Goal: Information Seeking & Learning: Learn about a topic

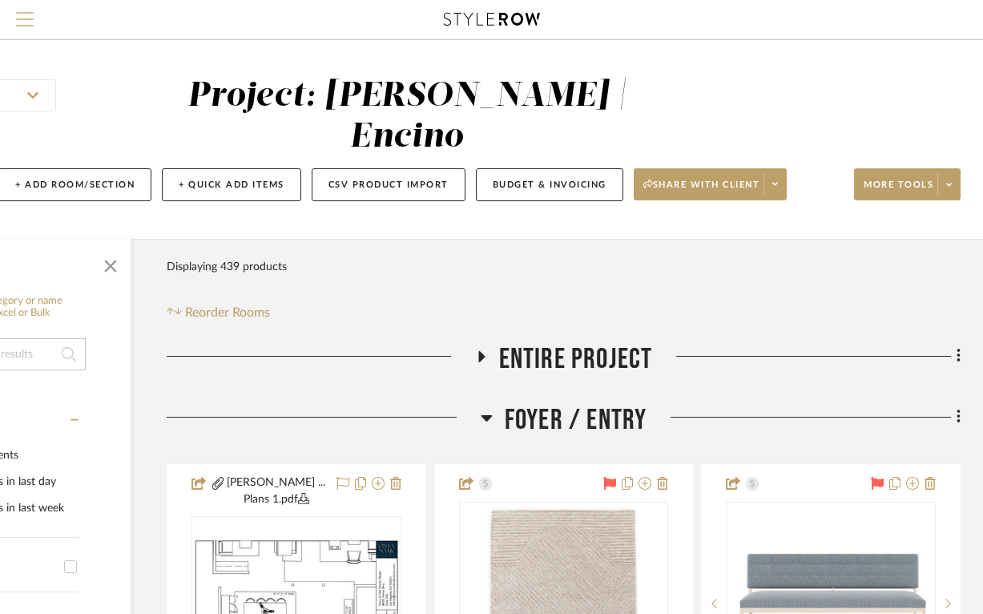
click at [28, 18] on span "Menu" at bounding box center [25, 24] width 18 height 24
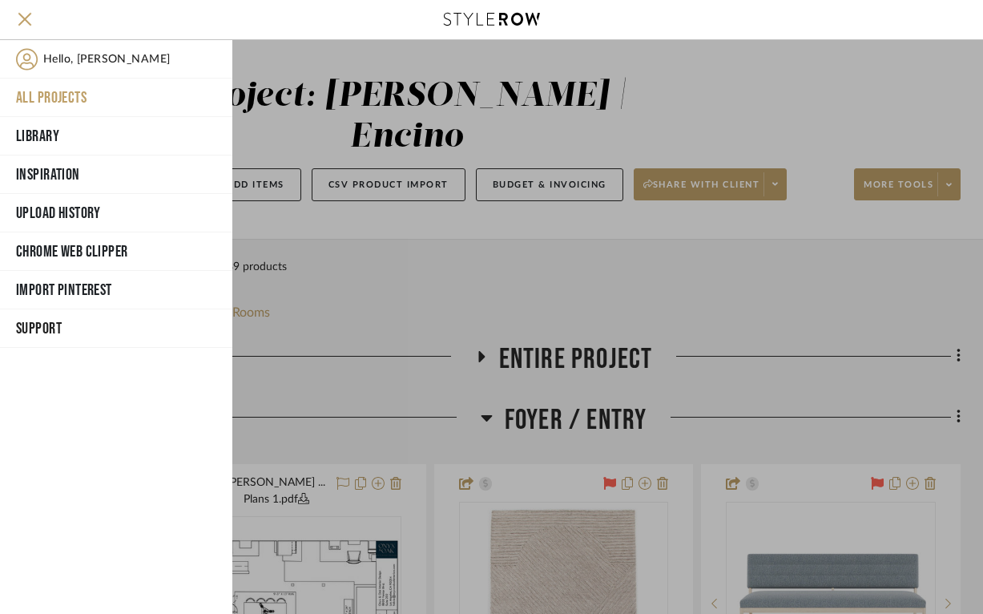
click at [39, 102] on button "All Projects" at bounding box center [116, 98] width 232 height 38
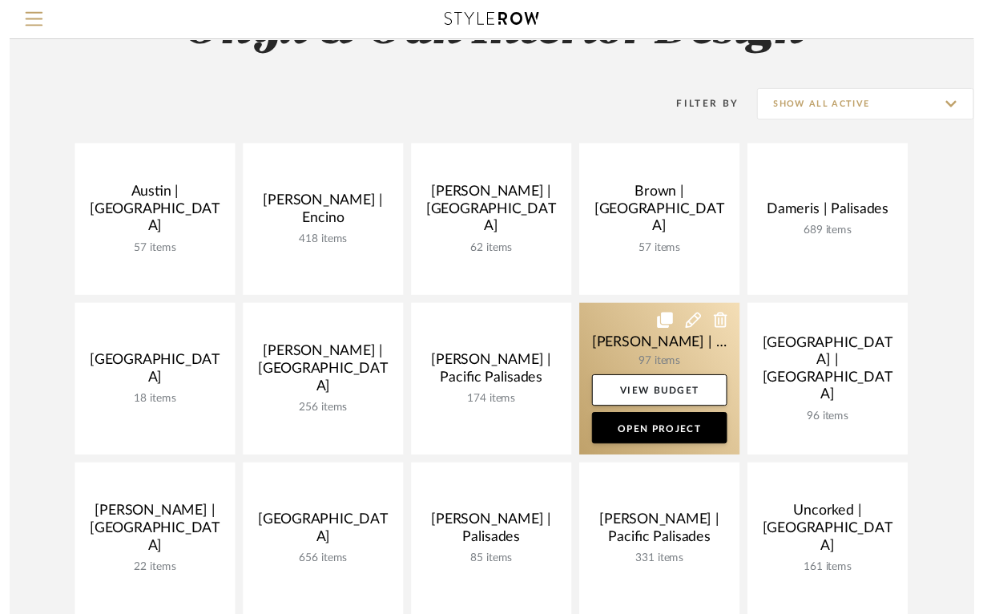
scroll to position [89, 0]
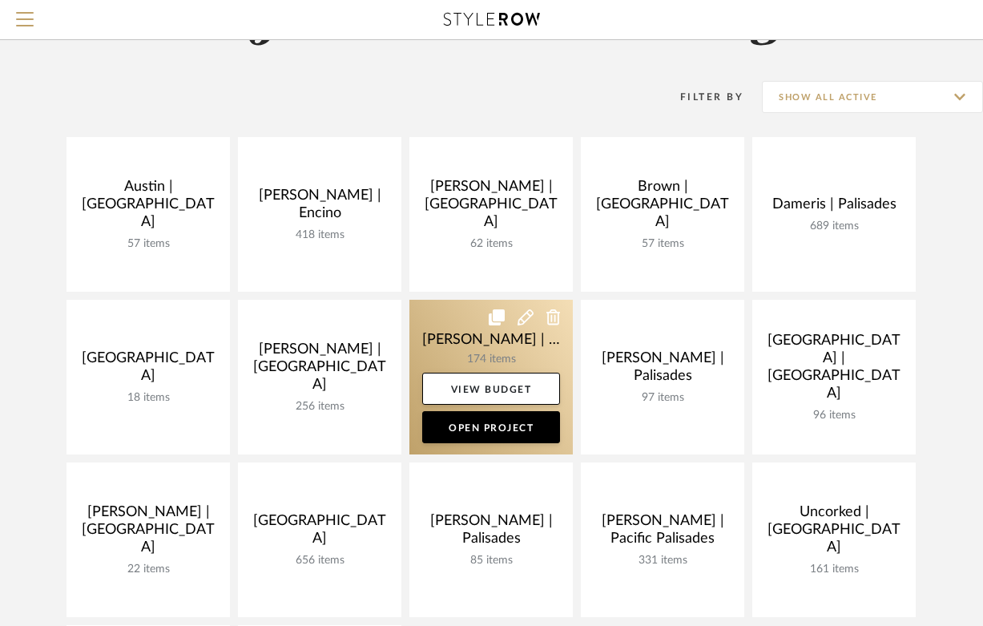
click at [447, 350] on link at bounding box center [490, 377] width 163 height 155
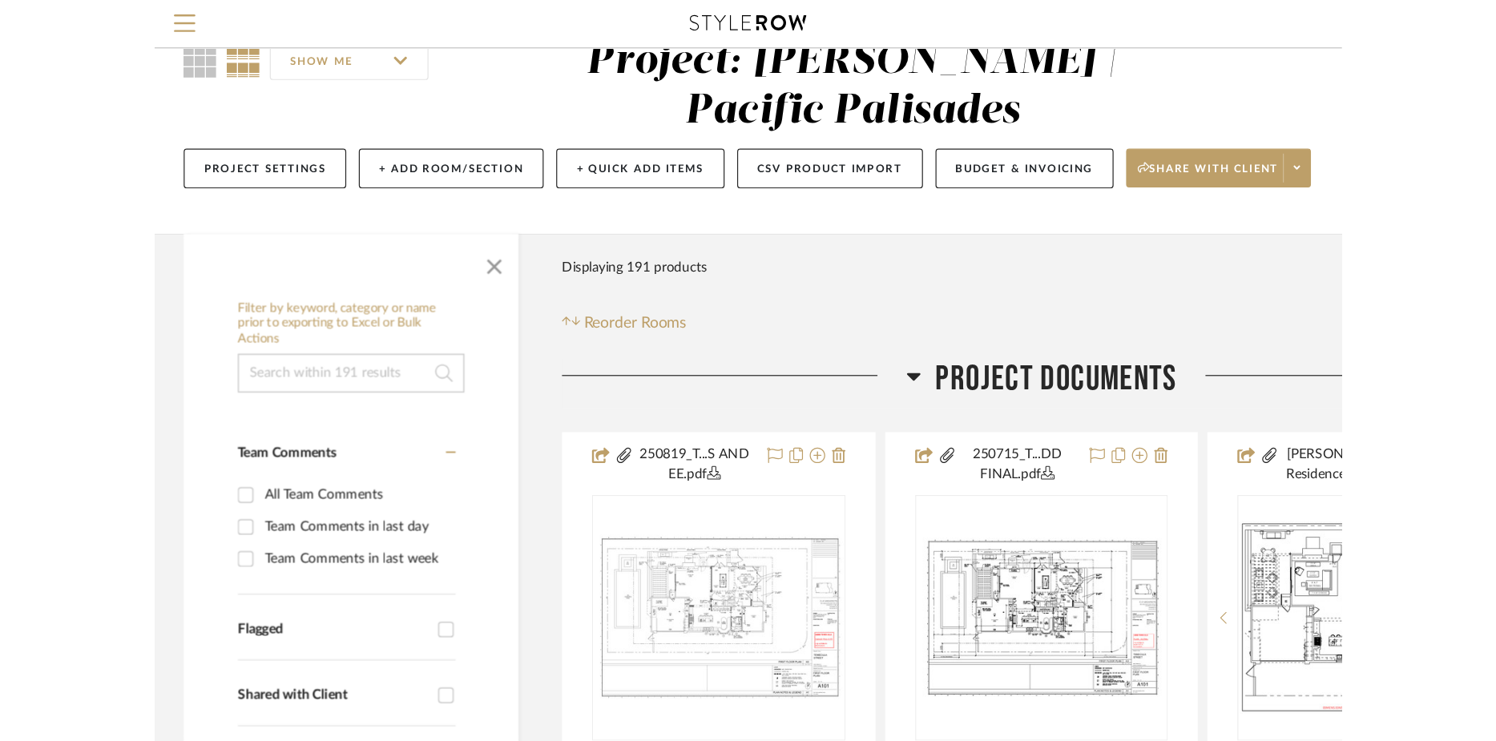
scroll to position [71, 0]
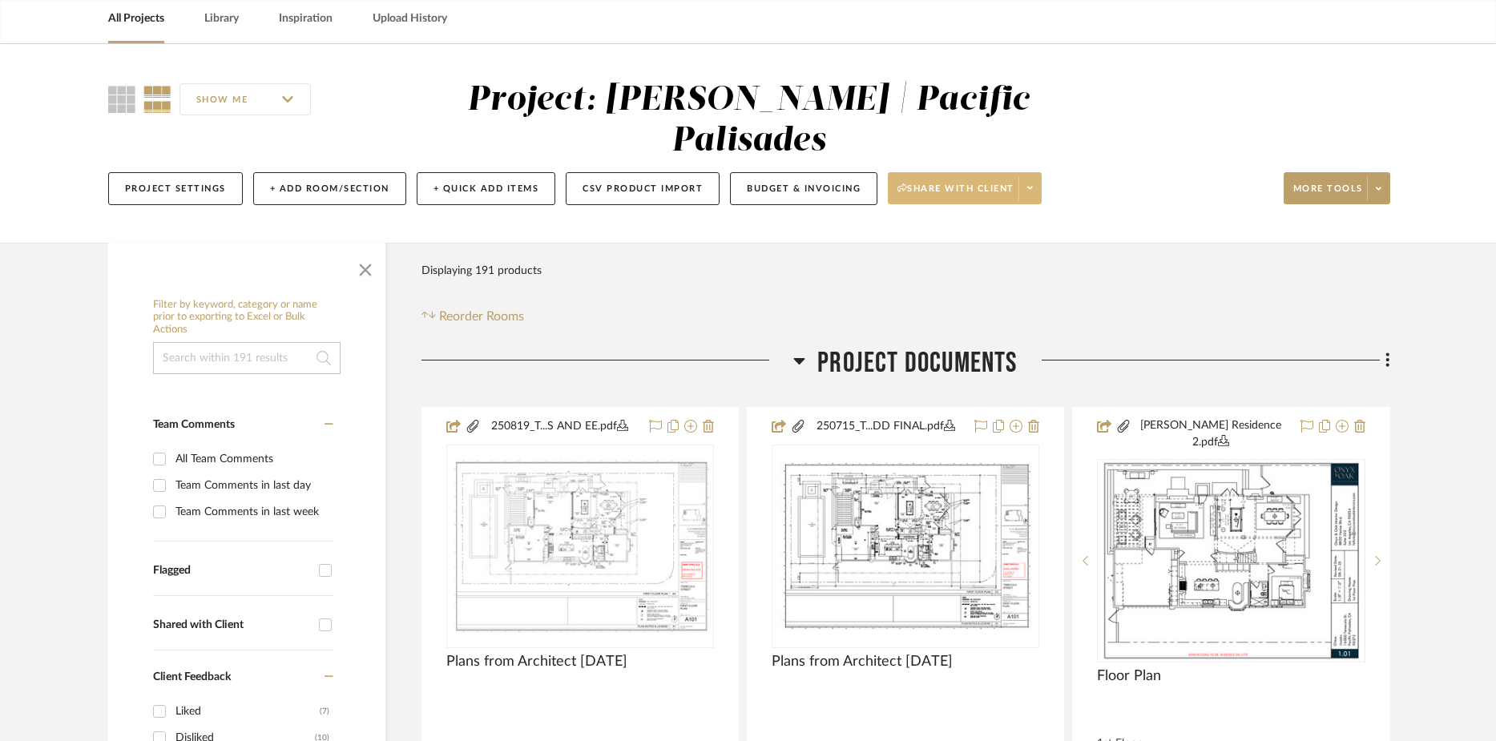
click at [940, 183] on span "Share with client" at bounding box center [955, 195] width 117 height 24
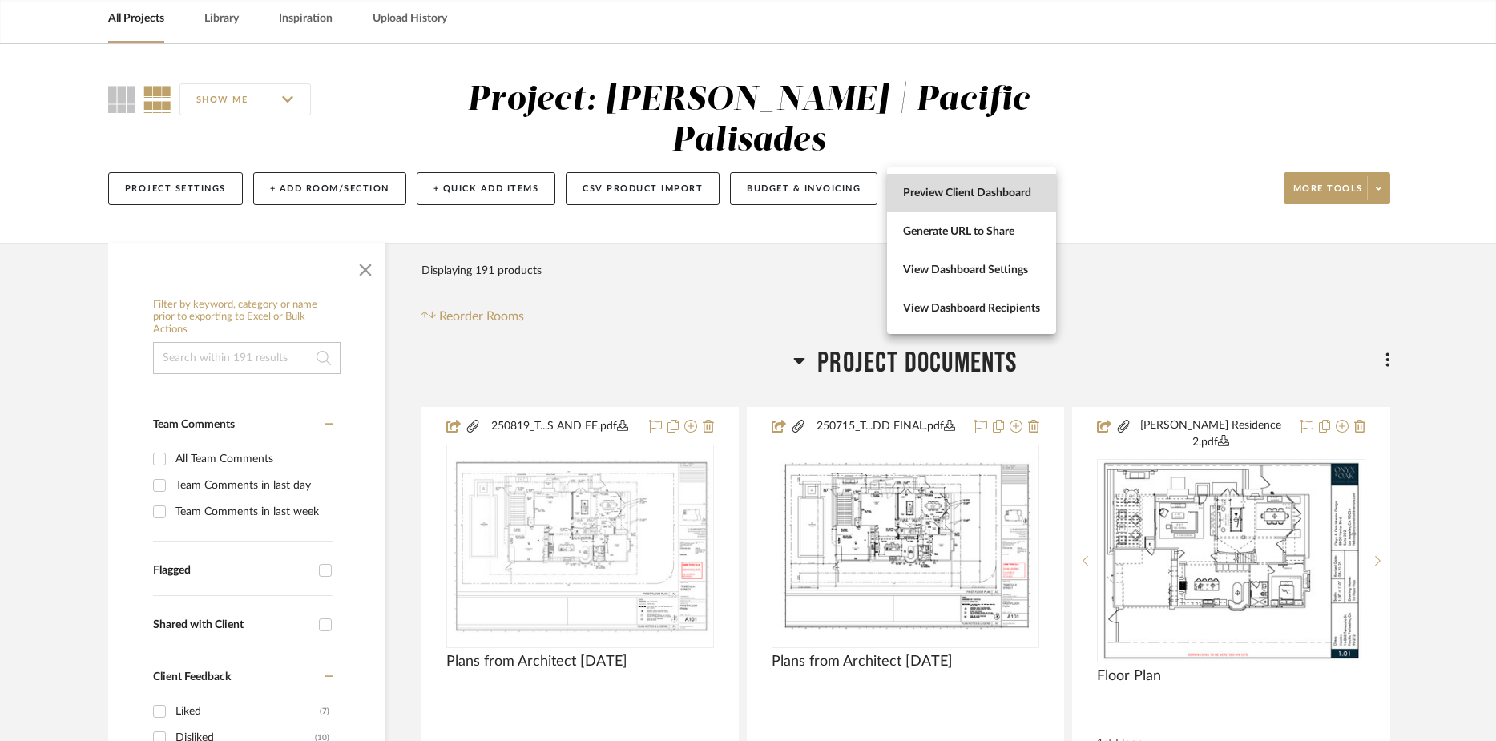
click at [940, 198] on span "Preview Client Dashboard" at bounding box center [971, 194] width 137 height 14
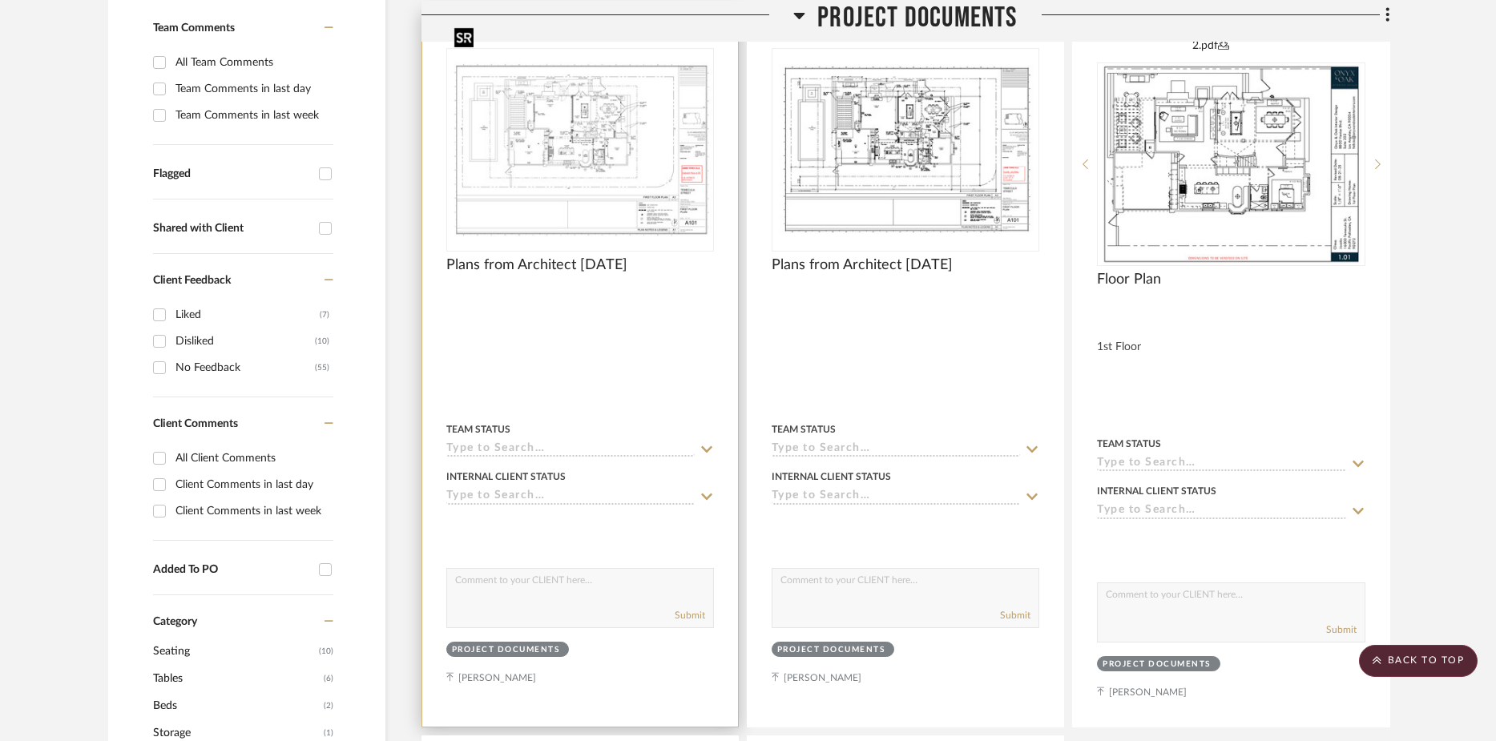
scroll to position [0, 0]
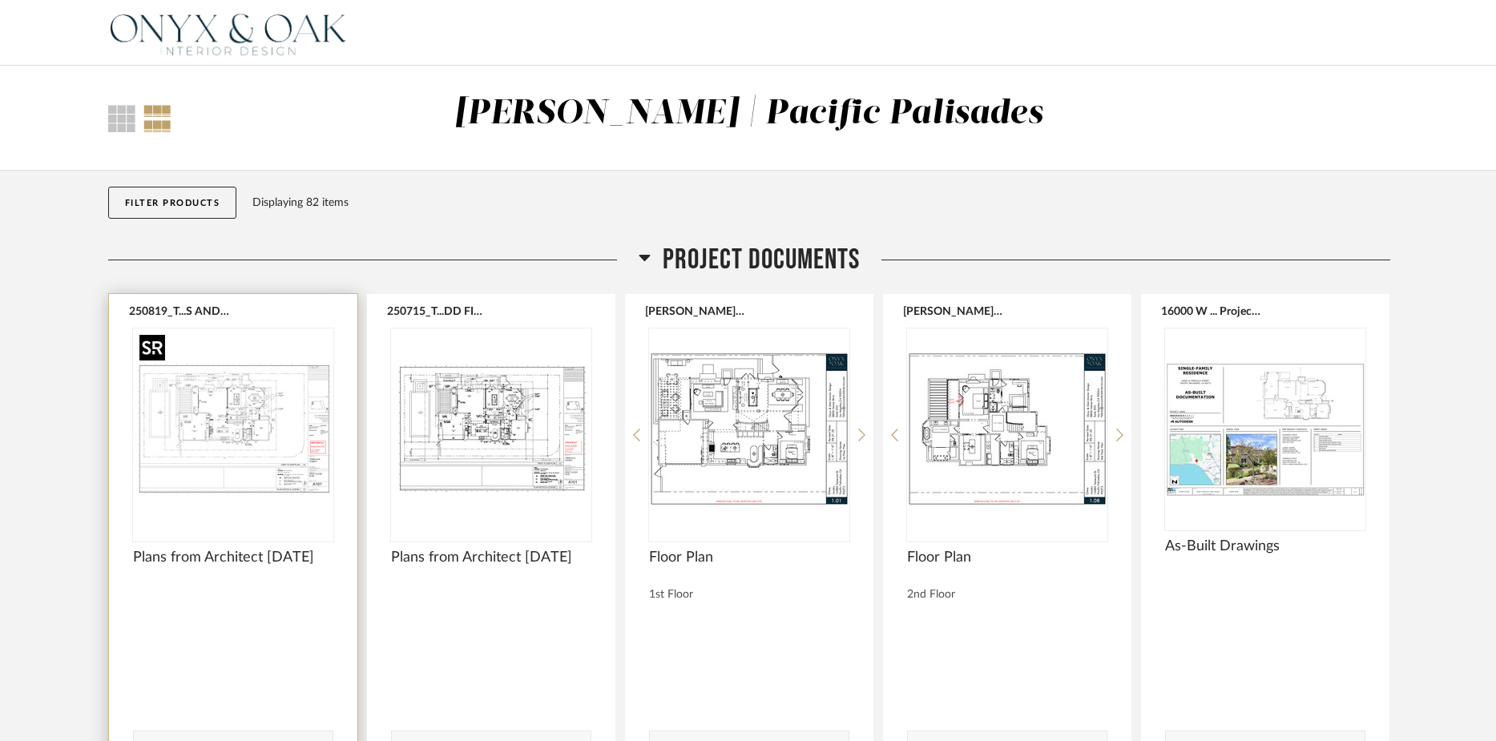
click at [234, 437] on img "0" at bounding box center [233, 428] width 200 height 200
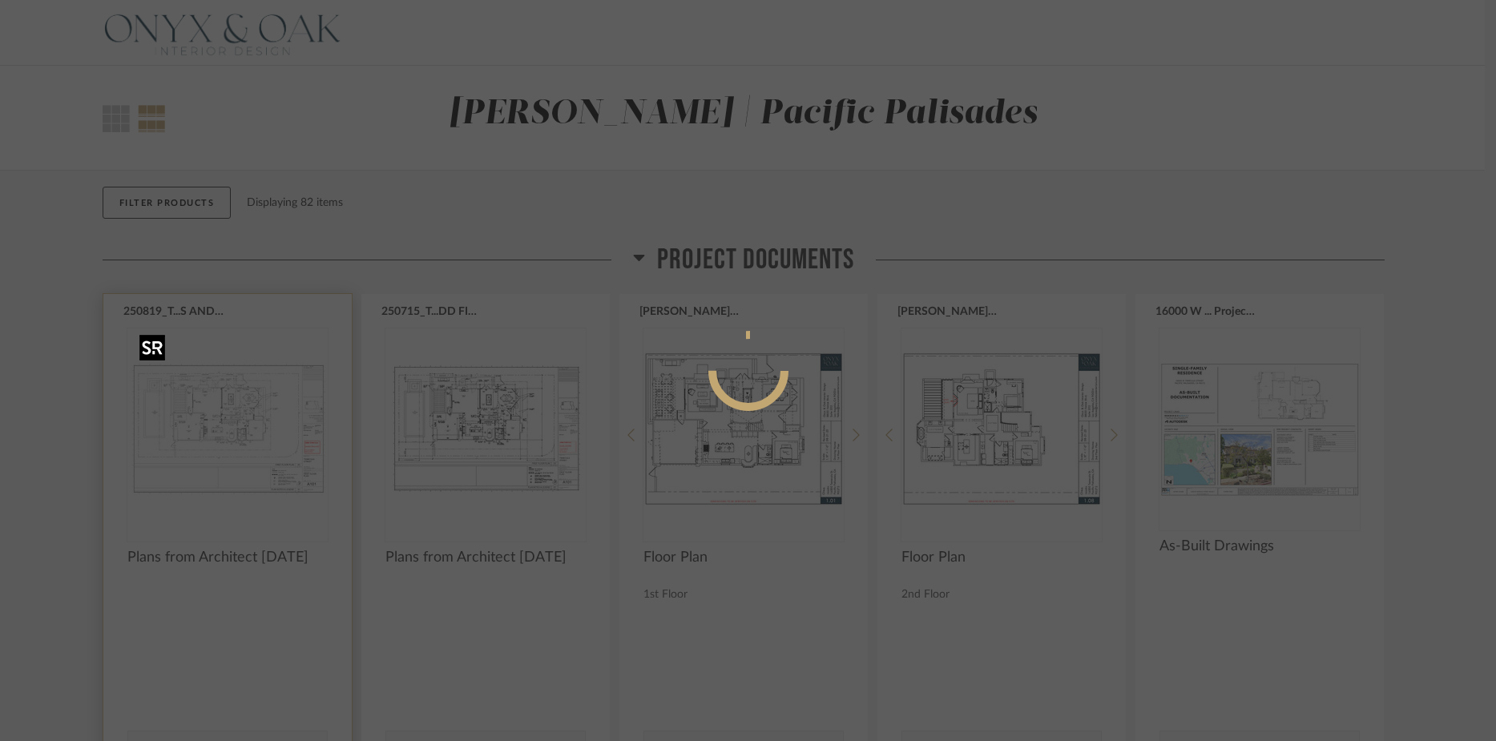
click at [234, 437] on div at bounding box center [748, 370] width 1496 height 741
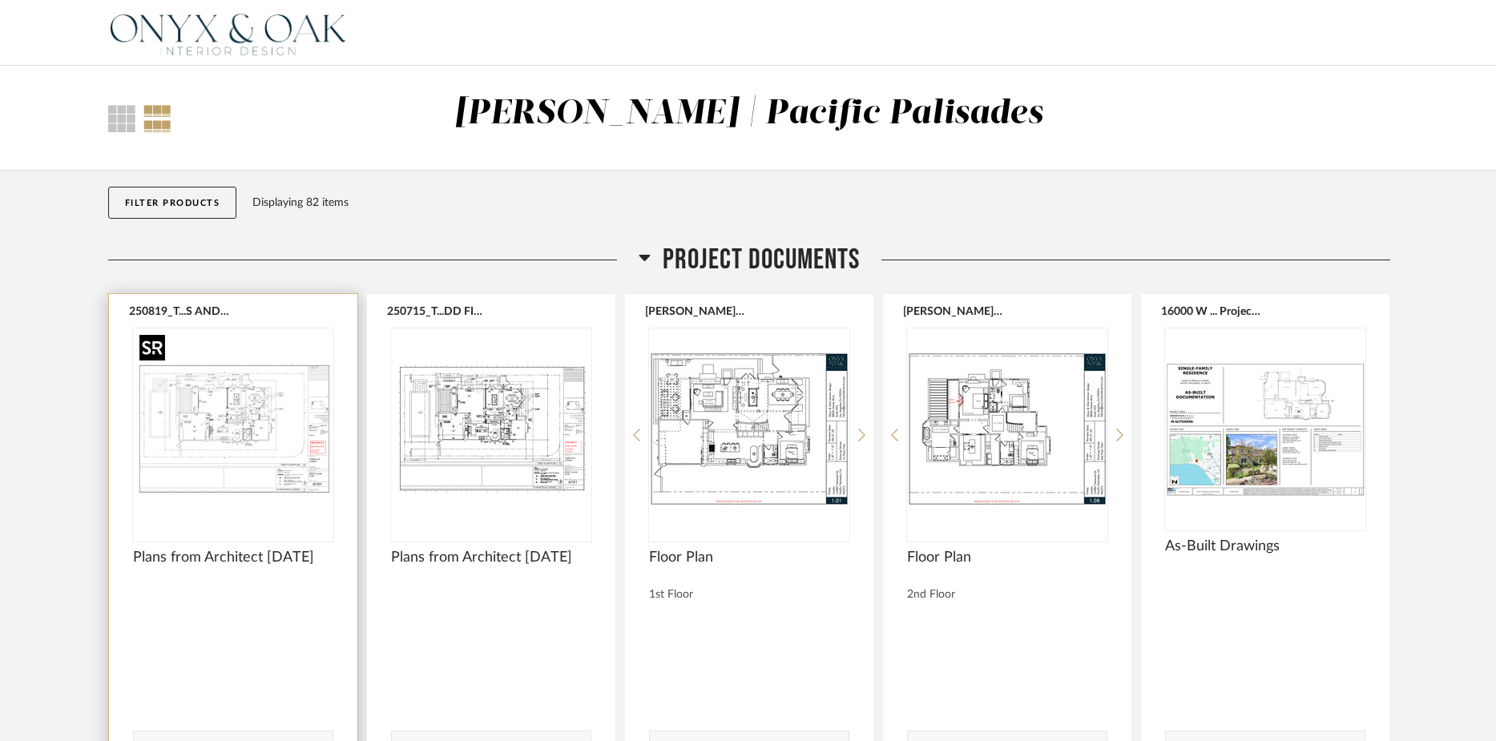
click at [235, 431] on img "0" at bounding box center [233, 428] width 200 height 200
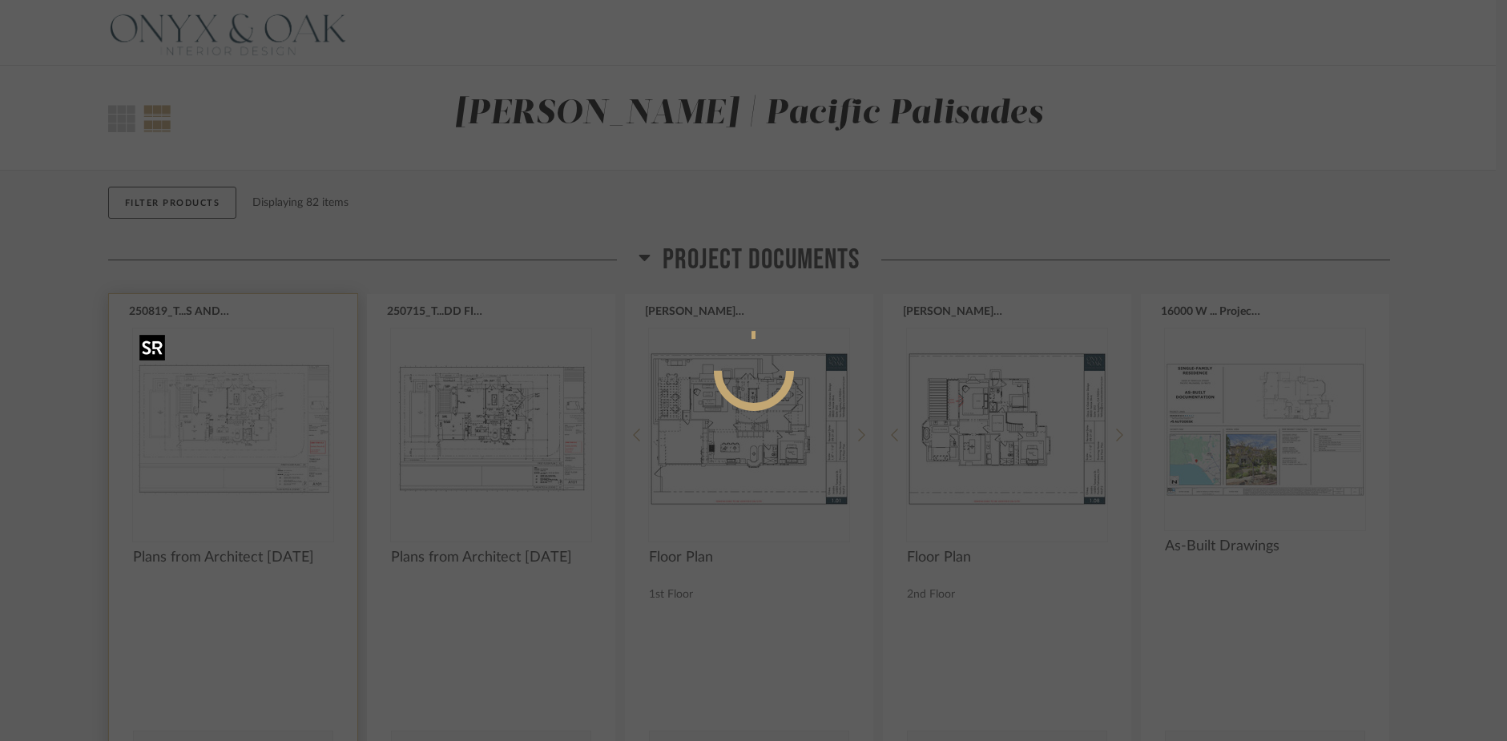
click at [235, 431] on div at bounding box center [753, 370] width 1507 height 741
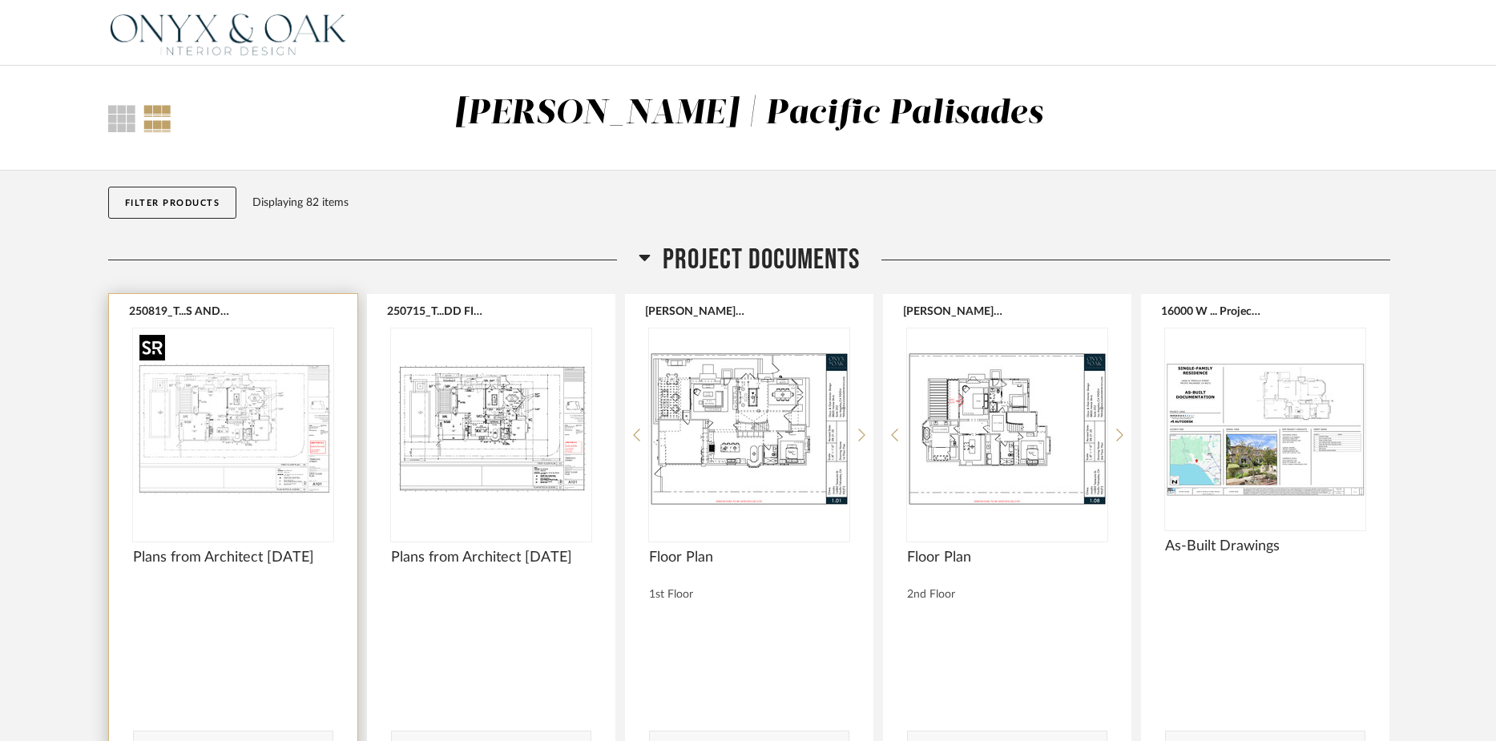
click at [257, 419] on img "0" at bounding box center [233, 428] width 200 height 200
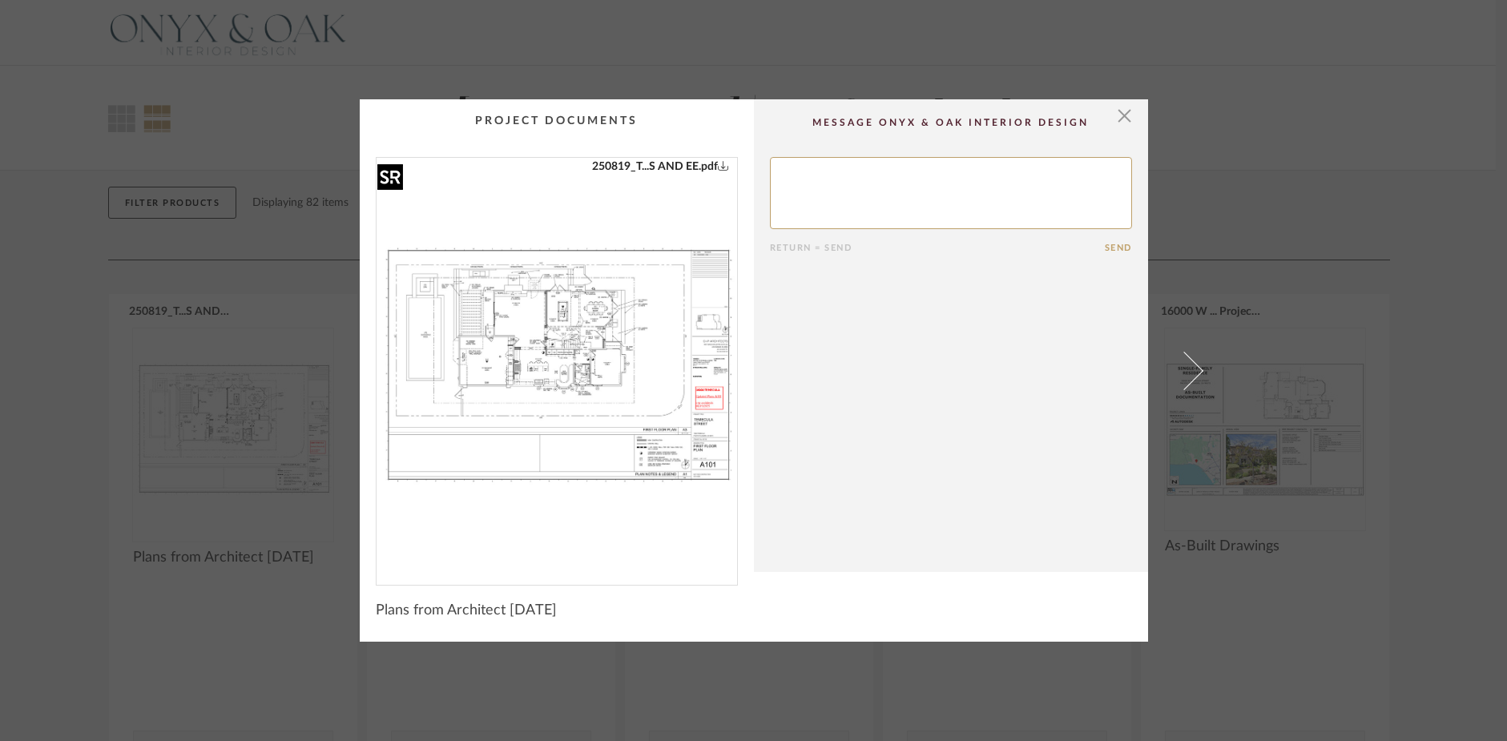
click at [543, 346] on img "0" at bounding box center [556, 365] width 360 height 414
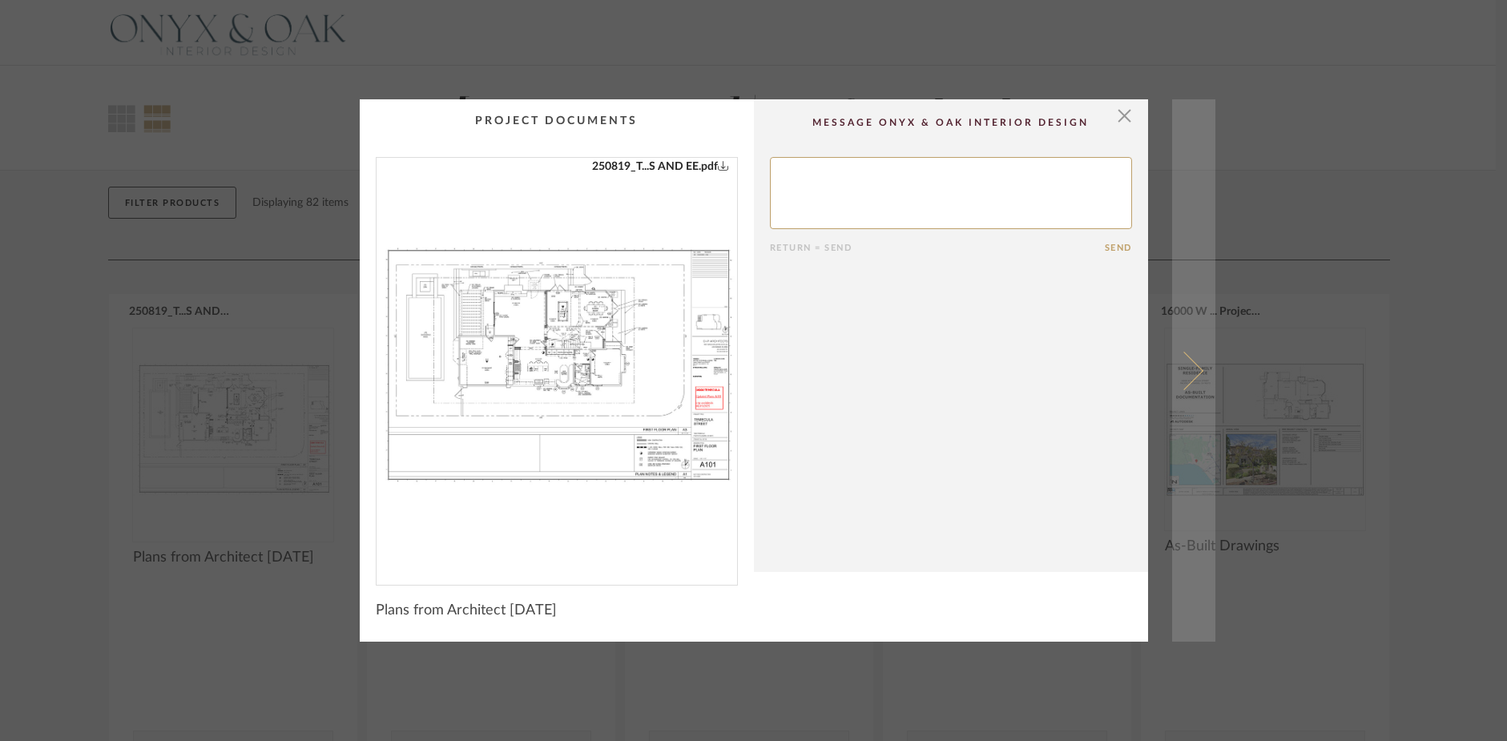
click at [1185, 357] on span at bounding box center [1183, 370] width 38 height 38
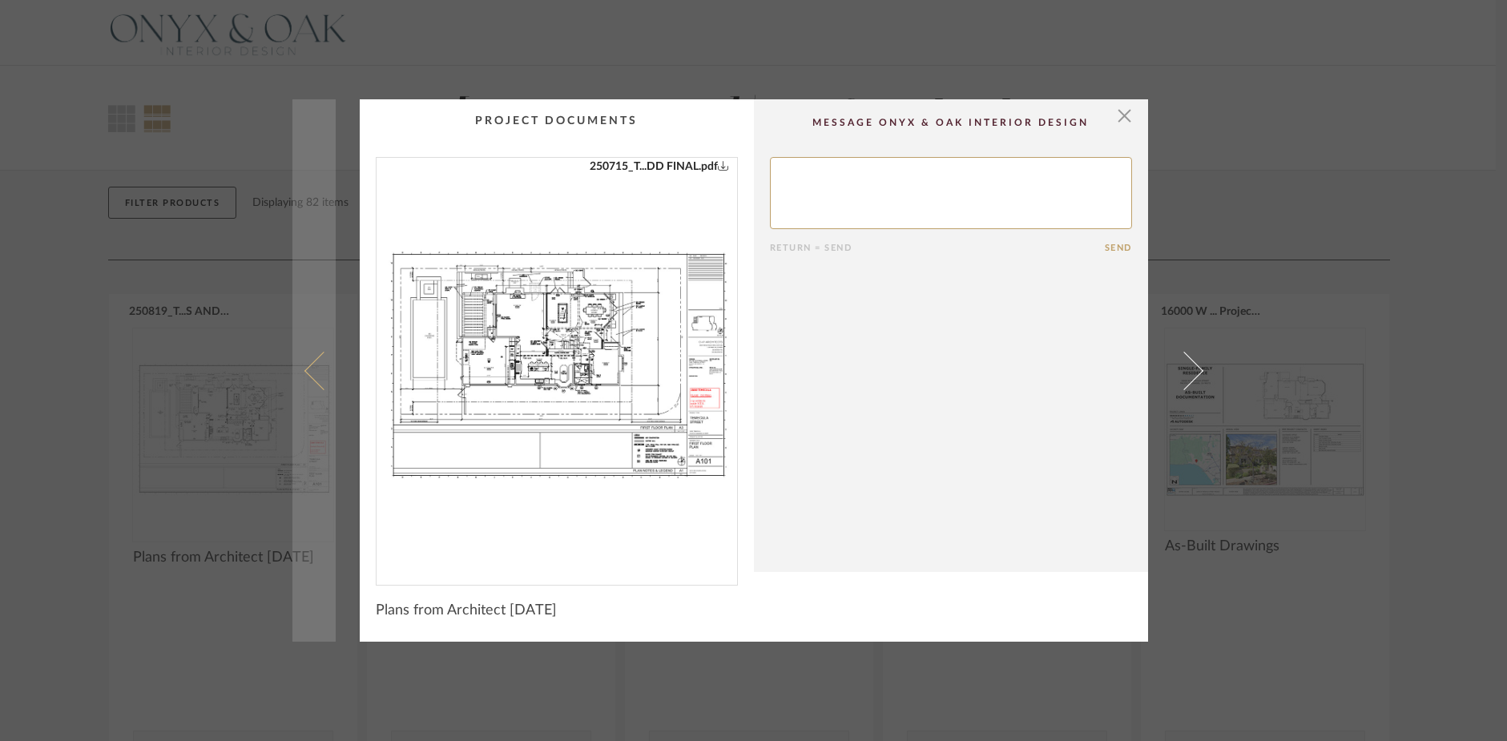
click at [307, 379] on span at bounding box center [323, 370] width 38 height 38
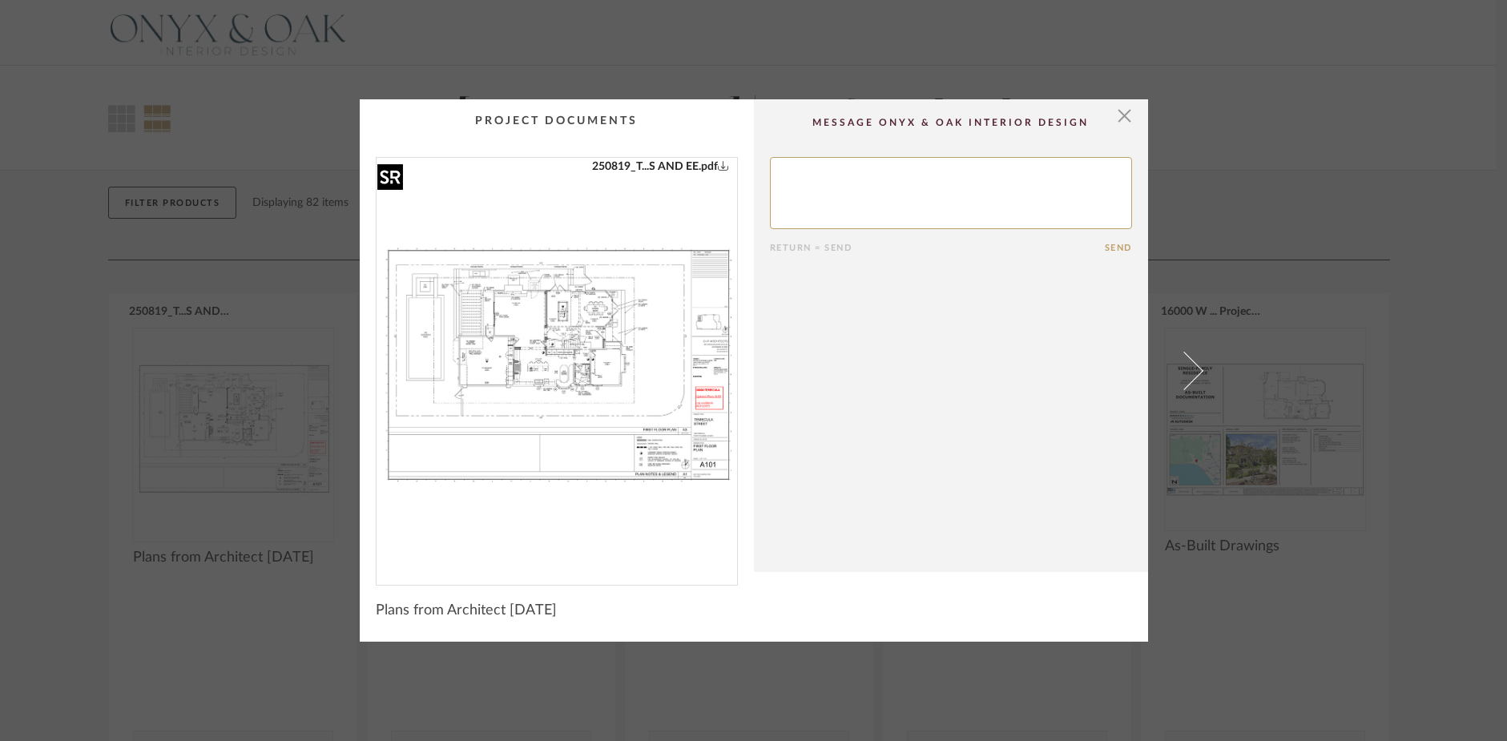
click at [493, 401] on img "0" at bounding box center [556, 365] width 360 height 414
click at [1117, 118] on span "button" at bounding box center [1125, 115] width 32 height 32
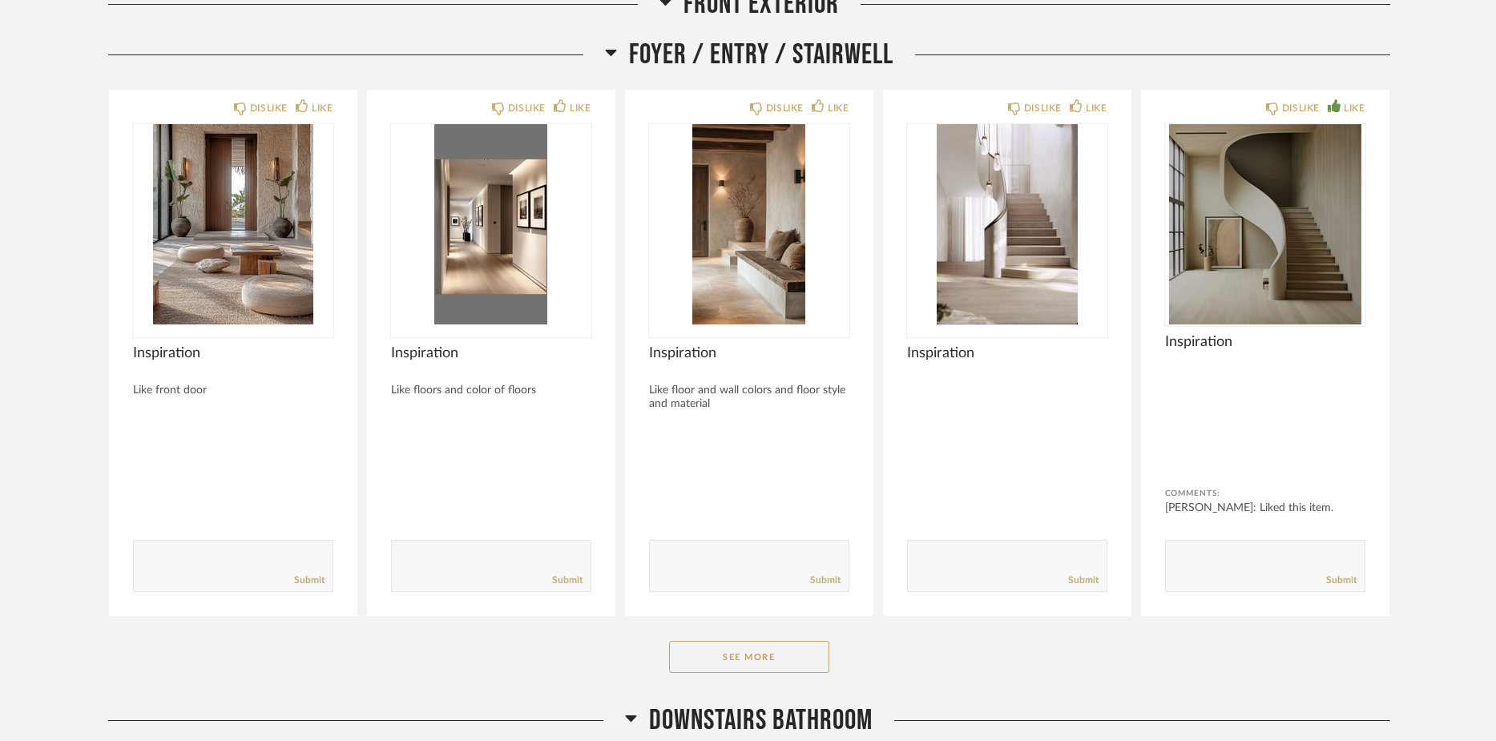
scroll to position [1385, 0]
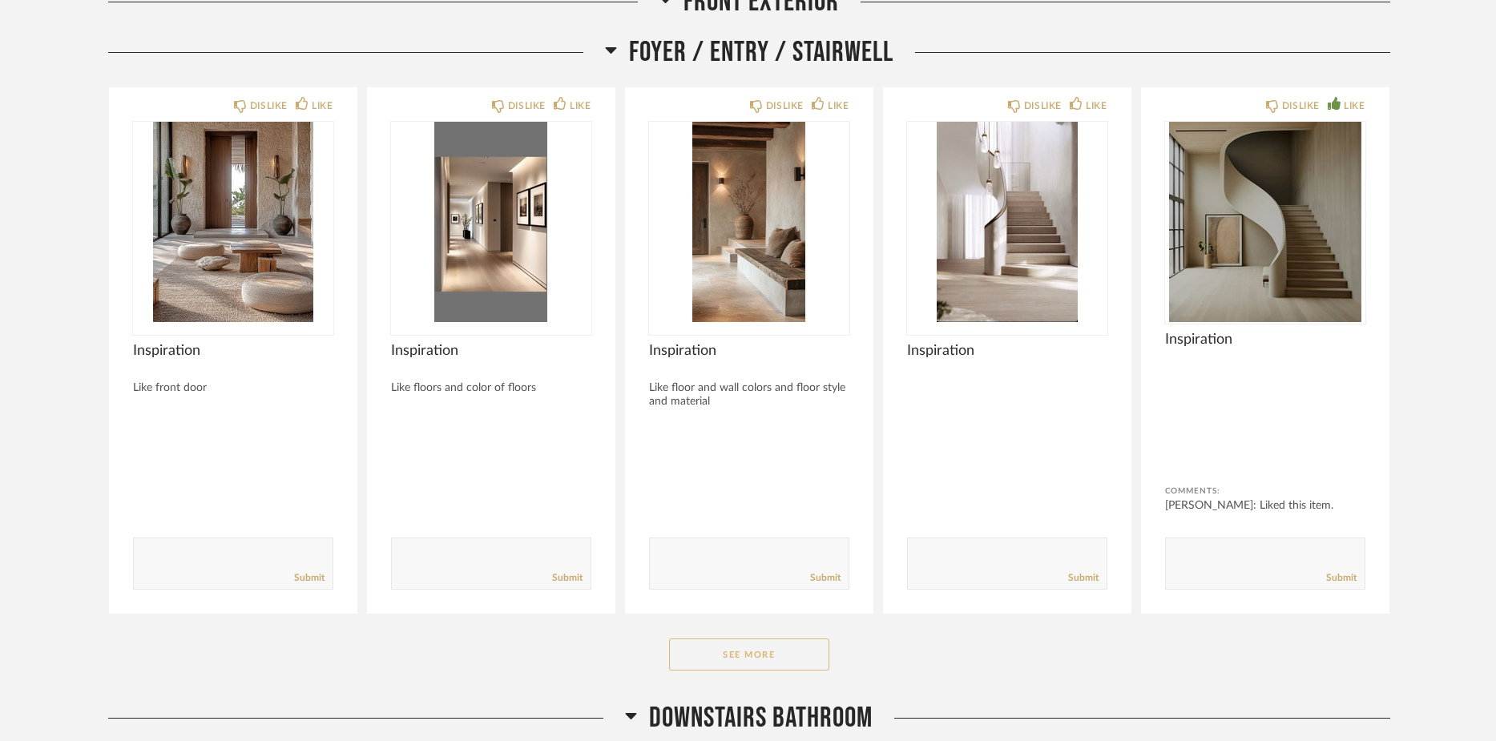
click at [754, 670] on button "See More" at bounding box center [749, 654] width 160 height 32
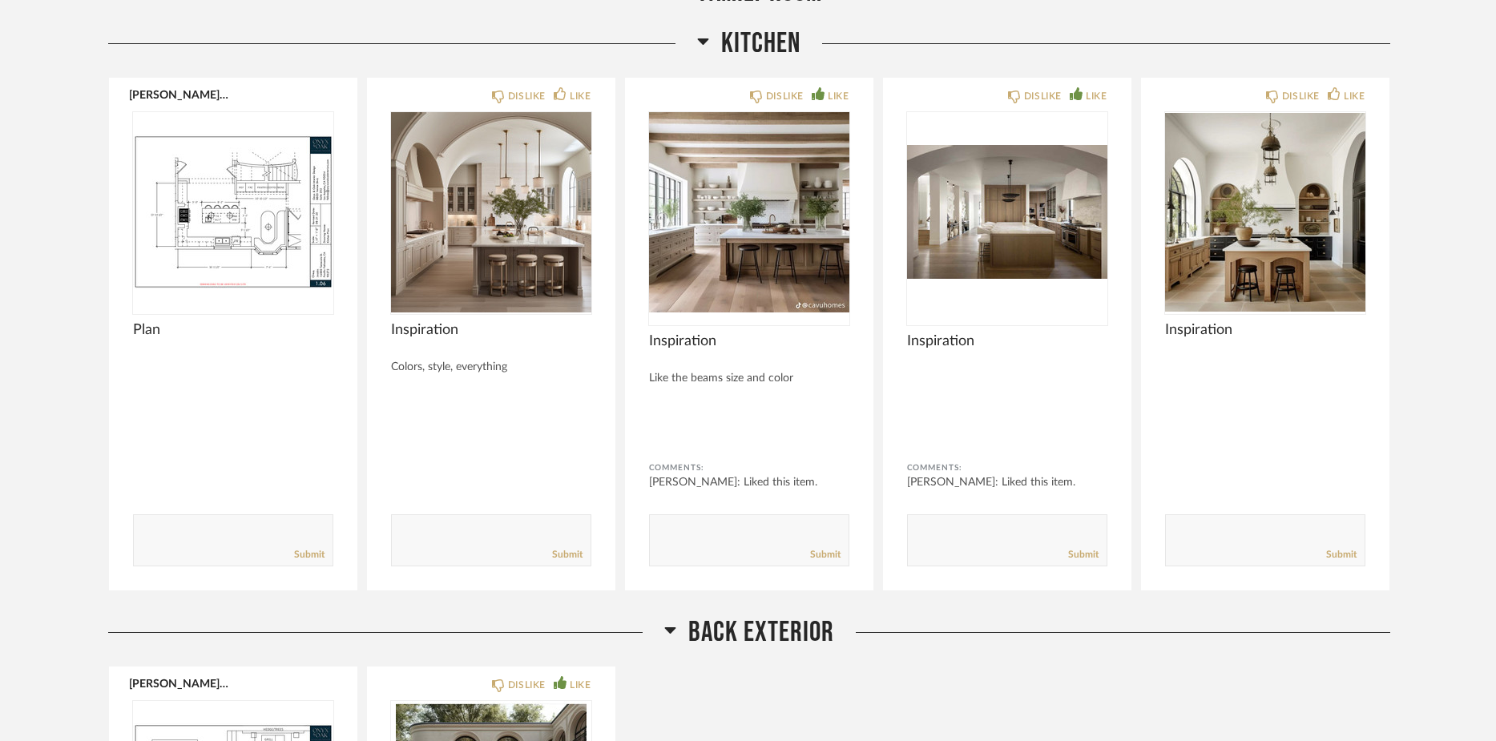
scroll to position [5504, 0]
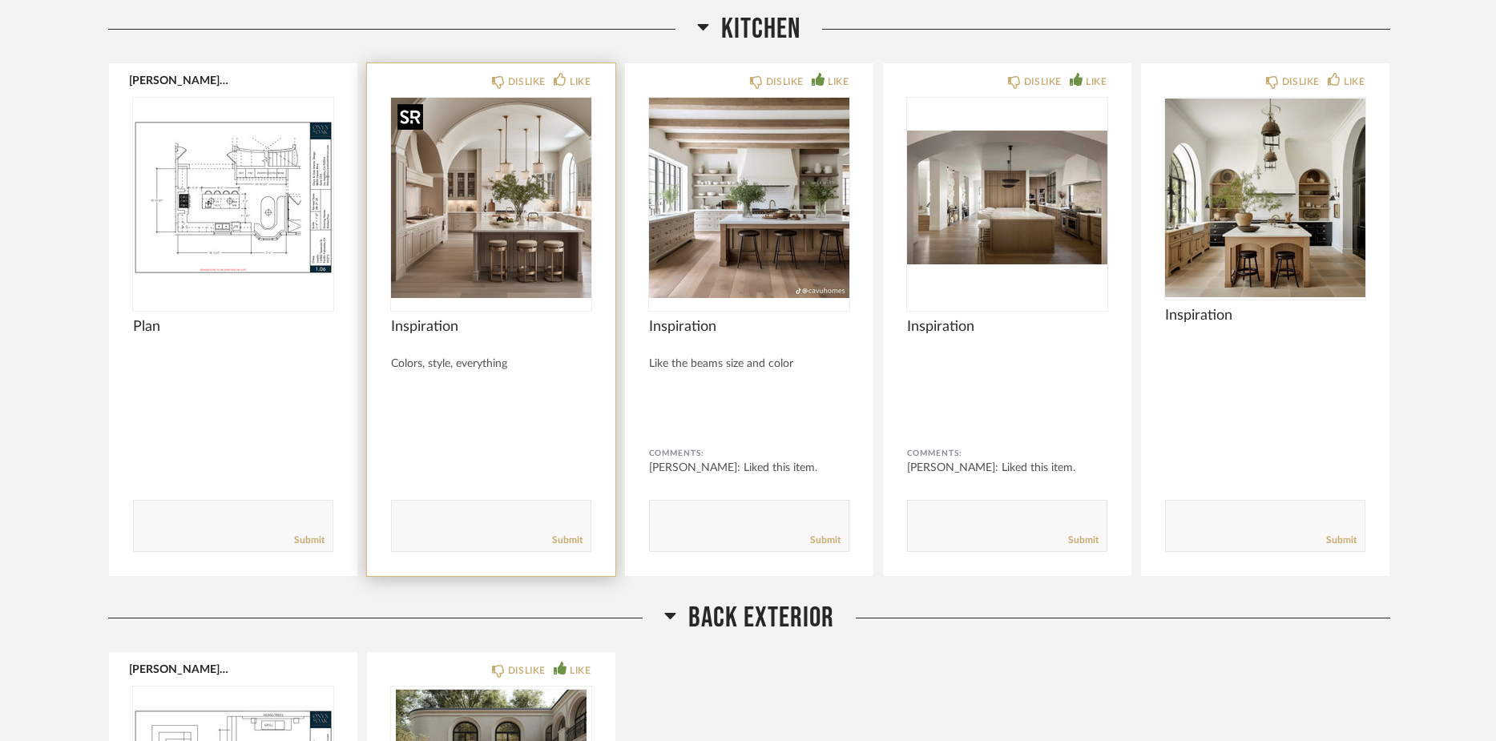
click at [535, 243] on img "0" at bounding box center [491, 198] width 200 height 200
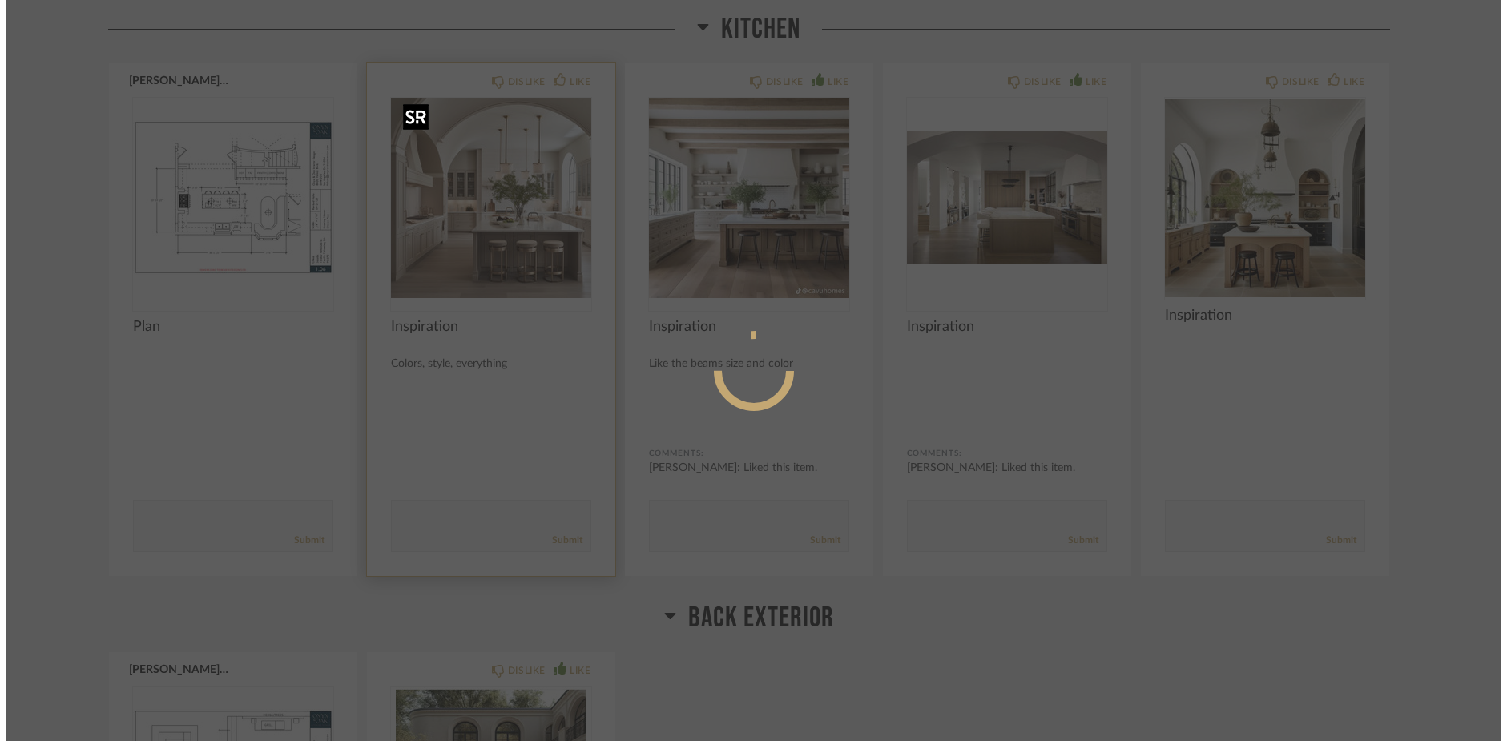
scroll to position [0, 0]
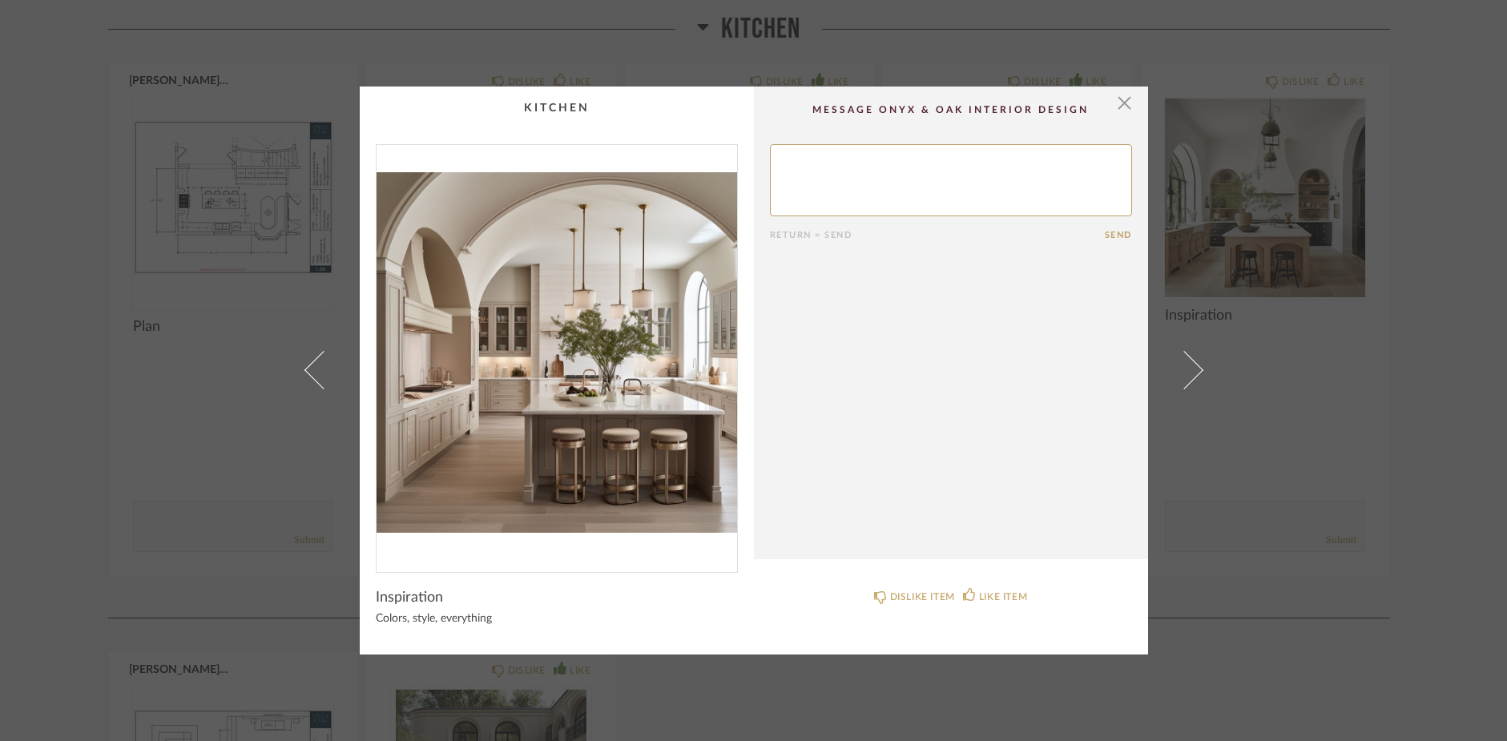
click at [582, 372] on img "0" at bounding box center [556, 352] width 360 height 414
click at [1119, 105] on span "button" at bounding box center [1125, 103] width 32 height 32
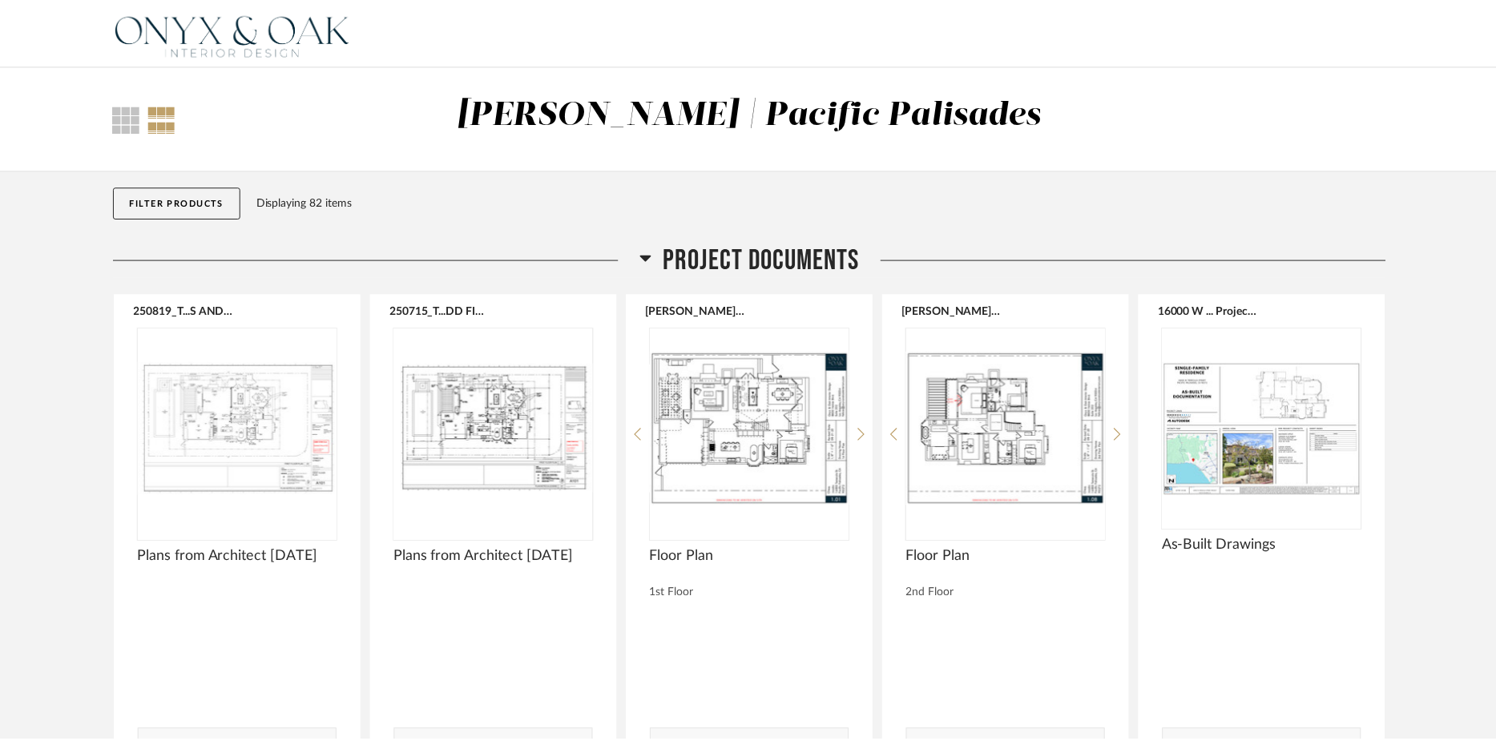
scroll to position [5504, 0]
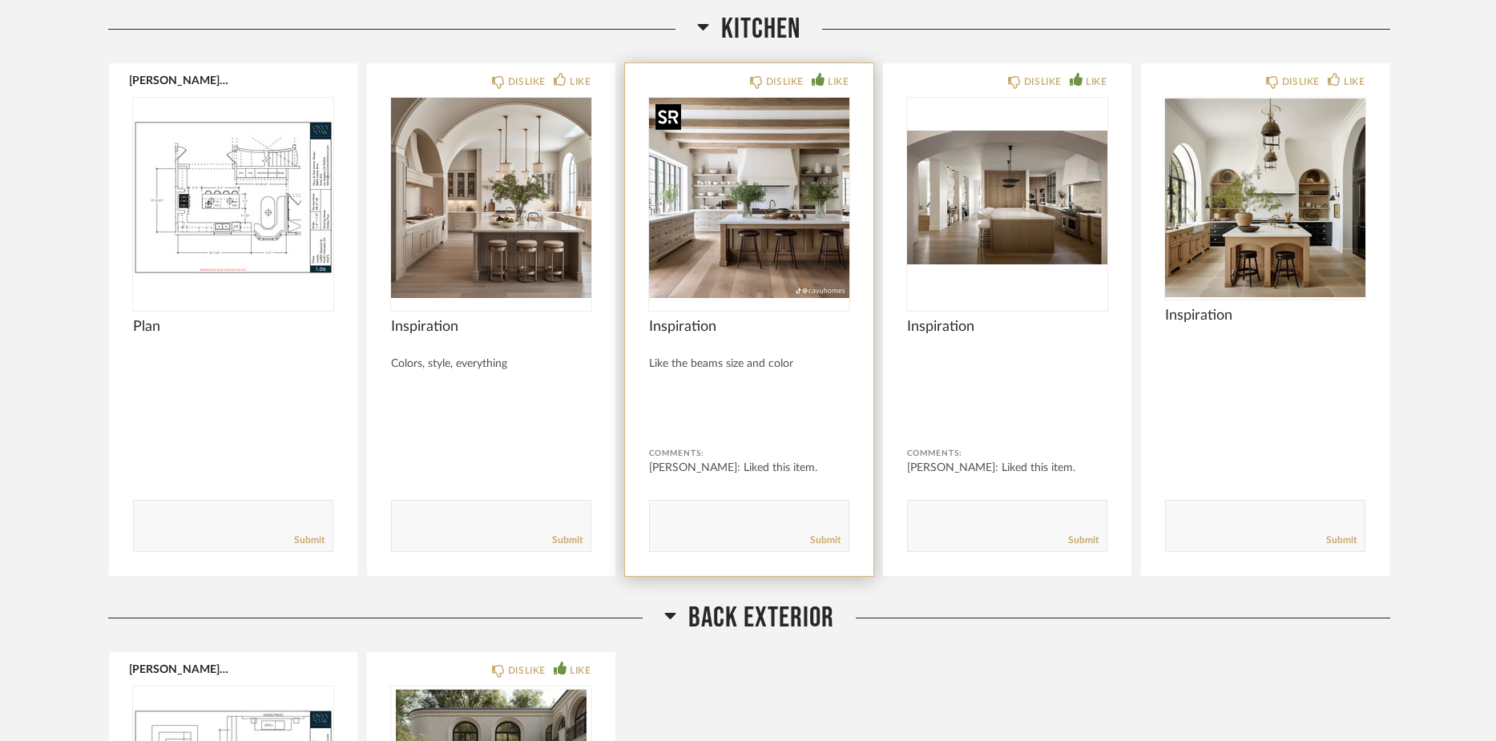
click at [784, 213] on img "0" at bounding box center [749, 198] width 200 height 200
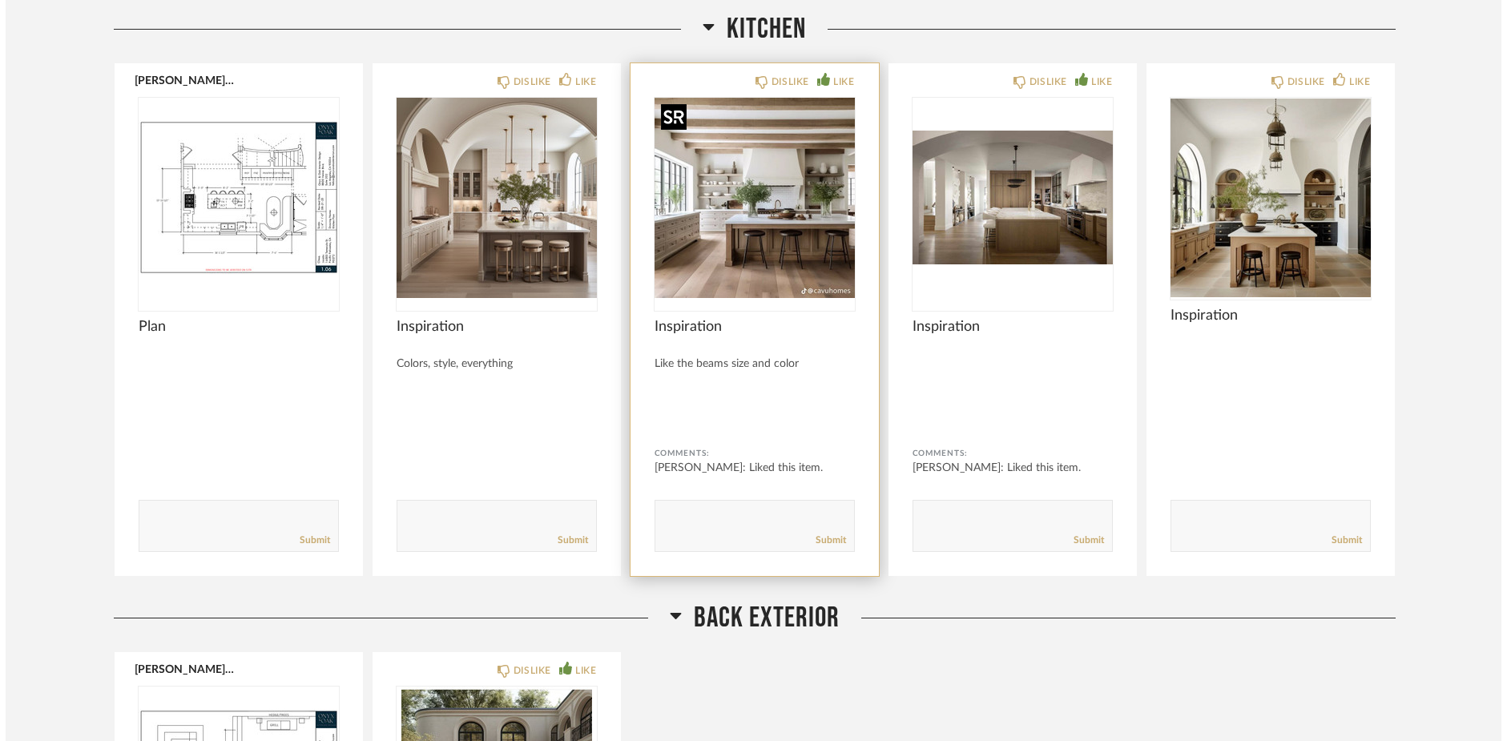
scroll to position [0, 0]
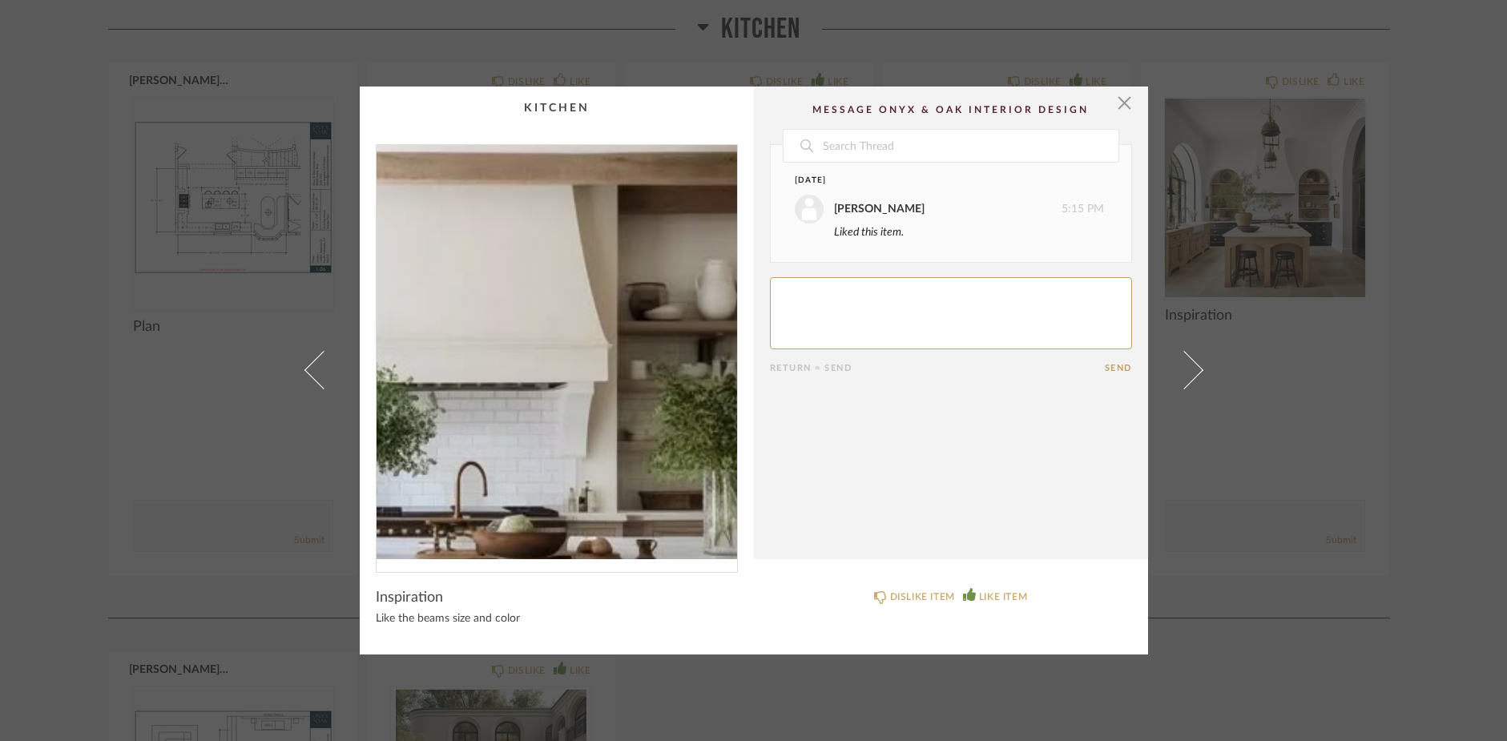
click at [621, 320] on img "0" at bounding box center [556, 352] width 360 height 414
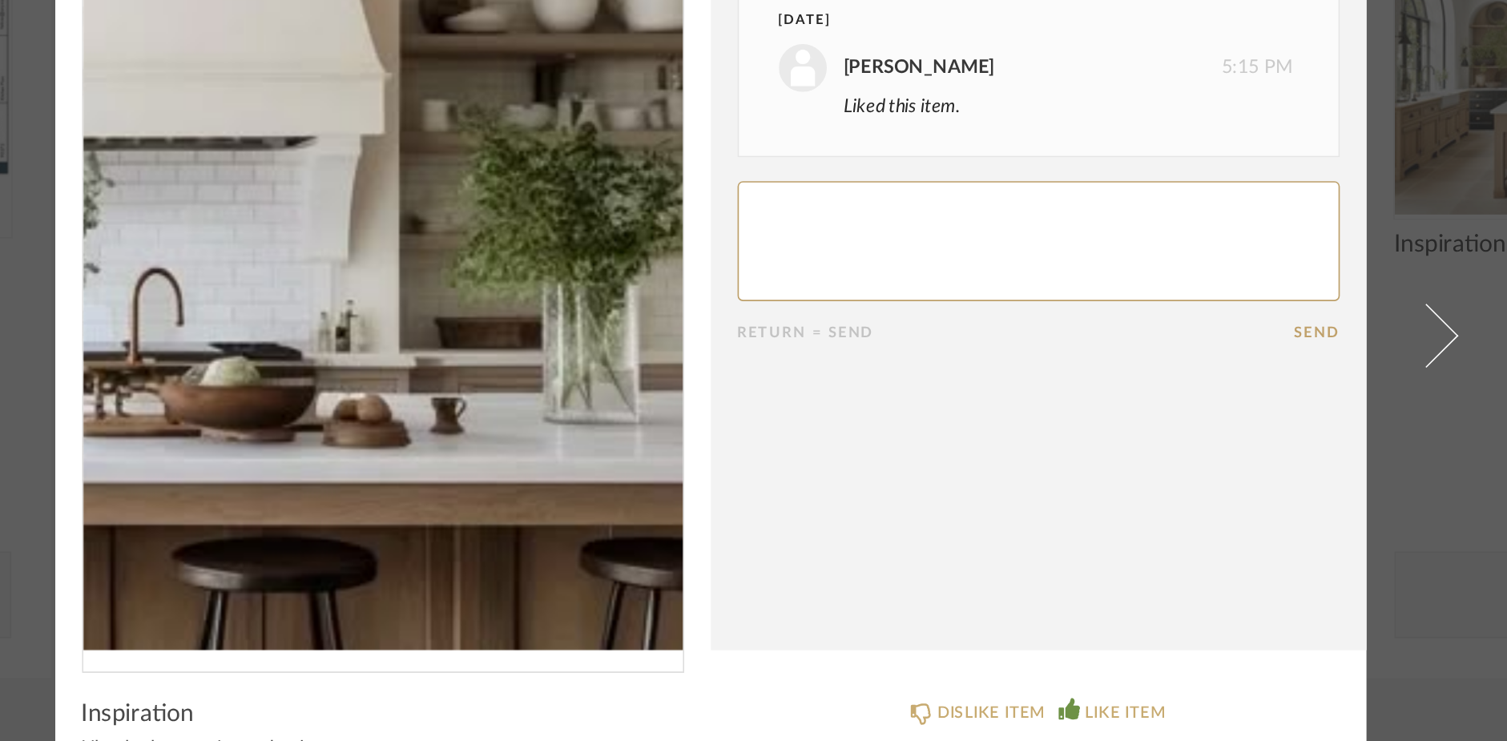
click at [638, 364] on img "0" at bounding box center [556, 352] width 360 height 414
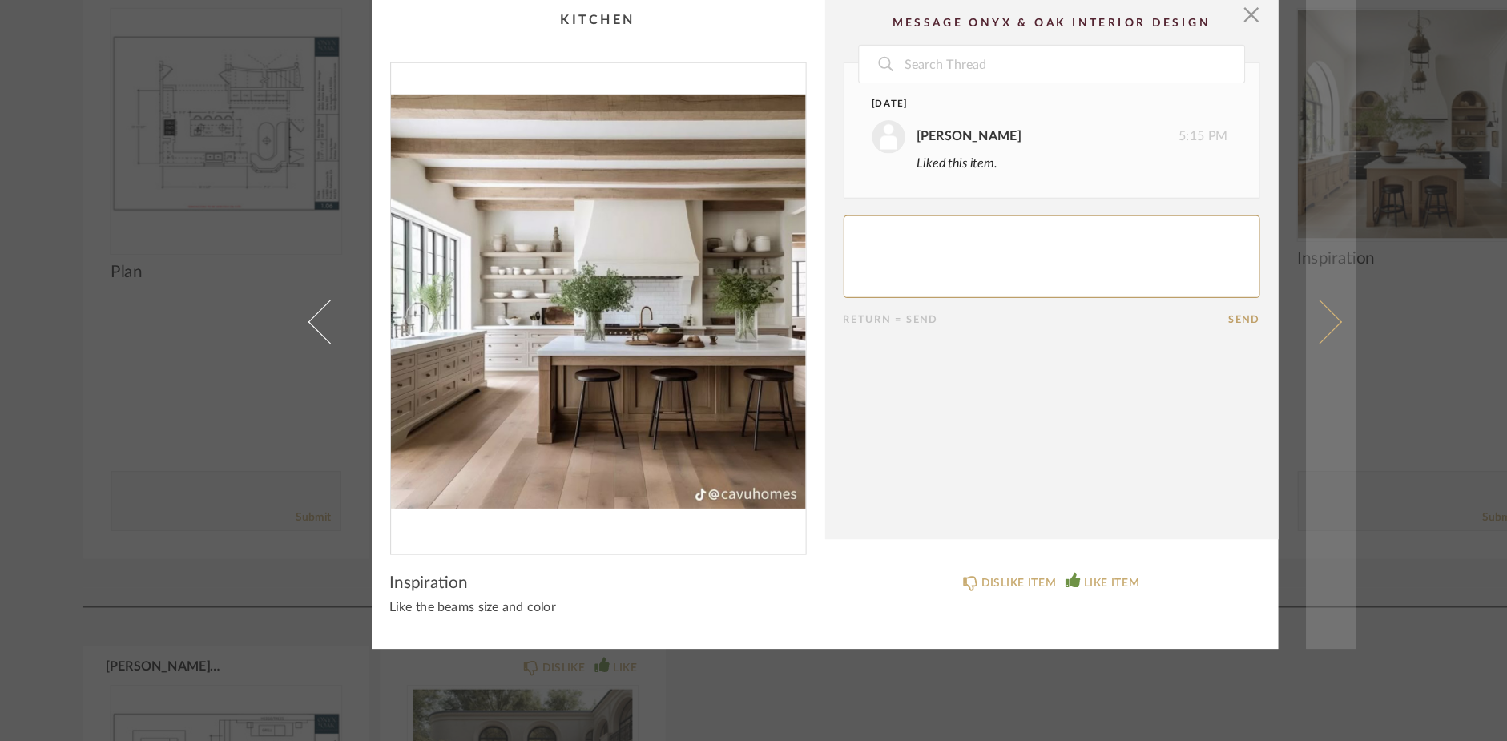
click at [1199, 362] on link at bounding box center [1193, 371] width 43 height 568
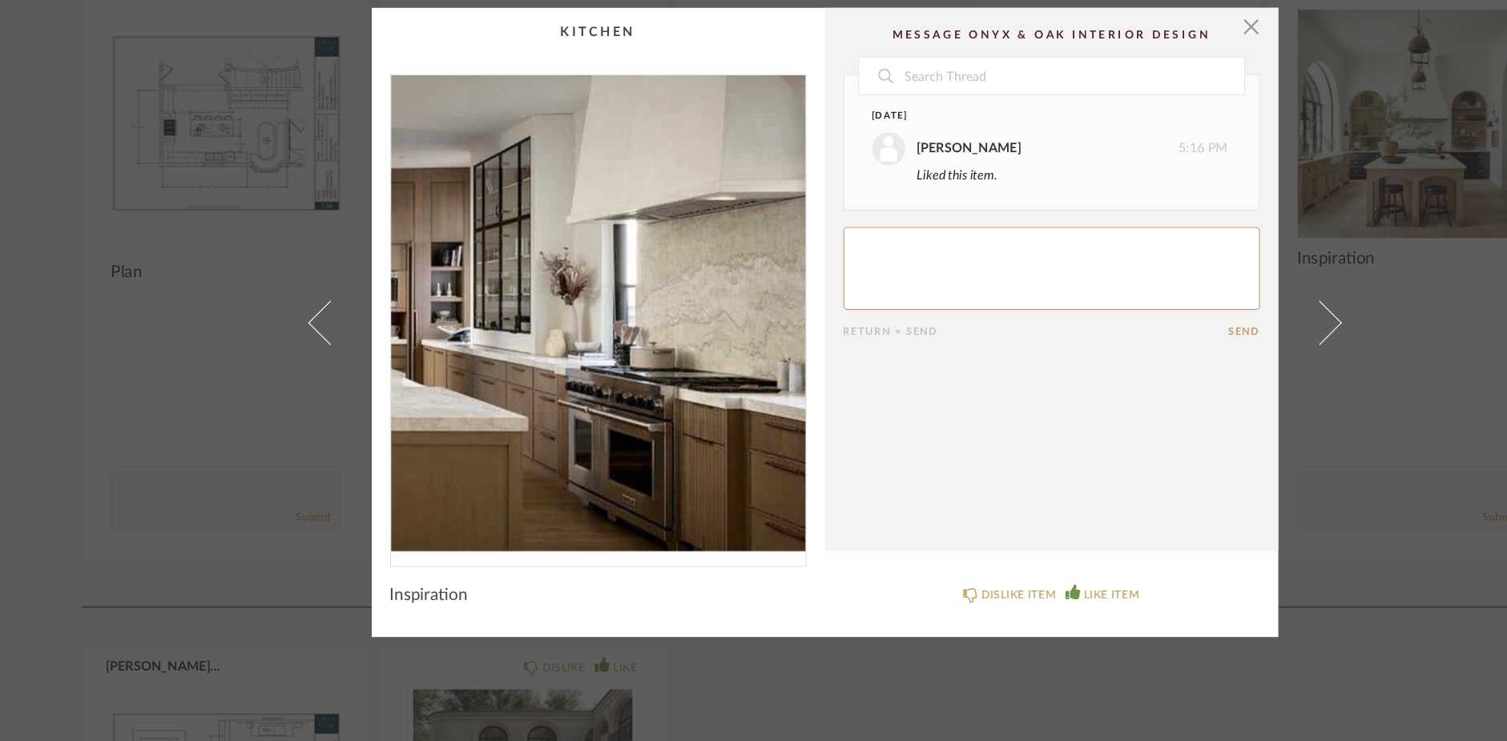
click at [658, 368] on img "0" at bounding box center [556, 362] width 360 height 414
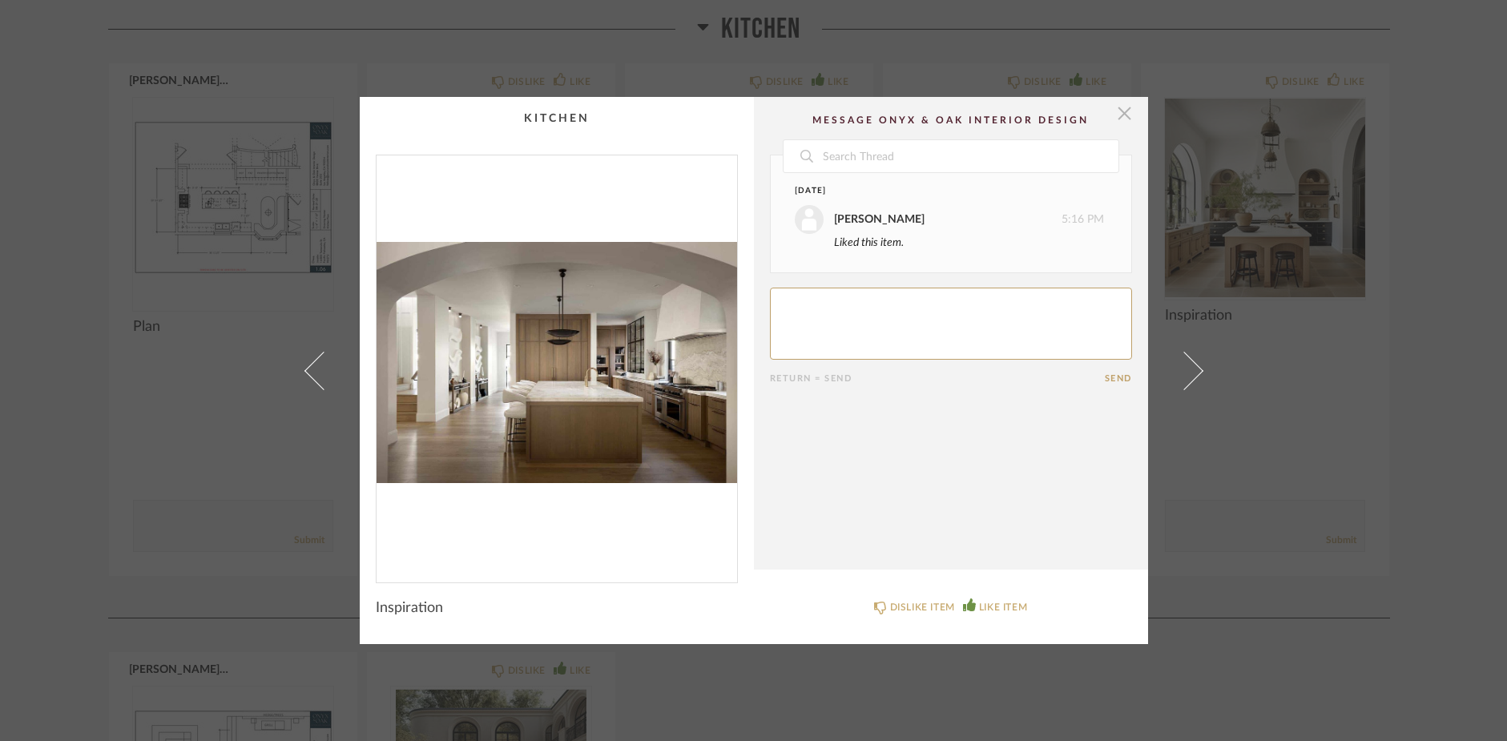
click at [1121, 115] on span "button" at bounding box center [1125, 113] width 32 height 32
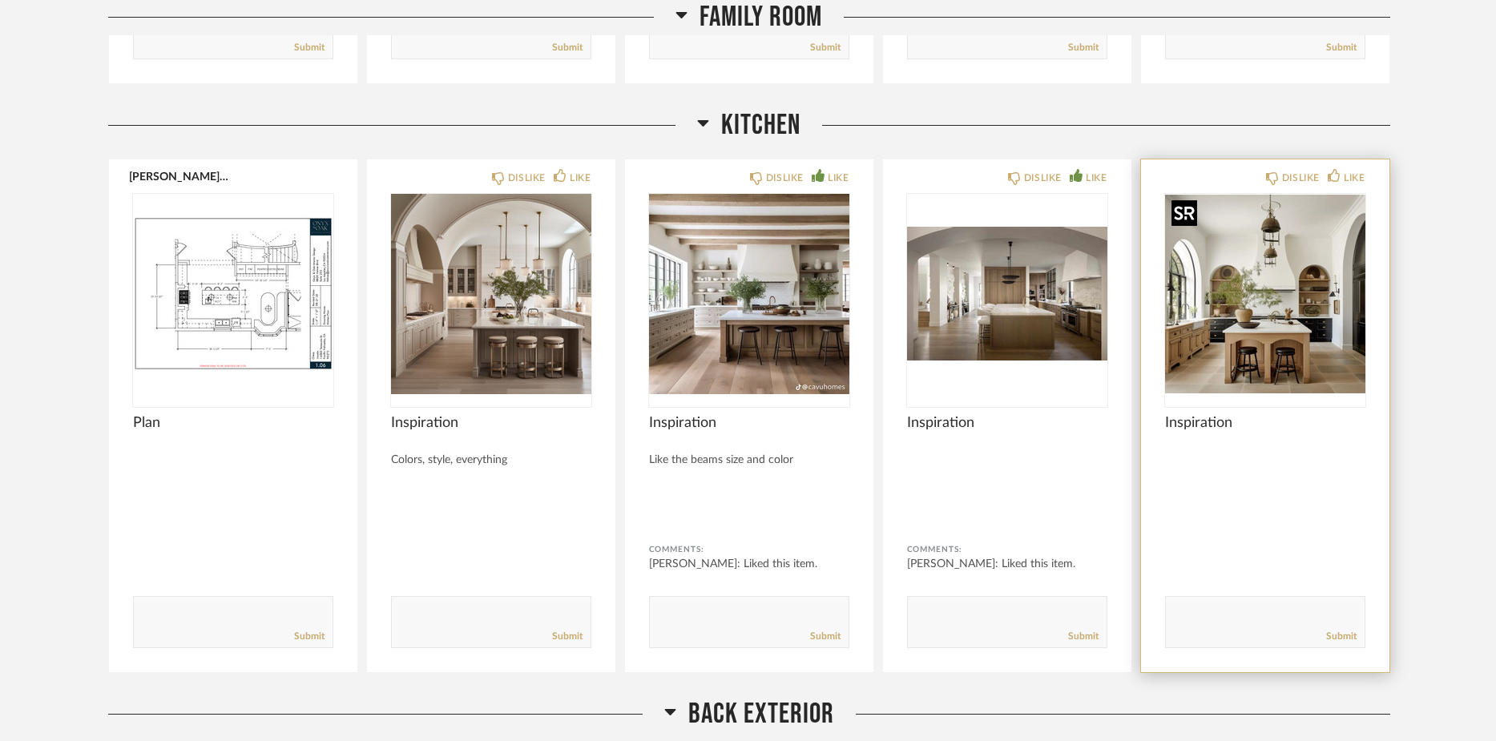
scroll to position [5407, 0]
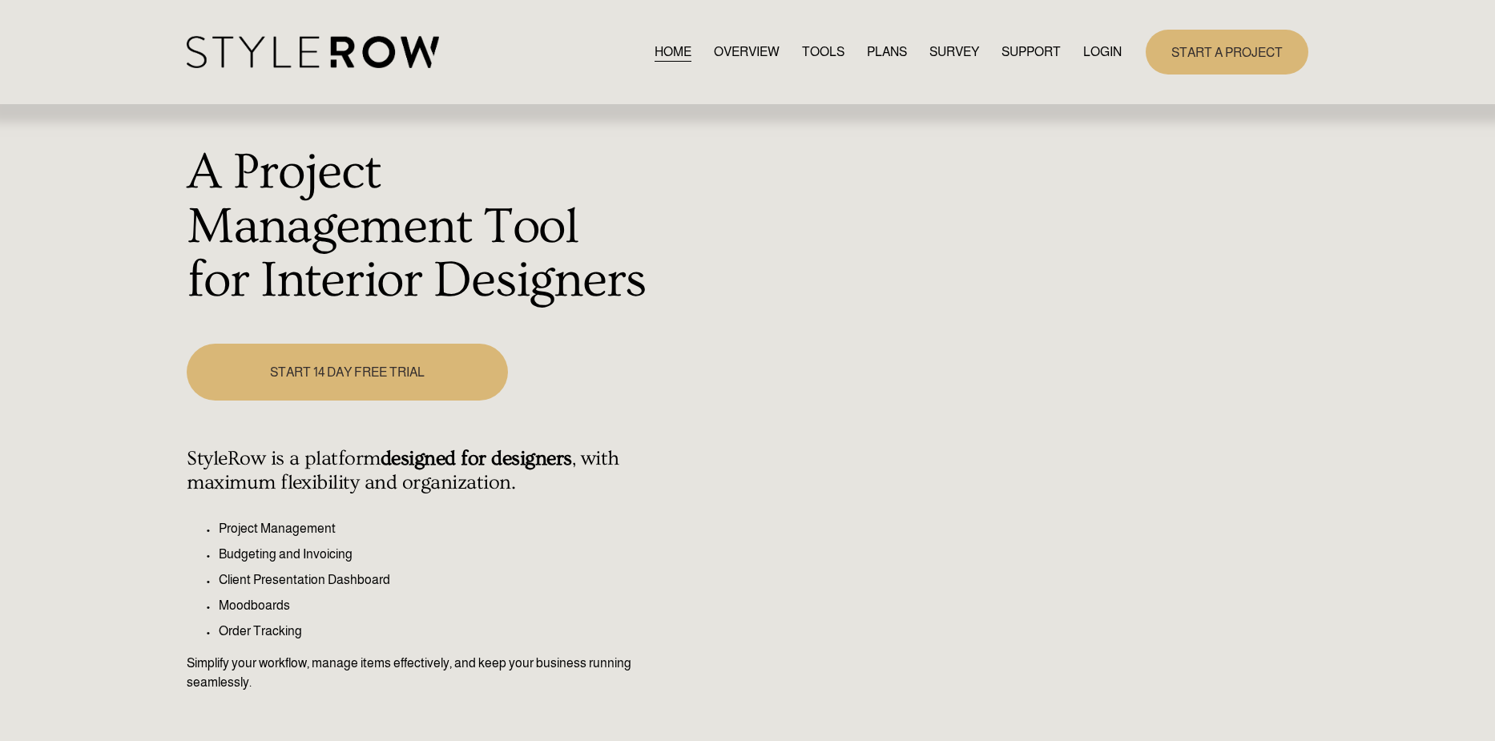
click at [1091, 50] on link "LOGIN" at bounding box center [1102, 52] width 38 height 22
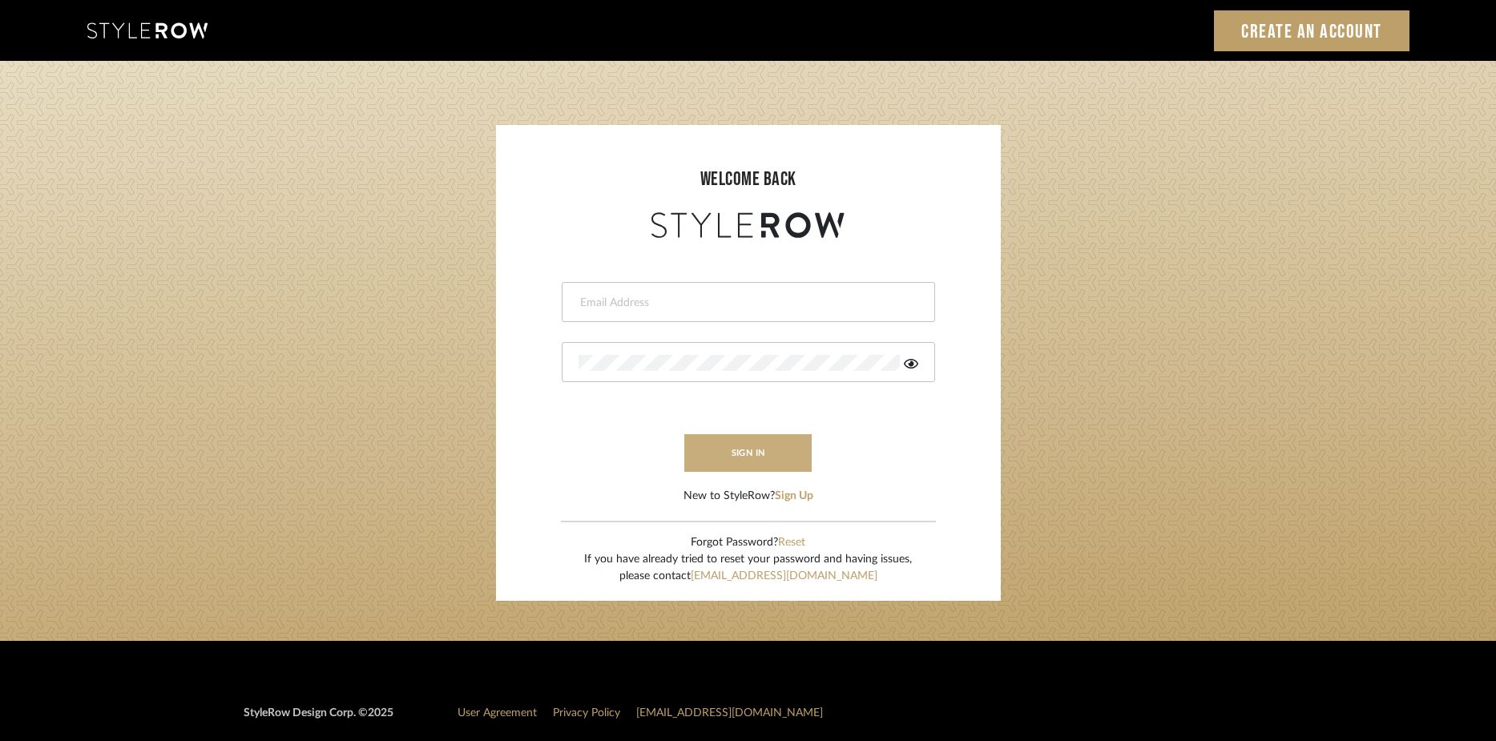
type input "felicia@onyxandoakinteriors.com"
click at [781, 449] on button "sign in" at bounding box center [748, 453] width 128 height 38
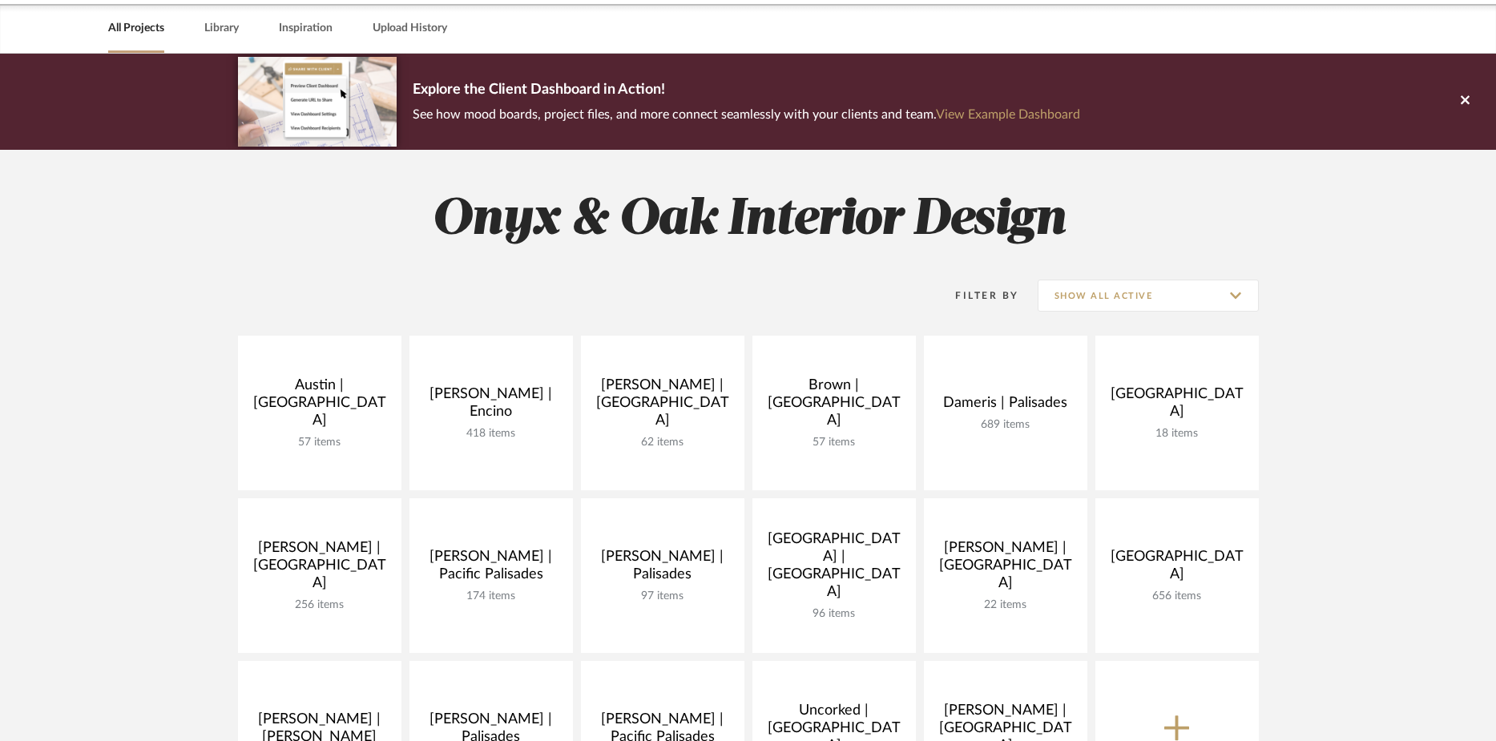
scroll to position [74, 0]
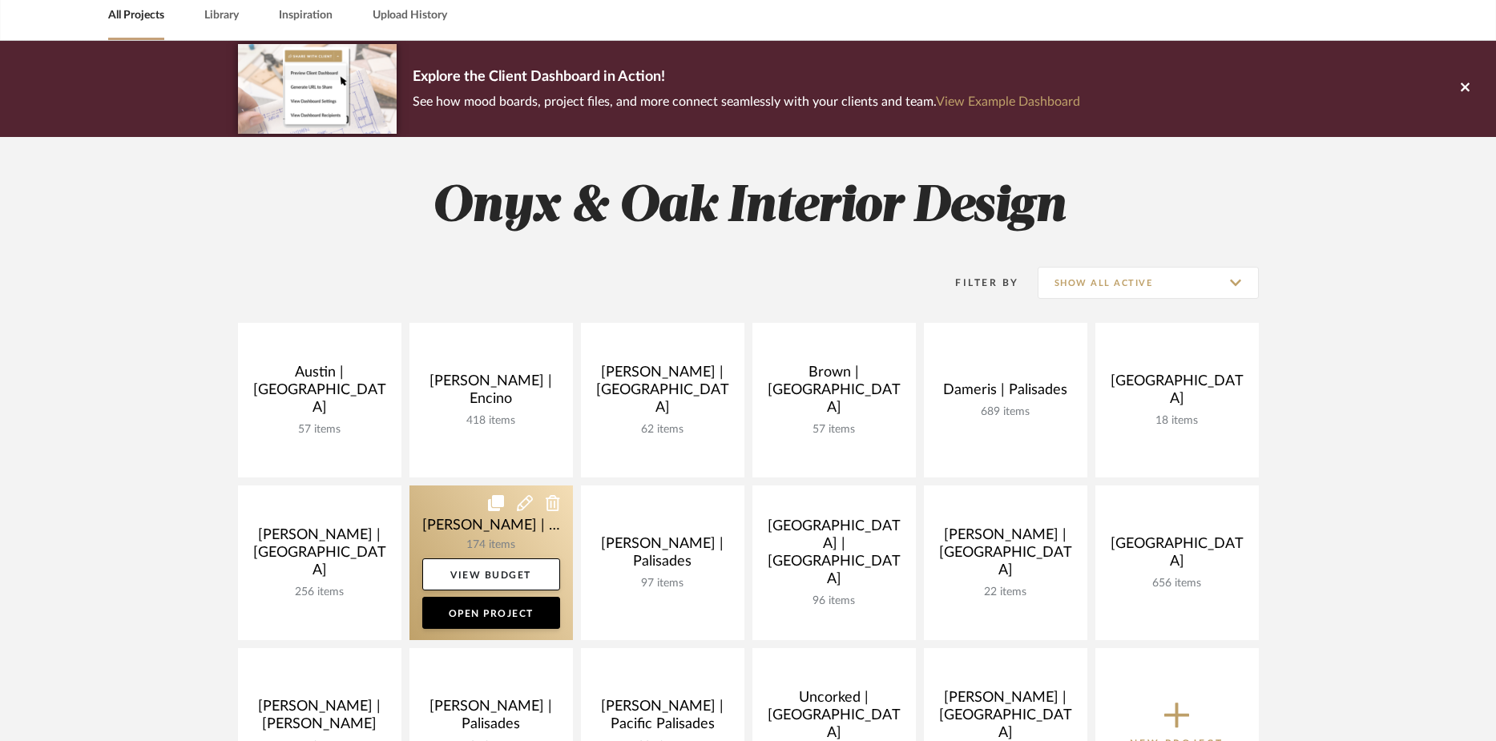
click at [444, 534] on link at bounding box center [490, 562] width 163 height 155
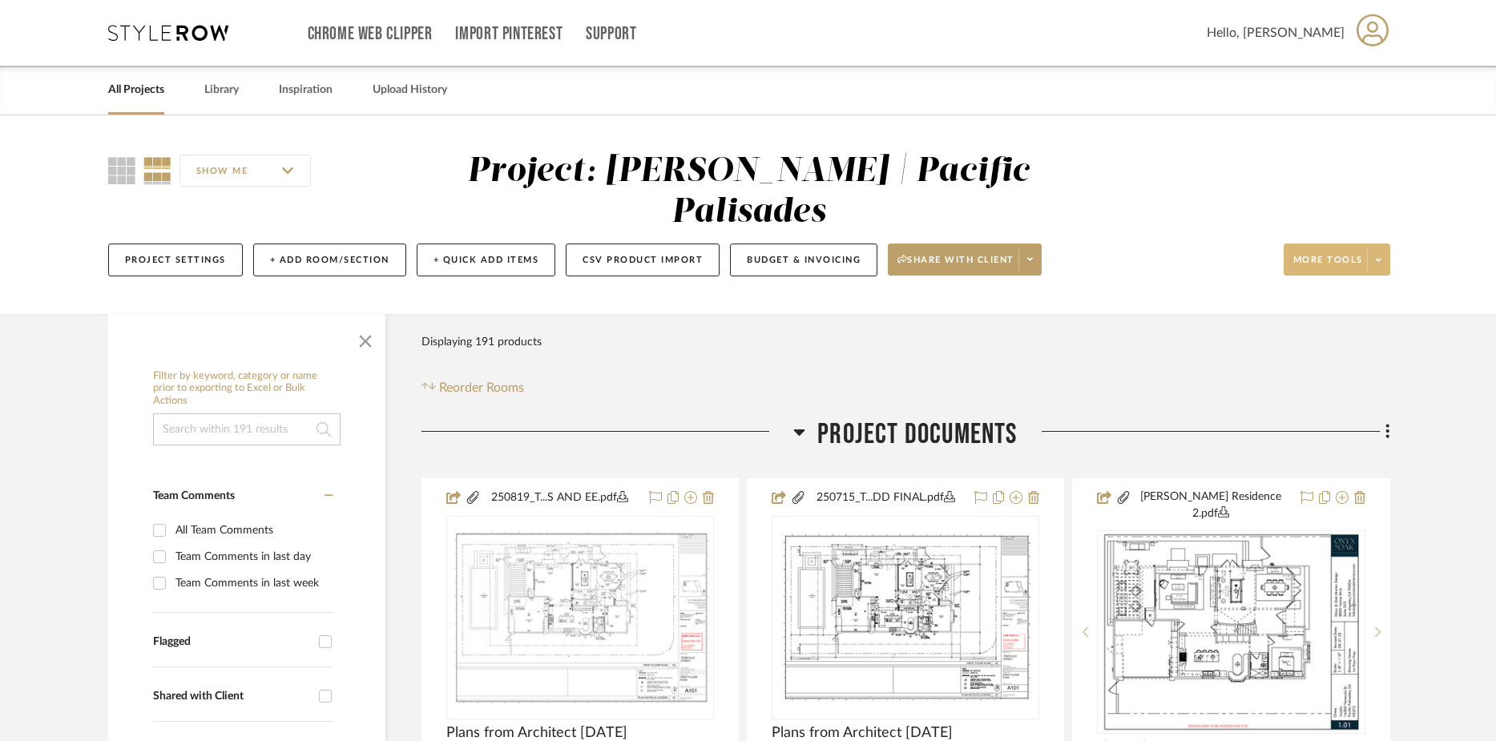
click at [1317, 254] on span "More tools" at bounding box center [1328, 266] width 70 height 24
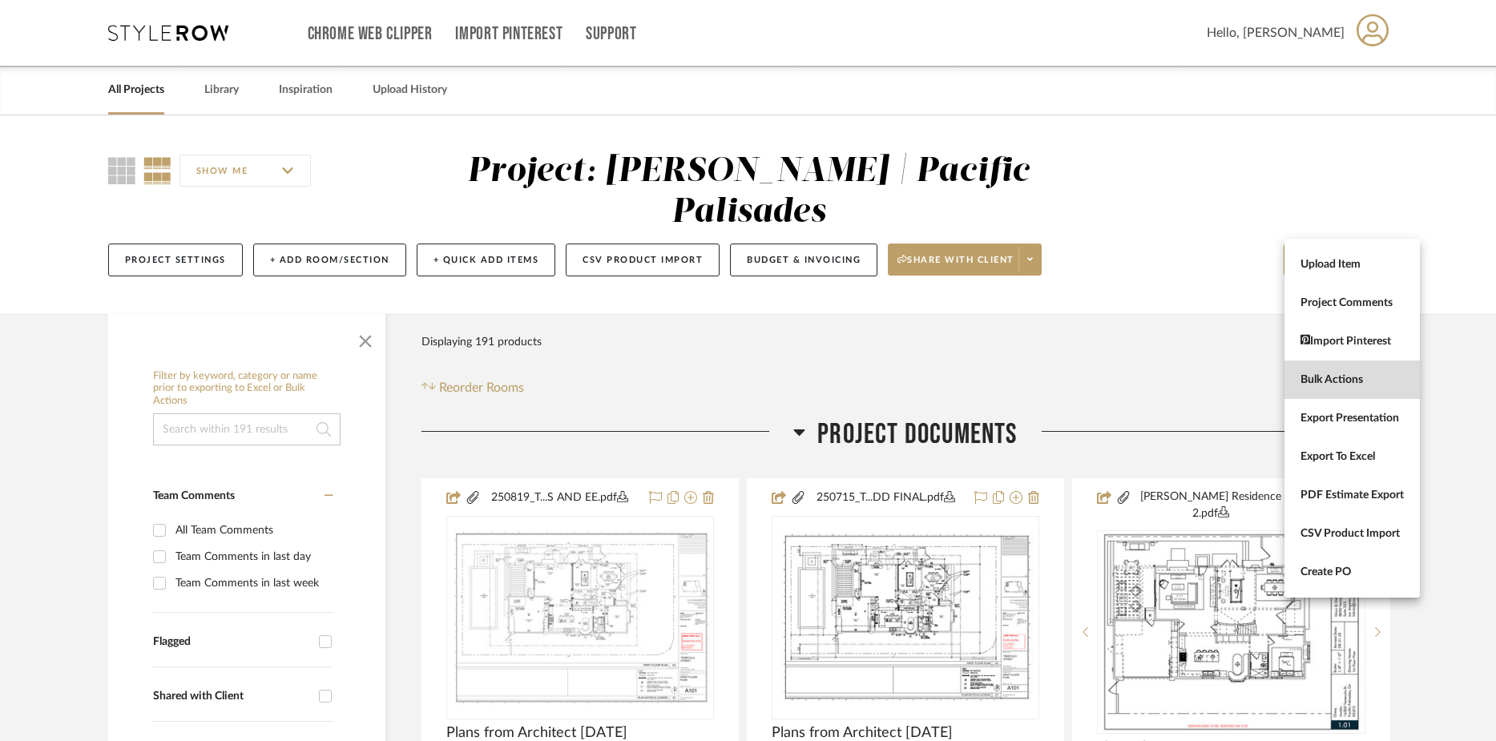
click at [1327, 392] on button "Bulk Actions" at bounding box center [1351, 379] width 135 height 38
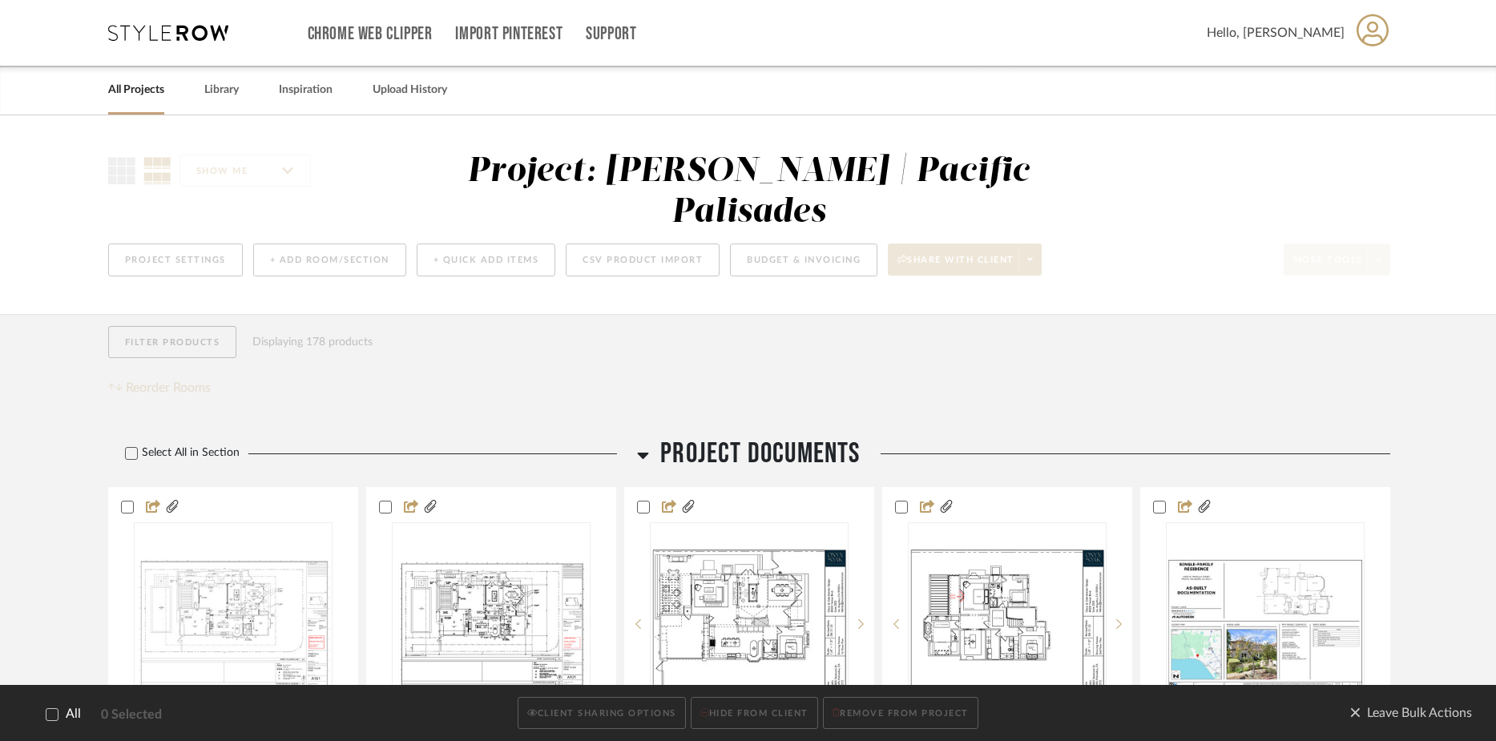
click at [50, 716] on icon at bounding box center [52, 714] width 10 height 8
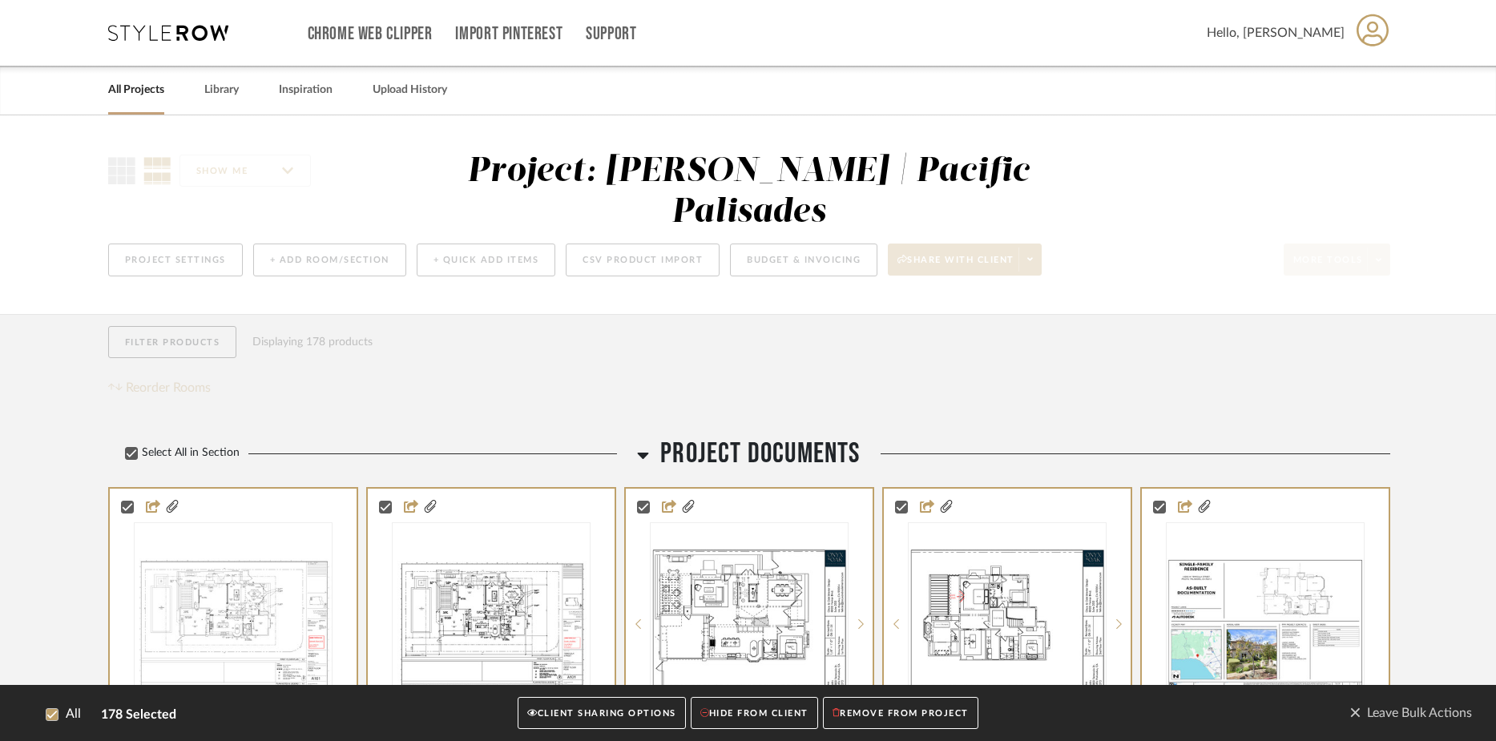
click at [610, 708] on button "CLIENT SHARING OPTIONS" at bounding box center [600, 713] width 167 height 33
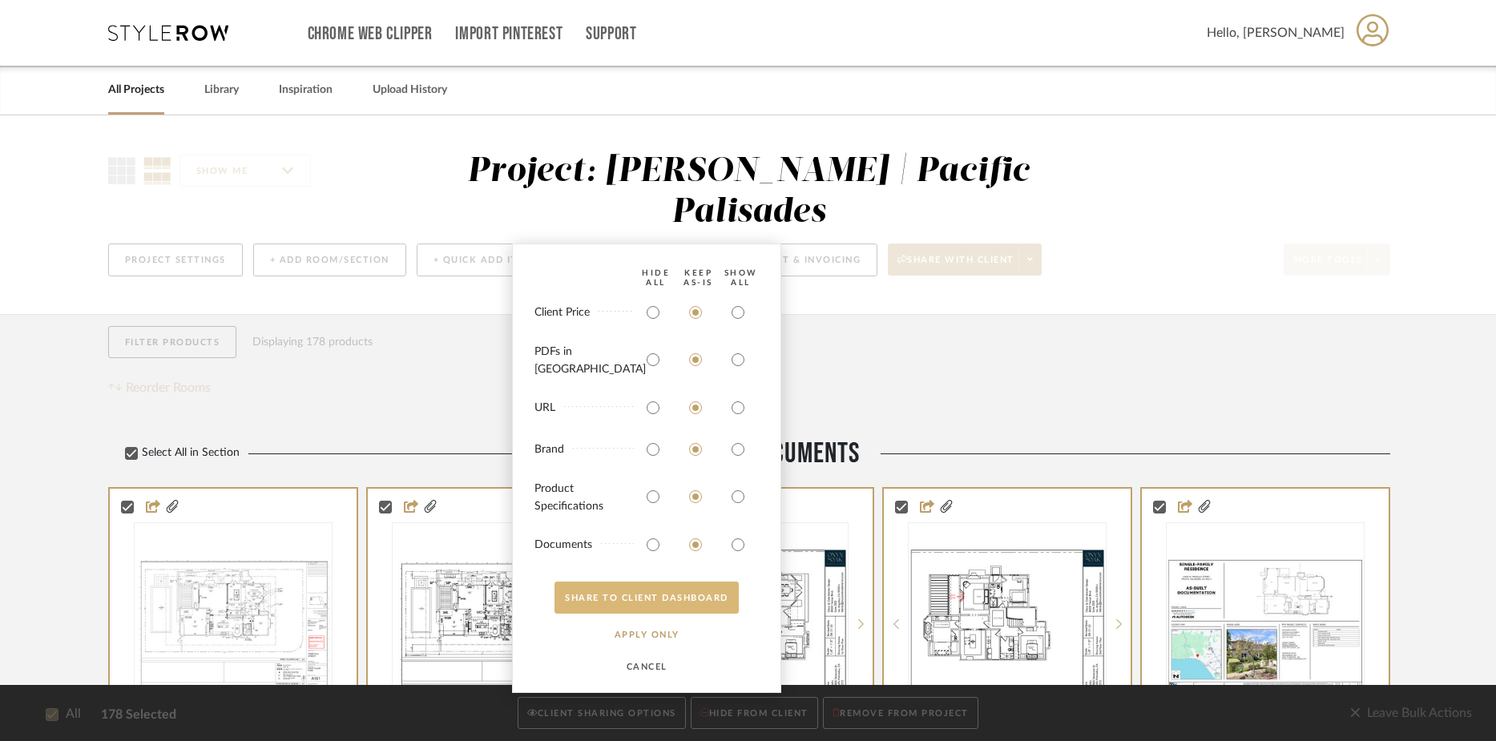
click at [637, 597] on button "SHARE TO CLIENT Dashboard" at bounding box center [646, 598] width 184 height 32
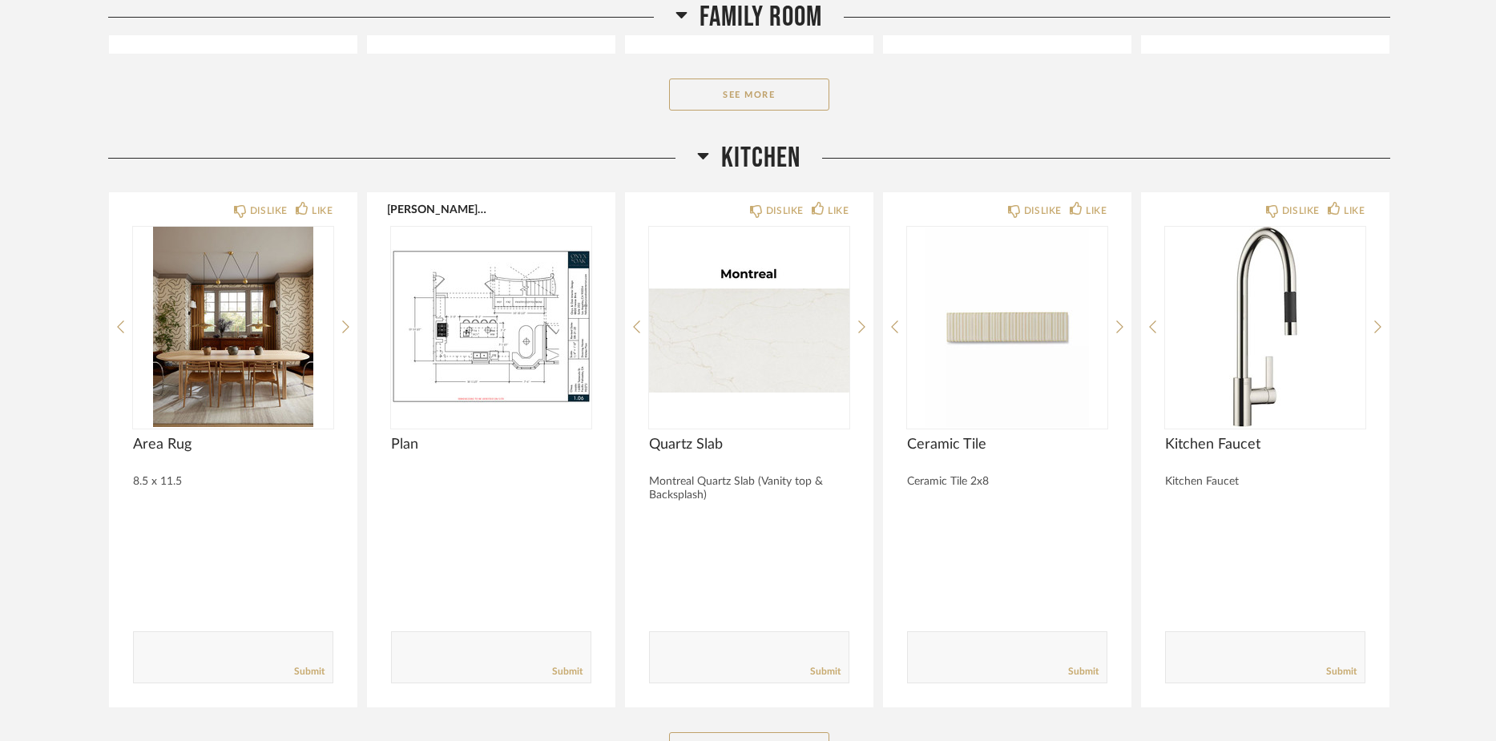
scroll to position [5086, 0]
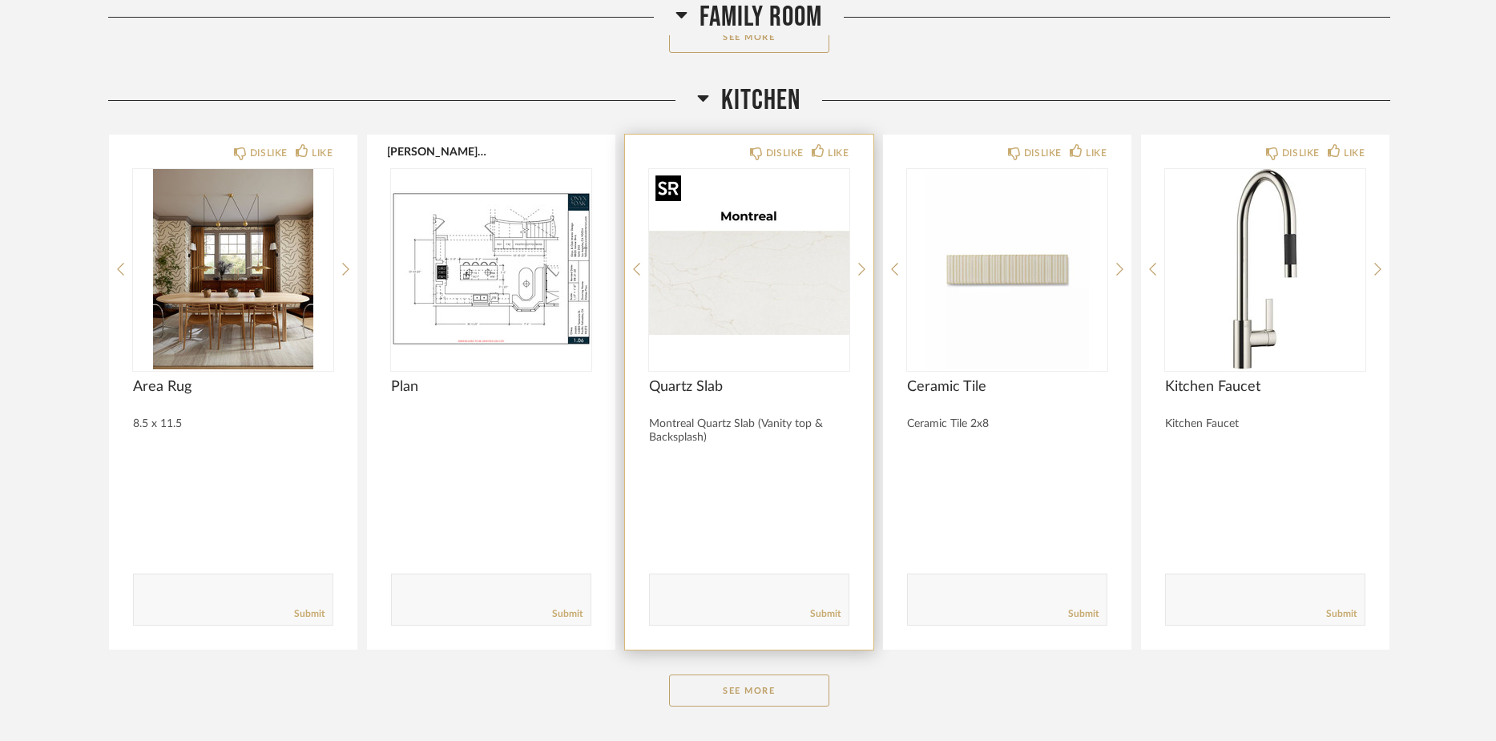
click at [759, 287] on img "0" at bounding box center [749, 269] width 200 height 200
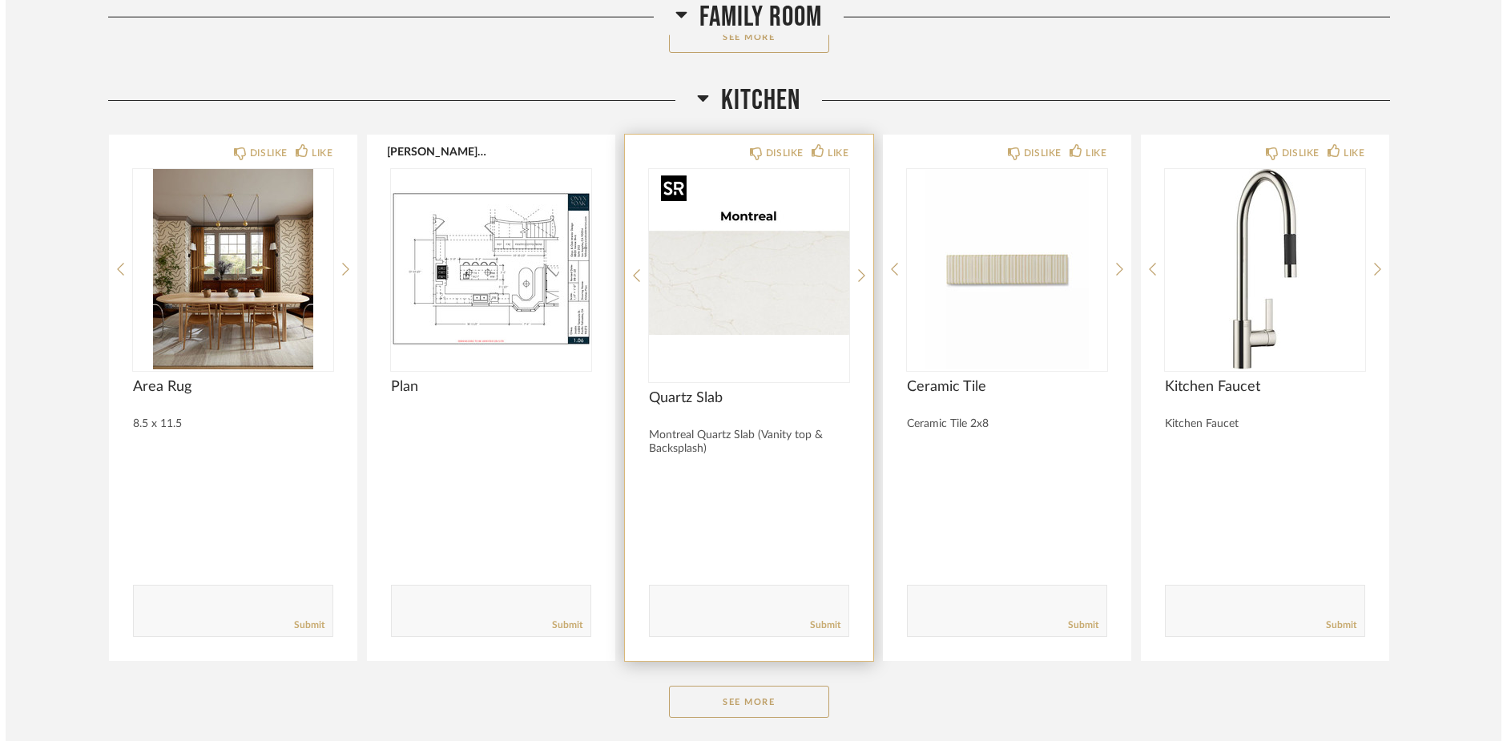
scroll to position [0, 0]
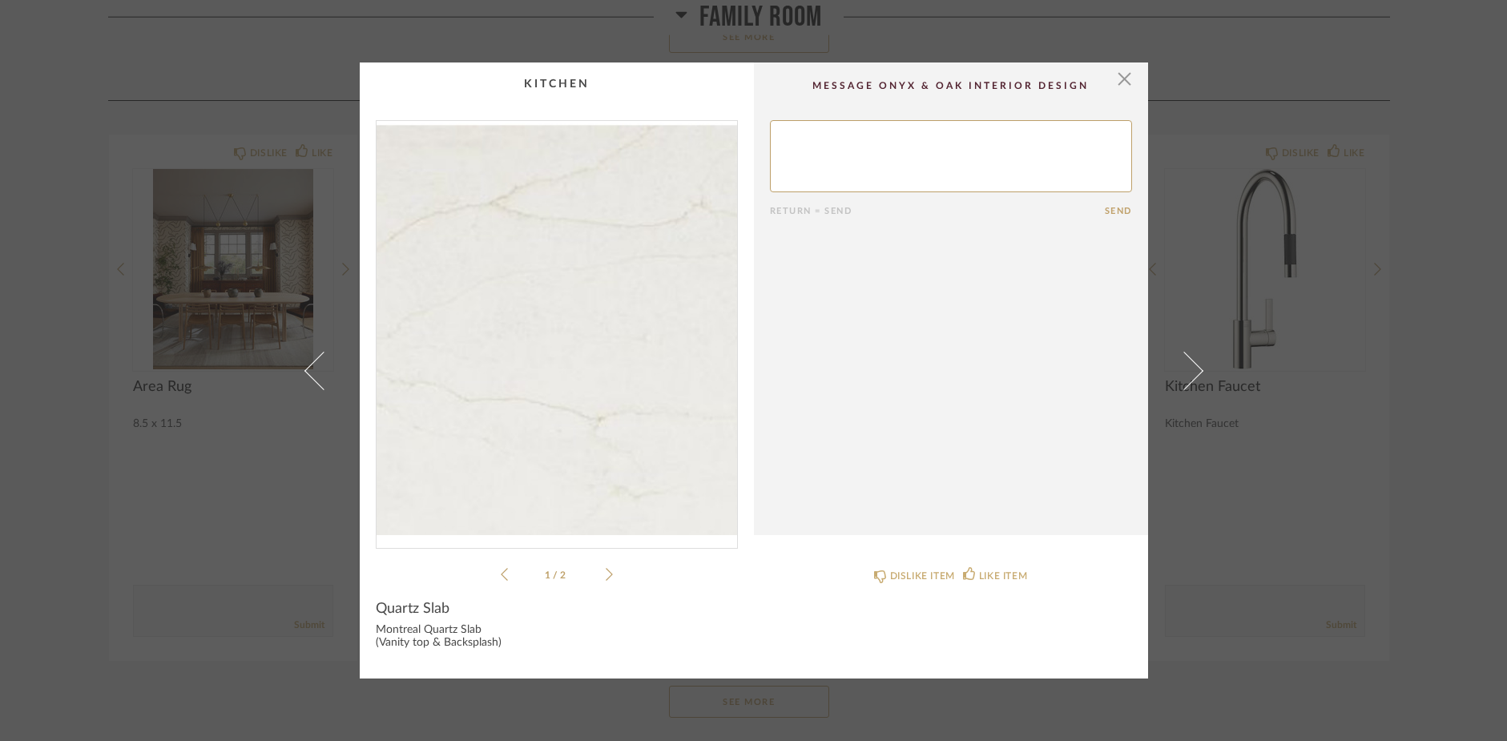
click at [575, 327] on img "0" at bounding box center [556, 328] width 360 height 414
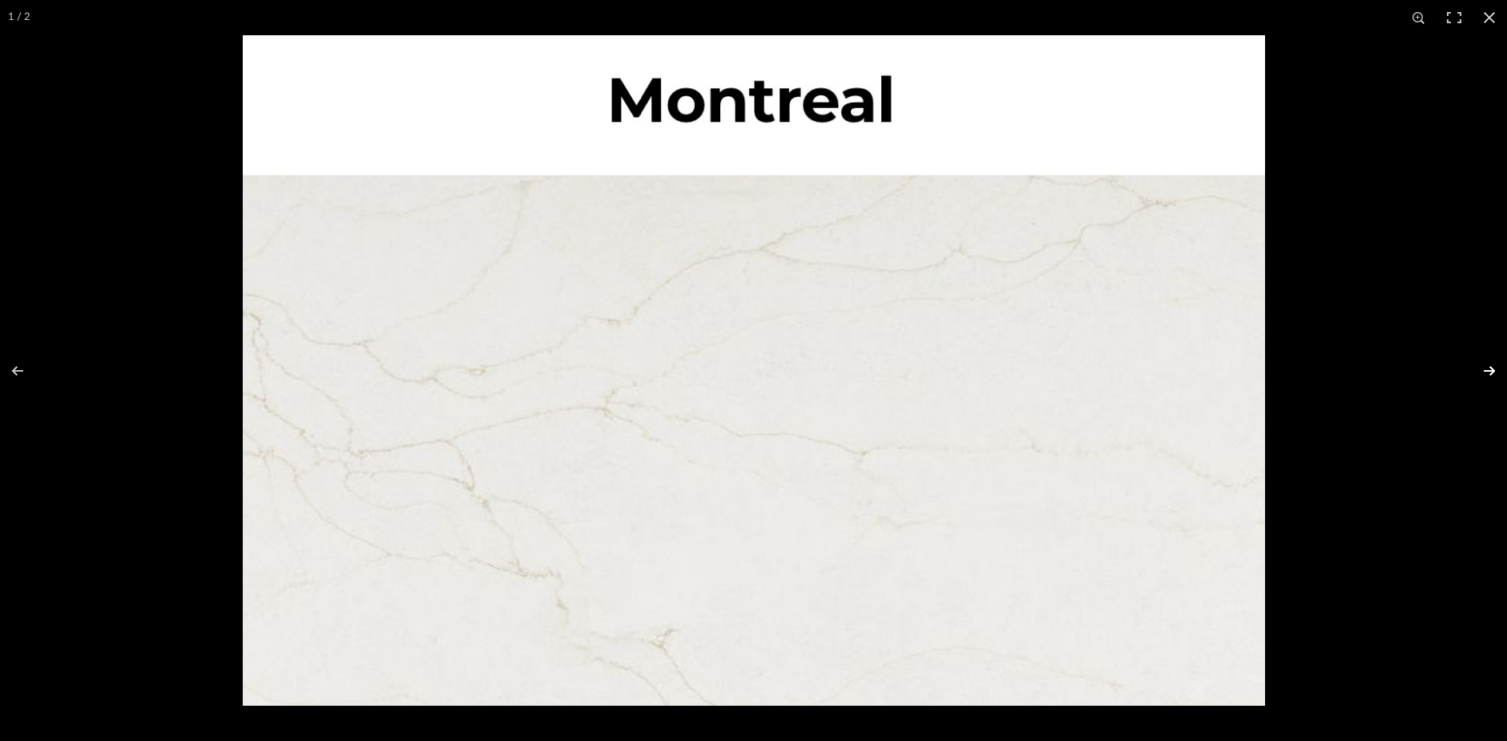
click at [1488, 368] on button at bounding box center [1479, 371] width 56 height 80
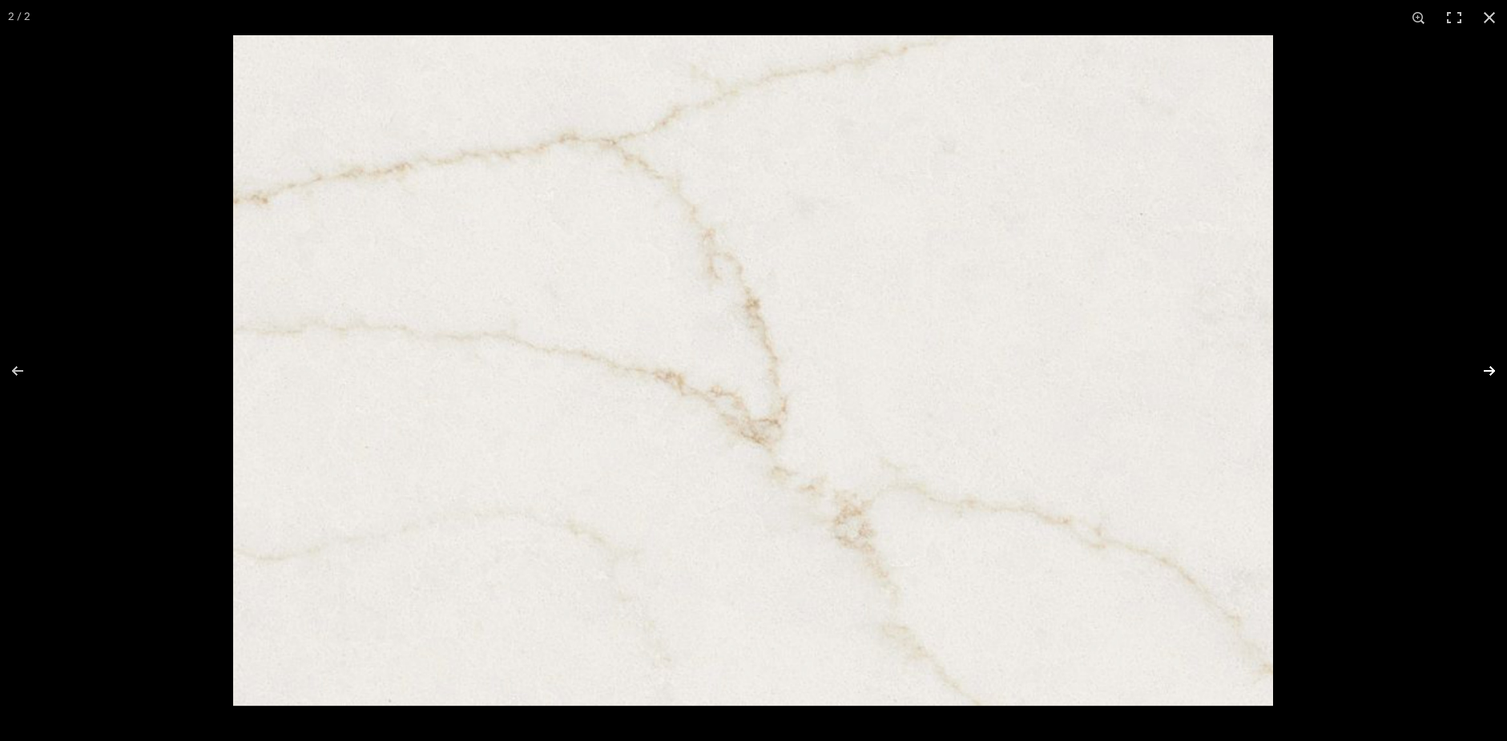
click at [1488, 367] on button at bounding box center [1479, 371] width 56 height 80
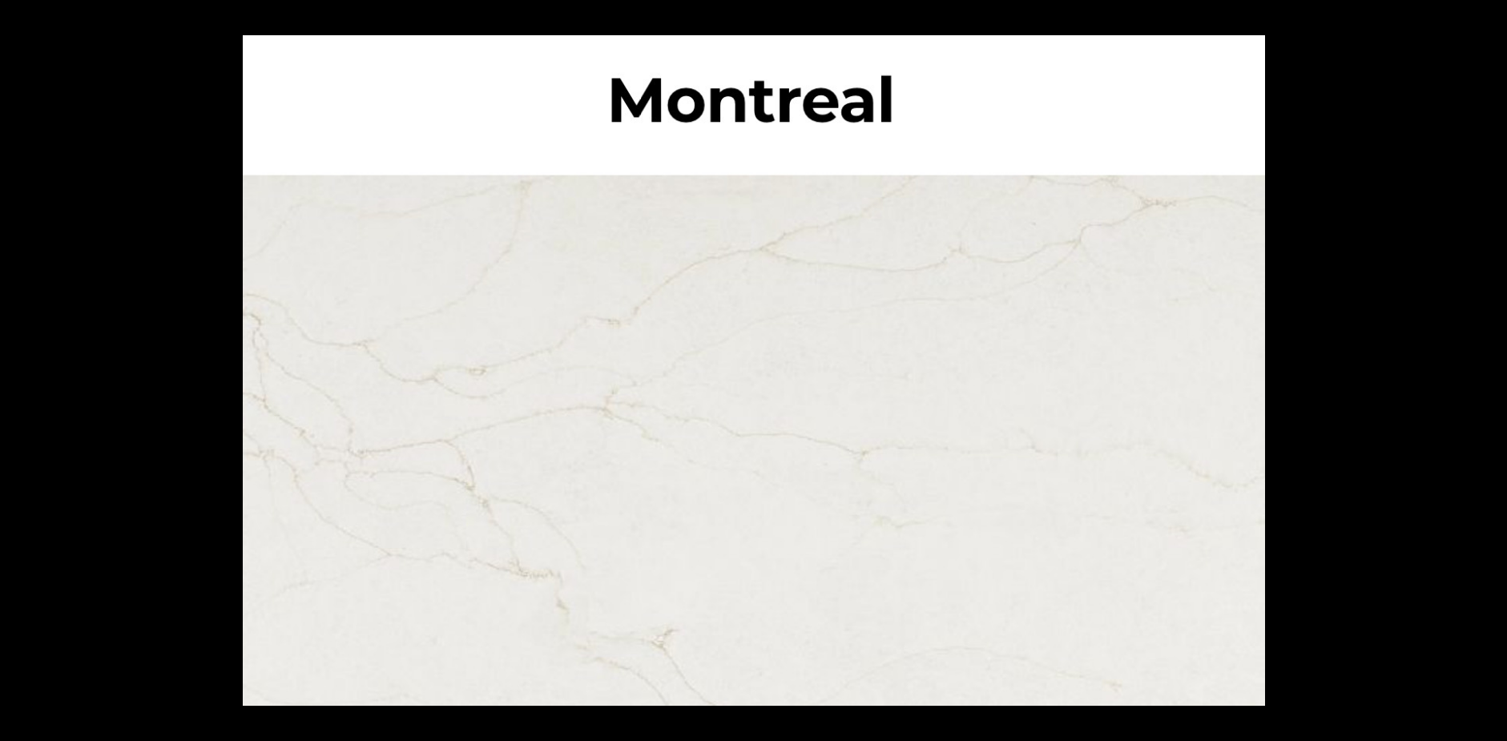
click at [1488, 367] on button at bounding box center [1479, 371] width 56 height 80
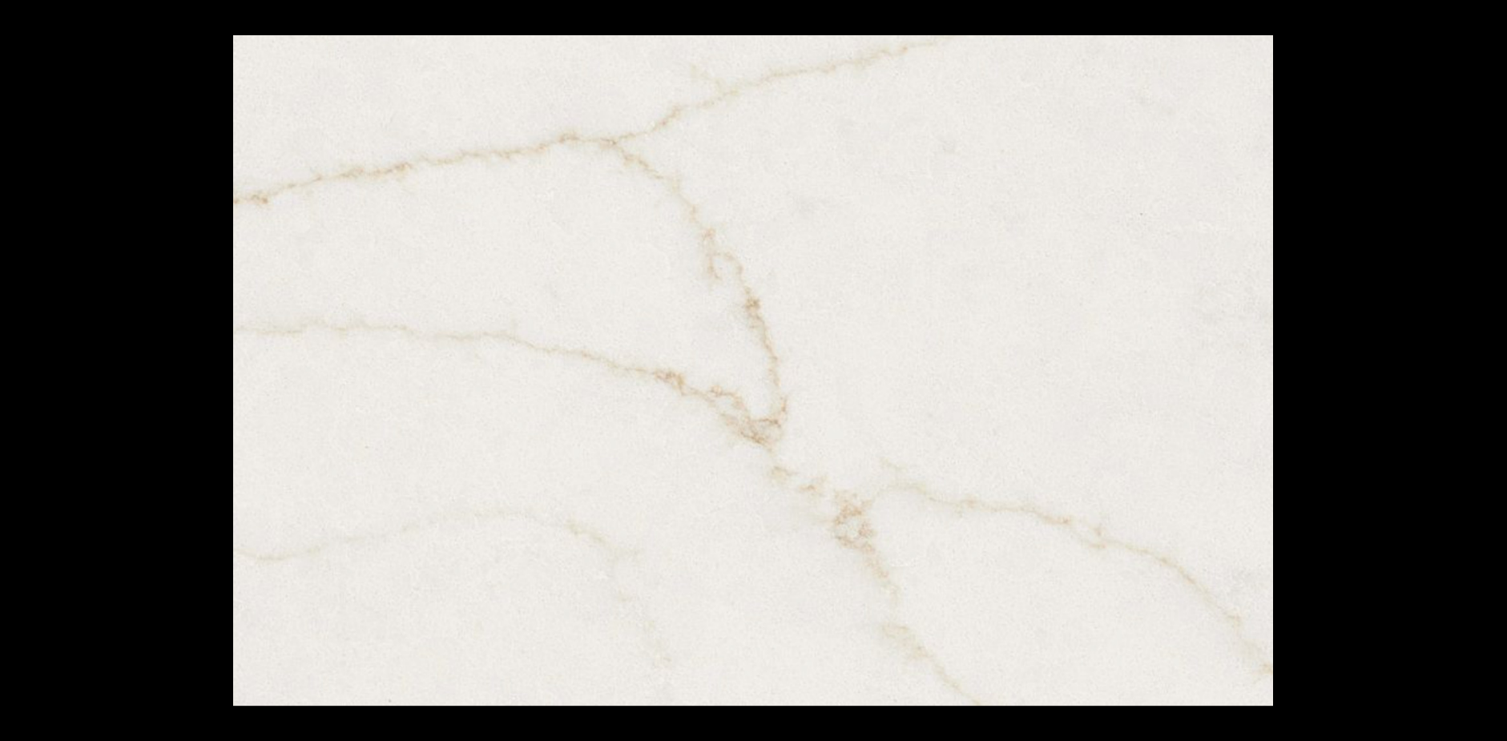
click at [1488, 367] on button at bounding box center [1479, 371] width 56 height 80
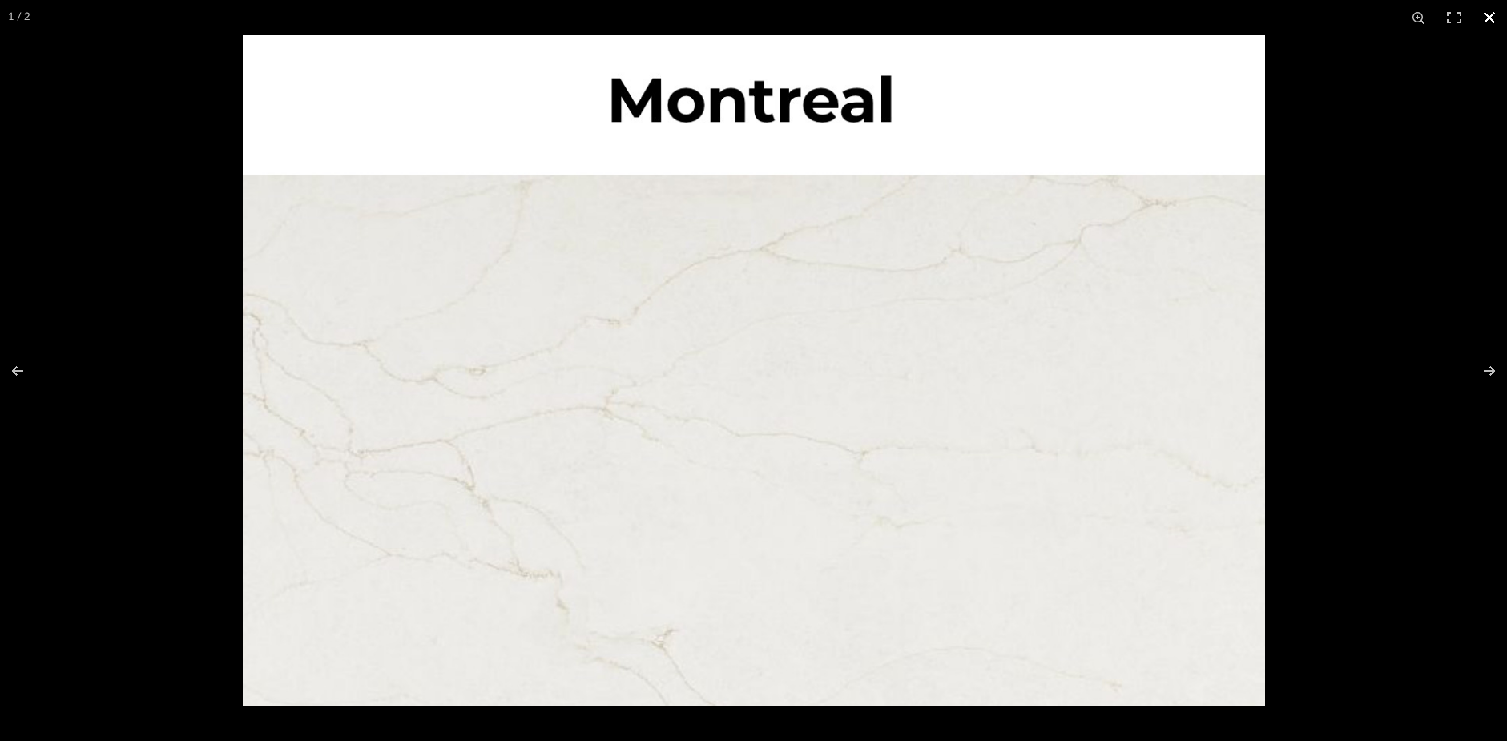
click at [1488, 18] on button at bounding box center [1489, 17] width 35 height 35
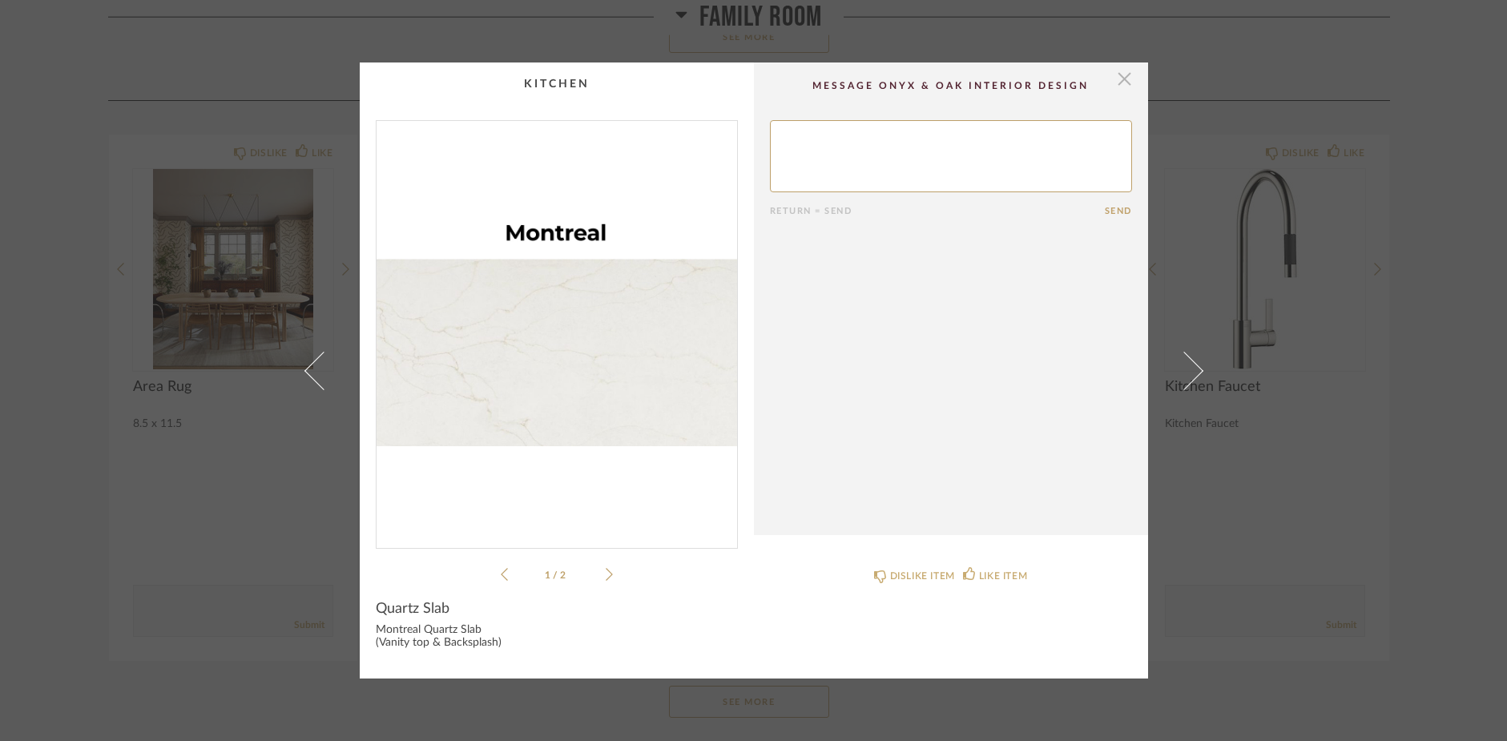
click at [1117, 78] on span "button" at bounding box center [1125, 78] width 32 height 32
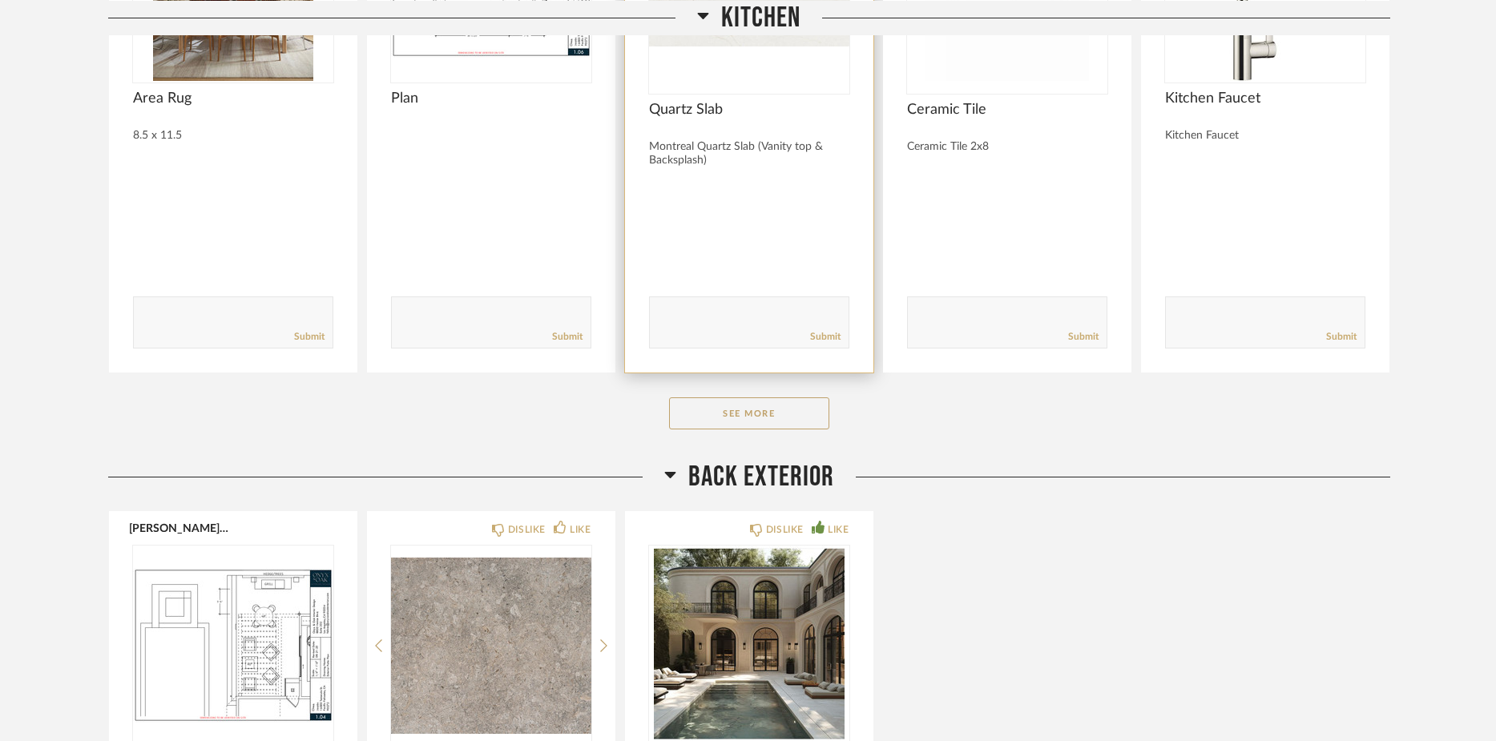
scroll to position [5386, 0]
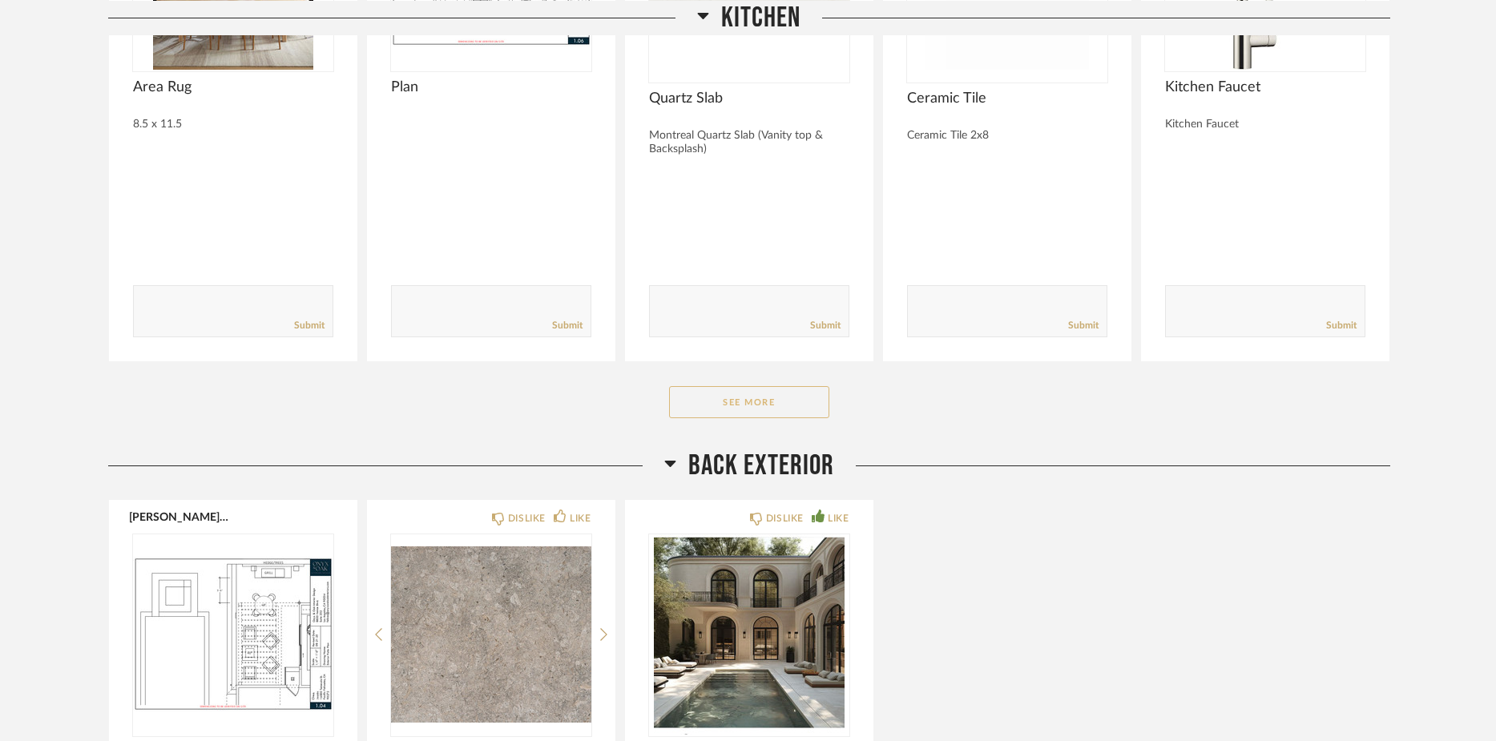
click at [772, 390] on button "See More" at bounding box center [749, 402] width 160 height 32
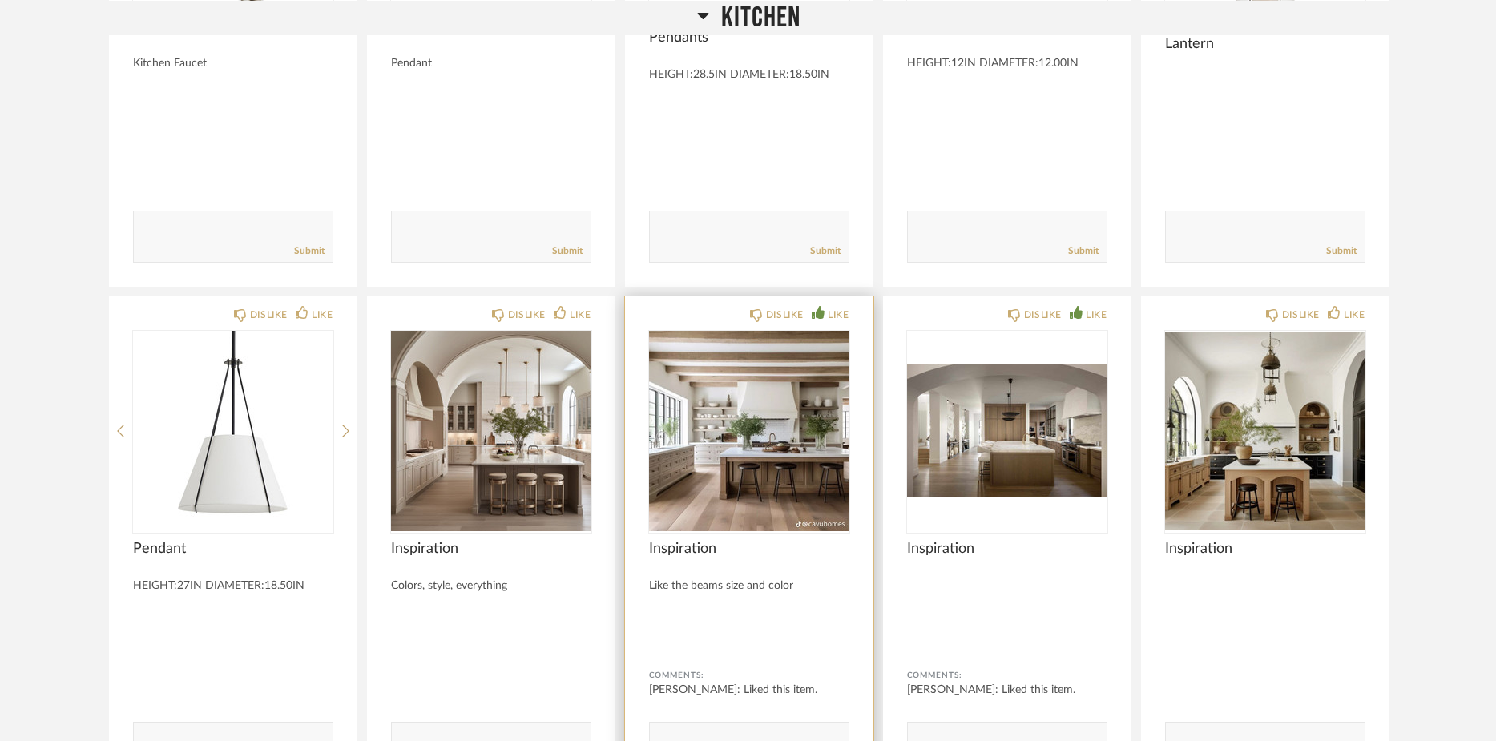
scroll to position [5986, 0]
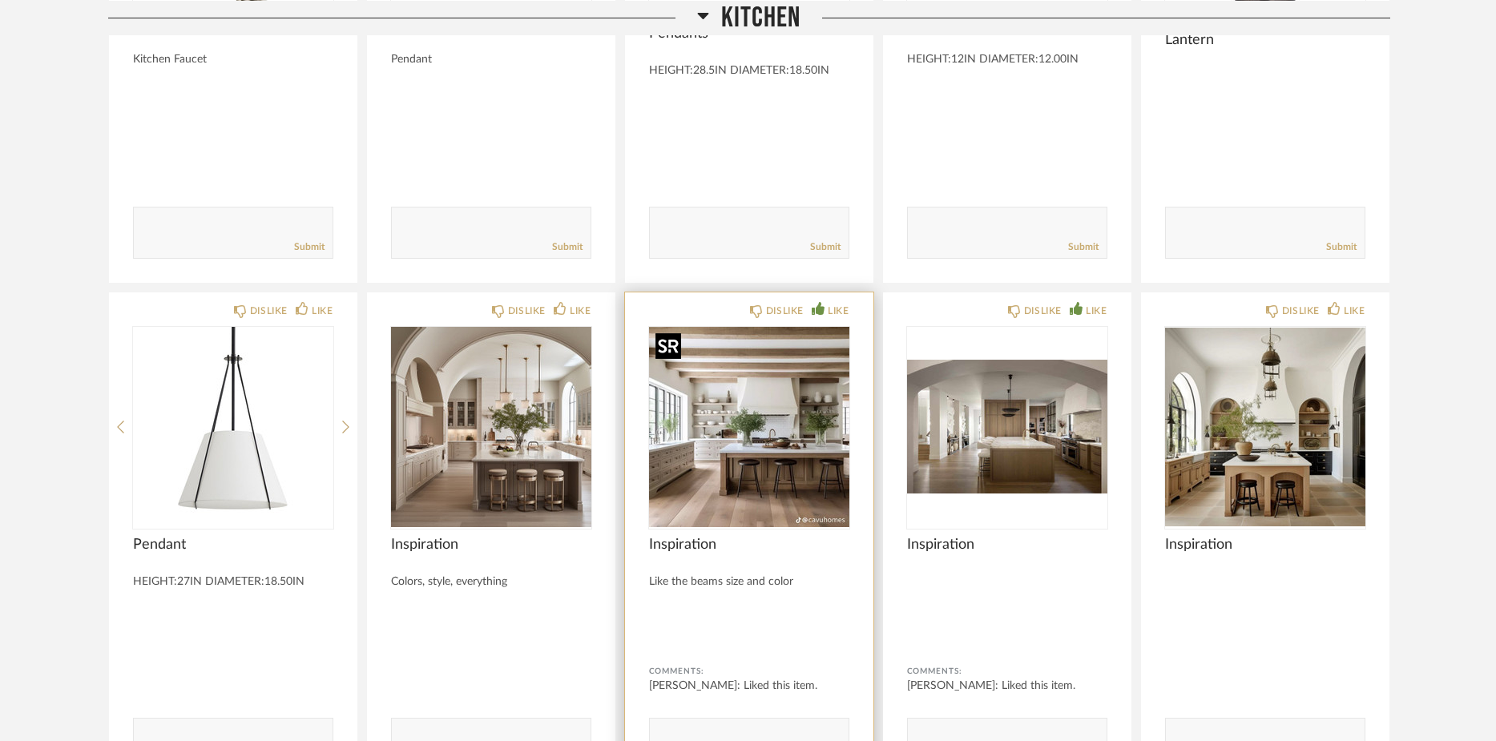
click at [761, 447] on img "0" at bounding box center [749, 427] width 200 height 200
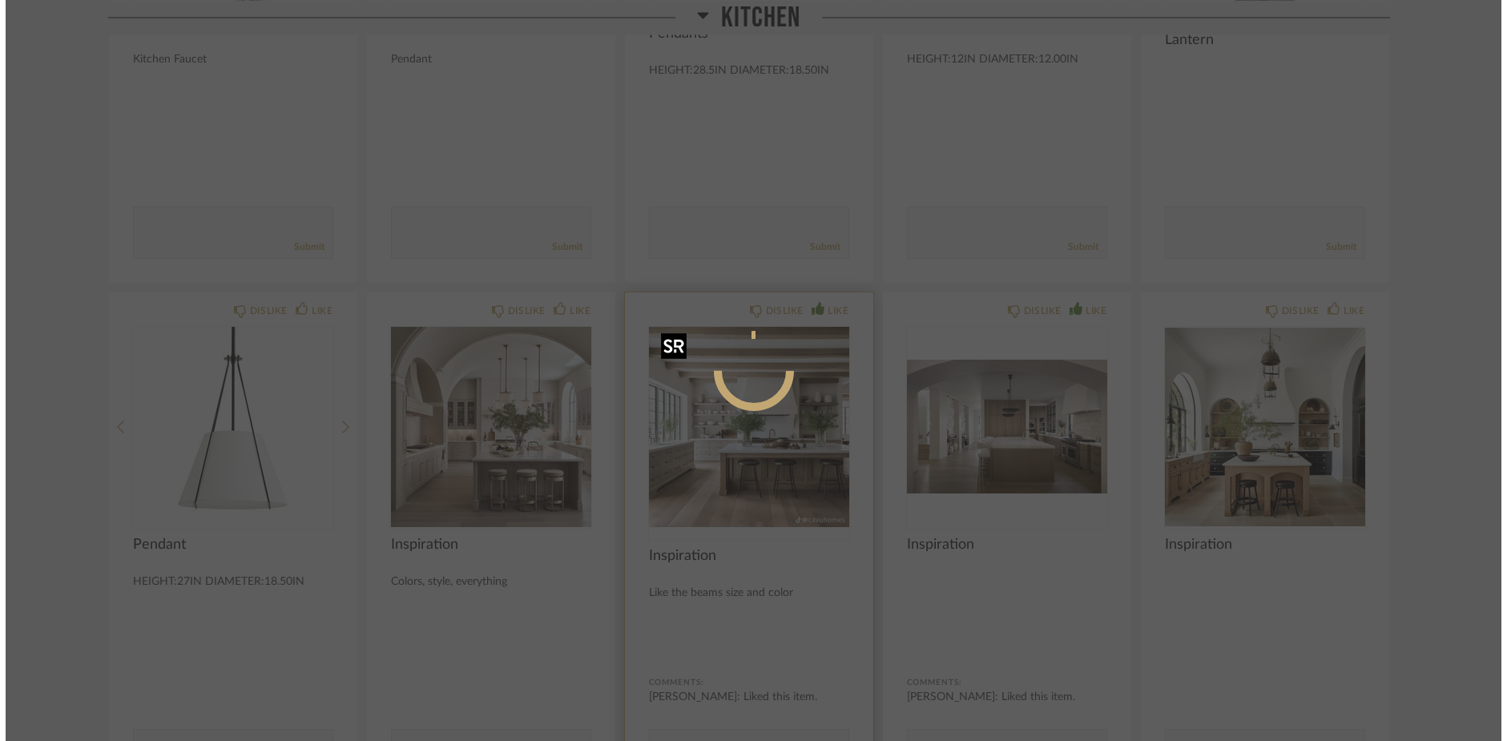
scroll to position [0, 0]
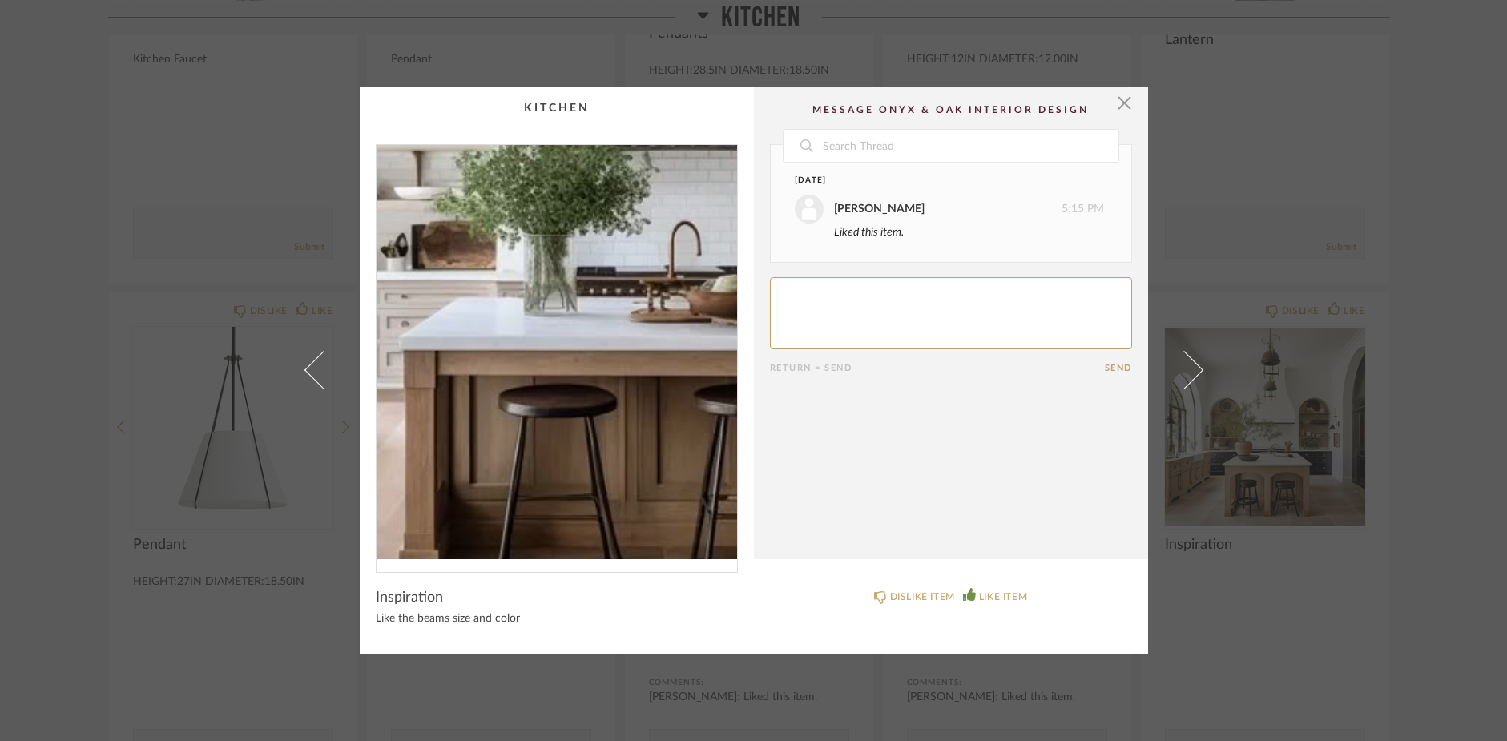
click at [550, 400] on img "0" at bounding box center [556, 352] width 360 height 414
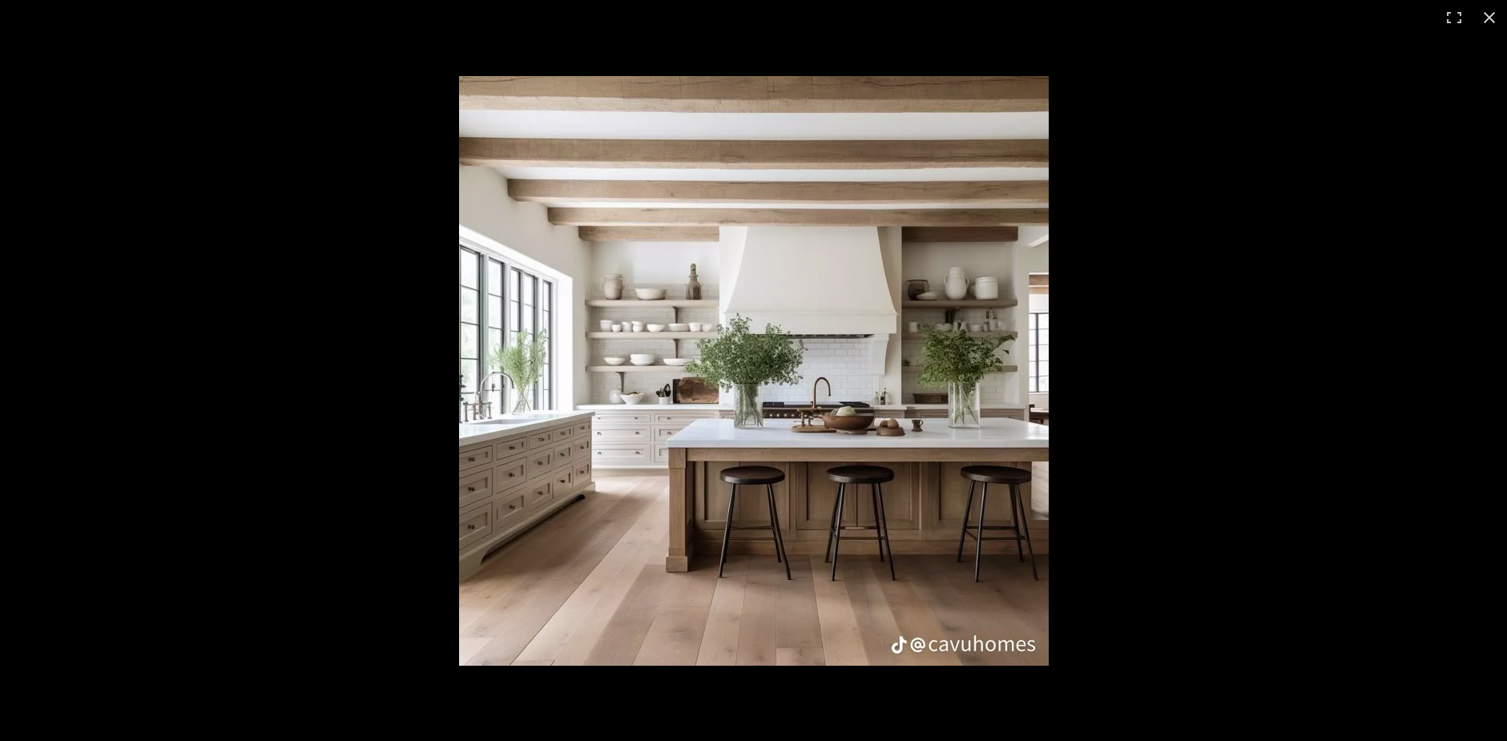
click at [617, 420] on img at bounding box center [754, 371] width 590 height 590
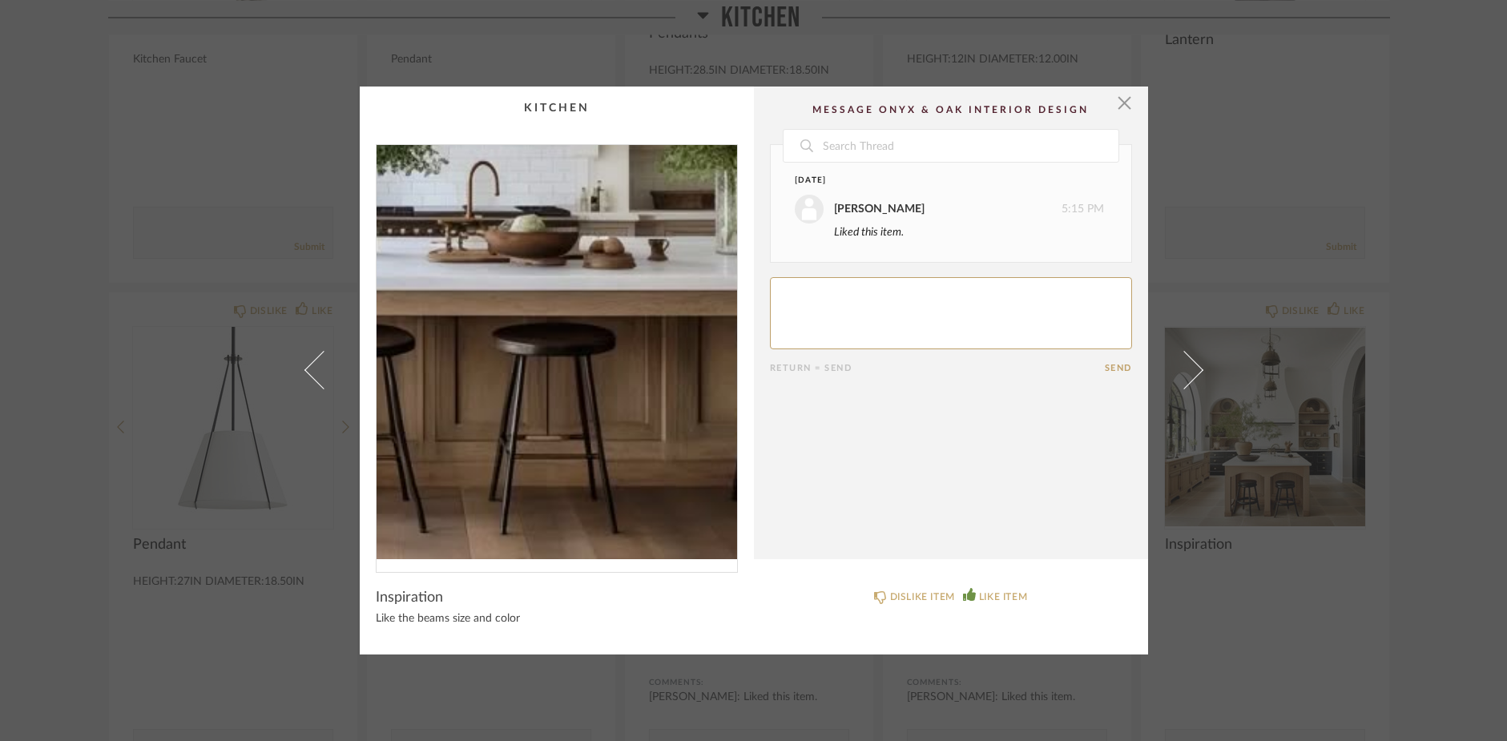
click at [617, 420] on img "0" at bounding box center [556, 352] width 360 height 414
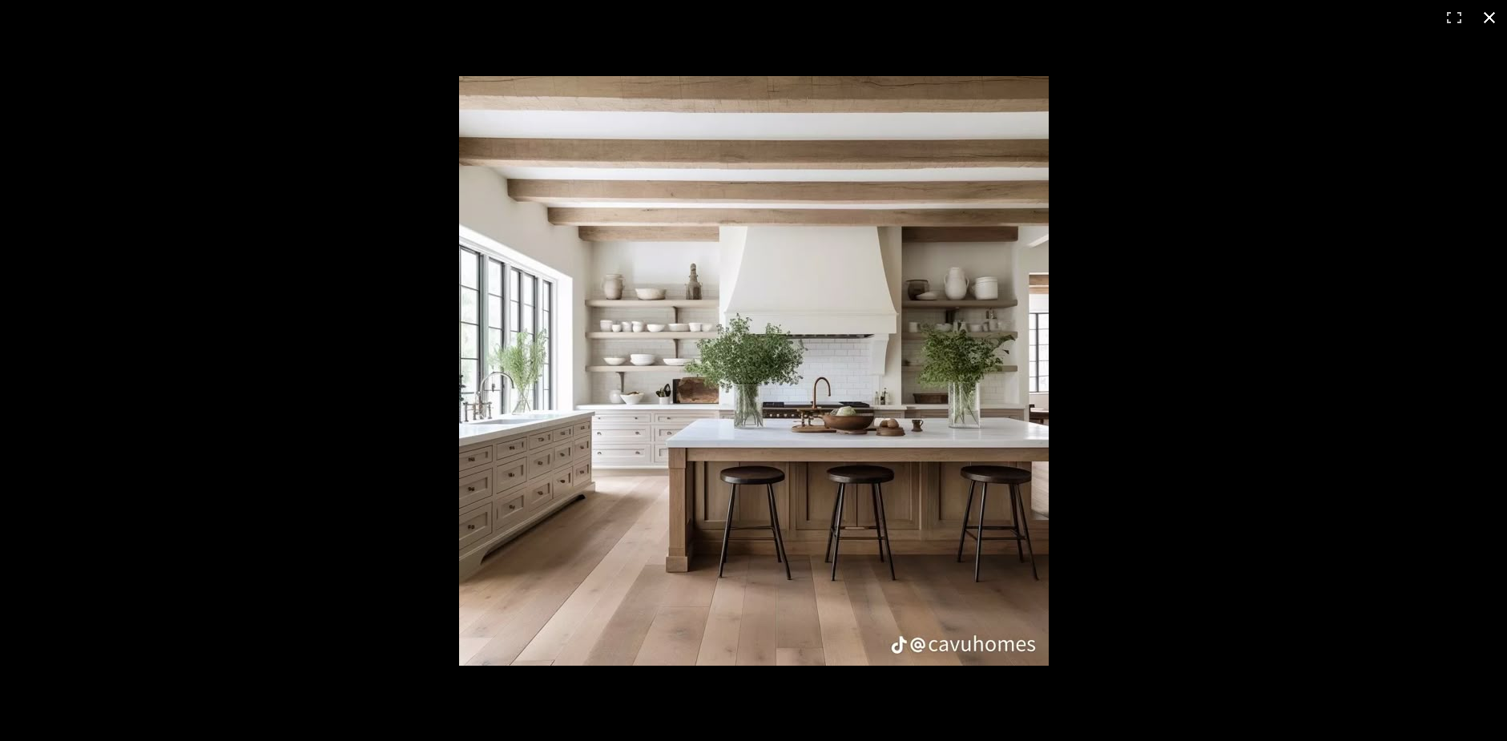
click at [1495, 14] on button at bounding box center [1489, 17] width 35 height 35
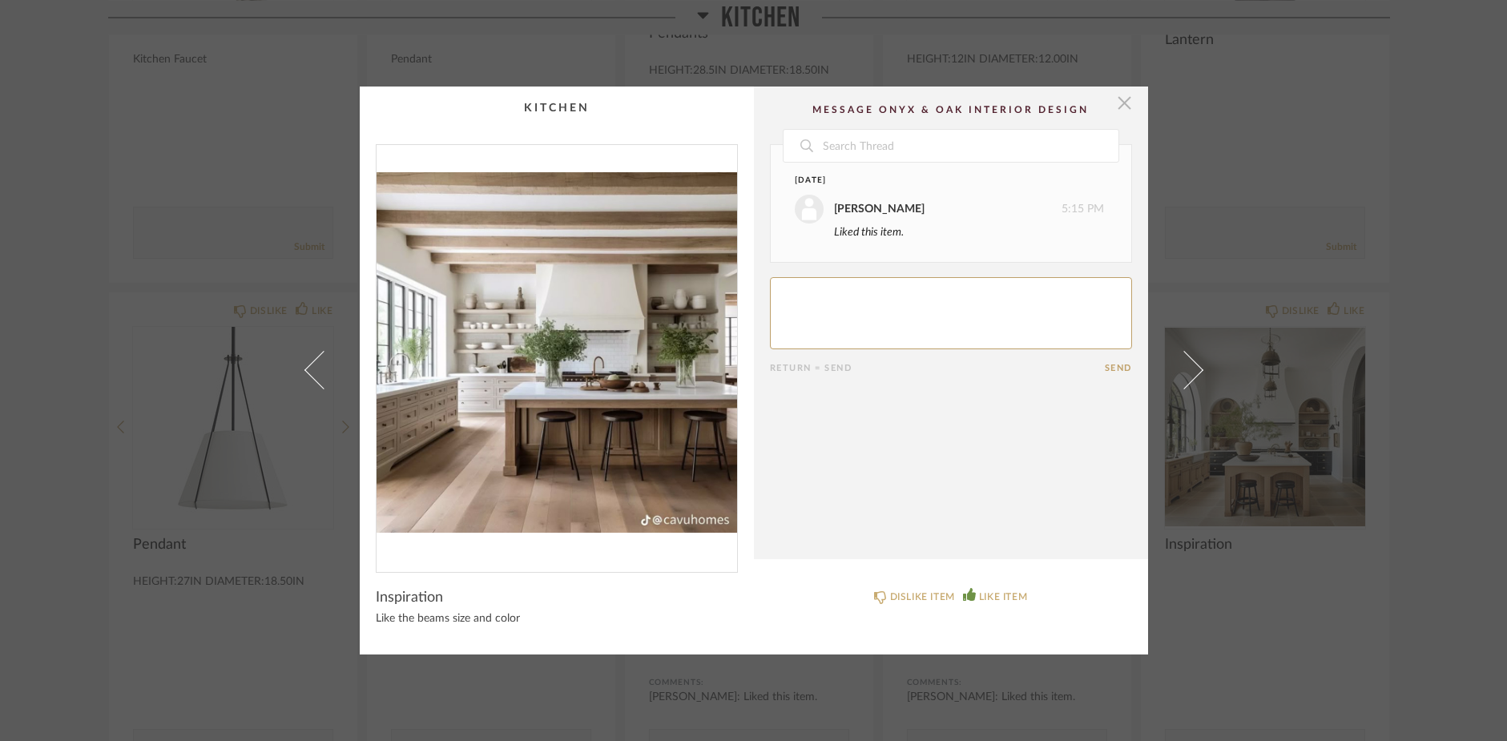
click at [1114, 101] on span "button" at bounding box center [1125, 103] width 32 height 32
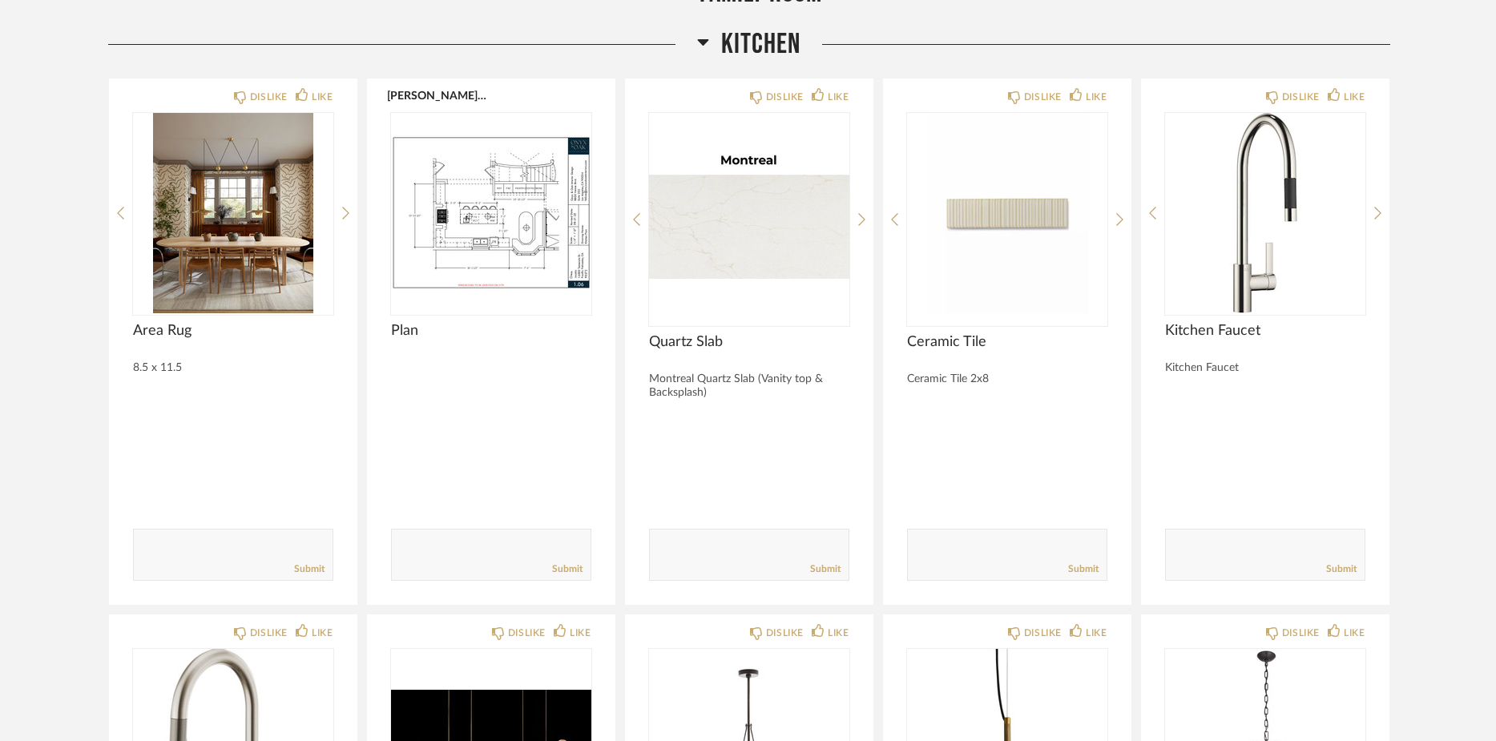
scroll to position [5139, 0]
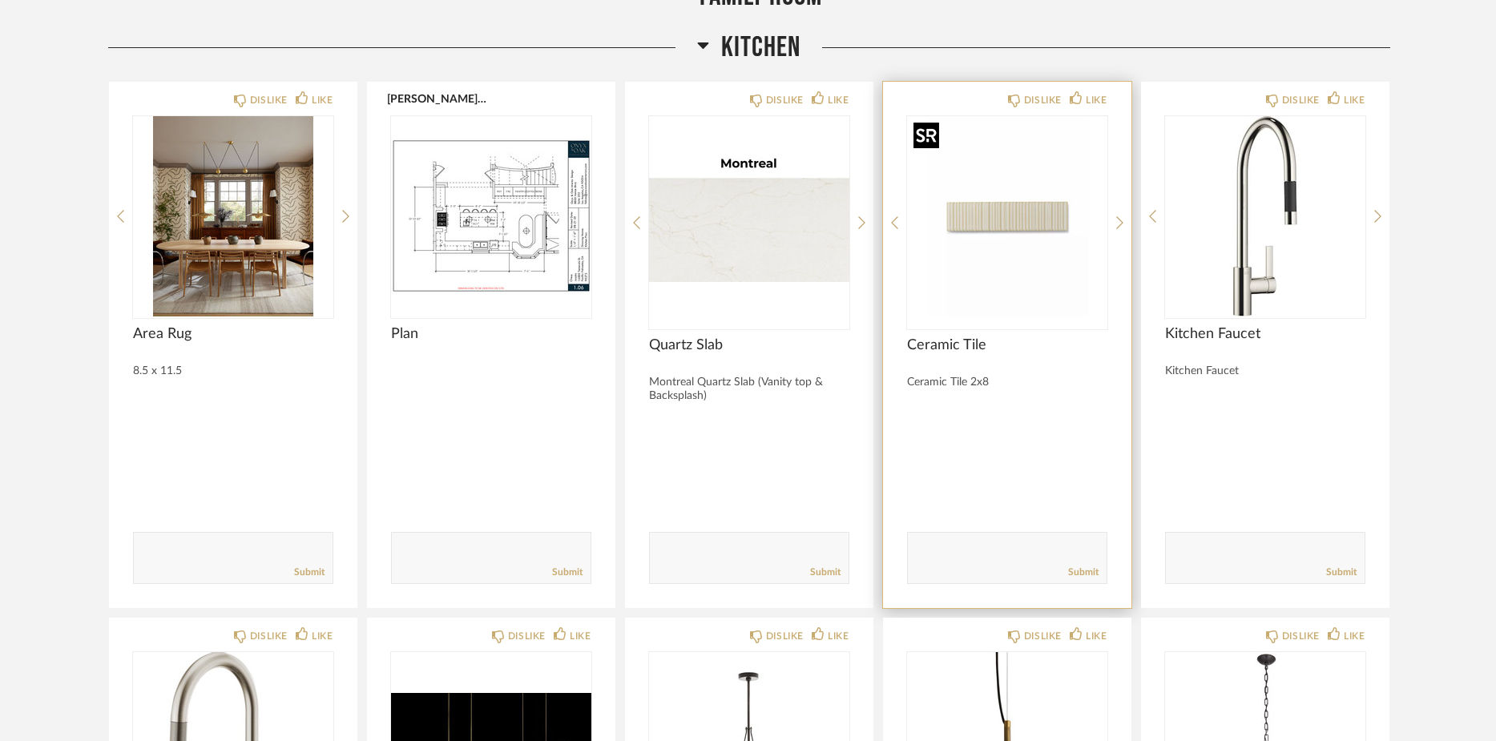
click at [1009, 219] on img "0" at bounding box center [1007, 216] width 200 height 200
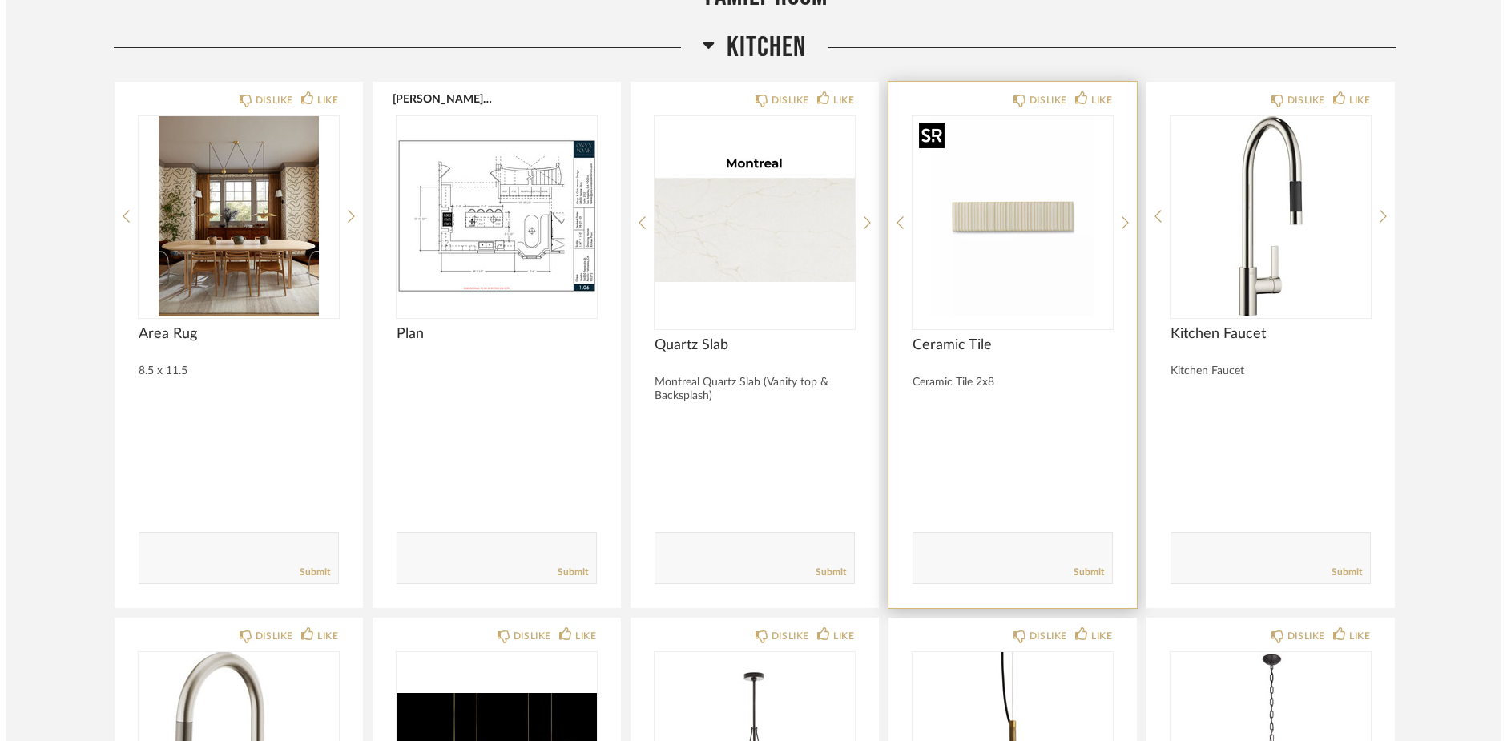
scroll to position [0, 0]
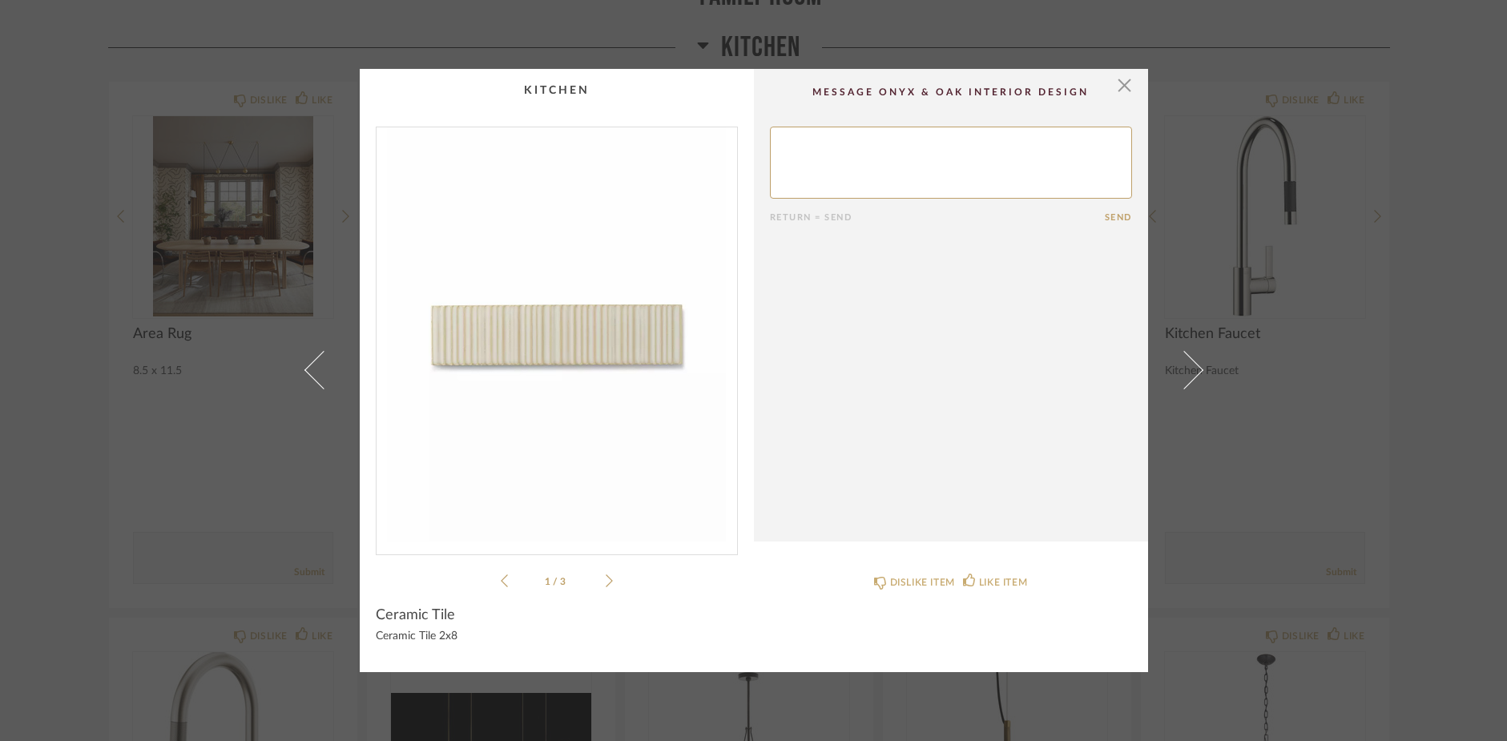
click at [569, 368] on img "0" at bounding box center [556, 334] width 360 height 414
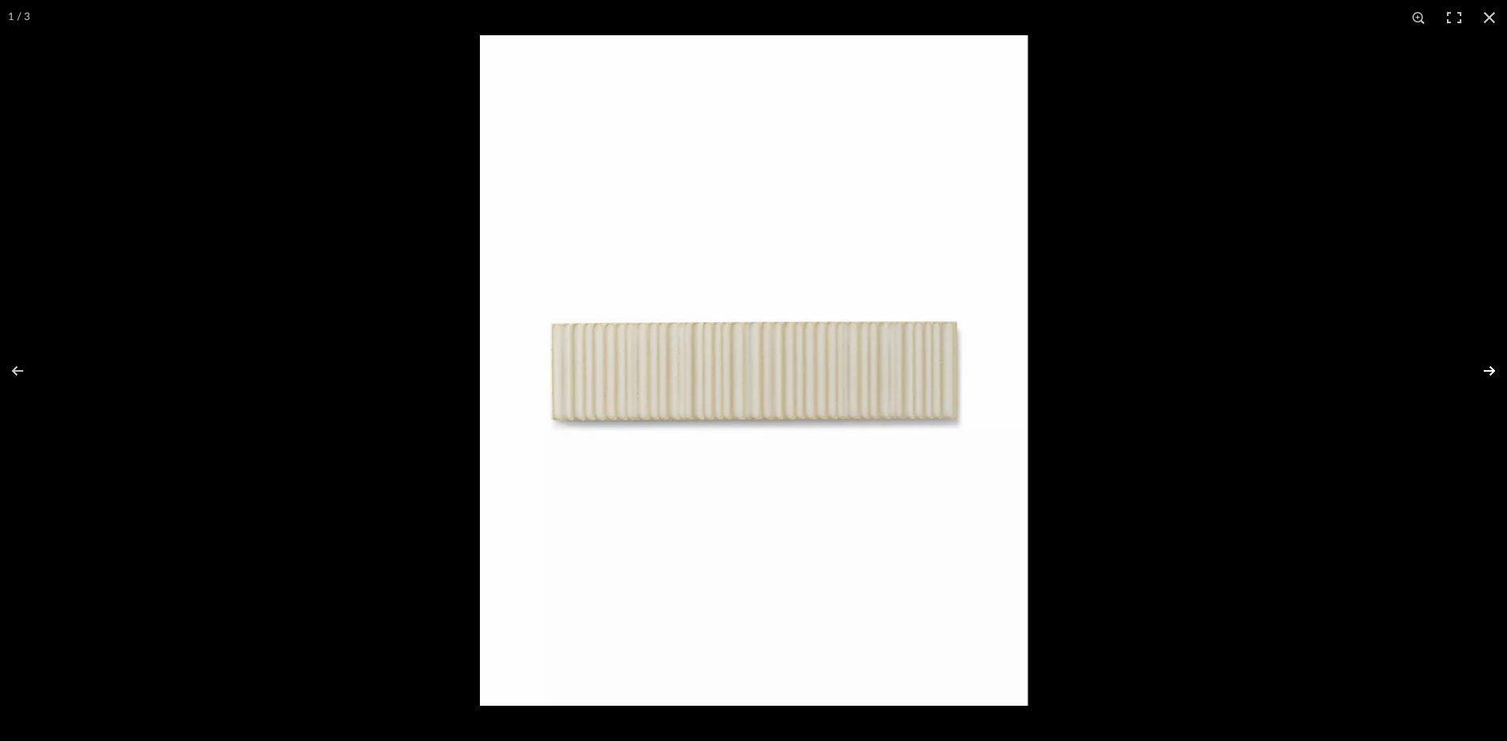
click at [1488, 370] on button at bounding box center [1479, 371] width 56 height 80
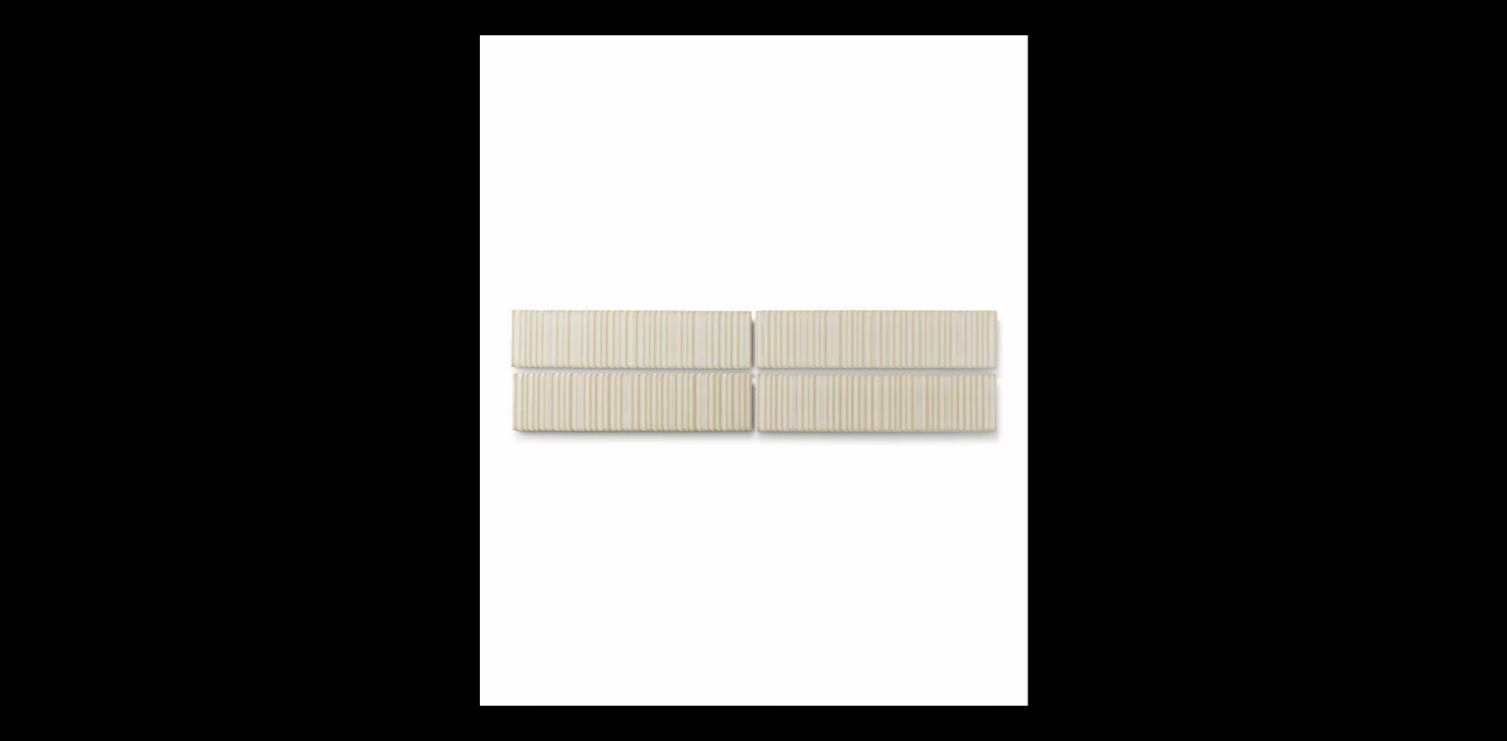
click at [1488, 370] on button at bounding box center [1479, 371] width 56 height 80
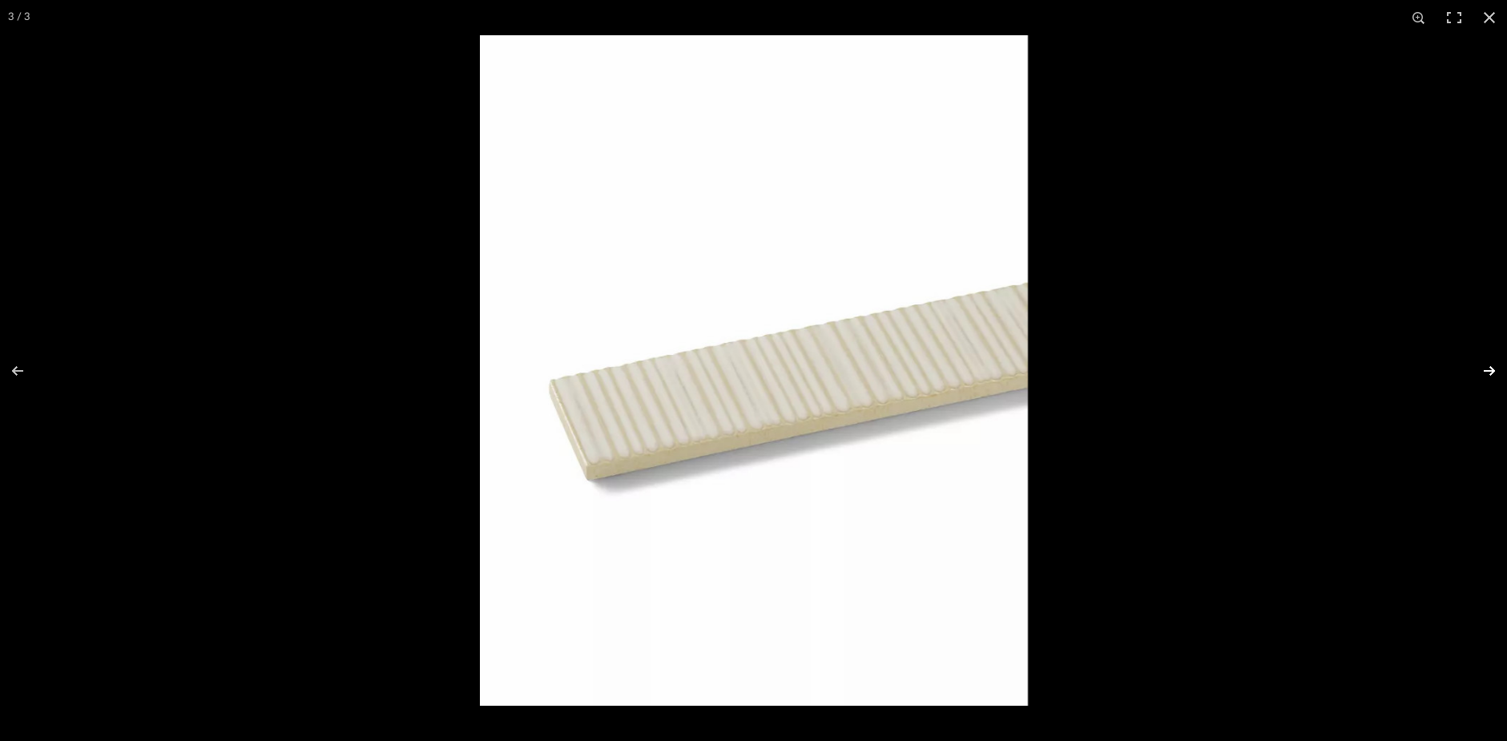
click at [1488, 370] on button at bounding box center [1479, 371] width 56 height 80
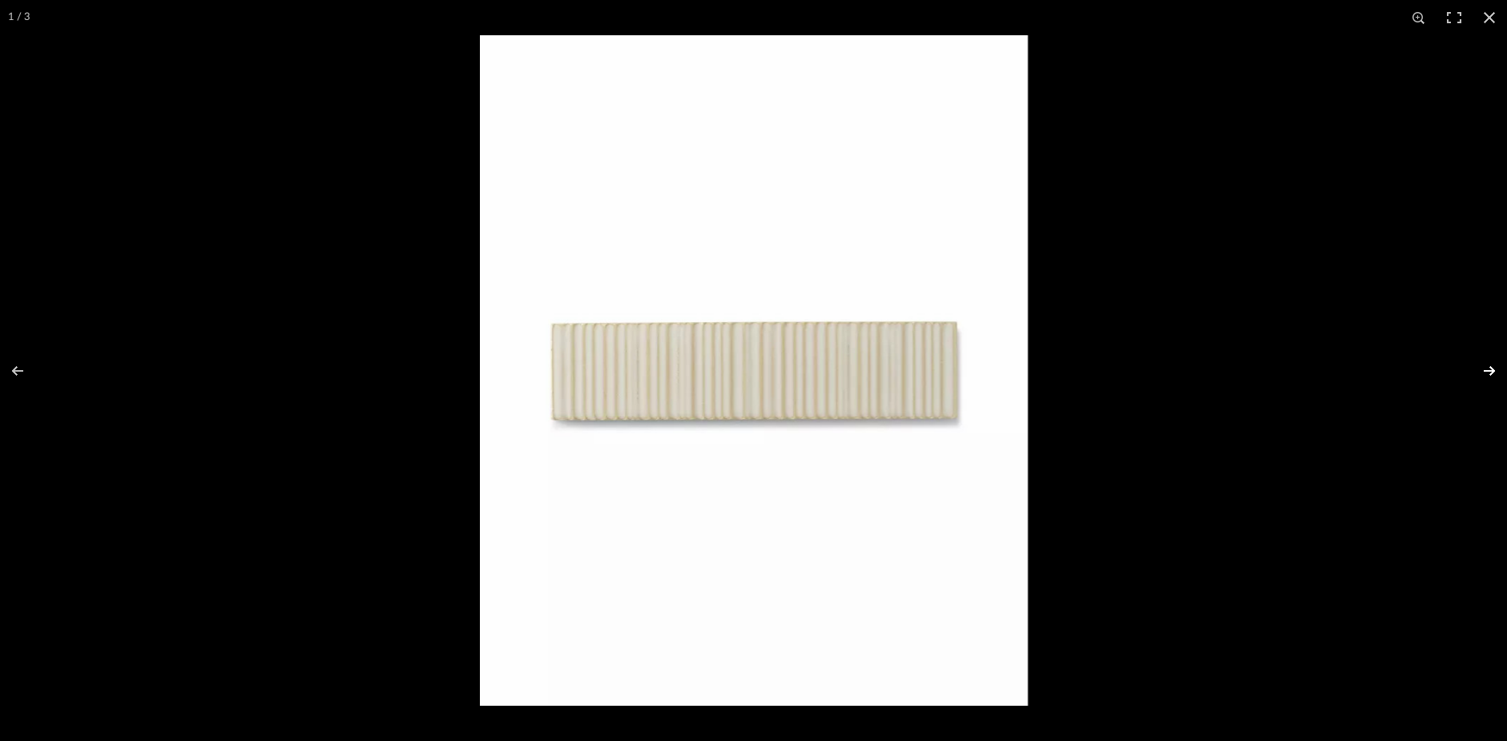
click at [1488, 370] on button at bounding box center [1479, 371] width 56 height 80
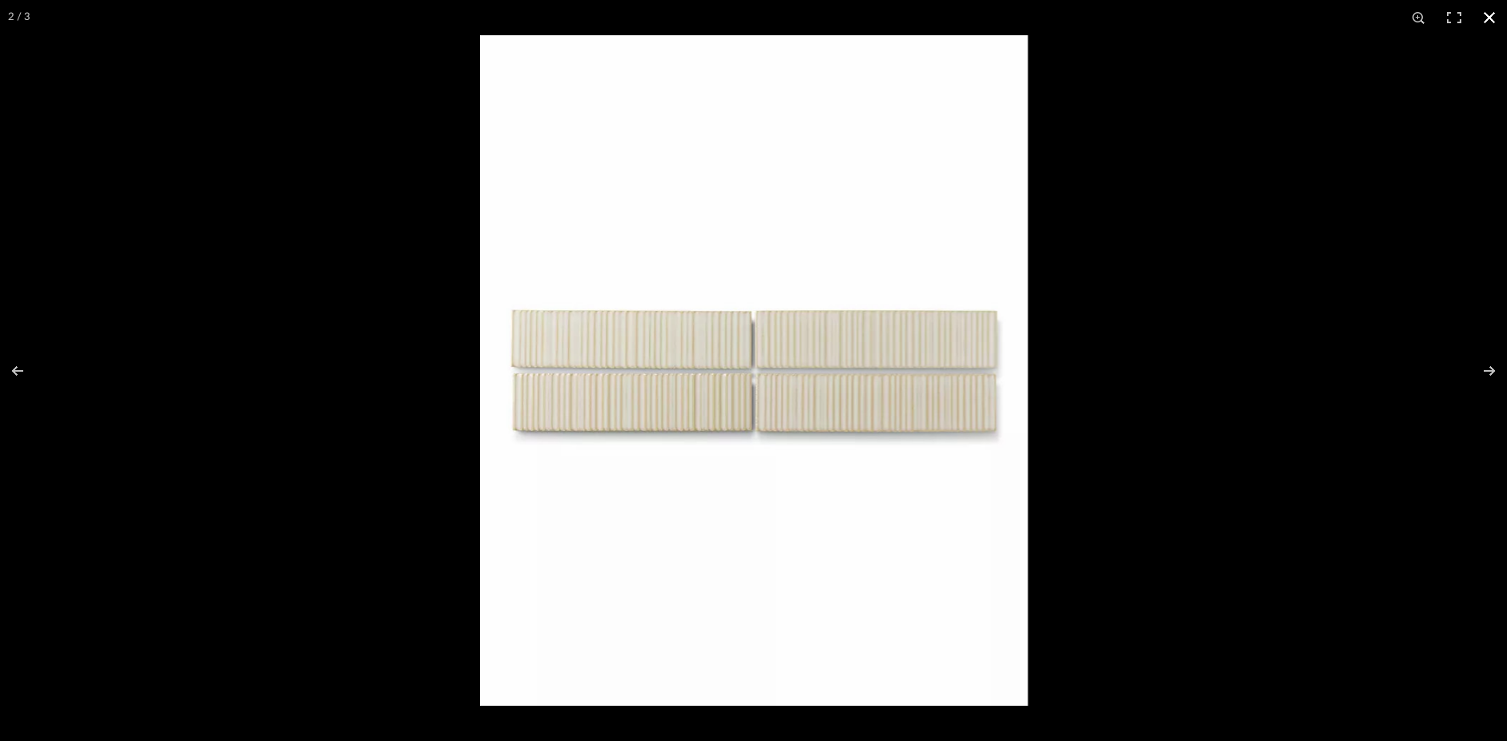
click at [1492, 10] on button at bounding box center [1489, 17] width 35 height 35
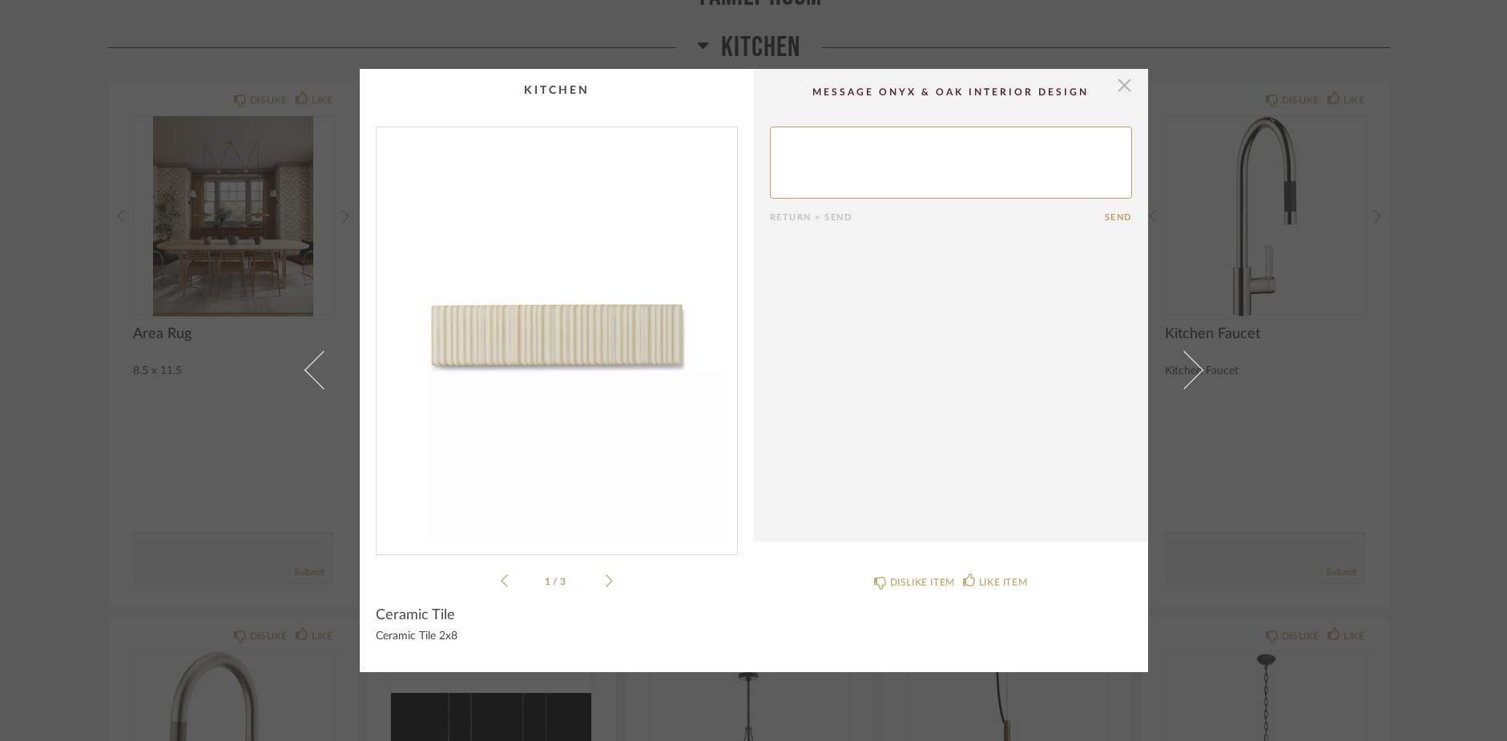
click at [1118, 85] on span "button" at bounding box center [1125, 85] width 32 height 32
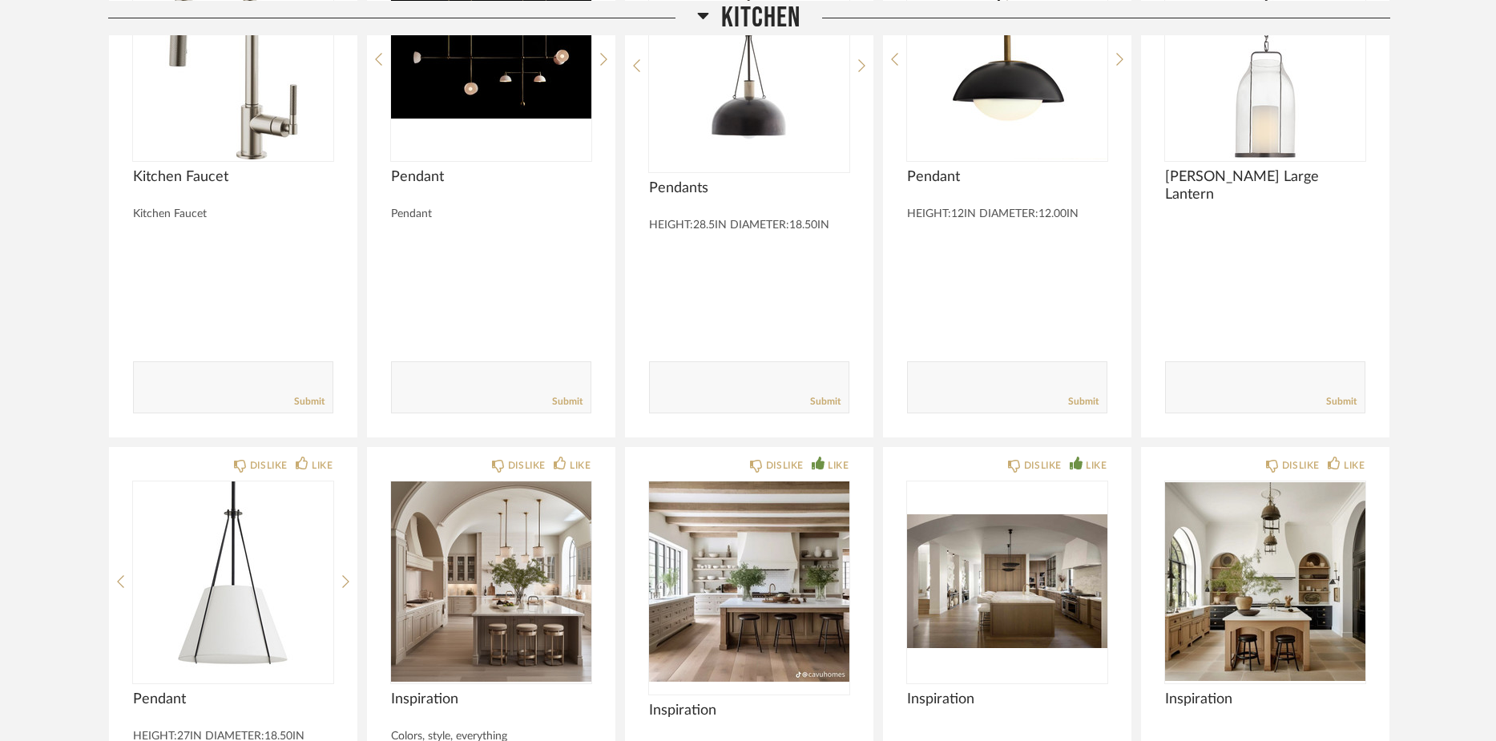
scroll to position [6099, 0]
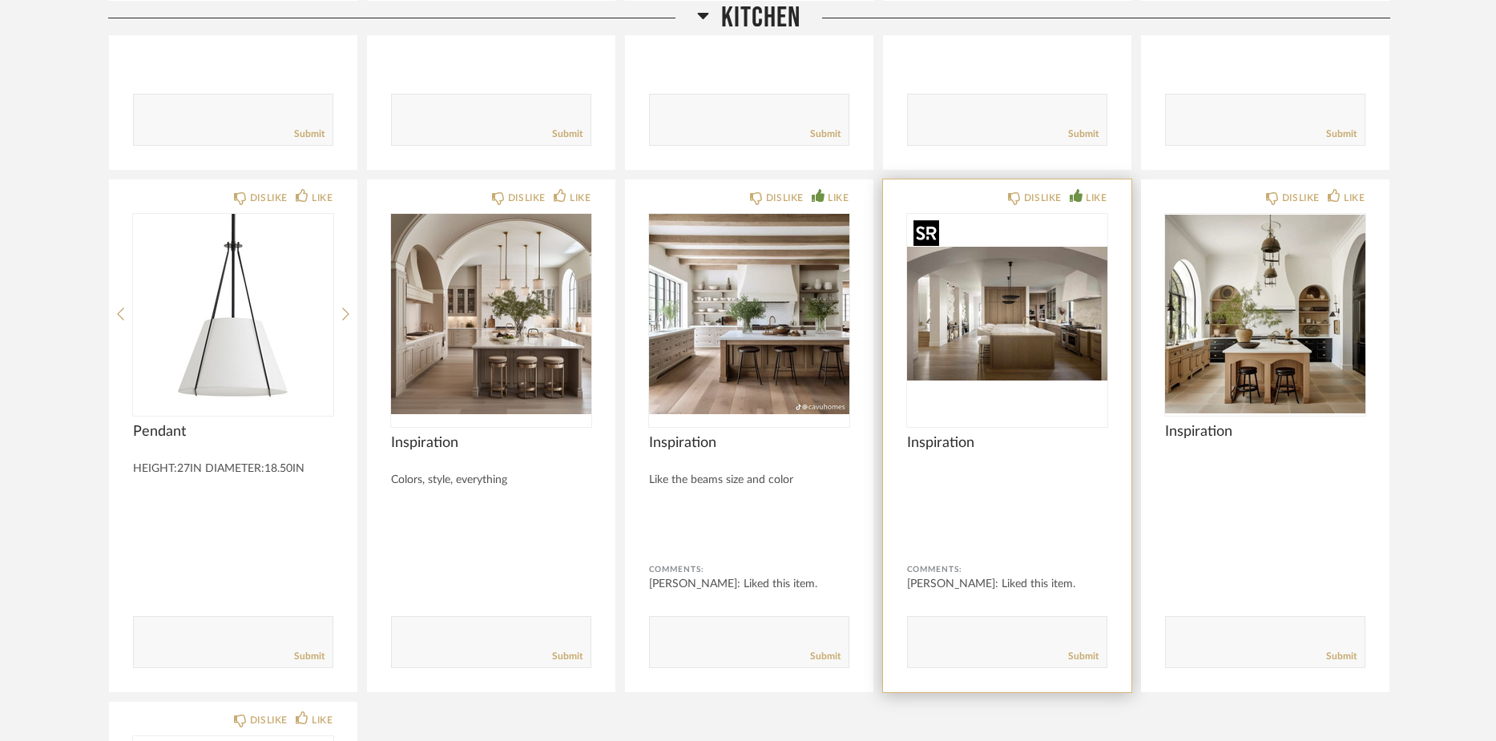
click at [996, 337] on img "0" at bounding box center [1007, 314] width 200 height 200
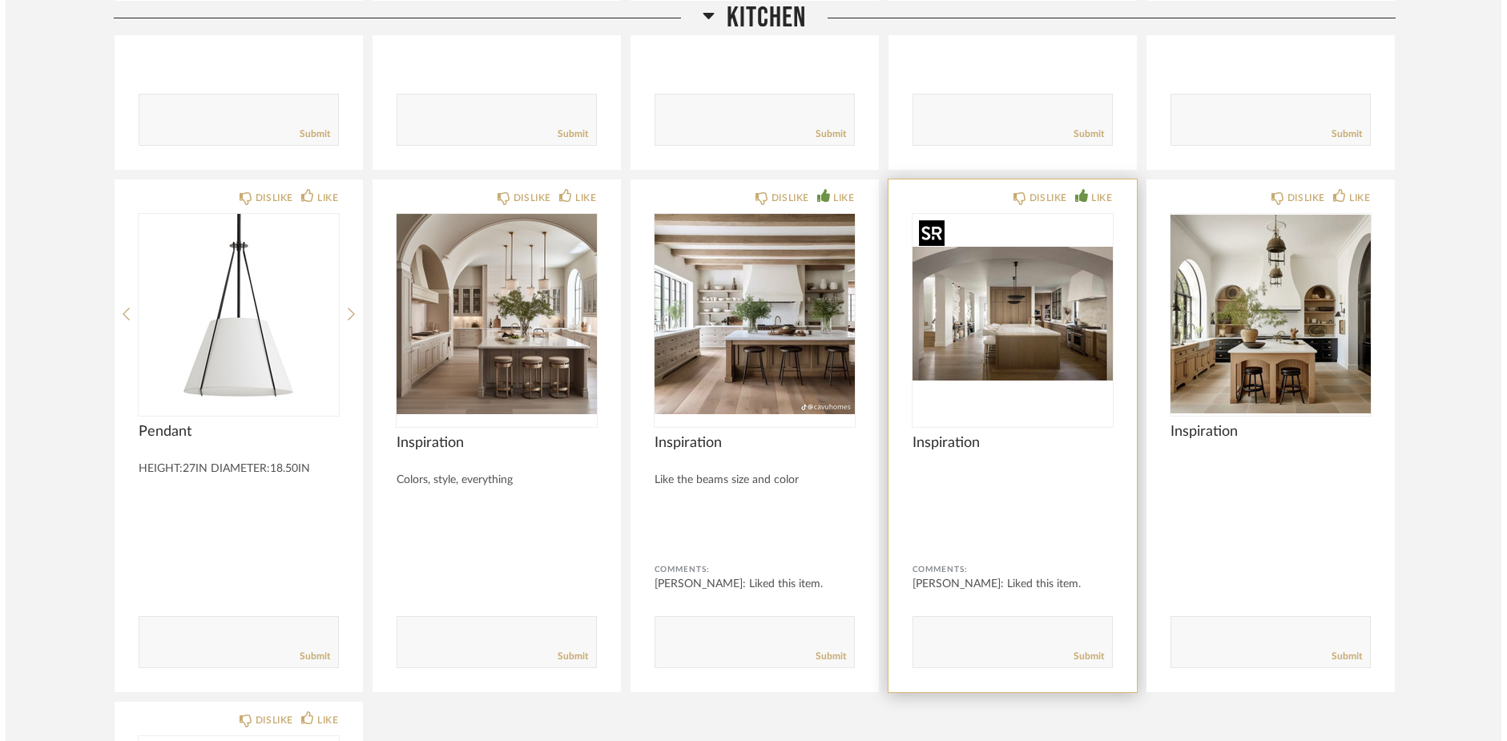
scroll to position [0, 0]
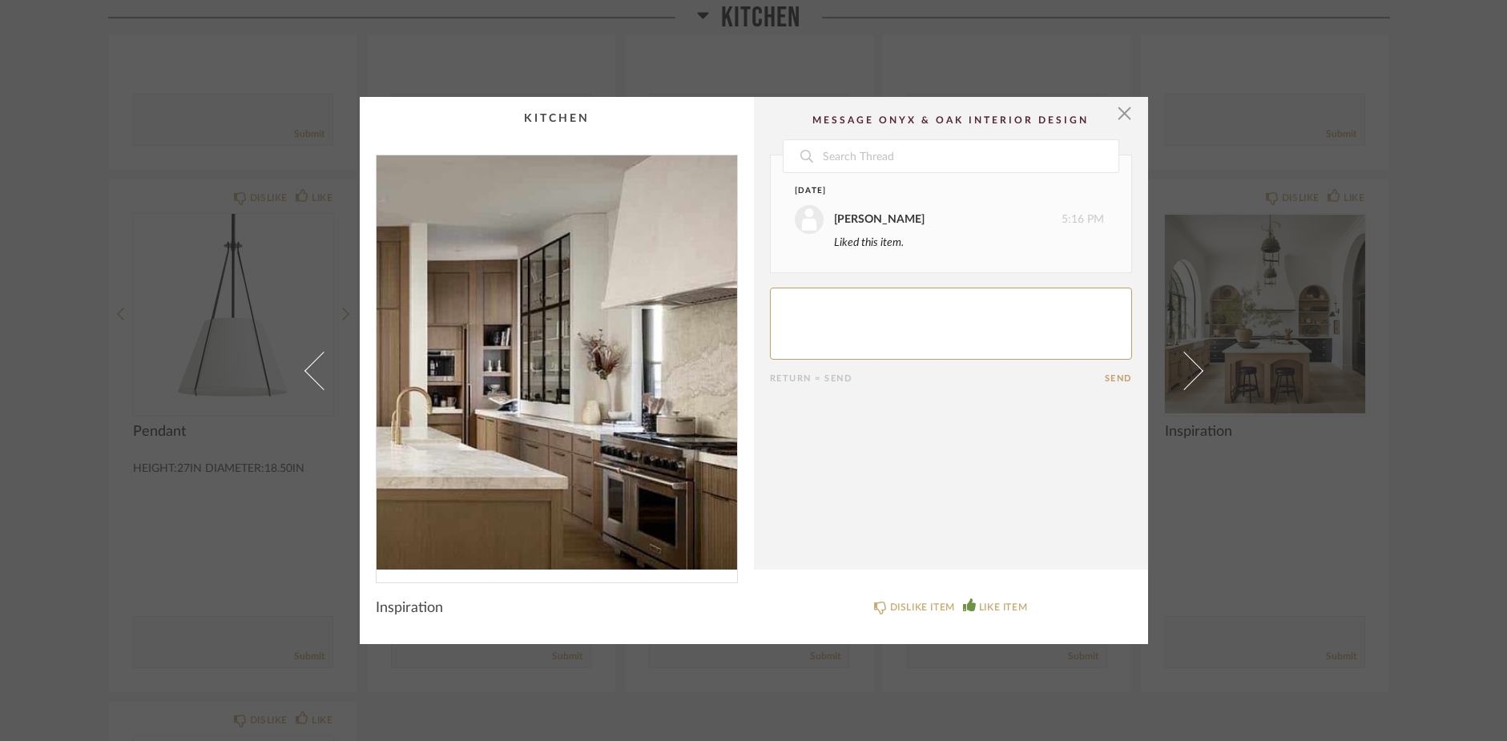
click at [634, 360] on img "0" at bounding box center [556, 362] width 360 height 414
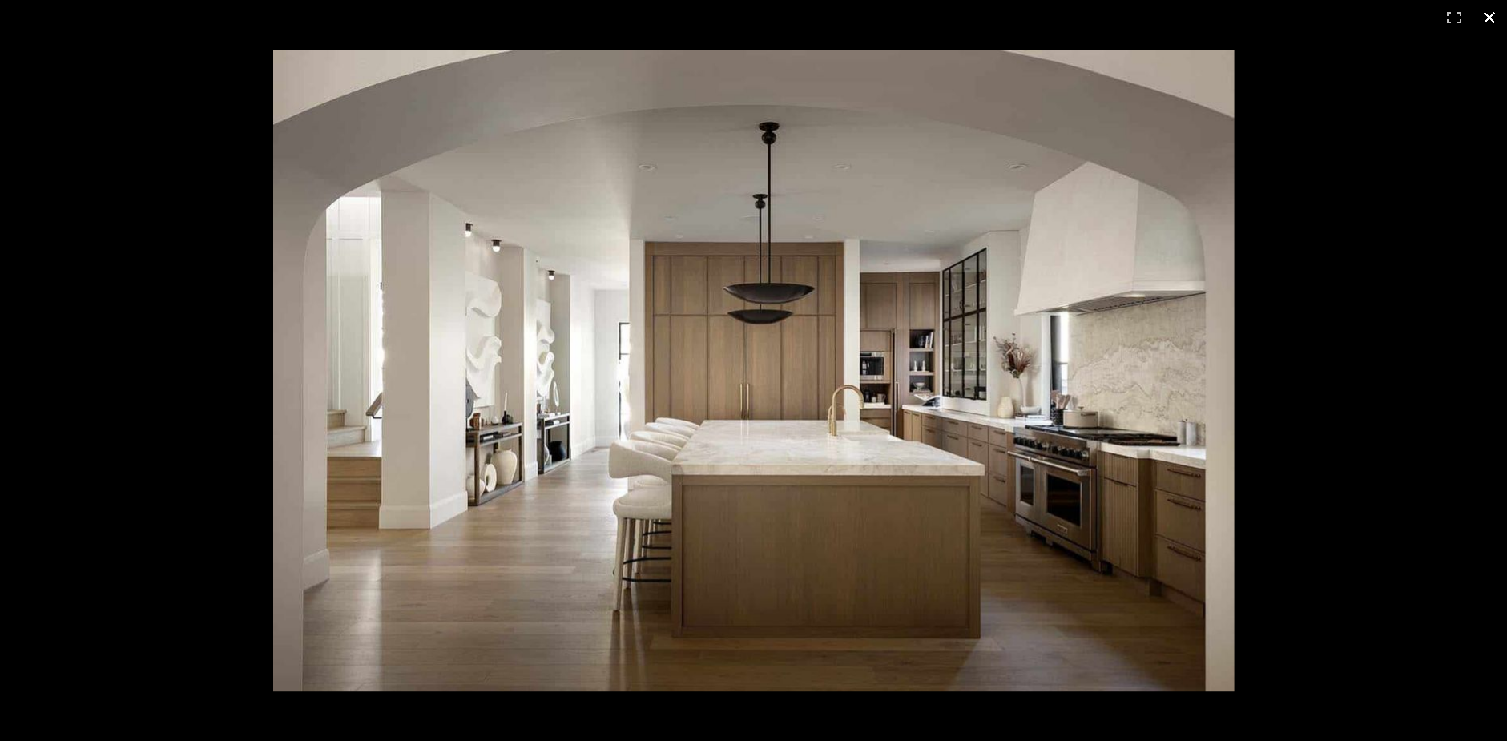
click at [1492, 12] on button at bounding box center [1489, 17] width 35 height 35
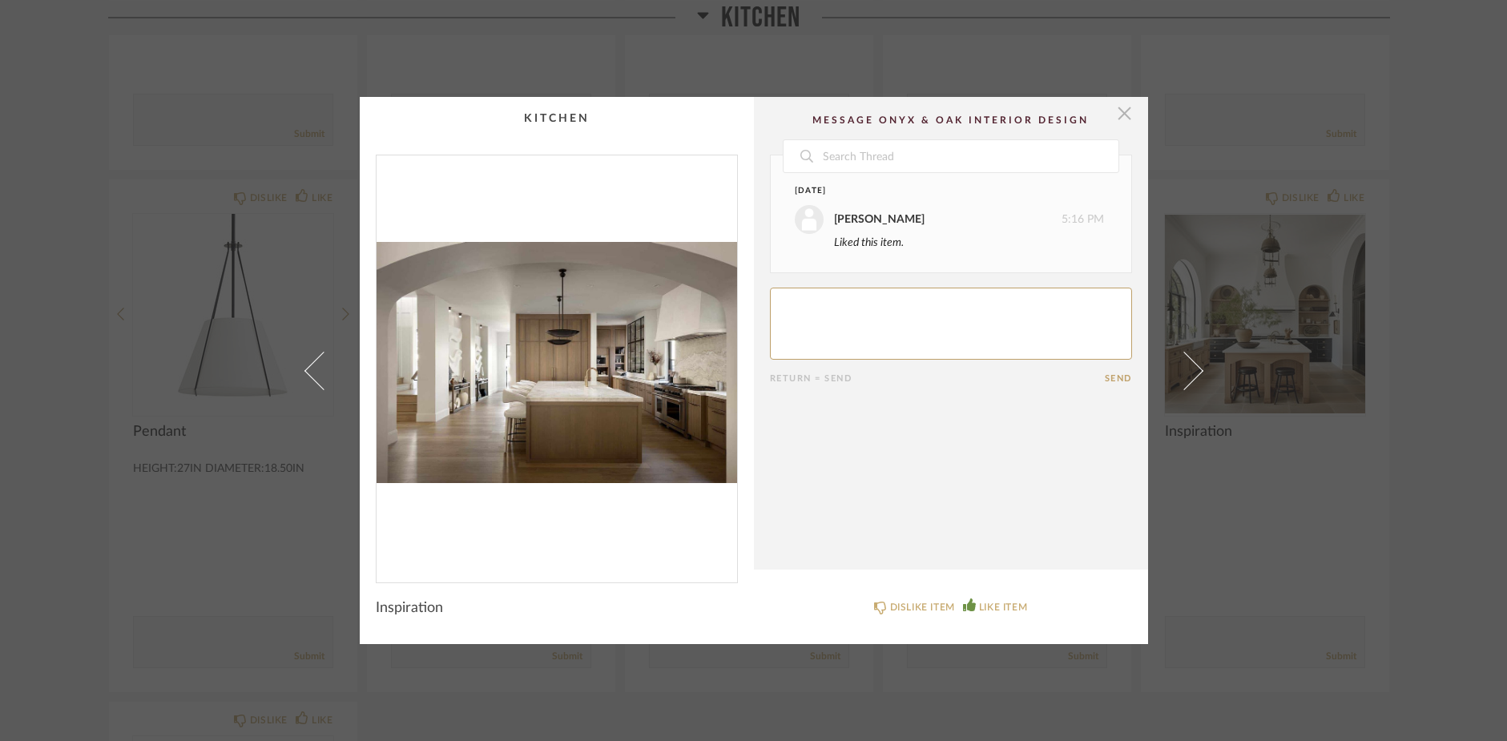
click at [1117, 107] on span "button" at bounding box center [1125, 113] width 32 height 32
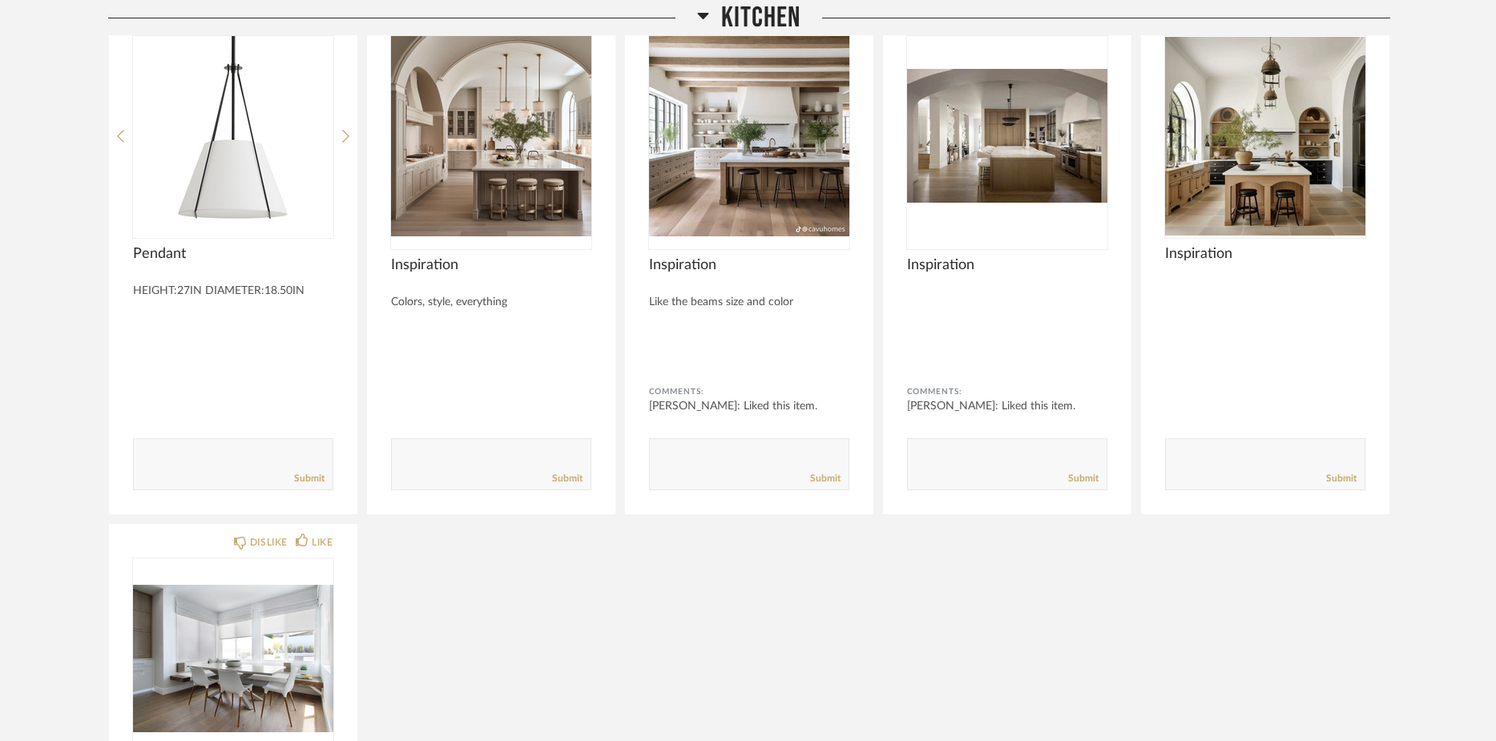
scroll to position [6265, 0]
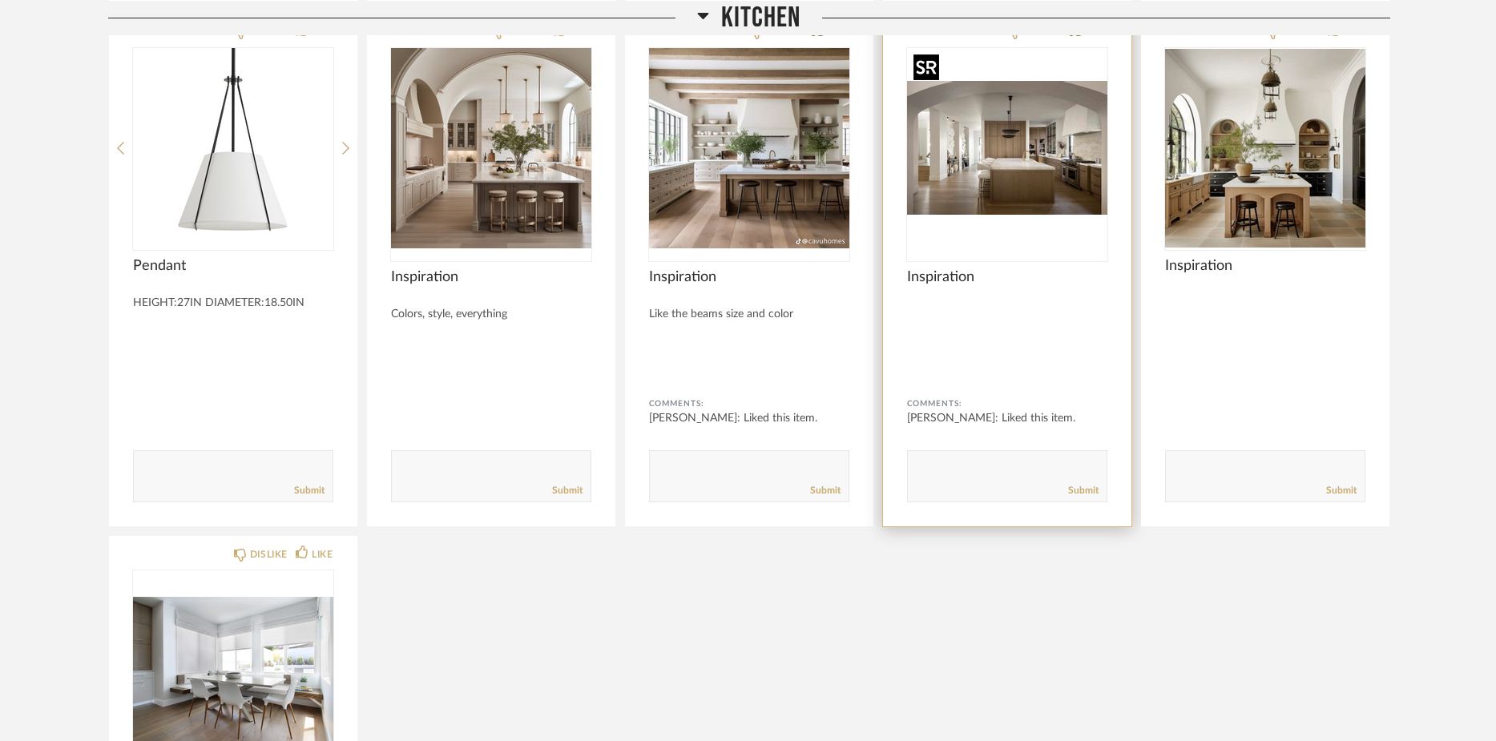
click at [989, 158] on img "0" at bounding box center [1007, 148] width 200 height 200
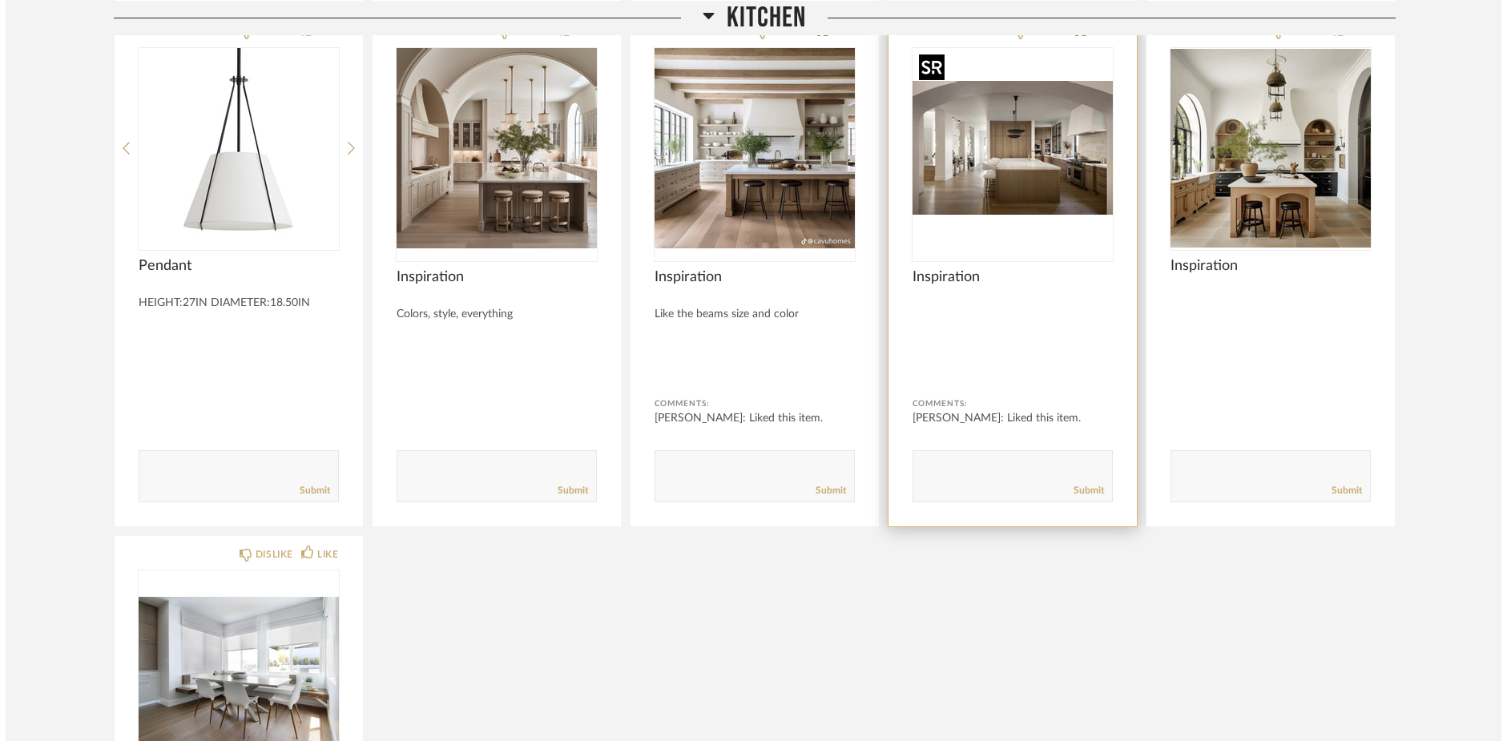
scroll to position [0, 0]
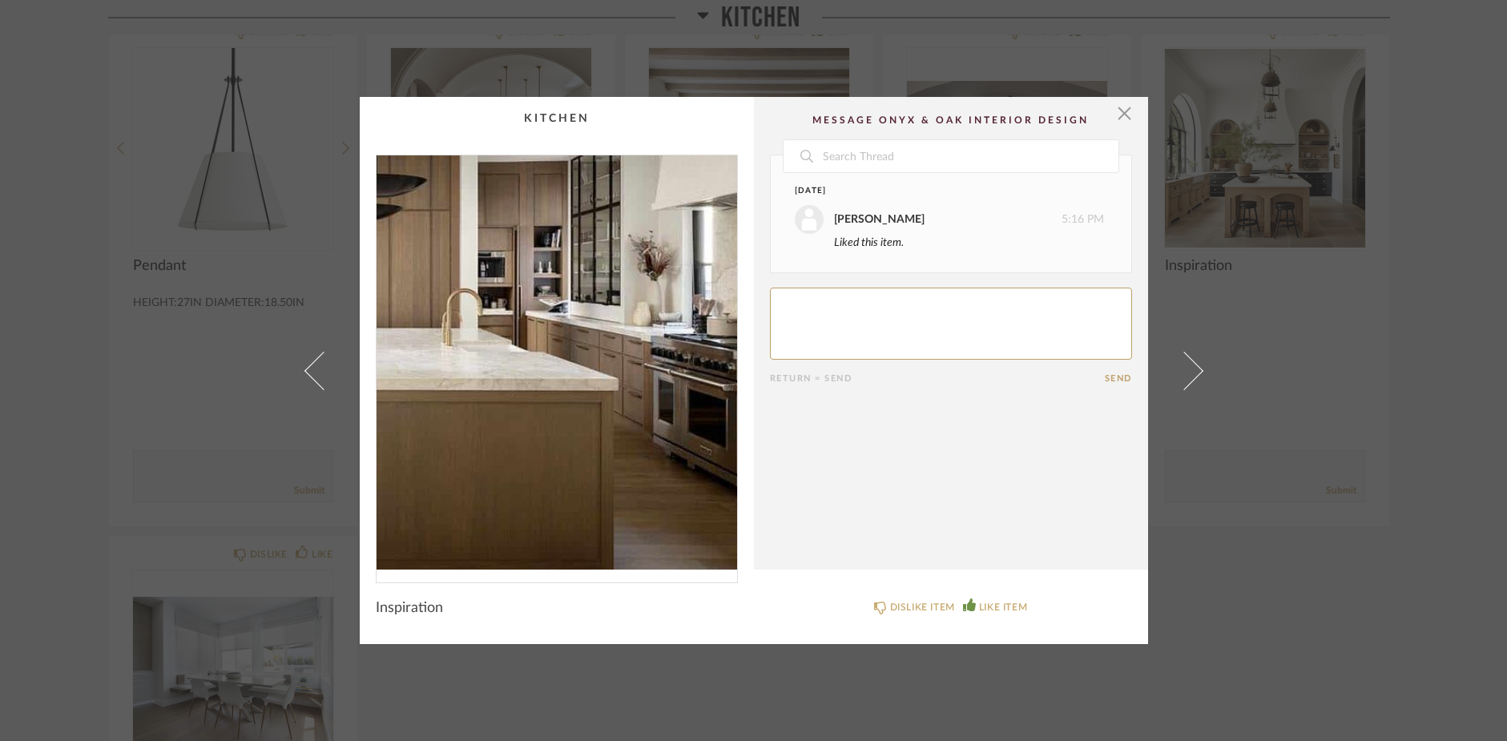
click at [617, 393] on img "0" at bounding box center [556, 362] width 360 height 414
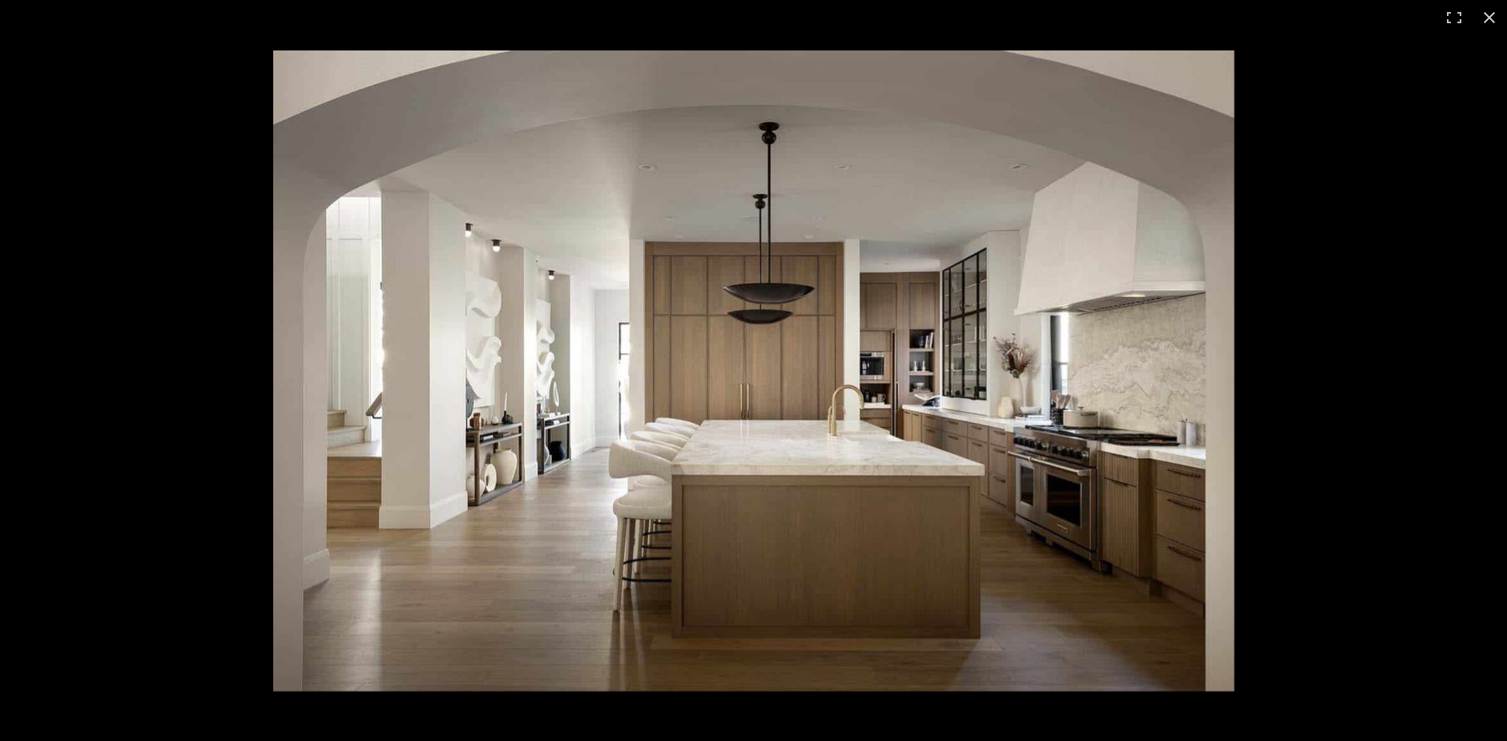
click at [634, 394] on img at bounding box center [753, 370] width 961 height 641
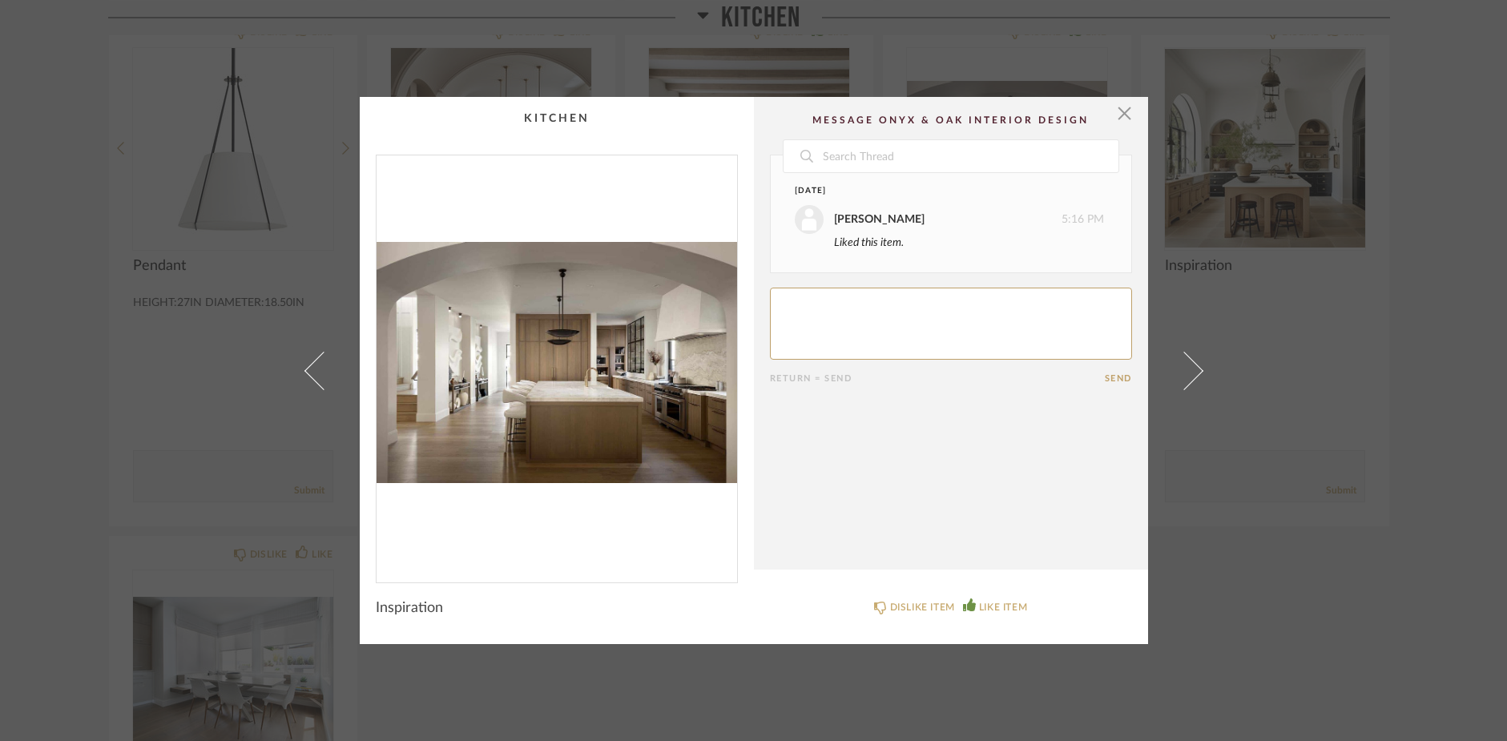
click at [631, 358] on img "0" at bounding box center [556, 362] width 360 height 414
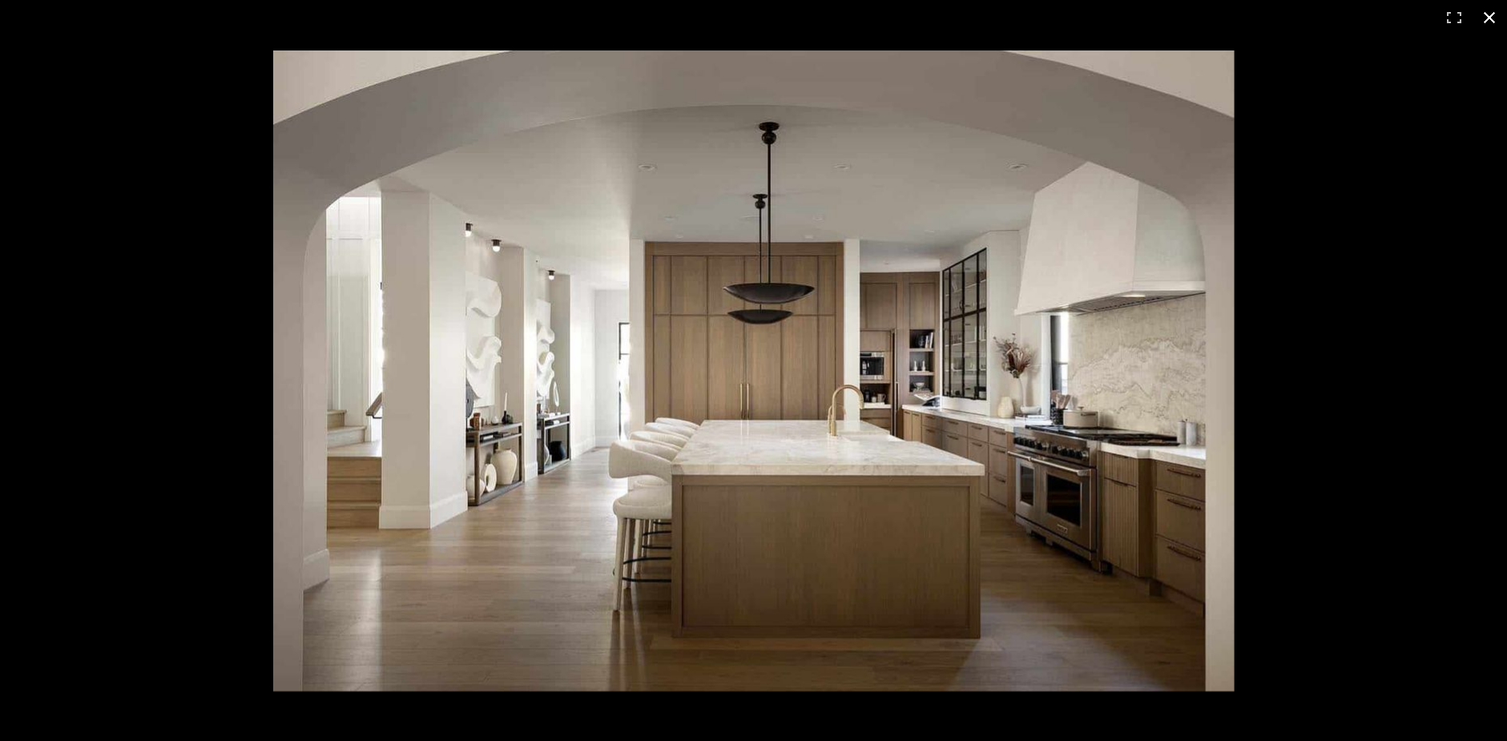
click at [1486, 16] on button at bounding box center [1489, 17] width 35 height 35
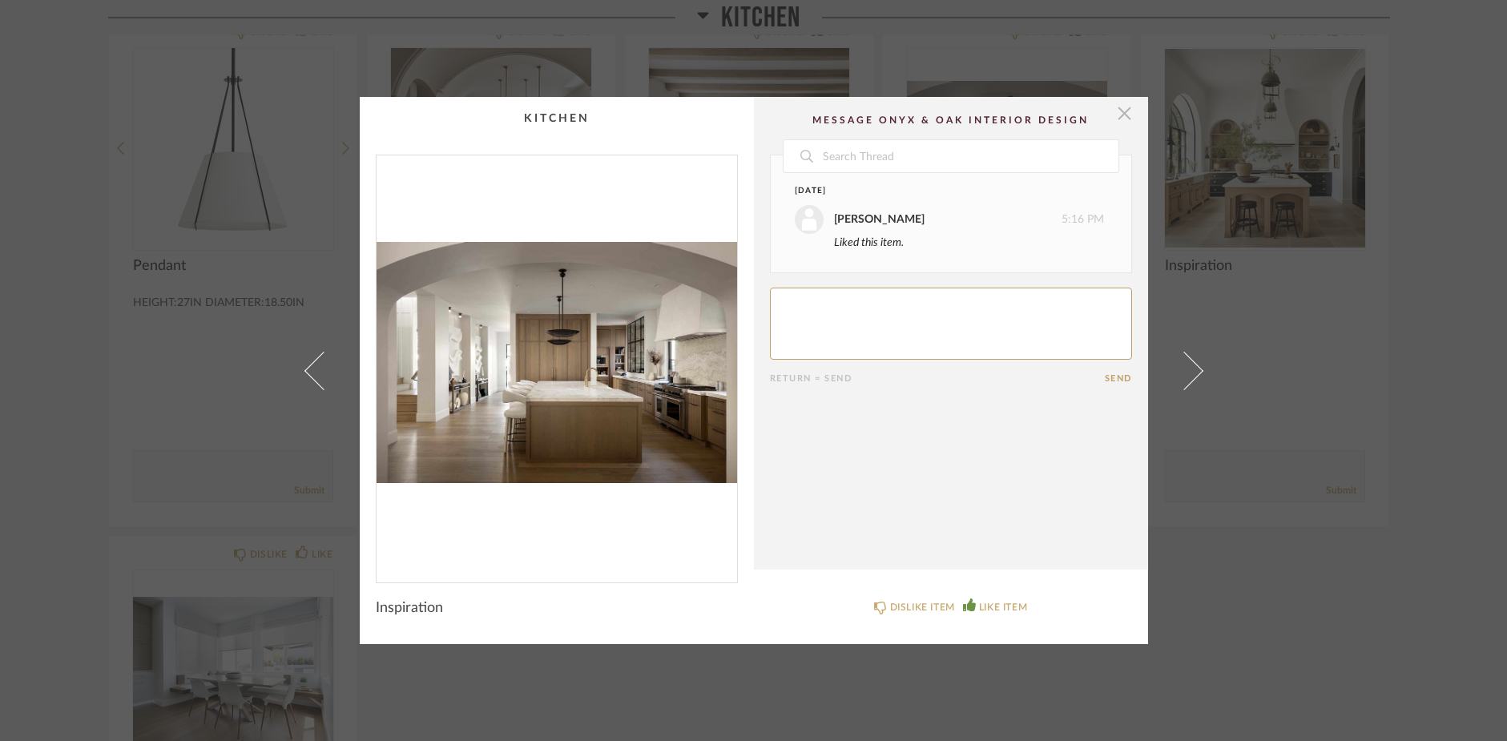
click at [1120, 118] on span "button" at bounding box center [1125, 113] width 32 height 32
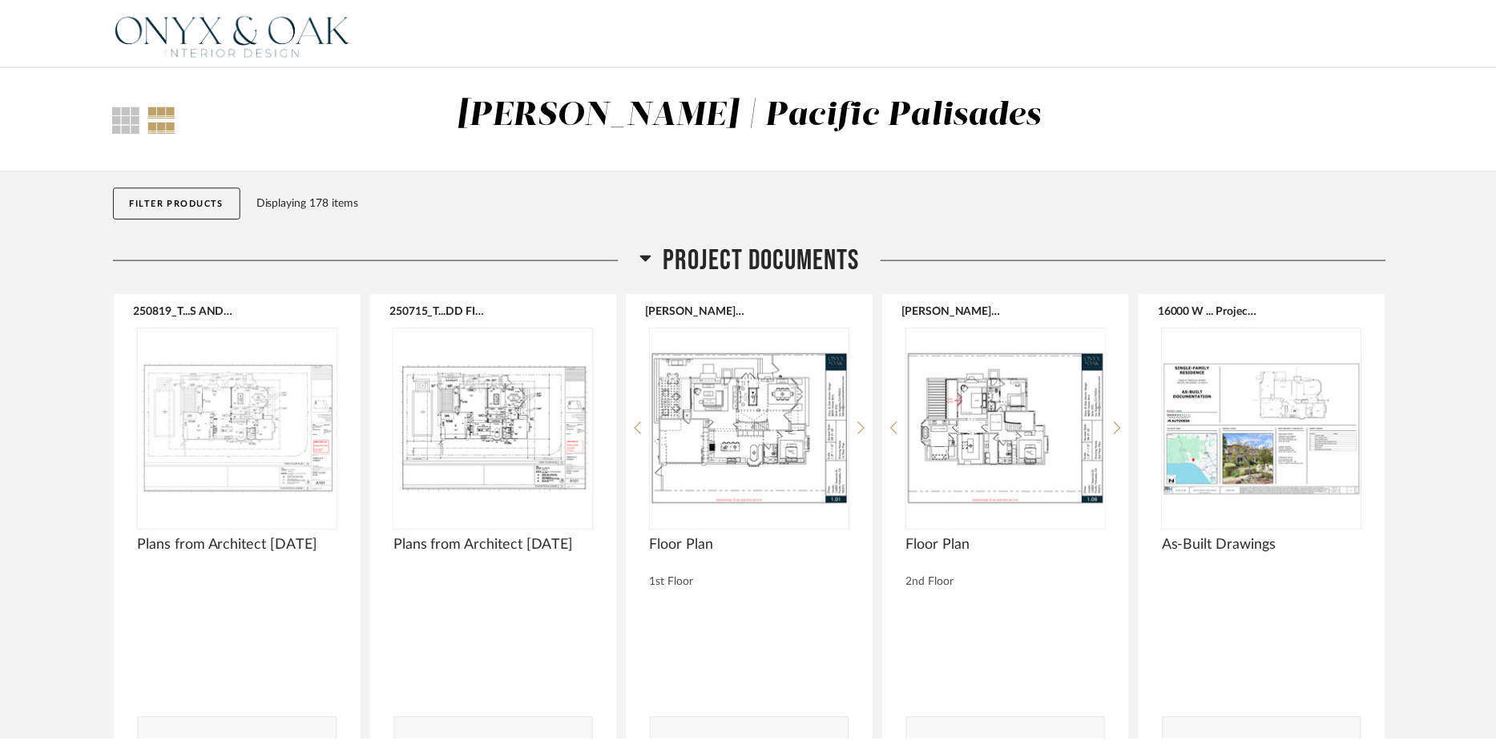
scroll to position [6265, 0]
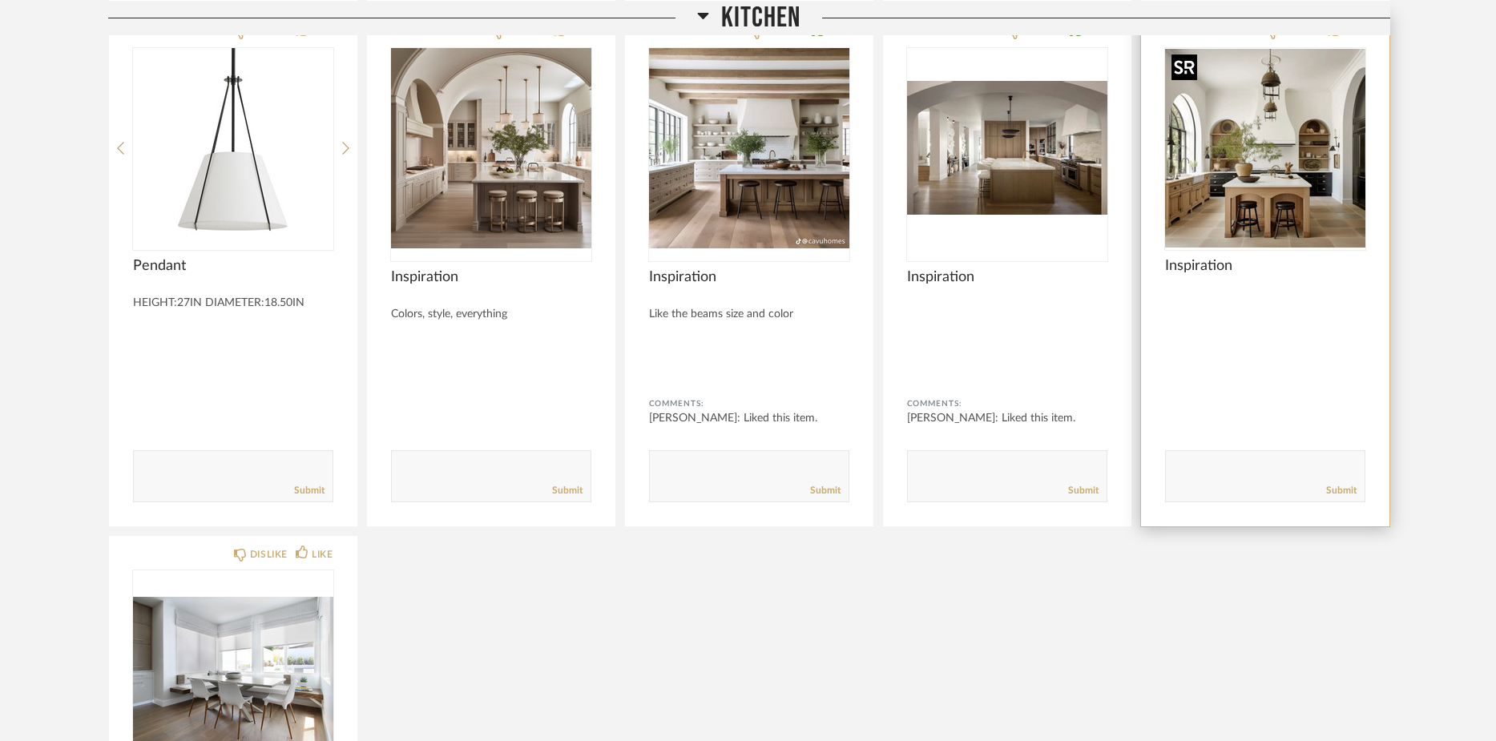
click at [1287, 160] on div at bounding box center [1265, 148] width 200 height 200
click at [1241, 109] on img "0" at bounding box center [1265, 148] width 200 height 200
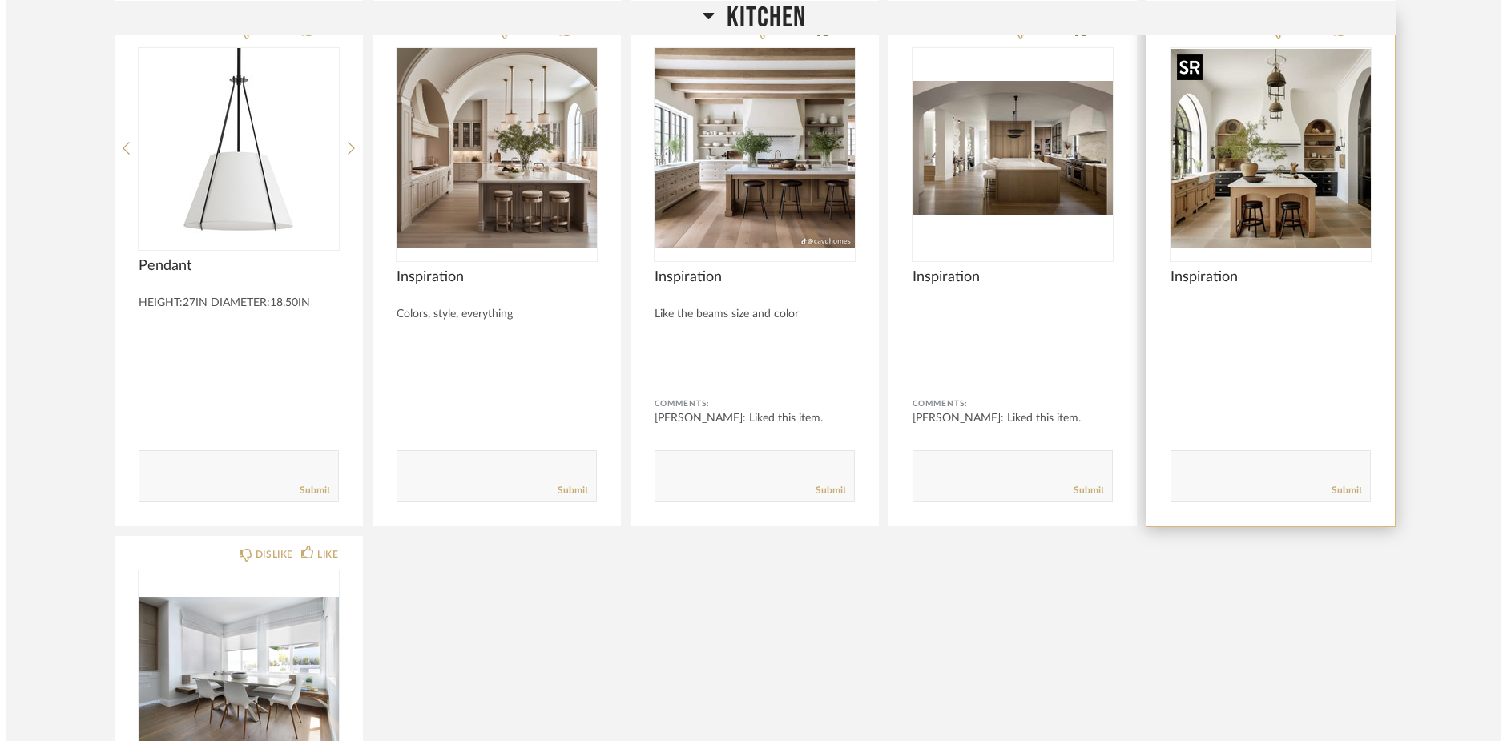
scroll to position [0, 0]
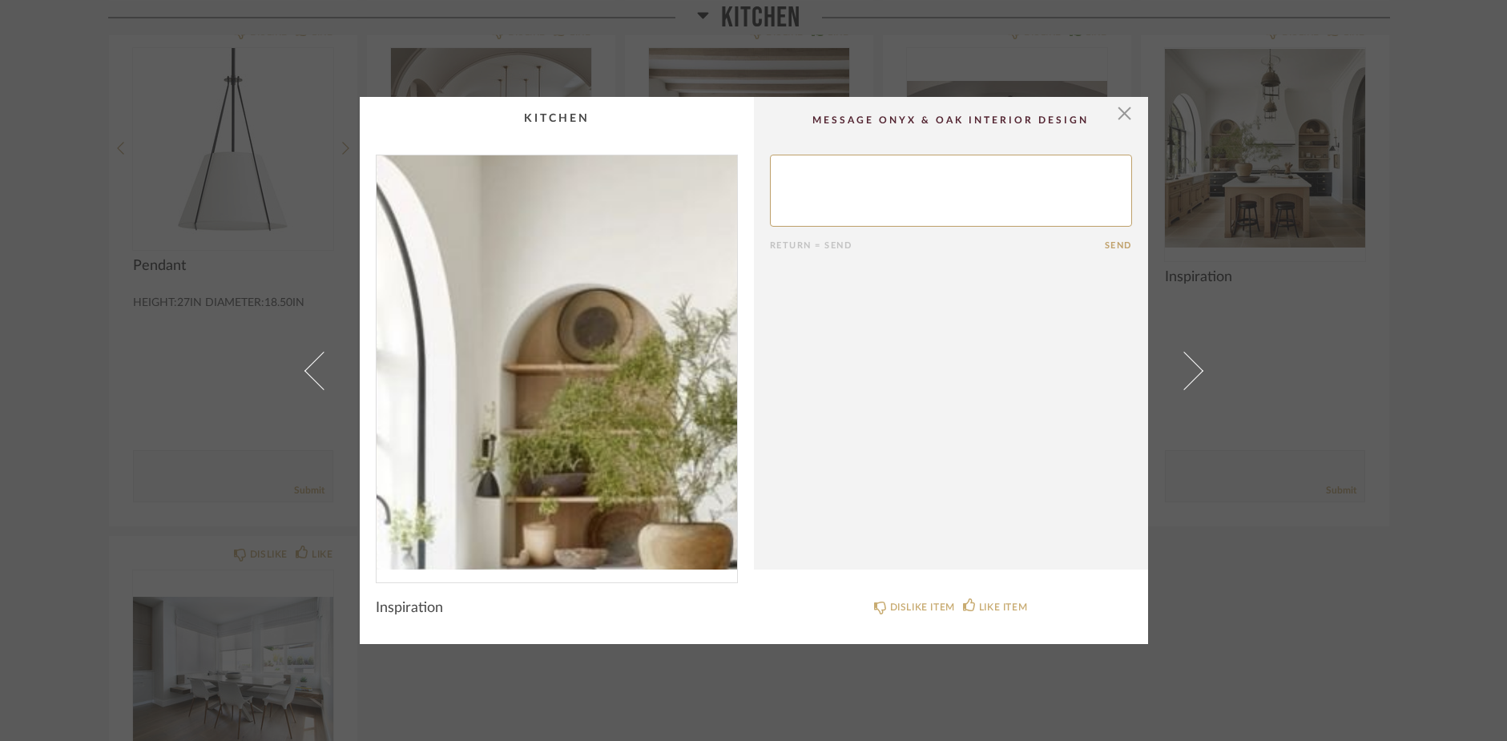
click at [469, 336] on img "0" at bounding box center [556, 362] width 360 height 414
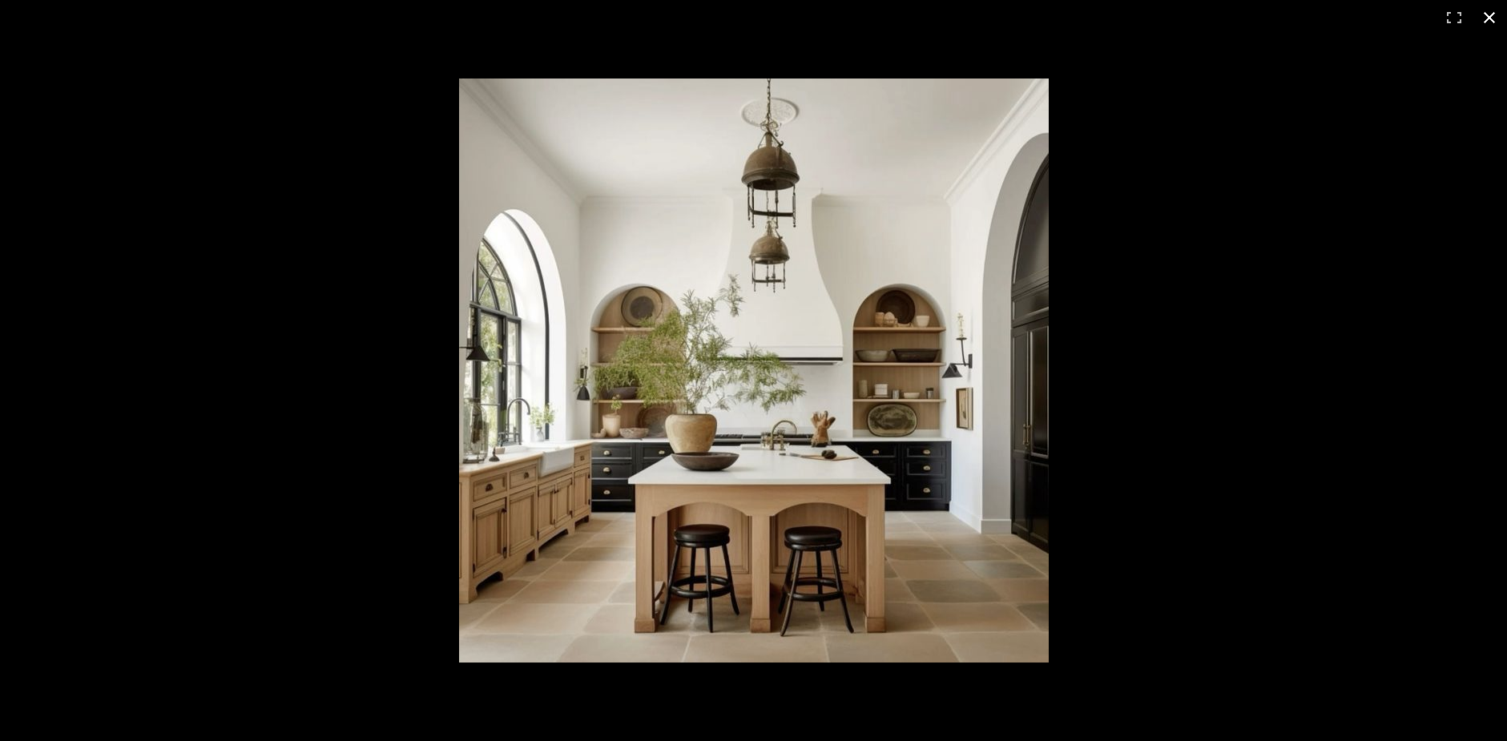
click at [1493, 14] on button at bounding box center [1489, 17] width 35 height 35
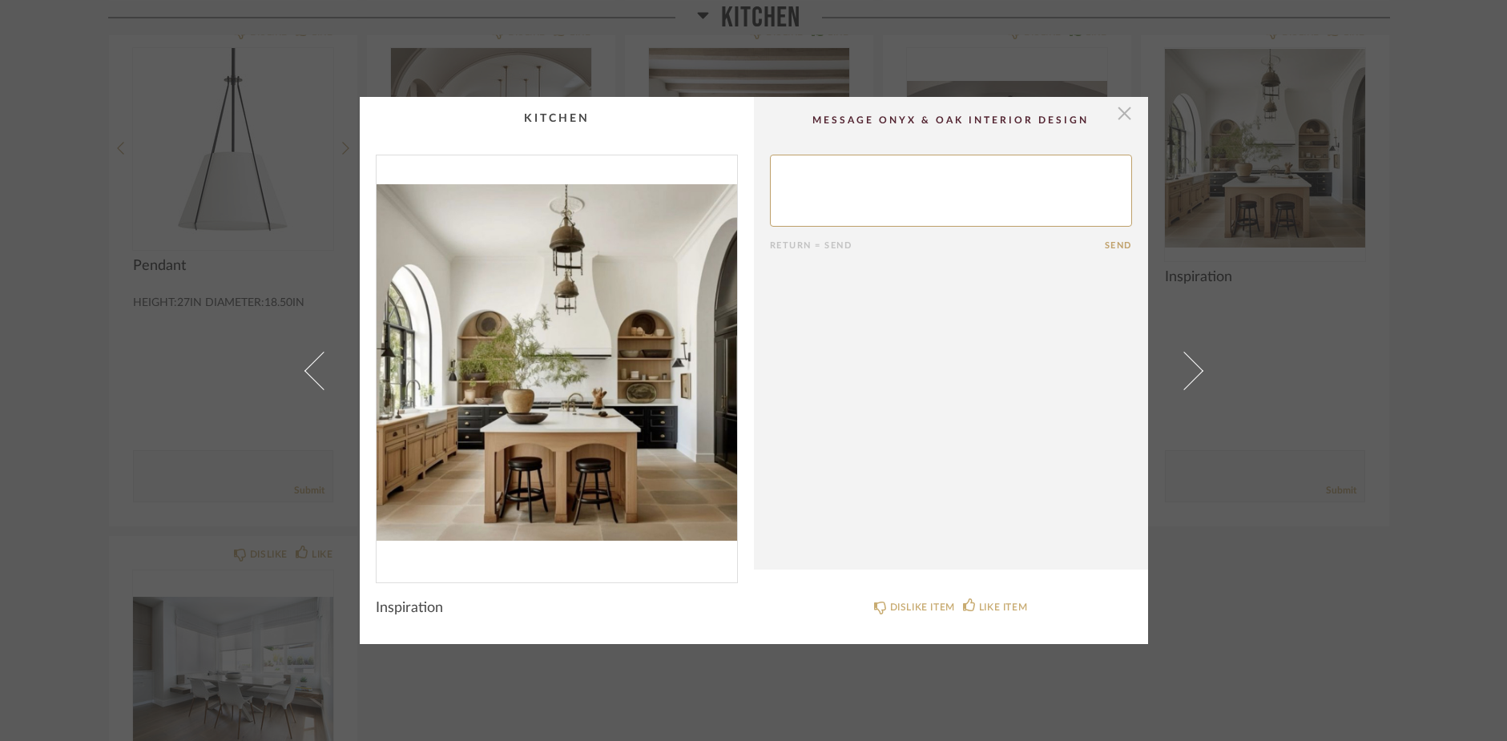
click at [1116, 117] on span "button" at bounding box center [1125, 113] width 32 height 32
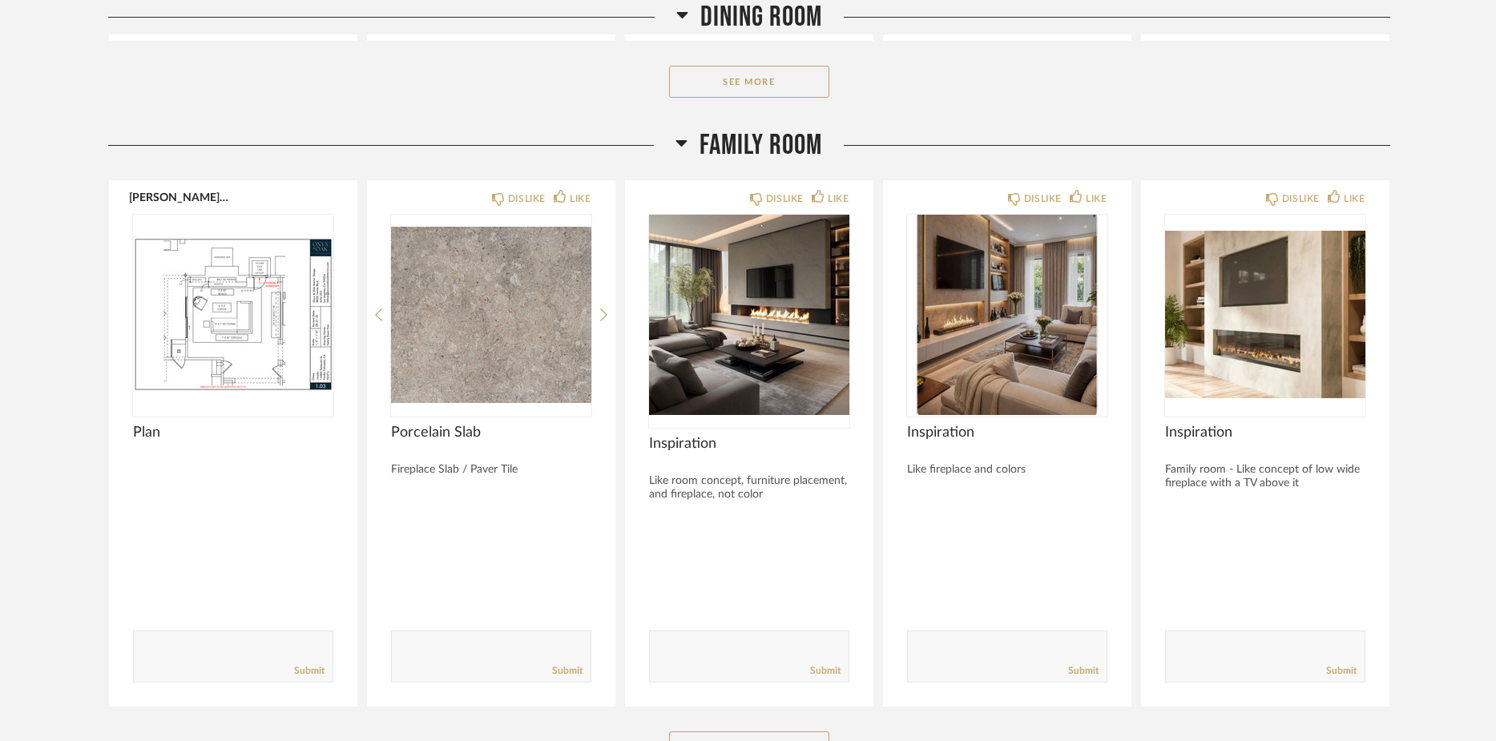
scroll to position [4400, 0]
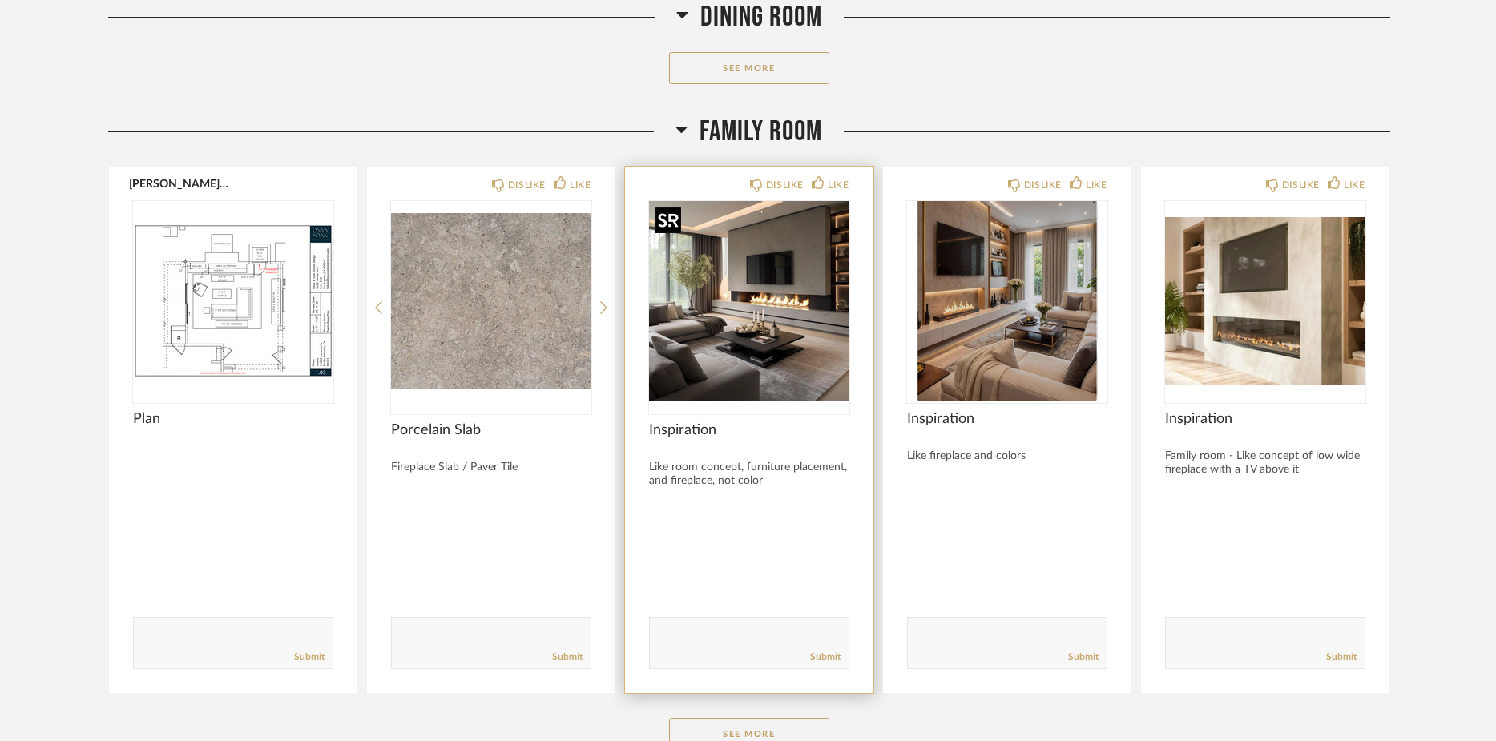
click at [735, 359] on img "0" at bounding box center [749, 301] width 200 height 200
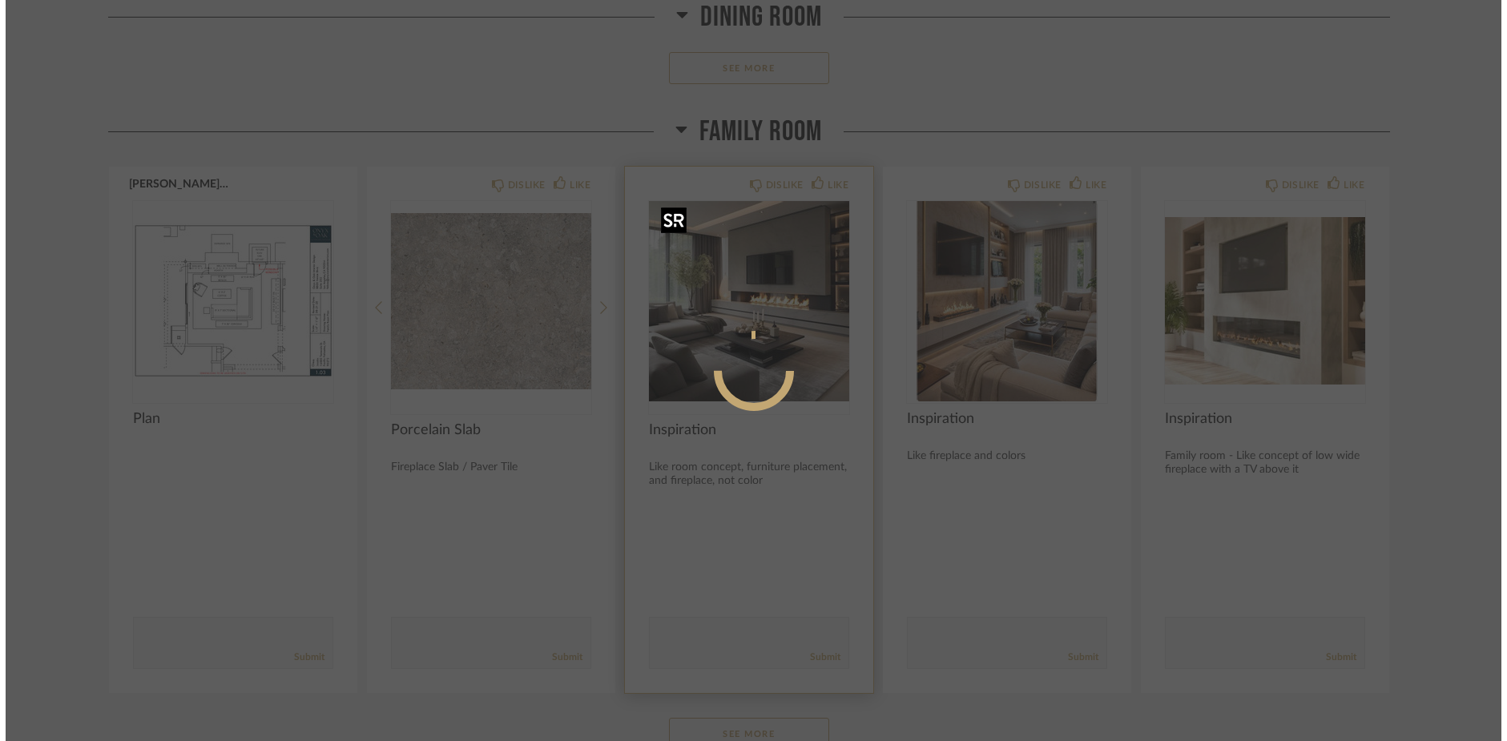
scroll to position [0, 0]
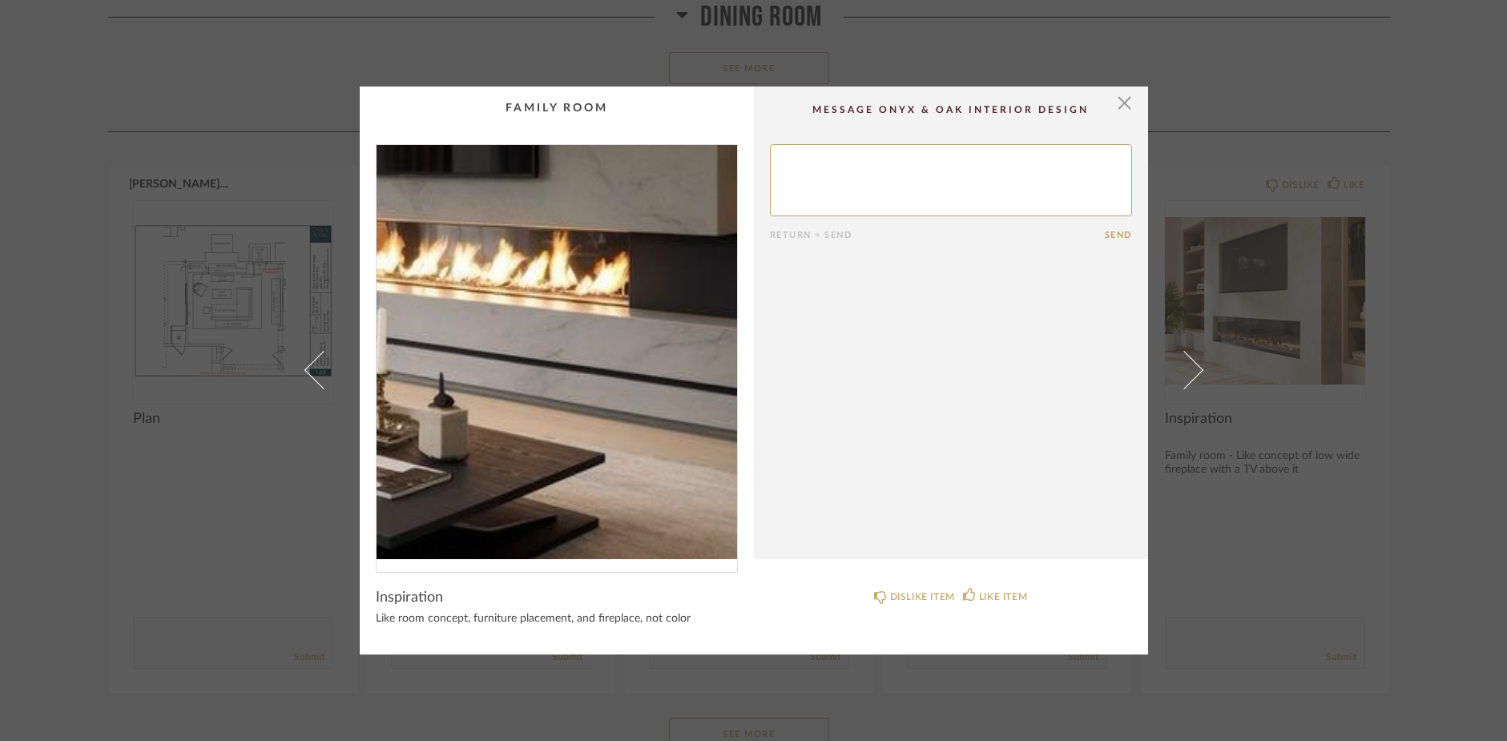
click at [634, 381] on img "0" at bounding box center [556, 352] width 360 height 414
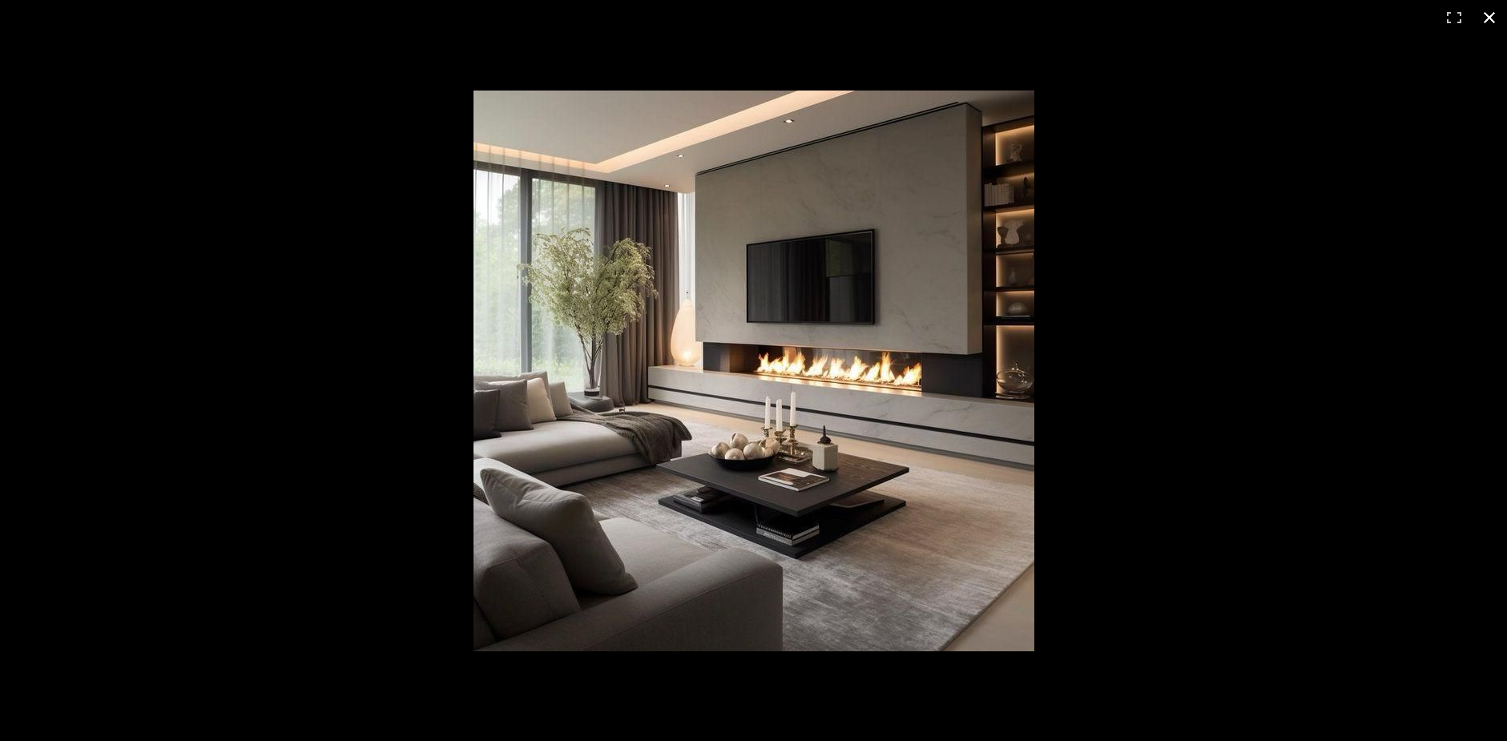
click at [1491, 18] on button at bounding box center [1489, 17] width 35 height 35
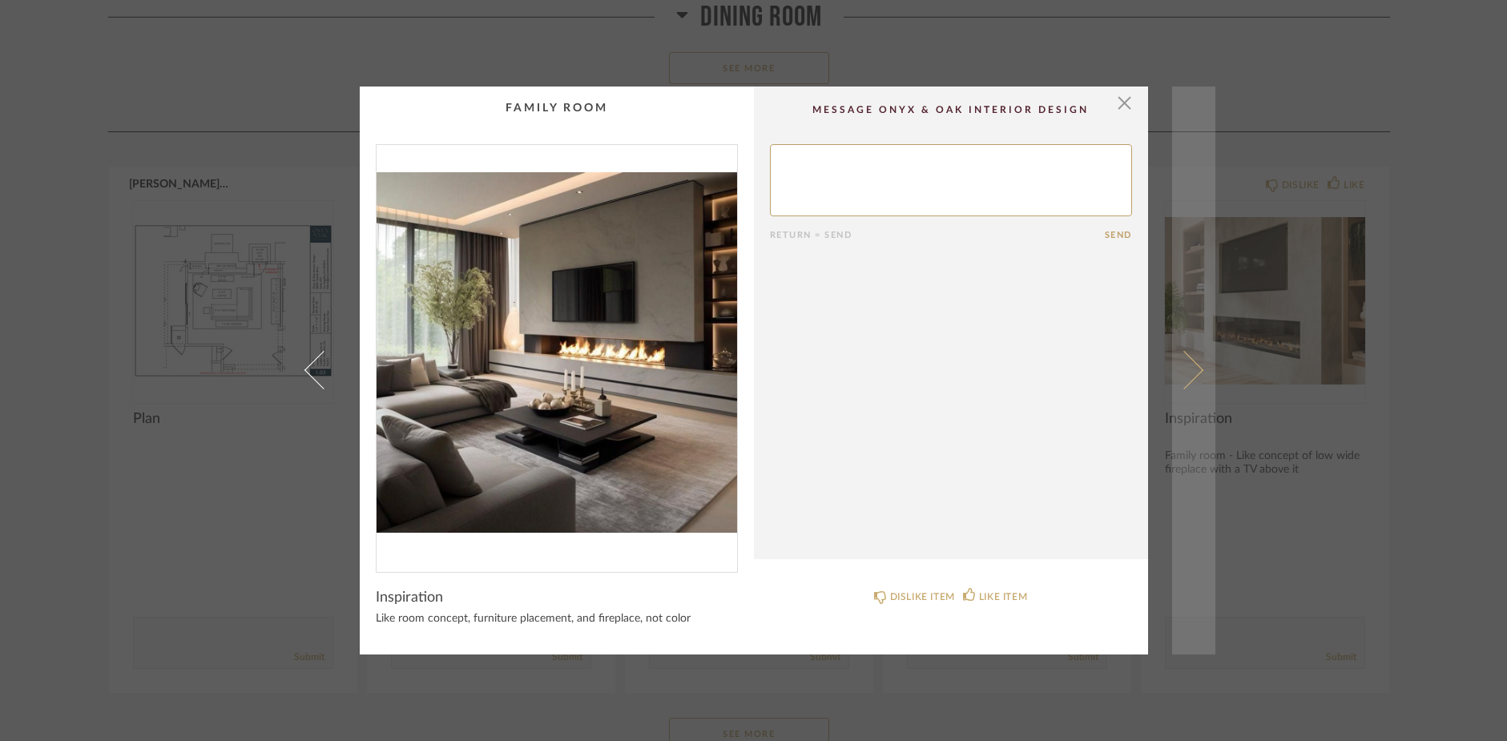
click at [1188, 363] on span at bounding box center [1183, 370] width 38 height 38
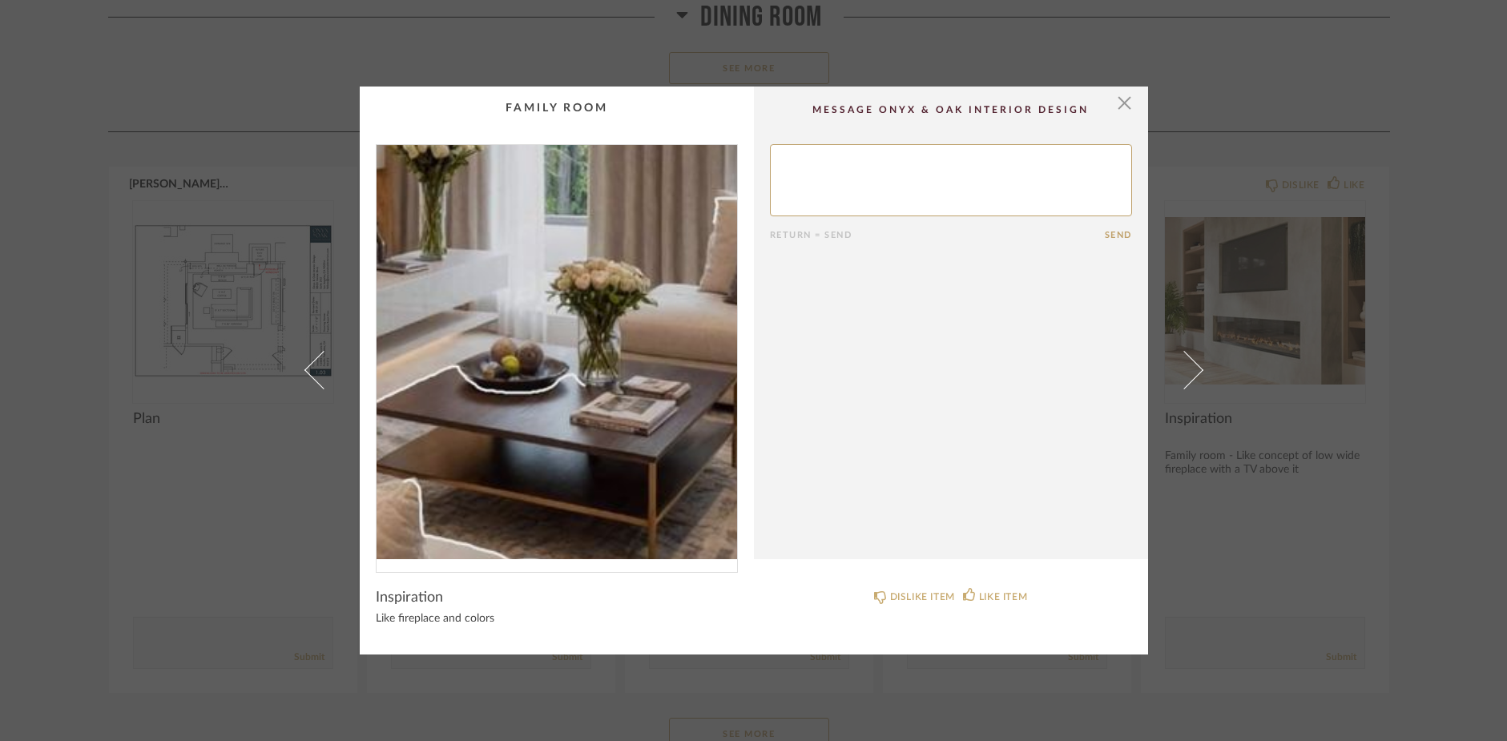
click at [609, 385] on img "0" at bounding box center [556, 352] width 360 height 414
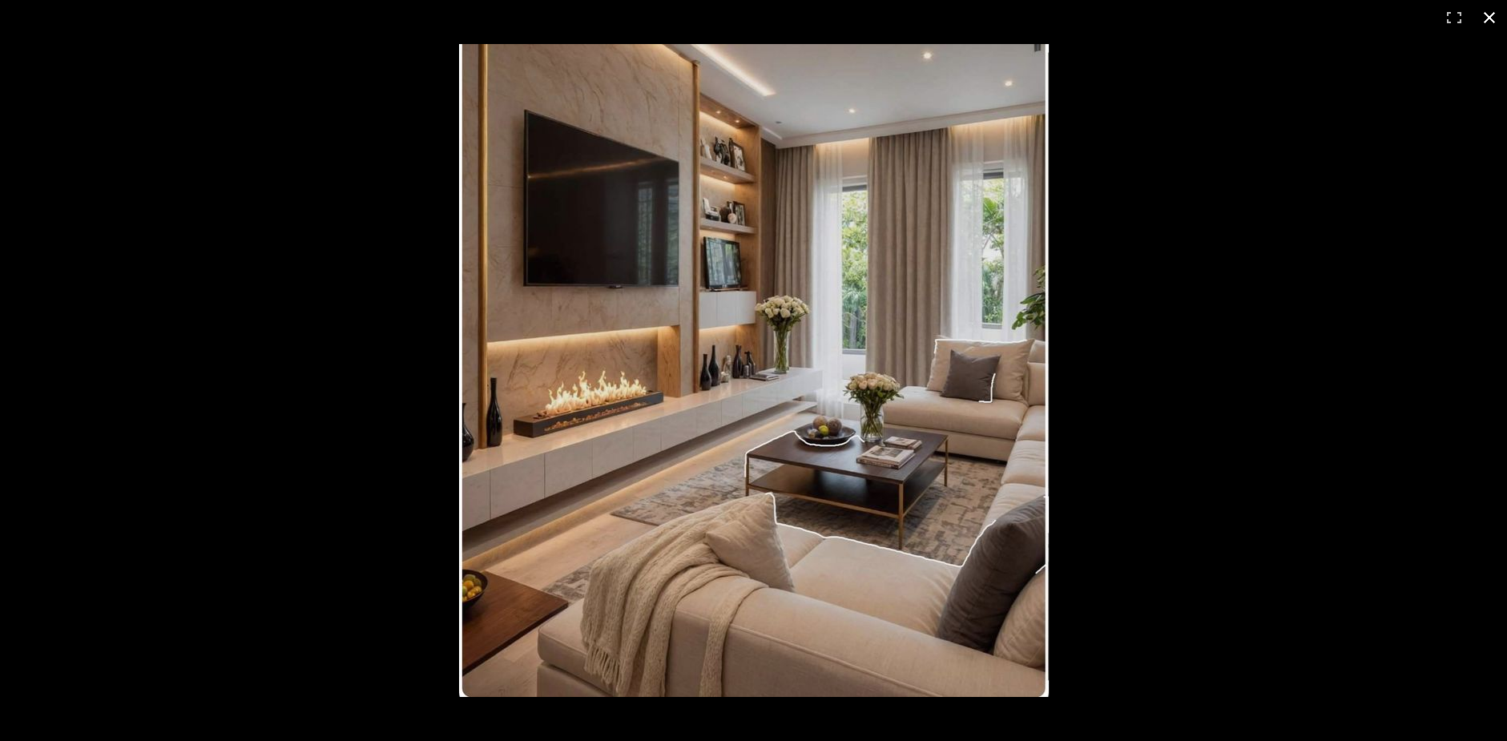
click at [1493, 14] on button at bounding box center [1489, 17] width 35 height 35
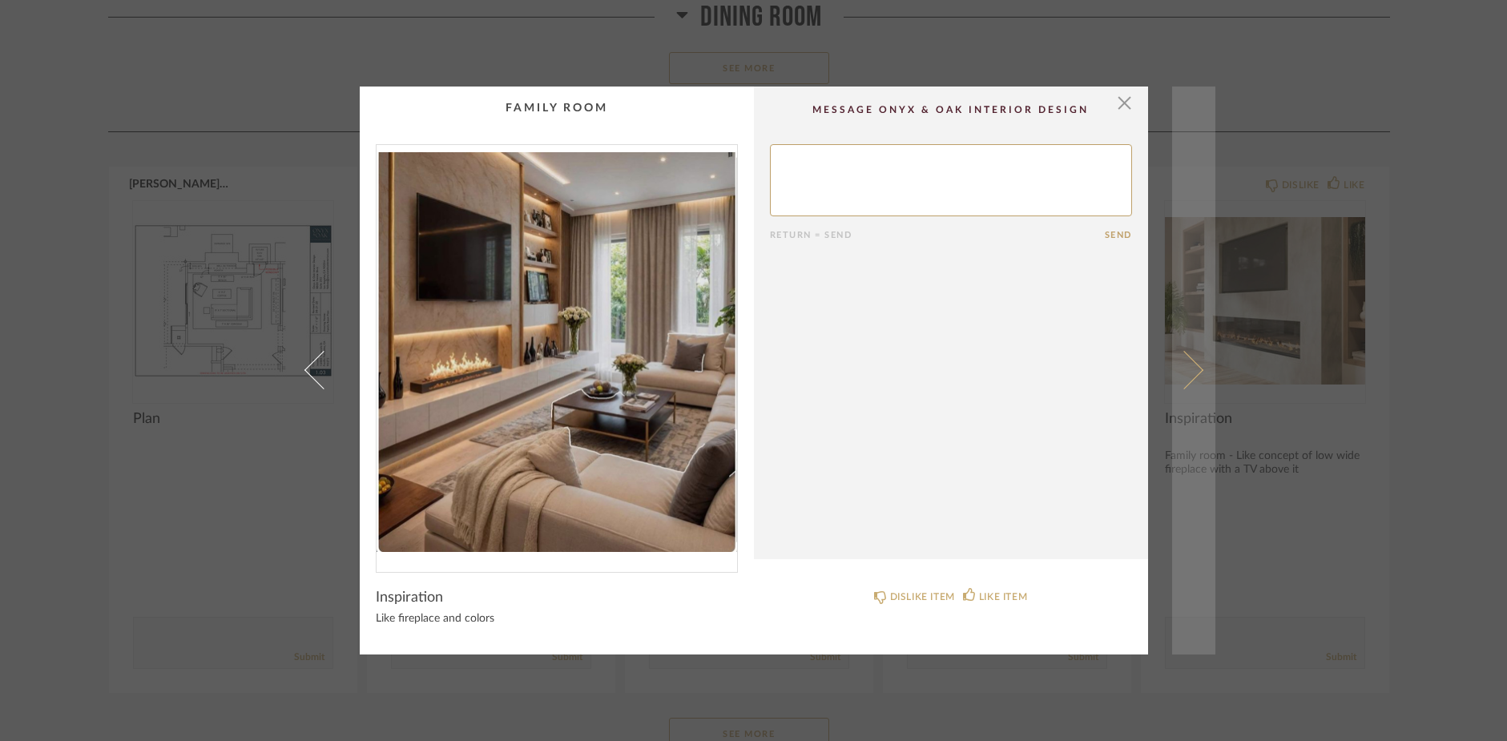
click at [1182, 369] on span at bounding box center [1183, 370] width 38 height 38
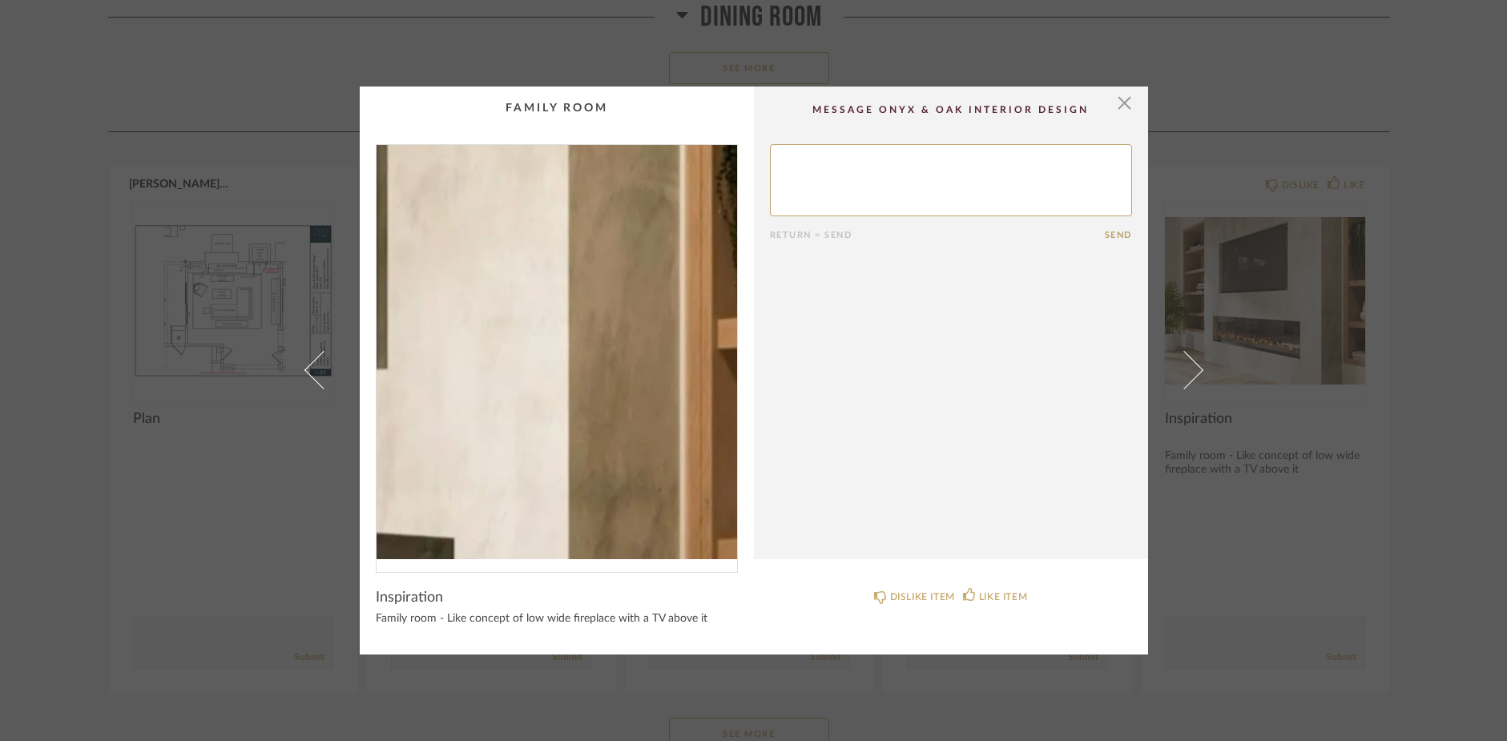
click at [648, 327] on img "0" at bounding box center [556, 352] width 360 height 414
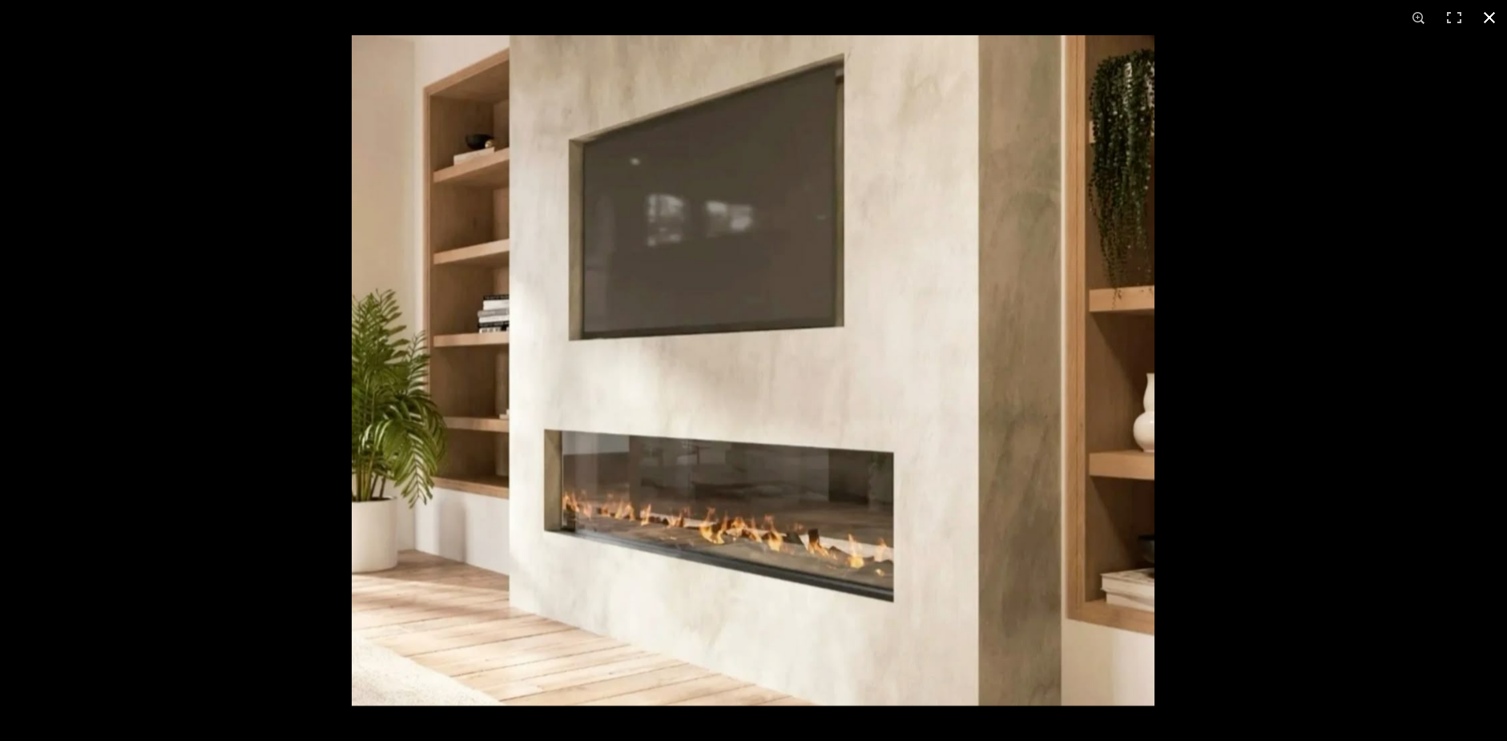
click at [1489, 14] on button at bounding box center [1489, 17] width 35 height 35
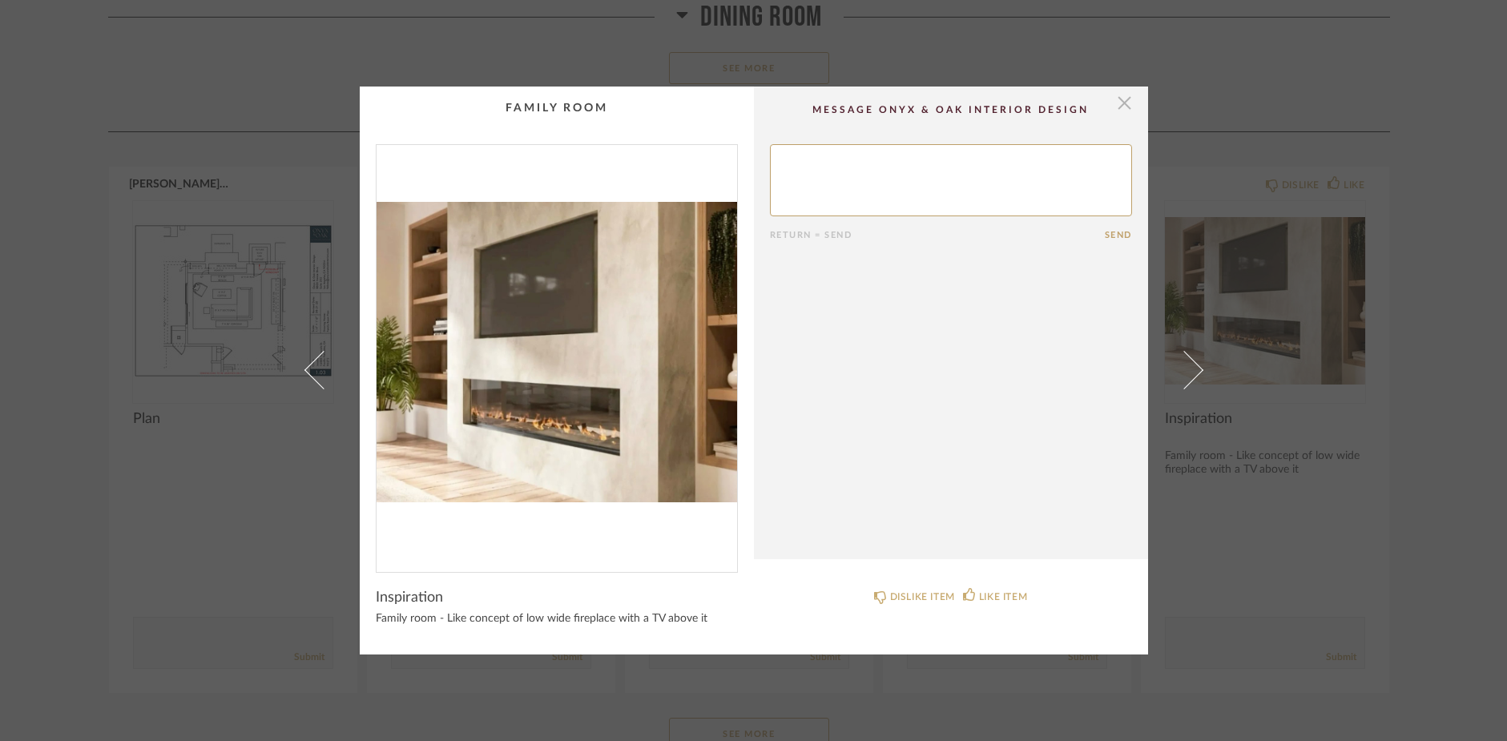
click at [1118, 106] on span "button" at bounding box center [1125, 103] width 32 height 32
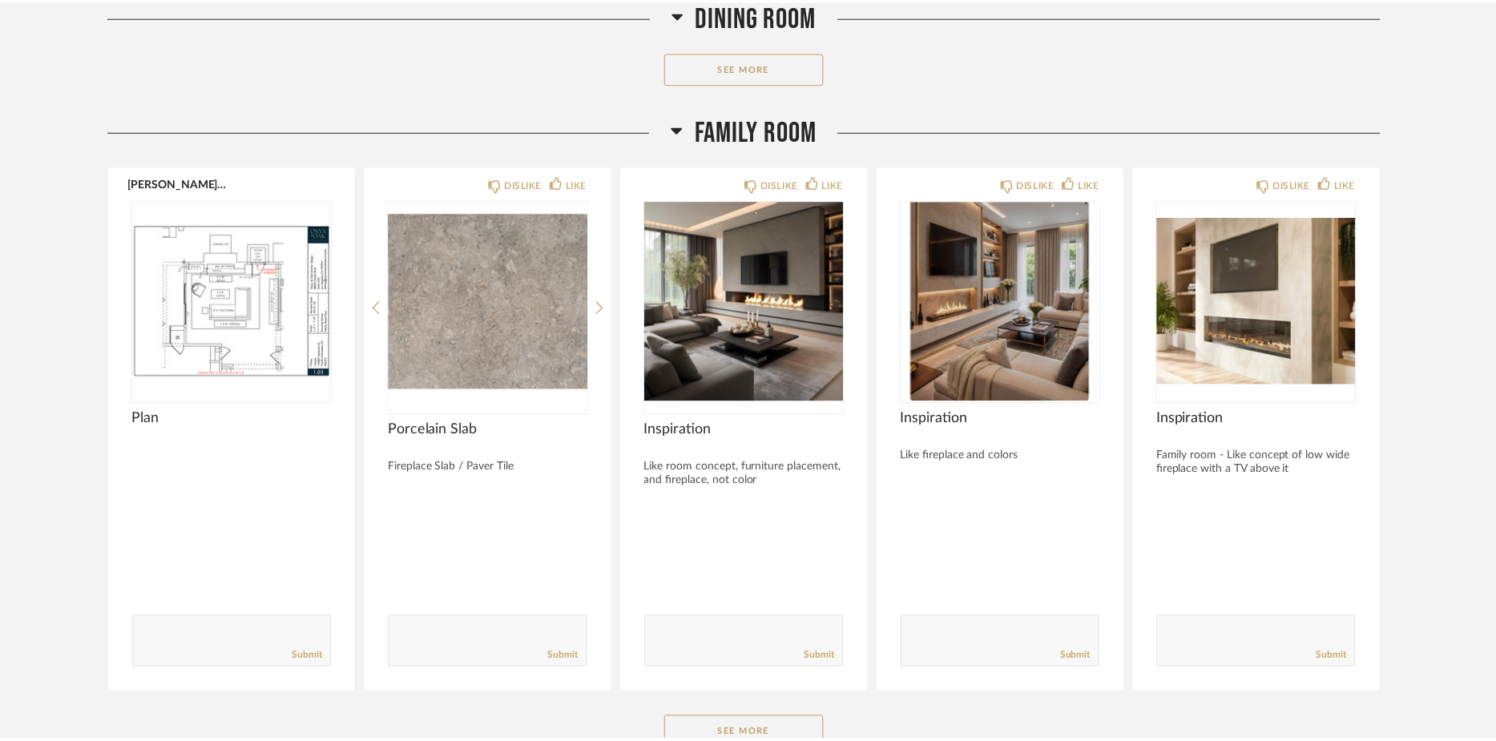
scroll to position [4400, 0]
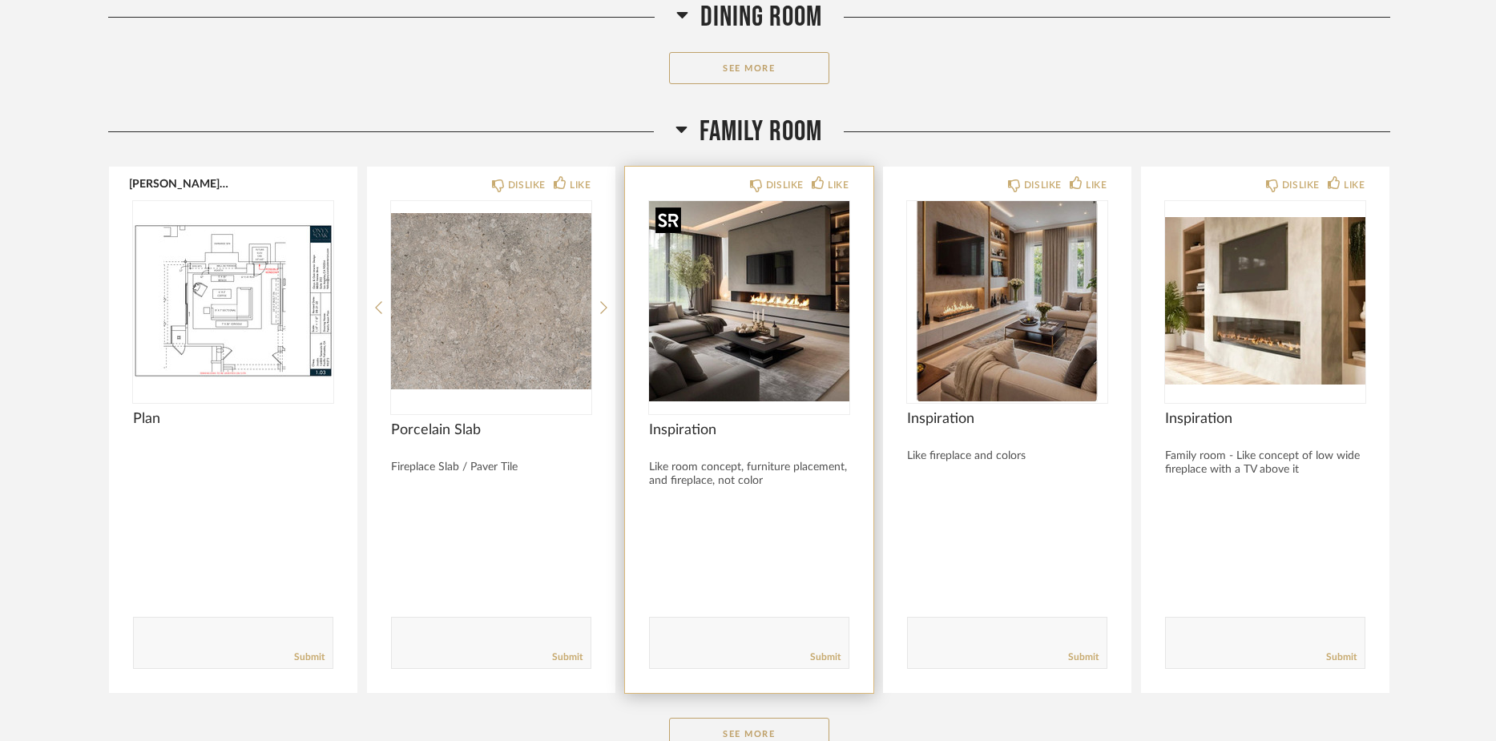
click at [751, 324] on img "0" at bounding box center [749, 301] width 200 height 200
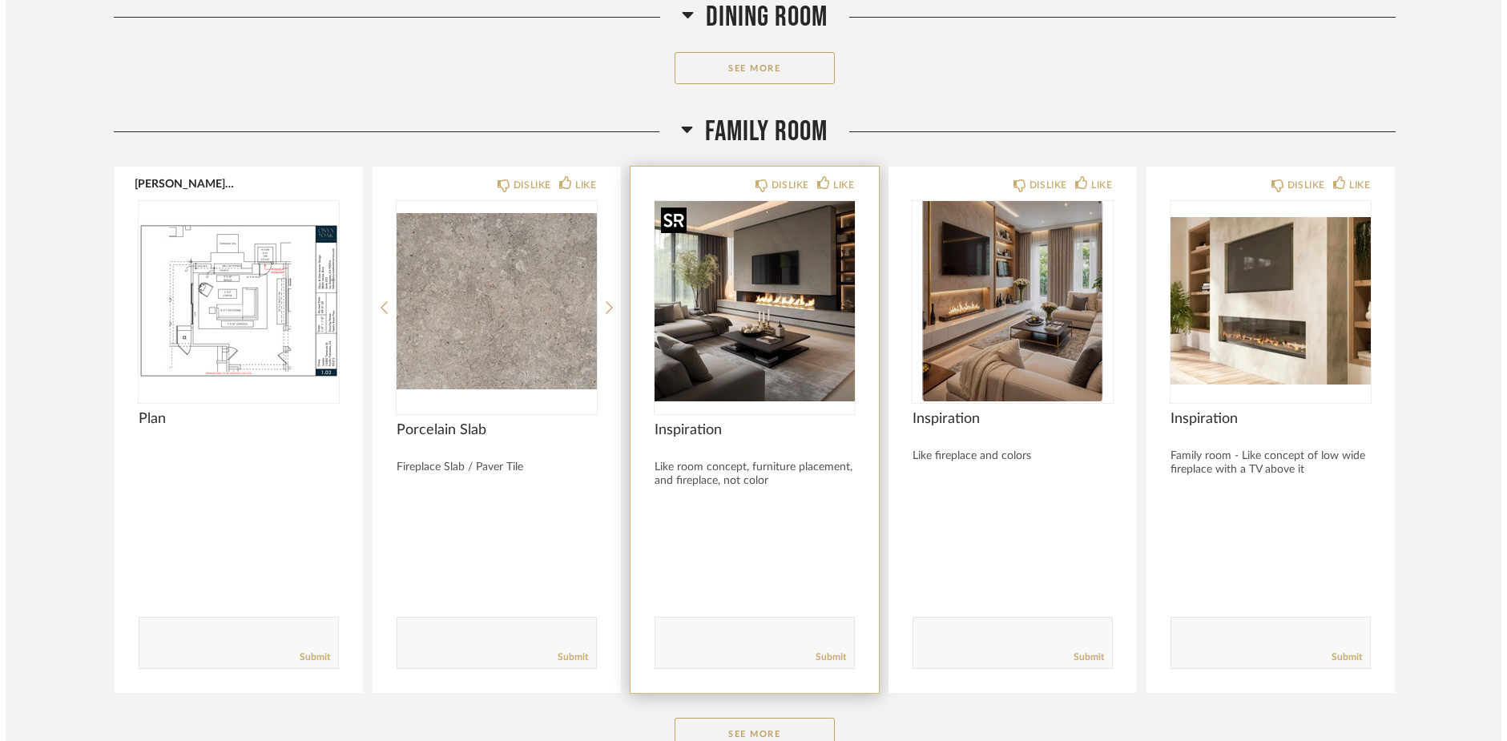
scroll to position [0, 0]
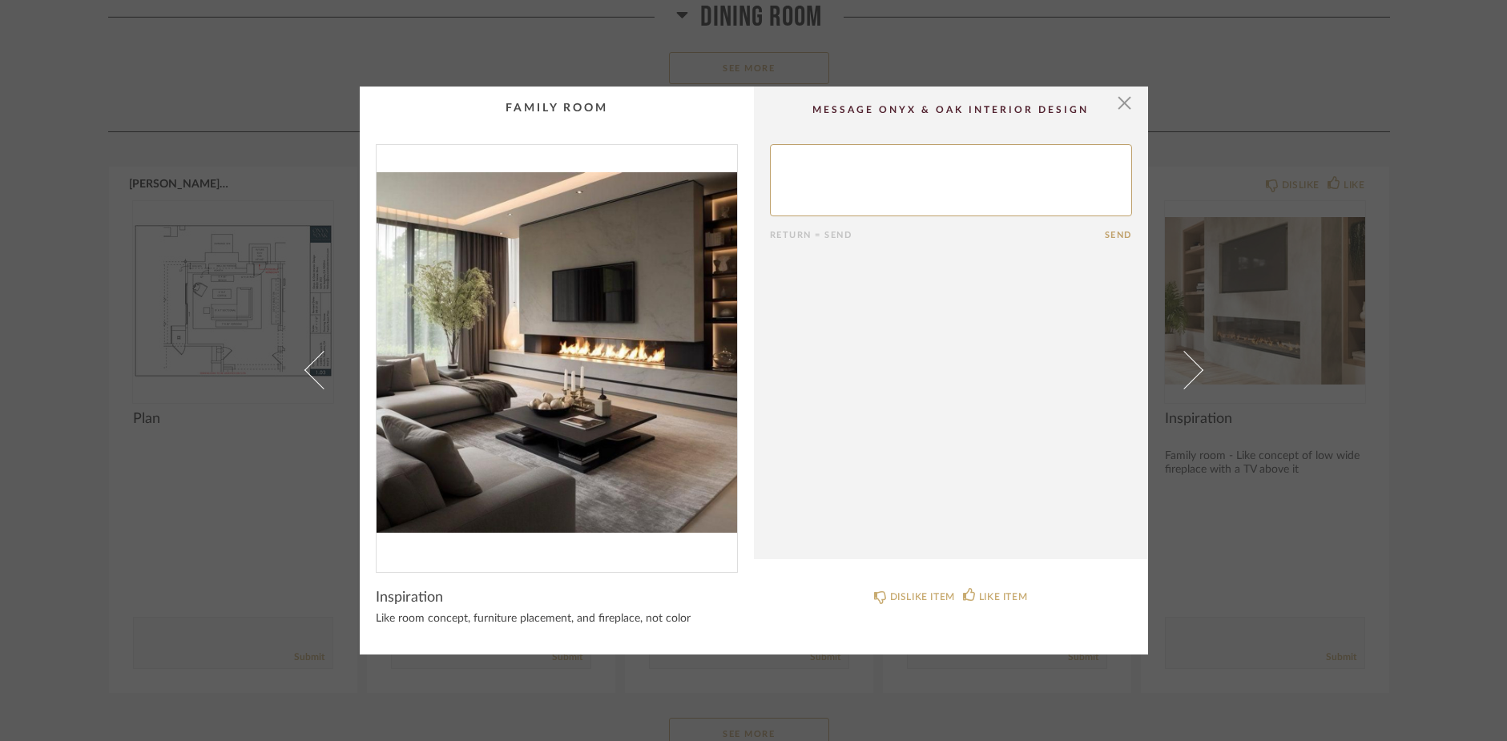
click at [582, 358] on img "0" at bounding box center [556, 352] width 360 height 414
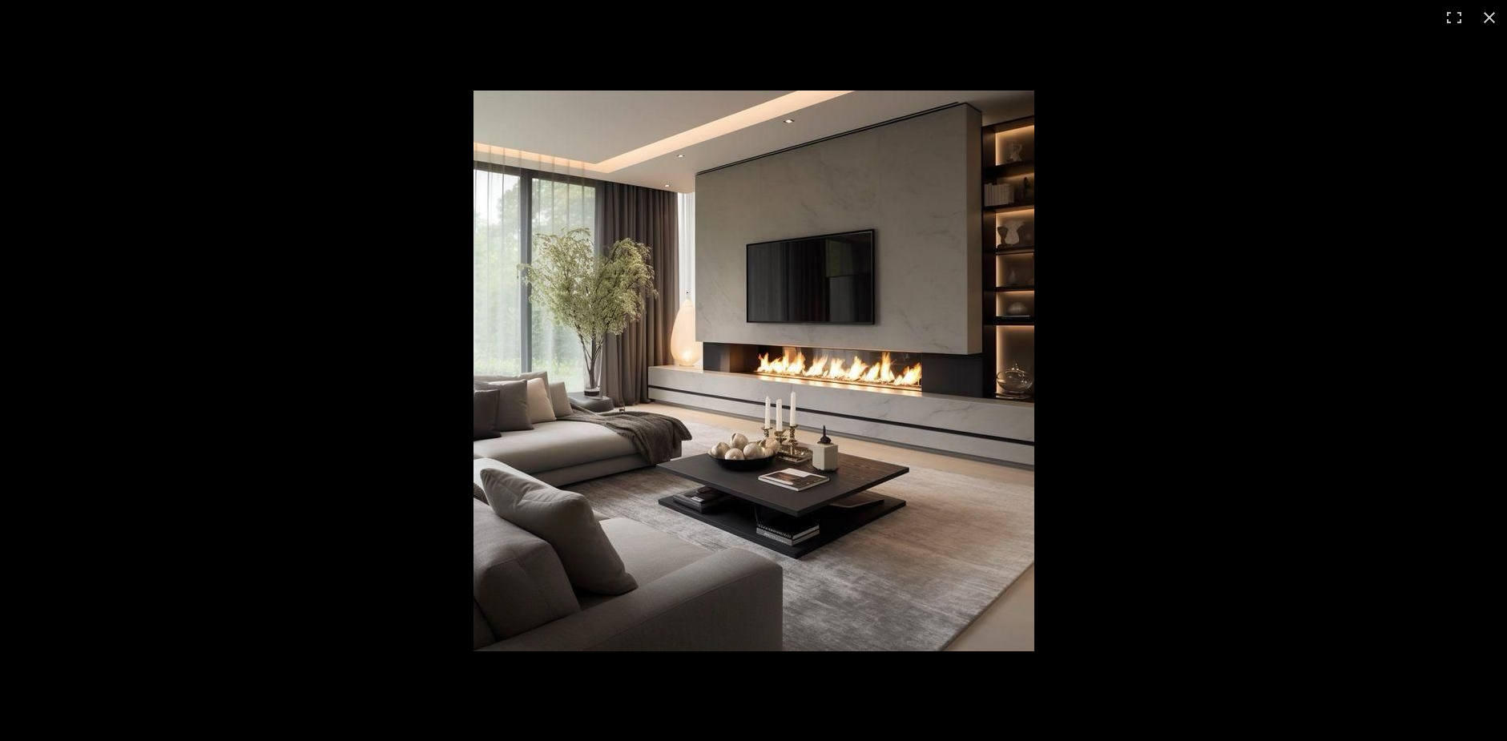
click at [884, 301] on img at bounding box center [753, 371] width 561 height 561
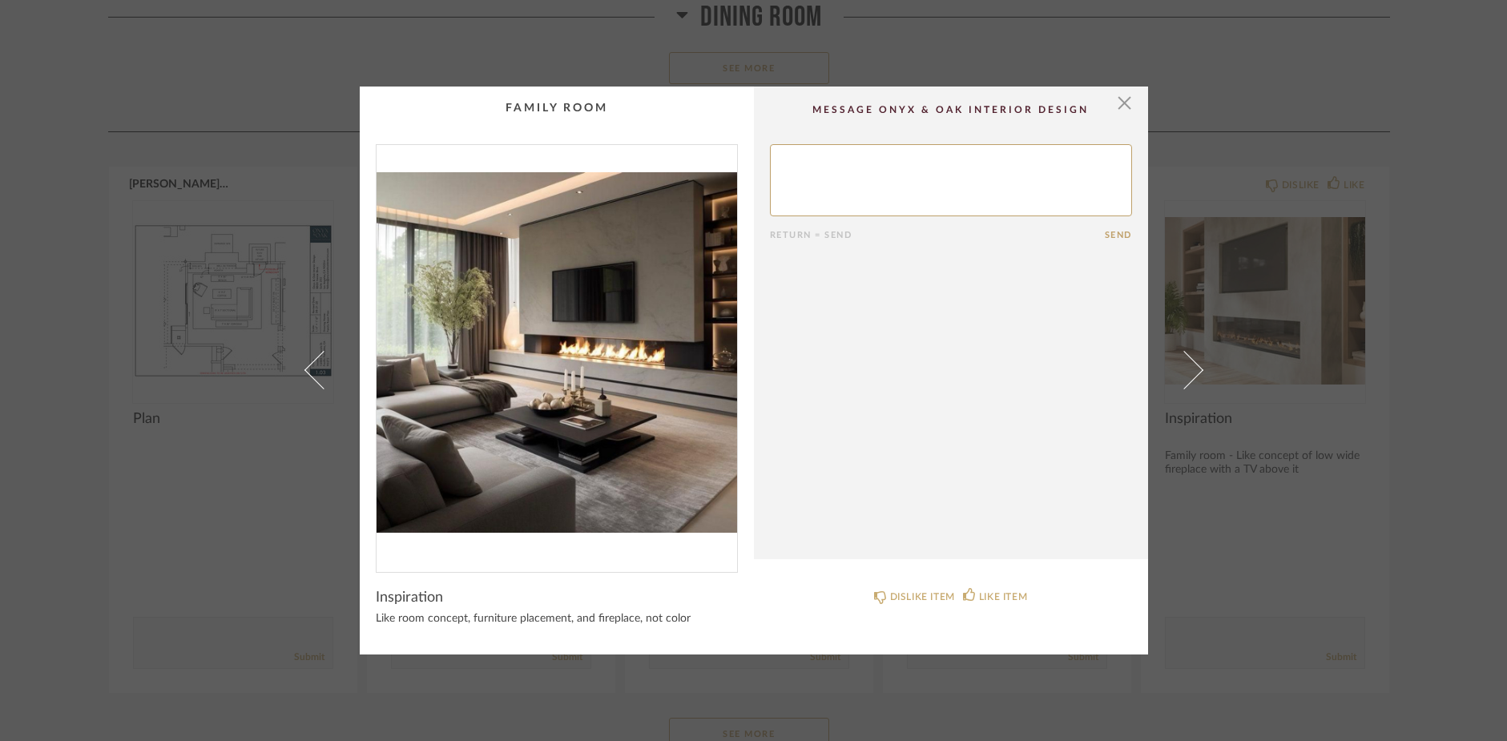
click at [618, 344] on img "0" at bounding box center [556, 352] width 360 height 414
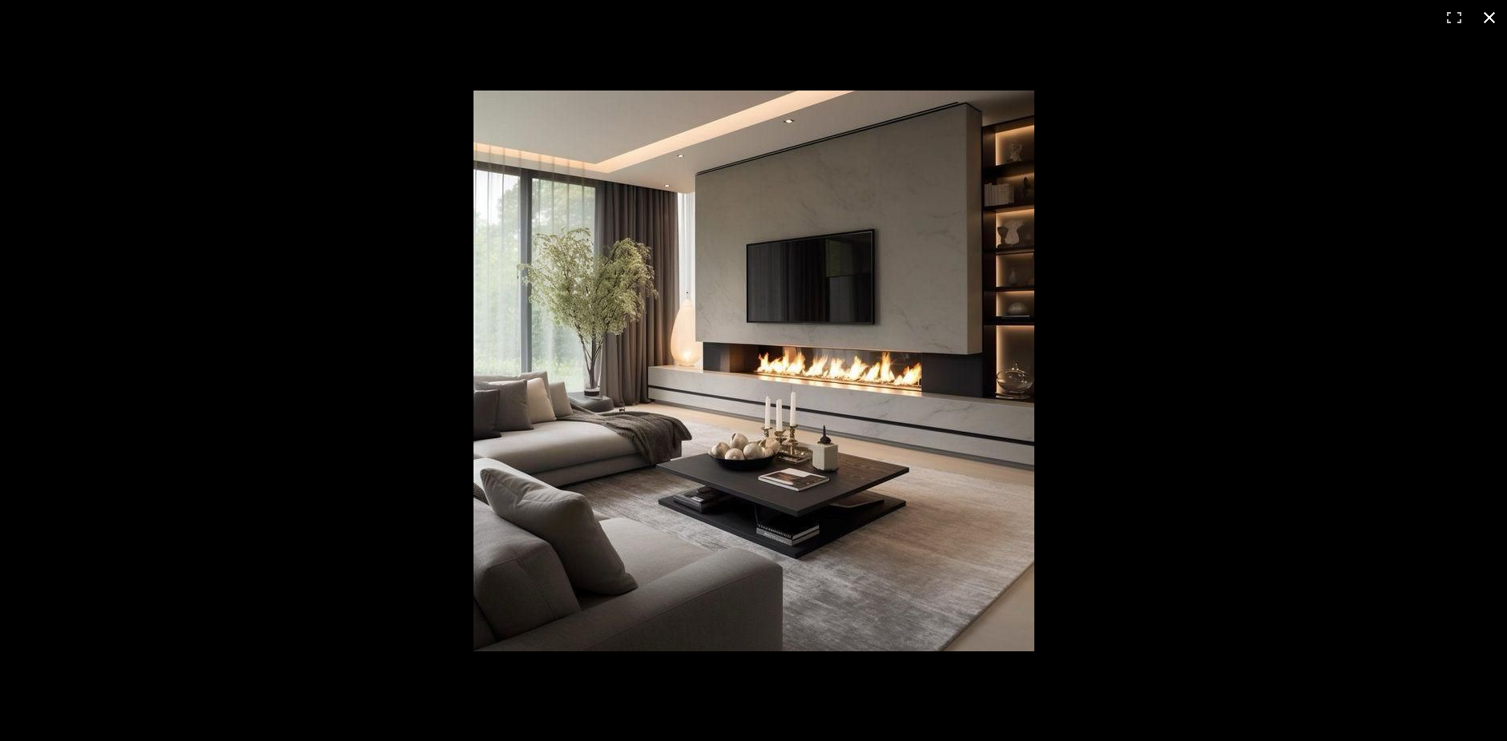
click at [1486, 16] on button at bounding box center [1489, 17] width 35 height 35
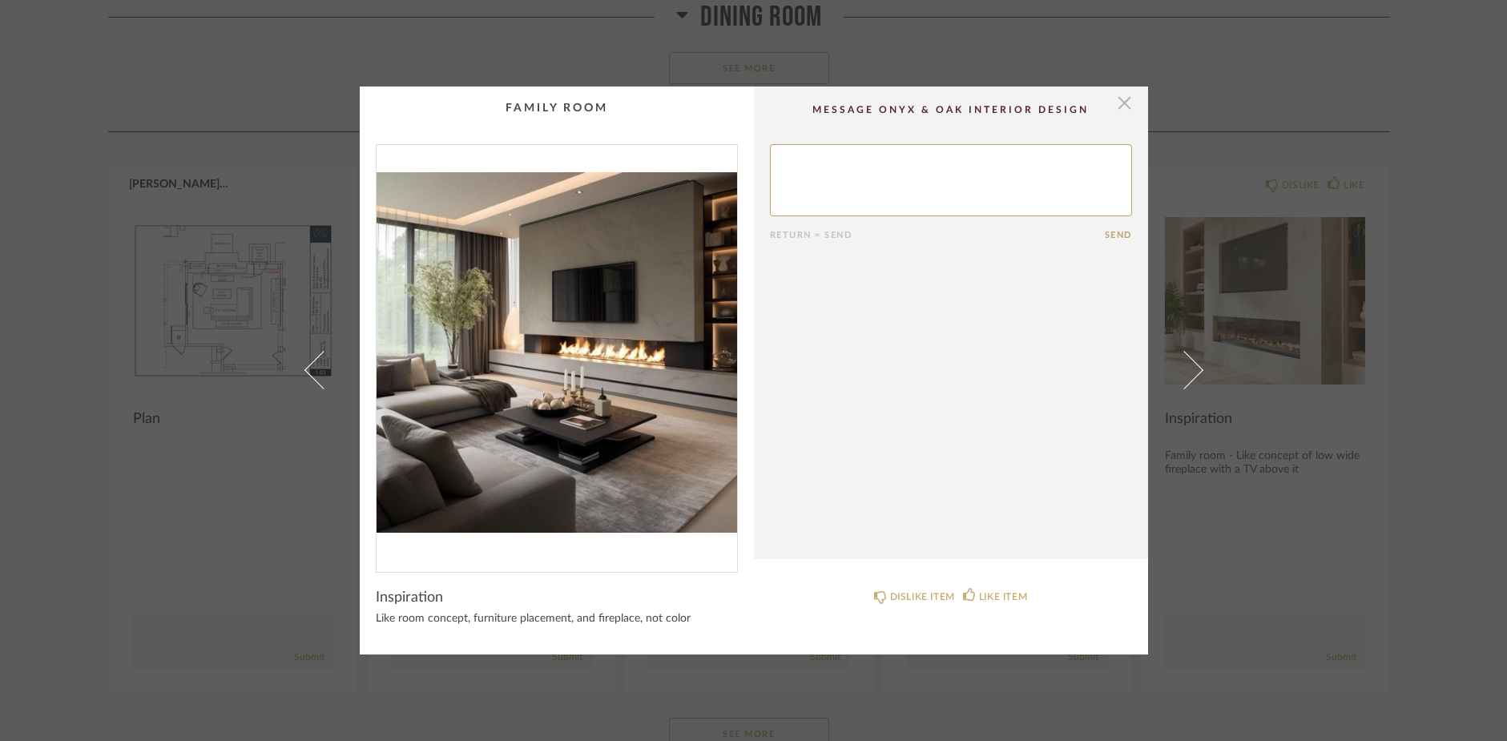
click at [1117, 107] on span "button" at bounding box center [1125, 103] width 32 height 32
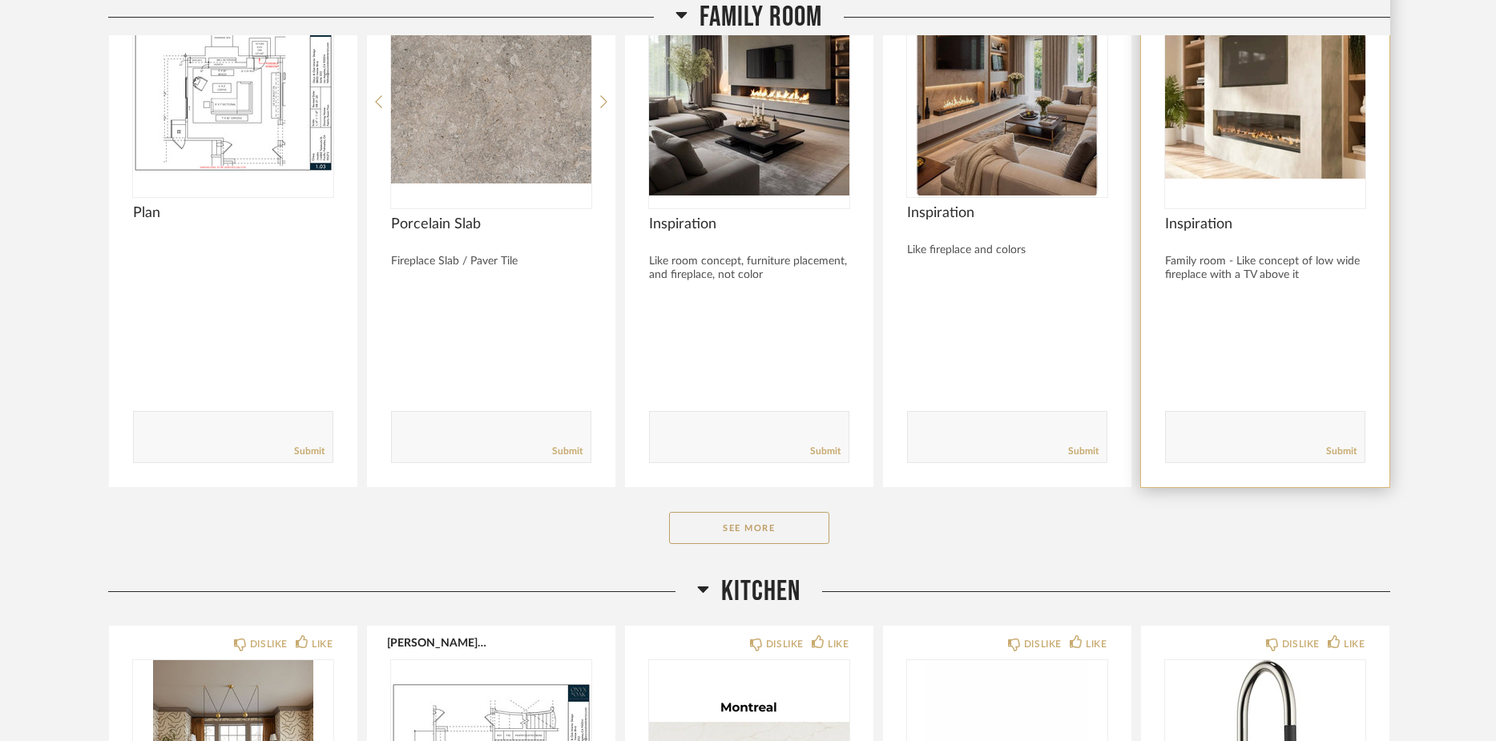
scroll to position [4609, 0]
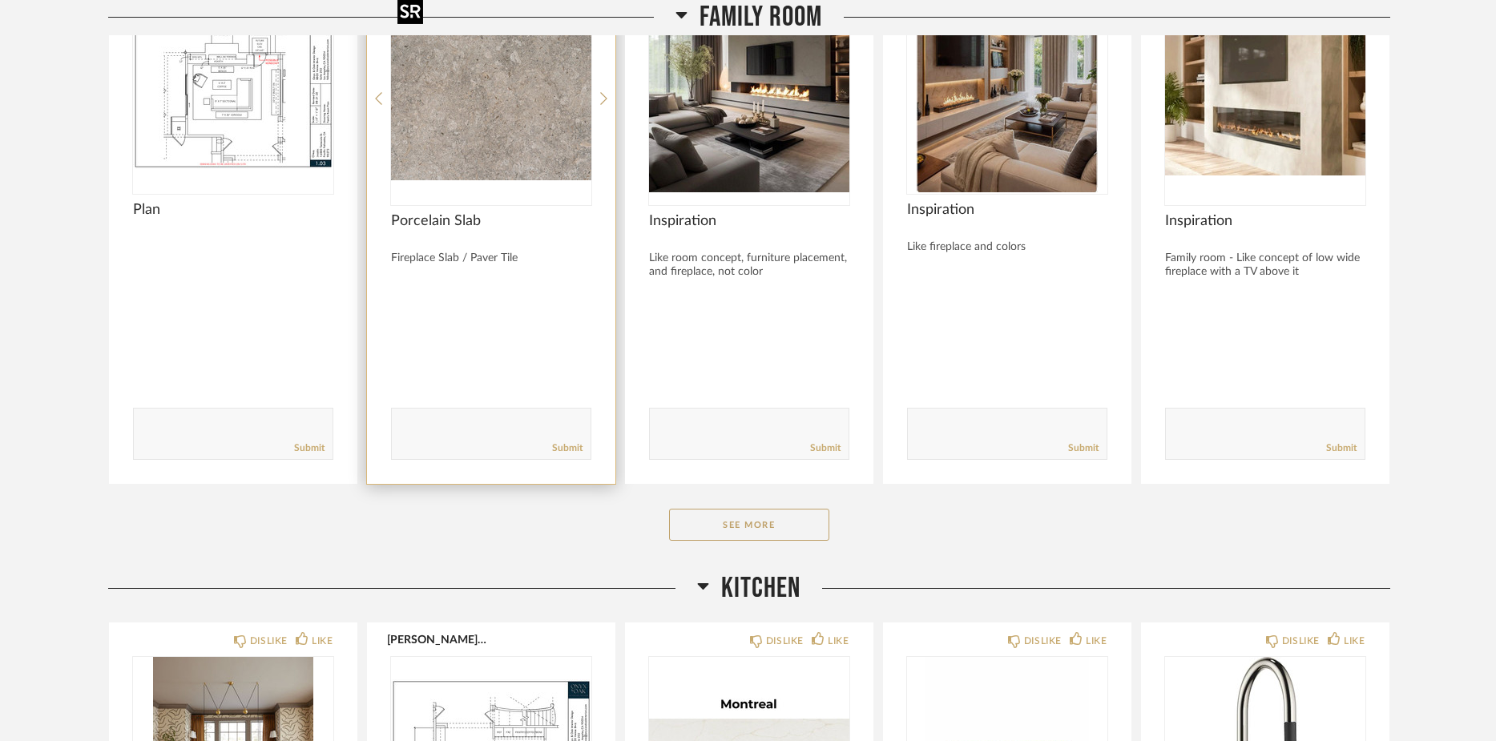
click at [524, 96] on img "0" at bounding box center [491, 92] width 200 height 200
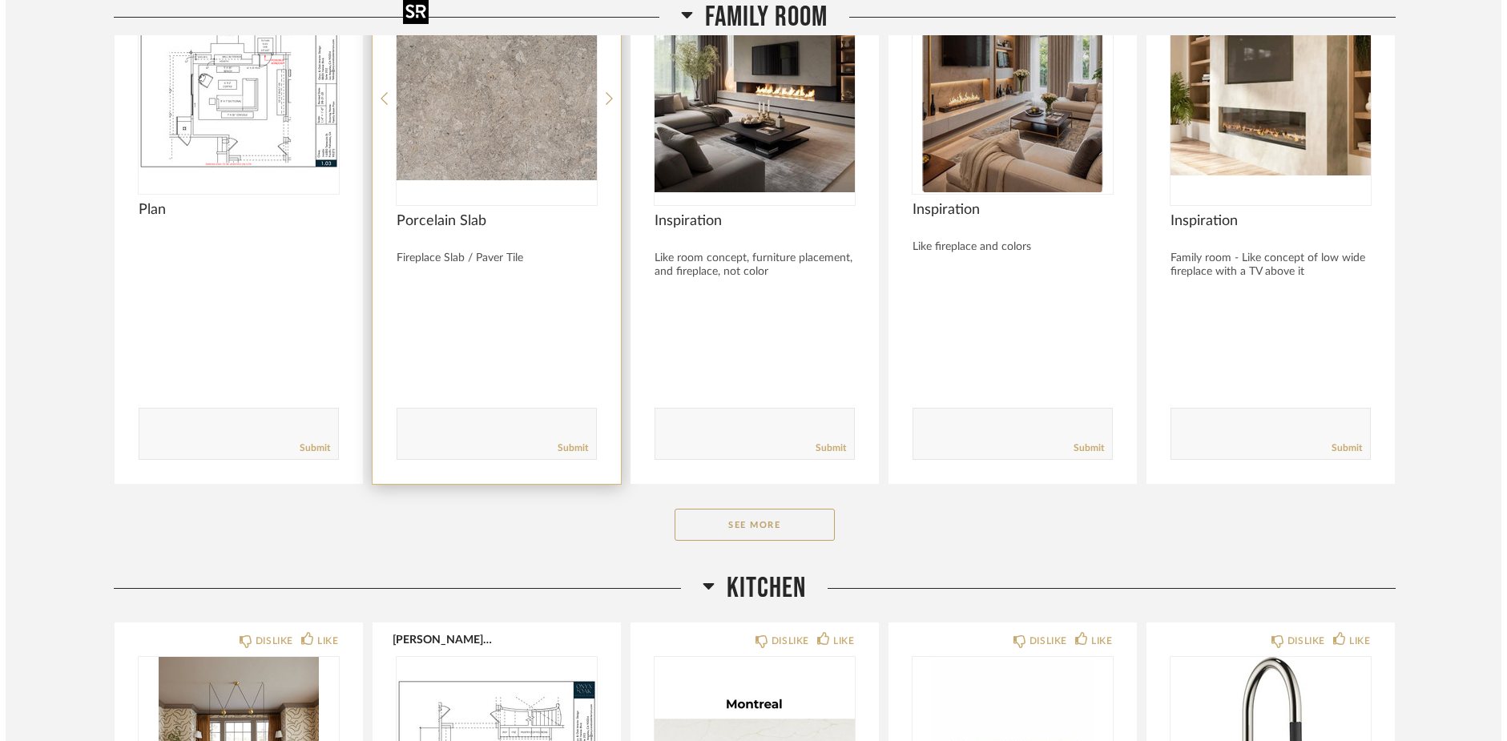
scroll to position [0, 0]
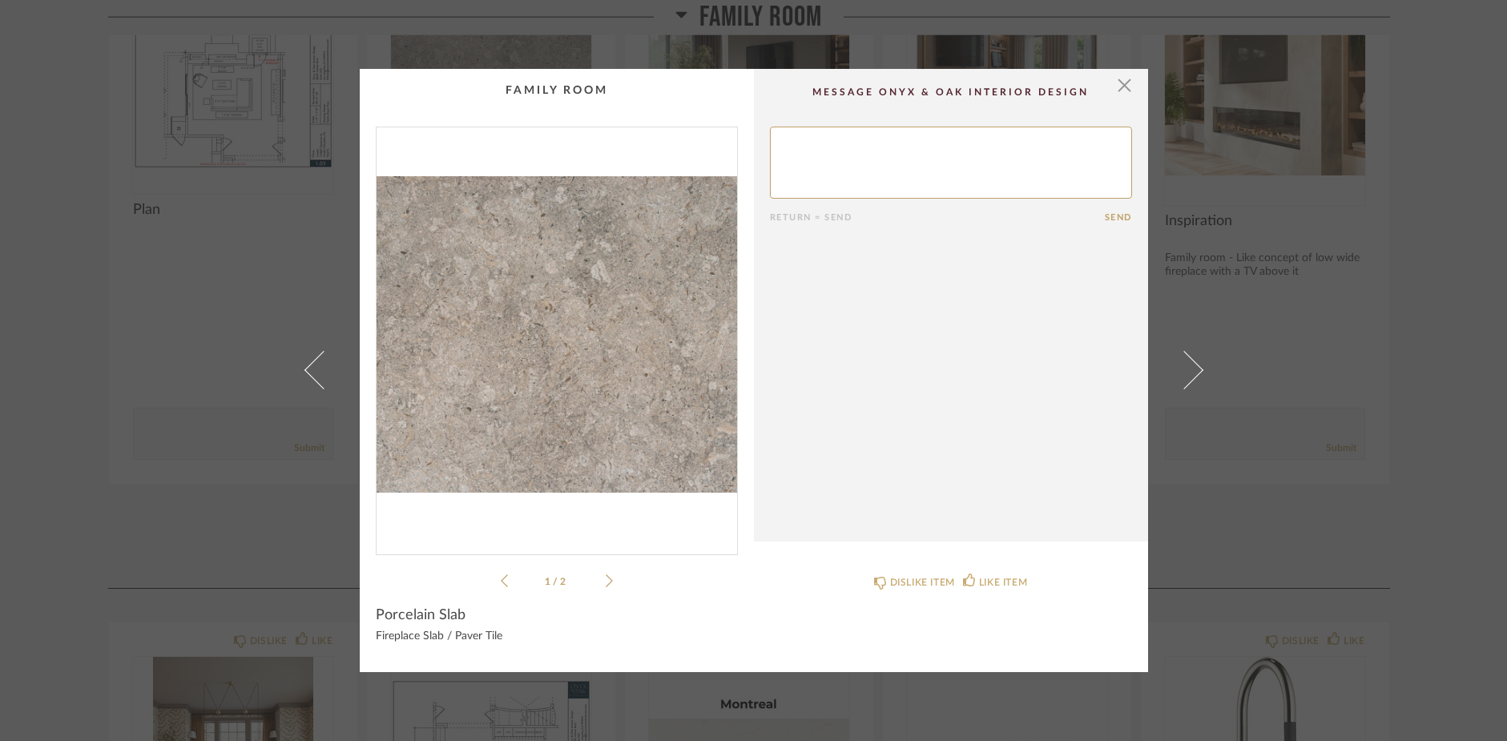
click at [578, 361] on img "0" at bounding box center [556, 334] width 360 height 414
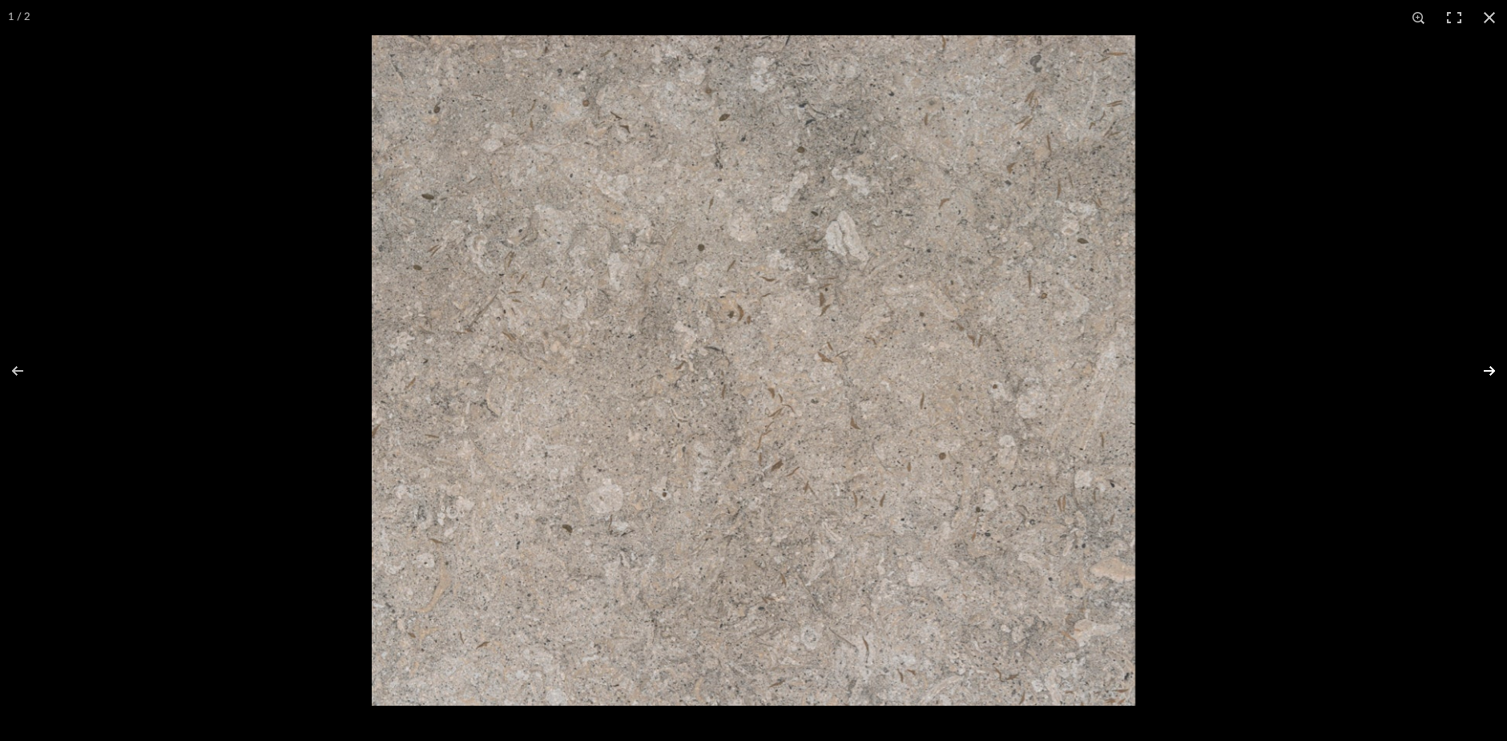
click at [1491, 369] on button at bounding box center [1479, 371] width 56 height 80
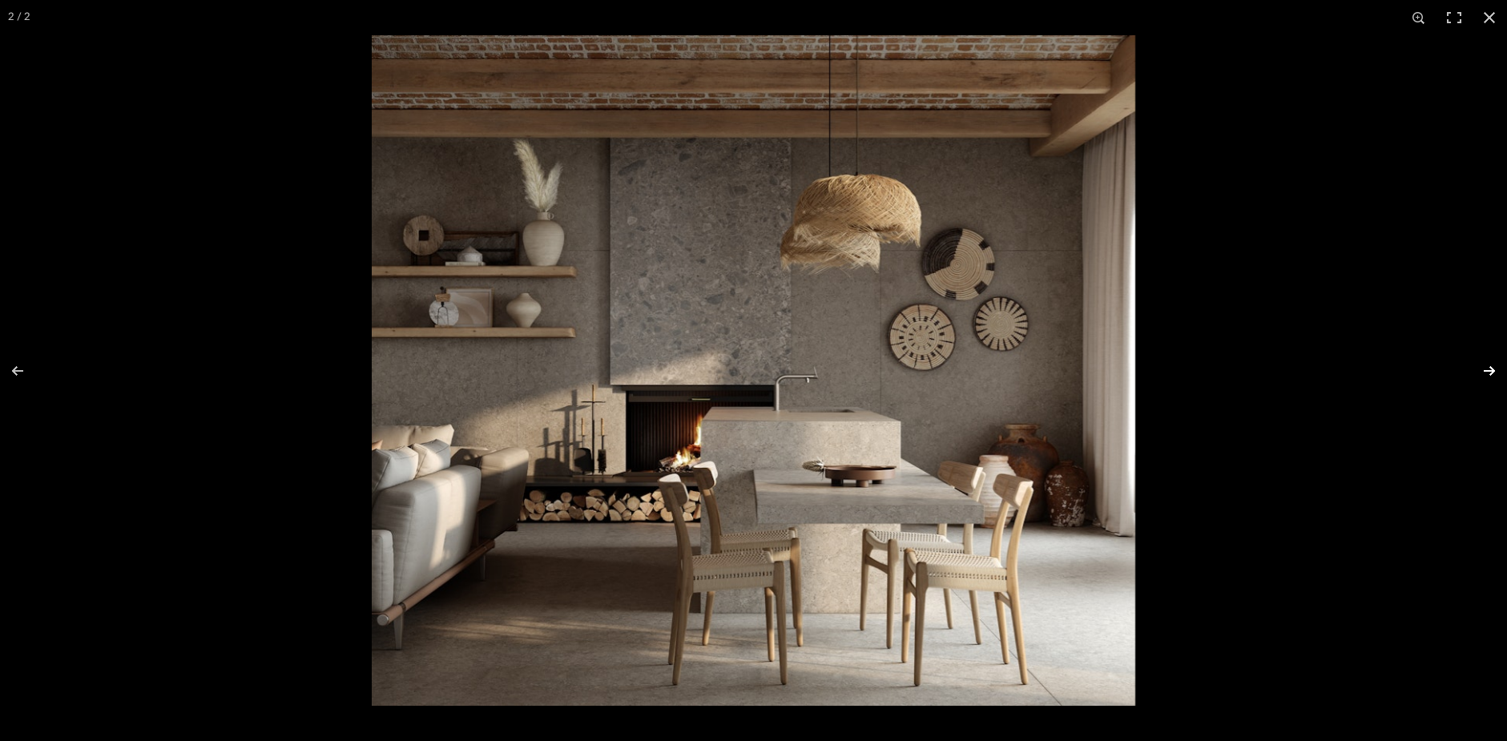
click at [1488, 369] on button at bounding box center [1479, 371] width 56 height 80
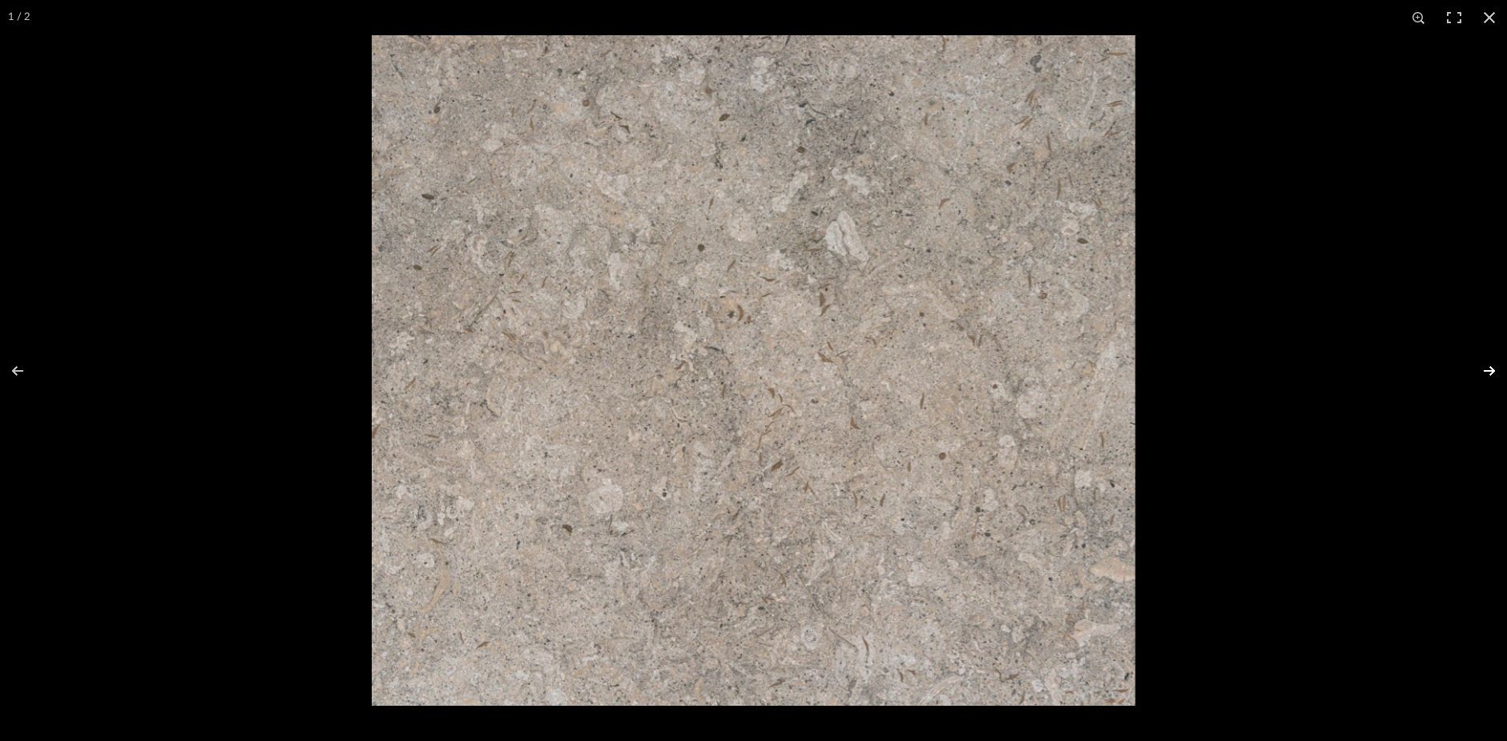
click at [1488, 369] on button at bounding box center [1479, 371] width 56 height 80
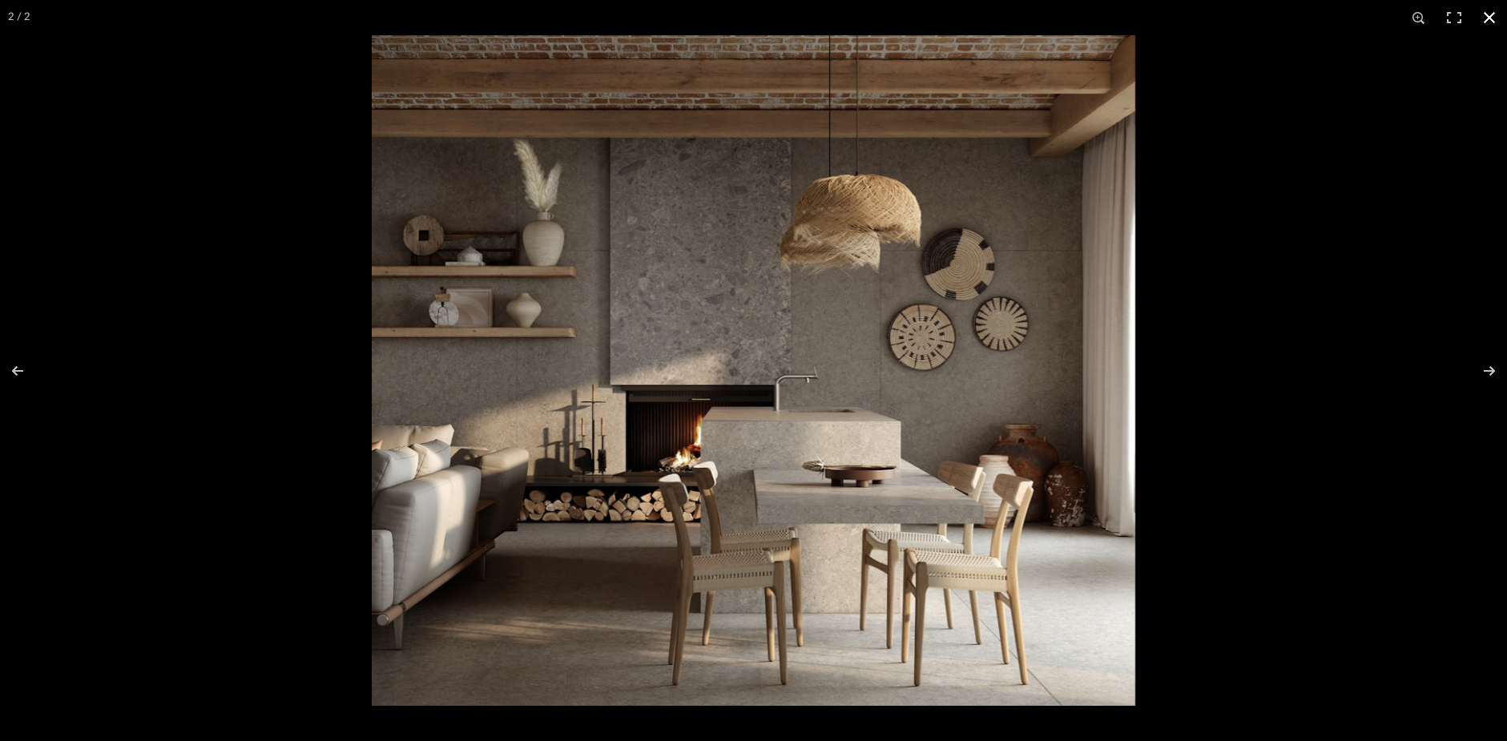
click at [1486, 14] on button at bounding box center [1489, 17] width 35 height 35
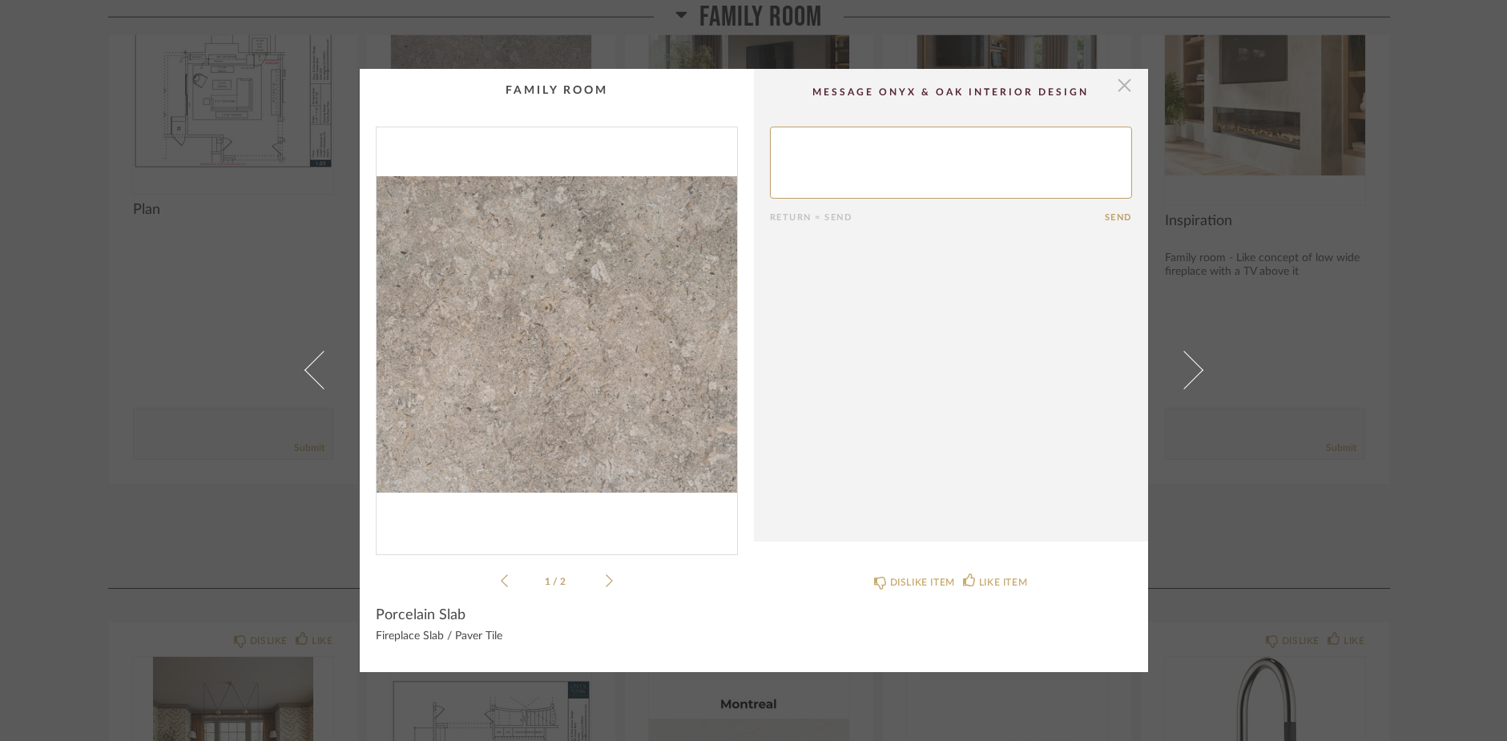
click at [1117, 85] on span "button" at bounding box center [1125, 85] width 32 height 32
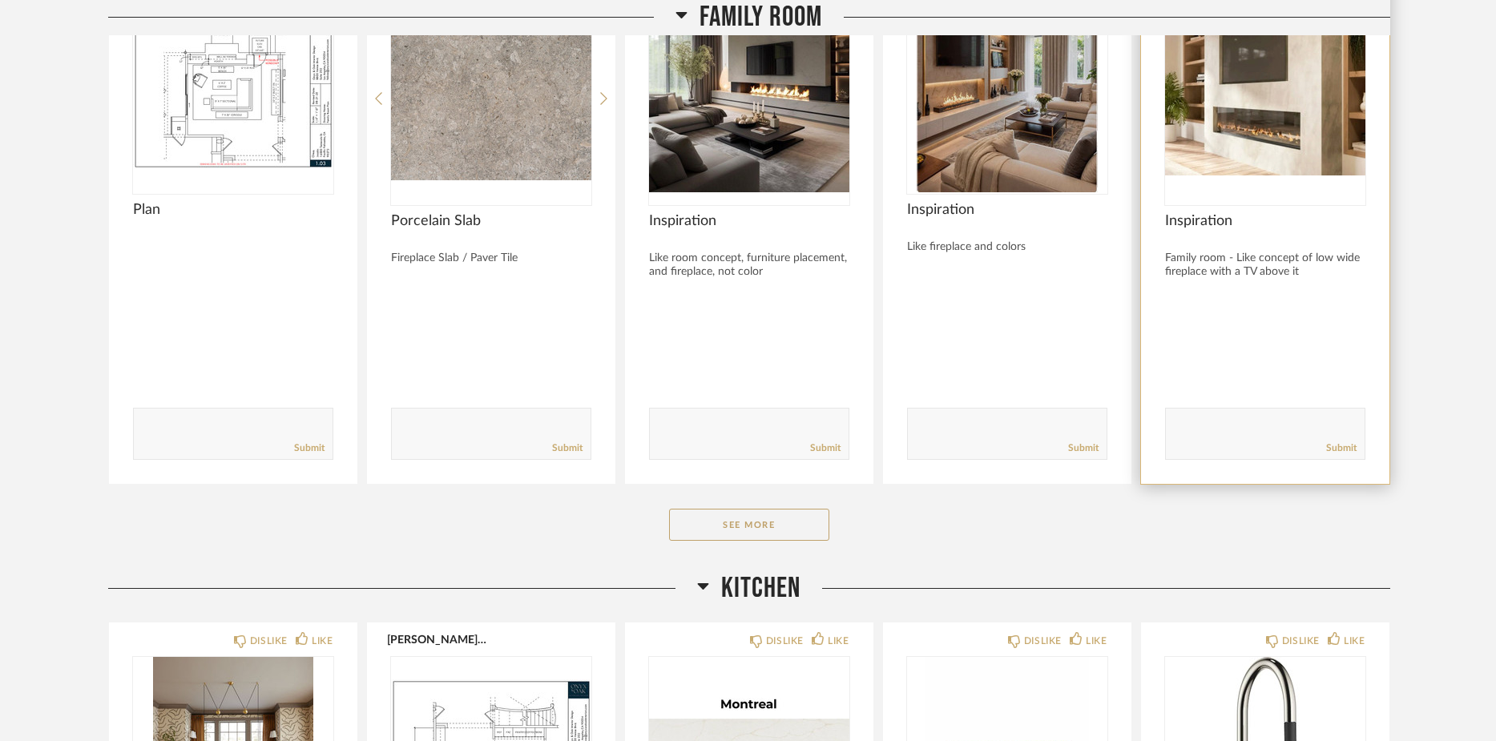
scroll to position [4612, 0]
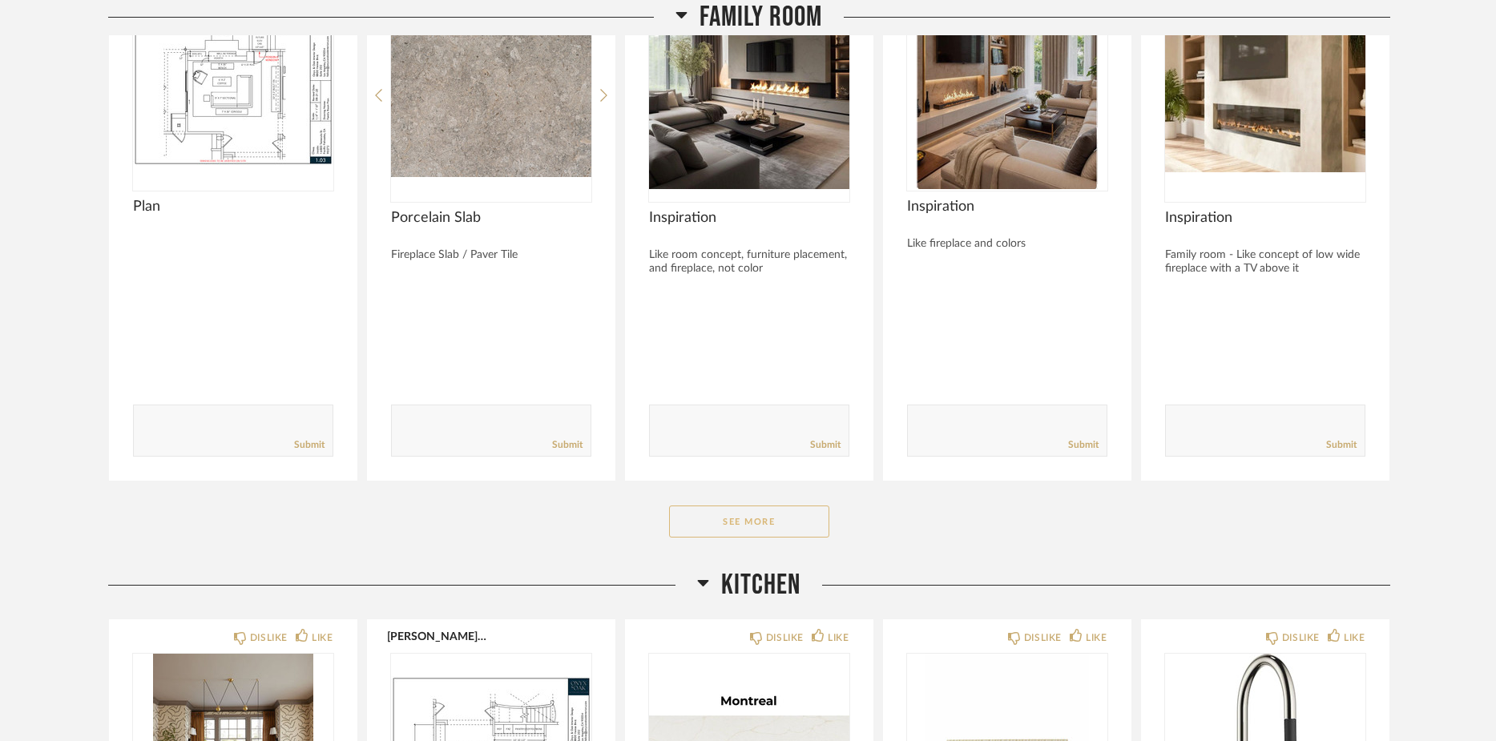
click at [797, 513] on button "See More" at bounding box center [749, 521] width 160 height 32
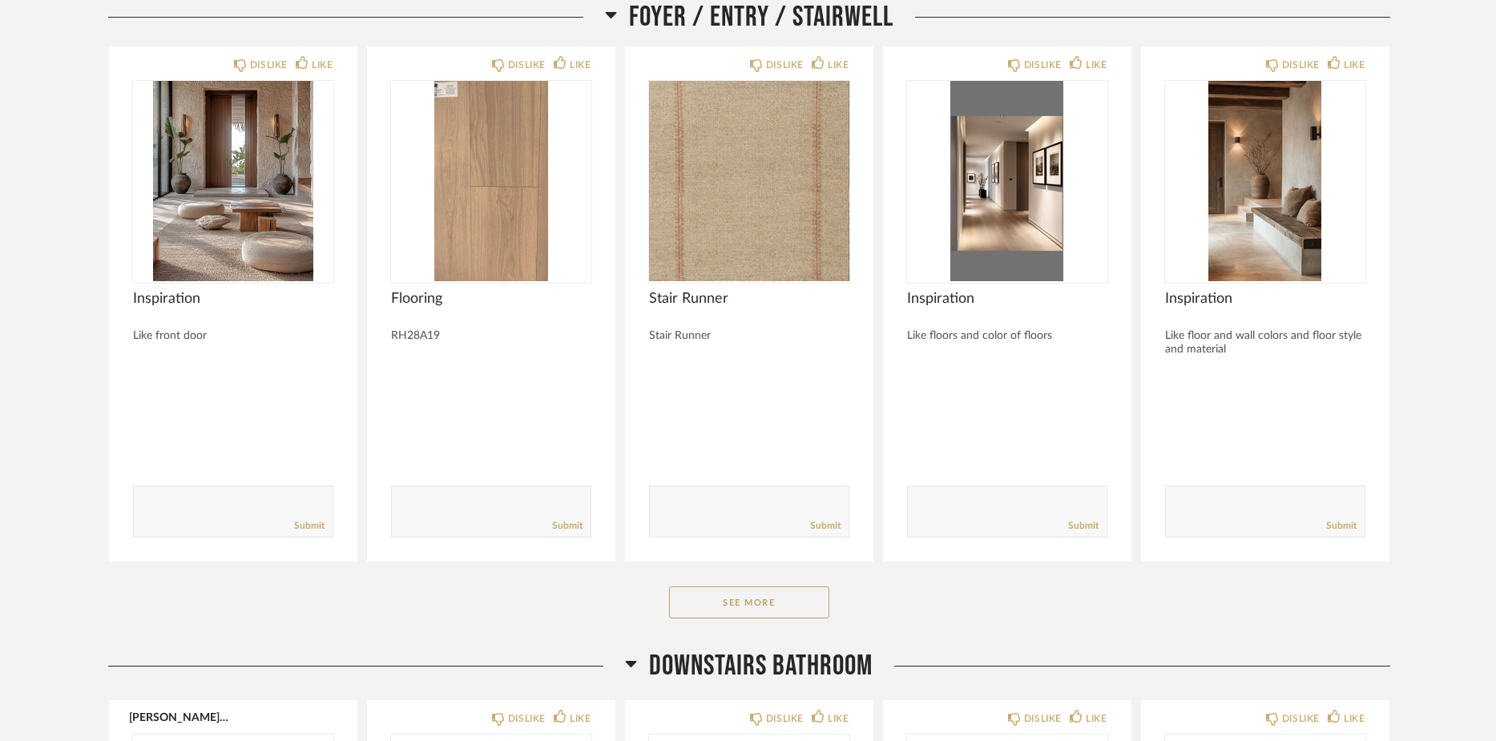
scroll to position [1404, 0]
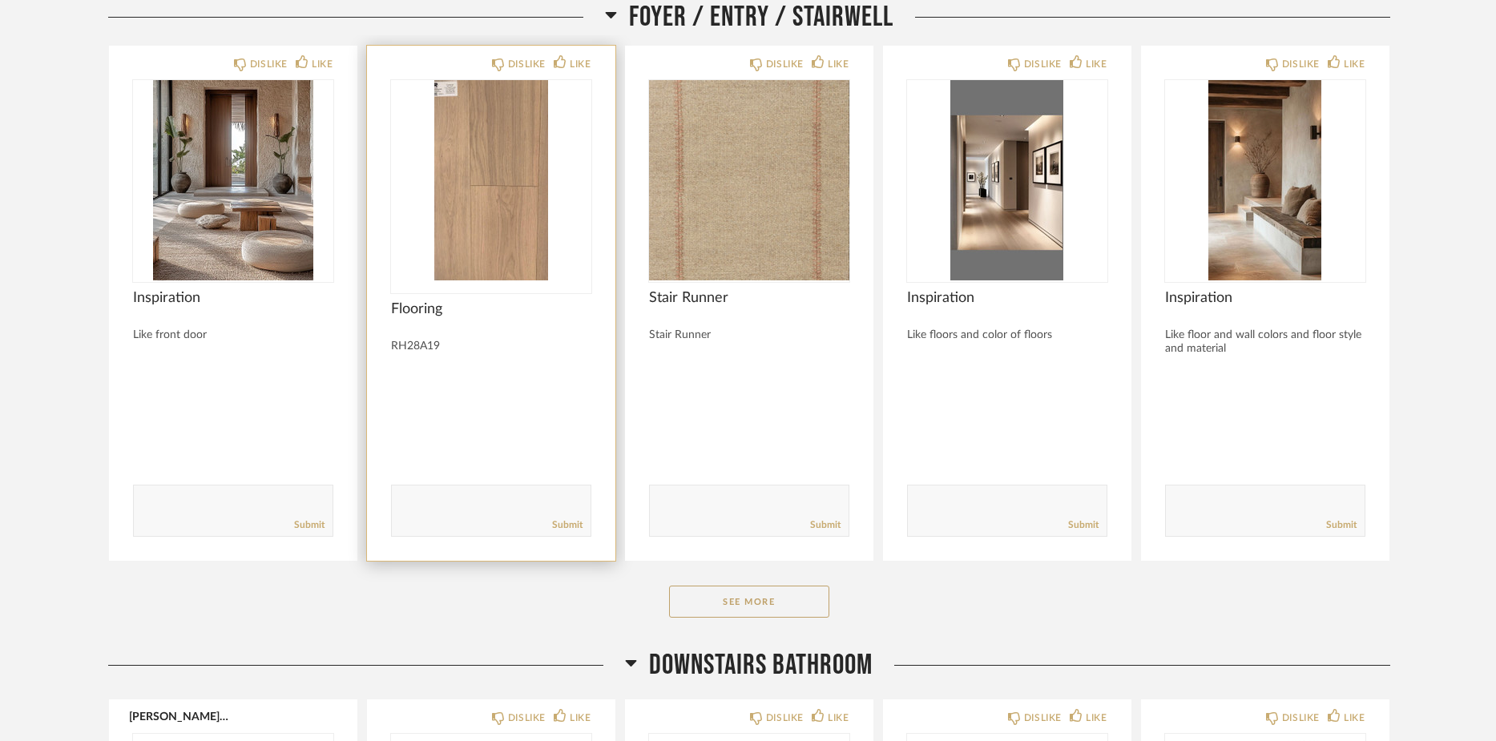
click at [477, 213] on img "0" at bounding box center [491, 180] width 200 height 200
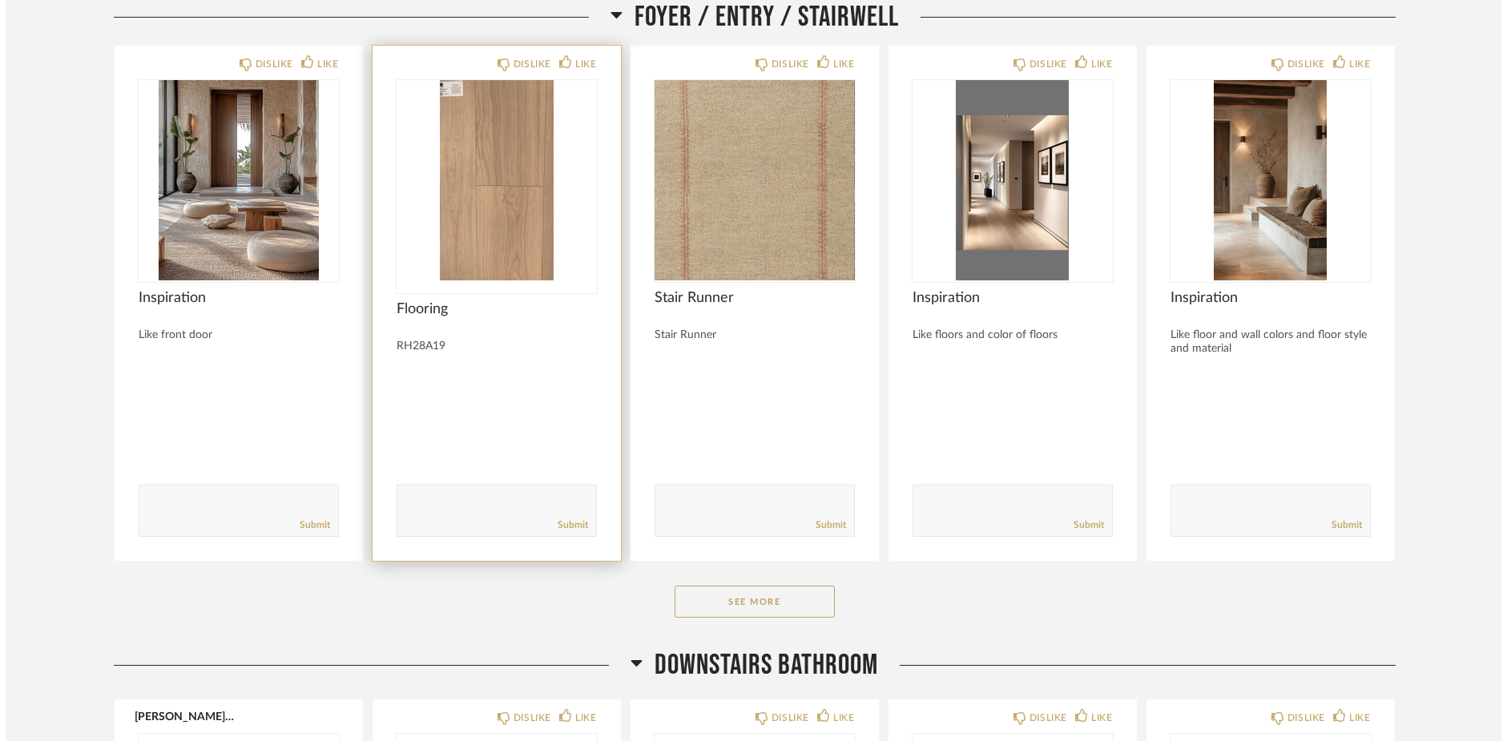
scroll to position [0, 0]
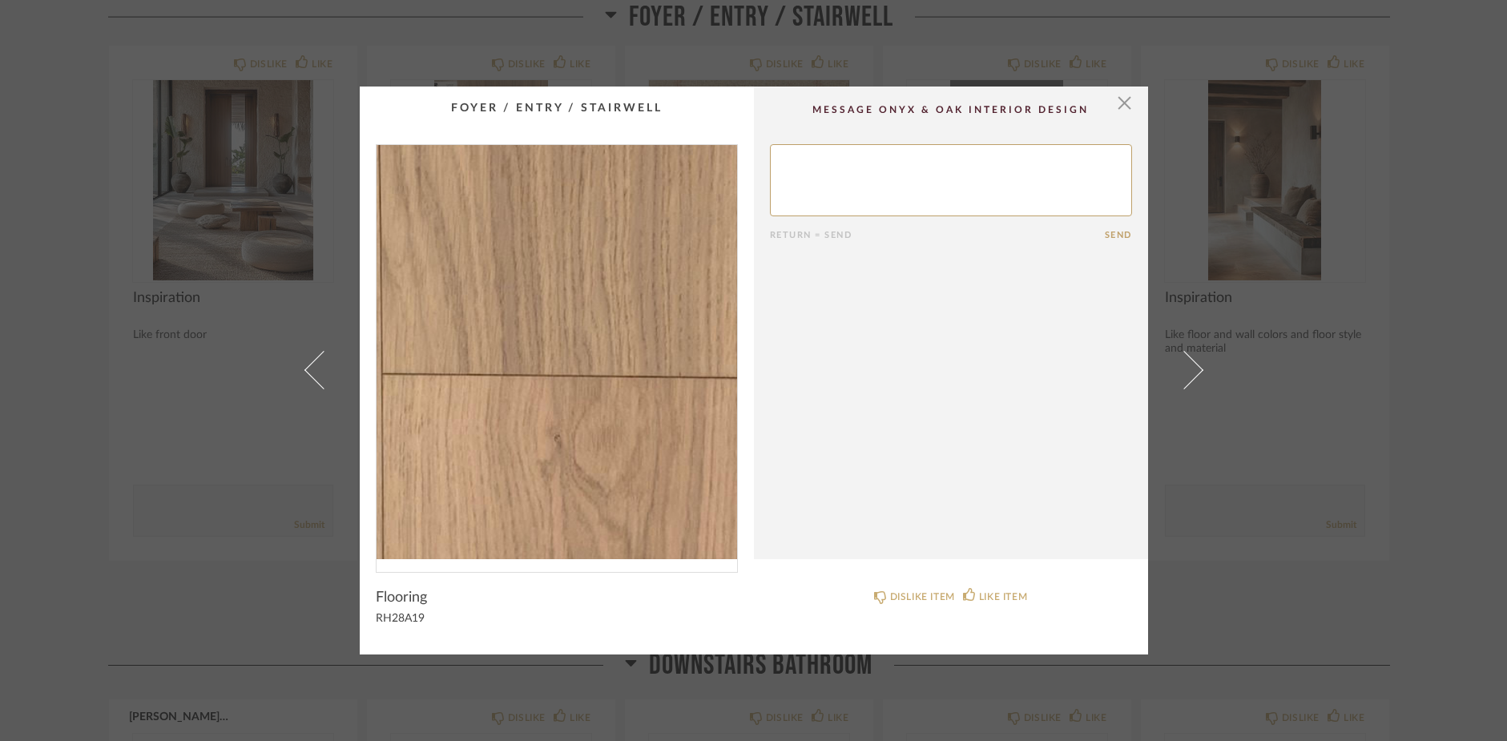
click at [566, 356] on img "0" at bounding box center [556, 352] width 360 height 414
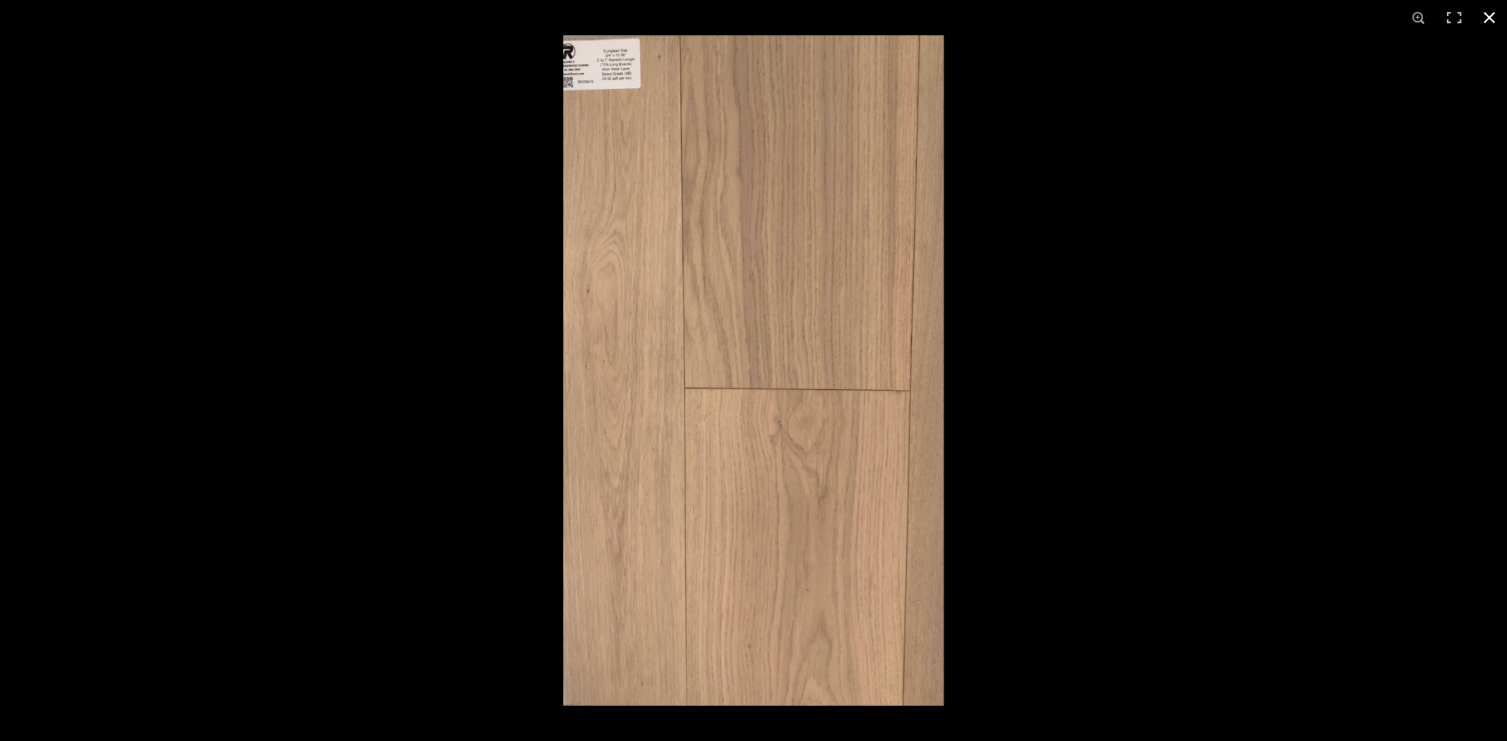
click at [1485, 17] on button at bounding box center [1489, 17] width 35 height 35
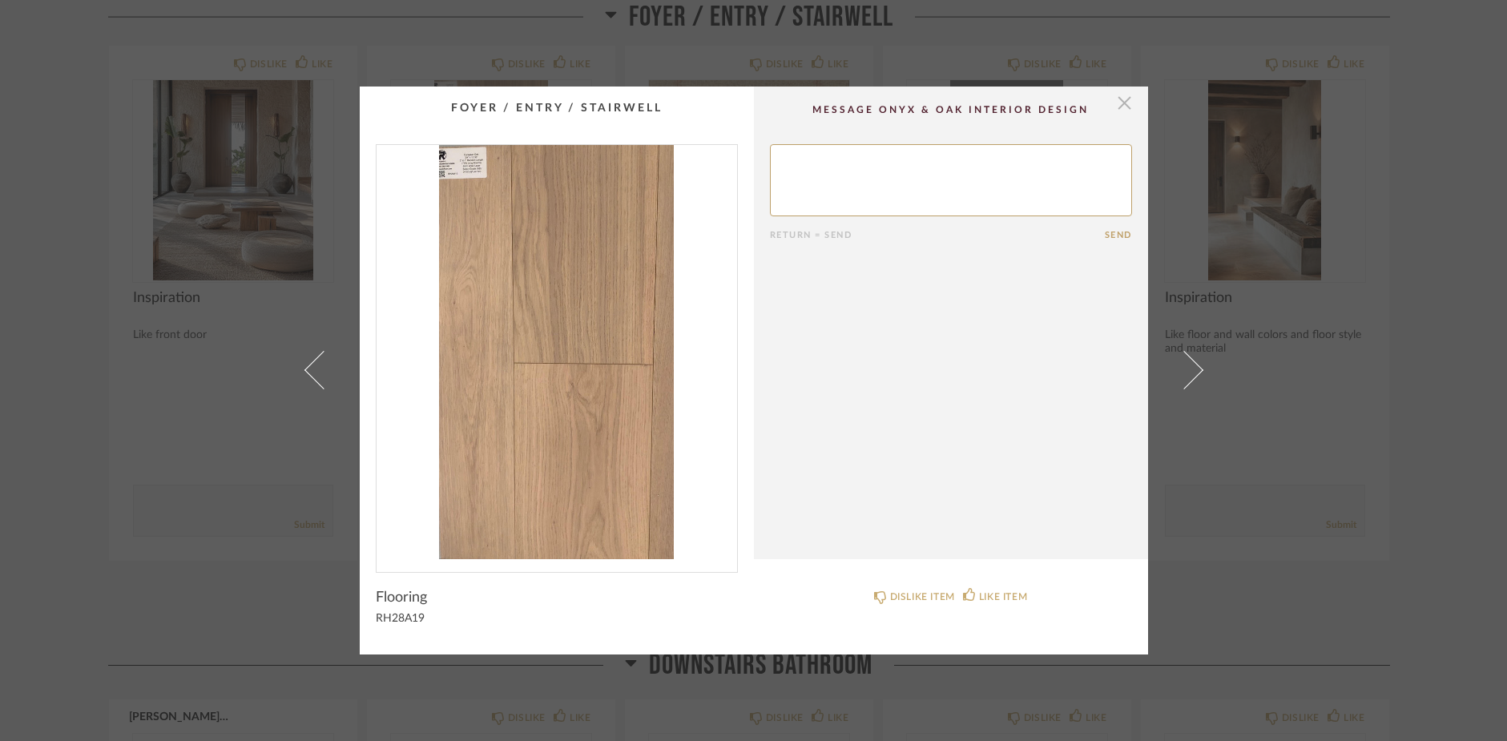
click at [1121, 102] on span "button" at bounding box center [1125, 103] width 32 height 32
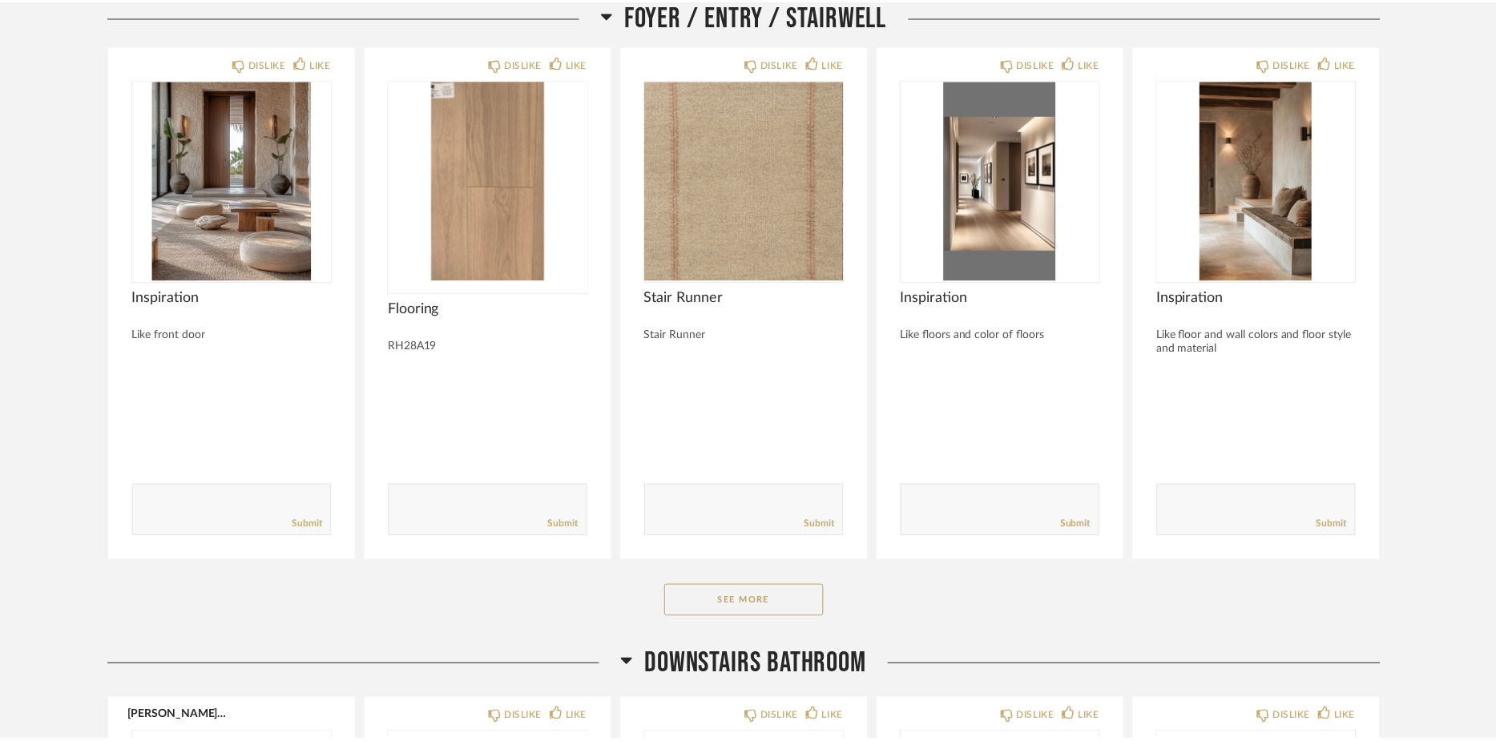
scroll to position [1404, 0]
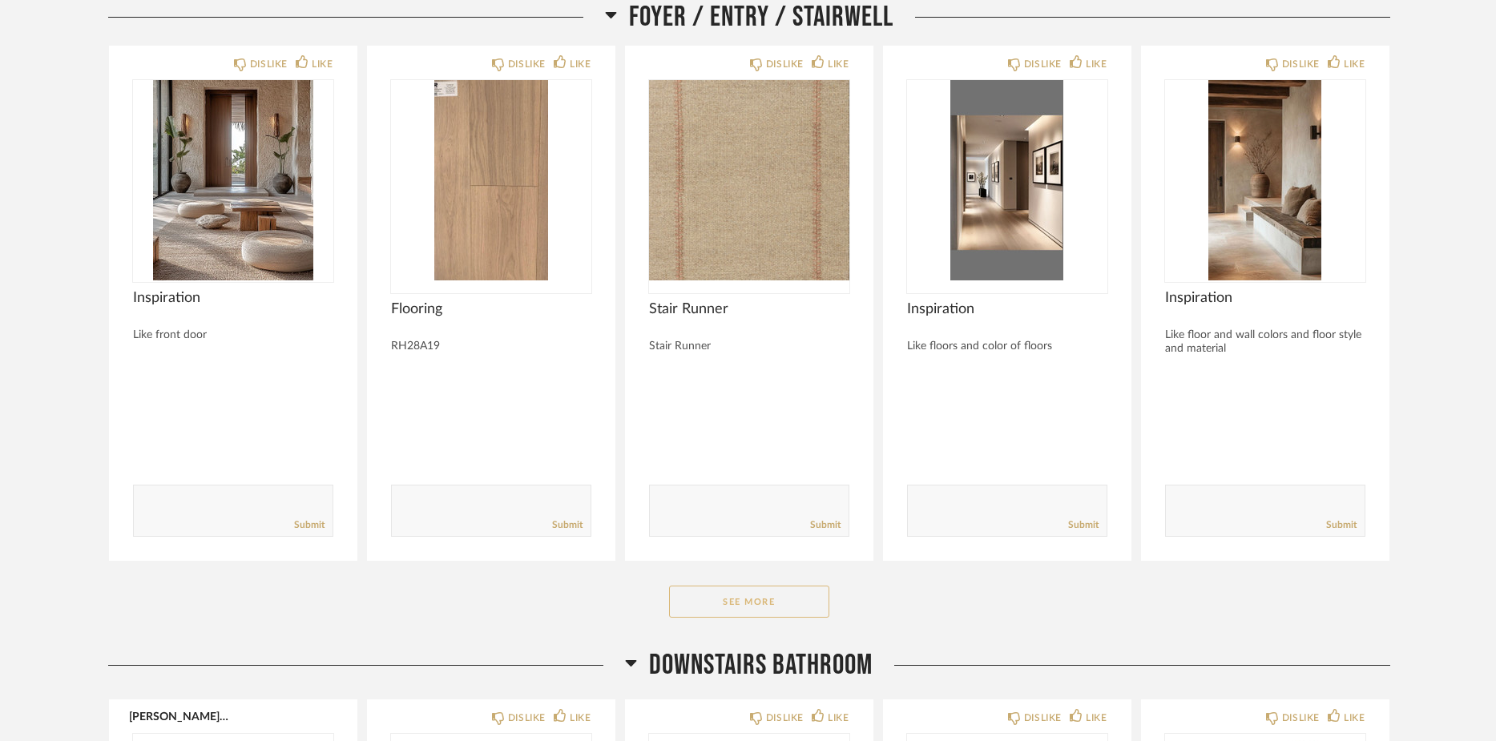
click at [789, 617] on button "See More" at bounding box center [749, 602] width 160 height 32
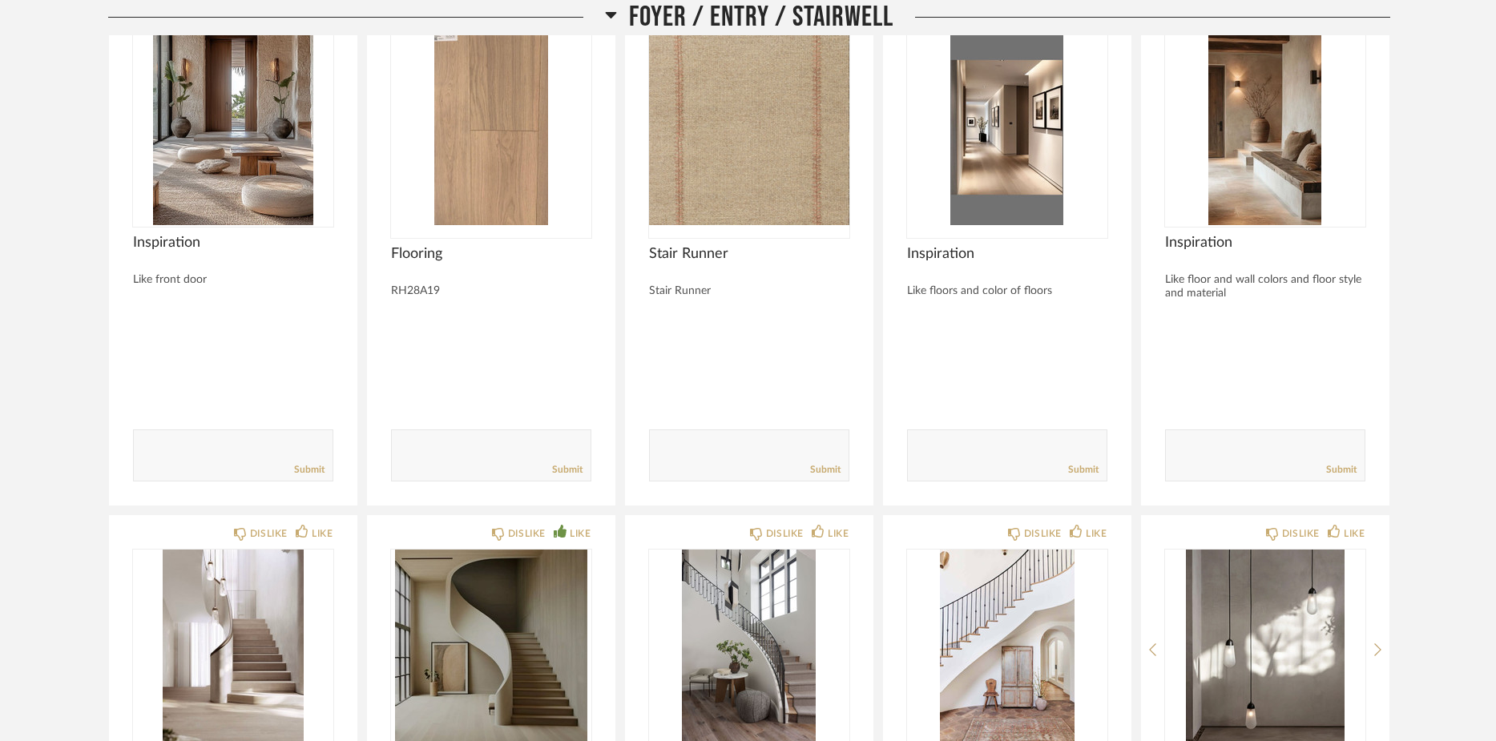
scroll to position [1468, 0]
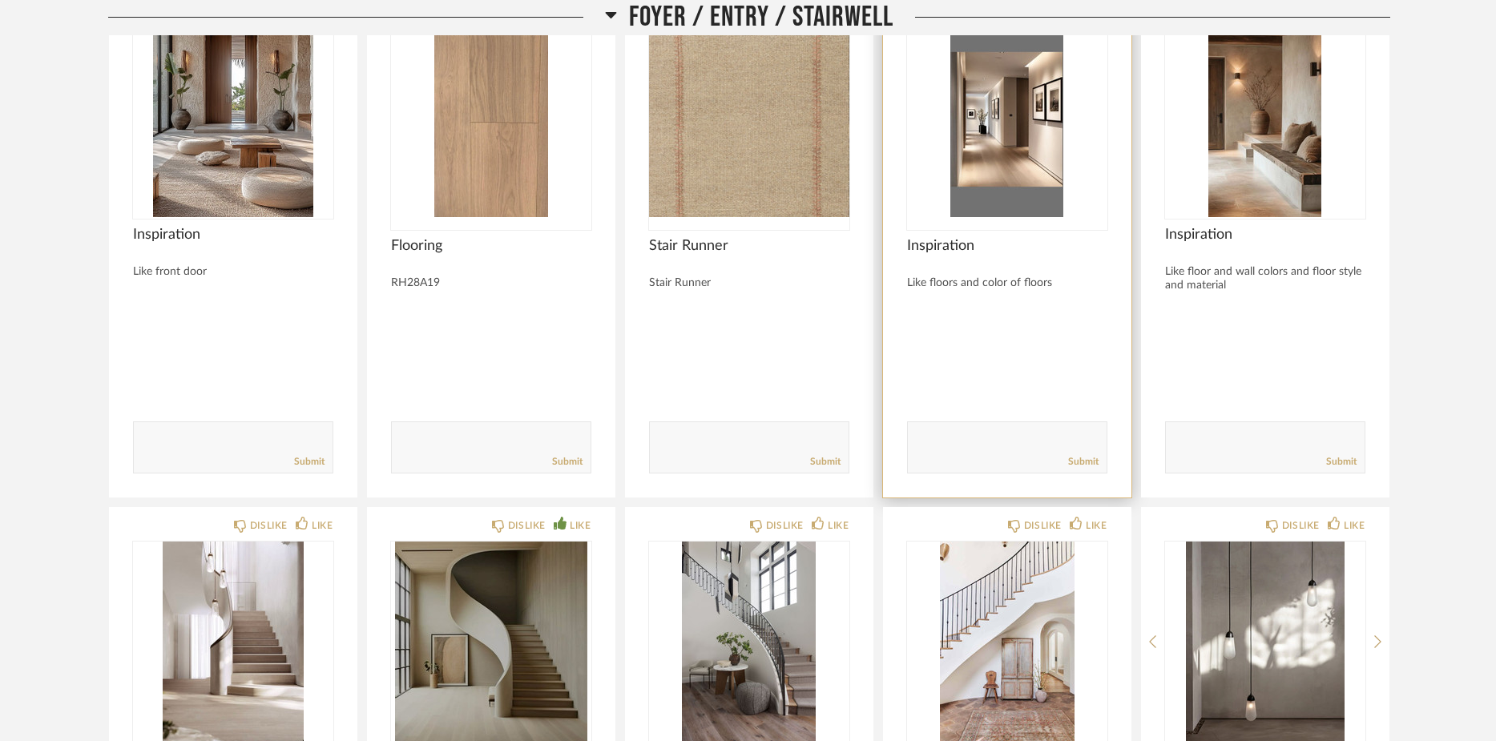
click at [1026, 167] on img "0" at bounding box center [1007, 117] width 200 height 200
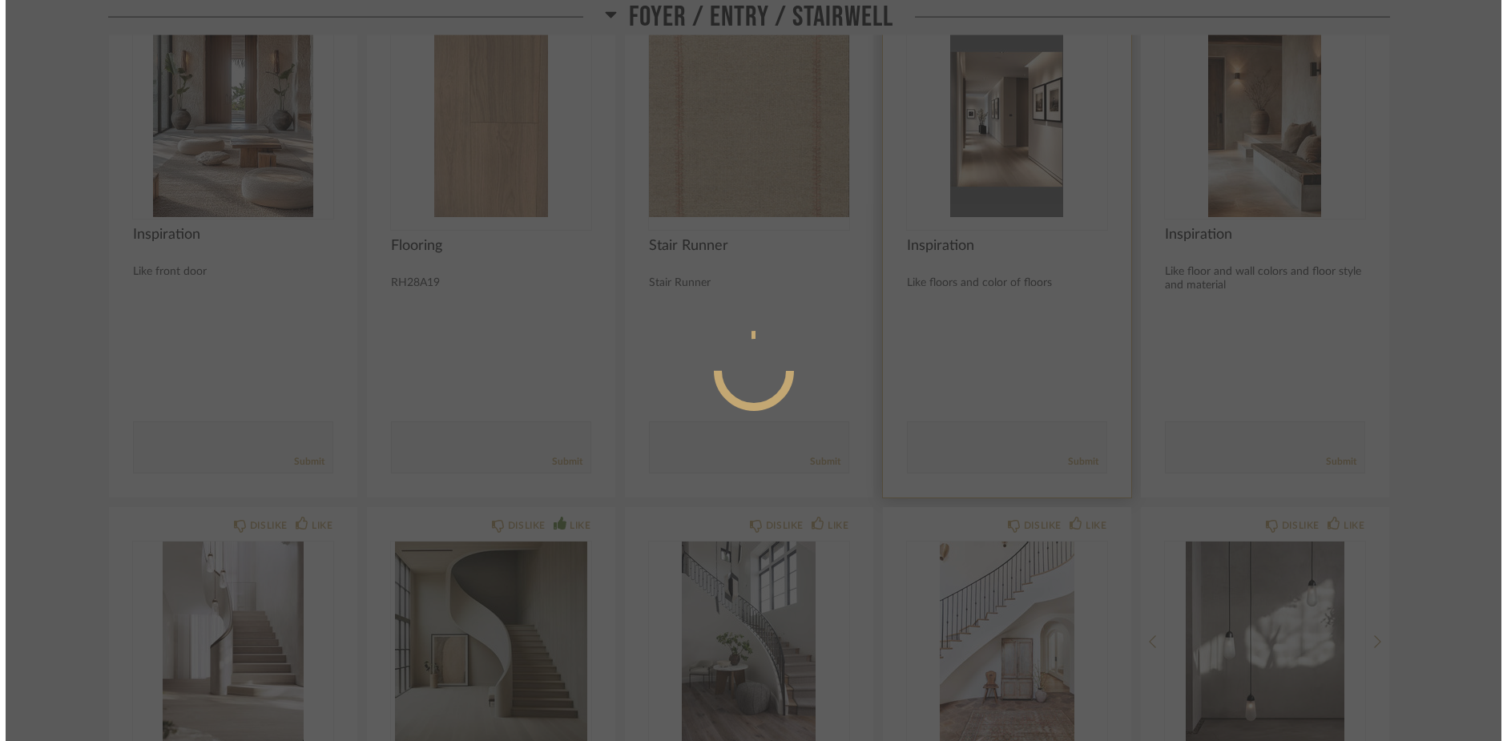
scroll to position [0, 0]
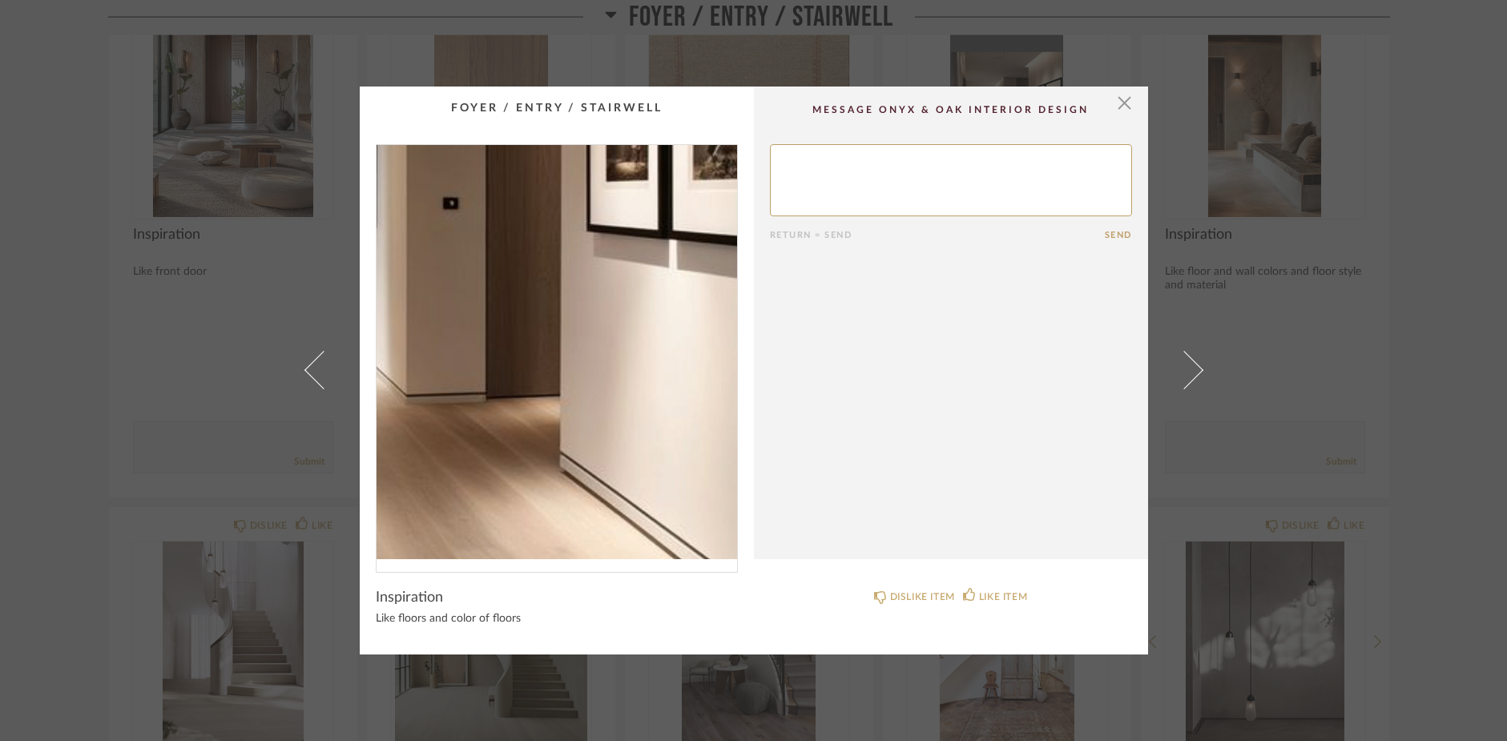
click at [594, 398] on img "0" at bounding box center [556, 352] width 360 height 414
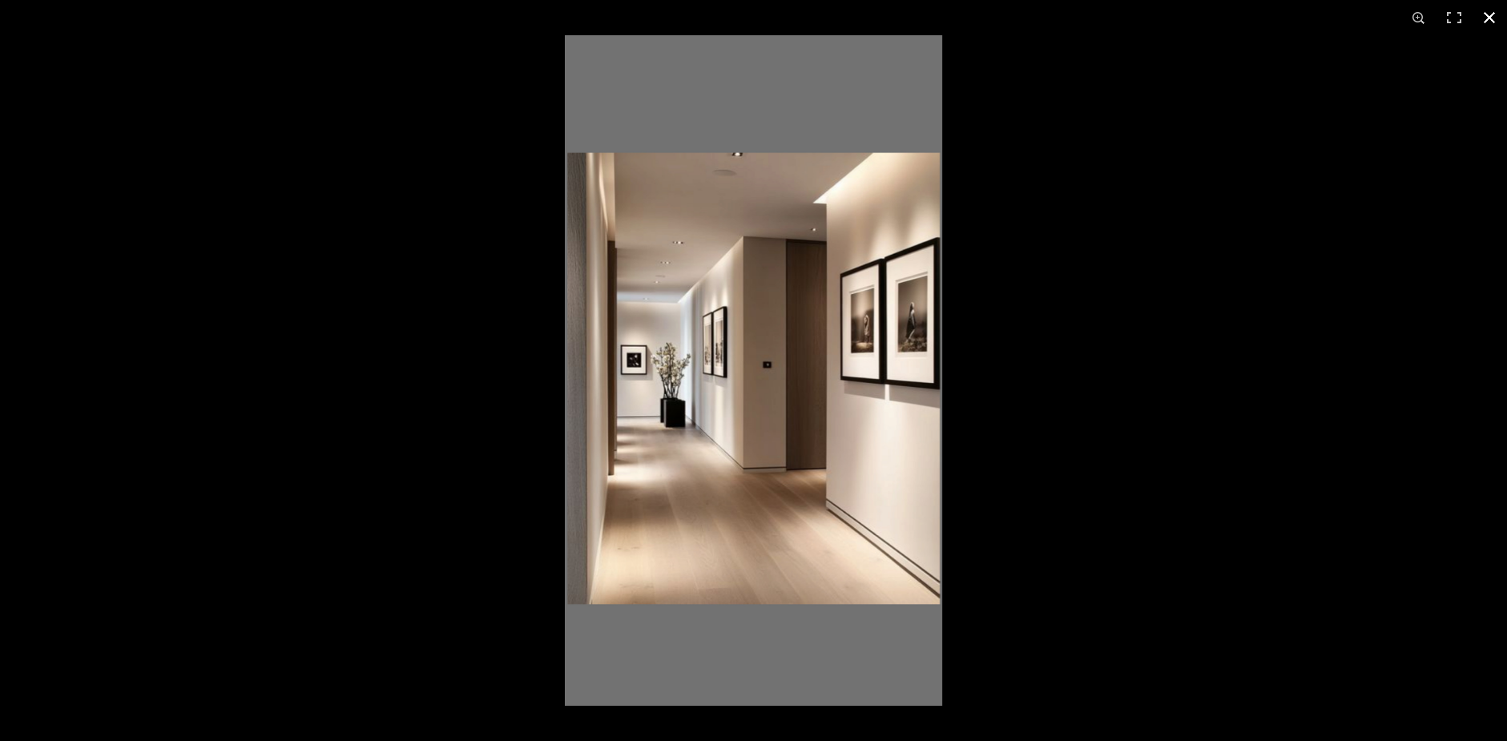
click at [1490, 14] on button at bounding box center [1489, 17] width 35 height 35
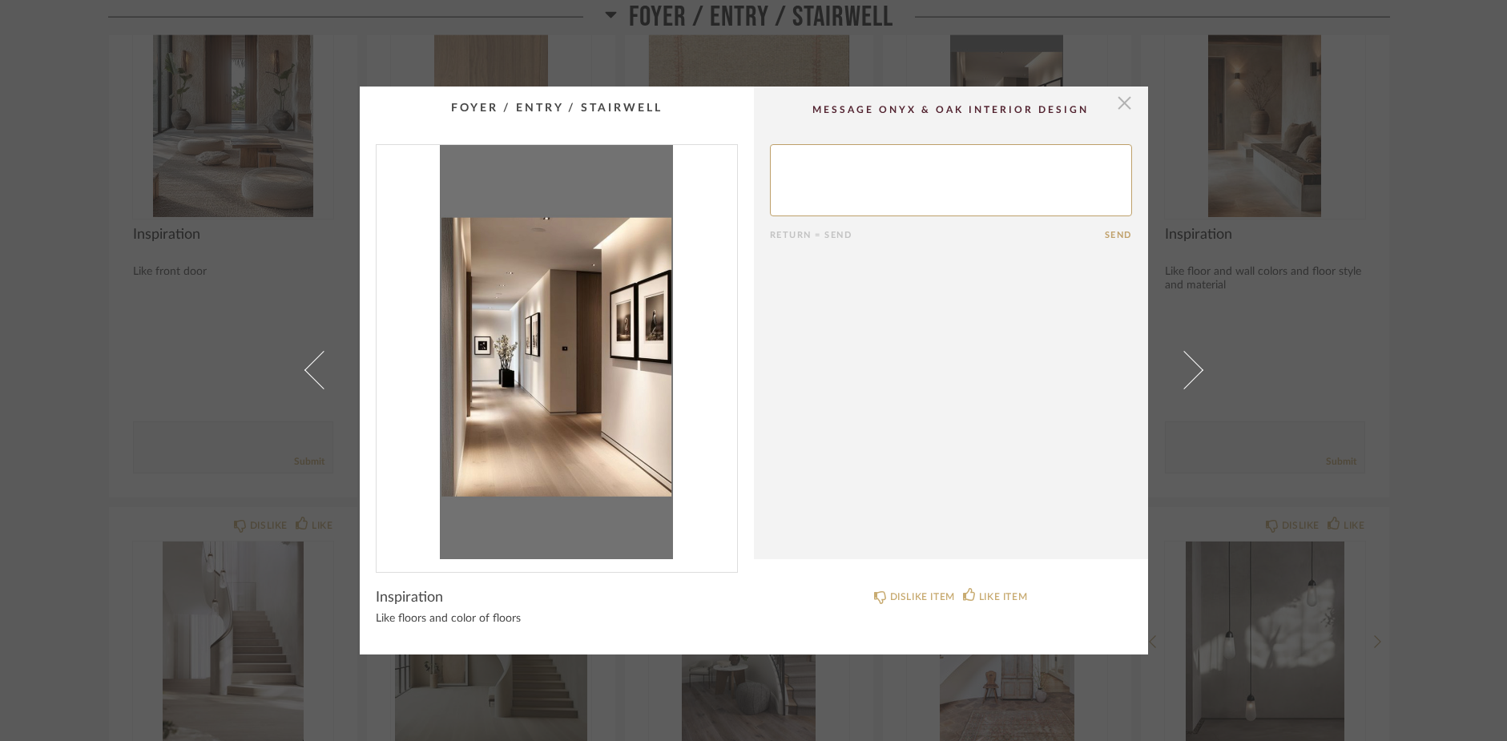
click at [1116, 105] on span "button" at bounding box center [1125, 103] width 32 height 32
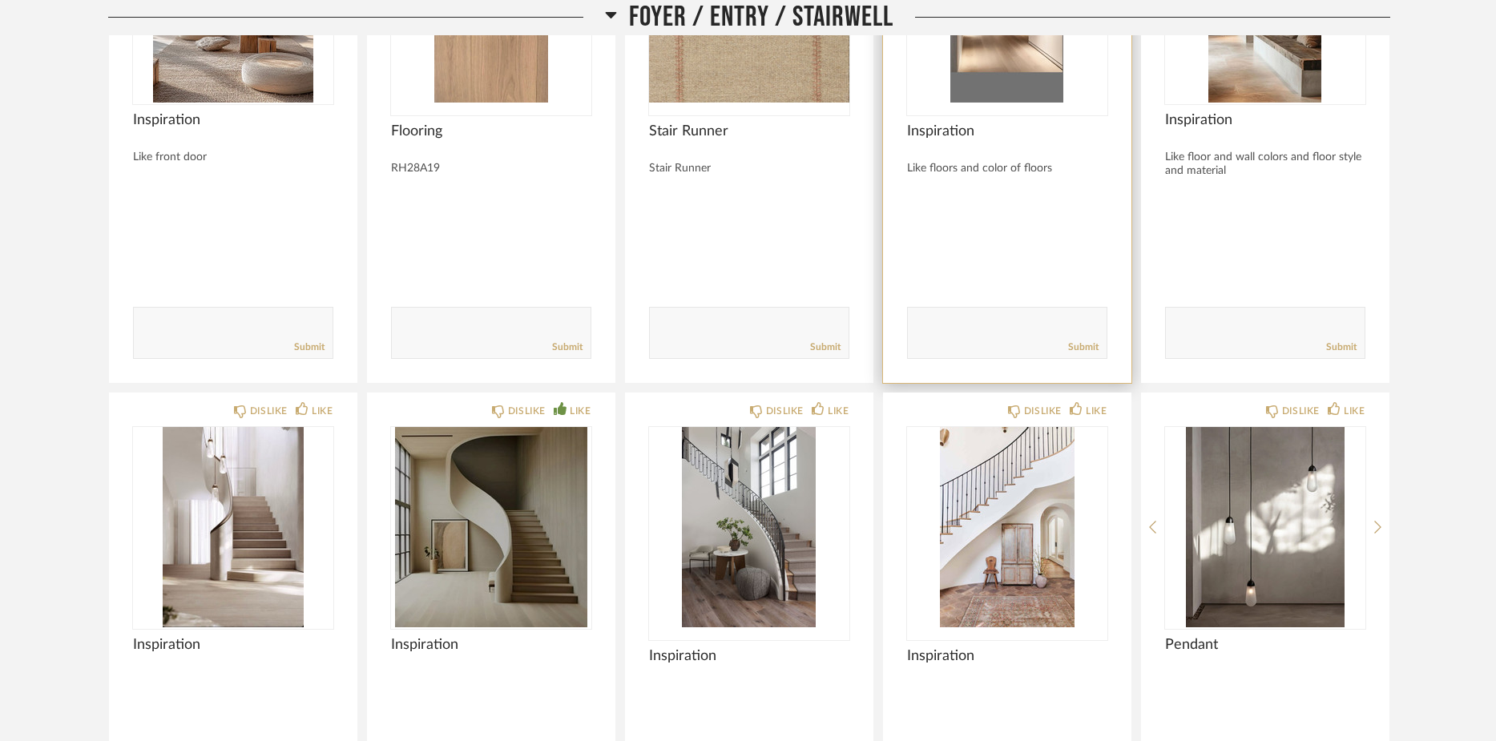
scroll to position [1592, 0]
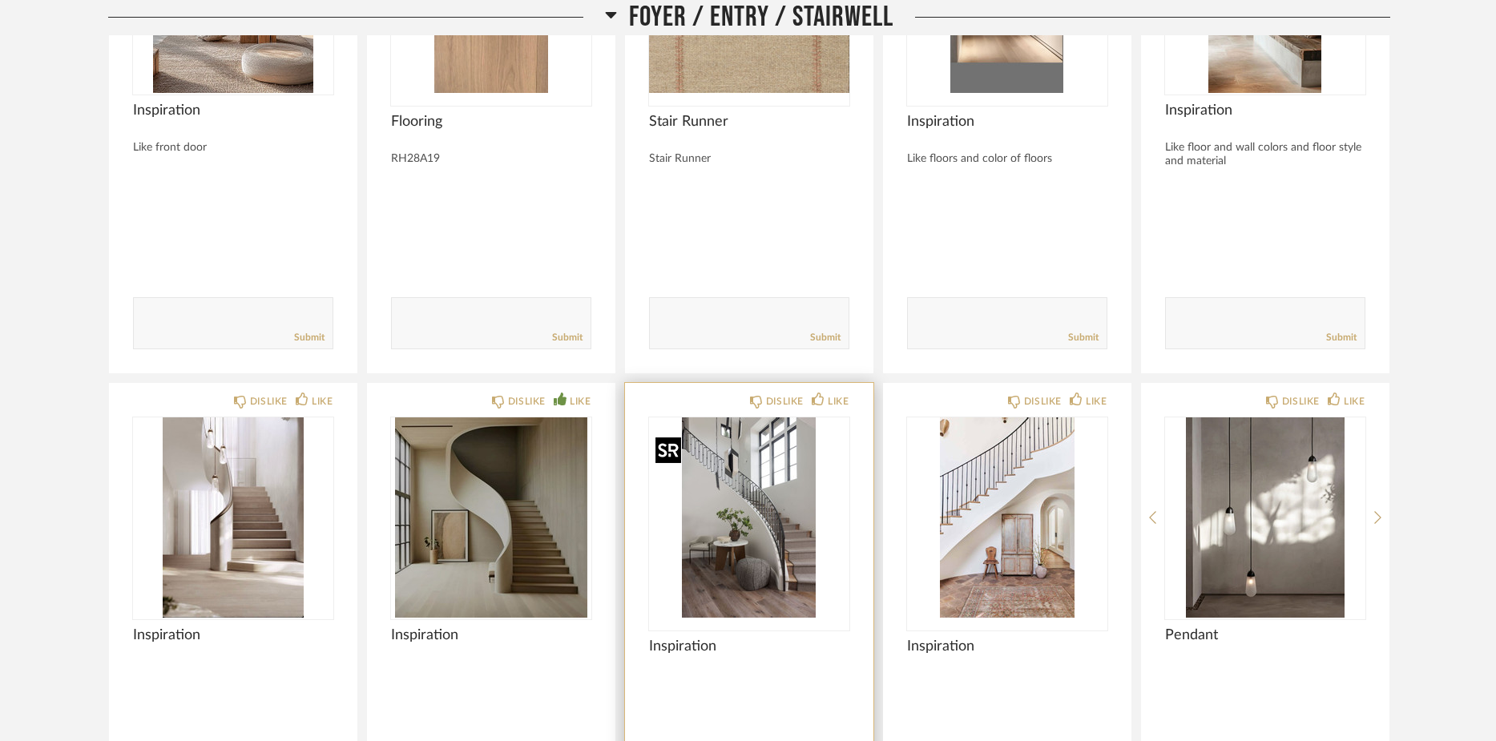
click at [738, 602] on img "0" at bounding box center [749, 517] width 200 height 200
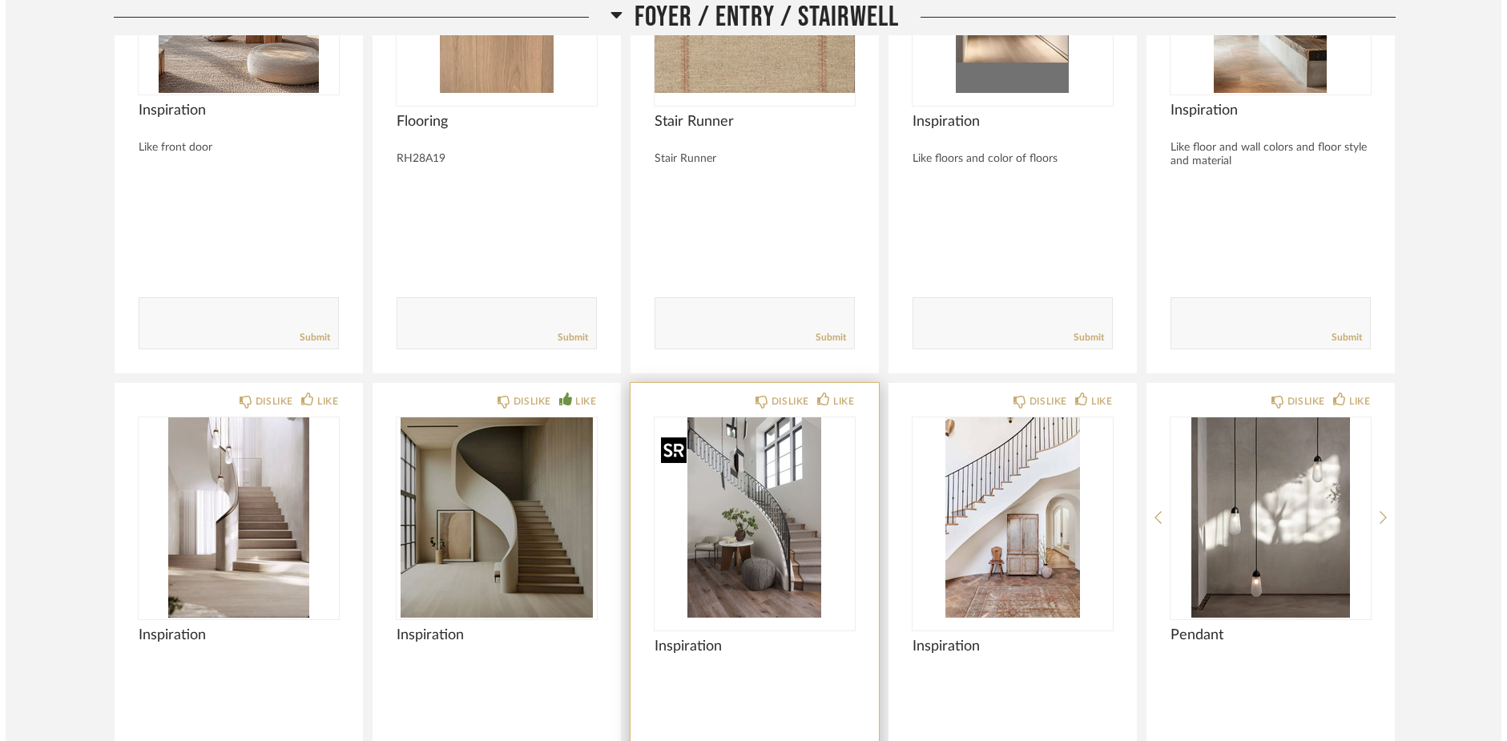
scroll to position [0, 0]
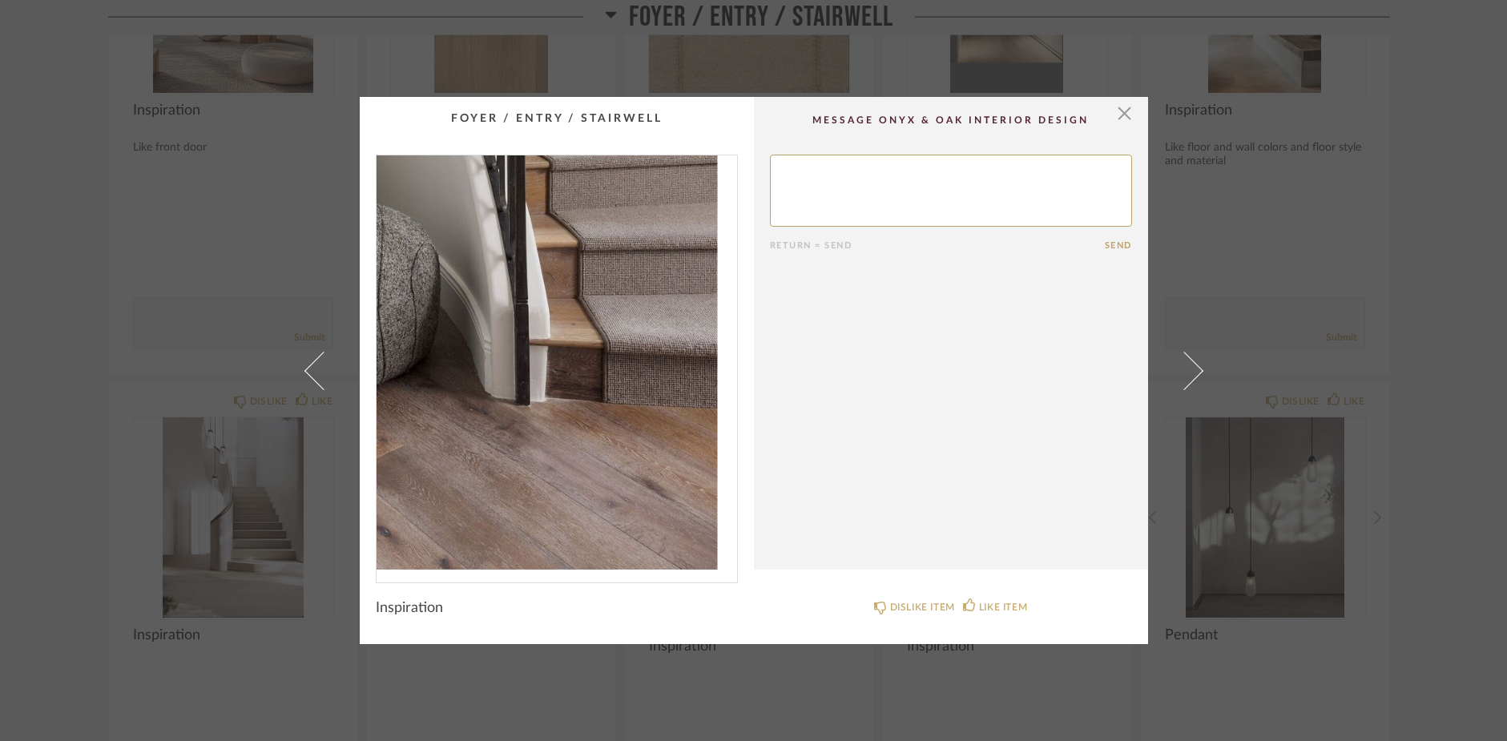
click at [635, 552] on img "0" at bounding box center [556, 362] width 360 height 414
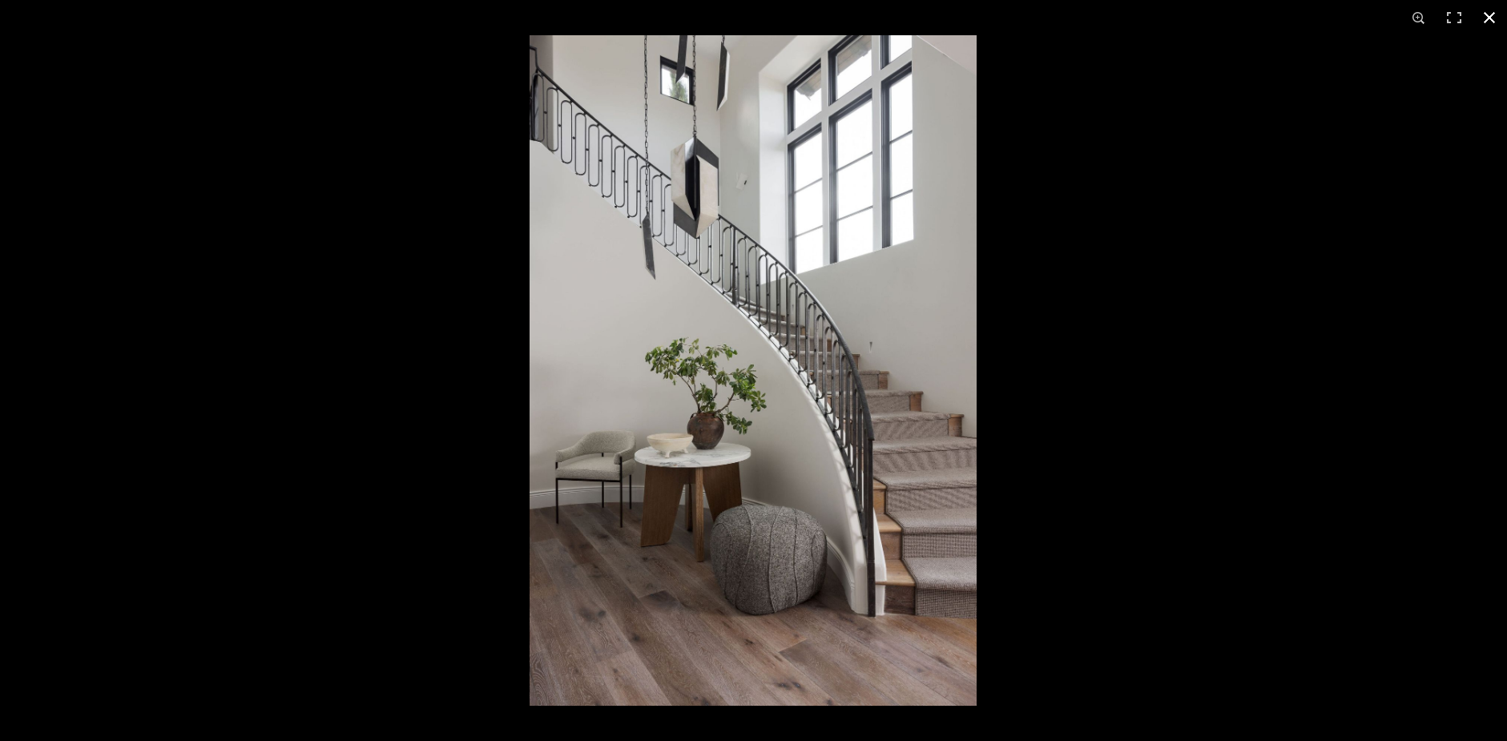
click at [1494, 15] on button at bounding box center [1489, 17] width 35 height 35
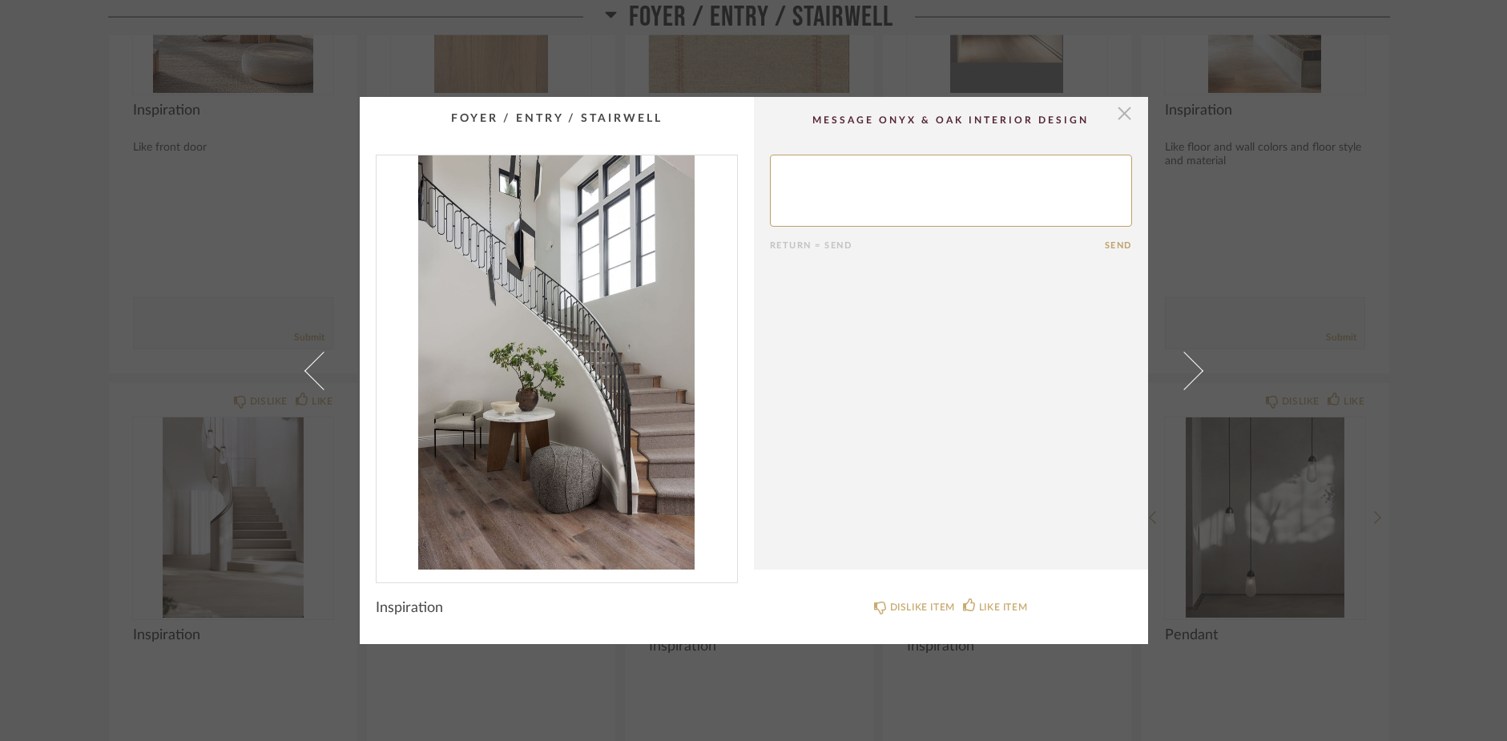
click at [1118, 113] on span "button" at bounding box center [1125, 113] width 32 height 32
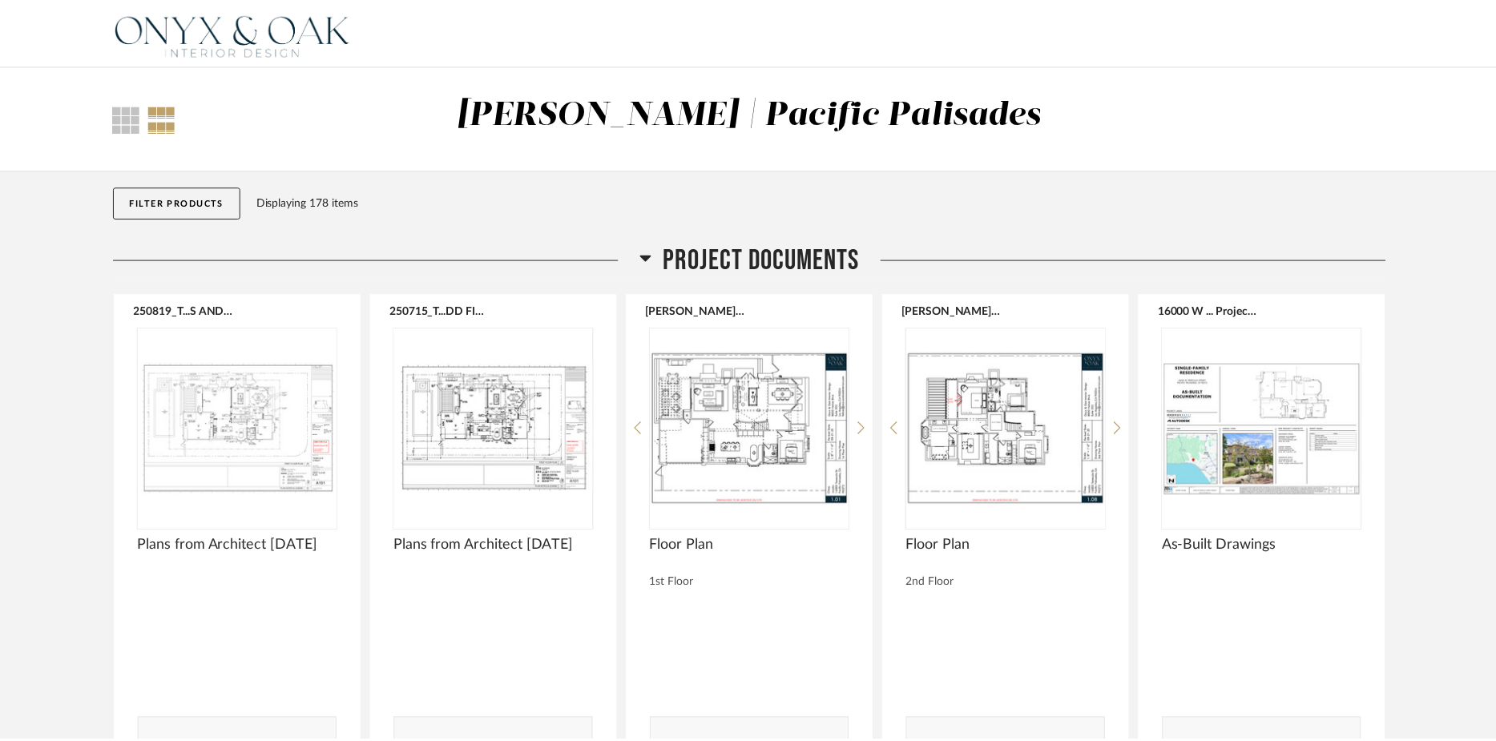
scroll to position [1592, 0]
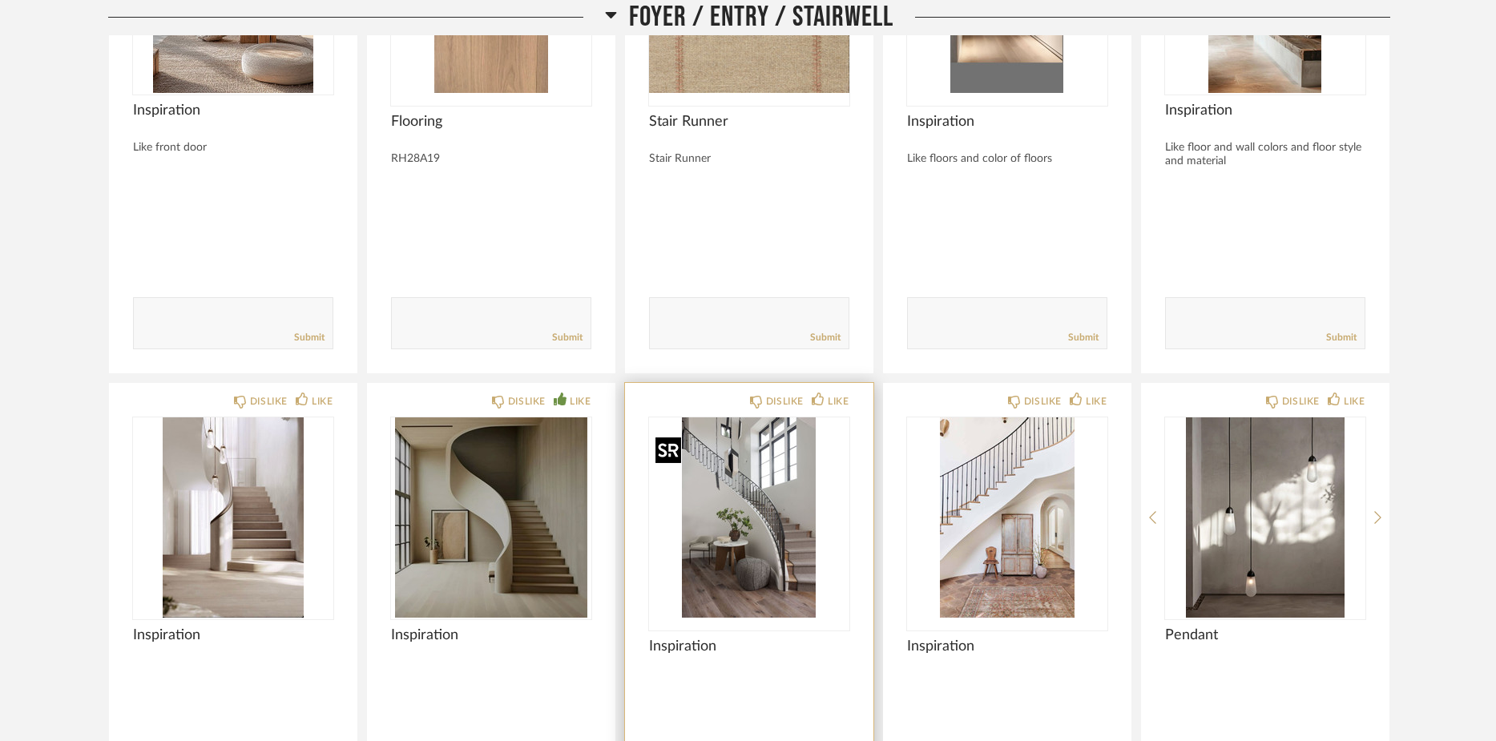
click at [775, 551] on img "0" at bounding box center [749, 517] width 200 height 200
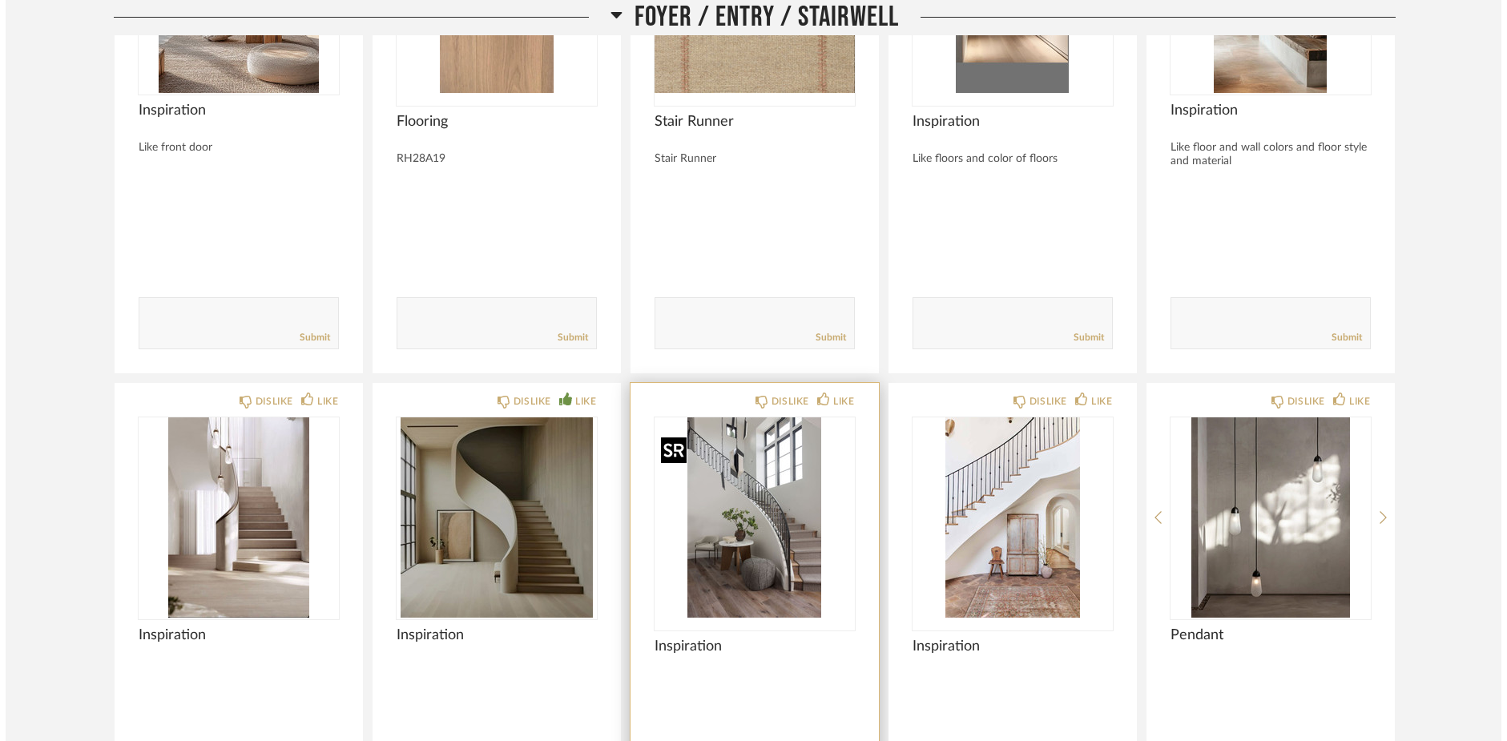
scroll to position [0, 0]
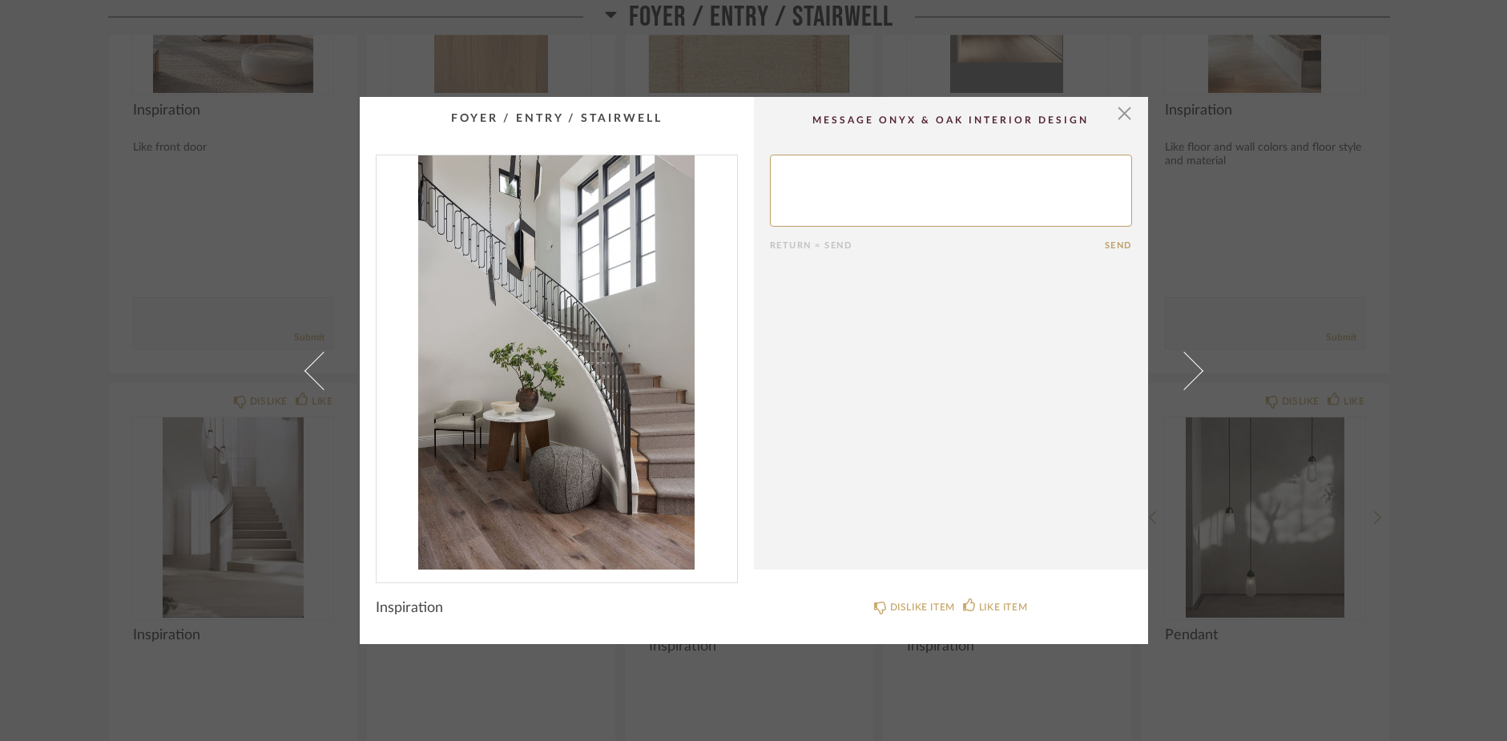
click at [658, 437] on img "0" at bounding box center [556, 362] width 360 height 414
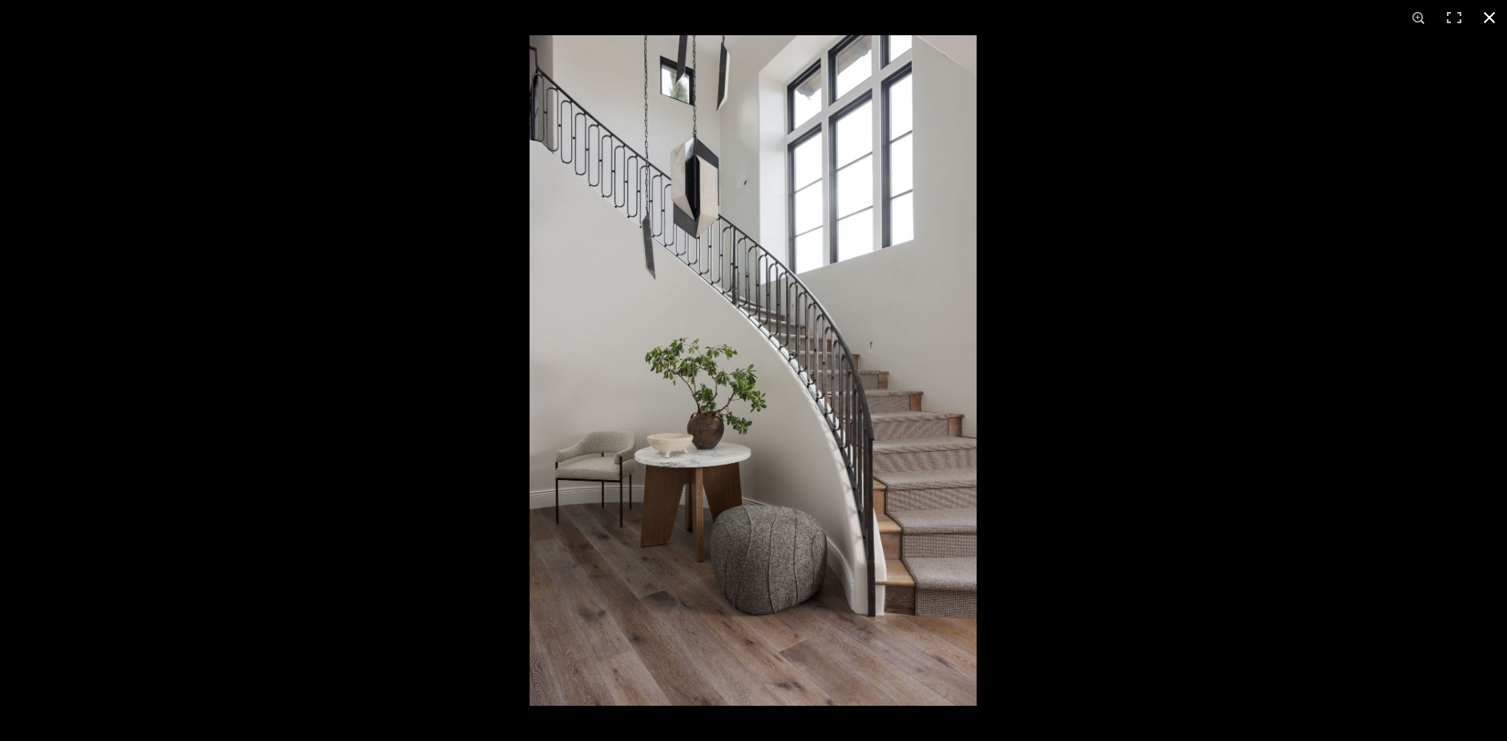
click at [1491, 17] on button at bounding box center [1489, 17] width 35 height 35
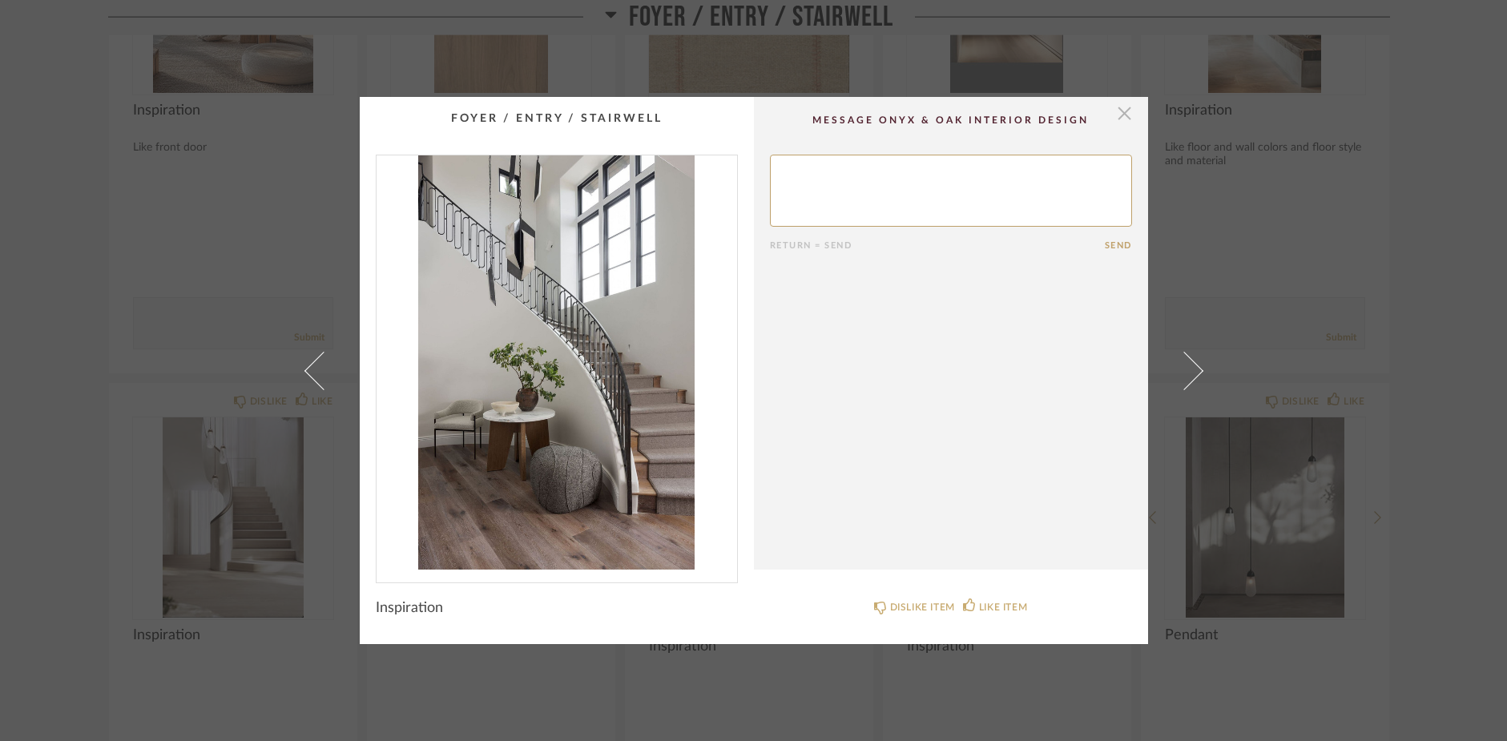
click at [1122, 115] on span "button" at bounding box center [1125, 113] width 32 height 32
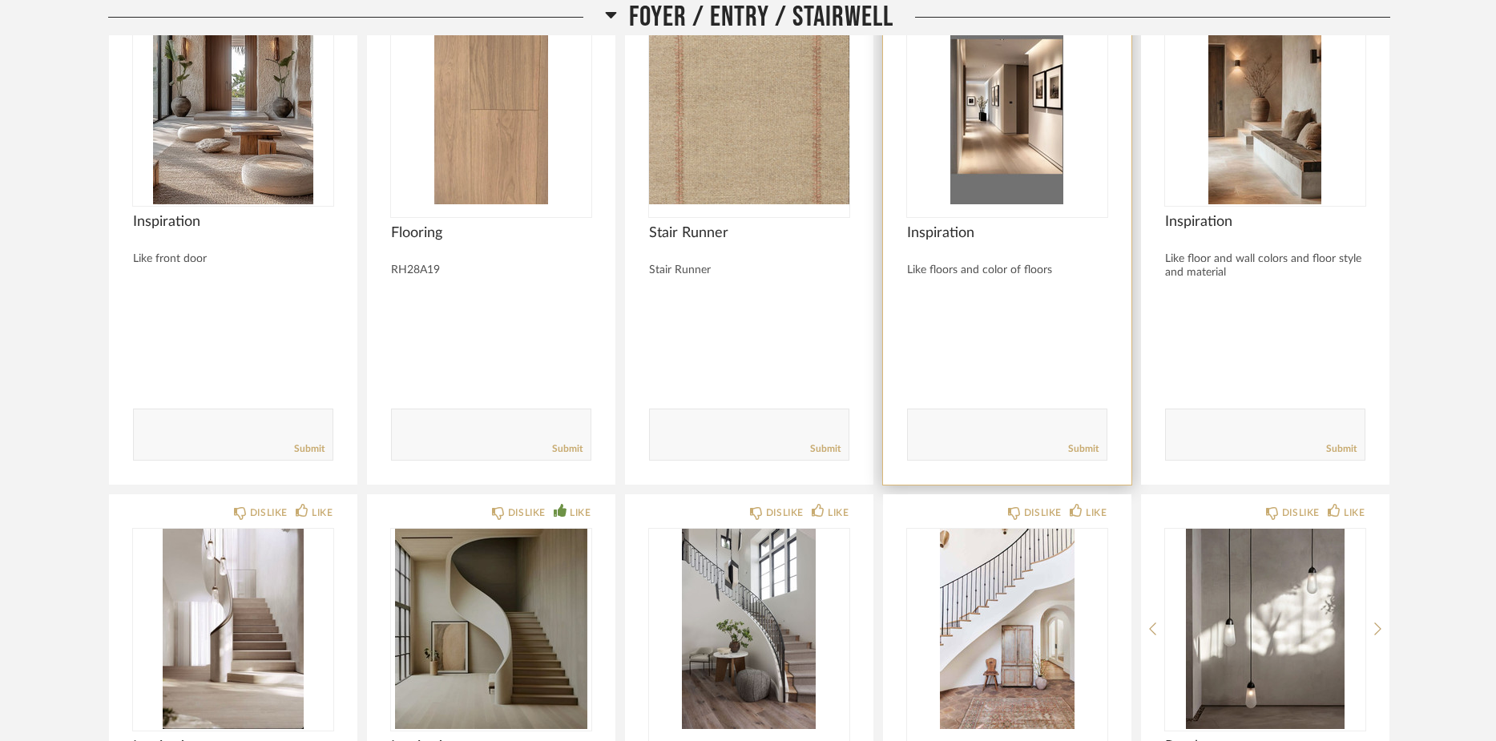
scroll to position [1476, 0]
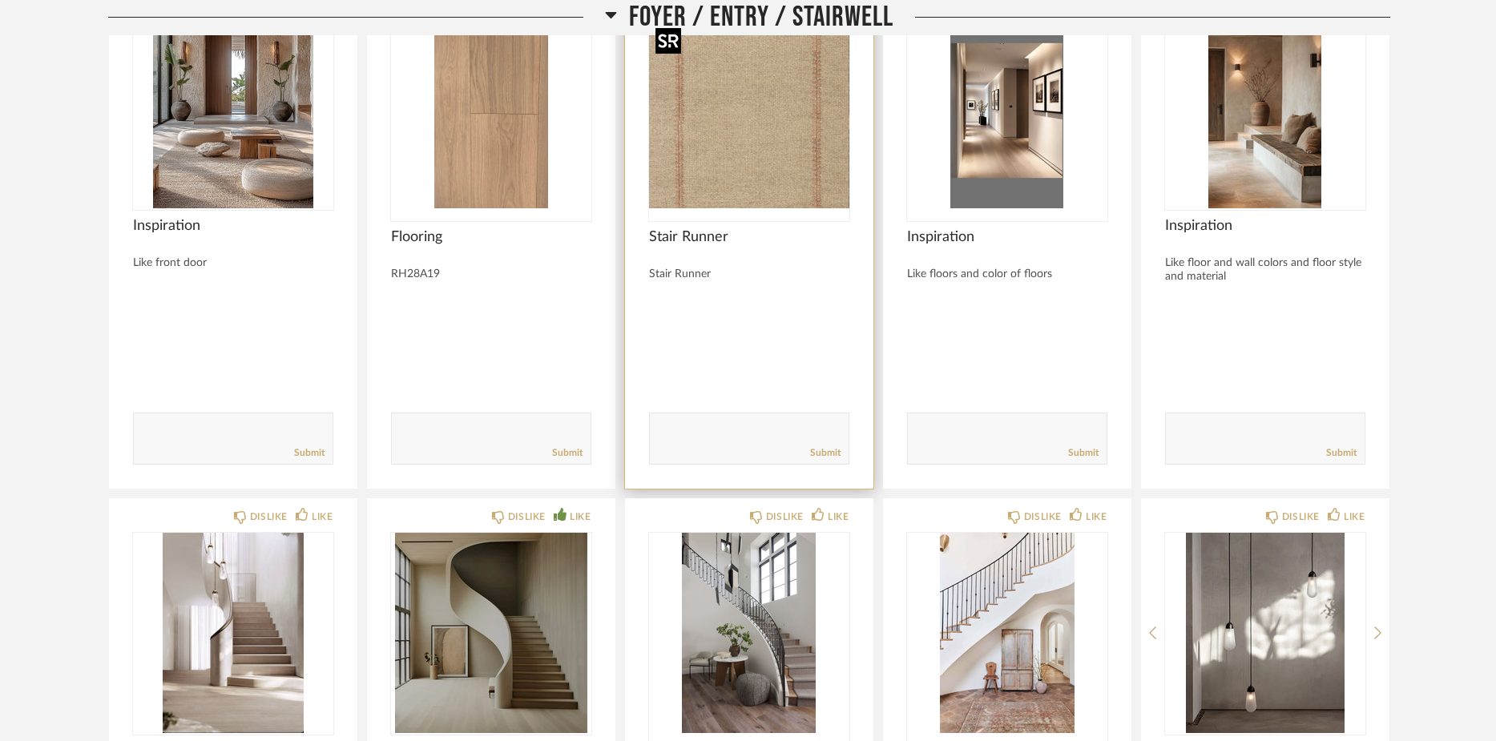
click at [724, 152] on img "0" at bounding box center [749, 108] width 200 height 200
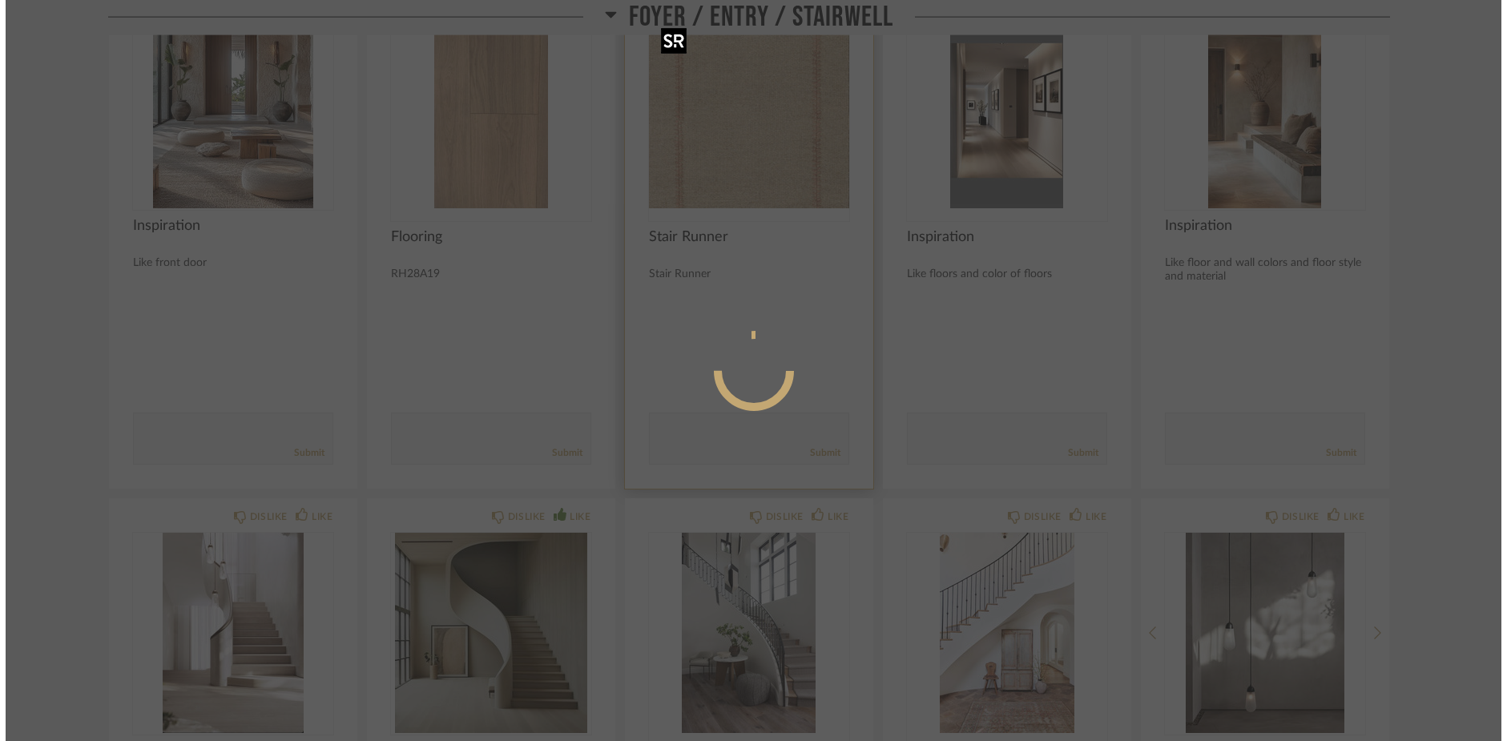
scroll to position [0, 0]
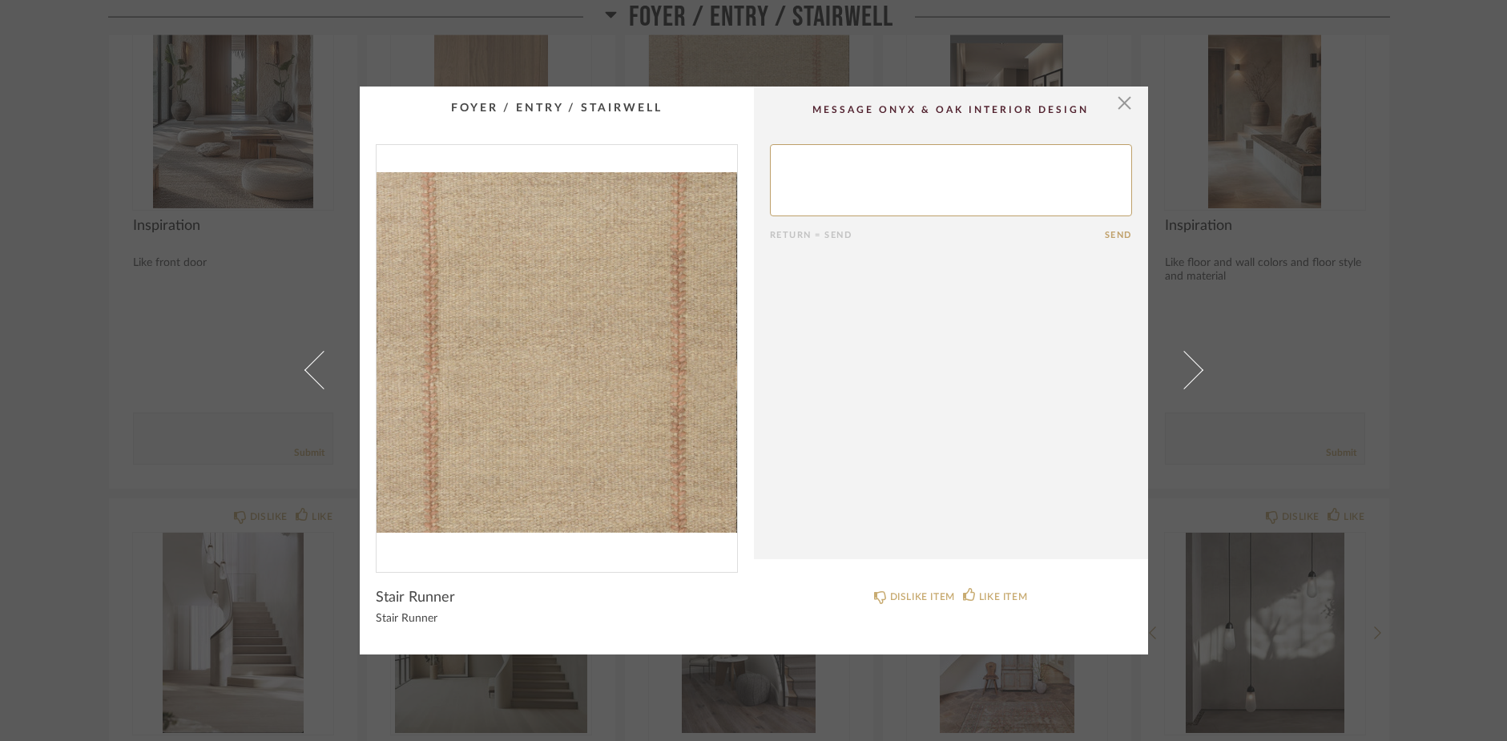
click at [582, 366] on img "0" at bounding box center [556, 352] width 360 height 414
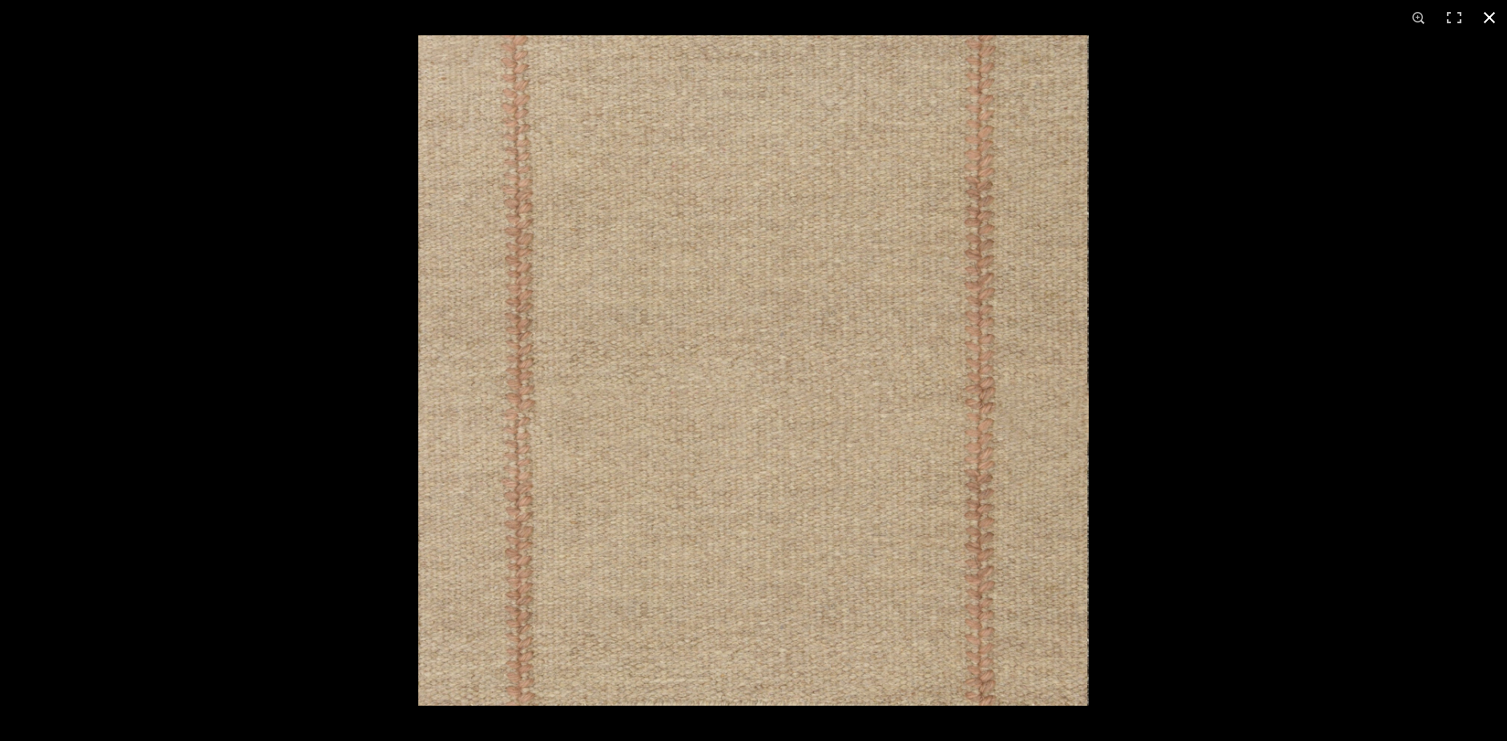
click at [1493, 18] on button at bounding box center [1489, 17] width 35 height 35
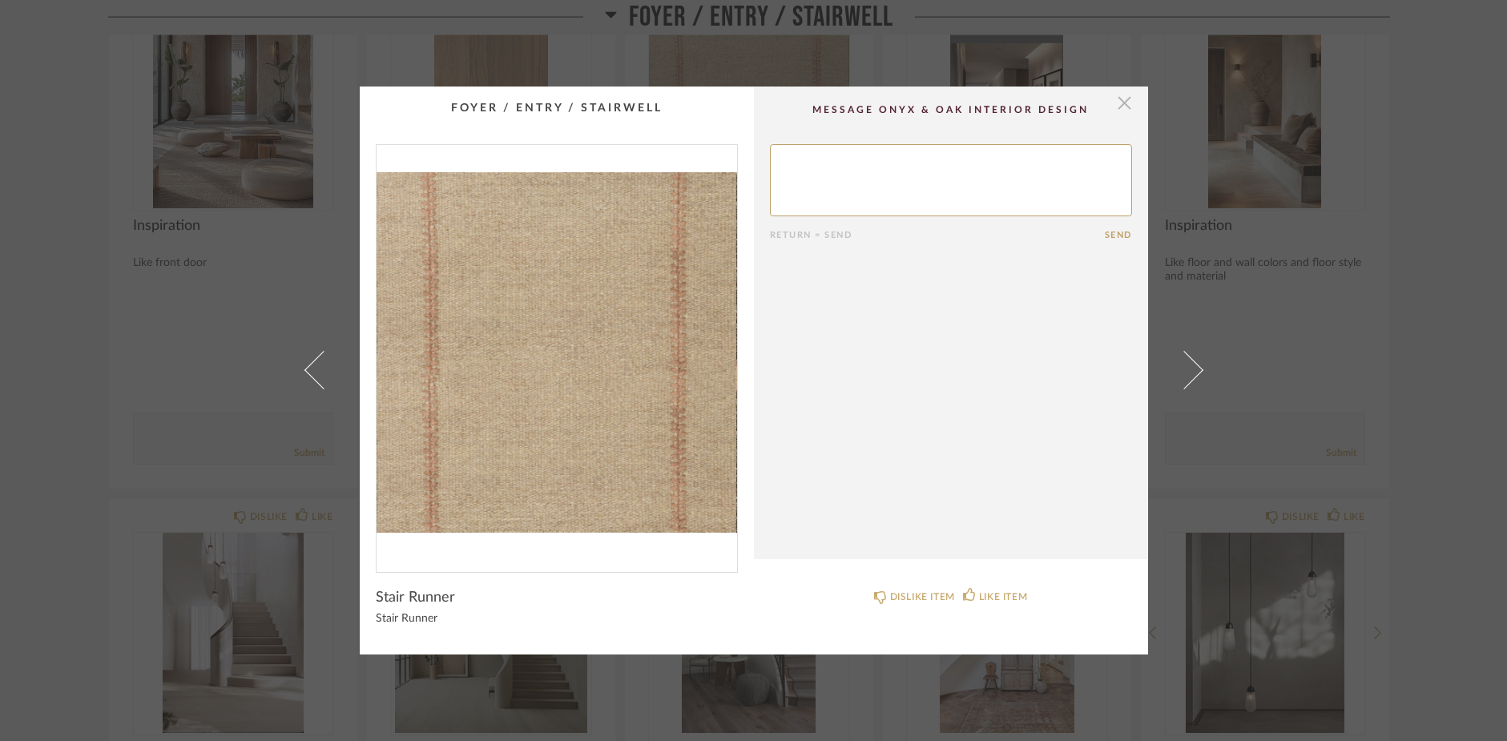
click at [1117, 99] on span "button" at bounding box center [1125, 103] width 32 height 32
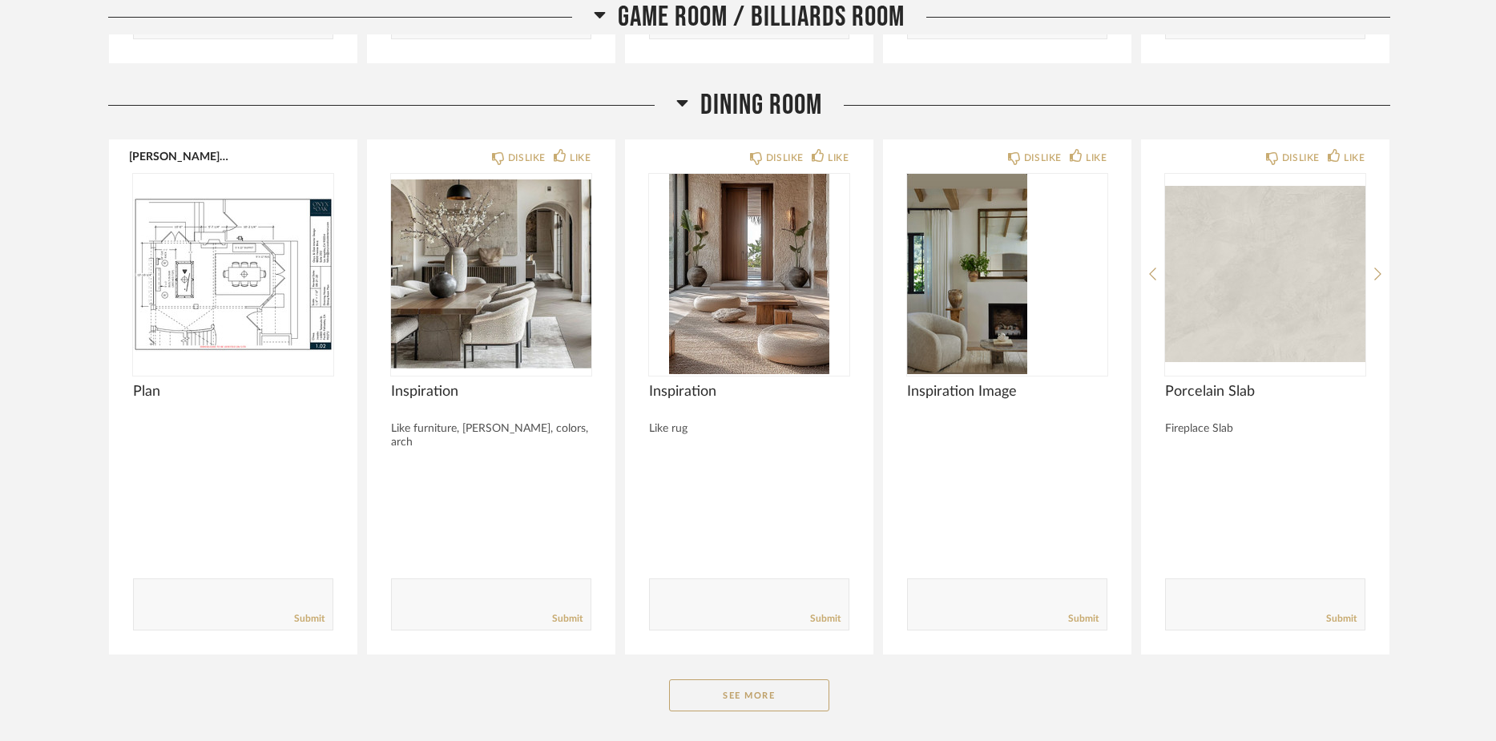
scroll to position [4807, 0]
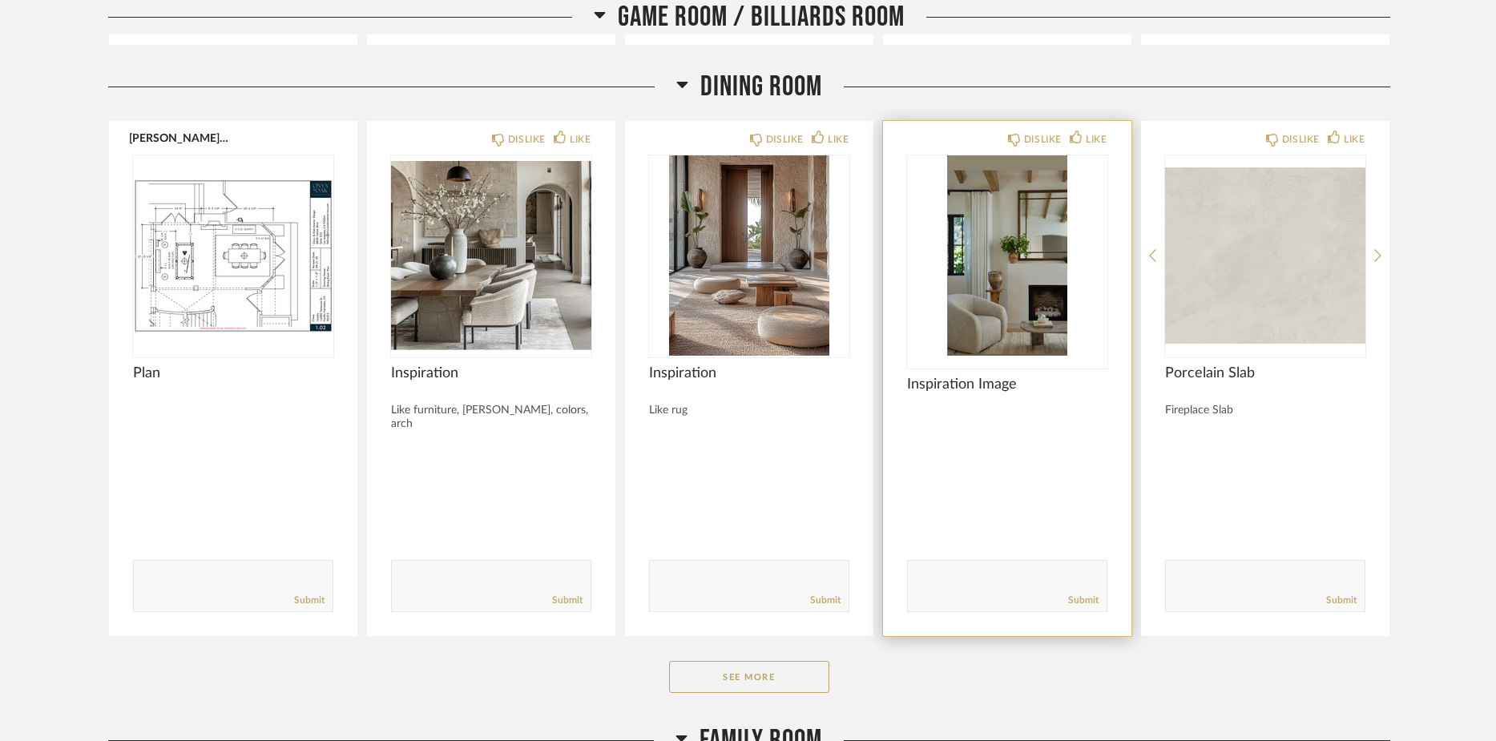
click at [997, 328] on img "0" at bounding box center [1007, 255] width 200 height 200
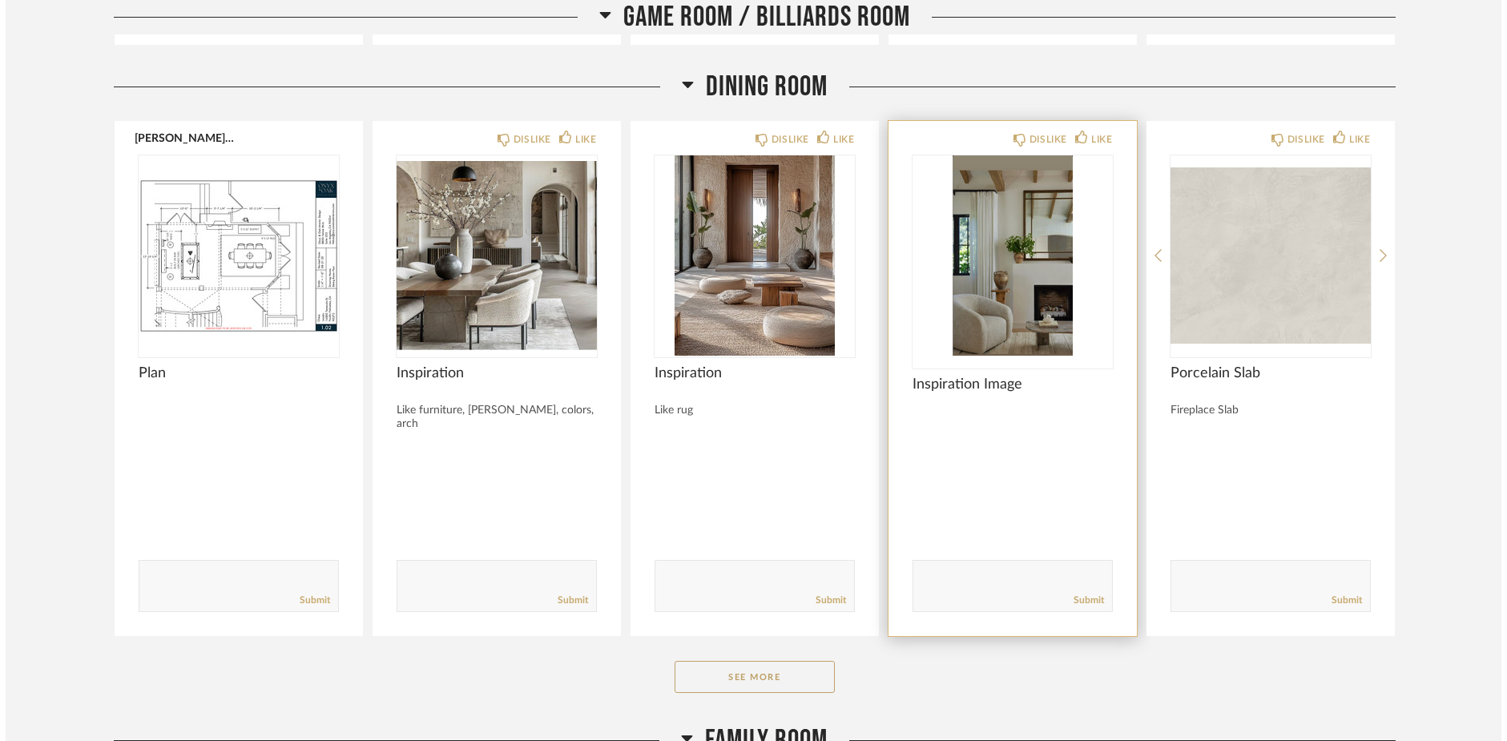
scroll to position [0, 0]
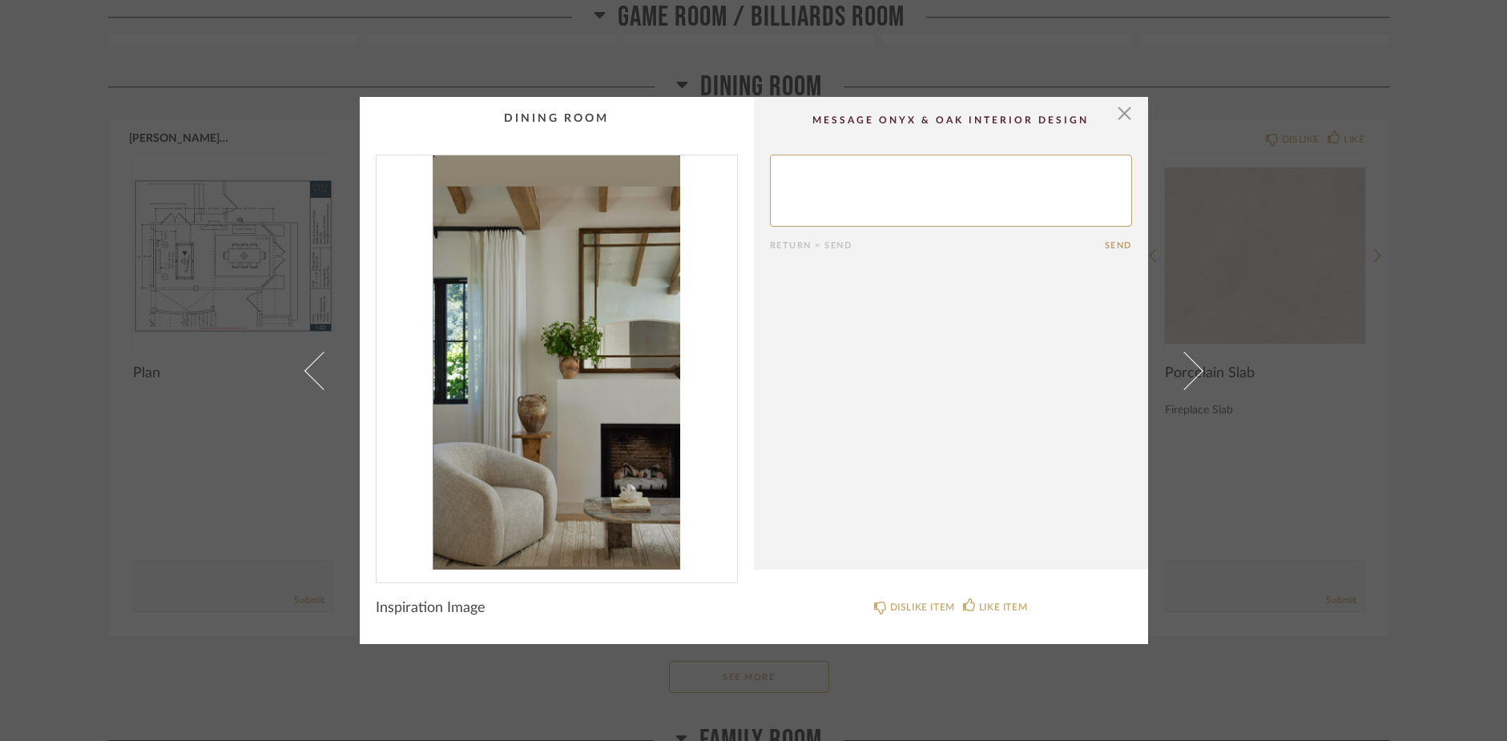
click at [602, 352] on img "0" at bounding box center [556, 362] width 360 height 414
click at [1120, 116] on span "button" at bounding box center [1125, 113] width 32 height 32
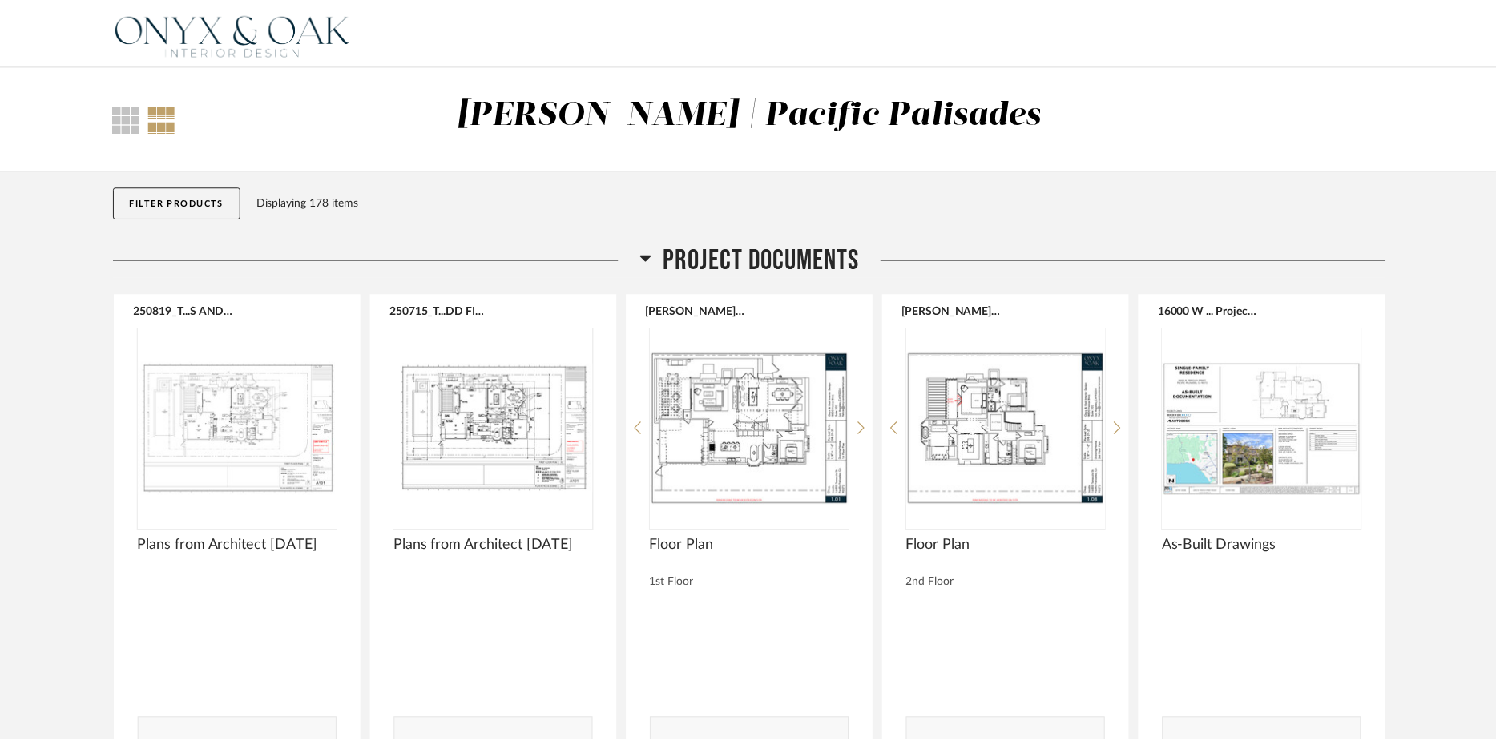
scroll to position [4807, 0]
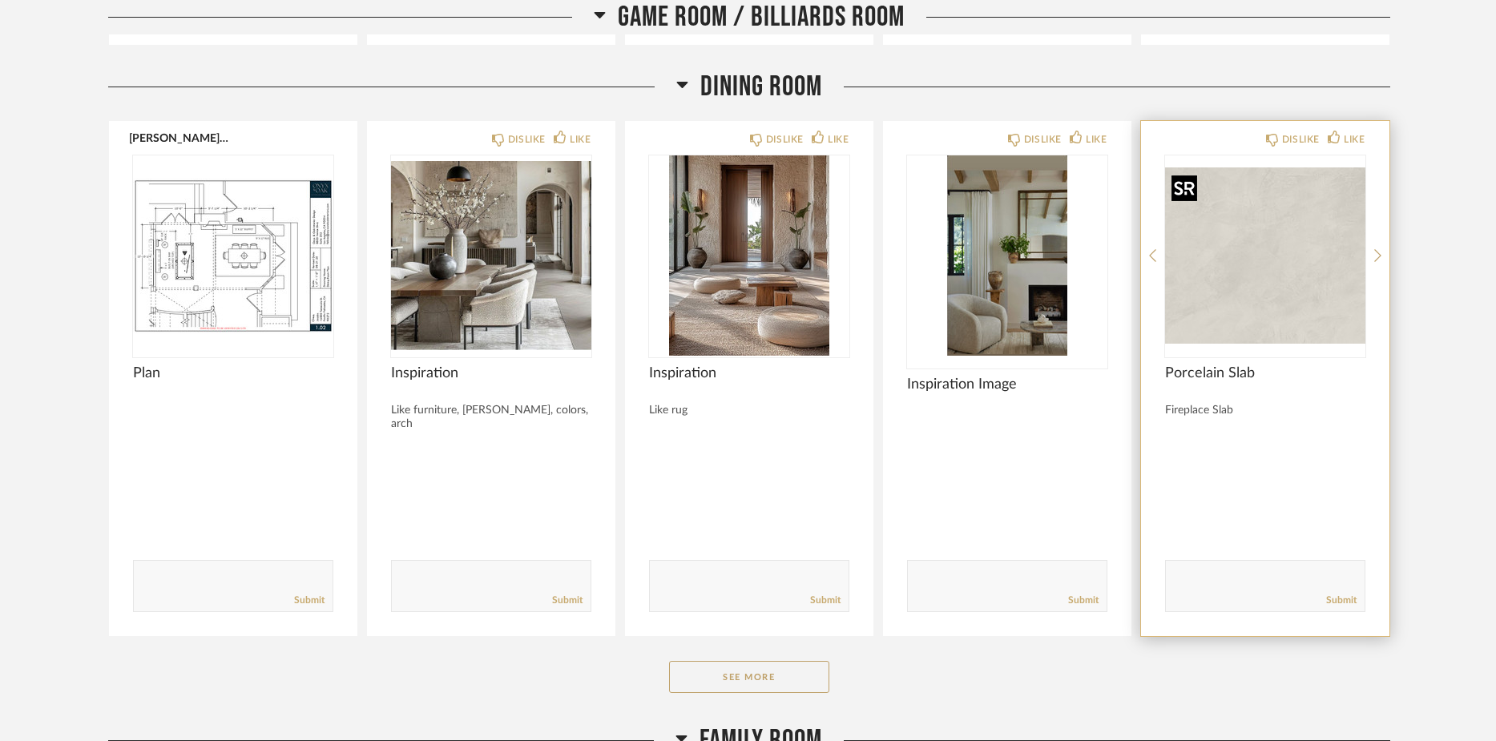
click at [1290, 282] on img "0" at bounding box center [1265, 255] width 200 height 200
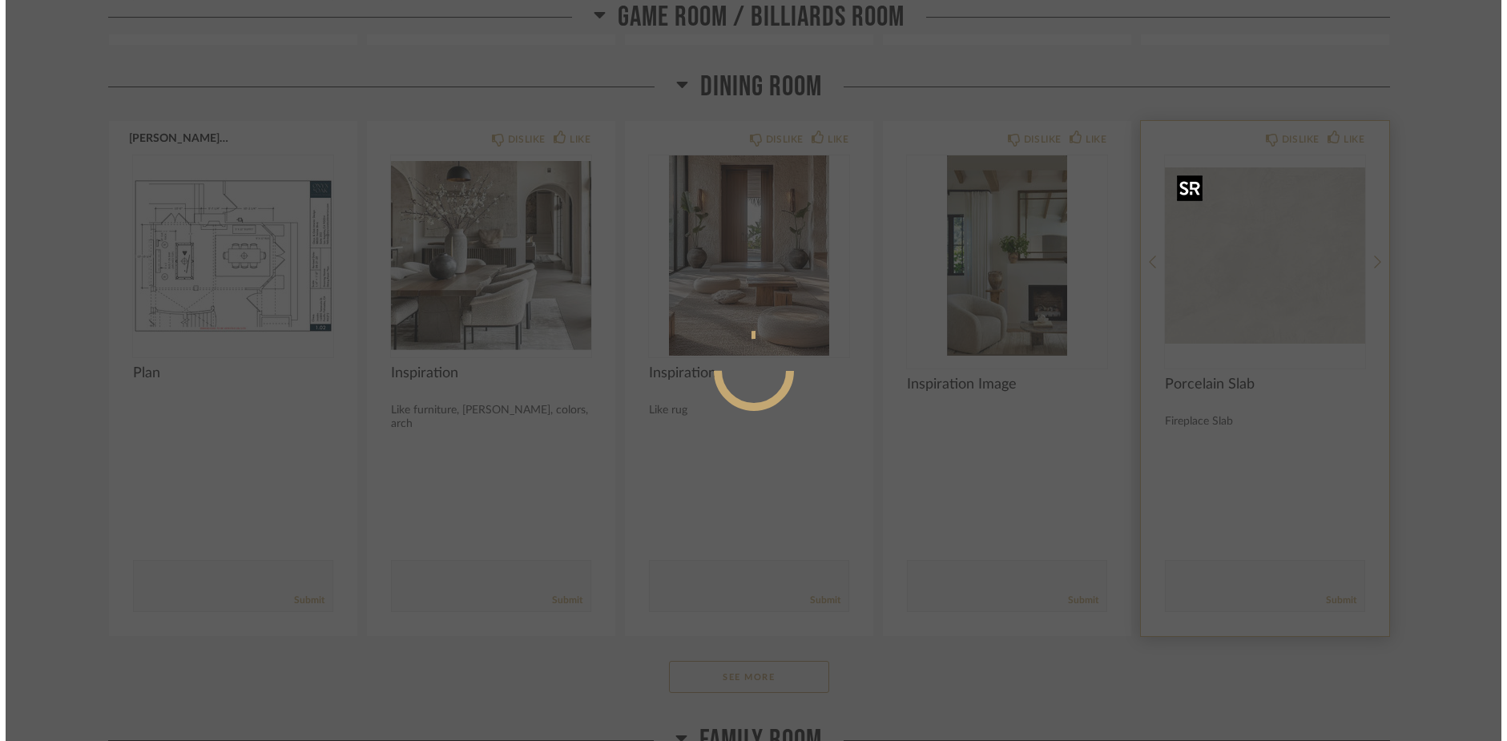
scroll to position [0, 0]
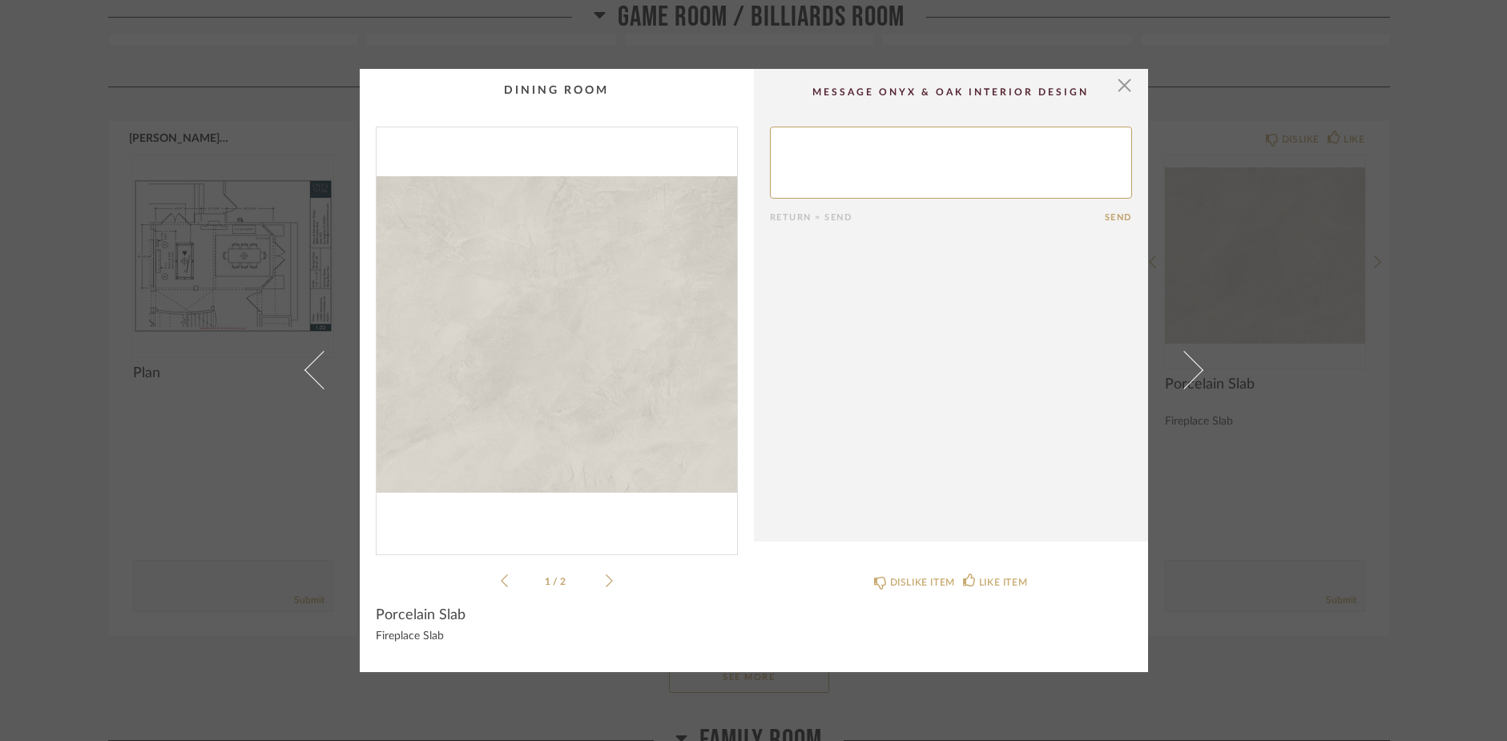
click at [606, 580] on icon at bounding box center [609, 581] width 7 height 14
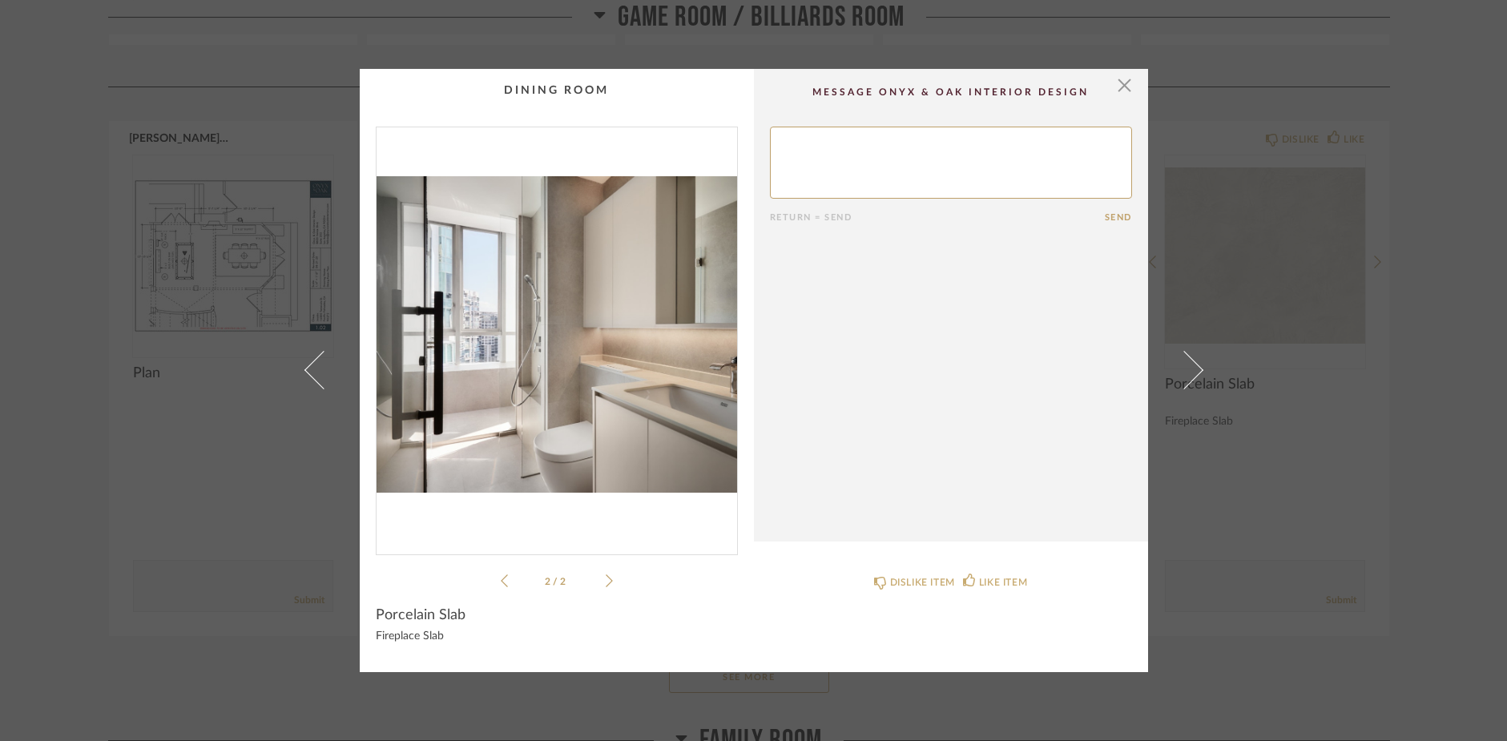
click at [606, 580] on icon at bounding box center [609, 581] width 7 height 14
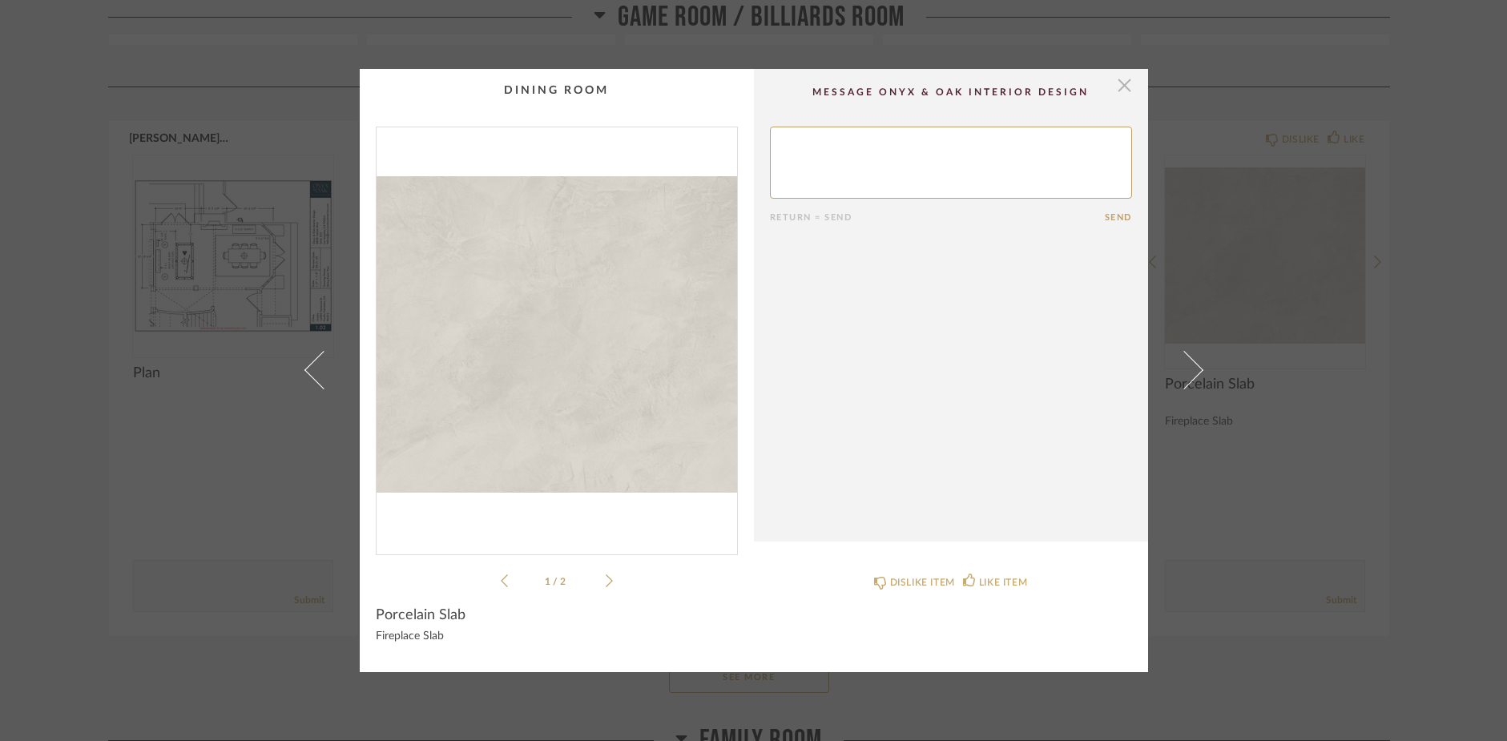
click at [1120, 91] on span "button" at bounding box center [1125, 85] width 32 height 32
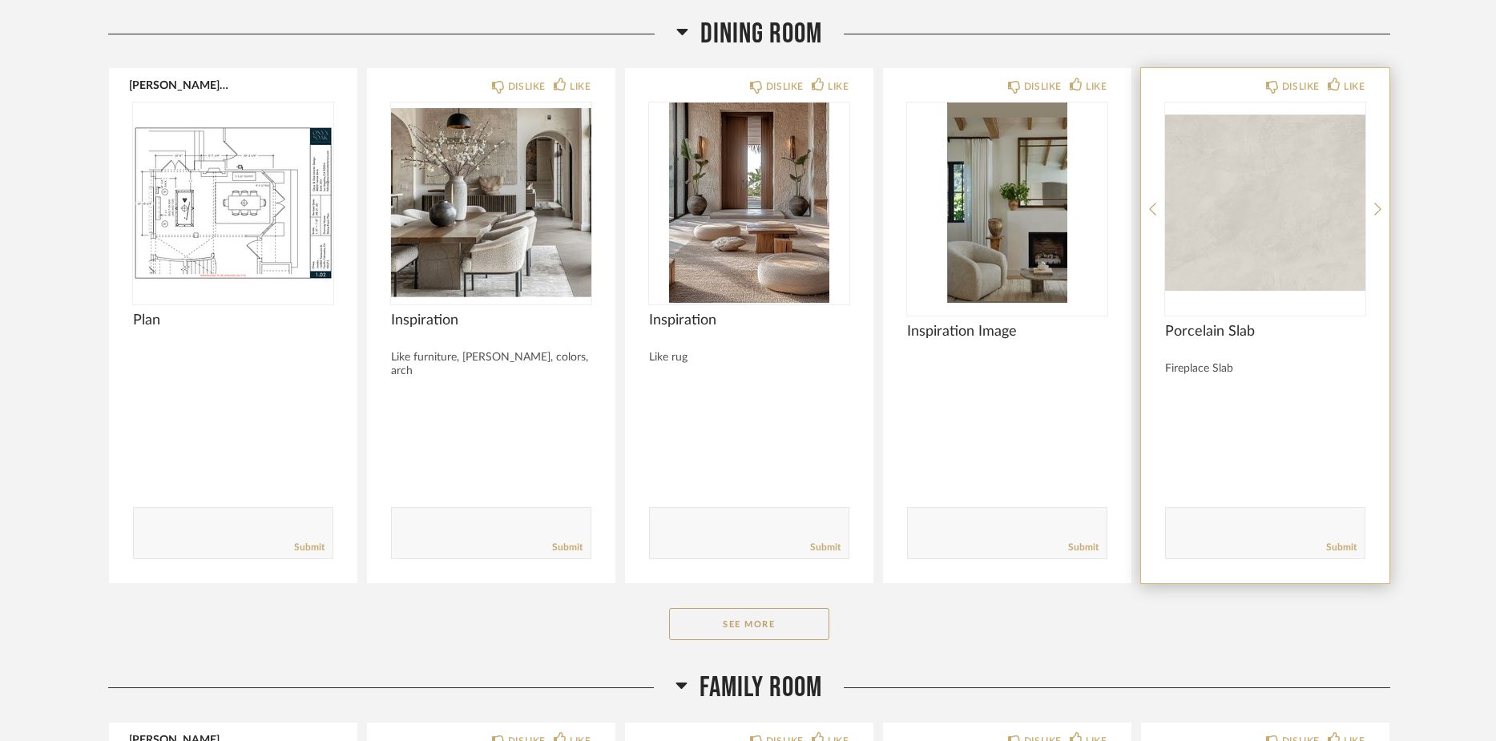
scroll to position [4862, 0]
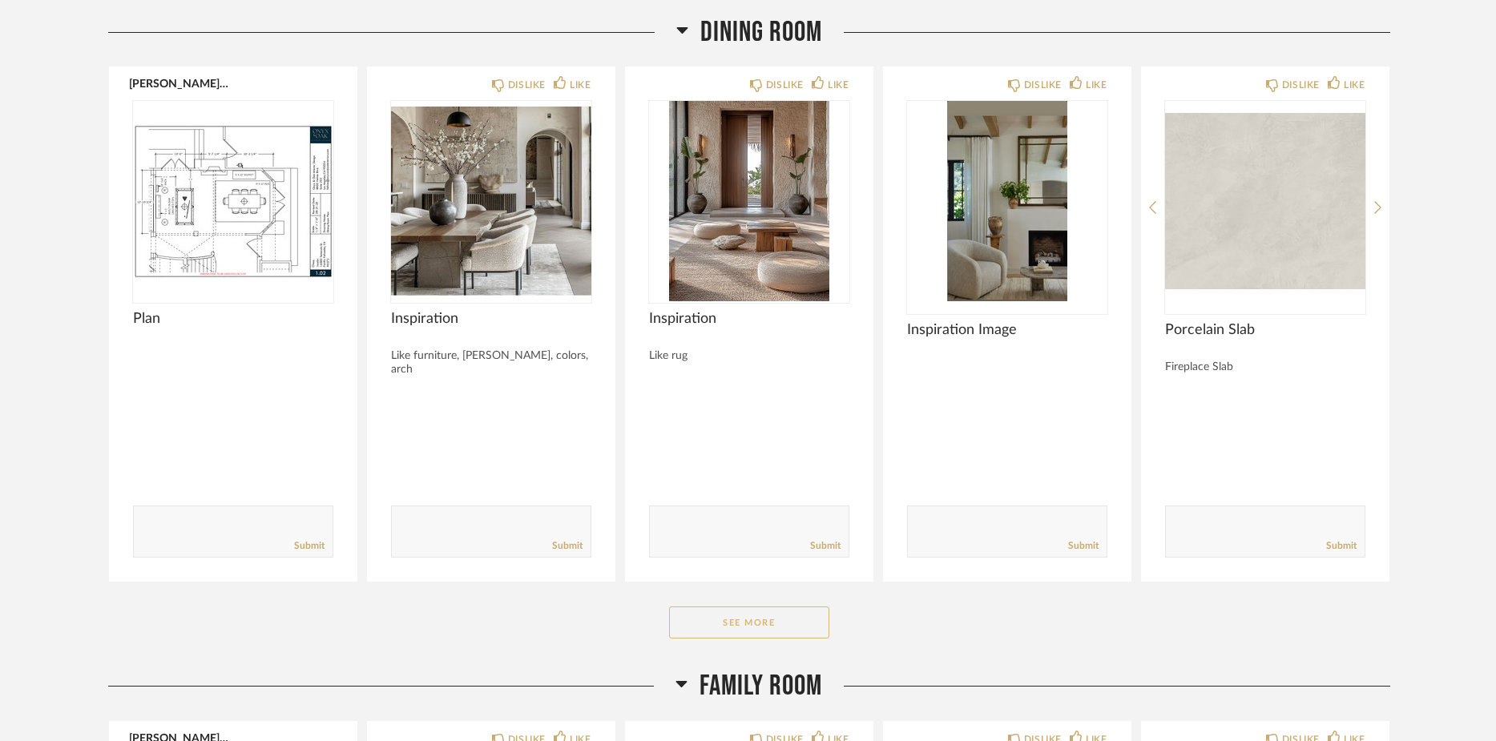
click at [783, 638] on button "See More" at bounding box center [749, 622] width 160 height 32
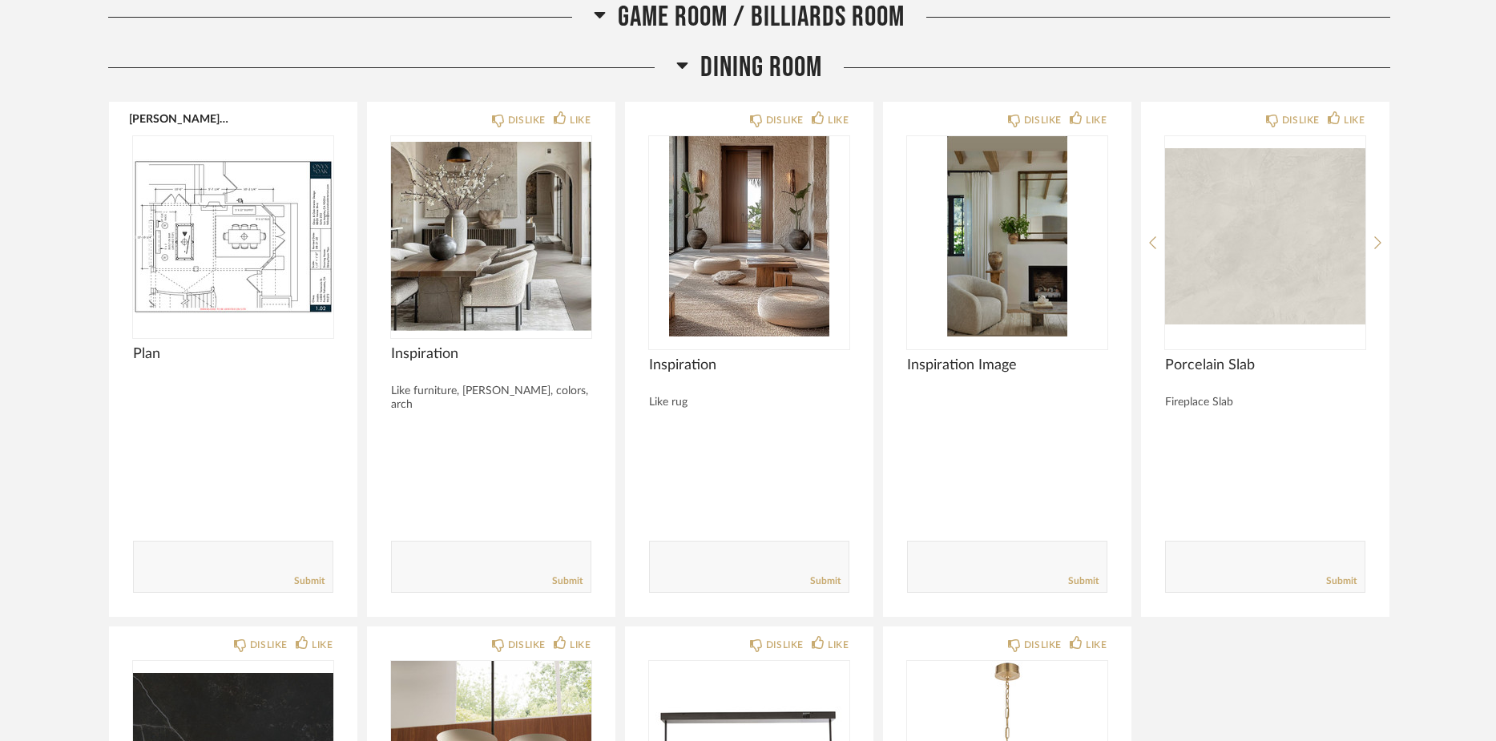
scroll to position [4828, 0]
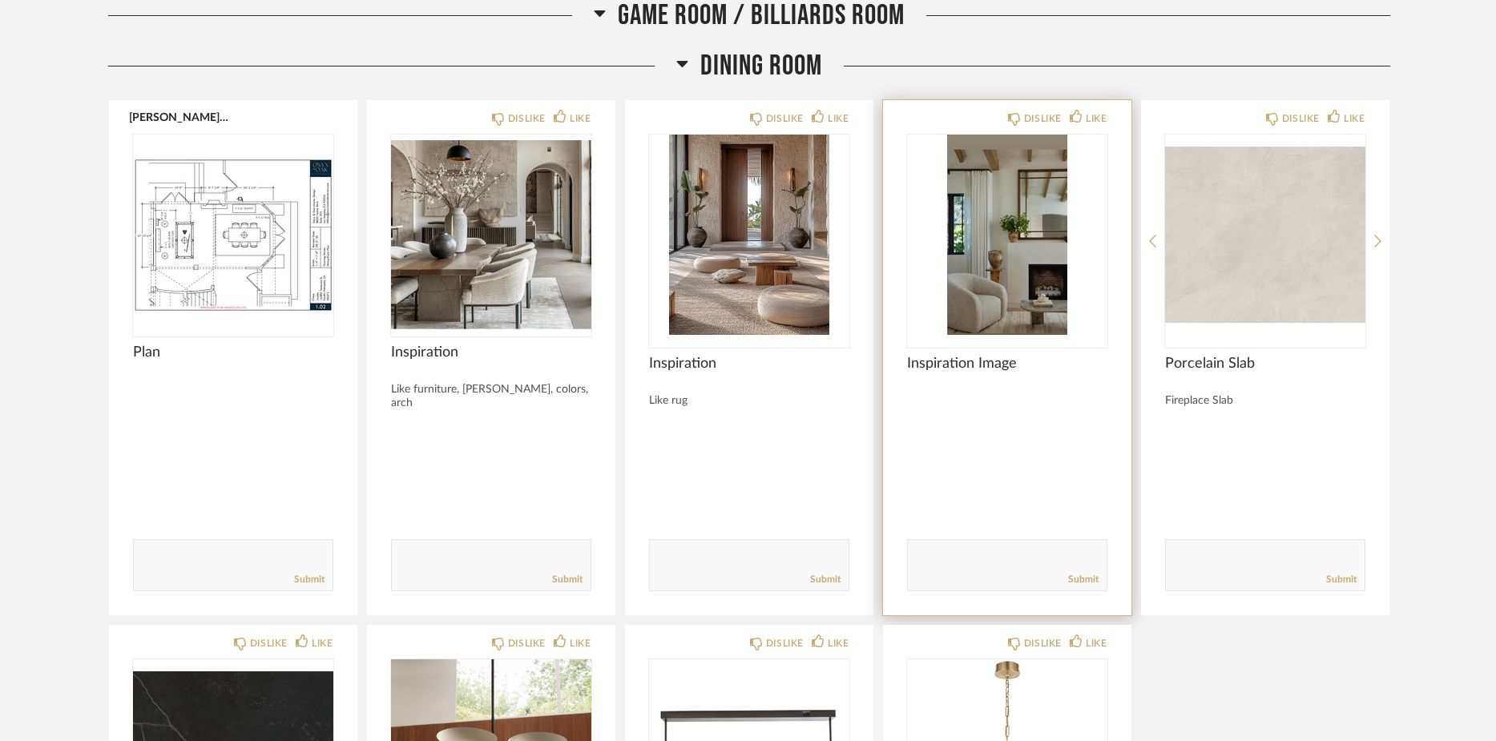
click at [1029, 316] on img "0" at bounding box center [1007, 235] width 200 height 200
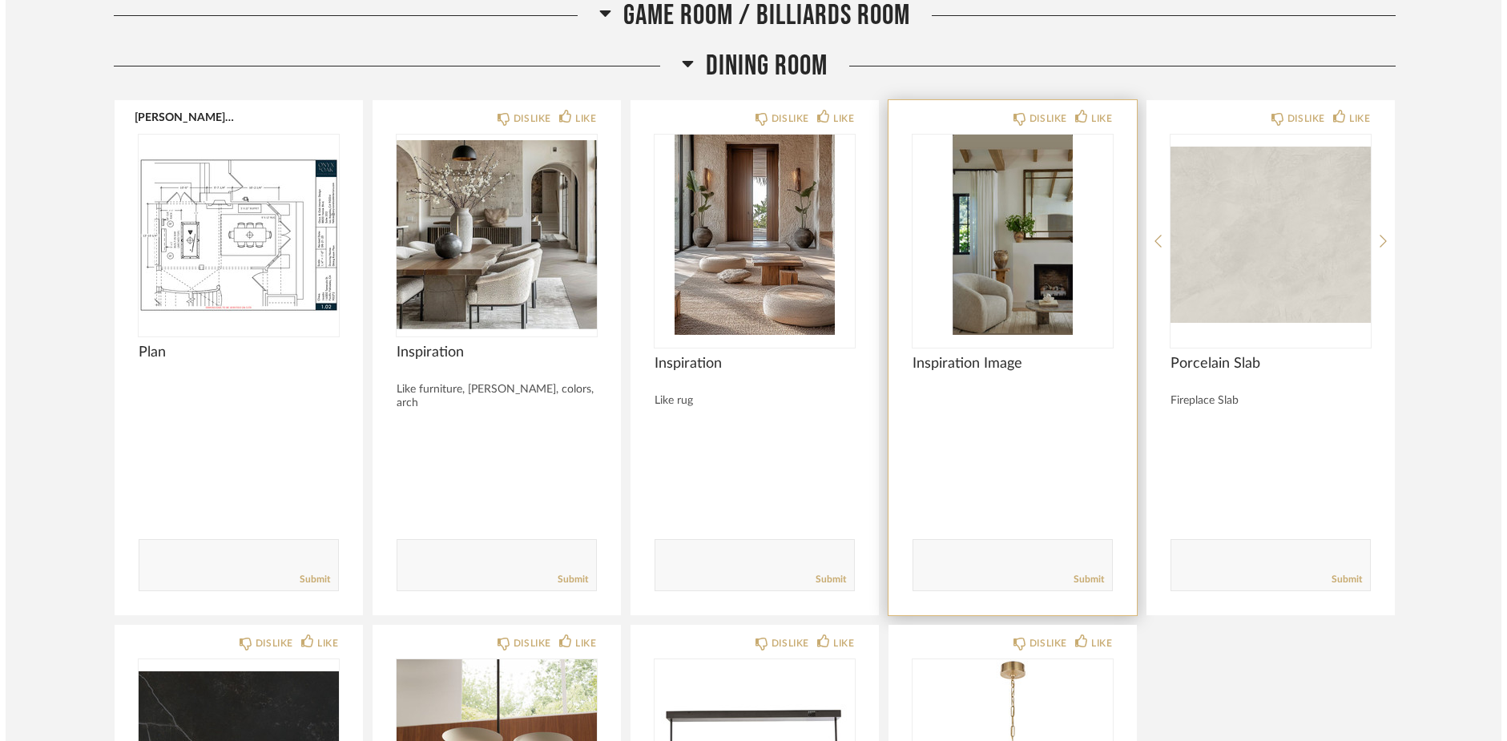
scroll to position [0, 0]
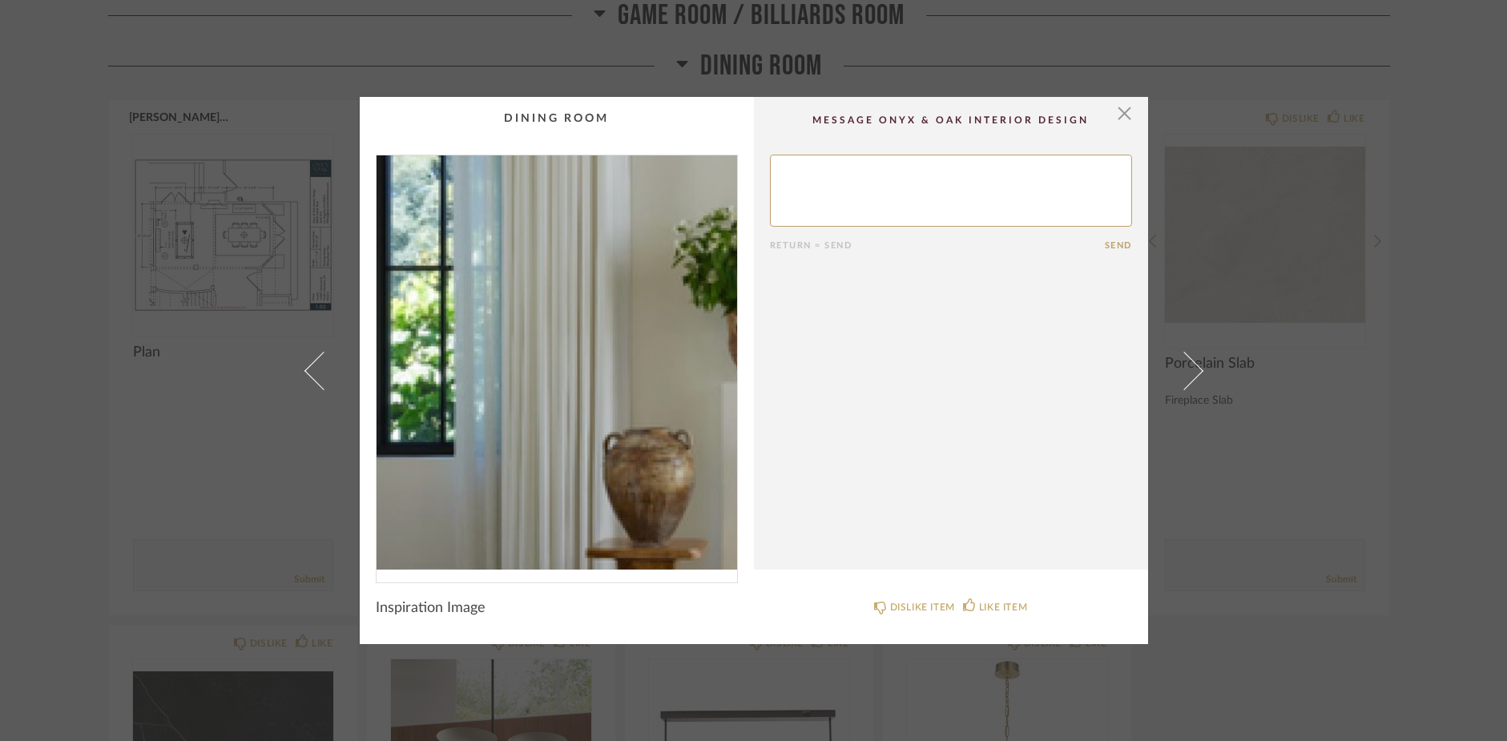
click at [496, 372] on img "0" at bounding box center [556, 362] width 360 height 414
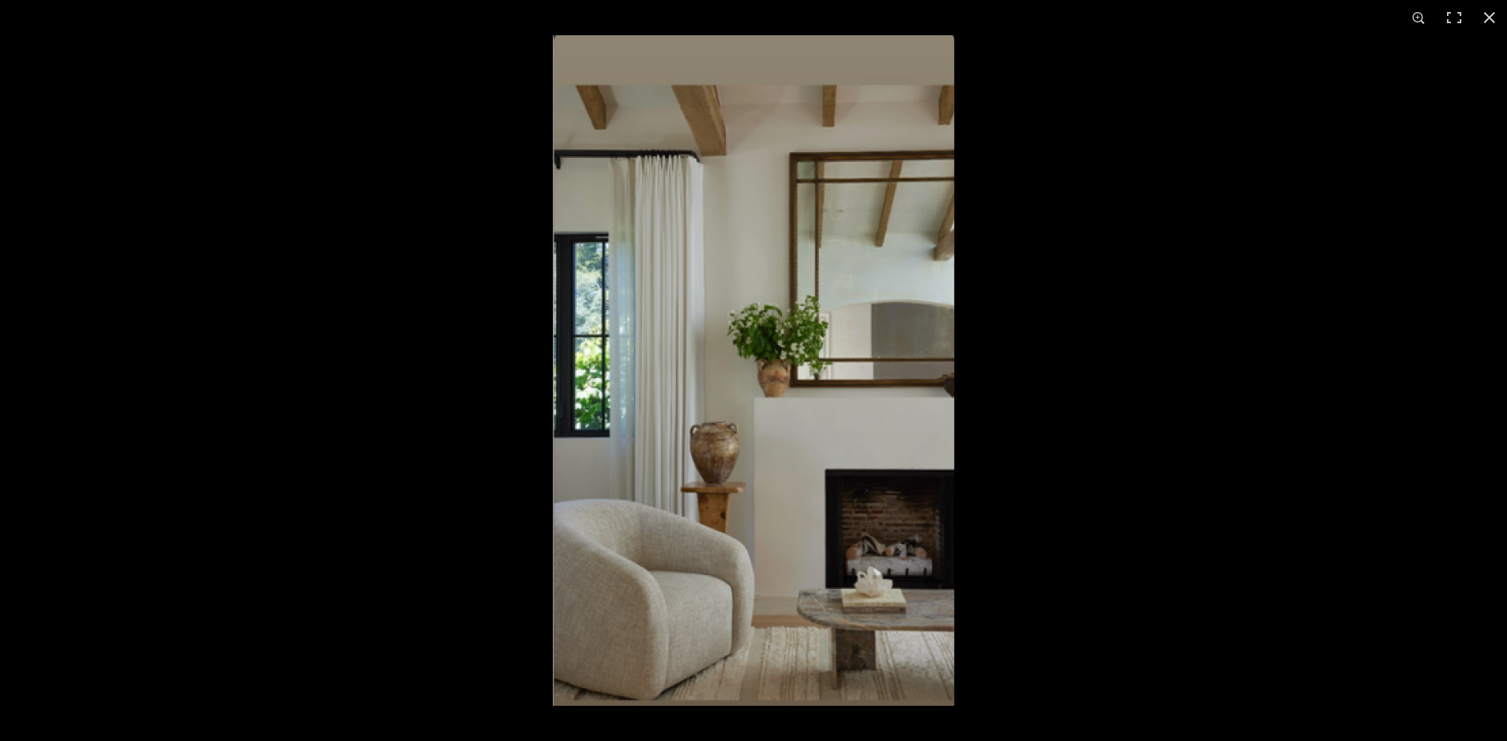
click at [670, 352] on img at bounding box center [753, 370] width 401 height 670
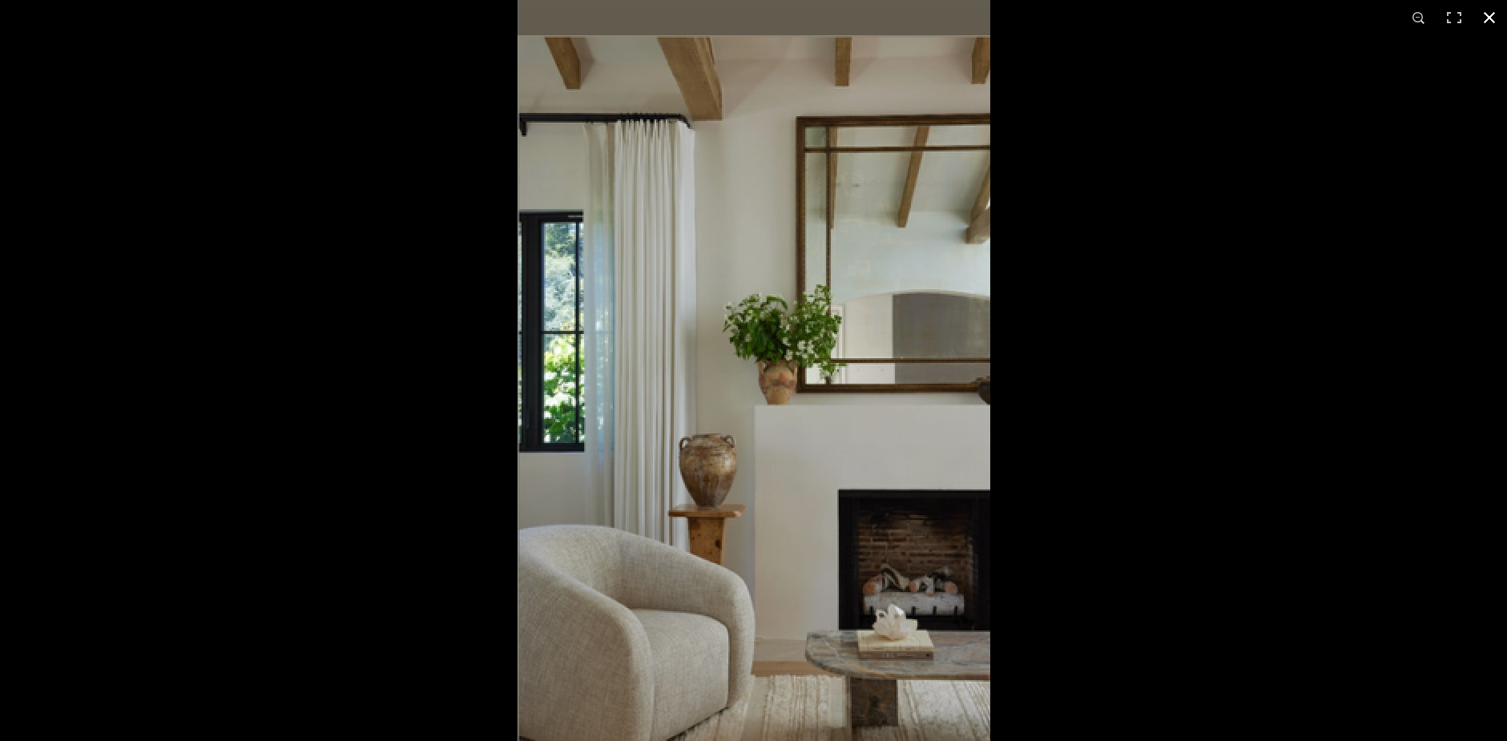
click at [1486, 15] on button at bounding box center [1489, 17] width 35 height 35
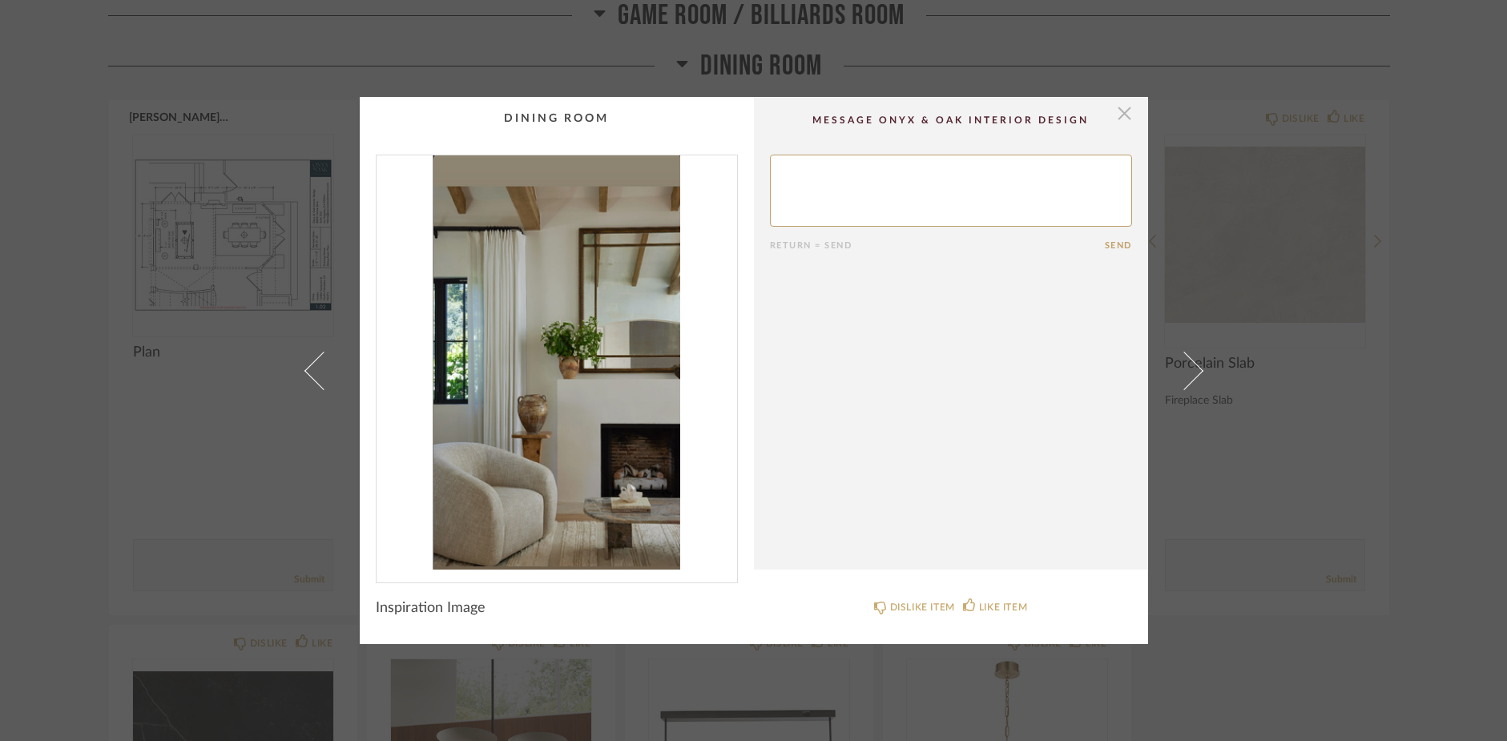
click at [1110, 112] on span "button" at bounding box center [1125, 113] width 32 height 32
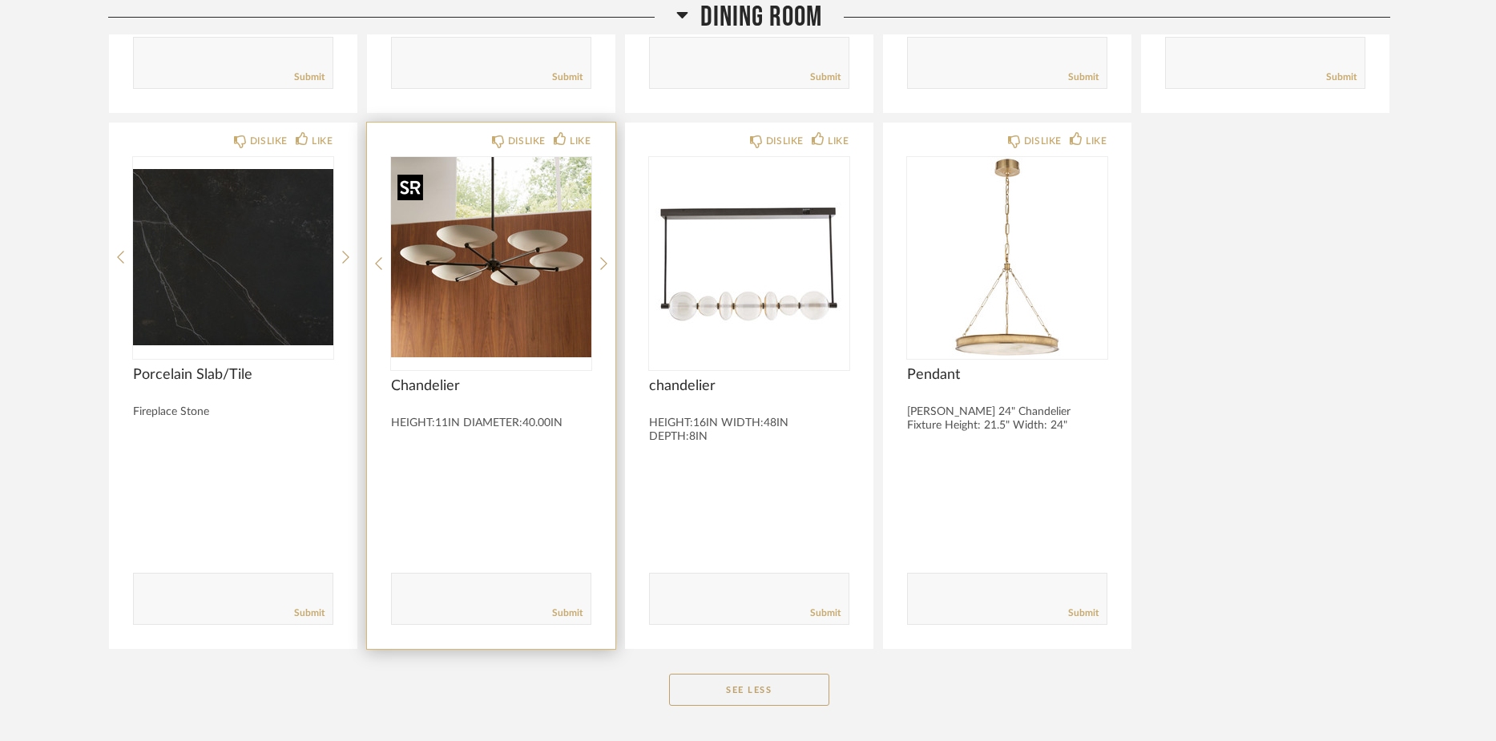
scroll to position [5333, 0]
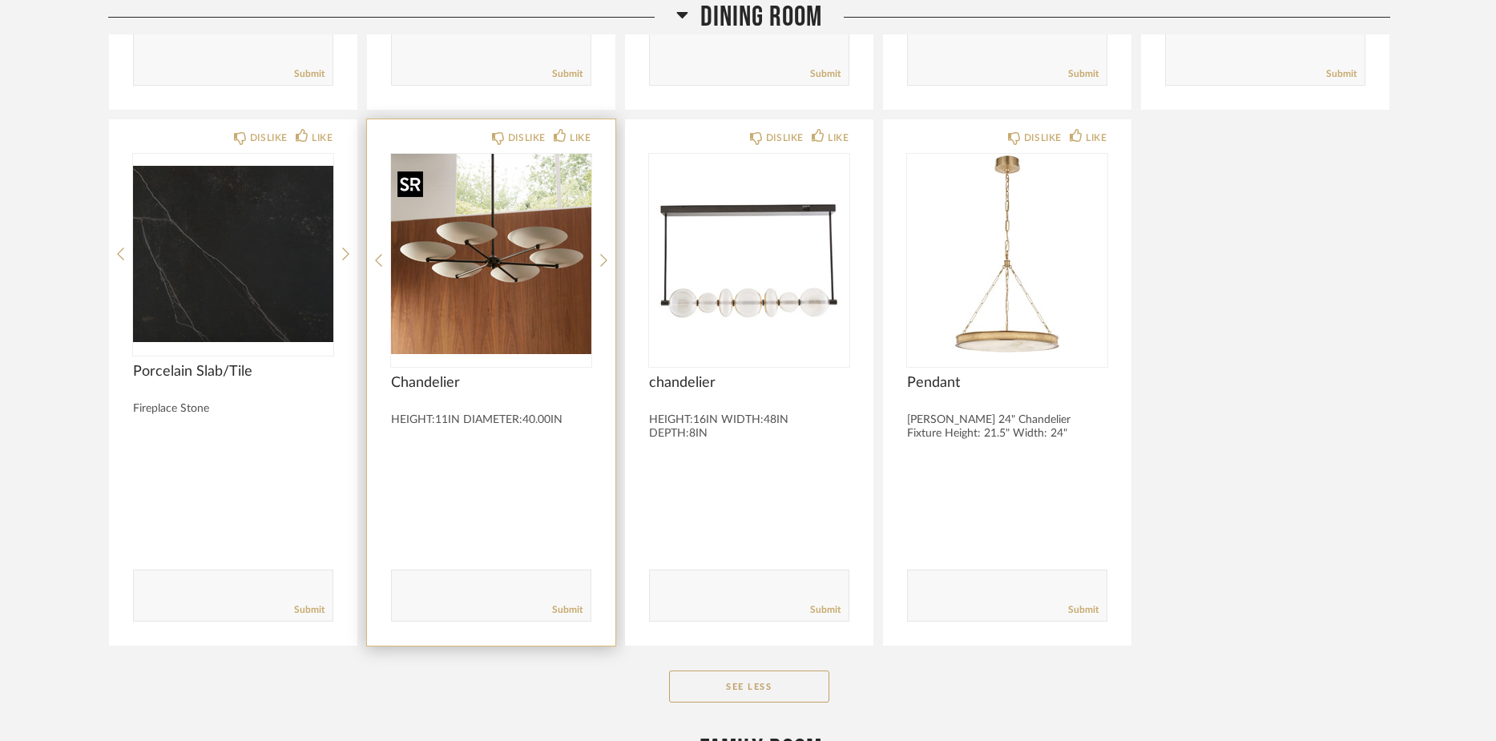
click at [524, 271] on img "0" at bounding box center [491, 254] width 200 height 200
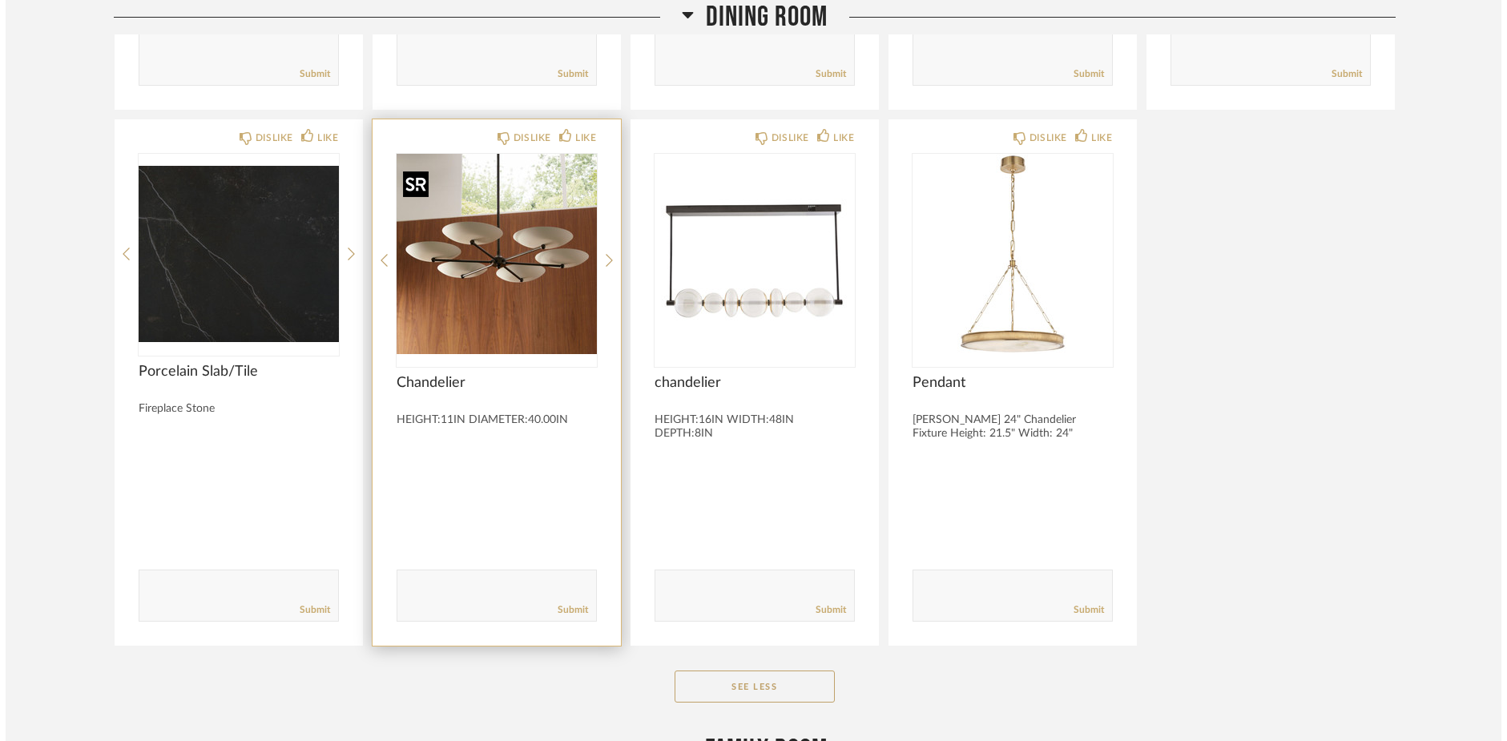
scroll to position [0, 0]
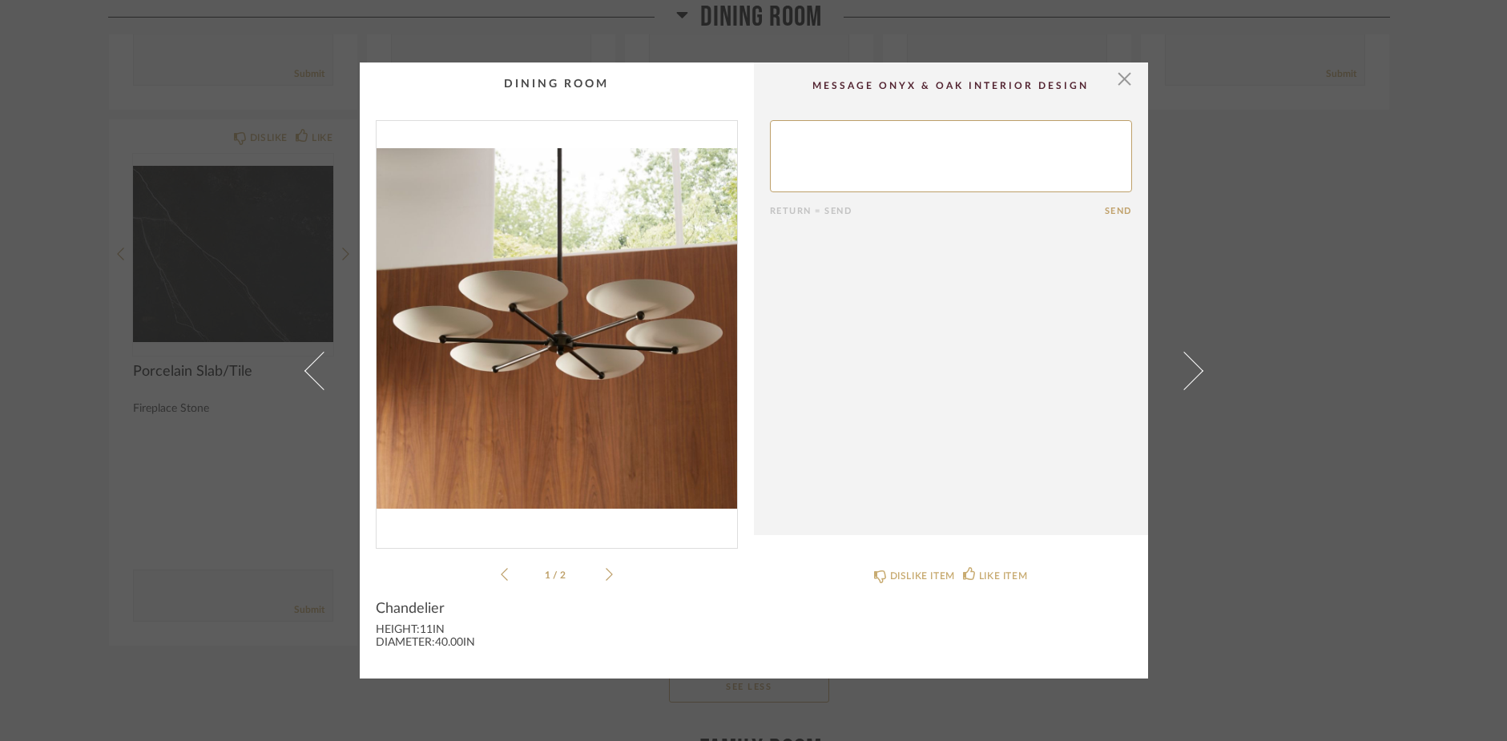
click at [606, 575] on icon at bounding box center [609, 574] width 7 height 14
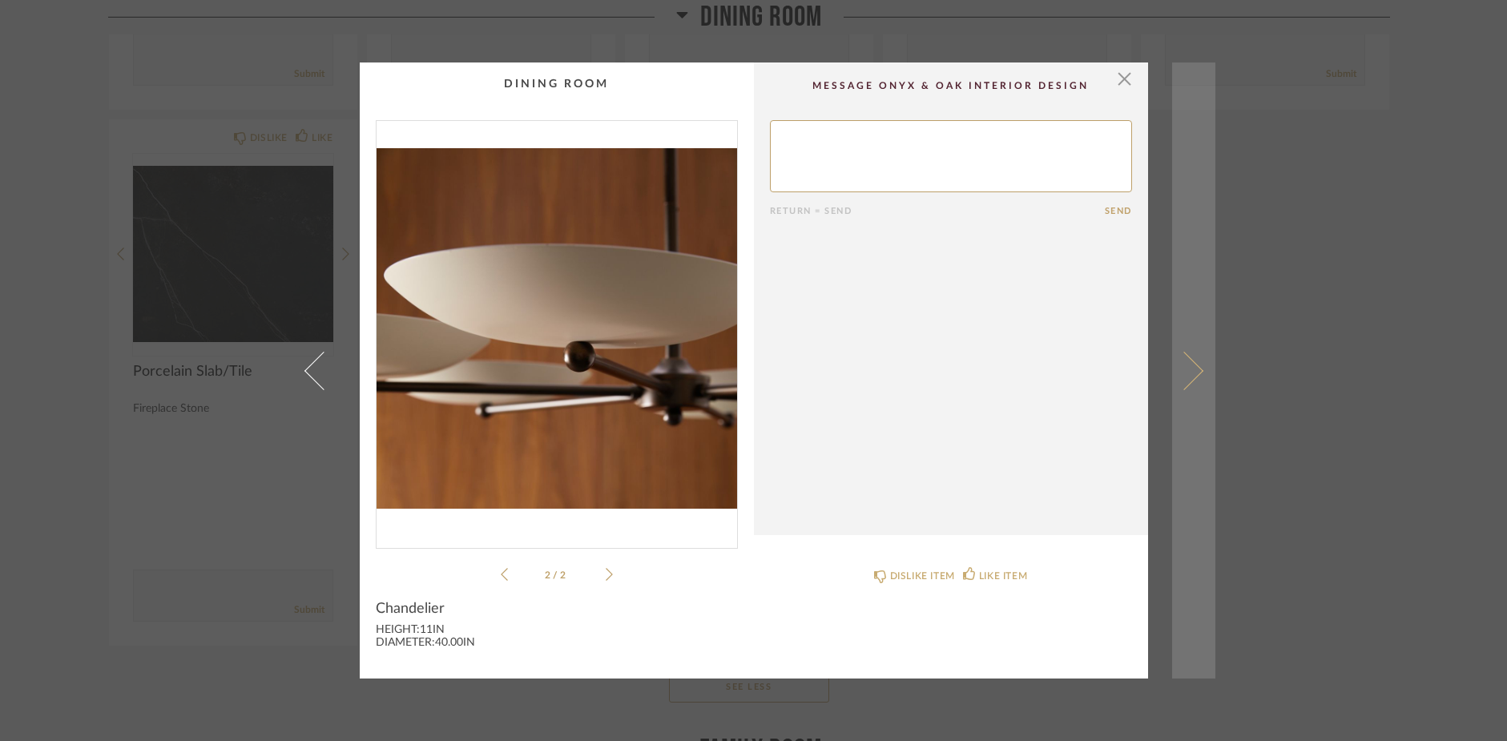
click at [1187, 368] on span at bounding box center [1183, 370] width 38 height 38
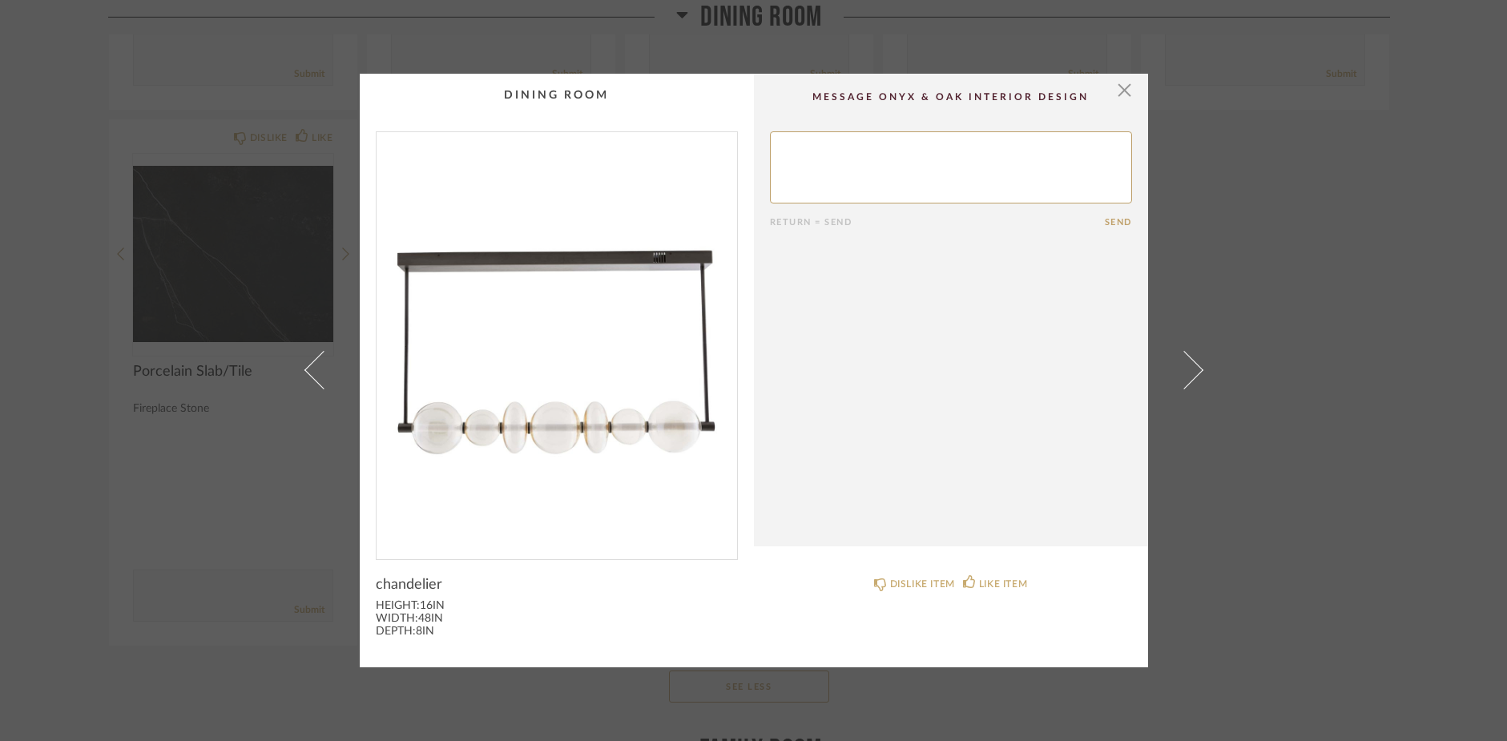
click at [1187, 368] on span at bounding box center [1183, 370] width 38 height 38
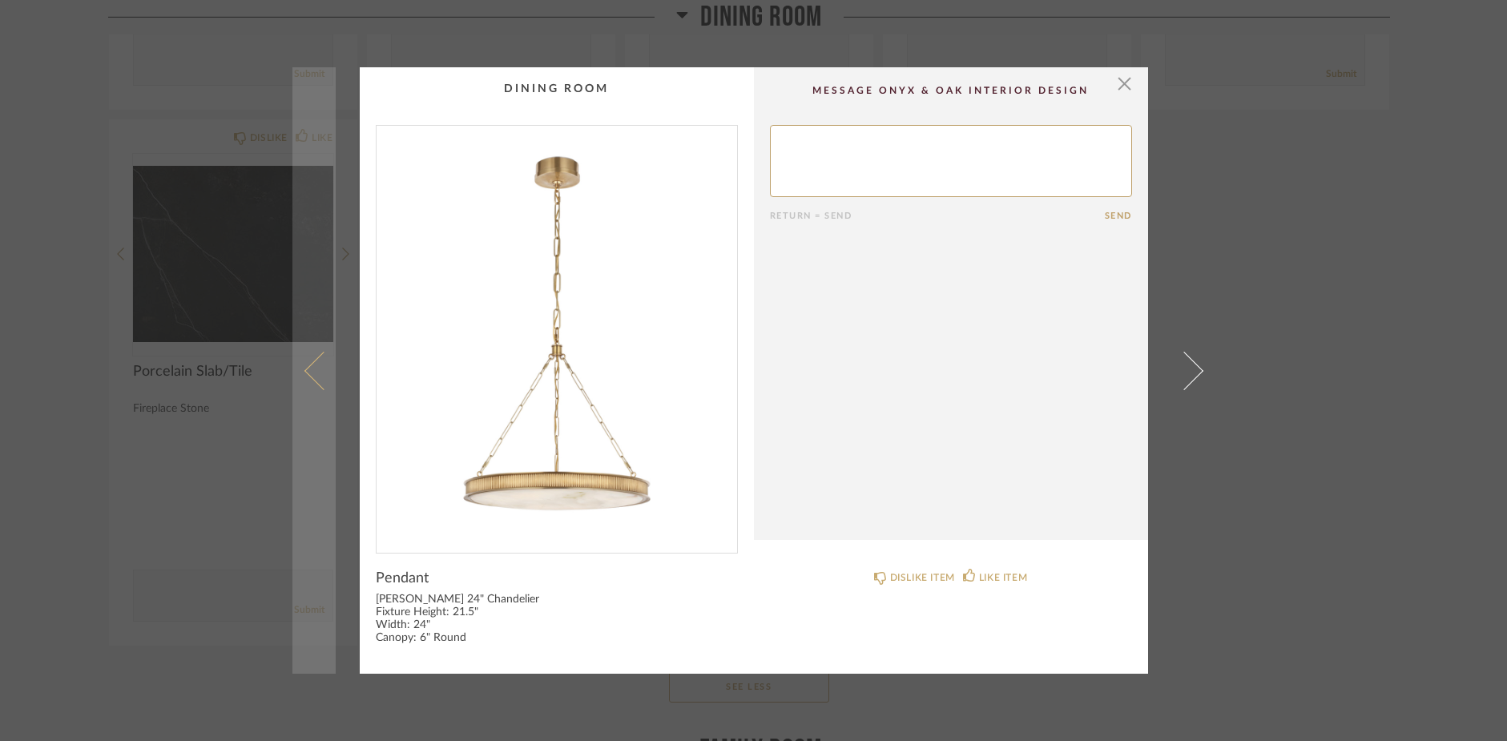
click at [304, 371] on span at bounding box center [323, 370] width 38 height 38
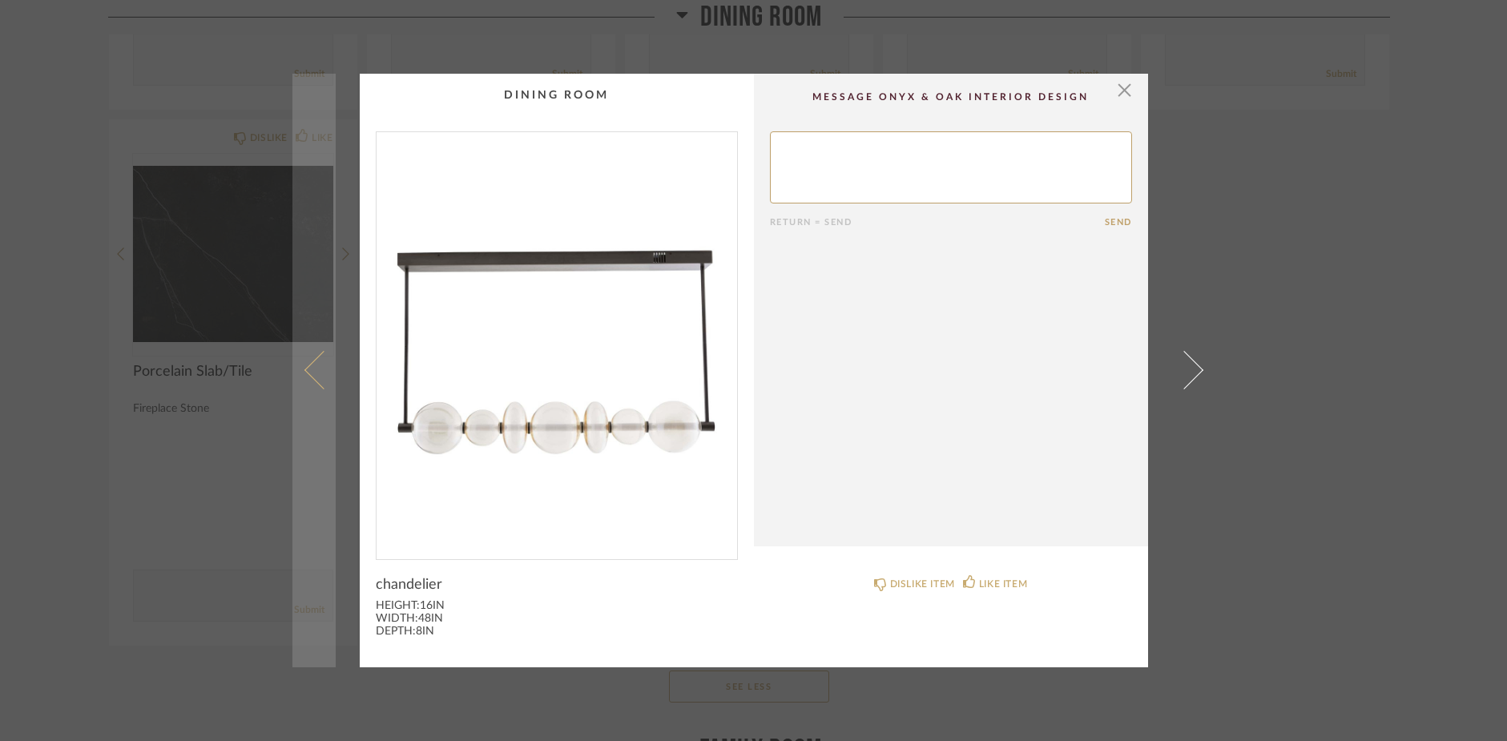
click at [306, 370] on span at bounding box center [323, 370] width 38 height 38
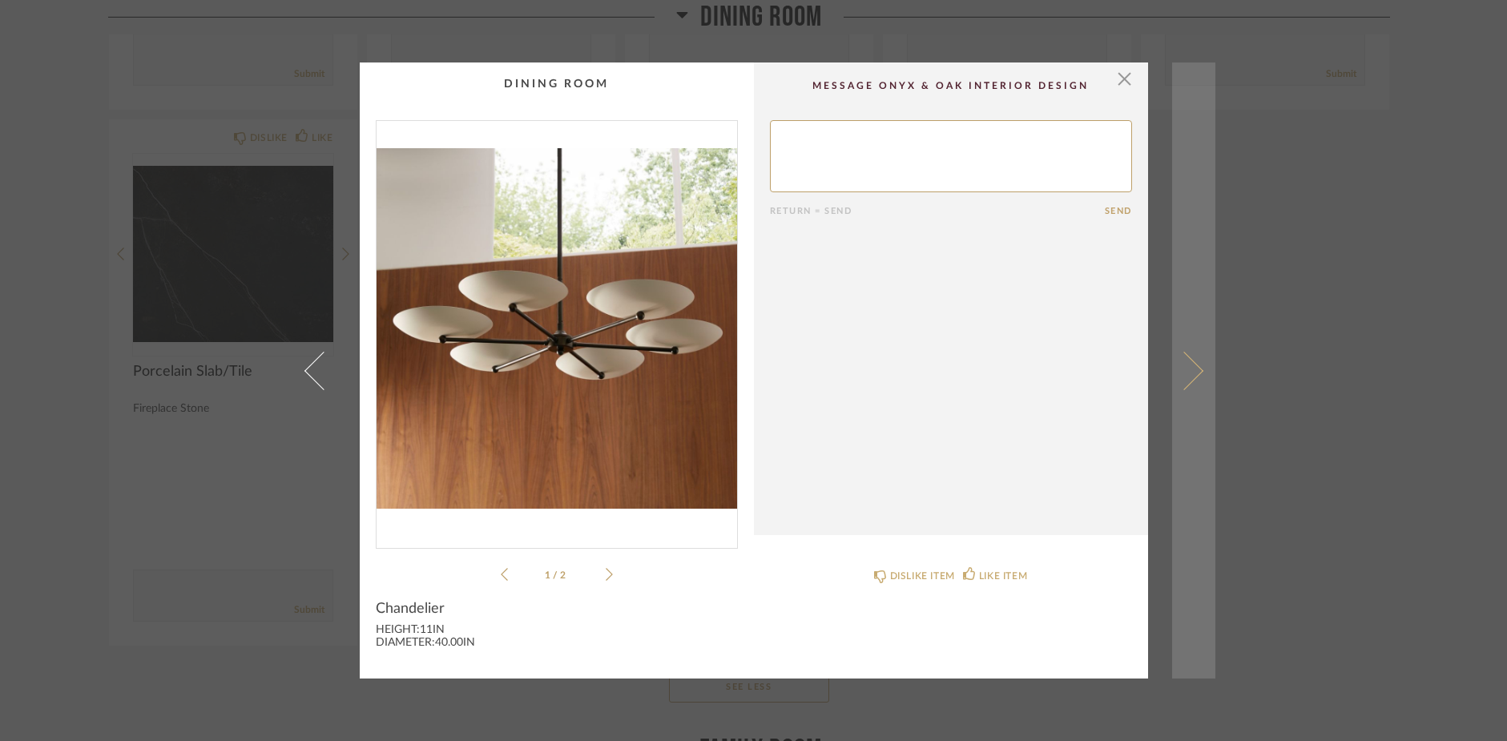
click at [1191, 368] on span at bounding box center [1183, 370] width 38 height 38
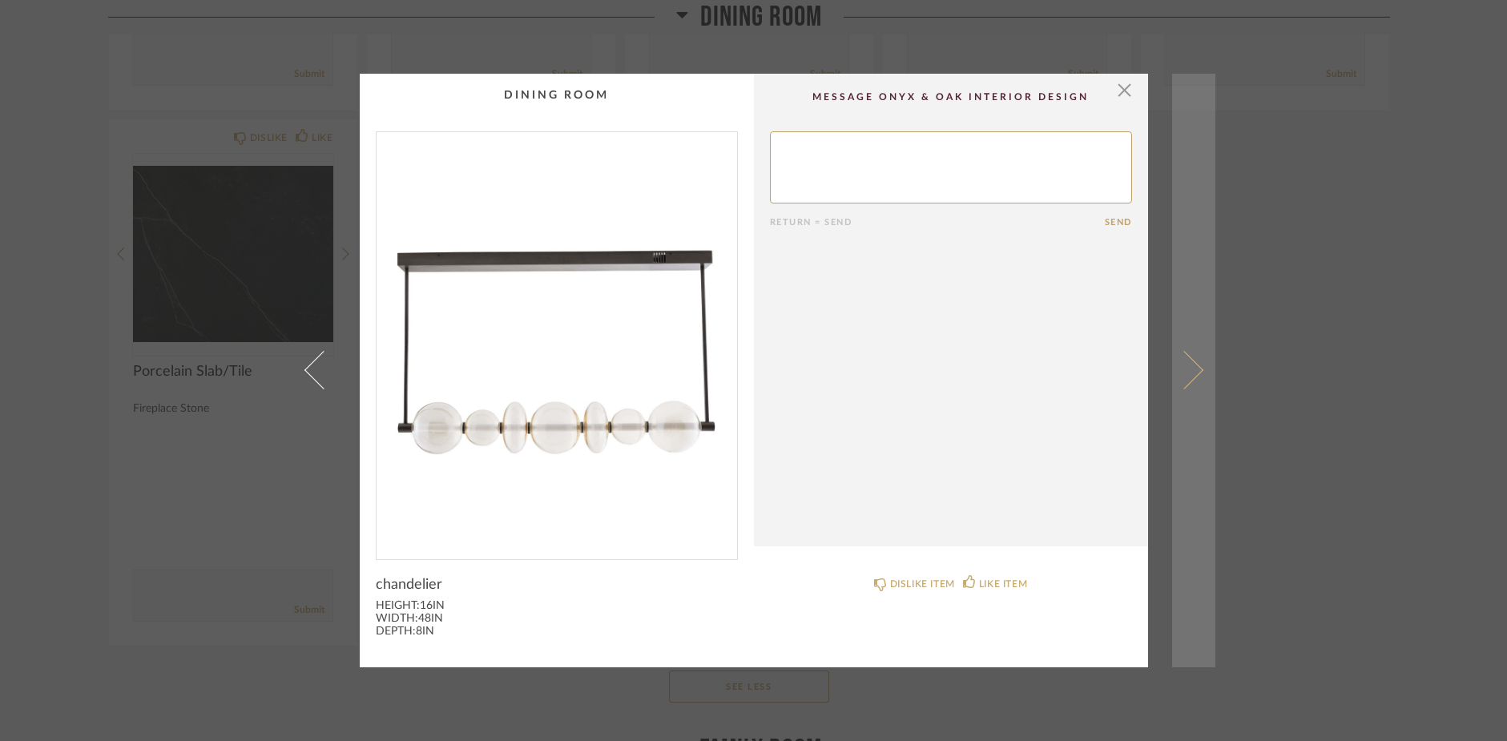
click at [1186, 361] on span at bounding box center [1183, 370] width 38 height 38
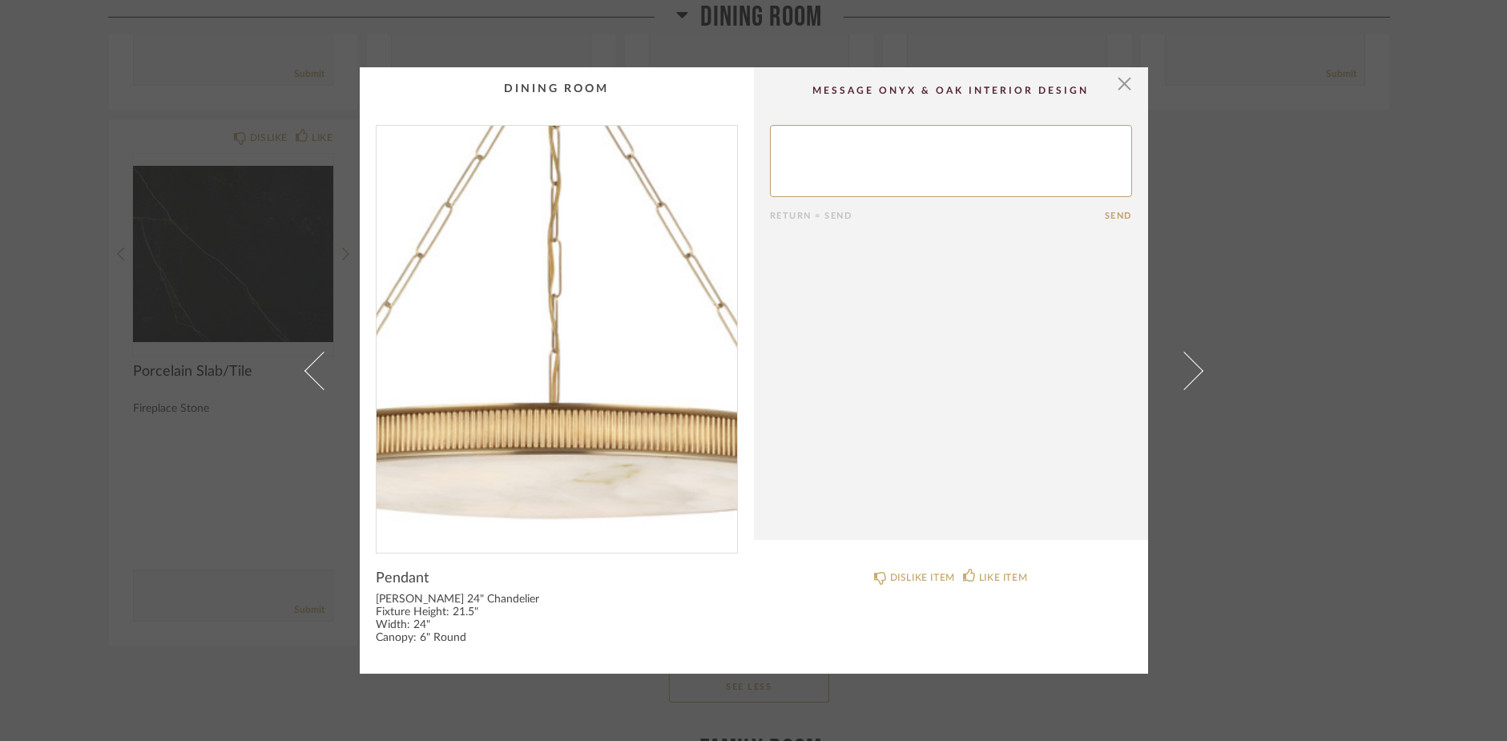
click at [551, 448] on img "0" at bounding box center [556, 333] width 360 height 414
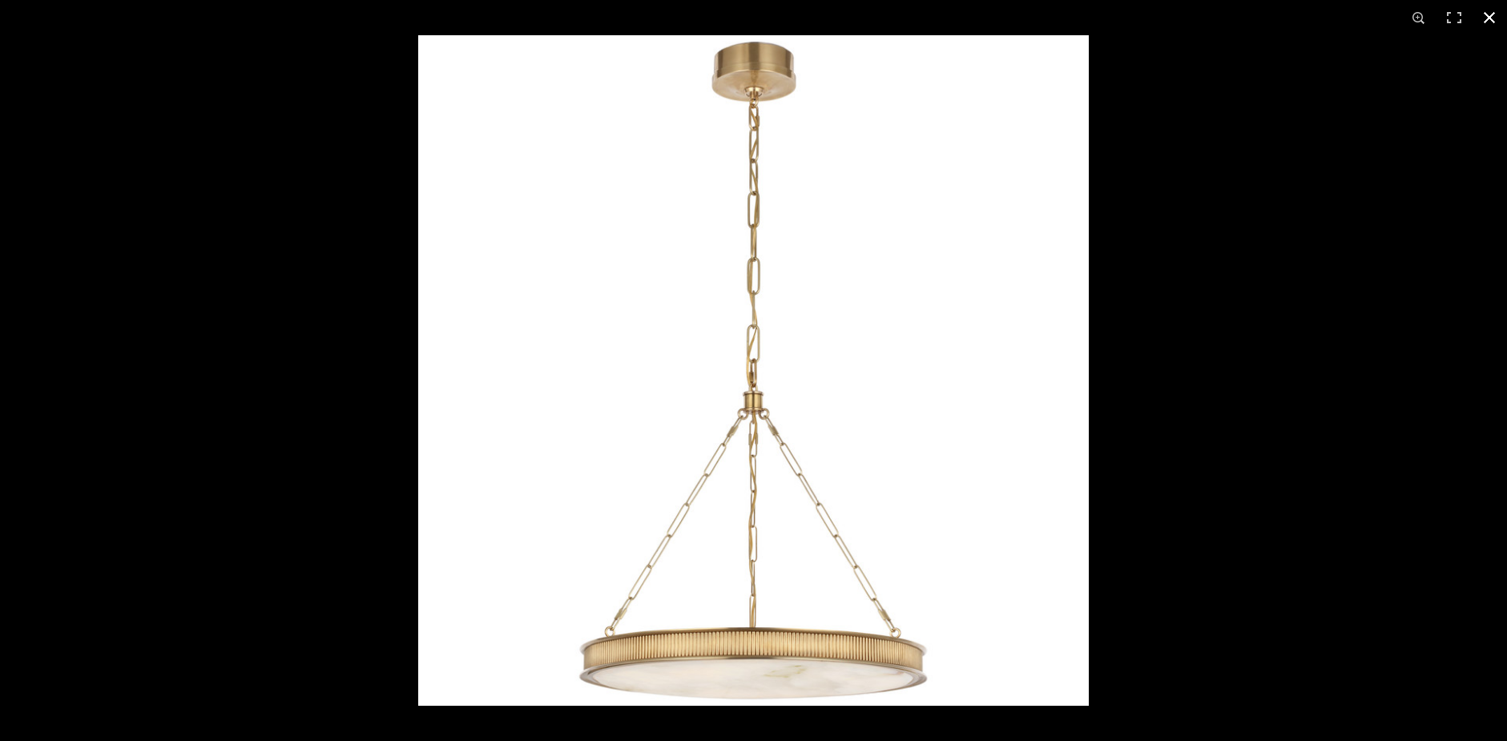
click at [1490, 15] on button at bounding box center [1489, 17] width 35 height 35
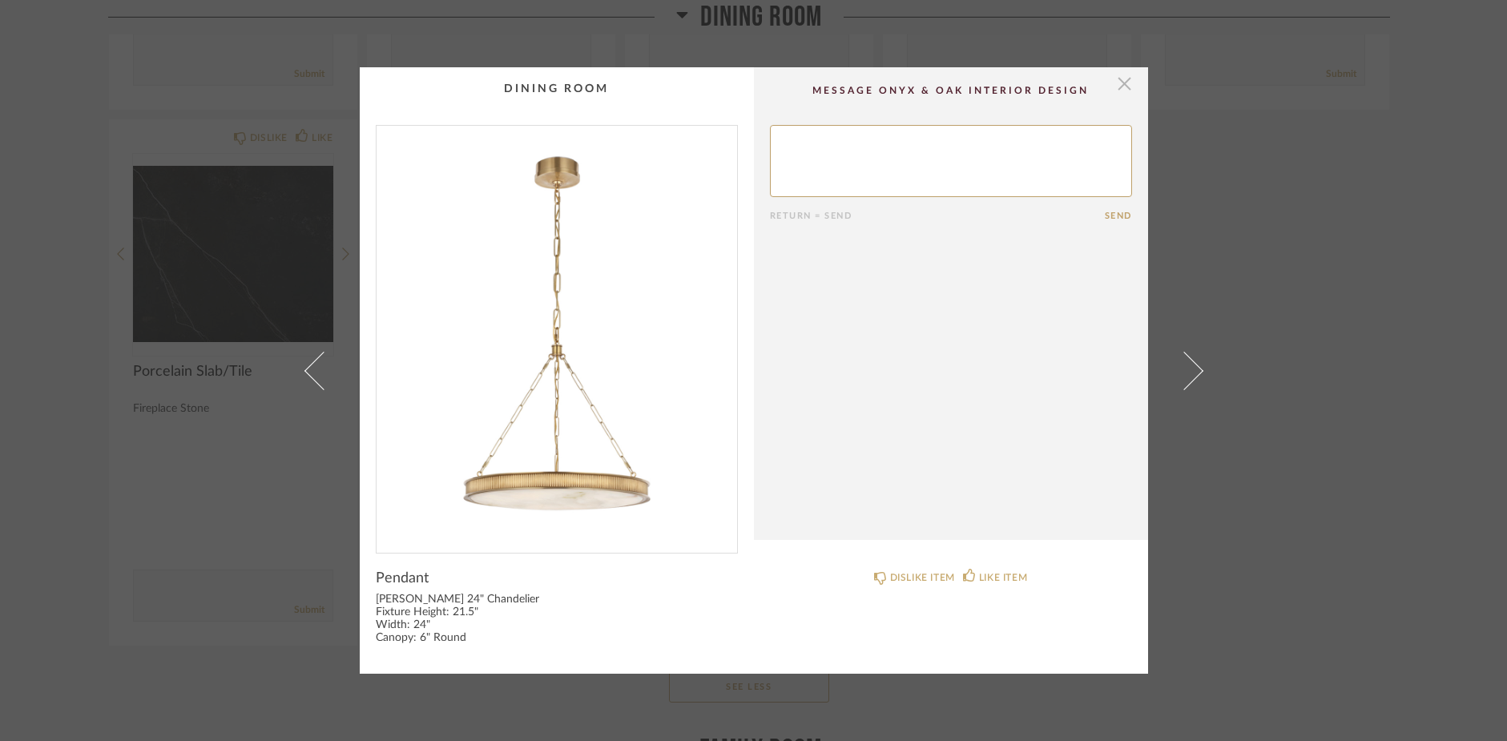
click at [1121, 83] on span "button" at bounding box center [1125, 83] width 32 height 32
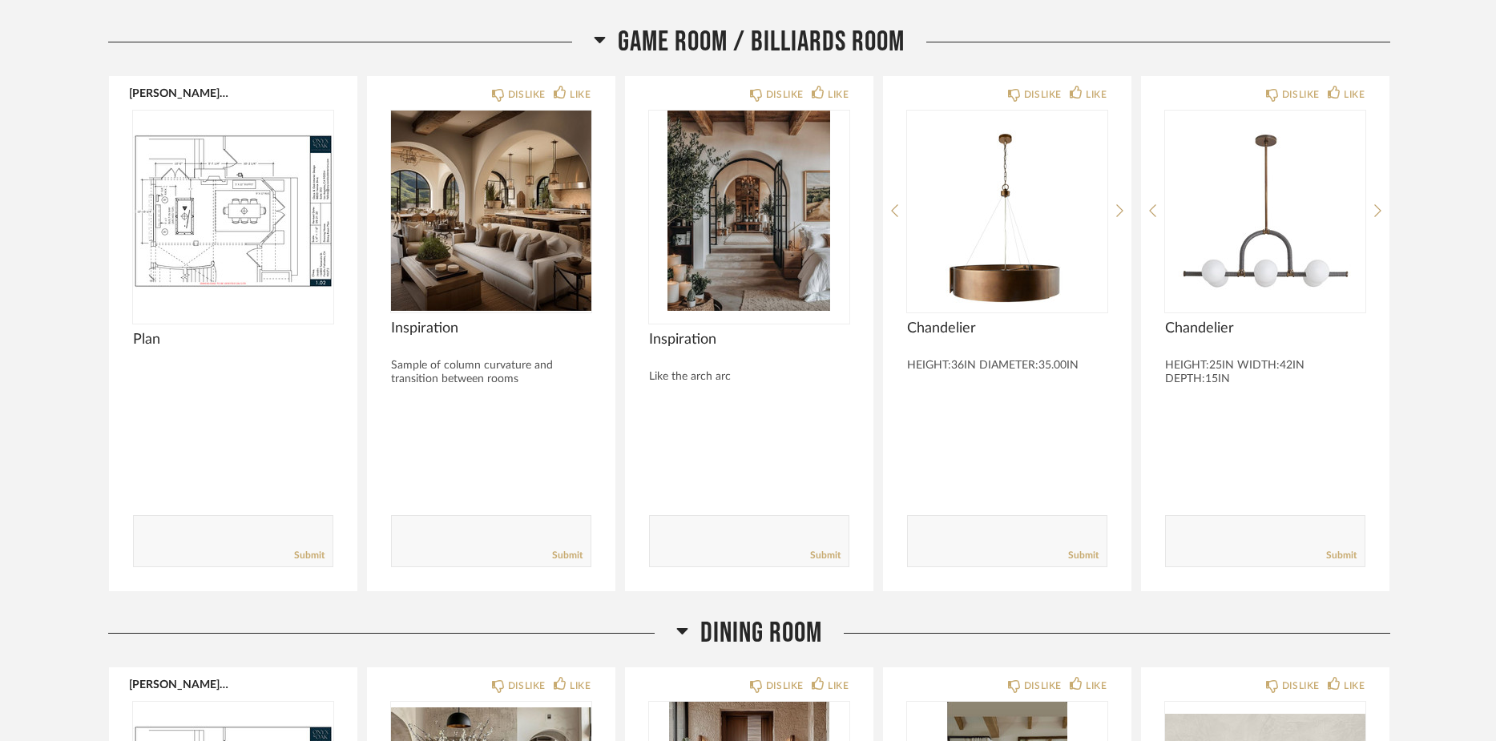
scroll to position [4298, 0]
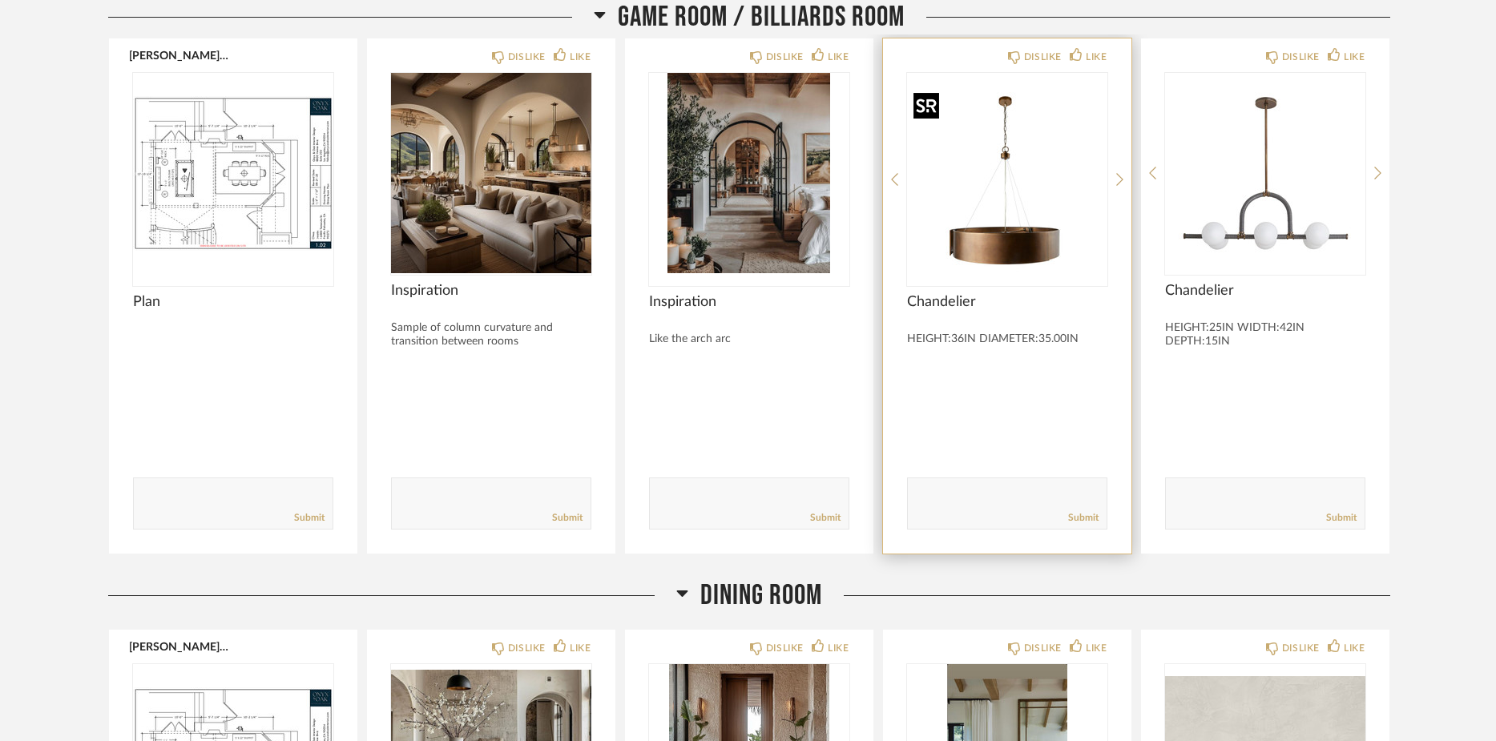
click at [977, 256] on img "0" at bounding box center [1007, 173] width 200 height 200
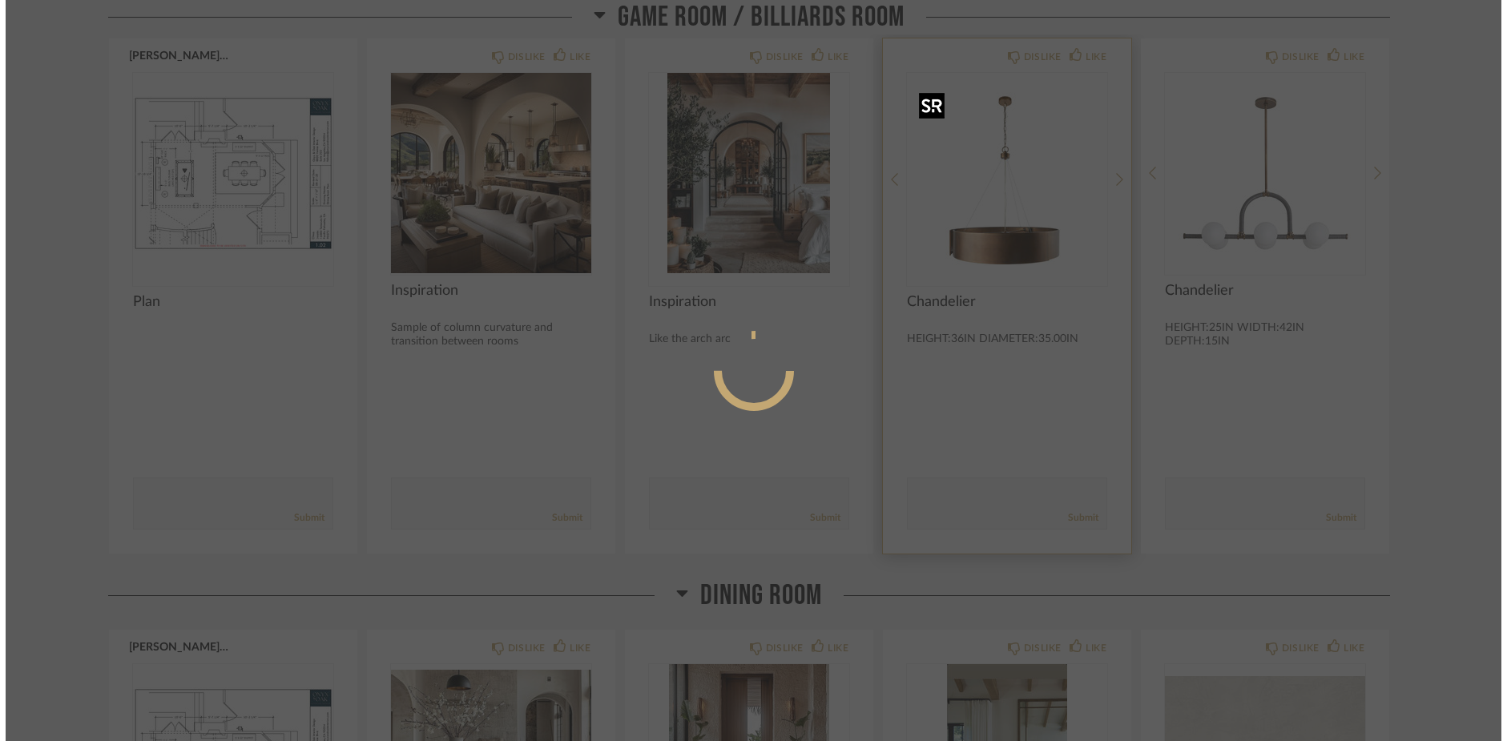
scroll to position [0, 0]
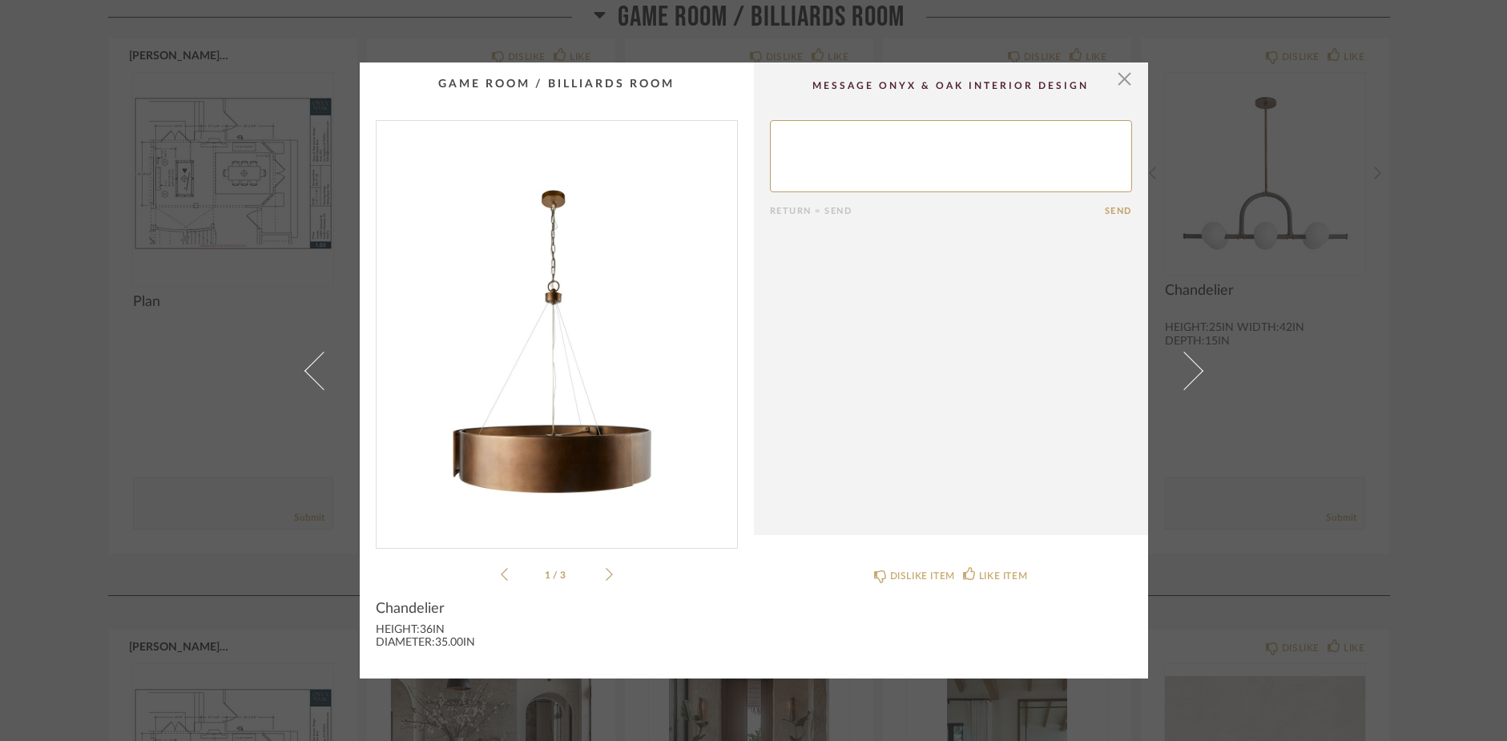
click at [606, 575] on icon at bounding box center [609, 574] width 7 height 14
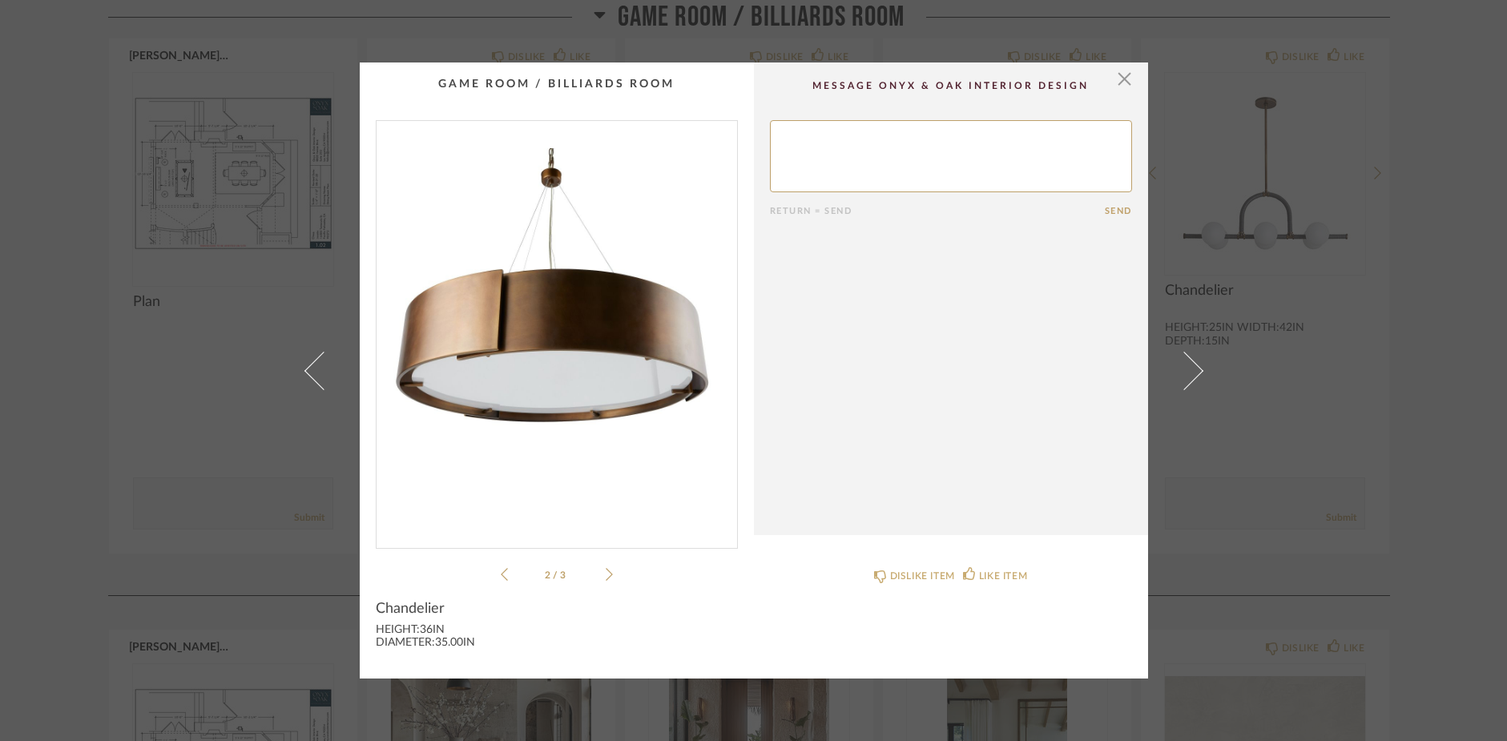
click at [606, 575] on icon at bounding box center [609, 574] width 7 height 14
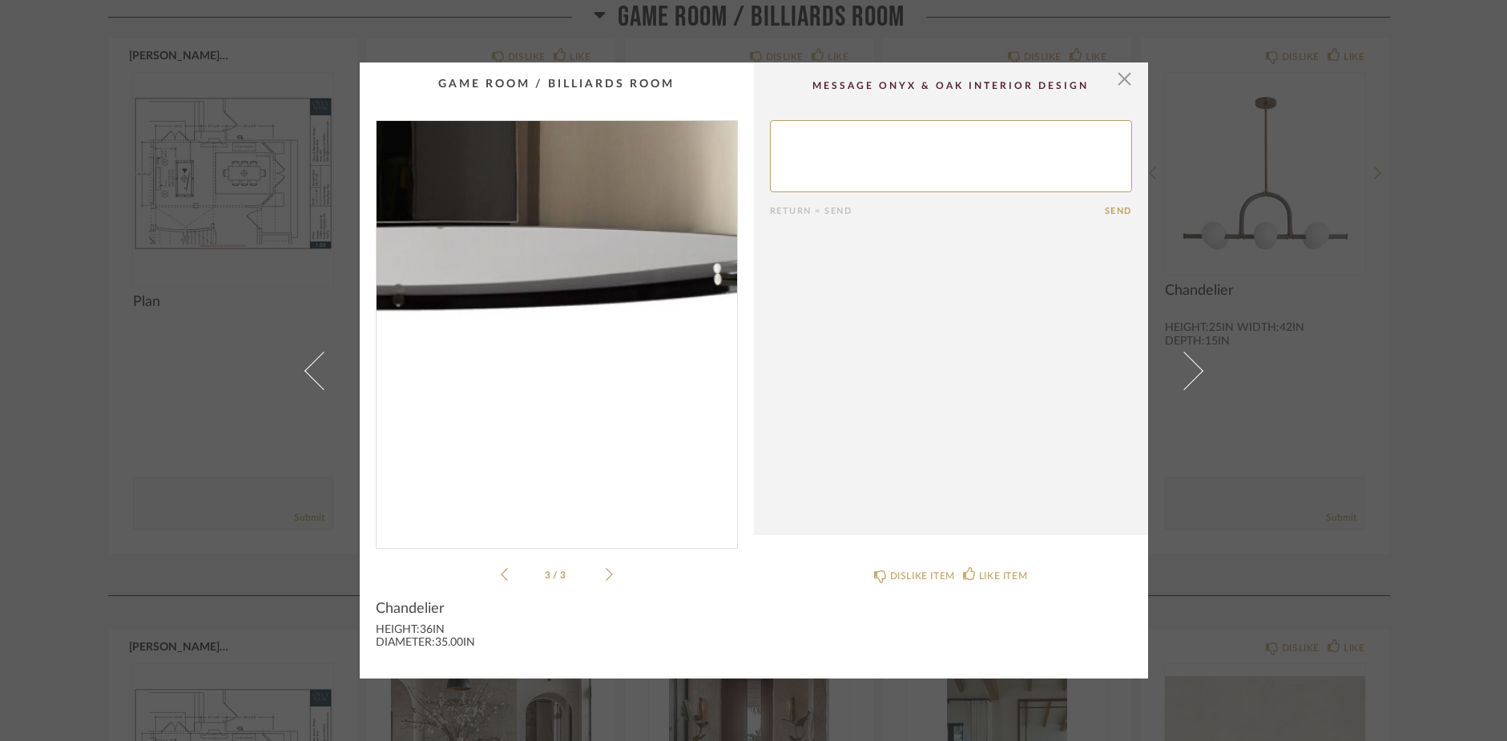
click at [600, 471] on img "2" at bounding box center [556, 328] width 360 height 414
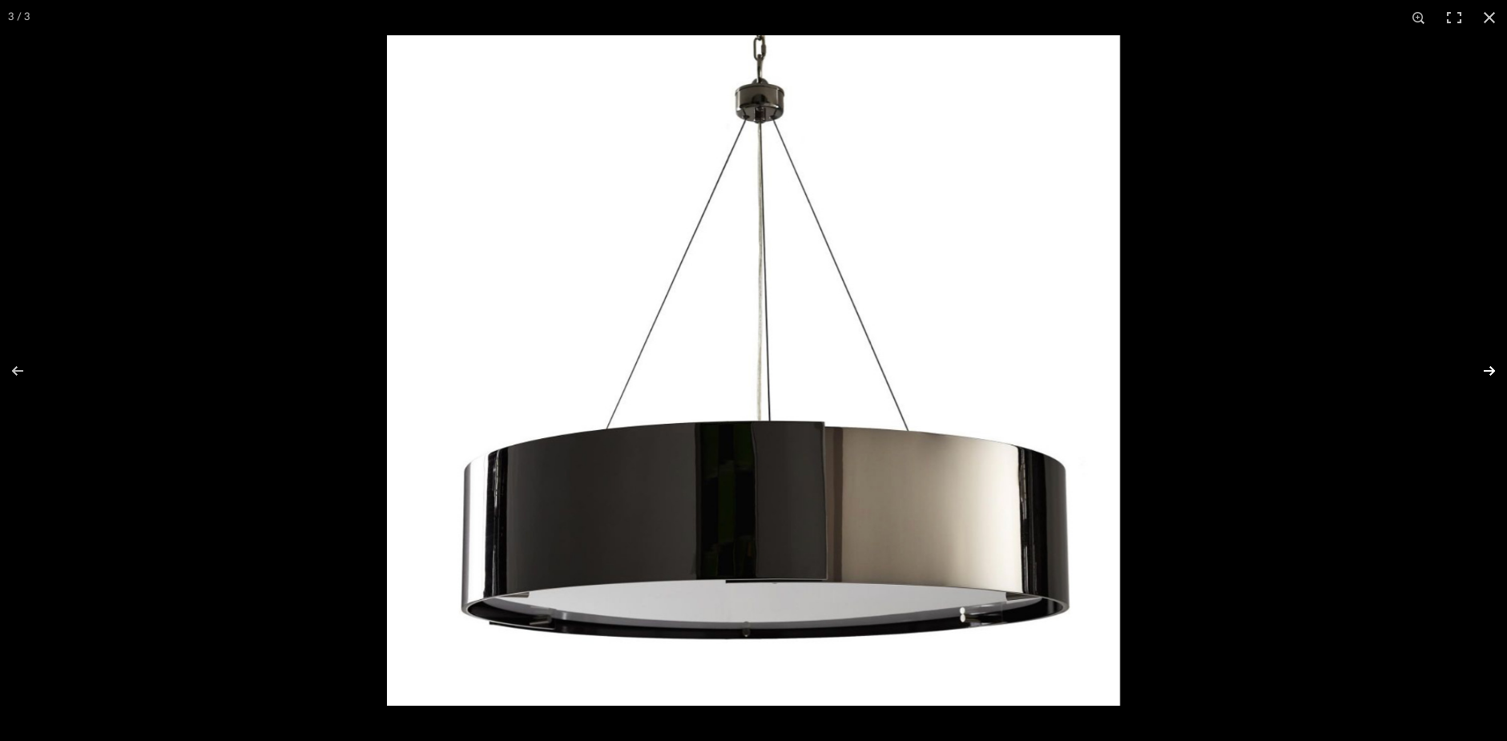
click at [1488, 368] on button at bounding box center [1479, 371] width 56 height 80
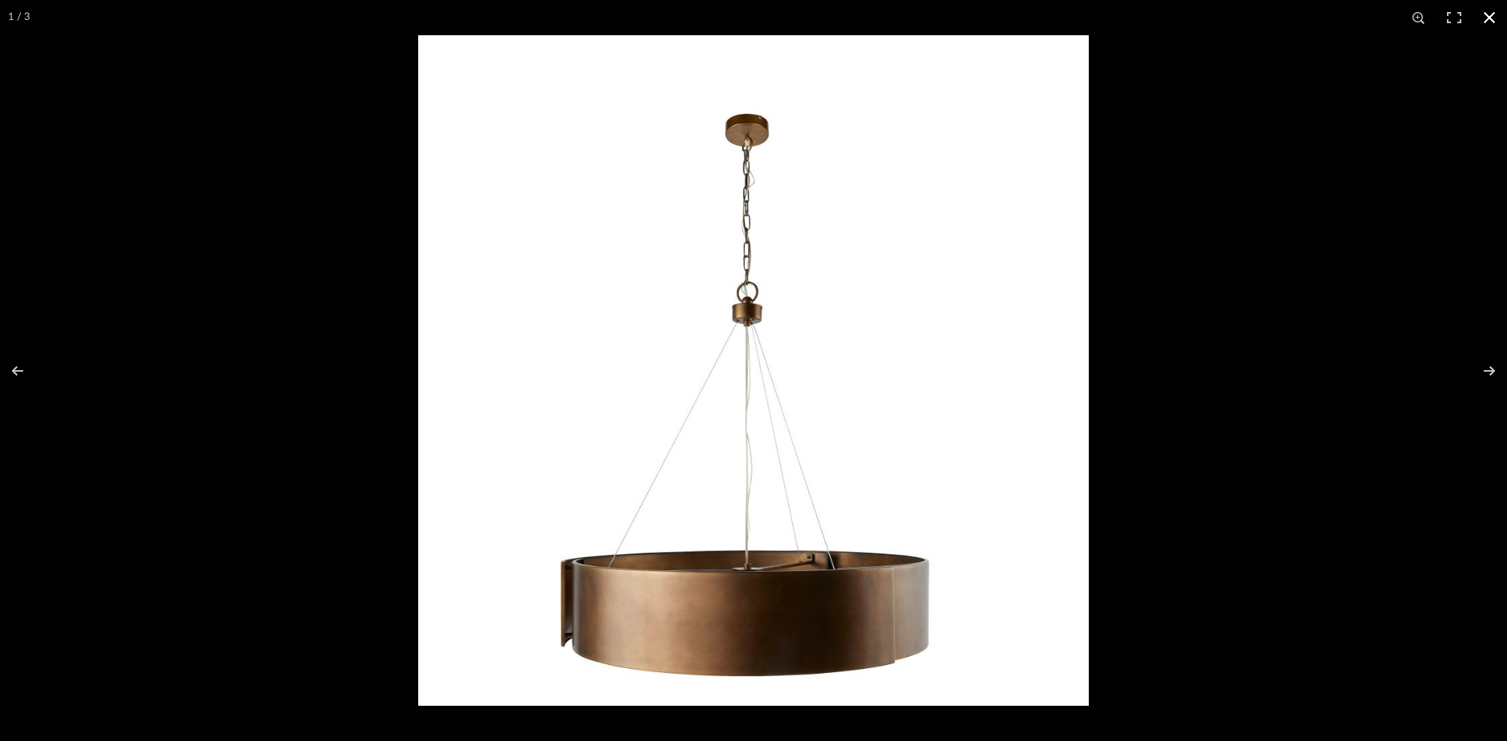
click at [1490, 17] on button at bounding box center [1489, 17] width 35 height 35
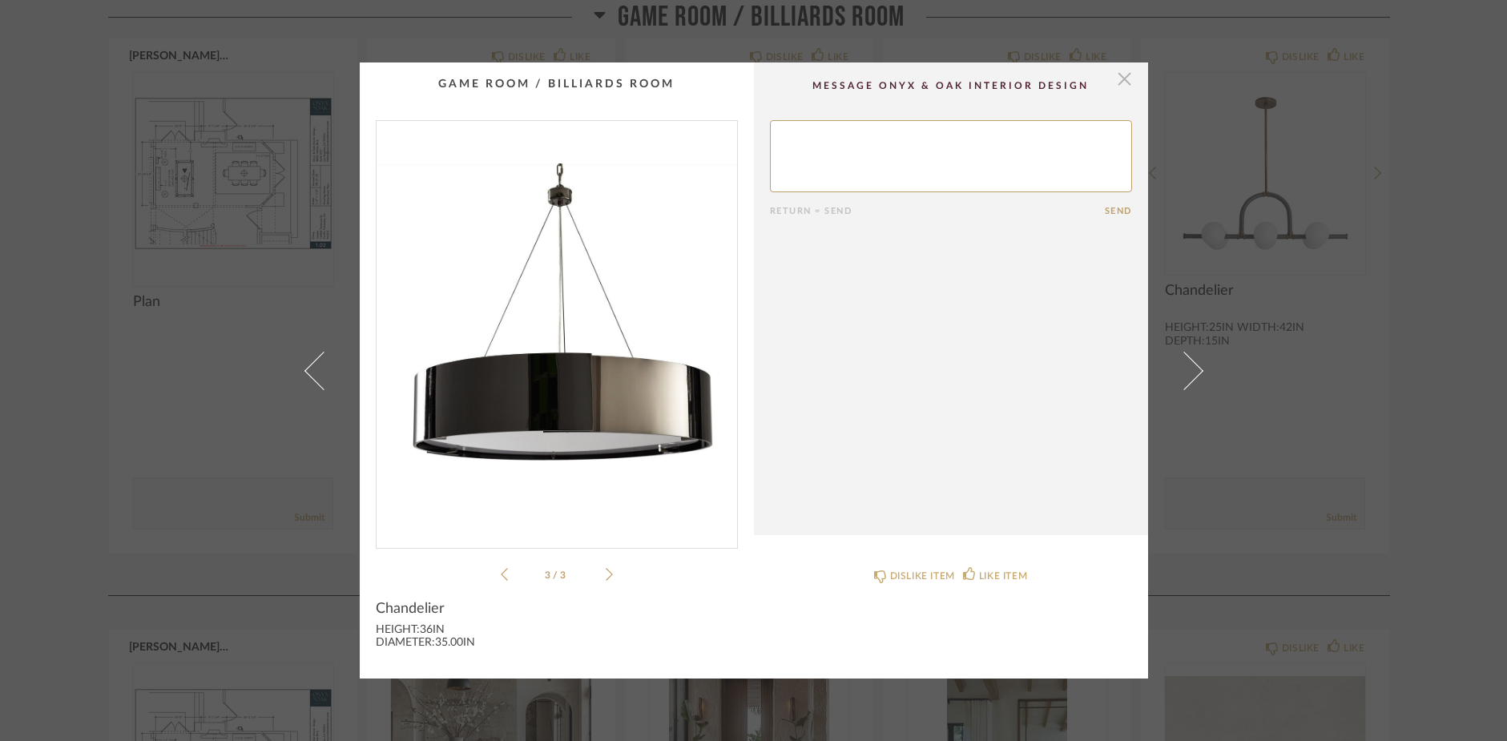
click at [1121, 77] on span "button" at bounding box center [1125, 78] width 32 height 32
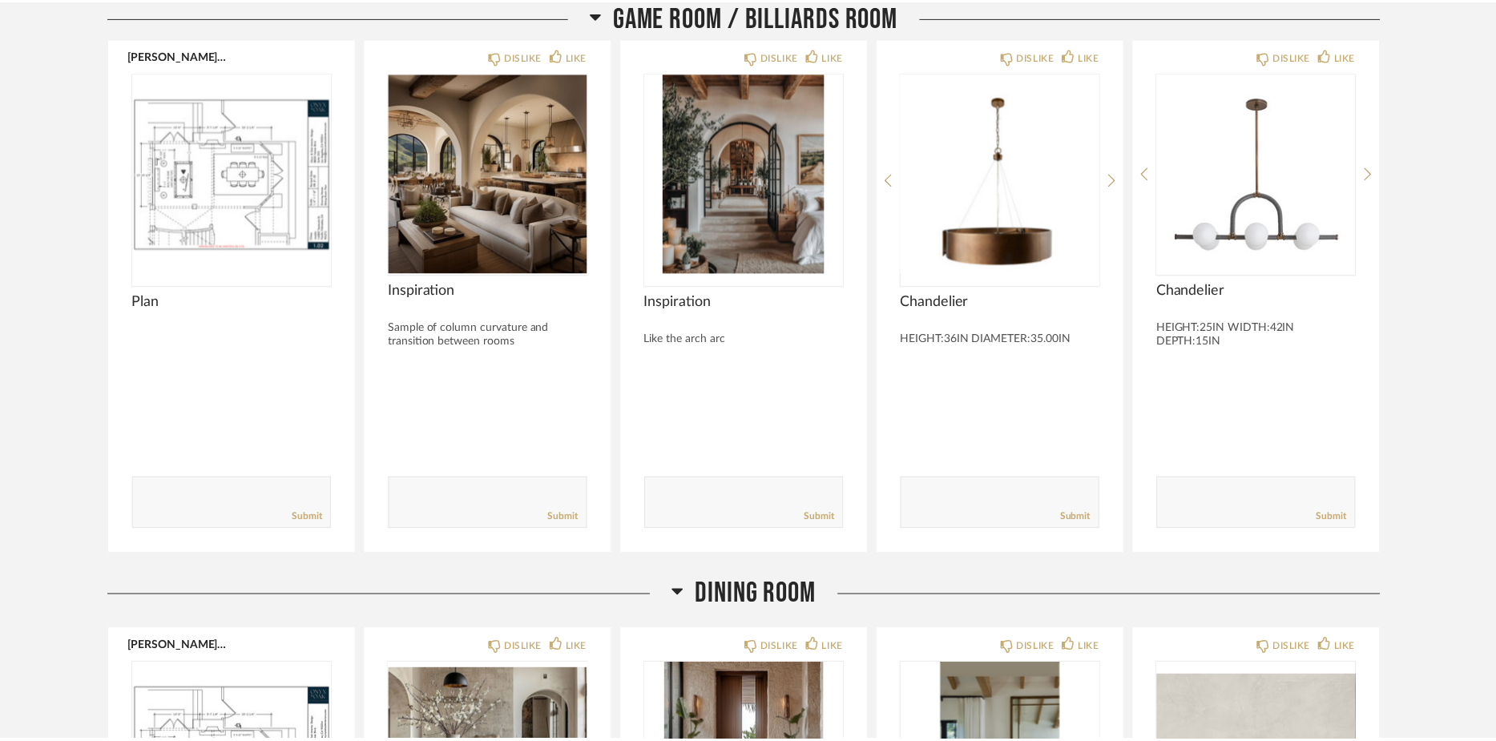
scroll to position [4298, 0]
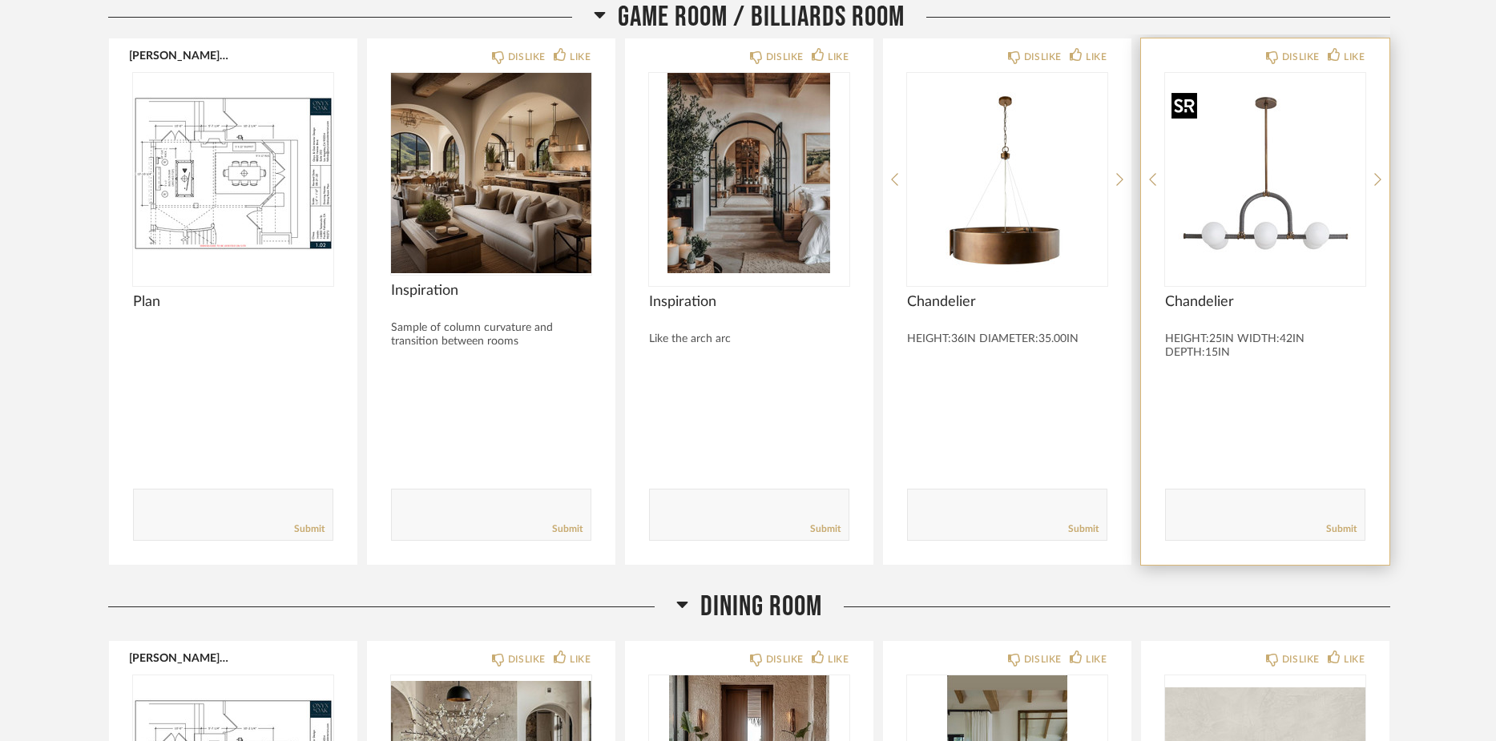
click at [1250, 225] on img "0" at bounding box center [1265, 173] width 200 height 200
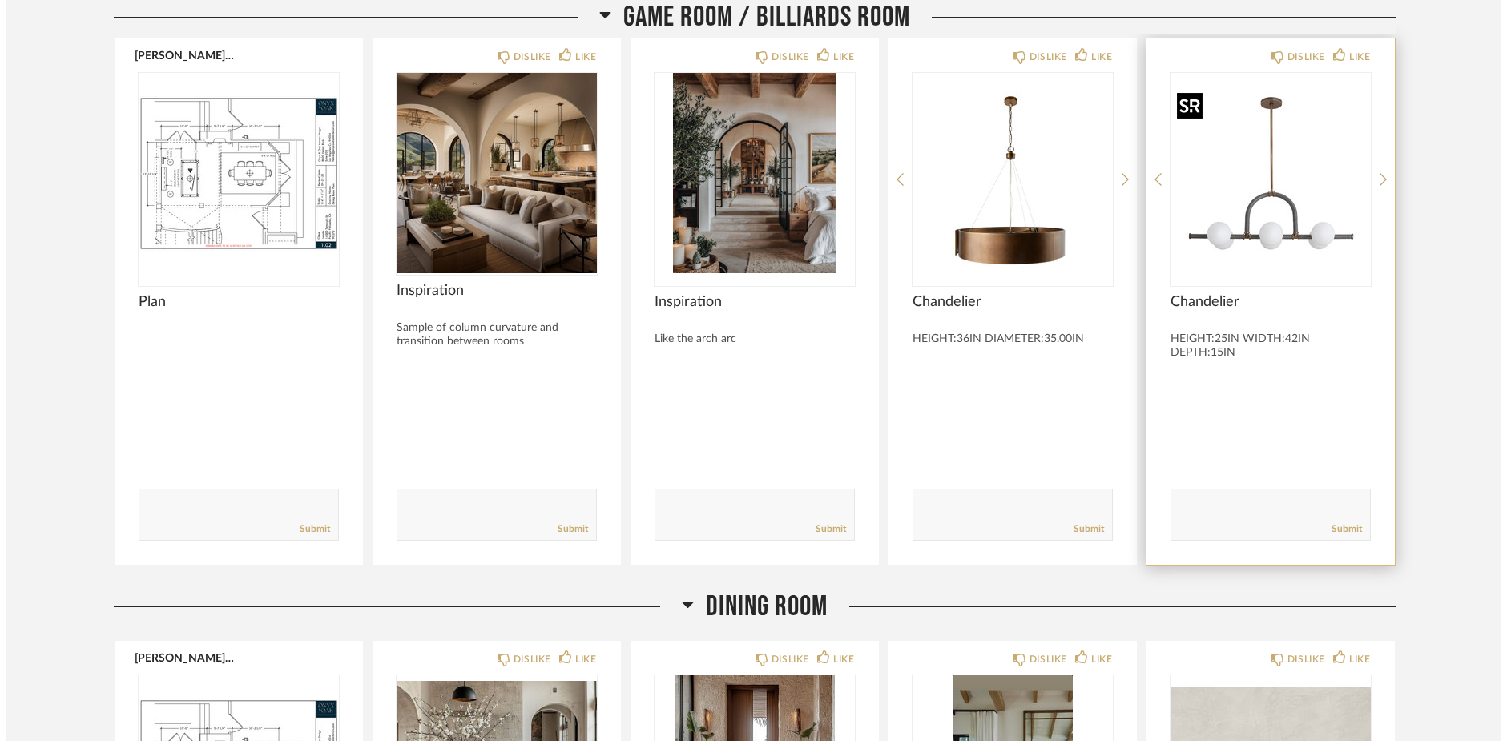
scroll to position [0, 0]
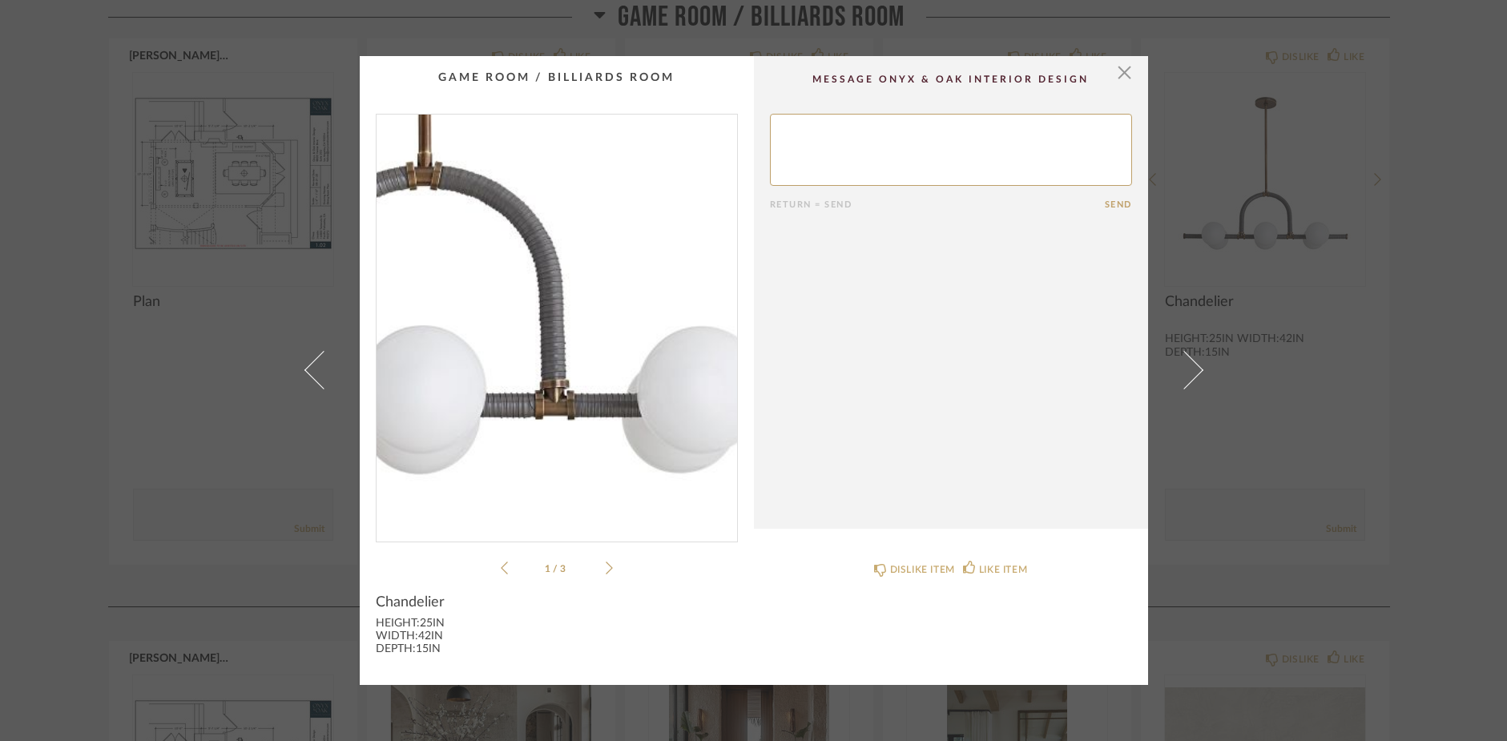
click at [597, 409] on img "0" at bounding box center [556, 322] width 360 height 414
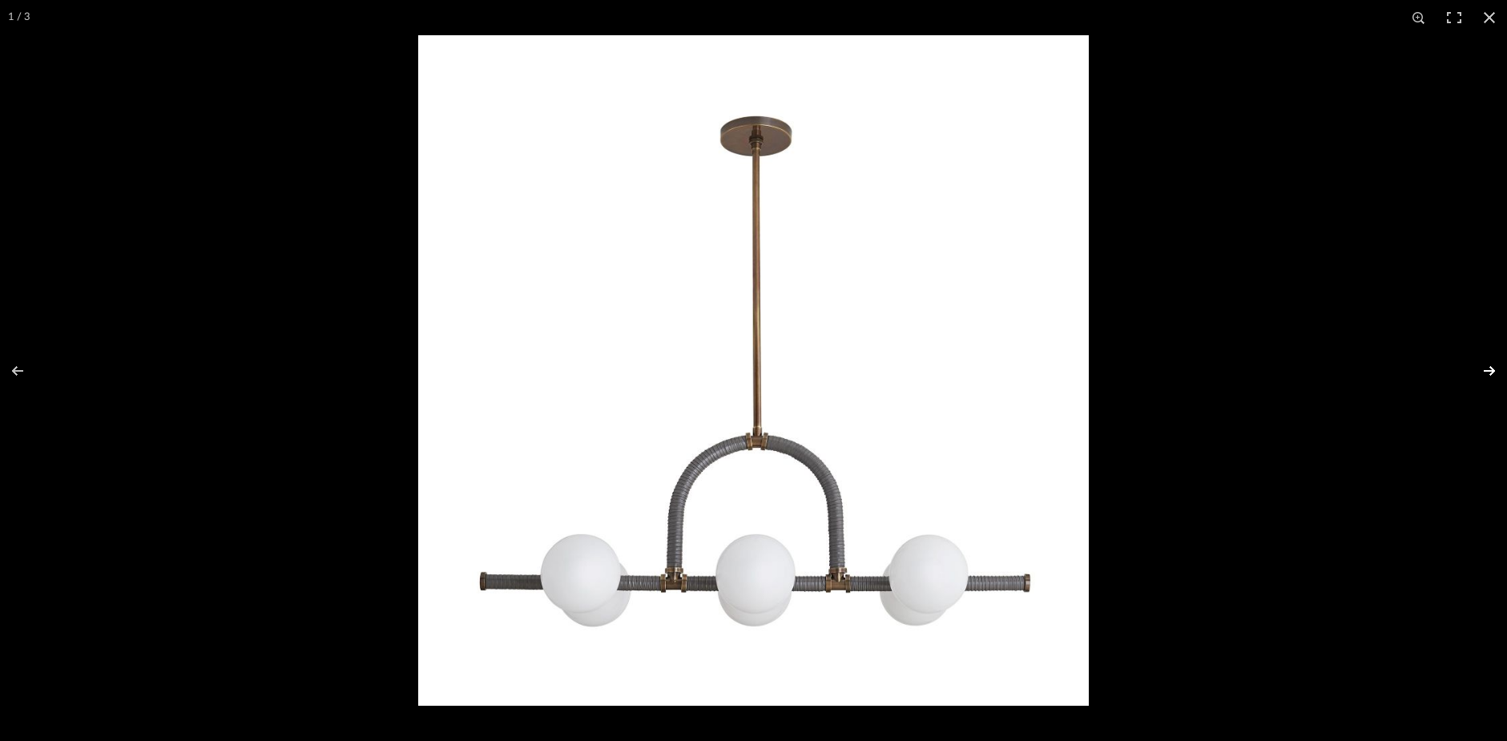
click at [1489, 367] on button at bounding box center [1479, 371] width 56 height 80
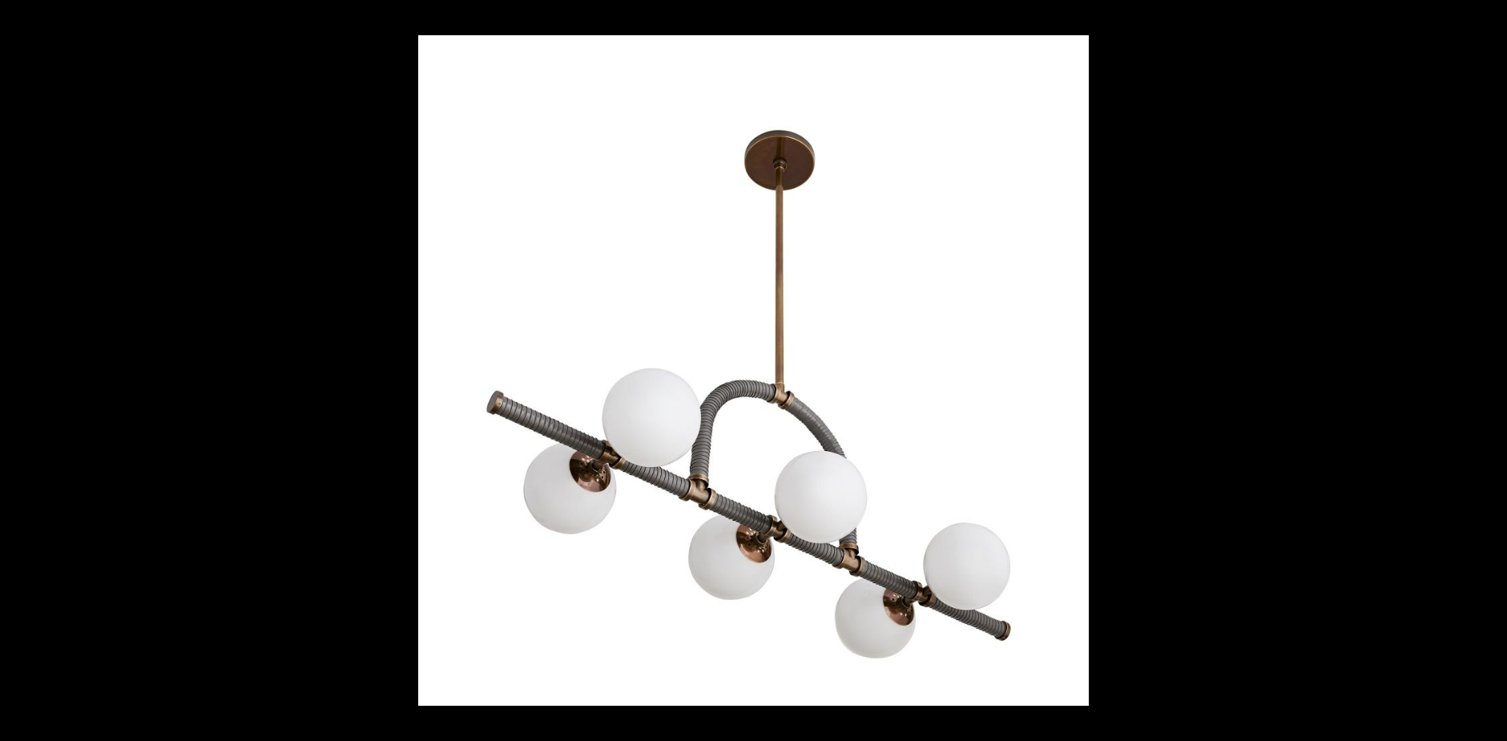
click at [1489, 367] on button at bounding box center [1479, 371] width 56 height 80
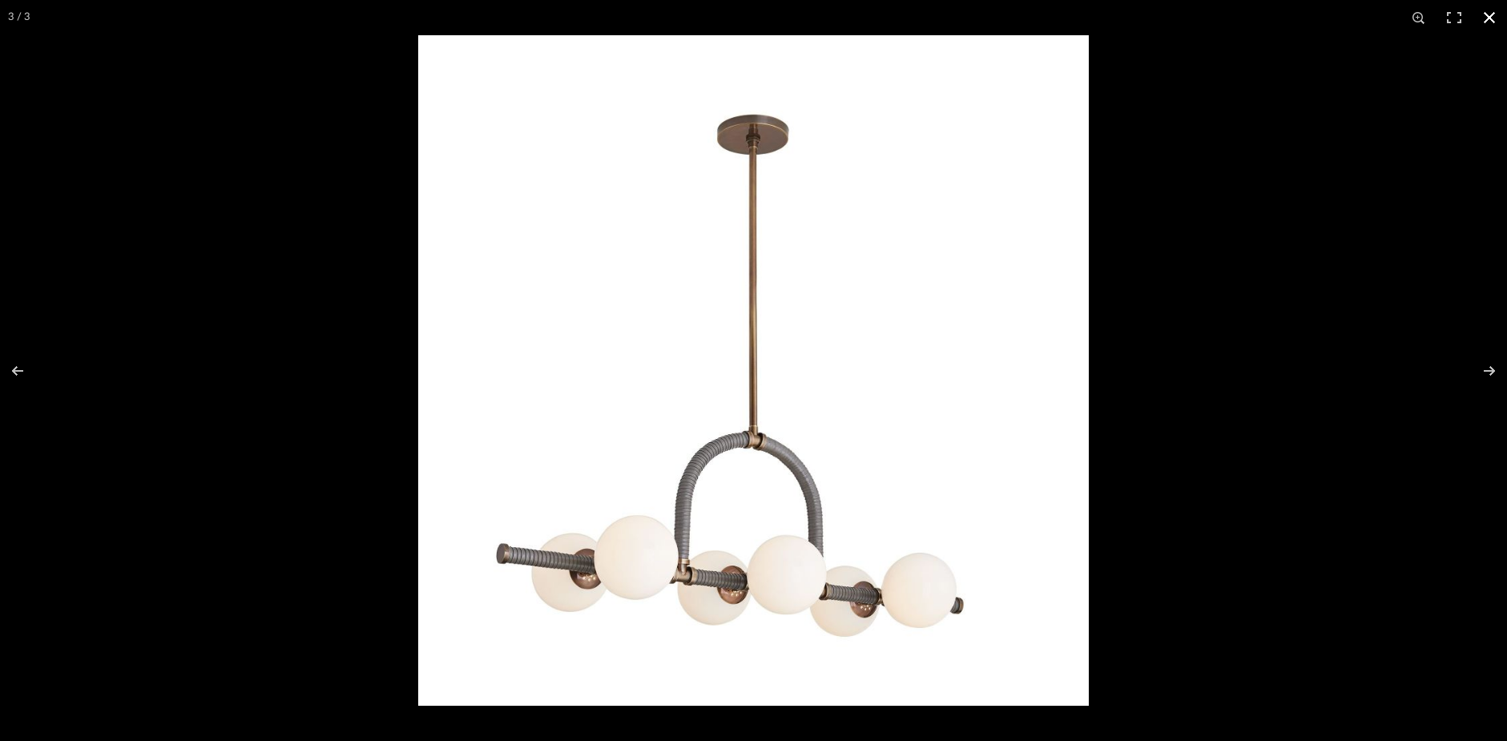
click at [1479, 18] on button at bounding box center [1489, 17] width 35 height 35
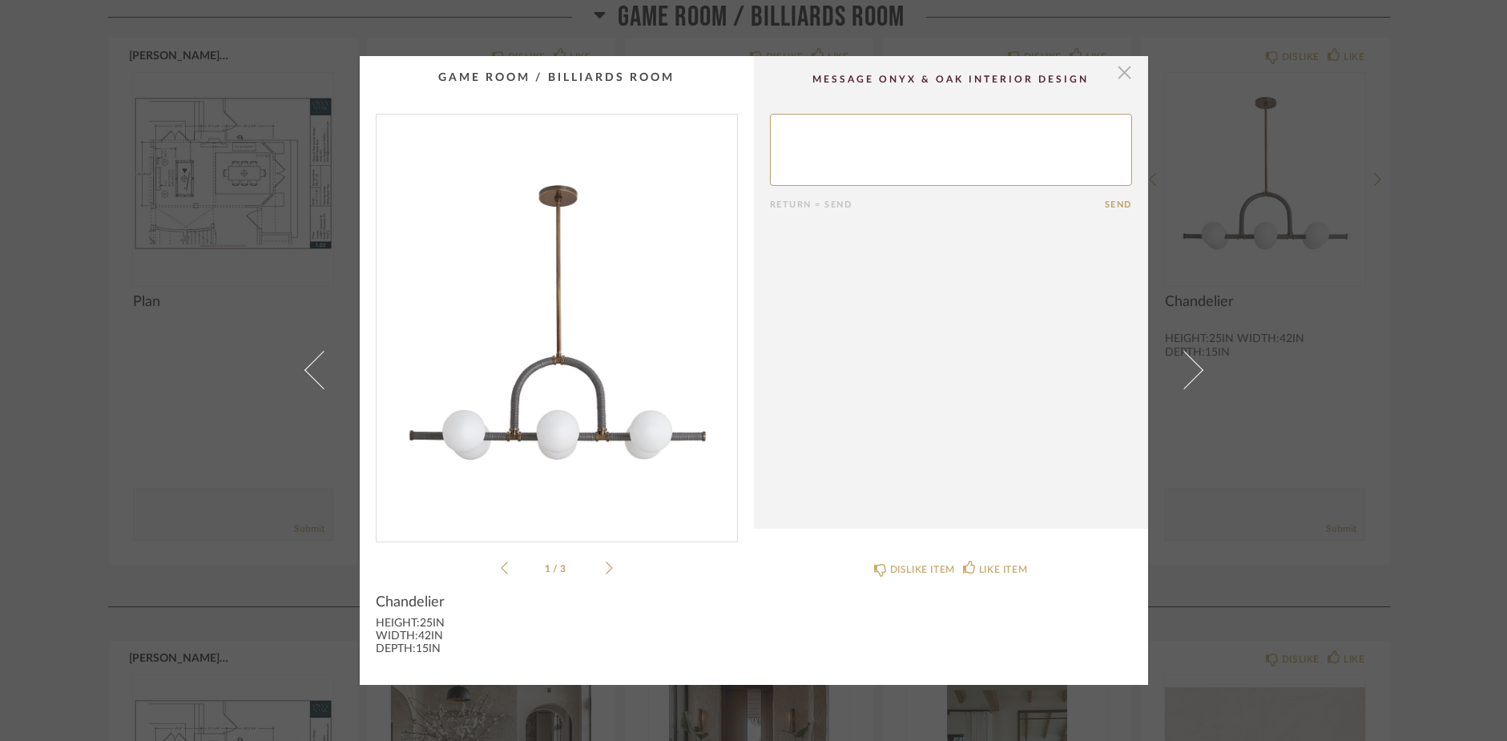
click at [1119, 73] on span "button" at bounding box center [1125, 72] width 32 height 32
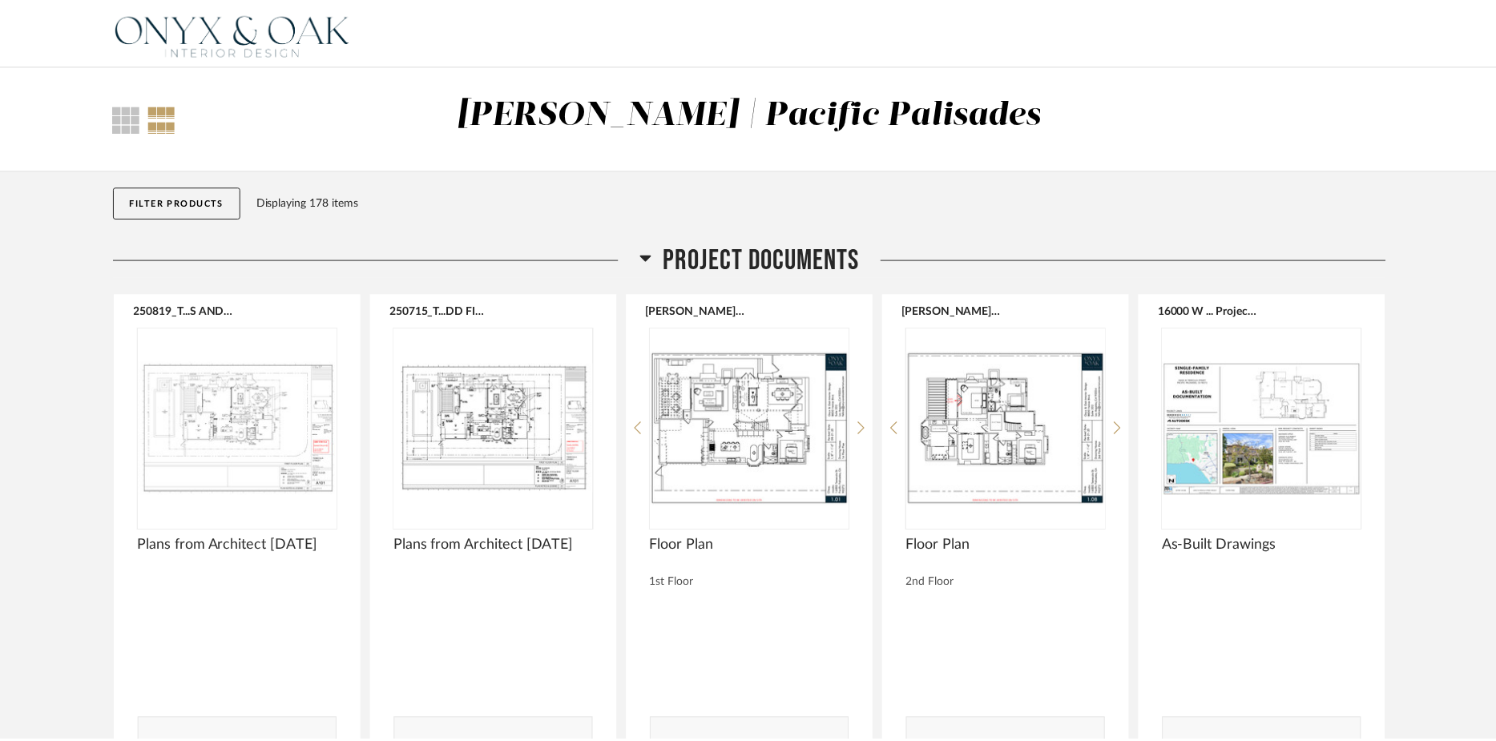
scroll to position [4298, 0]
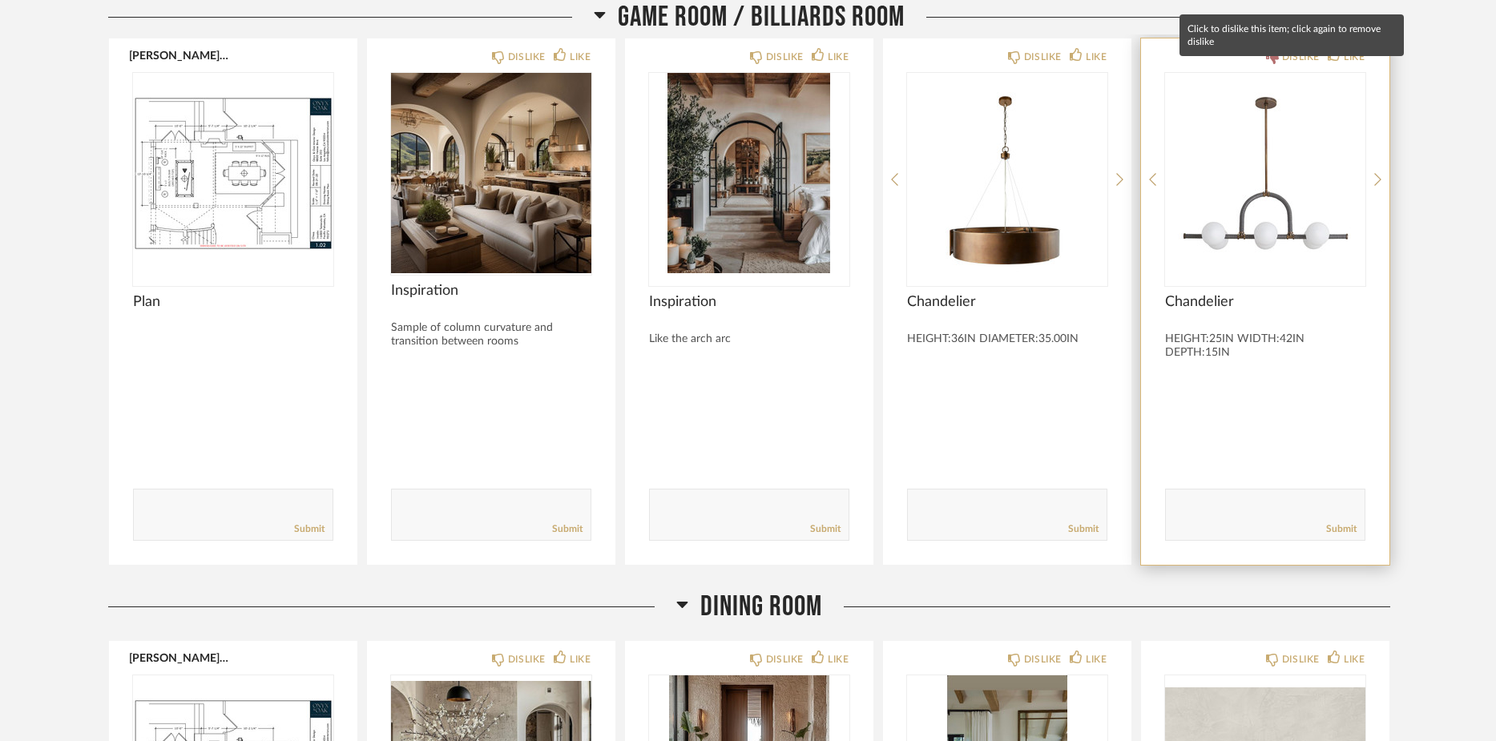
click at [1277, 65] on div "DISLIKE" at bounding box center [1293, 57] width 54 height 16
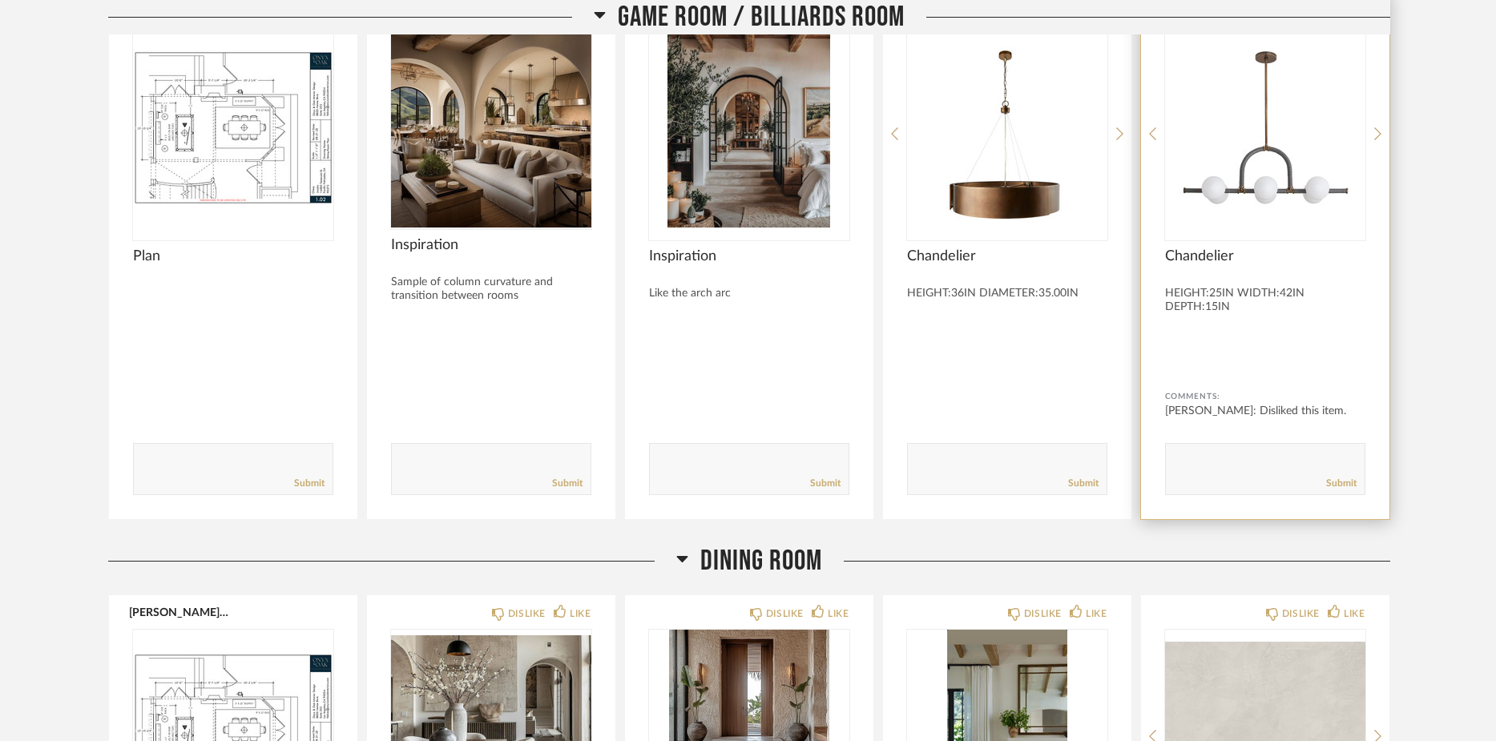
scroll to position [4345, 0]
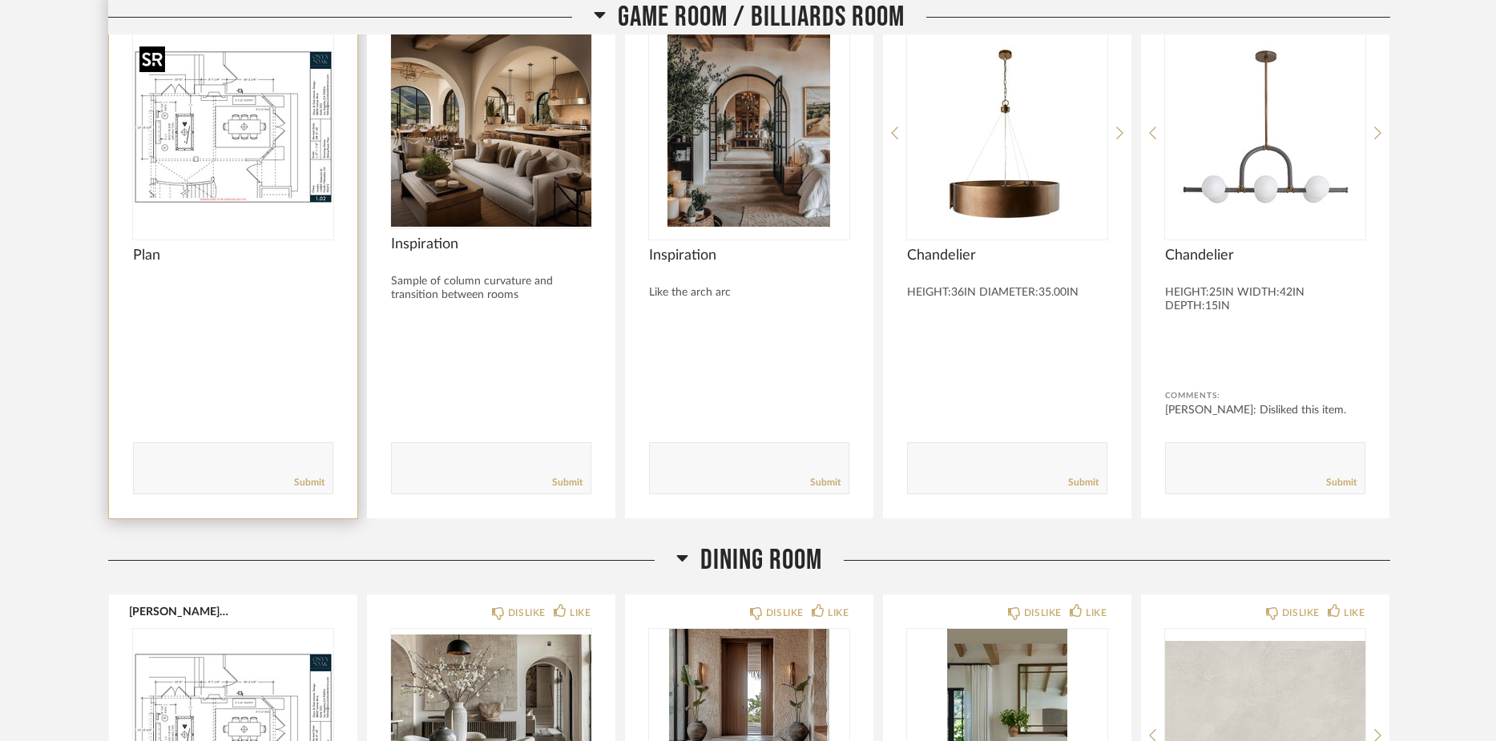
click at [268, 179] on img "0" at bounding box center [233, 126] width 200 height 200
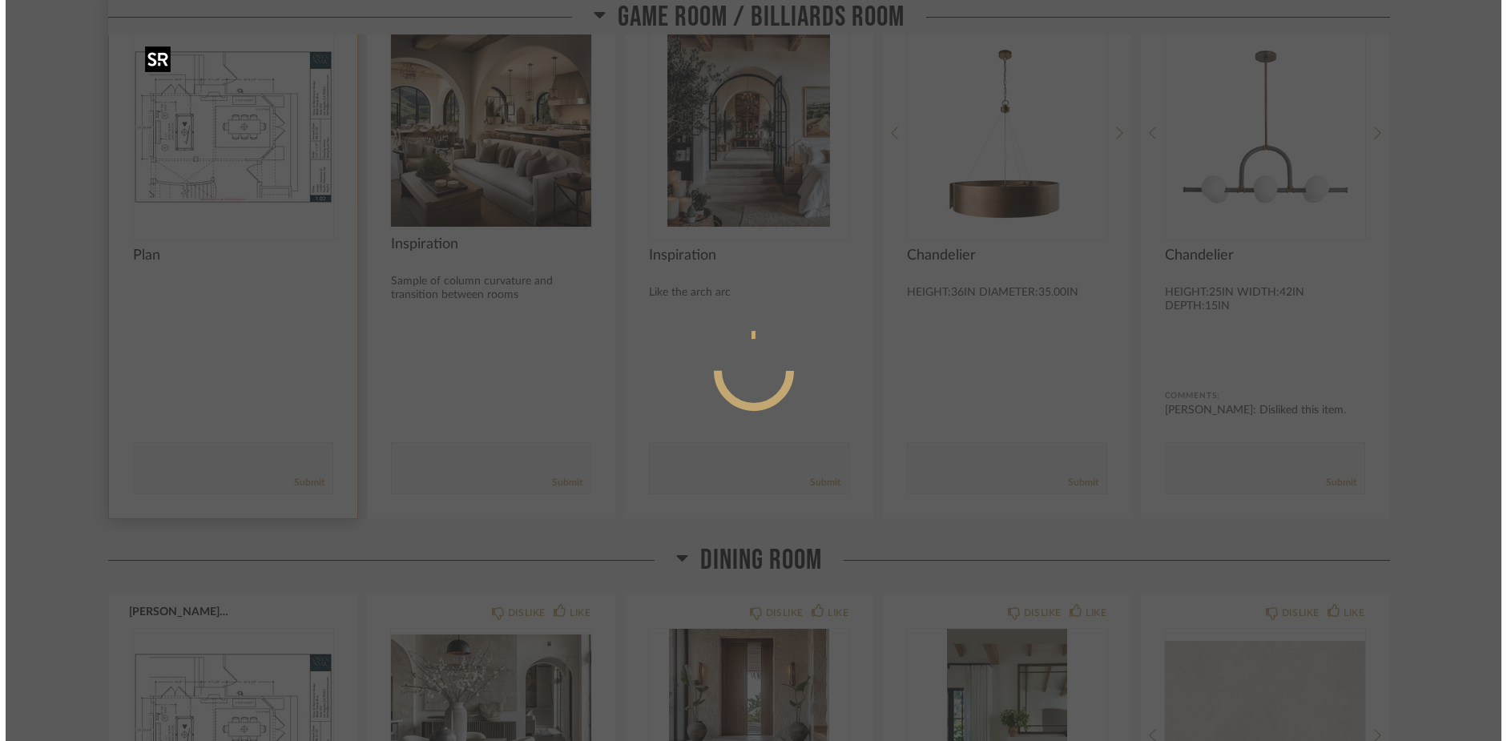
scroll to position [0, 0]
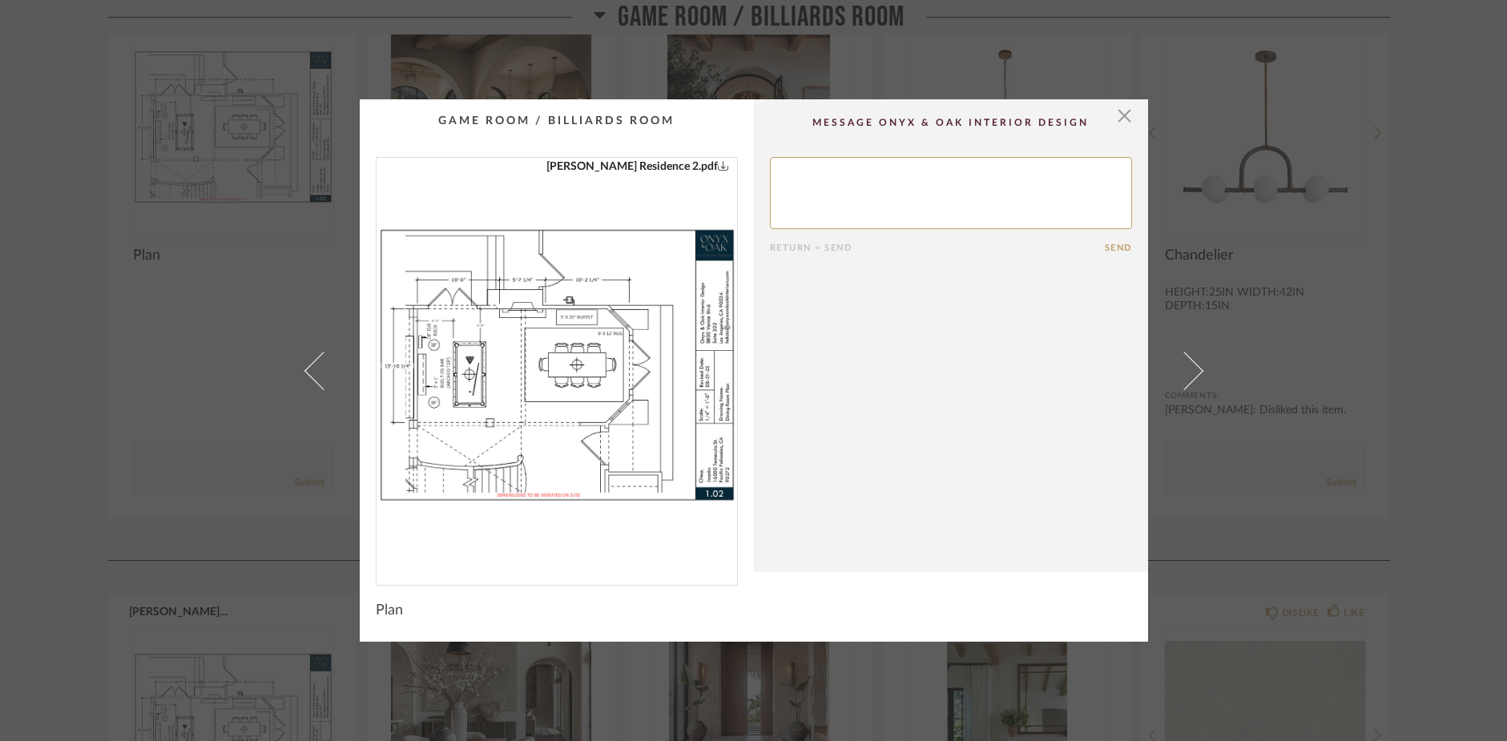
click at [563, 376] on img "0" at bounding box center [556, 365] width 360 height 414
click at [1118, 116] on span "button" at bounding box center [1125, 115] width 32 height 32
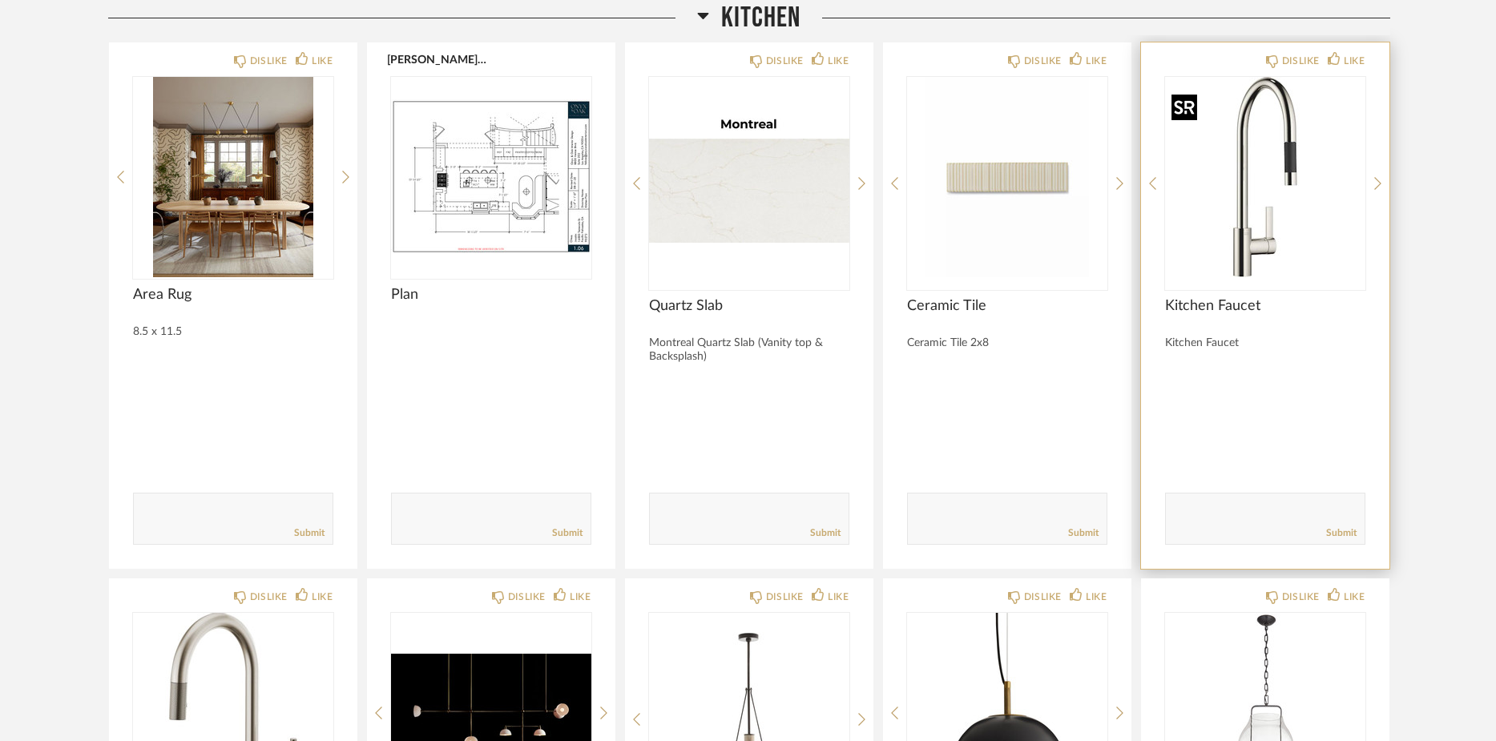
scroll to position [7314, 0]
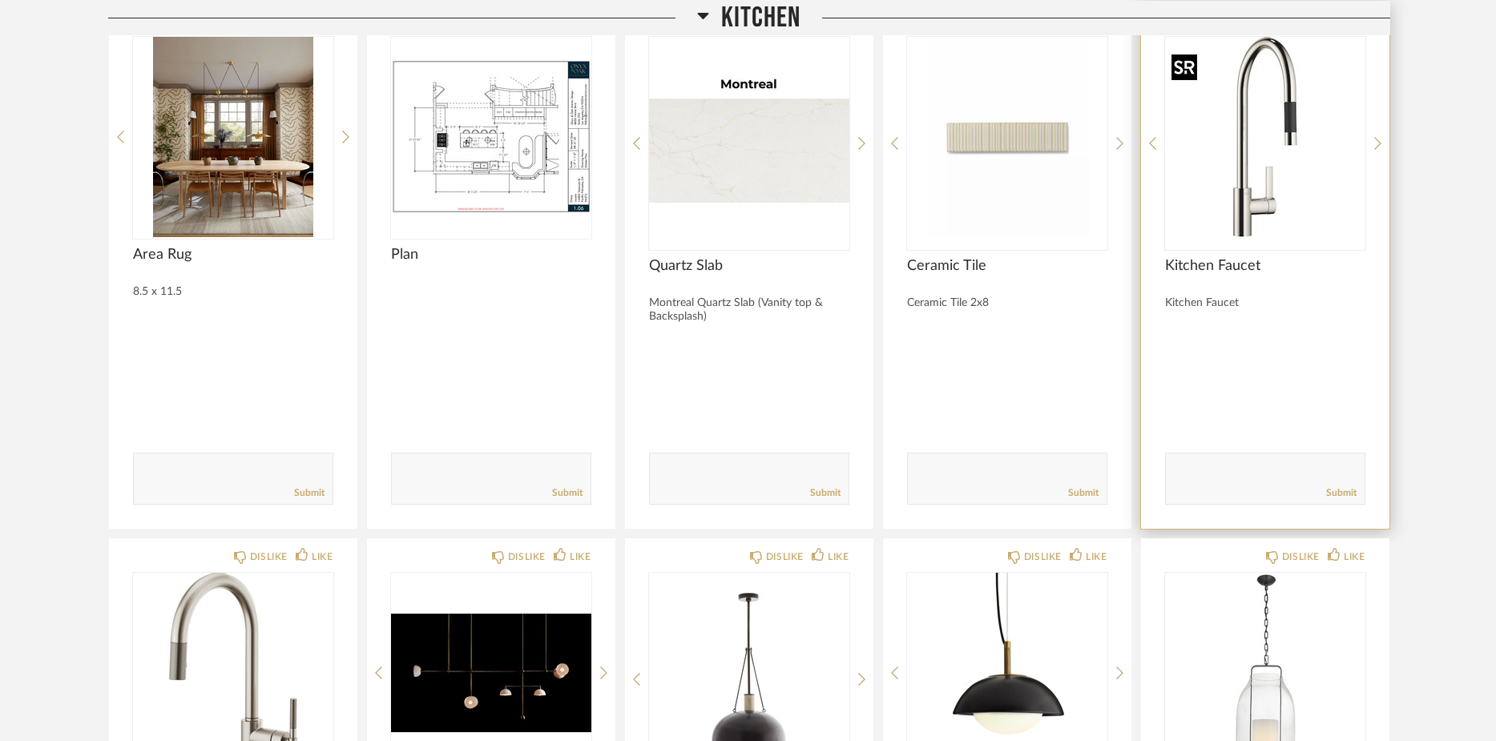
click at [1238, 228] on img "0" at bounding box center [1265, 137] width 200 height 200
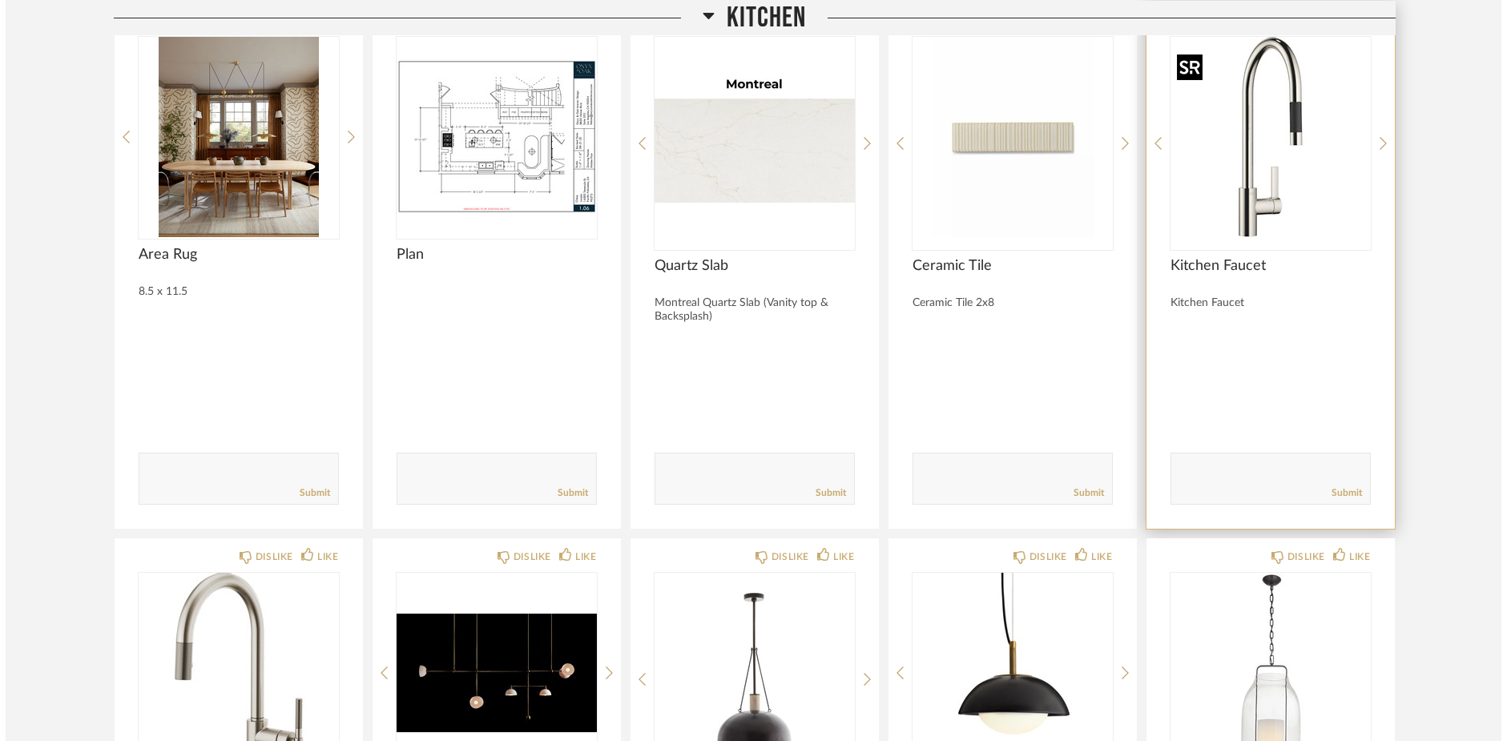
scroll to position [0, 0]
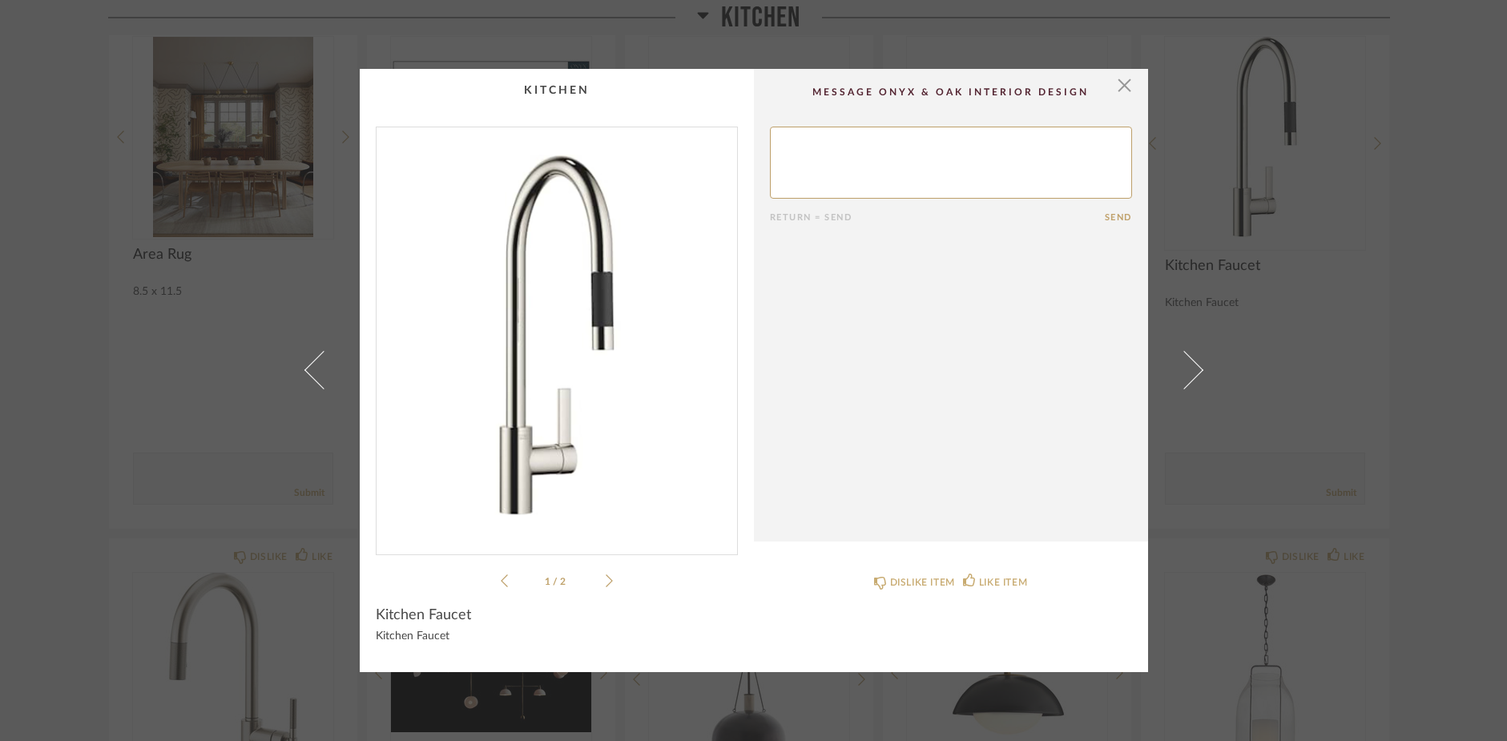
click at [600, 397] on img "0" at bounding box center [556, 334] width 360 height 414
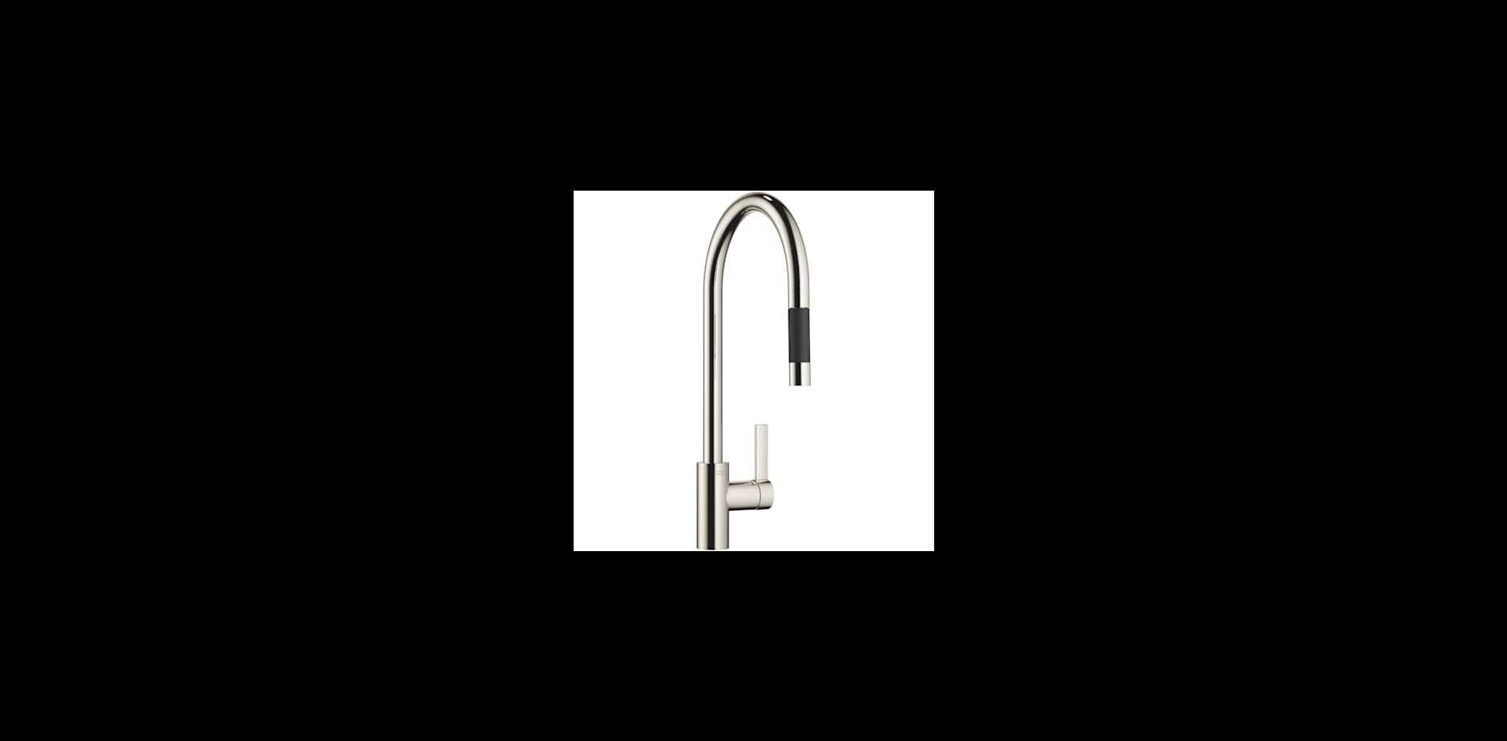
click at [1491, 14] on button at bounding box center [1489, 17] width 35 height 35
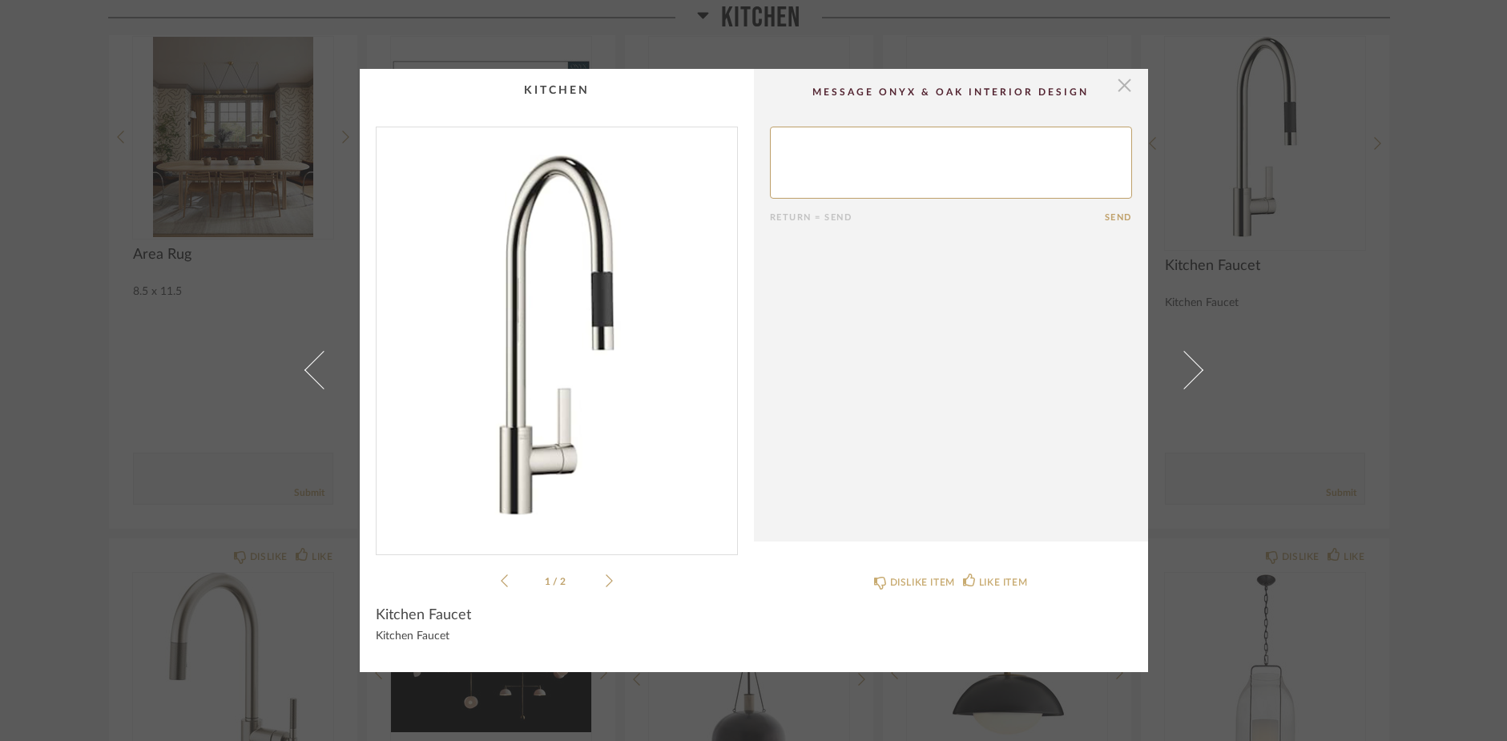
click at [1113, 83] on span "button" at bounding box center [1125, 85] width 32 height 32
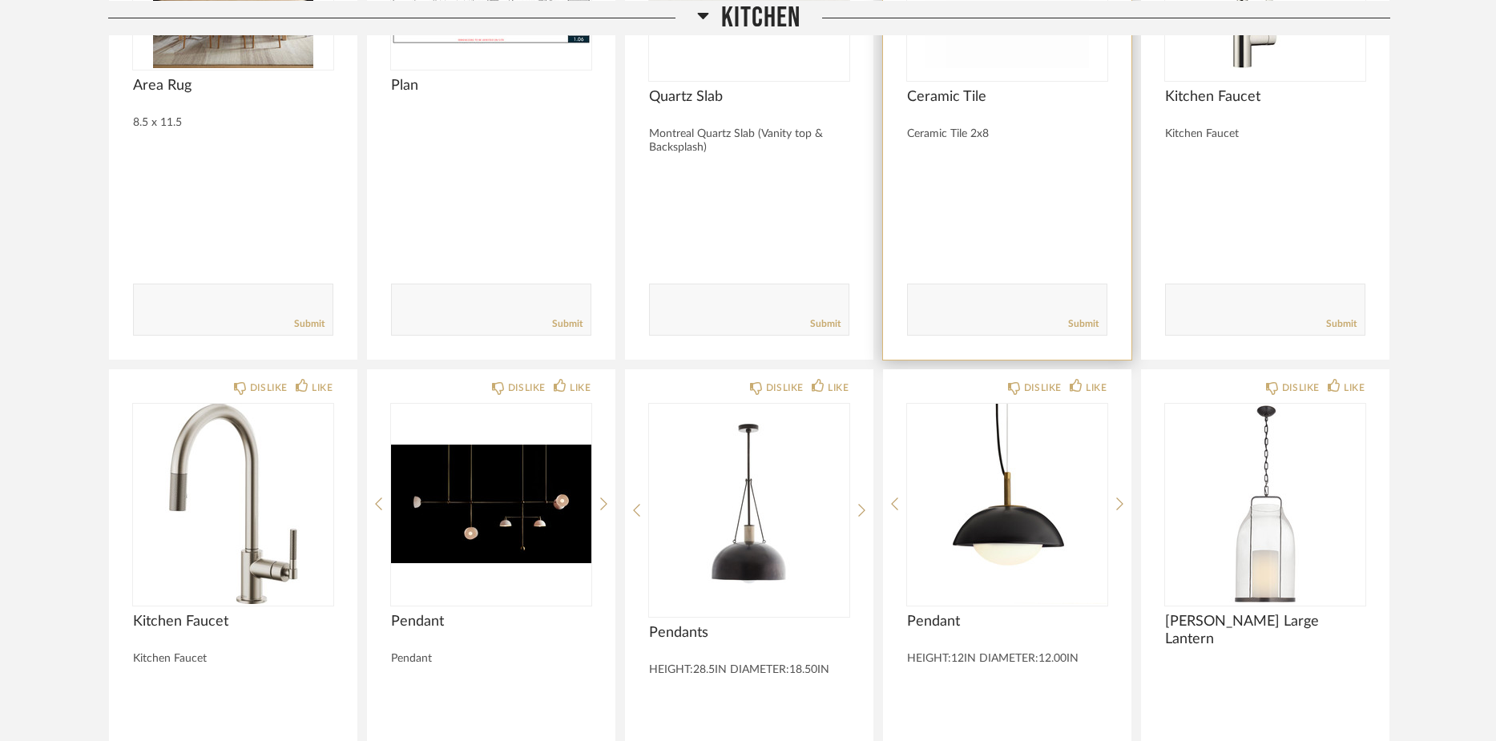
scroll to position [7506, 0]
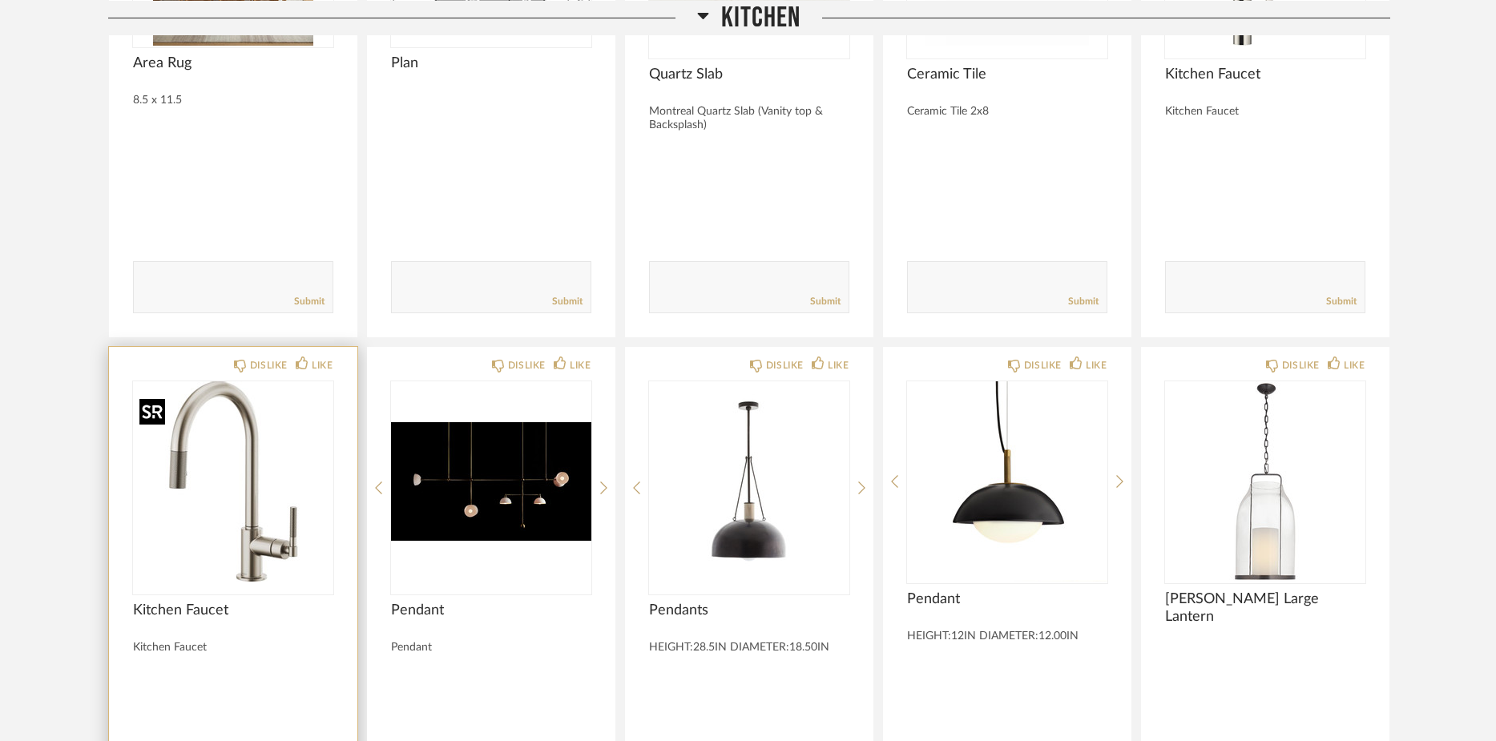
click at [257, 554] on img "0" at bounding box center [233, 481] width 200 height 200
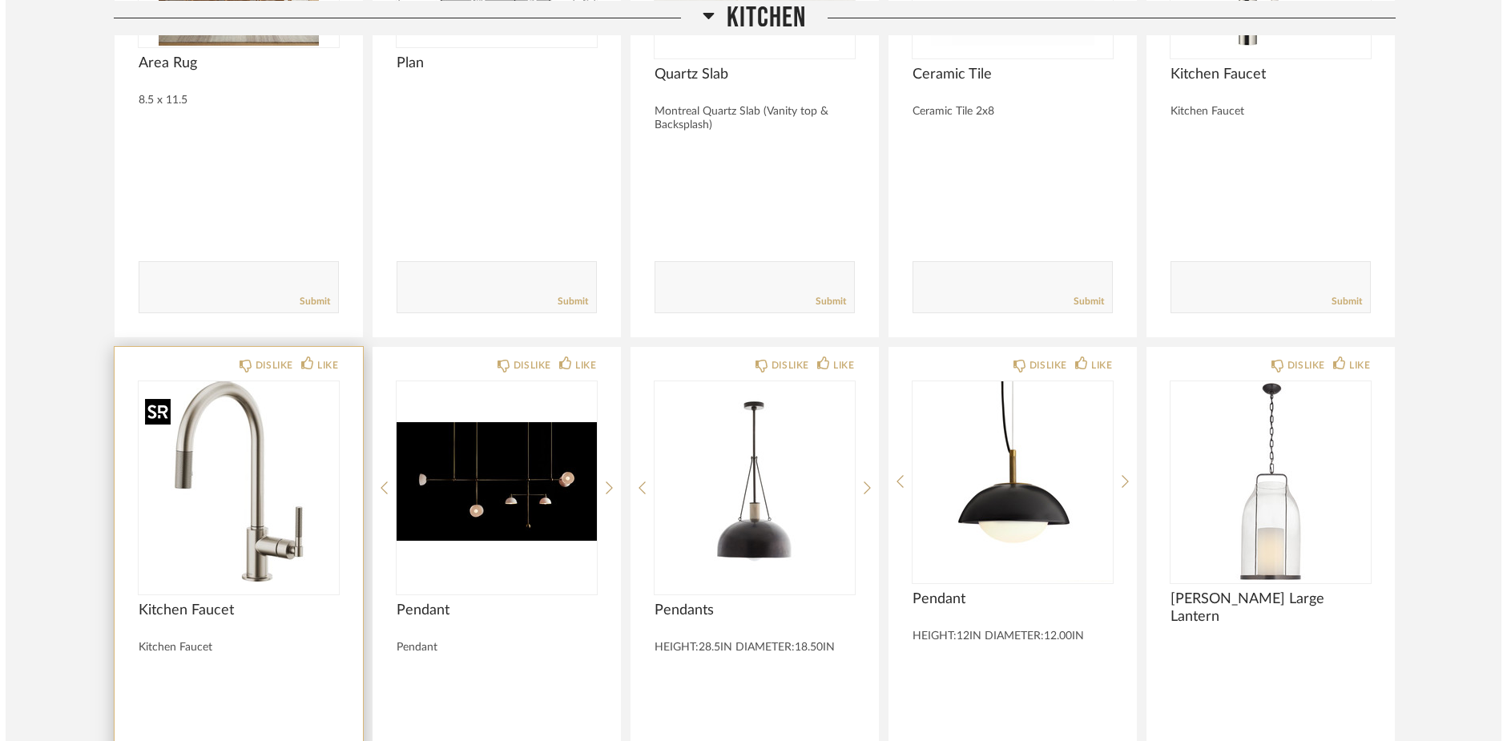
scroll to position [0, 0]
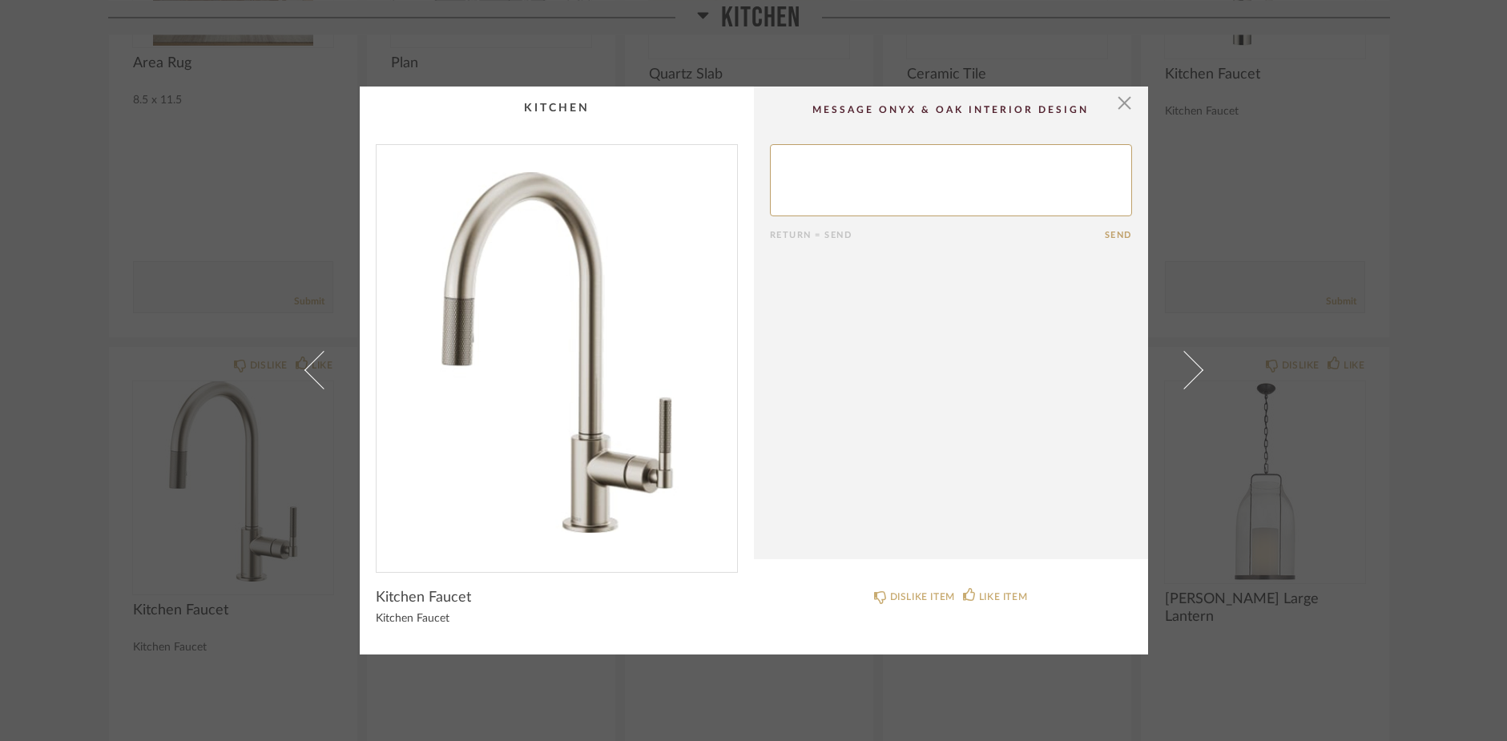
click at [545, 460] on img "0" at bounding box center [556, 352] width 360 height 414
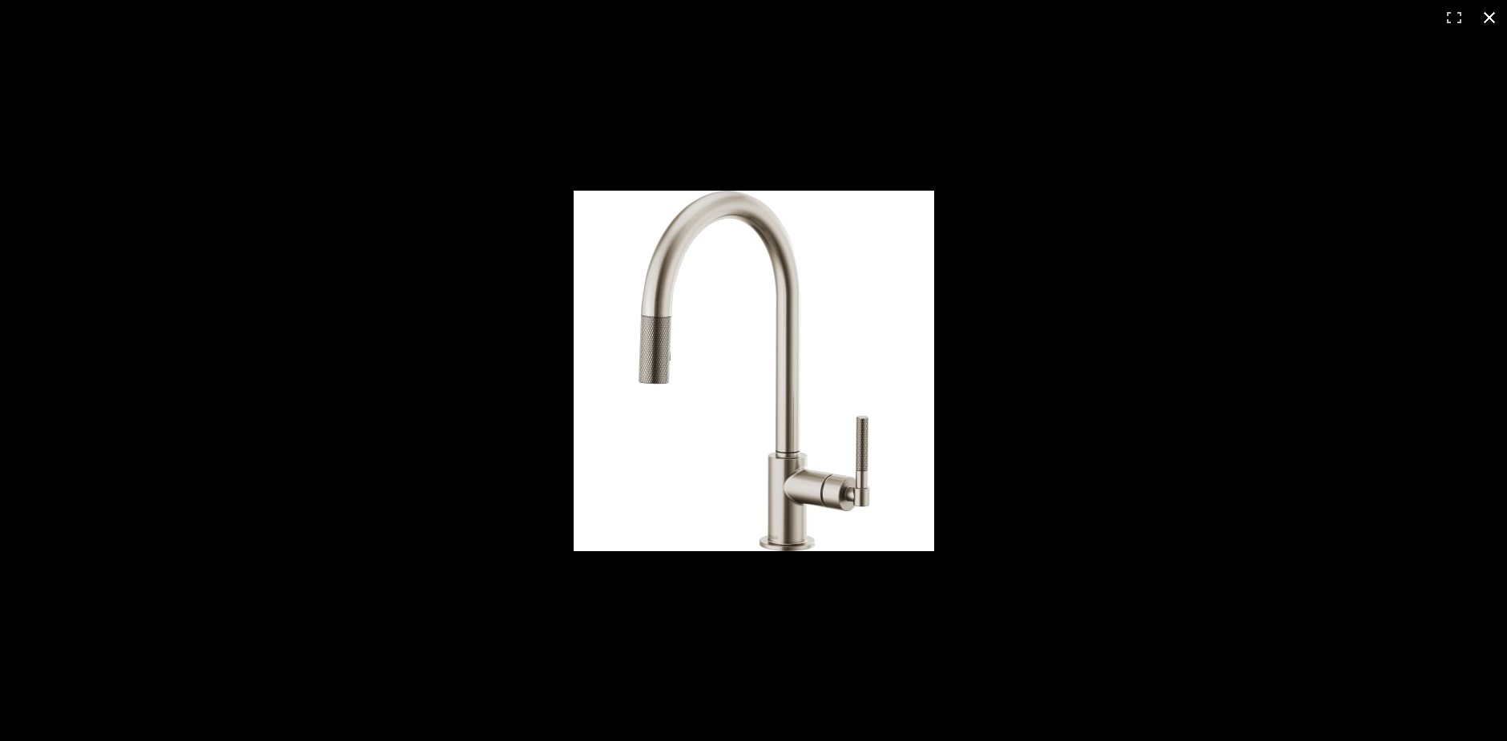
click at [1488, 18] on button at bounding box center [1489, 17] width 35 height 35
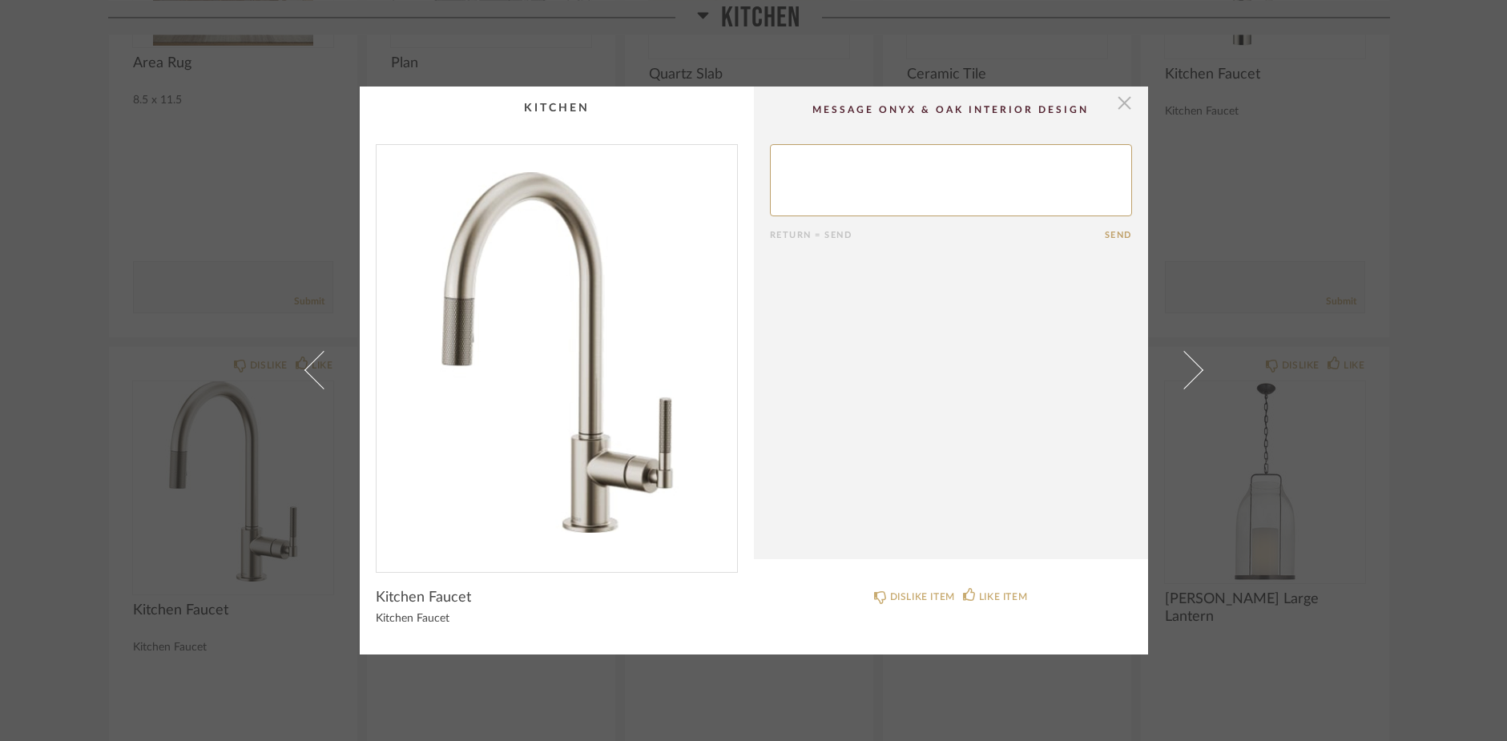
click at [1117, 103] on span "button" at bounding box center [1125, 103] width 32 height 32
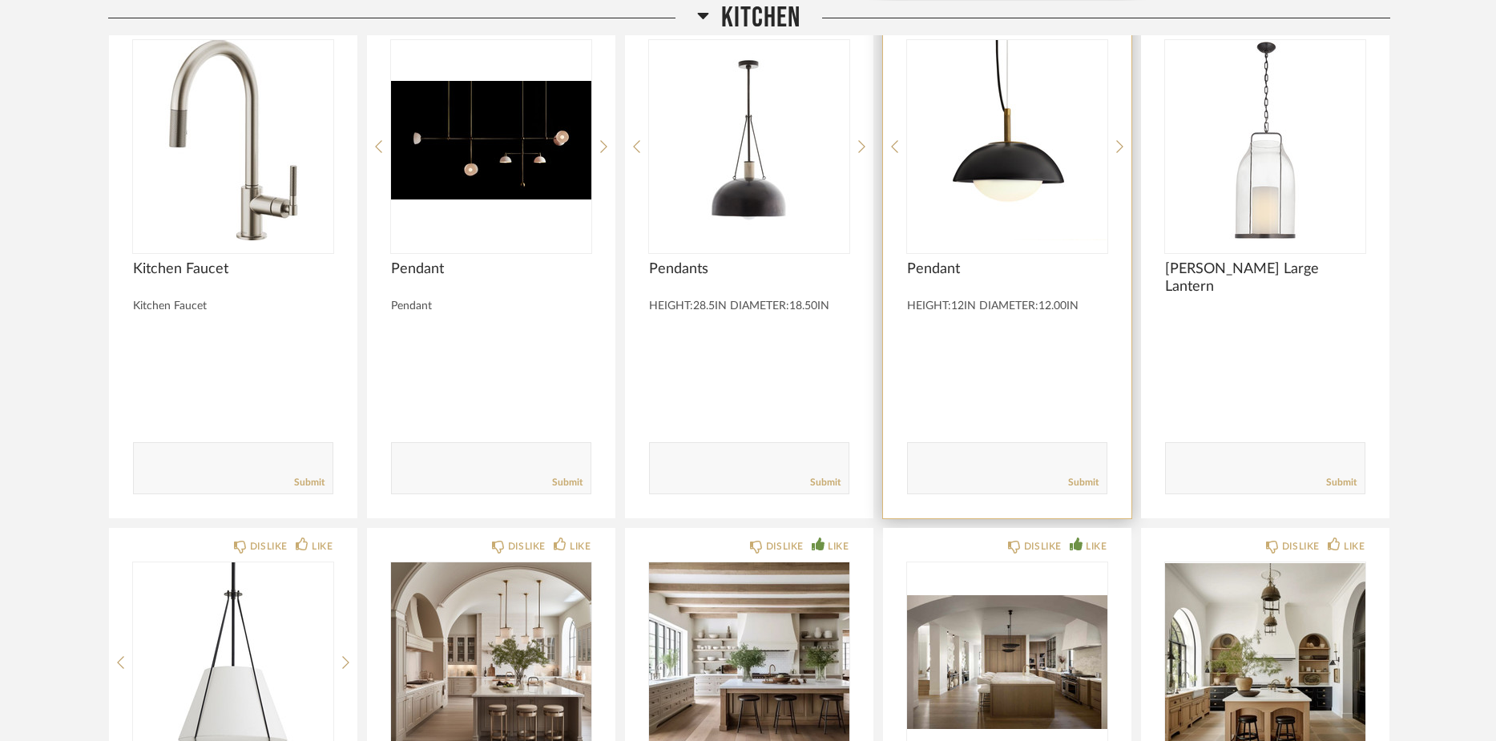
scroll to position [7852, 0]
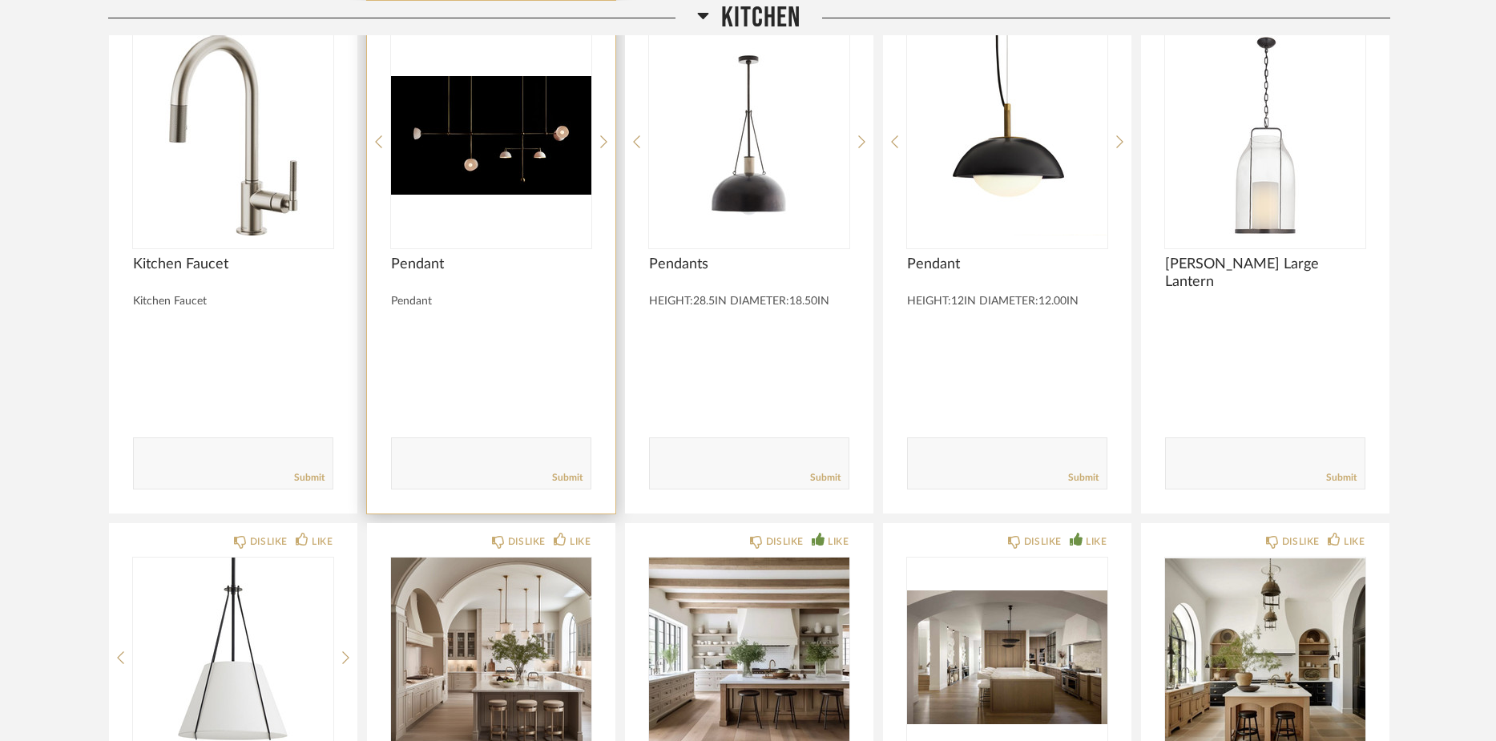
click at [467, 170] on img "0" at bounding box center [491, 135] width 200 height 200
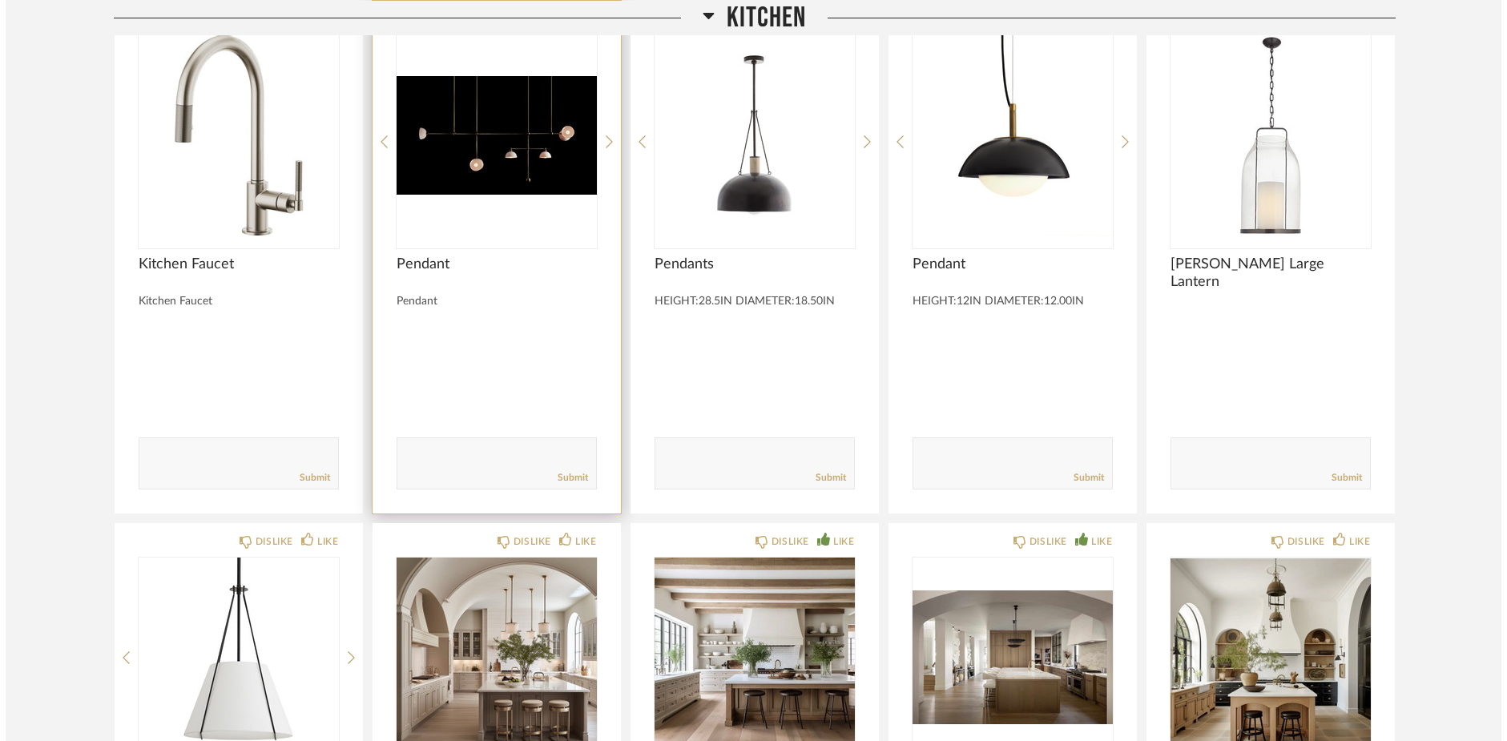
scroll to position [0, 0]
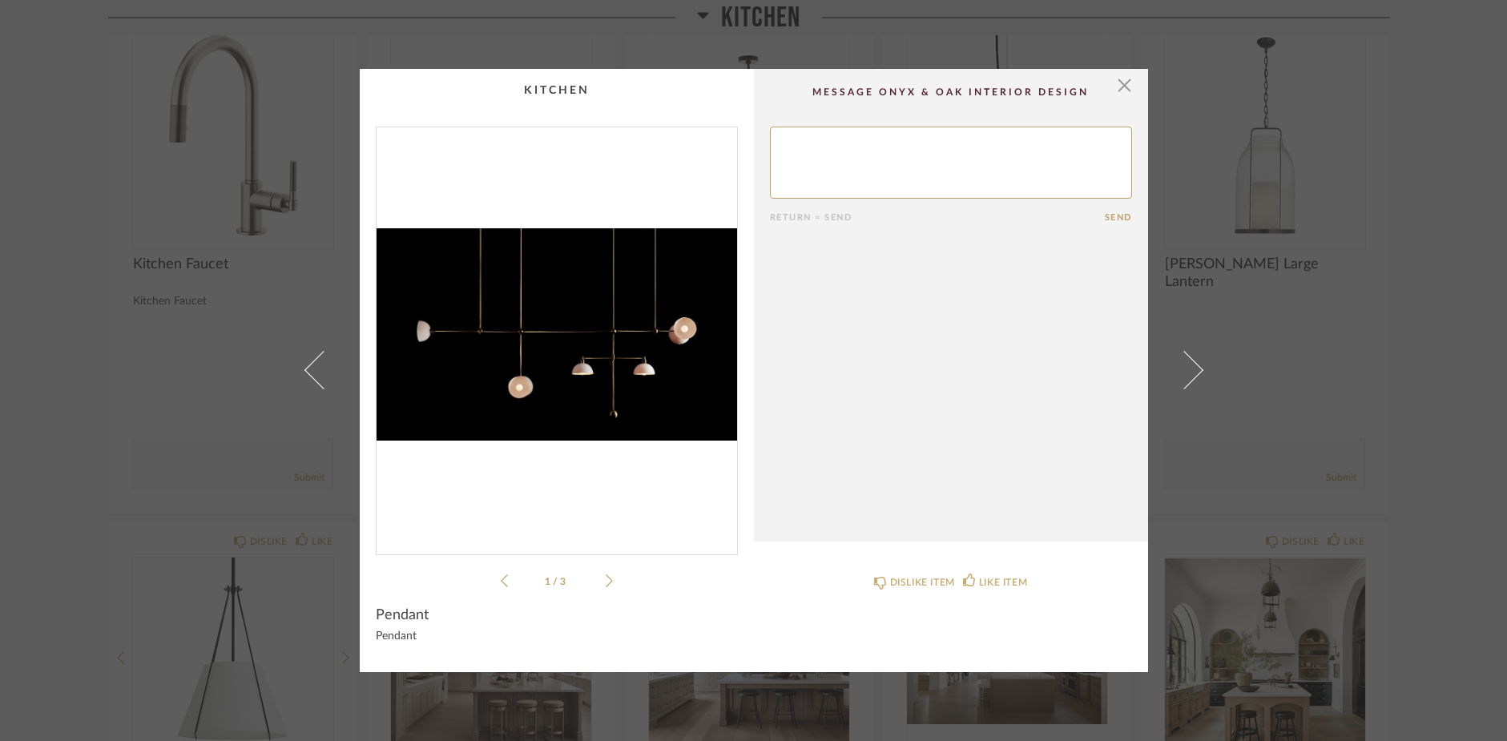
click at [606, 578] on icon at bounding box center [609, 581] width 7 height 14
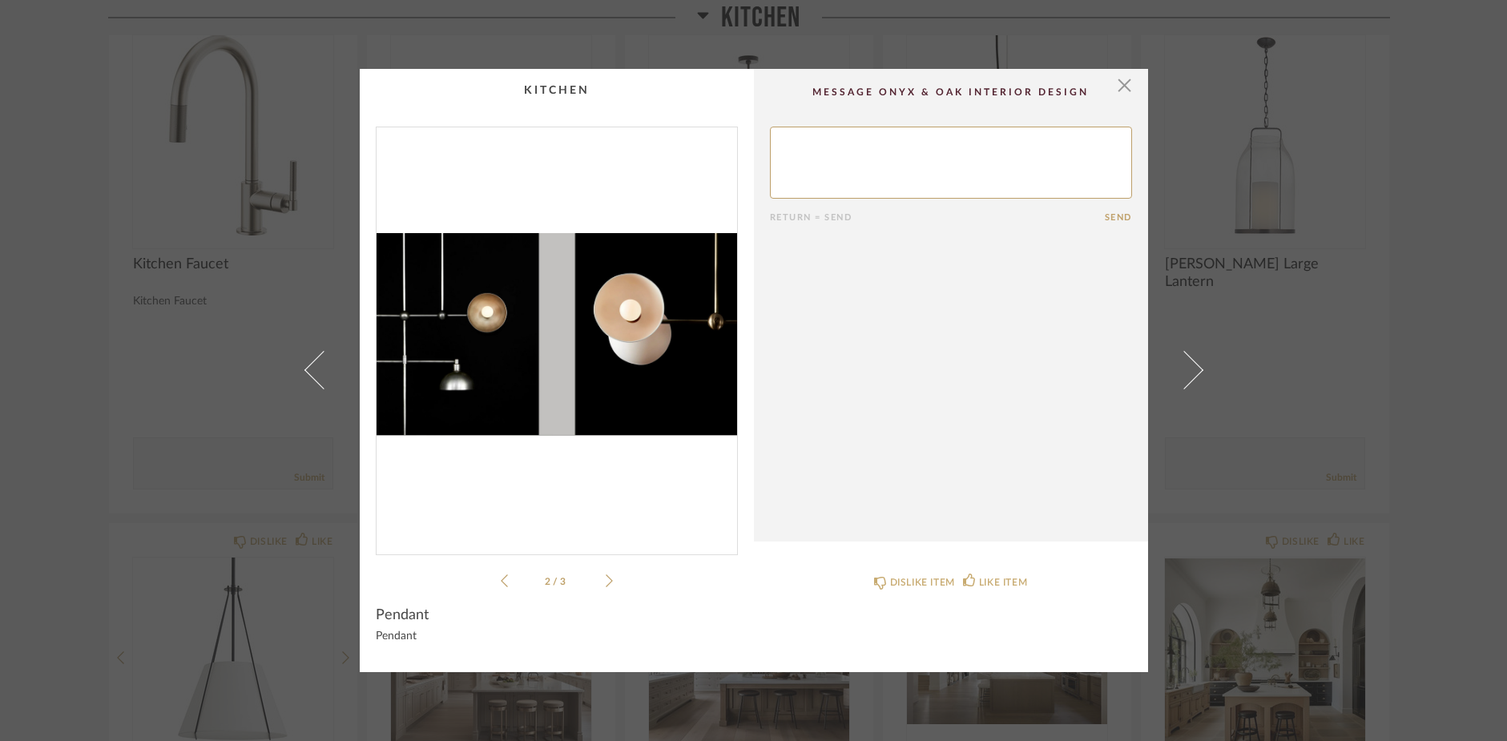
click at [606, 578] on icon at bounding box center [609, 581] width 7 height 14
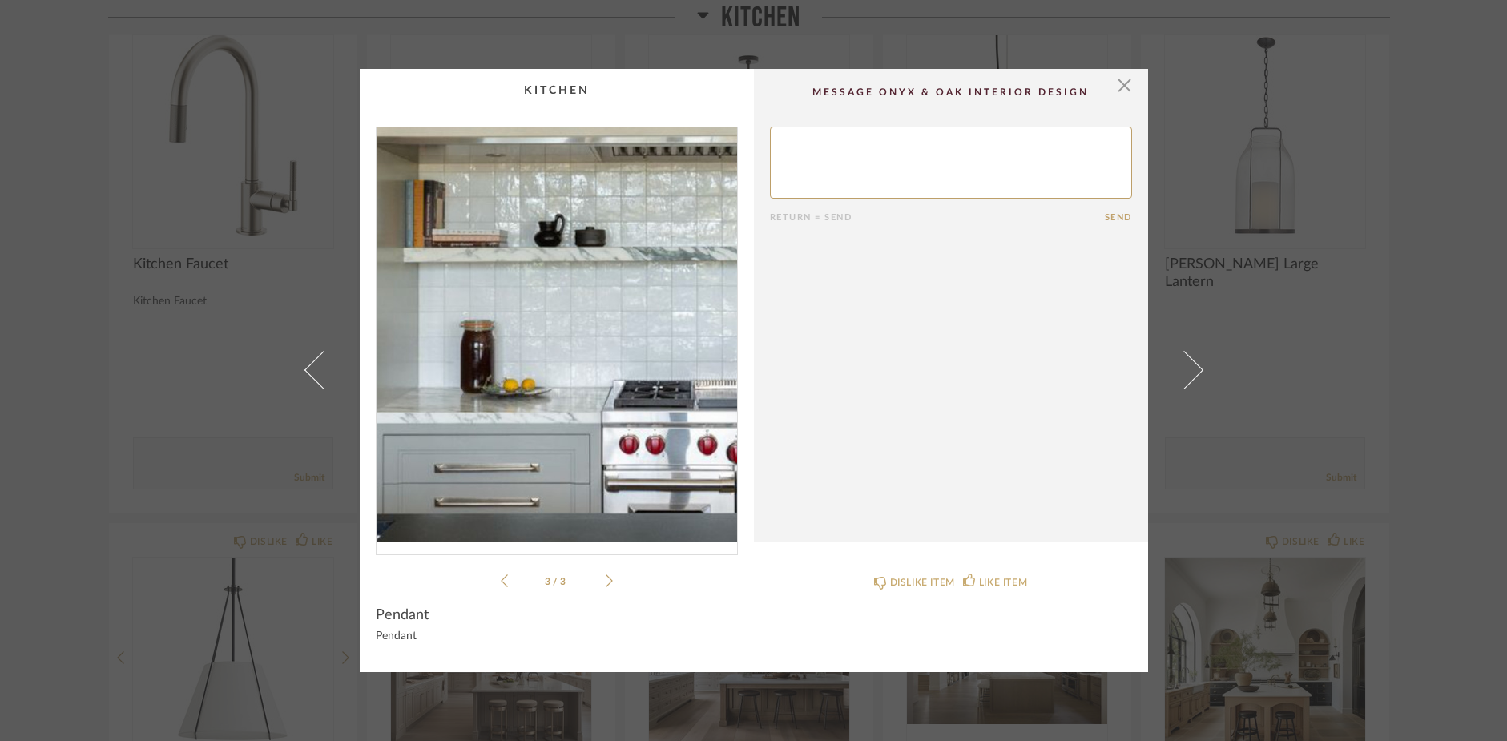
click at [521, 372] on img "2" at bounding box center [556, 334] width 360 height 414
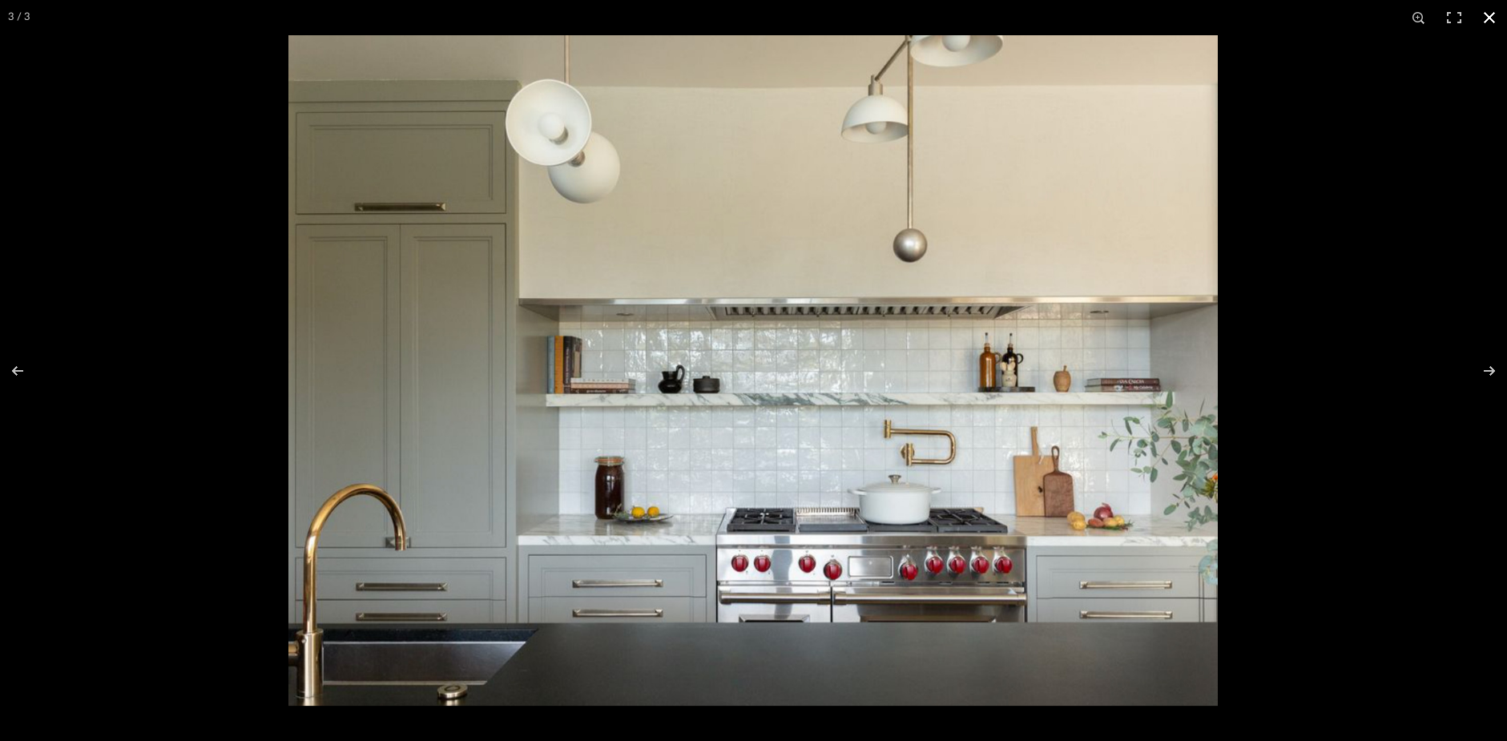
click at [1488, 12] on button at bounding box center [1489, 17] width 35 height 35
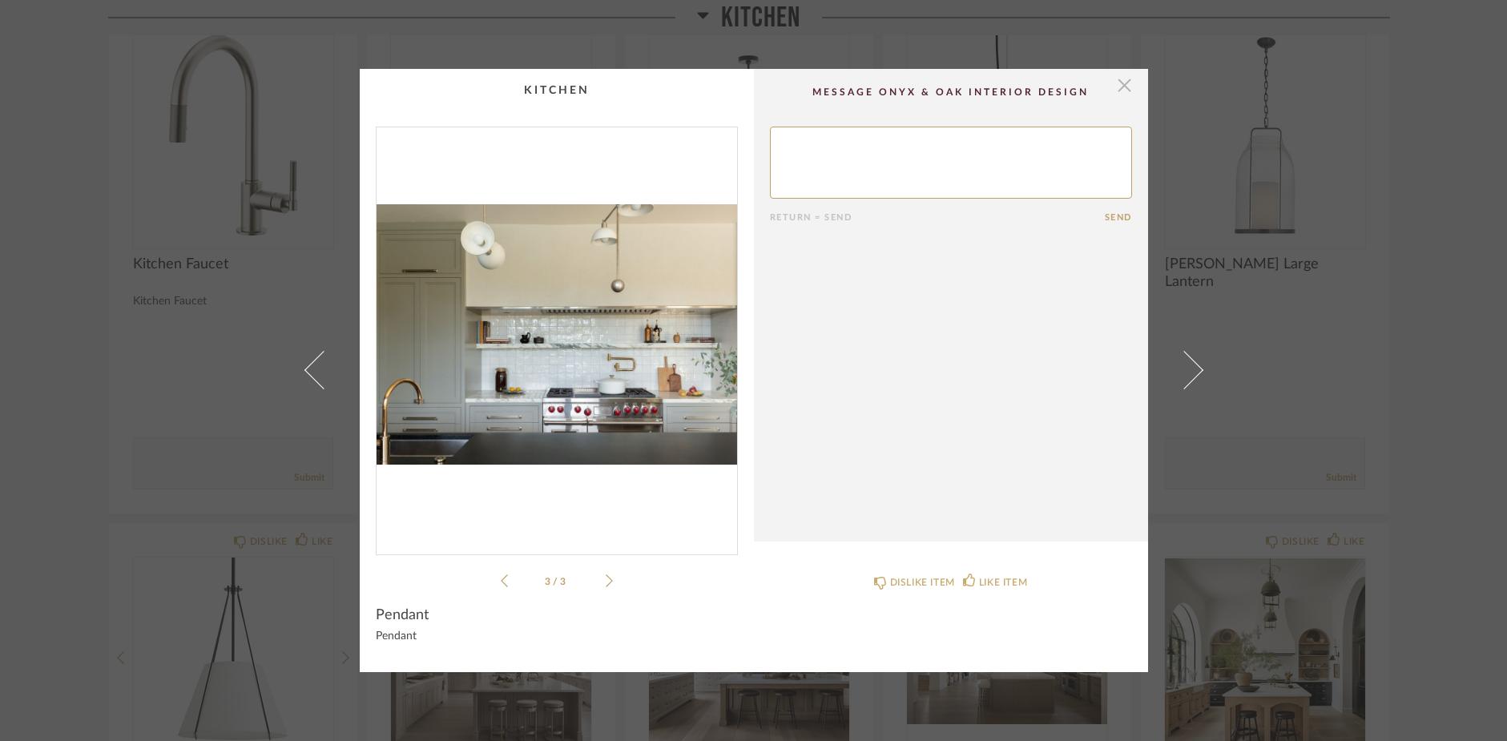
click at [1114, 88] on span "button" at bounding box center [1125, 85] width 32 height 32
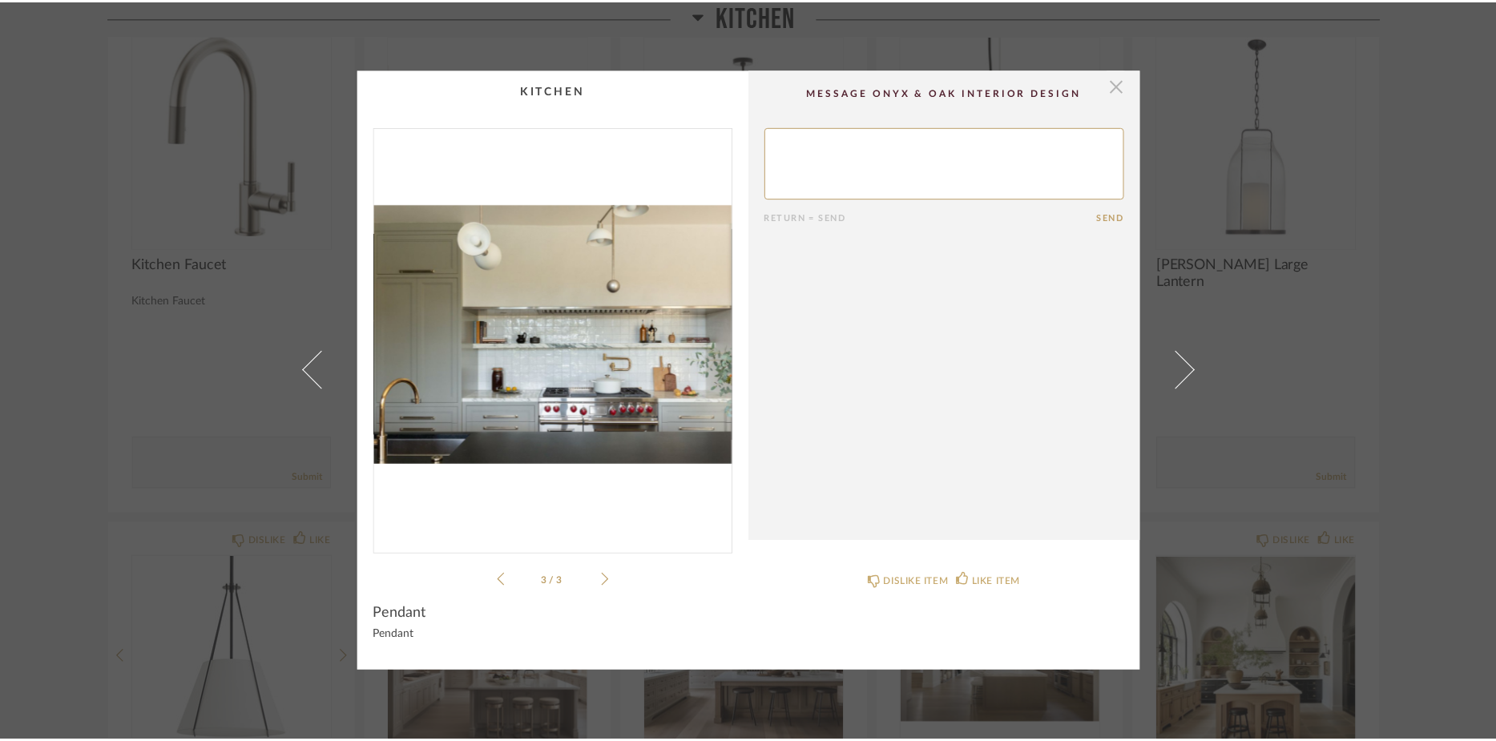
scroll to position [7852, 0]
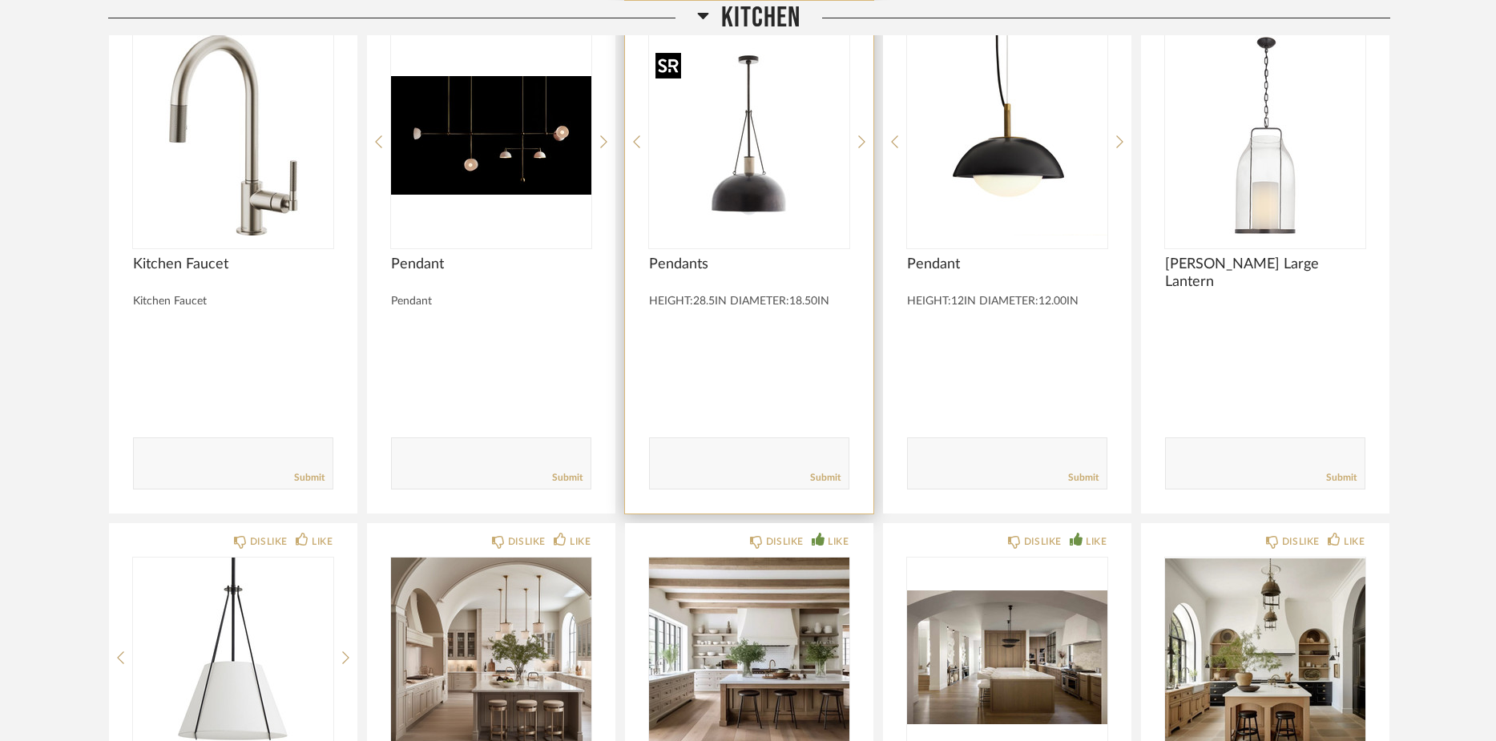
click at [752, 186] on img "0" at bounding box center [749, 135] width 200 height 200
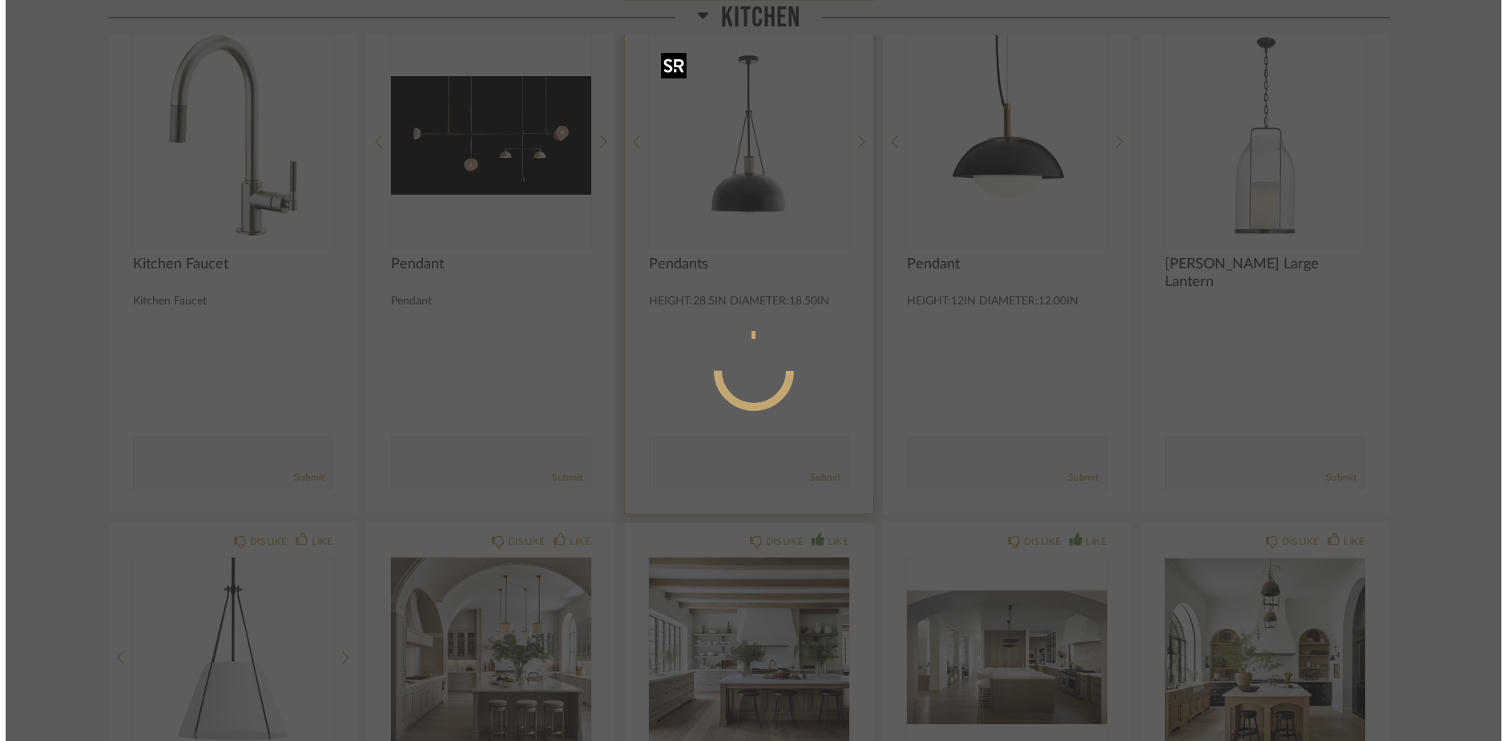
scroll to position [0, 0]
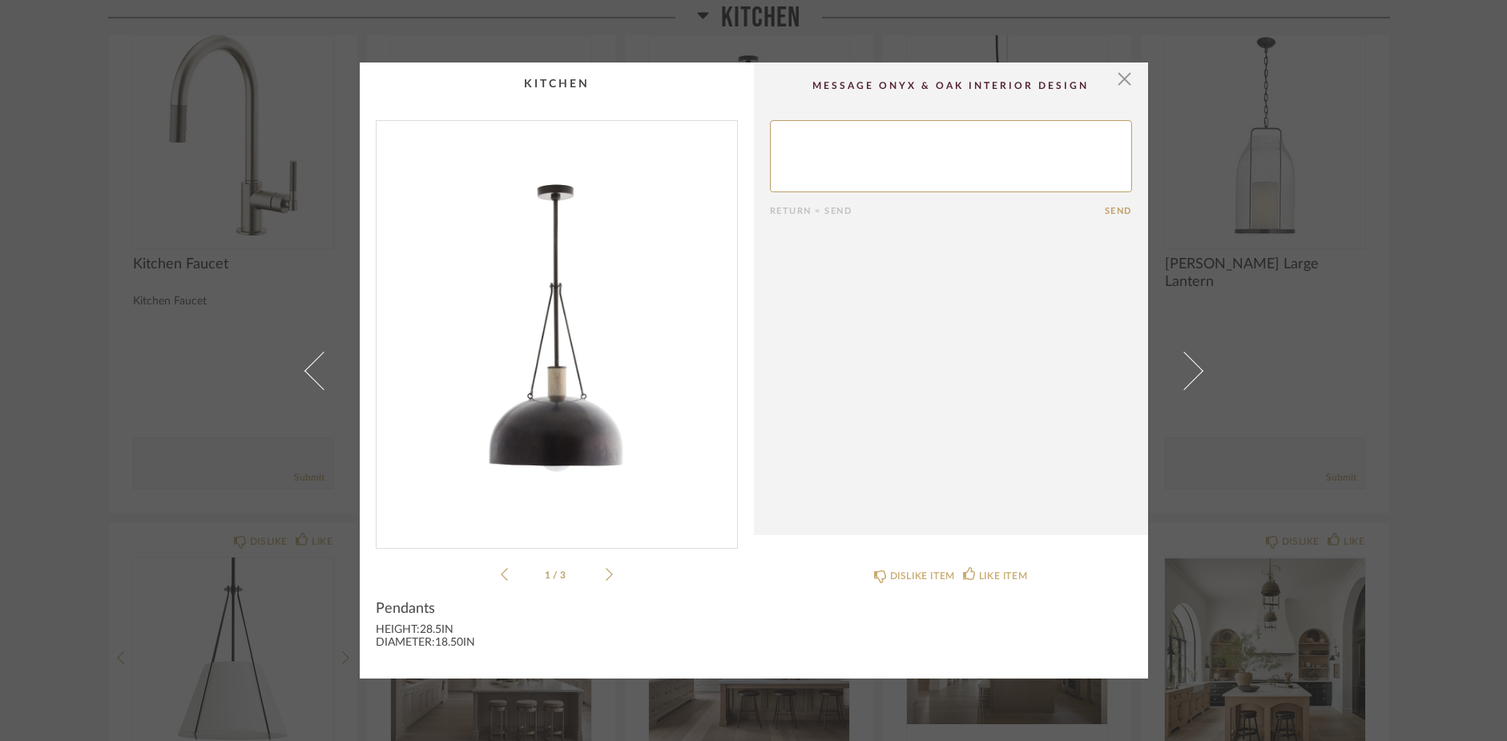
click at [570, 335] on img "0" at bounding box center [556, 328] width 360 height 414
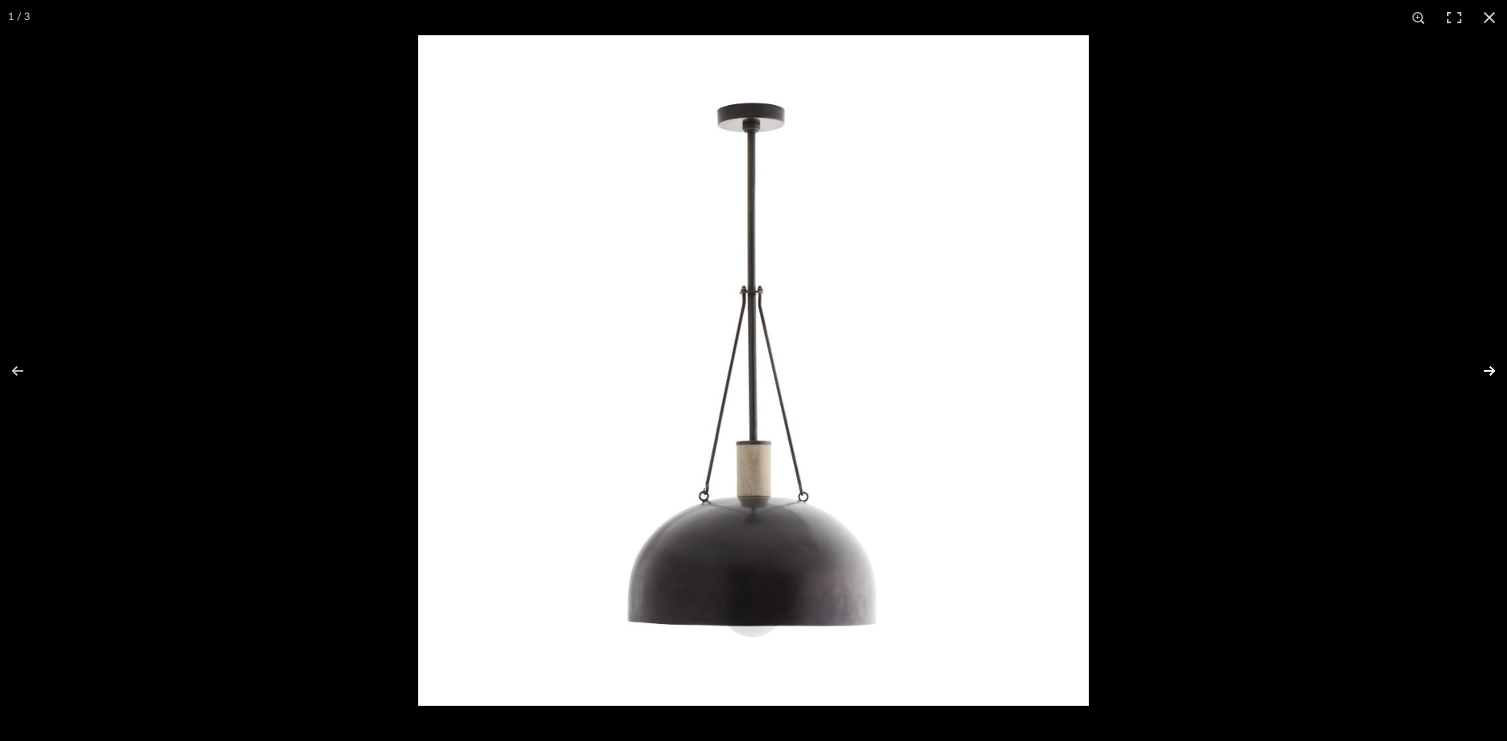
click at [1490, 367] on button at bounding box center [1479, 371] width 56 height 80
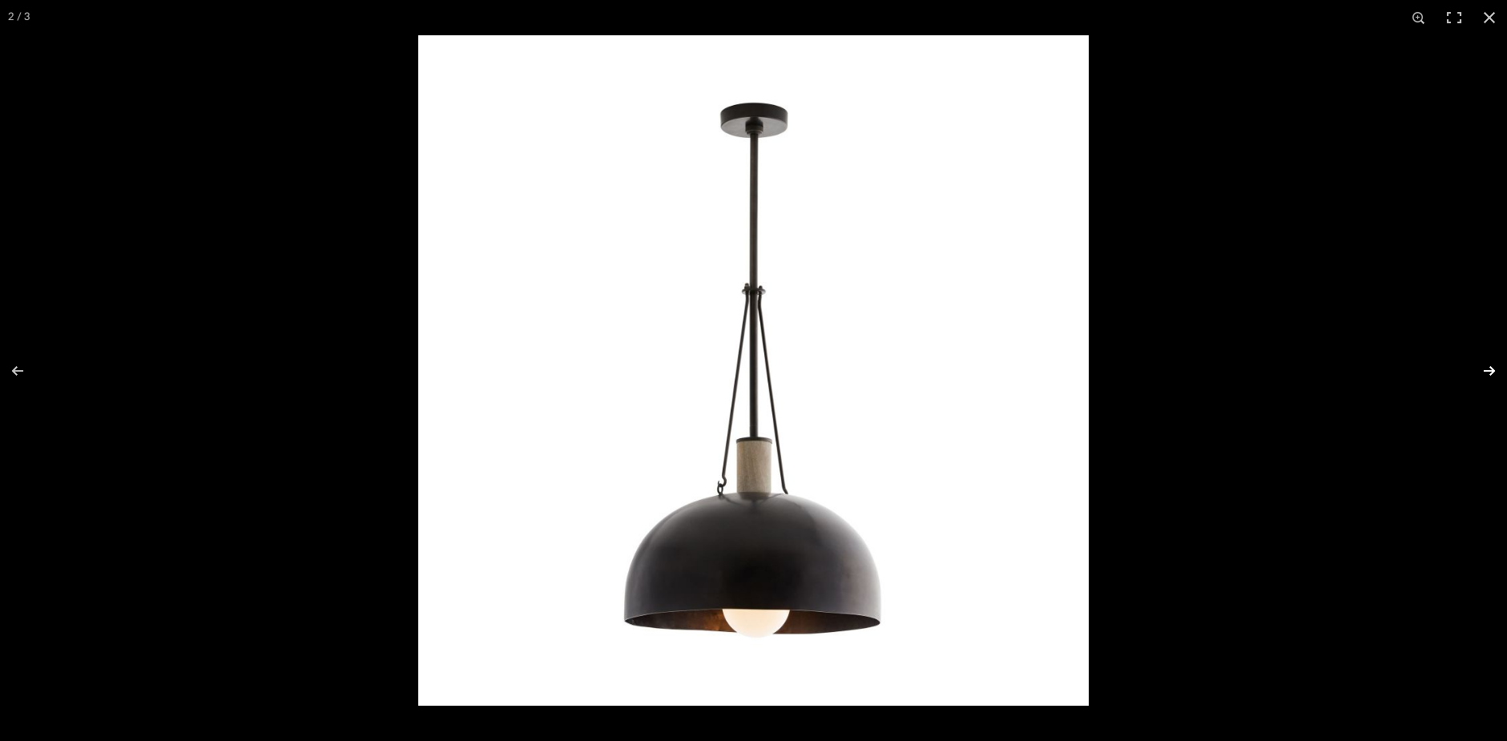
click at [1490, 367] on button at bounding box center [1479, 371] width 56 height 80
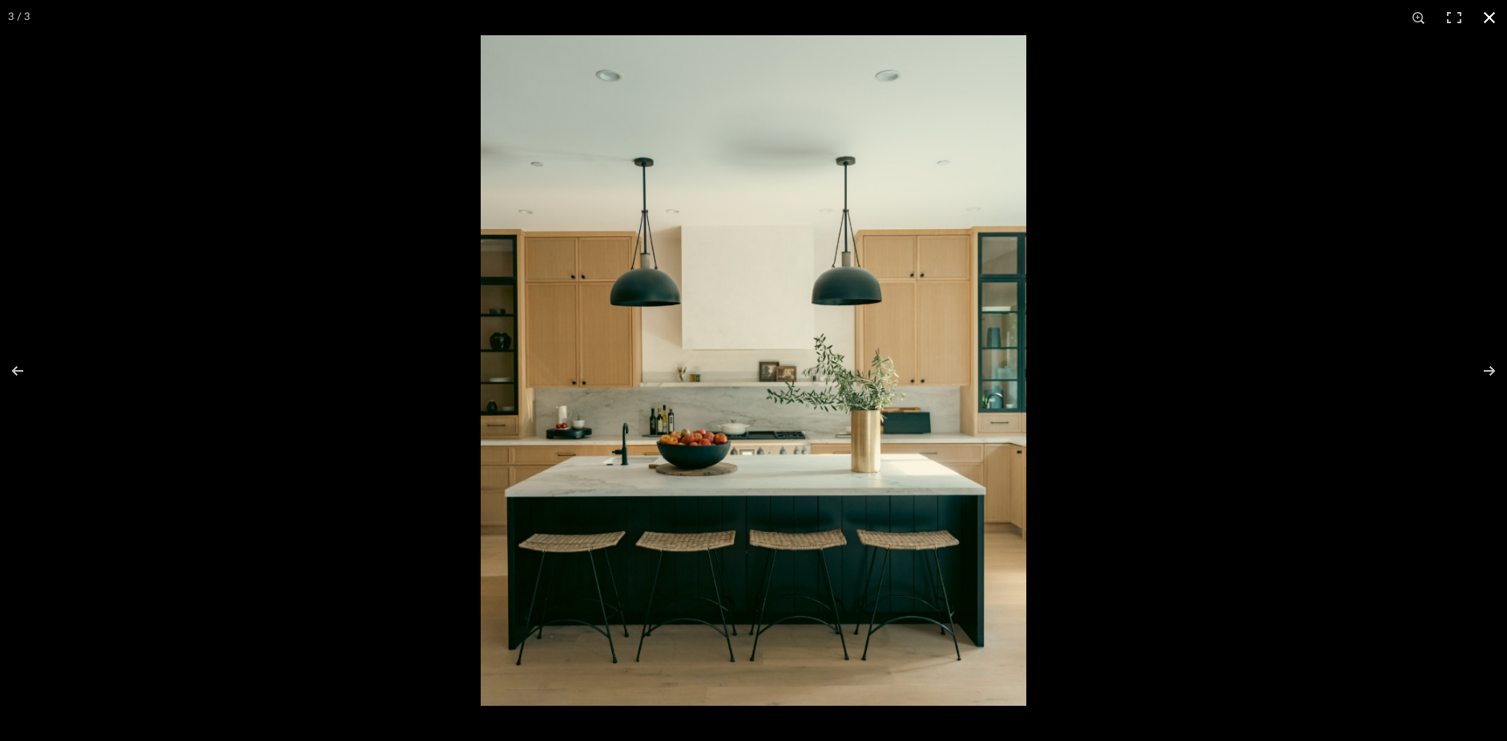
click at [1488, 14] on button at bounding box center [1489, 17] width 35 height 35
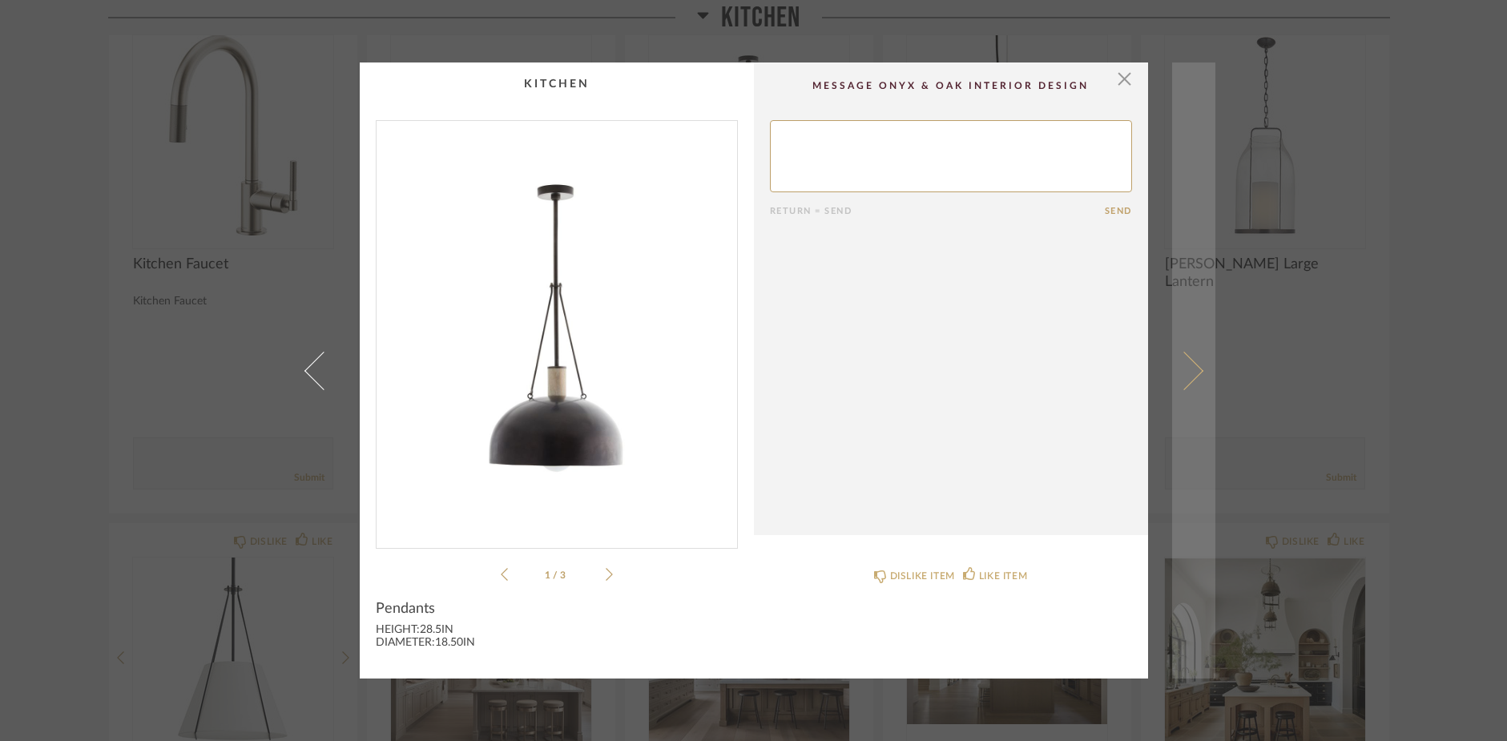
click at [1190, 377] on link at bounding box center [1193, 370] width 43 height 616
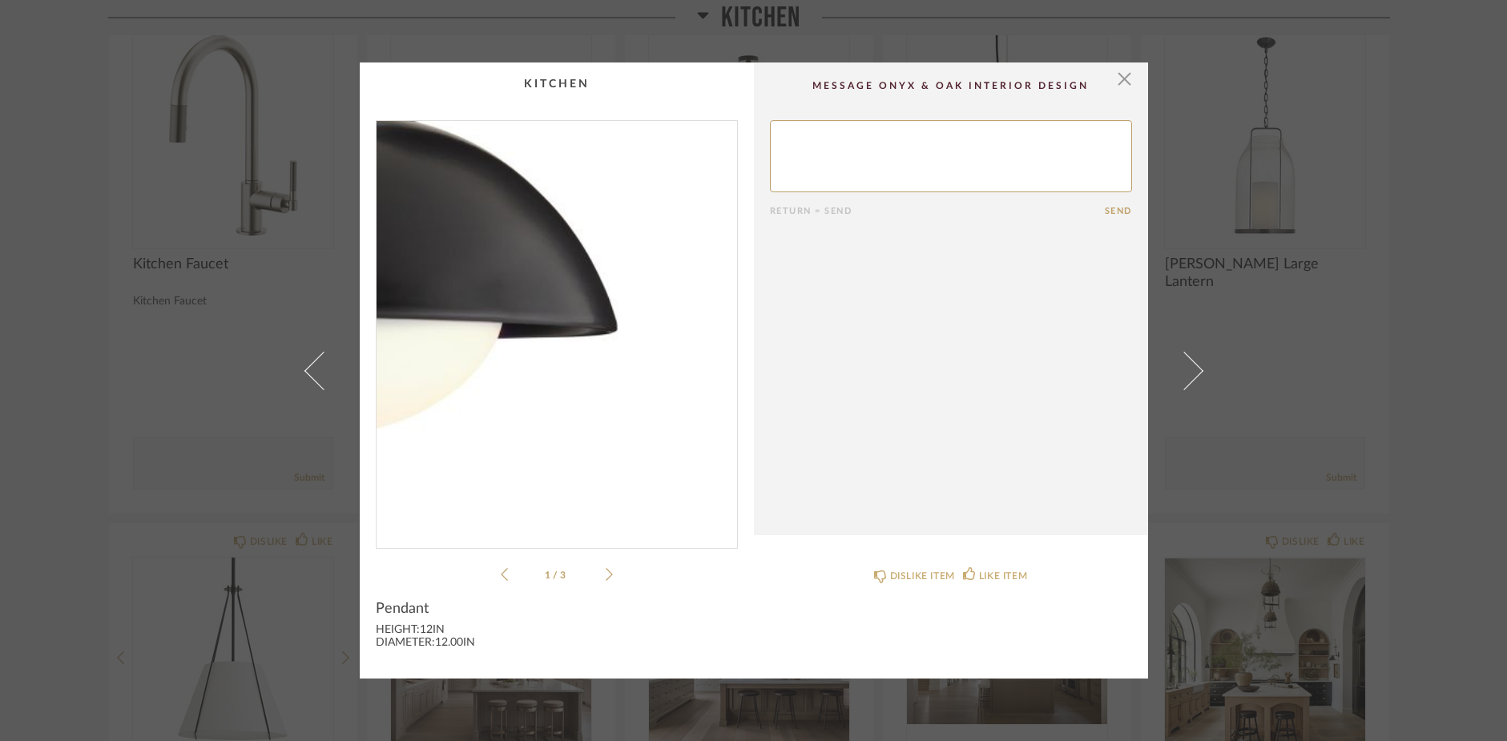
click at [633, 403] on img "0" at bounding box center [556, 328] width 360 height 414
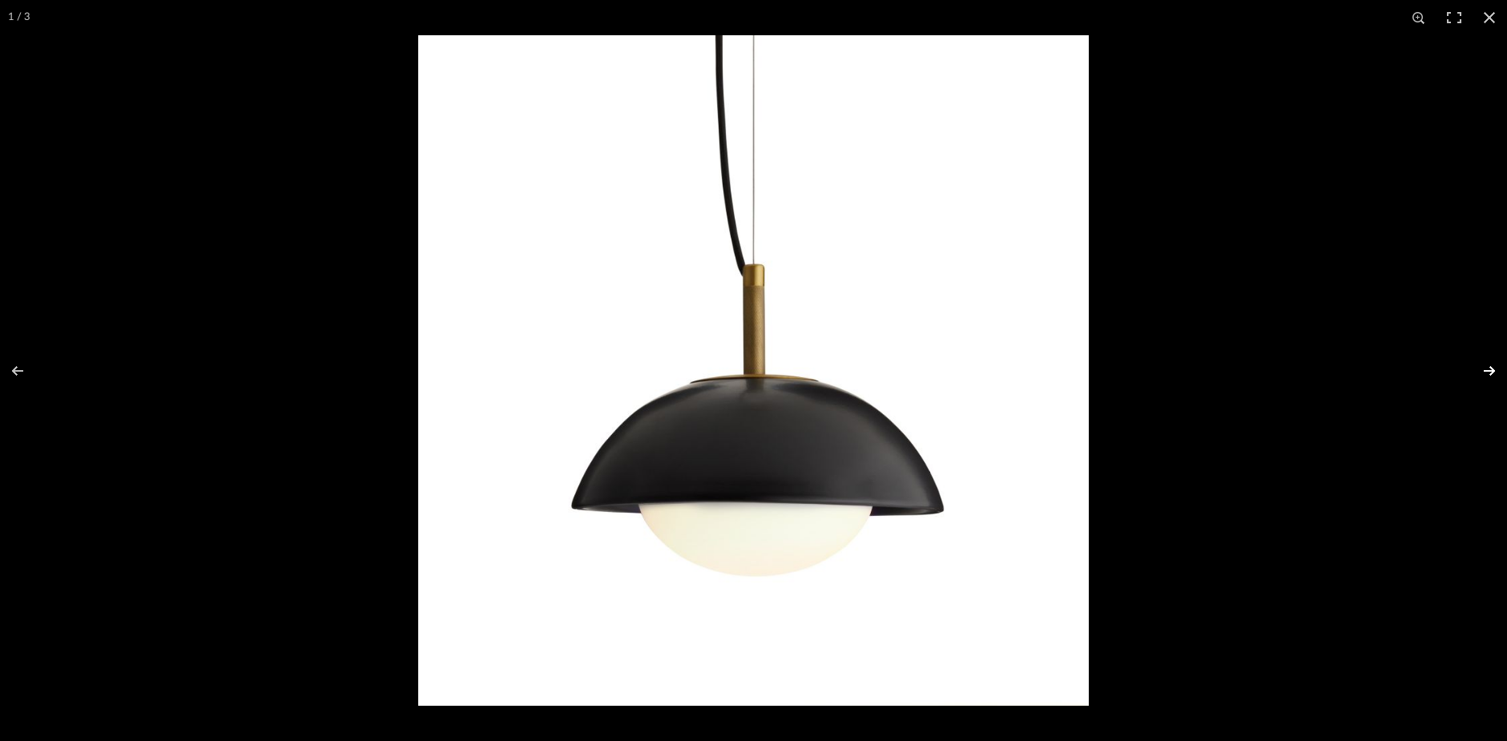
click at [1488, 370] on button at bounding box center [1479, 371] width 56 height 80
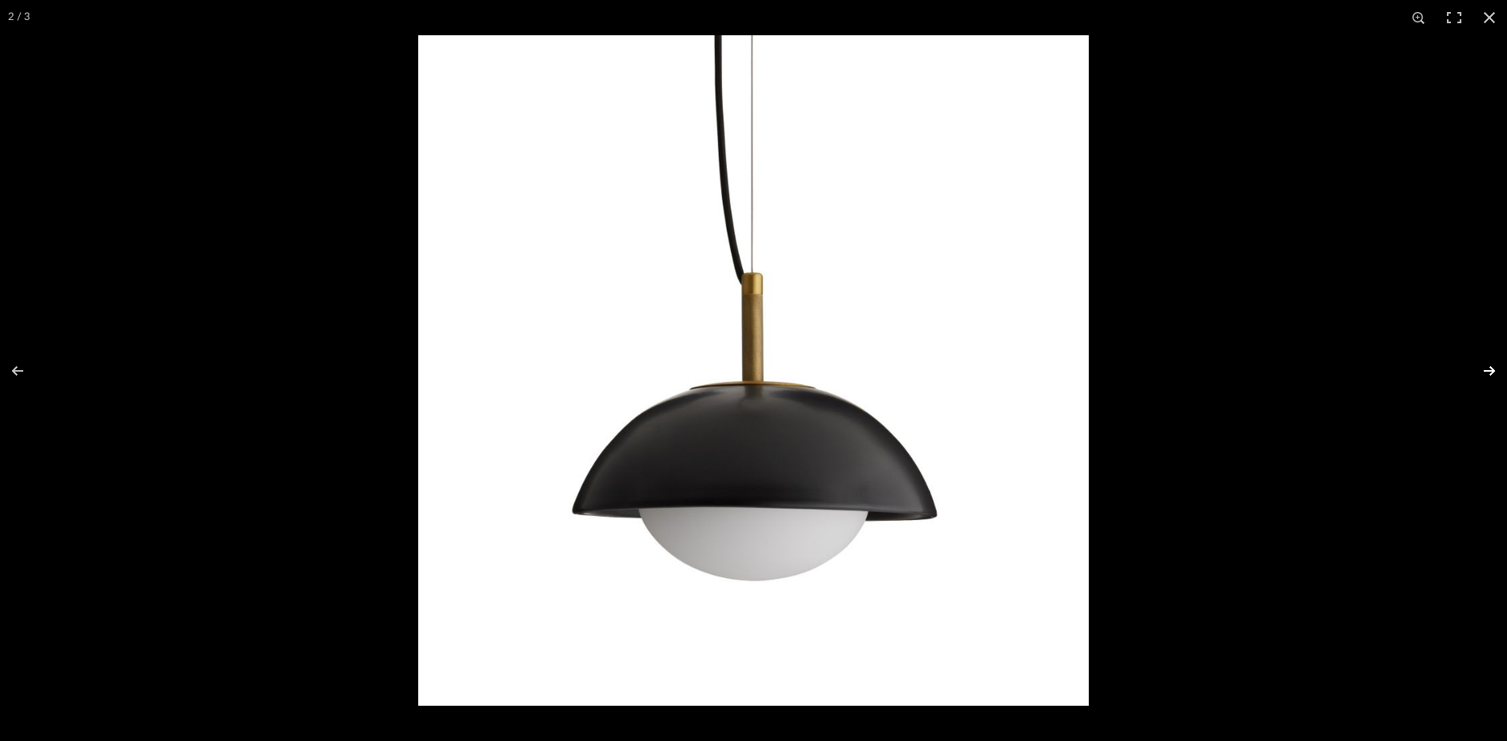
click at [1488, 370] on button at bounding box center [1479, 371] width 56 height 80
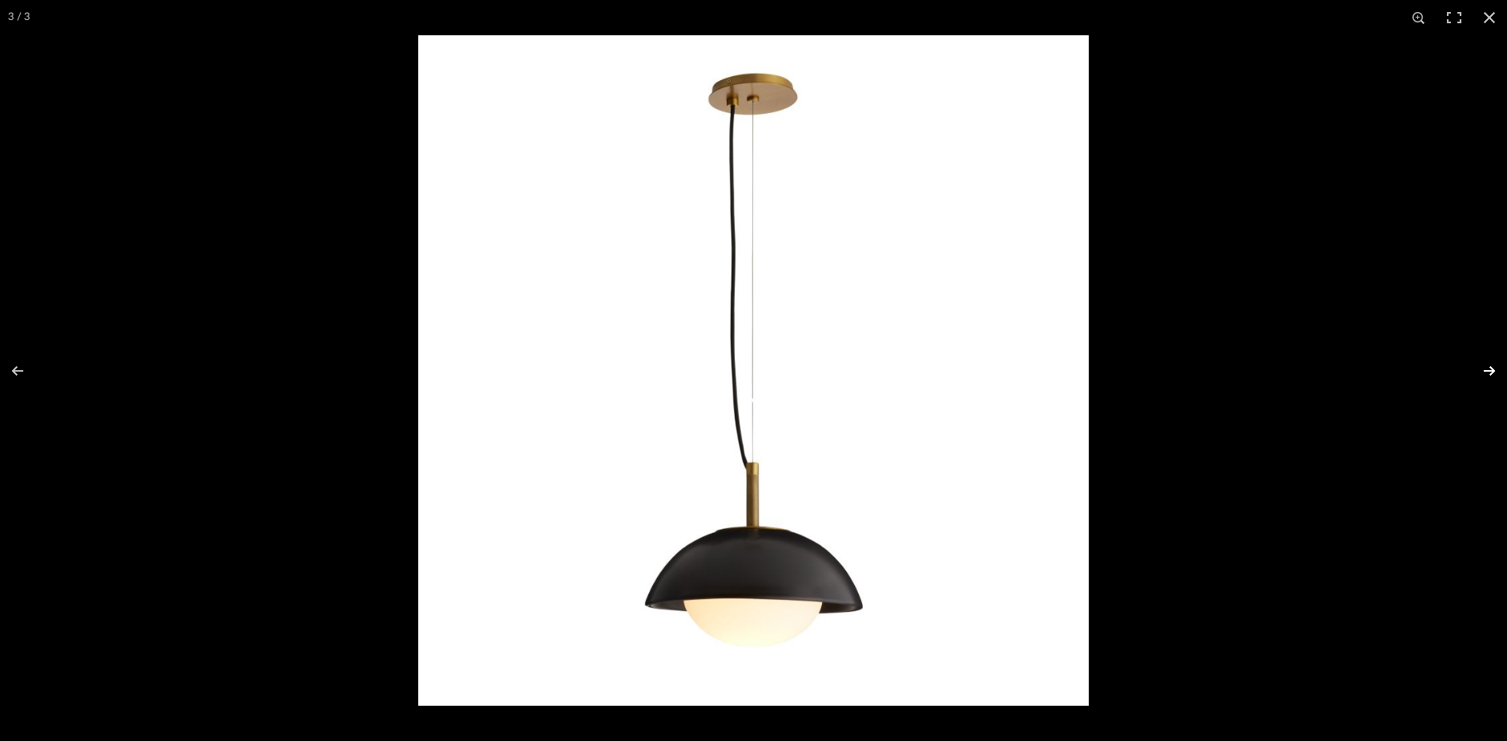
click at [1488, 370] on button at bounding box center [1479, 371] width 56 height 80
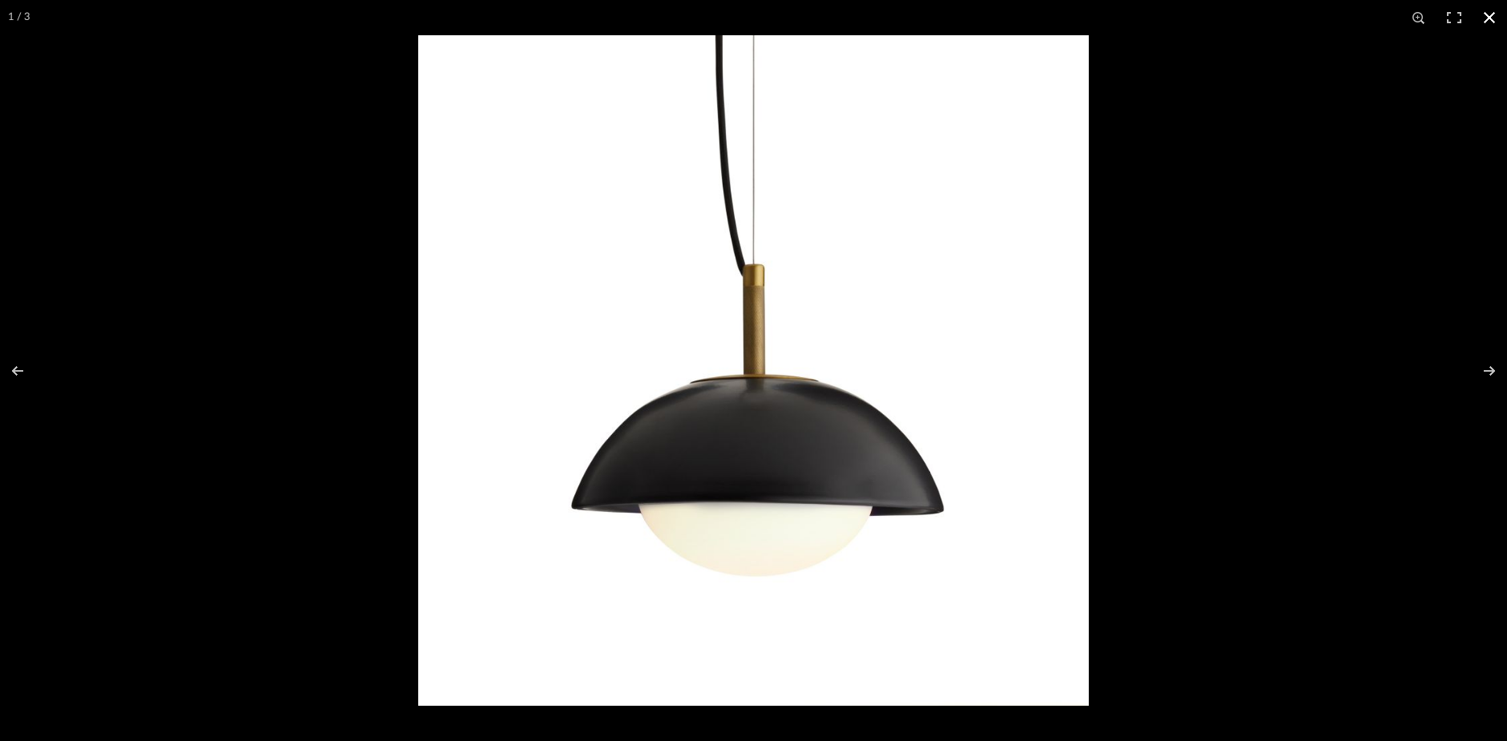
click at [1488, 14] on button at bounding box center [1489, 17] width 35 height 35
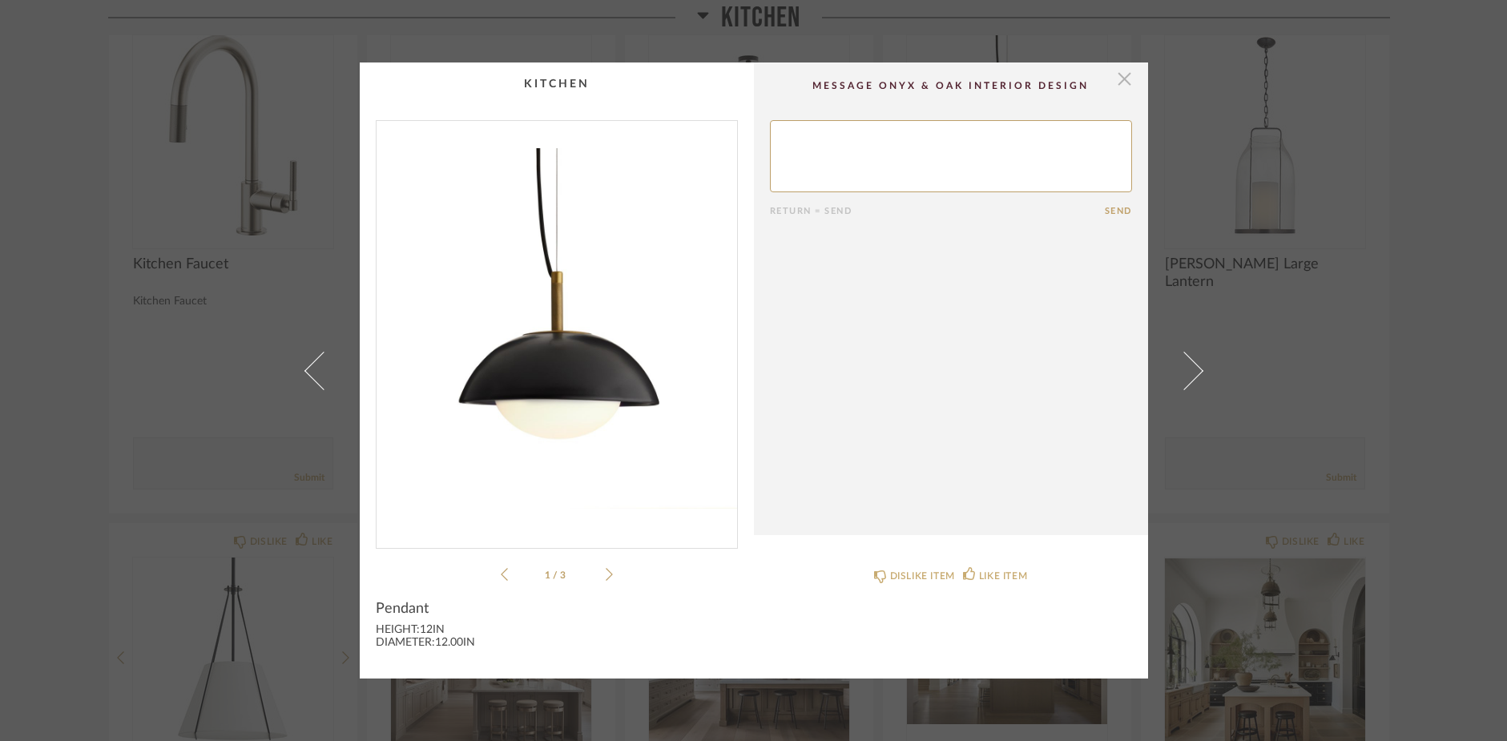
click at [1122, 82] on span "button" at bounding box center [1125, 78] width 32 height 32
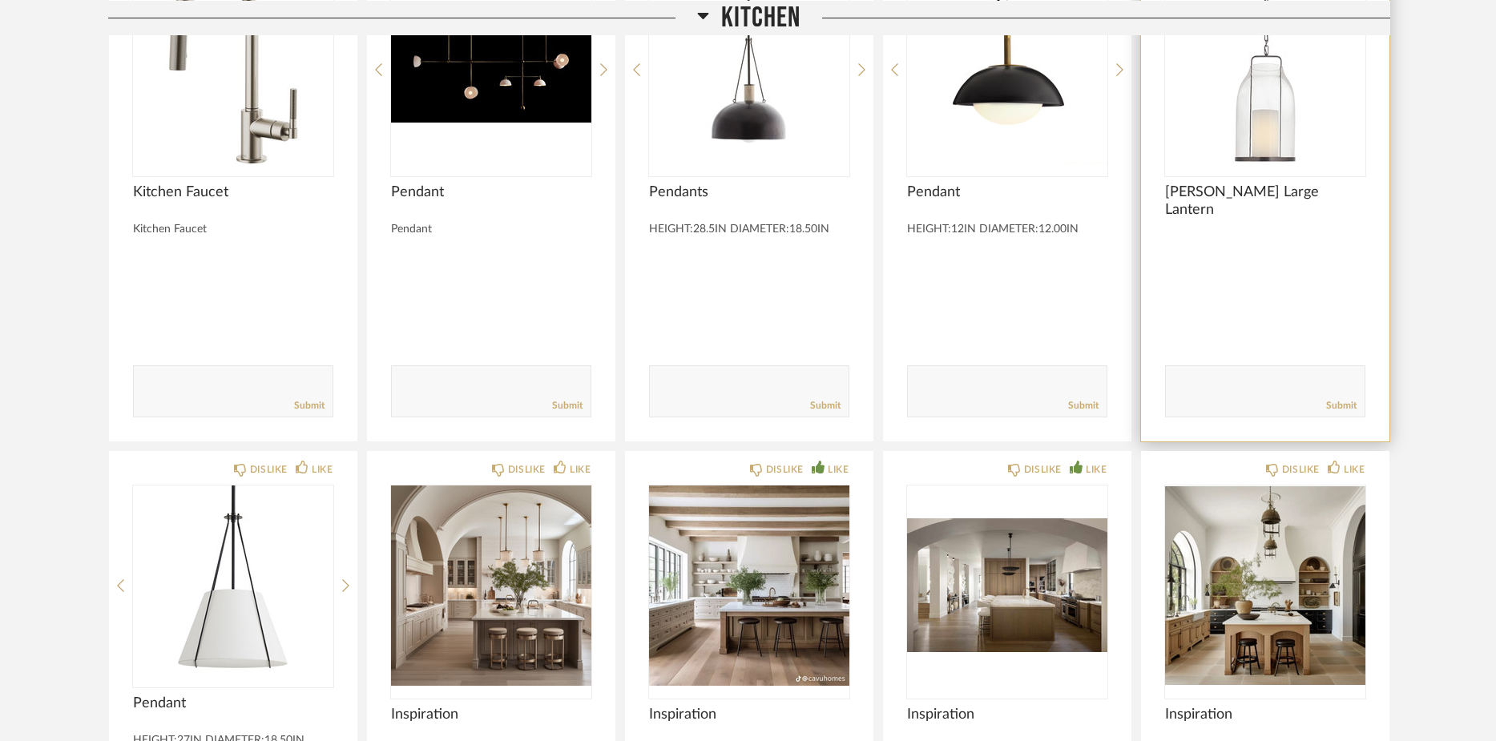
scroll to position [7926, 0]
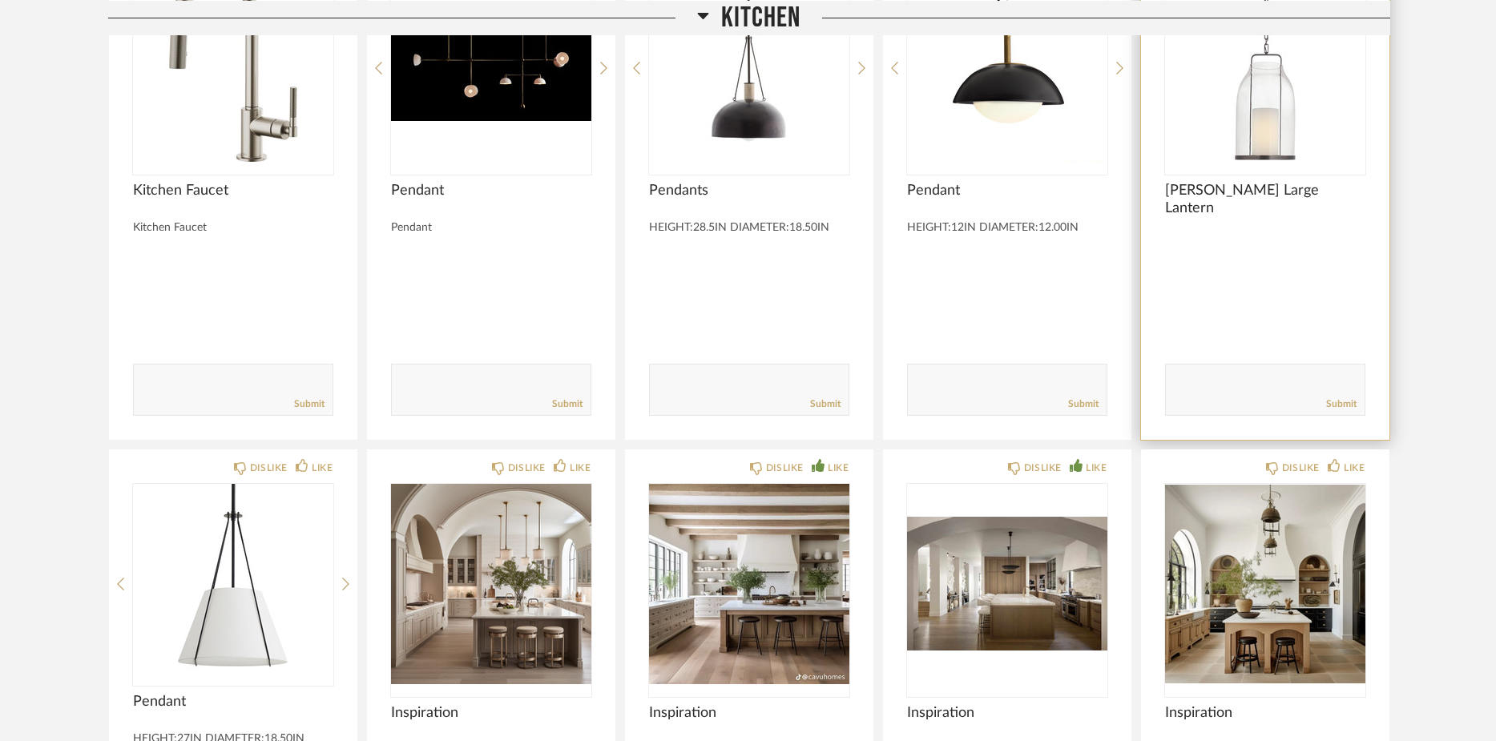
click at [1258, 216] on div "[PERSON_NAME] Large Lantern" at bounding box center [1265, 199] width 200 height 35
click at [1286, 125] on img "0" at bounding box center [1265, 62] width 200 height 200
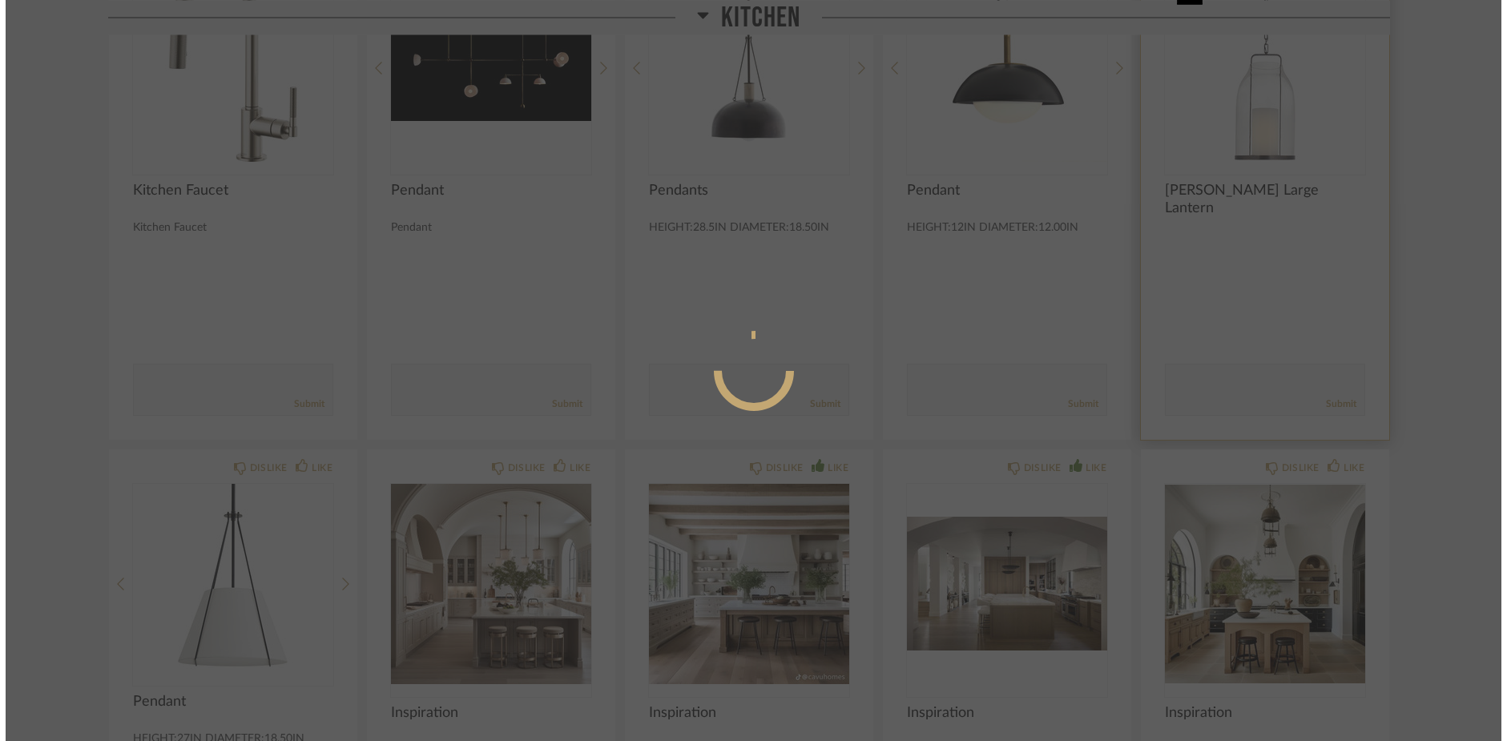
scroll to position [0, 0]
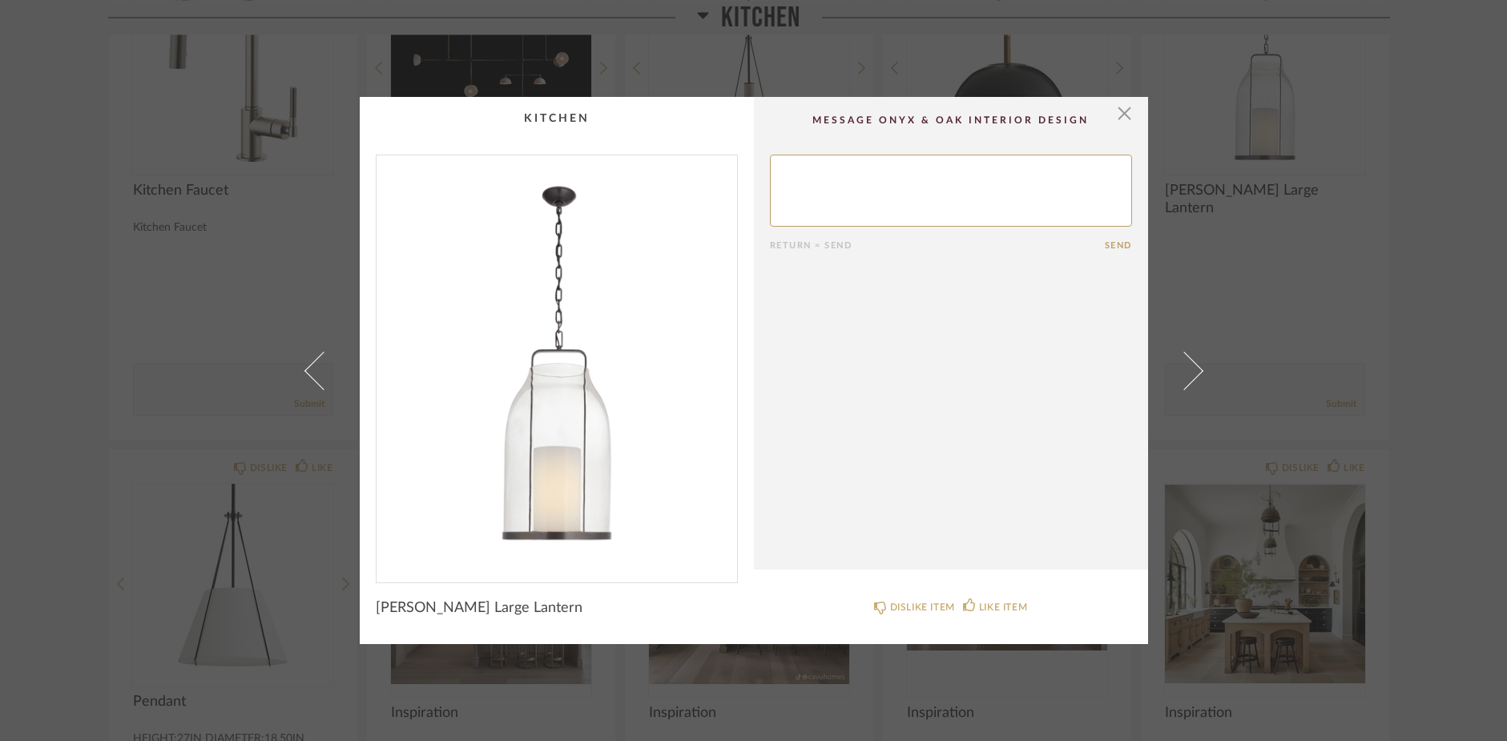
click at [567, 393] on img "0" at bounding box center [556, 362] width 360 height 414
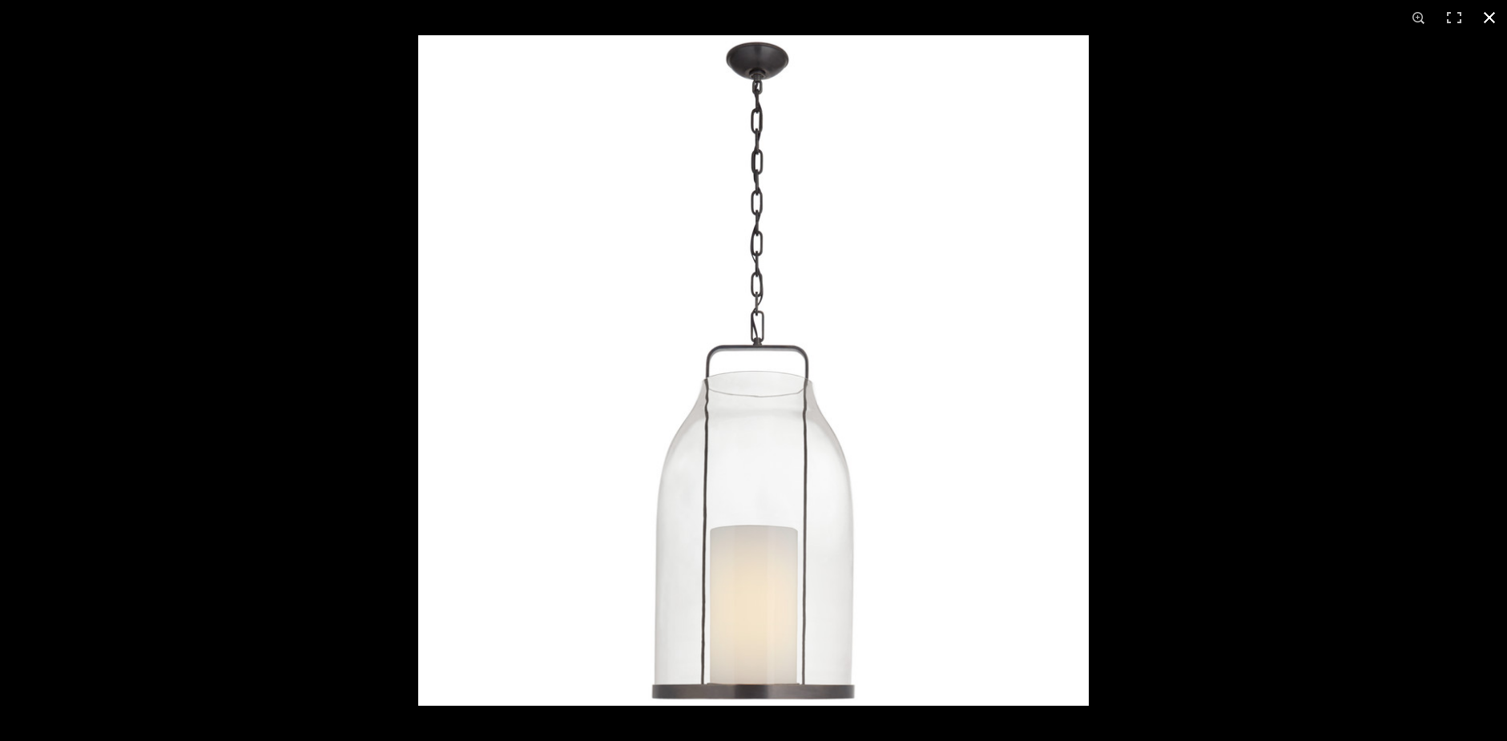
click at [1488, 12] on button at bounding box center [1489, 17] width 35 height 35
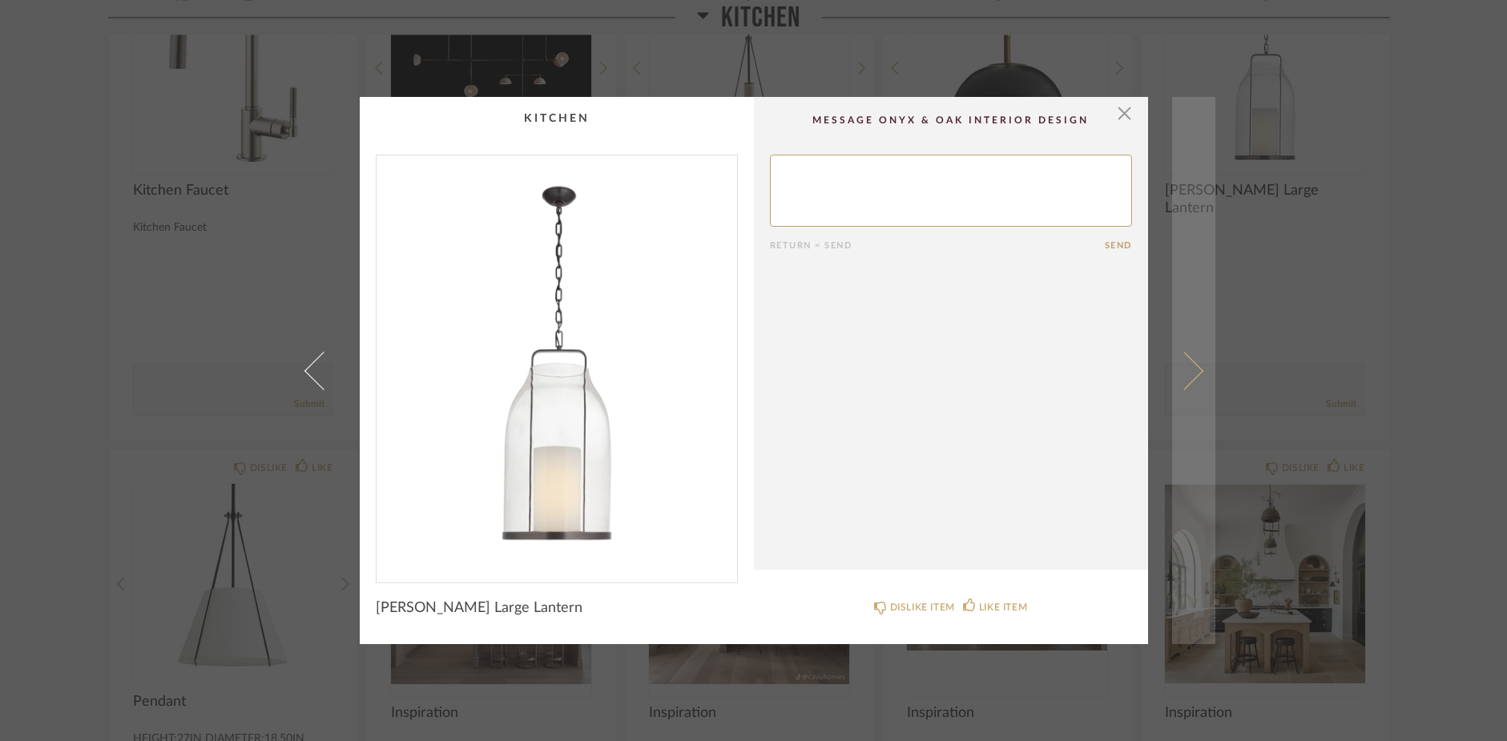
click at [1189, 369] on span at bounding box center [1183, 370] width 38 height 38
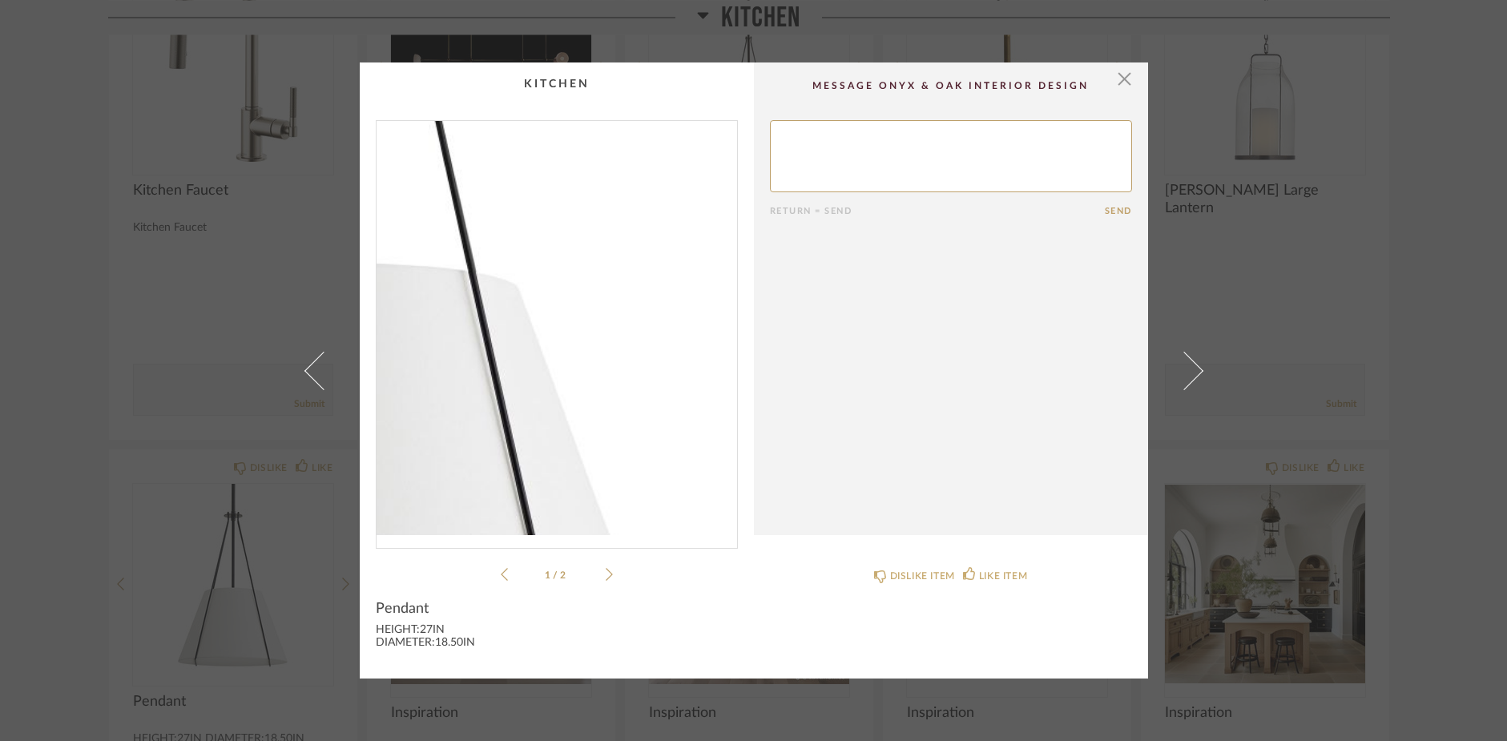
click at [615, 356] on img "0" at bounding box center [556, 328] width 360 height 414
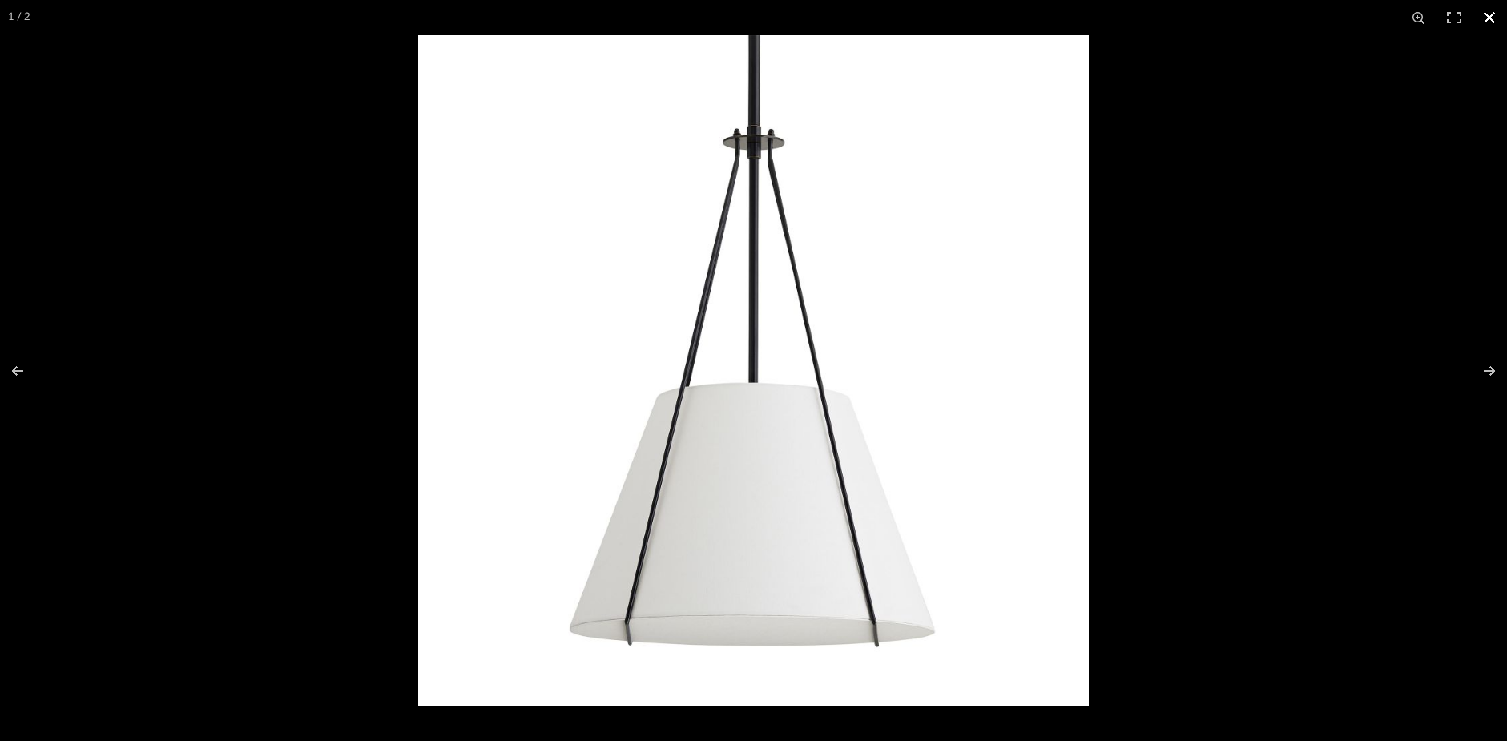
click at [1488, 18] on button at bounding box center [1489, 17] width 35 height 35
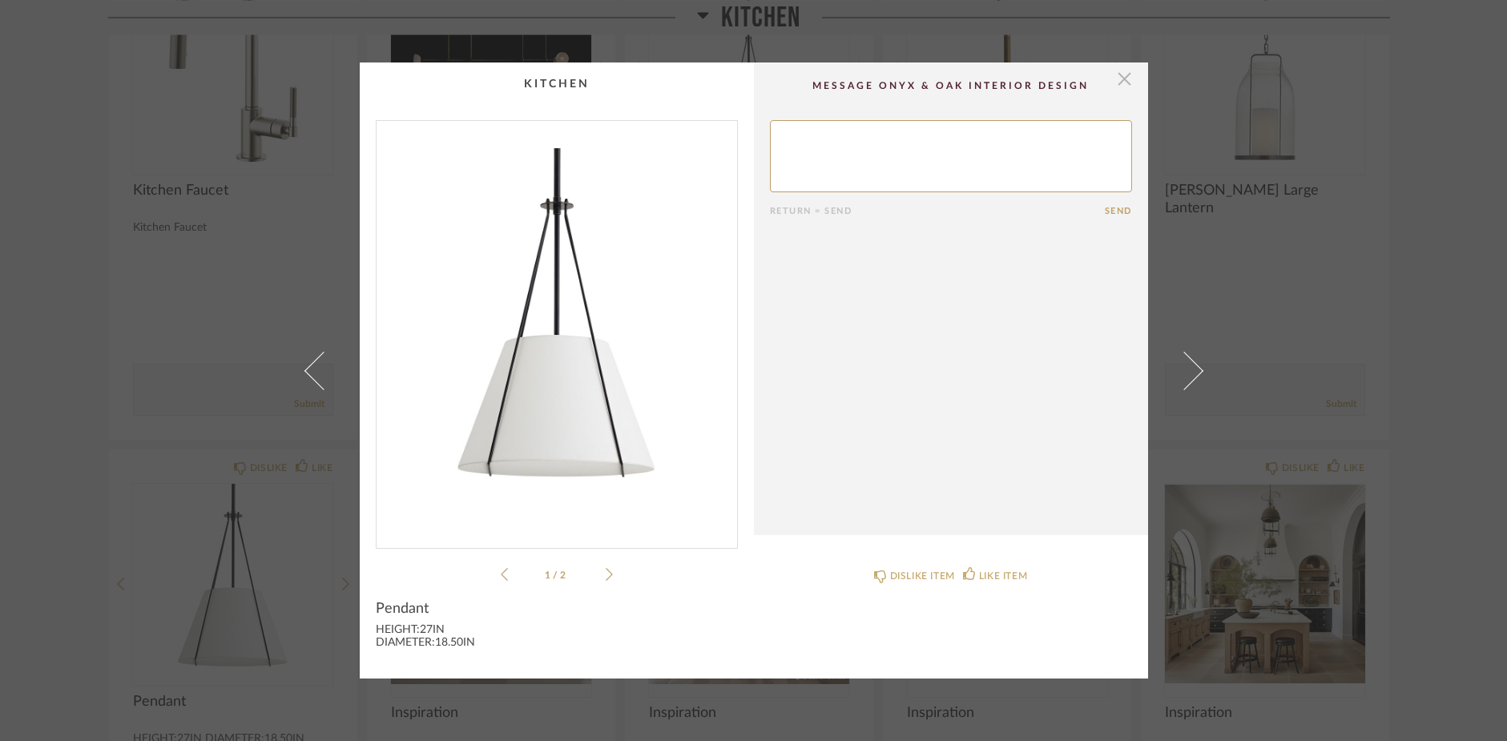
click at [1115, 79] on span "button" at bounding box center [1125, 78] width 32 height 32
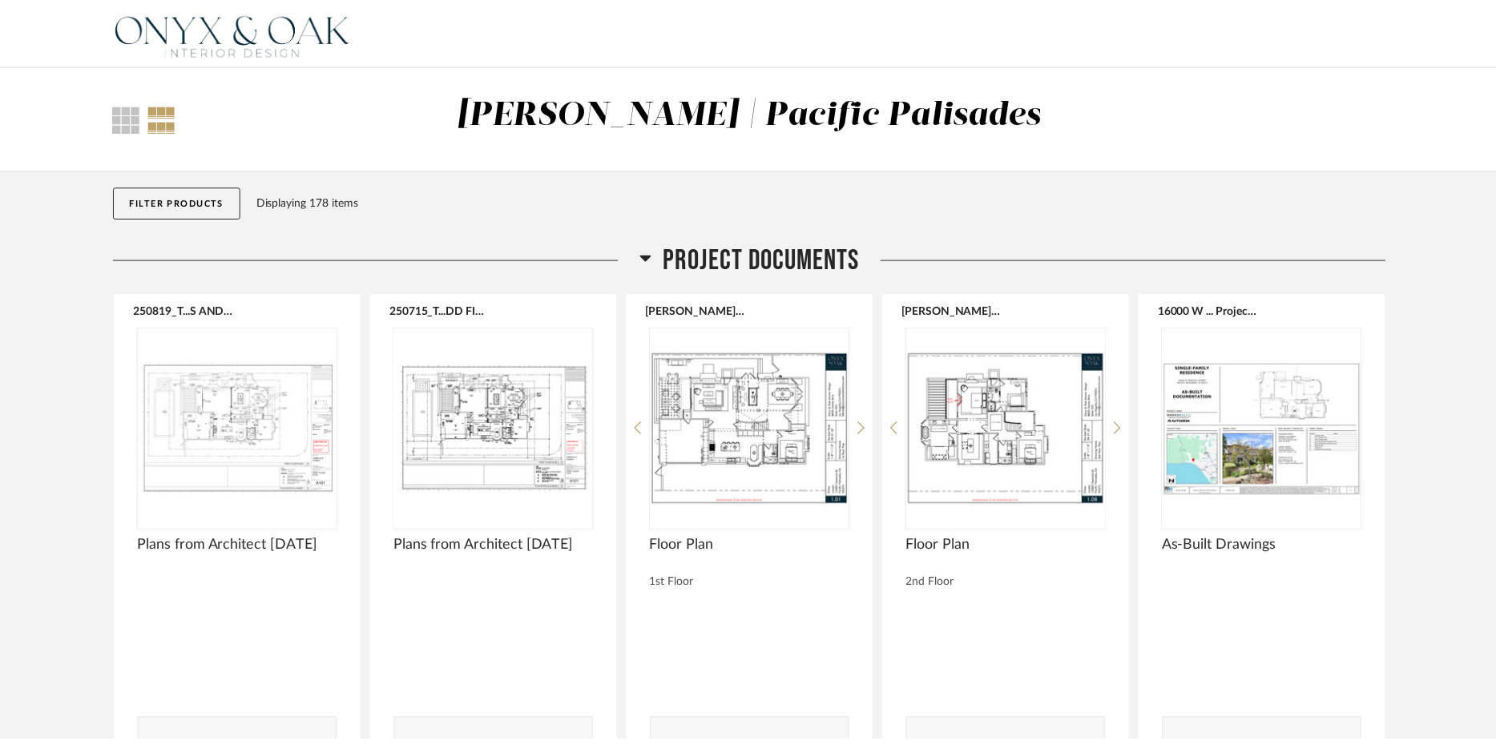
scroll to position [7926, 0]
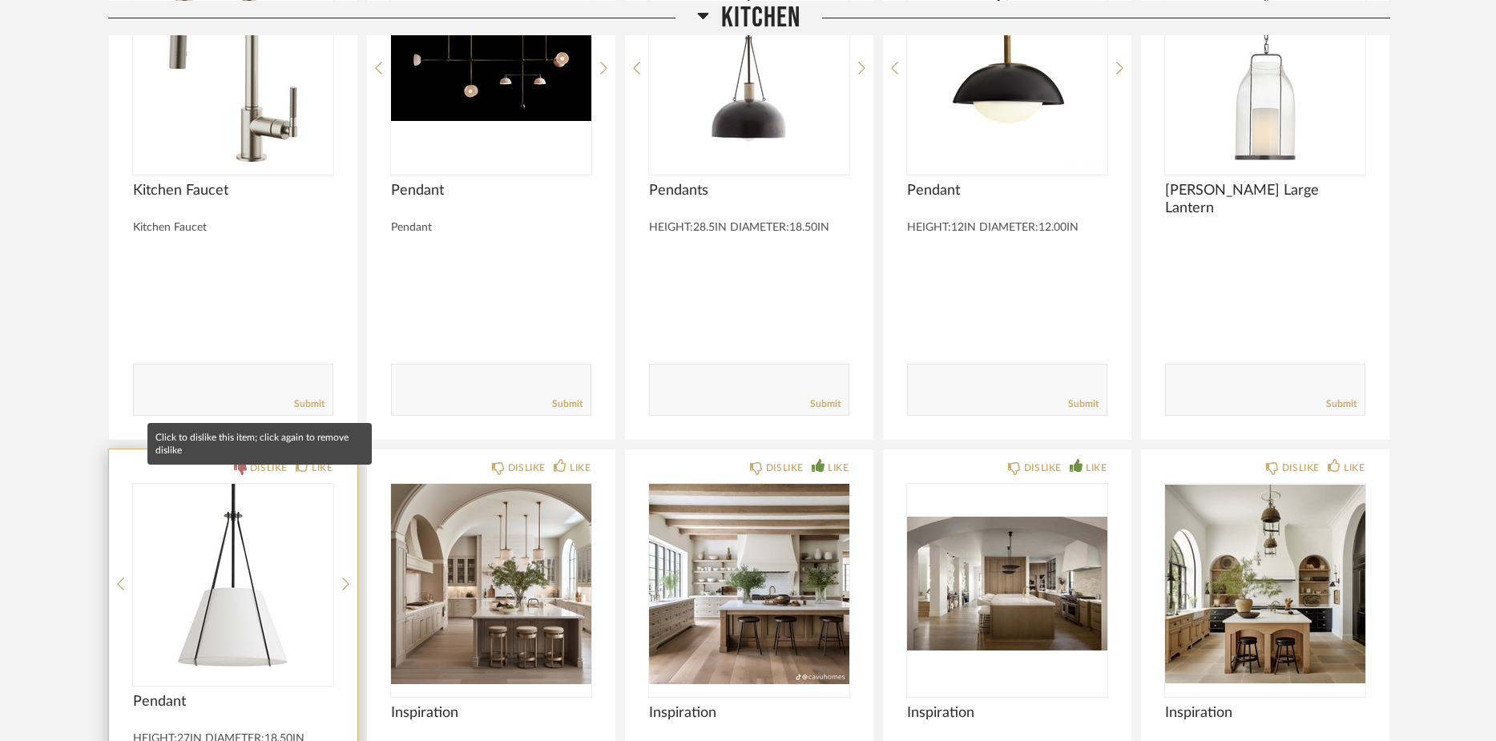
click at [245, 474] on div "DISLIKE" at bounding box center [261, 468] width 54 height 16
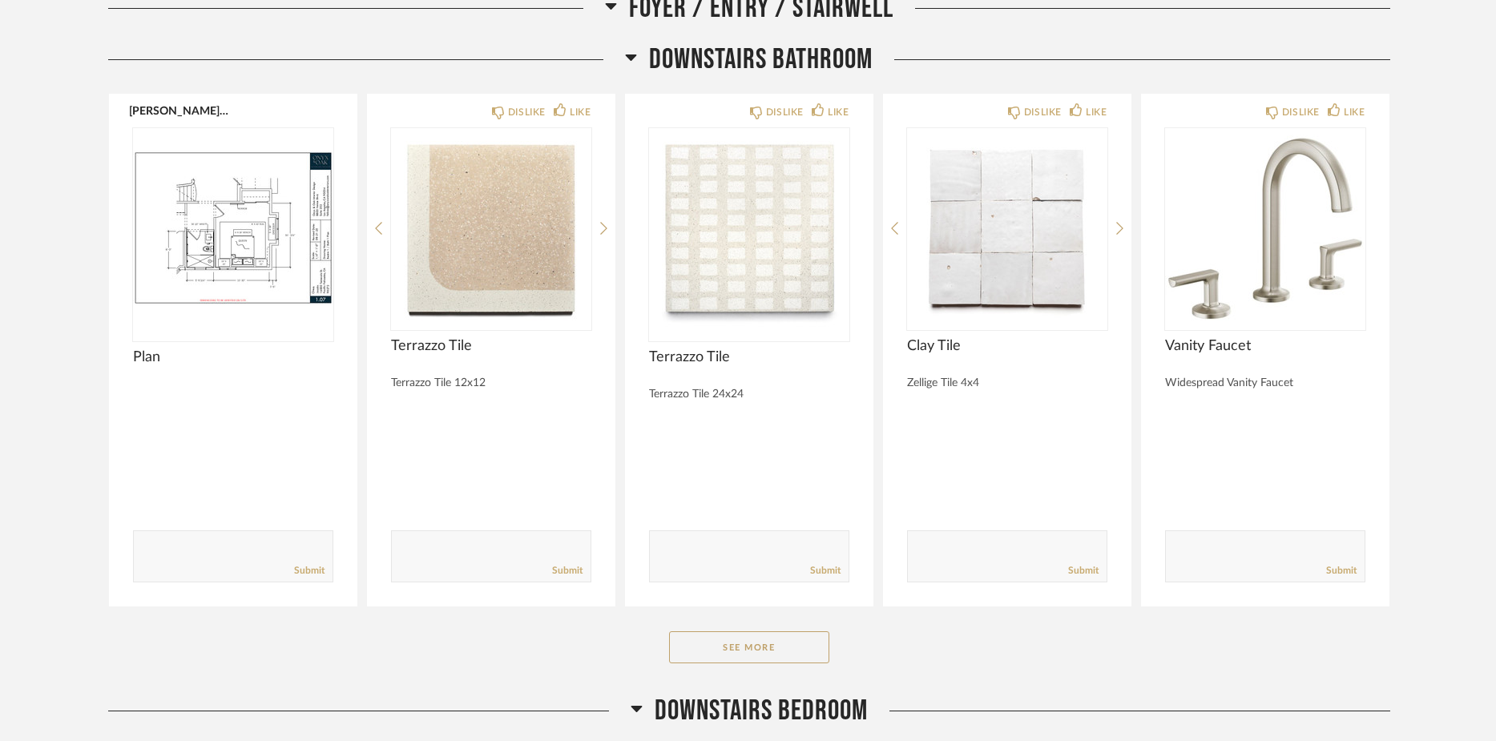
scroll to position [3035, 0]
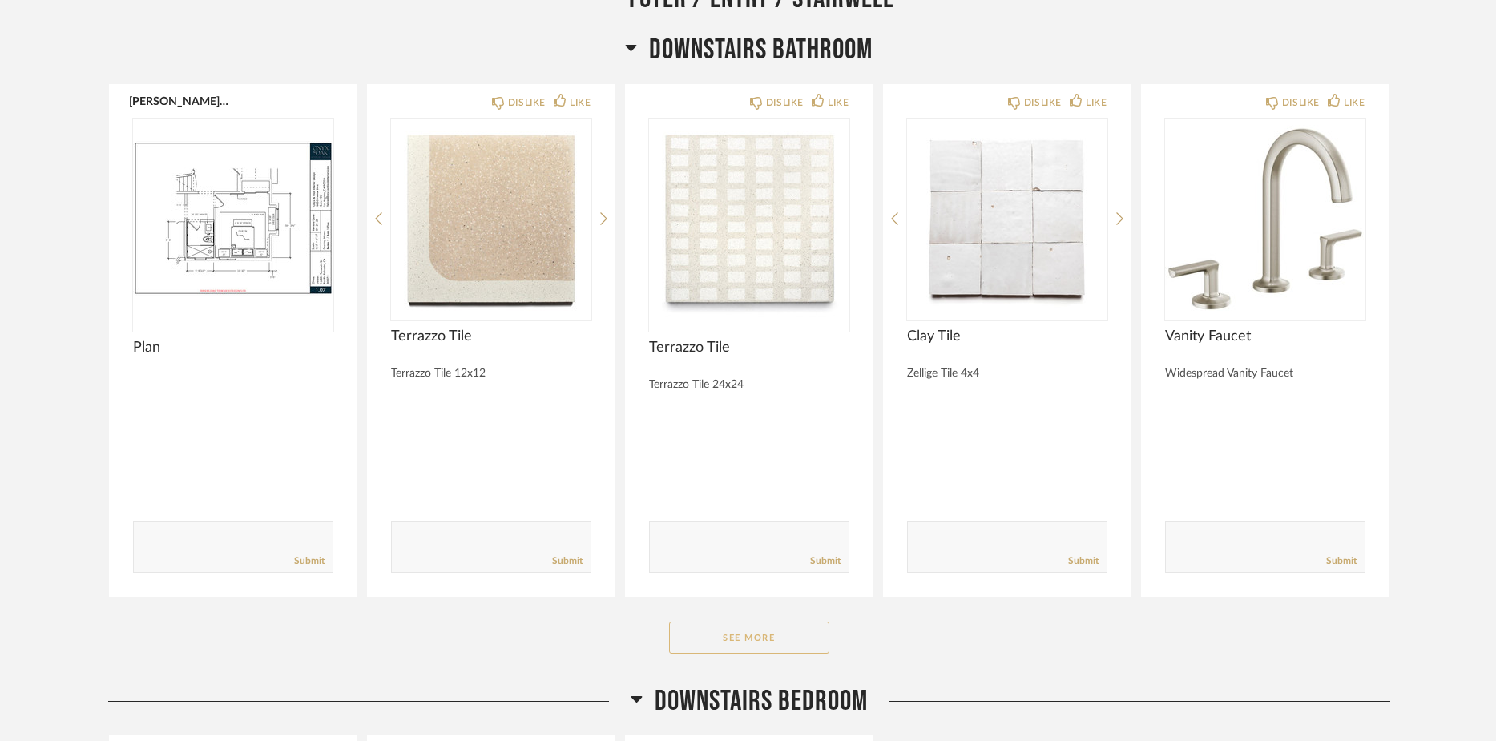
click at [739, 646] on button "See More" at bounding box center [749, 638] width 160 height 32
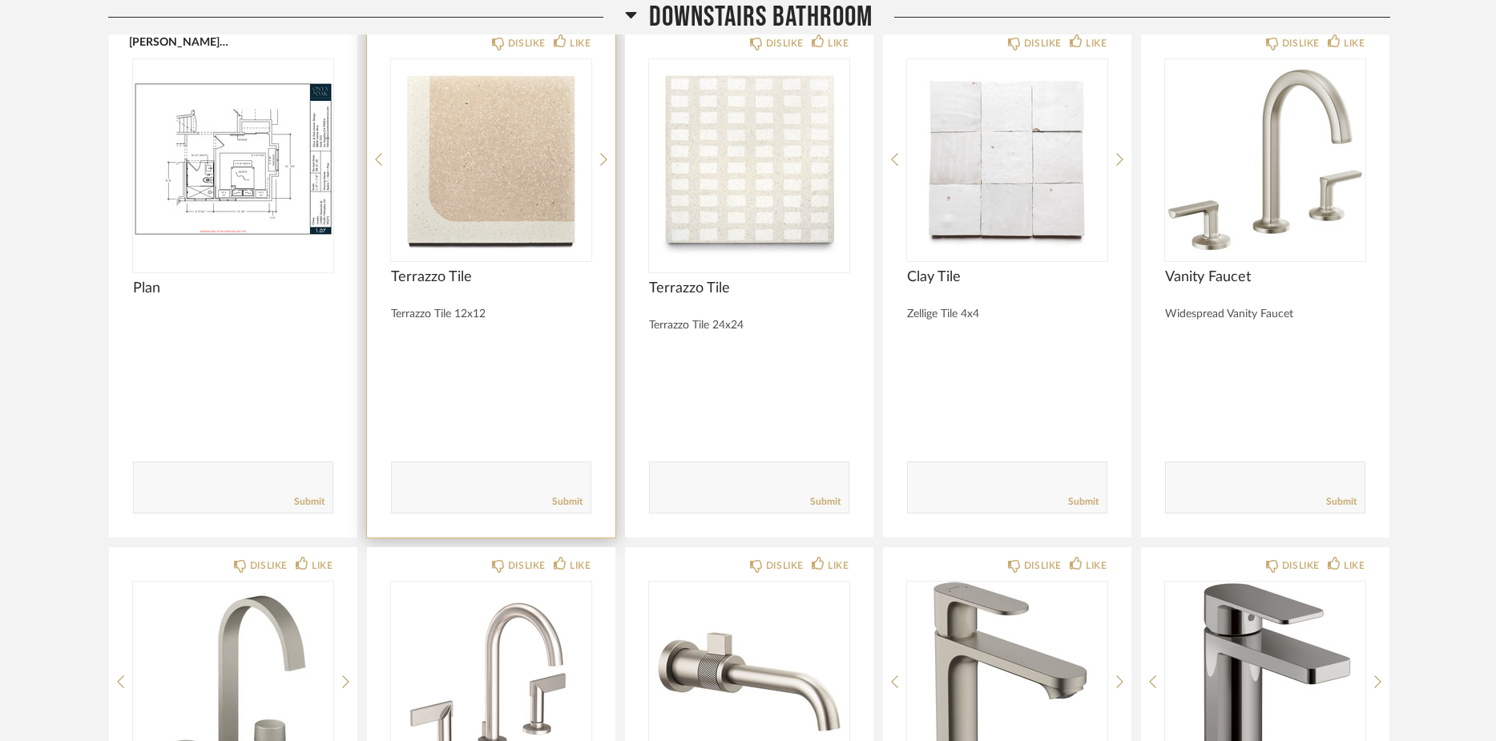
scroll to position [3095, 0]
click at [490, 221] on img "0" at bounding box center [491, 158] width 200 height 200
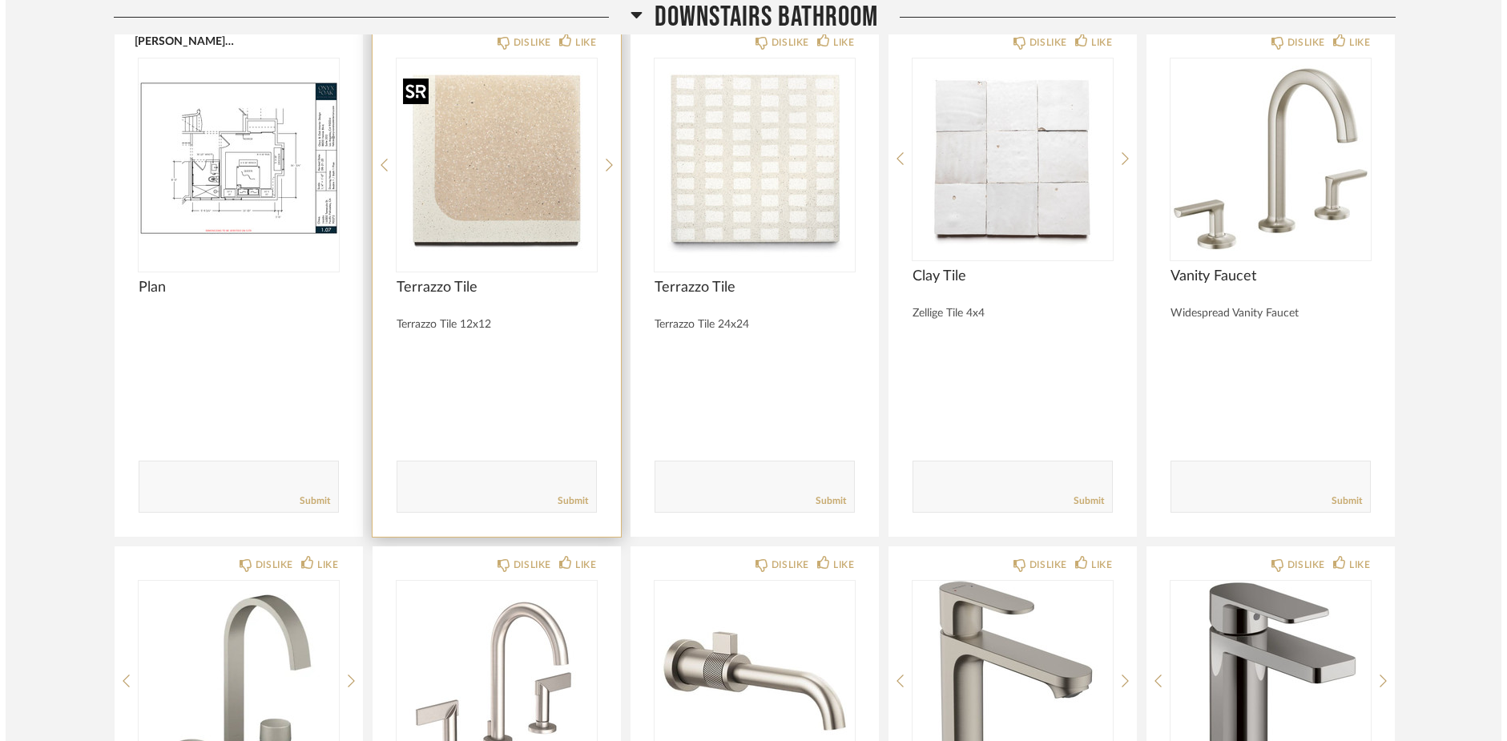
scroll to position [0, 0]
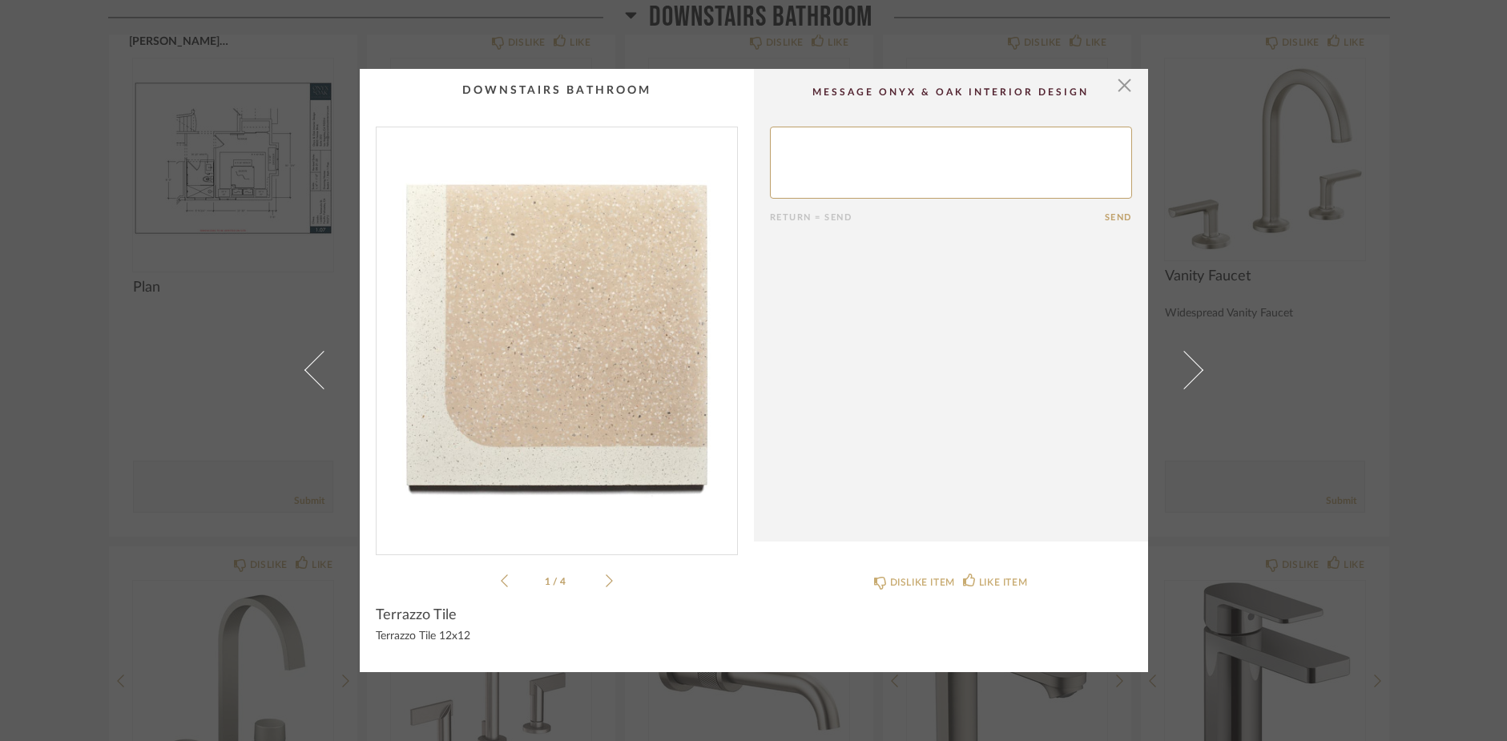
click at [606, 582] on icon at bounding box center [609, 581] width 7 height 14
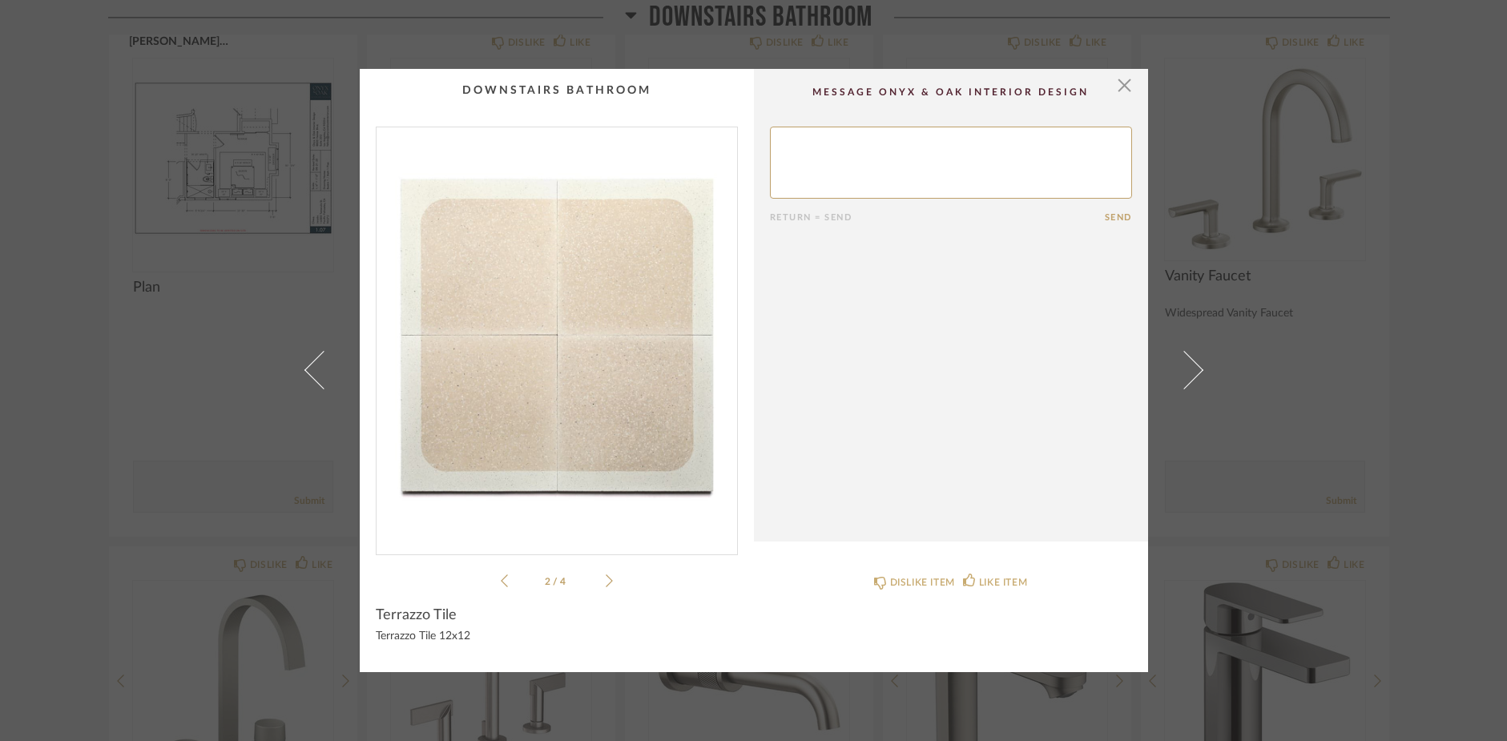
click at [606, 582] on icon at bounding box center [609, 581] width 7 height 14
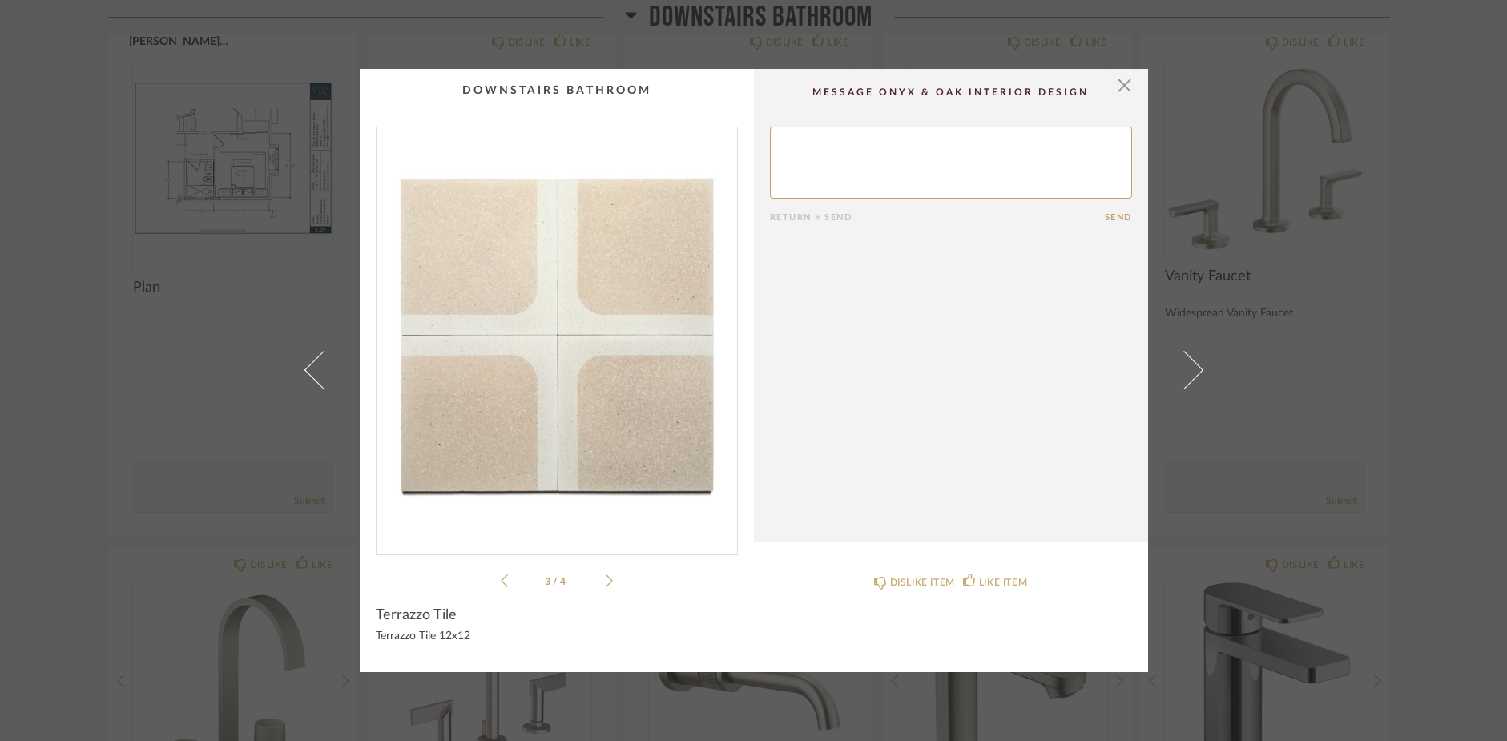
click at [606, 582] on icon at bounding box center [609, 581] width 7 height 14
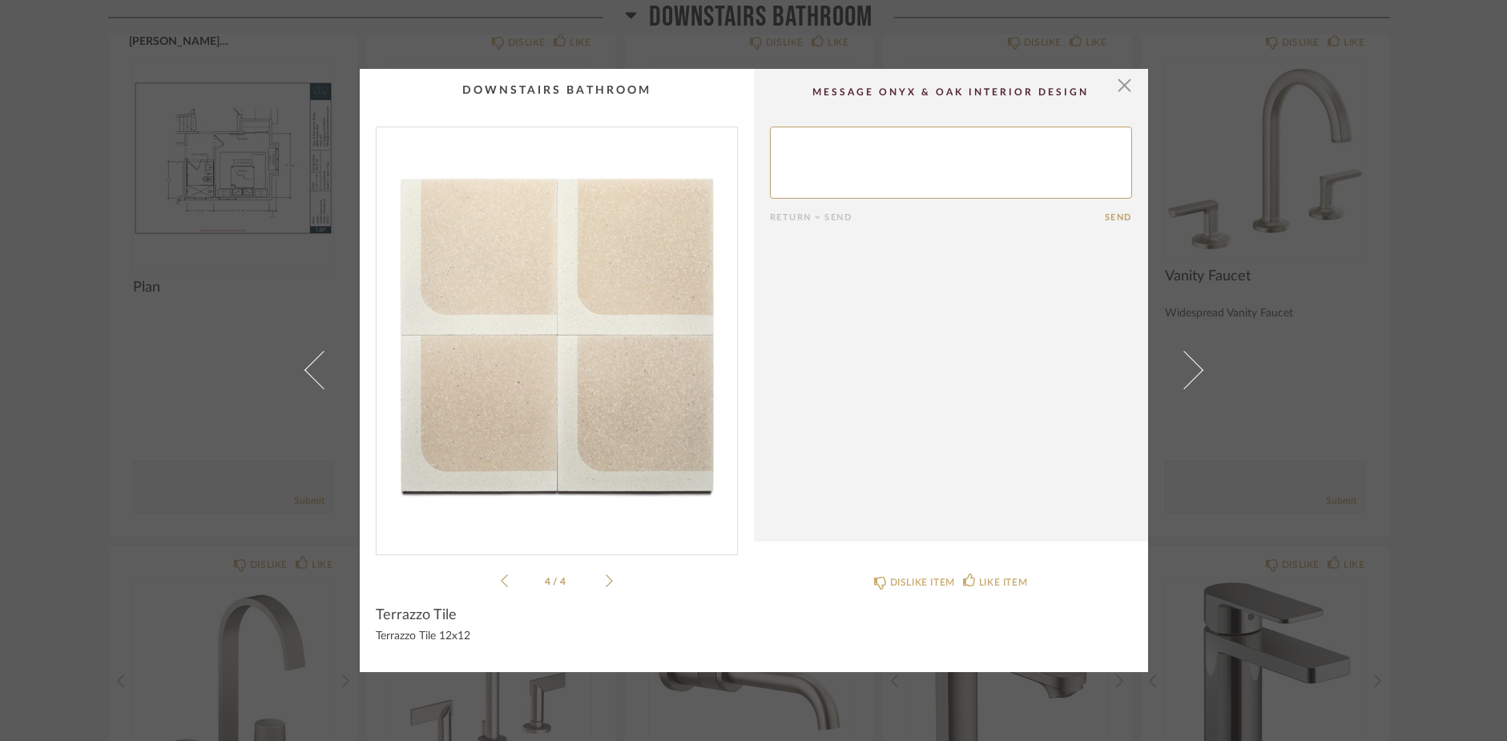
click at [606, 582] on icon at bounding box center [609, 581] width 7 height 14
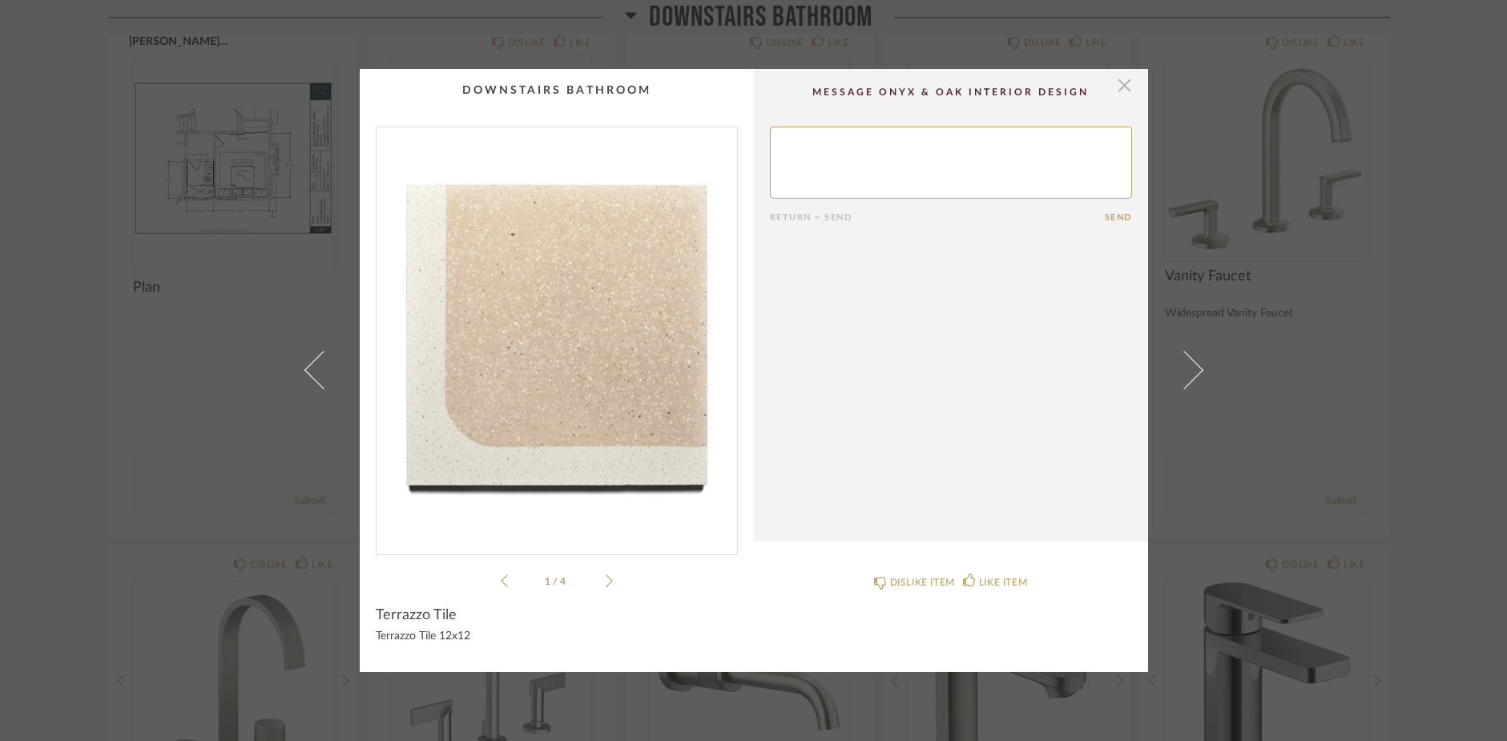
click at [1115, 83] on span "button" at bounding box center [1125, 85] width 32 height 32
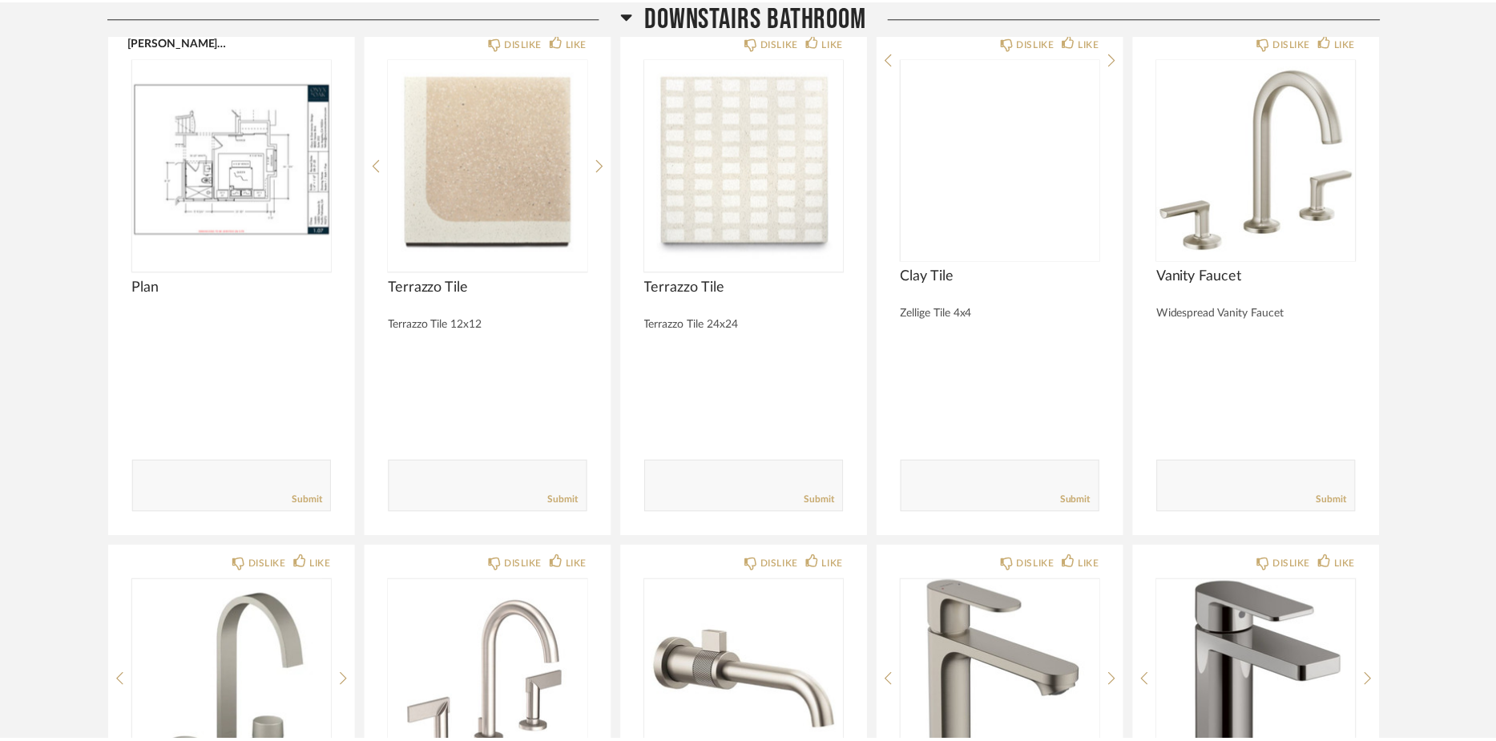
scroll to position [3095, 0]
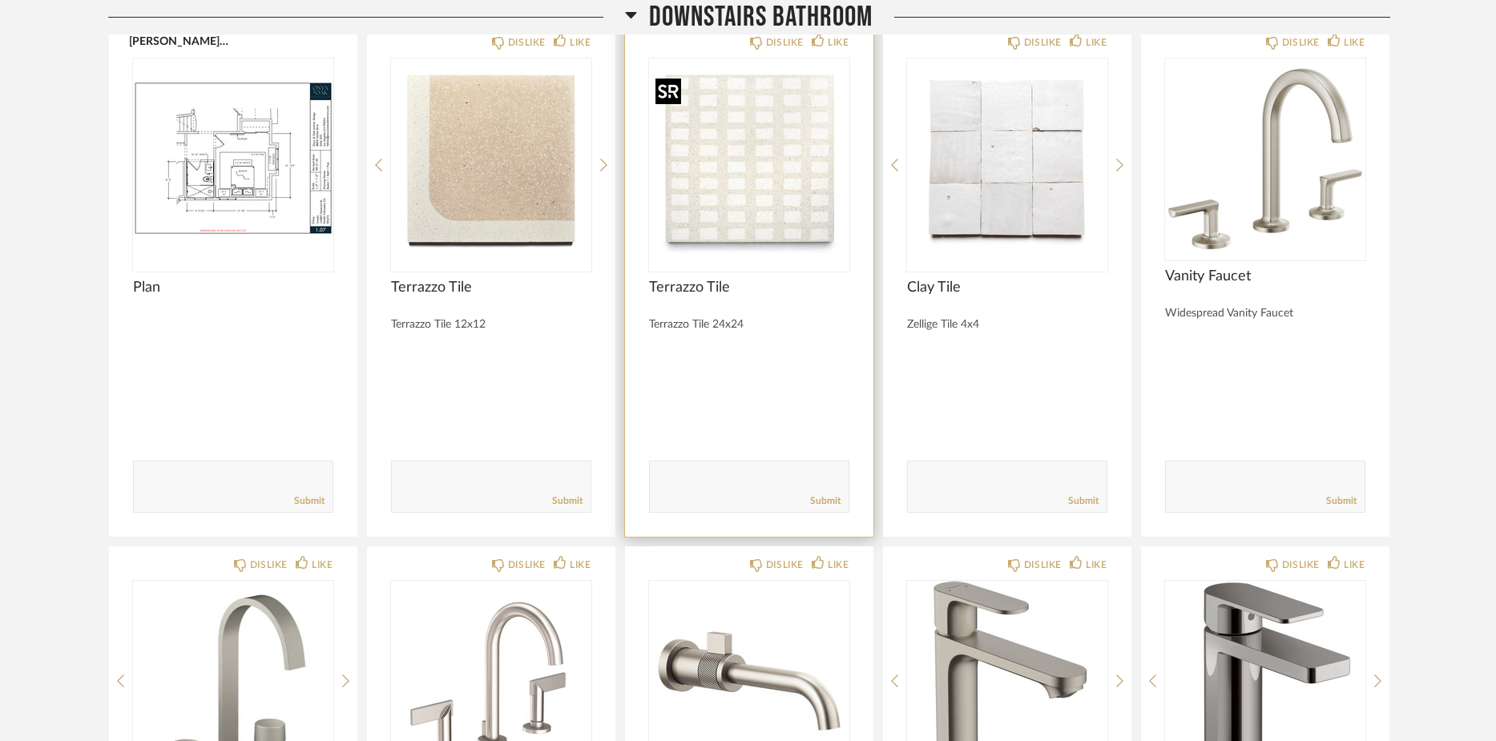
click at [797, 207] on img "0" at bounding box center [749, 158] width 200 height 200
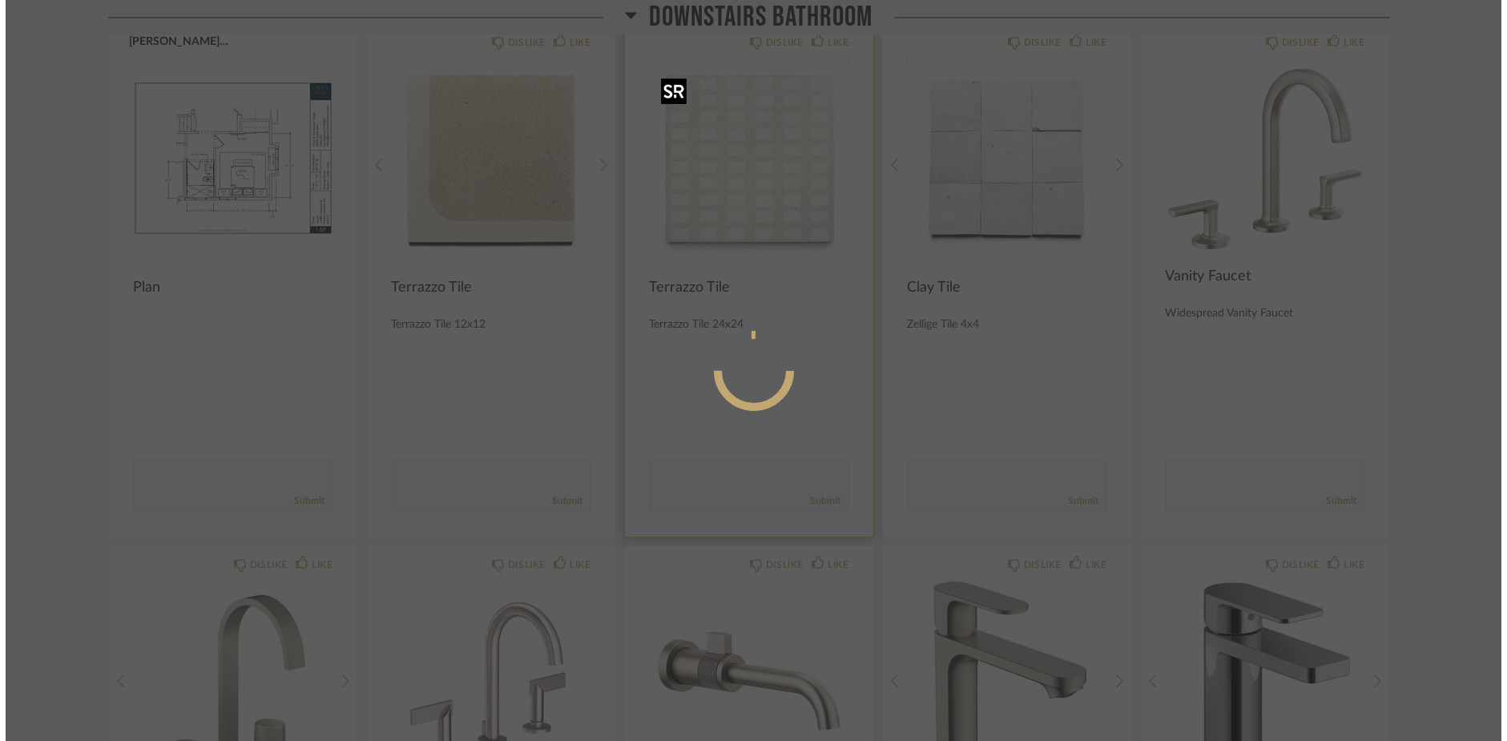
scroll to position [0, 0]
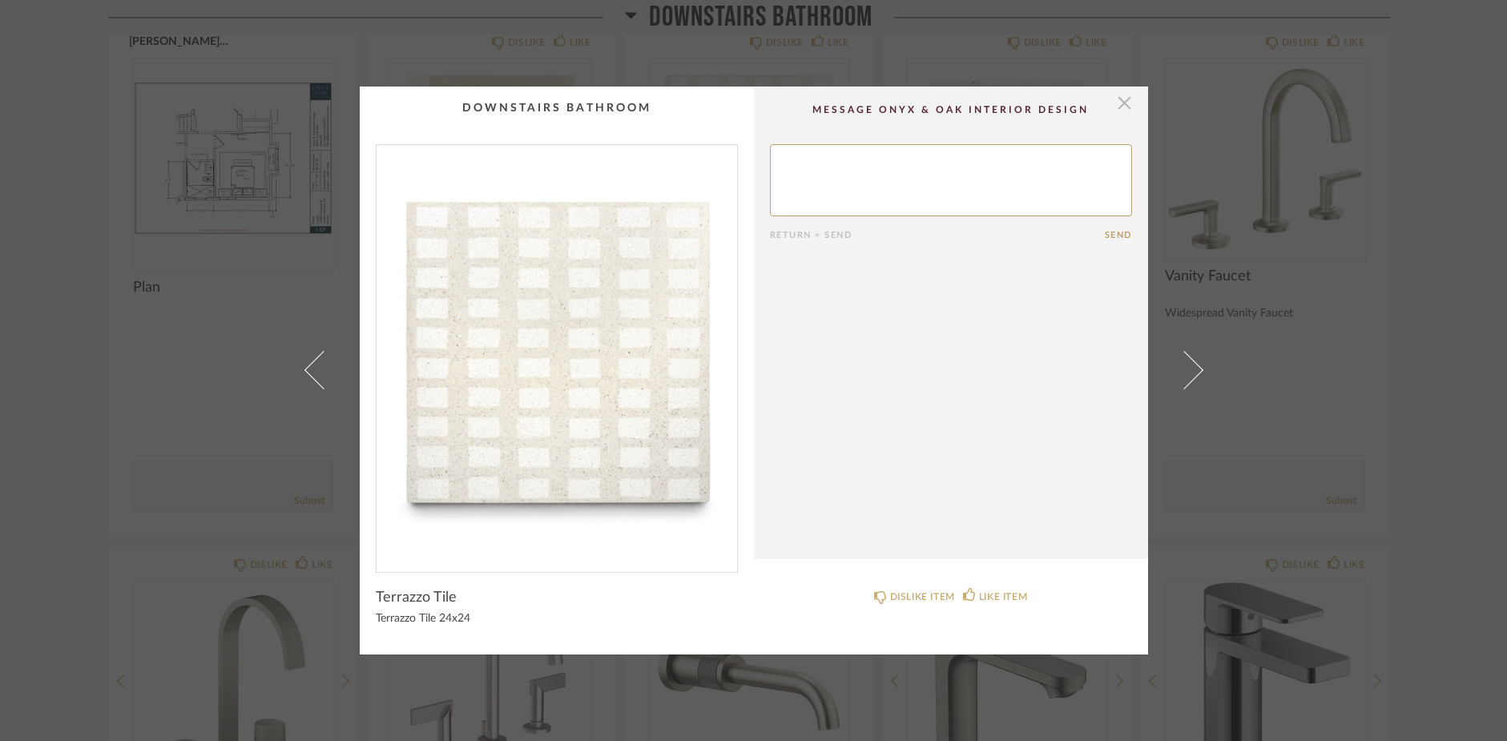
click at [1119, 100] on span "button" at bounding box center [1125, 103] width 32 height 32
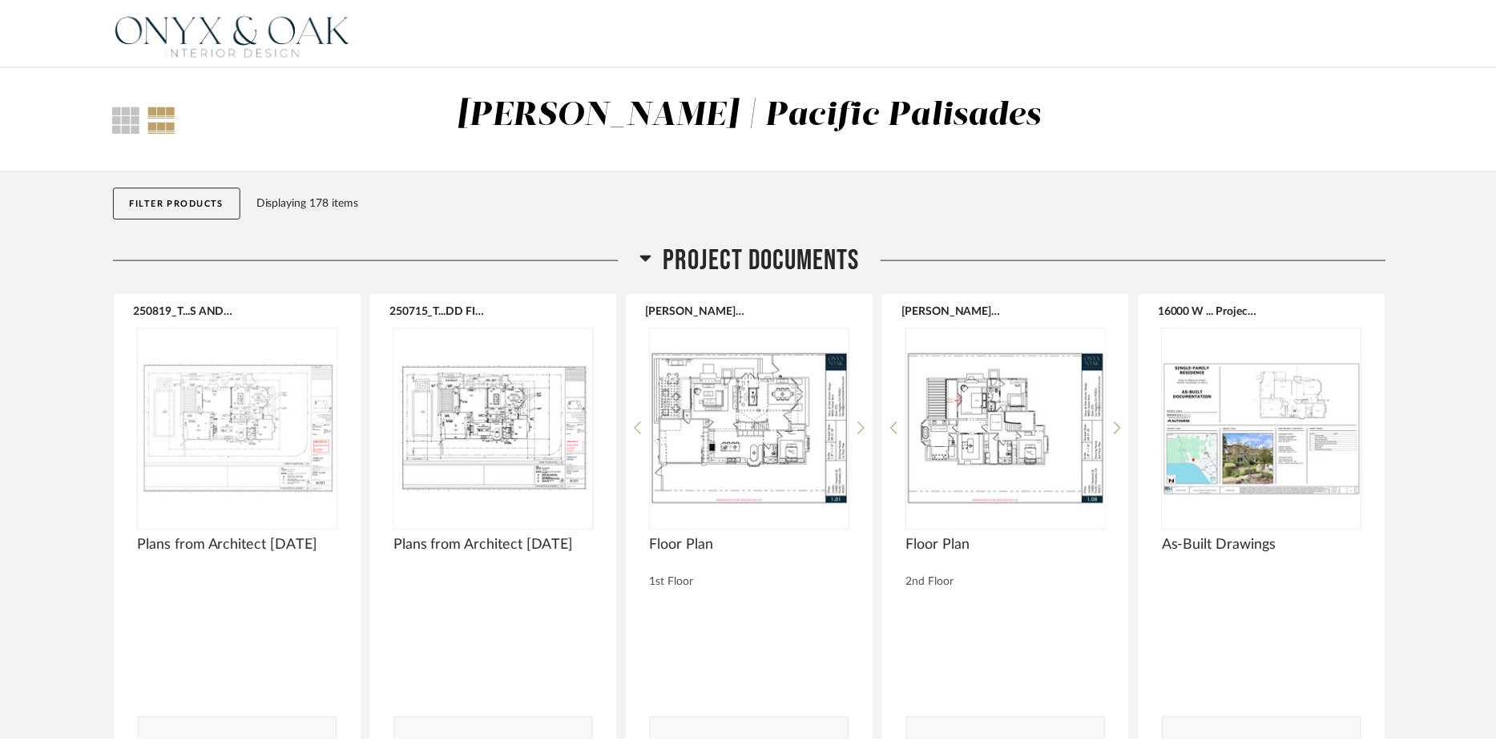
scroll to position [3095, 0]
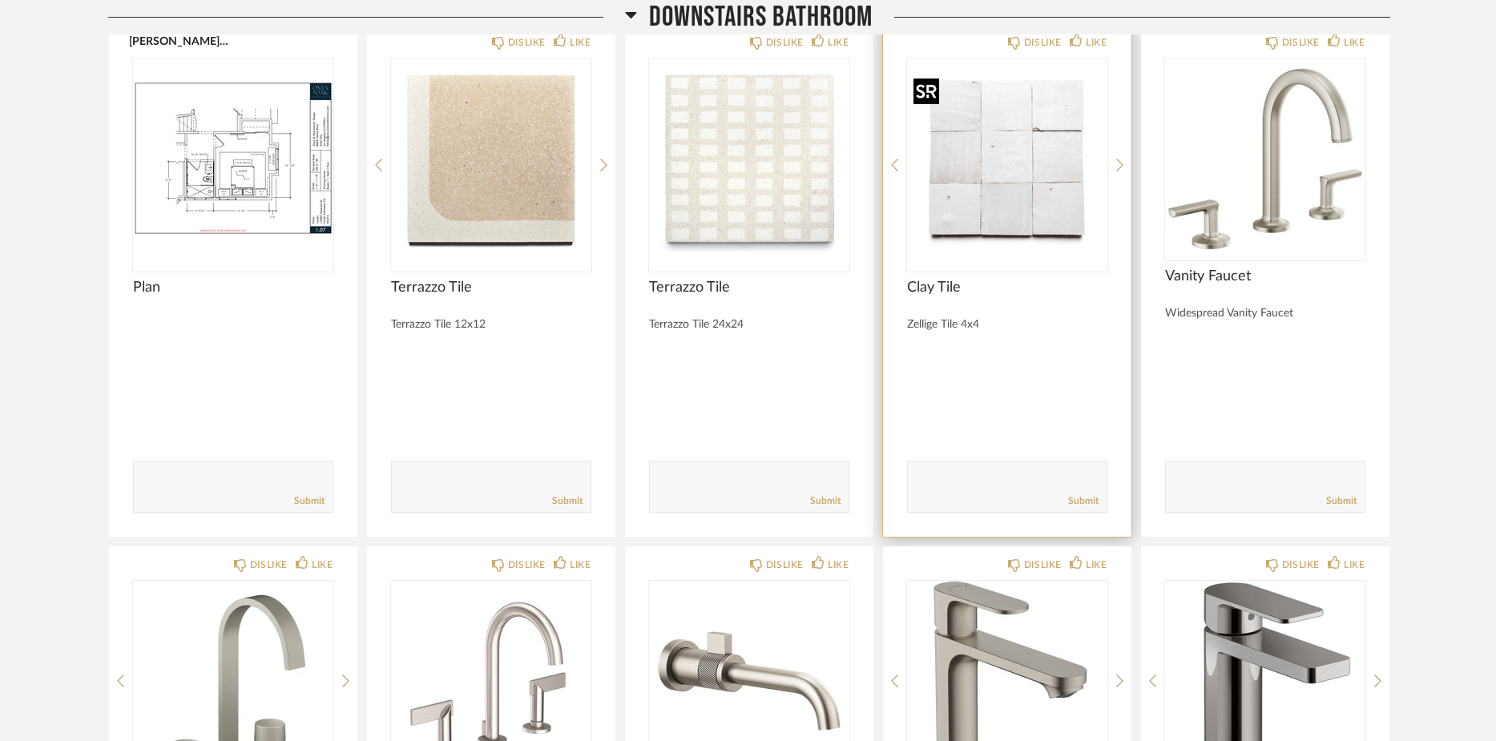
click at [1023, 181] on img "0" at bounding box center [1007, 158] width 200 height 200
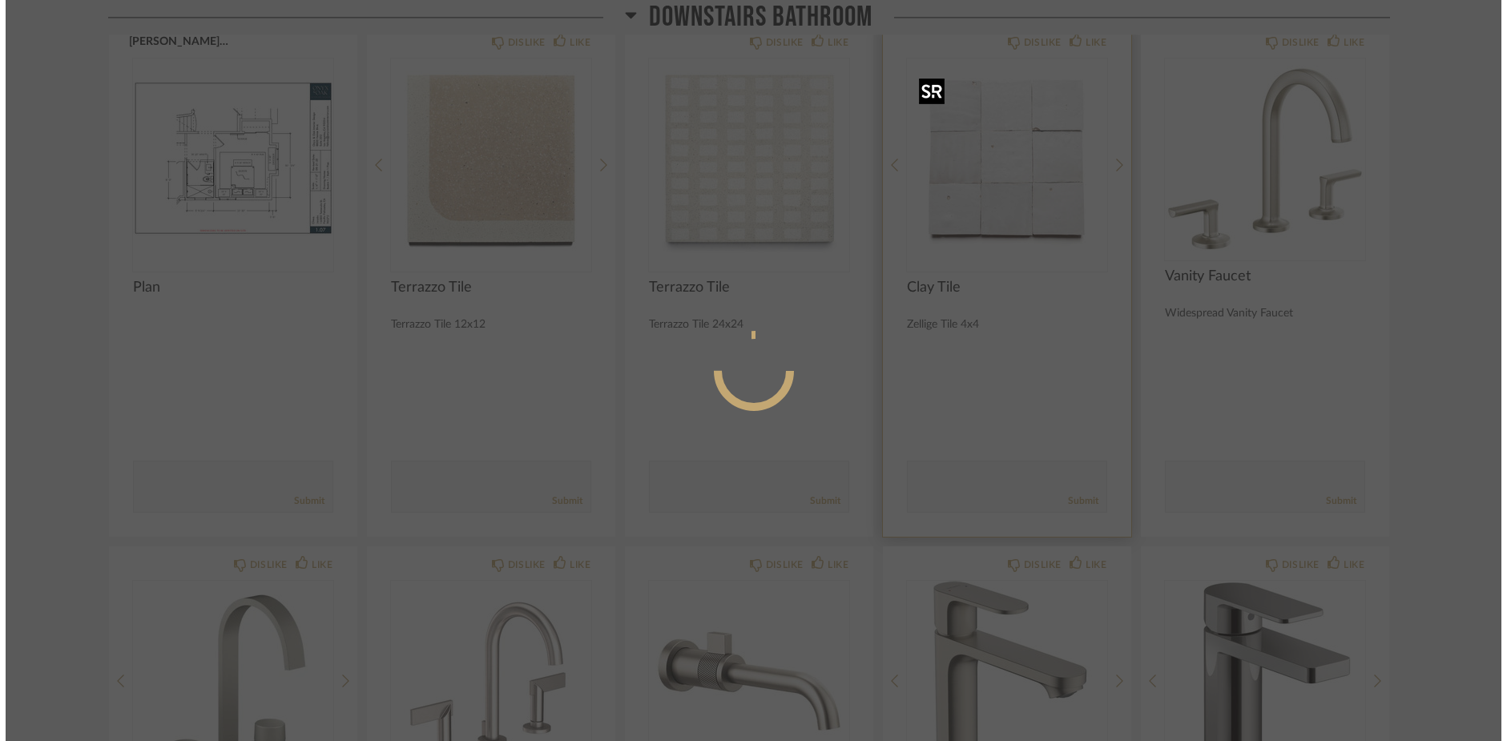
scroll to position [0, 0]
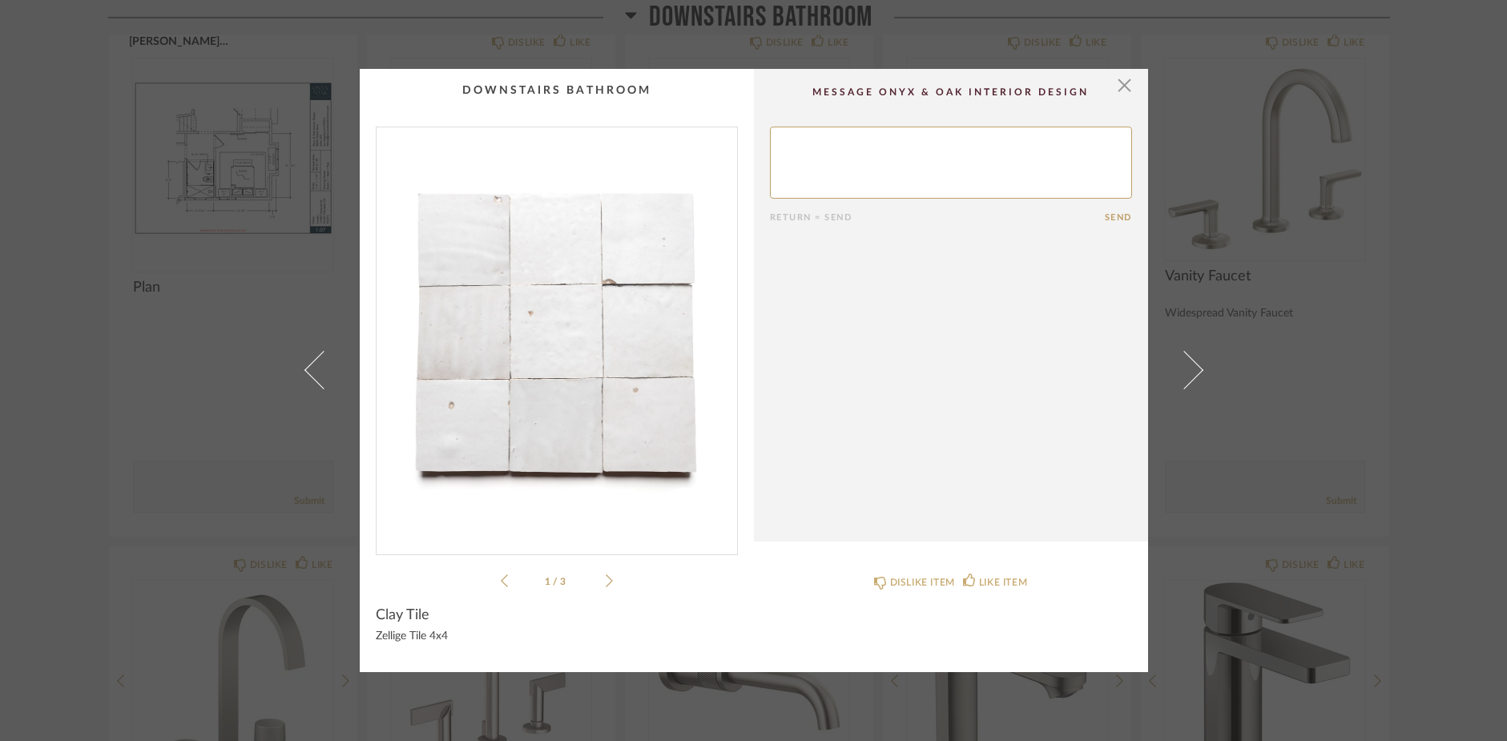
click at [606, 578] on icon at bounding box center [609, 580] width 7 height 13
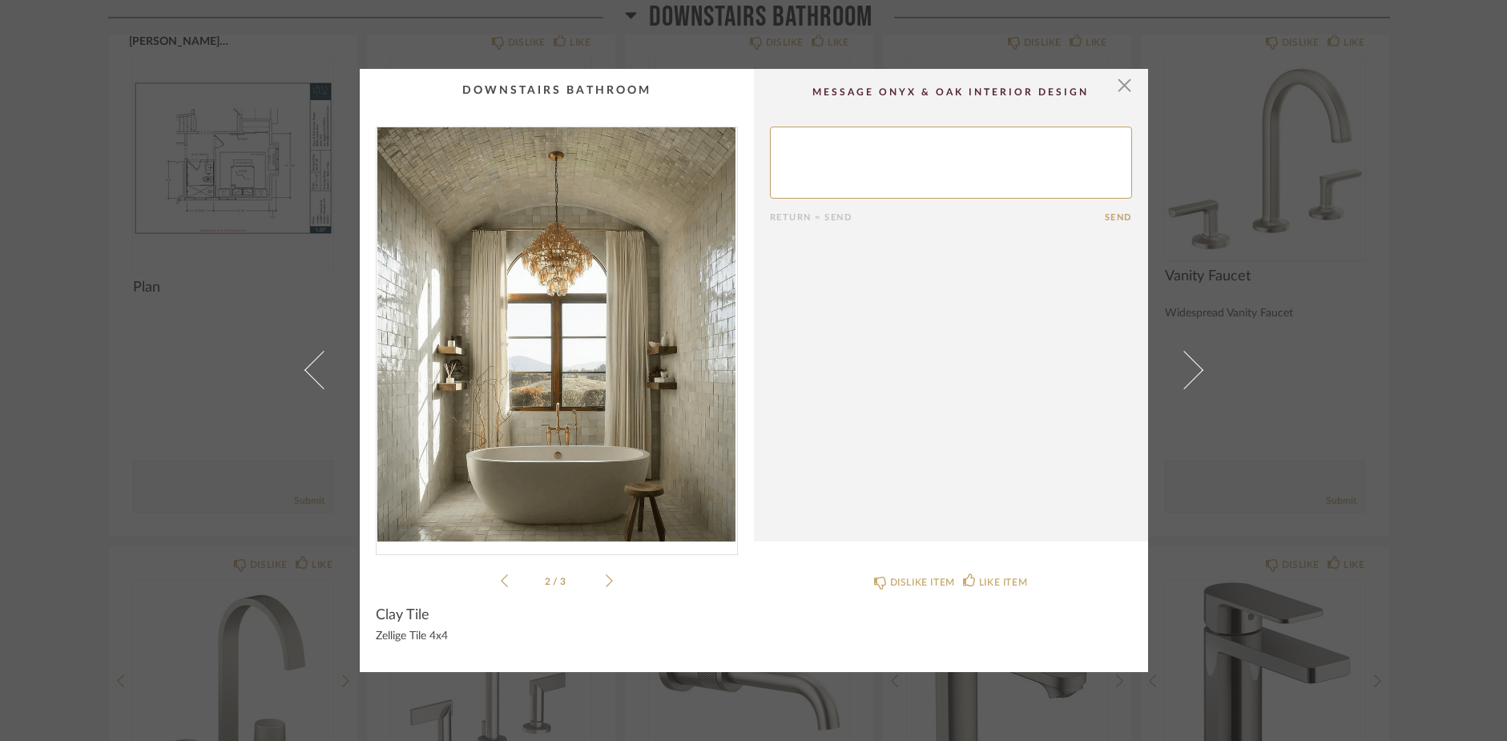
click at [606, 578] on icon at bounding box center [609, 580] width 7 height 13
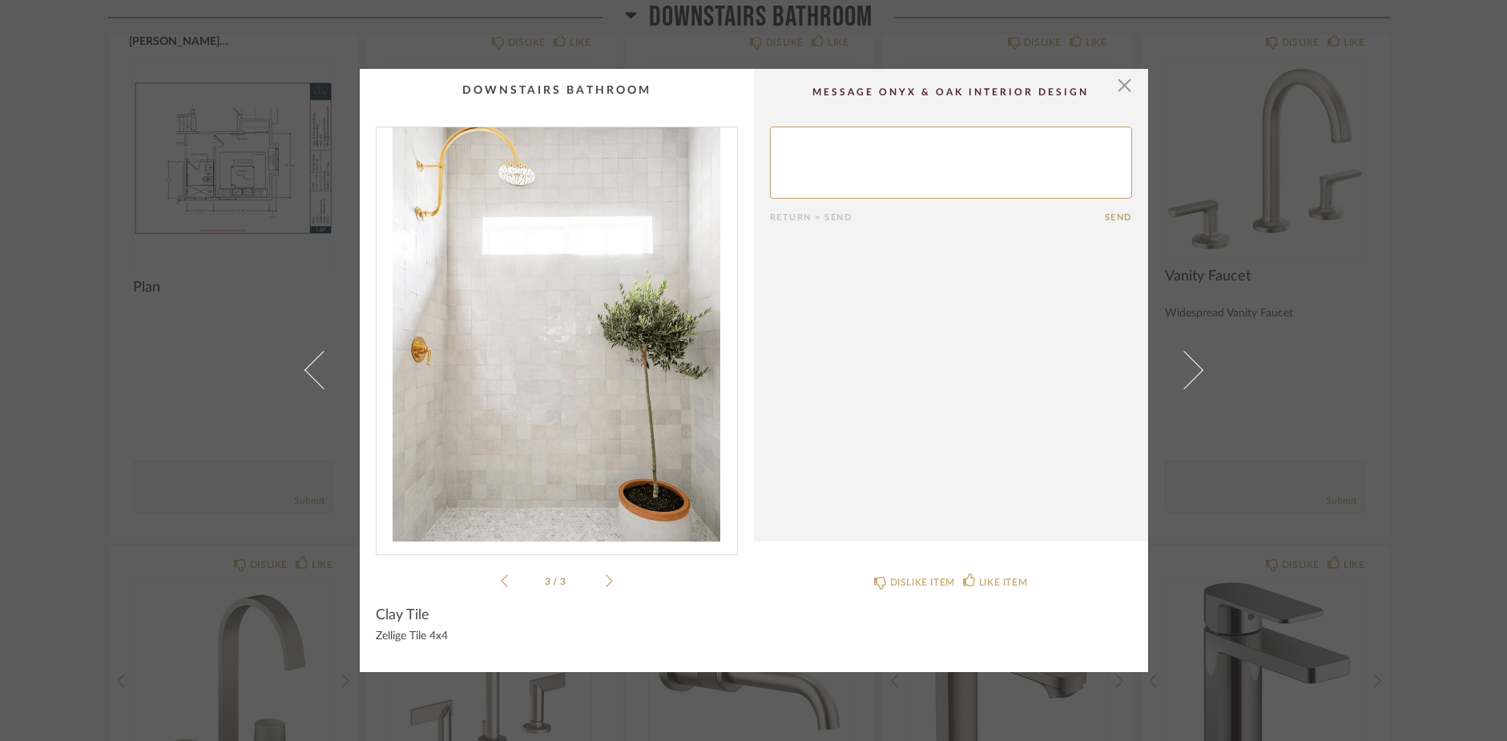
click at [606, 578] on icon at bounding box center [609, 580] width 7 height 13
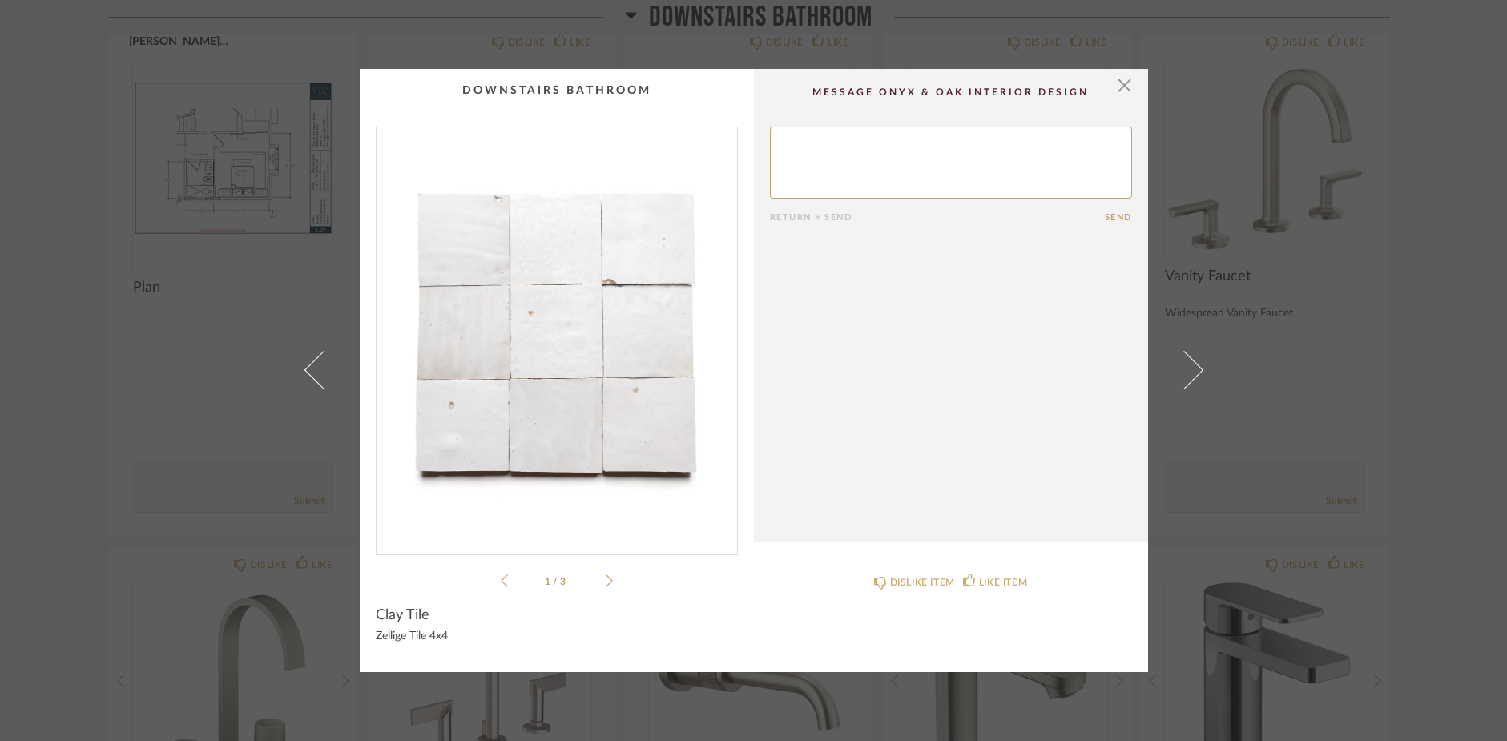
click at [501, 579] on icon at bounding box center [504, 581] width 7 height 14
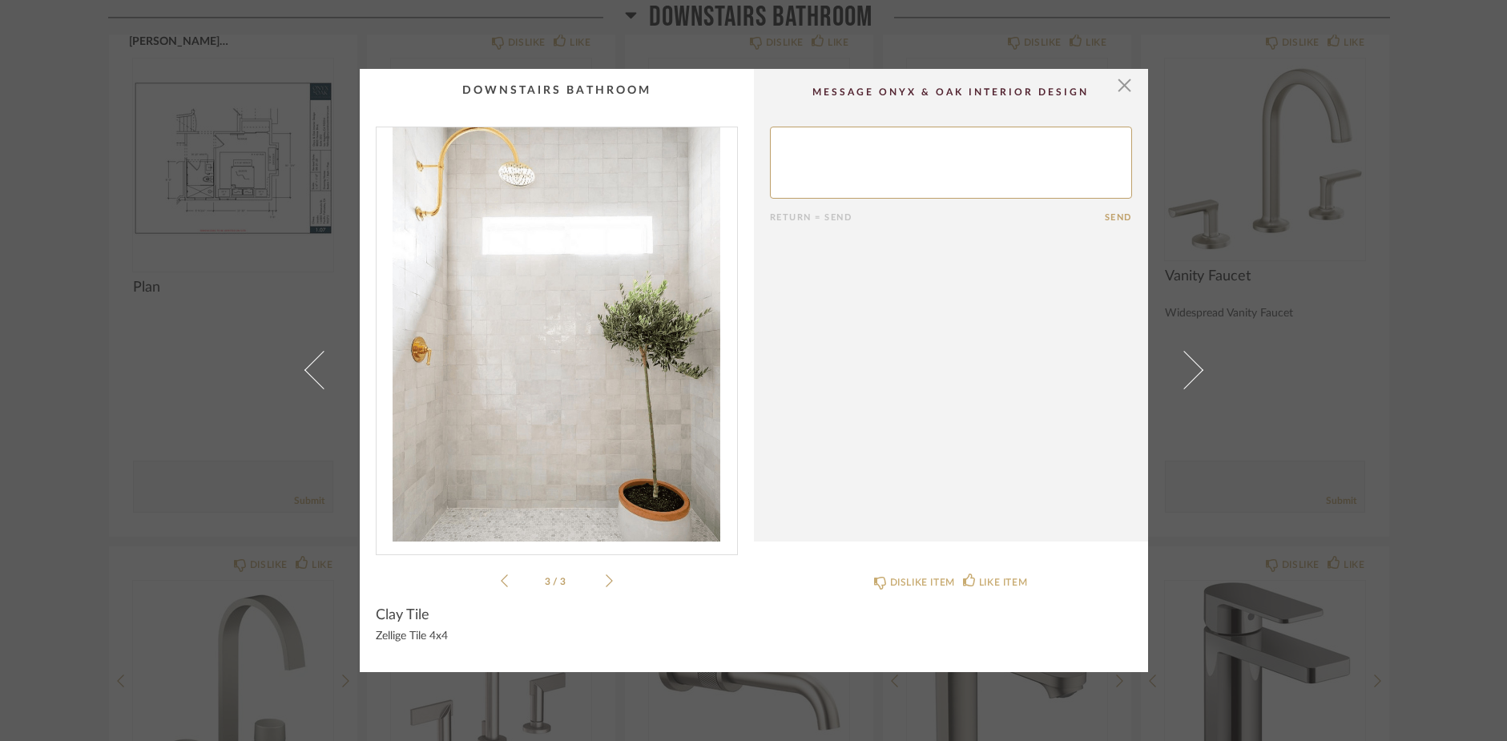
click at [548, 377] on img "2" at bounding box center [556, 334] width 360 height 414
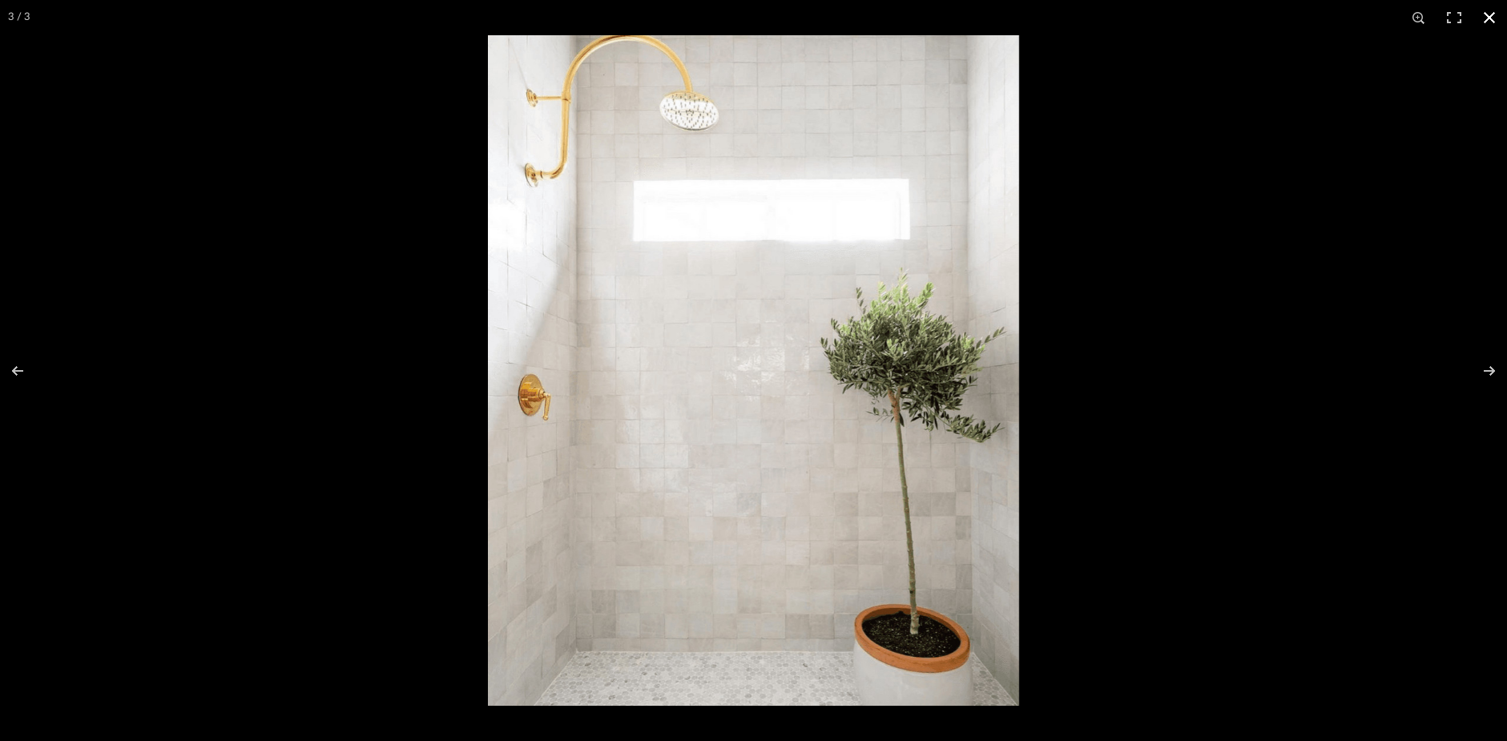
click at [1480, 16] on button at bounding box center [1489, 17] width 35 height 35
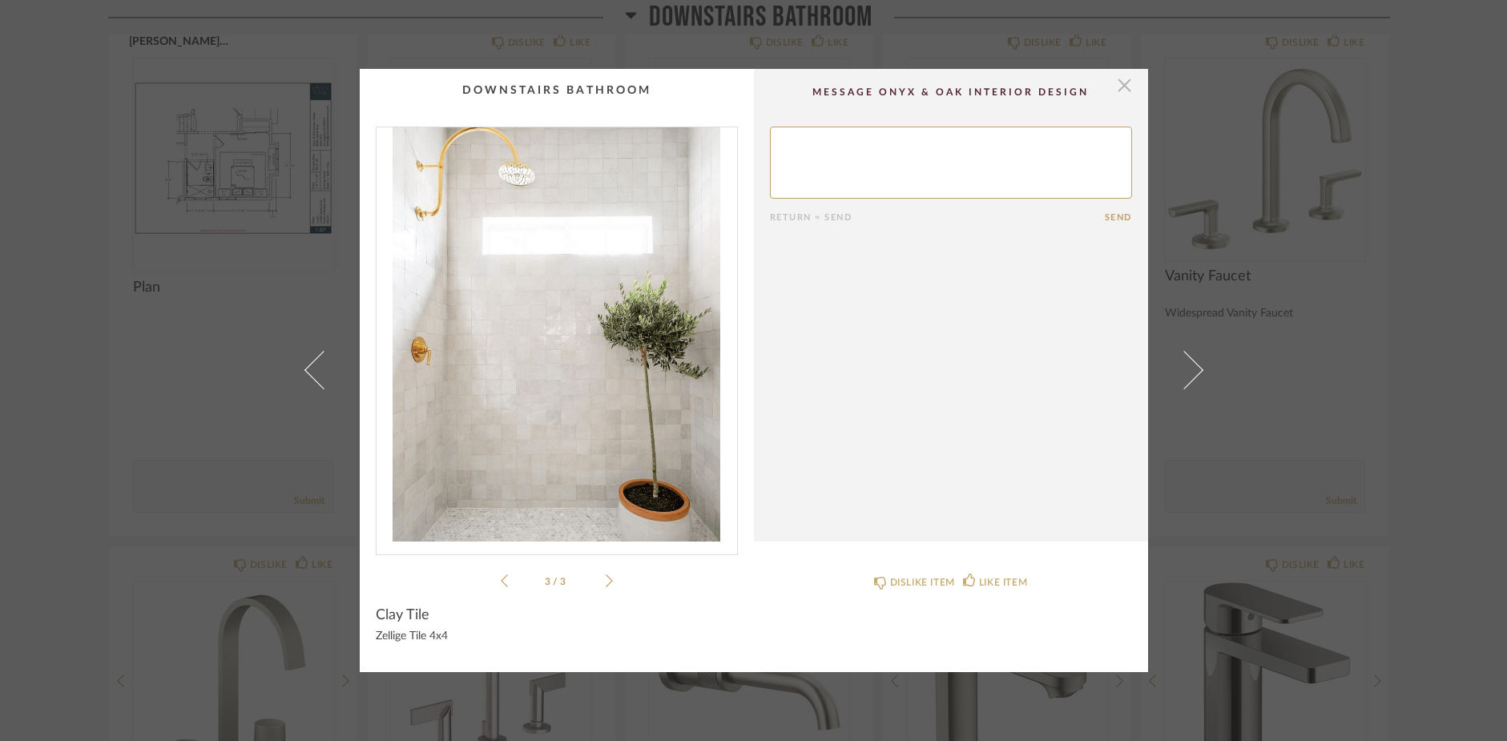
click at [1114, 92] on span "button" at bounding box center [1125, 85] width 32 height 32
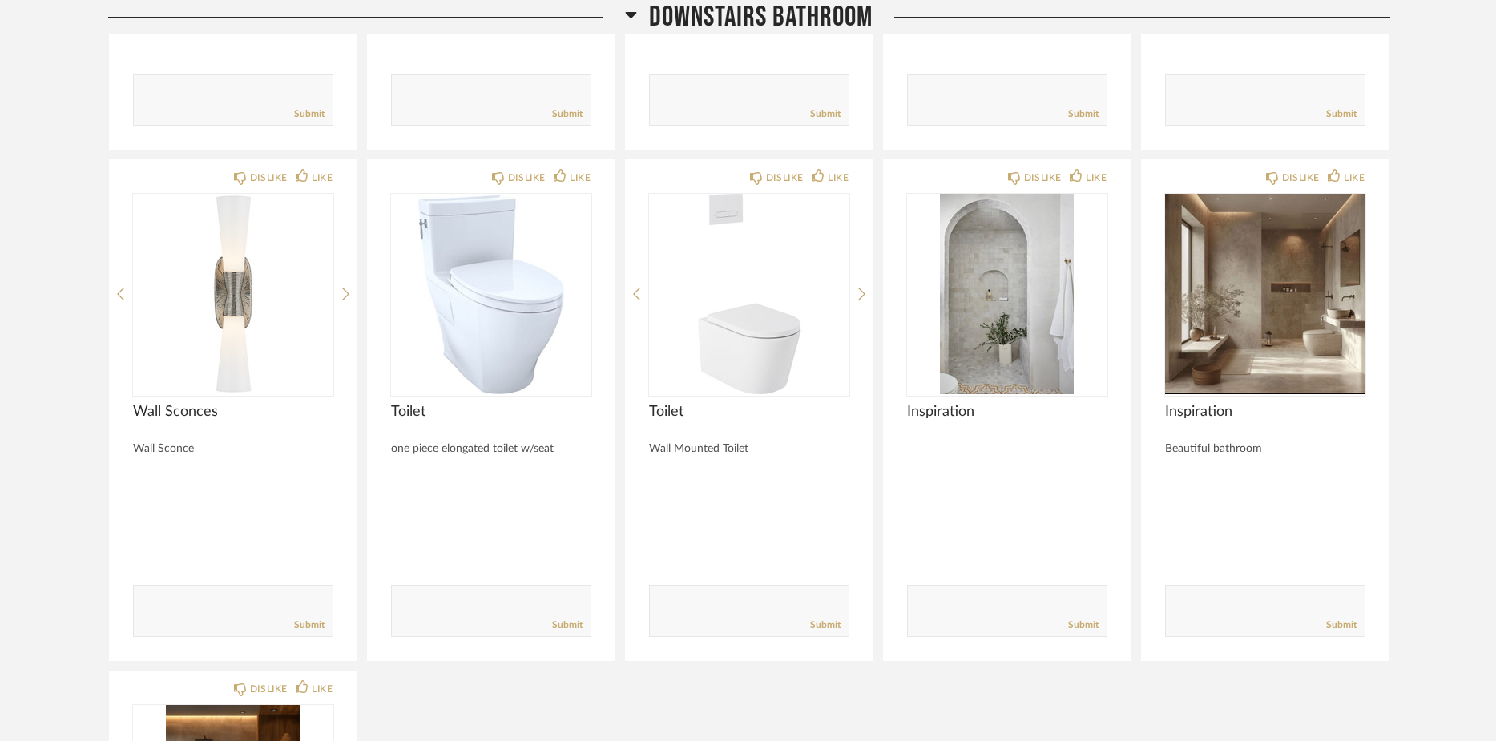
scroll to position [4001, 0]
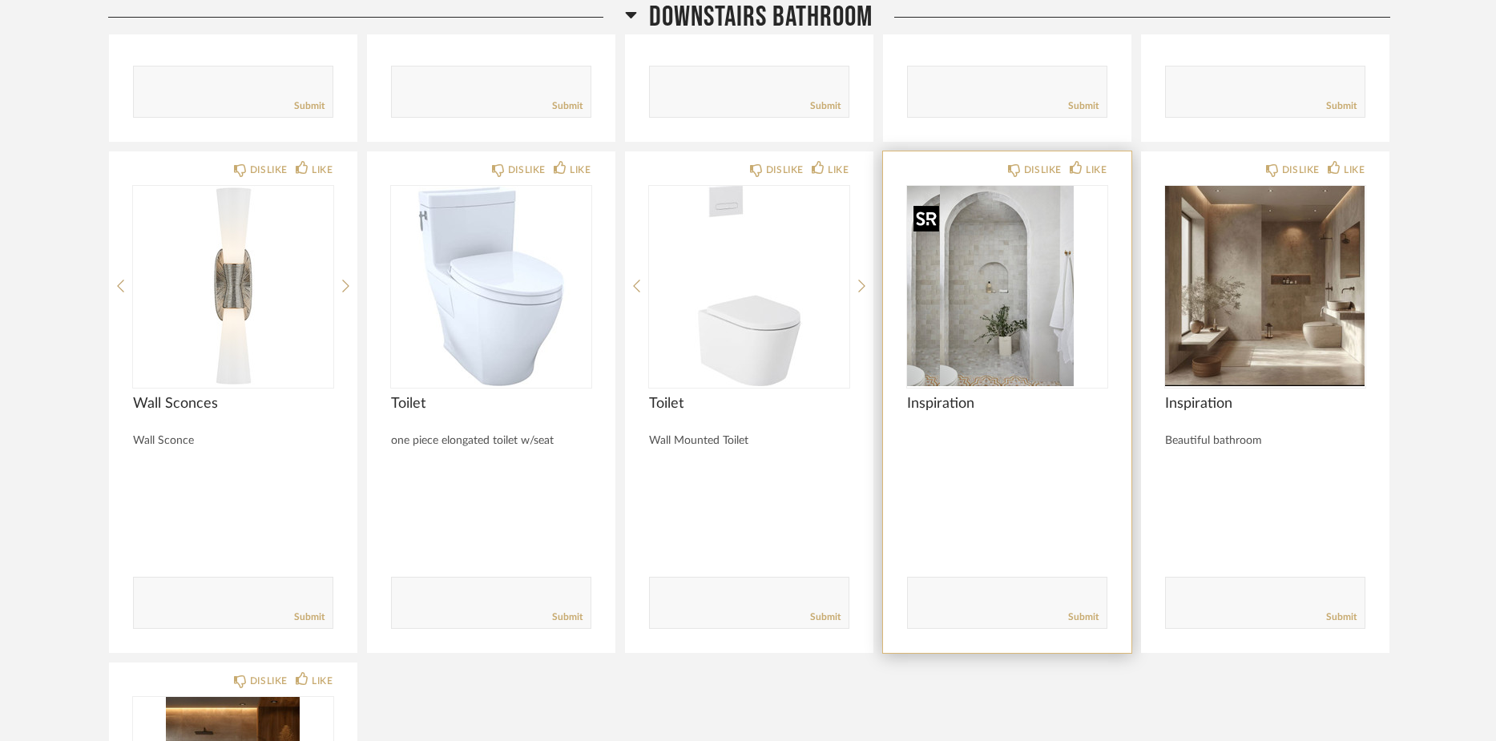
click at [1010, 308] on img "0" at bounding box center [974, 286] width 134 height 200
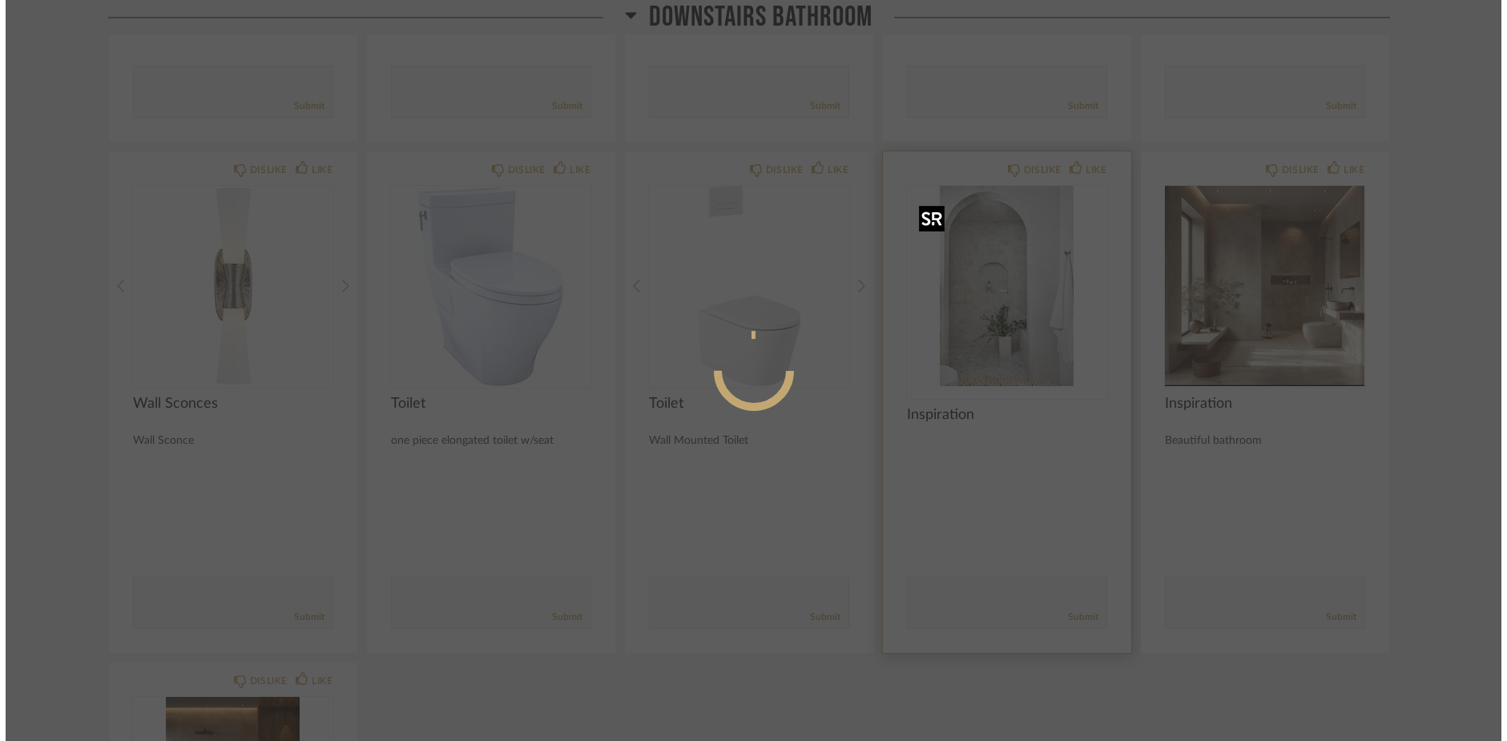
scroll to position [0, 0]
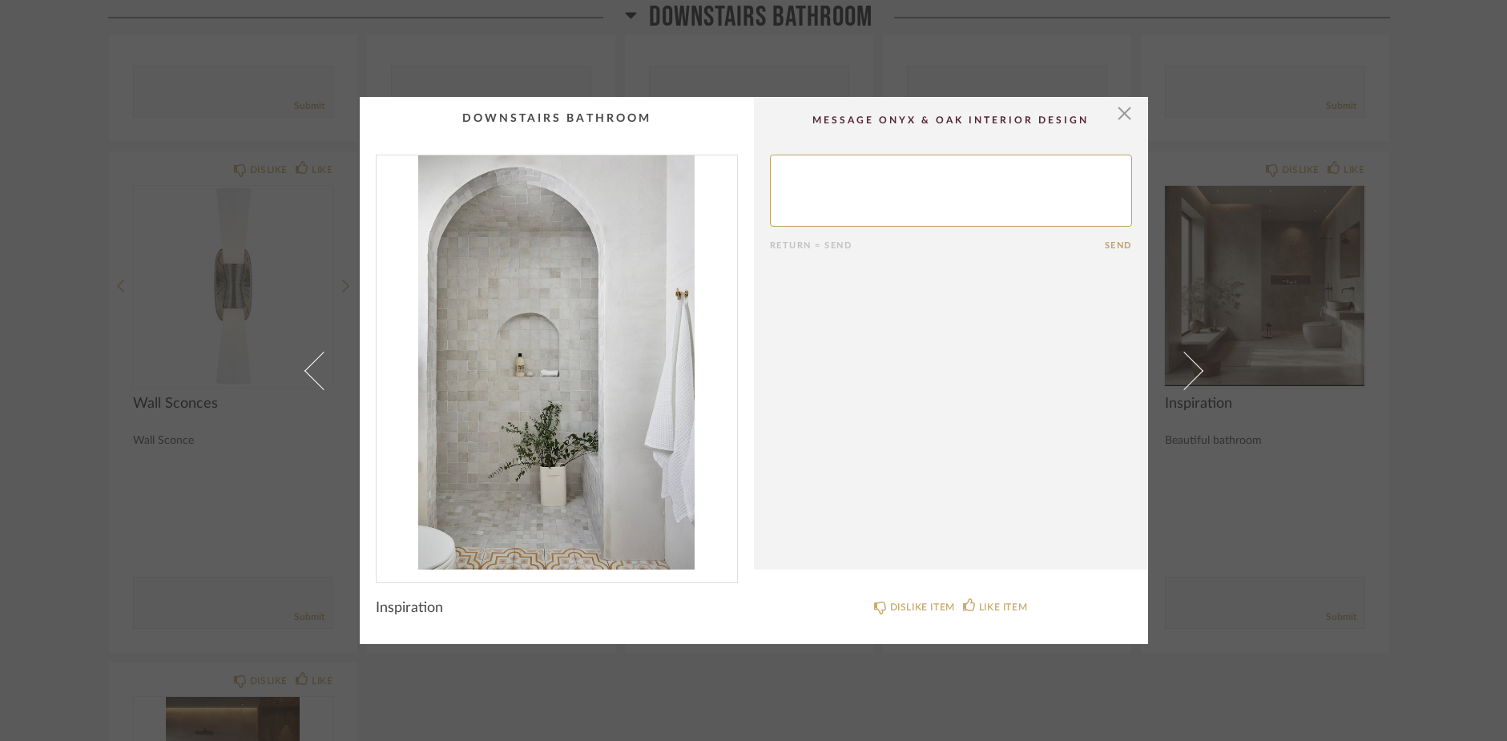
click at [585, 383] on img "0" at bounding box center [556, 362] width 360 height 414
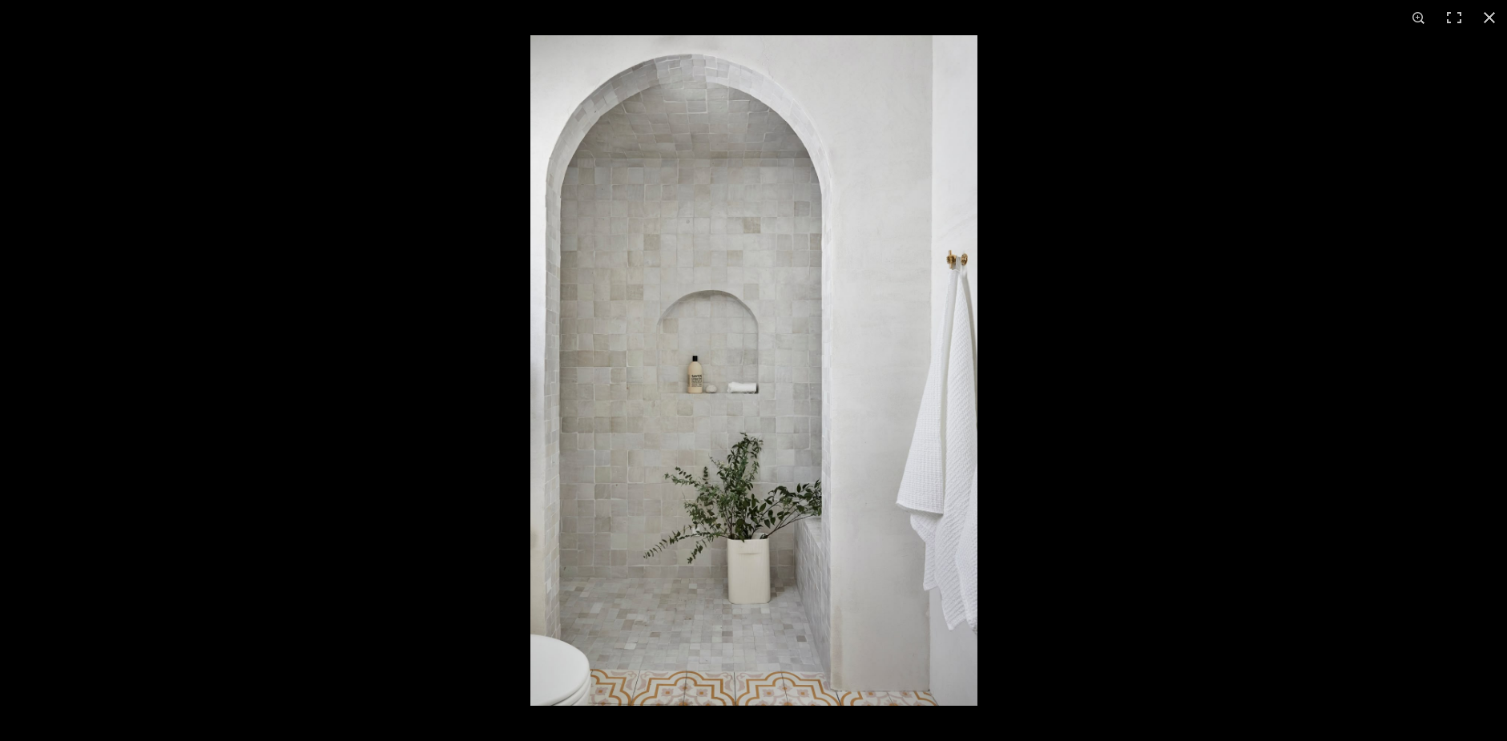
click at [730, 291] on img at bounding box center [753, 370] width 447 height 670
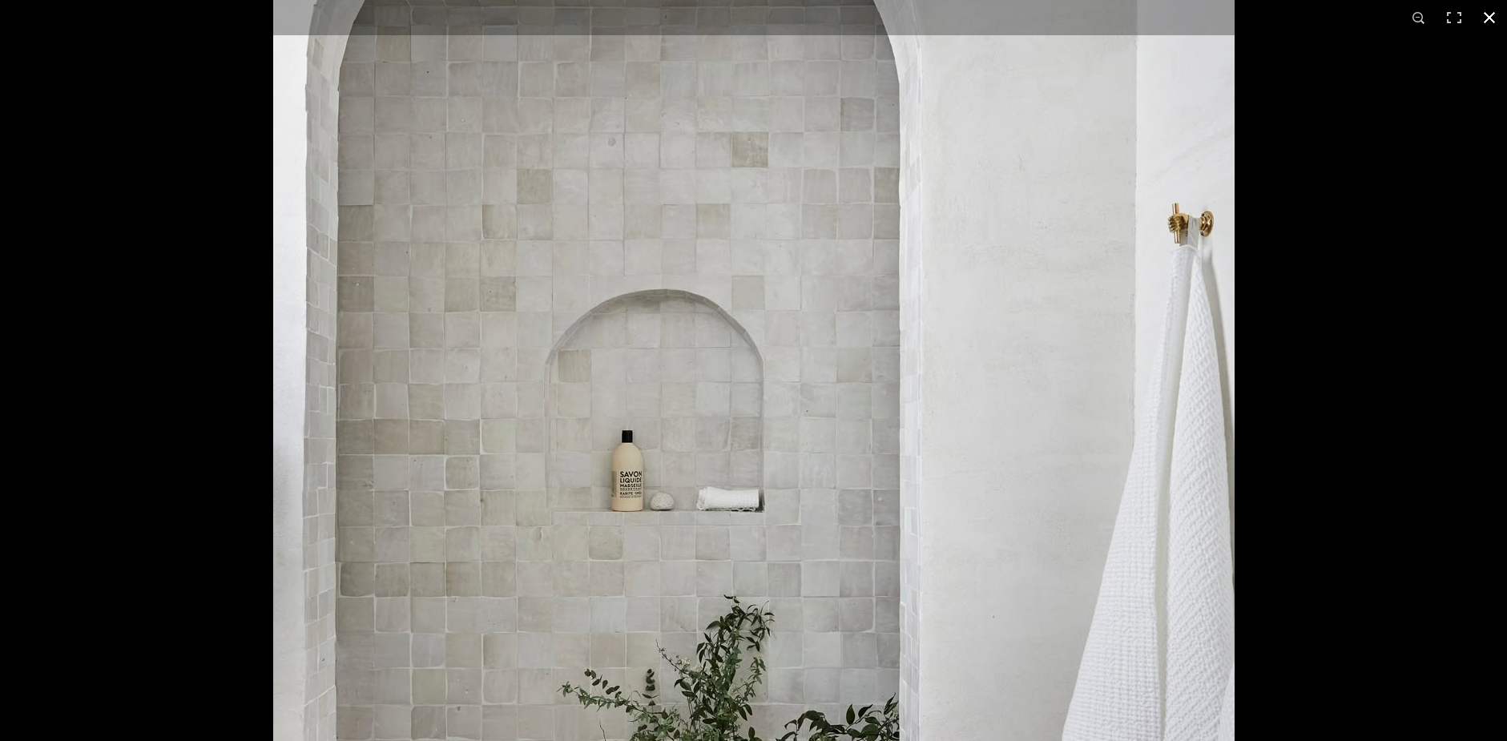
click at [1490, 22] on button at bounding box center [1489, 17] width 35 height 35
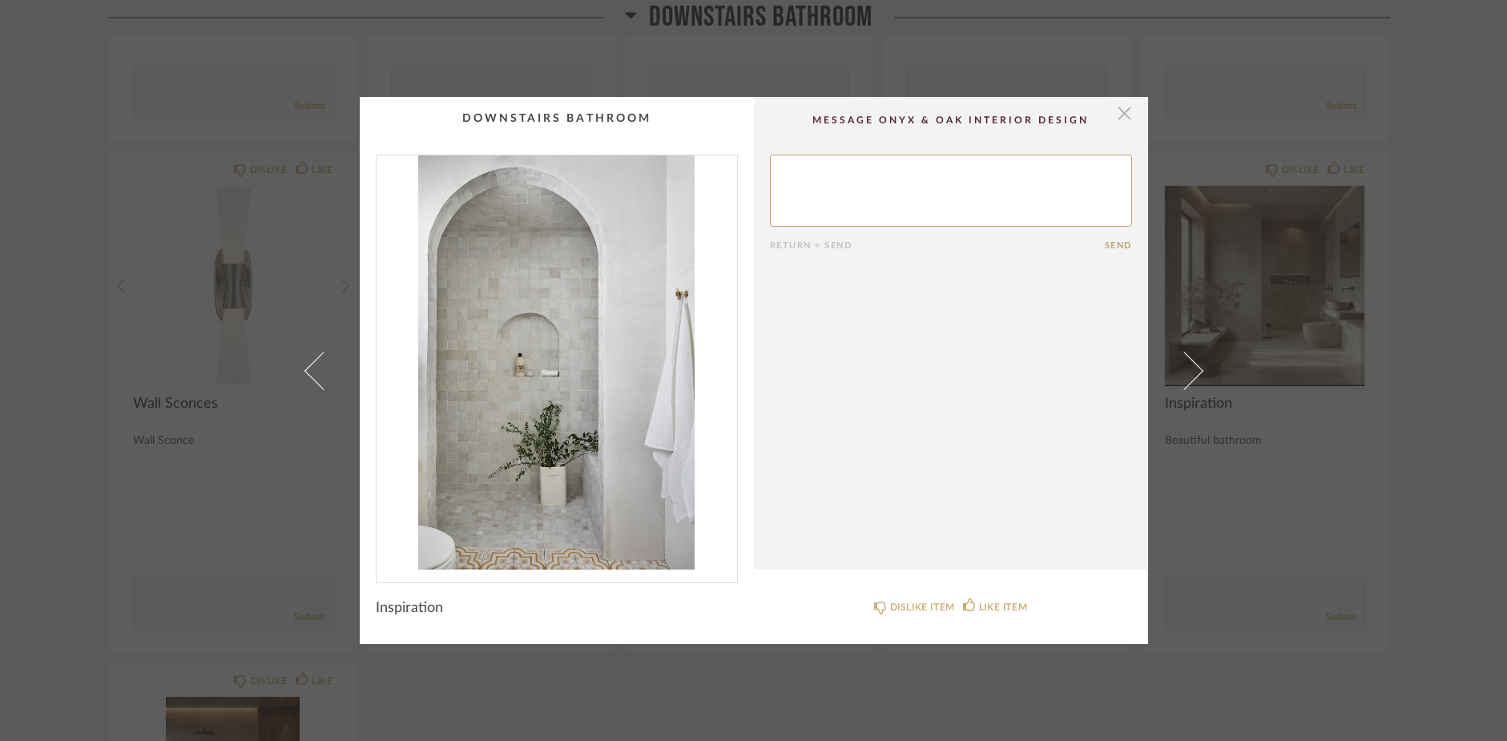
click at [1113, 116] on span "button" at bounding box center [1125, 113] width 32 height 32
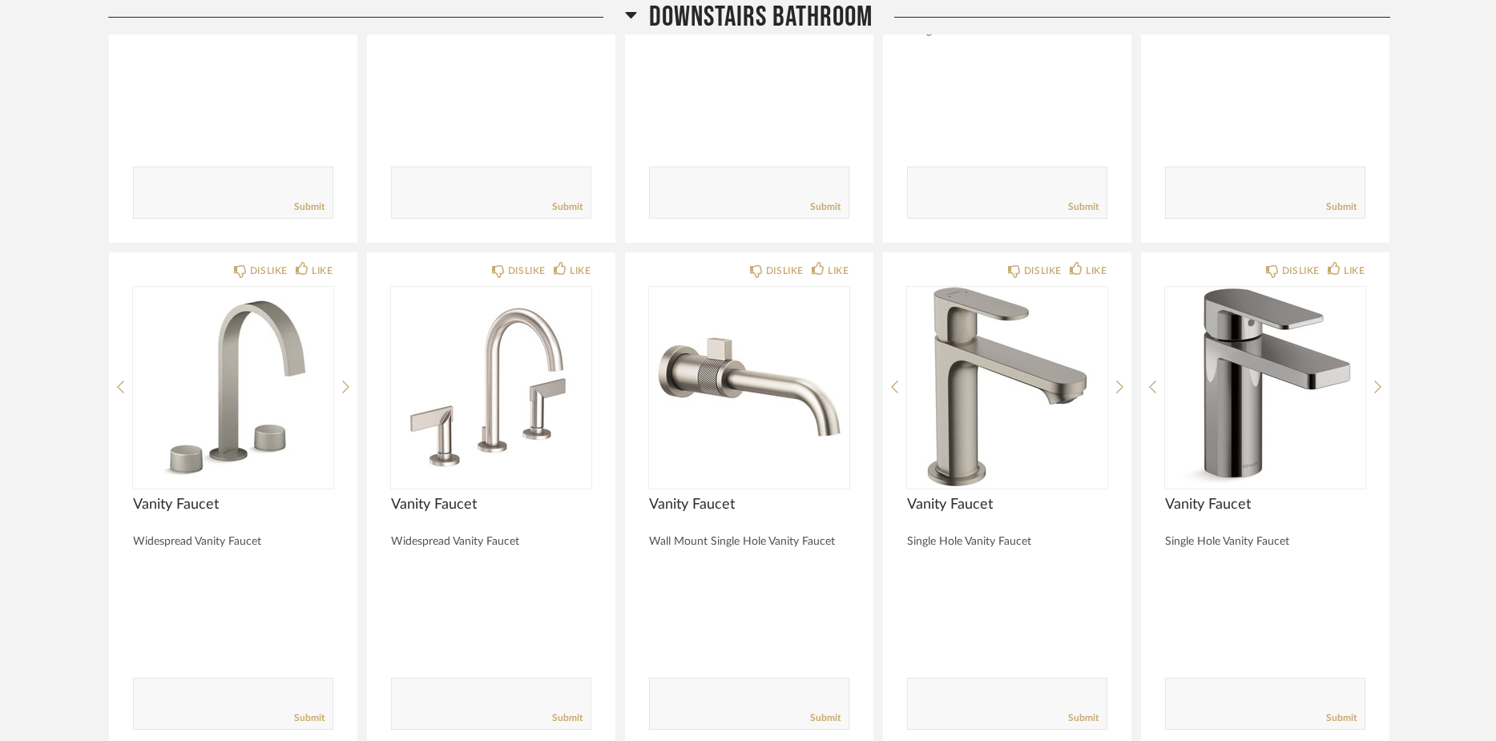
scroll to position [2901, 0]
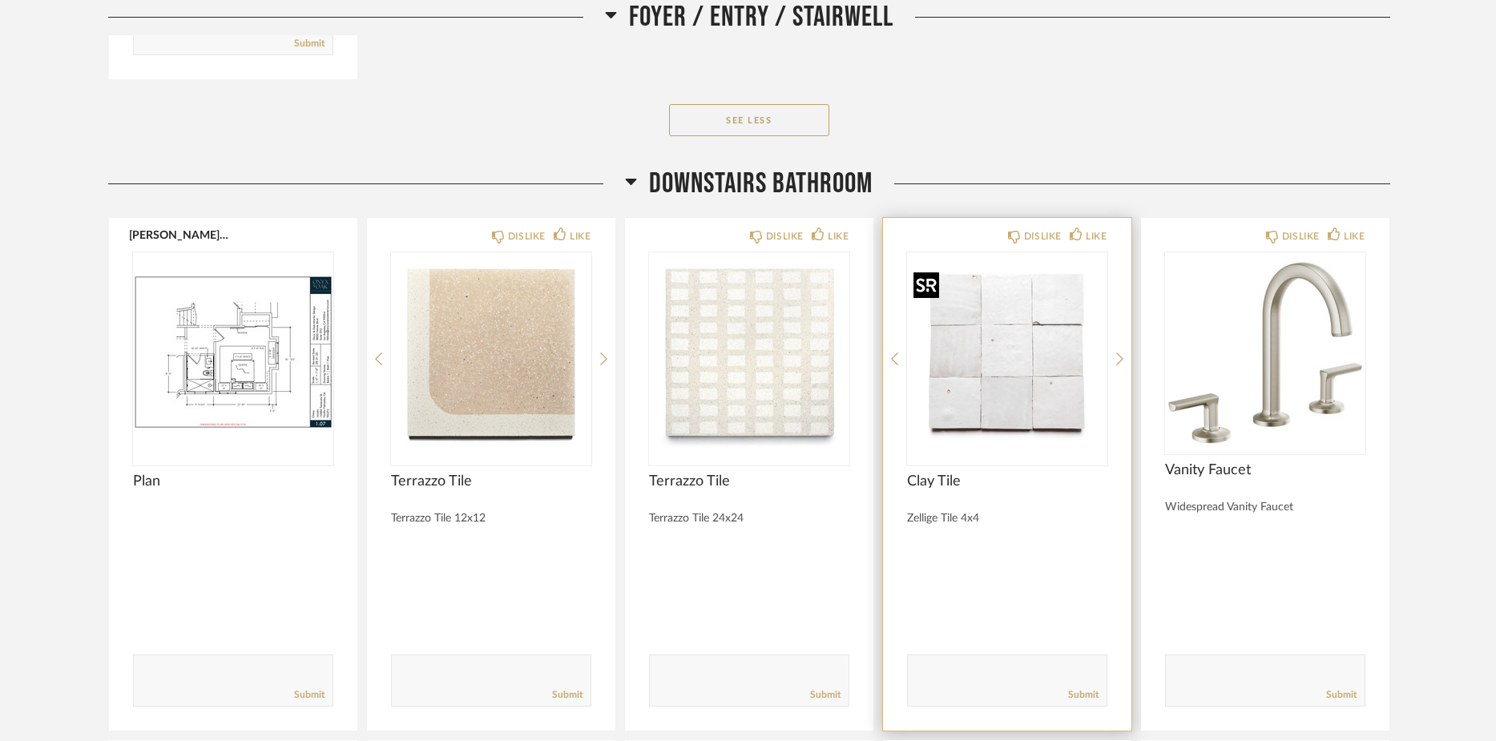
click at [1007, 363] on img "0" at bounding box center [1007, 352] width 200 height 200
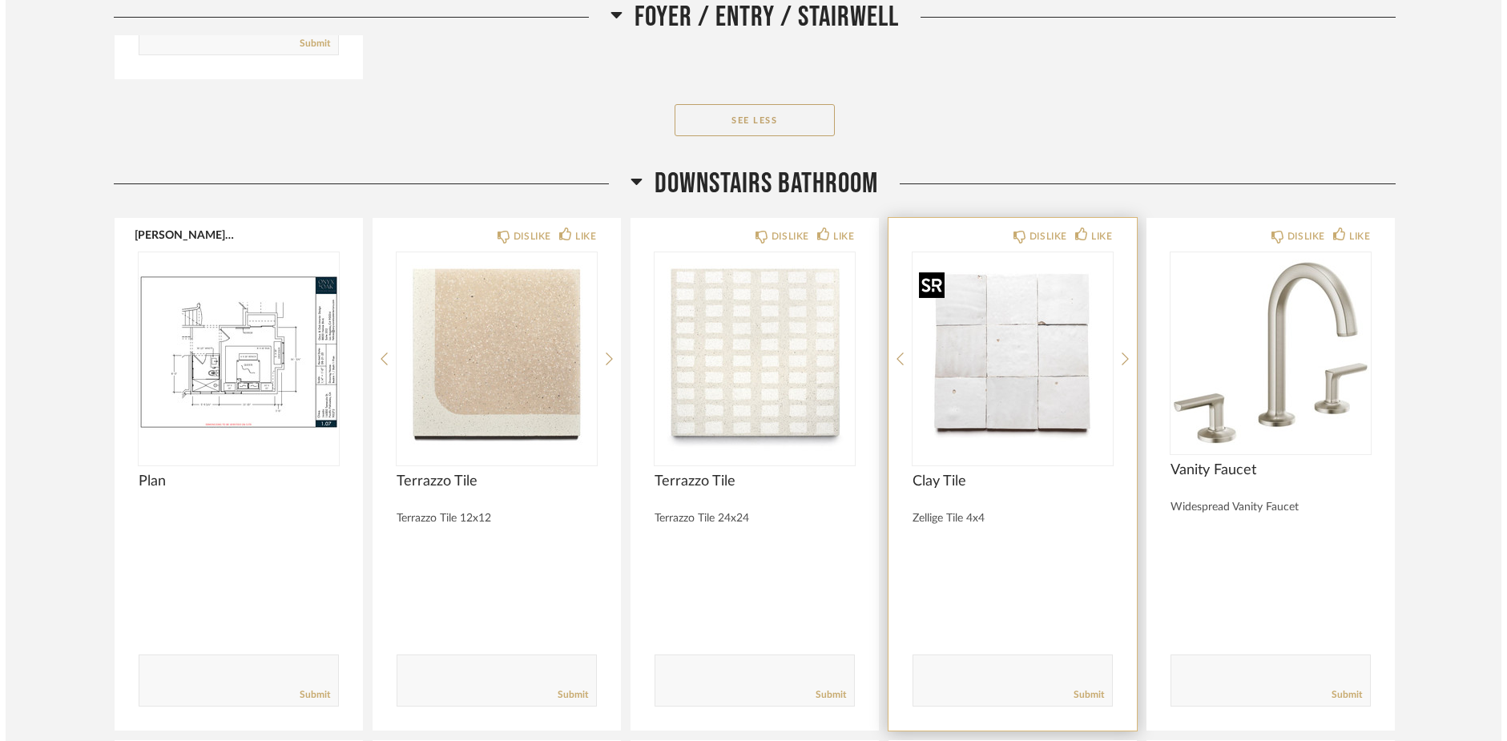
scroll to position [0, 0]
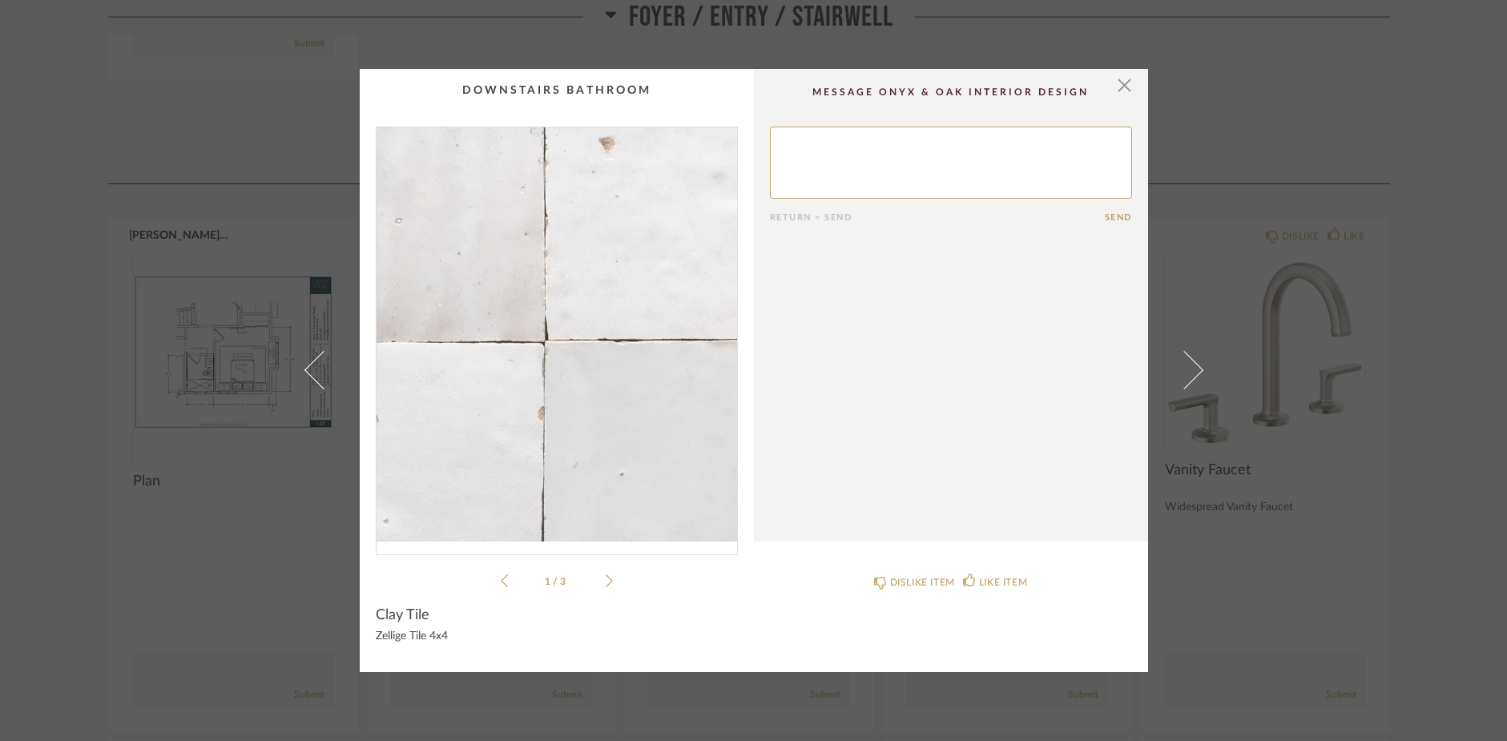
click at [508, 376] on img "0" at bounding box center [556, 334] width 360 height 414
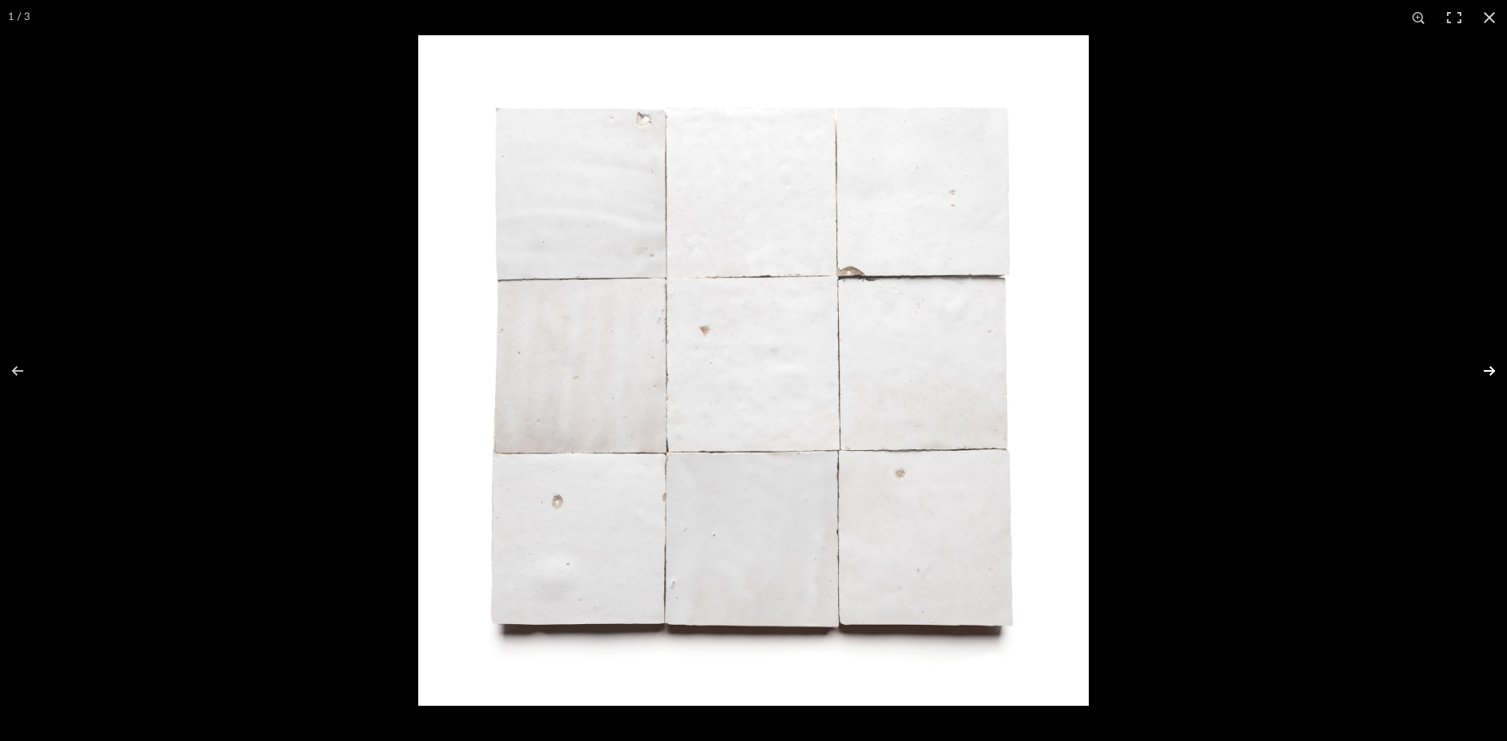
click at [1490, 372] on button at bounding box center [1479, 371] width 56 height 80
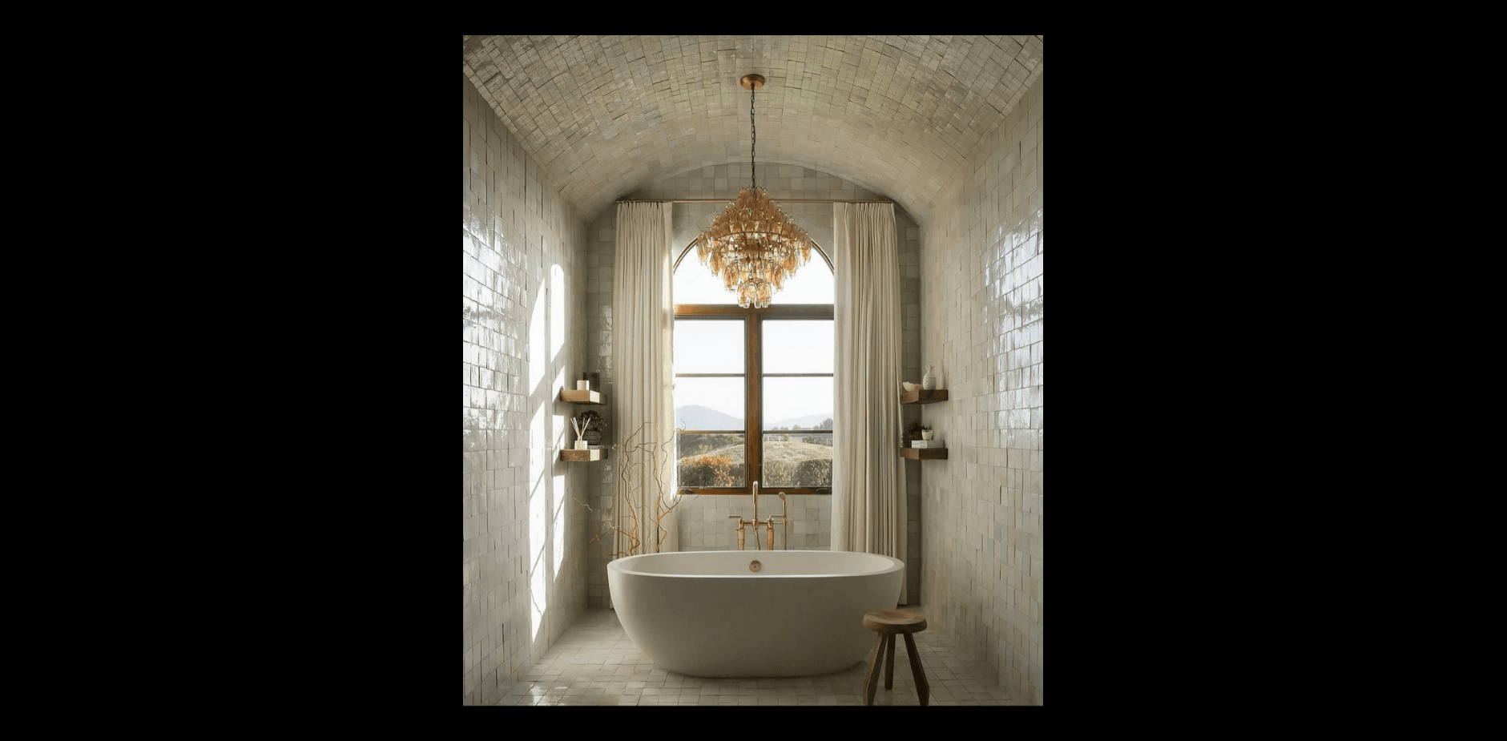
click at [1490, 372] on button at bounding box center [1479, 371] width 56 height 80
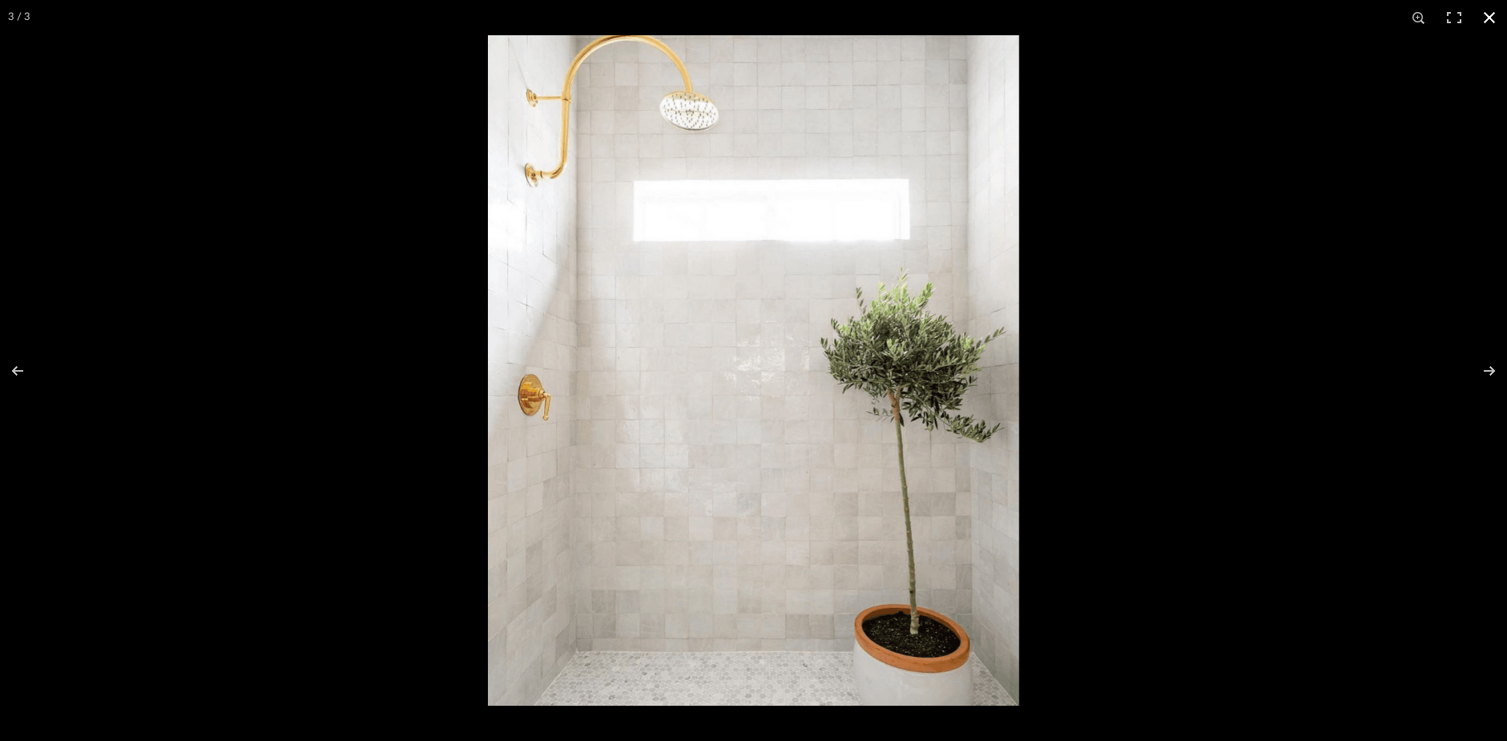
click at [1490, 16] on button at bounding box center [1489, 17] width 35 height 35
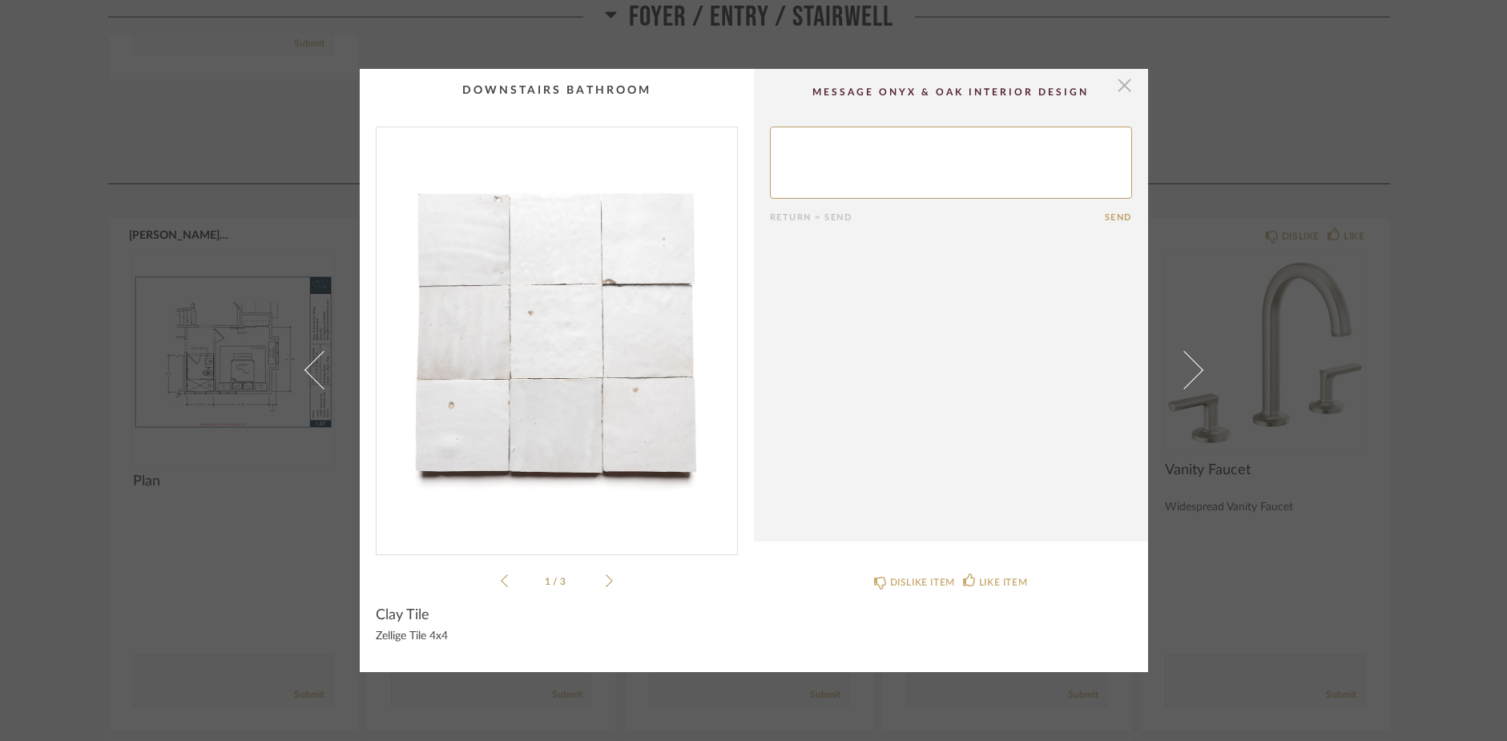
click at [1118, 93] on span "button" at bounding box center [1125, 85] width 32 height 32
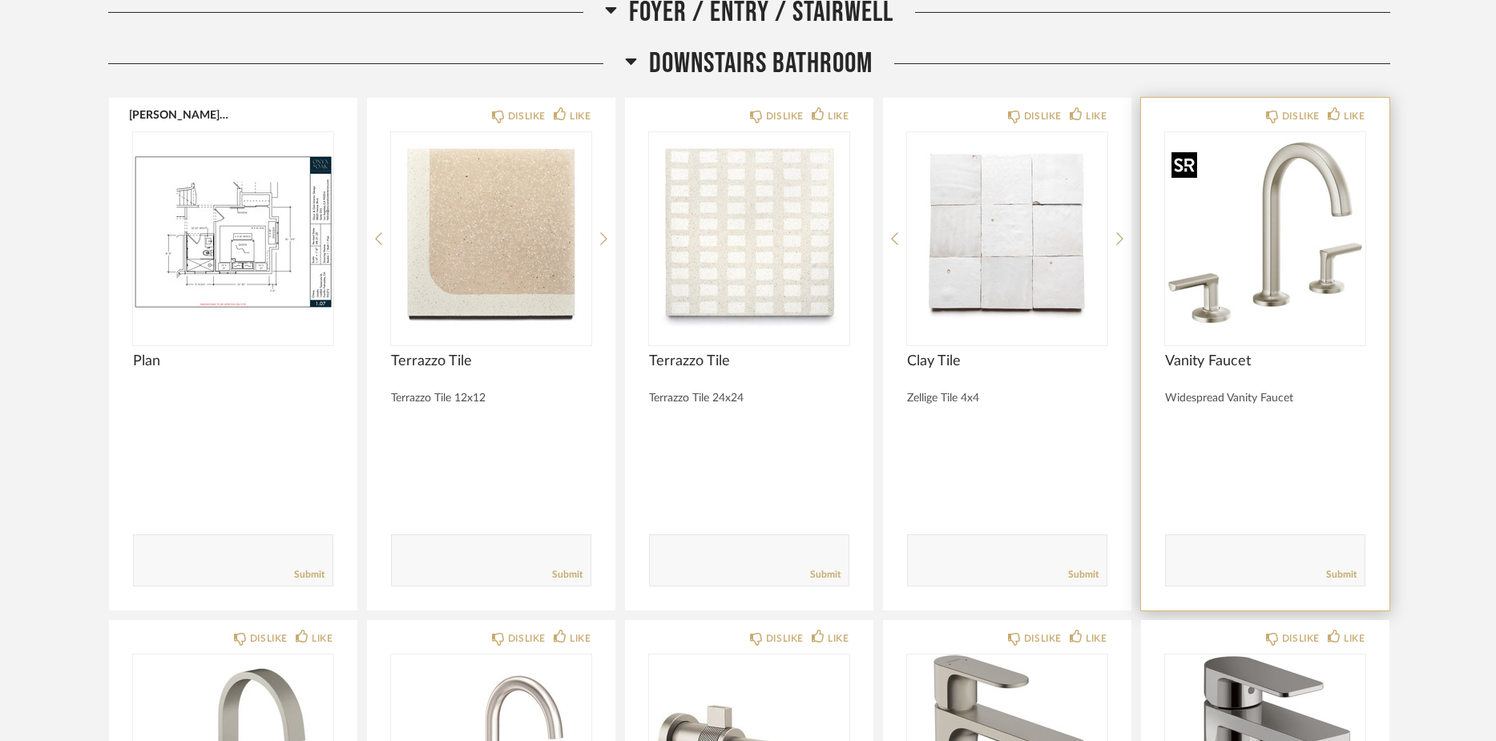
scroll to position [3052, 0]
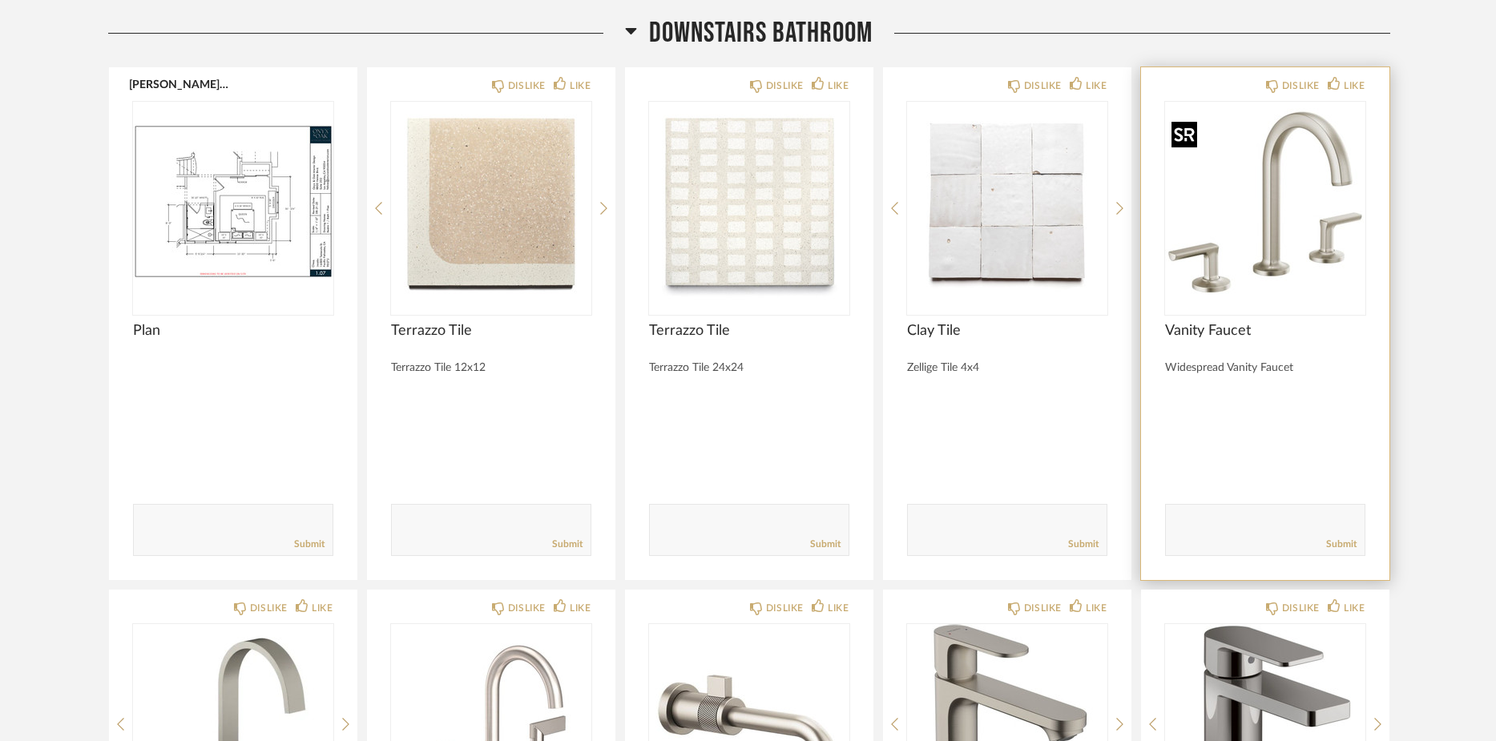
click at [1262, 256] on img "0" at bounding box center [1265, 202] width 200 height 200
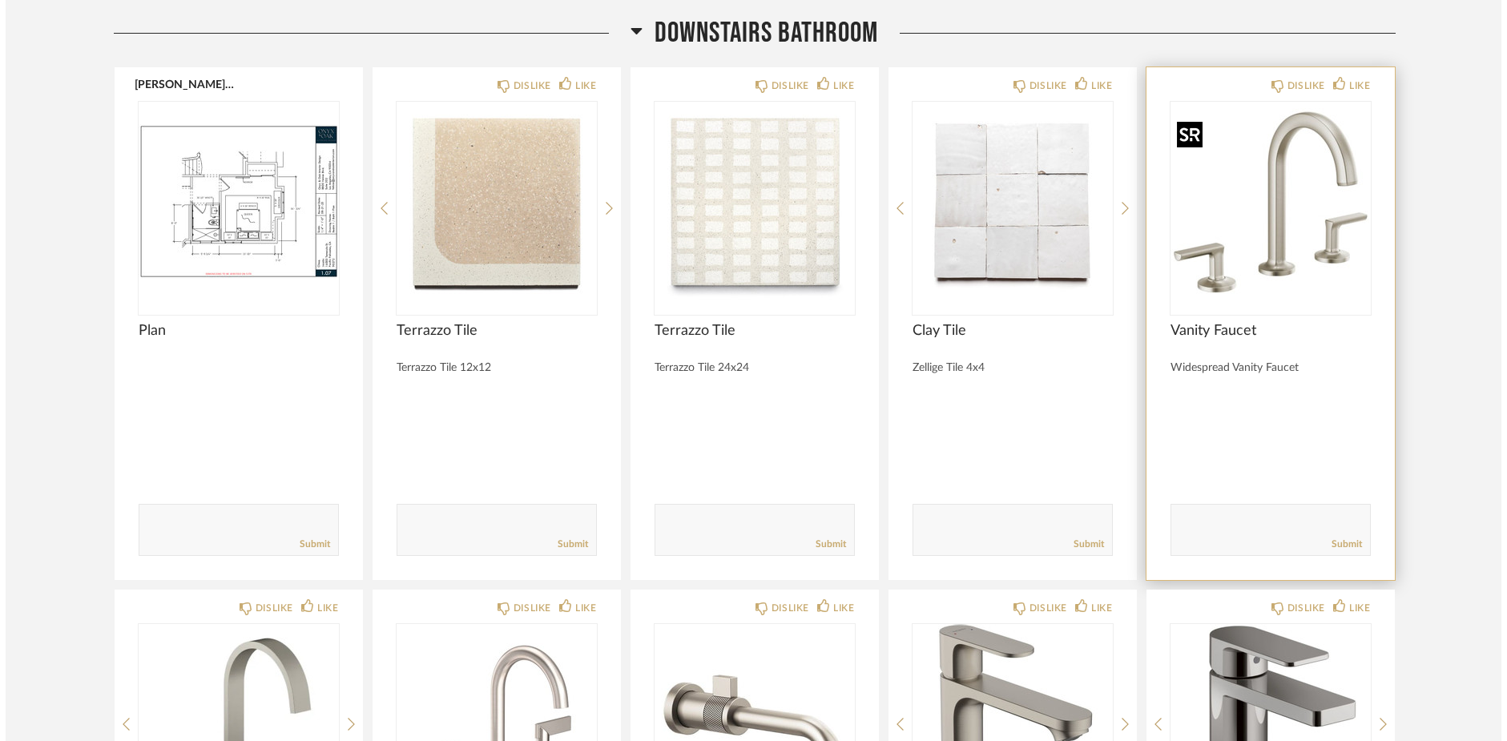
scroll to position [0, 0]
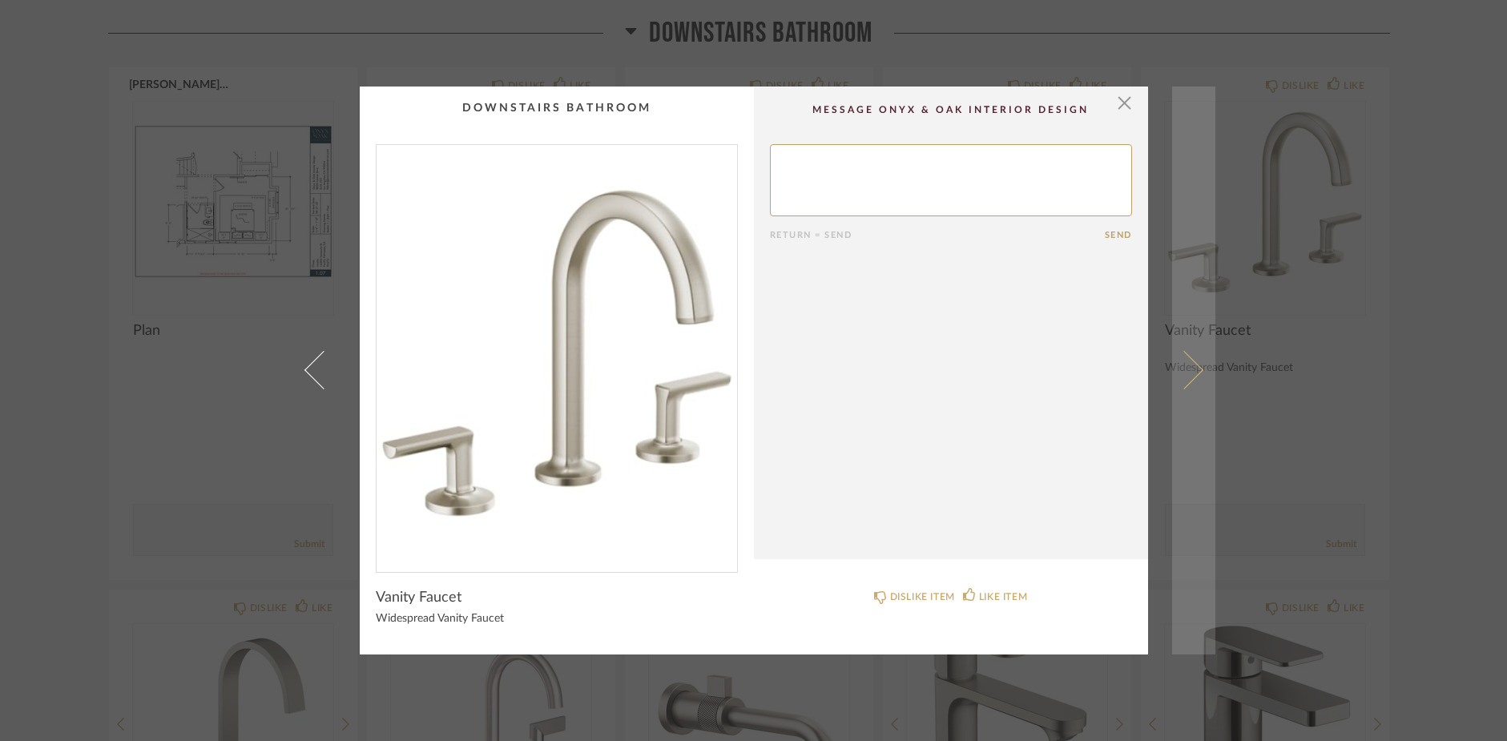
click at [1189, 377] on span at bounding box center [1183, 370] width 38 height 38
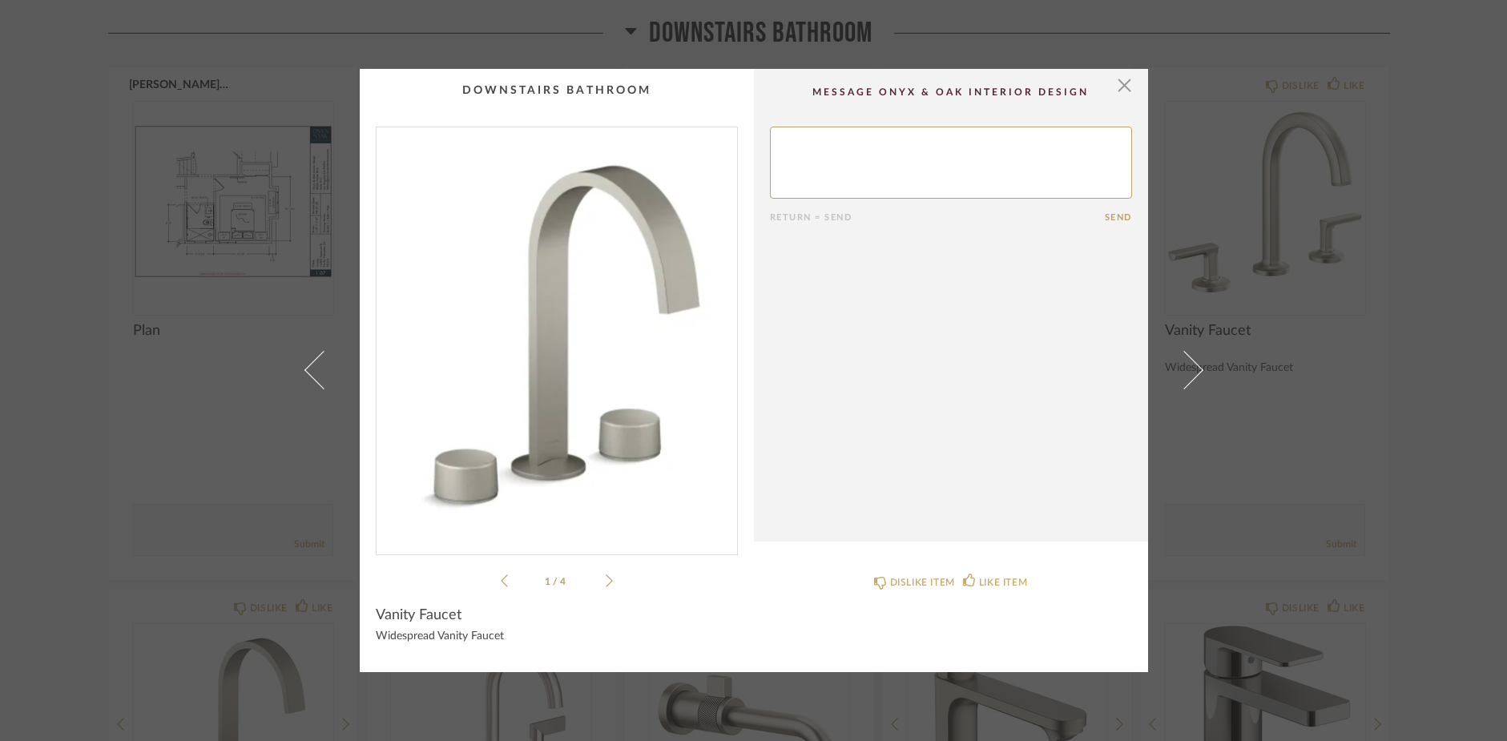
click at [1189, 377] on span at bounding box center [1183, 370] width 38 height 38
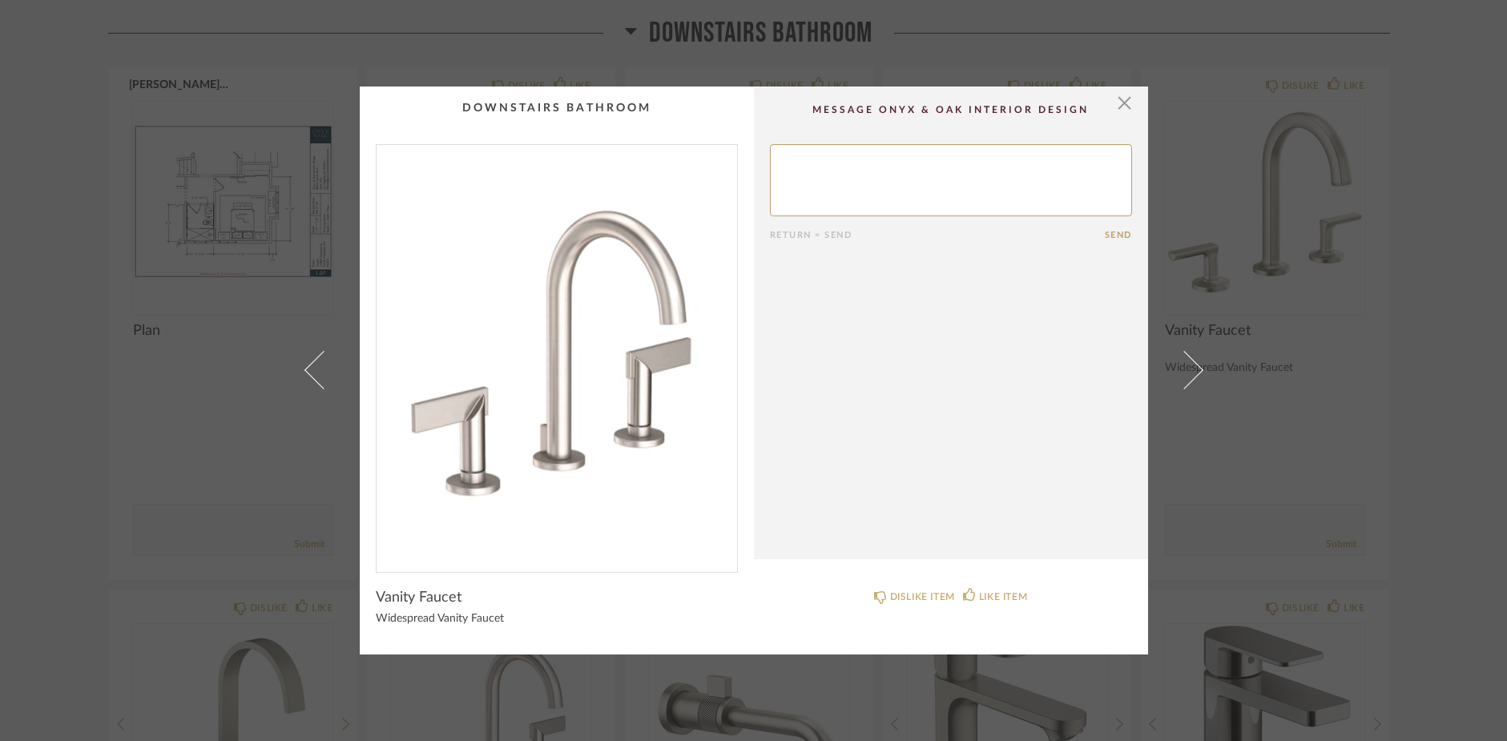
click at [1189, 377] on span at bounding box center [1183, 370] width 38 height 38
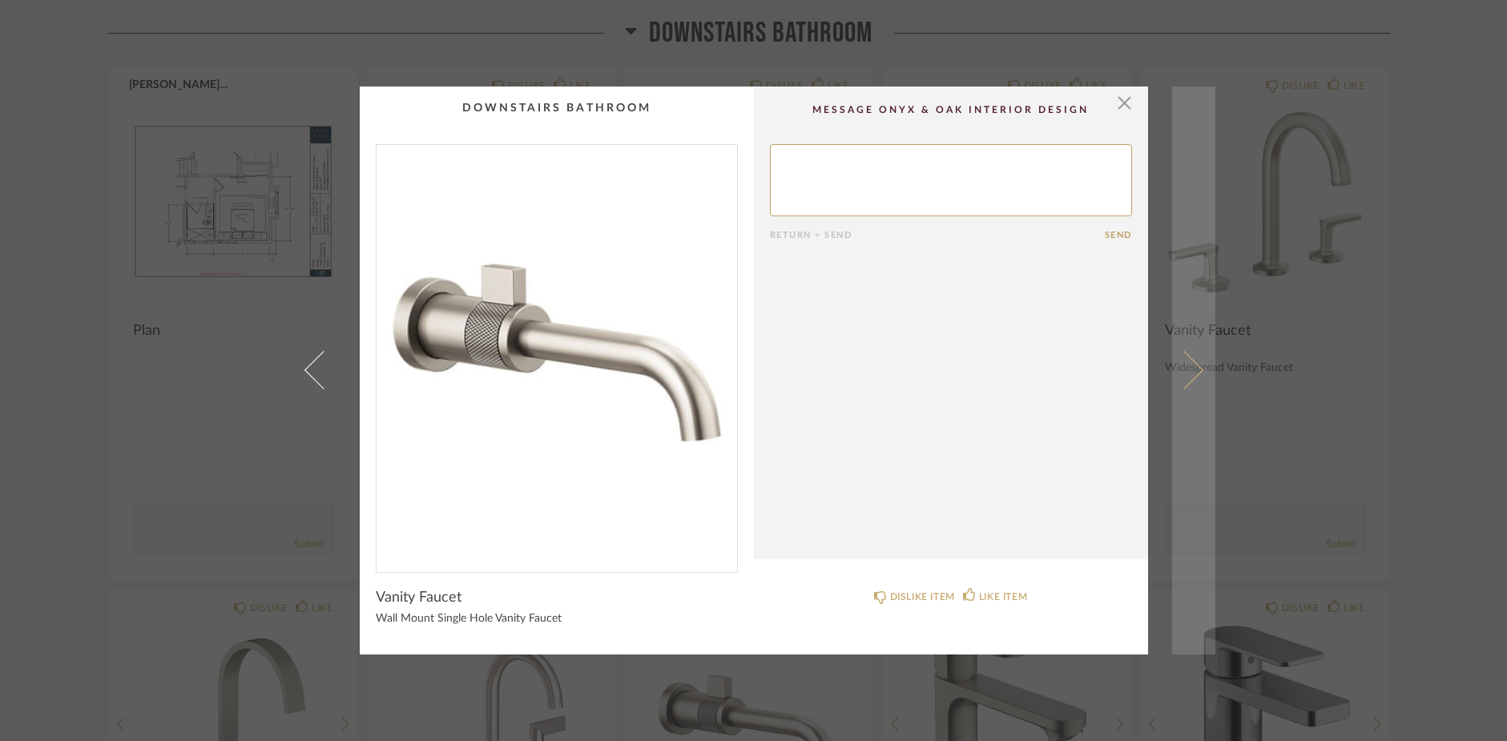
click at [1183, 375] on span at bounding box center [1183, 370] width 38 height 38
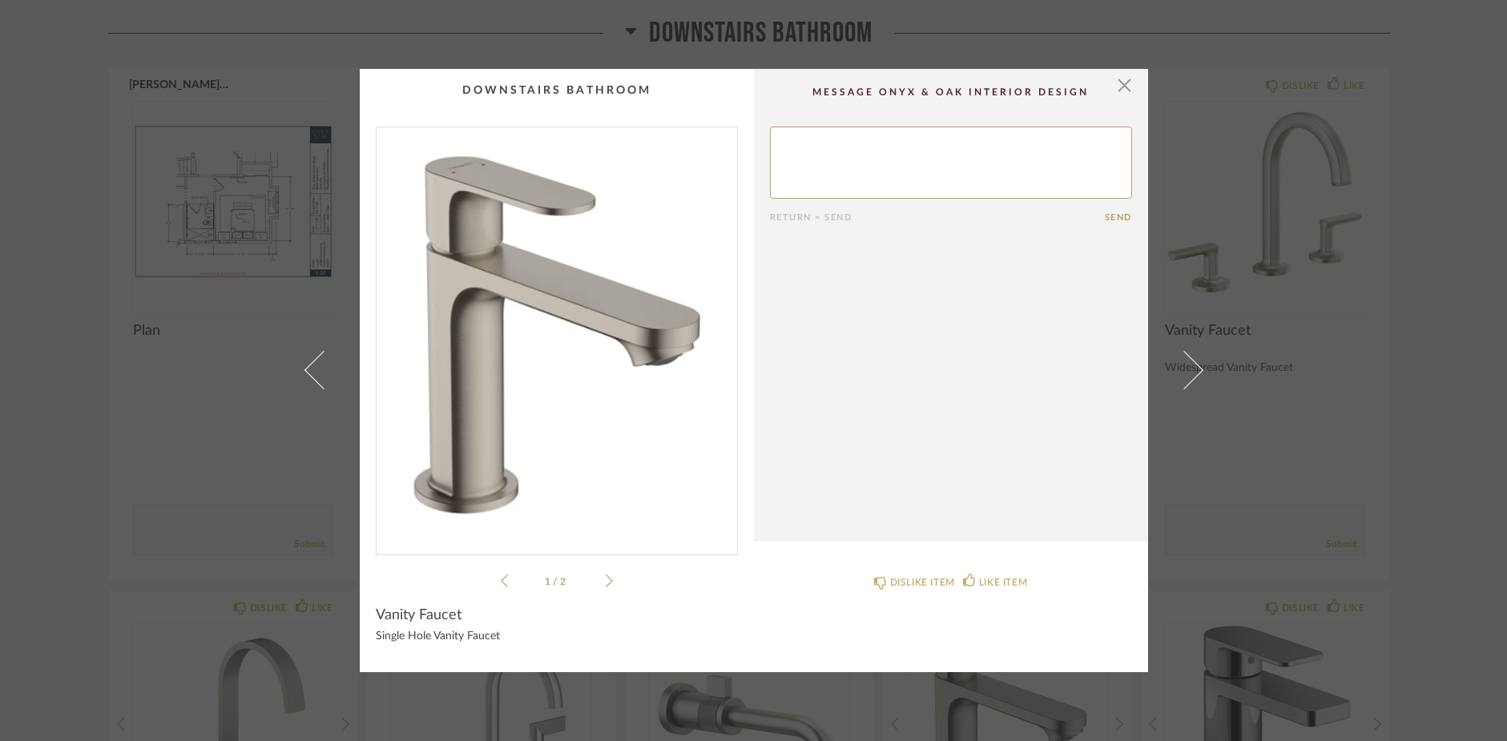
click at [1183, 375] on span at bounding box center [1183, 370] width 38 height 38
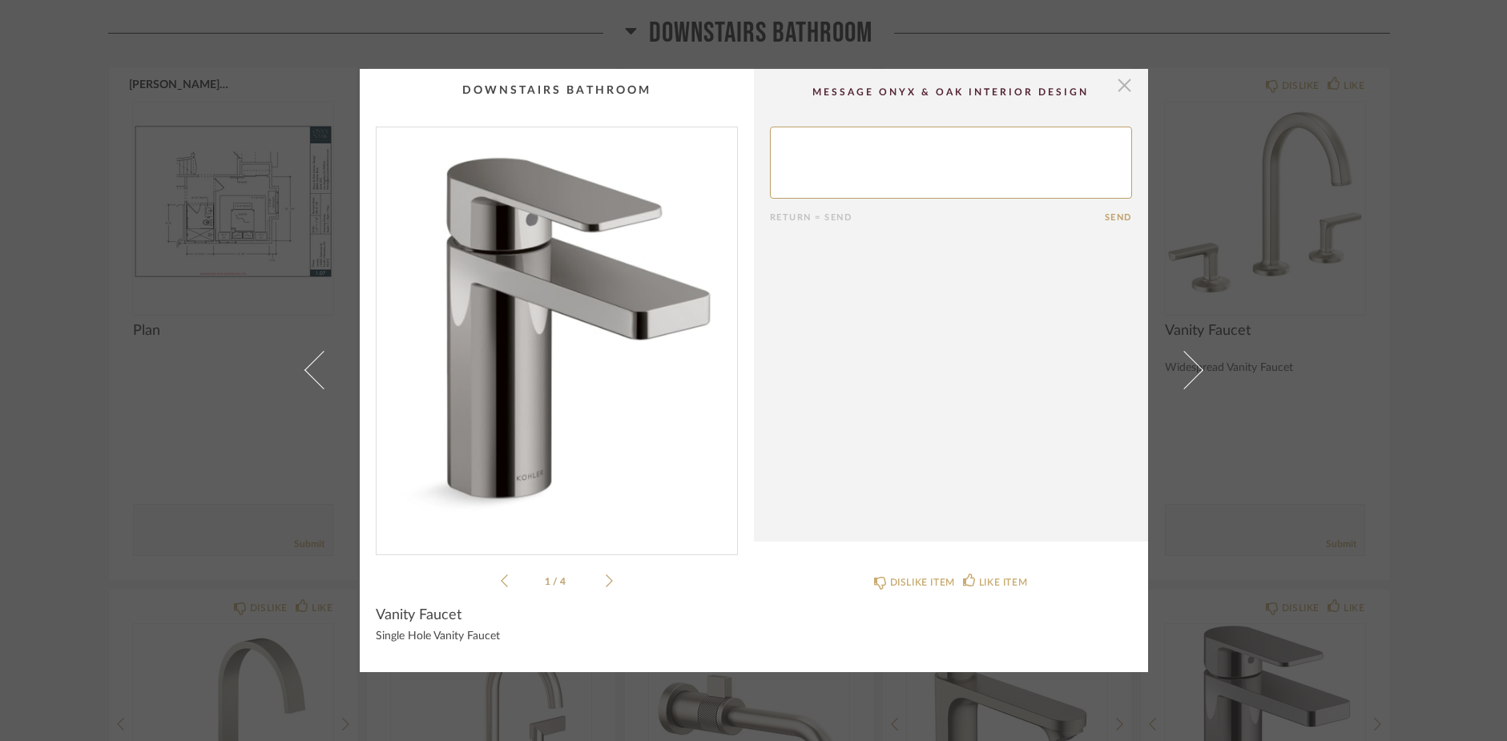
click at [1117, 88] on span "button" at bounding box center [1125, 85] width 32 height 32
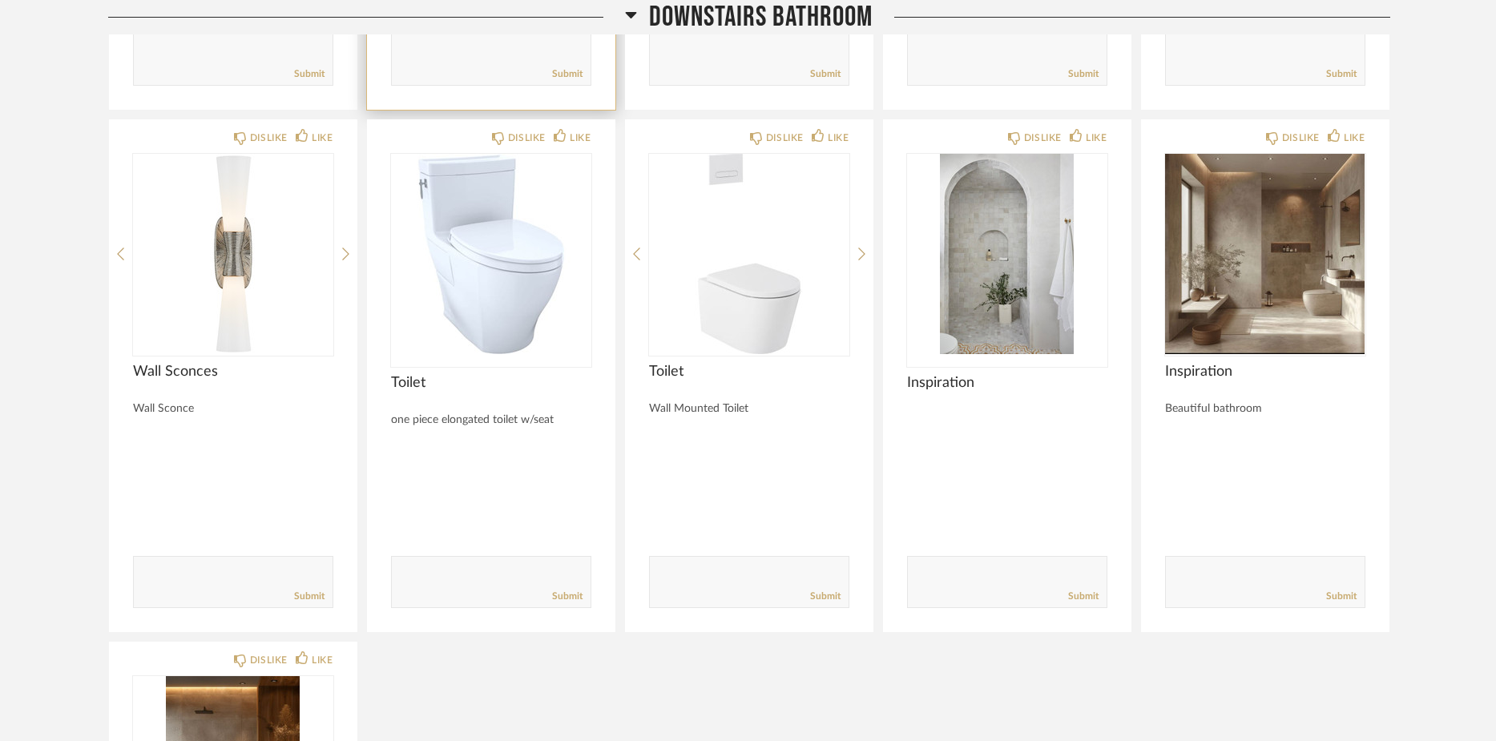
scroll to position [4046, 0]
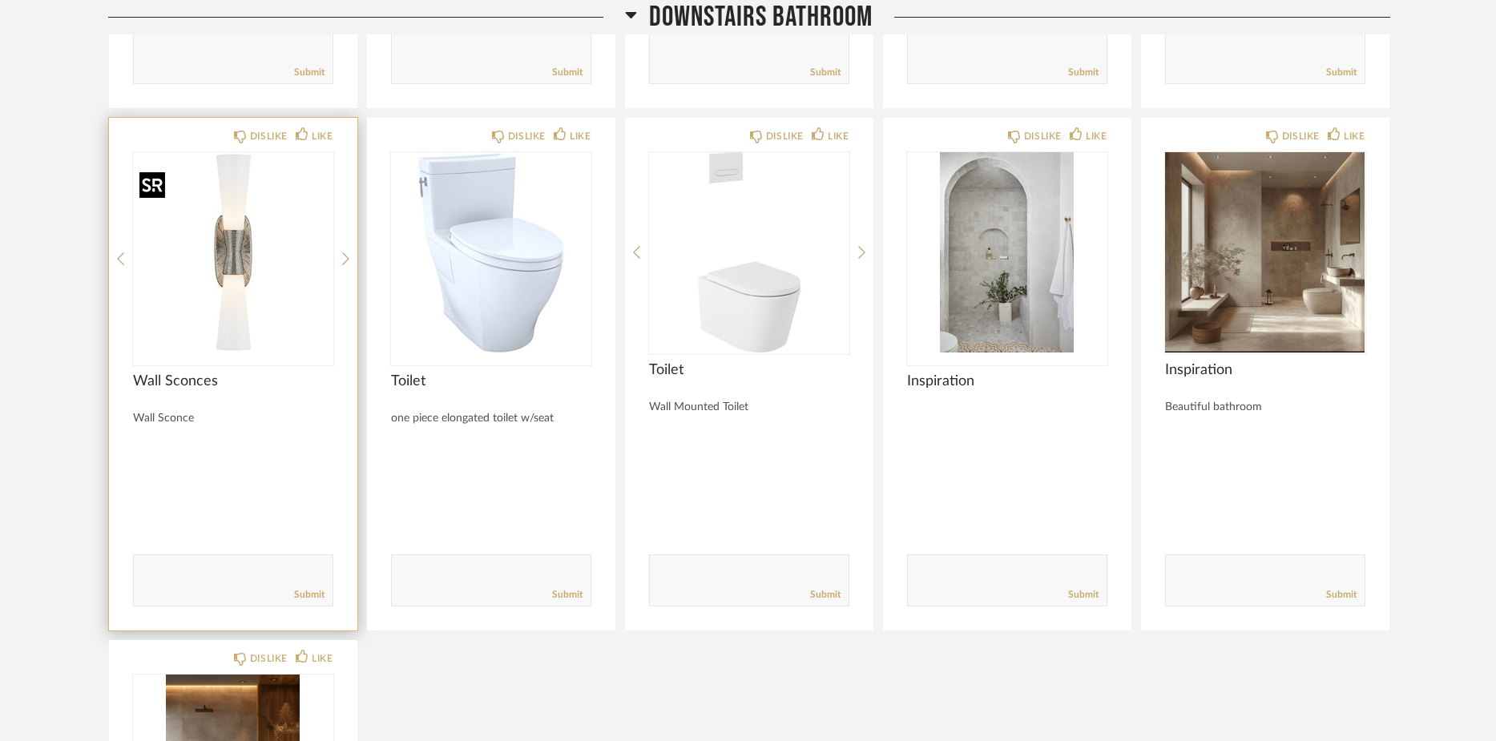
click at [225, 305] on img "0" at bounding box center [233, 252] width 200 height 200
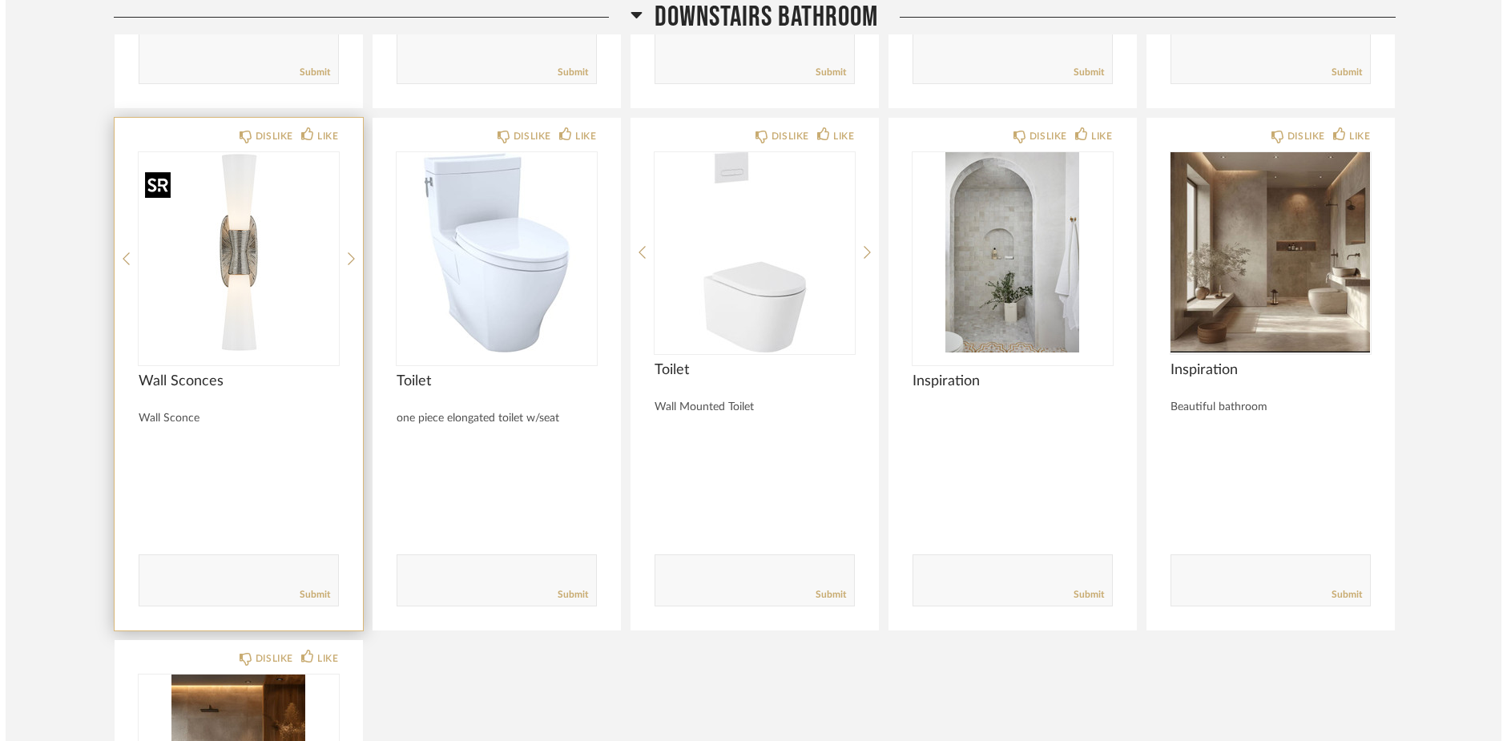
scroll to position [0, 0]
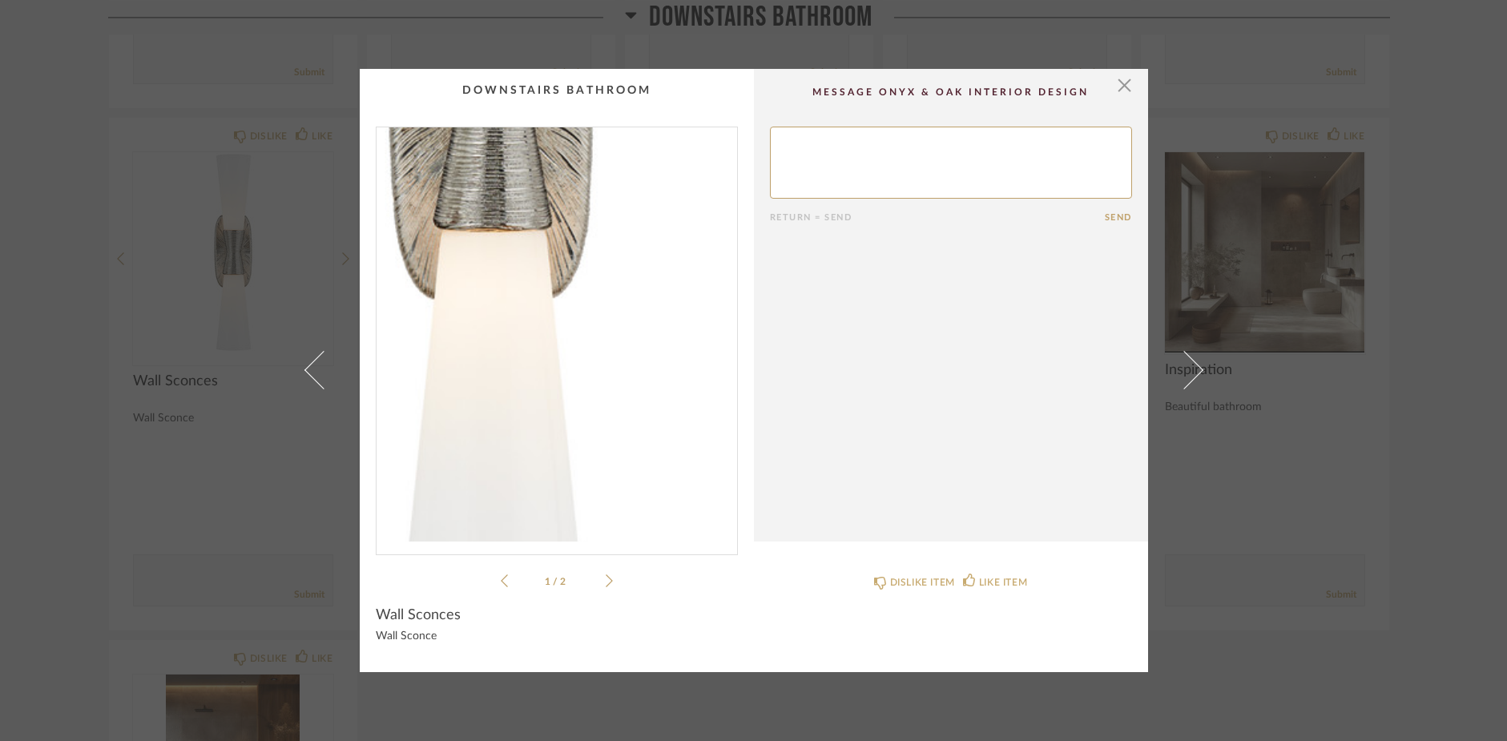
click at [573, 409] on img "0" at bounding box center [556, 334] width 360 height 414
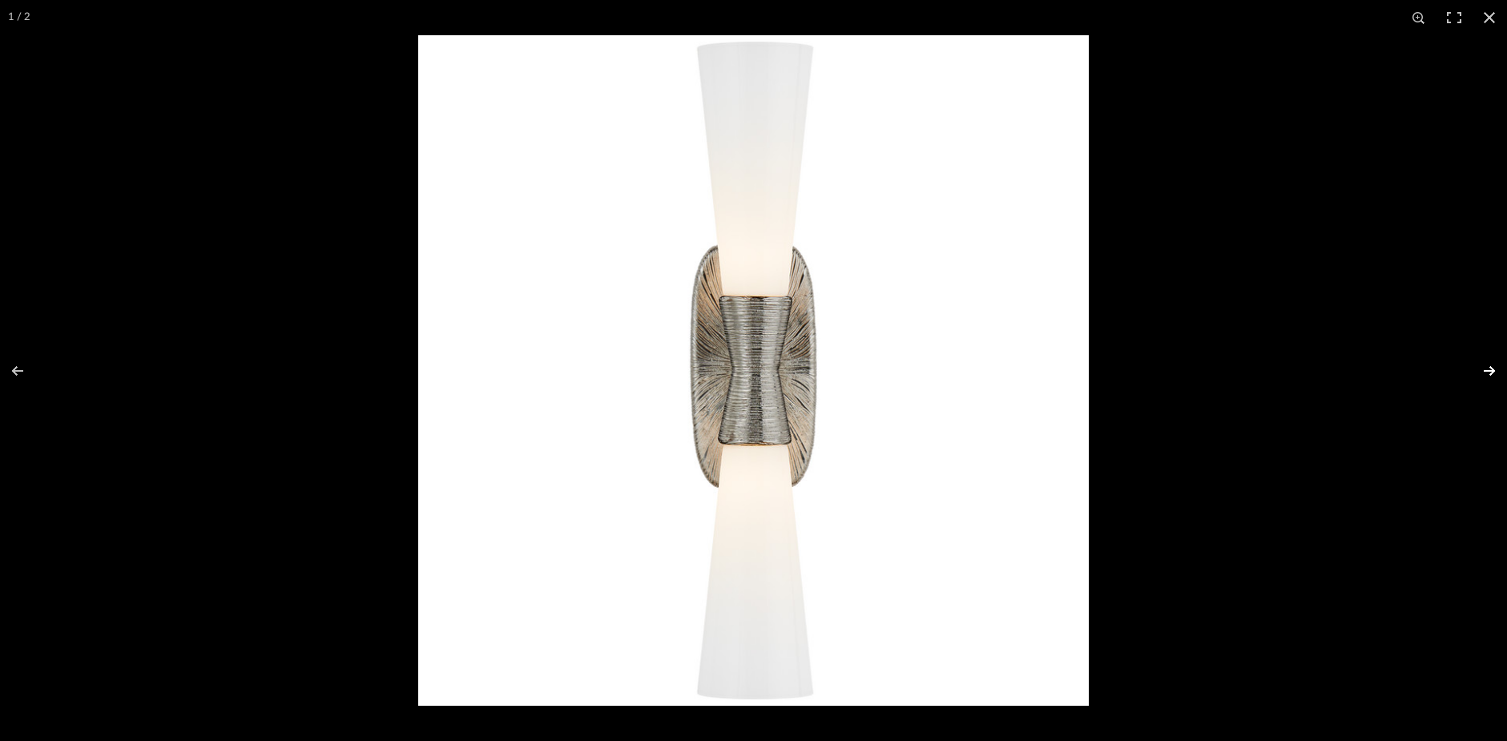
click at [1486, 370] on button at bounding box center [1479, 371] width 56 height 80
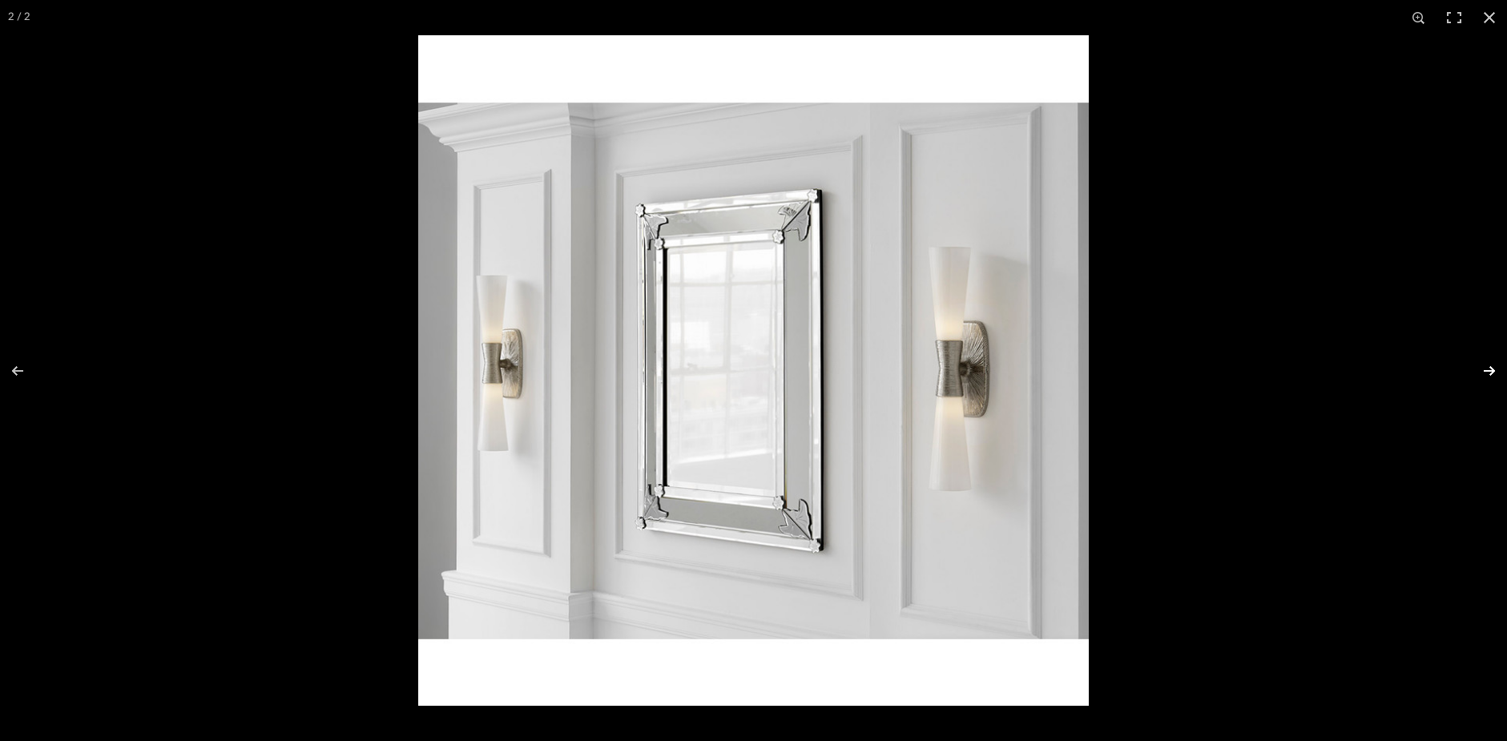
click at [1480, 379] on button at bounding box center [1479, 371] width 56 height 80
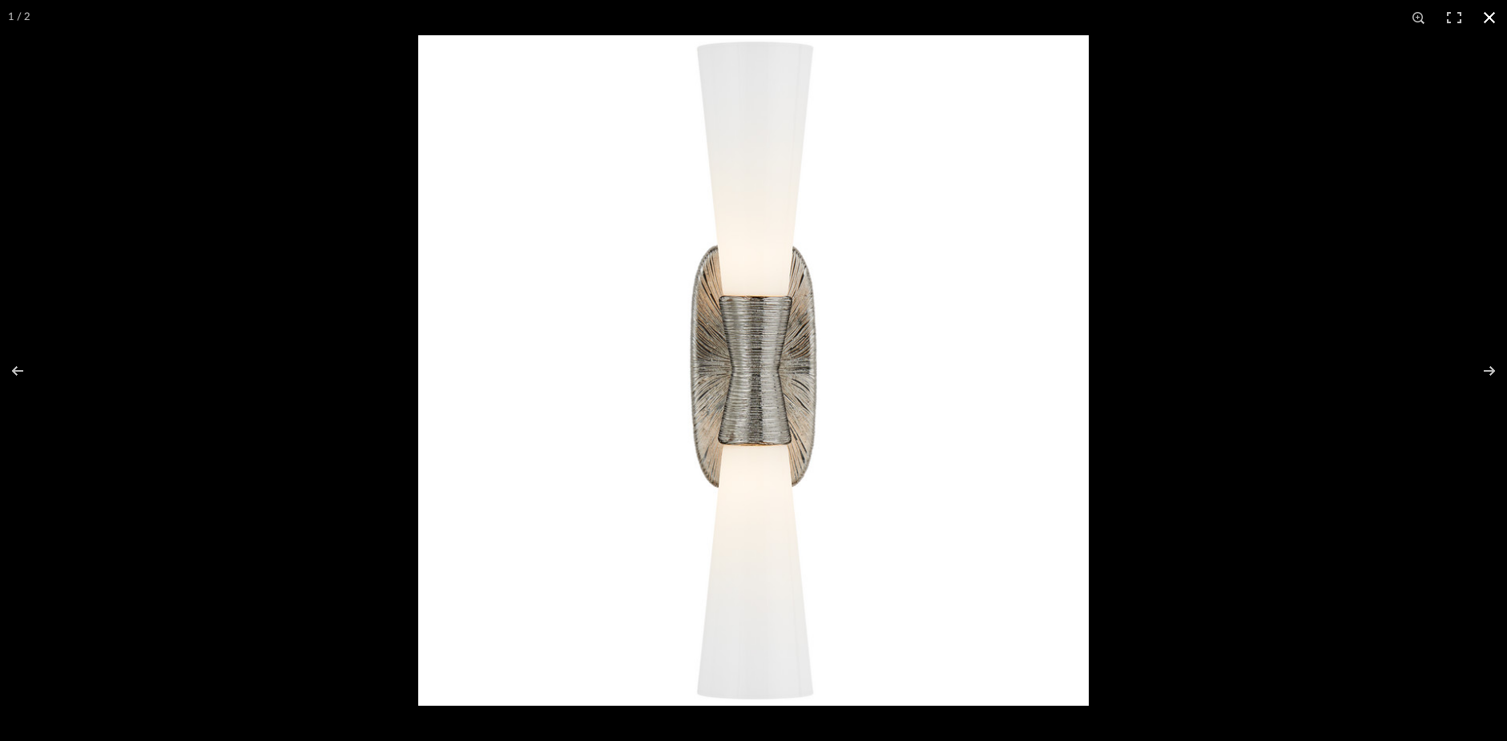
click at [1487, 26] on button at bounding box center [1489, 17] width 35 height 35
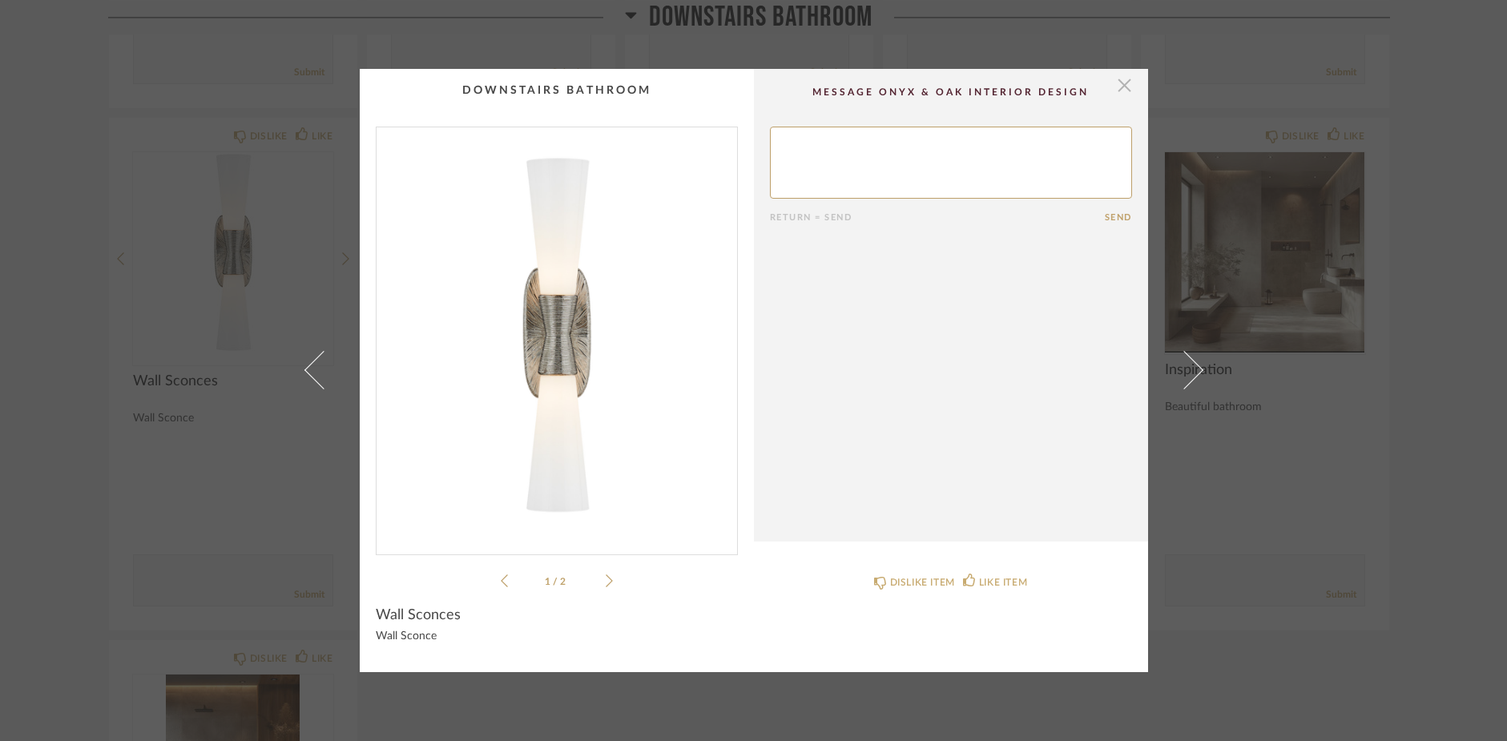
click at [1124, 82] on span "button" at bounding box center [1125, 85] width 32 height 32
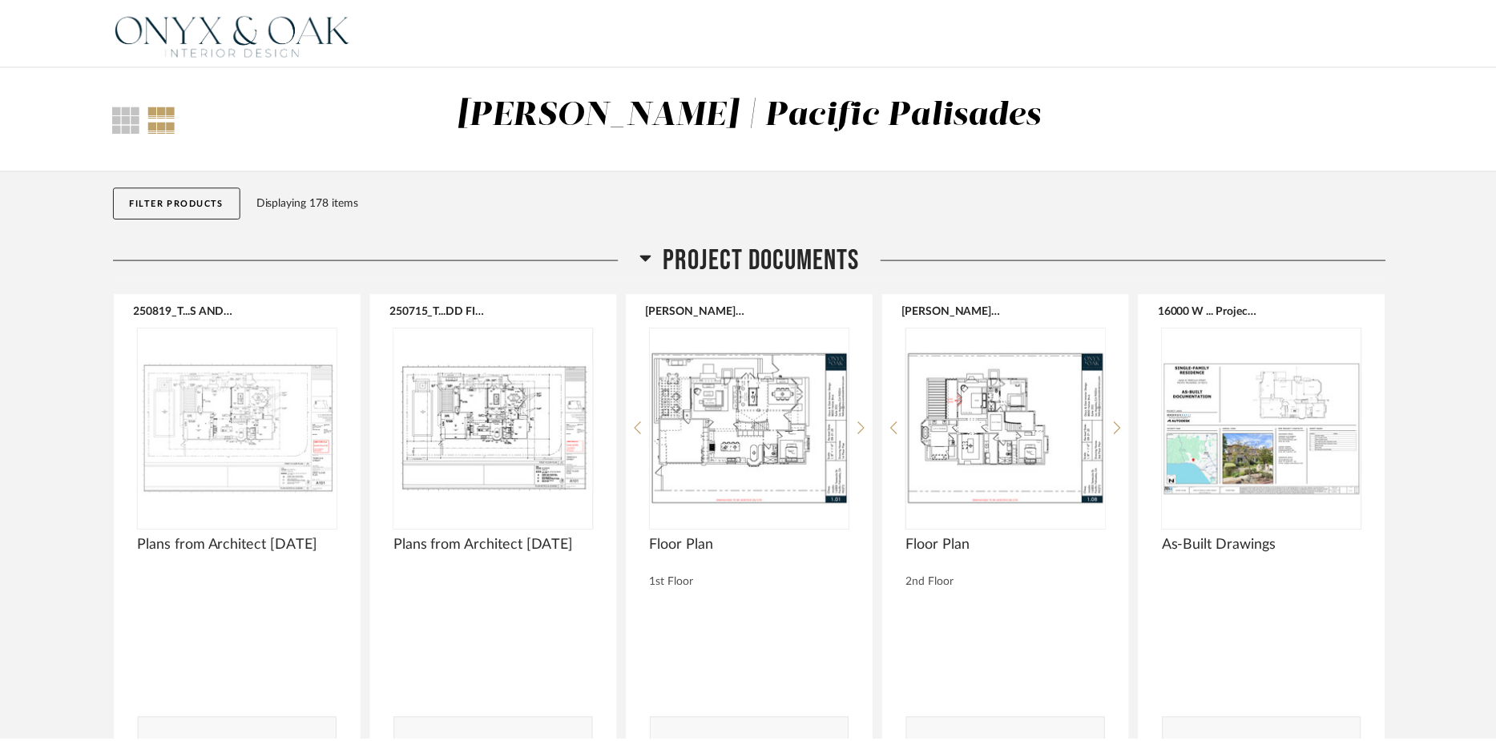
scroll to position [4046, 0]
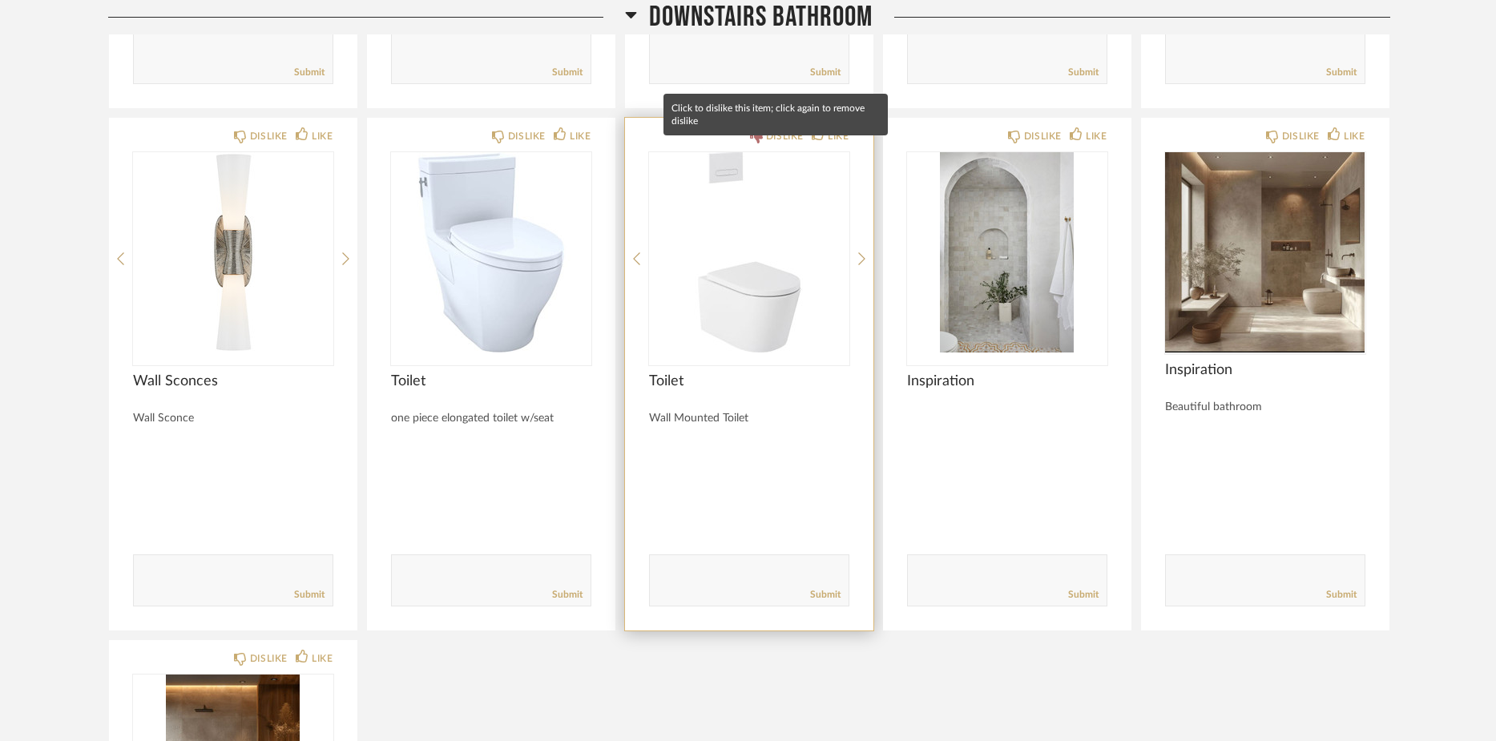
click at [755, 143] on icon at bounding box center [756, 137] width 13 height 13
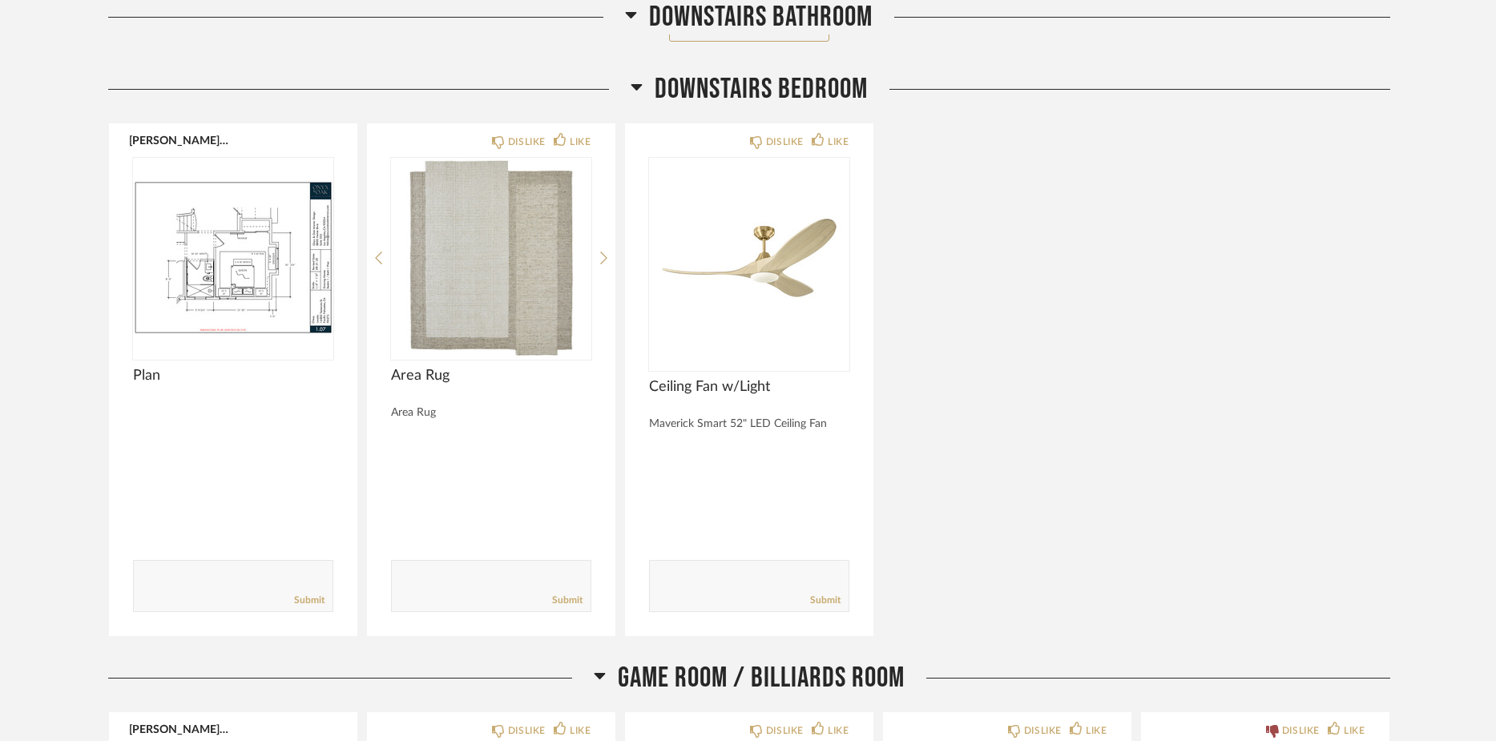
scroll to position [5221, 0]
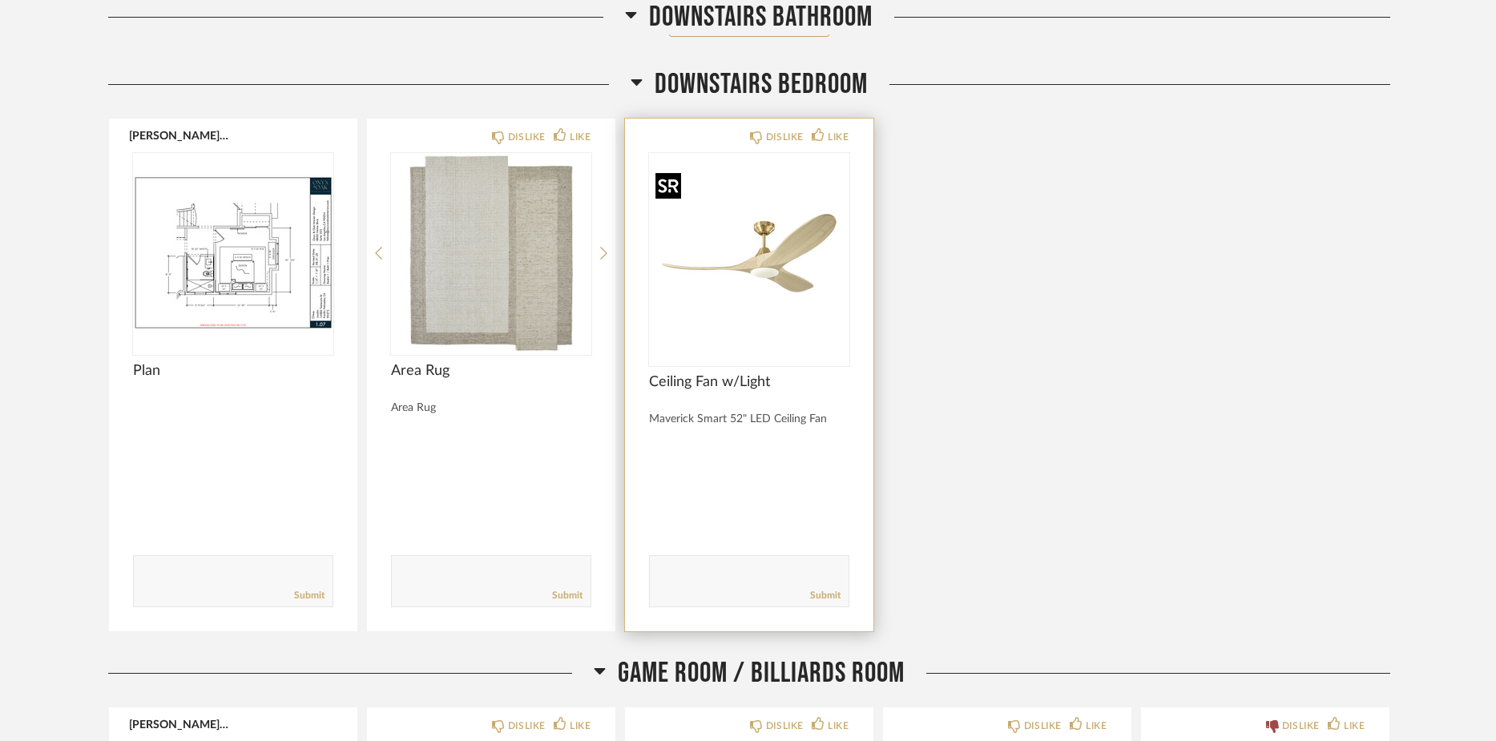
click at [796, 251] on img "0" at bounding box center [749, 253] width 200 height 200
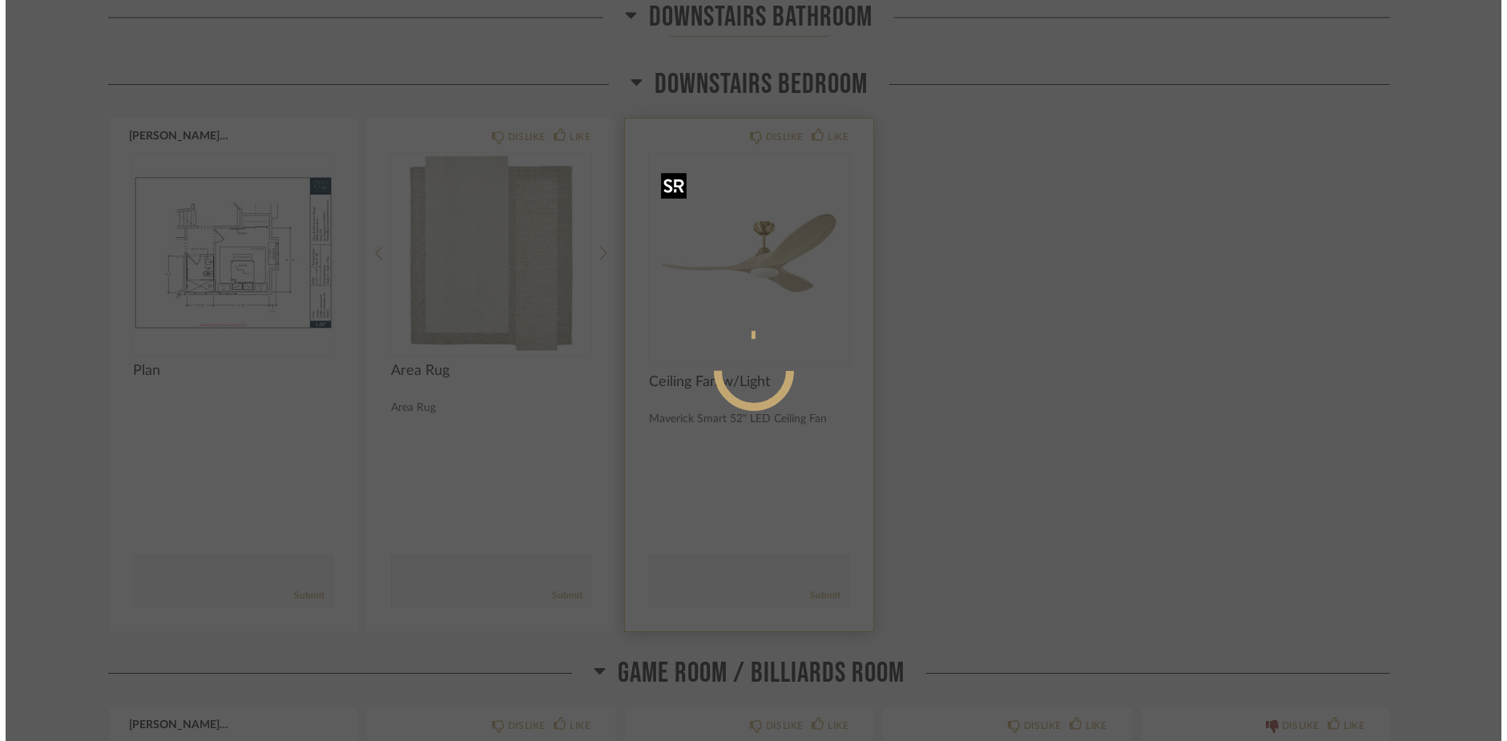
scroll to position [0, 0]
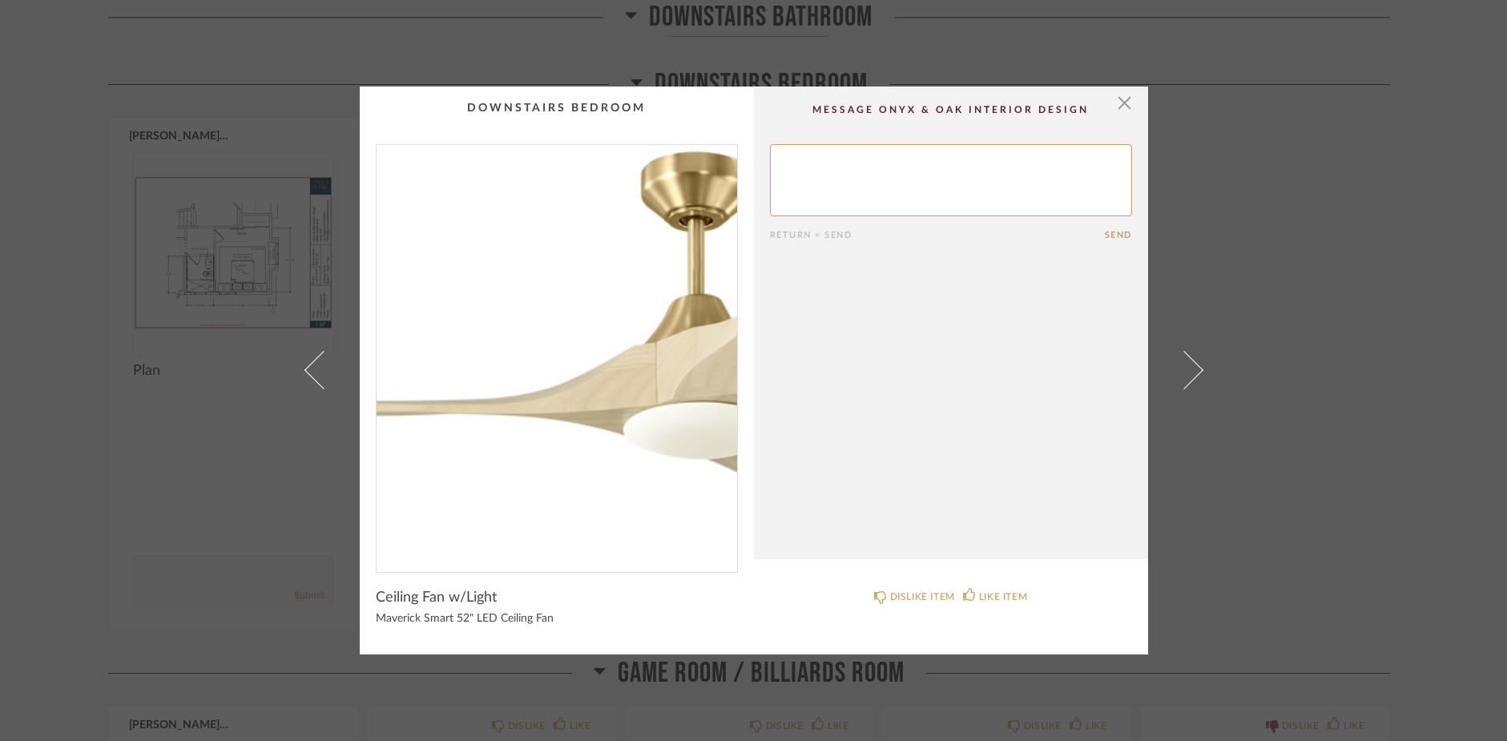
click at [531, 361] on img "0" at bounding box center [556, 352] width 360 height 414
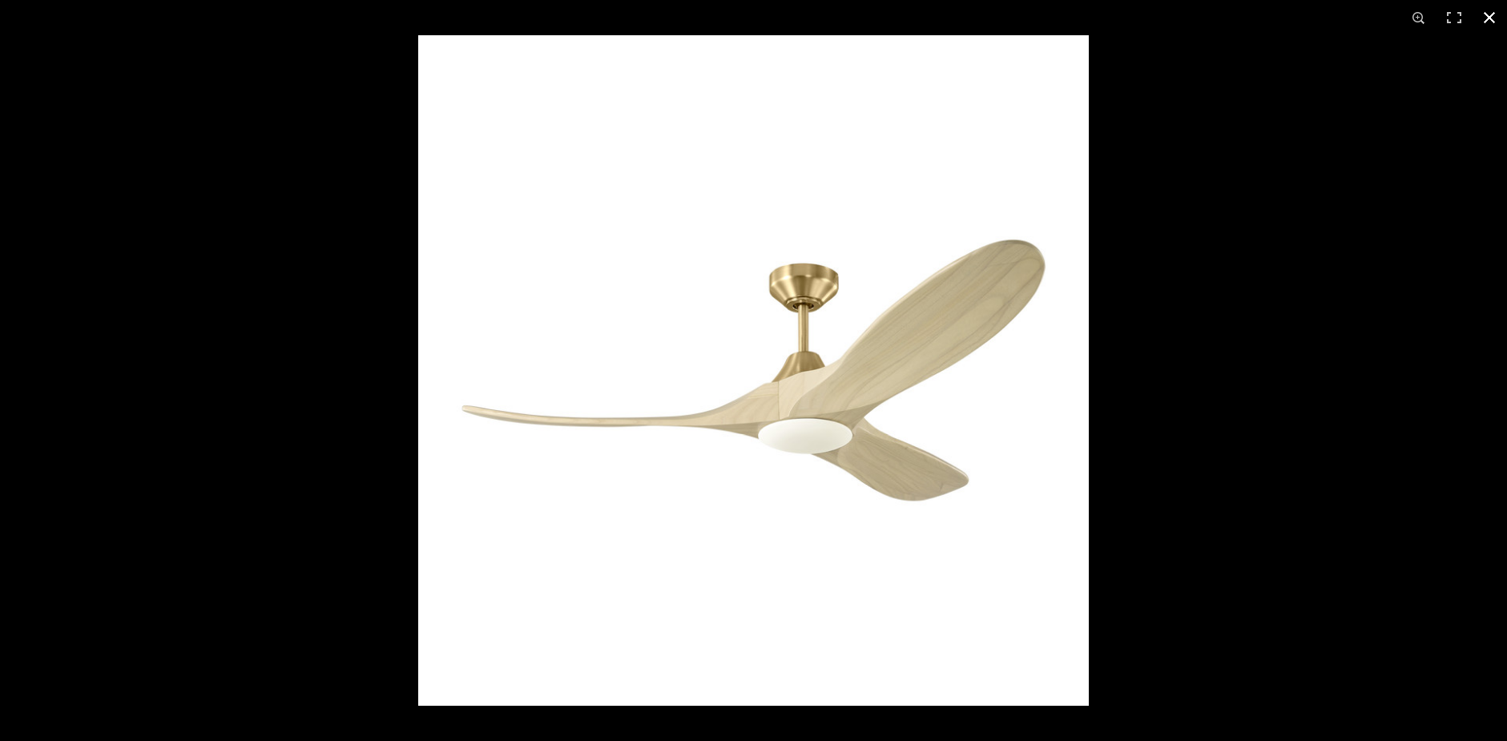
click at [1491, 18] on button at bounding box center [1489, 17] width 35 height 35
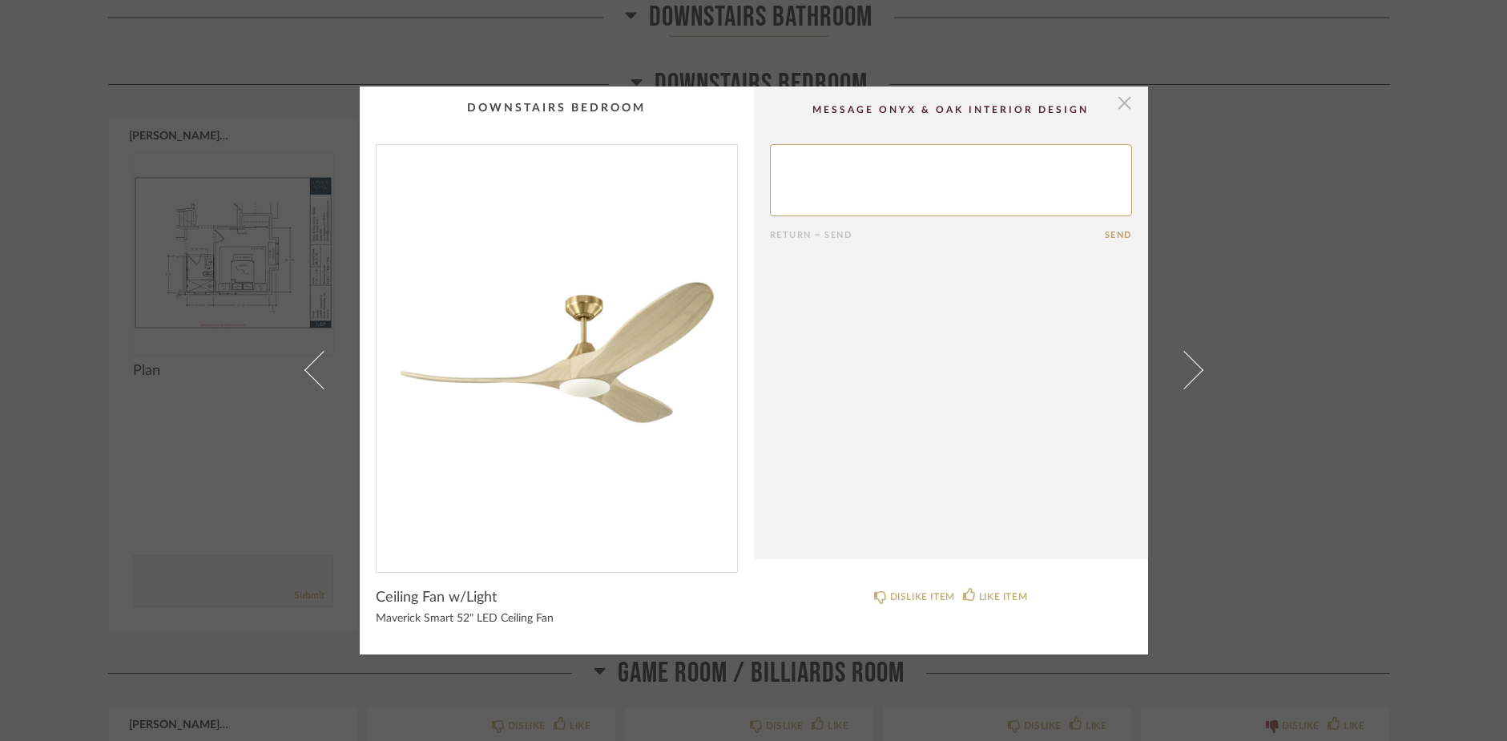
click at [1113, 105] on span "button" at bounding box center [1125, 103] width 32 height 32
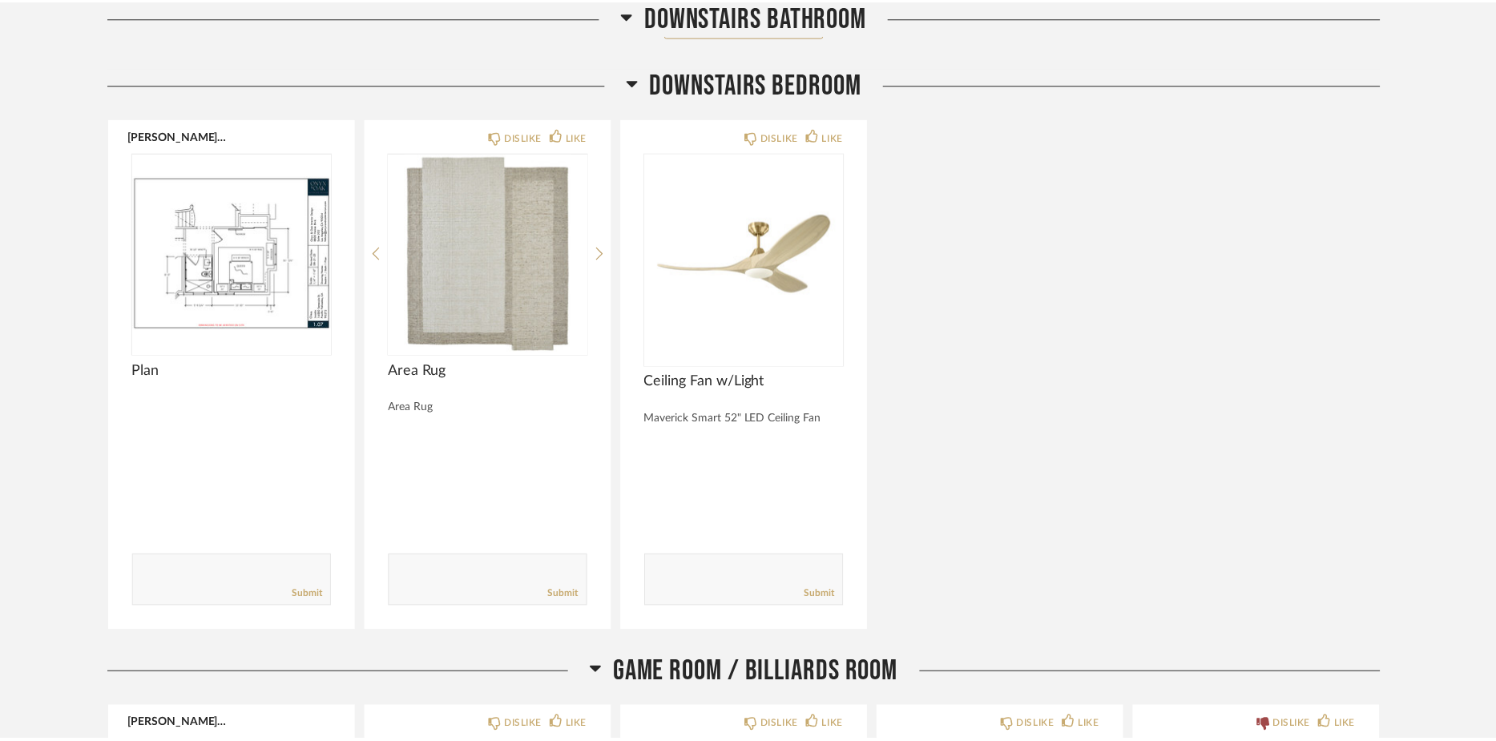
scroll to position [5221, 0]
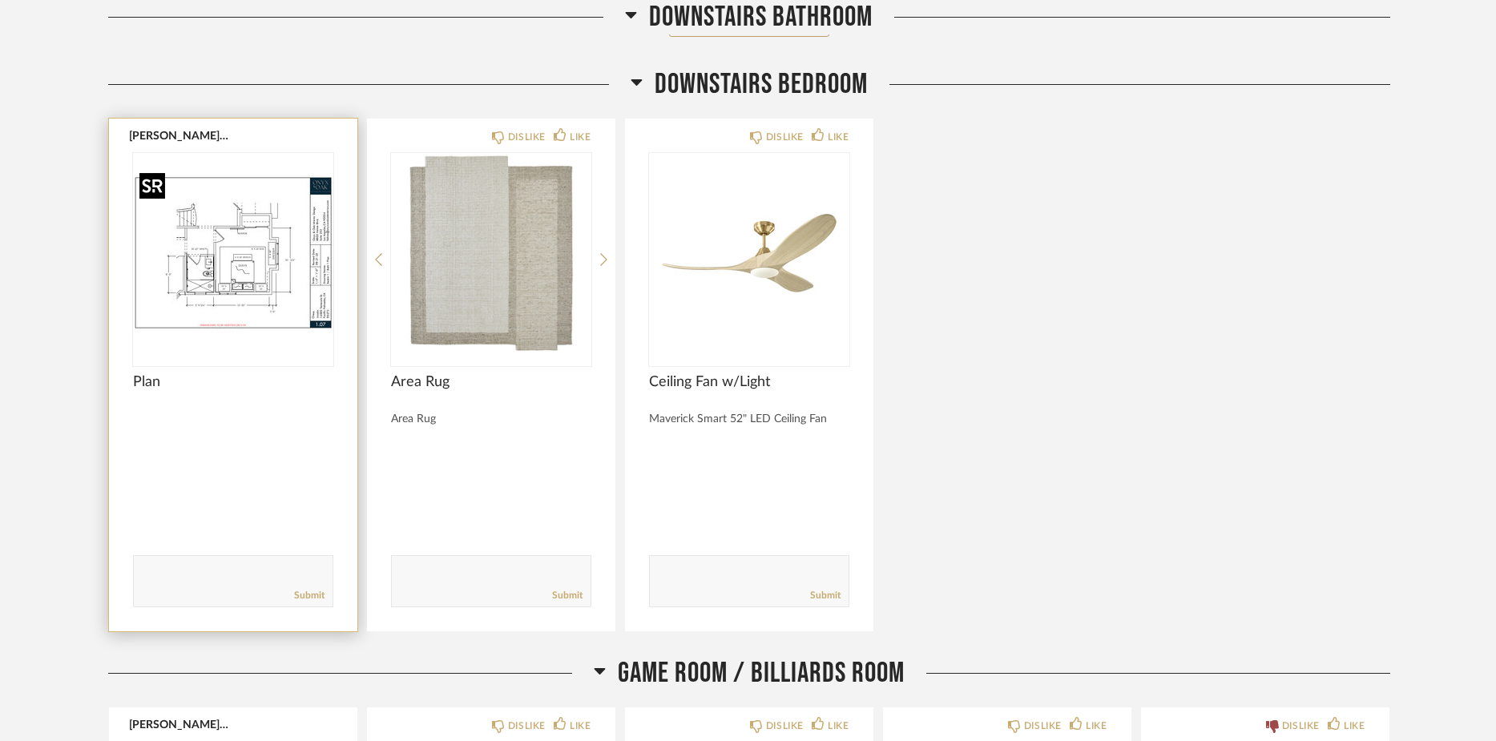
click at [260, 264] on img "0" at bounding box center [233, 253] width 200 height 200
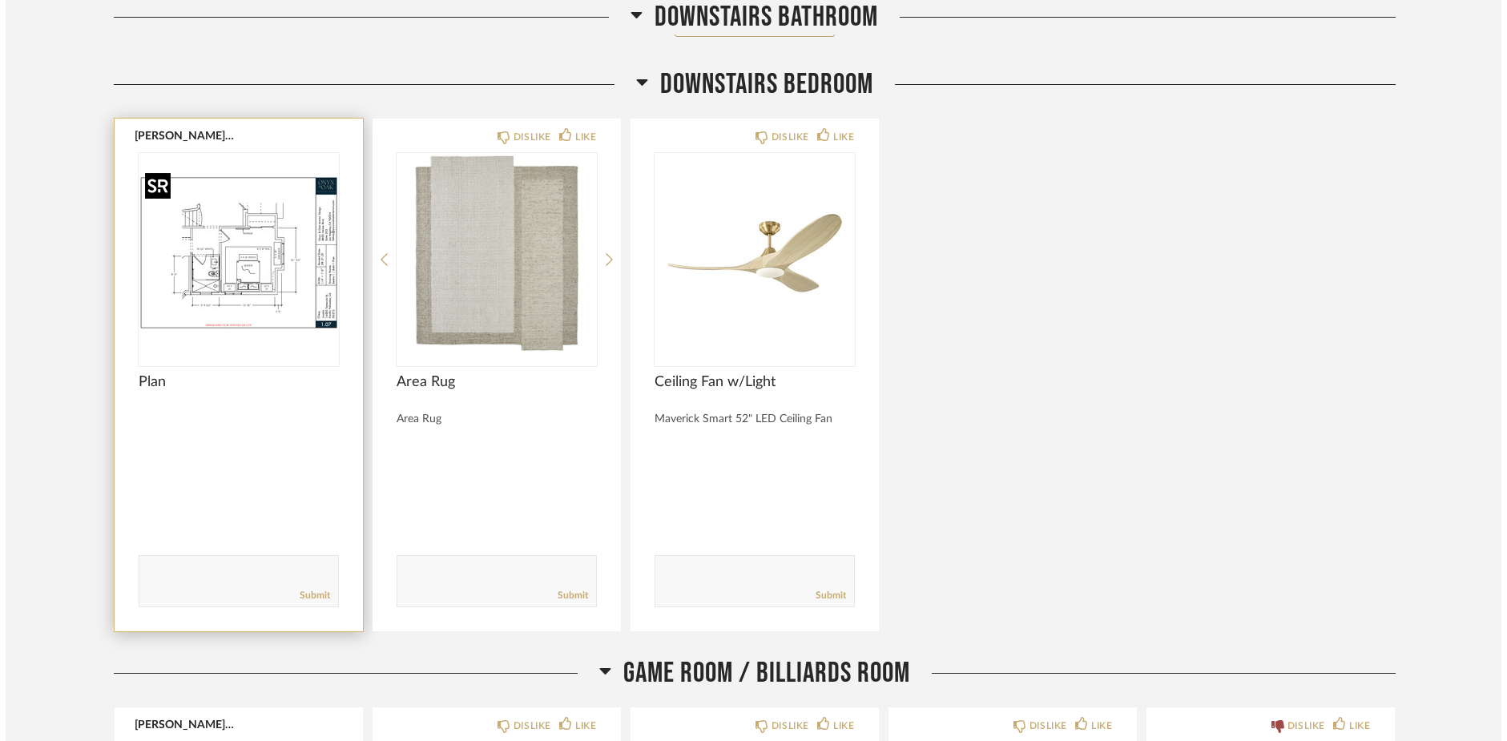
scroll to position [0, 0]
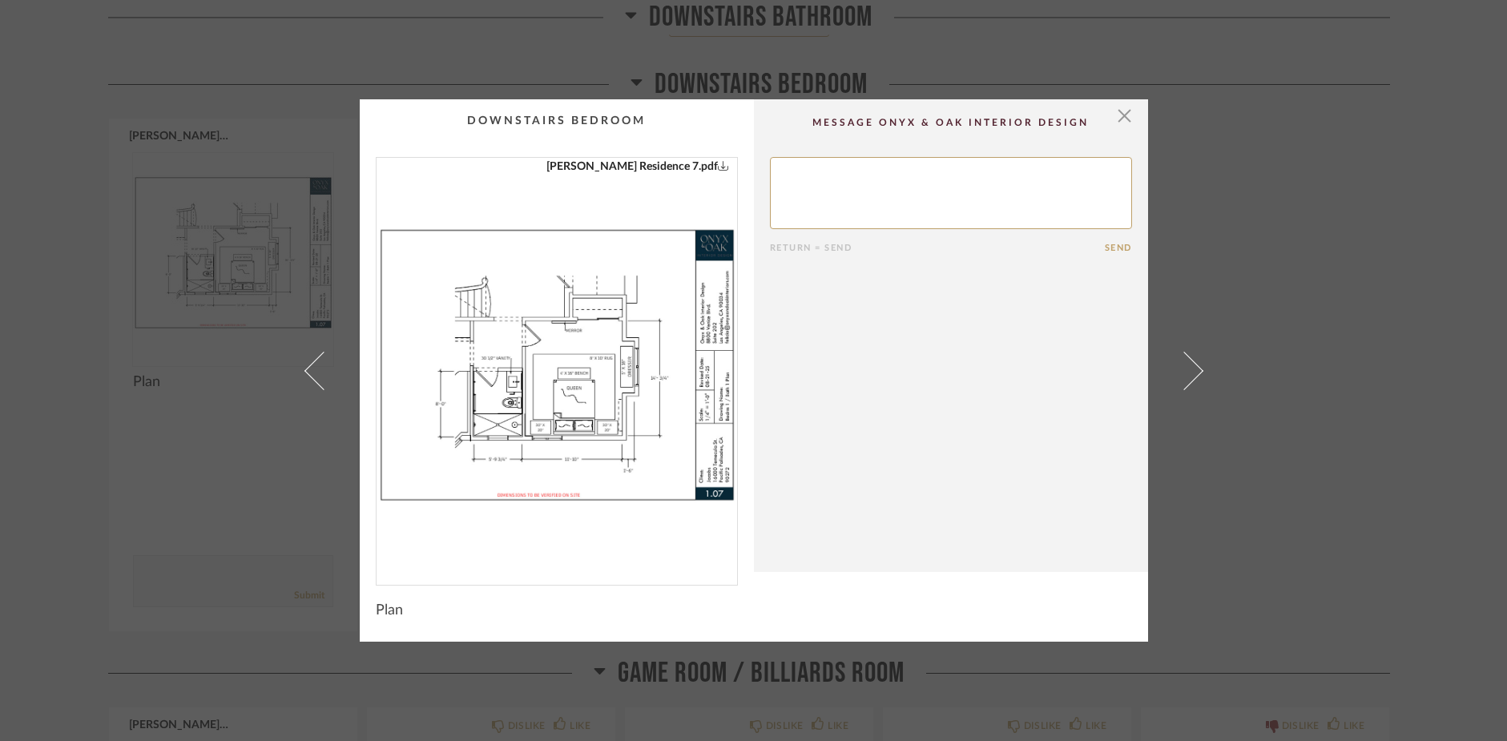
click at [492, 413] on img "0" at bounding box center [556, 365] width 360 height 414
click at [1276, 508] on div "× [PERSON_NAME] Residence 7.pdf Return = Send Send Plan" at bounding box center [753, 370] width 1507 height 741
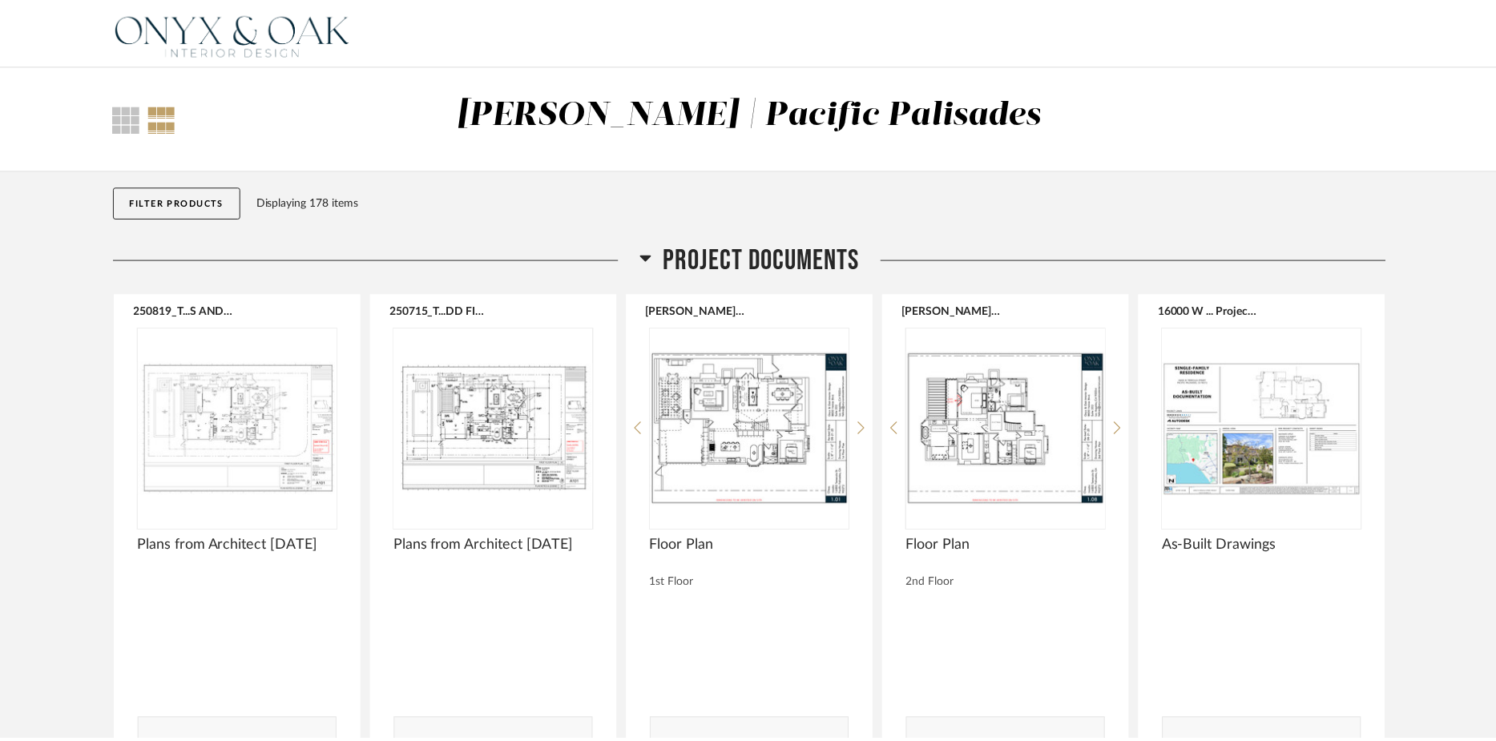
scroll to position [5221, 0]
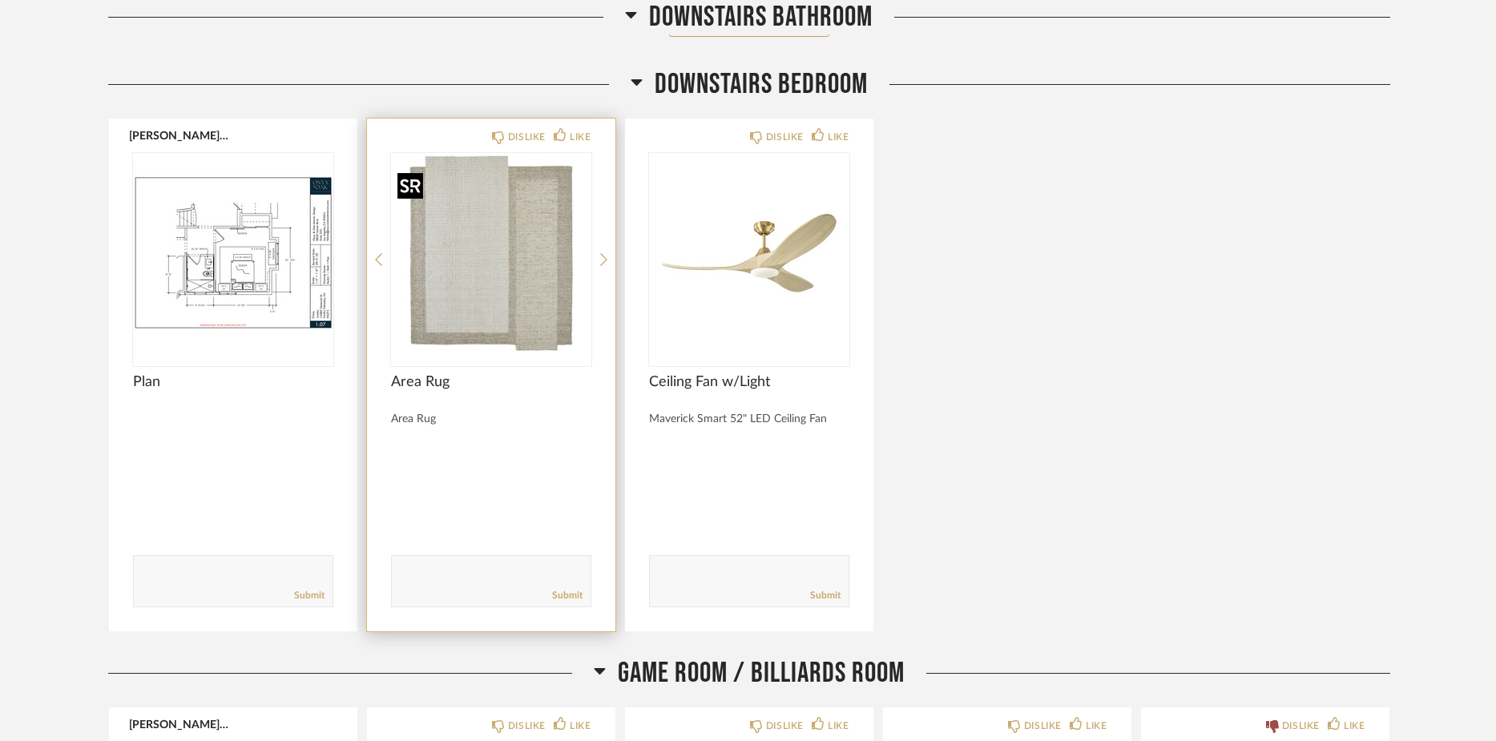
click at [534, 318] on img "0" at bounding box center [491, 253] width 200 height 200
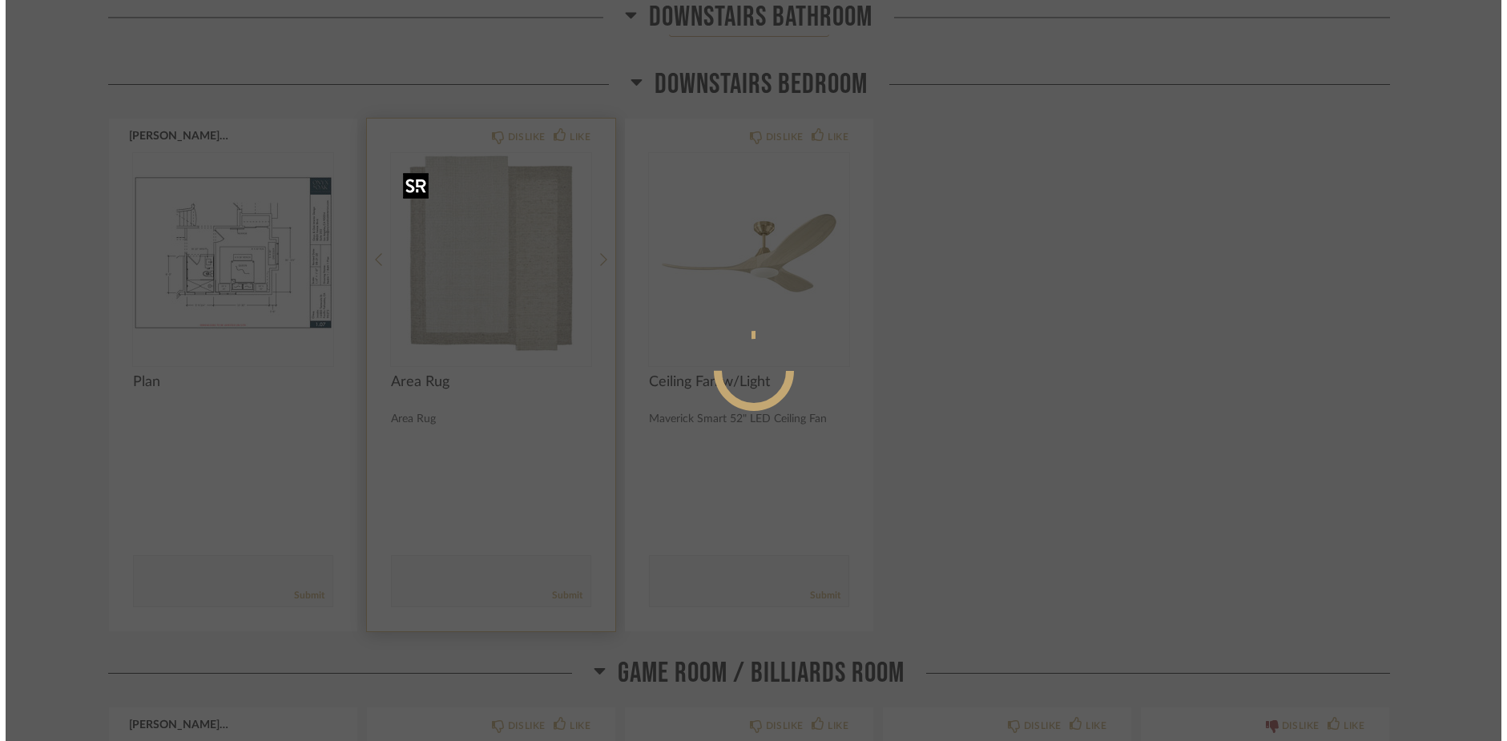
scroll to position [0, 0]
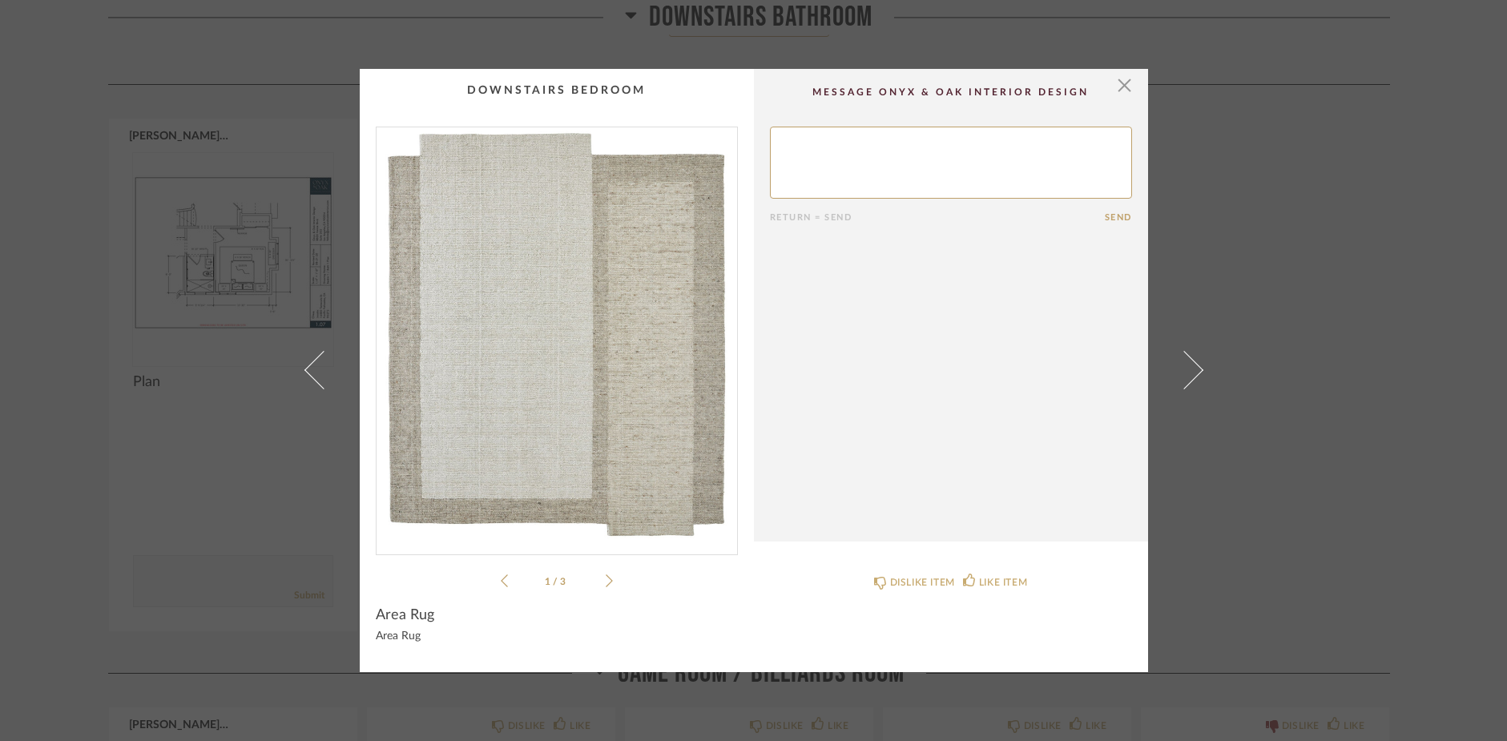
click at [606, 580] on icon at bounding box center [609, 581] width 7 height 14
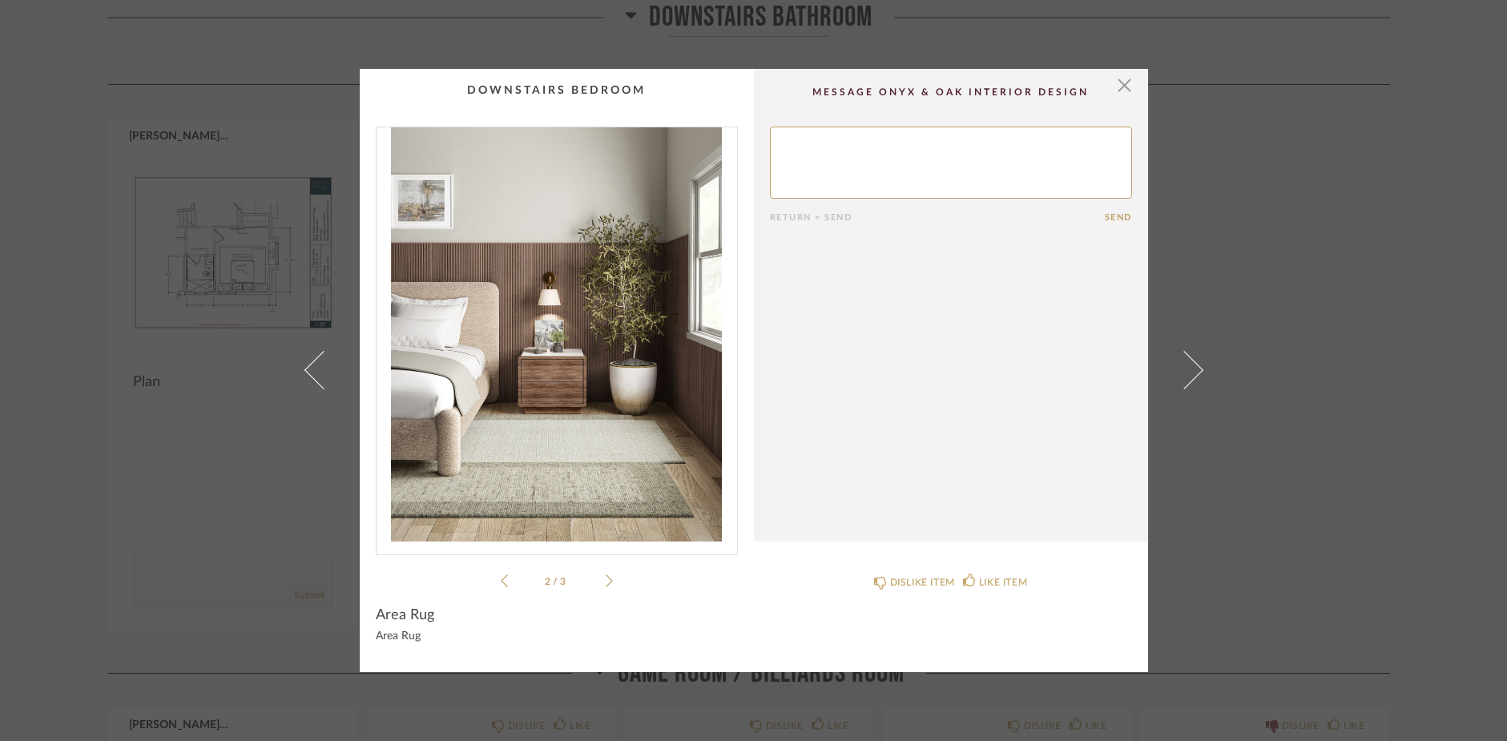
click at [593, 425] on img "1" at bounding box center [556, 334] width 360 height 414
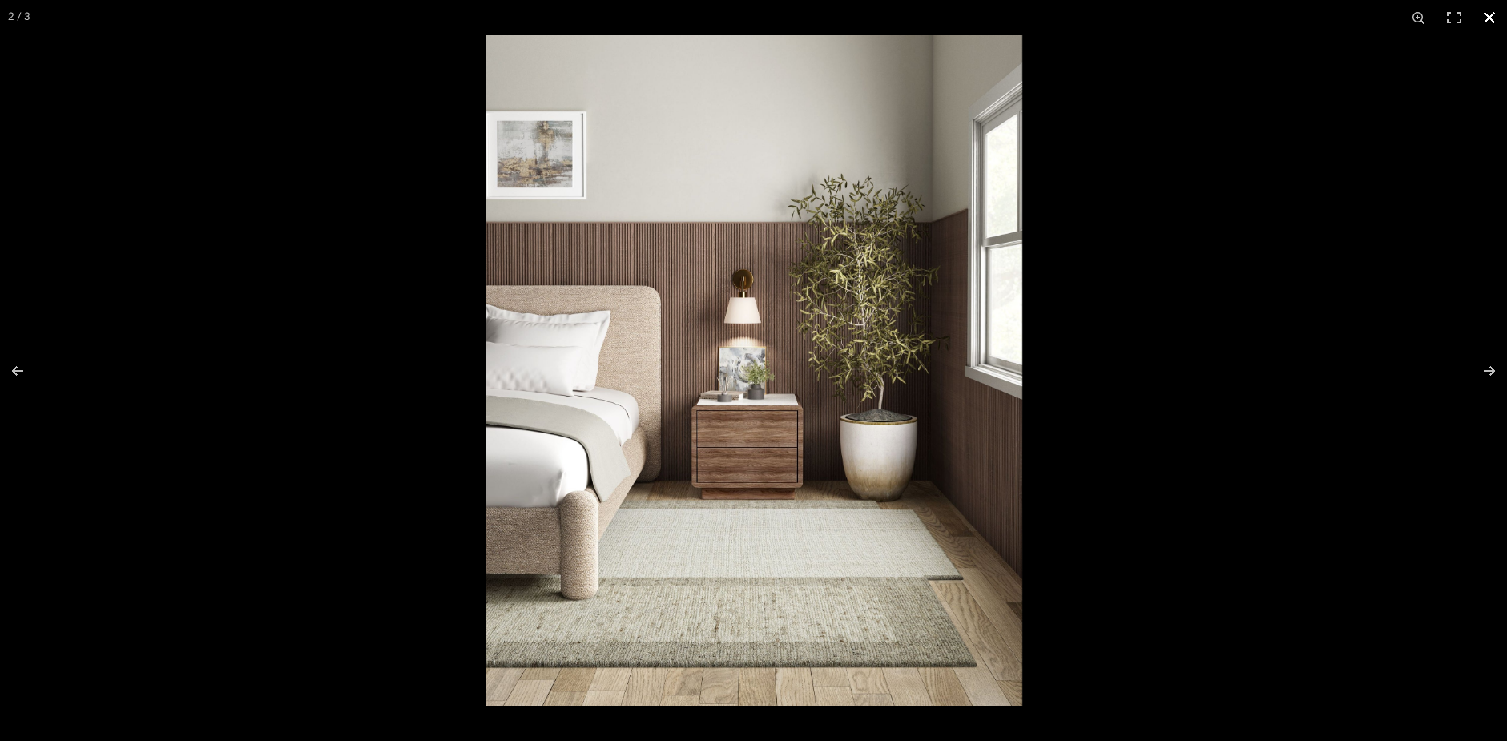
click at [1198, 464] on div at bounding box center [1238, 405] width 1507 height 741
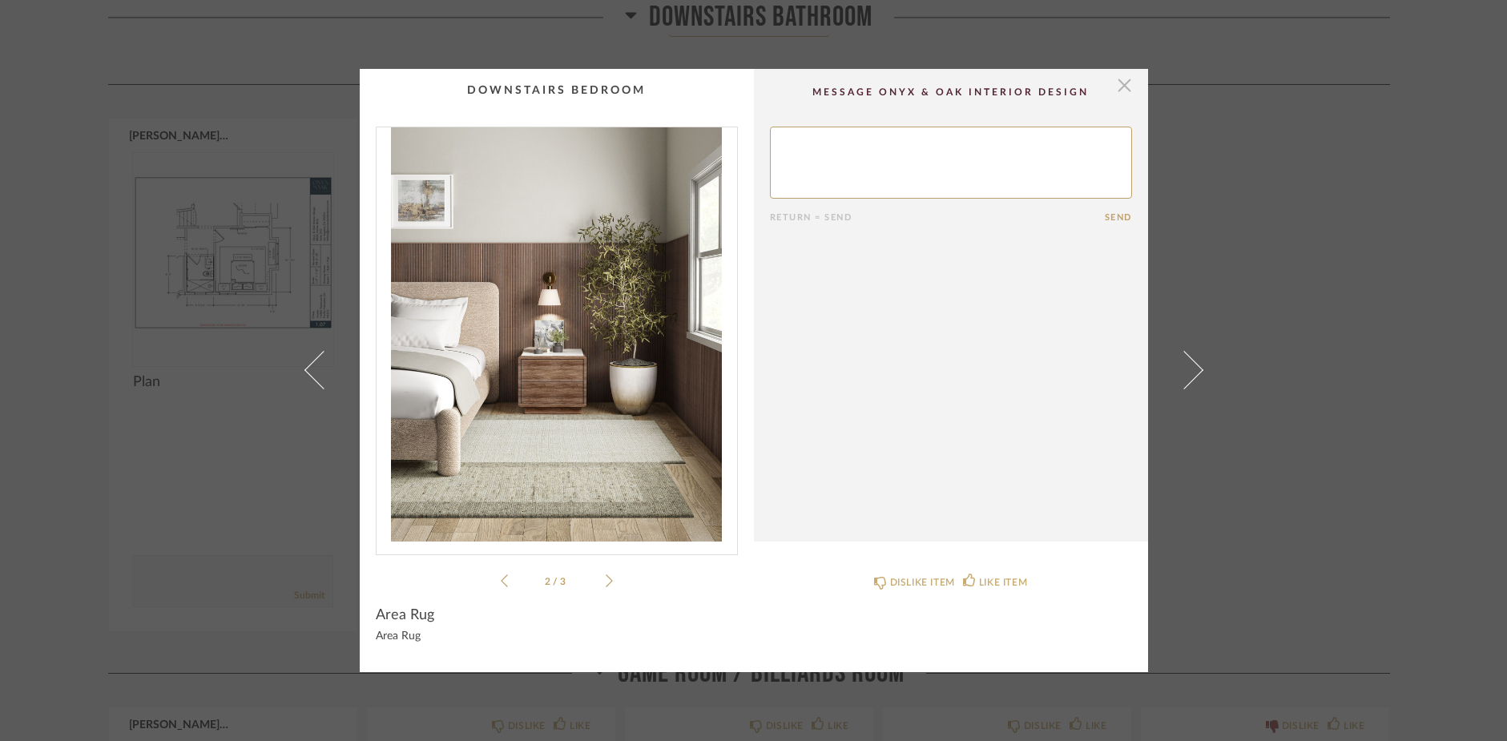
click at [1111, 84] on span "button" at bounding box center [1125, 85] width 32 height 32
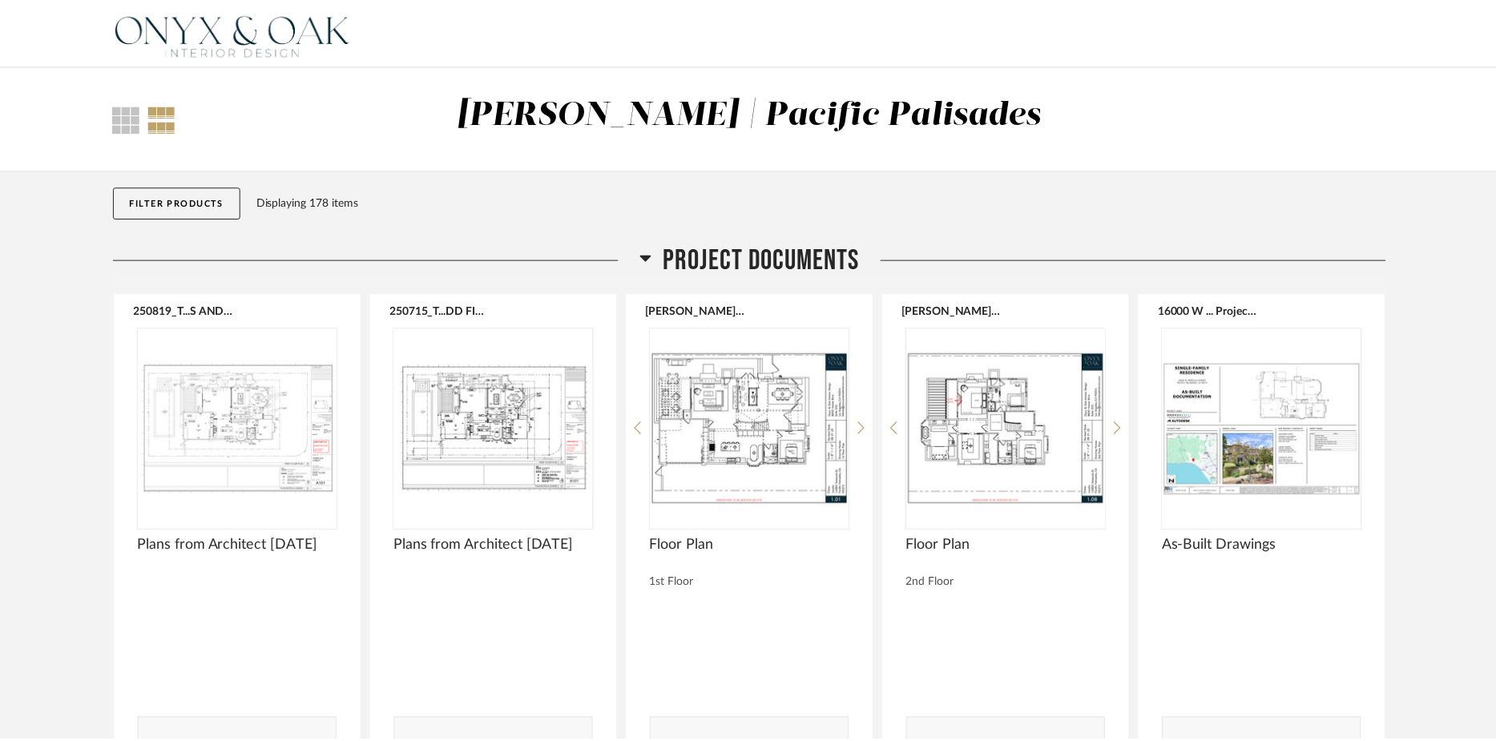
scroll to position [5221, 0]
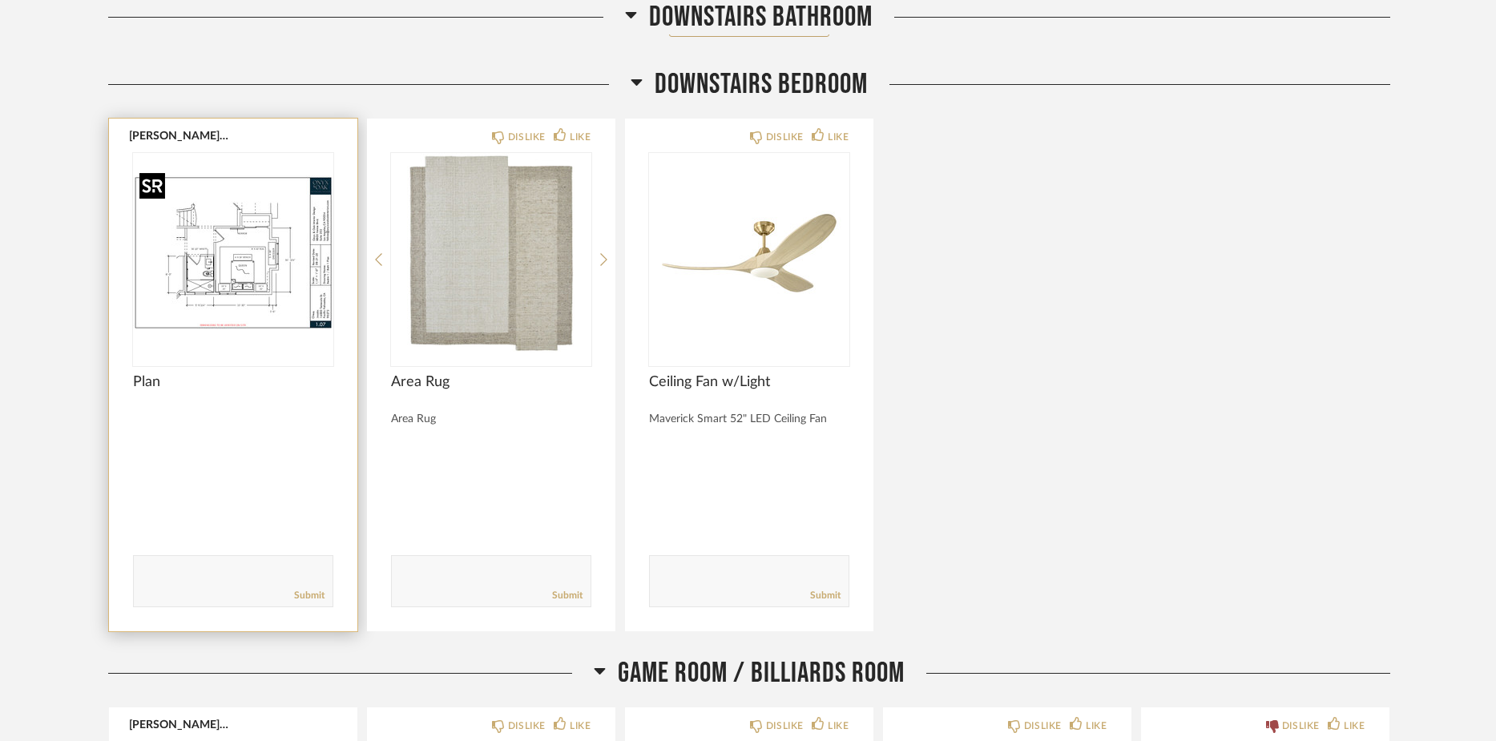
click at [249, 288] on img "0" at bounding box center [233, 253] width 200 height 200
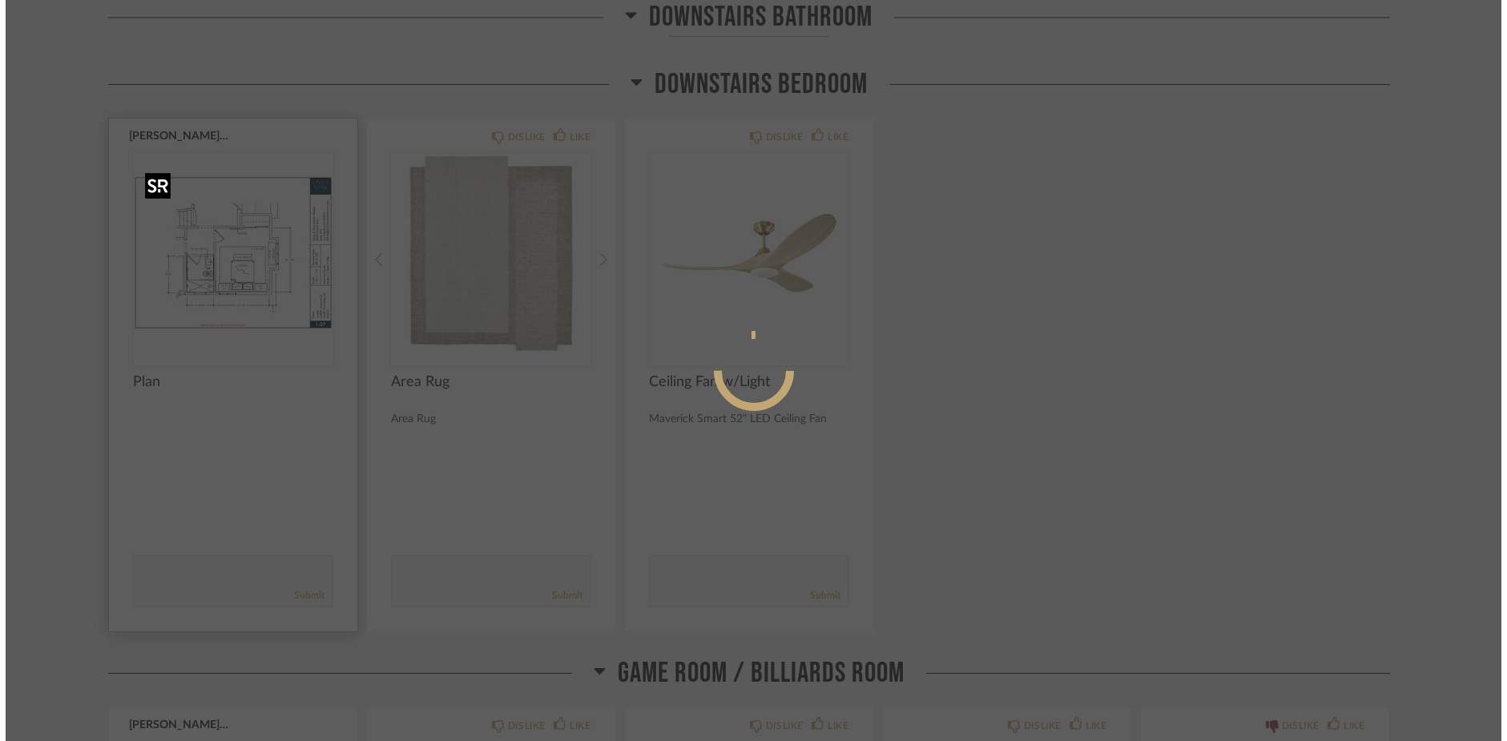
scroll to position [0, 0]
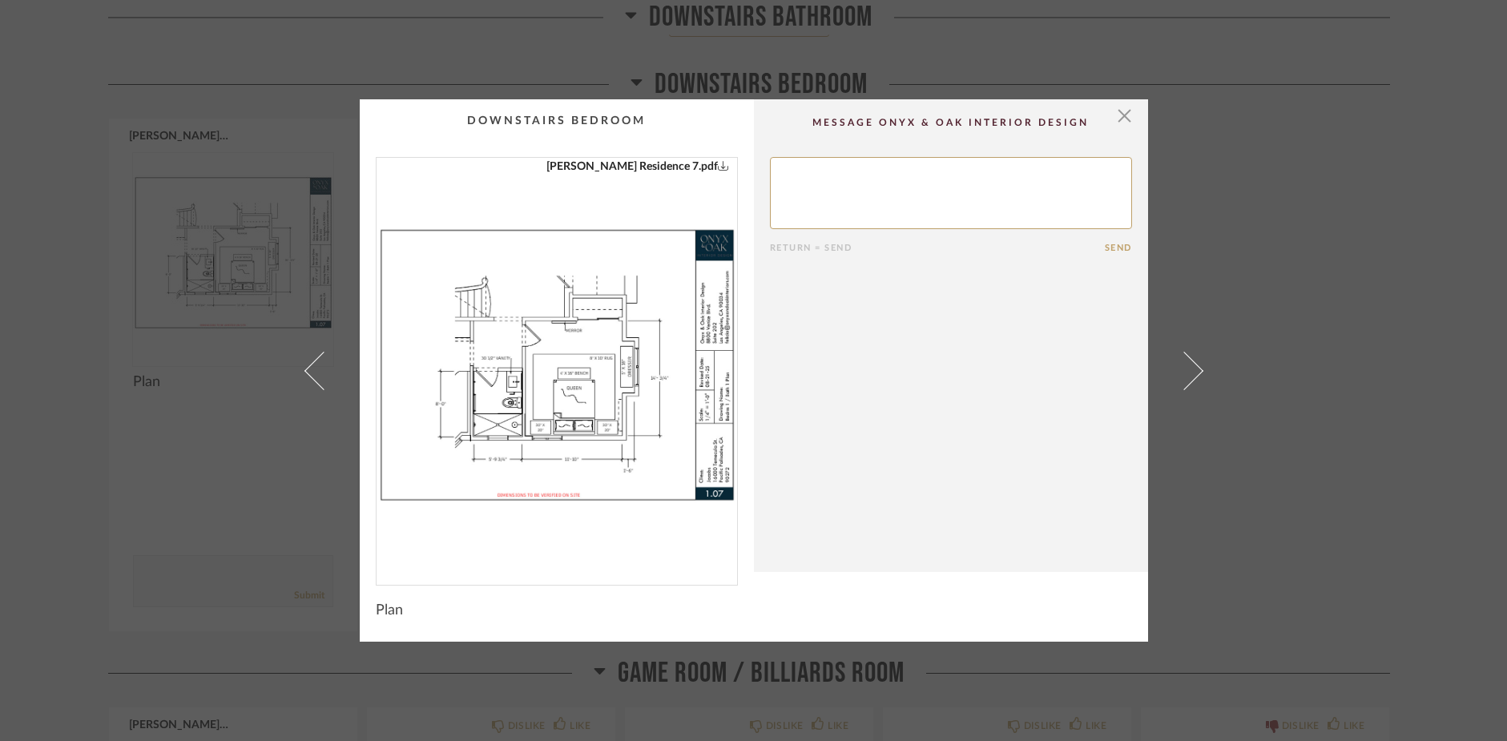
click at [560, 388] on img "0" at bounding box center [556, 365] width 360 height 414
click at [1131, 123] on cpp-summary-comments "Return = Send Send" at bounding box center [951, 335] width 394 height 473
click at [1111, 119] on span "button" at bounding box center [1125, 115] width 32 height 32
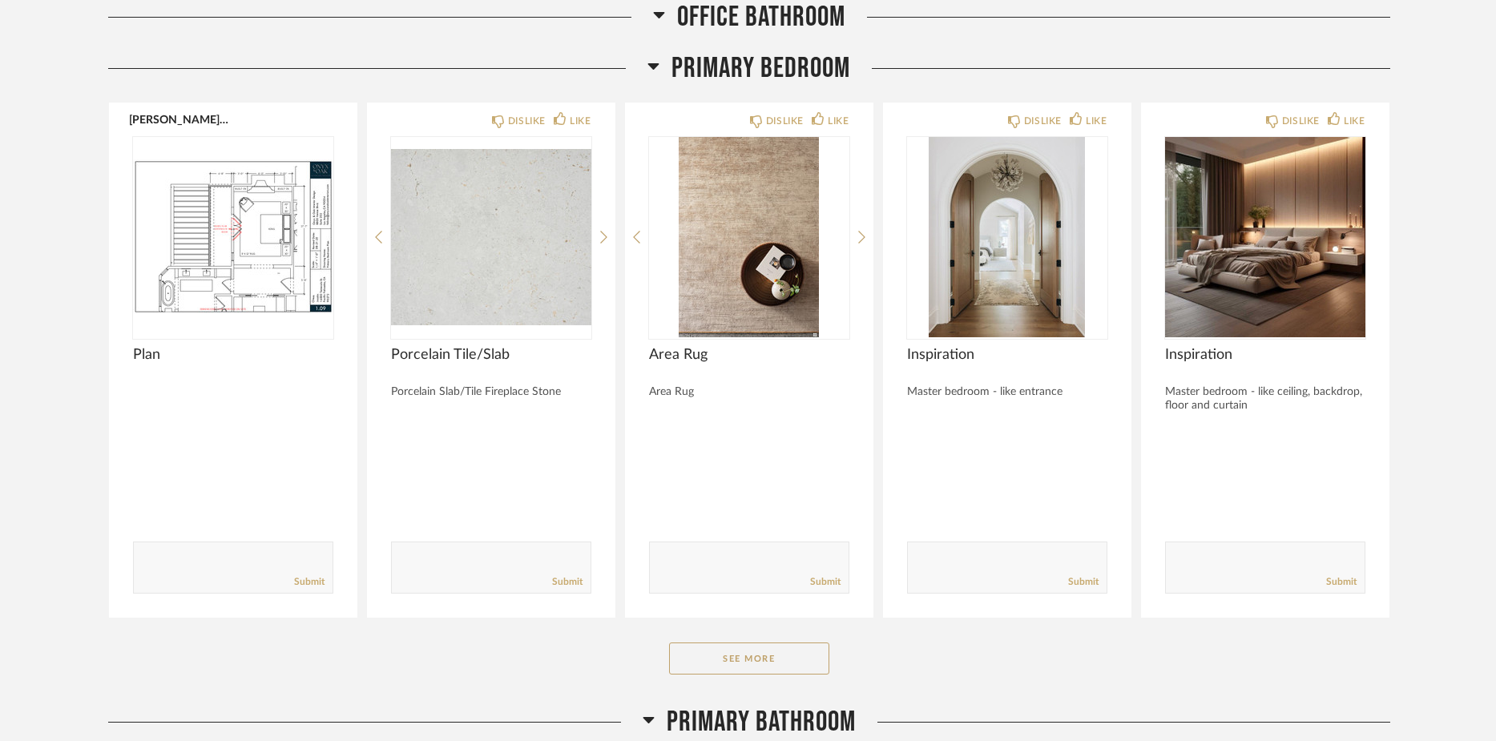
scroll to position [14634, 0]
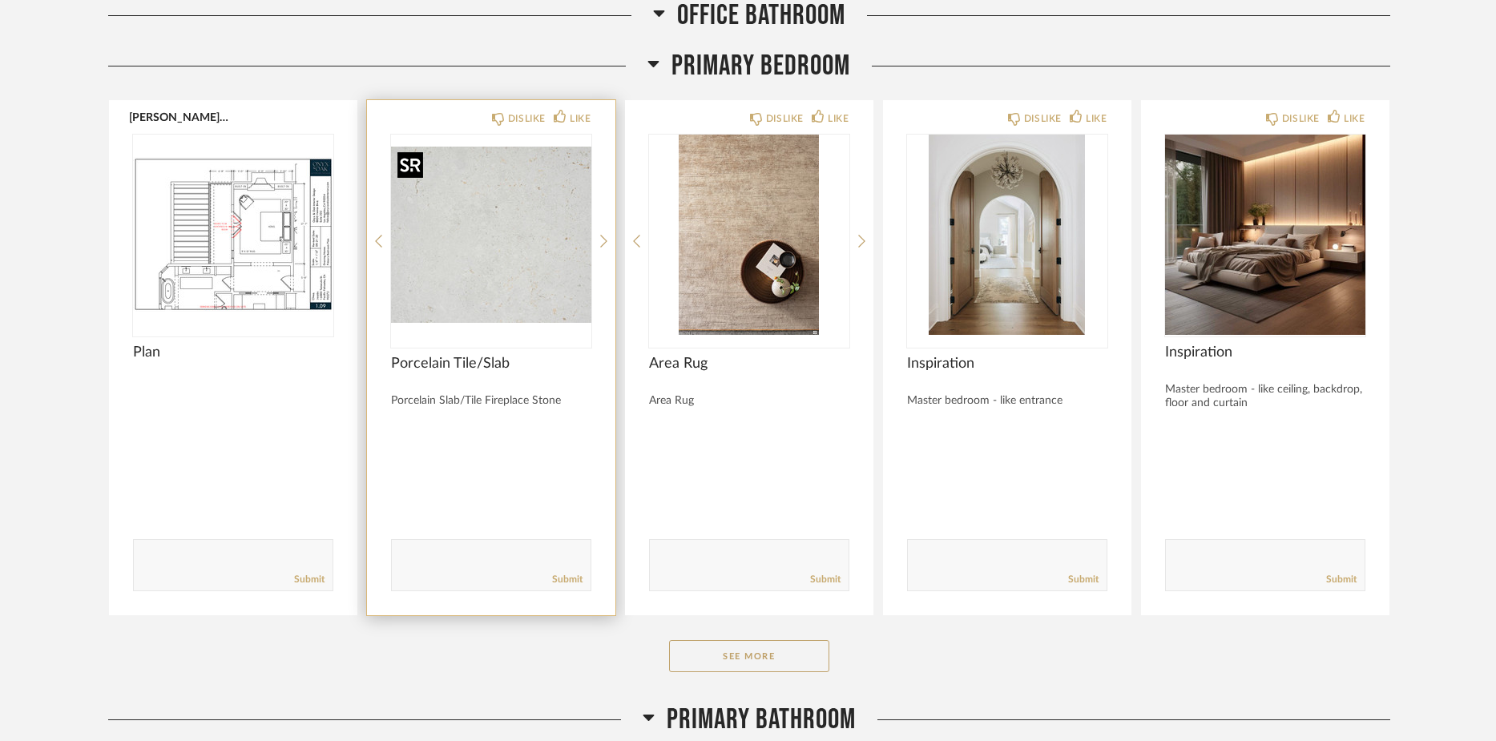
click at [517, 272] on img "0" at bounding box center [491, 235] width 200 height 200
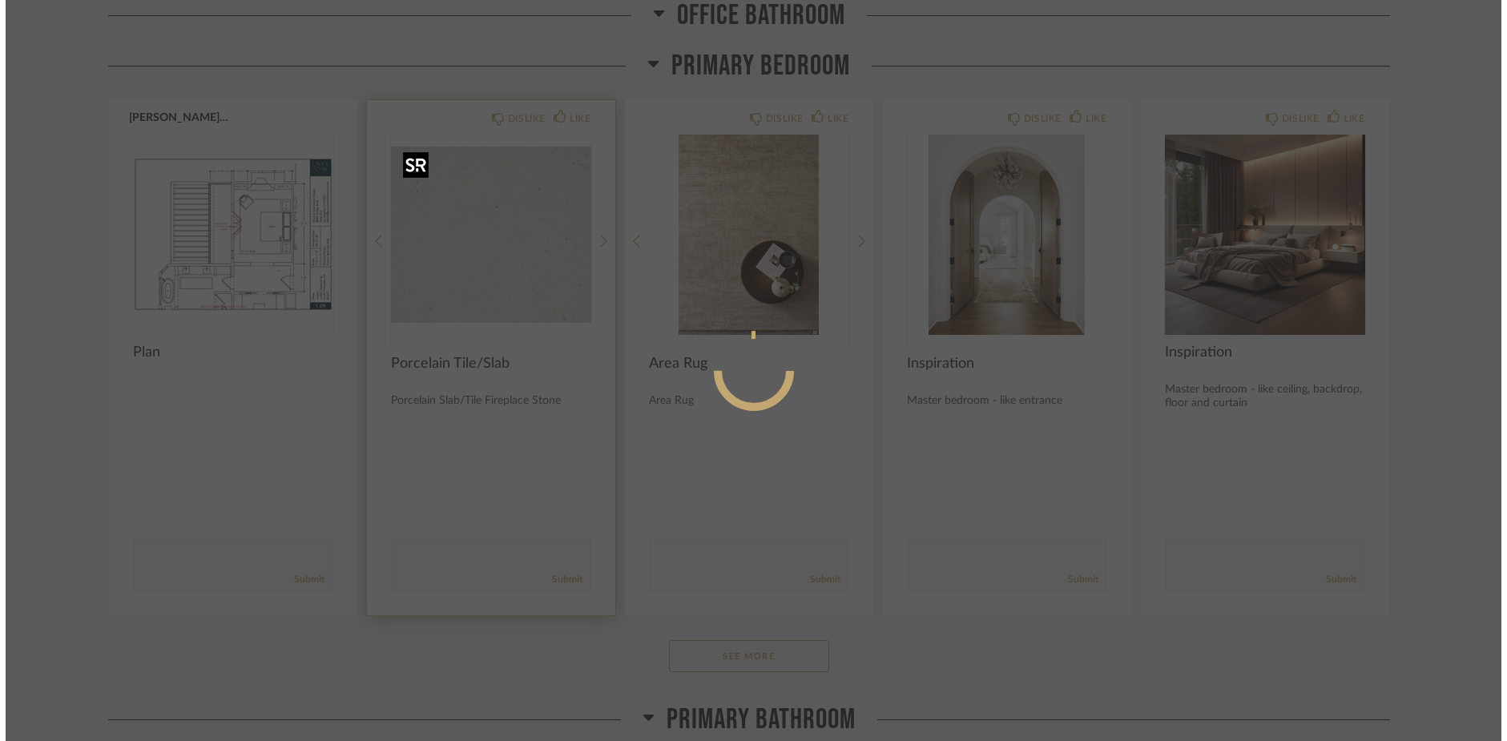
scroll to position [0, 0]
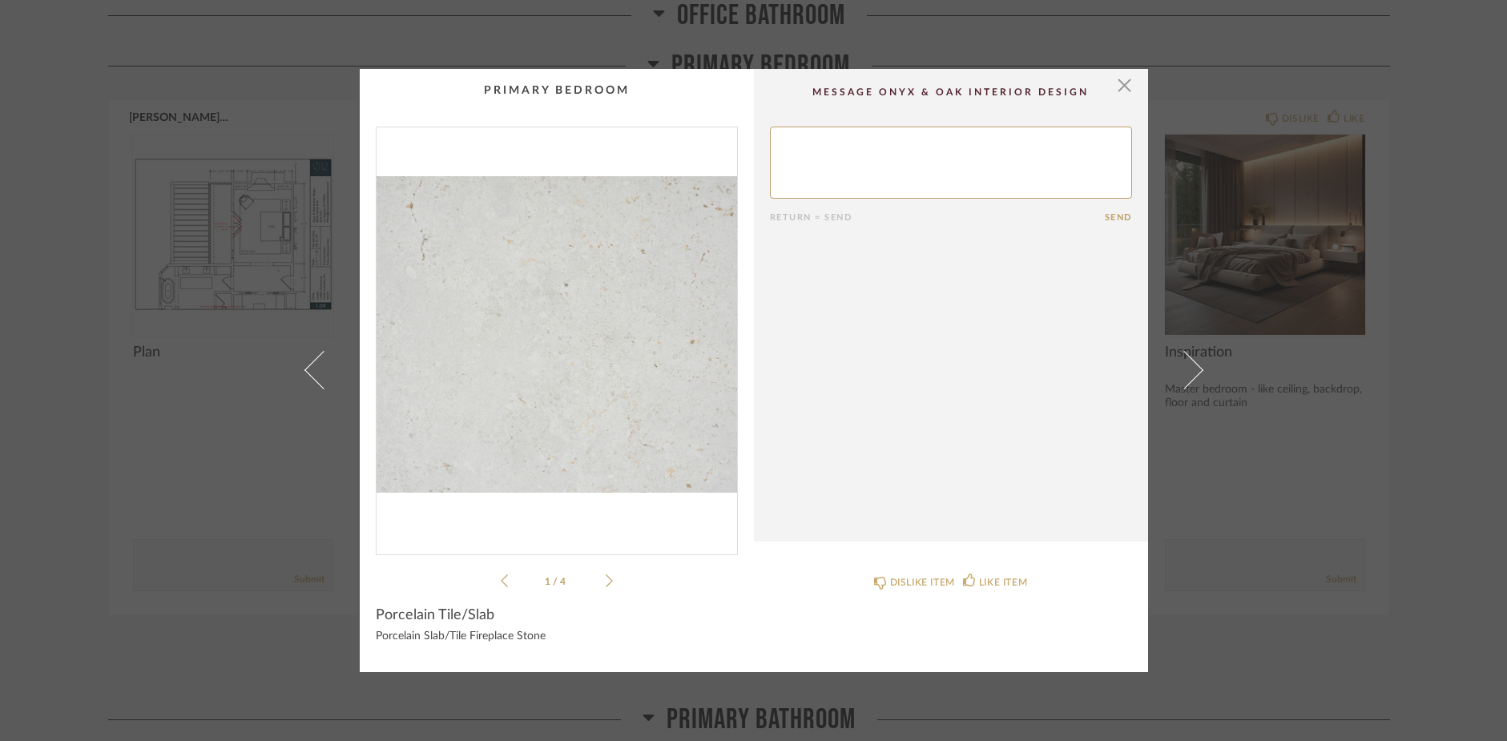
click at [606, 582] on icon at bounding box center [609, 581] width 7 height 14
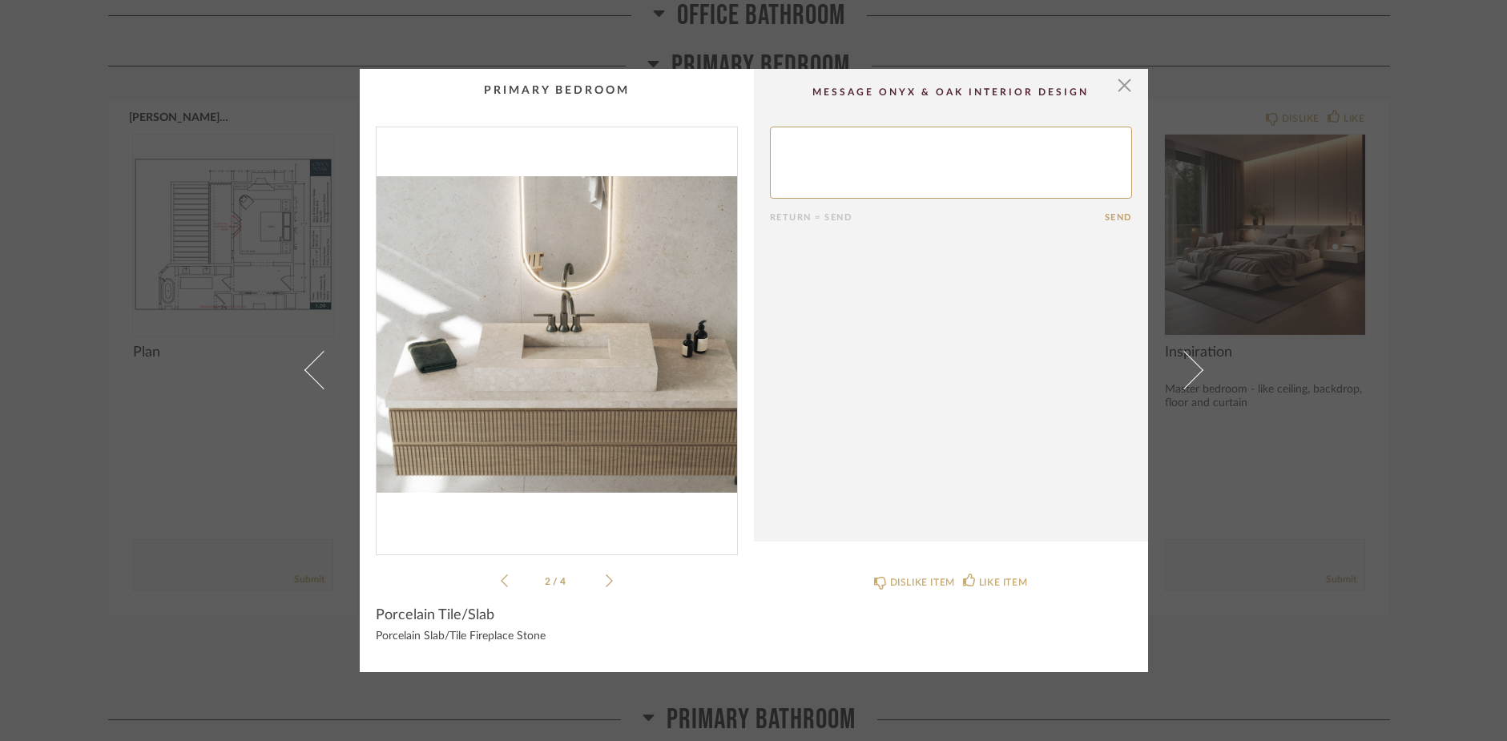
click at [606, 582] on icon at bounding box center [609, 581] width 7 height 14
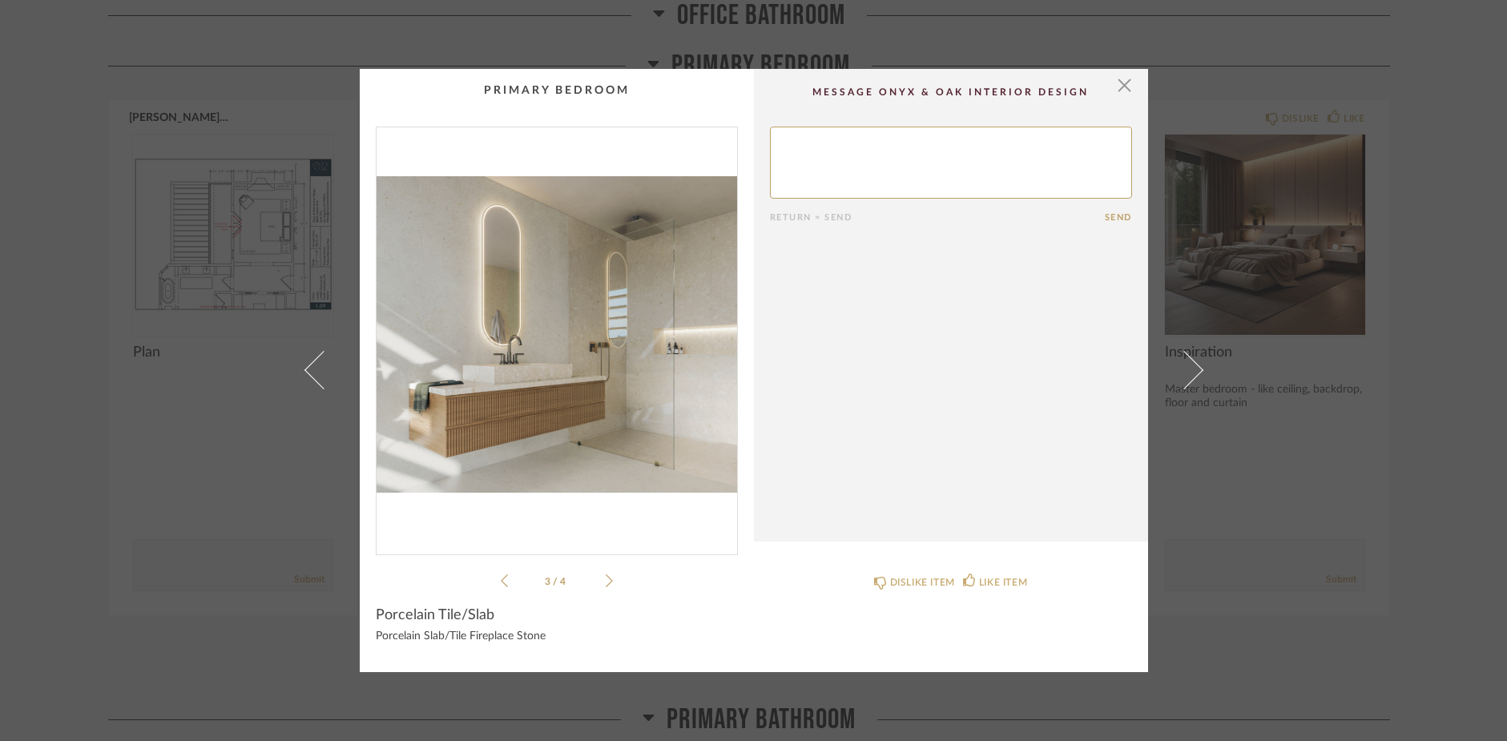
click at [606, 582] on icon at bounding box center [609, 581] width 7 height 14
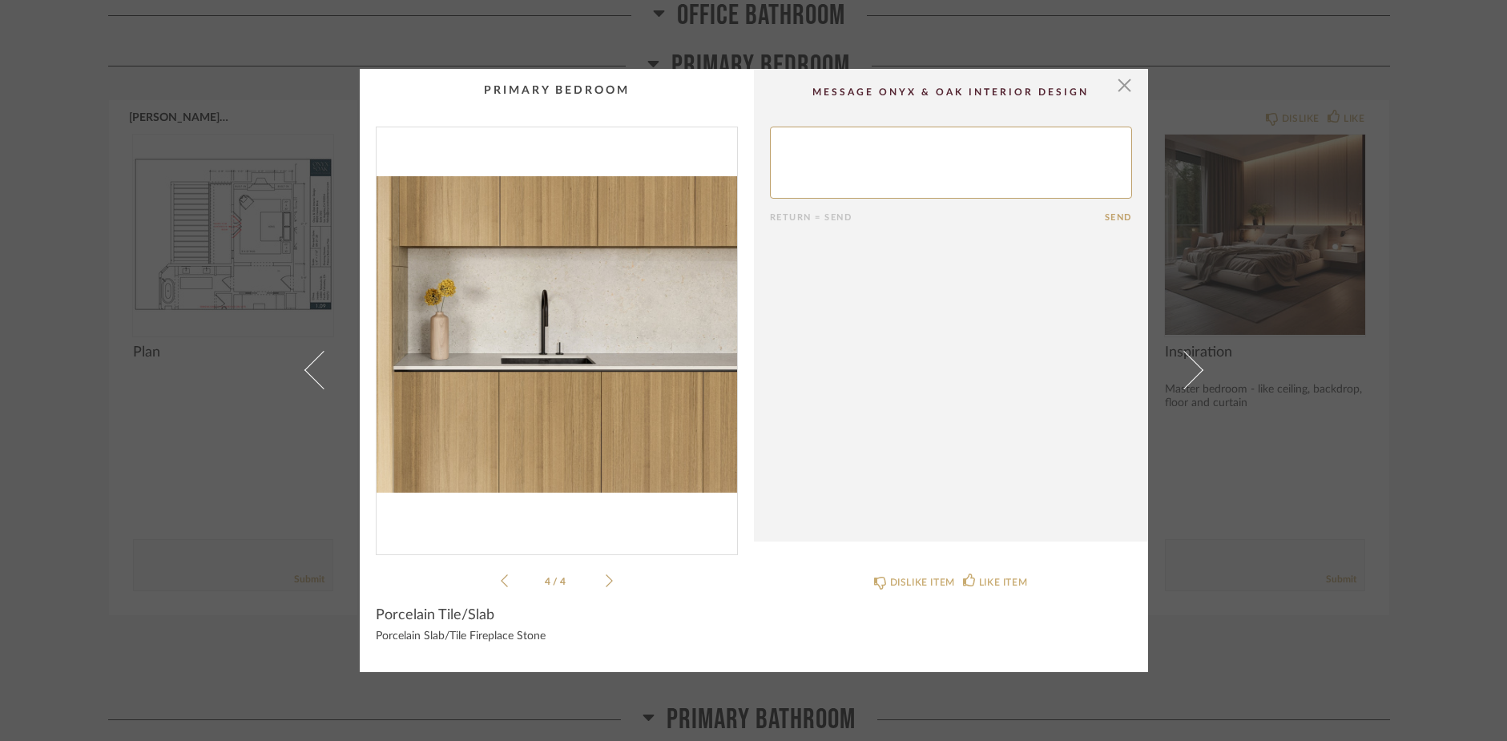
click at [606, 582] on icon at bounding box center [609, 581] width 7 height 14
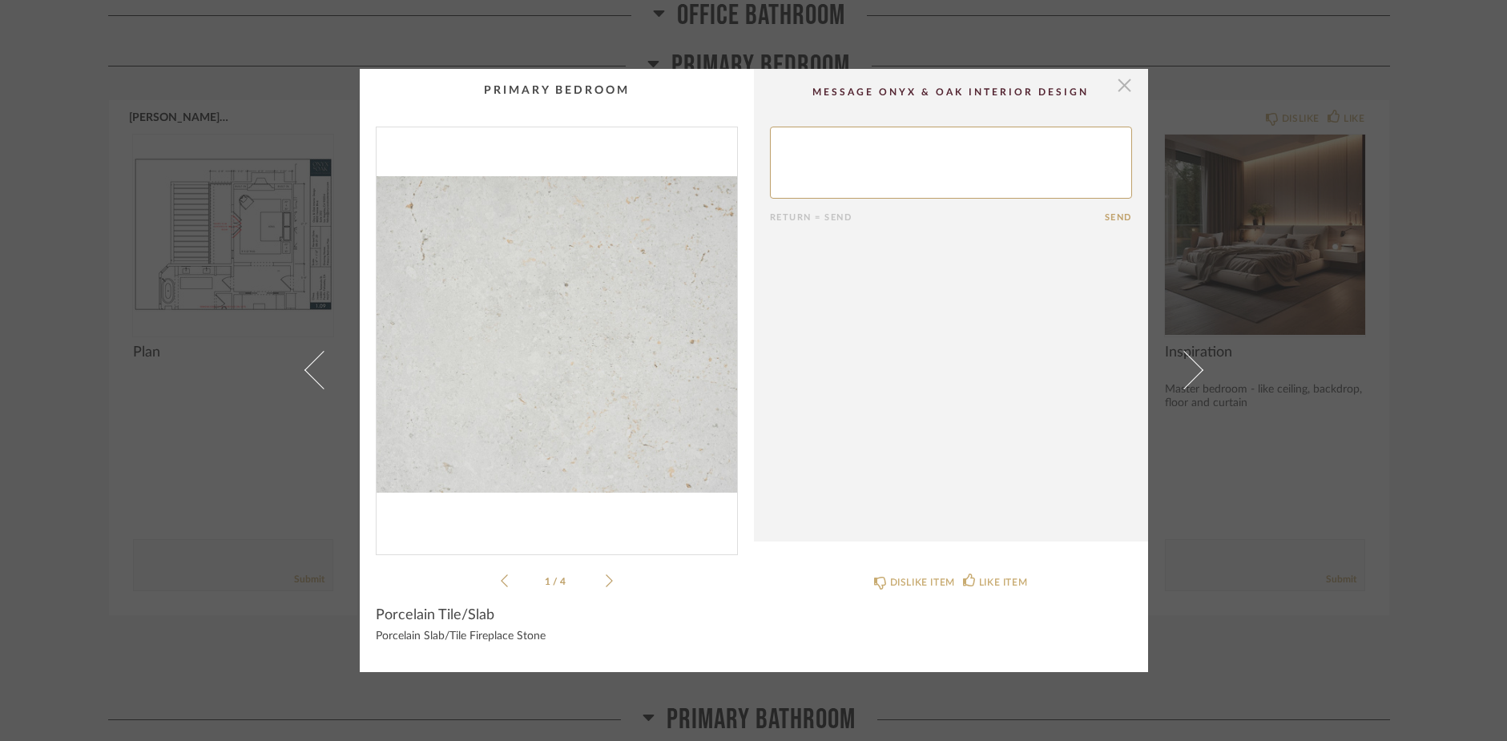
click at [1118, 92] on span "button" at bounding box center [1125, 85] width 32 height 32
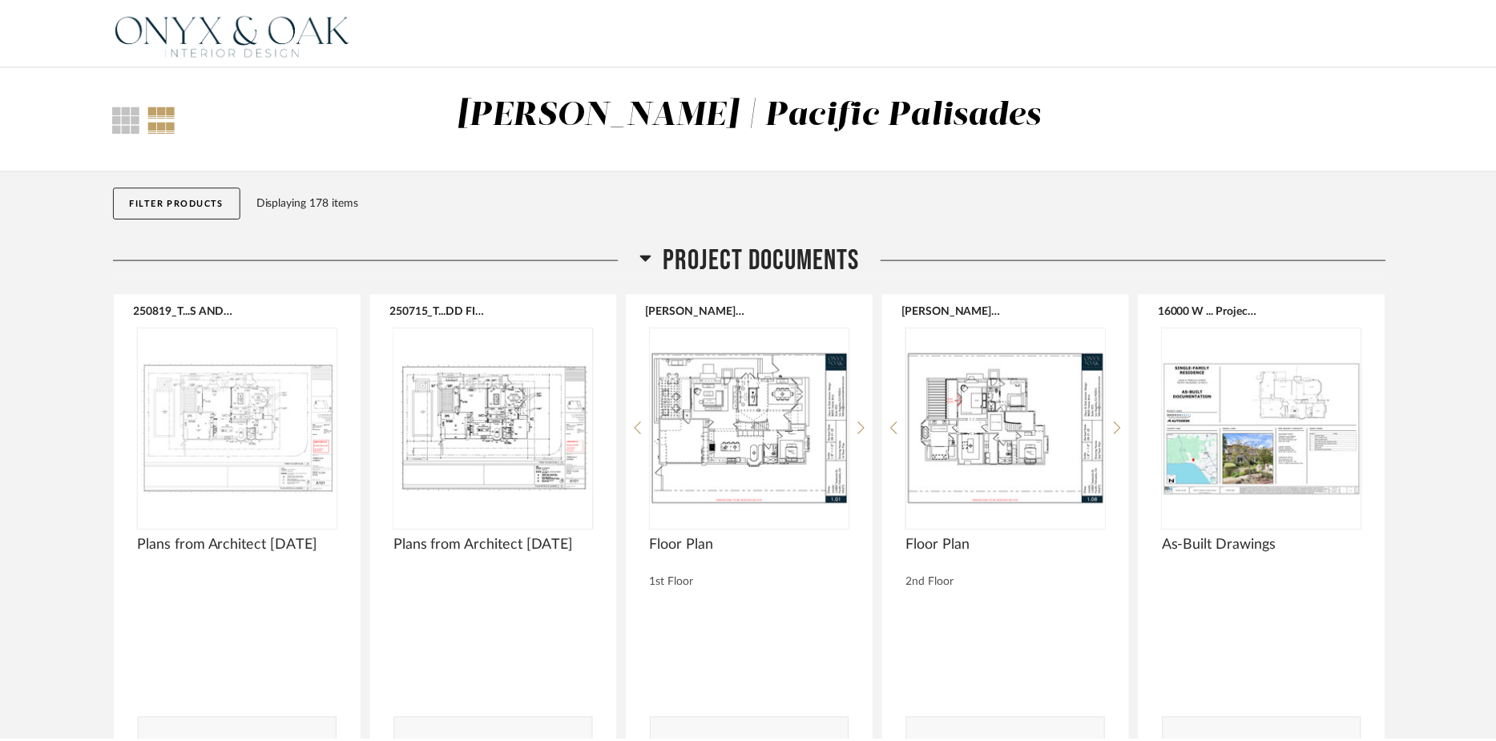
scroll to position [14634, 0]
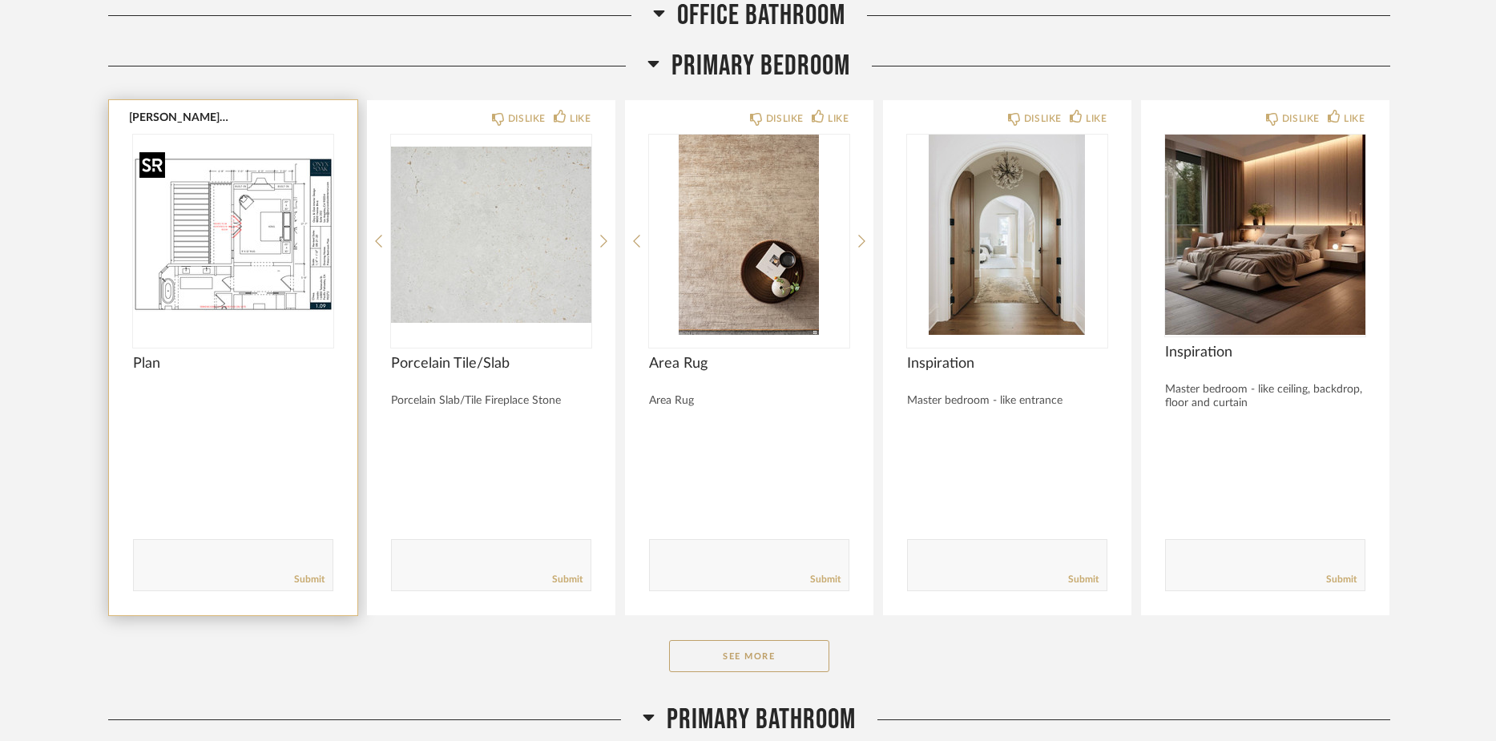
click at [257, 292] on img "0" at bounding box center [233, 235] width 200 height 200
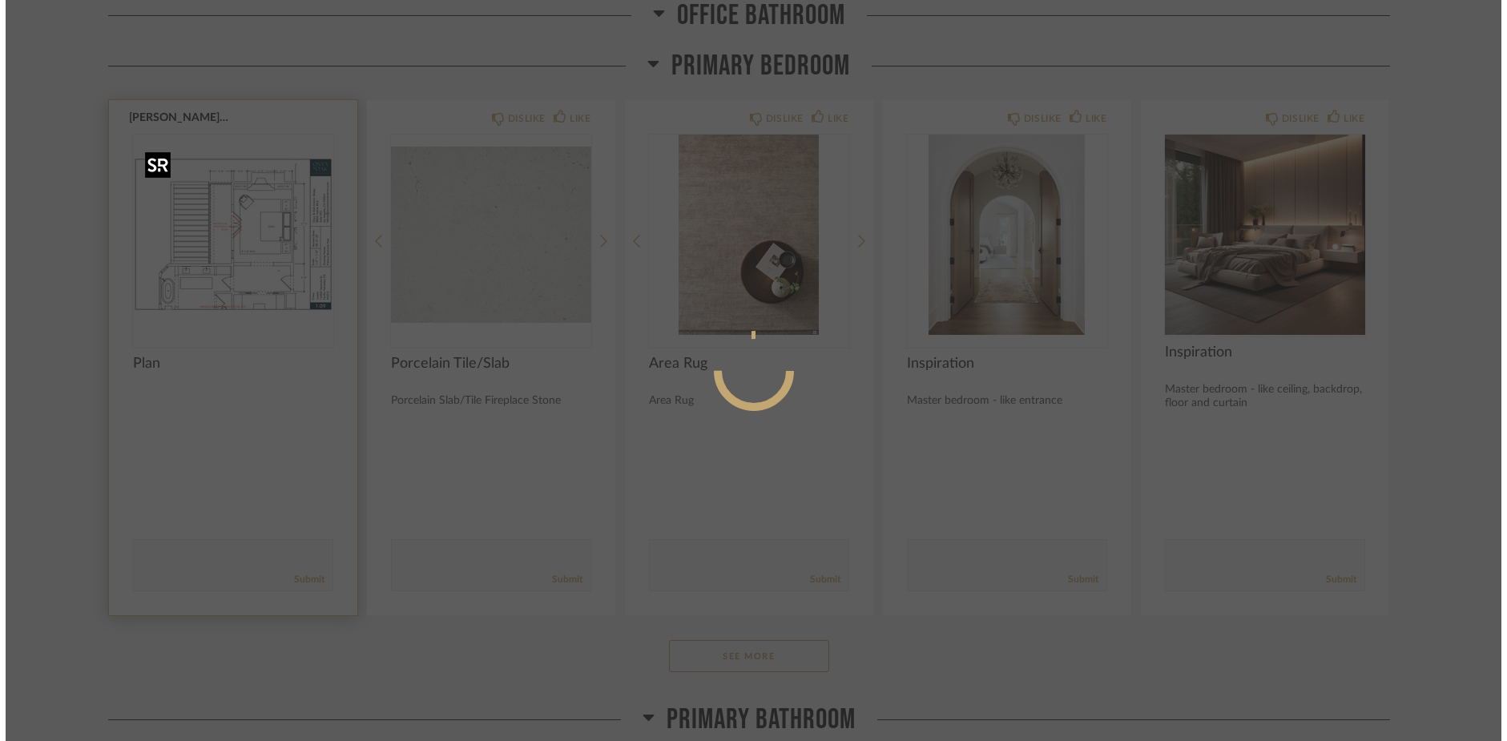
scroll to position [0, 0]
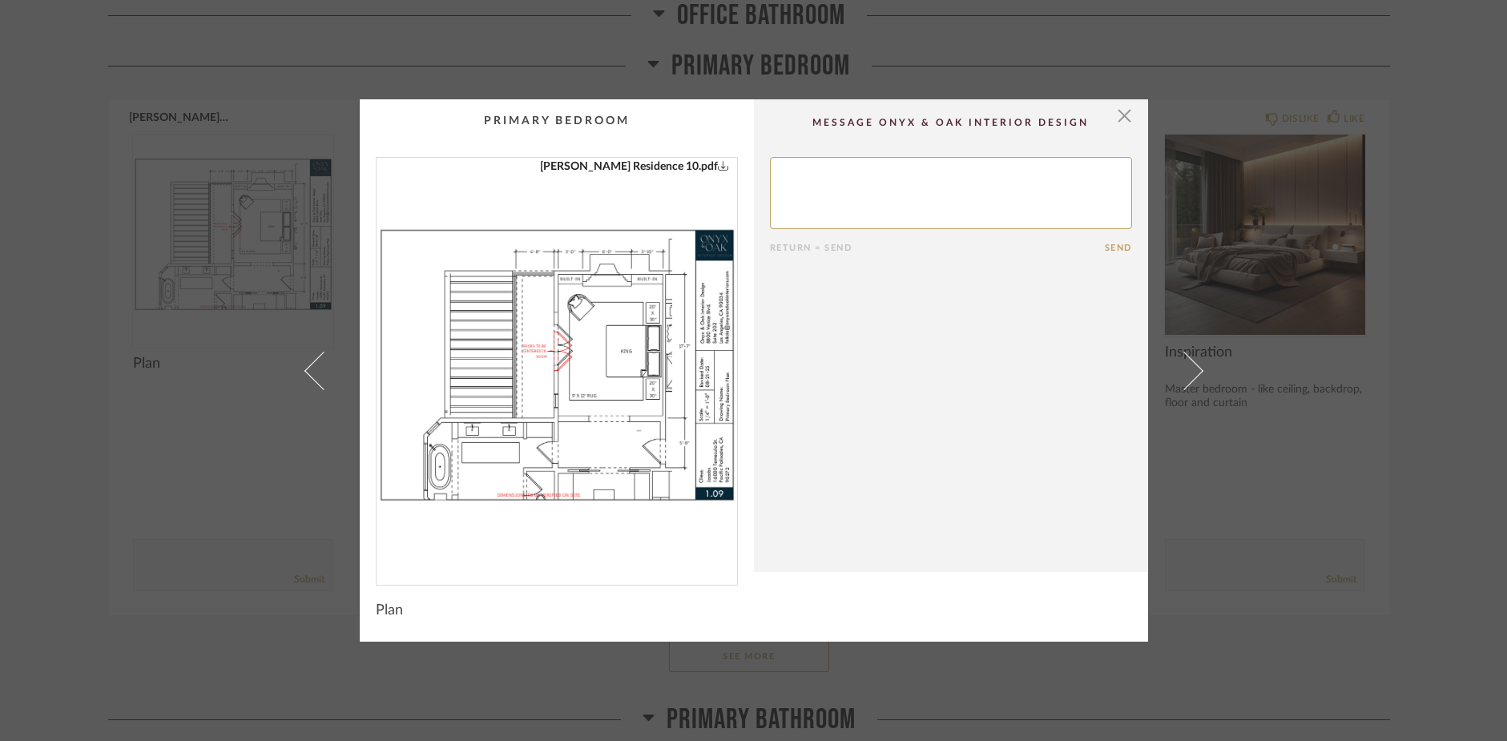
click at [570, 309] on img "0" at bounding box center [556, 365] width 360 height 414
click at [1113, 115] on span "button" at bounding box center [1125, 115] width 32 height 32
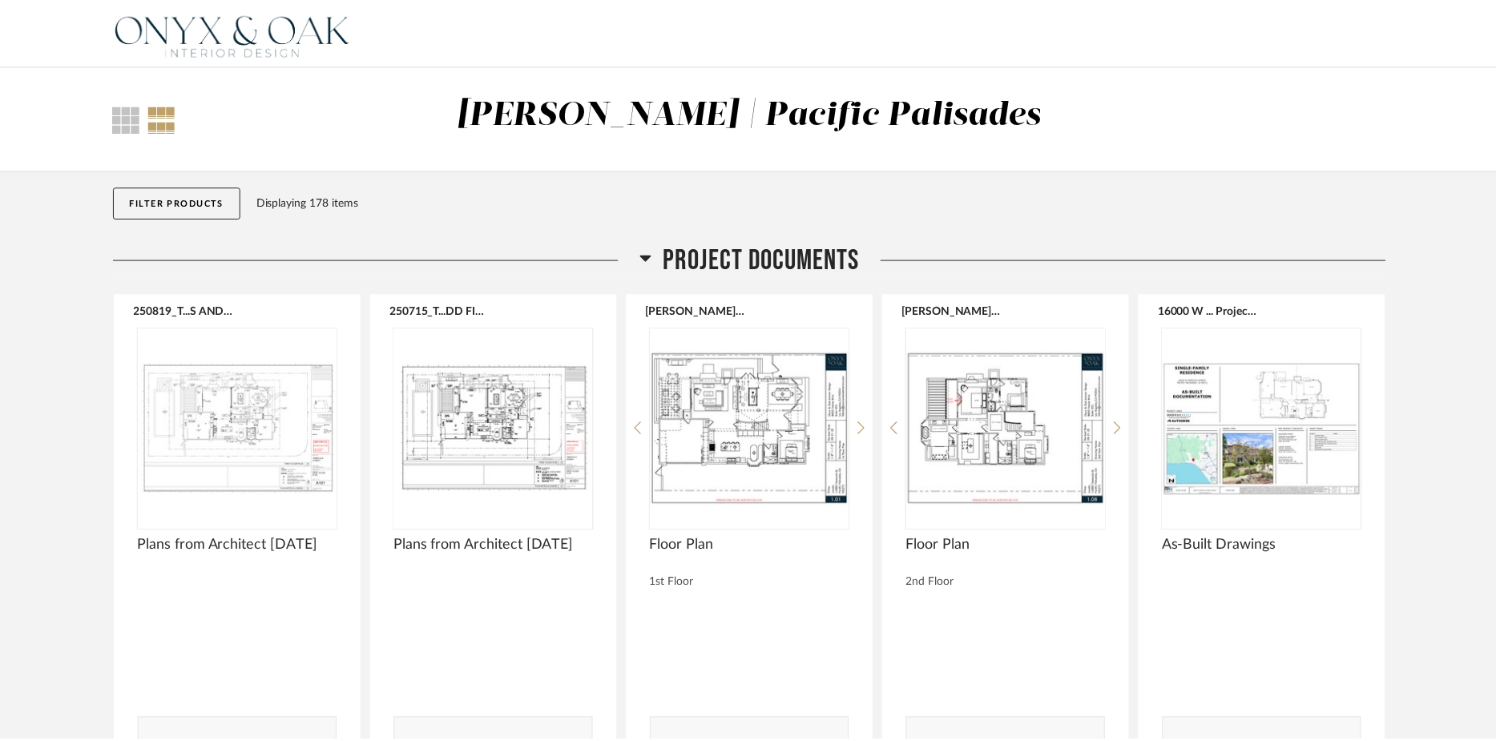
scroll to position [14634, 0]
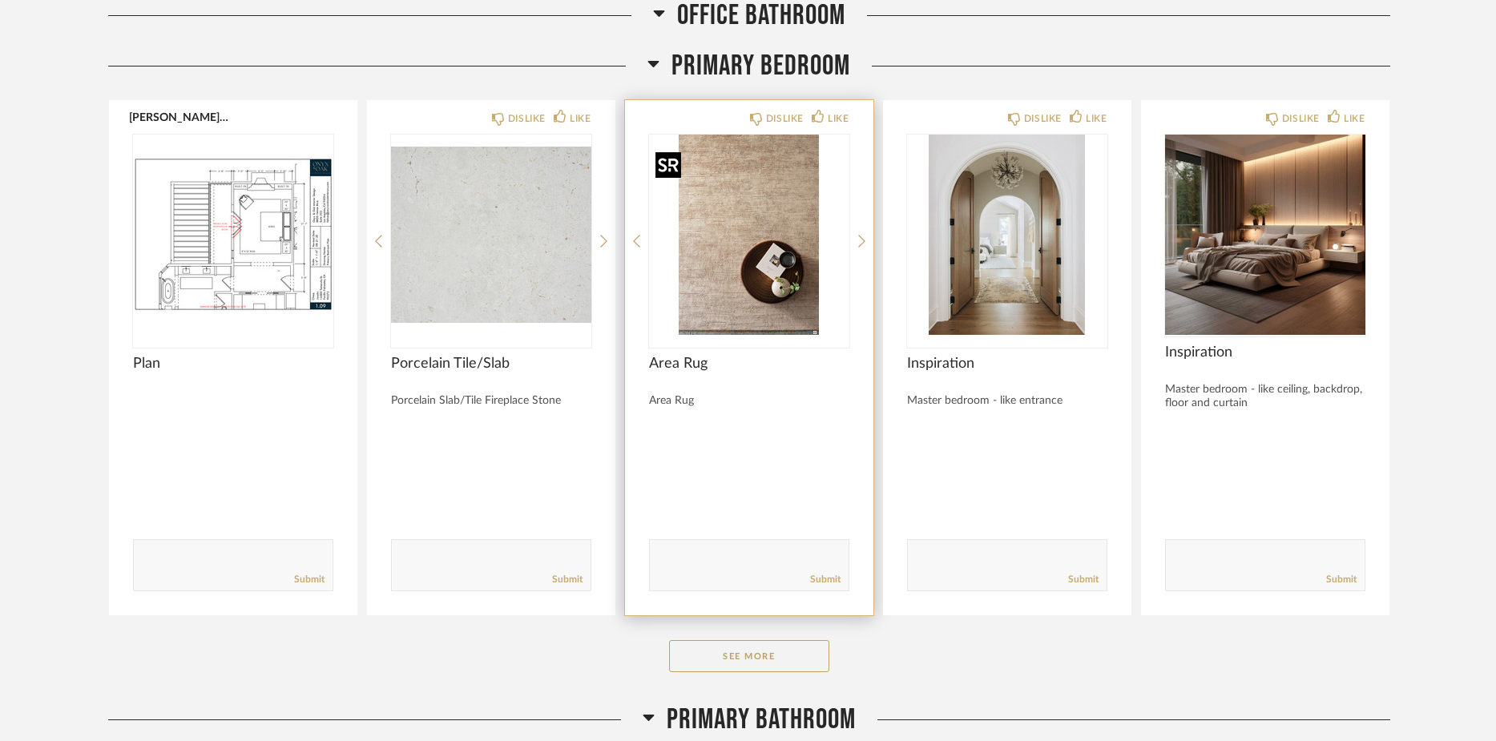
click at [703, 282] on img "0" at bounding box center [749, 235] width 200 height 200
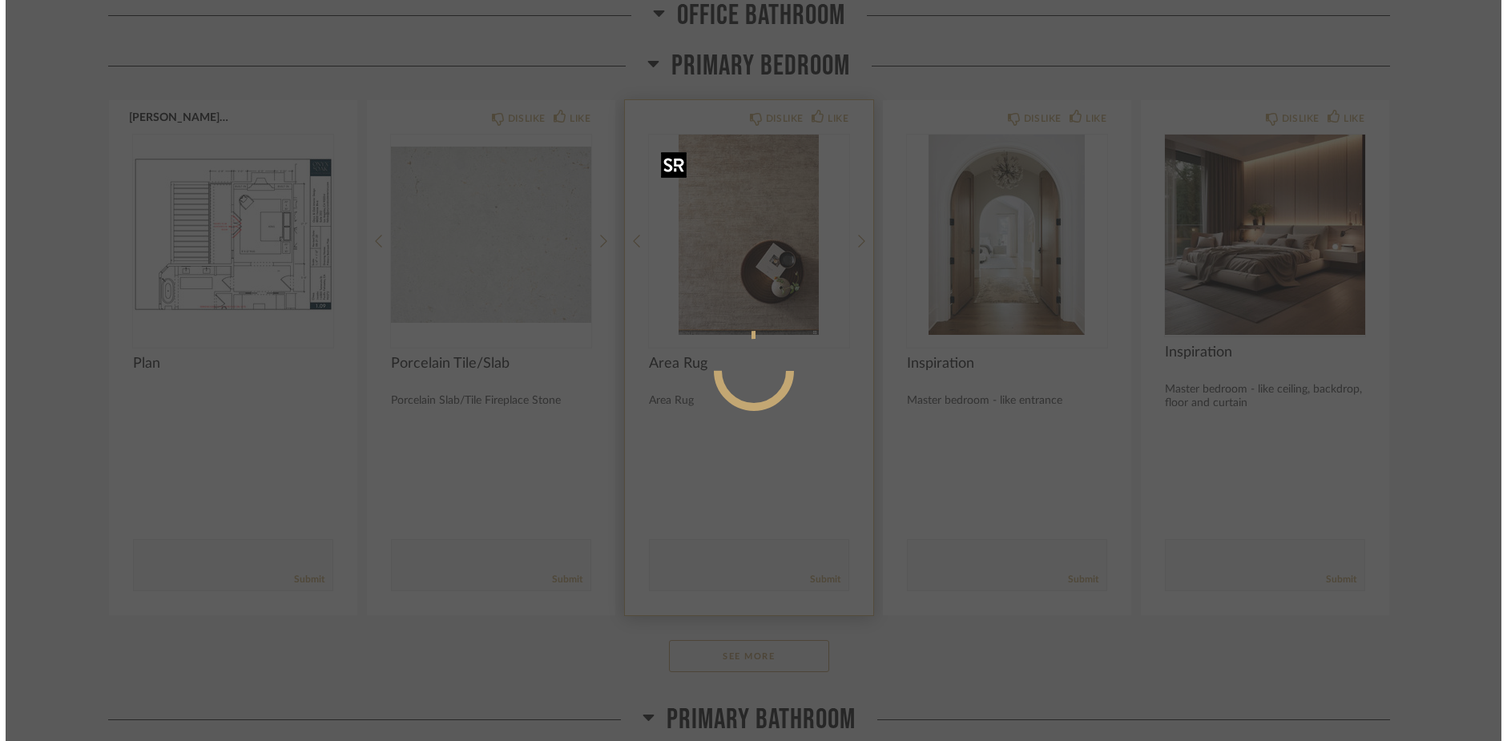
scroll to position [0, 0]
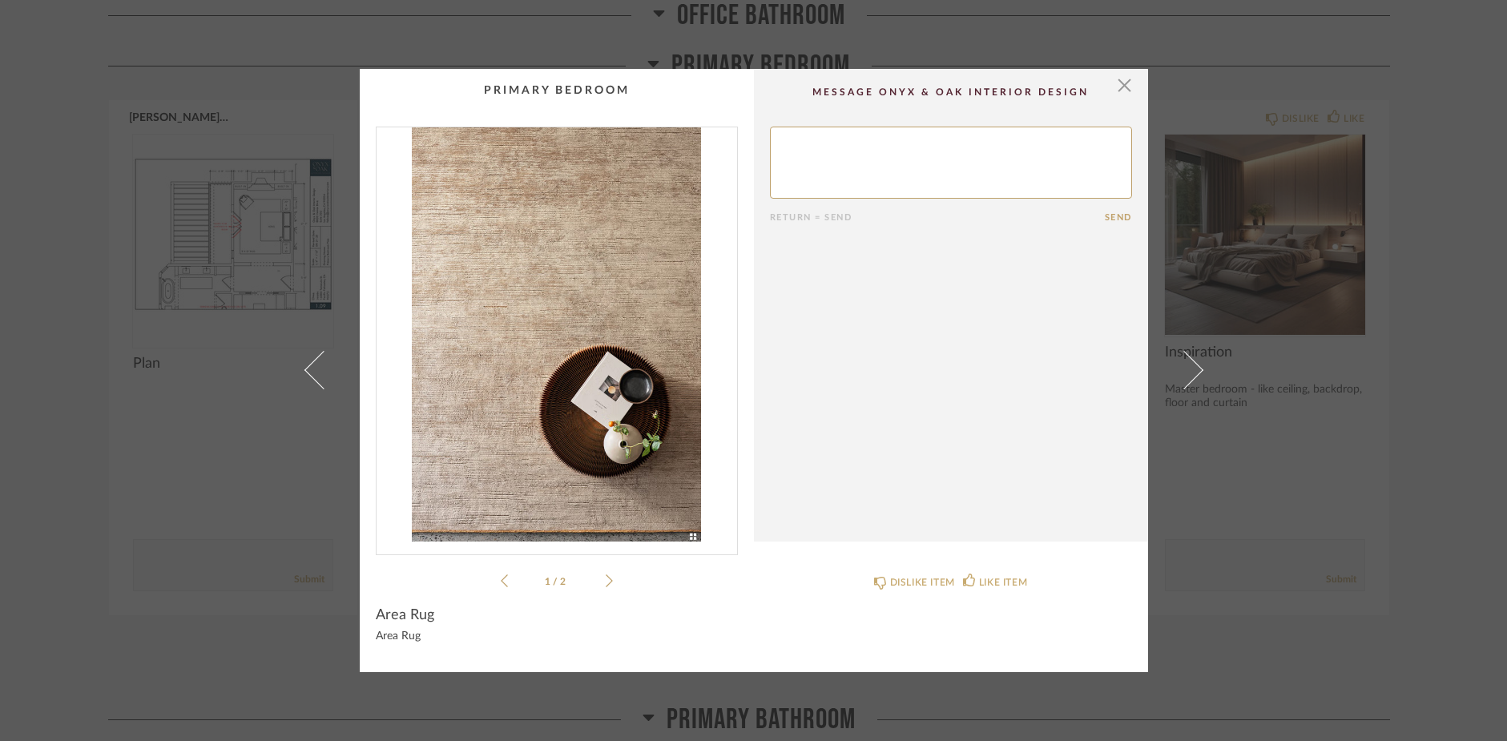
click at [606, 577] on icon at bounding box center [609, 581] width 7 height 14
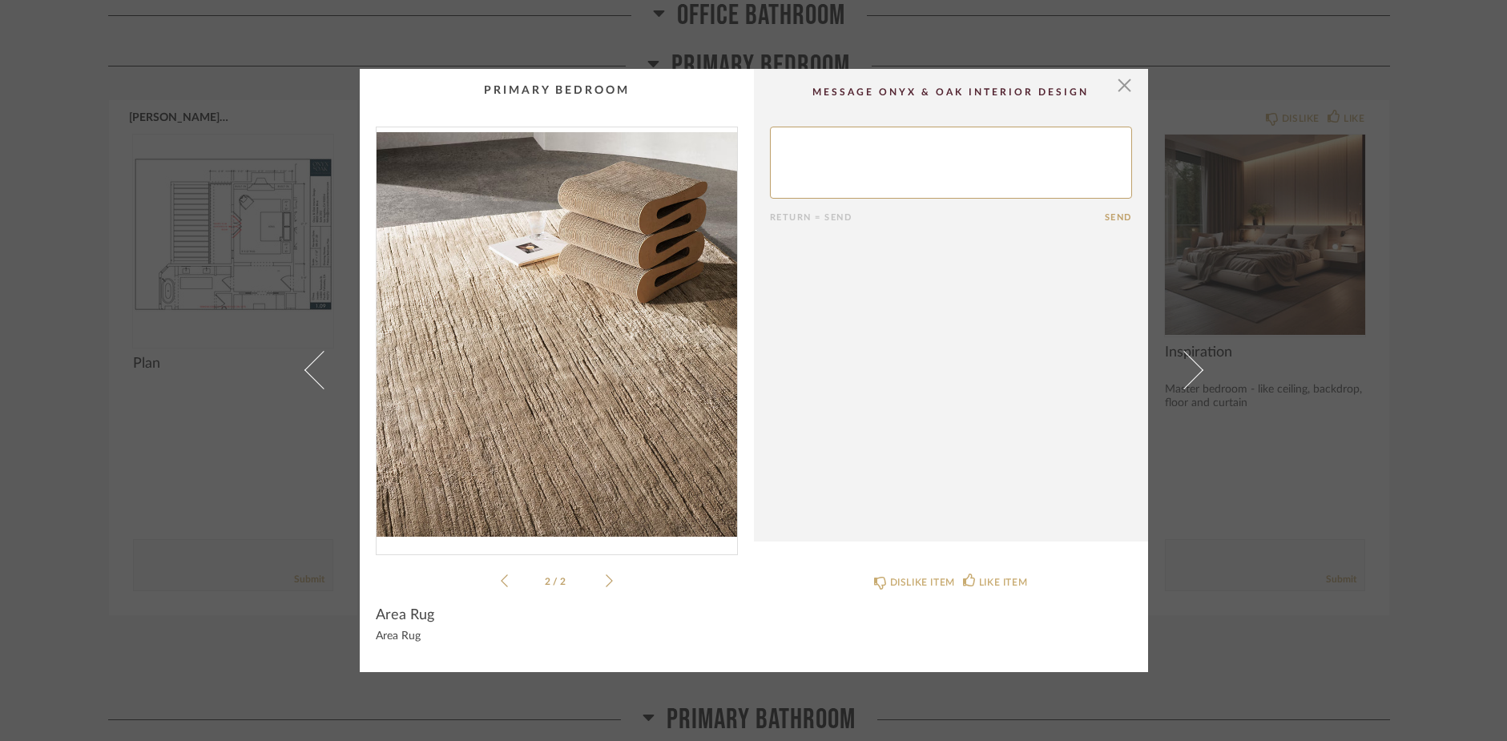
click at [606, 577] on icon at bounding box center [609, 581] width 7 height 14
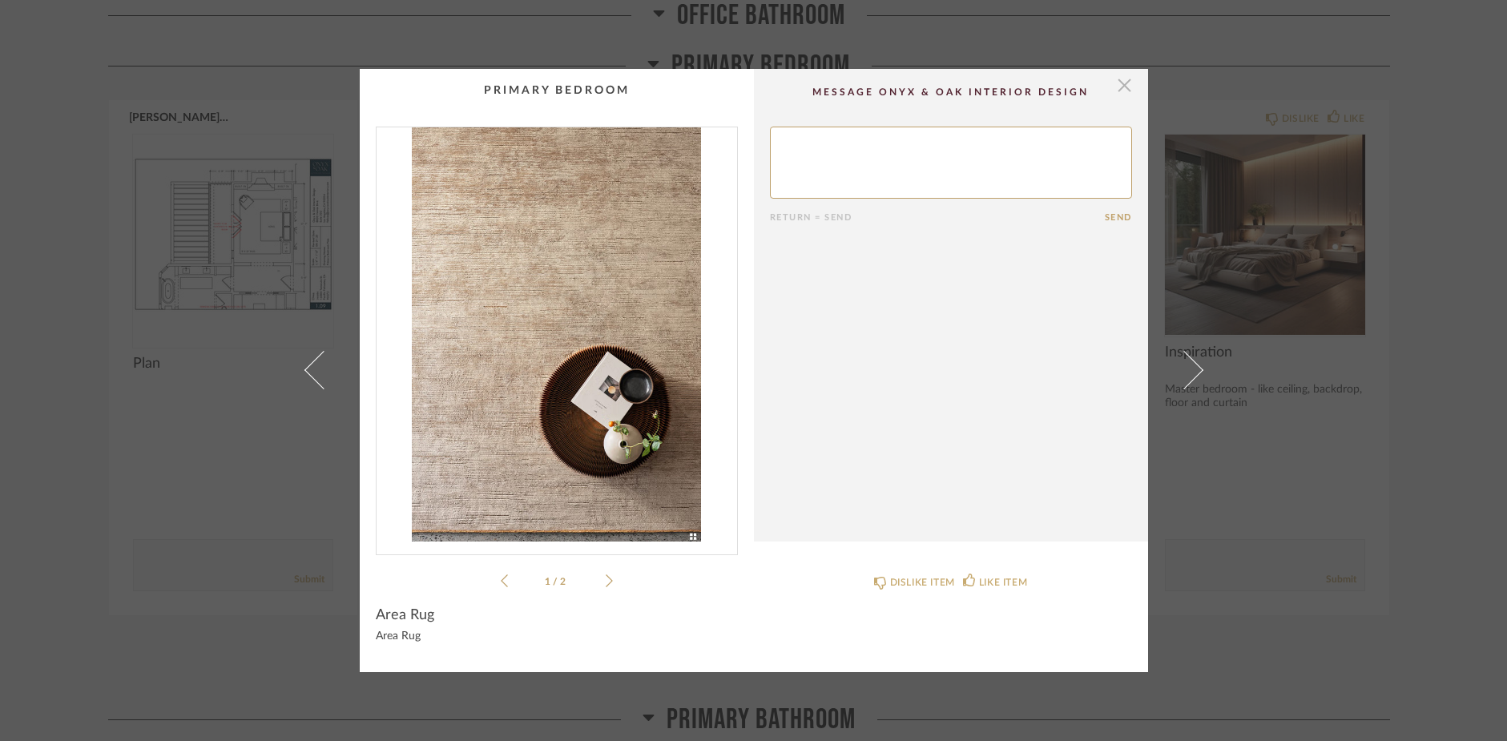
click at [1122, 91] on span "button" at bounding box center [1125, 85] width 32 height 32
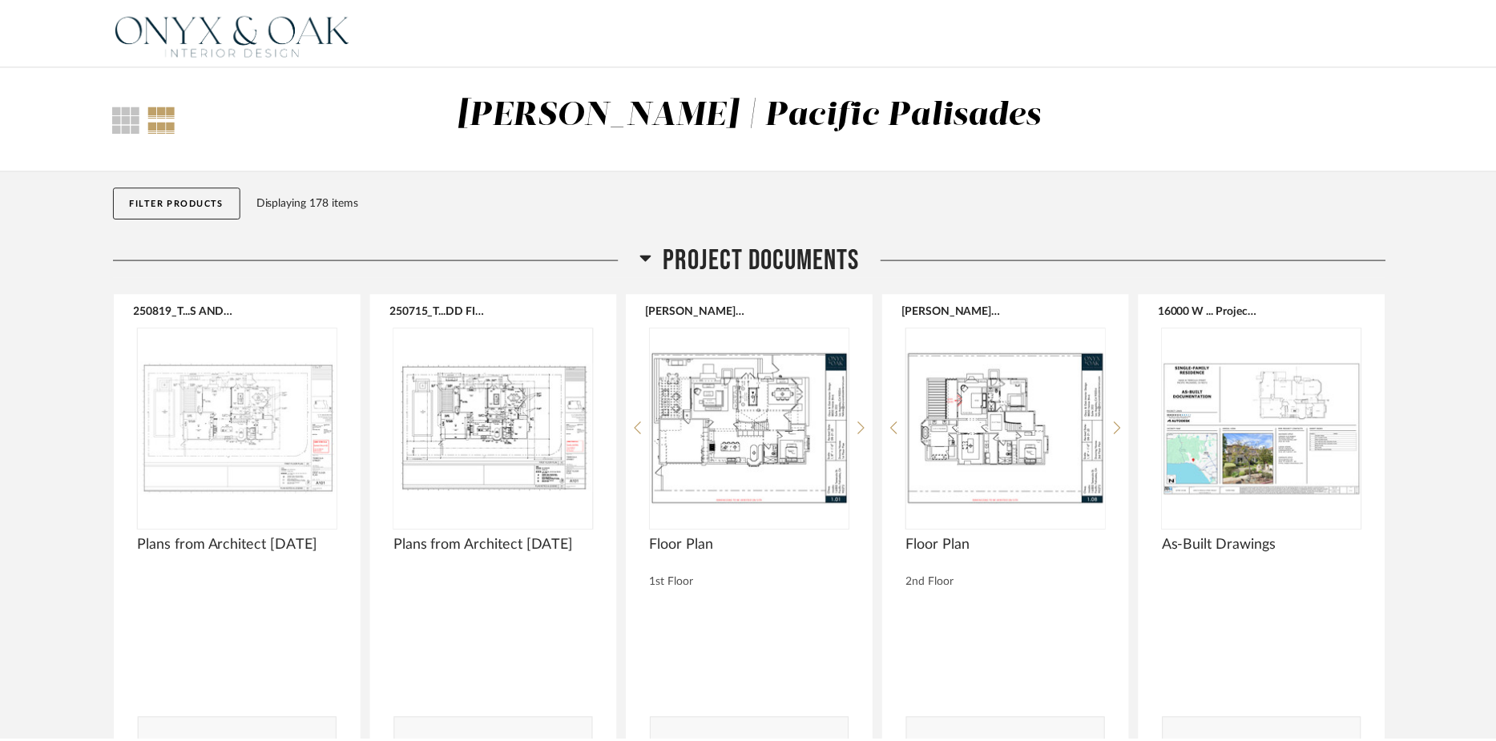
scroll to position [14634, 0]
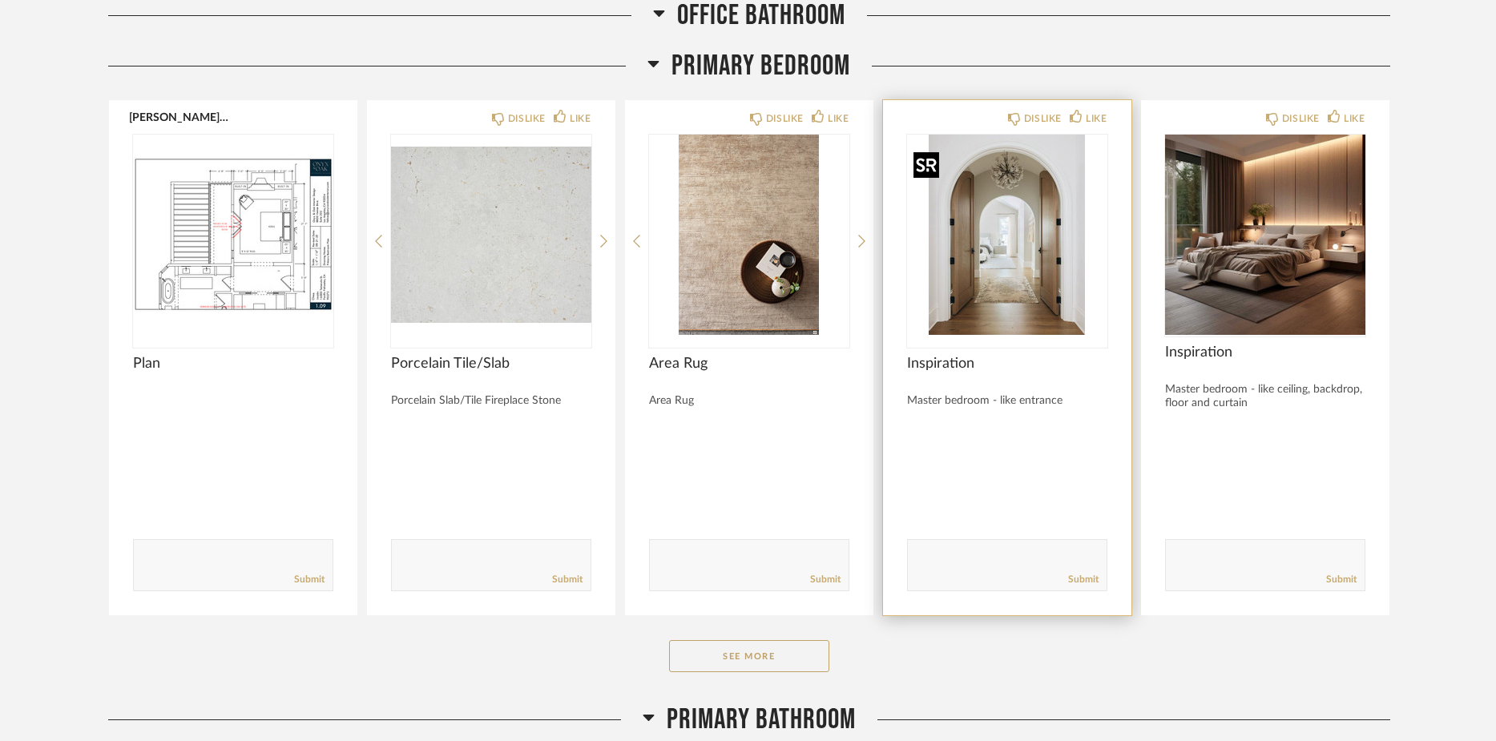
click at [1037, 308] on img "0" at bounding box center [1007, 235] width 200 height 200
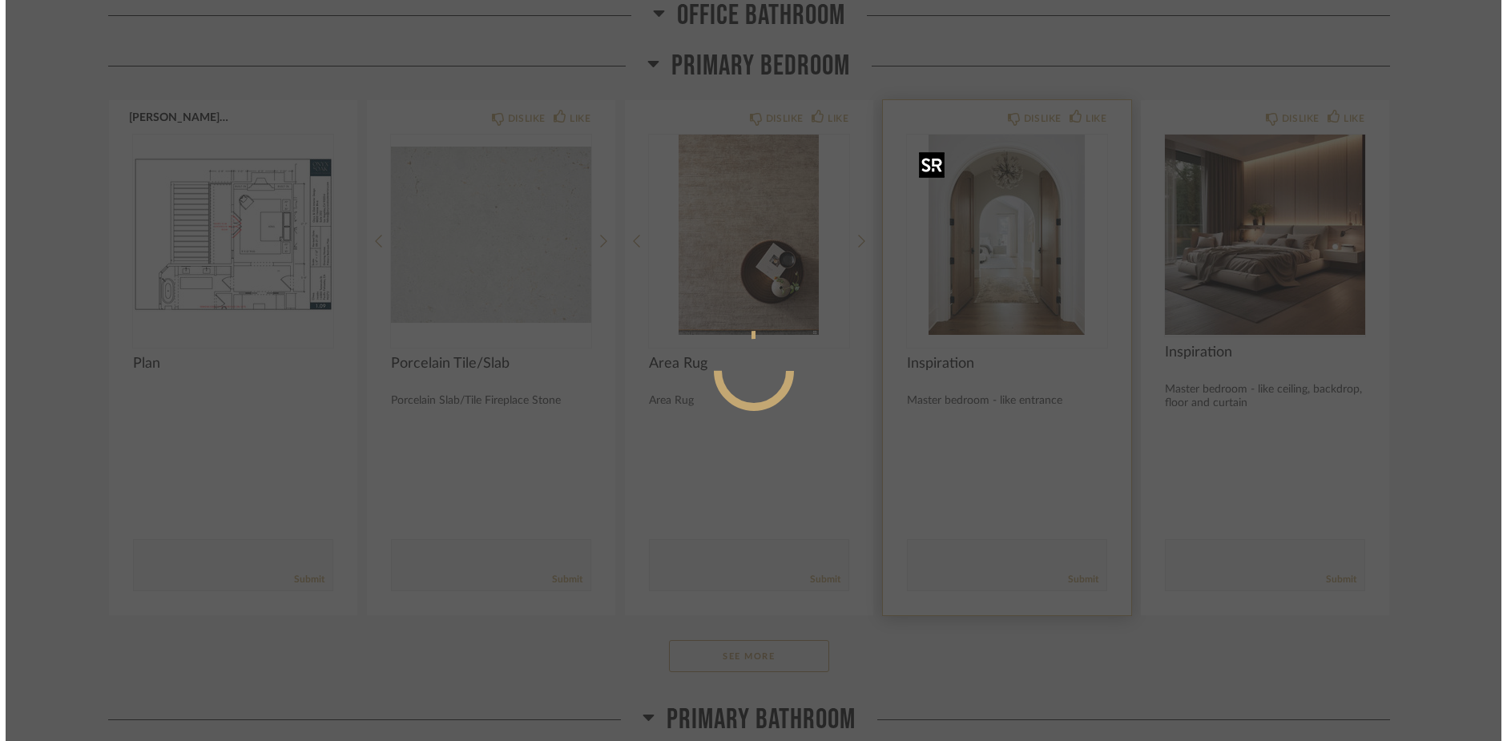
scroll to position [0, 0]
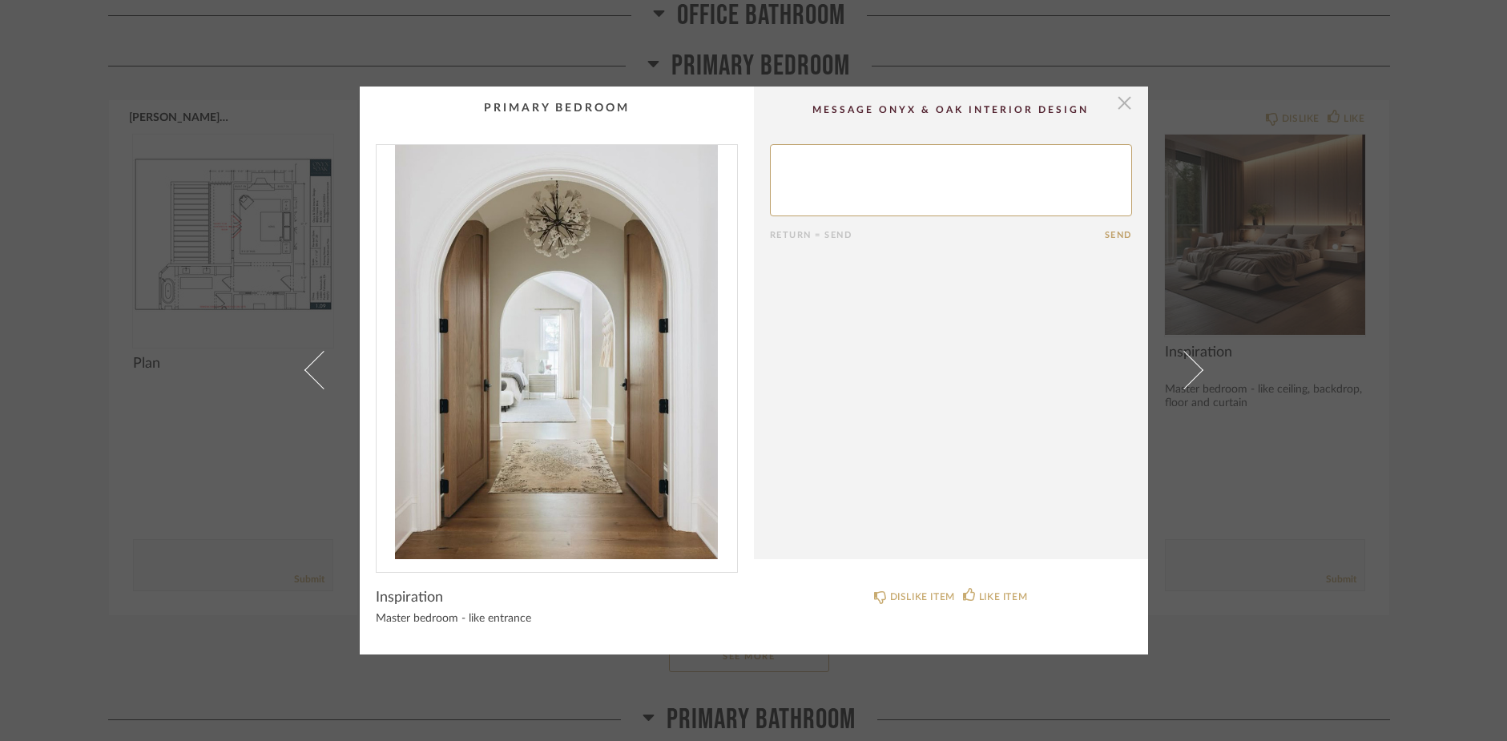
click at [1117, 99] on span "button" at bounding box center [1125, 103] width 32 height 32
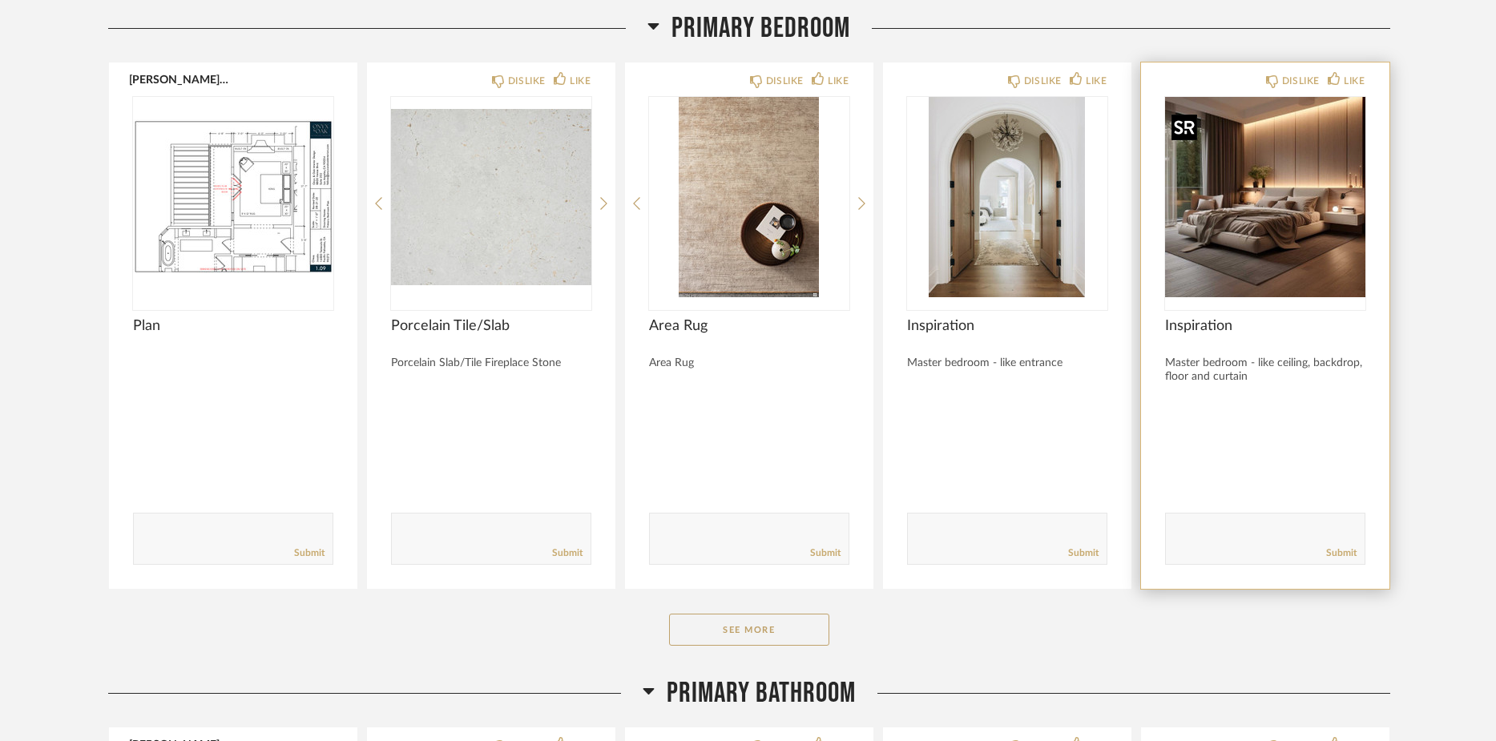
scroll to position [14673, 0]
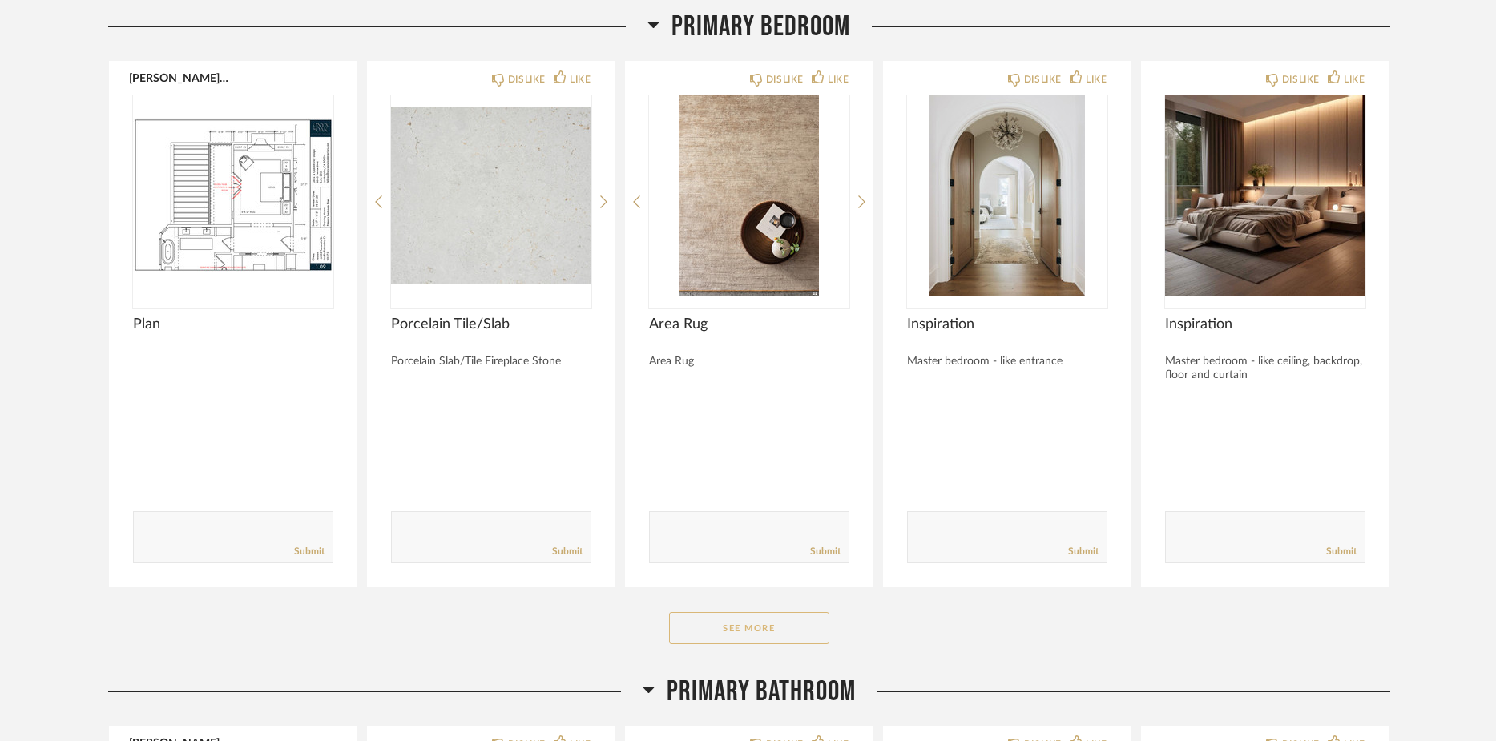
click at [795, 632] on button "See More" at bounding box center [749, 628] width 160 height 32
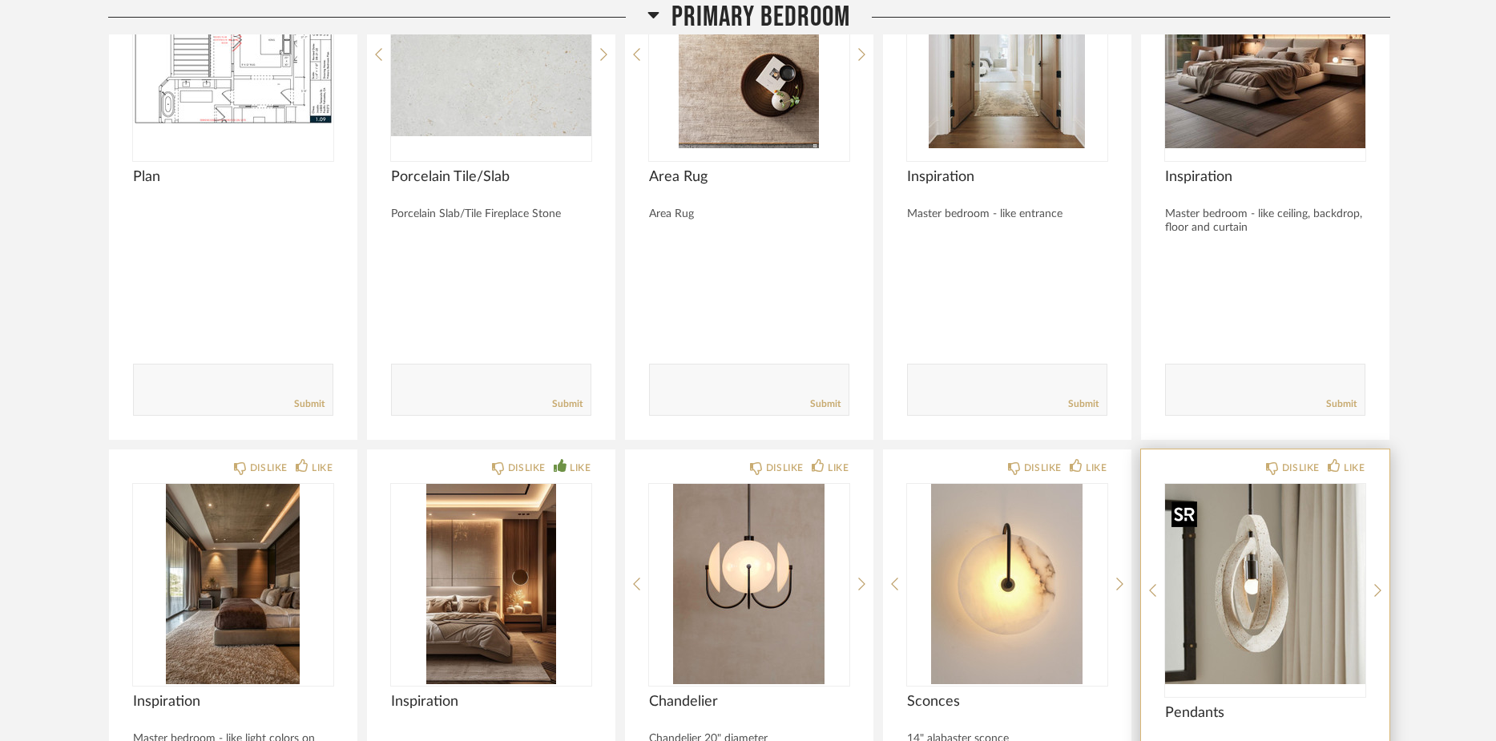
scroll to position [14864, 0]
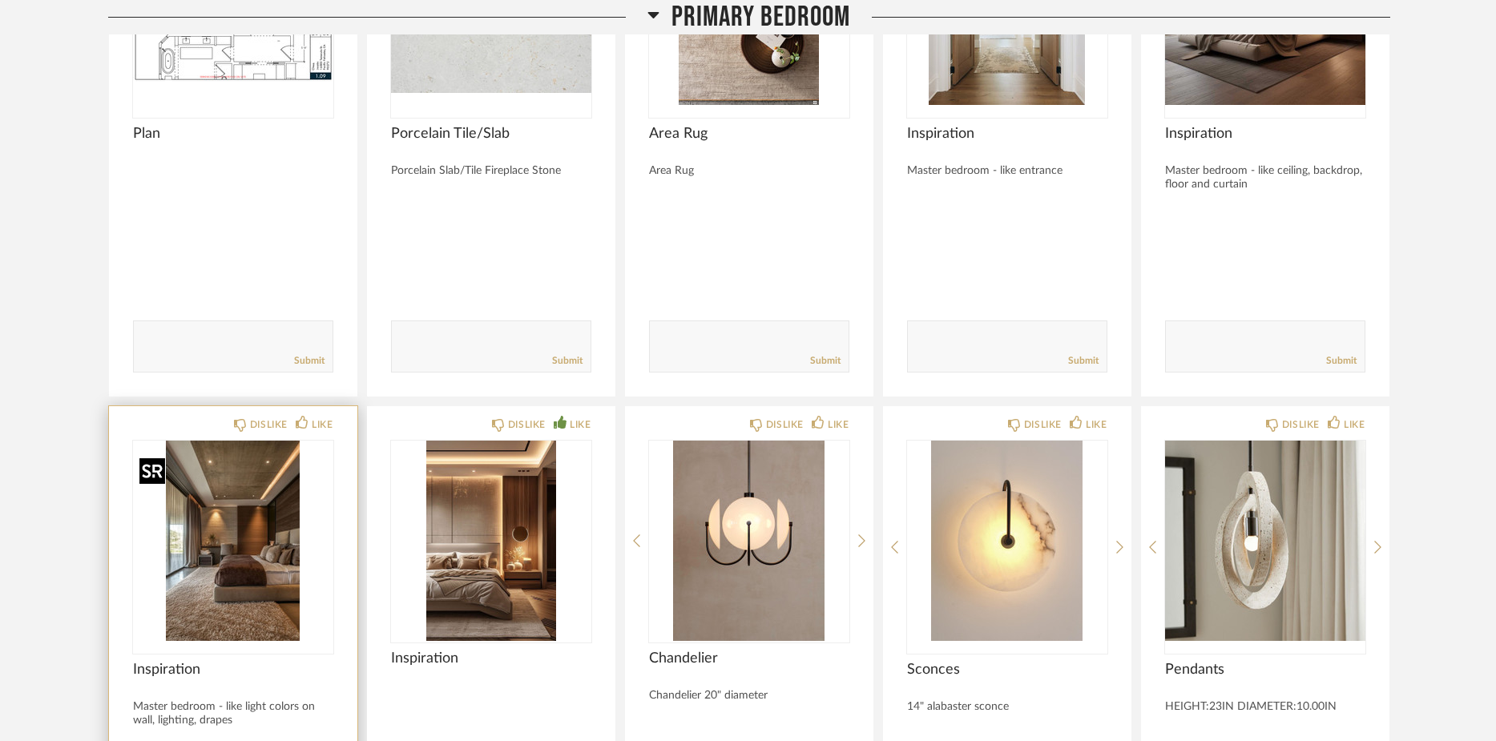
click at [0, 0] on img at bounding box center [0, 0] width 0 height 0
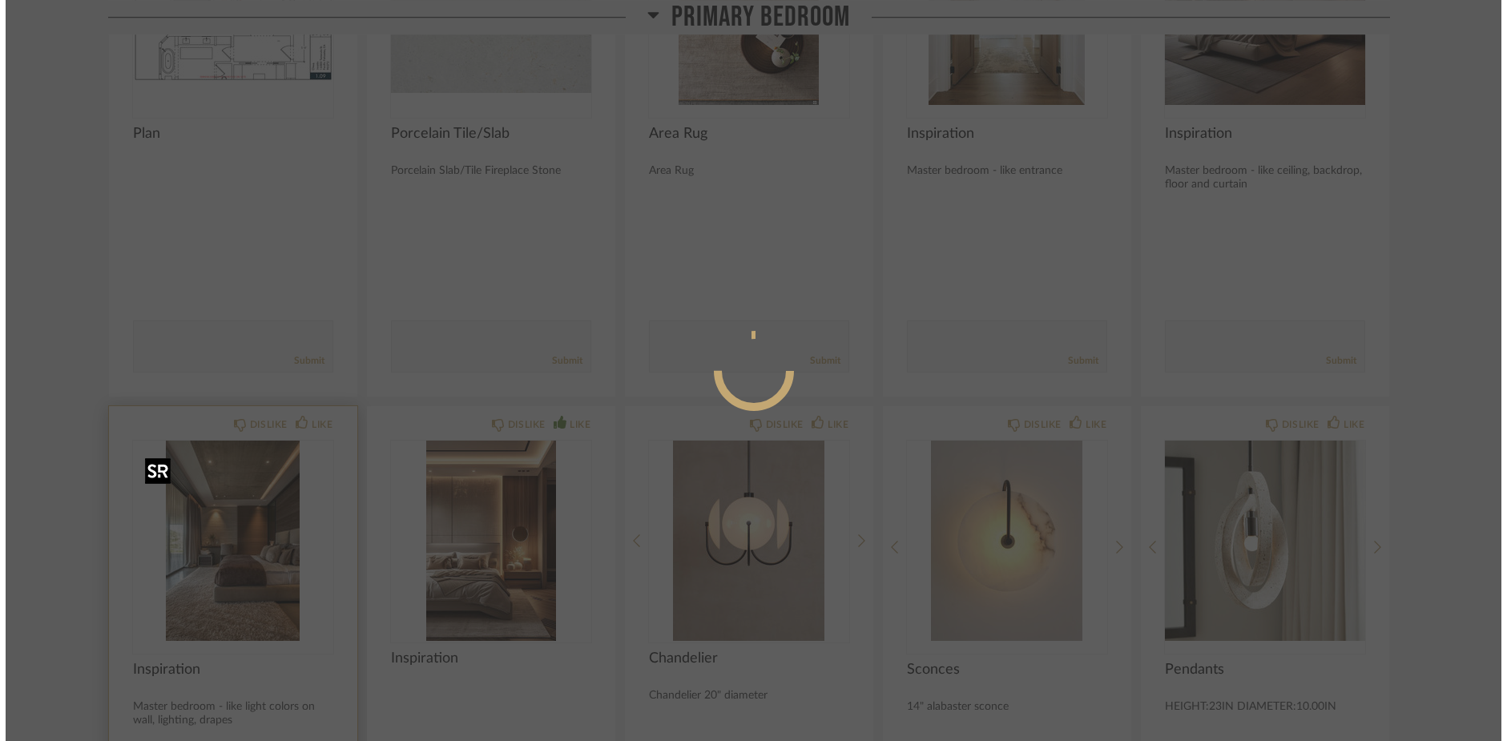
scroll to position [0, 0]
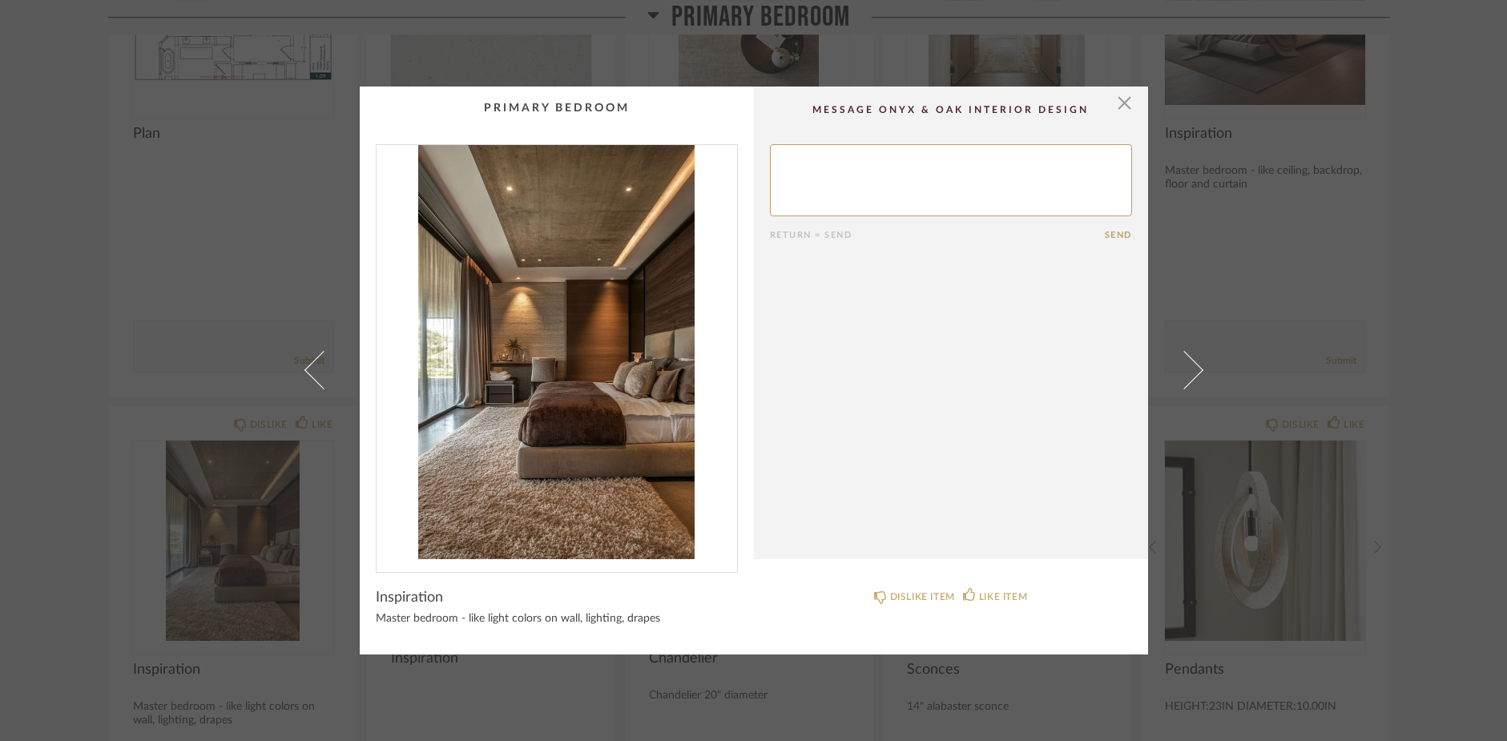
click at [546, 339] on img "0" at bounding box center [556, 352] width 360 height 414
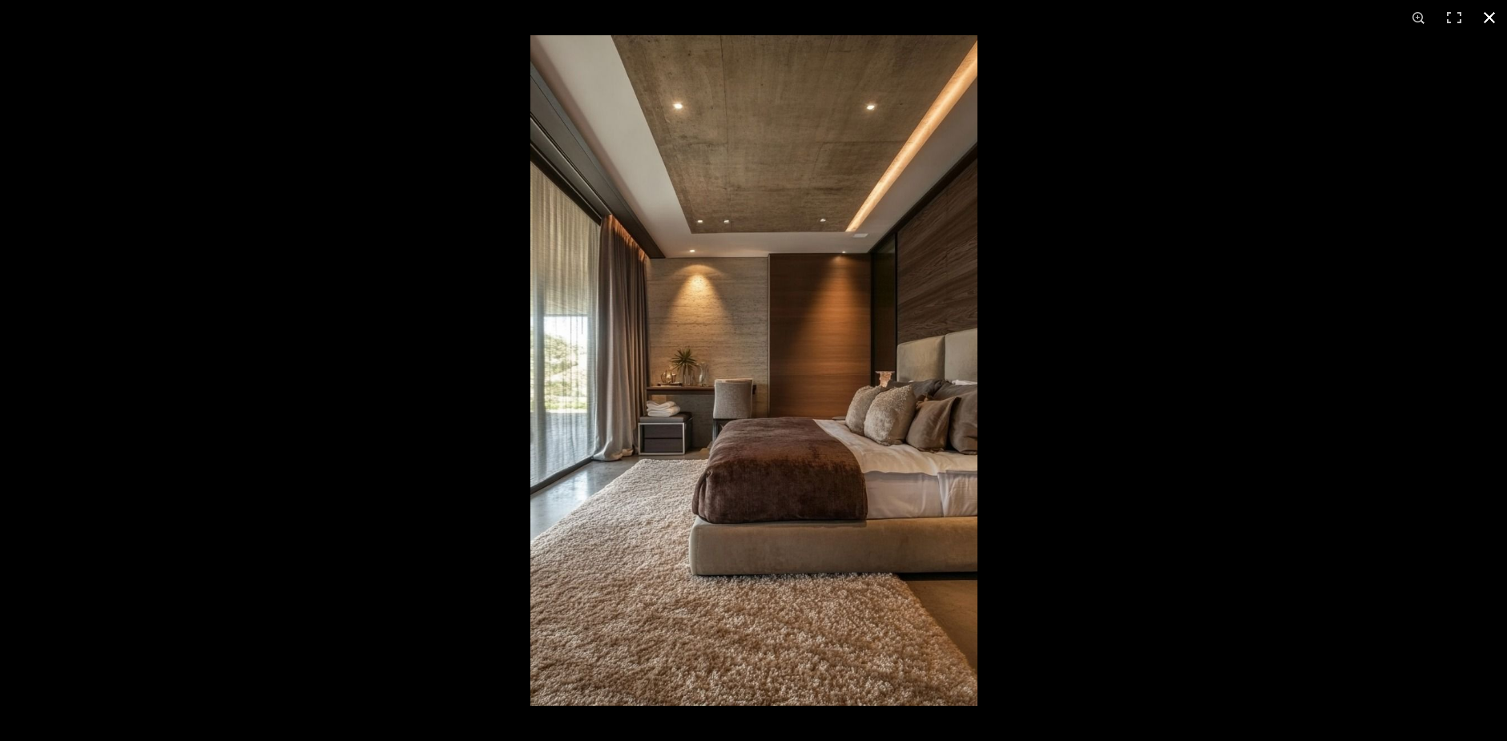
click at [1488, 18] on button at bounding box center [1489, 17] width 35 height 35
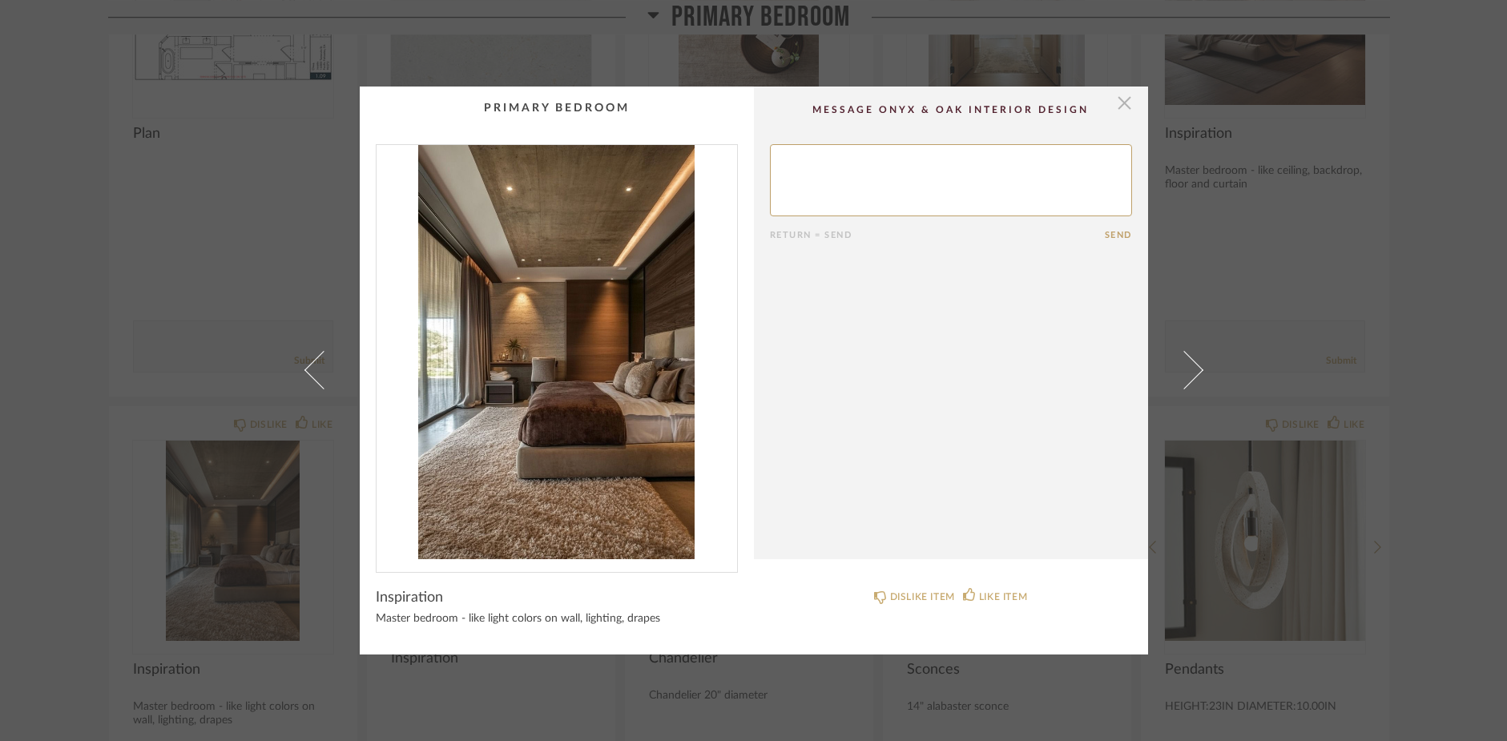
click at [1119, 106] on span "button" at bounding box center [1125, 103] width 32 height 32
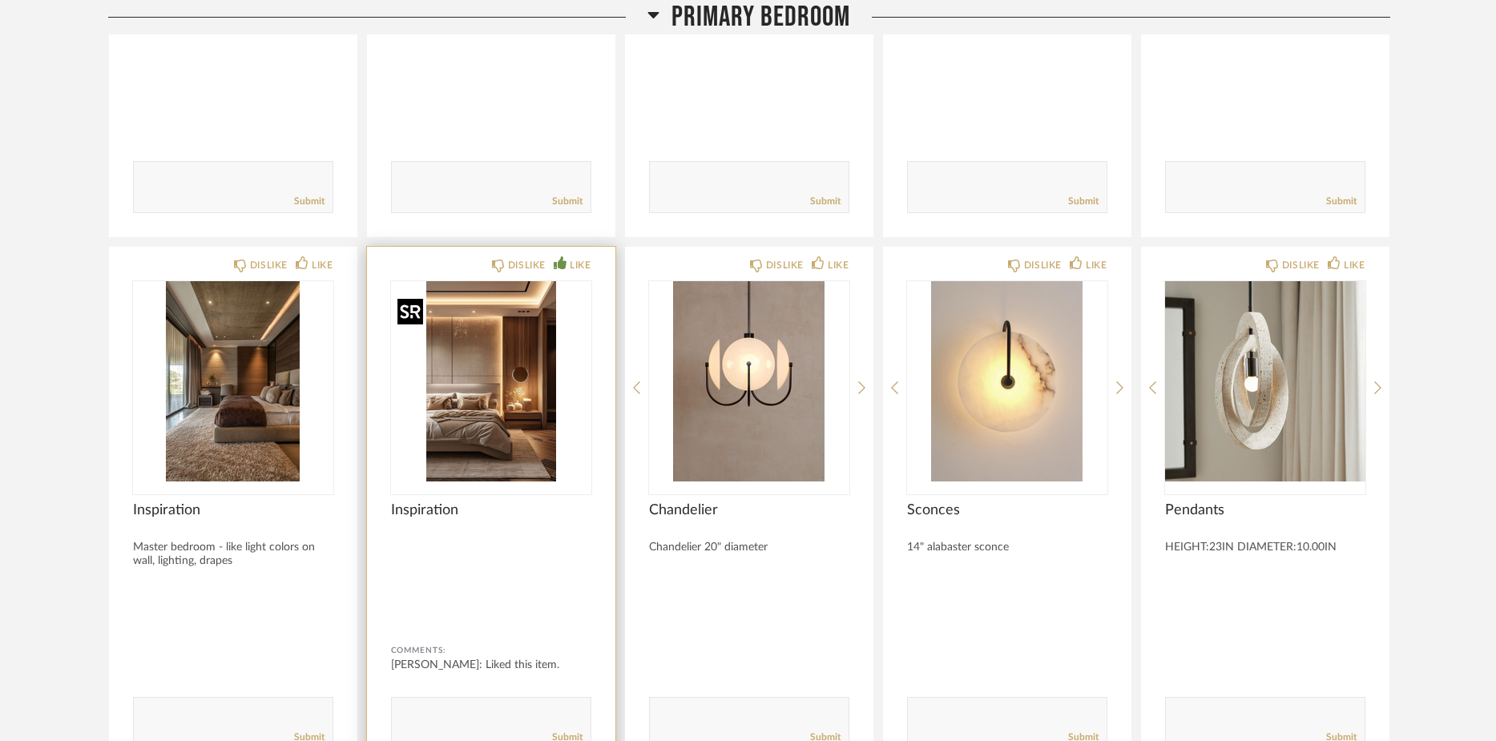
scroll to position [15063, 0]
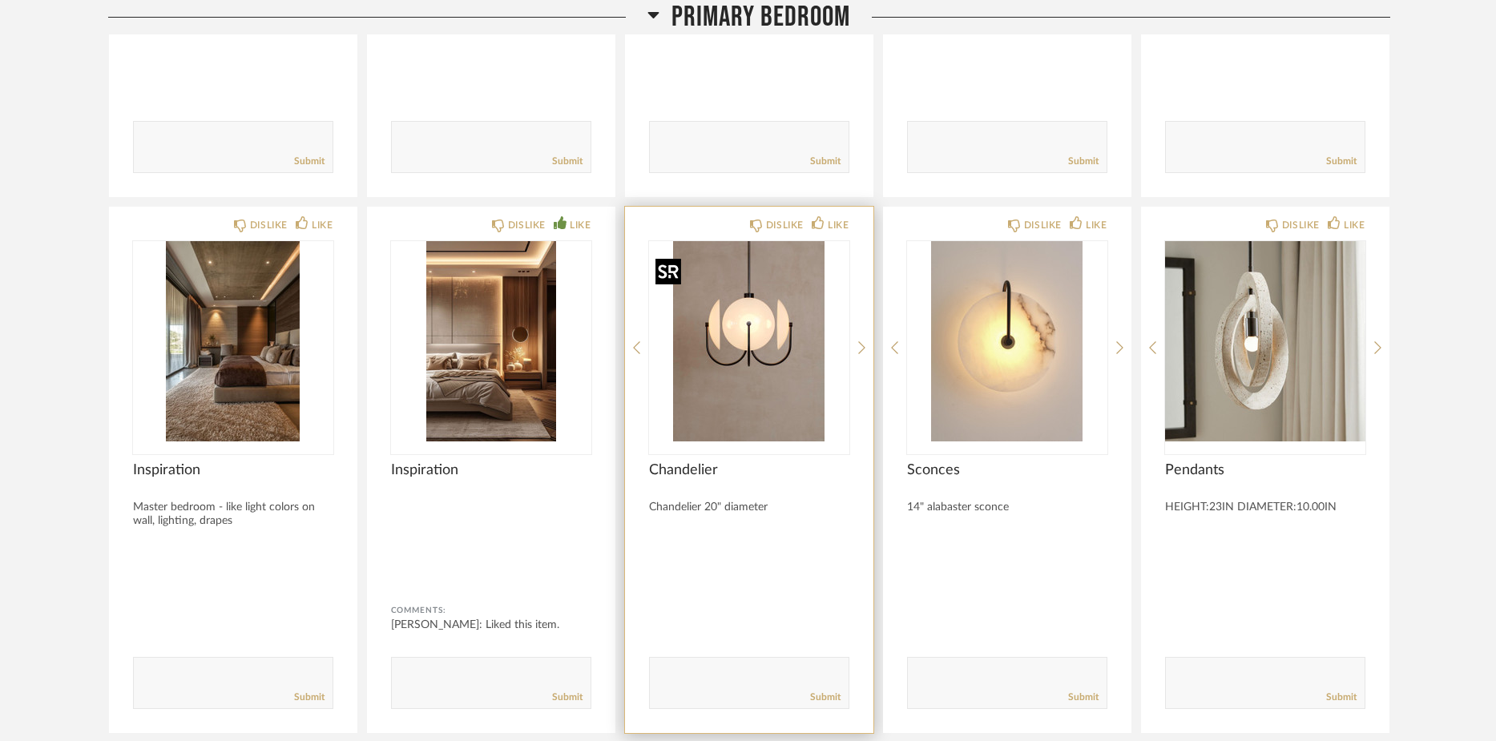
click at [787, 357] on img "0" at bounding box center [749, 341] width 200 height 200
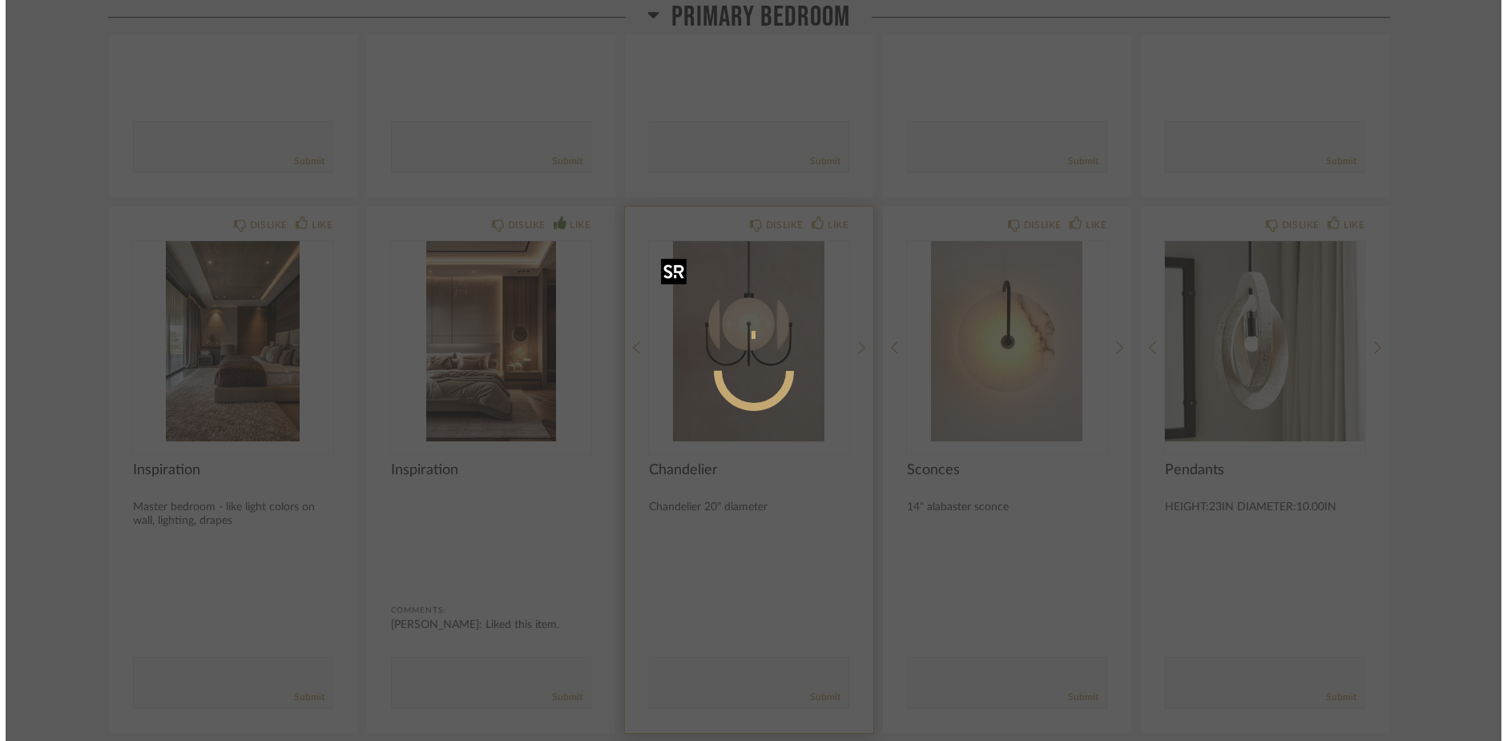
scroll to position [0, 0]
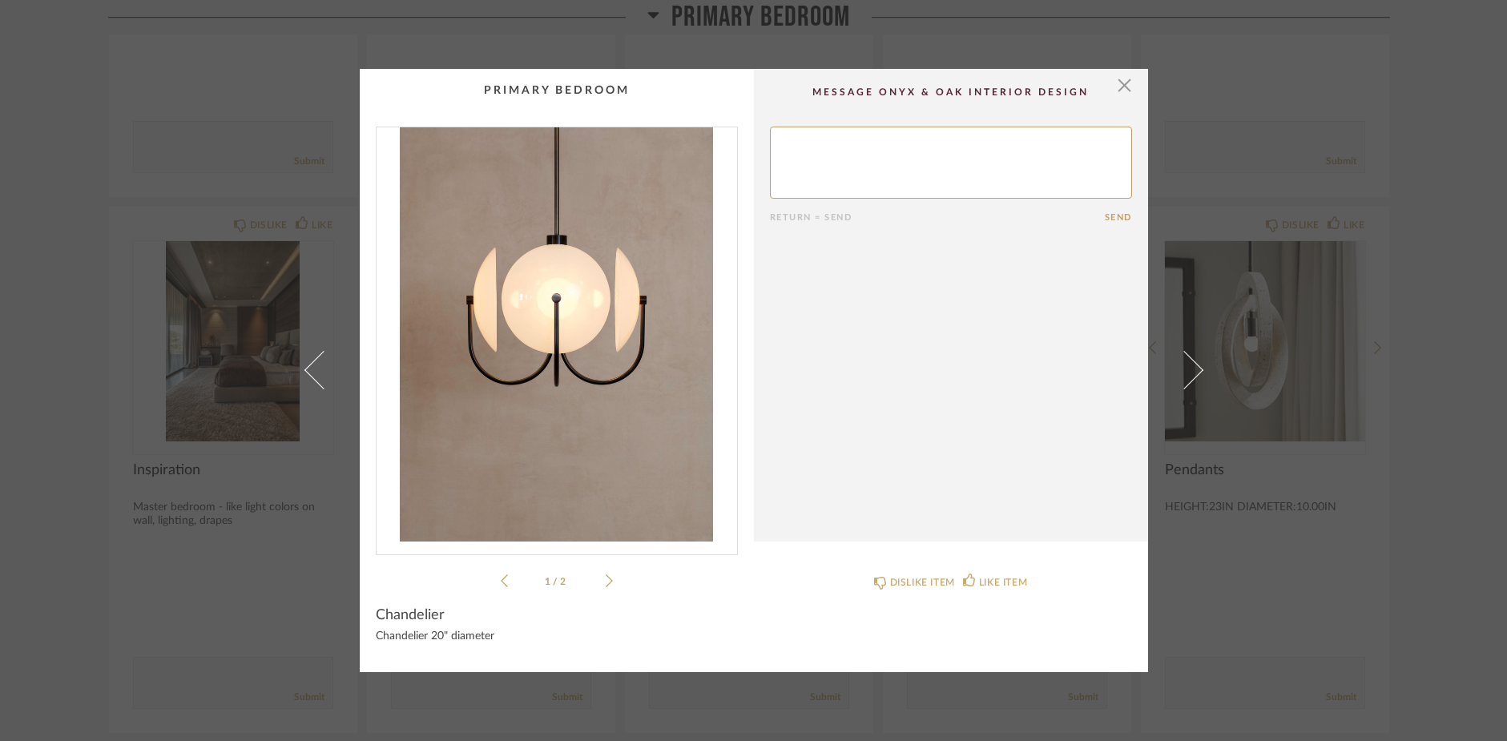
click at [562, 380] on img "0" at bounding box center [556, 334] width 360 height 414
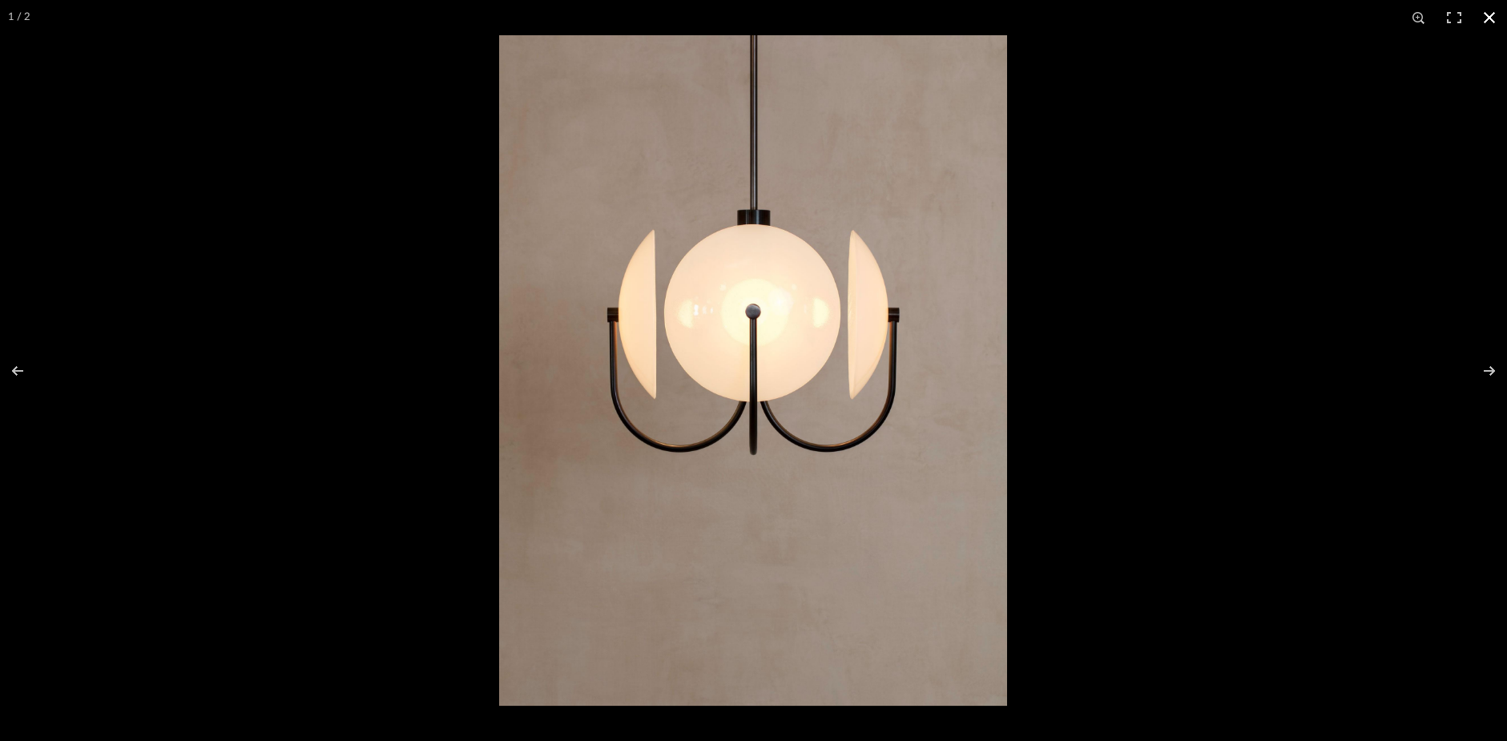
click at [1479, 19] on button at bounding box center [1489, 17] width 35 height 35
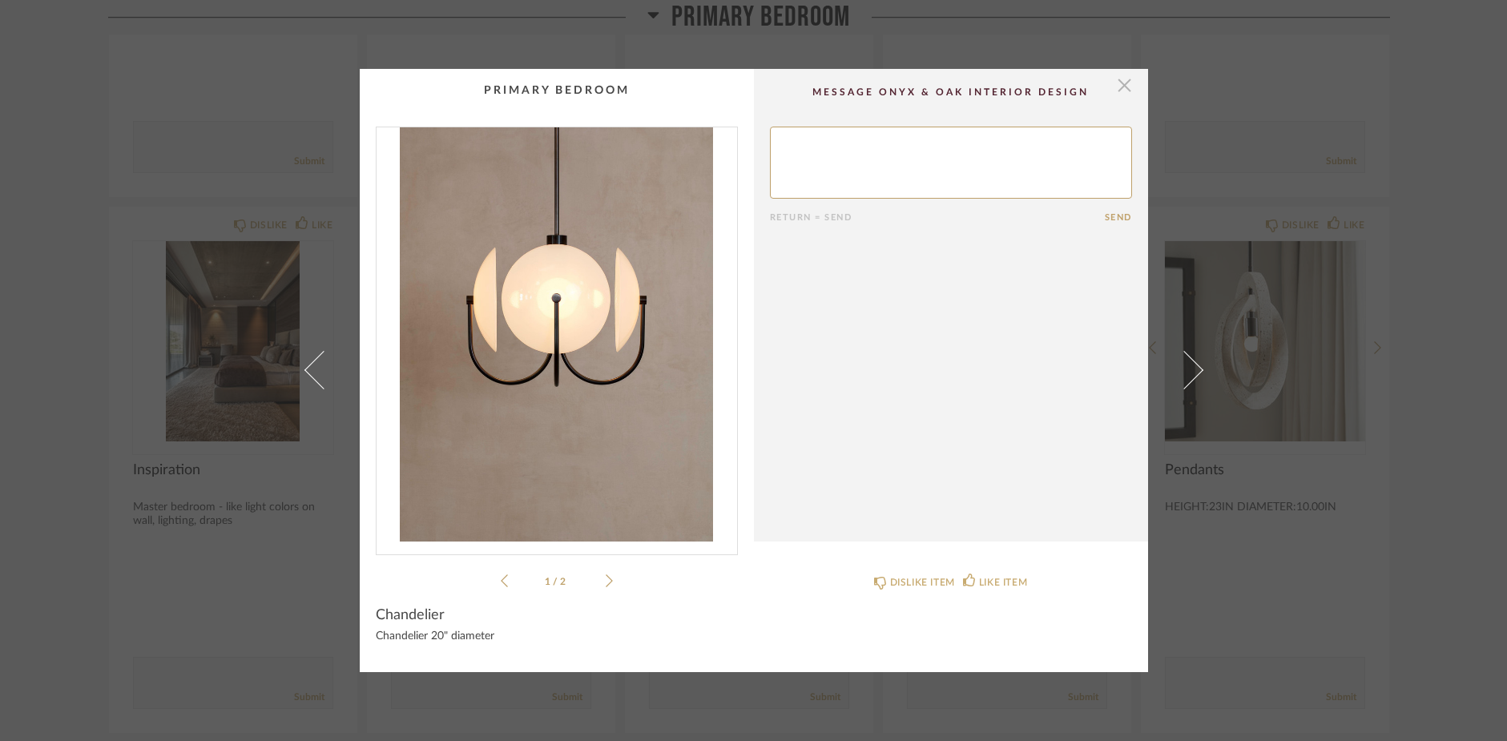
click at [1122, 86] on span "button" at bounding box center [1125, 85] width 32 height 32
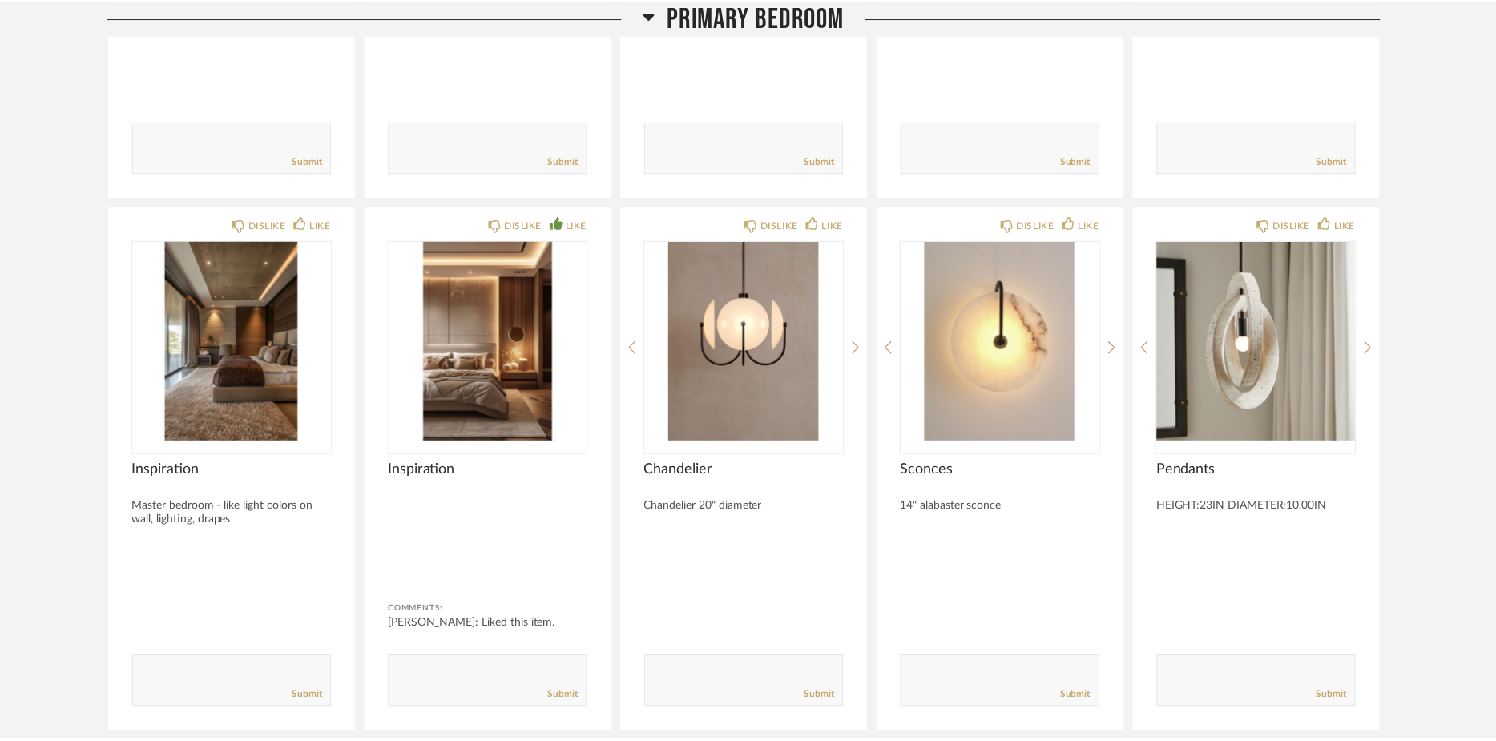
scroll to position [15063, 0]
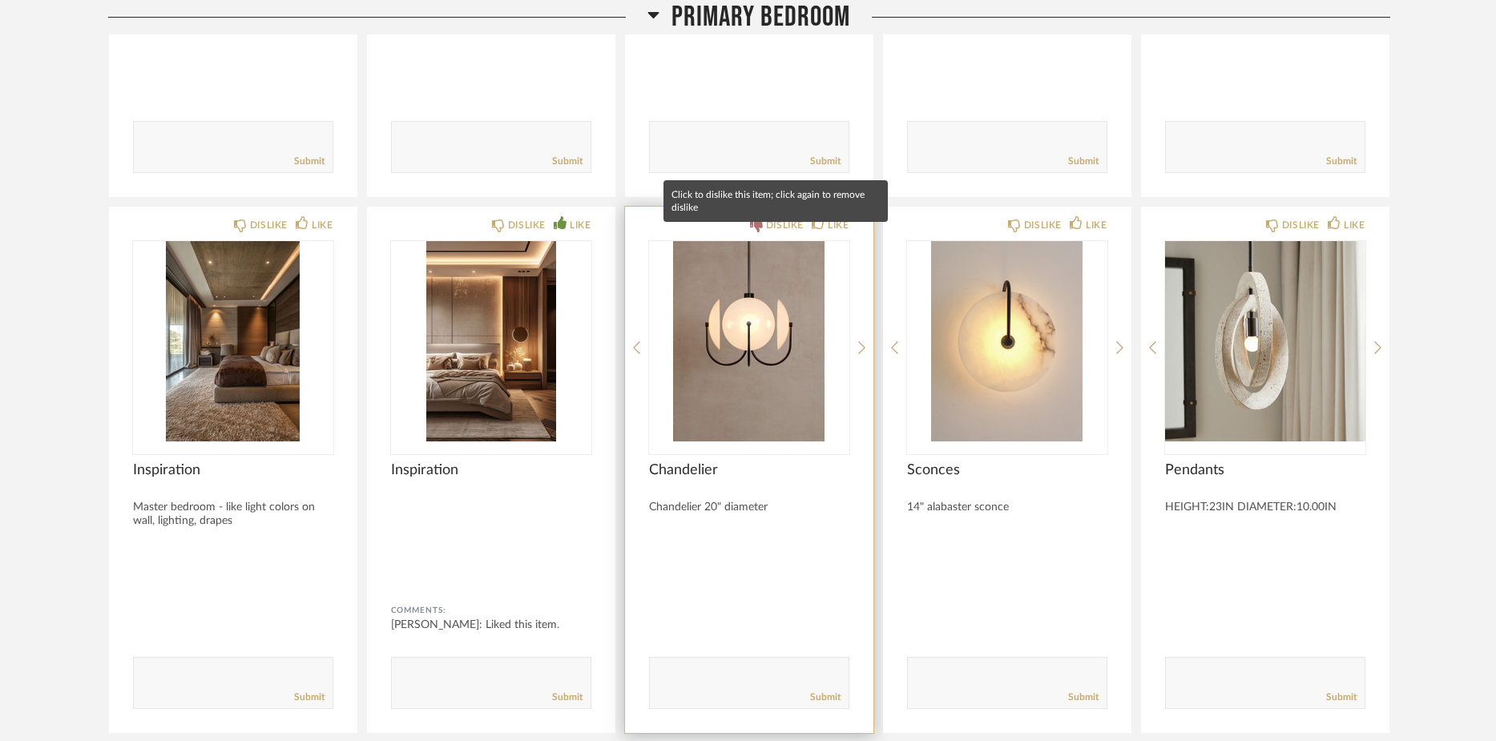
click at [754, 232] on icon at bounding box center [756, 225] width 13 height 13
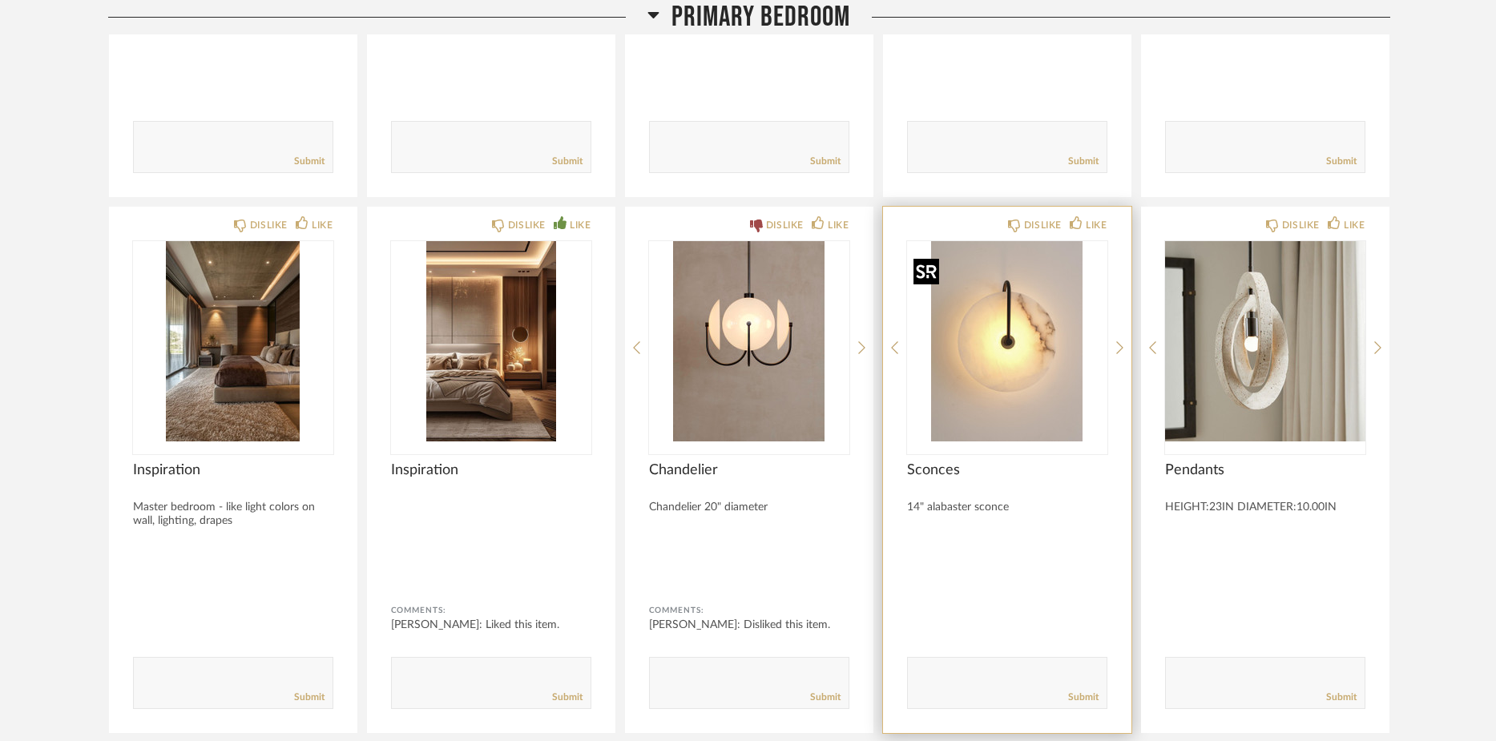
click at [1030, 356] on img "0" at bounding box center [1007, 341] width 200 height 200
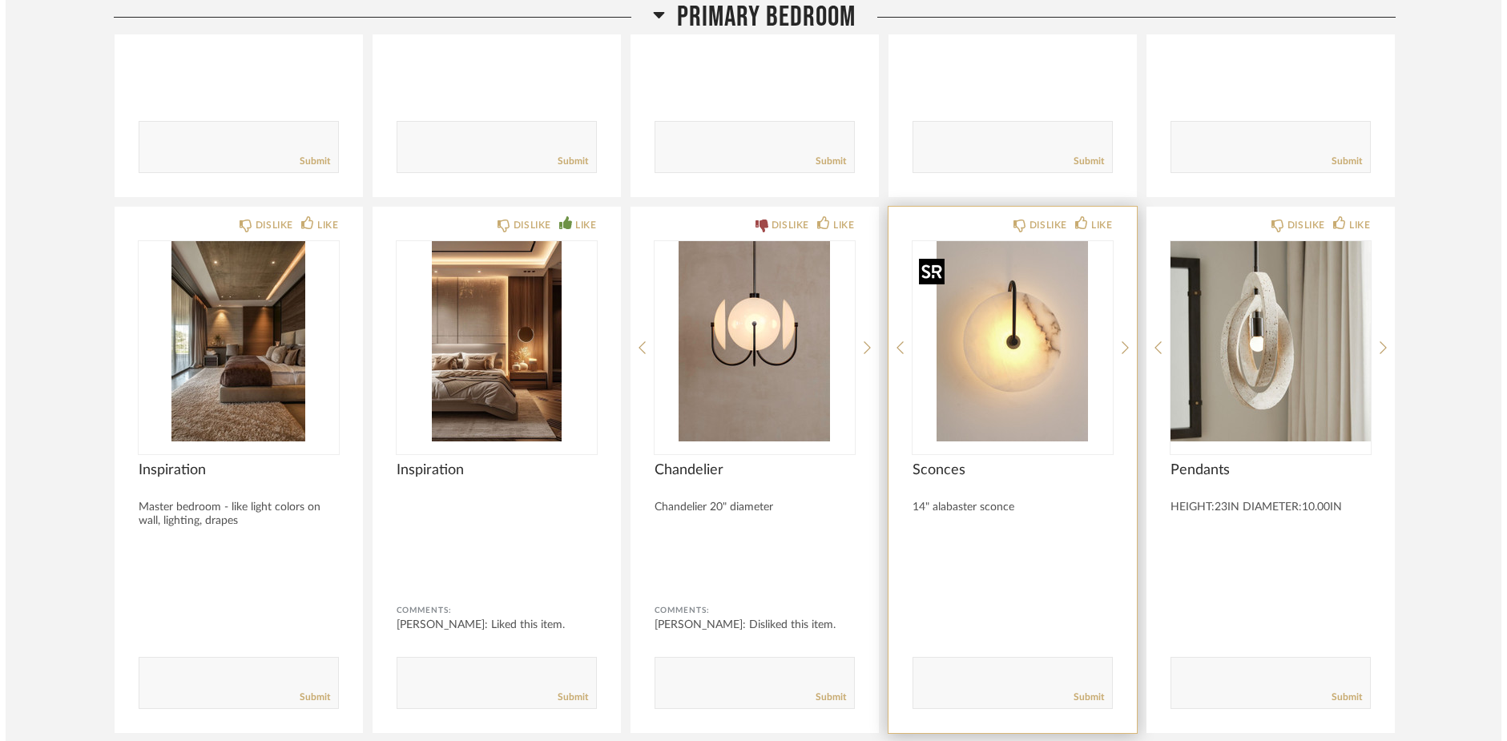
scroll to position [0, 0]
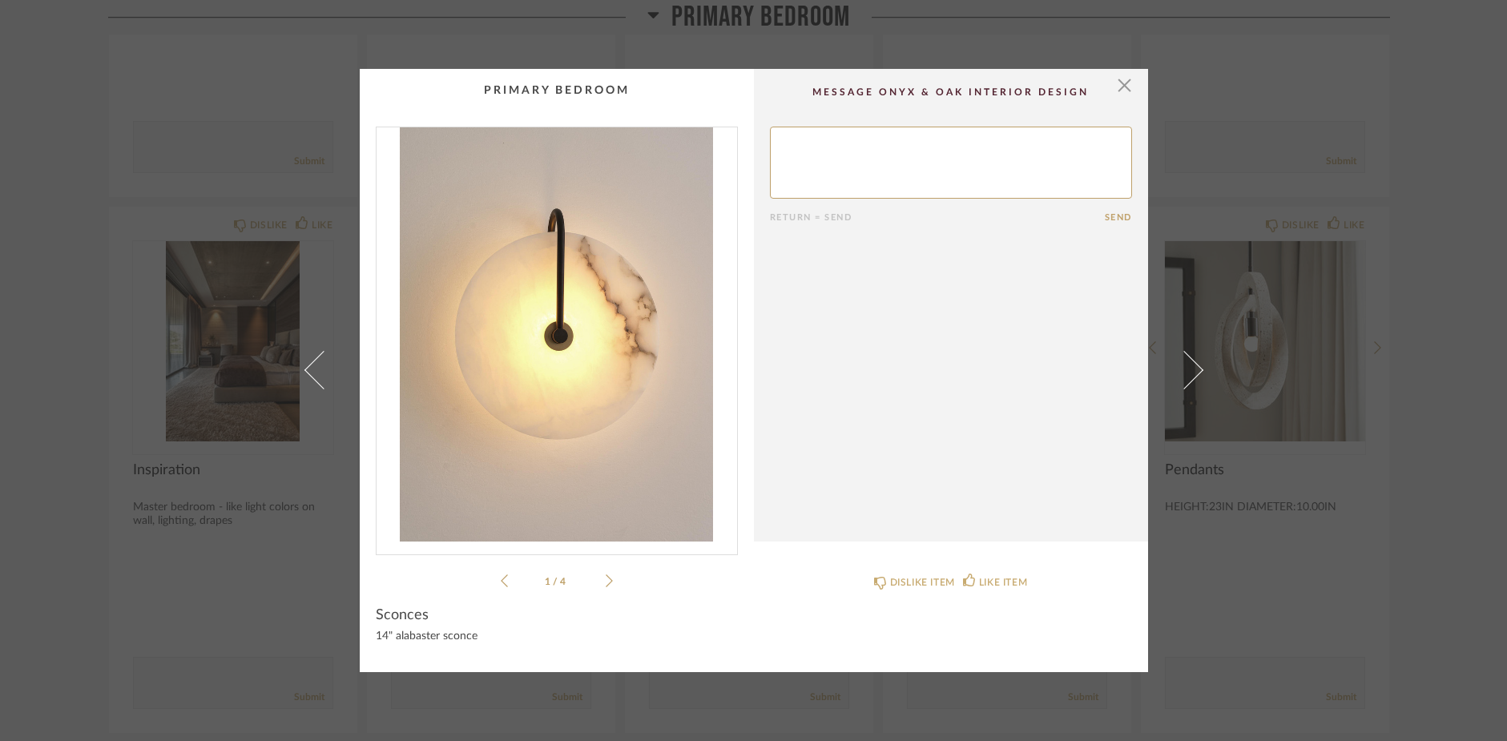
click at [606, 585] on icon at bounding box center [609, 581] width 7 height 14
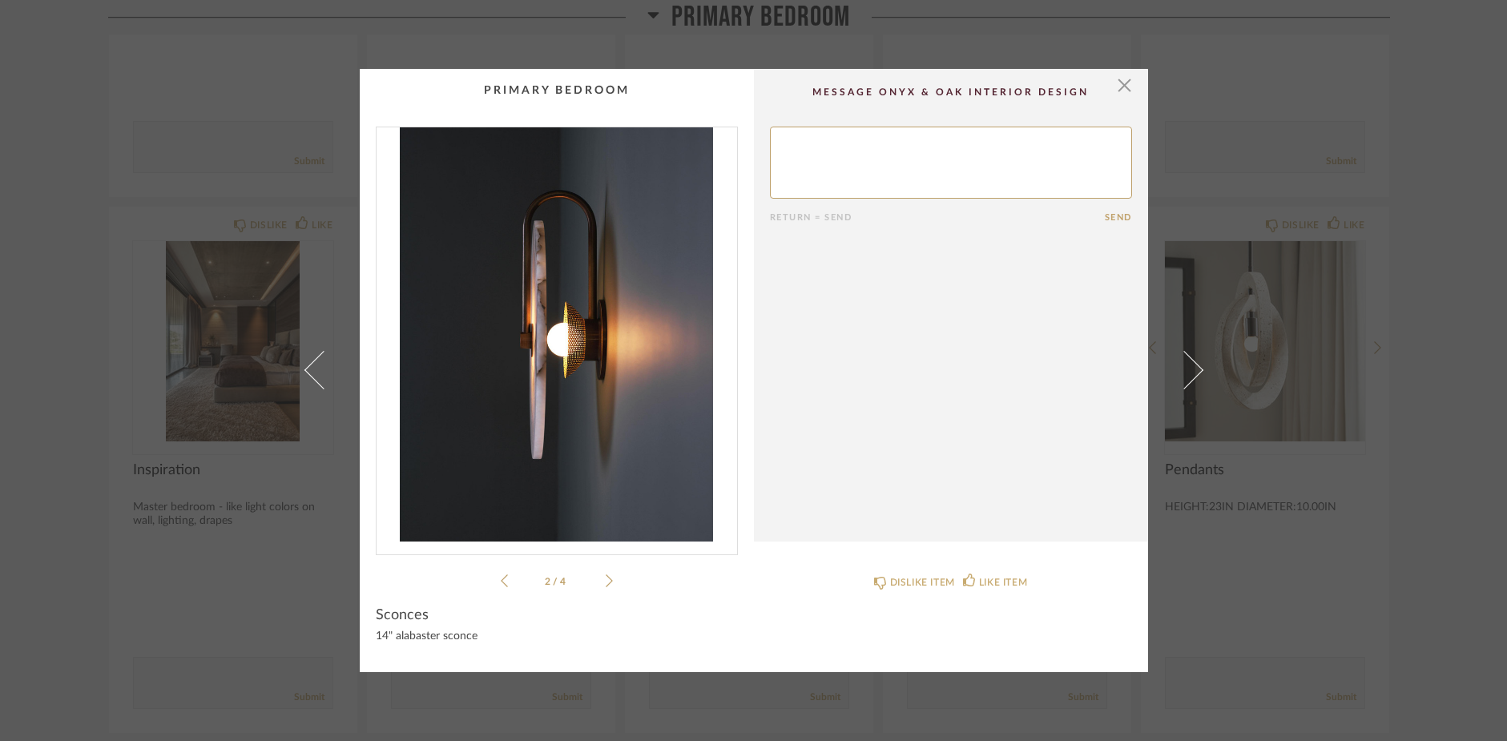
click at [606, 585] on icon at bounding box center [609, 581] width 7 height 14
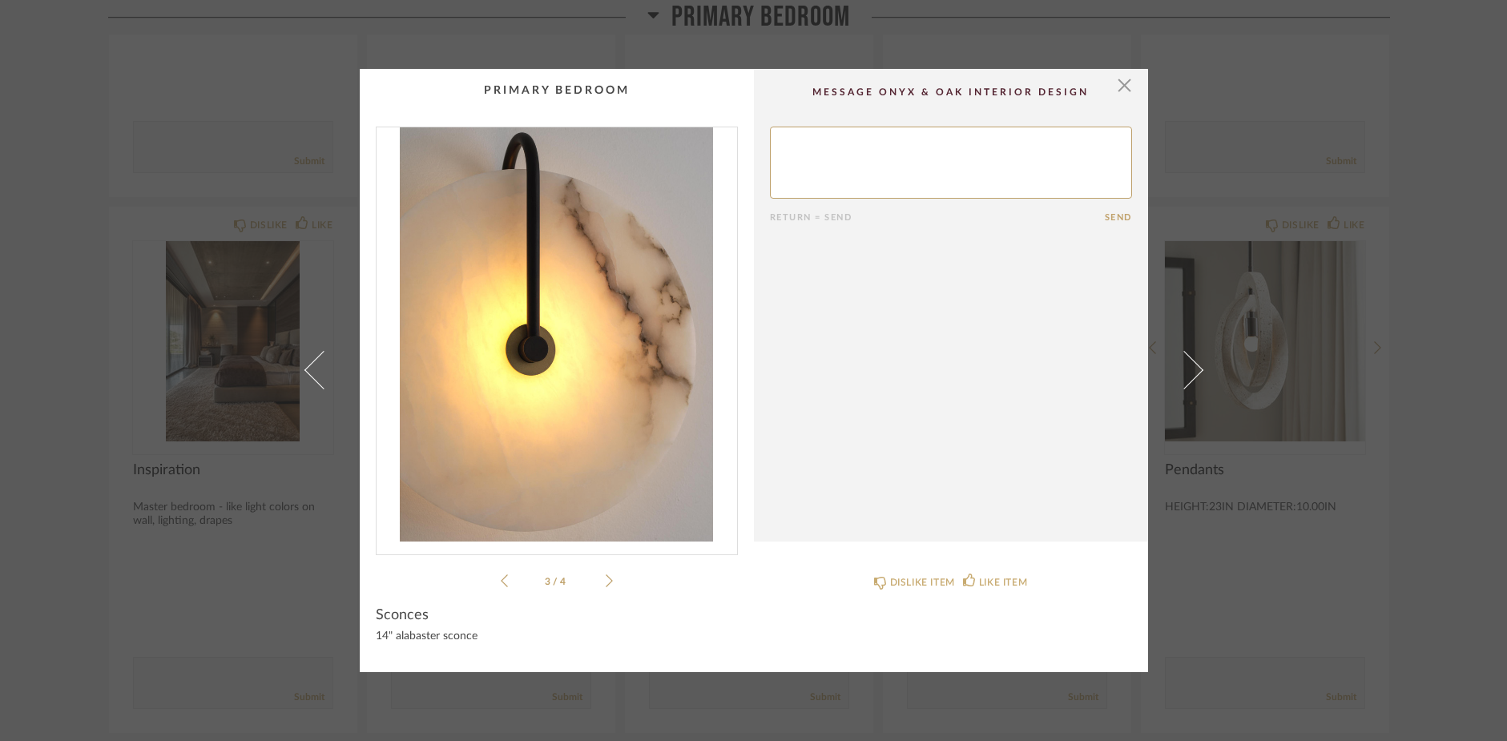
click at [598, 576] on li "3 / 4" at bounding box center [557, 580] width 98 height 19
click at [606, 578] on icon at bounding box center [609, 581] width 7 height 14
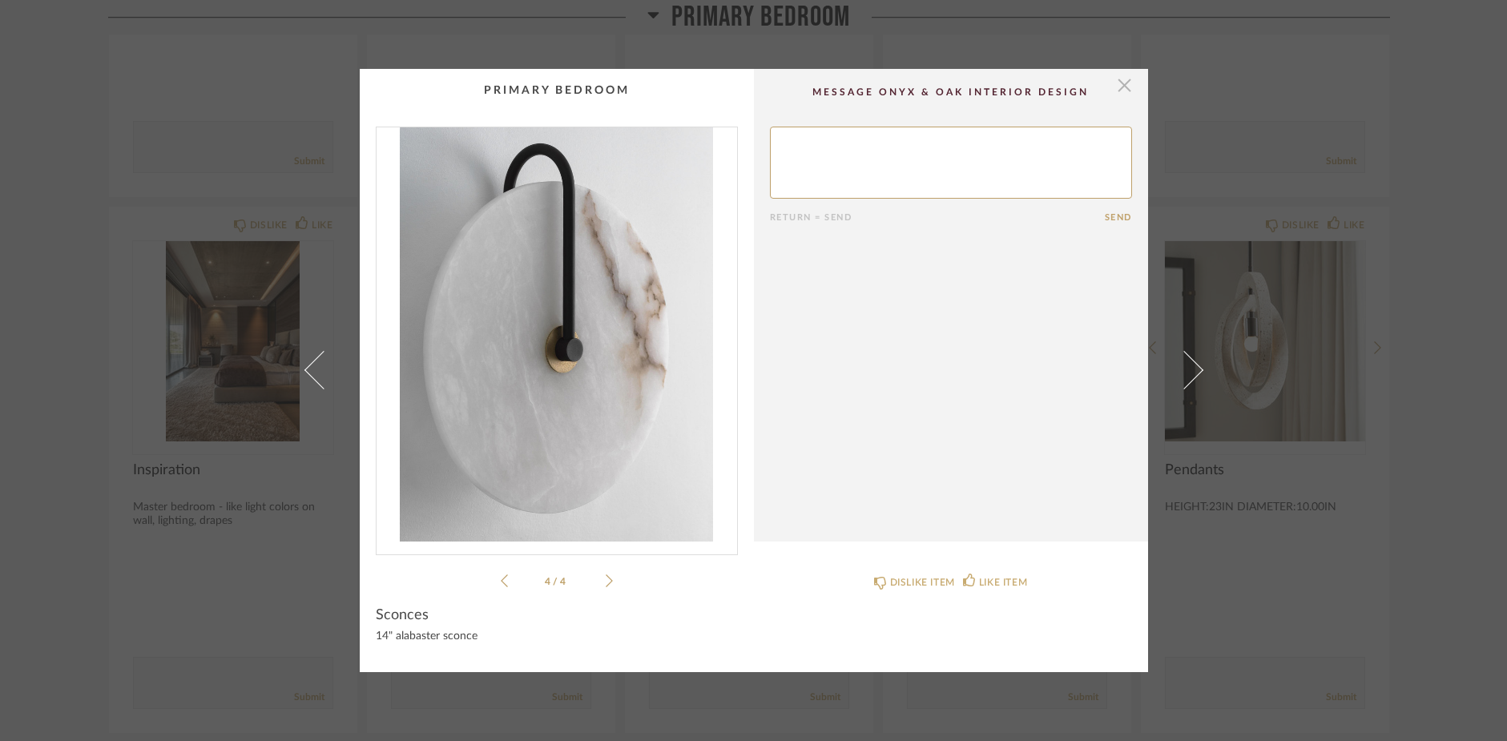
click at [1117, 80] on span "button" at bounding box center [1125, 85] width 32 height 32
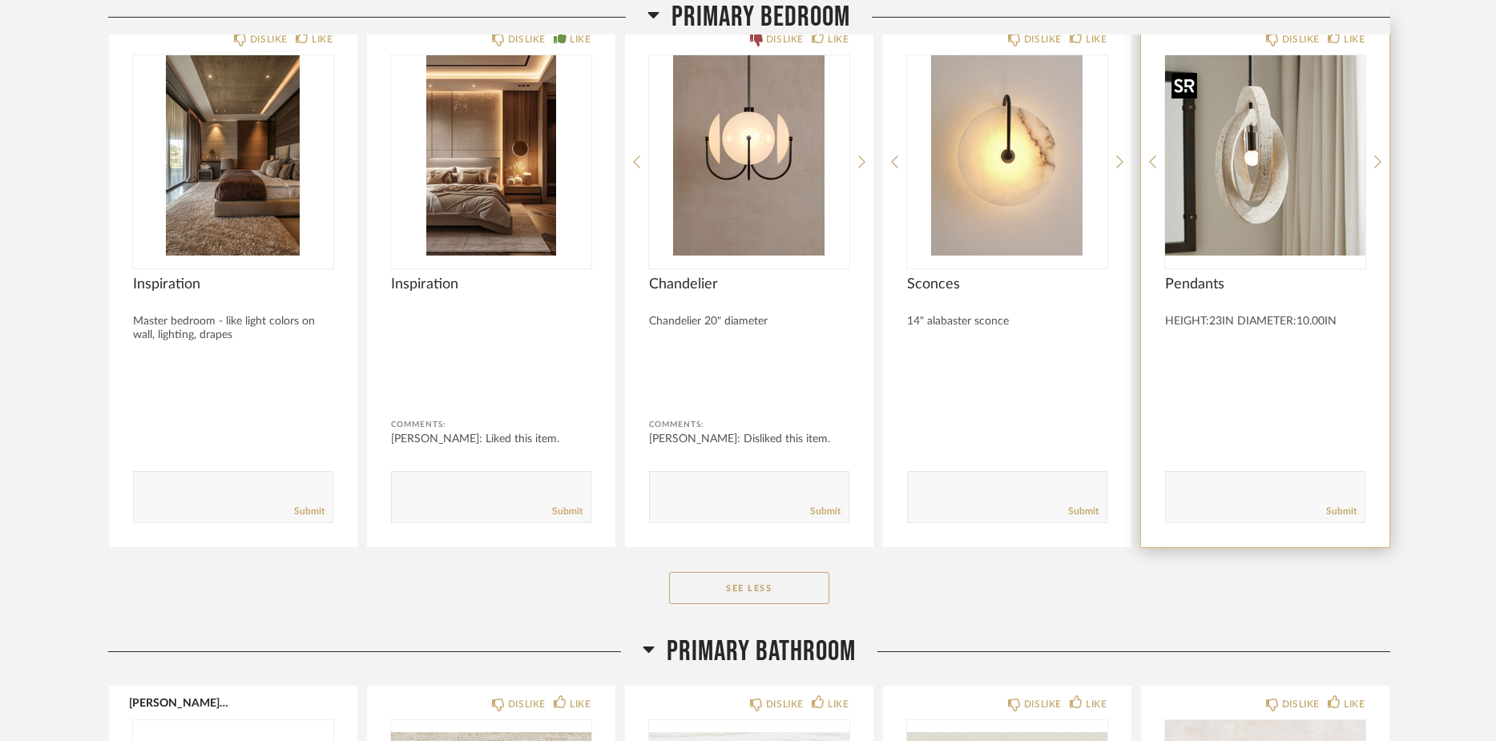
scroll to position [15250, 0]
click at [1303, 168] on img "0" at bounding box center [1265, 154] width 200 height 200
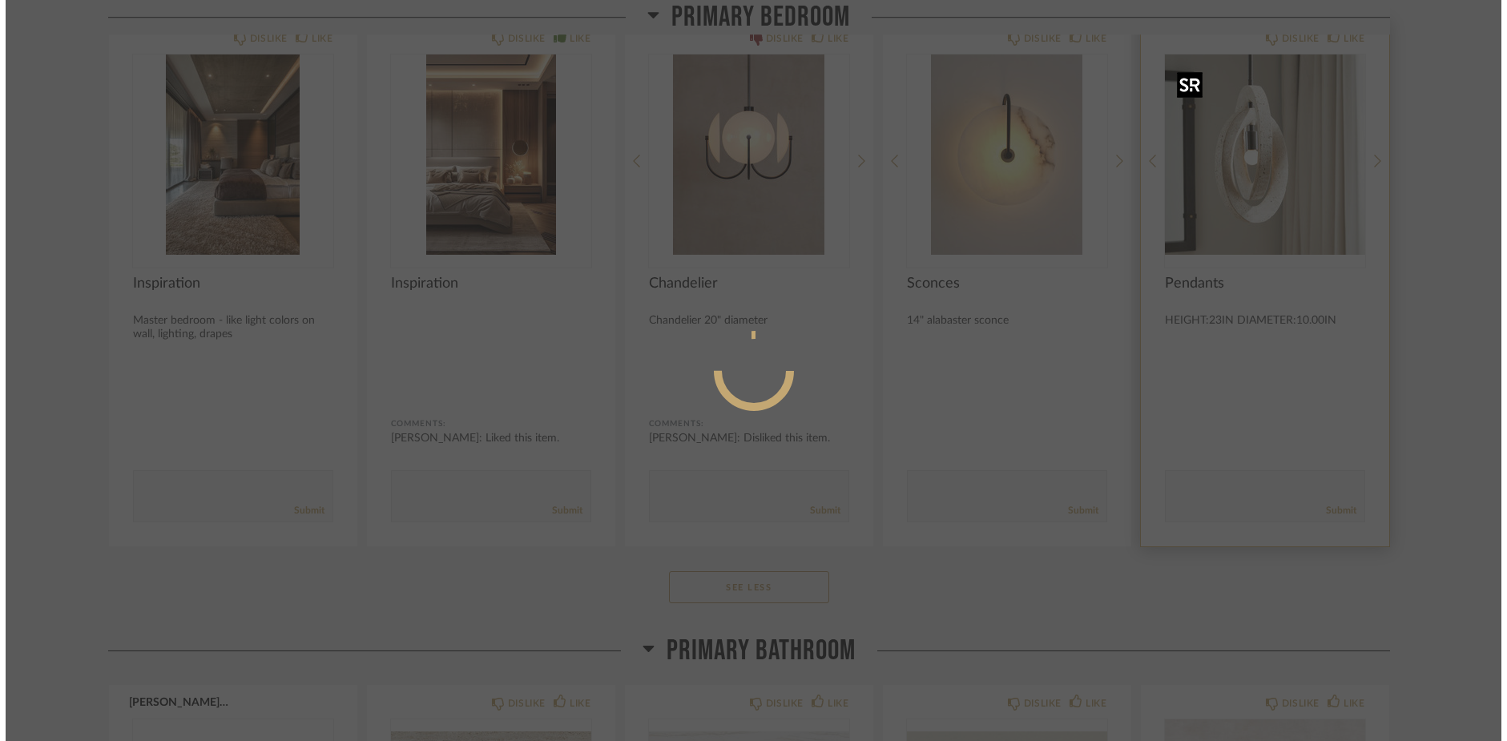
scroll to position [0, 0]
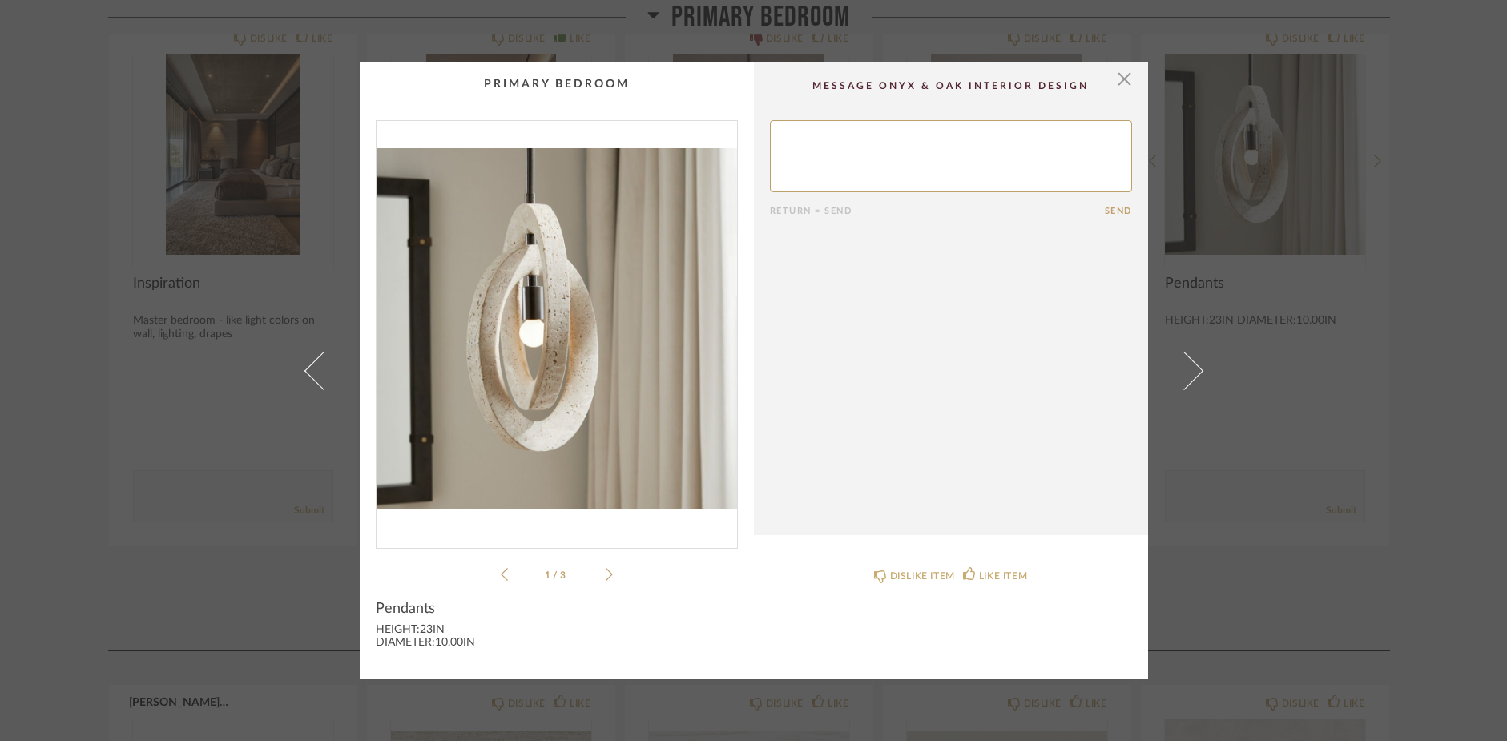
click at [660, 316] on img "0" at bounding box center [556, 328] width 360 height 414
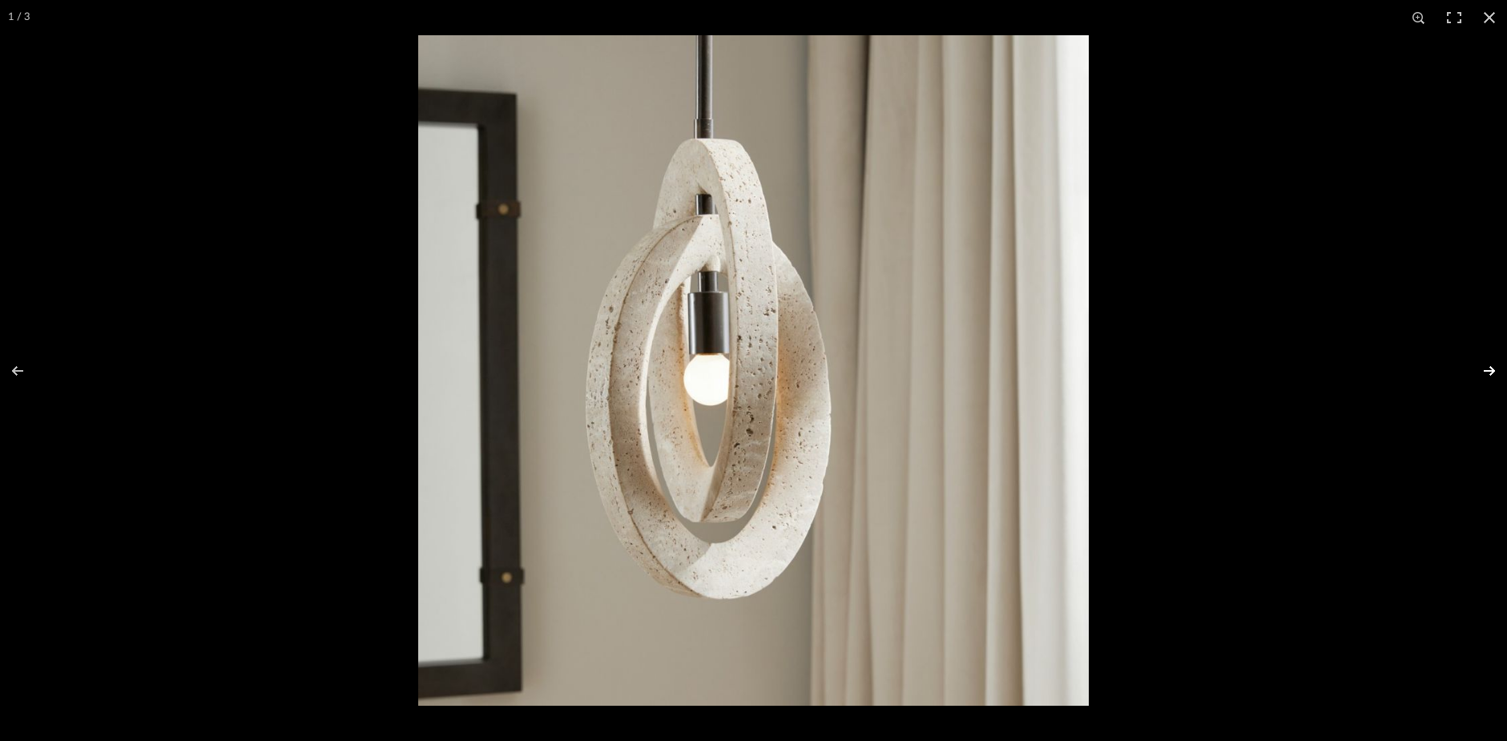
click at [1489, 368] on button at bounding box center [1479, 371] width 56 height 80
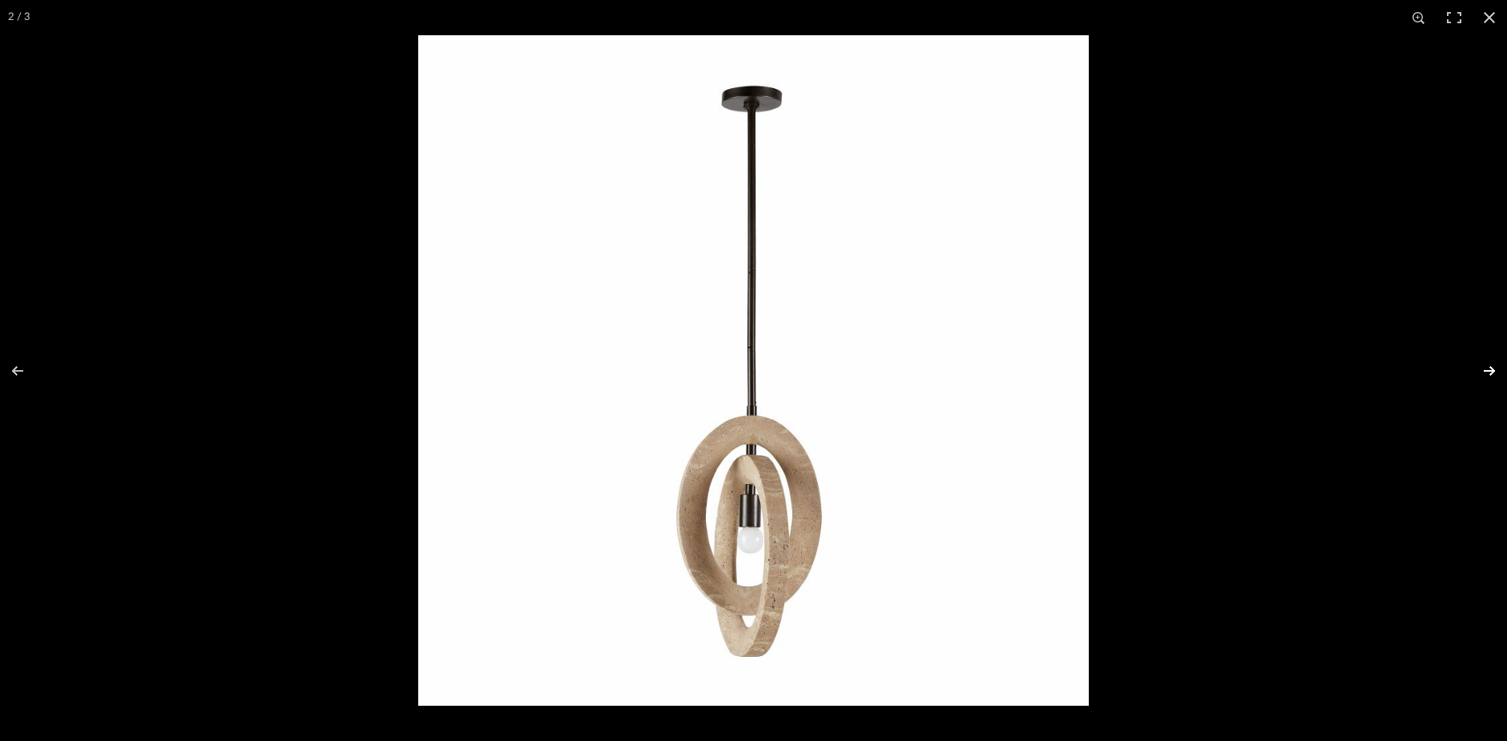
click at [1489, 368] on button at bounding box center [1479, 371] width 56 height 80
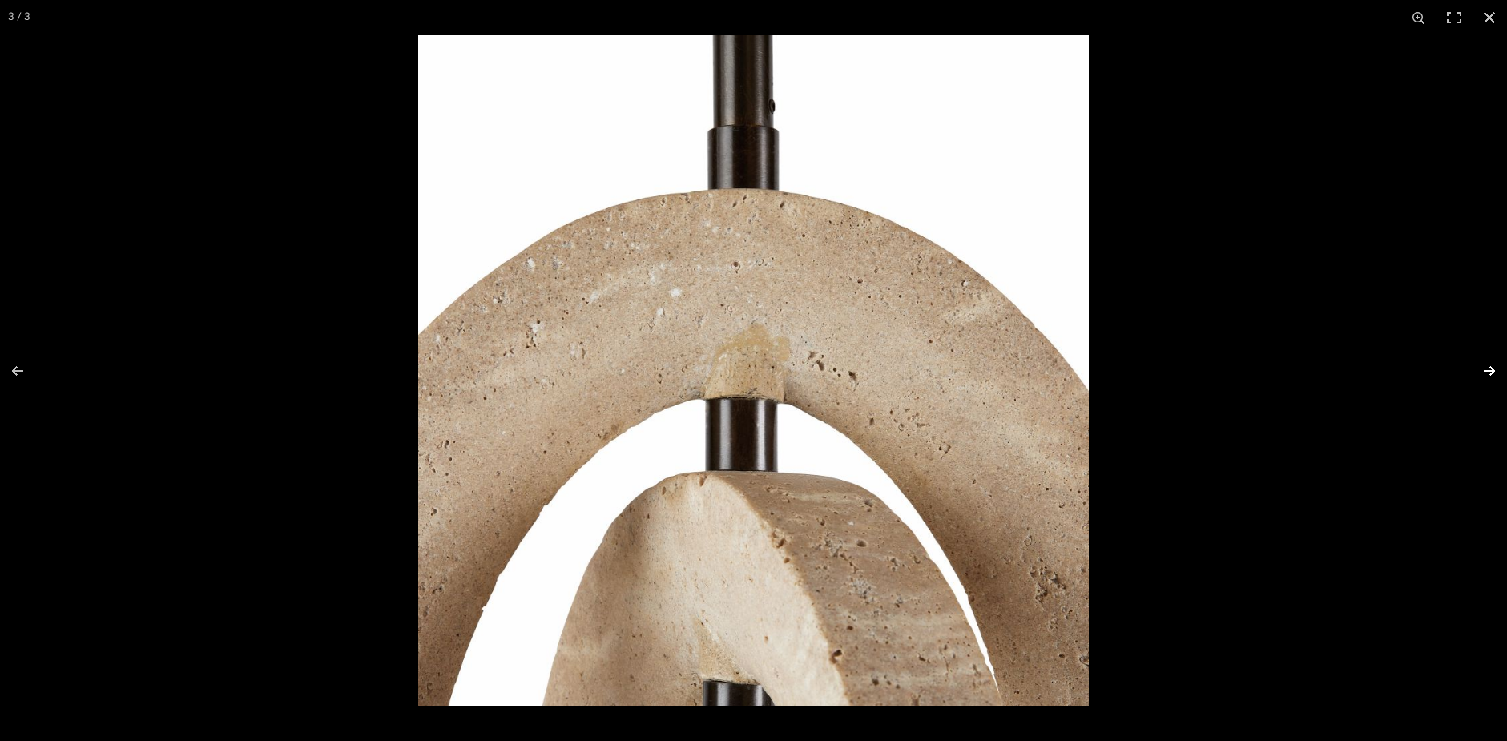
click at [1488, 367] on button at bounding box center [1479, 371] width 56 height 80
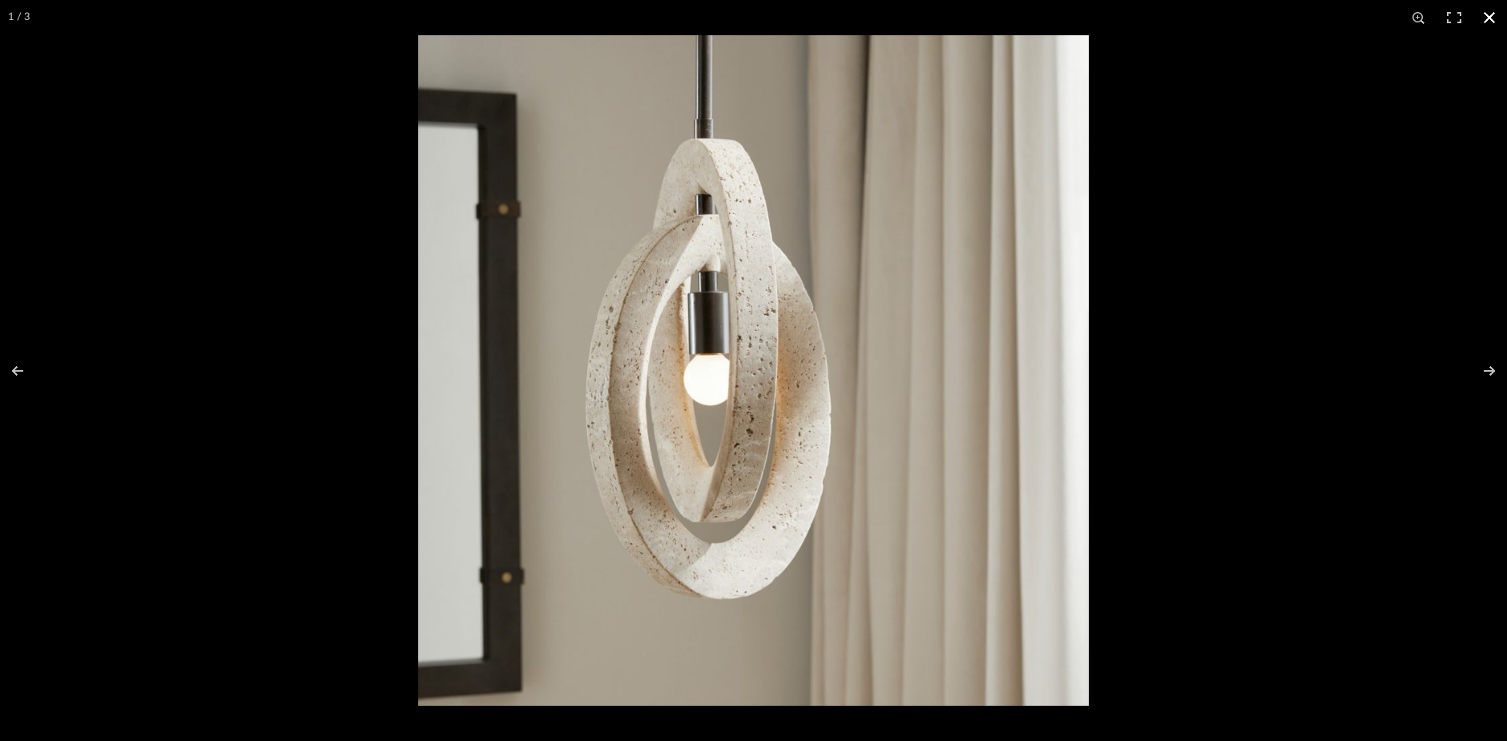
click at [1492, 15] on button at bounding box center [1489, 17] width 35 height 35
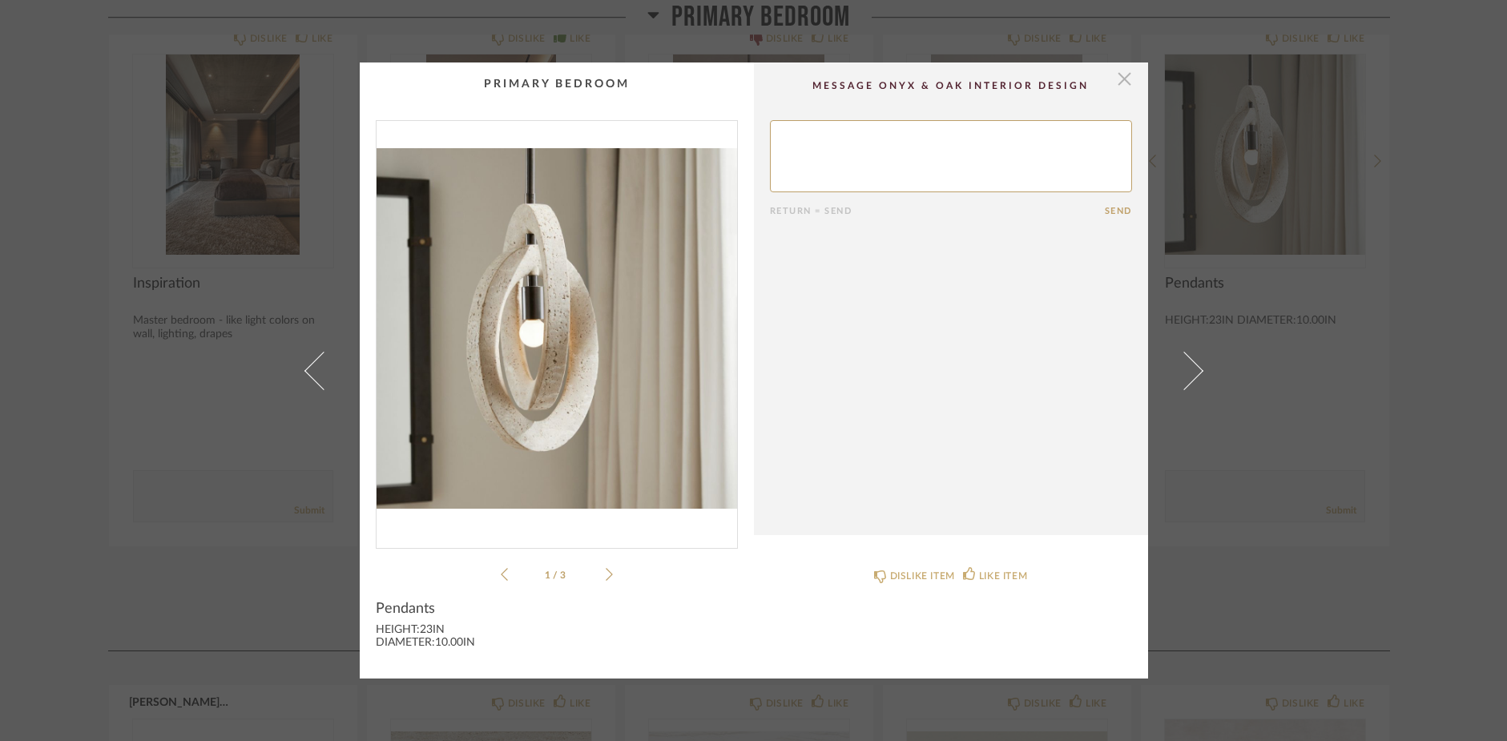
click at [1116, 86] on span "button" at bounding box center [1125, 78] width 32 height 32
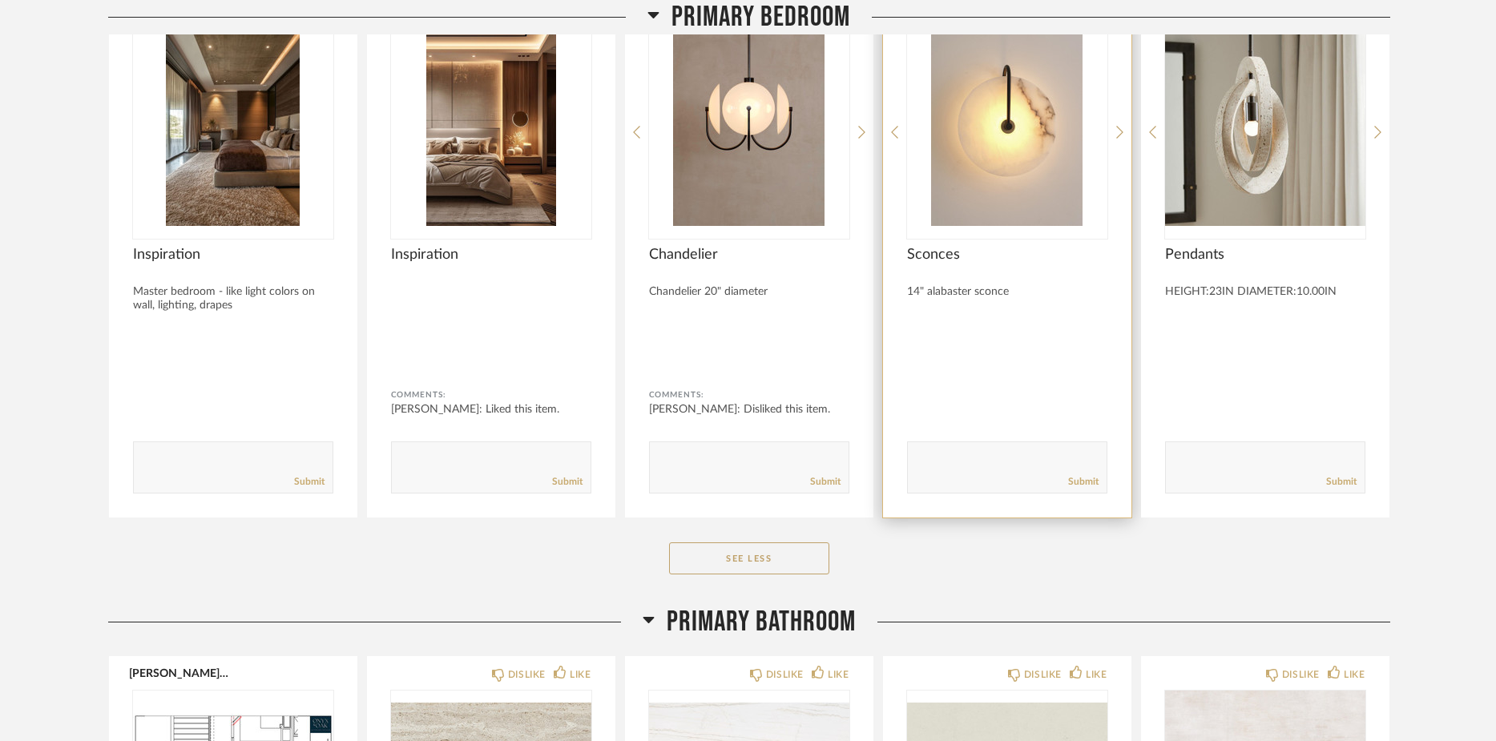
scroll to position [15289, 0]
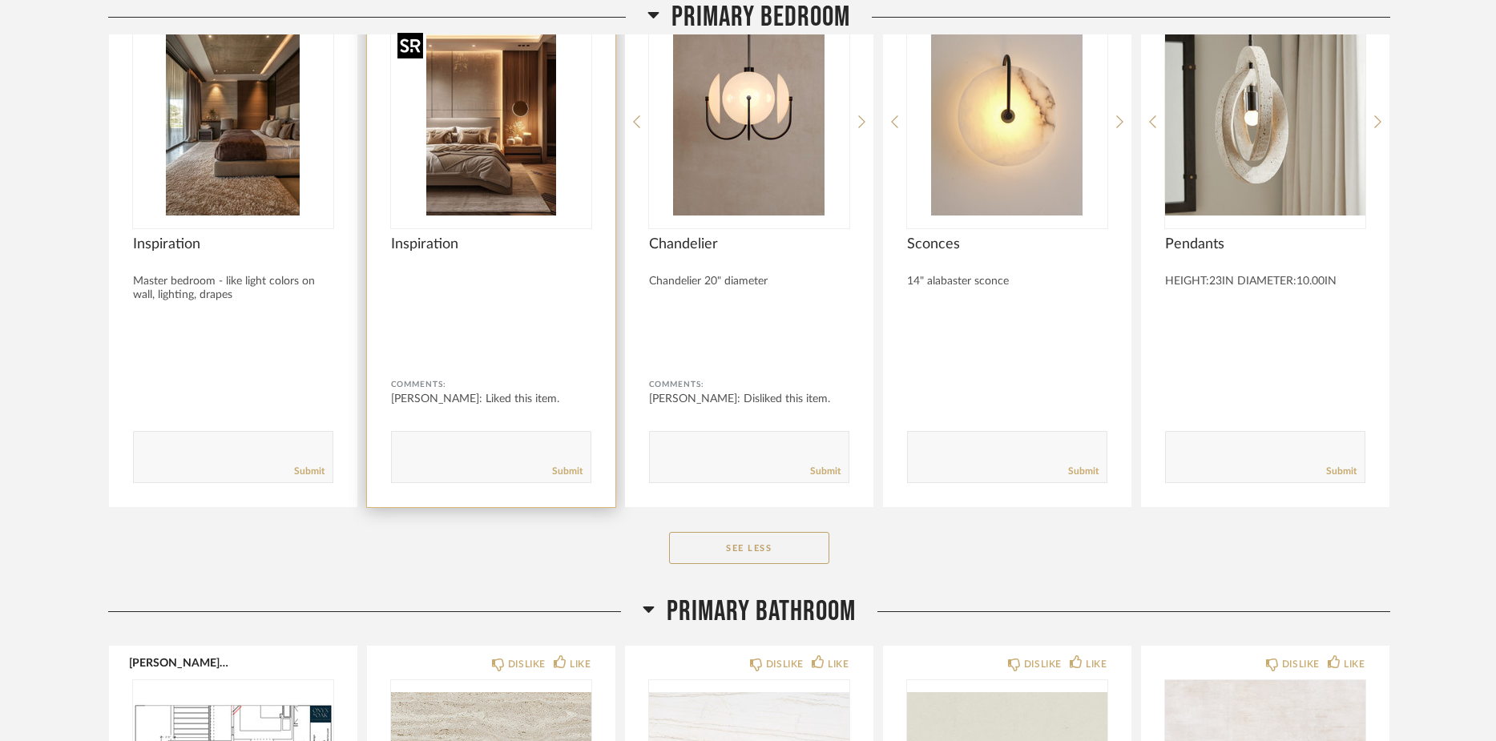
click at [517, 140] on img "0" at bounding box center [491, 115] width 200 height 200
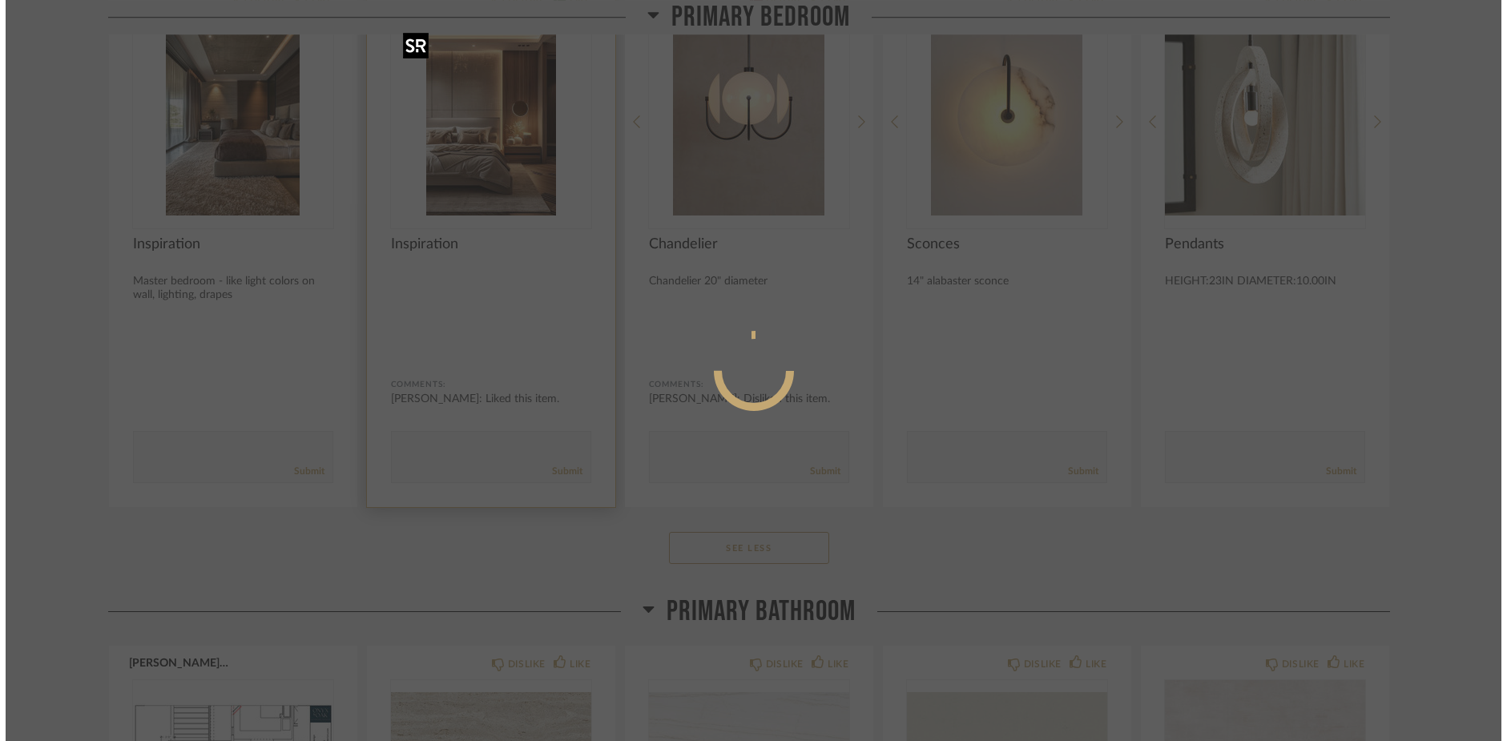
scroll to position [0, 0]
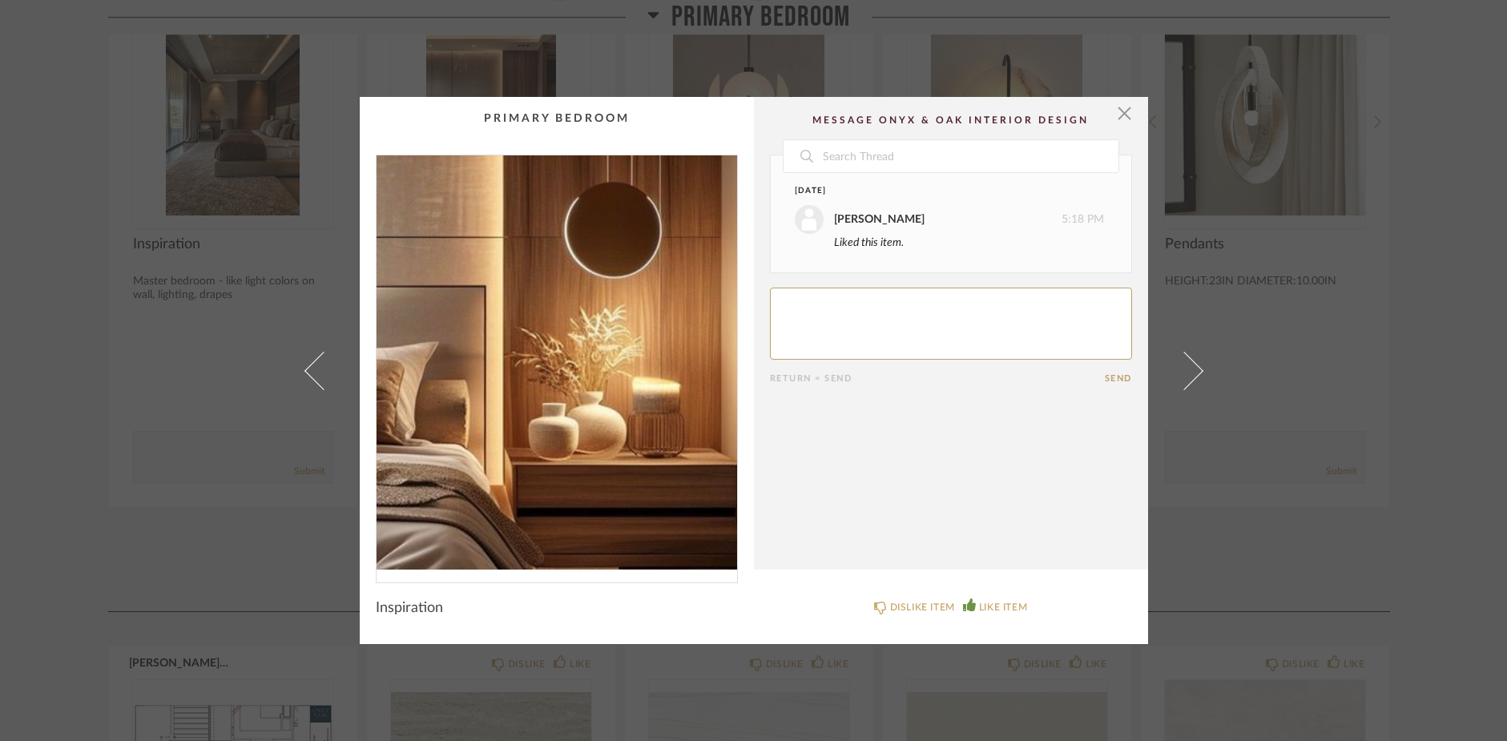
click at [592, 393] on img "0" at bounding box center [556, 362] width 360 height 414
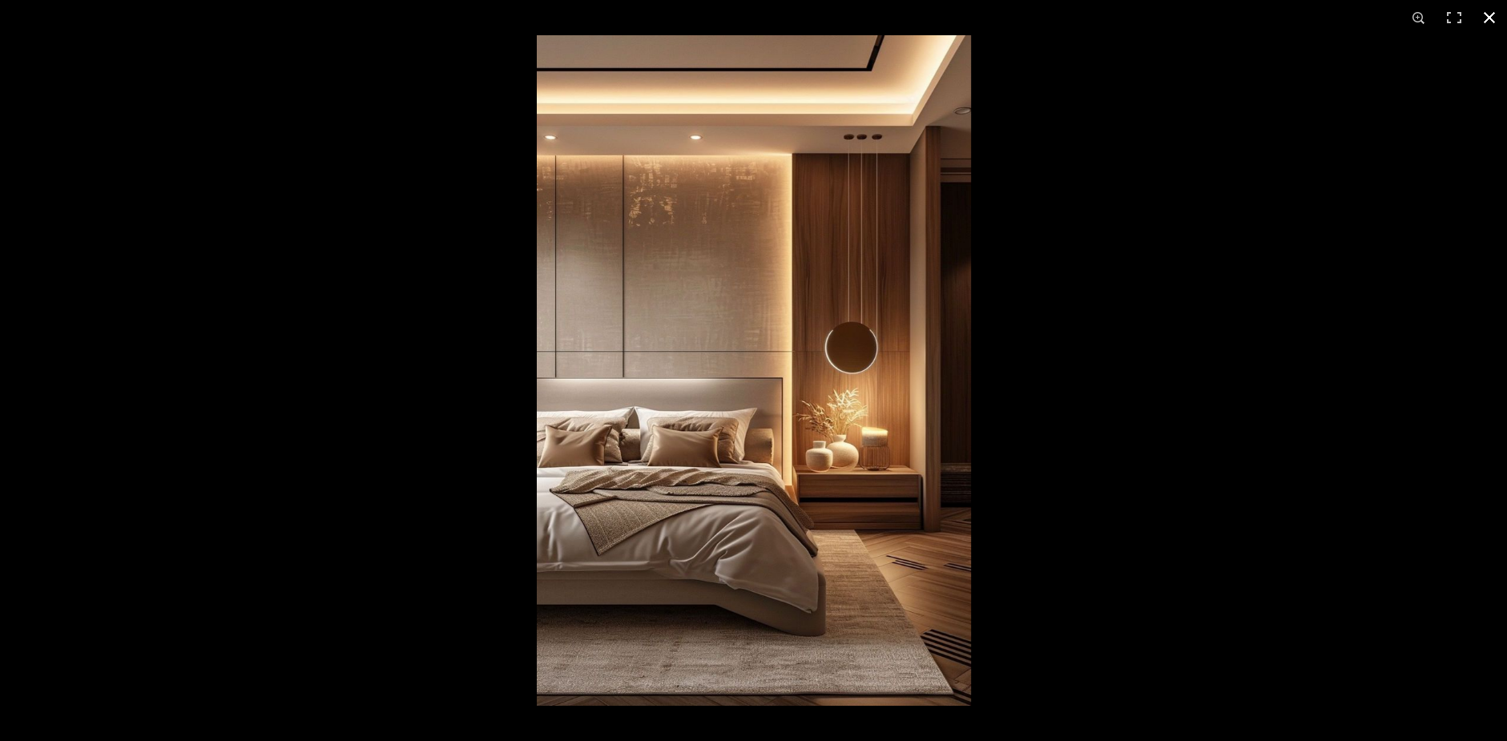
click at [1486, 18] on button at bounding box center [1489, 17] width 35 height 35
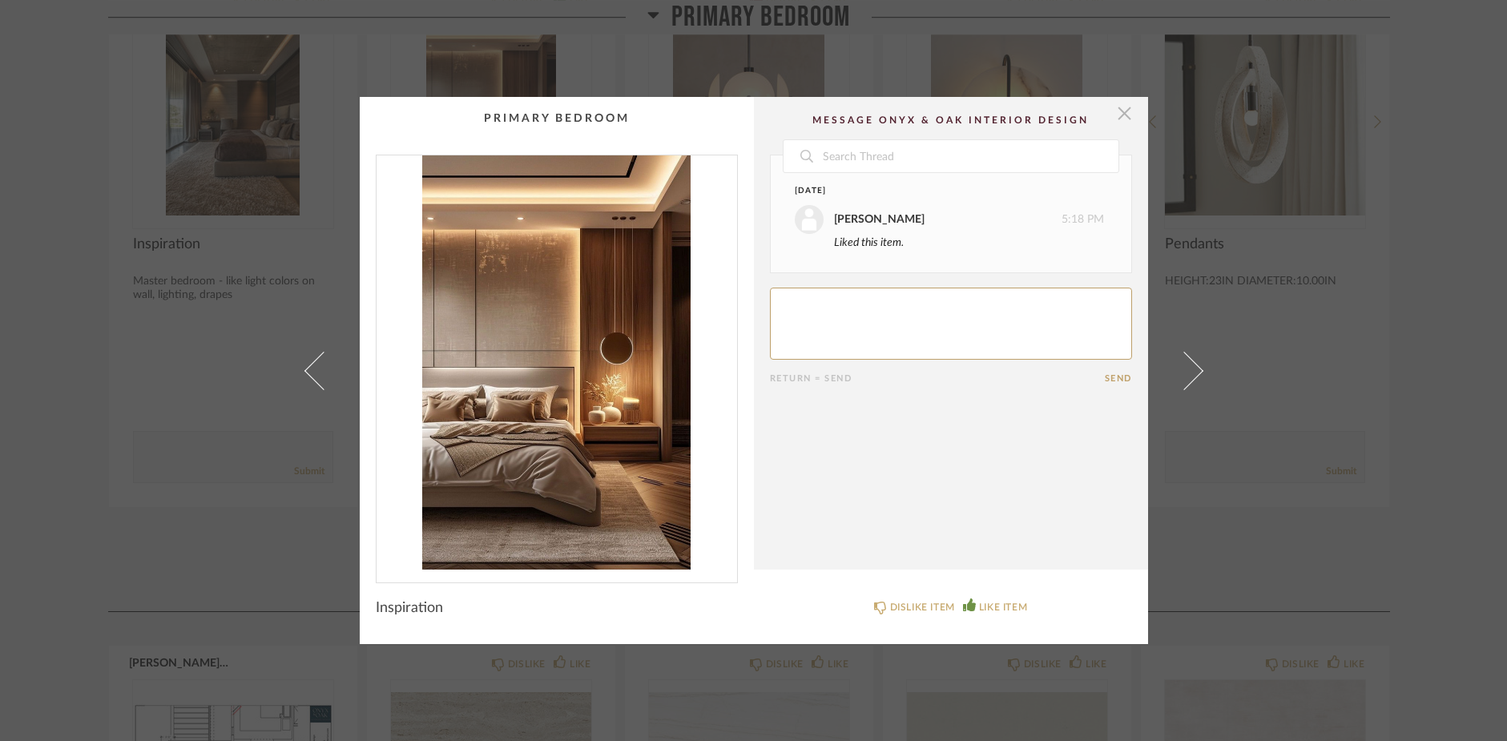
click at [1110, 118] on span "button" at bounding box center [1125, 113] width 32 height 32
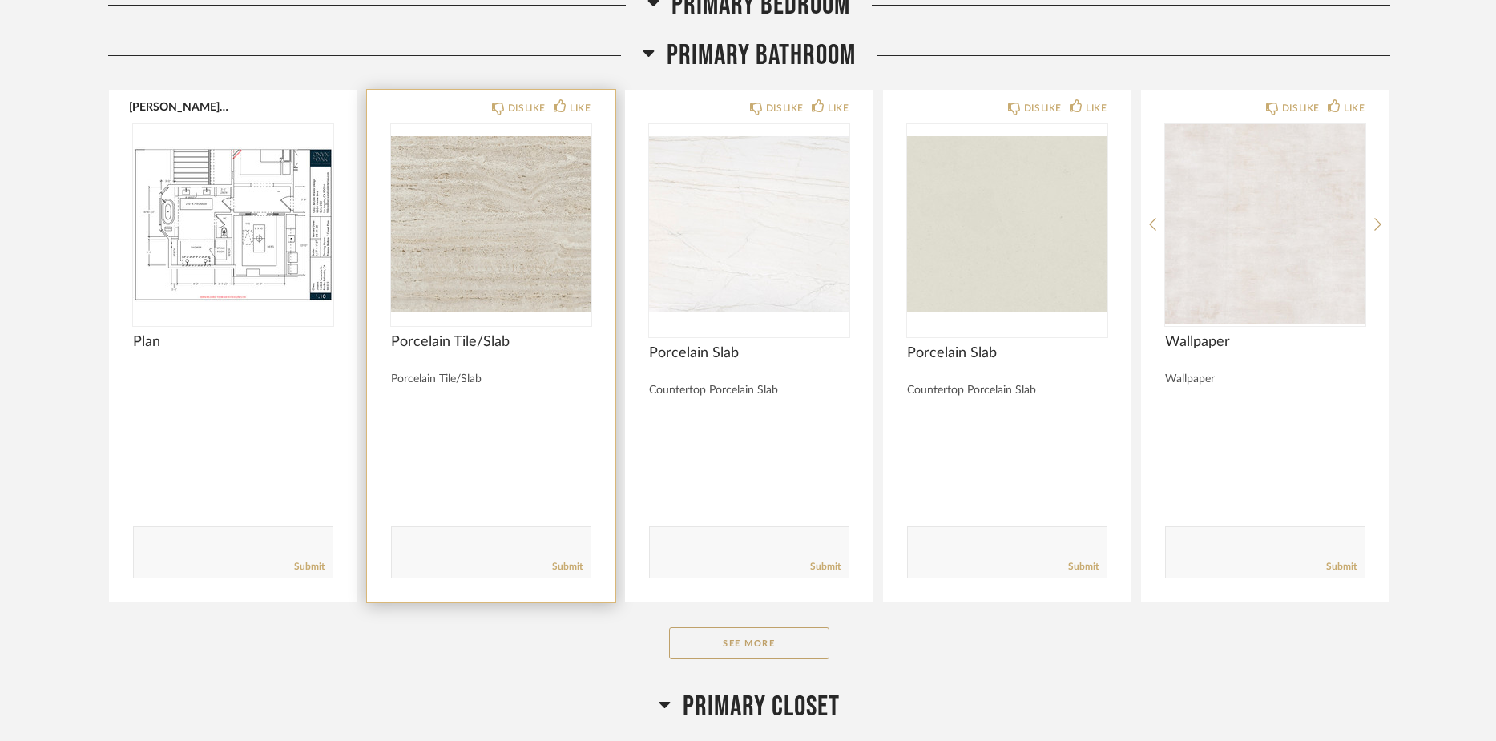
scroll to position [15850, 0]
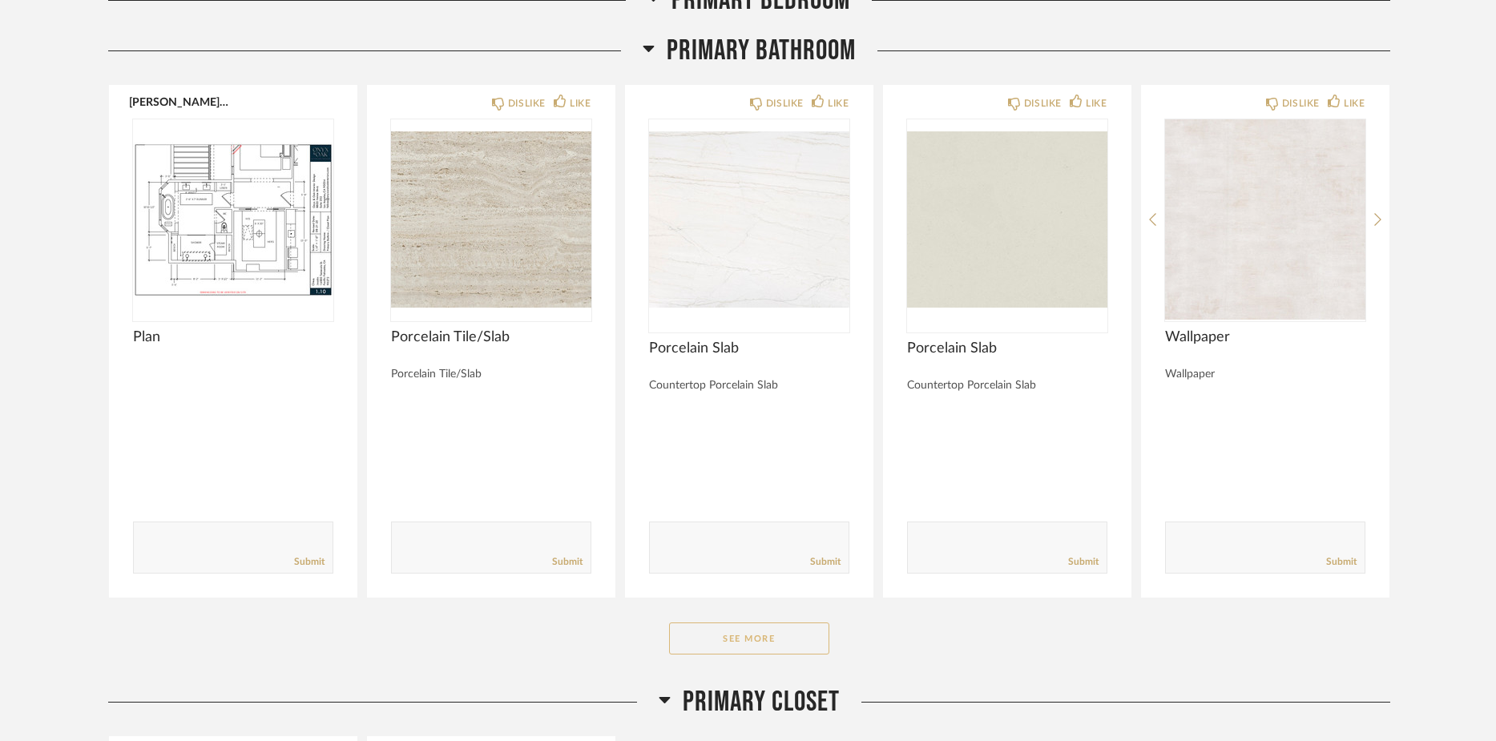
click at [782, 637] on button "See More" at bounding box center [749, 638] width 160 height 32
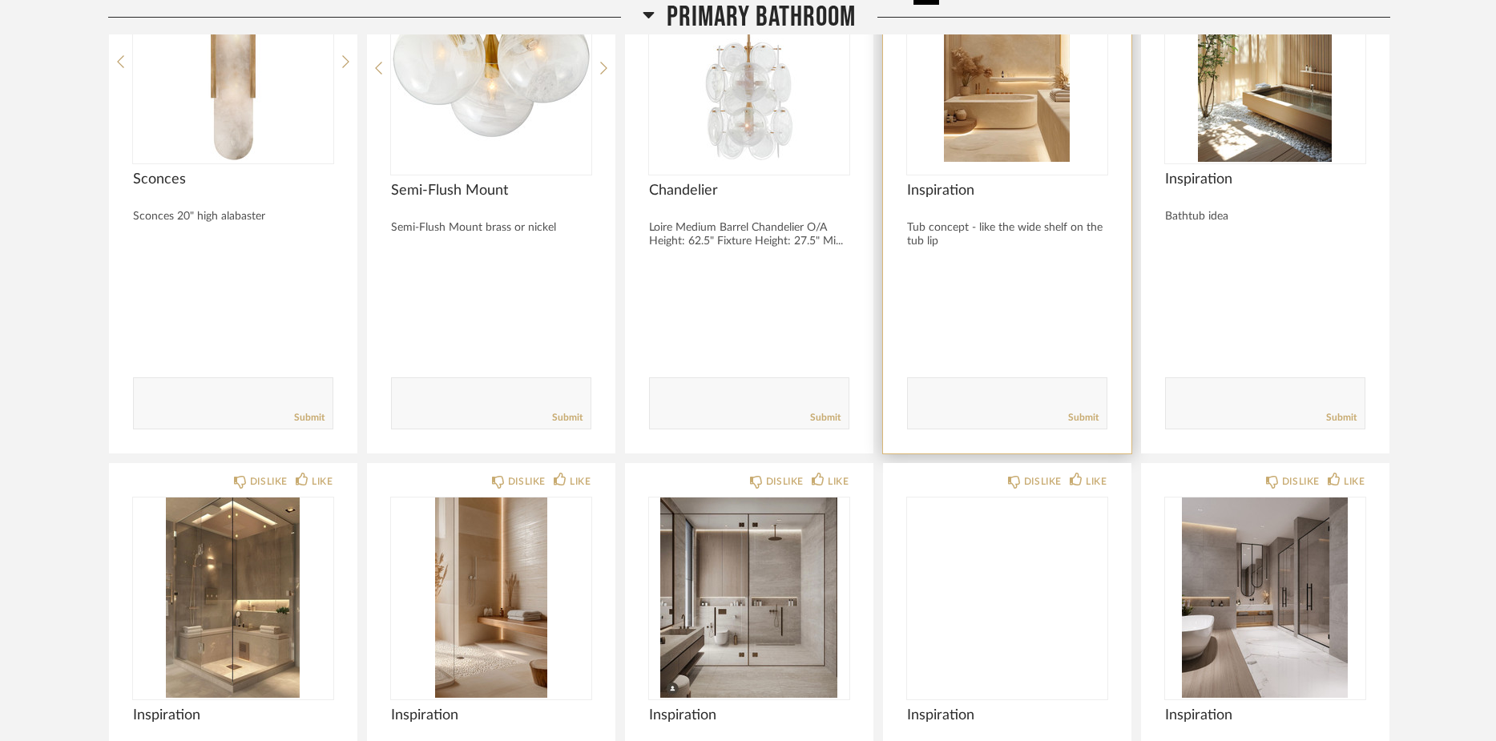
scroll to position [17075, 0]
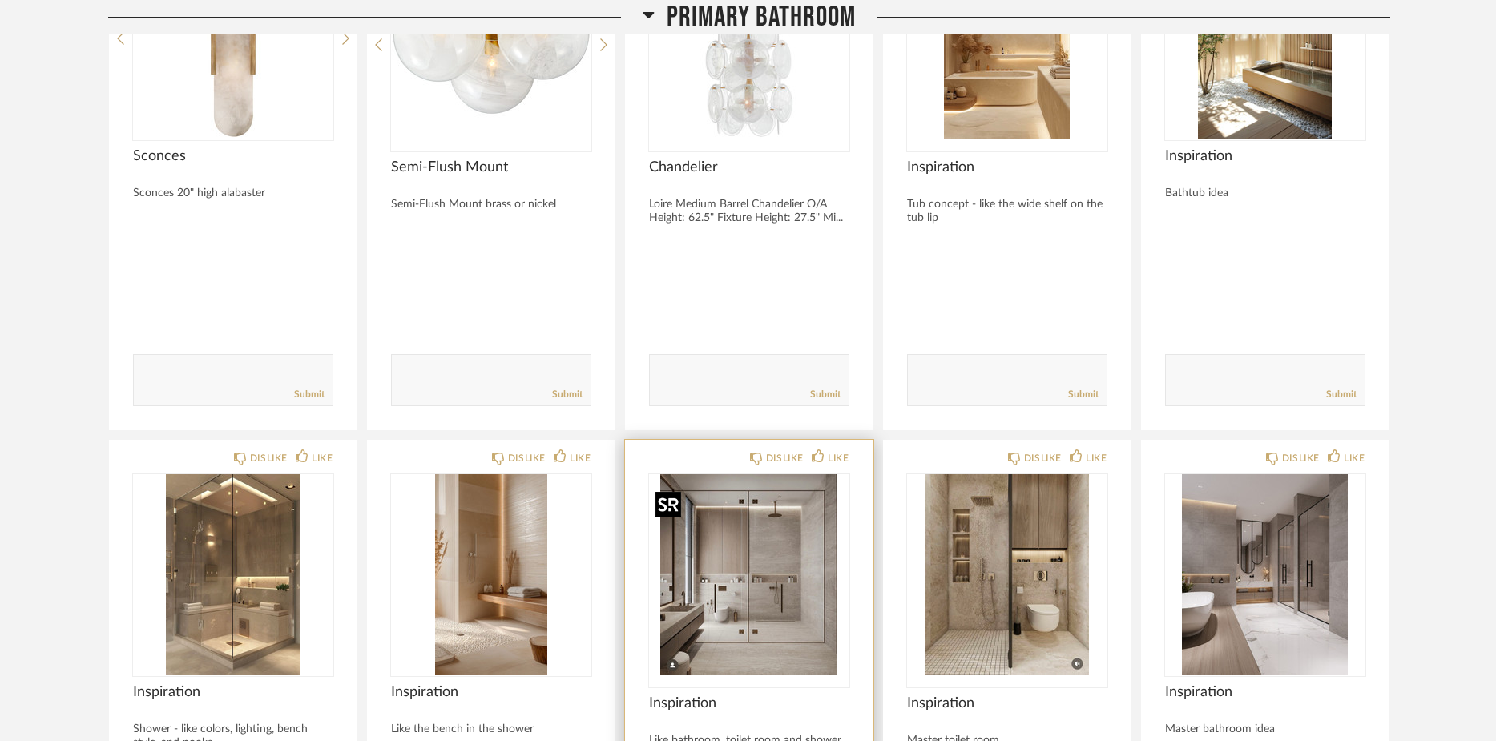
click at [787, 581] on img "0" at bounding box center [749, 574] width 200 height 200
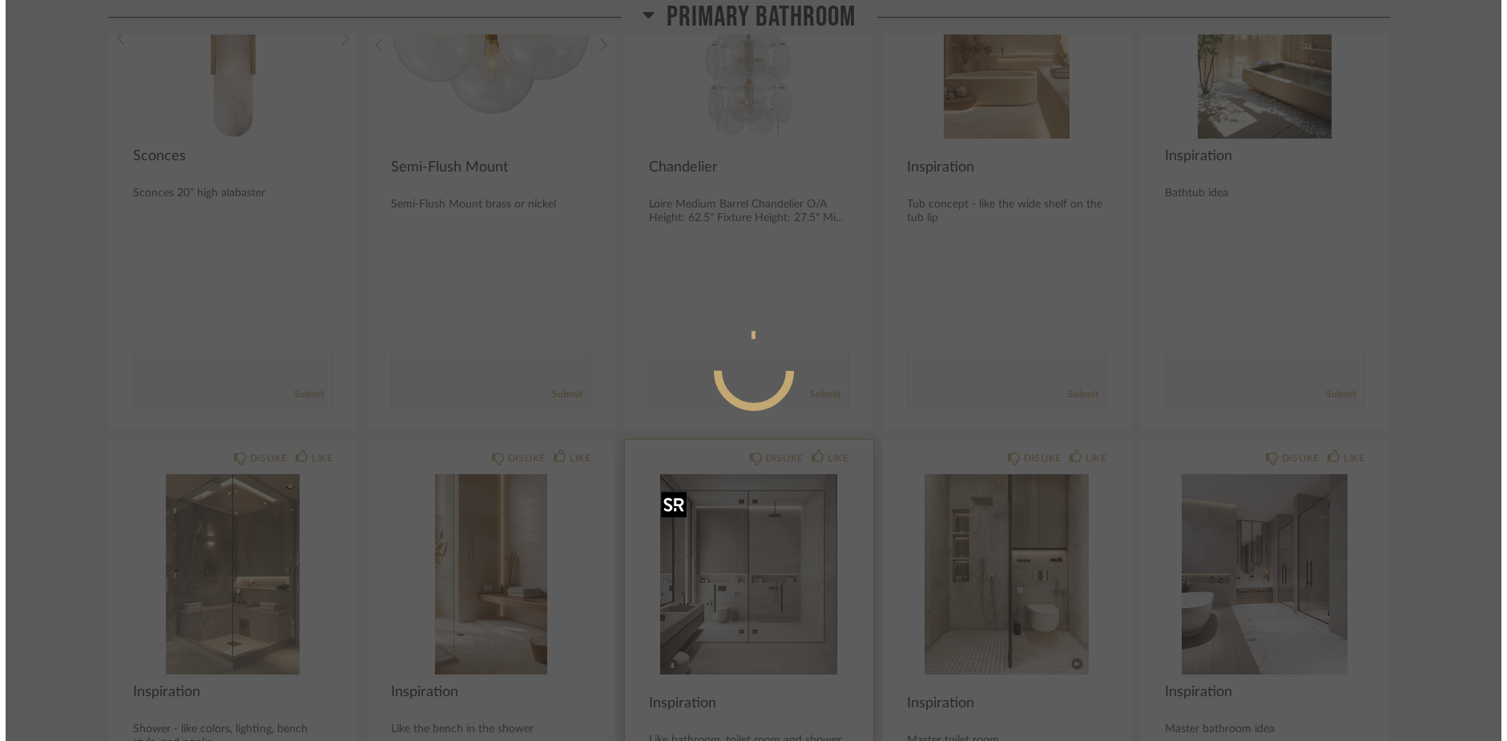
scroll to position [0, 0]
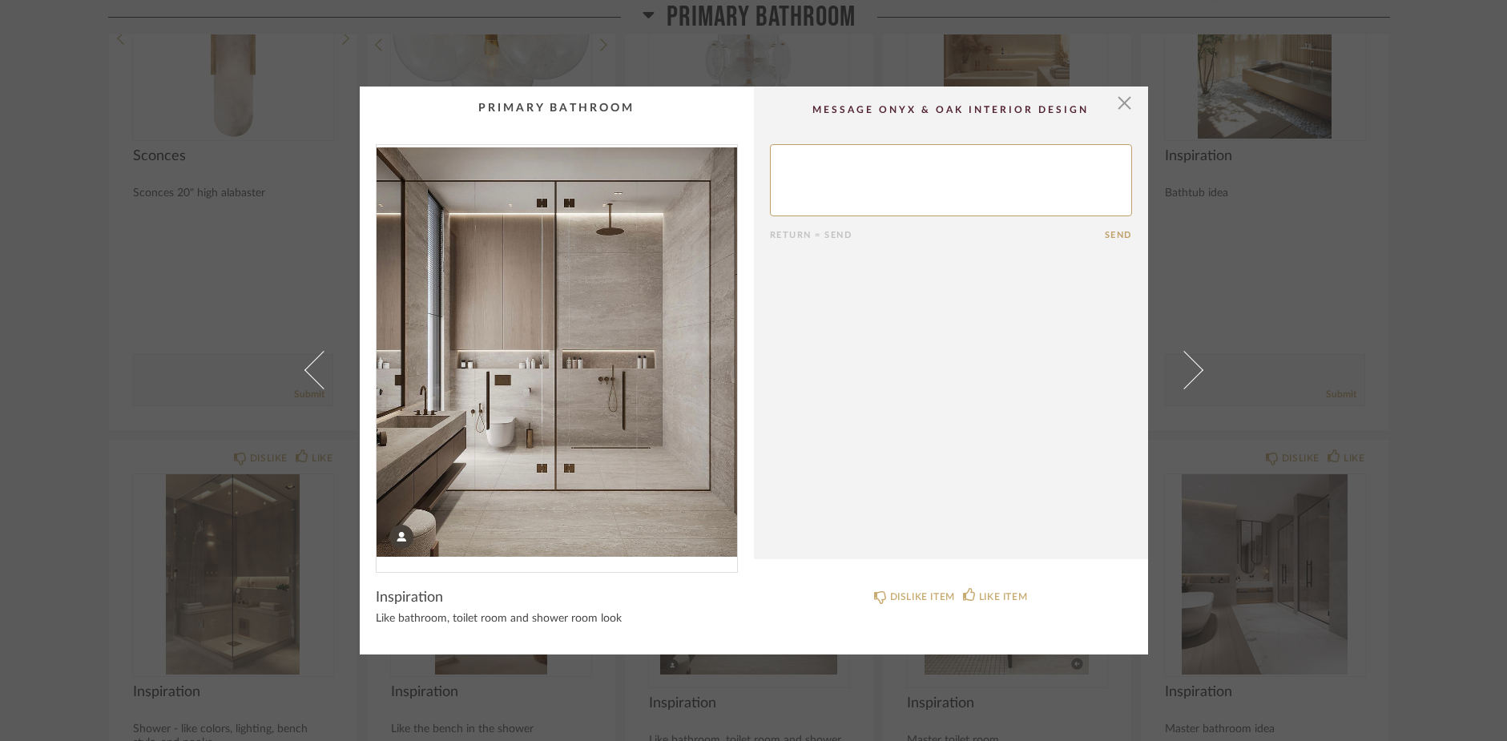
click at [582, 420] on img "0" at bounding box center [556, 352] width 360 height 414
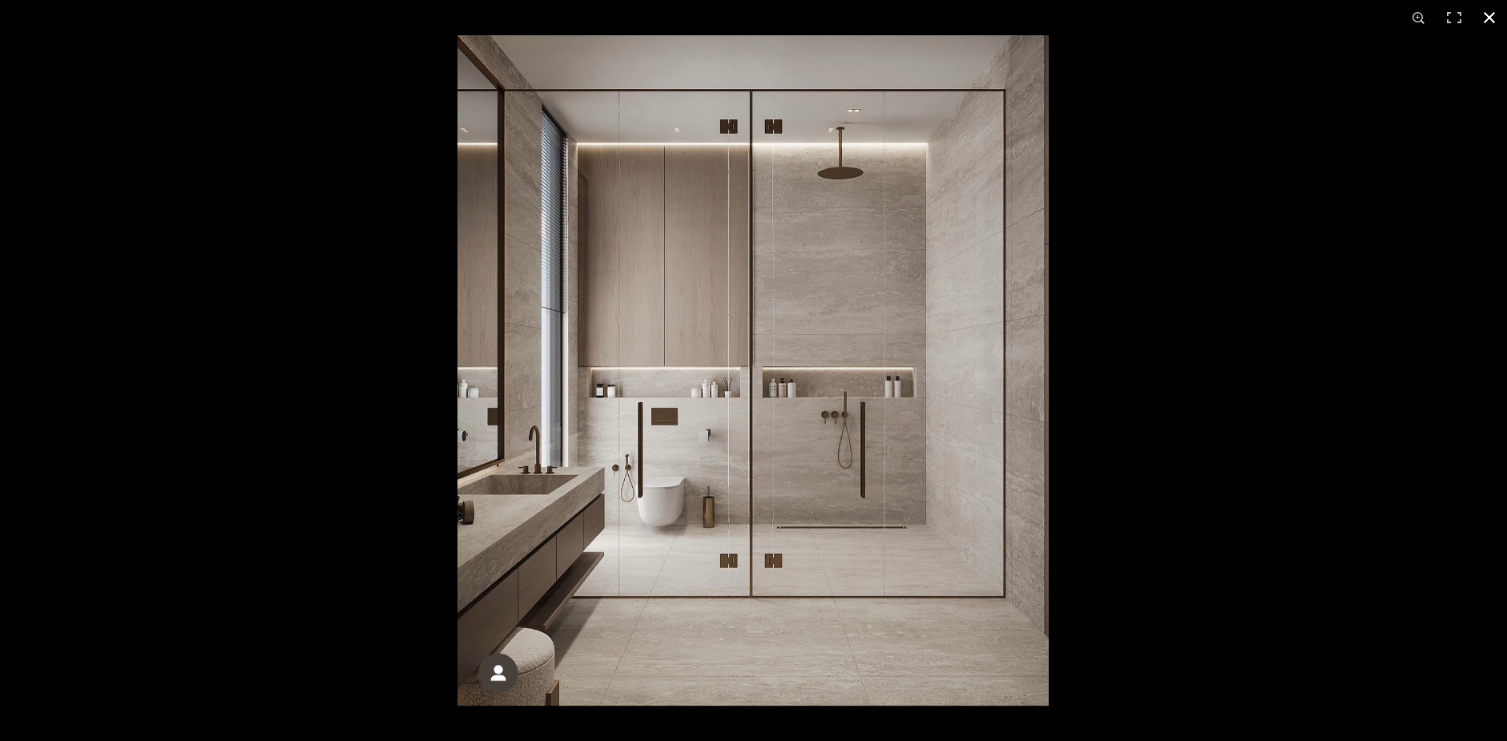
click at [1493, 18] on button at bounding box center [1489, 17] width 35 height 35
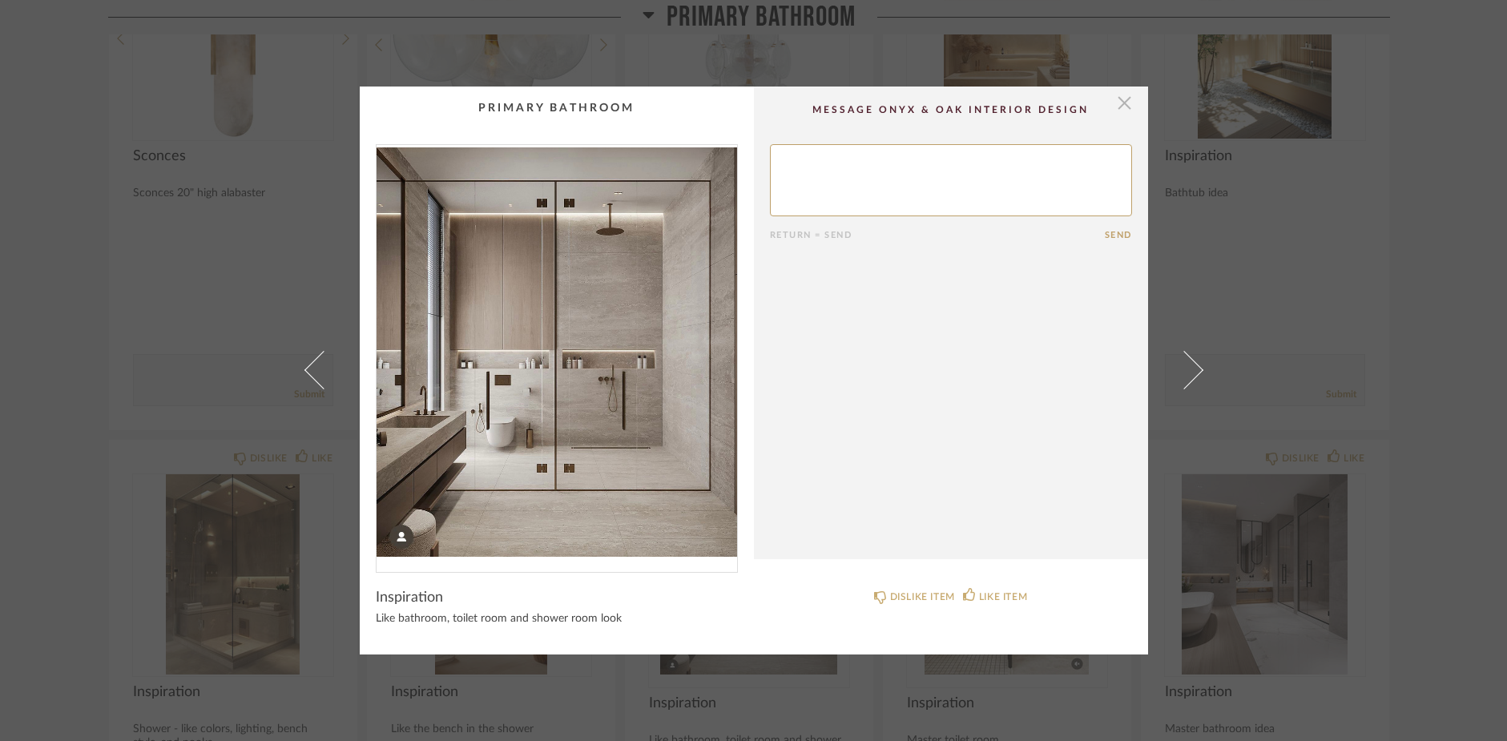
click at [1113, 107] on span "button" at bounding box center [1125, 103] width 32 height 32
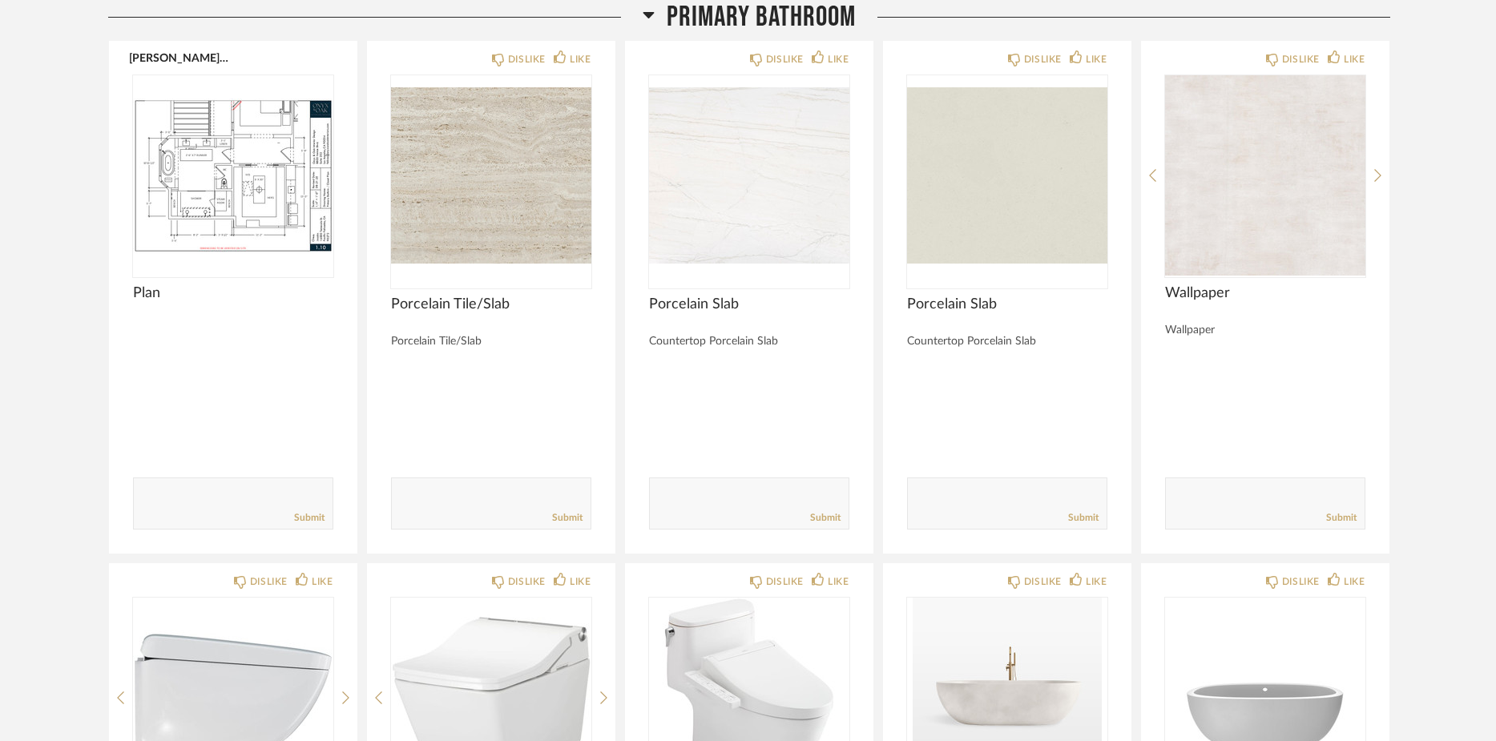
scroll to position [15867, 0]
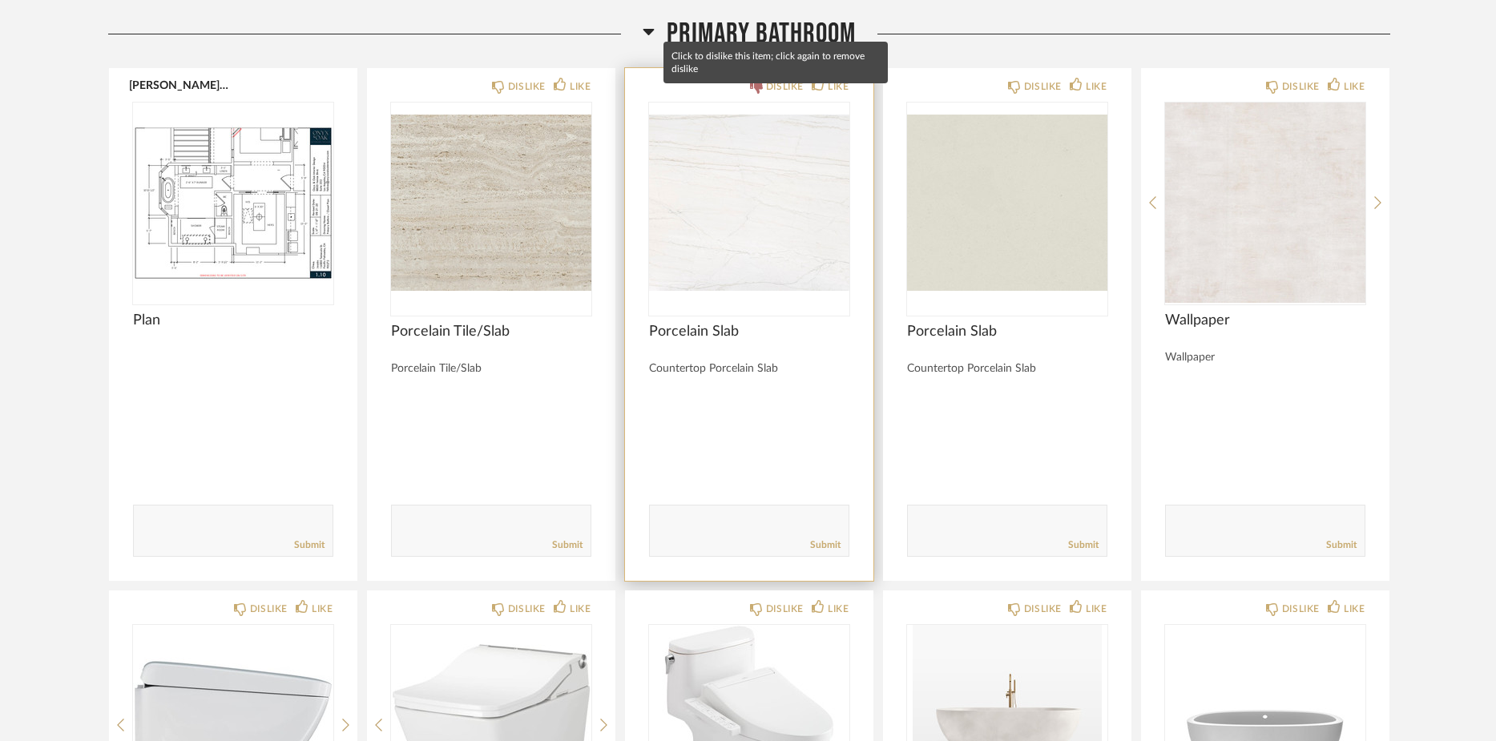
click at [750, 94] on icon at bounding box center [756, 87] width 13 height 13
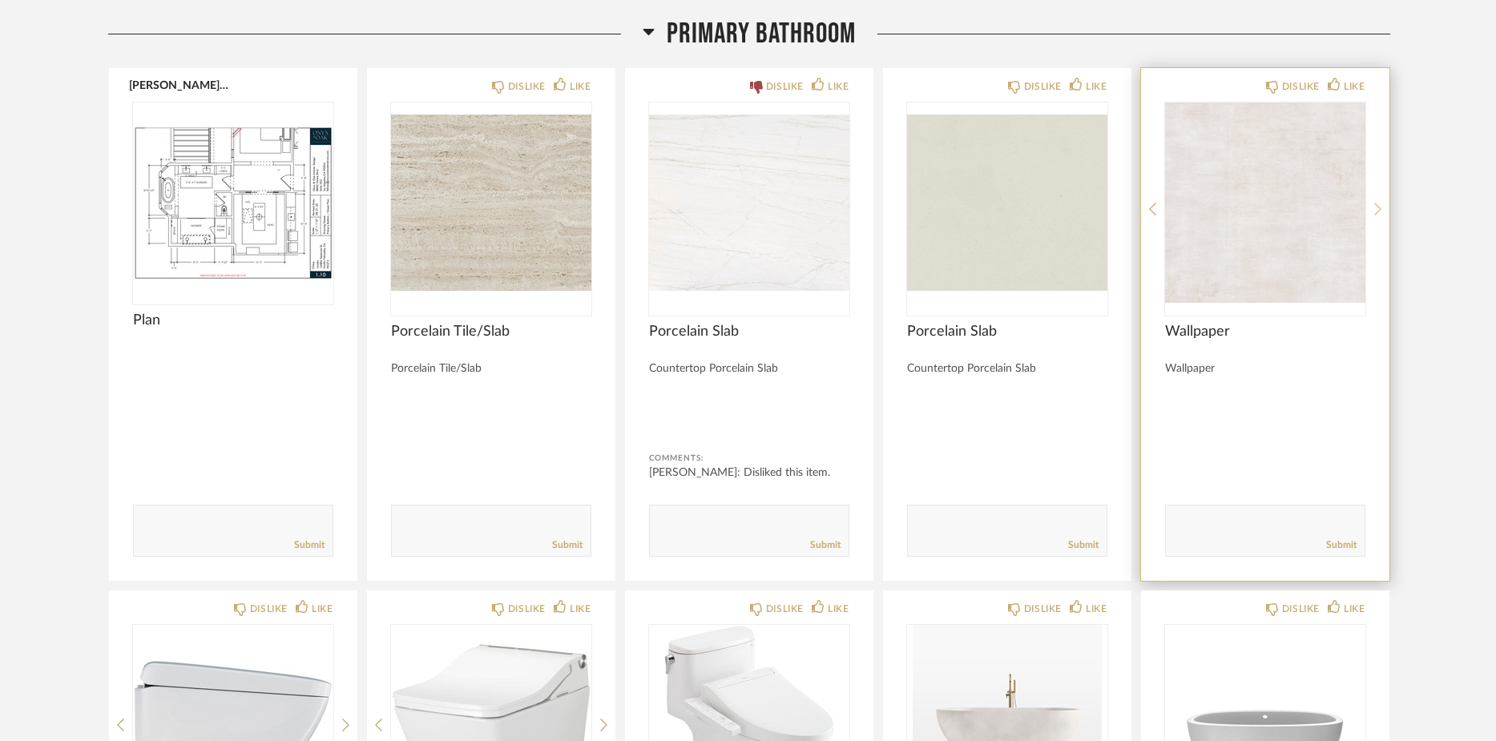
click at [1378, 215] on icon at bounding box center [1377, 209] width 7 height 13
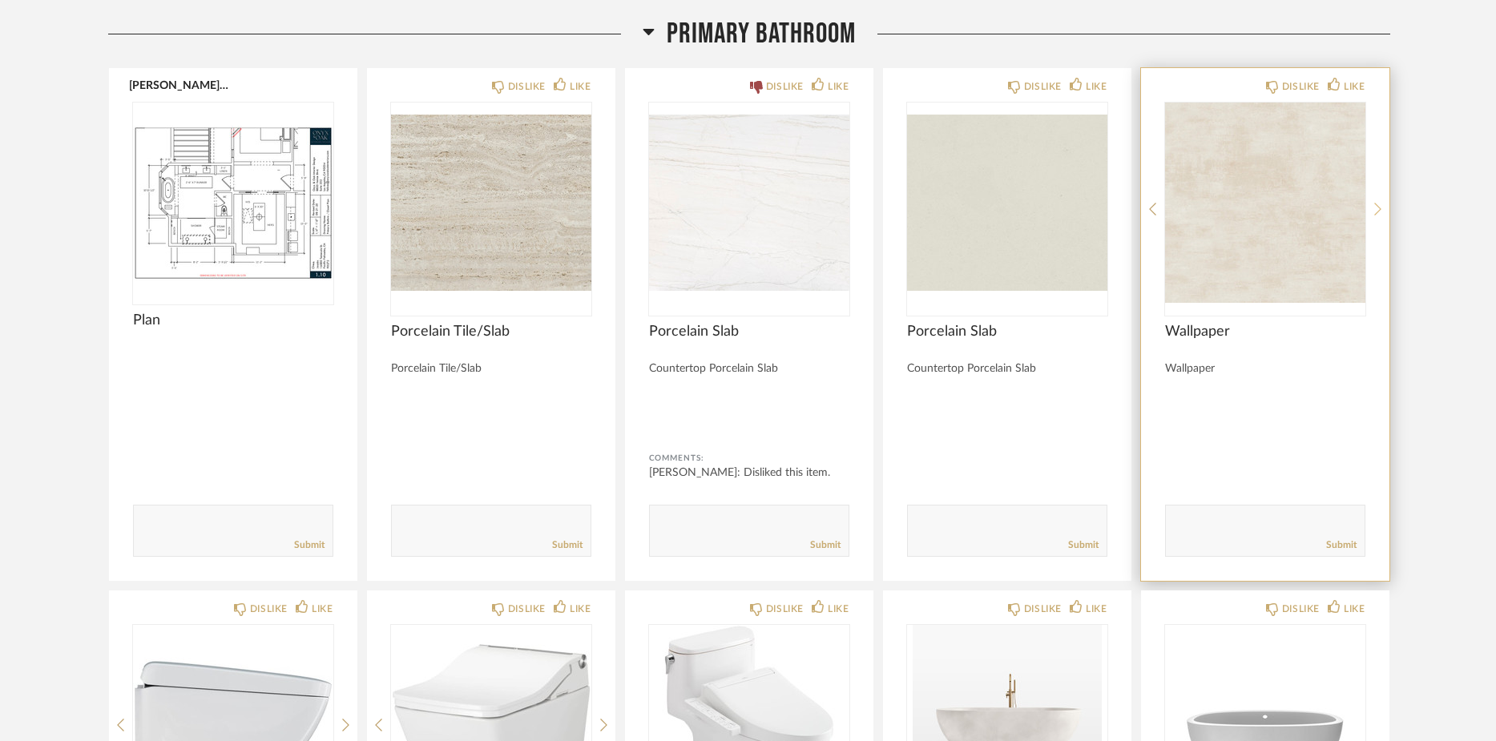
click at [1378, 215] on icon at bounding box center [1377, 209] width 7 height 13
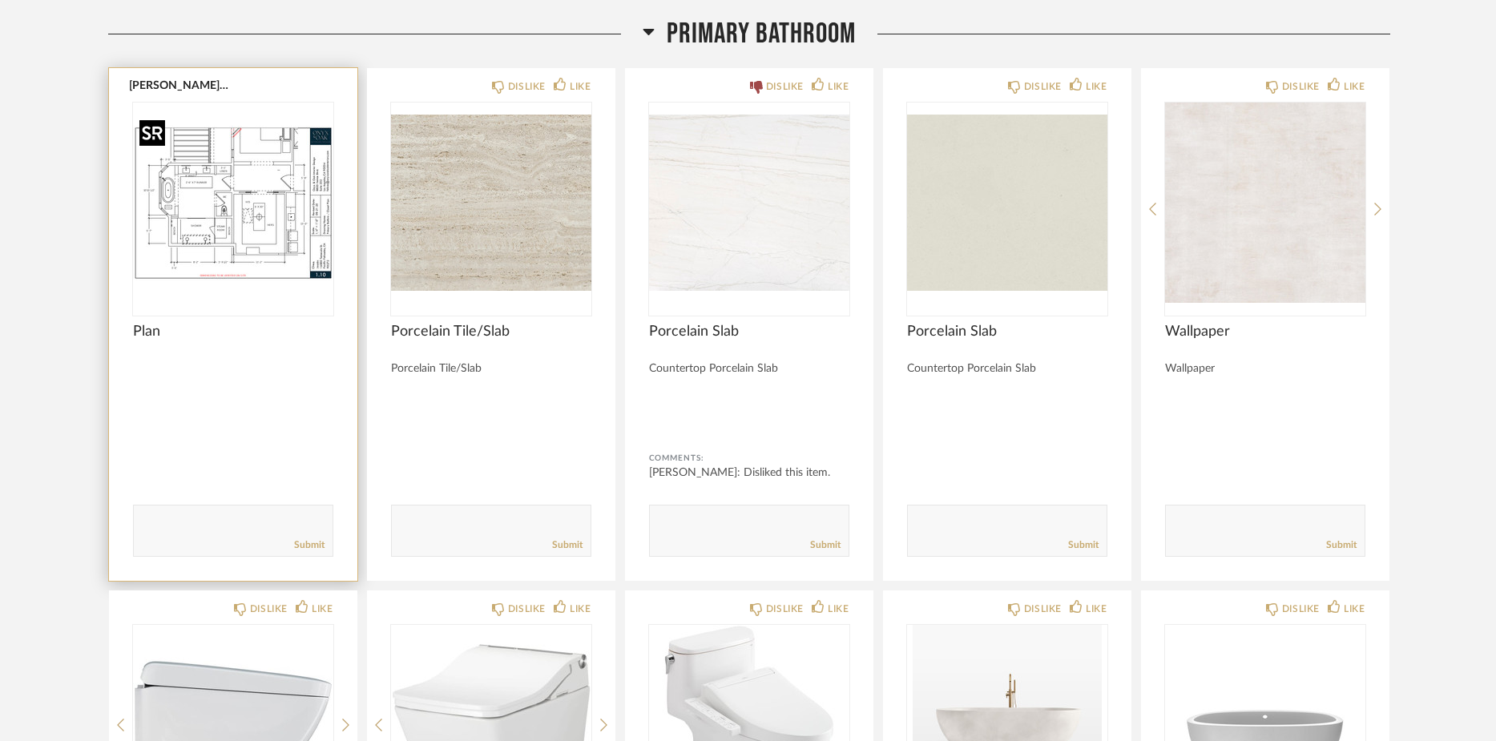
click at [248, 215] on img "0" at bounding box center [233, 203] width 200 height 200
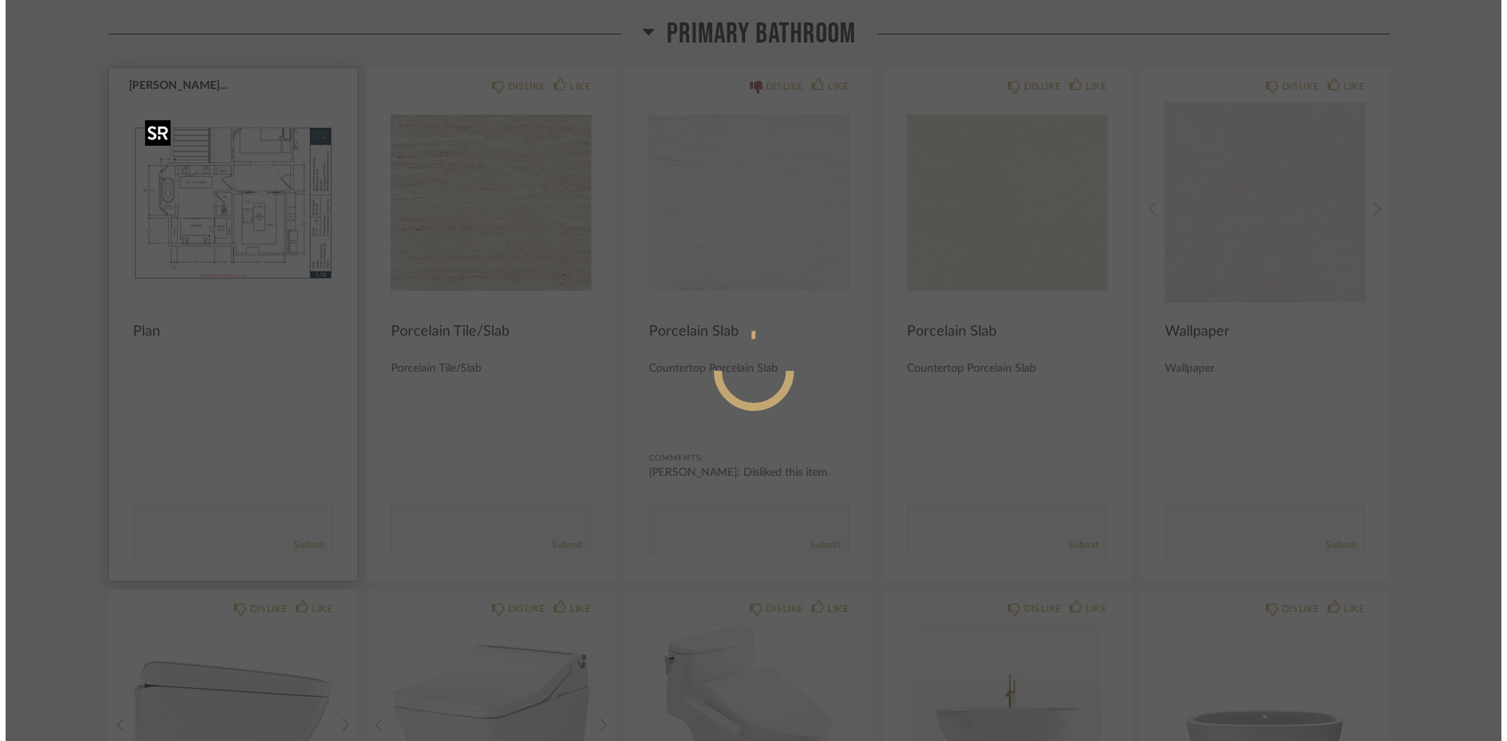
scroll to position [0, 0]
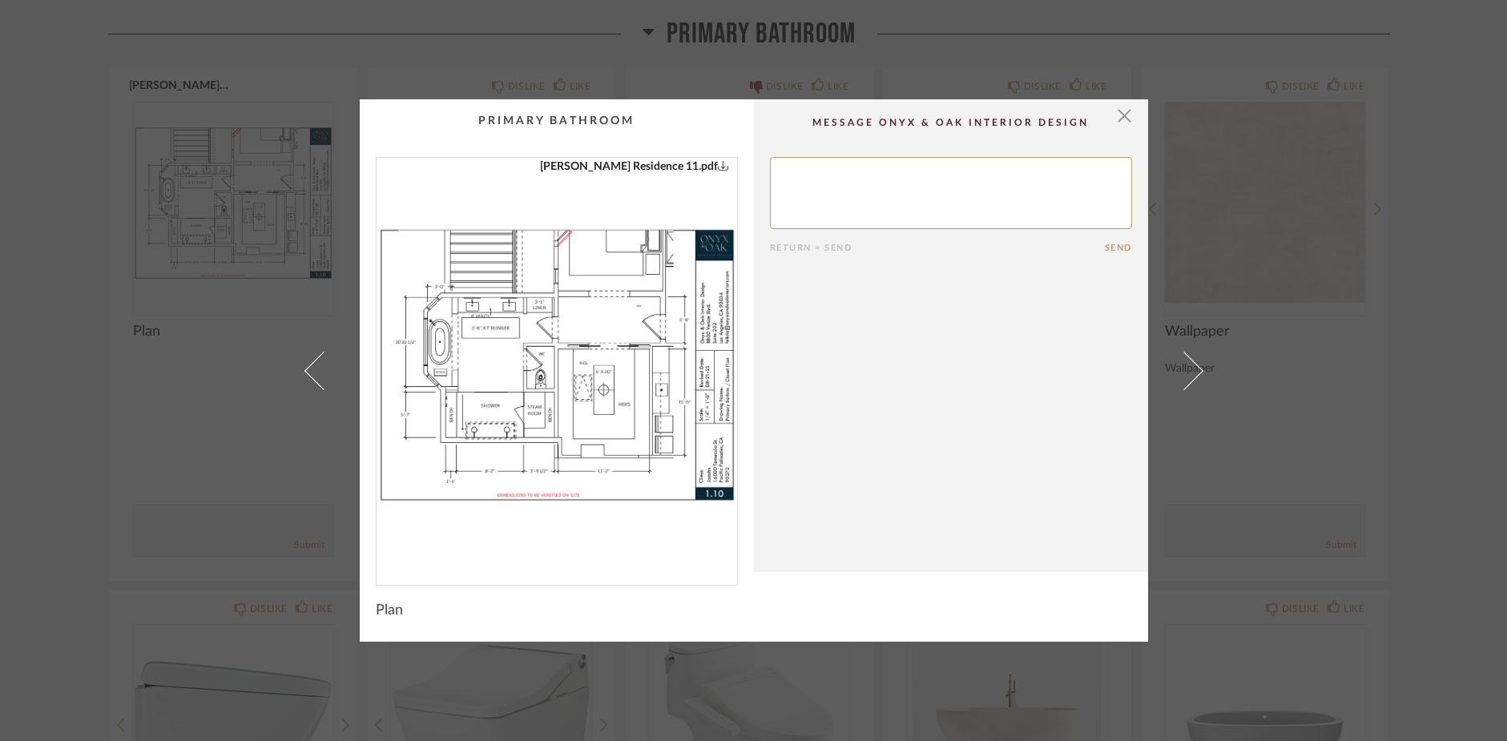
click at [526, 330] on img "0" at bounding box center [556, 365] width 360 height 414
click at [1117, 122] on span "button" at bounding box center [1125, 115] width 32 height 32
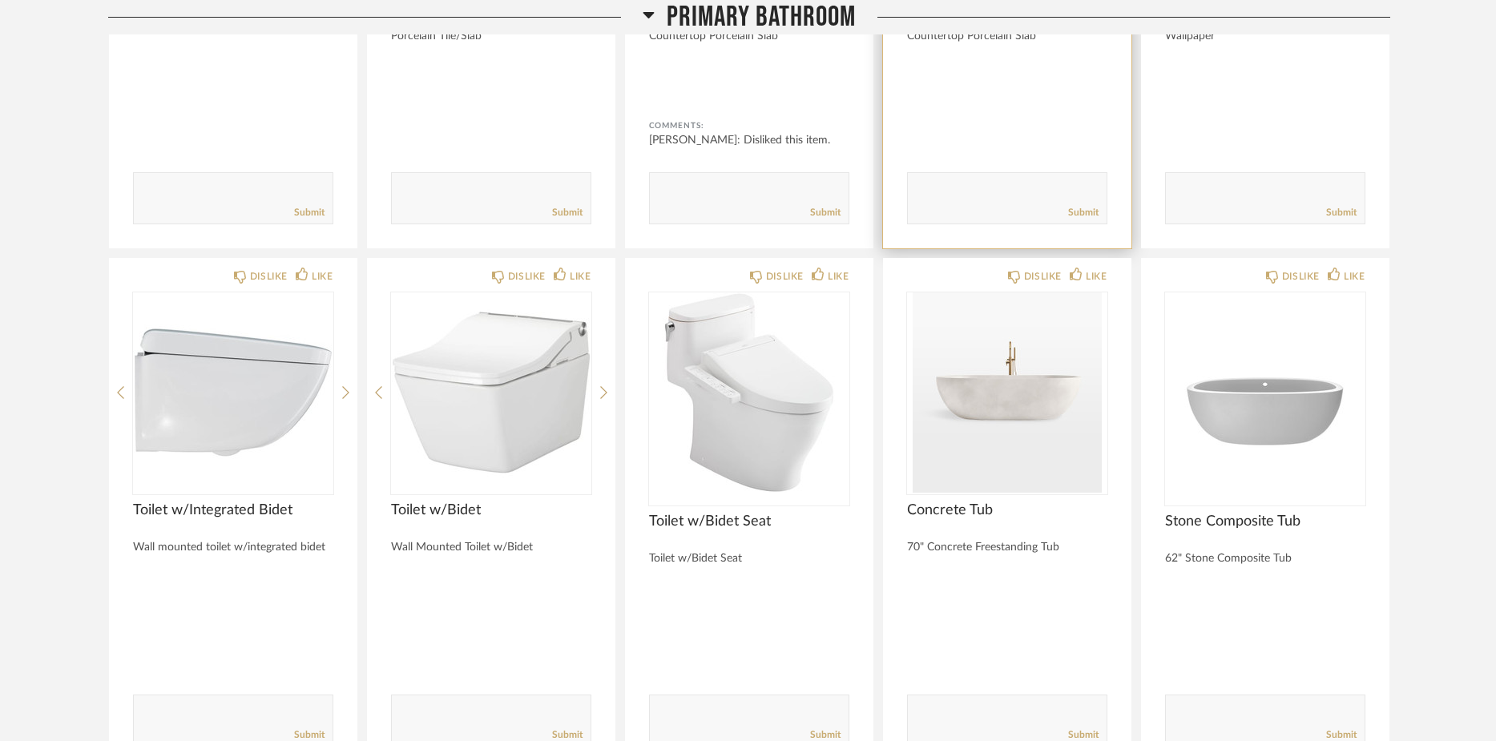
scroll to position [16276, 0]
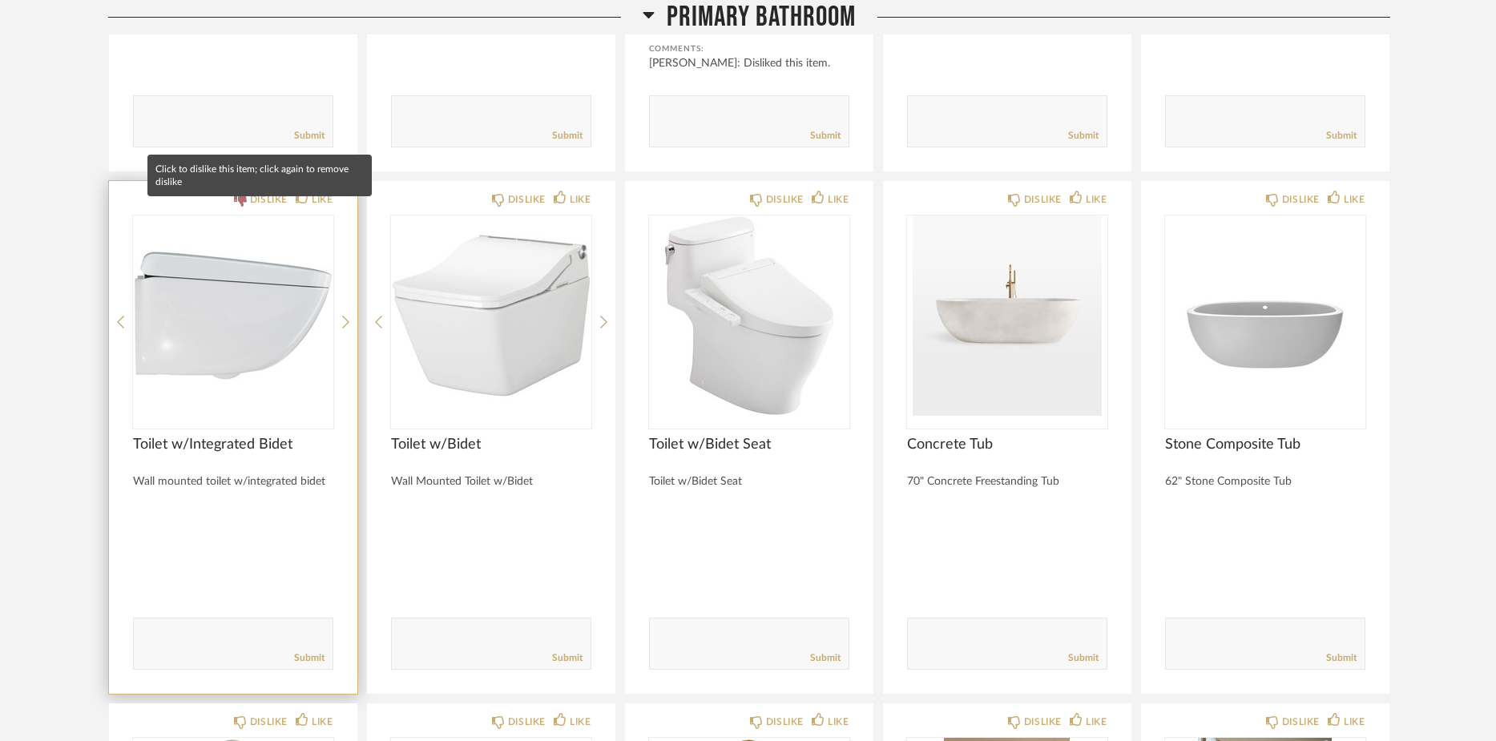
click at [244, 203] on fa-icon at bounding box center [240, 200] width 13 height 14
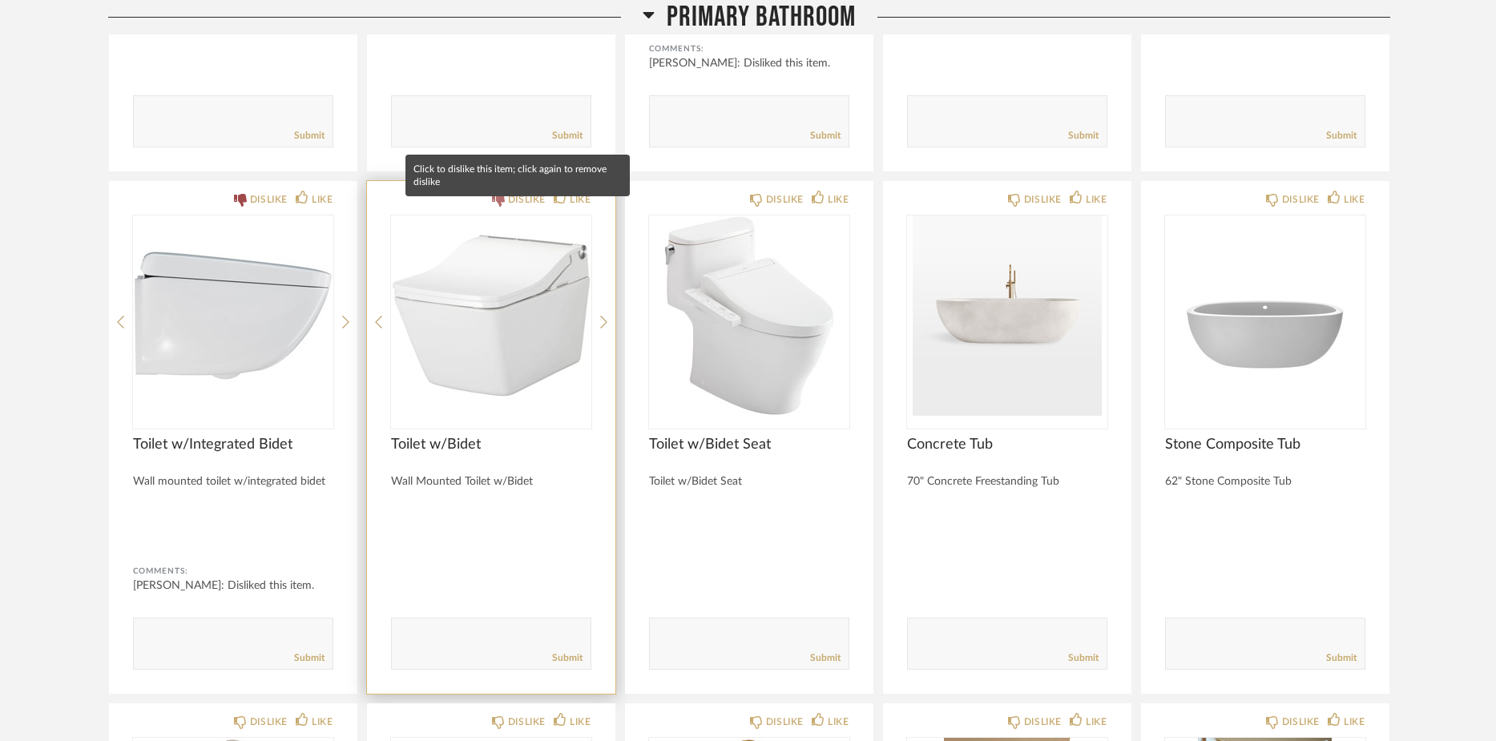
click at [497, 207] on icon at bounding box center [498, 200] width 13 height 13
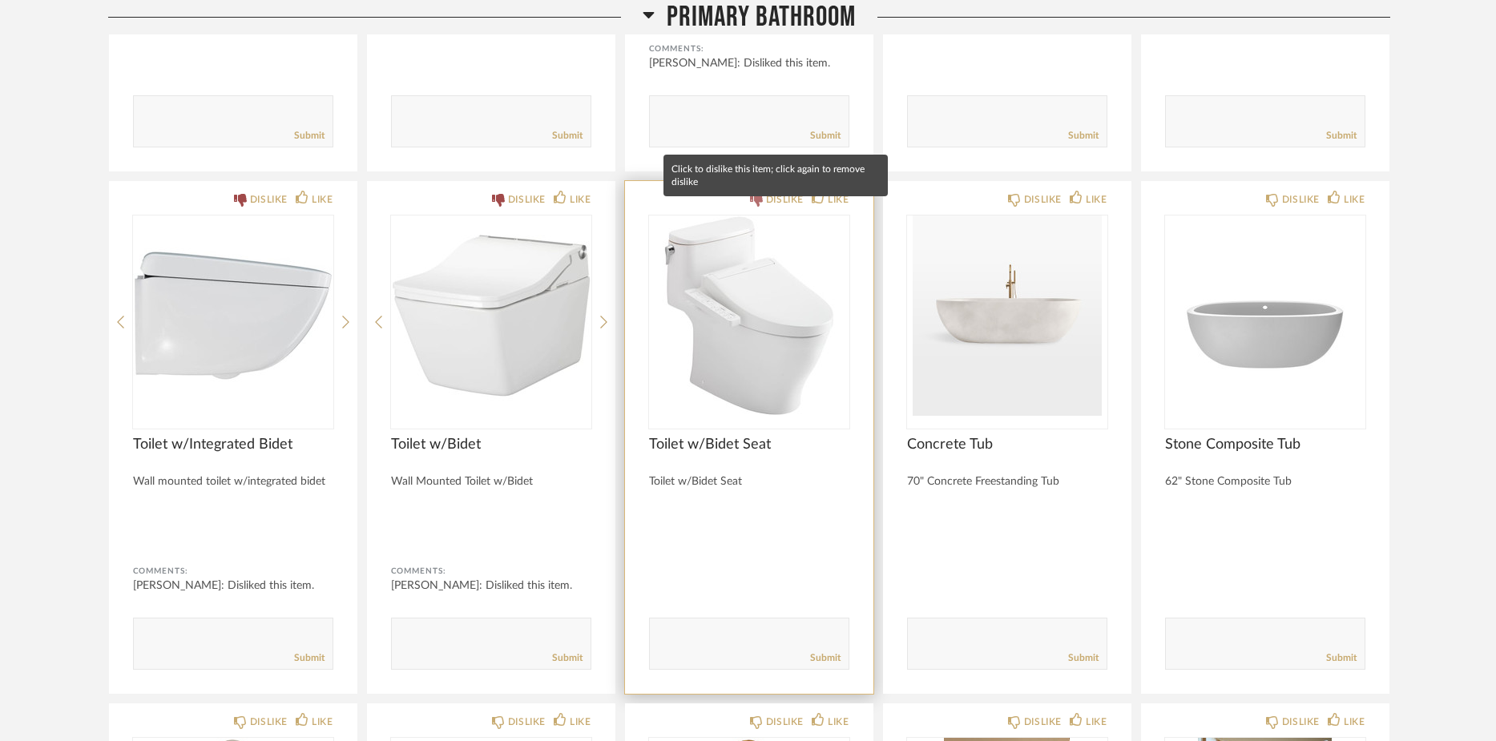
click at [759, 207] on icon at bounding box center [756, 200] width 13 height 13
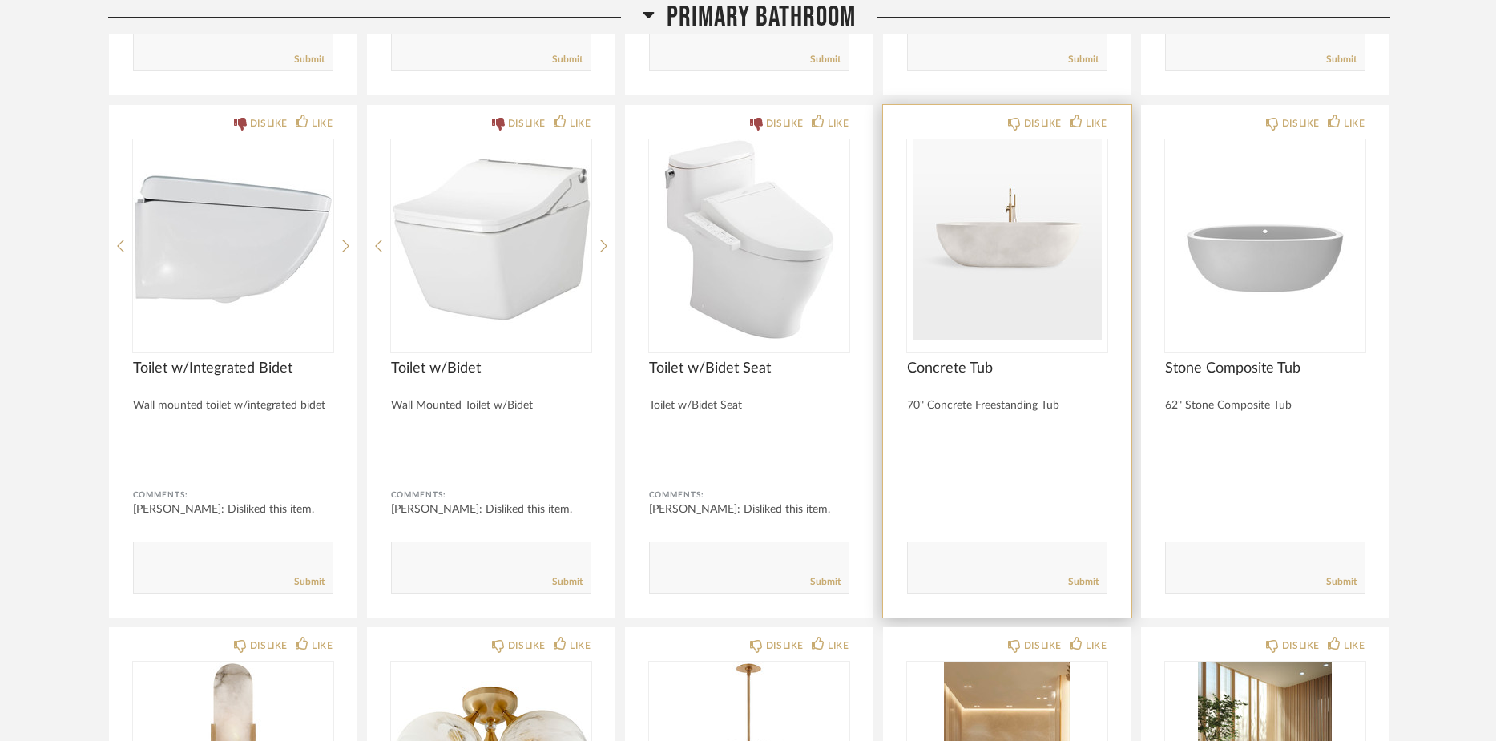
scroll to position [16383, 0]
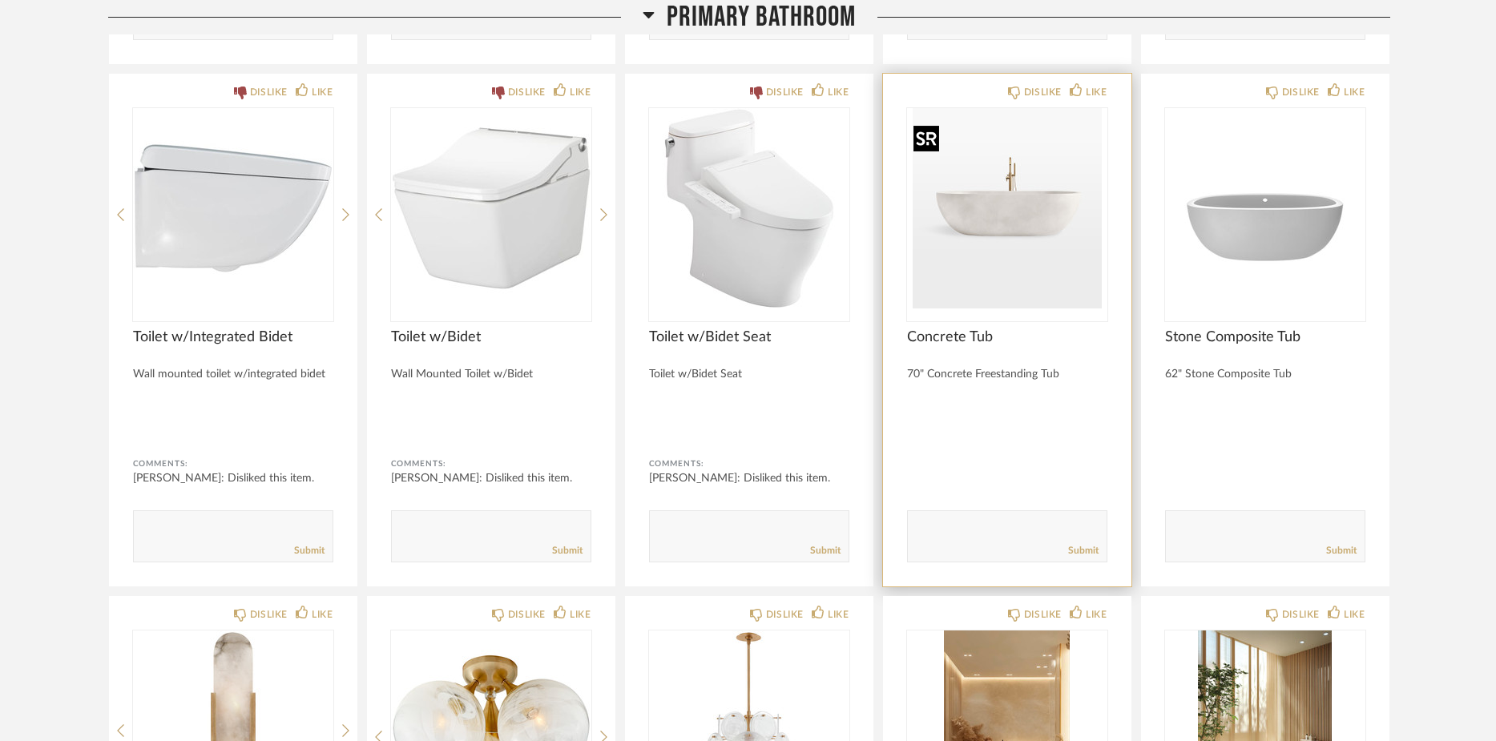
click at [985, 228] on img "0" at bounding box center [1007, 208] width 200 height 200
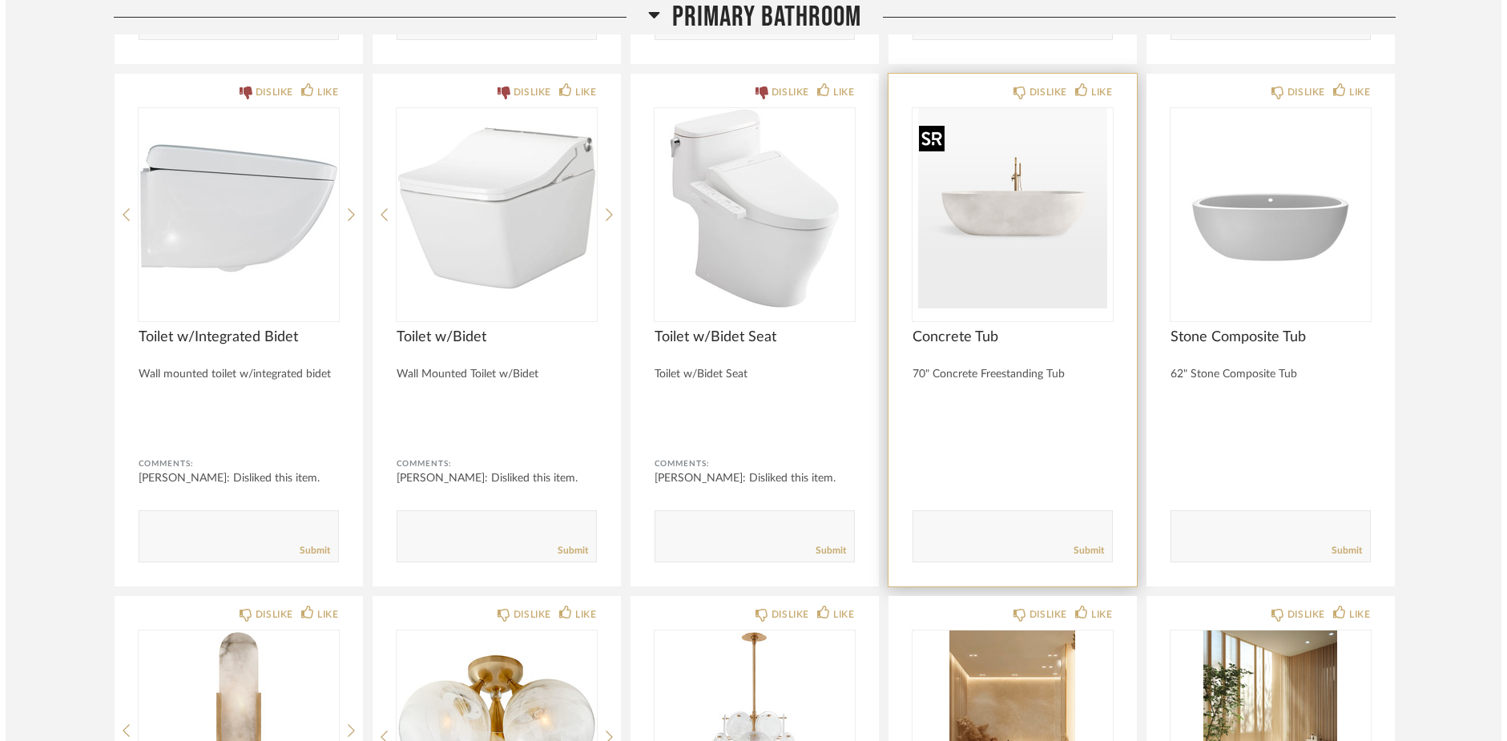
scroll to position [0, 0]
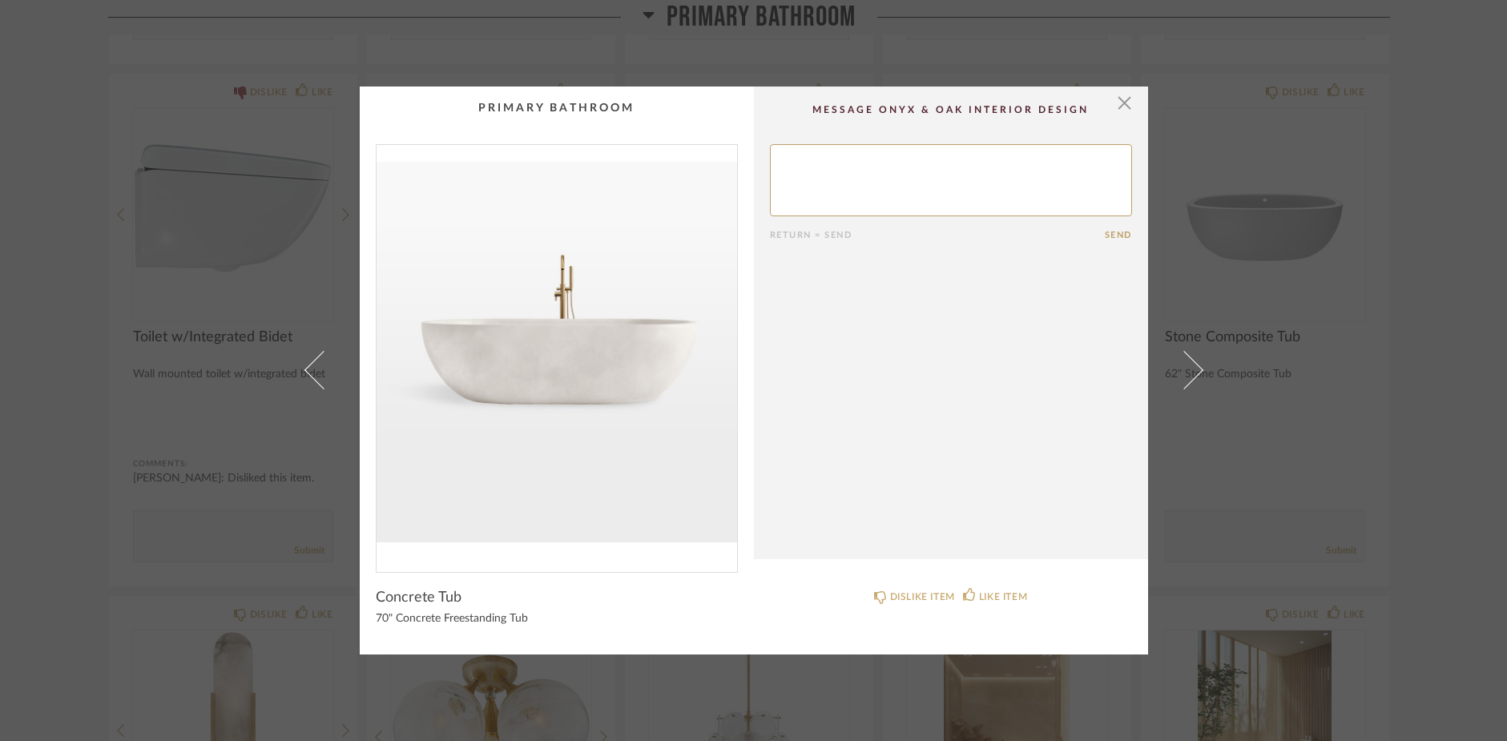
click at [563, 386] on img "0" at bounding box center [556, 352] width 360 height 414
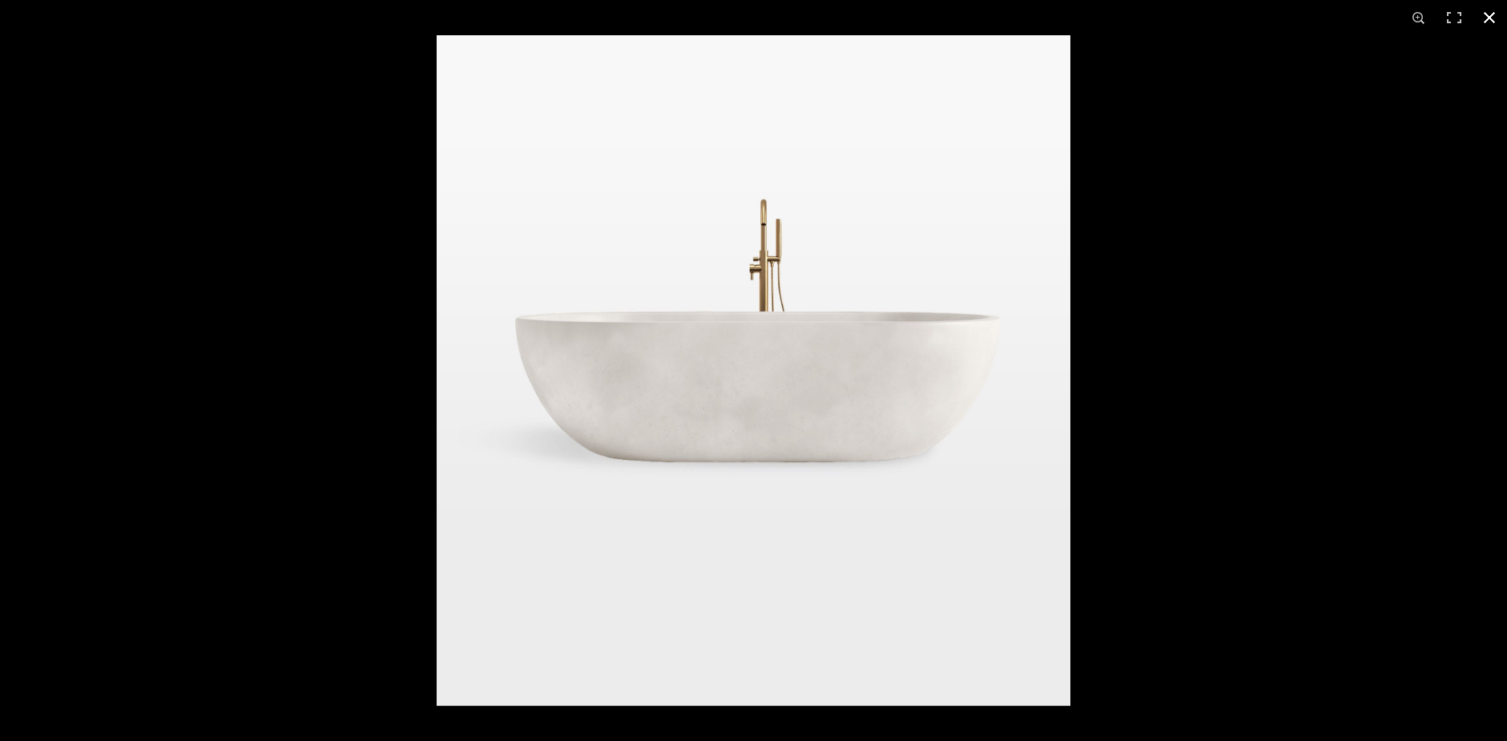
click at [1492, 19] on button at bounding box center [1489, 17] width 35 height 35
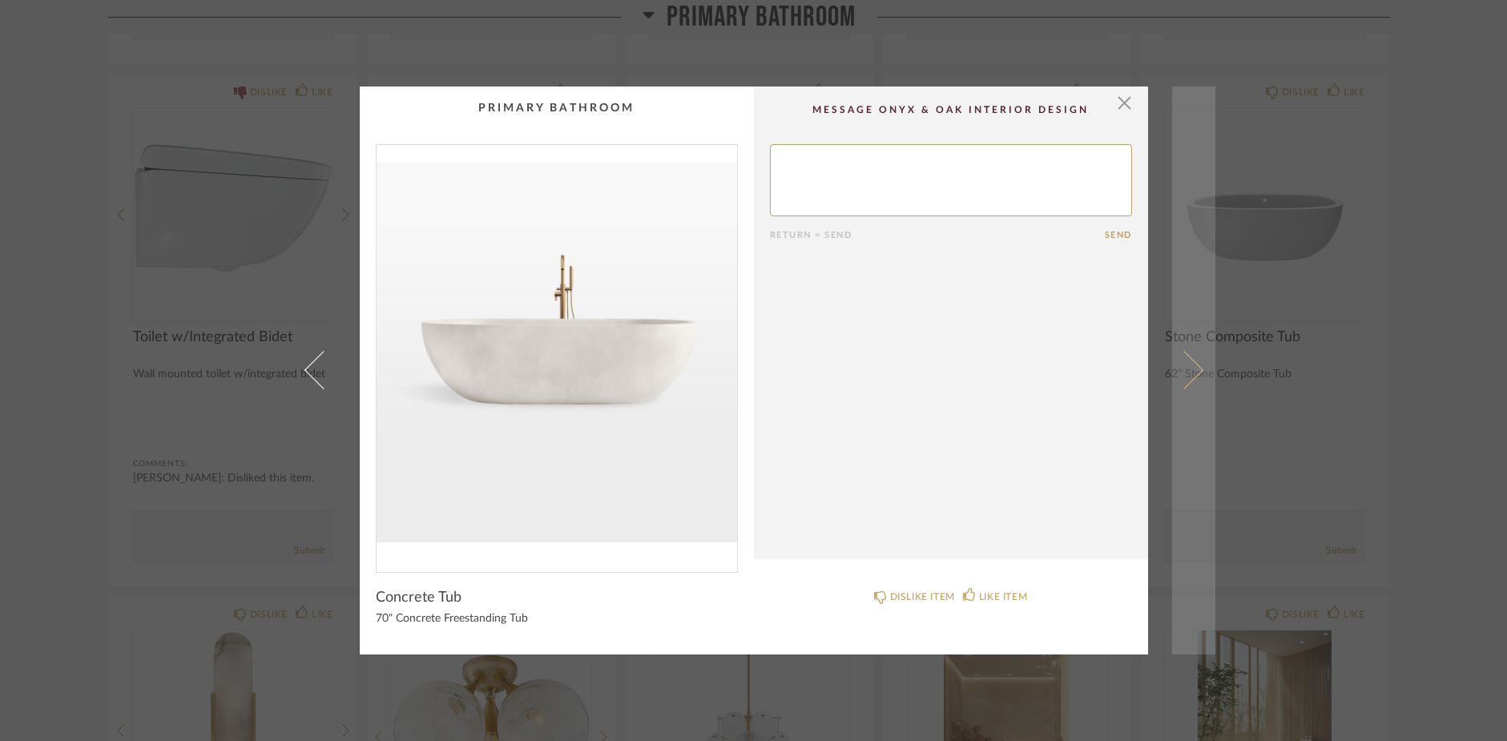
click at [1189, 376] on span at bounding box center [1183, 370] width 38 height 38
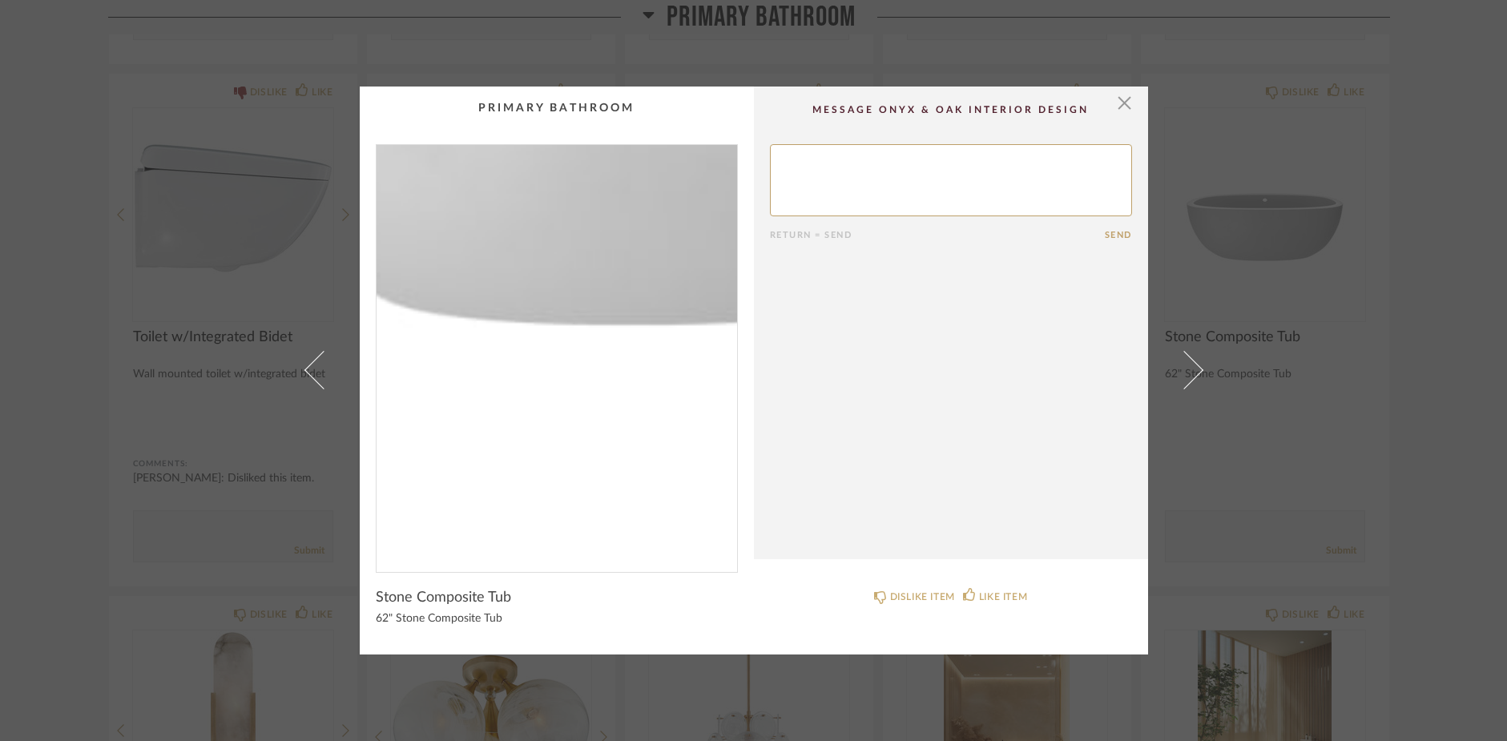
click at [525, 456] on img "0" at bounding box center [556, 352] width 360 height 414
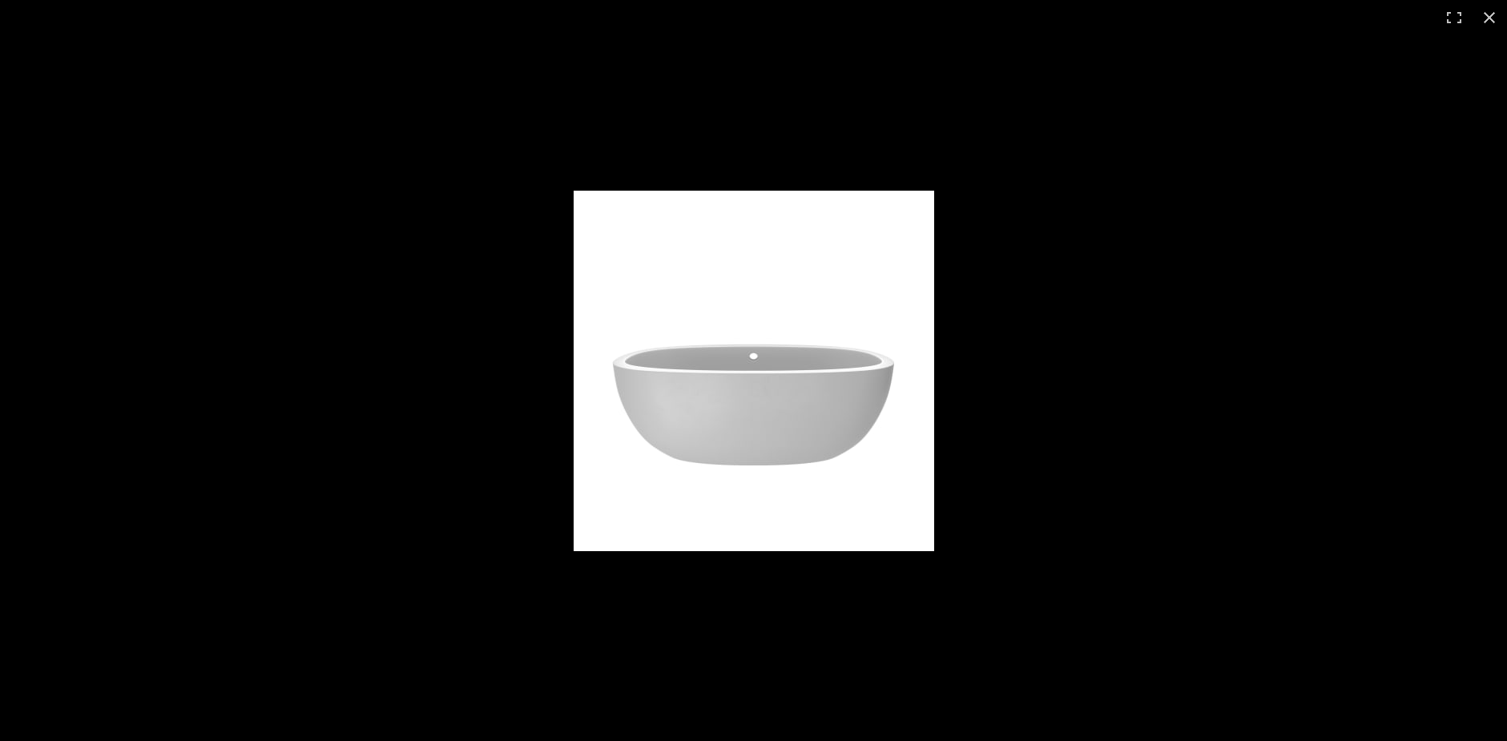
click at [859, 407] on img at bounding box center [754, 371] width 360 height 360
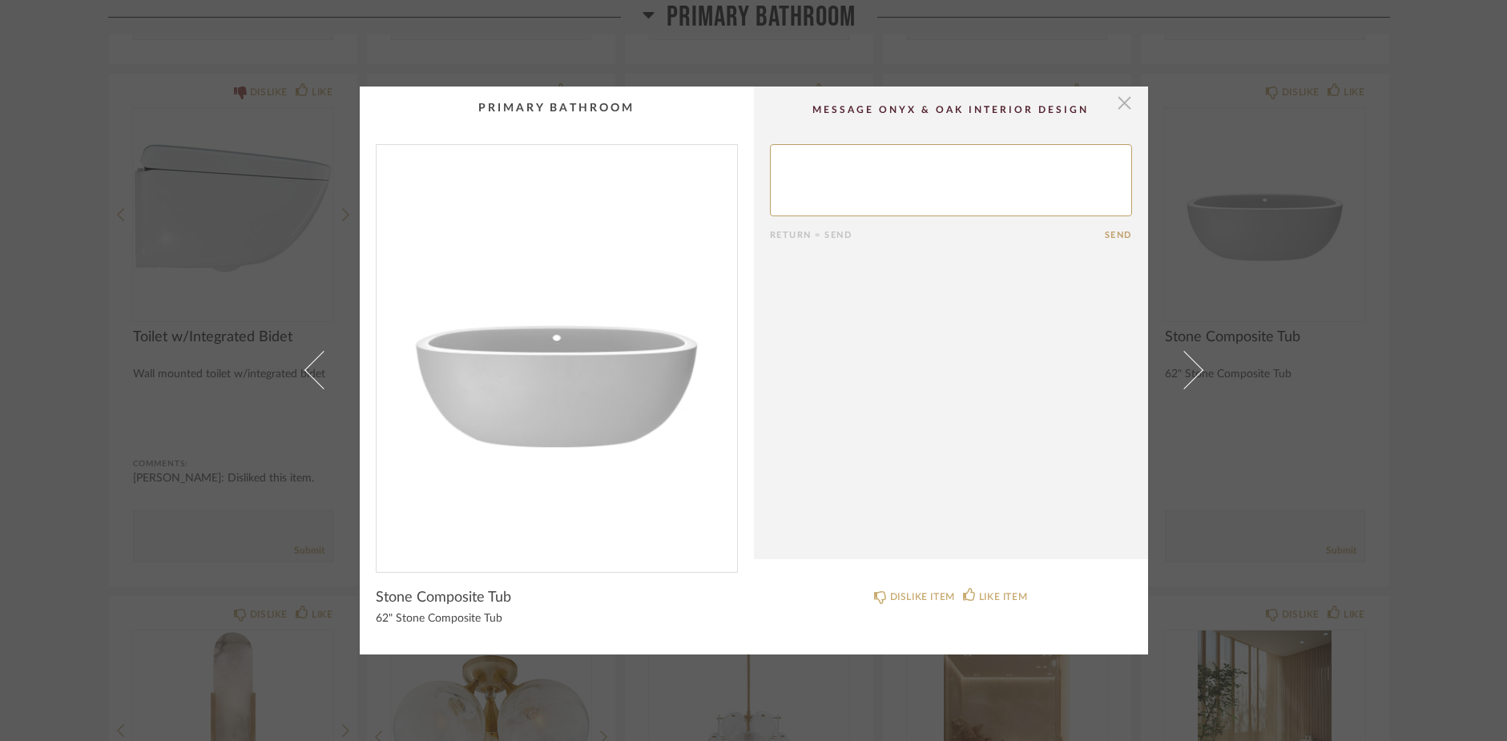
click at [1118, 105] on span "button" at bounding box center [1125, 103] width 32 height 32
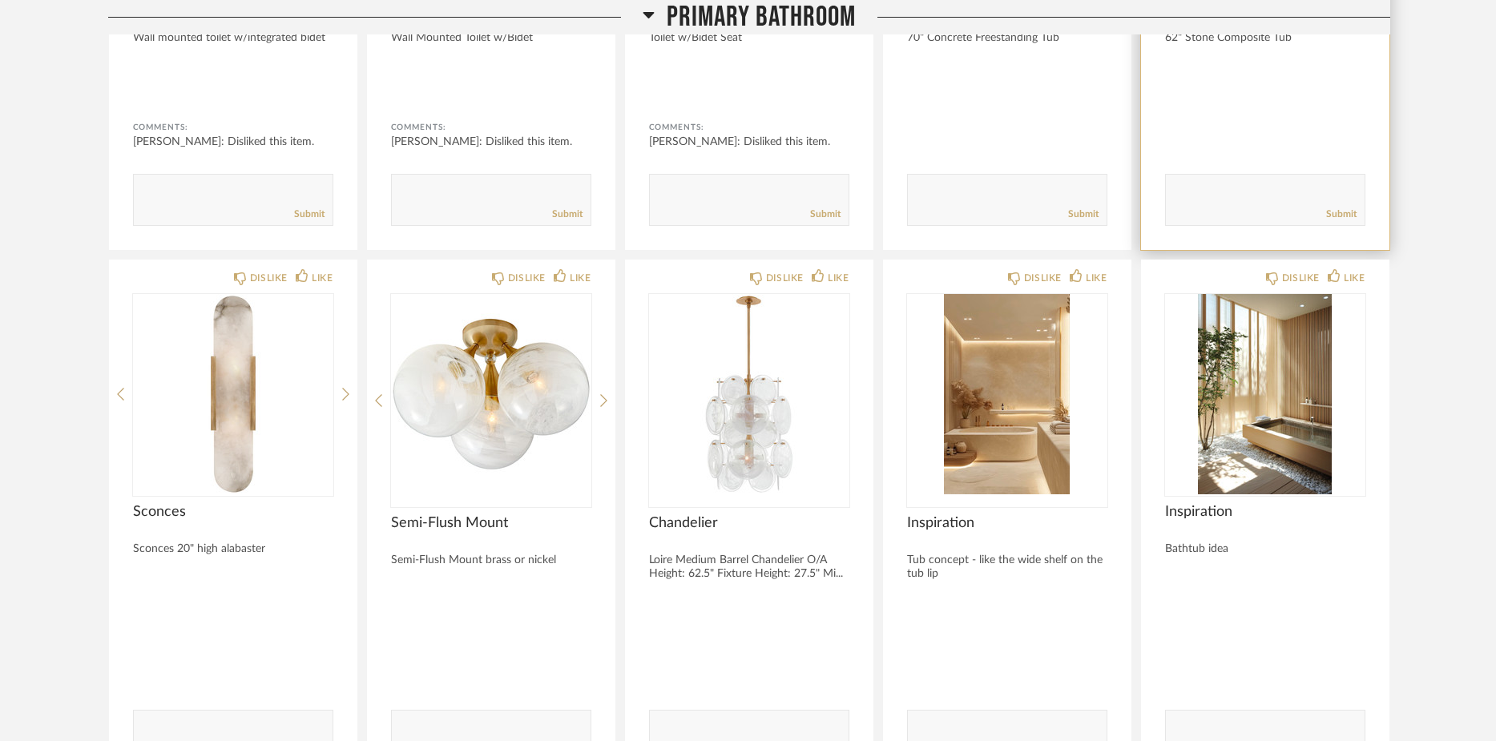
scroll to position [16735, 0]
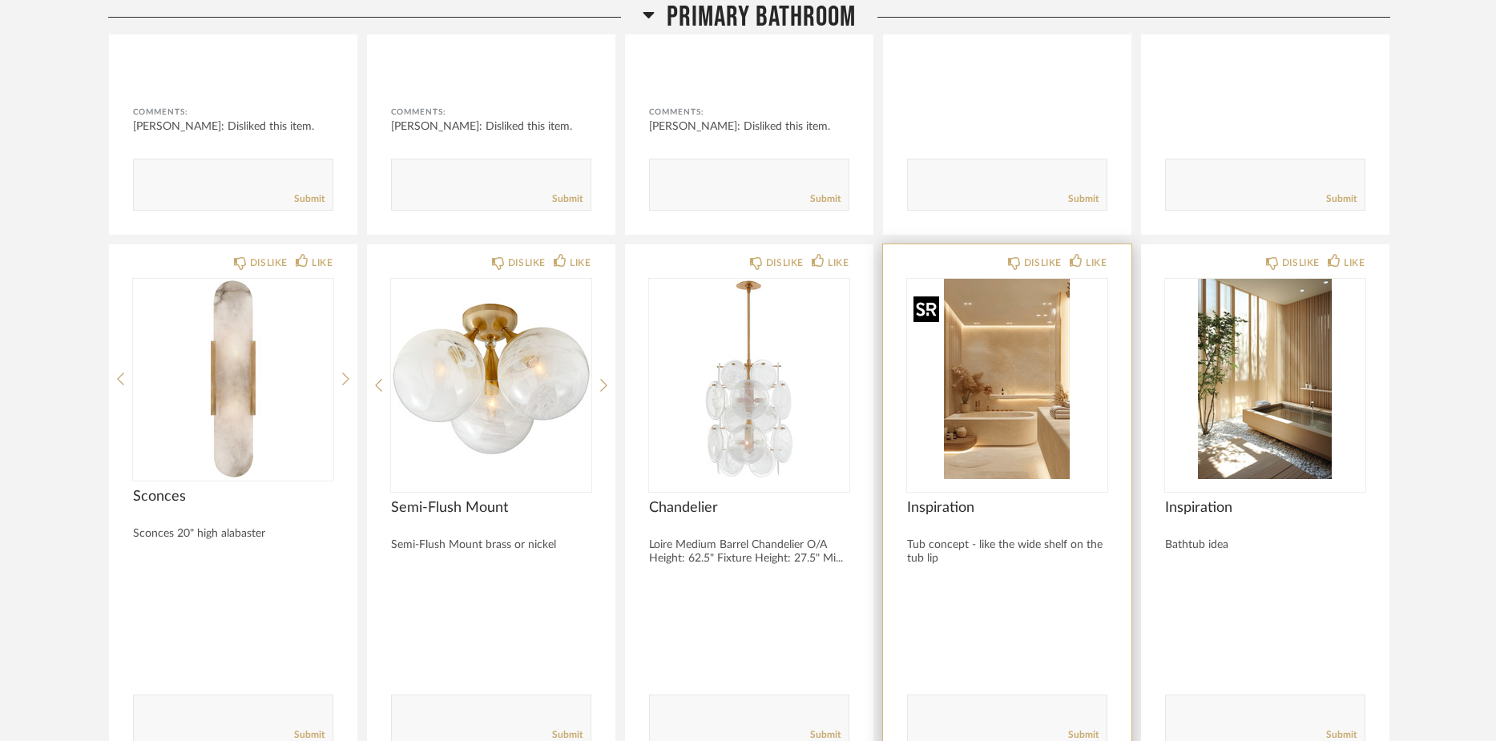
click at [1019, 446] on img "0" at bounding box center [1007, 379] width 200 height 200
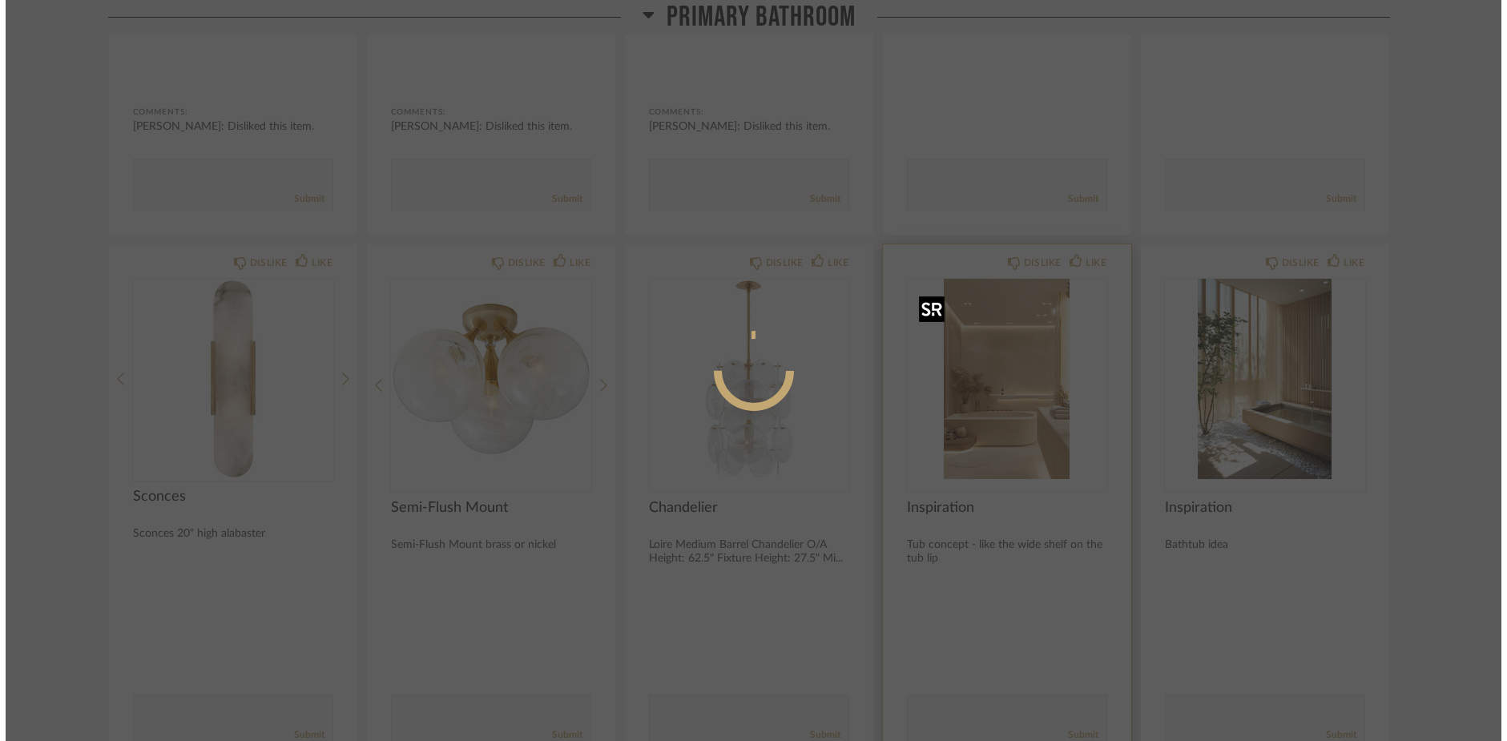
scroll to position [0, 0]
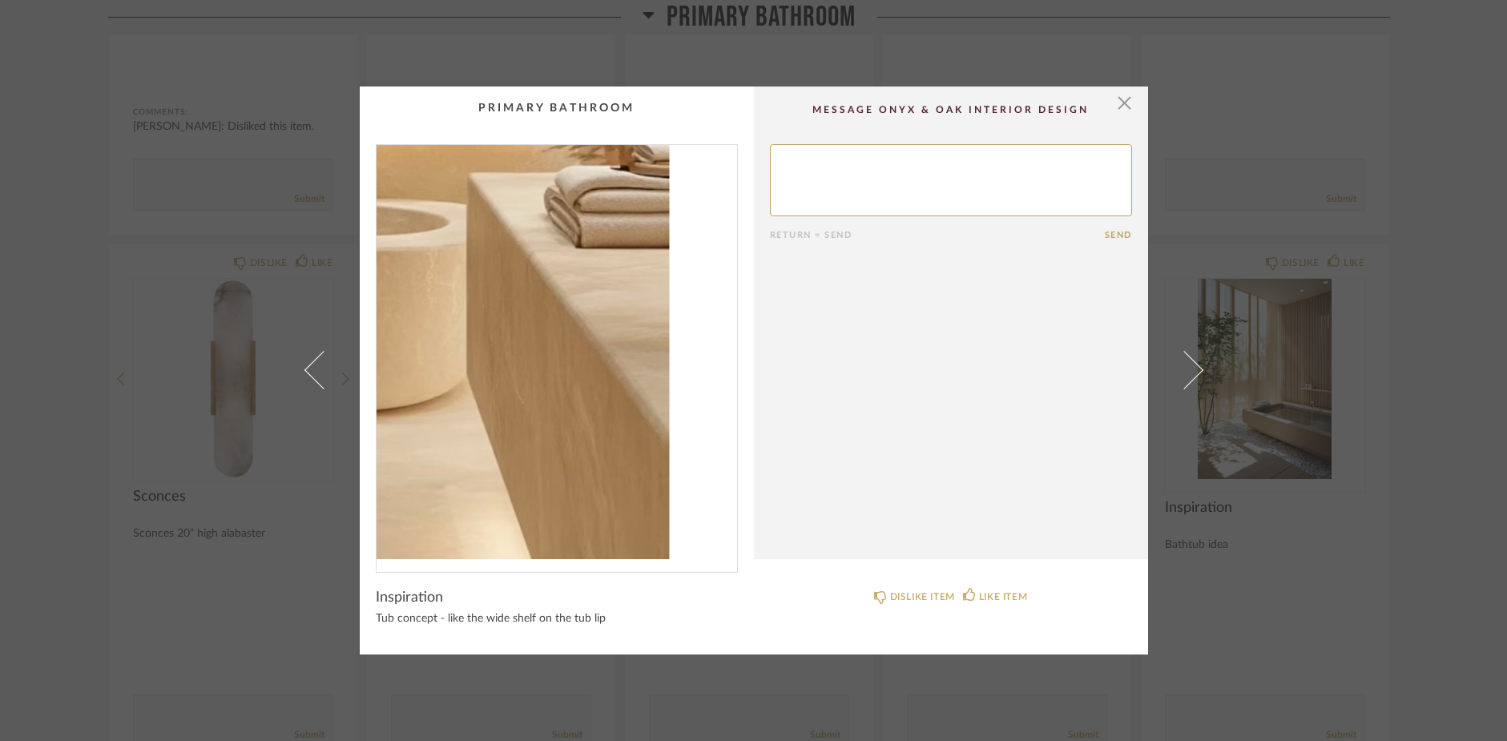
click at [643, 469] on img "0" at bounding box center [556, 352] width 360 height 414
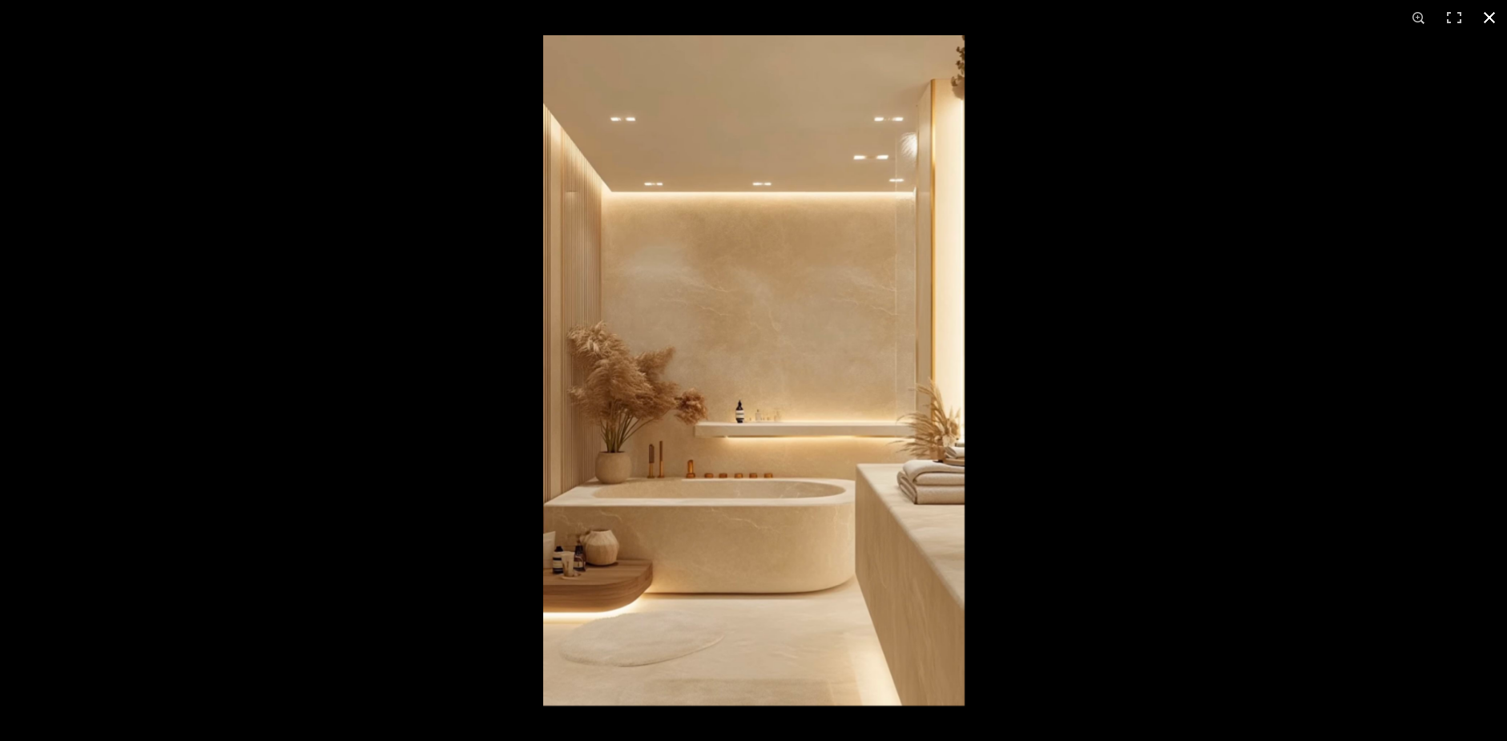
click at [1492, 17] on button at bounding box center [1489, 17] width 35 height 35
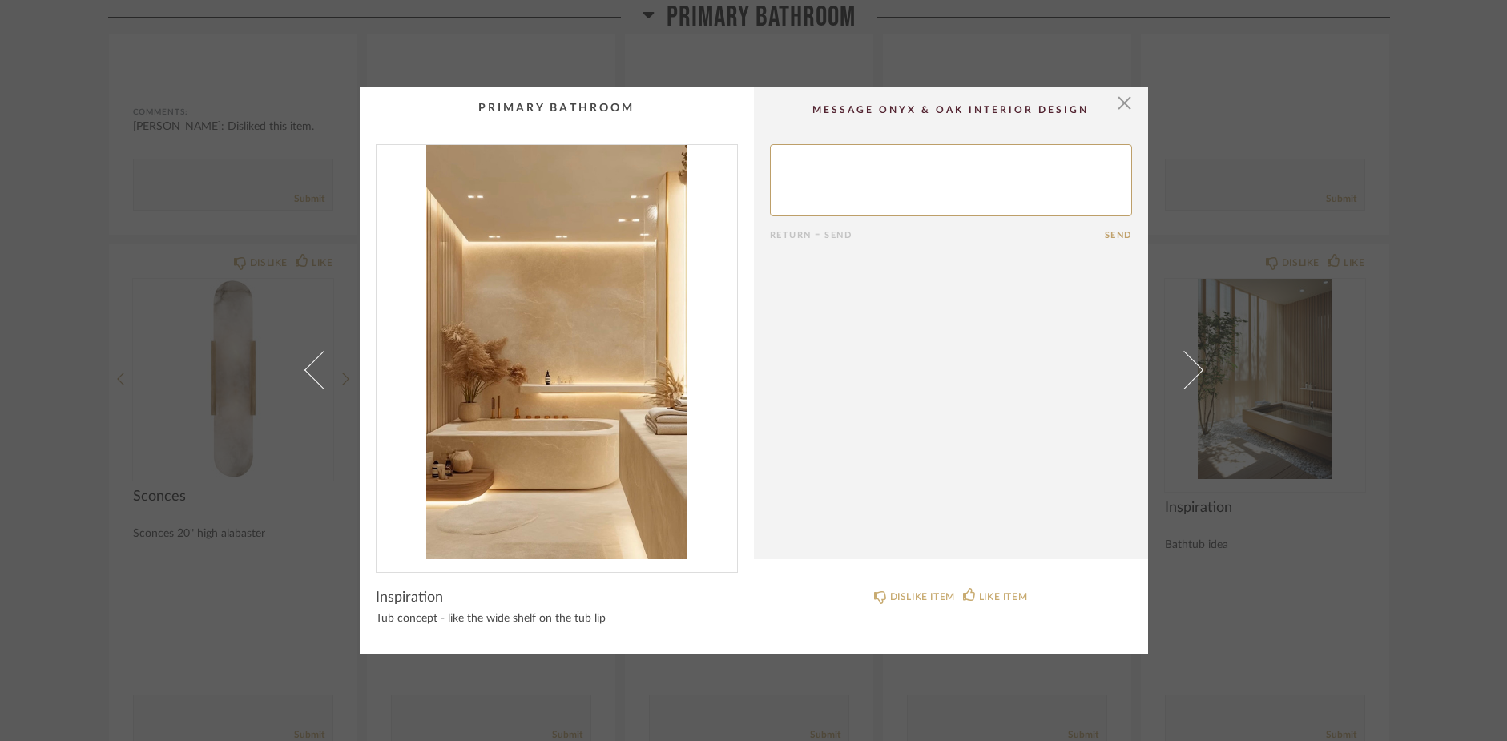
click at [1129, 103] on cpp-summary-comments "Return = Send Send" at bounding box center [951, 323] width 394 height 473
click at [1121, 106] on span "button" at bounding box center [1125, 103] width 32 height 32
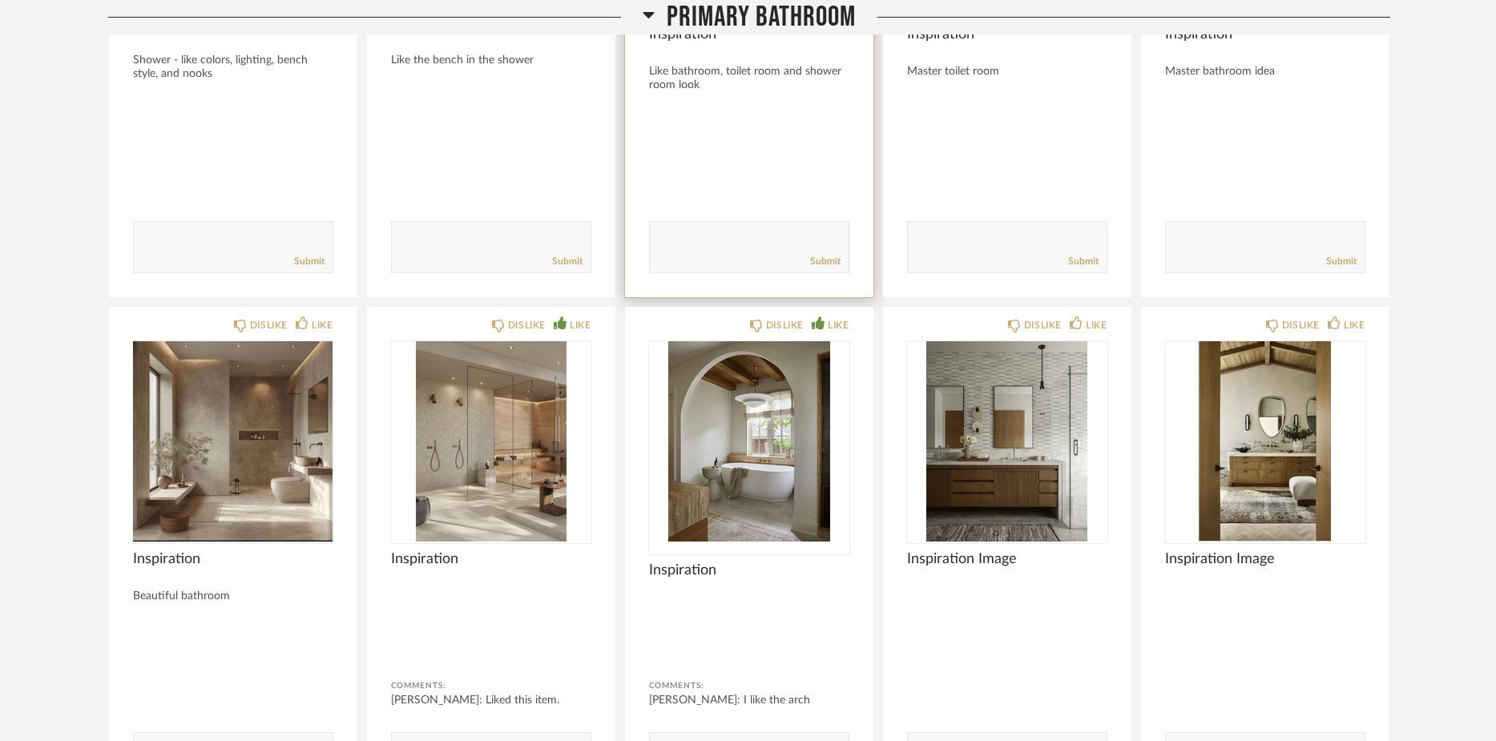
scroll to position [17759, 0]
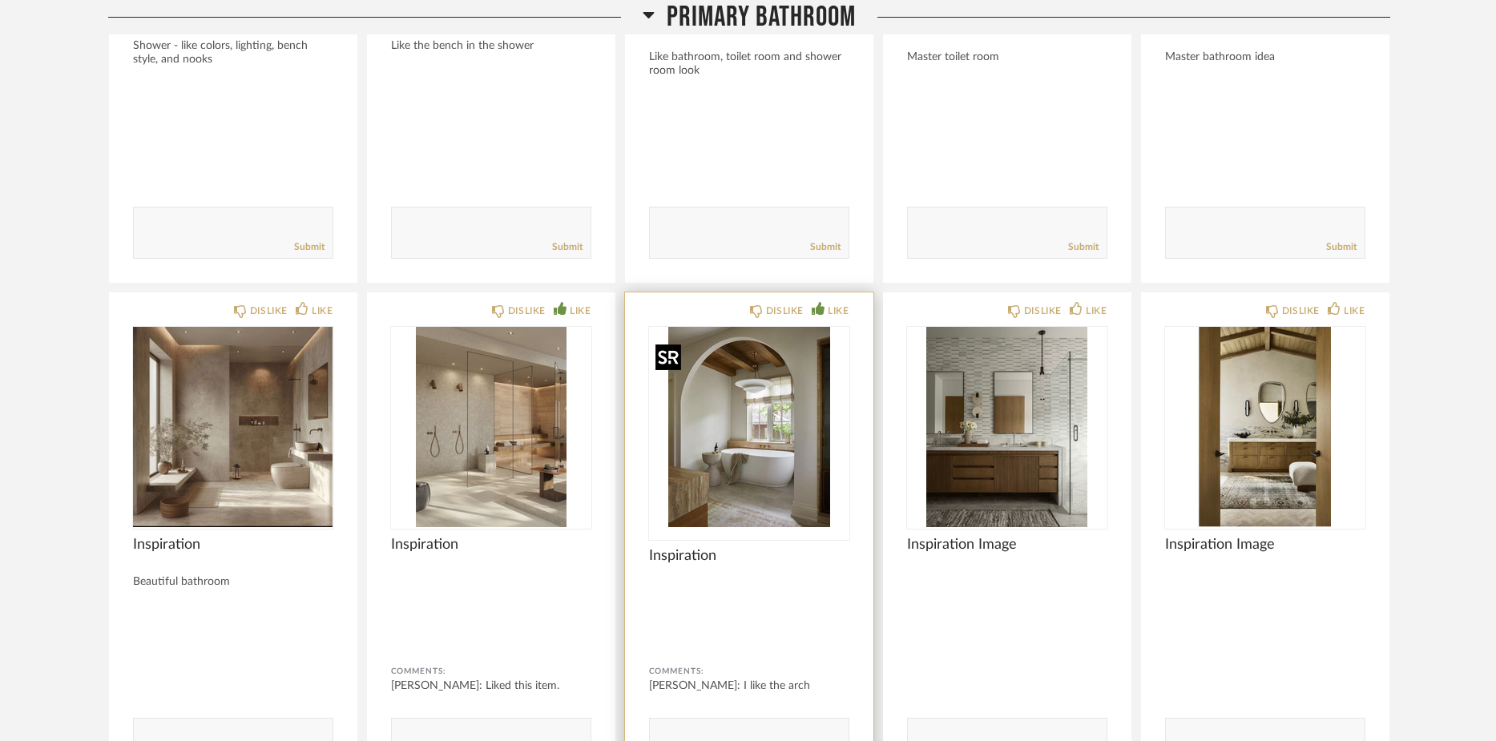
click at [762, 471] on img "0" at bounding box center [749, 427] width 200 height 200
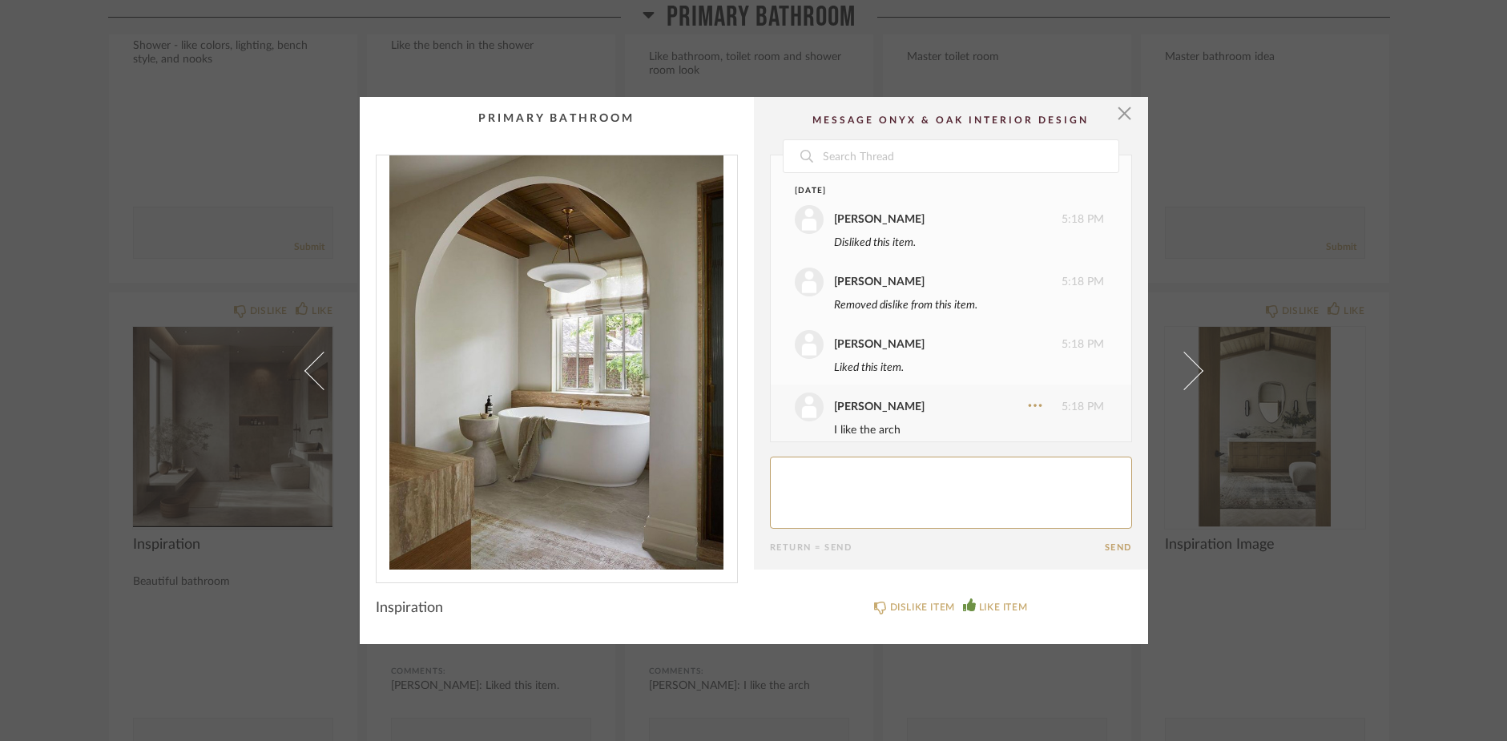
scroll to position [18, 0]
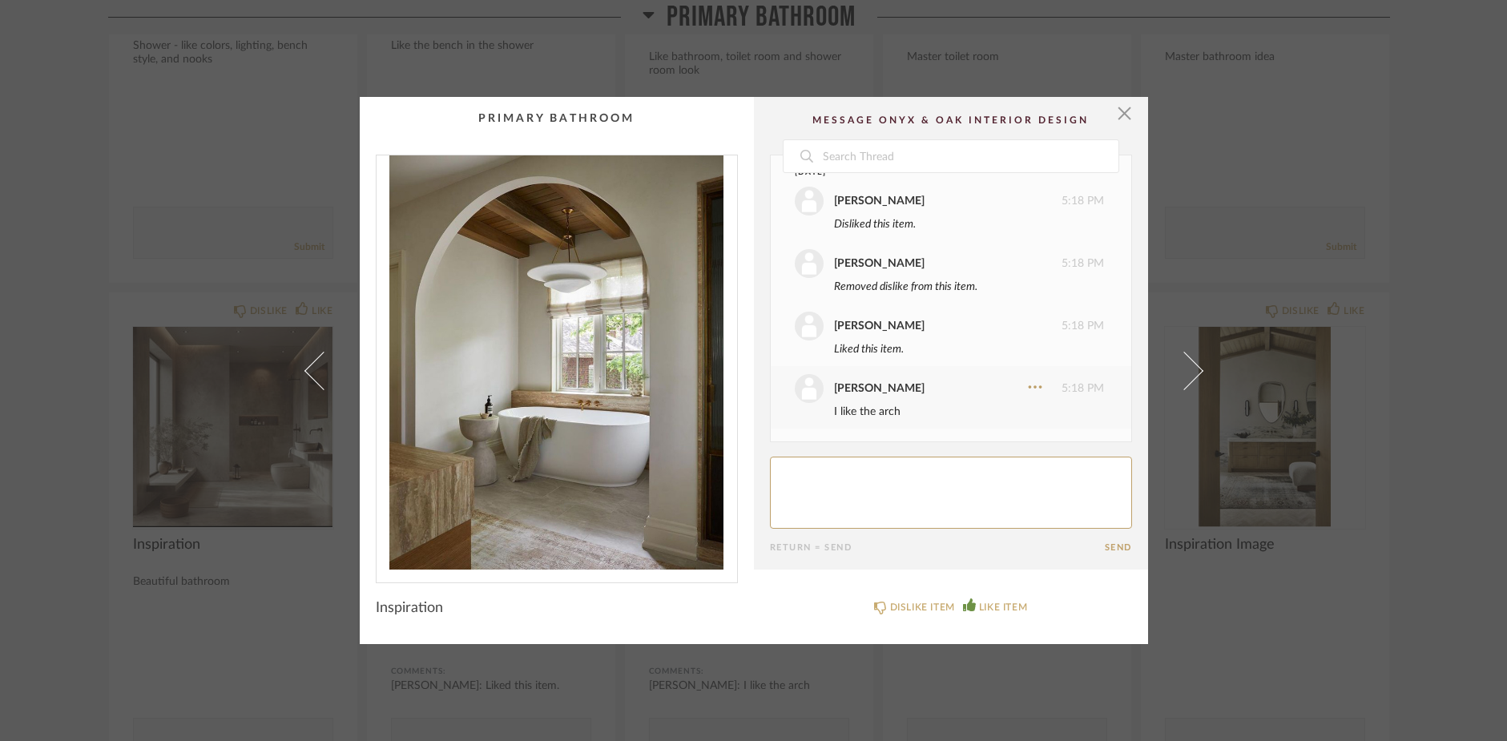
click at [586, 399] on img "0" at bounding box center [556, 362] width 360 height 414
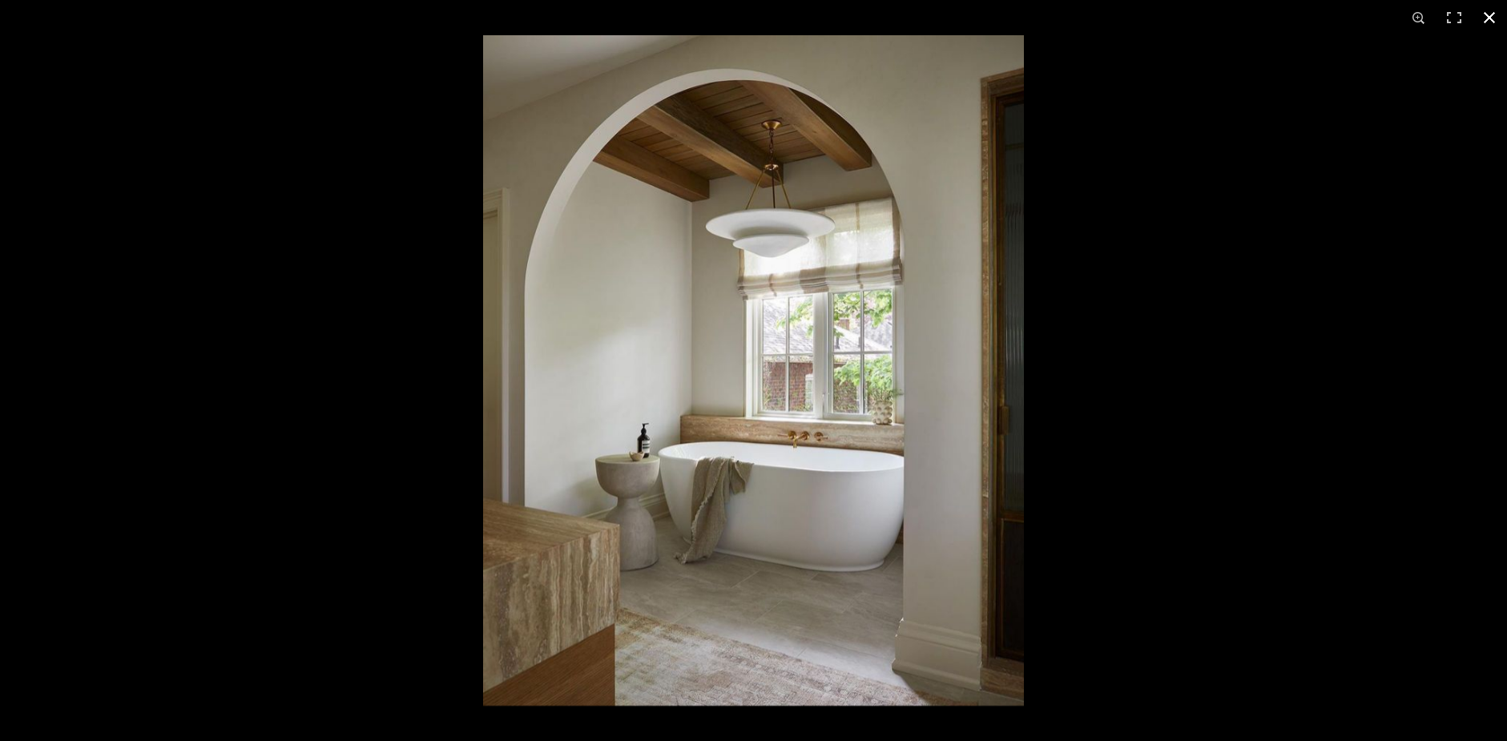
click at [1486, 14] on button at bounding box center [1489, 17] width 35 height 35
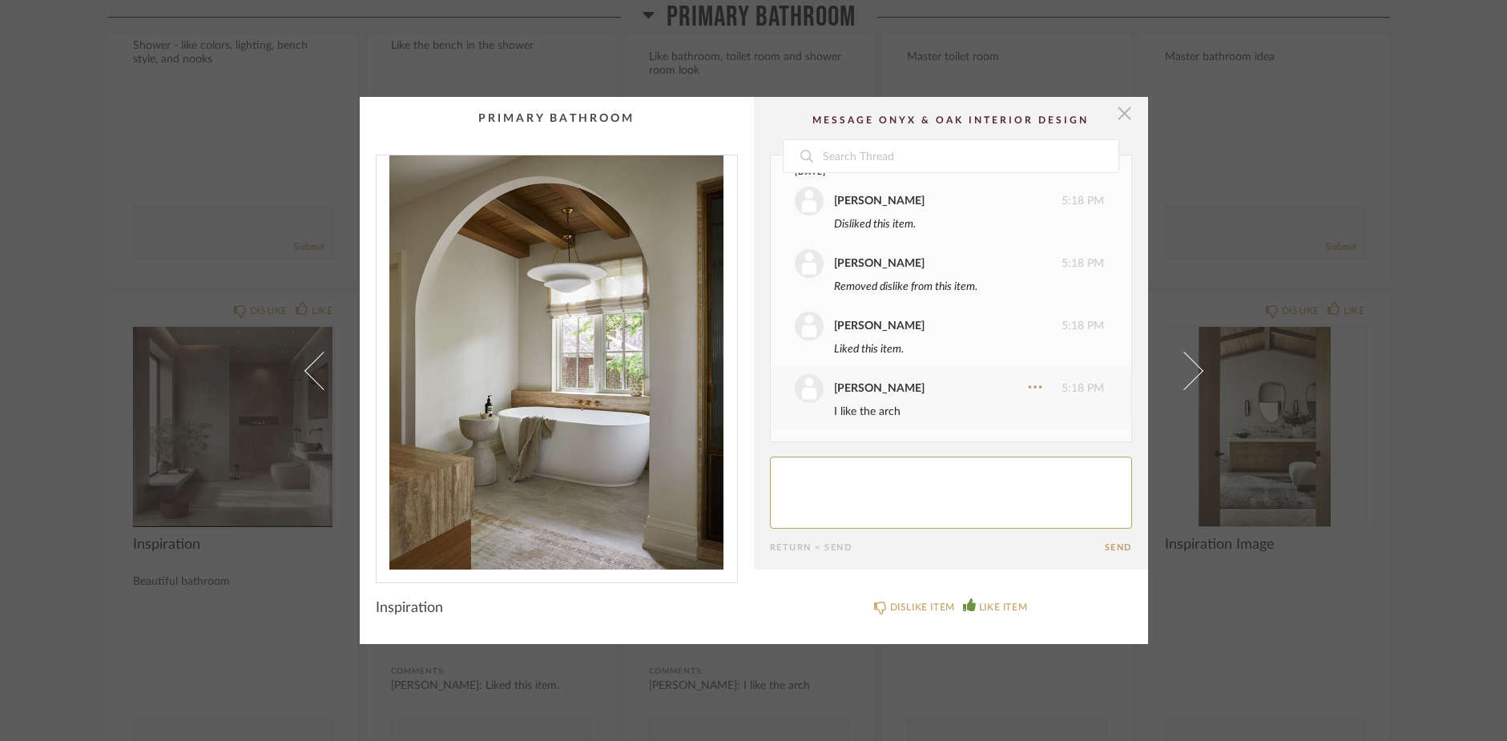
click at [1115, 114] on span "button" at bounding box center [1125, 113] width 32 height 32
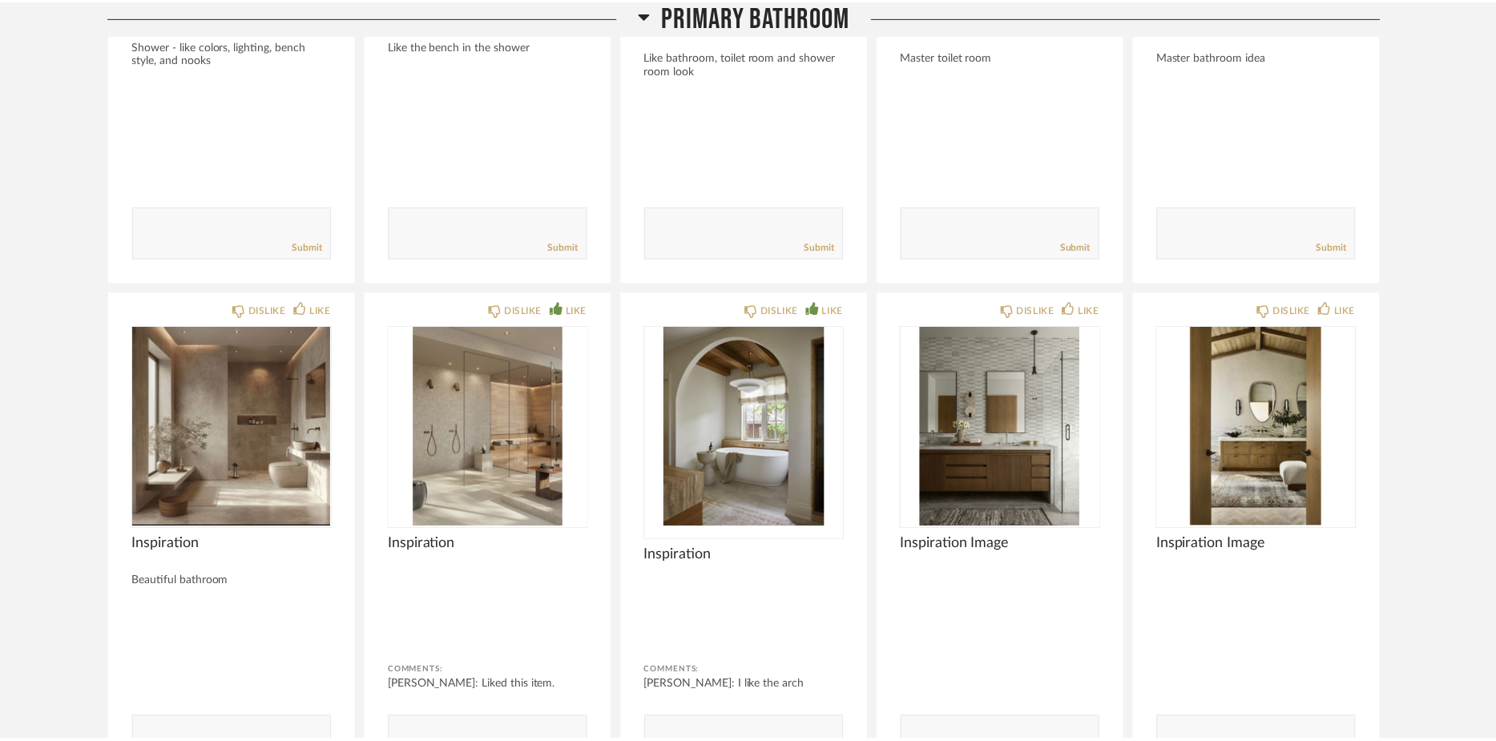
scroll to position [17759, 0]
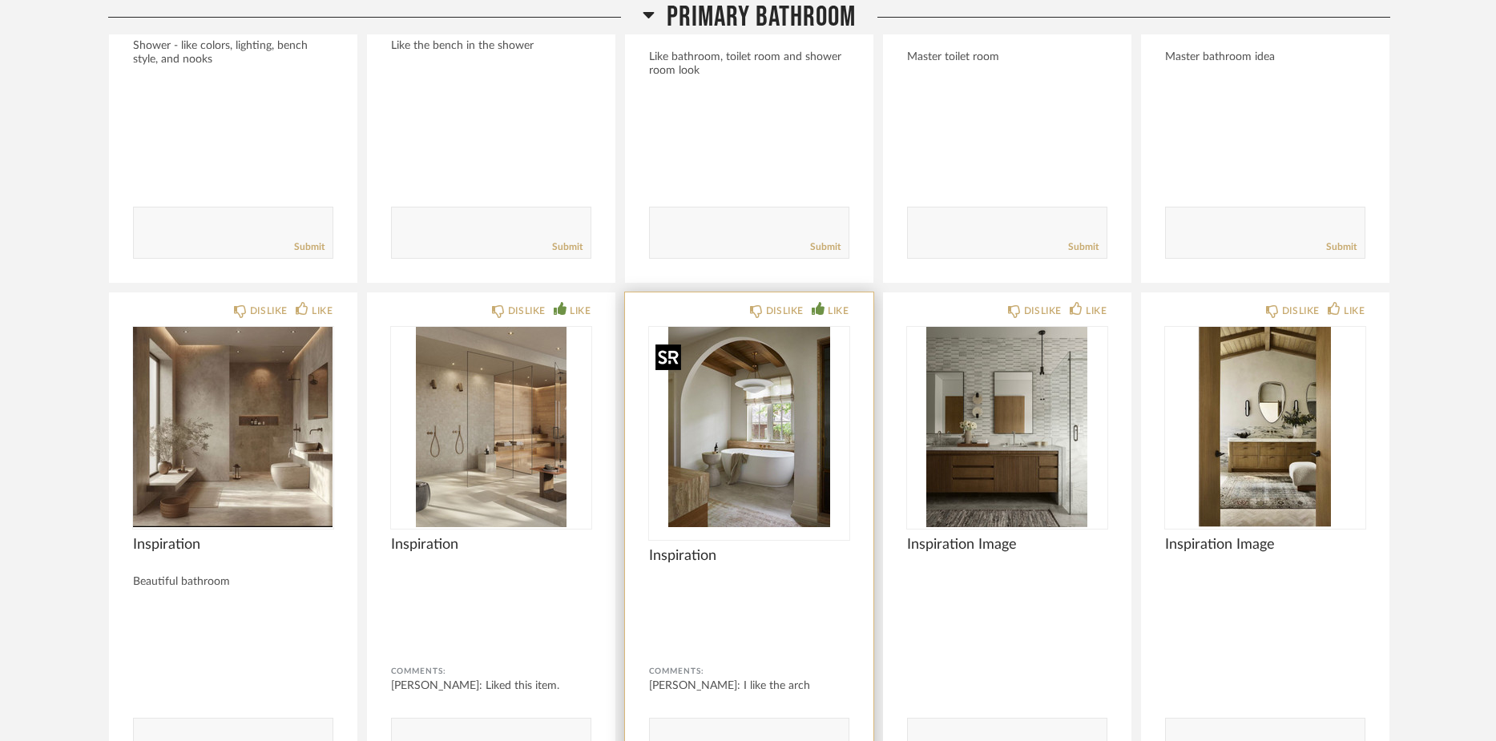
click at [729, 454] on img "0" at bounding box center [749, 427] width 200 height 200
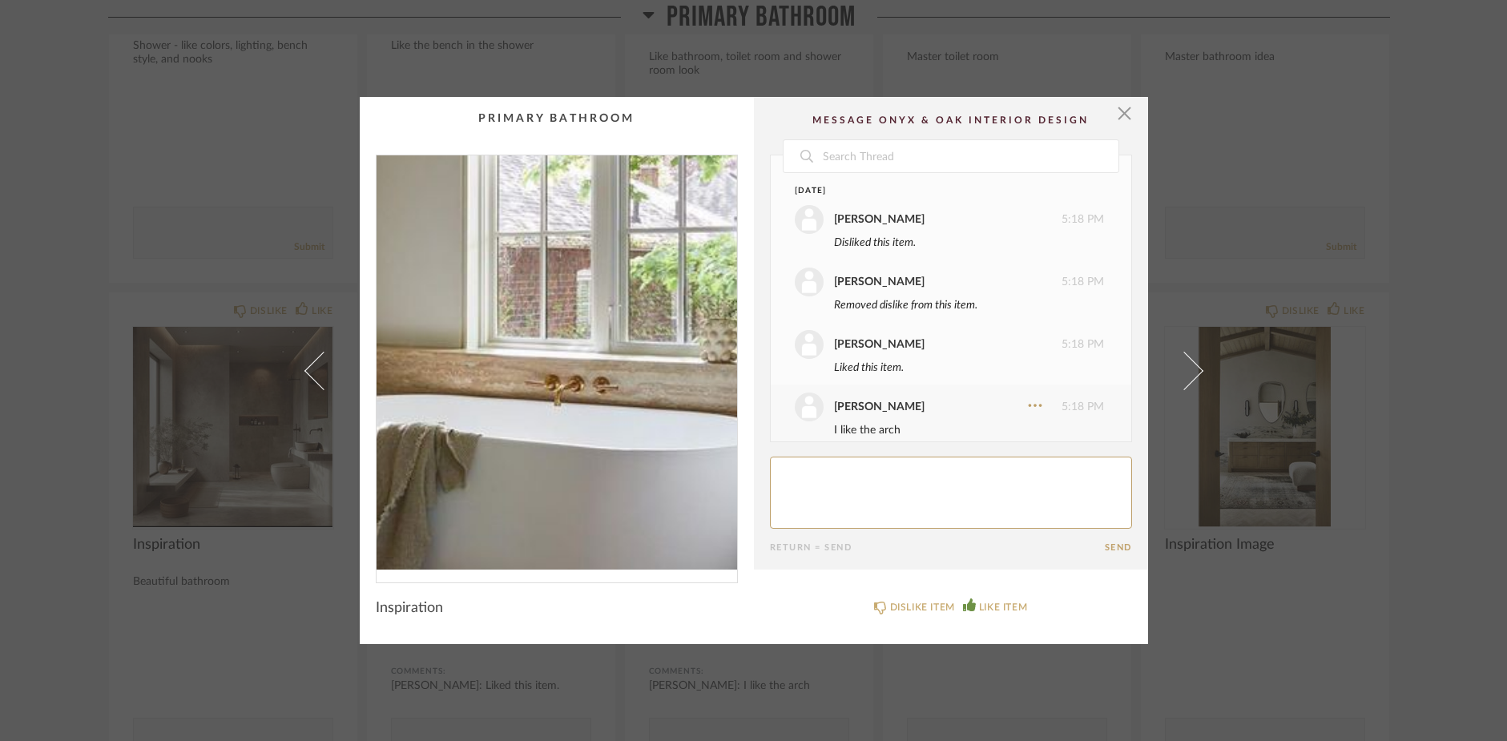
scroll to position [18, 0]
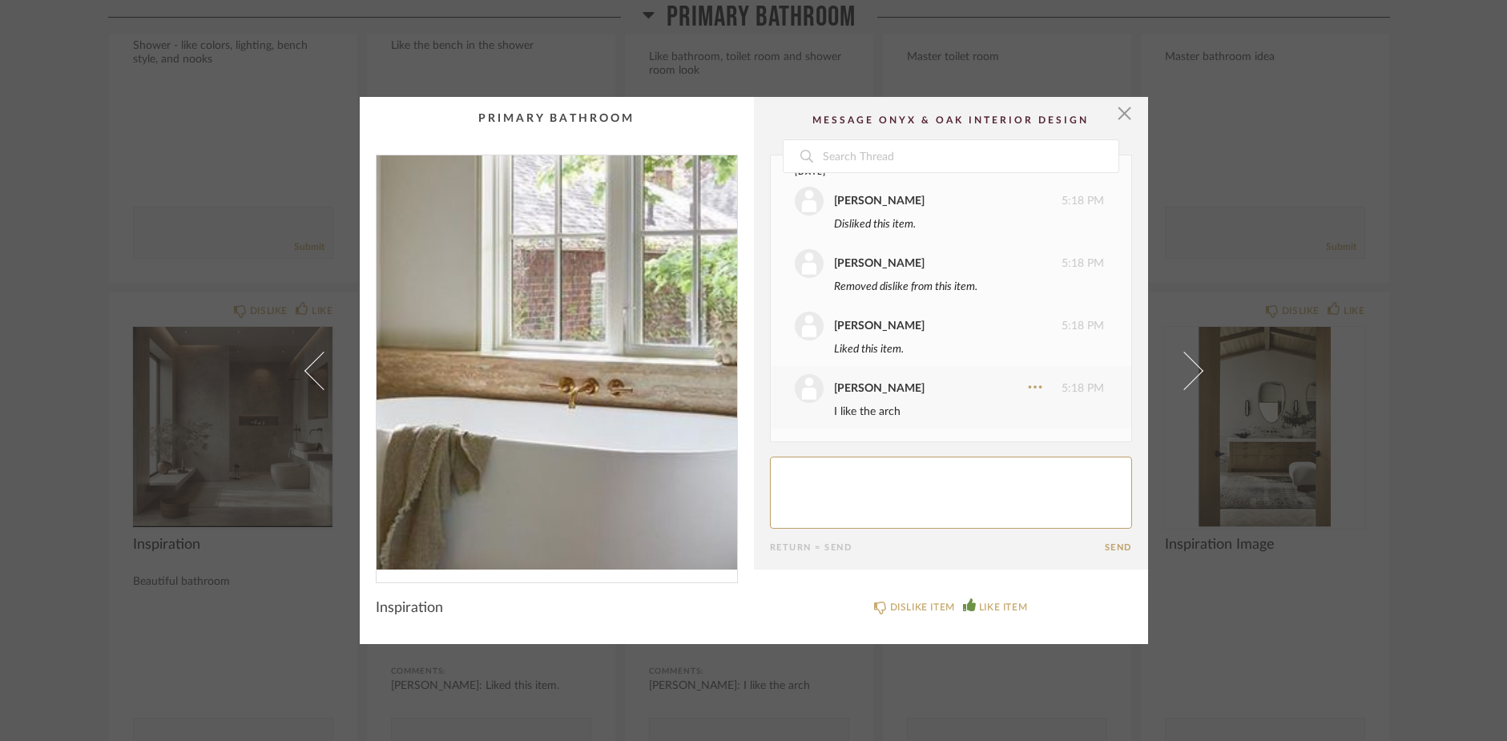
click at [571, 395] on img "0" at bounding box center [556, 362] width 360 height 414
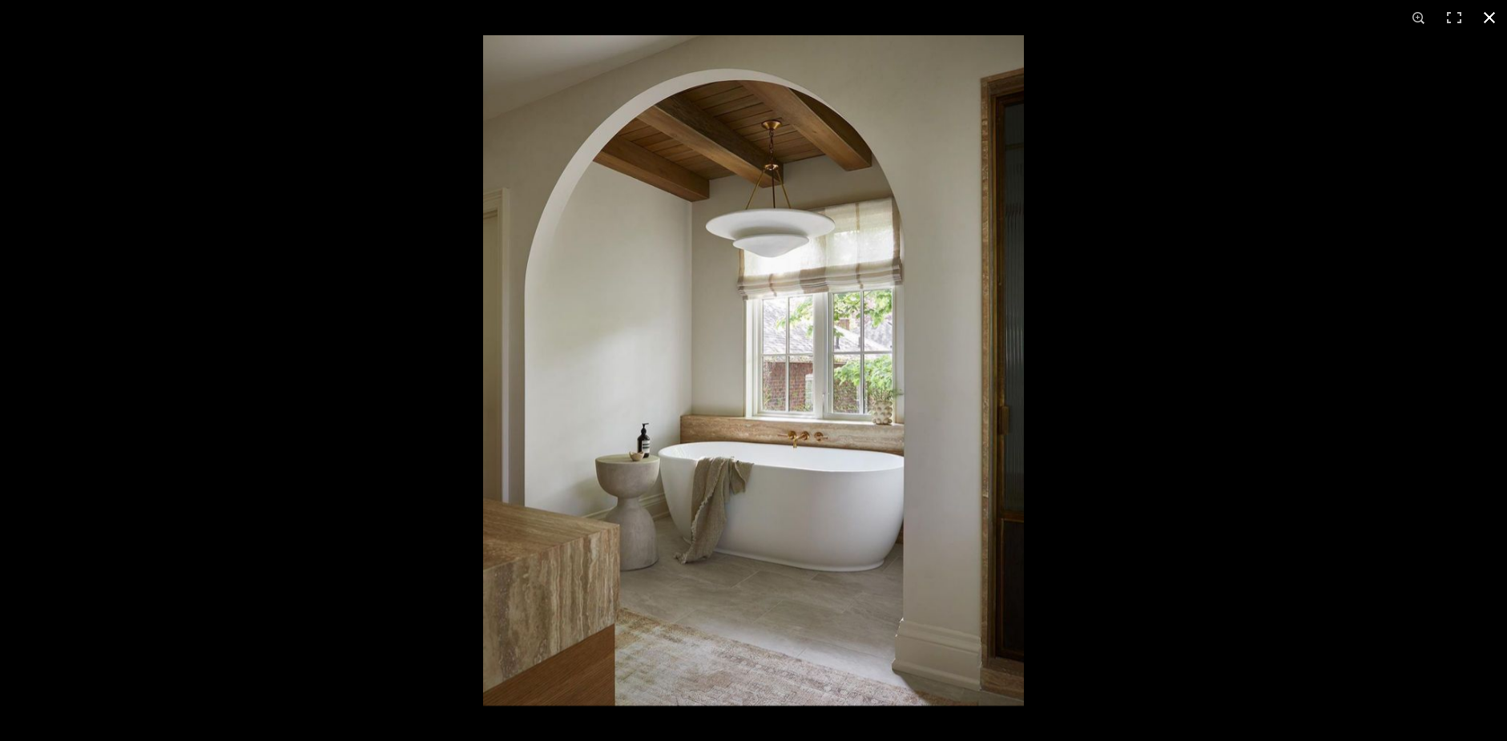
click at [1488, 16] on button at bounding box center [1489, 17] width 35 height 35
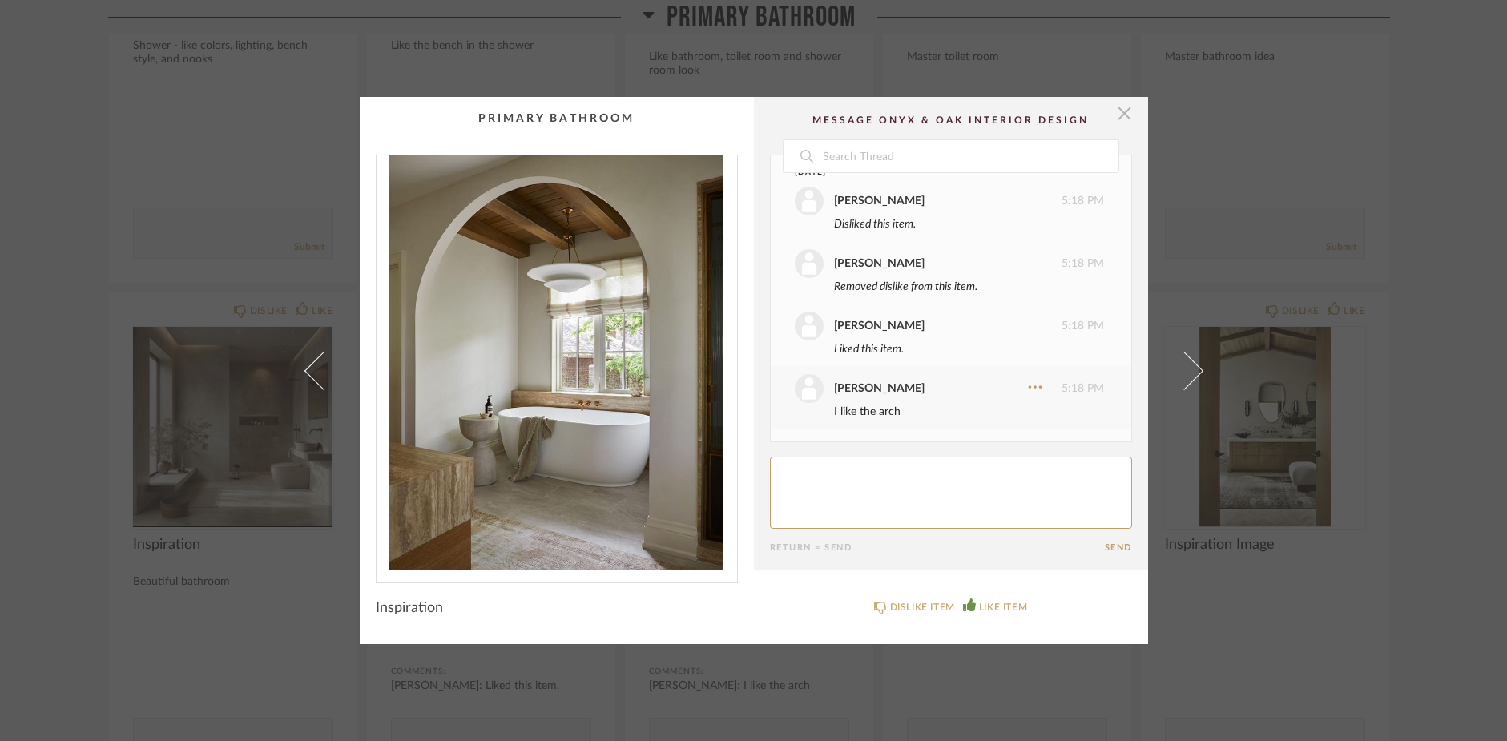
click at [1113, 118] on span "button" at bounding box center [1125, 113] width 32 height 32
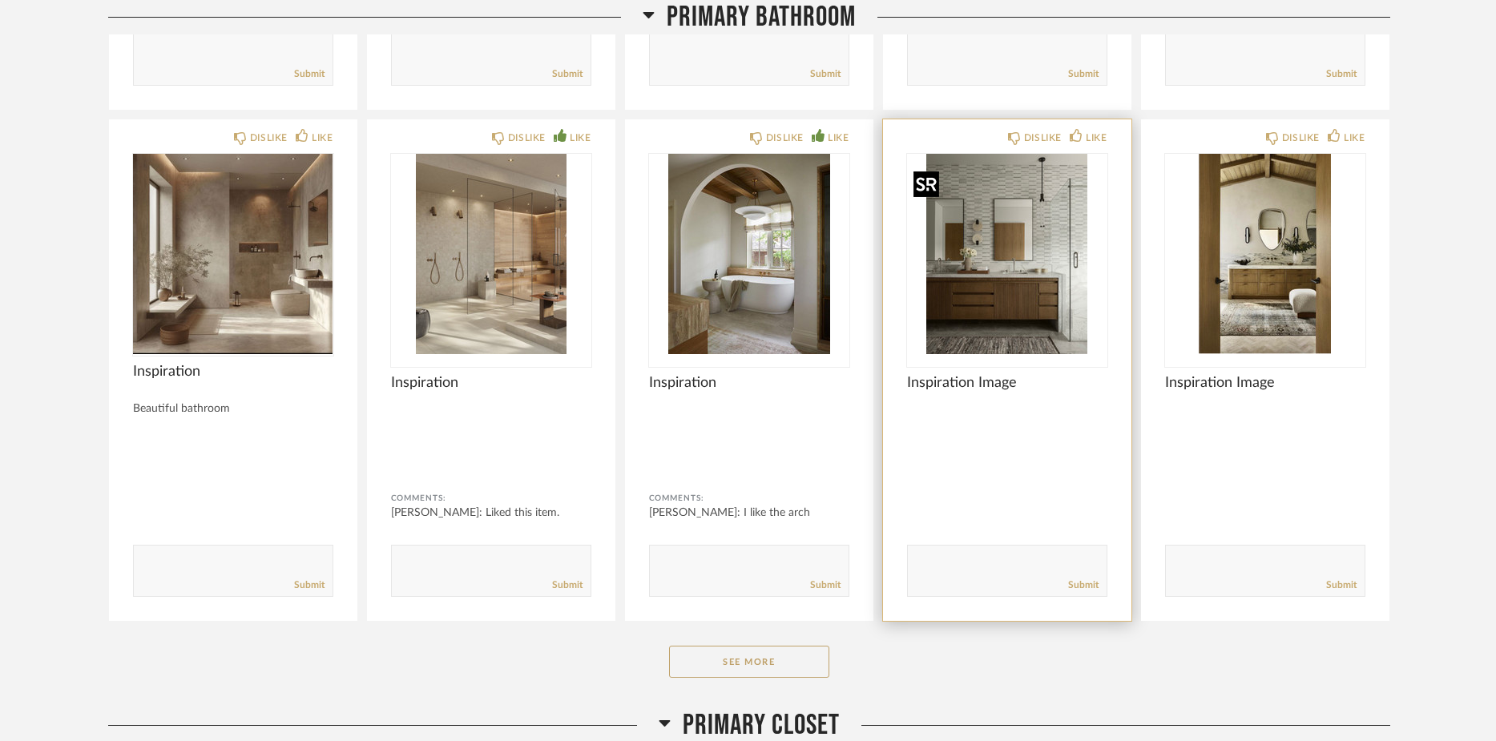
scroll to position [17931, 0]
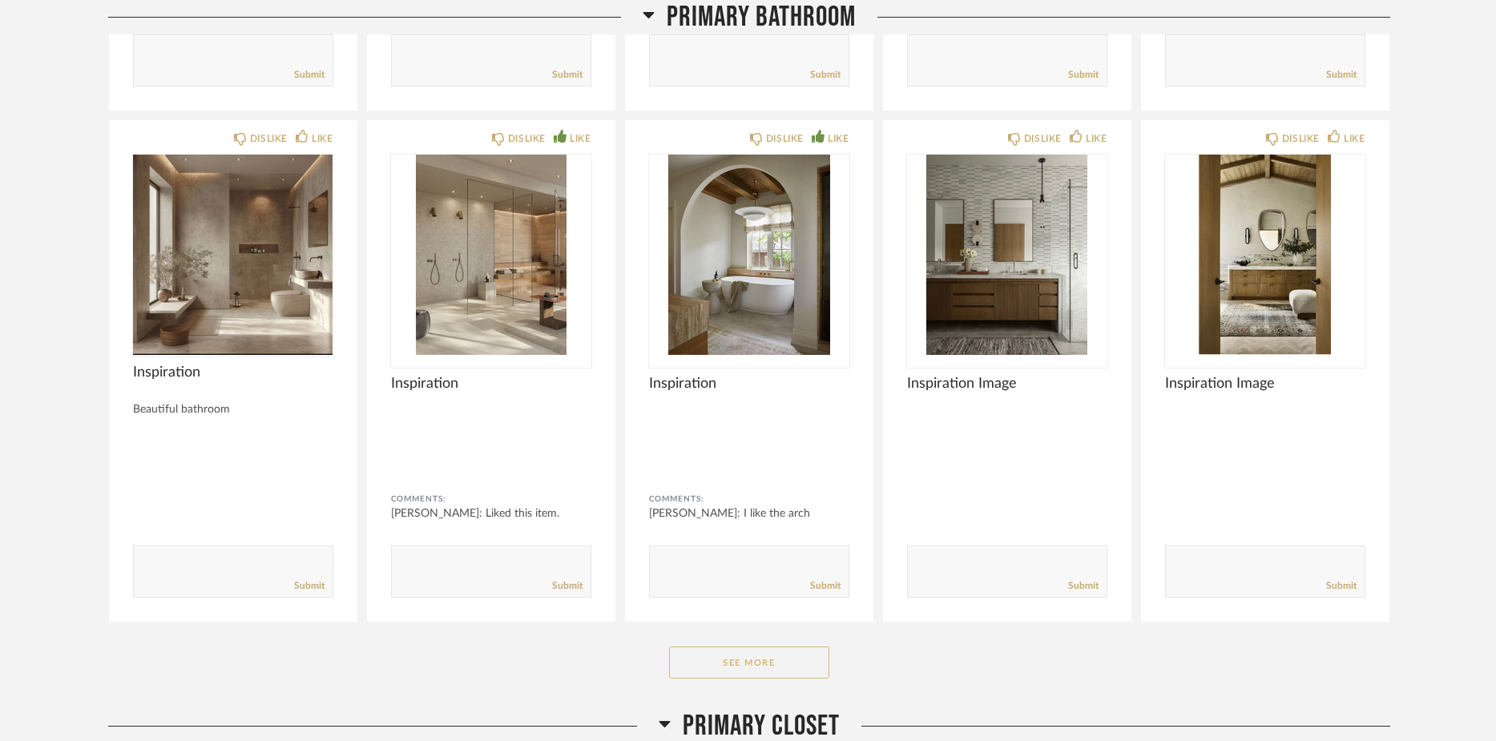
click at [799, 677] on button "See More" at bounding box center [749, 662] width 160 height 32
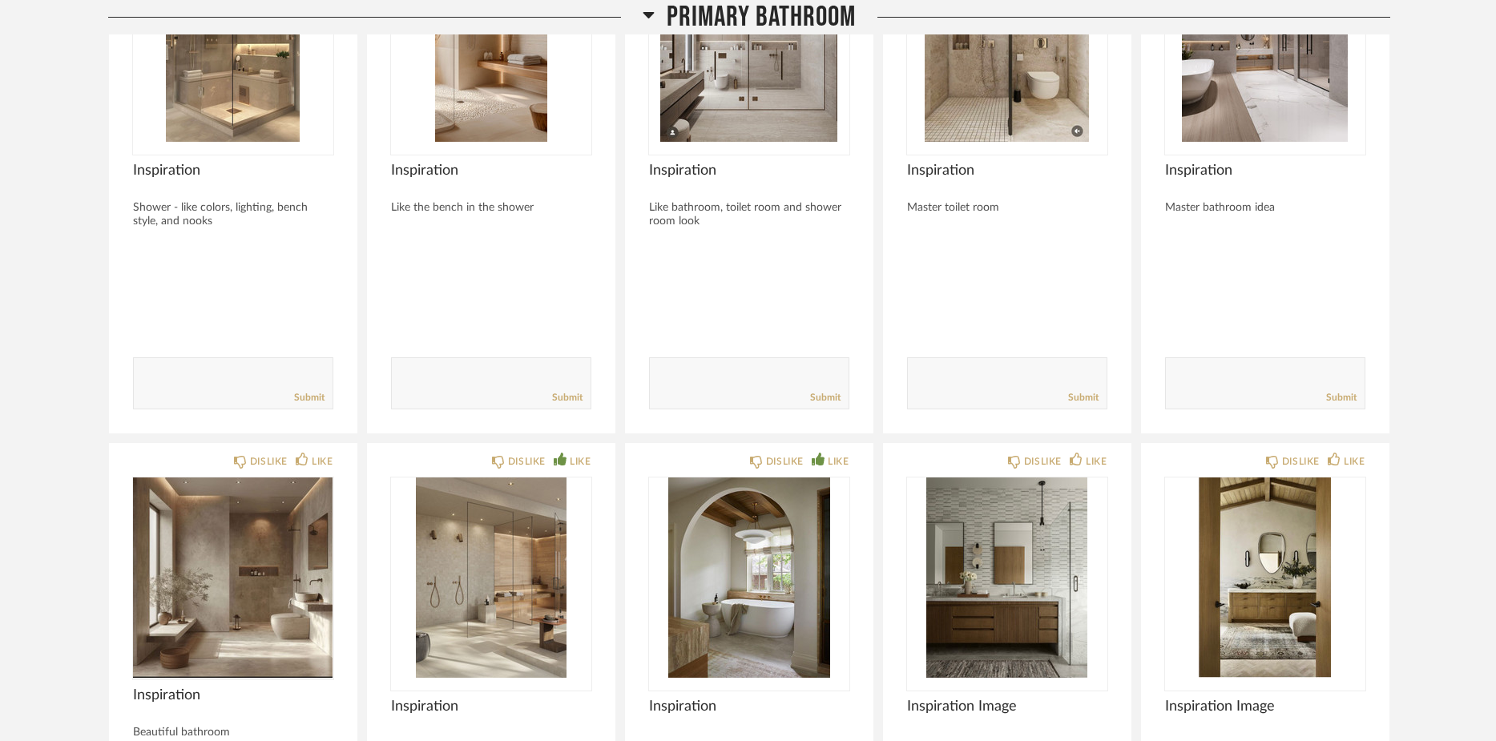
scroll to position [17612, 0]
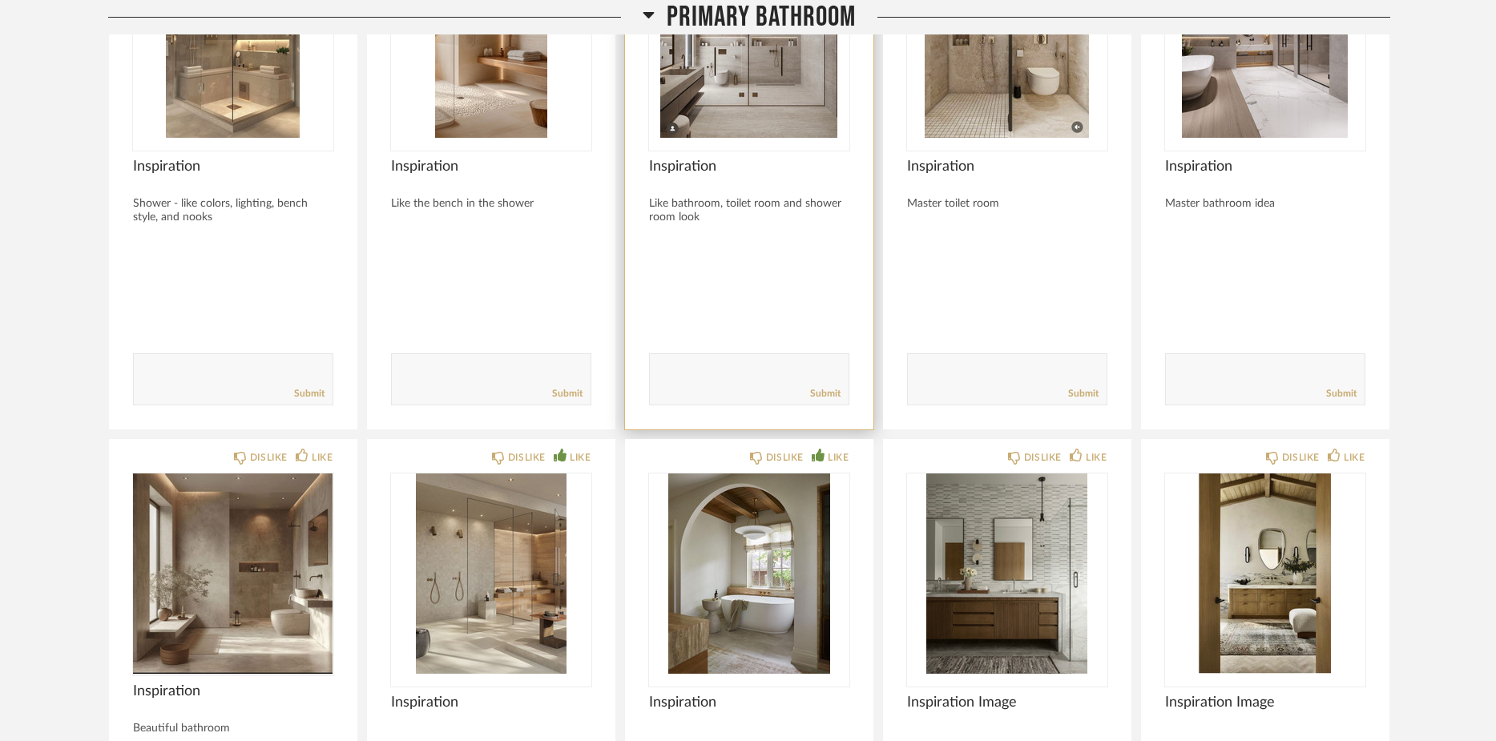
click at [757, 105] on img "0" at bounding box center [749, 38] width 200 height 200
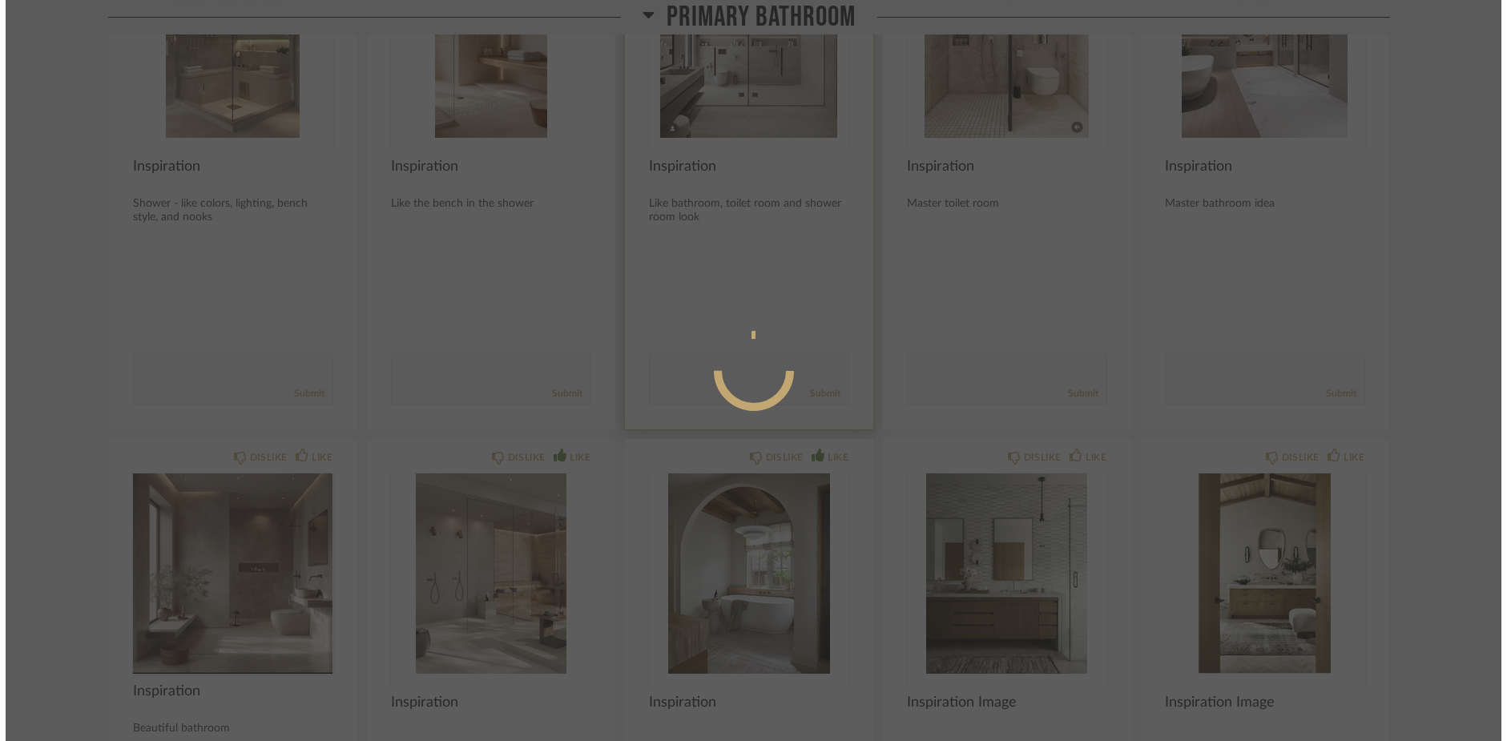
scroll to position [0, 0]
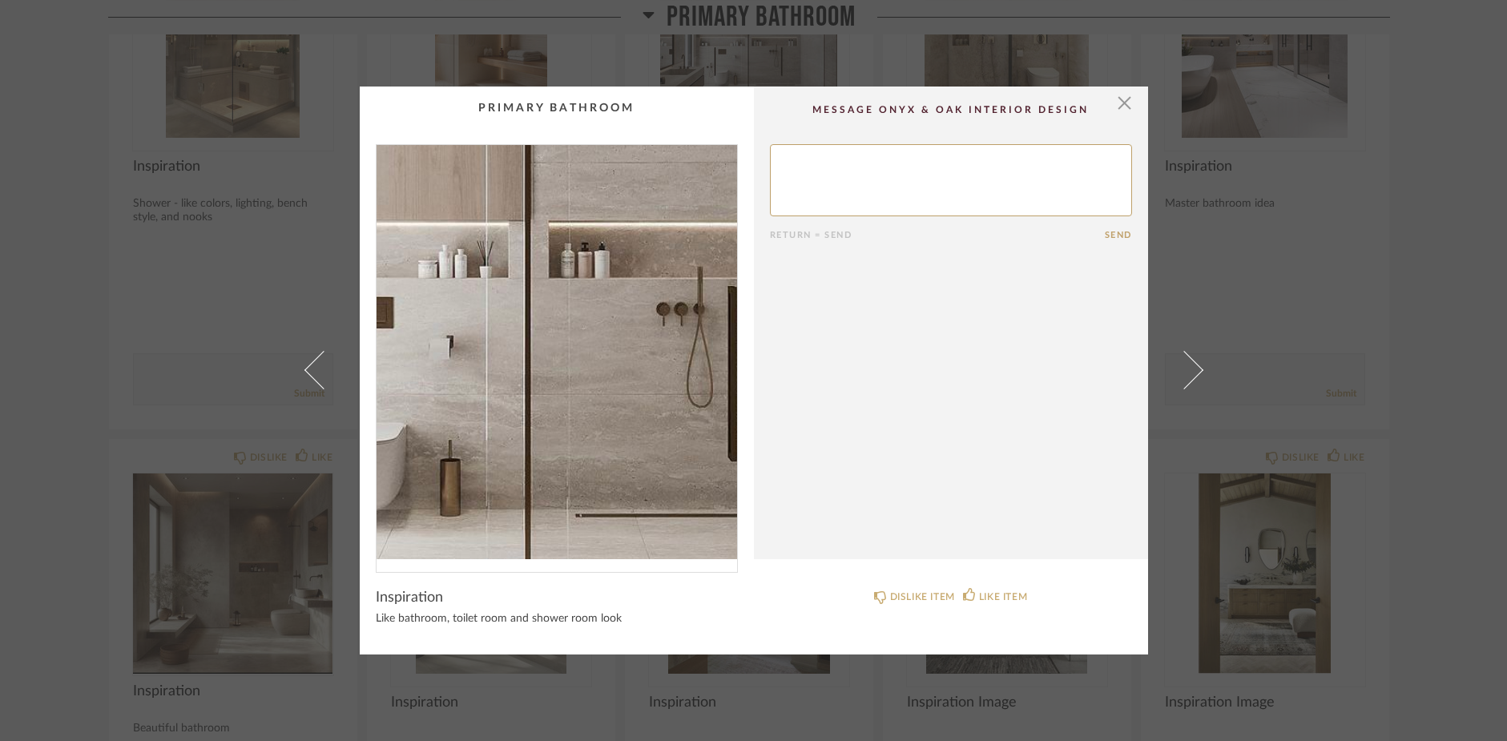
click at [559, 393] on img "0" at bounding box center [556, 352] width 360 height 414
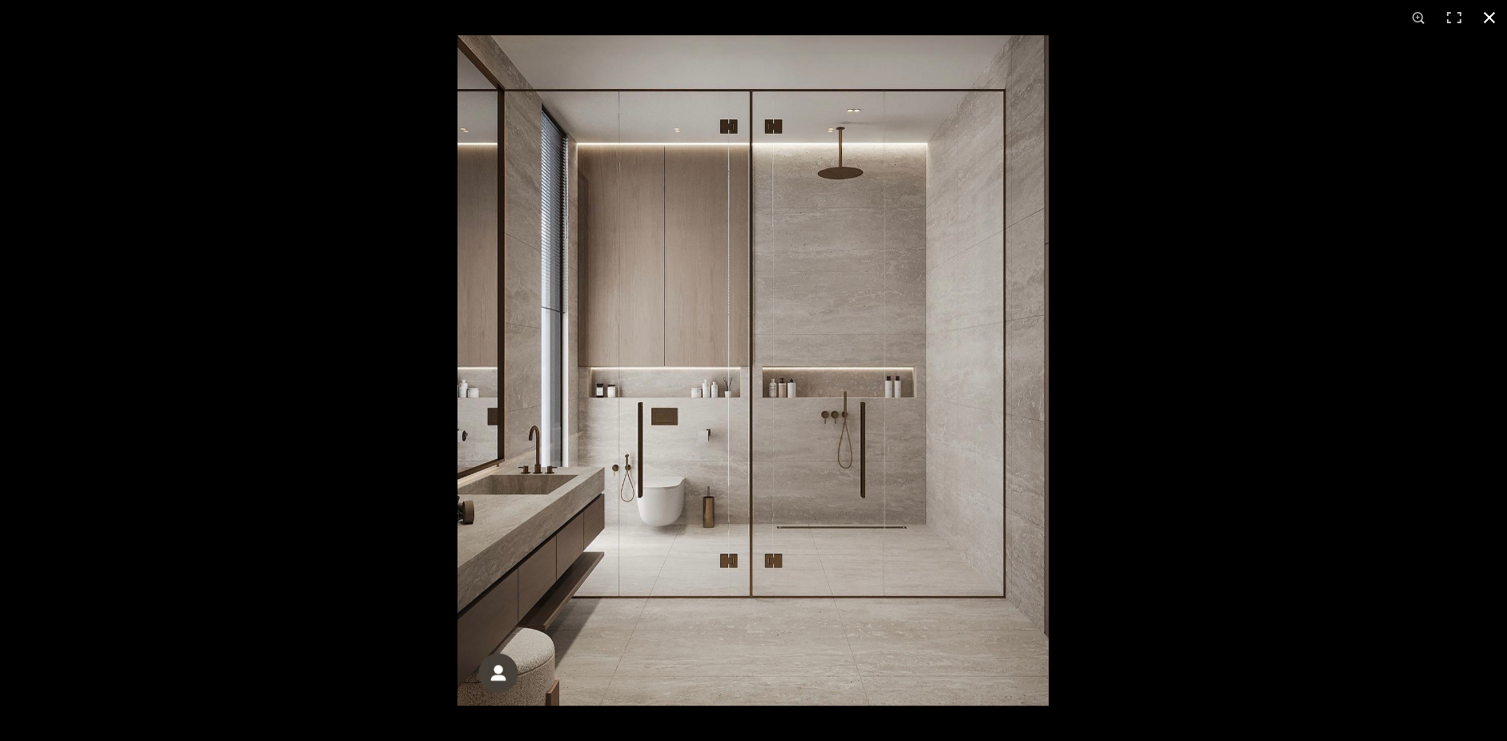
click at [1492, 14] on button at bounding box center [1489, 17] width 35 height 35
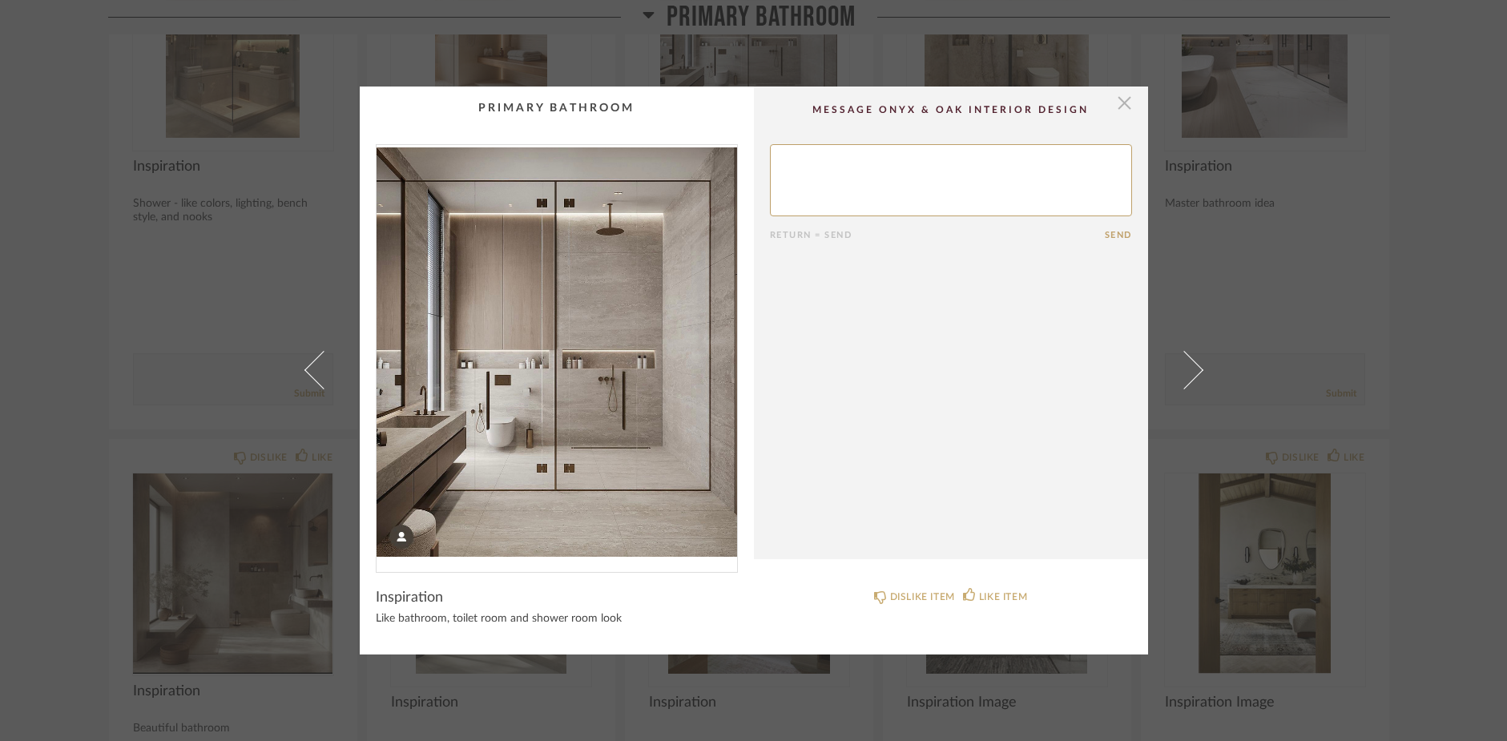
click at [1119, 103] on span "button" at bounding box center [1125, 103] width 32 height 32
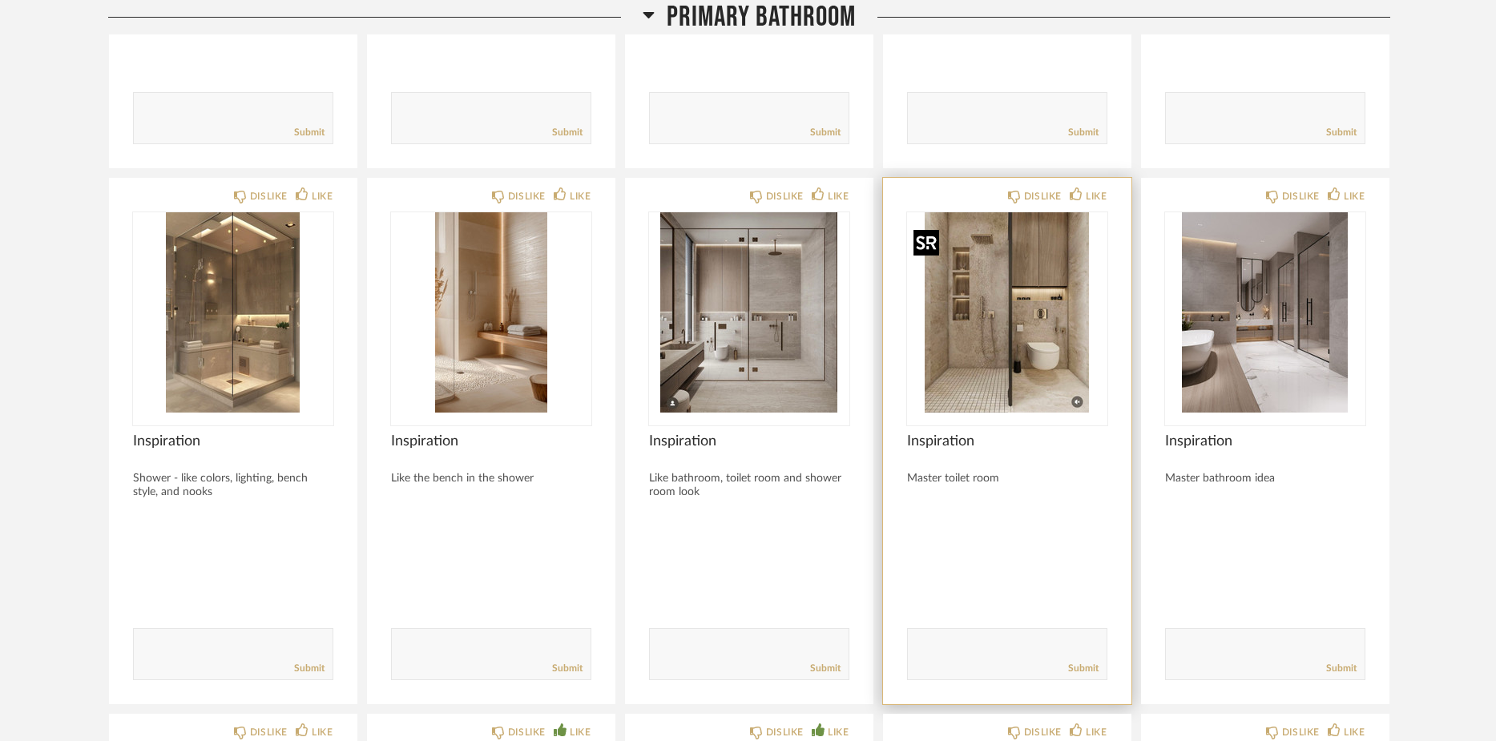
scroll to position [17247, 0]
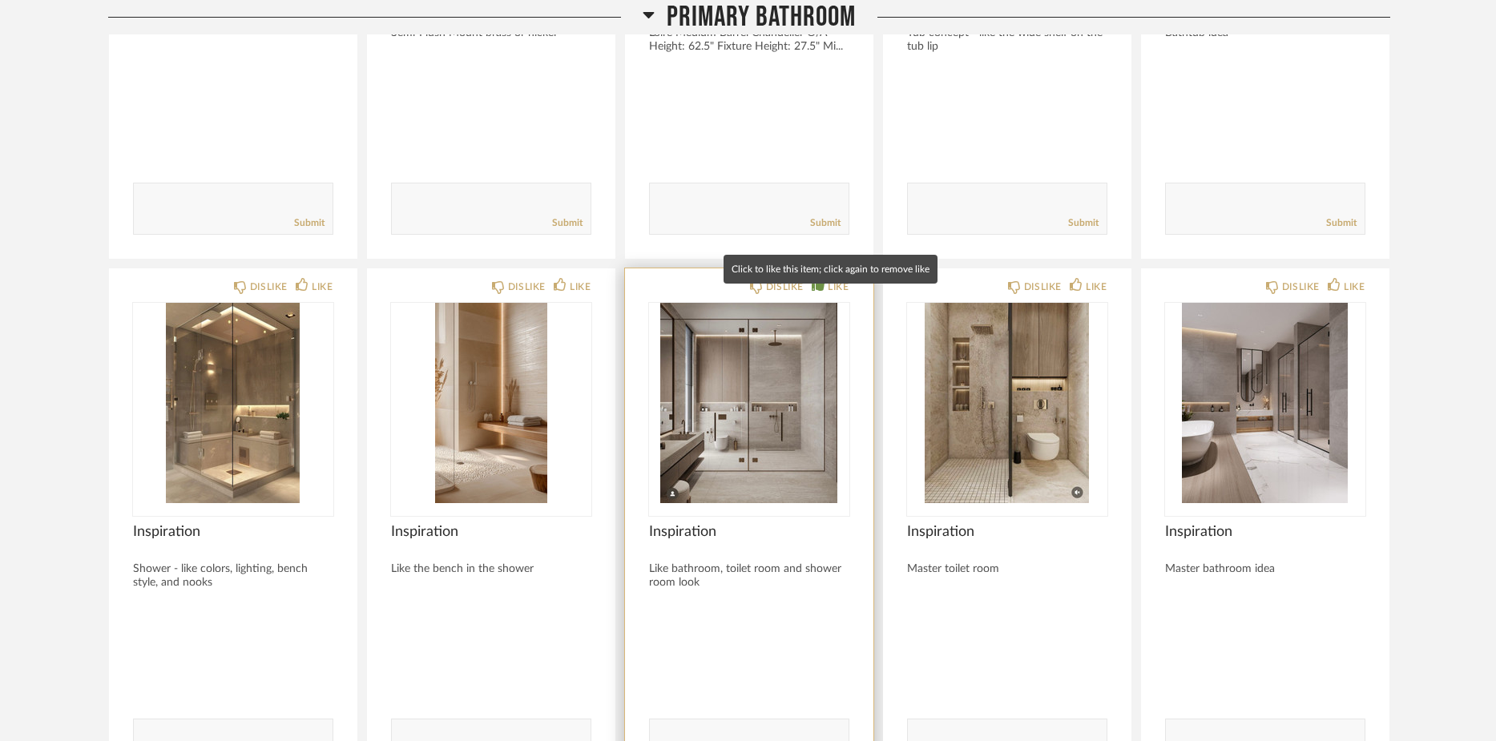
click at [813, 291] on icon at bounding box center [817, 284] width 13 height 13
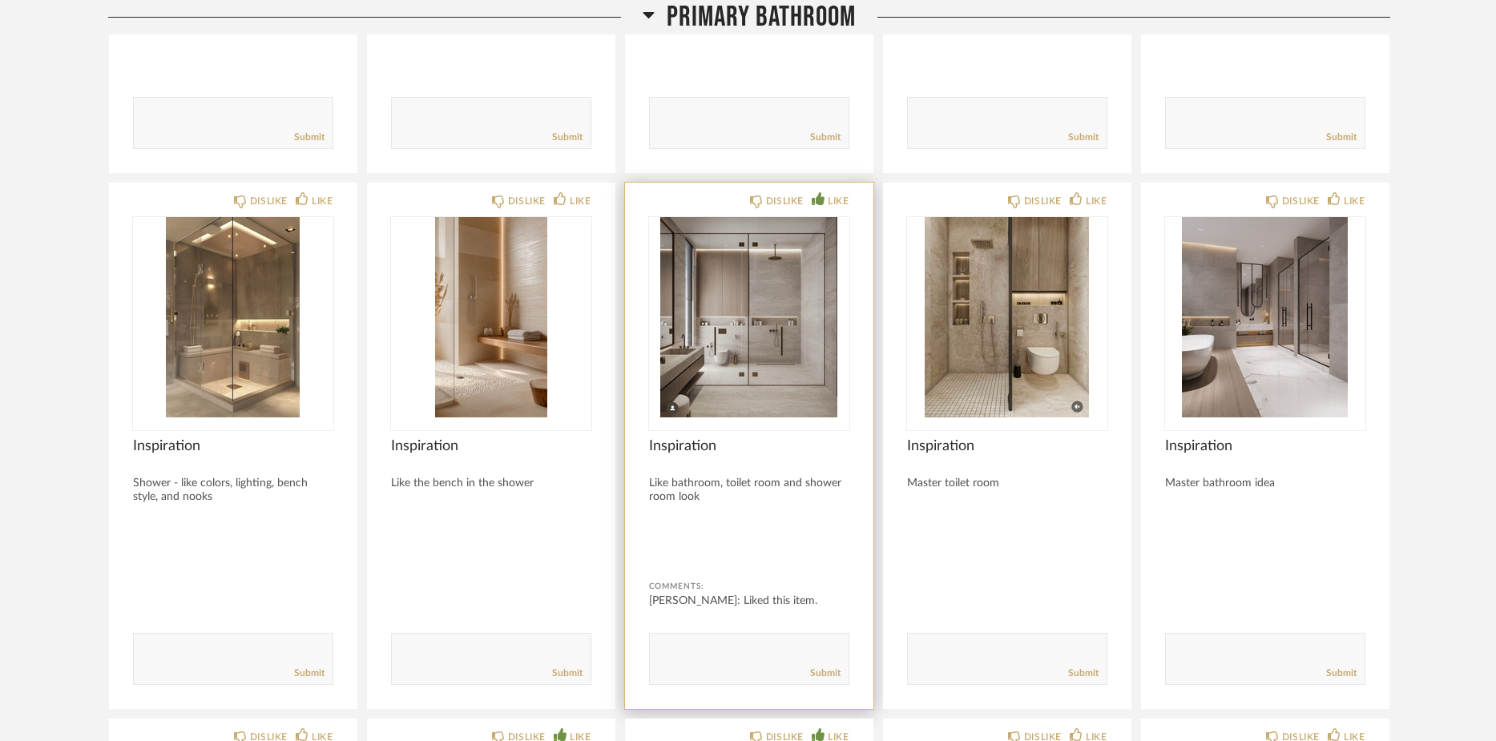
scroll to position [17335, 0]
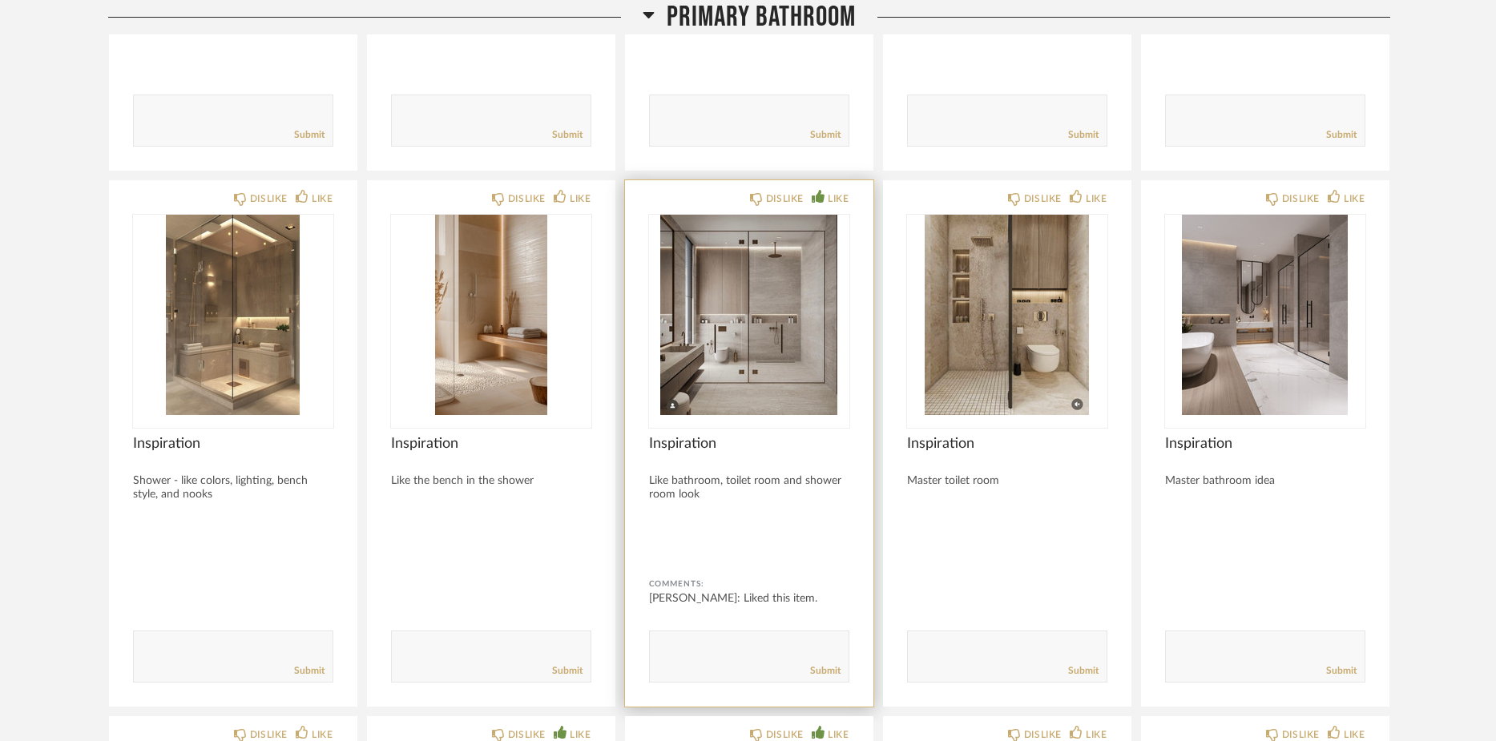
click at [657, 660] on textarea at bounding box center [749, 649] width 199 height 22
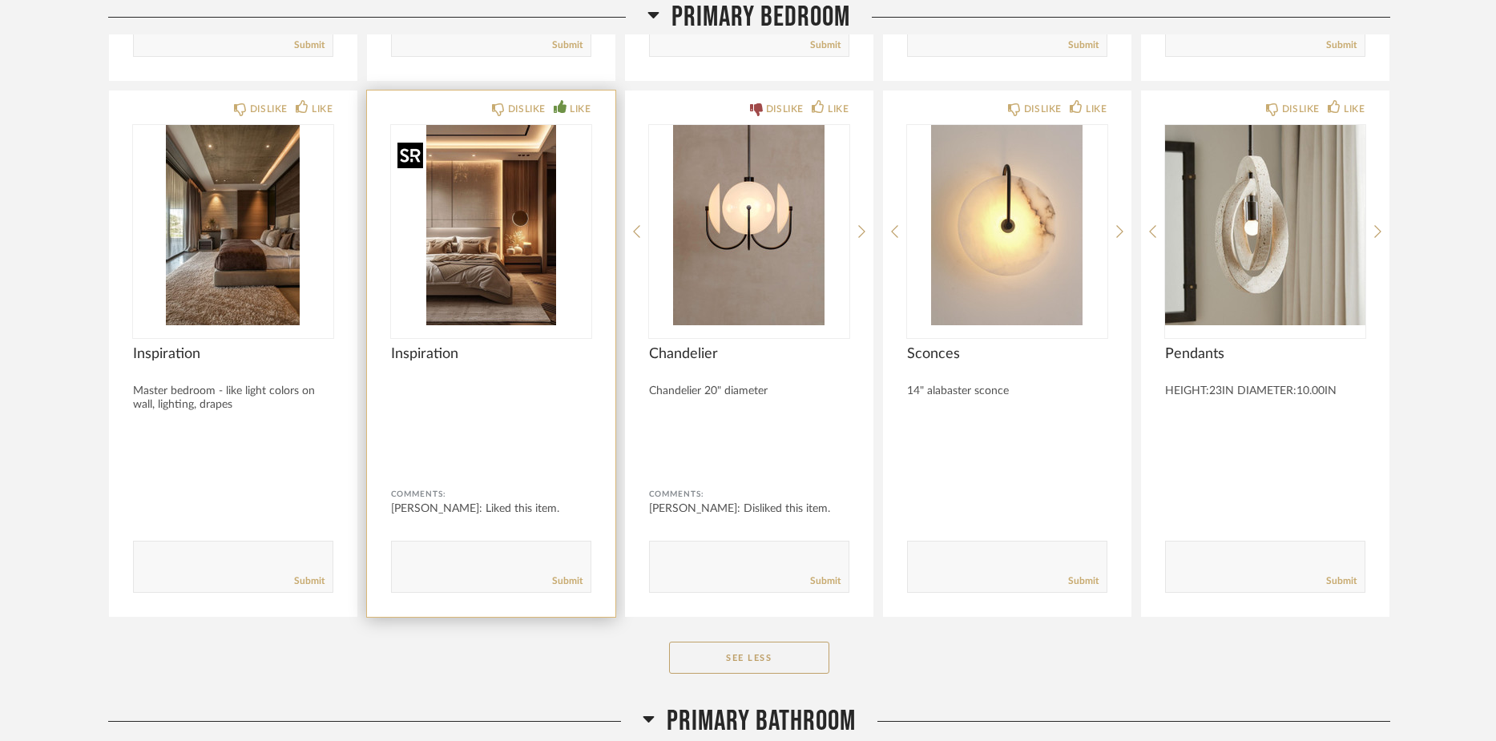
scroll to position [15169, 0]
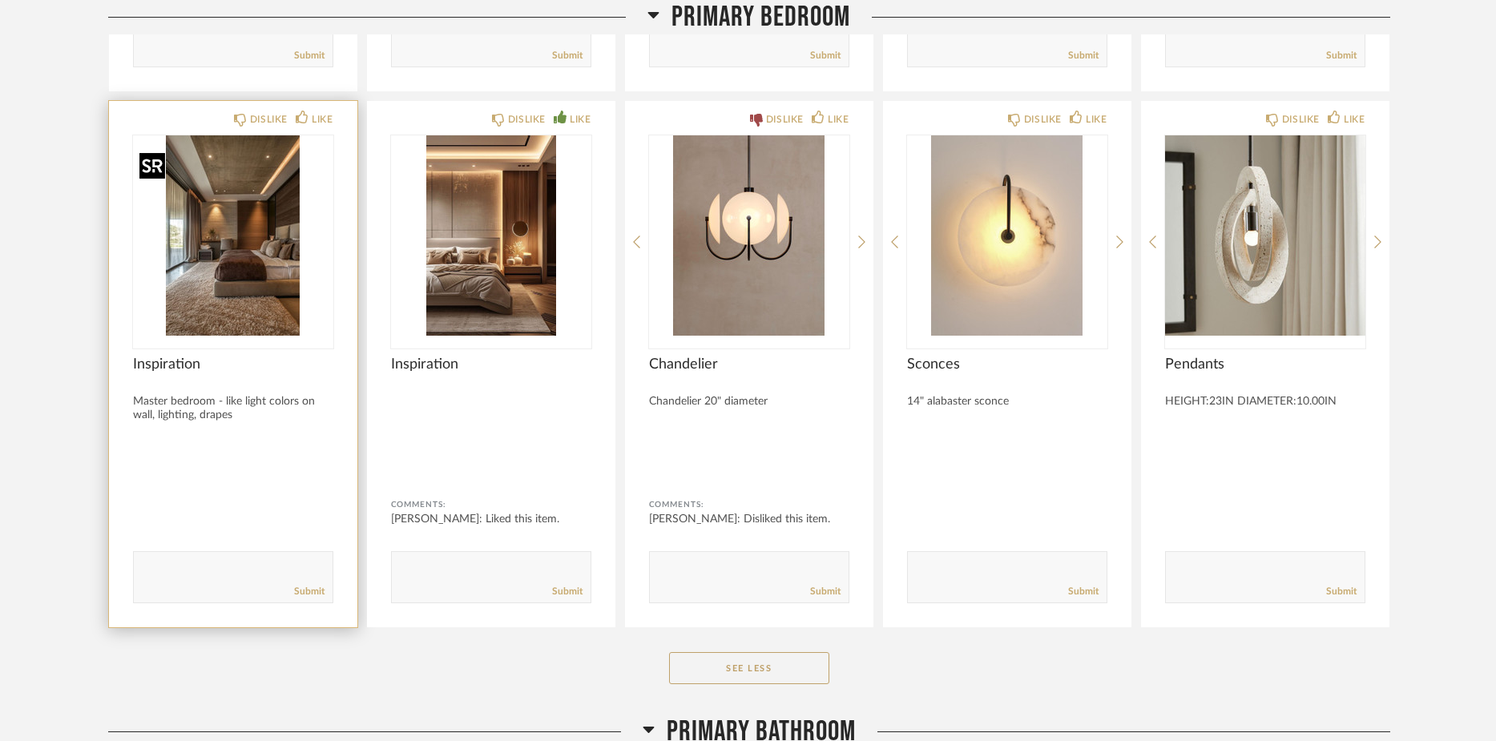
type textarea "vamity style floating"
click at [235, 269] on img "0" at bounding box center [233, 235] width 200 height 200
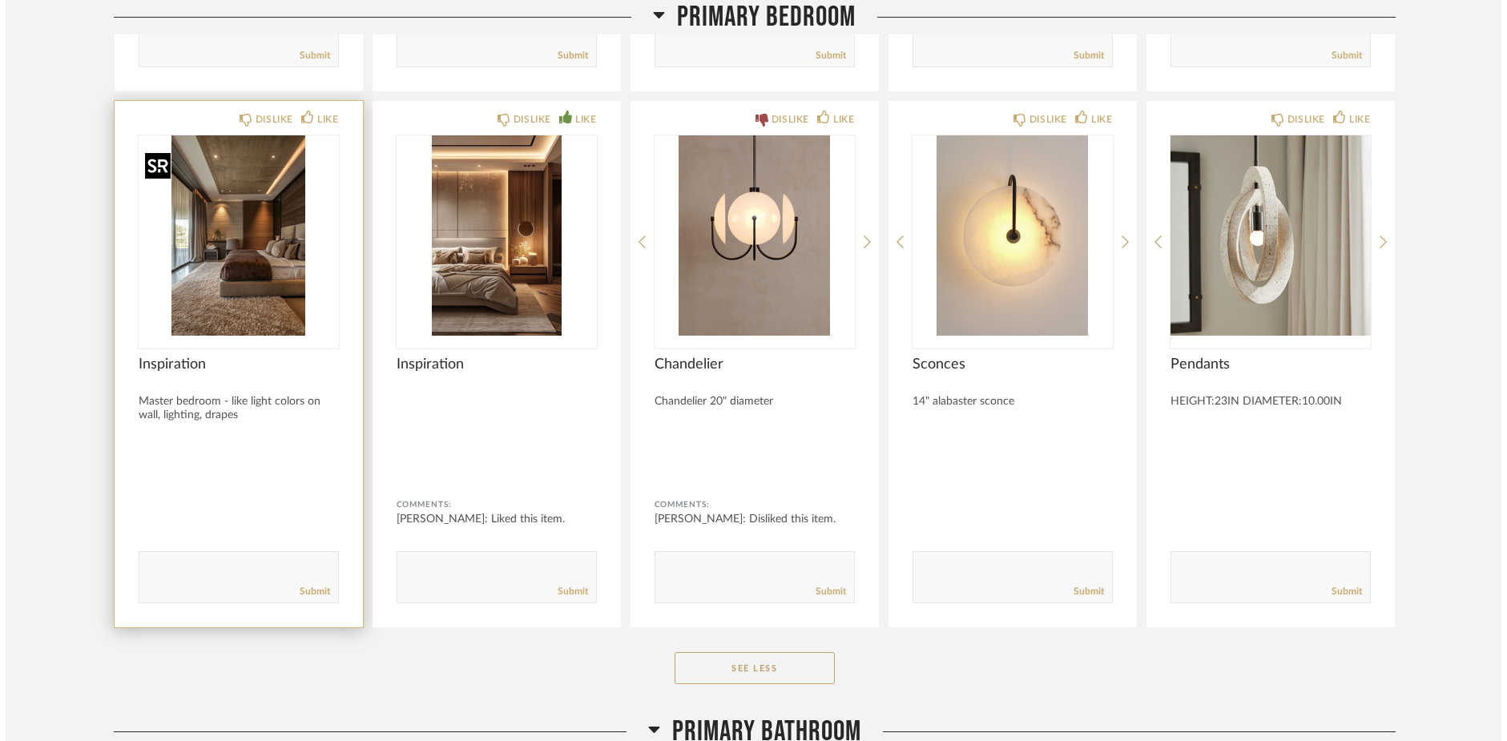
scroll to position [0, 0]
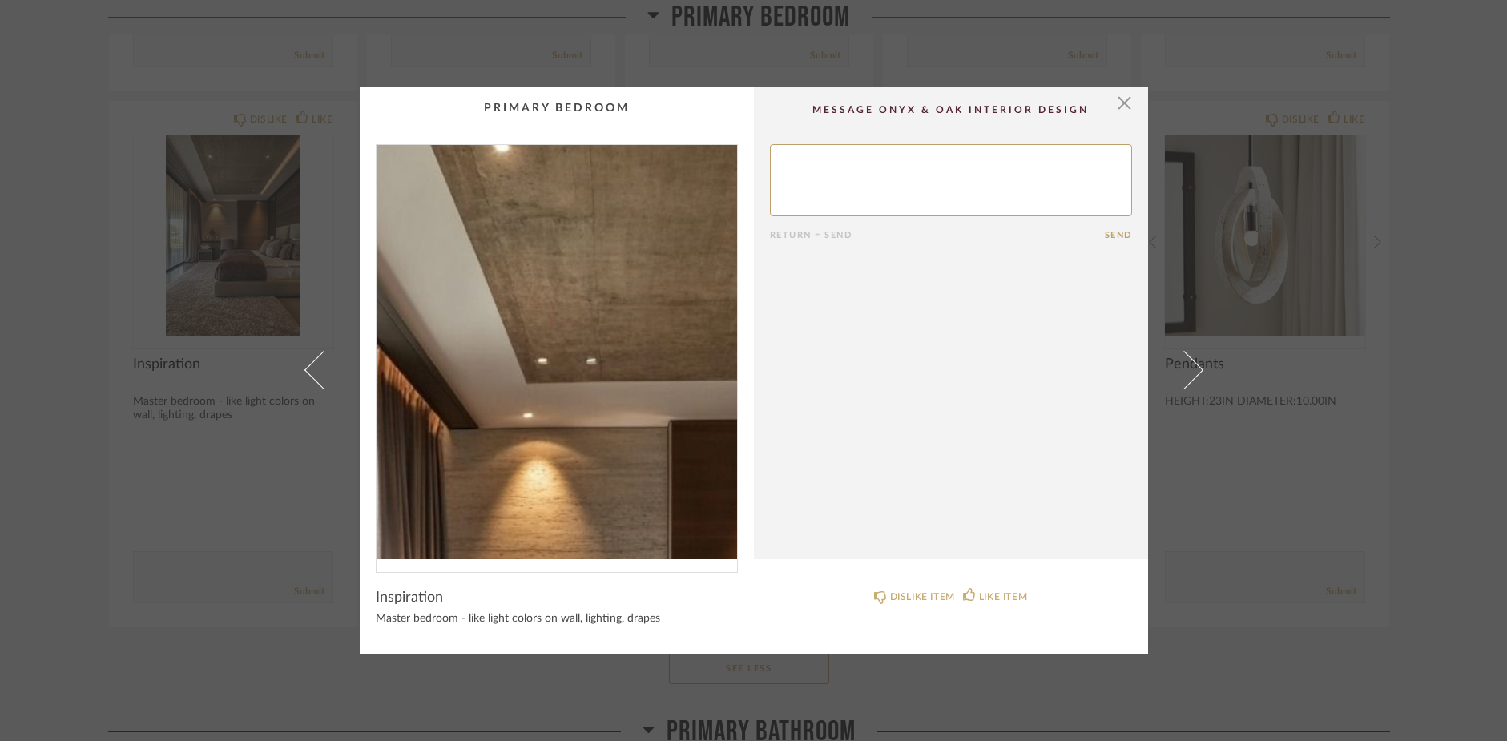
click at [526, 262] on img "0" at bounding box center [556, 352] width 360 height 414
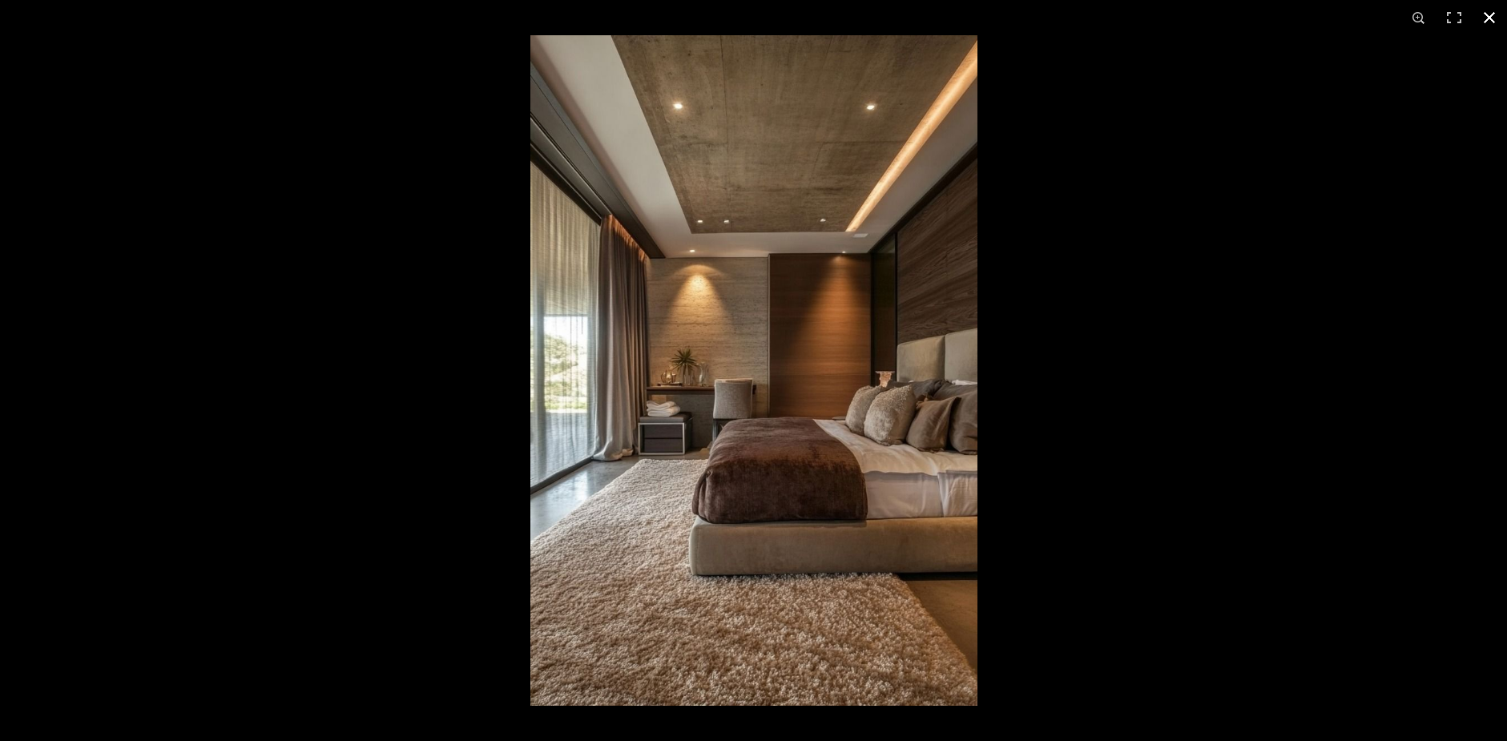
click at [1491, 17] on button at bounding box center [1489, 17] width 35 height 35
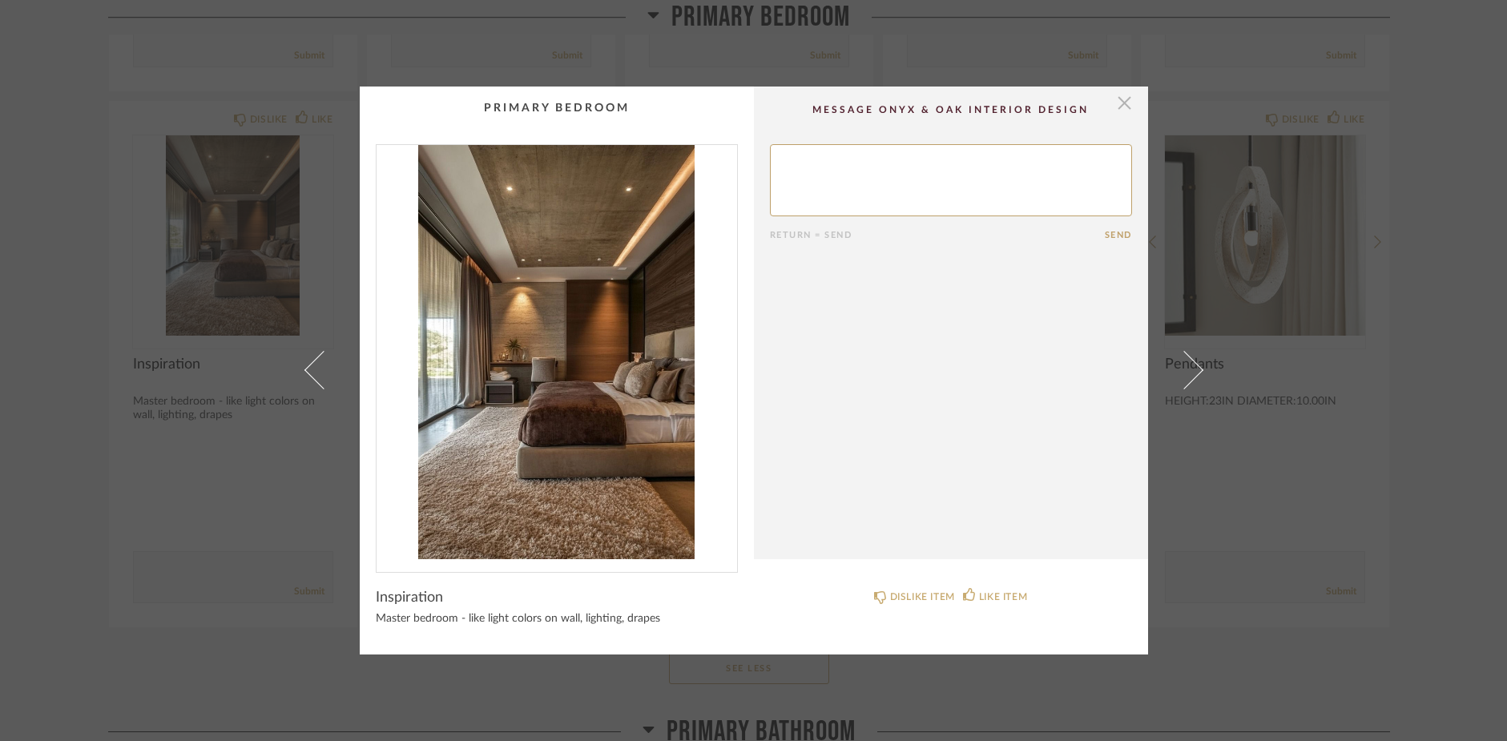
click at [1116, 108] on span "button" at bounding box center [1125, 103] width 32 height 32
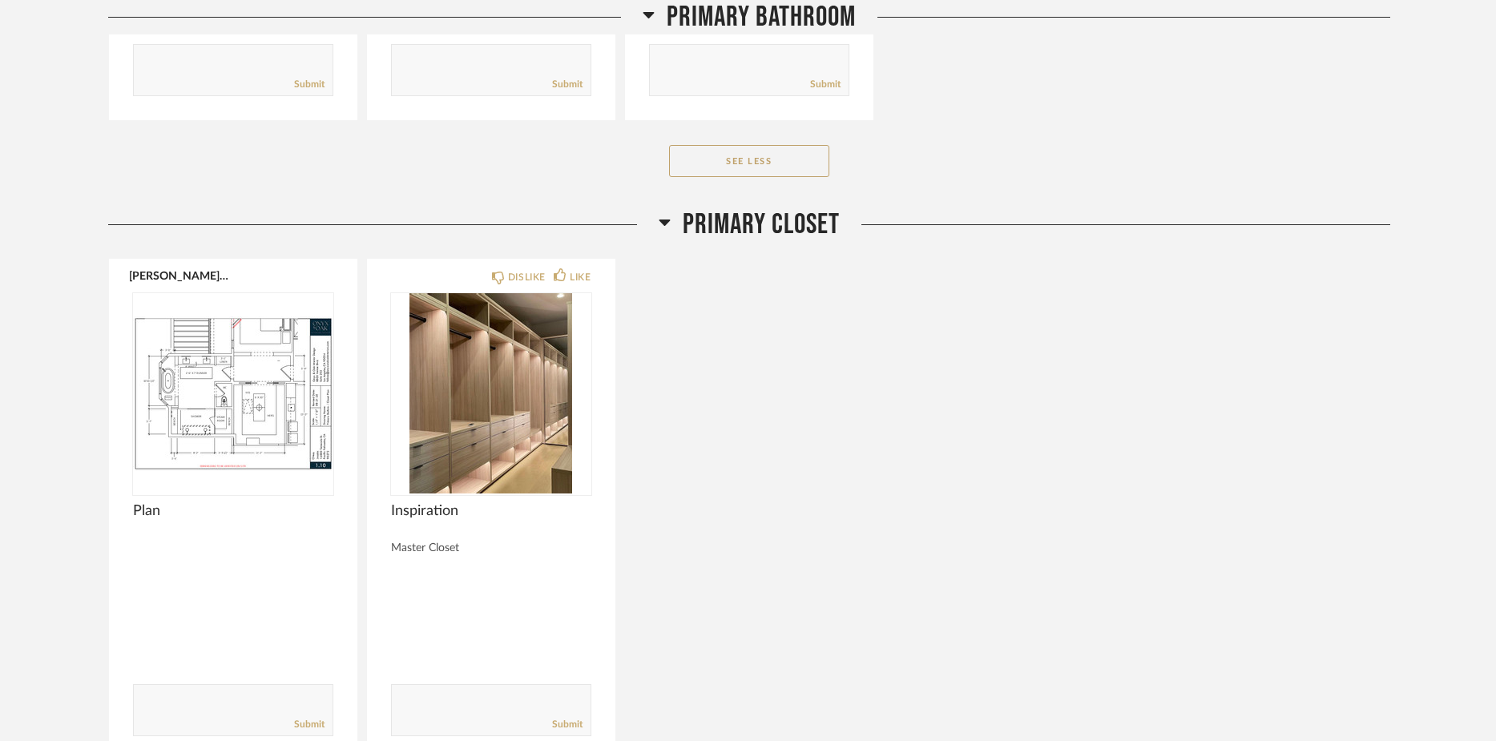
scroll to position [18959, 0]
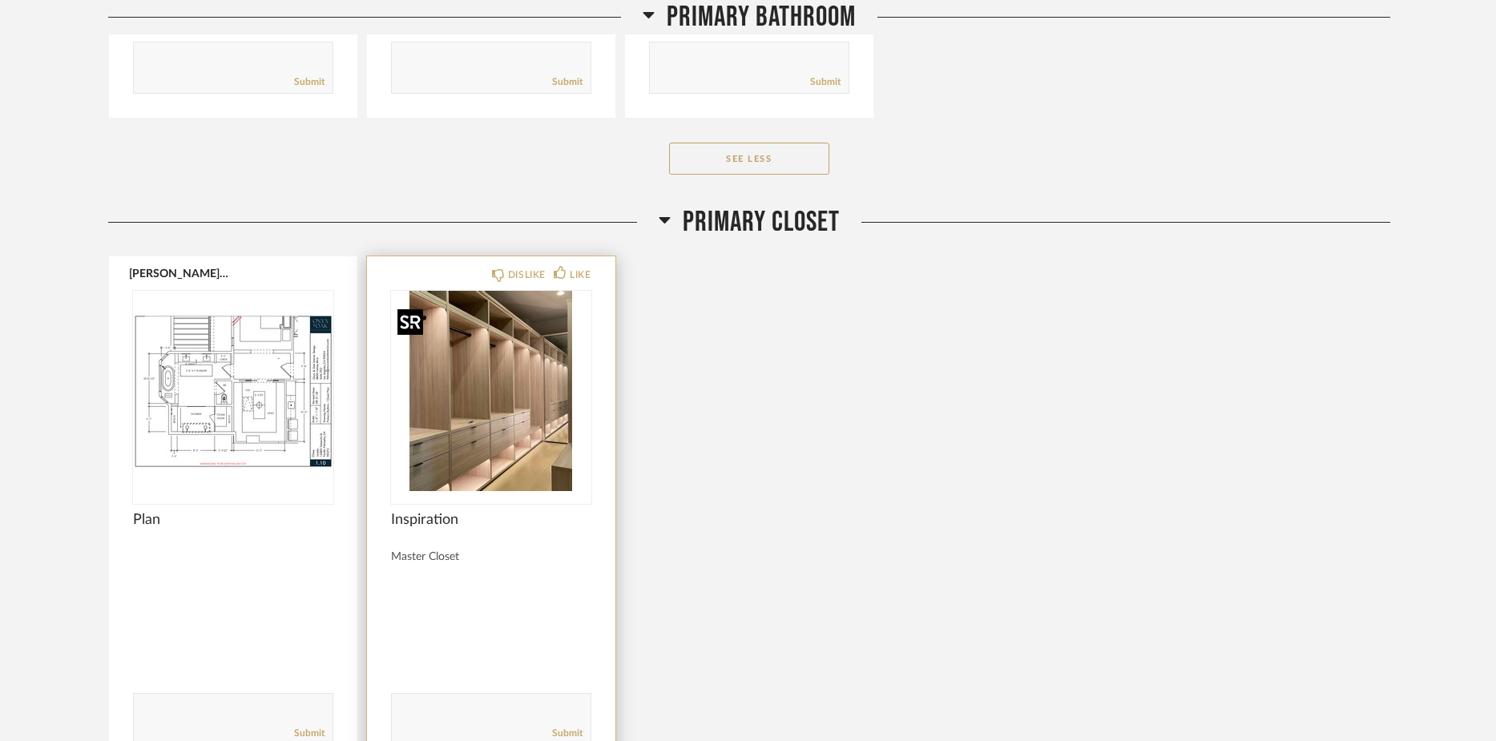
click at [485, 419] on img "0" at bounding box center [491, 391] width 200 height 200
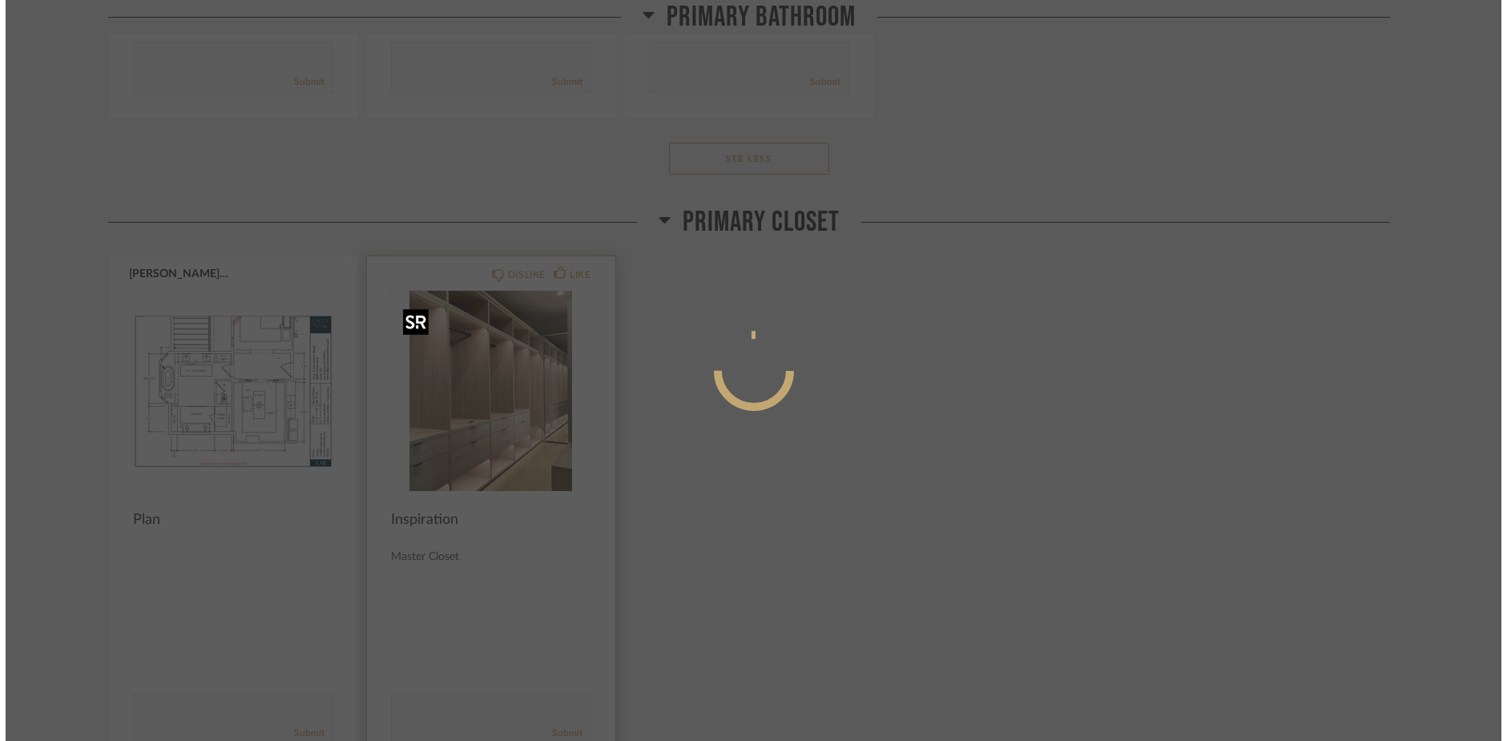
scroll to position [0, 0]
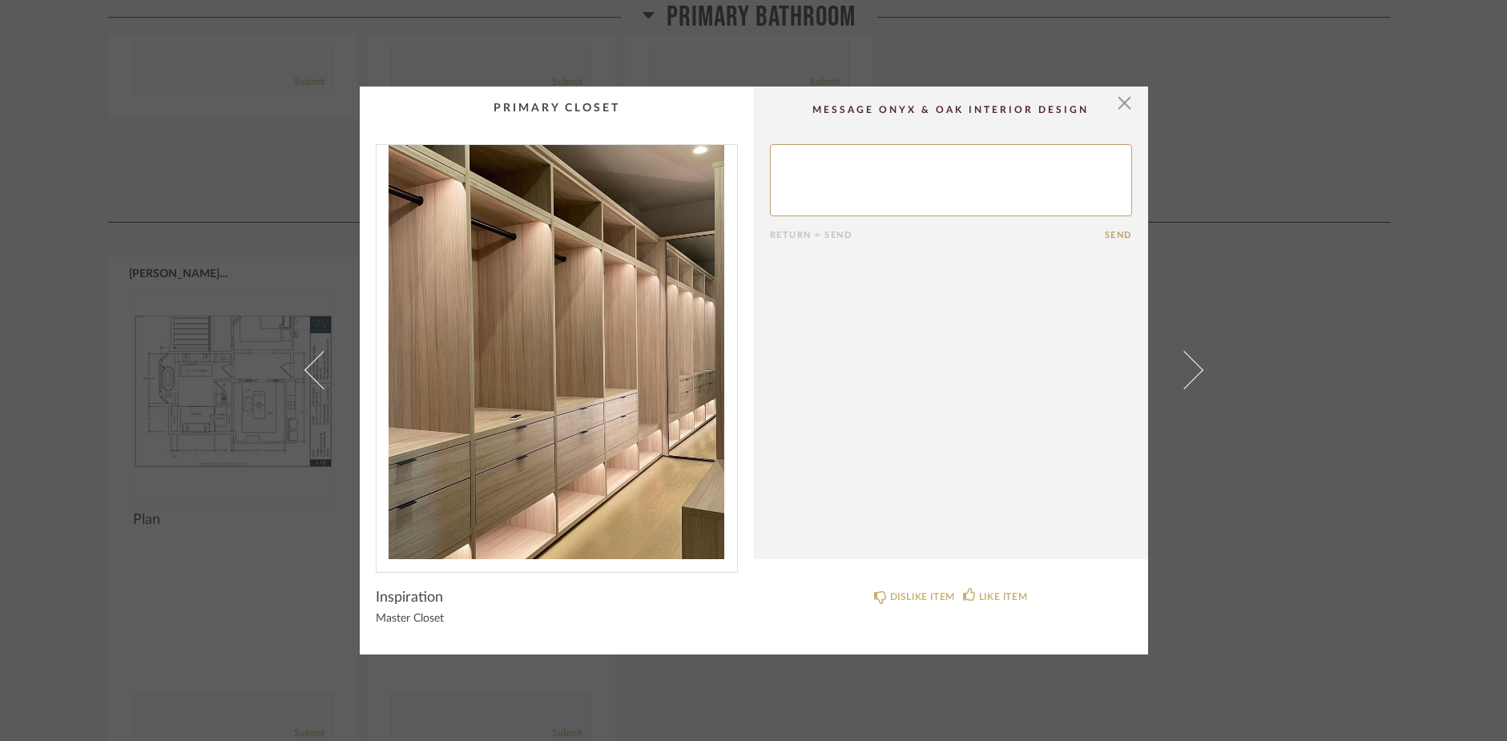
click at [528, 424] on img "0" at bounding box center [556, 352] width 360 height 414
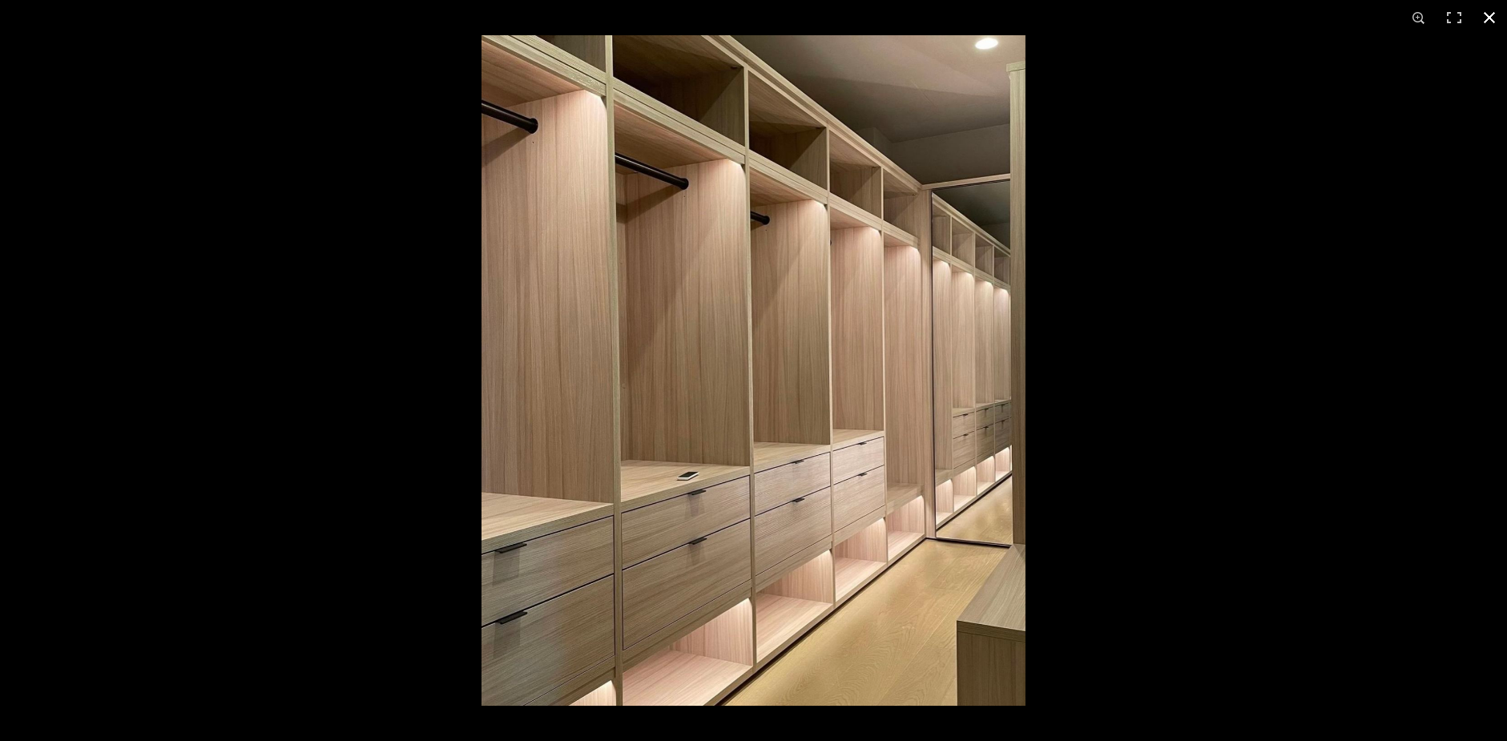
click at [1490, 15] on button at bounding box center [1489, 17] width 35 height 35
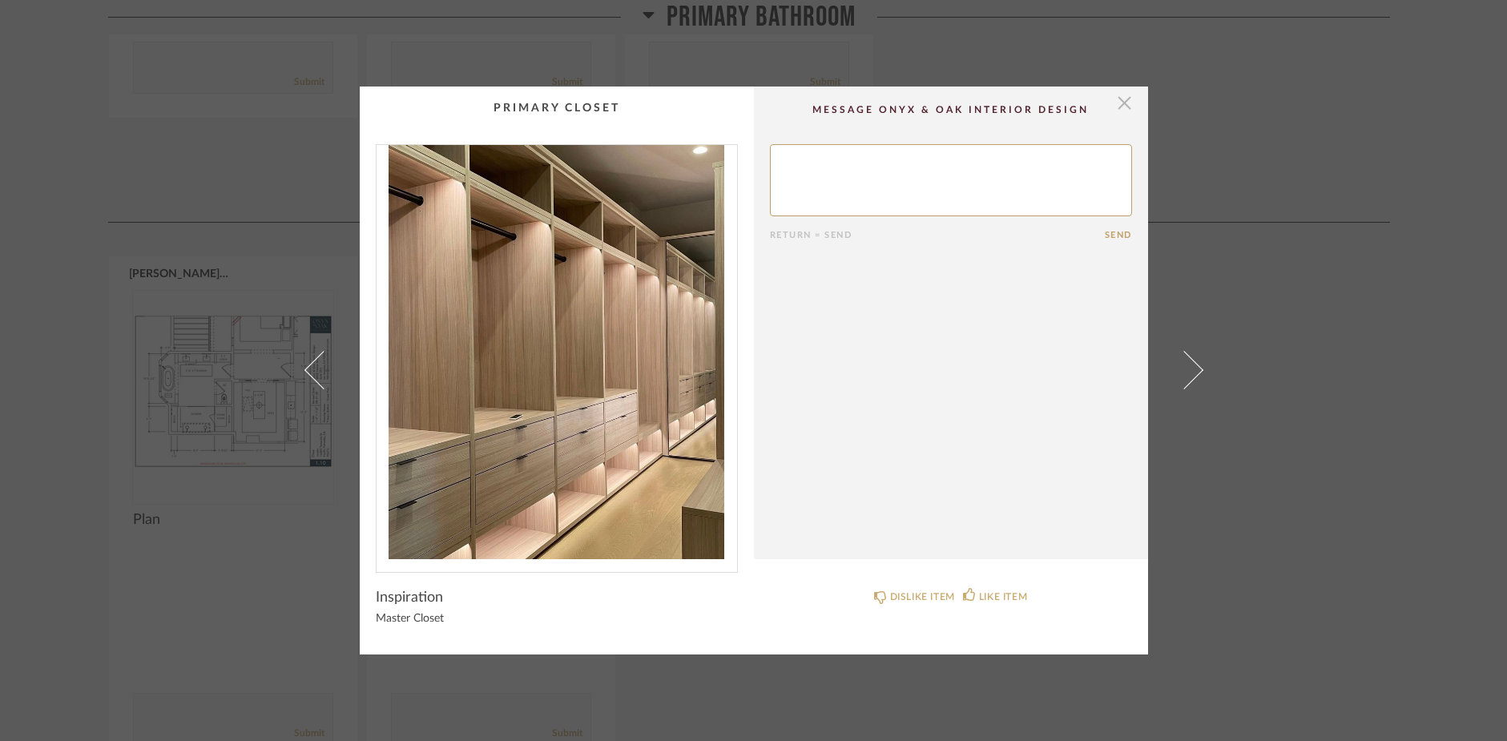
click at [1121, 105] on span "button" at bounding box center [1125, 103] width 32 height 32
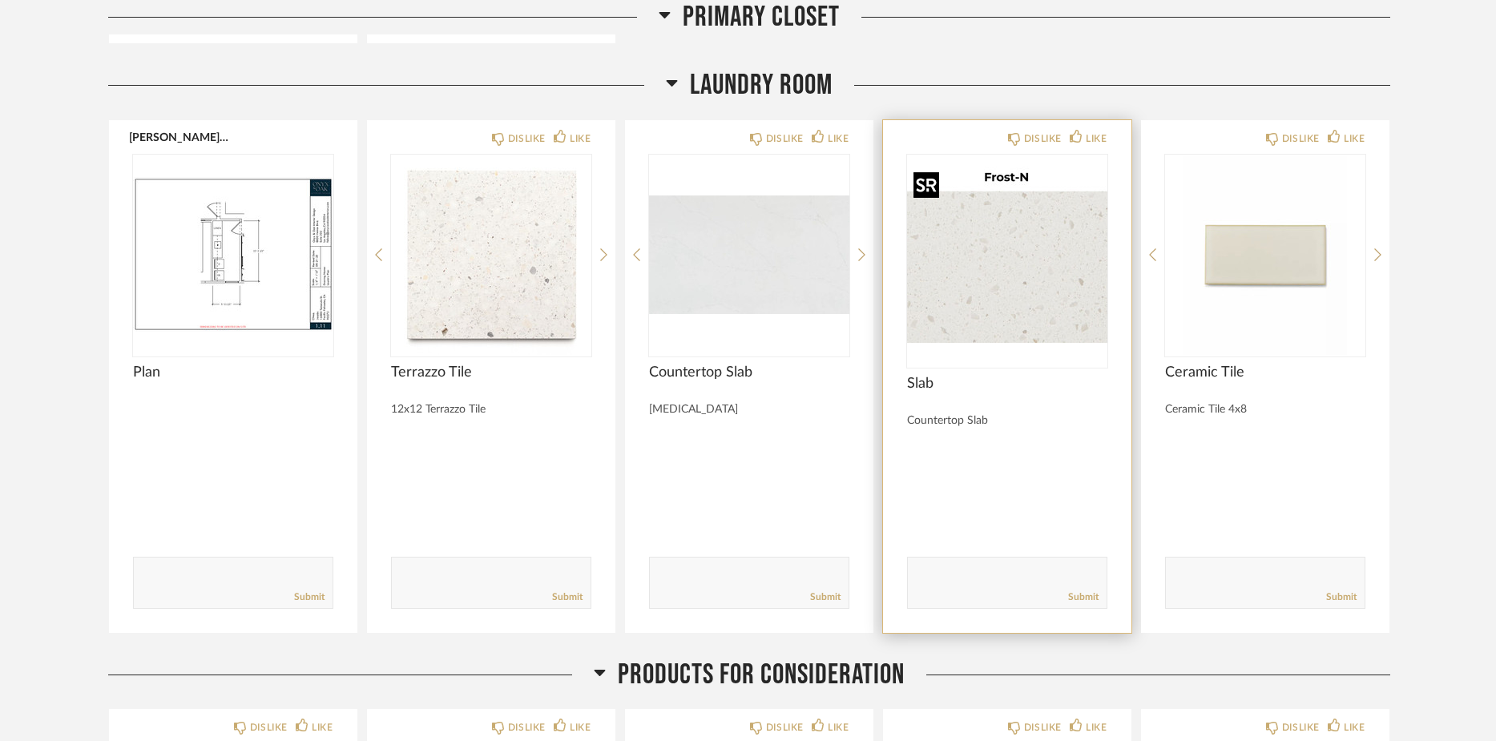
scroll to position [19695, 0]
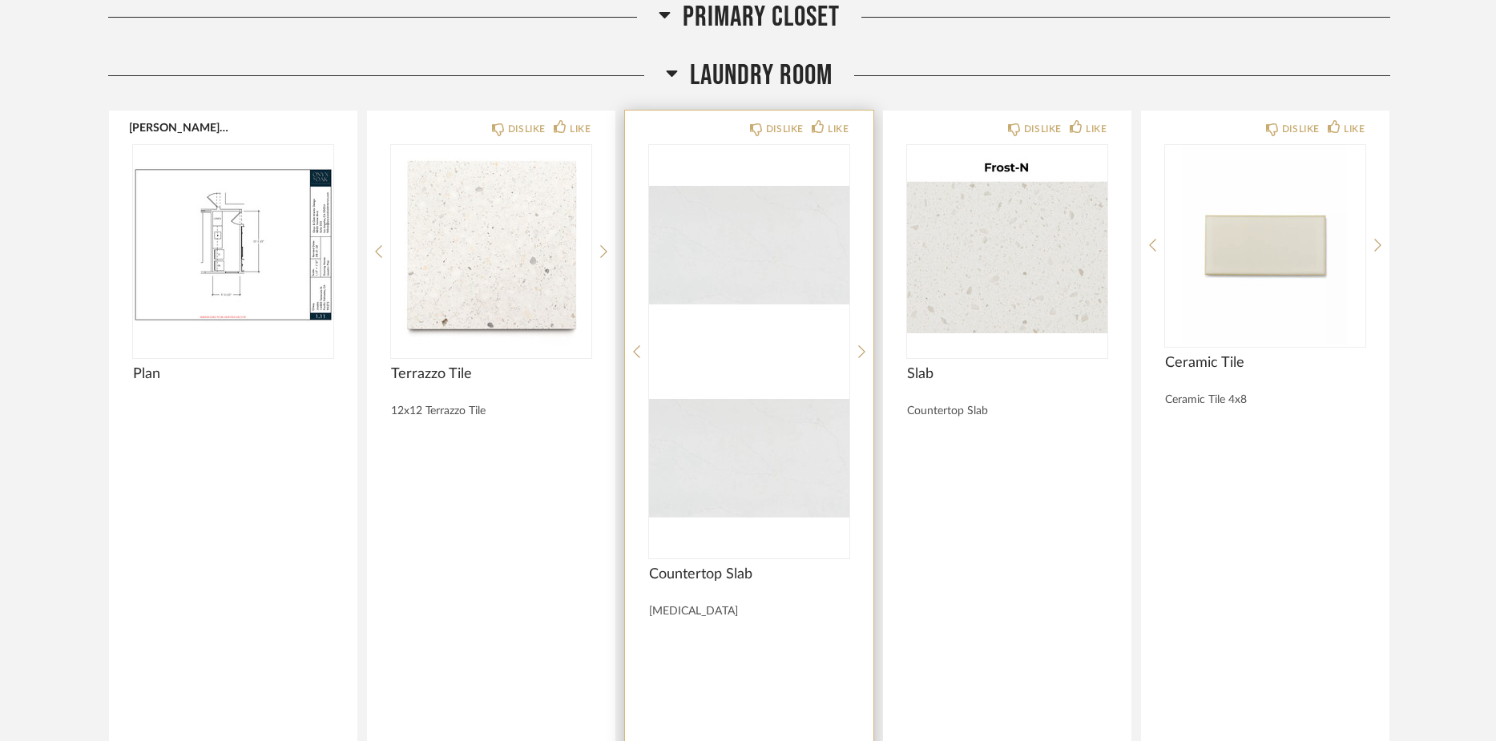
click at [721, 251] on div at bounding box center [749, 351] width 200 height 413
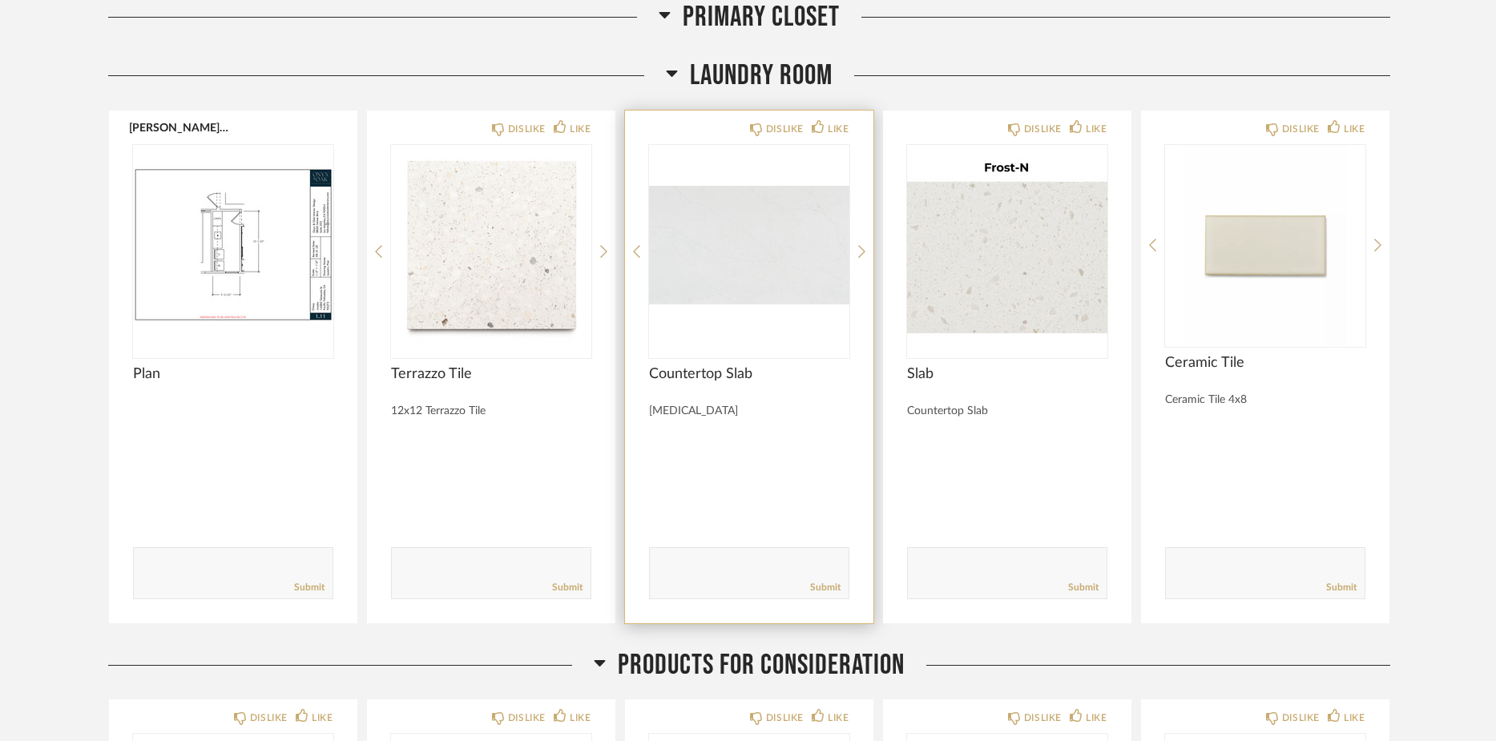
click at [738, 270] on img "0" at bounding box center [749, 245] width 200 height 200
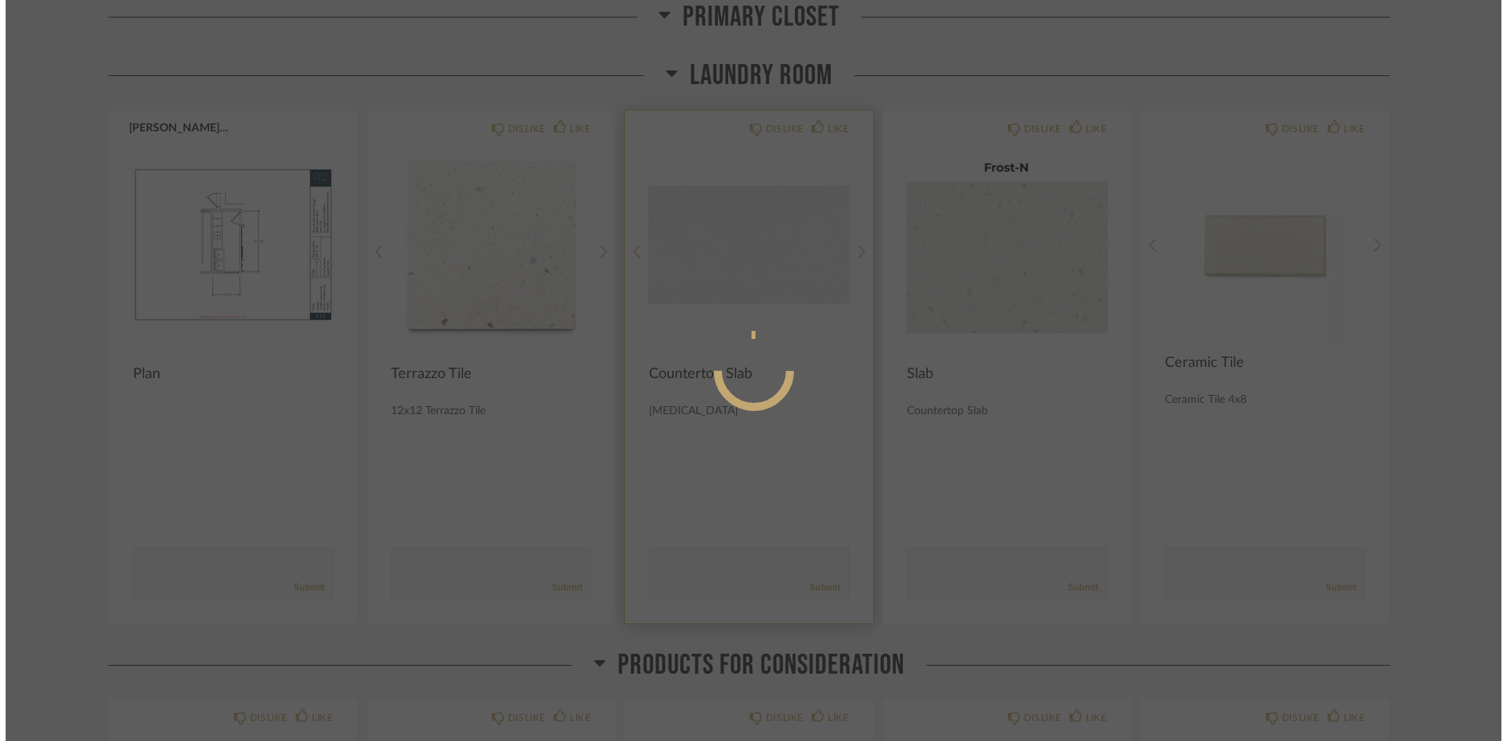
scroll to position [0, 0]
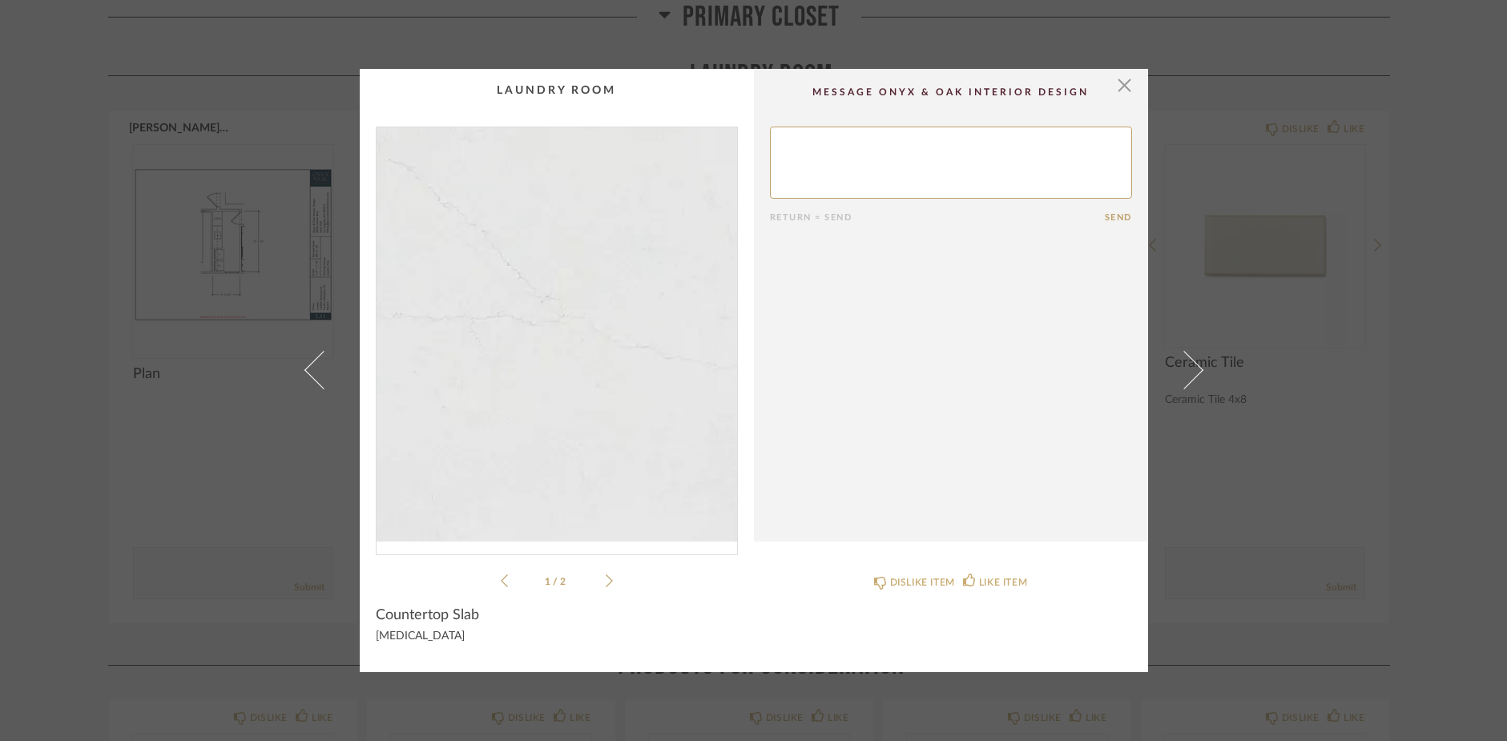
click at [598, 368] on img "0" at bounding box center [556, 334] width 360 height 414
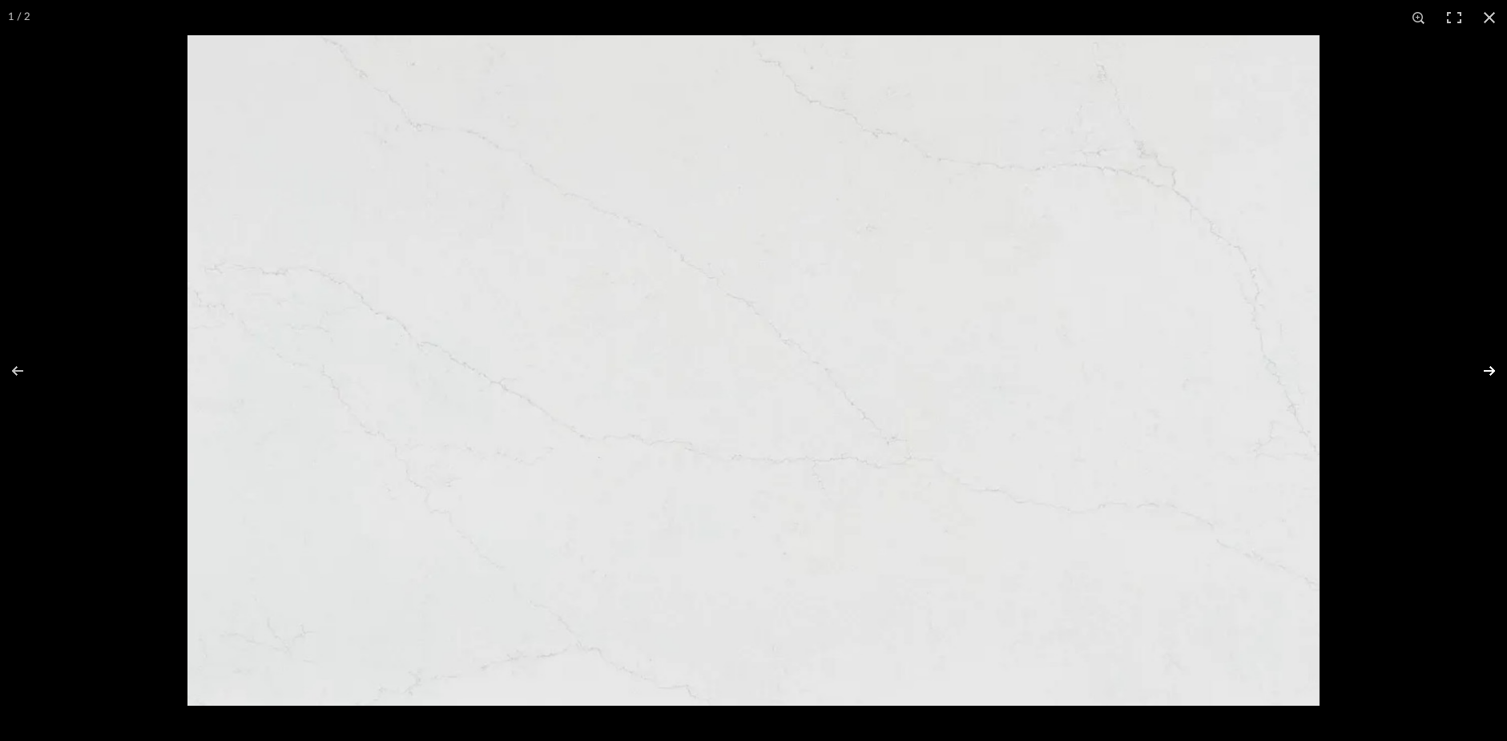
click at [1490, 365] on button at bounding box center [1479, 371] width 56 height 80
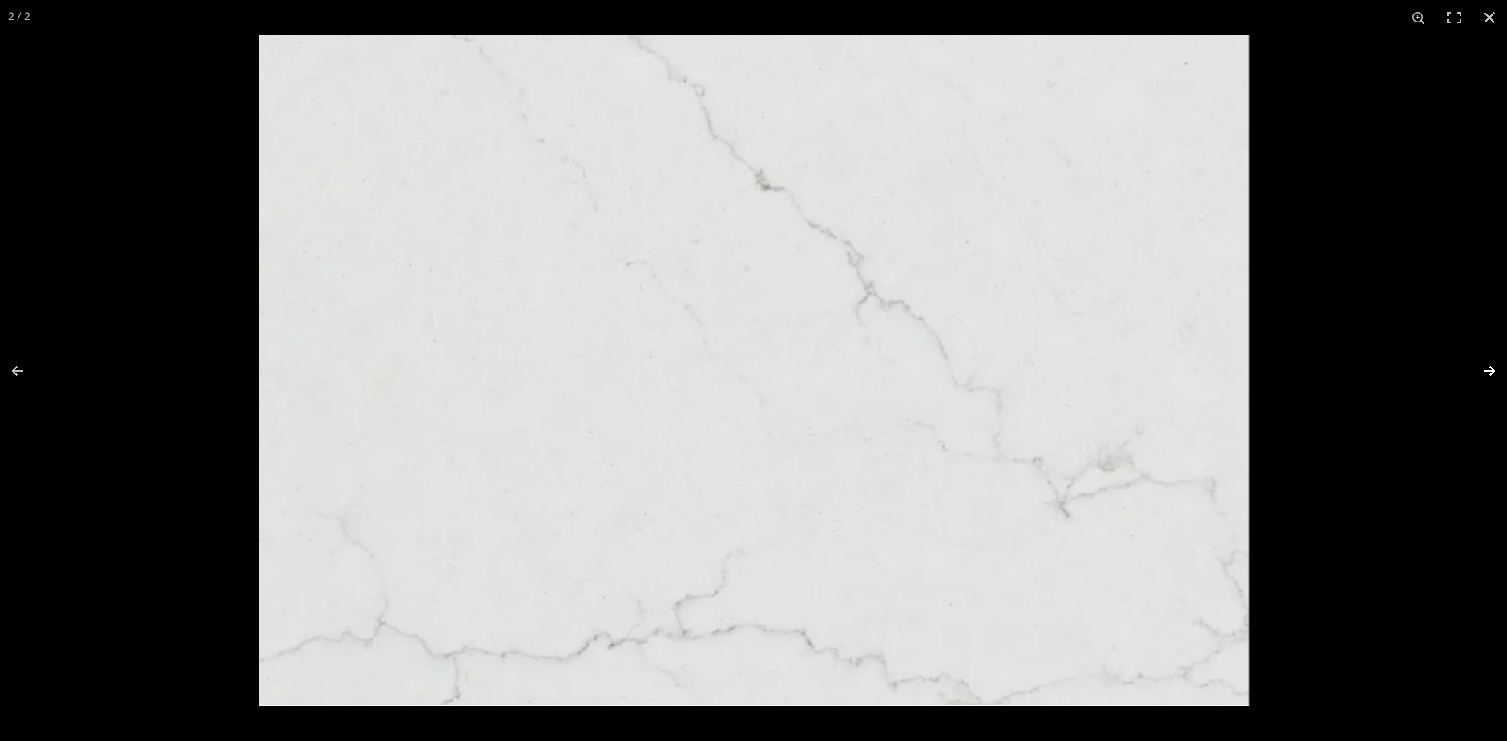
click at [1489, 365] on button at bounding box center [1479, 371] width 56 height 80
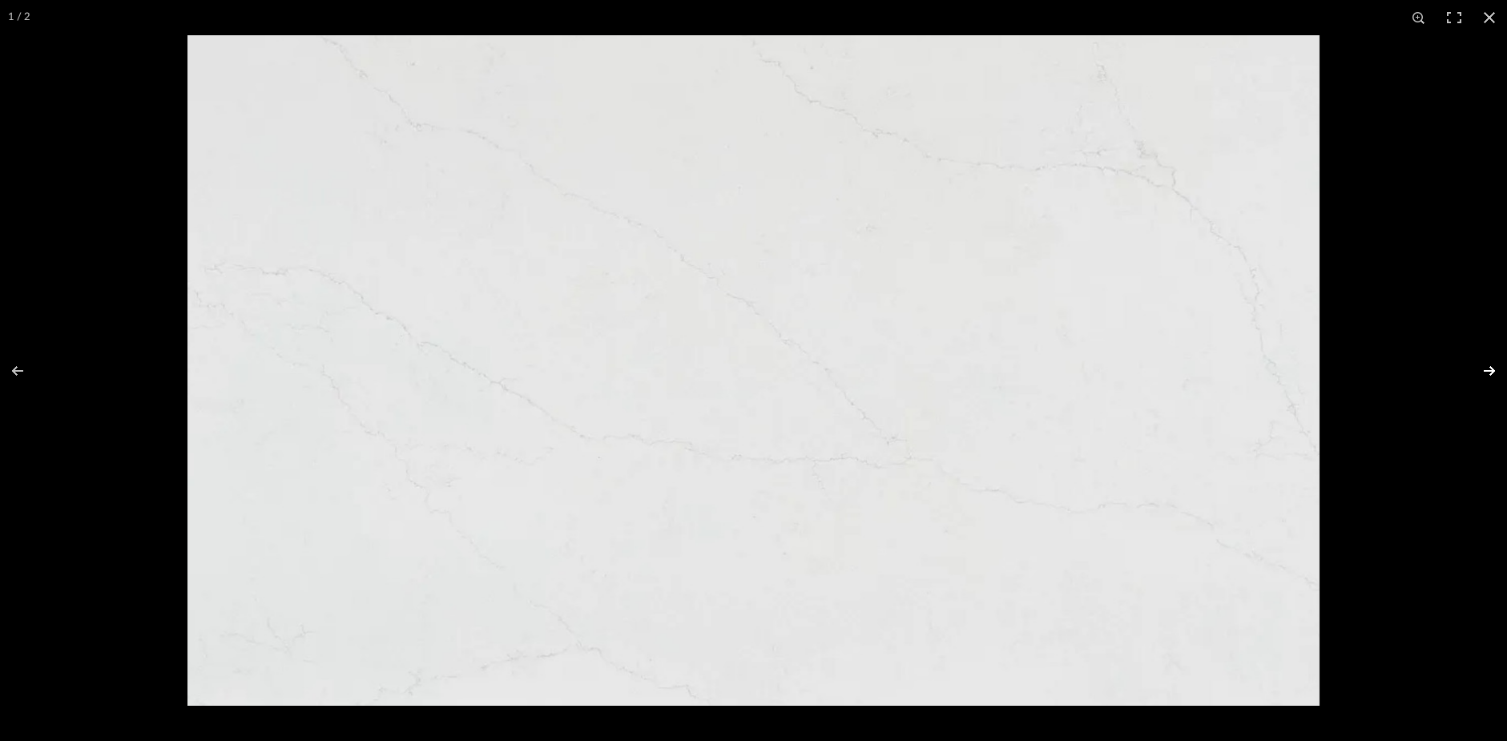
click at [1489, 365] on button at bounding box center [1479, 371] width 56 height 80
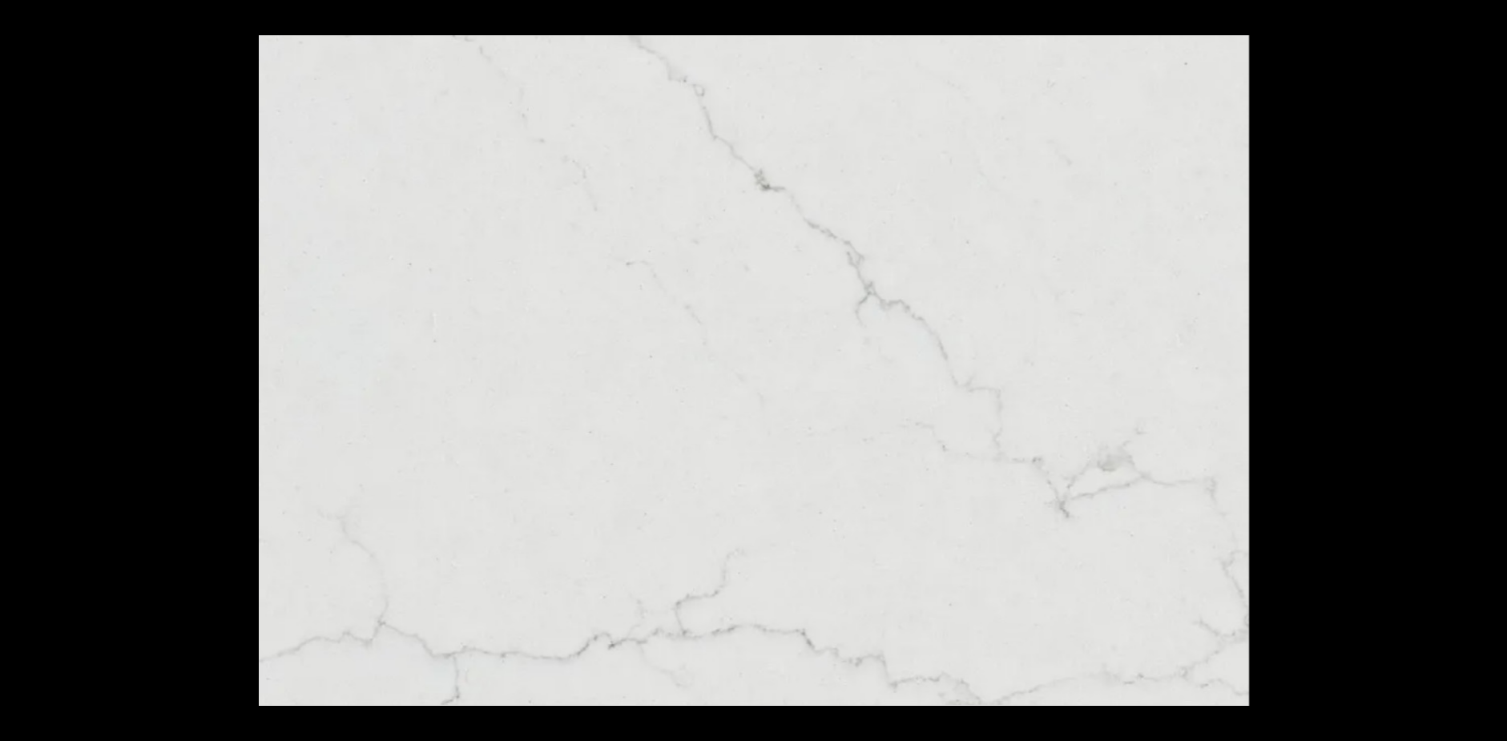
click at [1416, 285] on div at bounding box center [1012, 405] width 1507 height 741
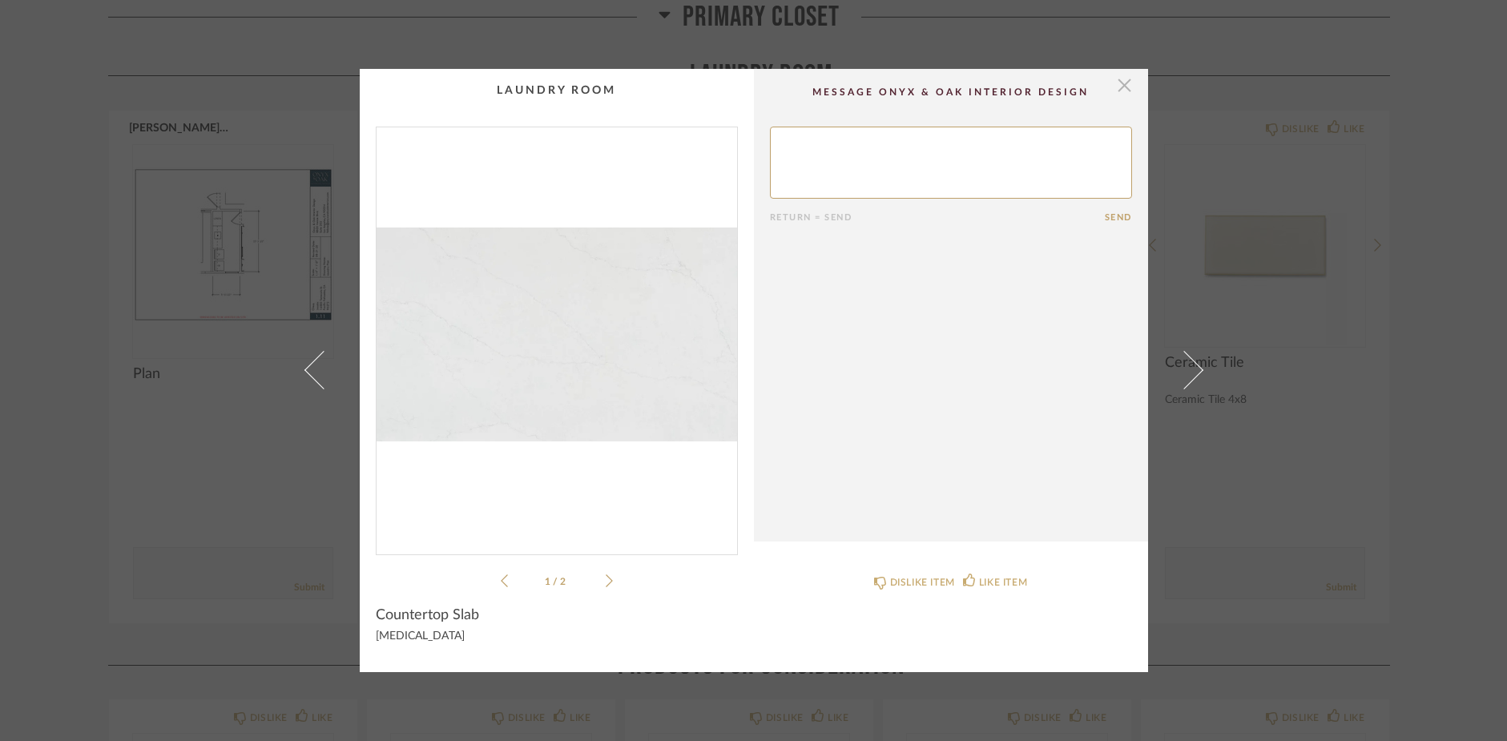
click at [1115, 75] on span "button" at bounding box center [1125, 85] width 32 height 32
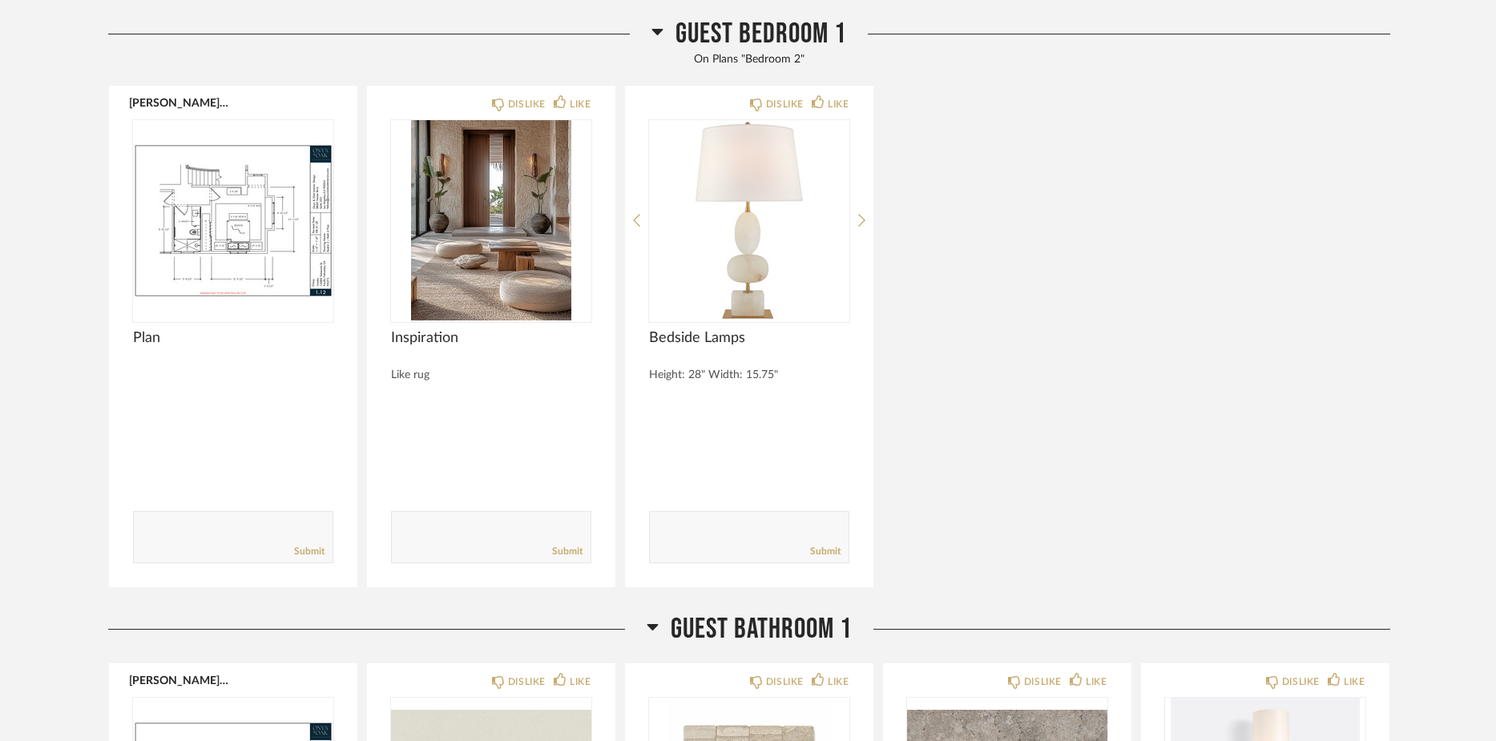
scroll to position [12194, 0]
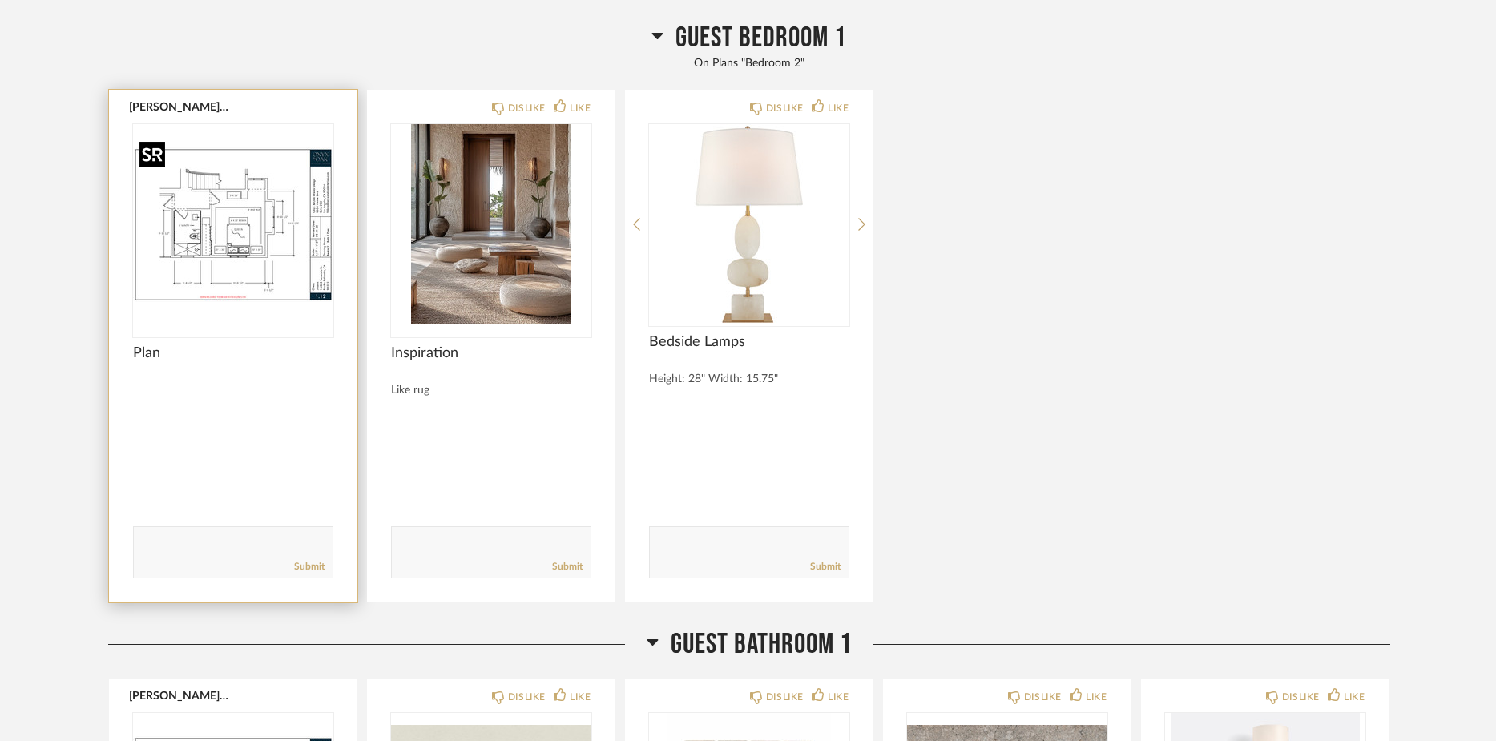
click at [0, 0] on img at bounding box center [0, 0] width 0 height 0
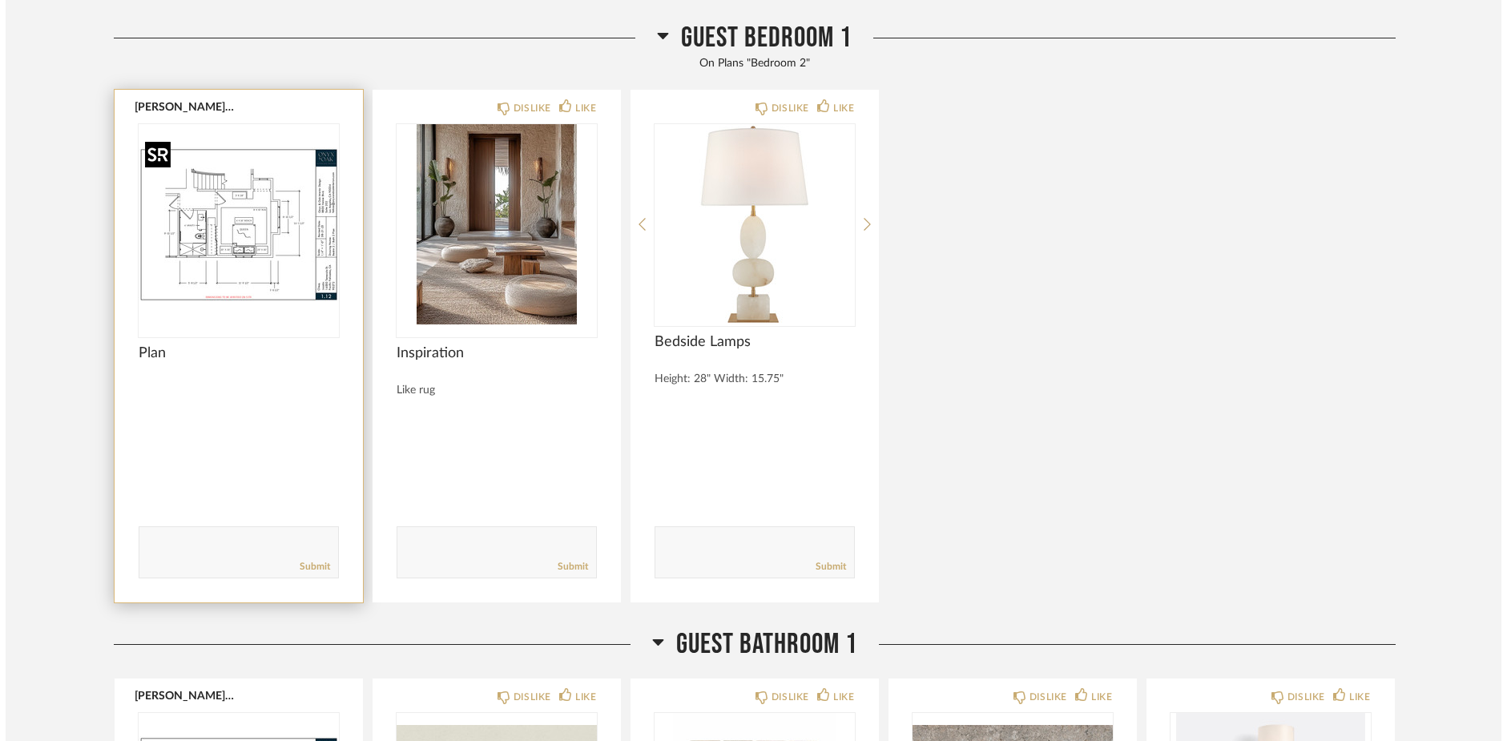
scroll to position [0, 0]
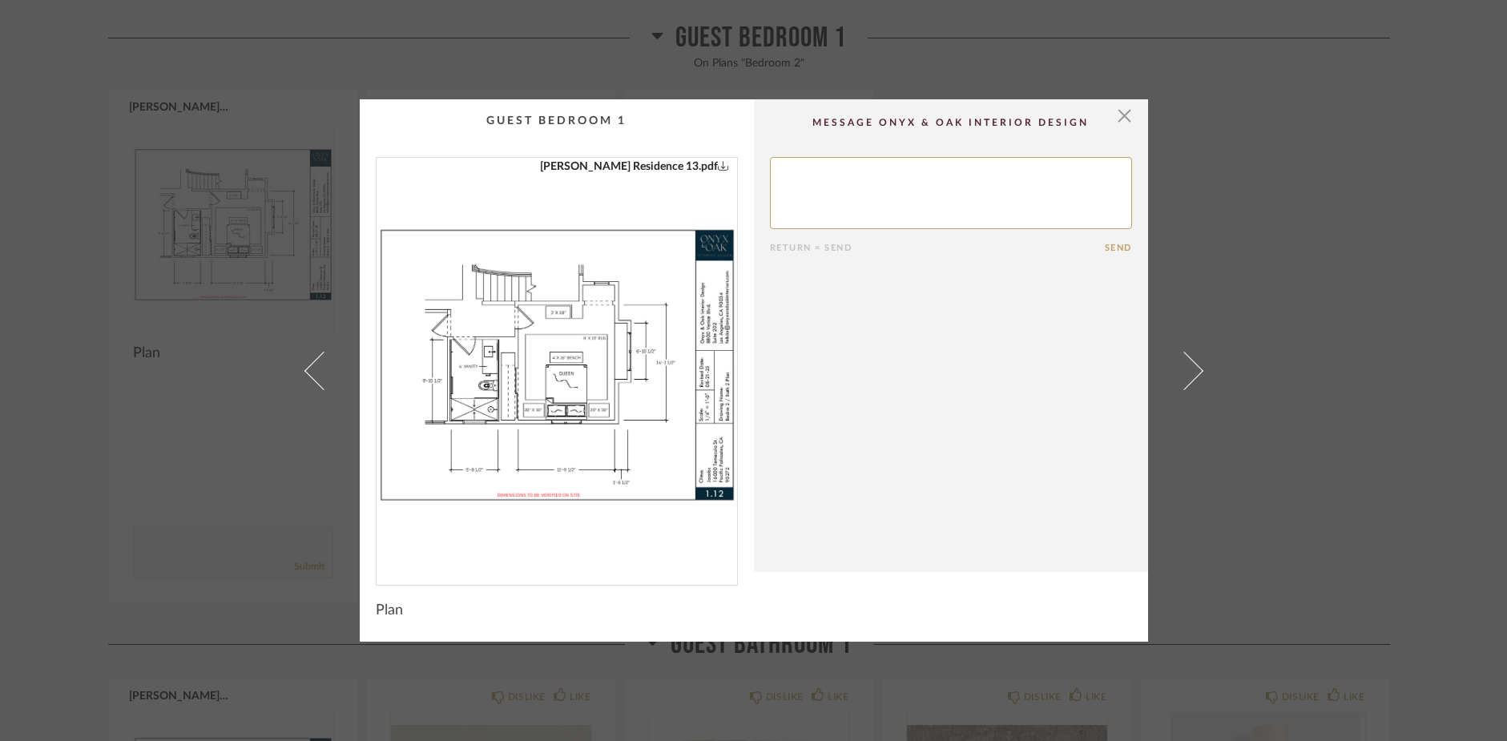
click at [594, 412] on img "0" at bounding box center [556, 365] width 360 height 414
click at [1113, 121] on span "button" at bounding box center [1125, 115] width 32 height 32
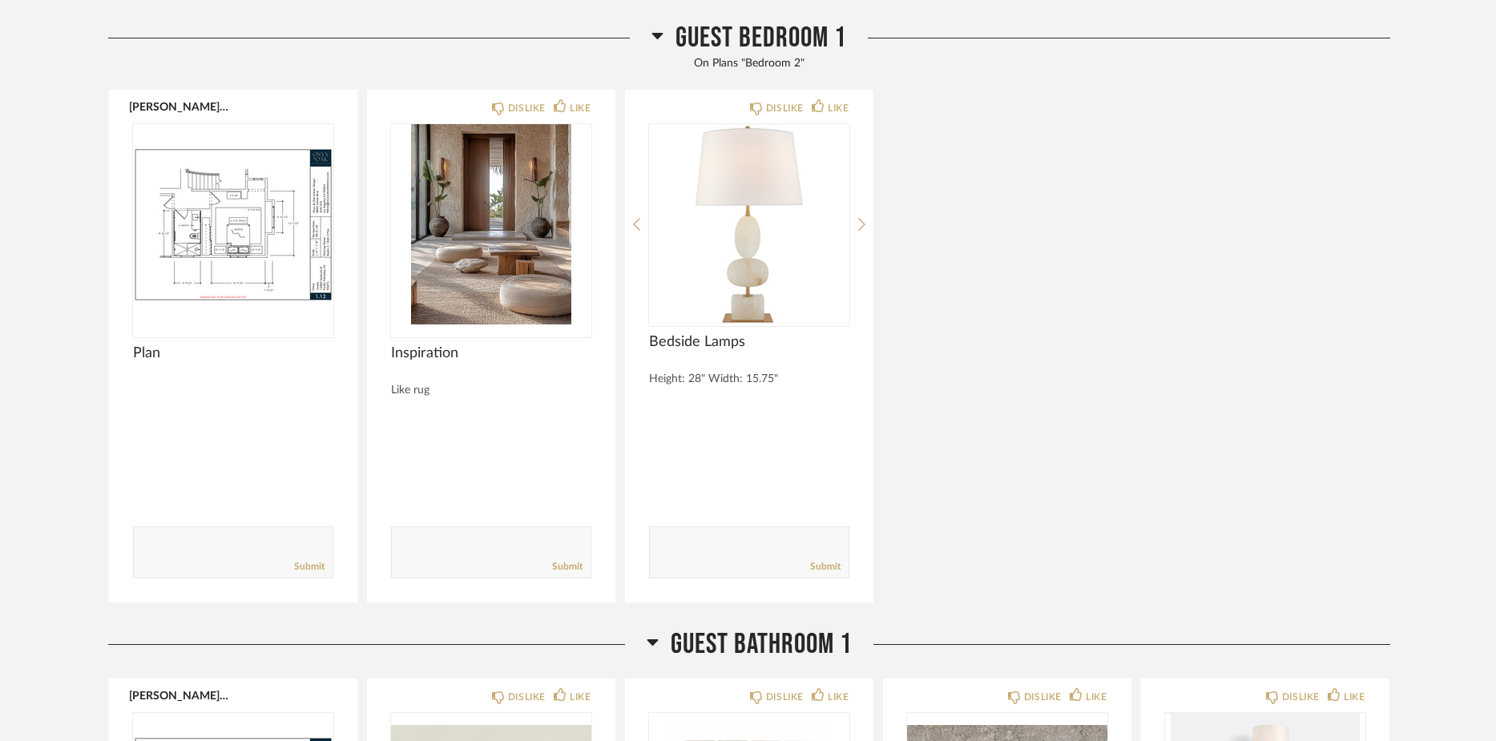
scroll to position [12198, 0]
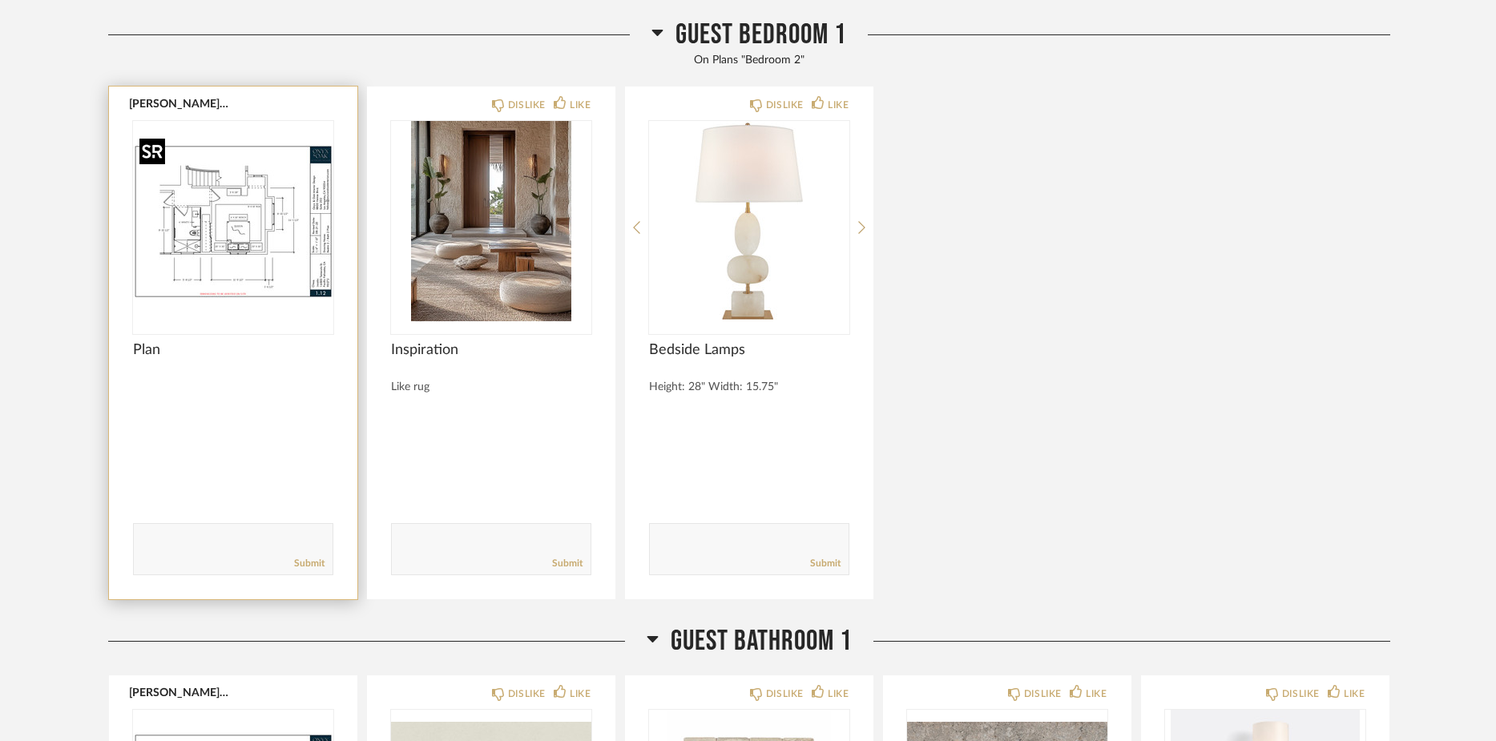
click at [253, 264] on img "0" at bounding box center [233, 221] width 200 height 200
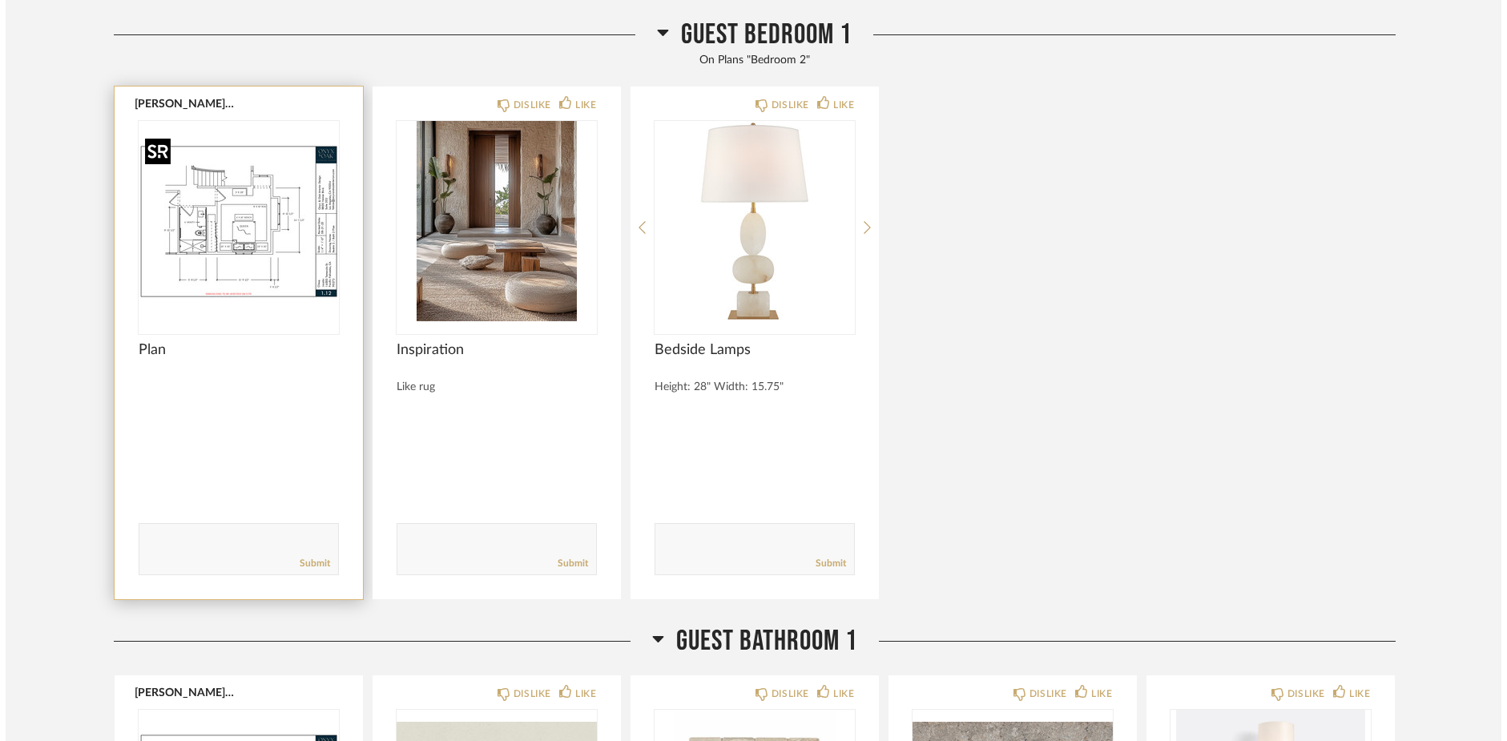
scroll to position [0, 0]
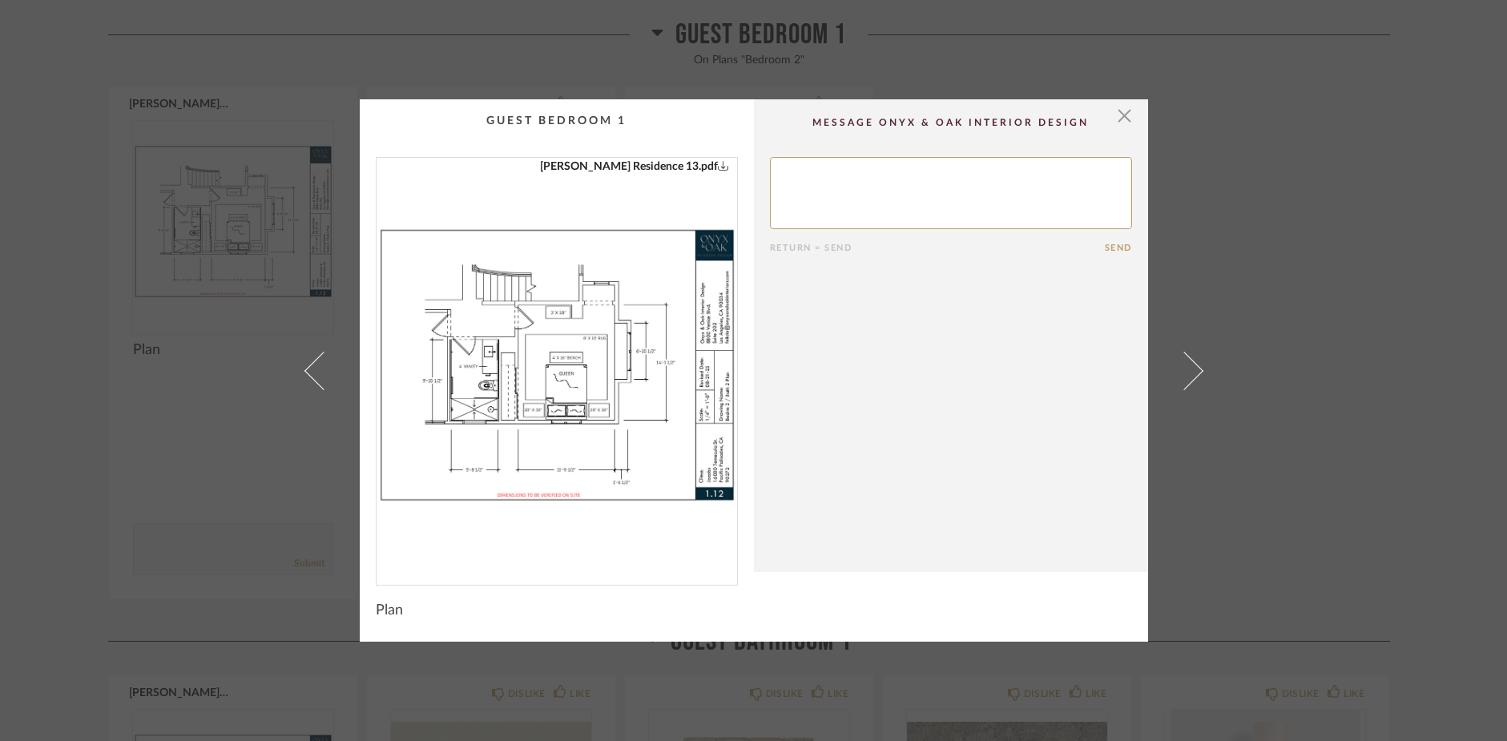
click at [529, 356] on img "0" at bounding box center [556, 365] width 360 height 414
click at [1117, 118] on span "button" at bounding box center [1125, 115] width 32 height 32
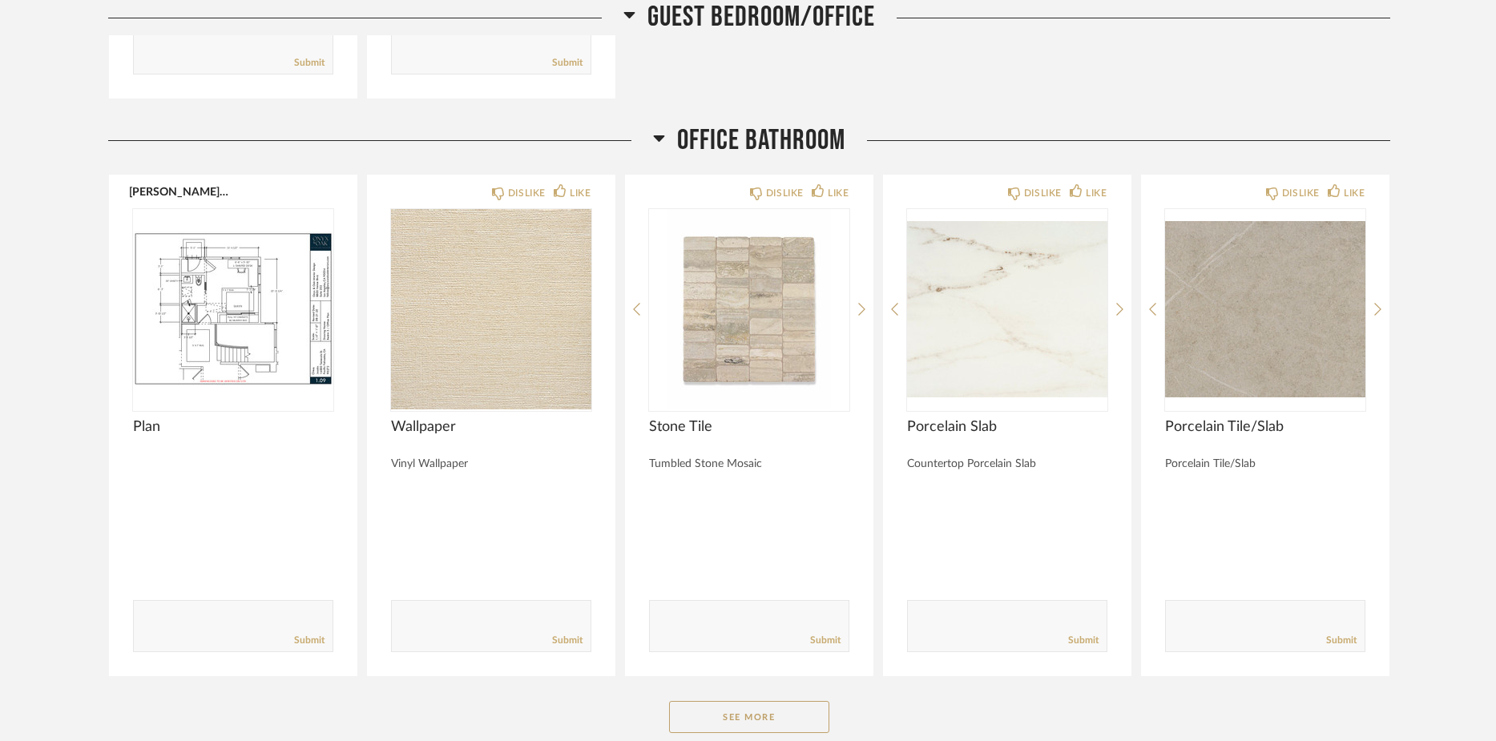
scroll to position [13954, 0]
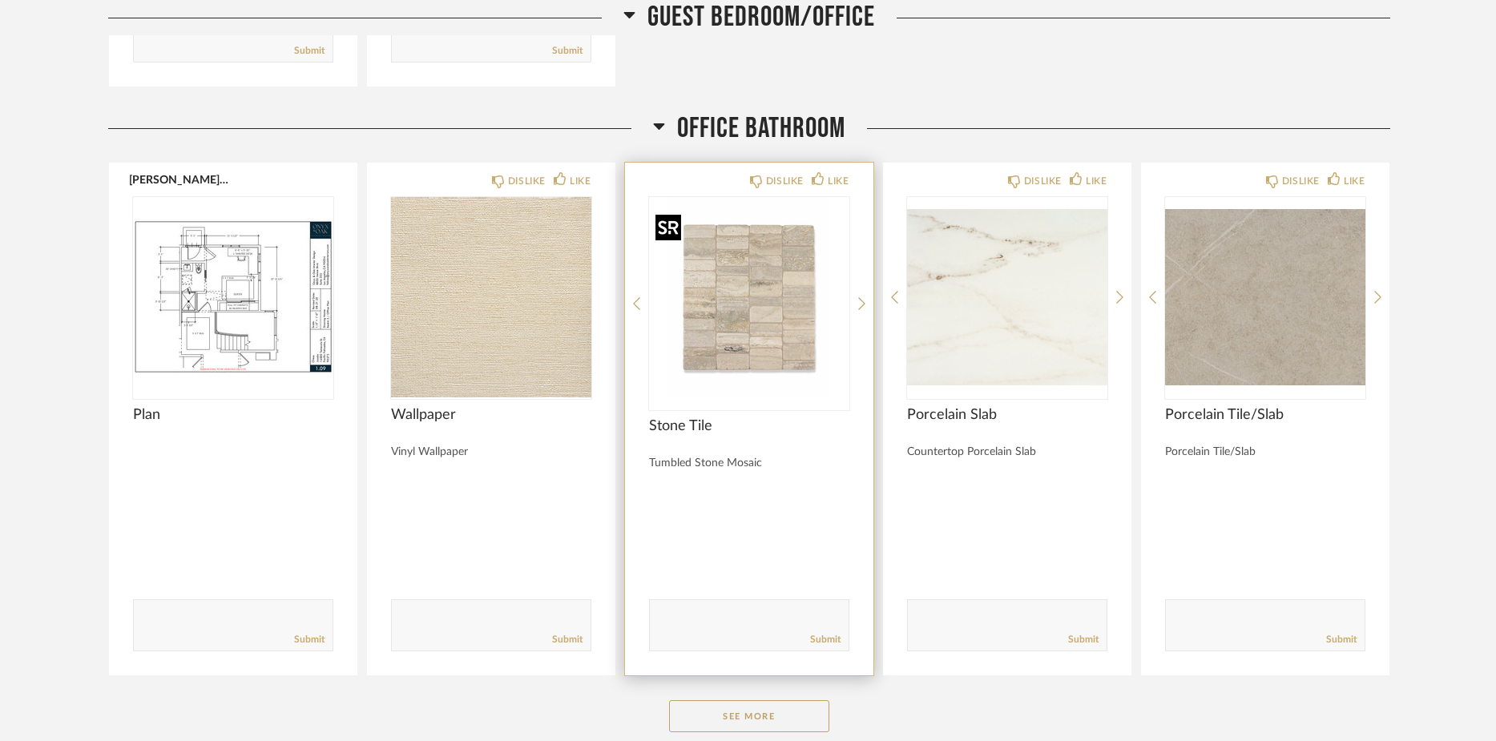
click at [0, 0] on img at bounding box center [0, 0] width 0 height 0
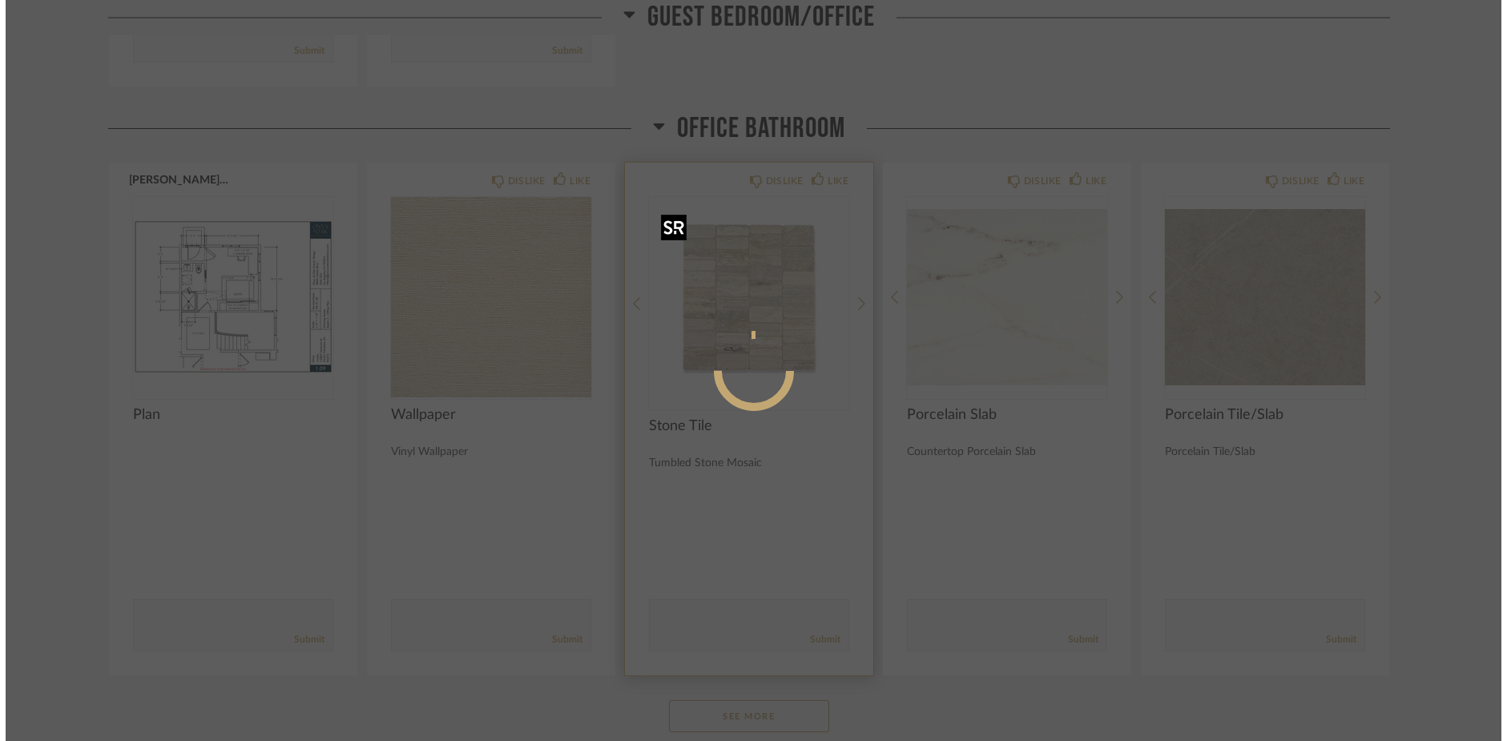
scroll to position [0, 0]
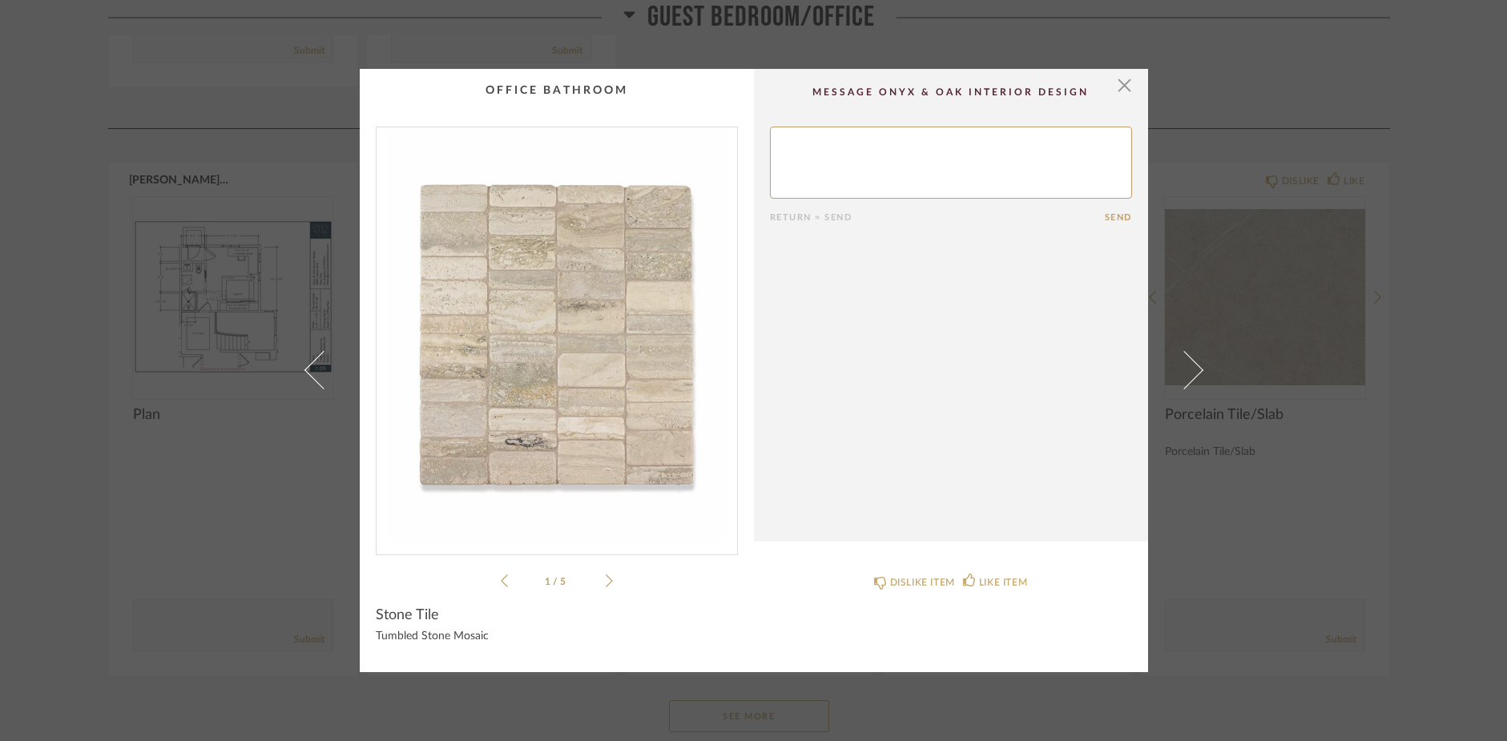
click at [606, 579] on icon at bounding box center [609, 581] width 7 height 14
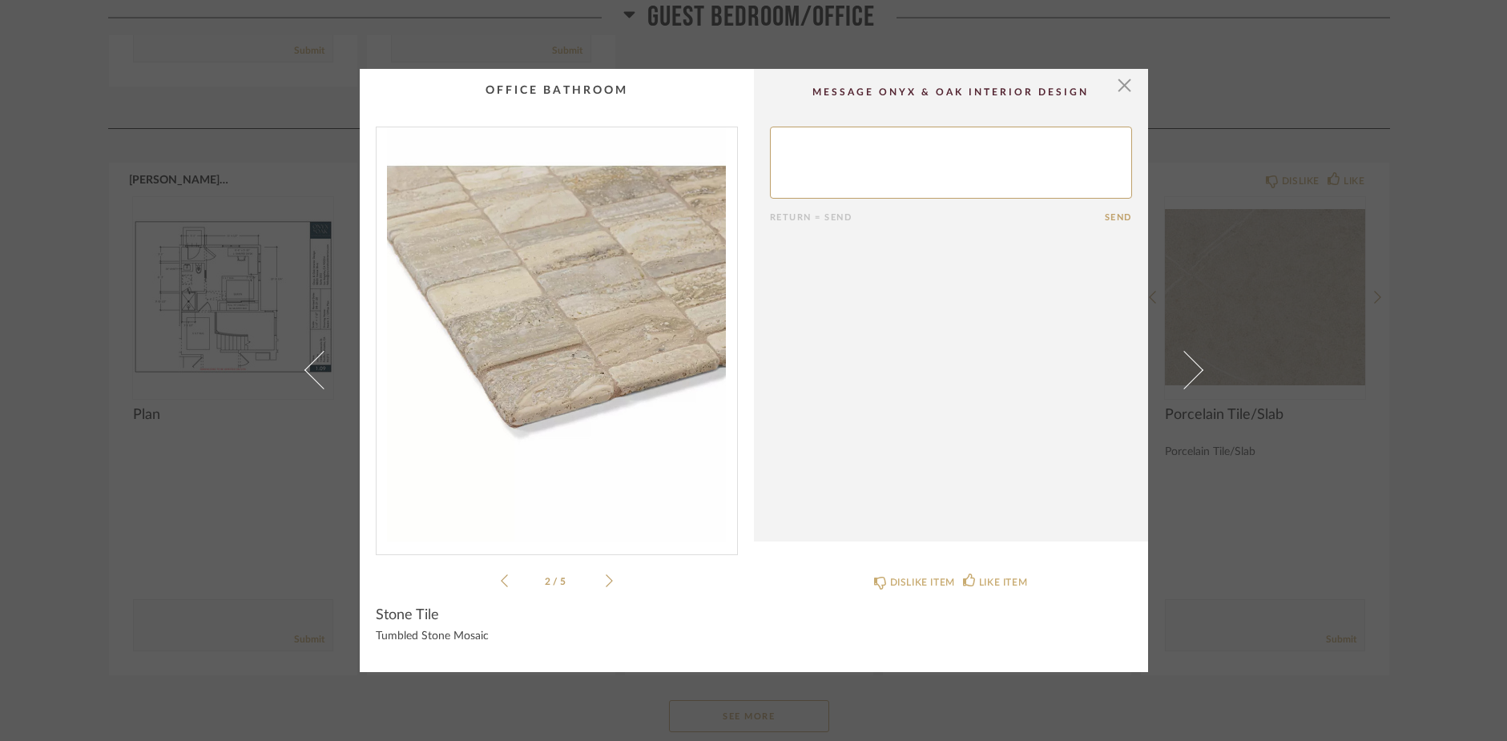
click at [606, 579] on icon at bounding box center [609, 581] width 7 height 14
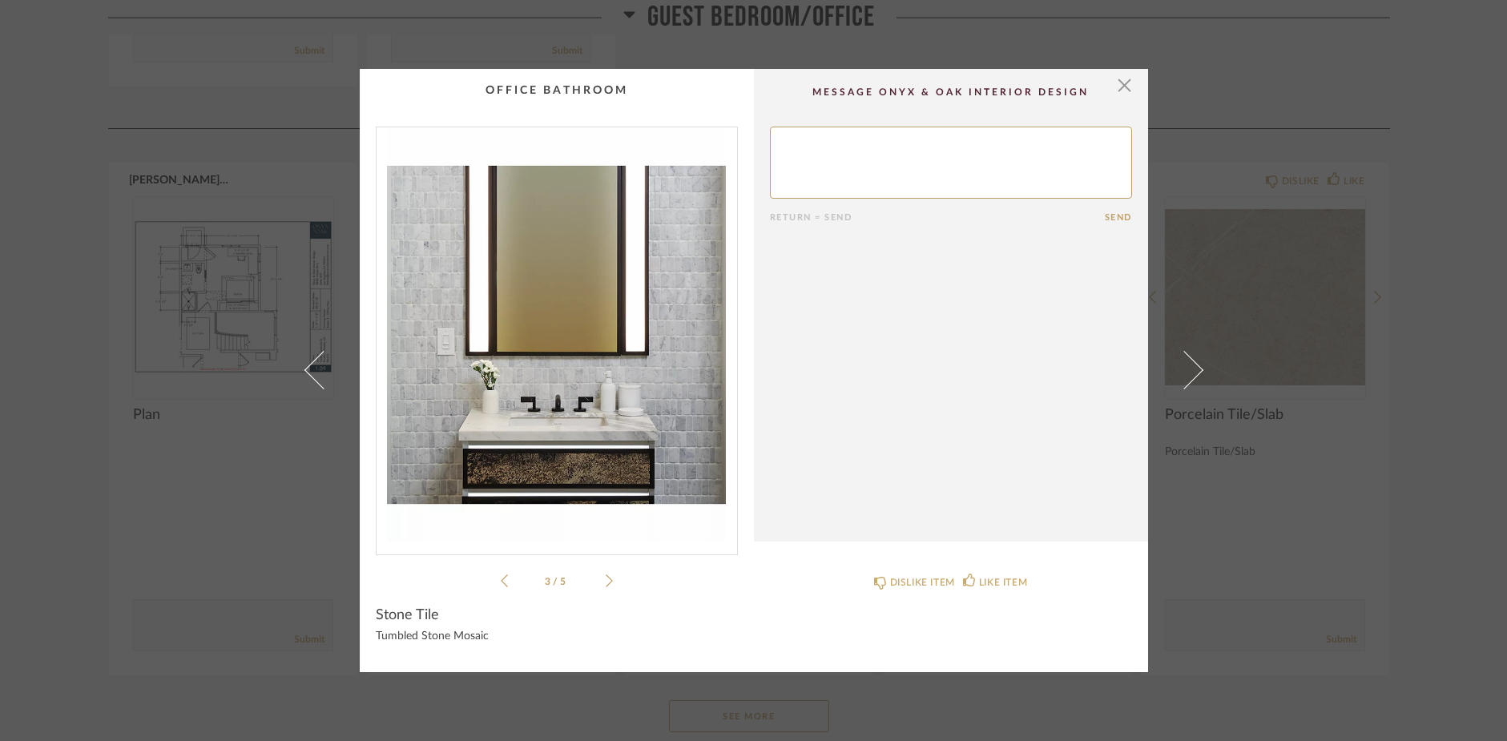
click at [606, 579] on icon at bounding box center [609, 581] width 7 height 14
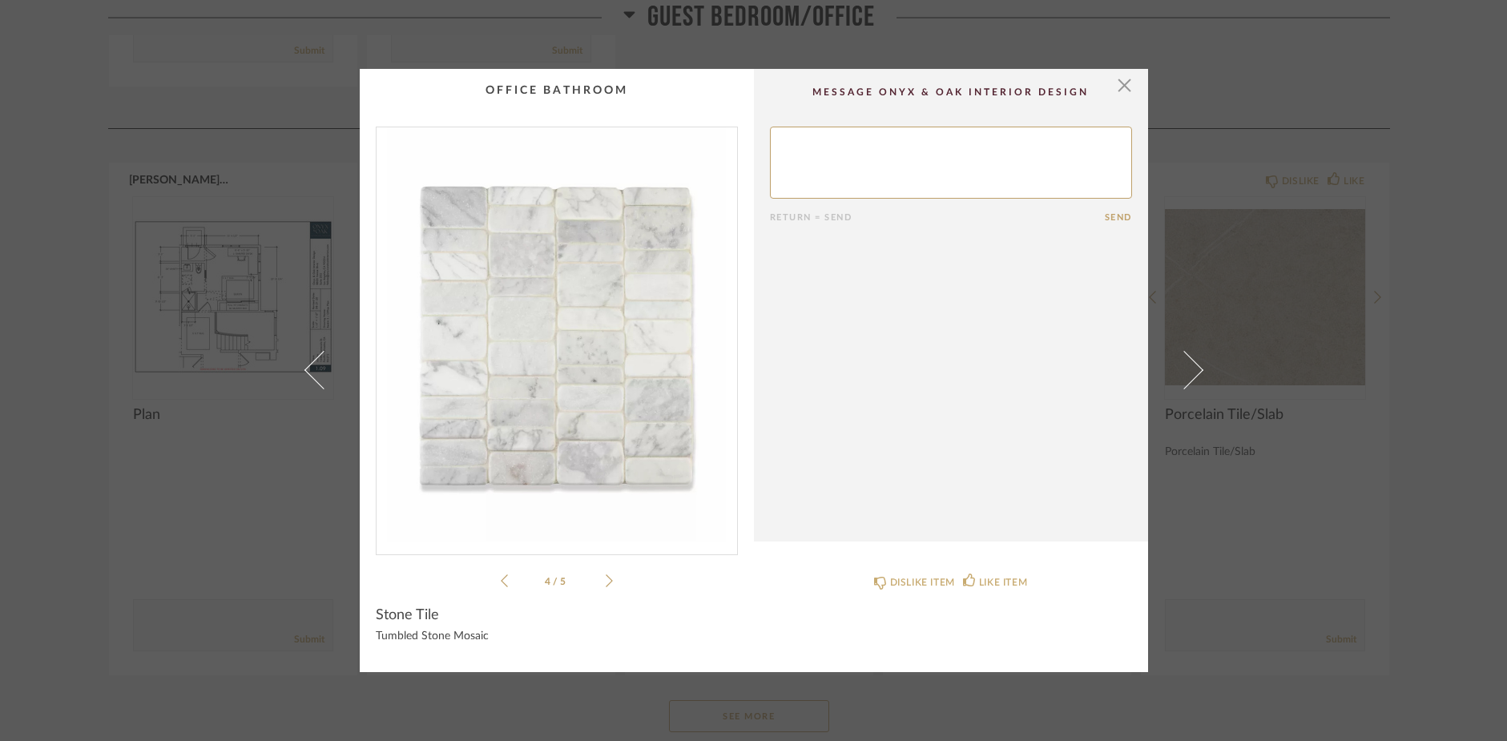
click at [606, 579] on icon at bounding box center [609, 581] width 7 height 14
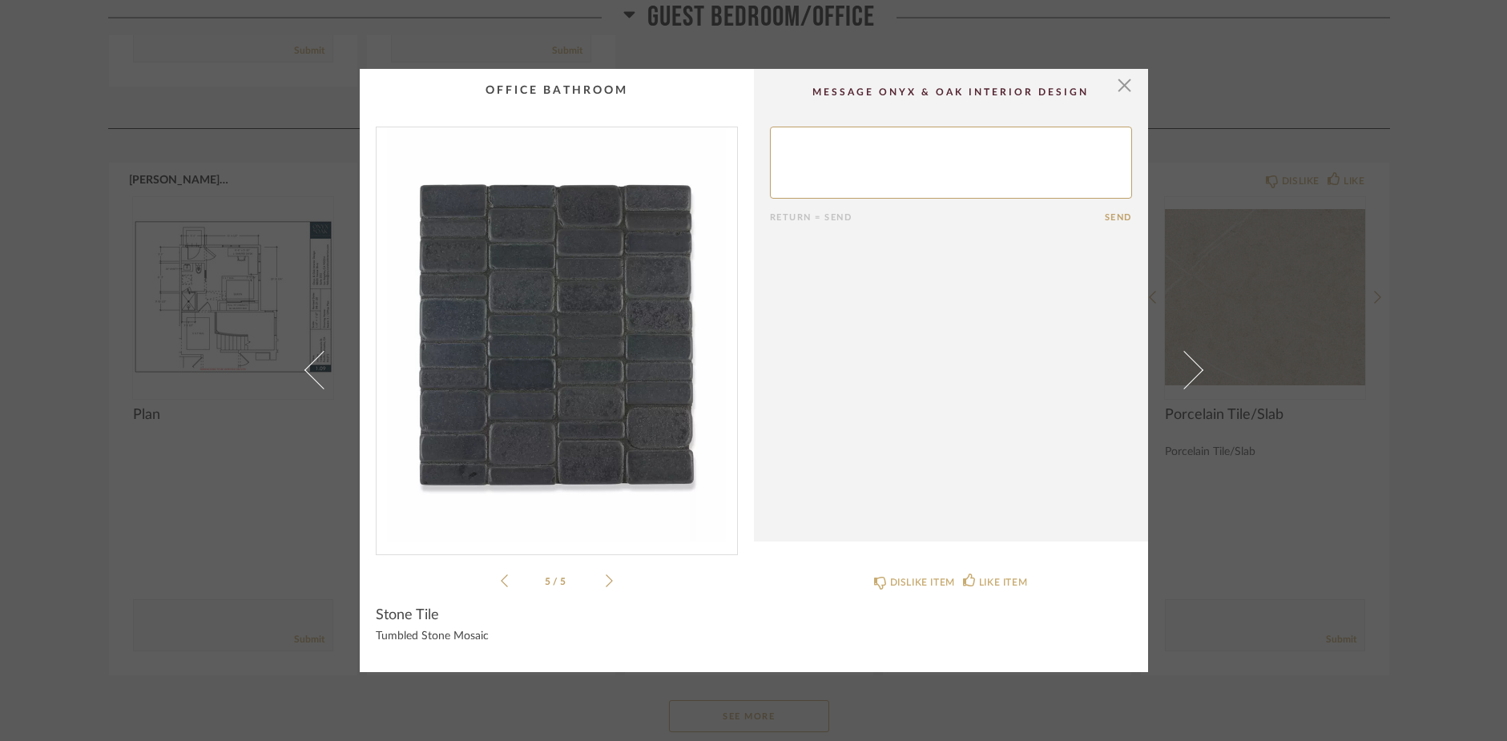
click at [606, 579] on icon at bounding box center [609, 581] width 7 height 14
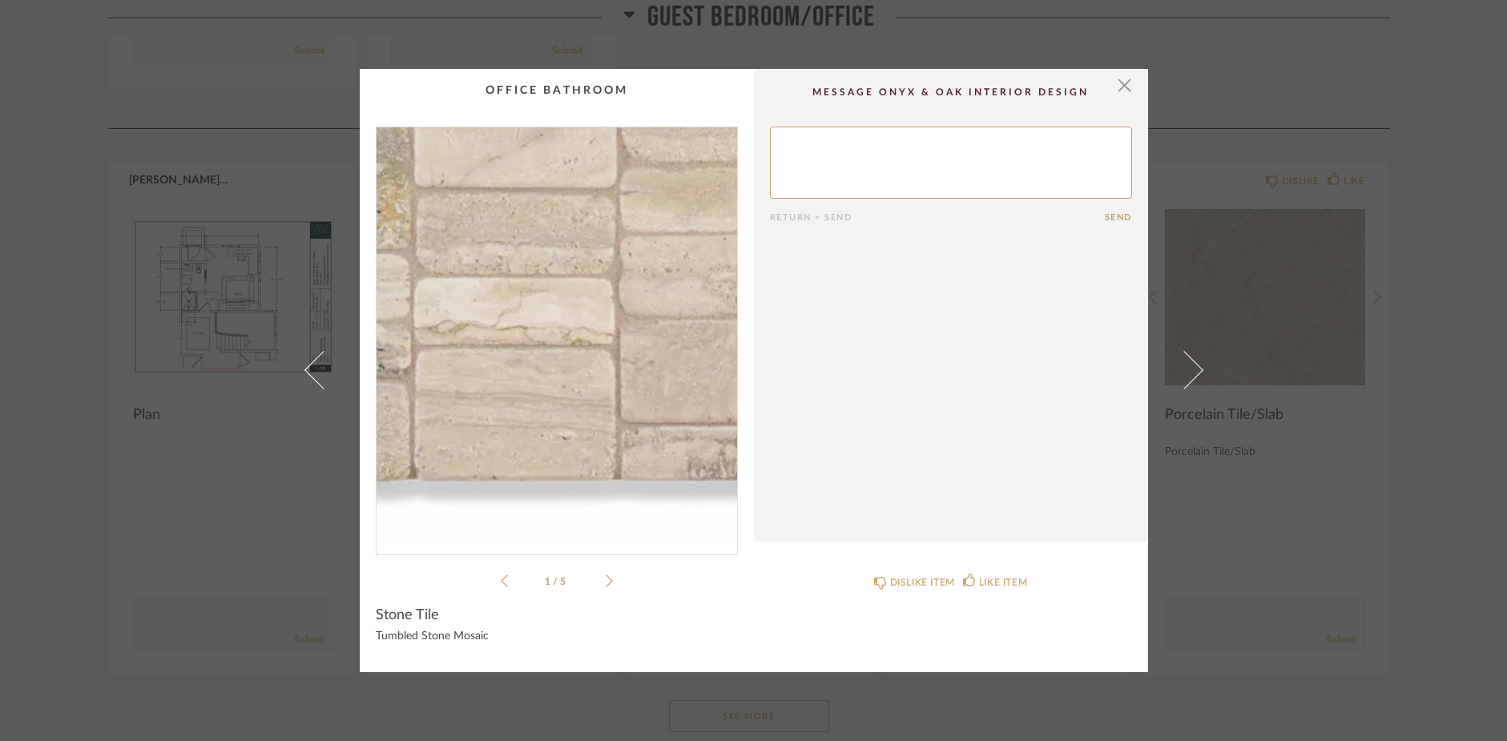
click at [599, 436] on img "0" at bounding box center [556, 334] width 360 height 414
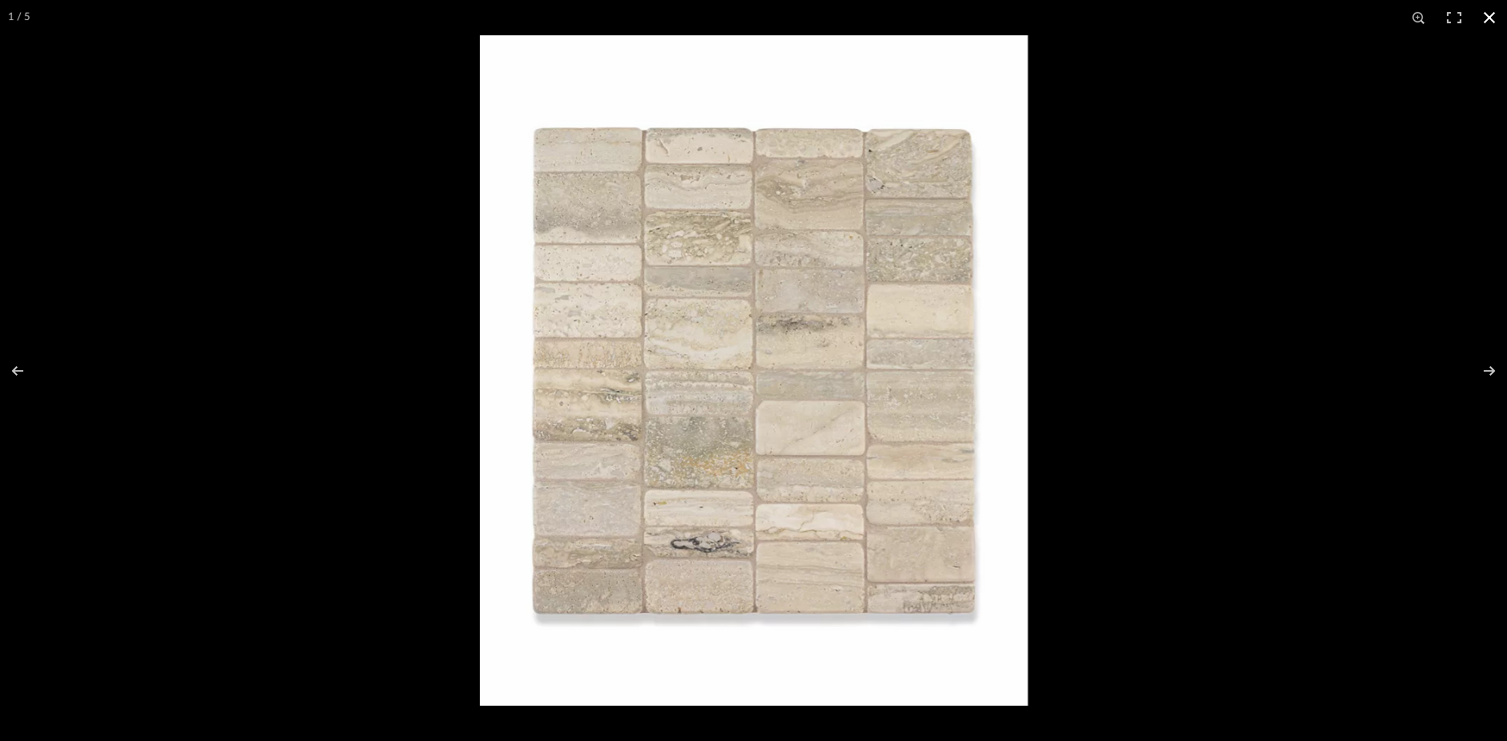
click at [1488, 12] on button at bounding box center [1489, 17] width 35 height 35
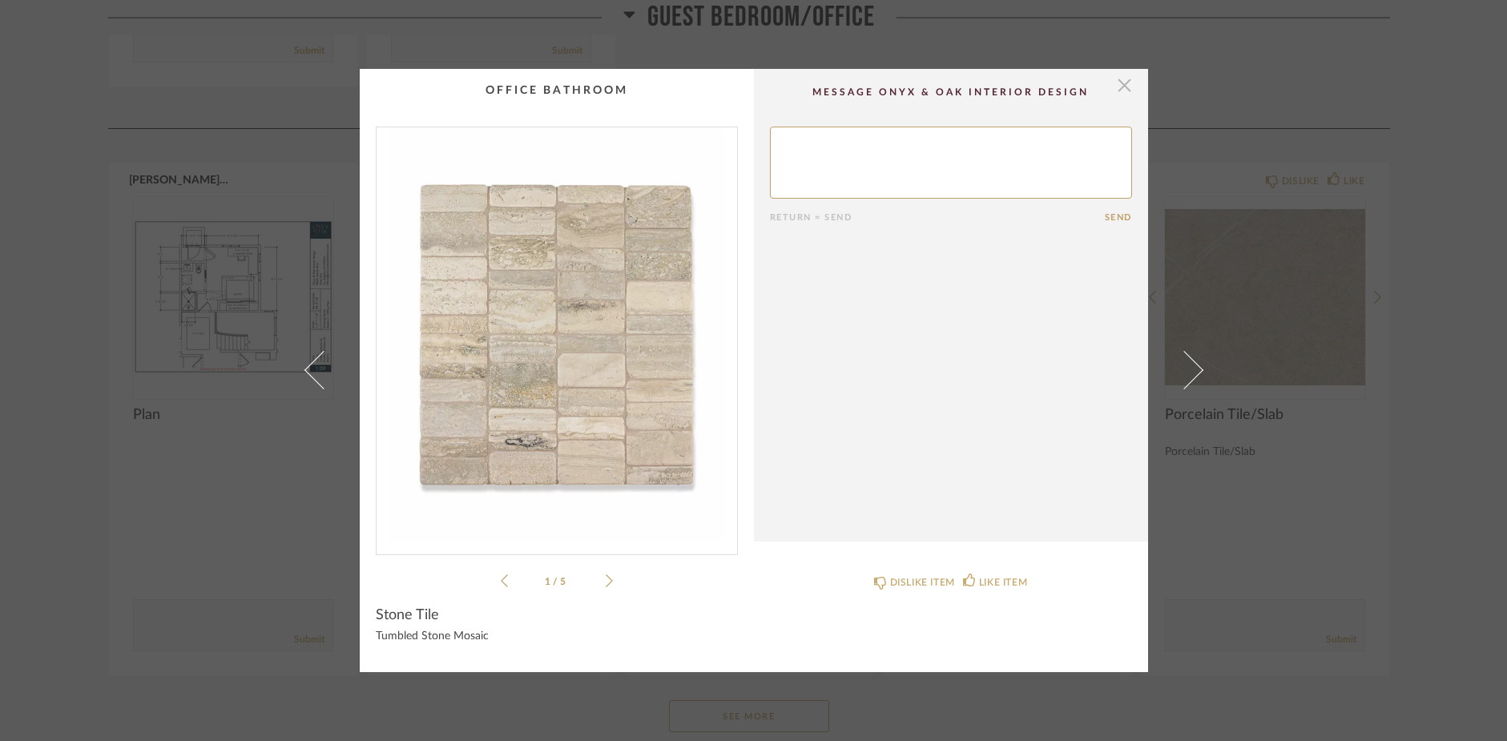
click at [1124, 80] on span "button" at bounding box center [1125, 85] width 32 height 32
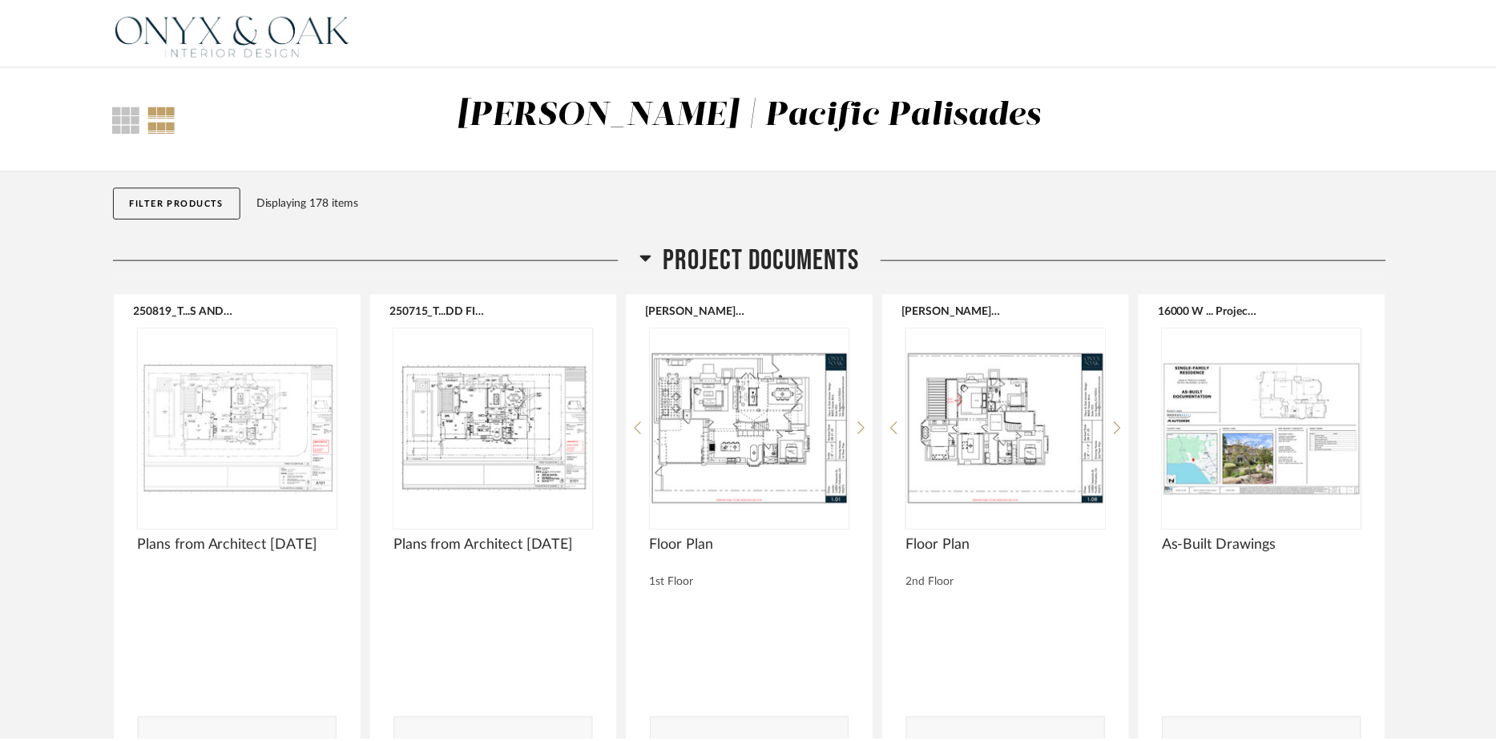
scroll to position [13954, 0]
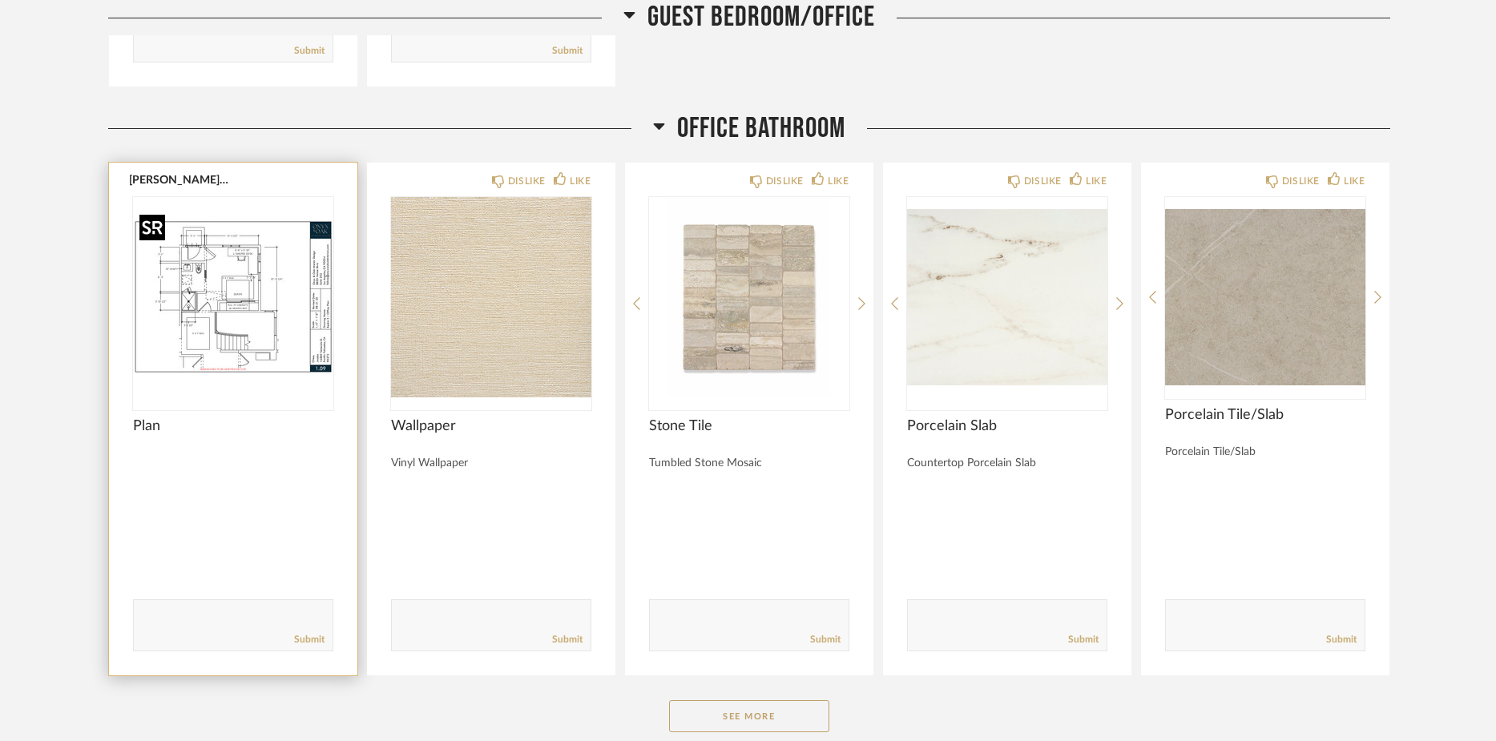
click at [264, 321] on img "0" at bounding box center [233, 297] width 200 height 200
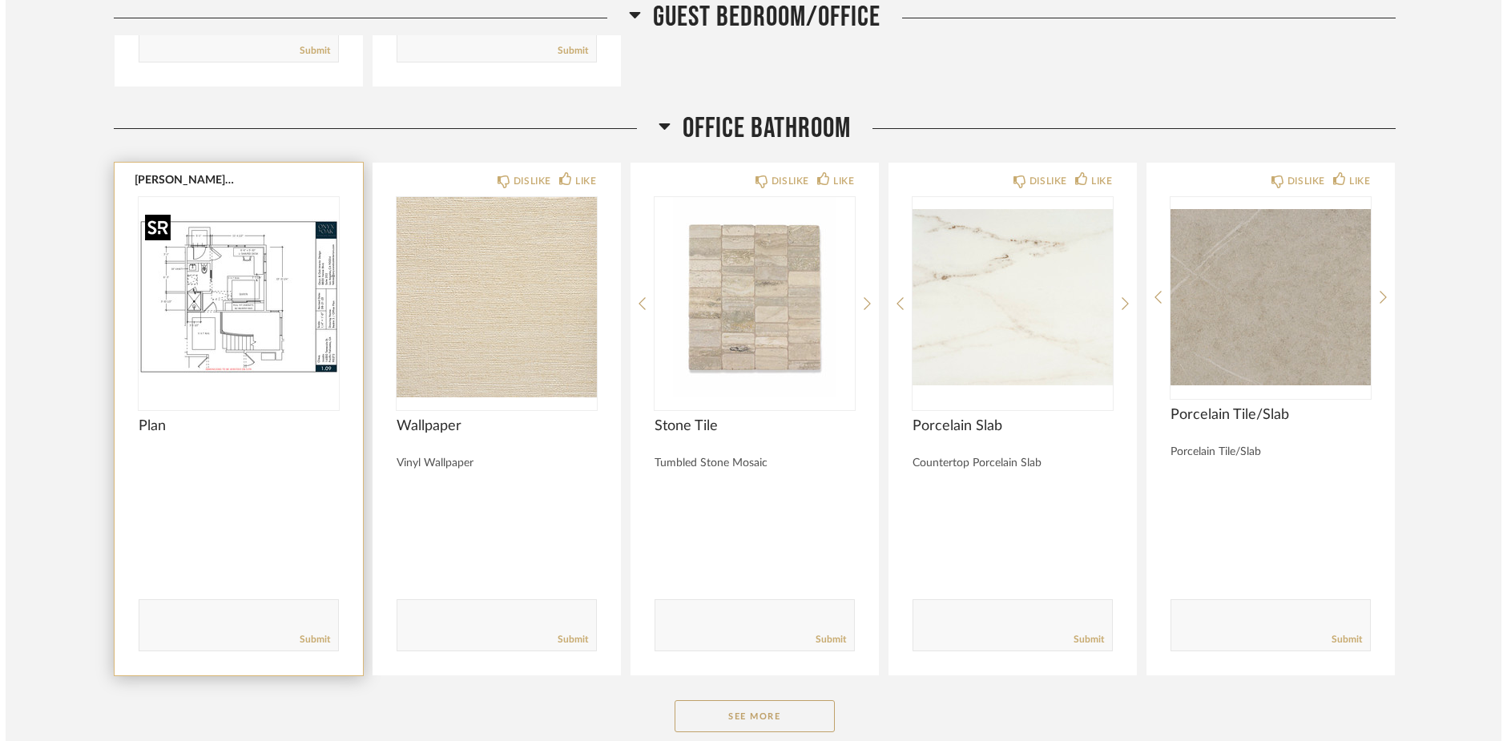
scroll to position [0, 0]
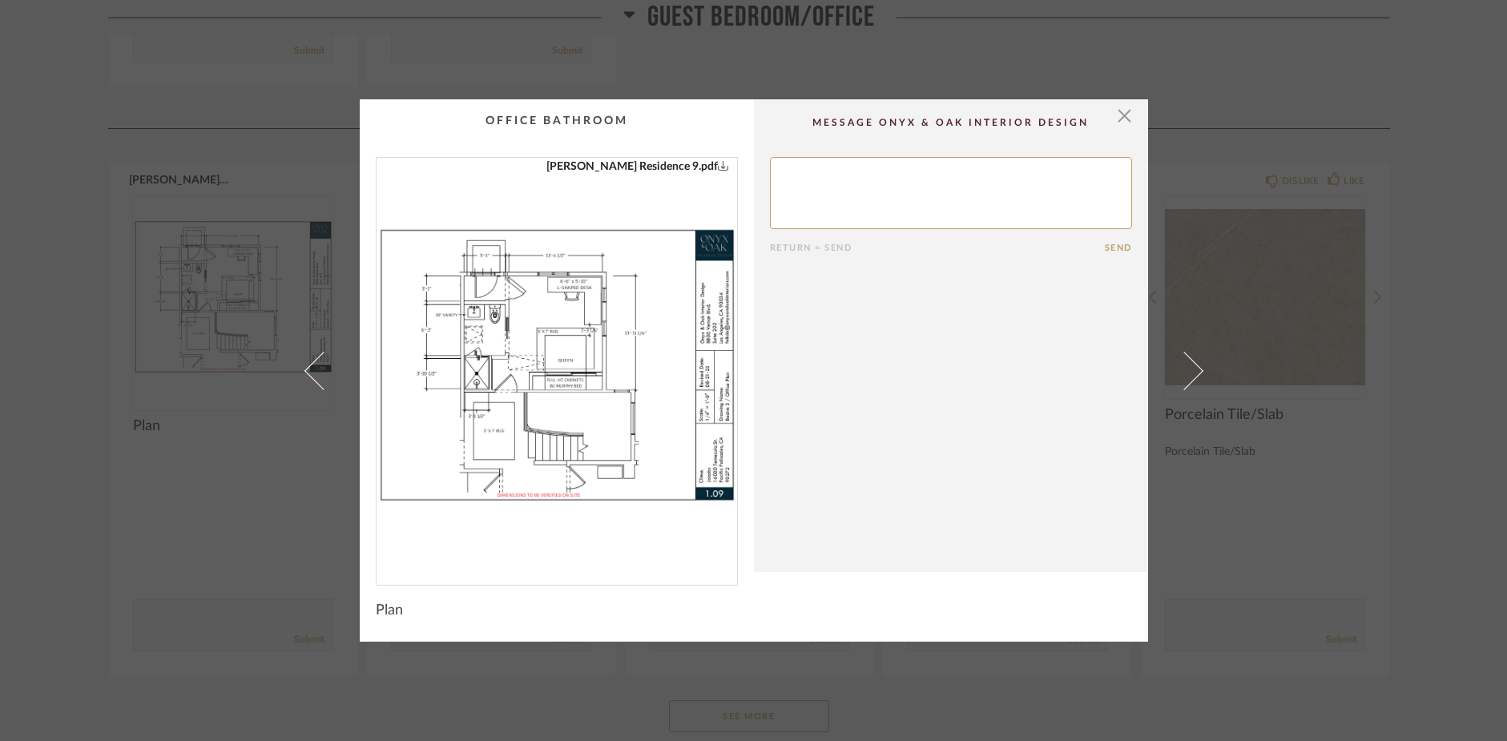
click at [598, 361] on img "0" at bounding box center [556, 365] width 360 height 414
click at [1121, 115] on span "button" at bounding box center [1125, 115] width 32 height 32
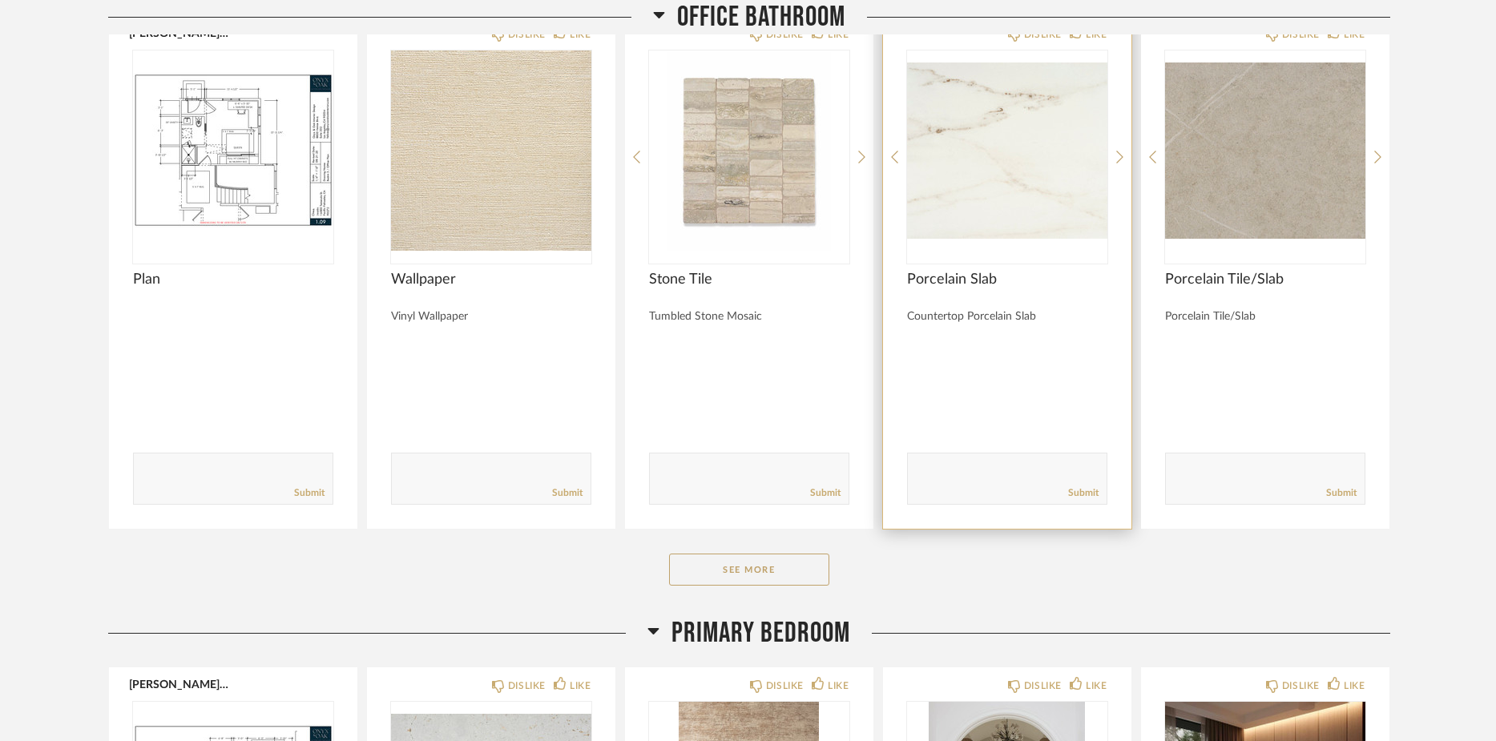
scroll to position [14067, 0]
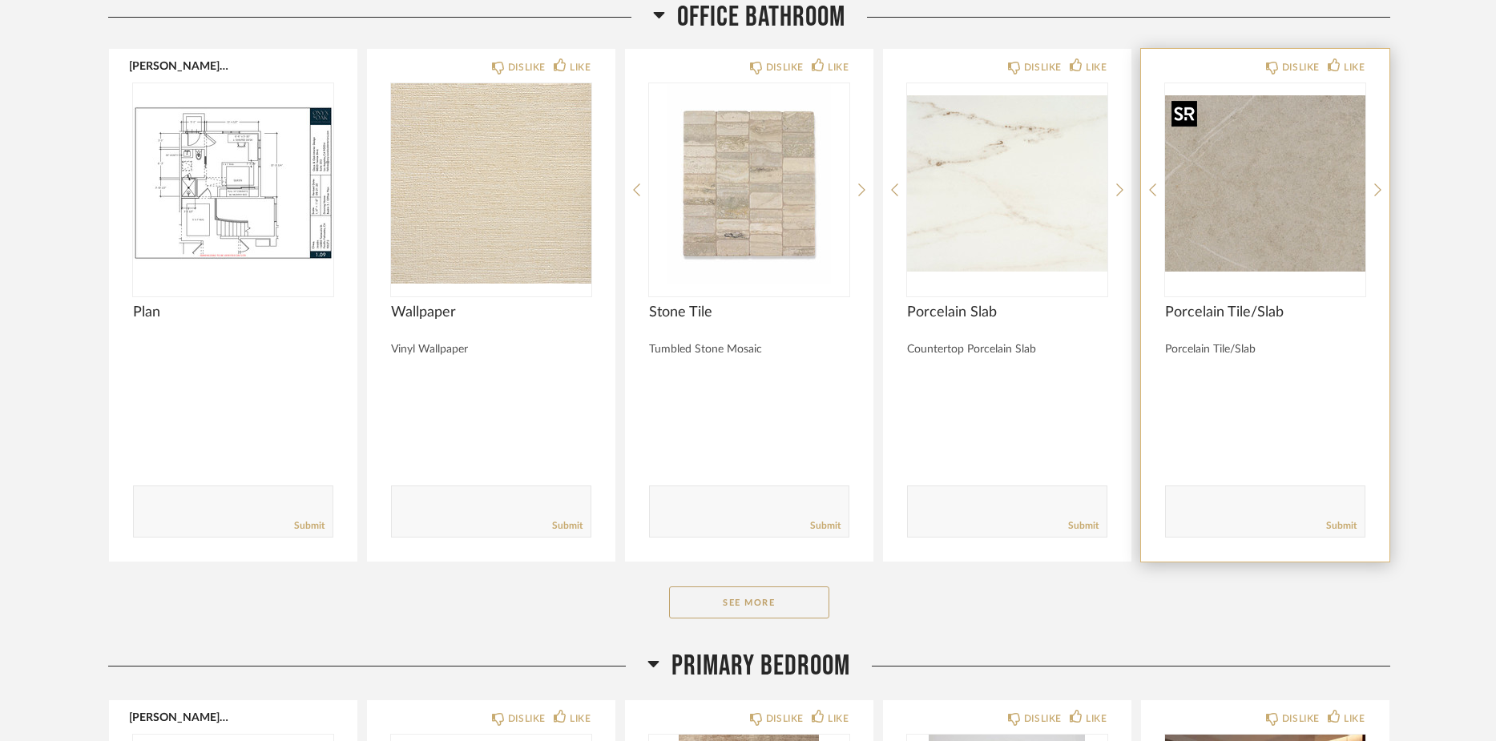
click at [1250, 194] on img "0" at bounding box center [1265, 183] width 200 height 200
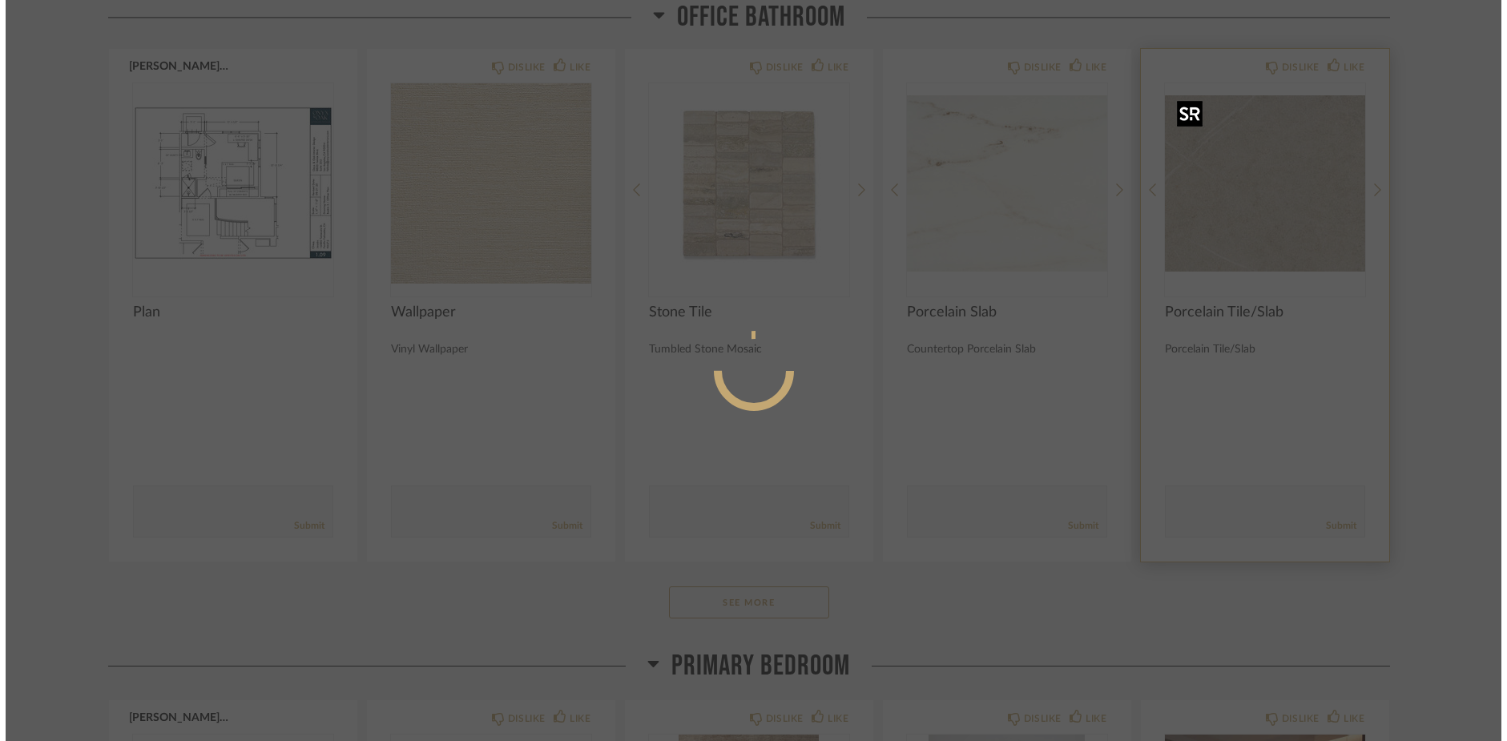
scroll to position [0, 0]
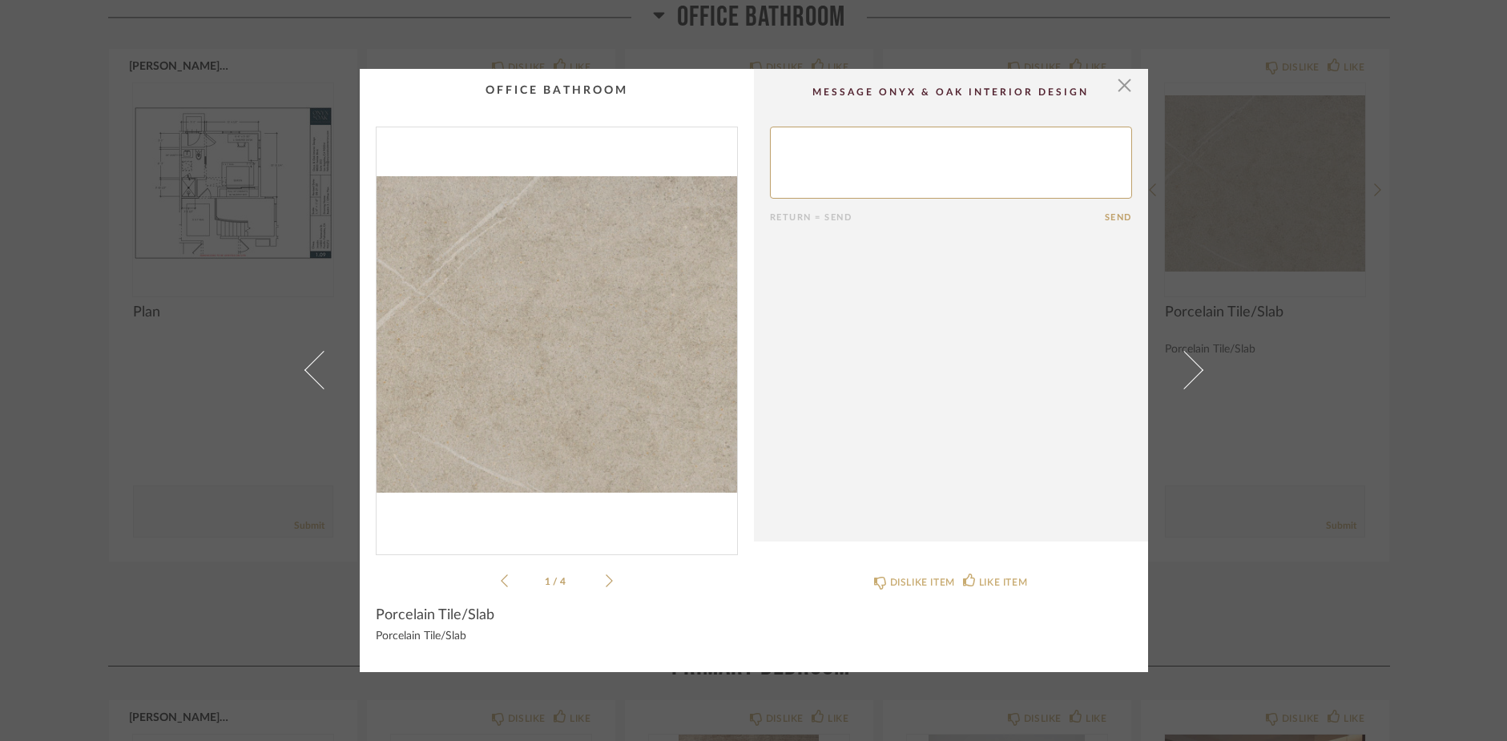
click at [606, 580] on icon at bounding box center [609, 581] width 7 height 14
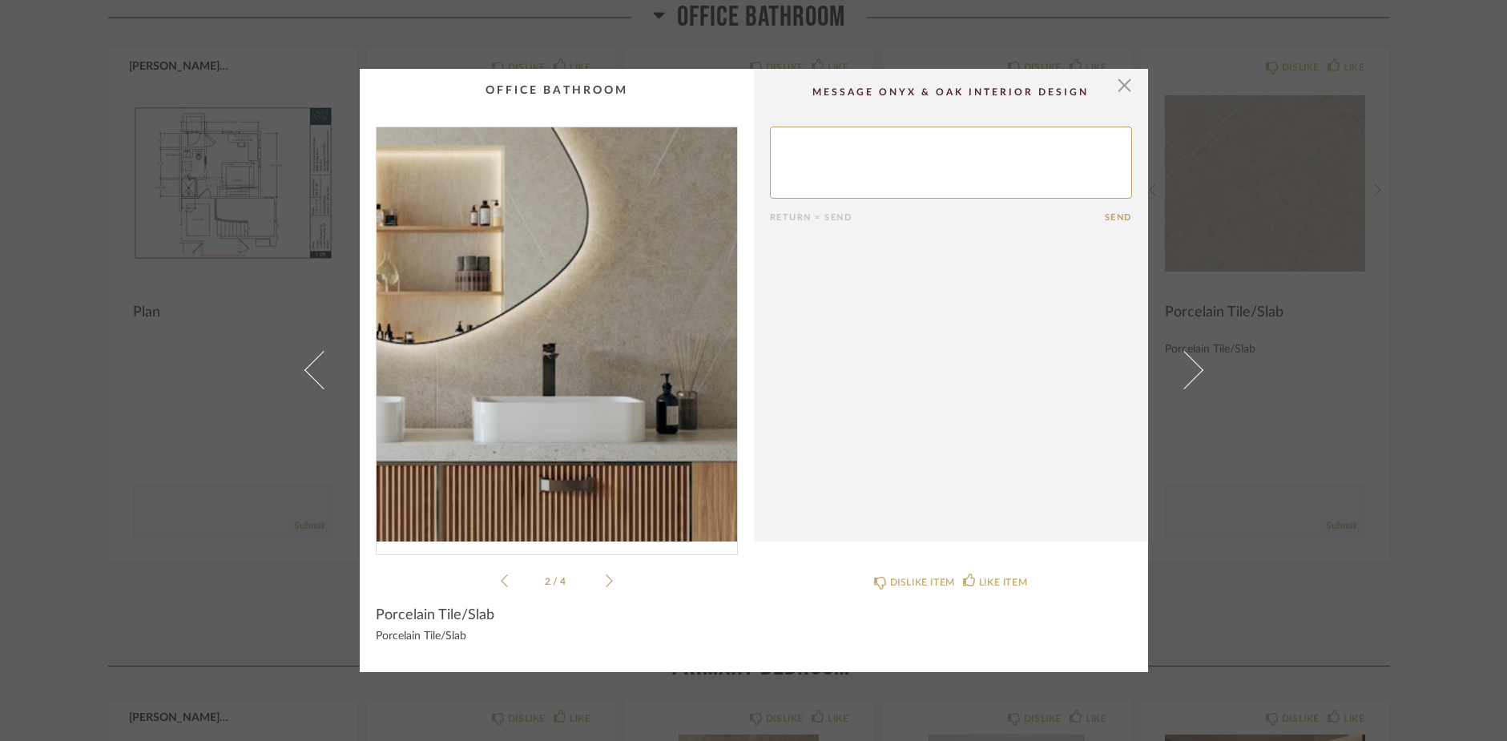
click at [595, 335] on img "1" at bounding box center [556, 334] width 360 height 414
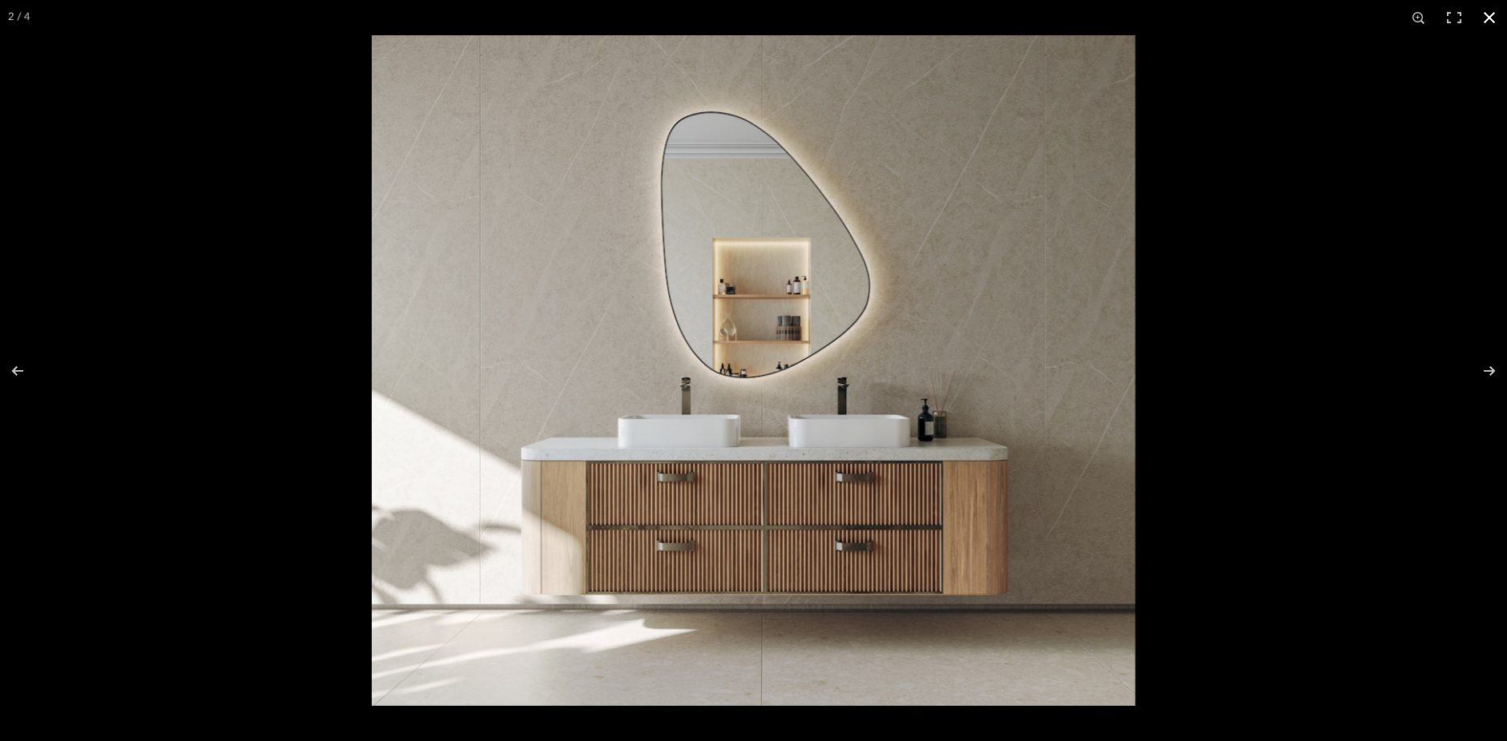
click at [1490, 14] on button at bounding box center [1489, 17] width 35 height 35
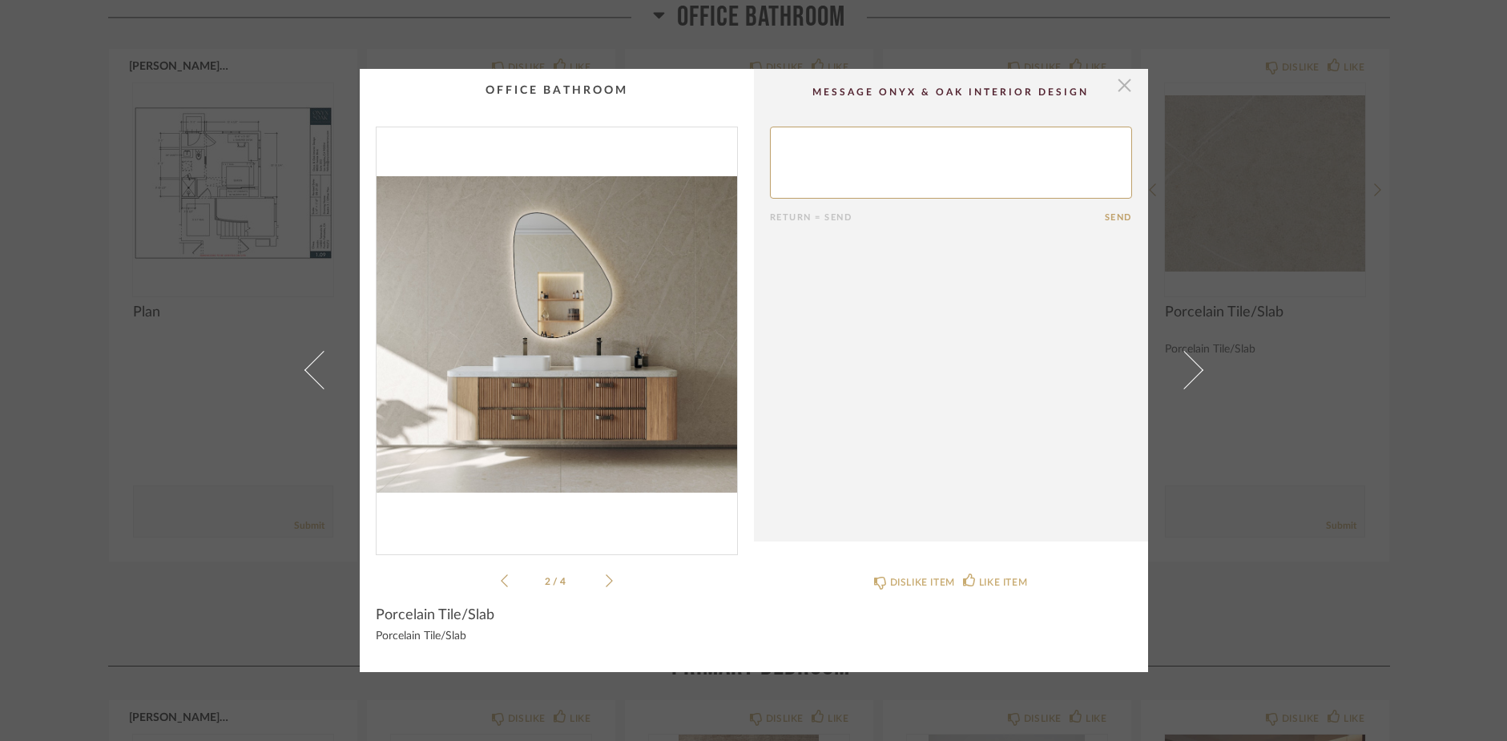
click at [1113, 91] on span "button" at bounding box center [1125, 85] width 32 height 32
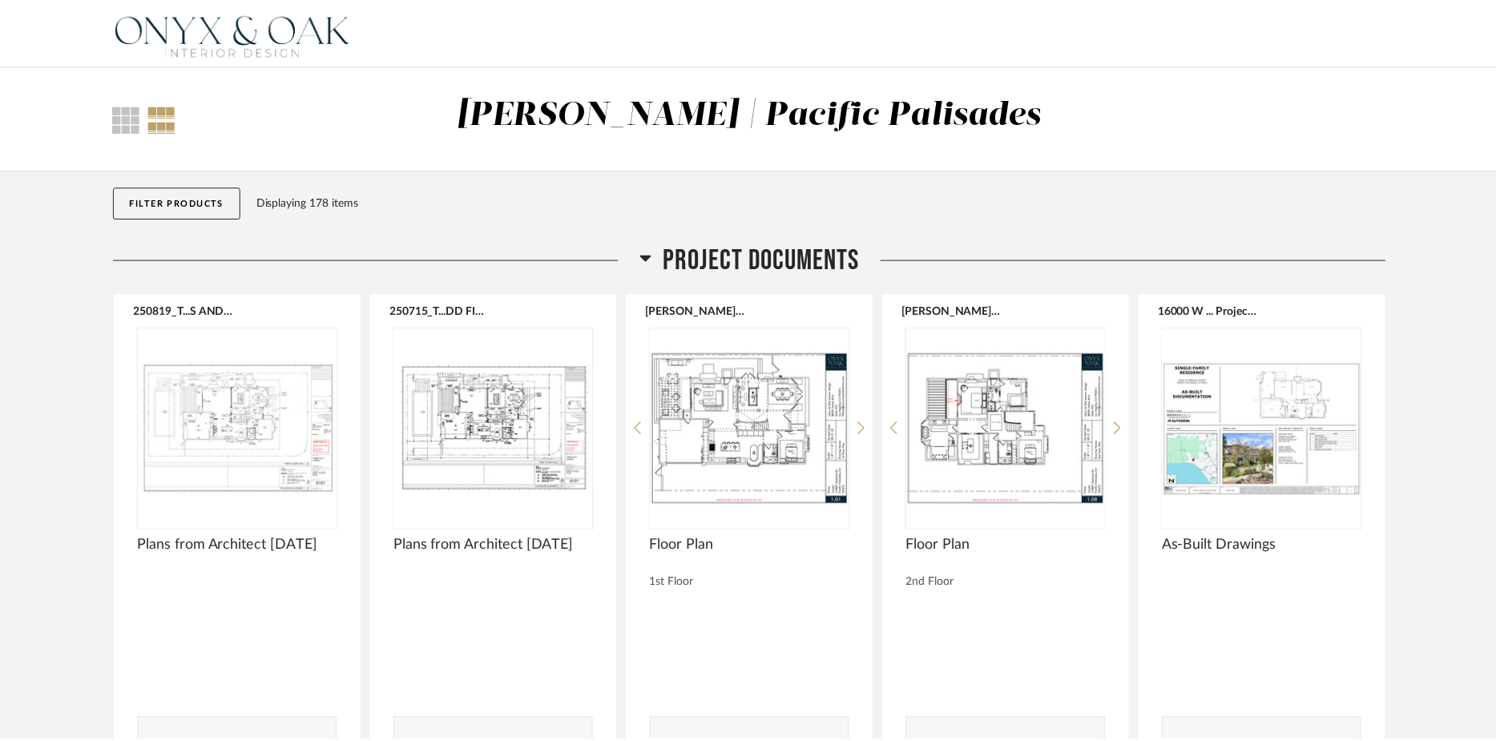
scroll to position [14067, 0]
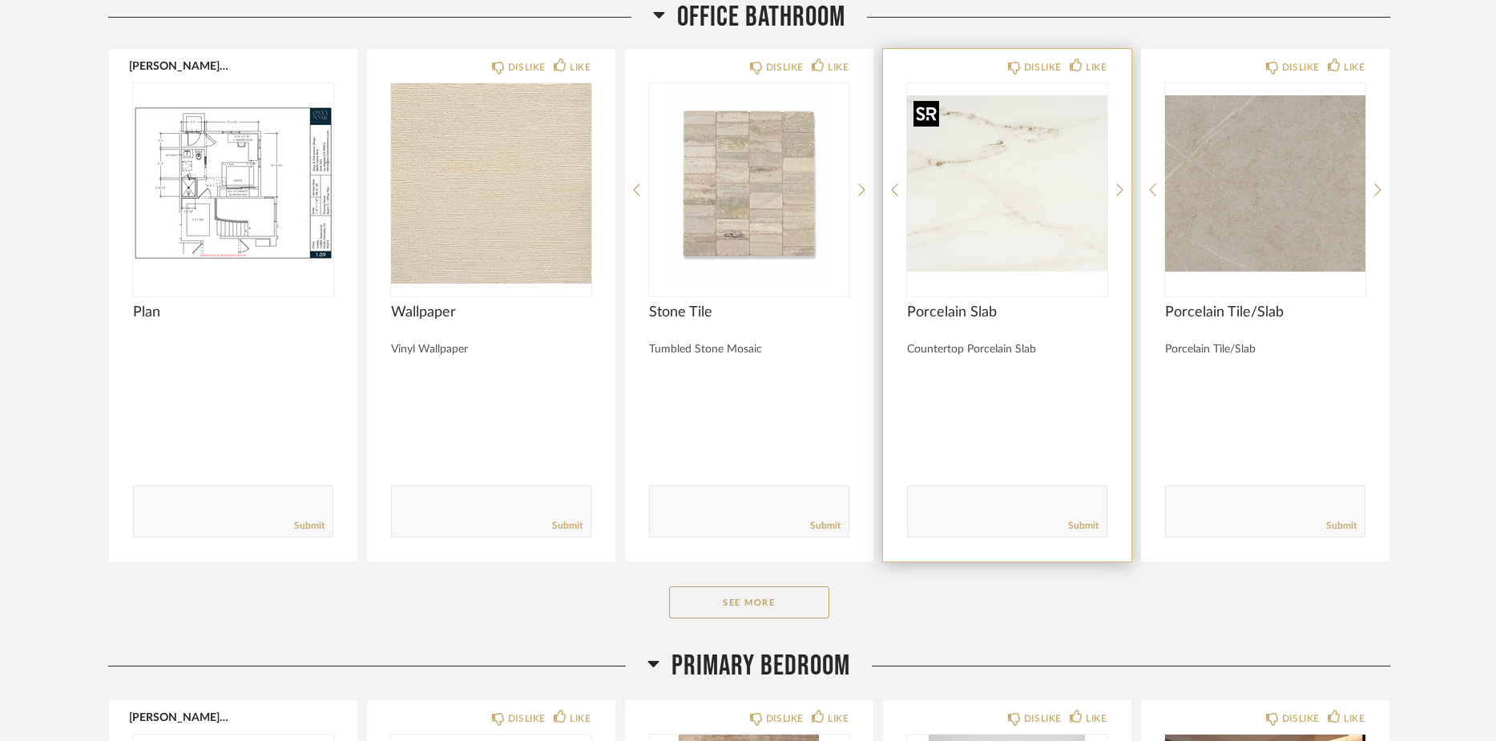
click at [1037, 231] on img "0" at bounding box center [1007, 183] width 200 height 200
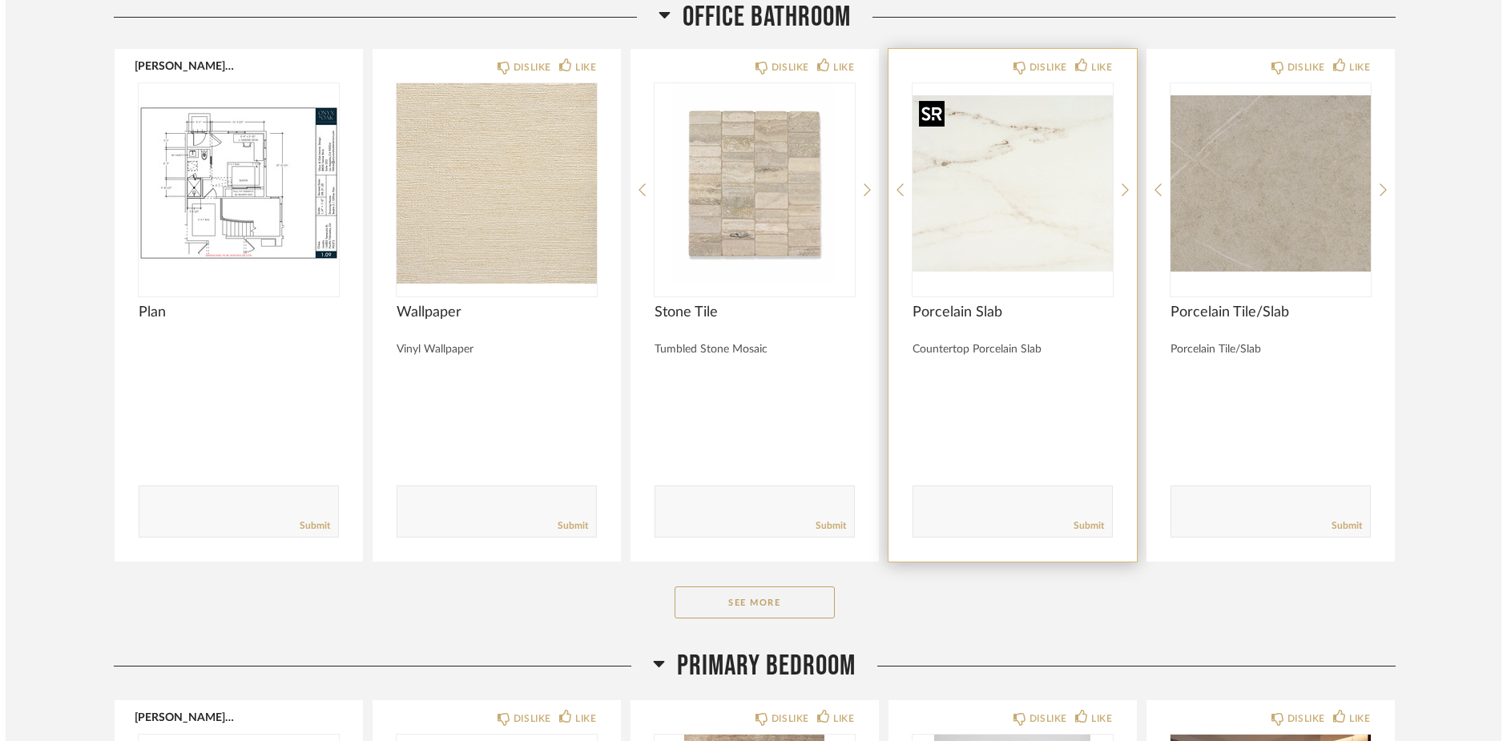
scroll to position [0, 0]
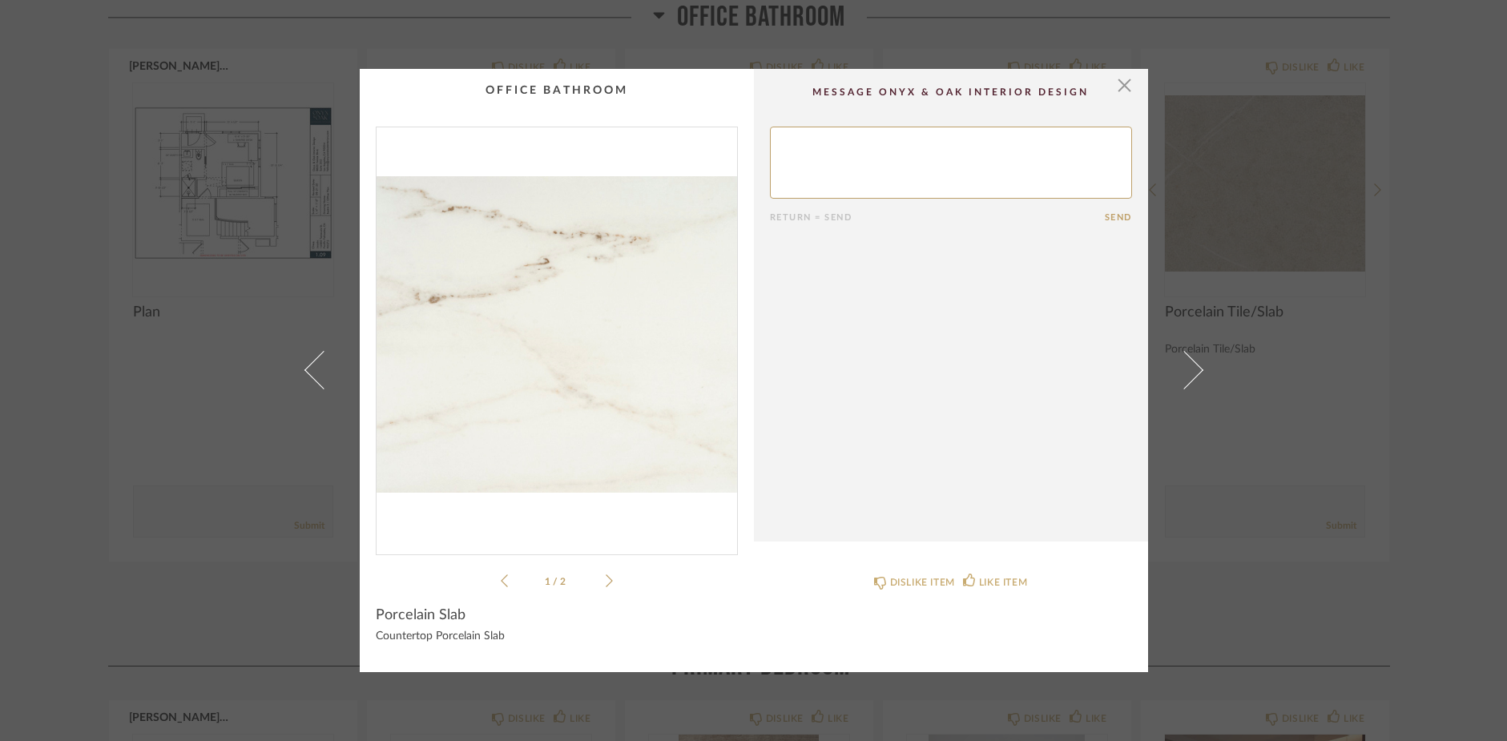
click at [607, 578] on div "1 / 2" at bounding box center [557, 359] width 362 height 464
click at [606, 578] on icon at bounding box center [609, 581] width 7 height 14
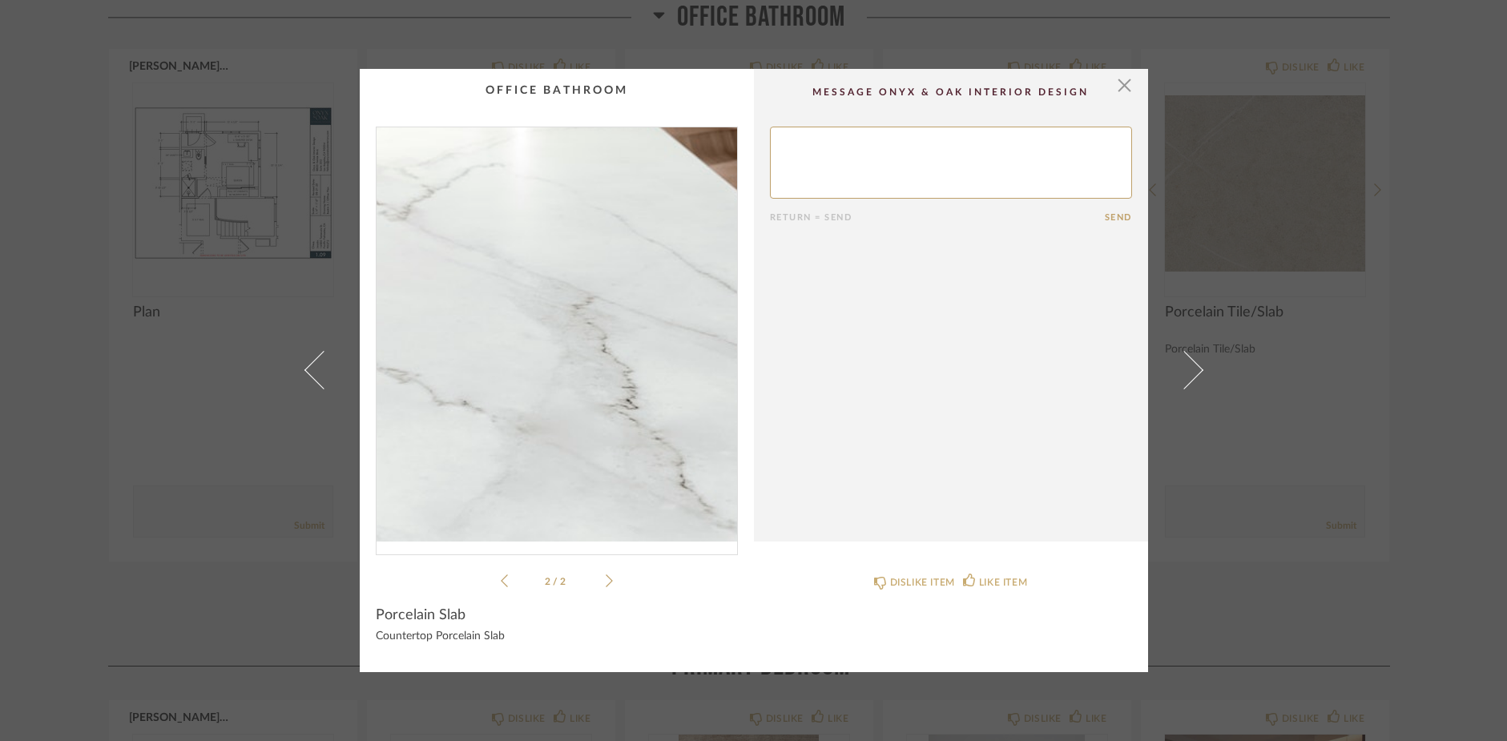
click at [603, 422] on img "1" at bounding box center [556, 334] width 360 height 414
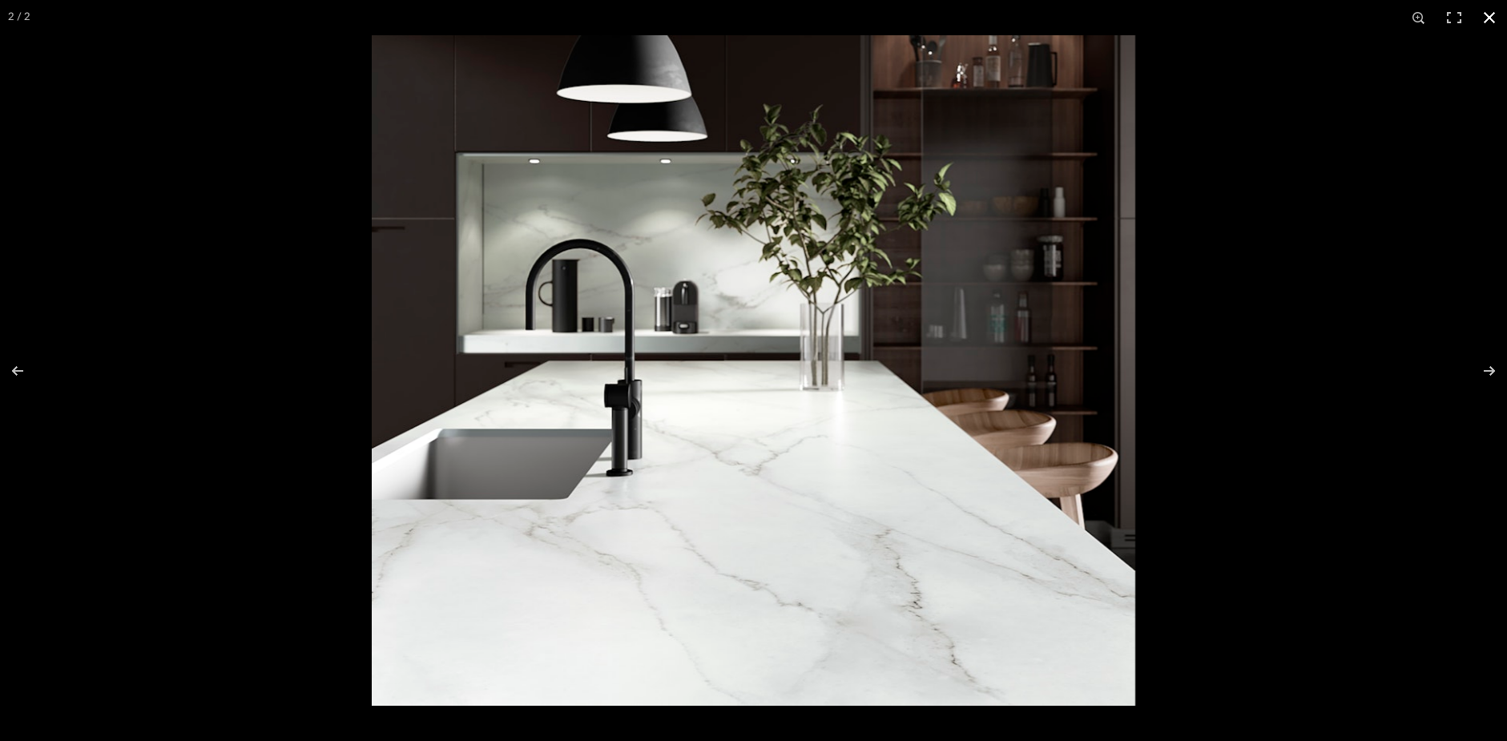
click at [1486, 17] on button at bounding box center [1489, 17] width 35 height 35
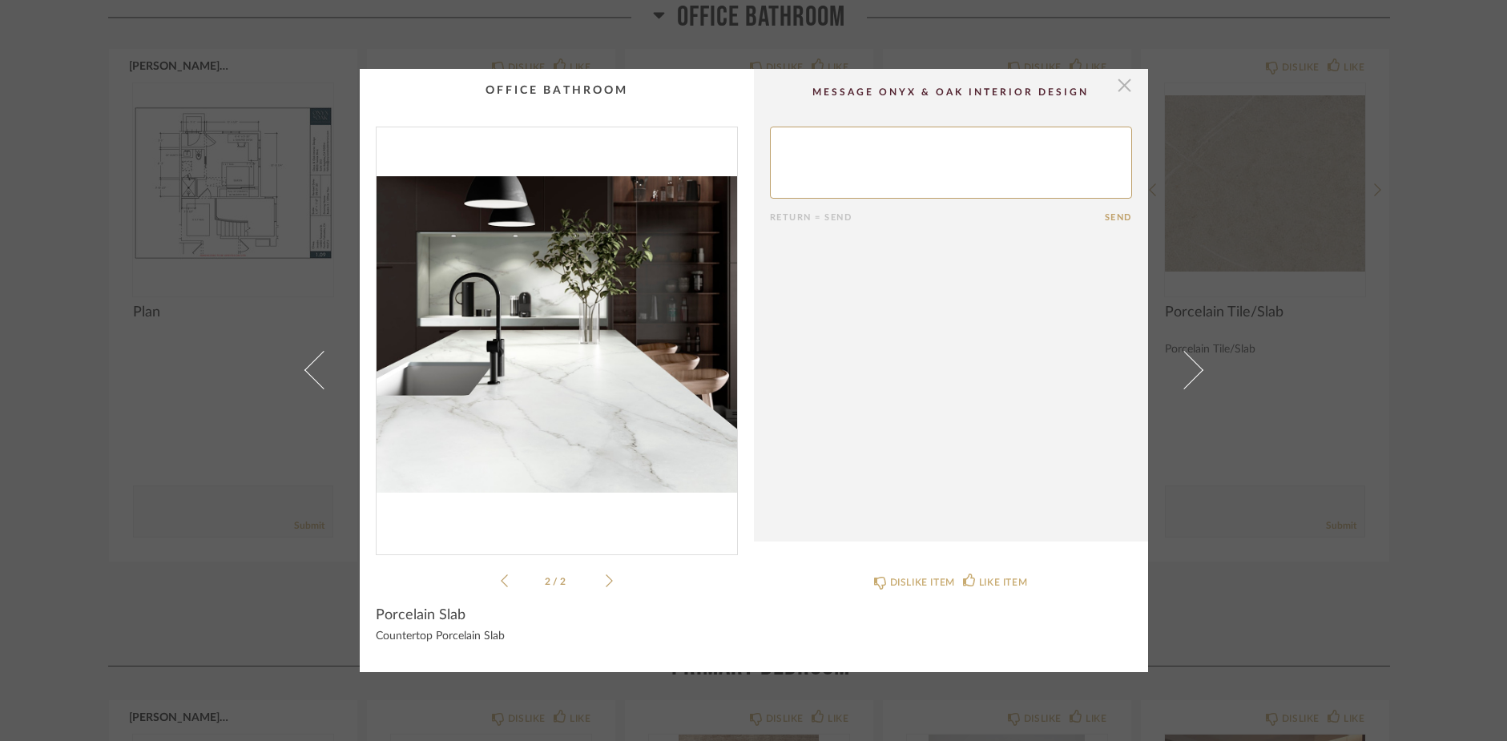
click at [1119, 84] on span "button" at bounding box center [1125, 85] width 32 height 32
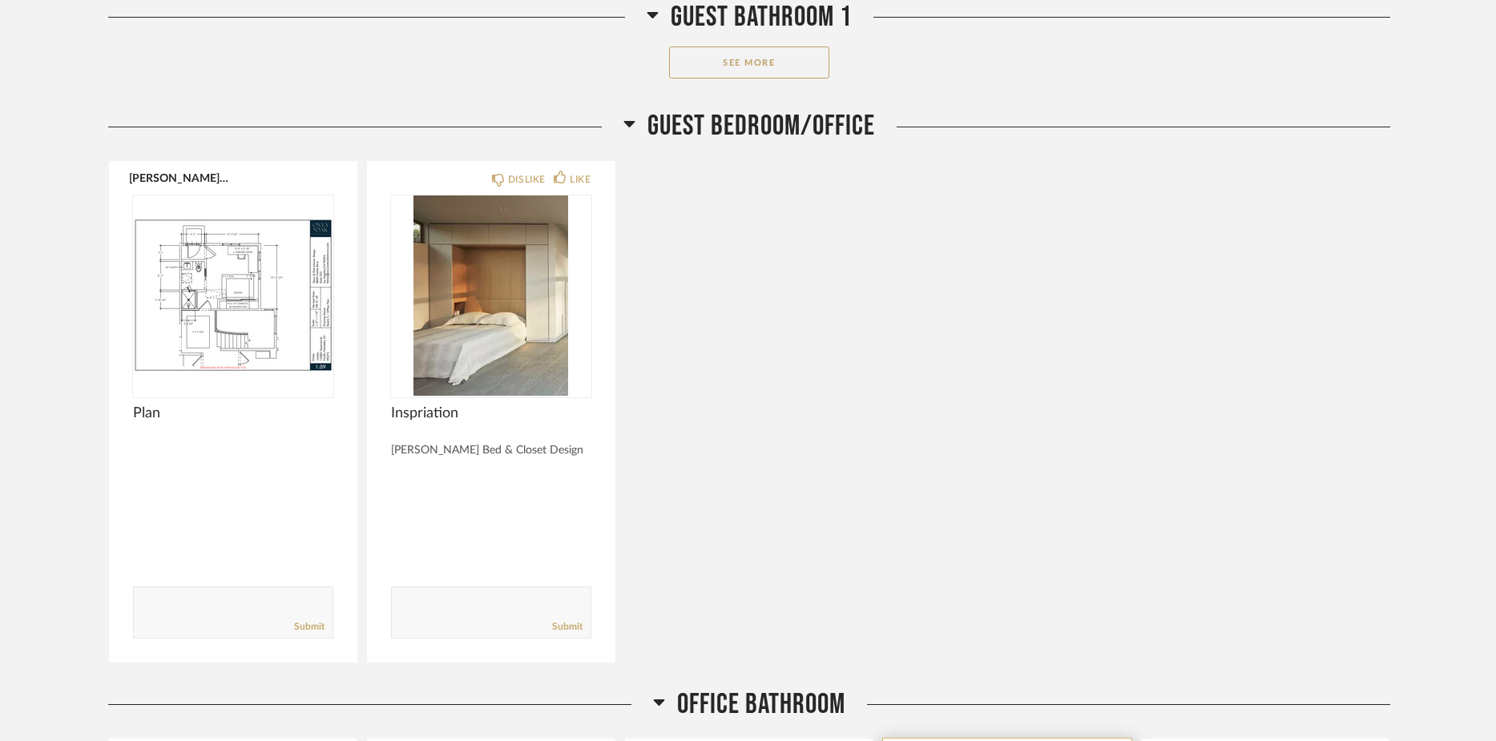
scroll to position [13339, 0]
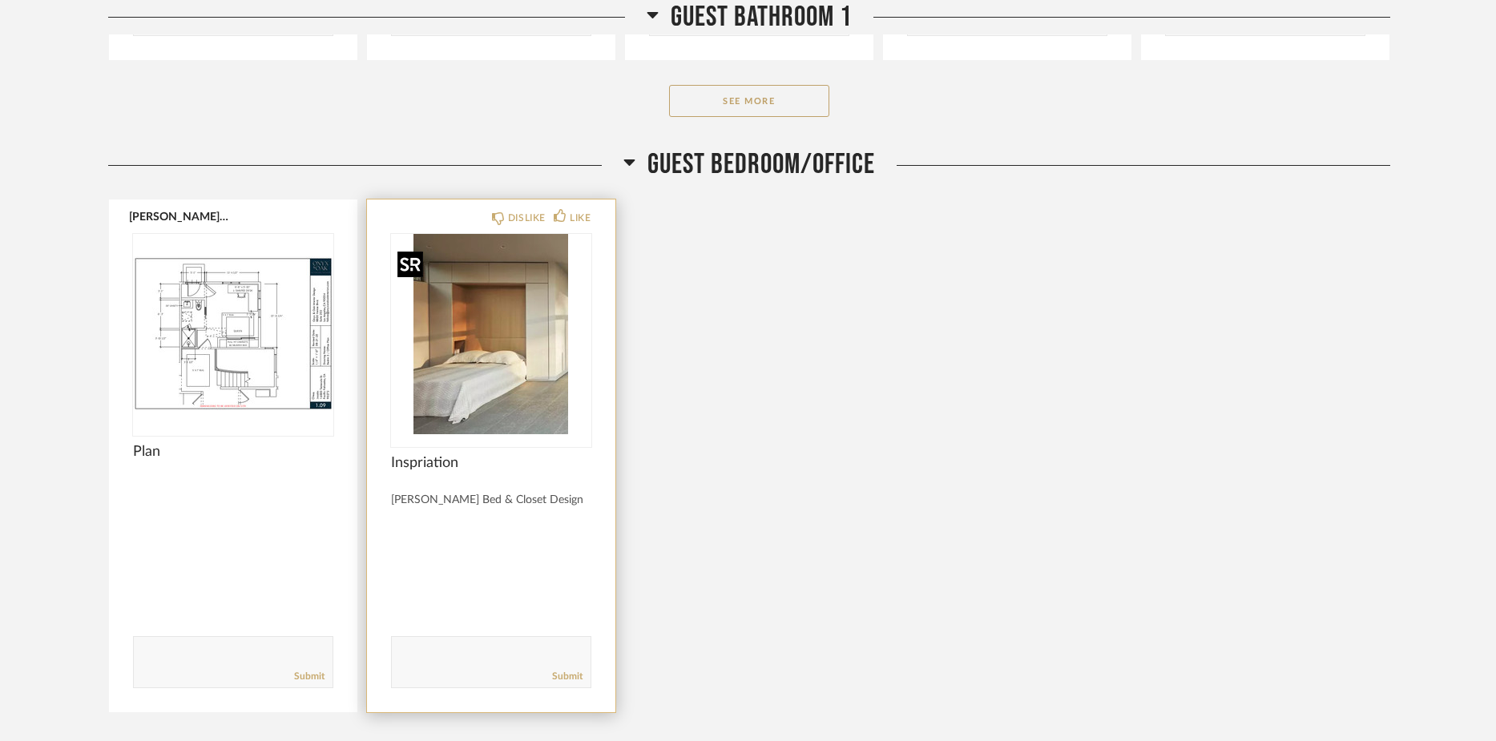
click at [0, 0] on img at bounding box center [0, 0] width 0 height 0
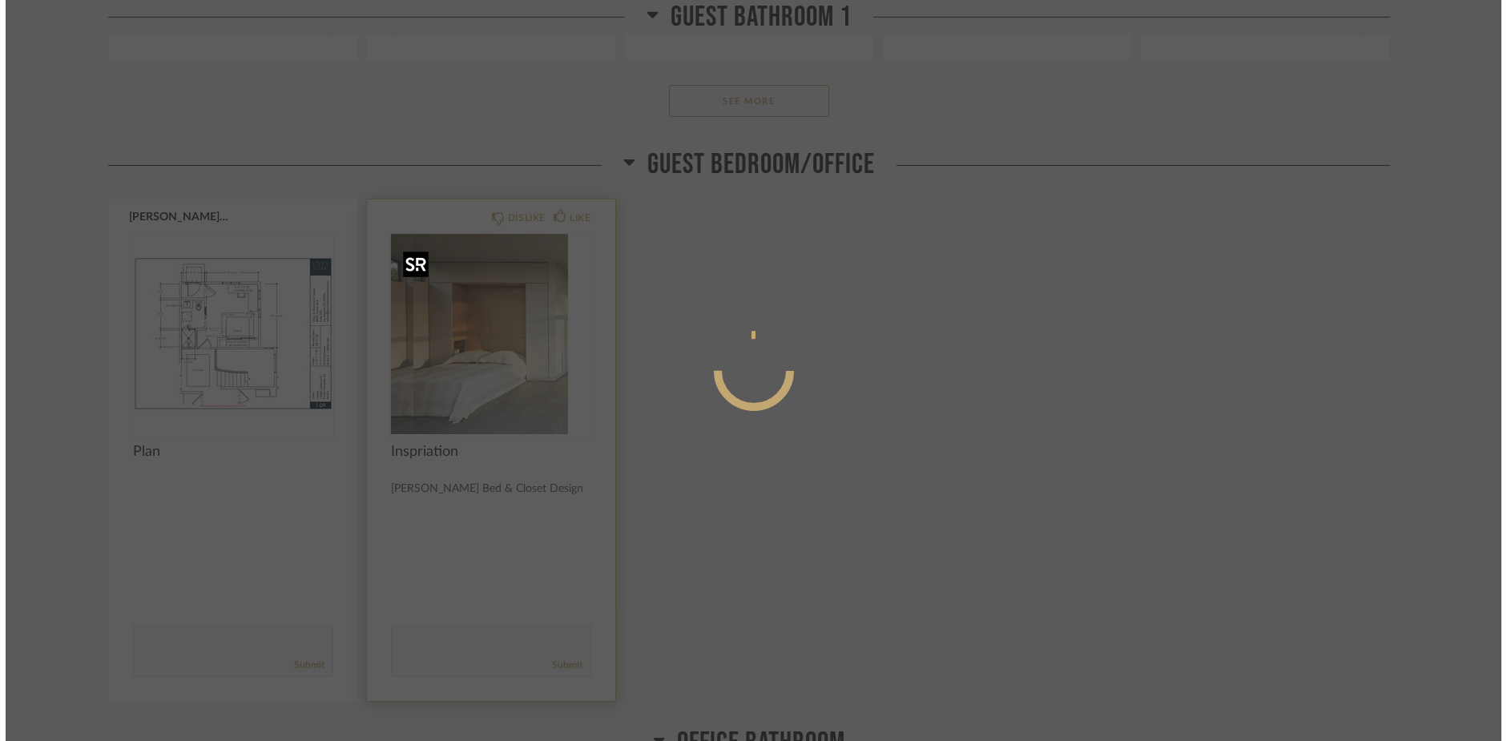
scroll to position [0, 0]
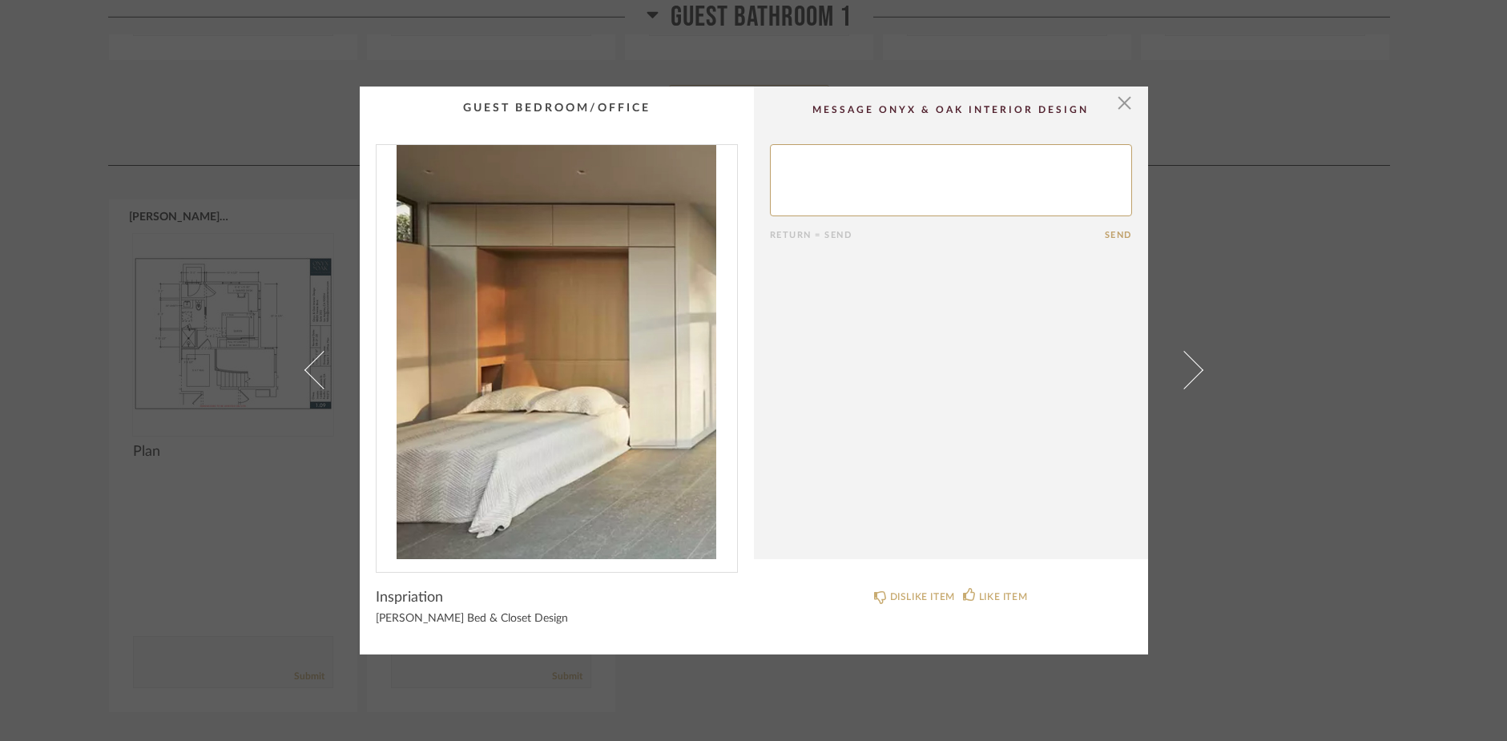
click at [584, 356] on img "0" at bounding box center [556, 352] width 360 height 414
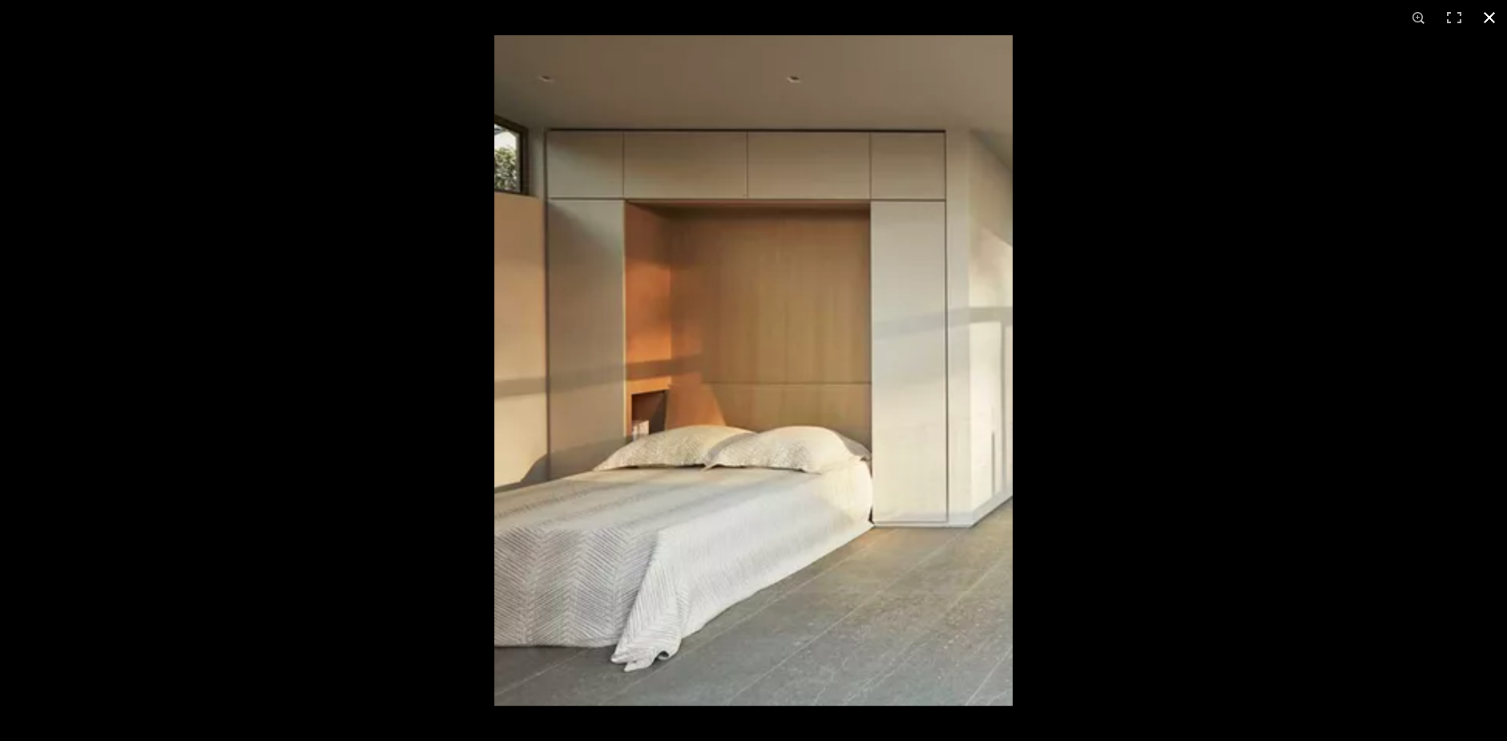
click at [1487, 15] on button at bounding box center [1489, 17] width 35 height 35
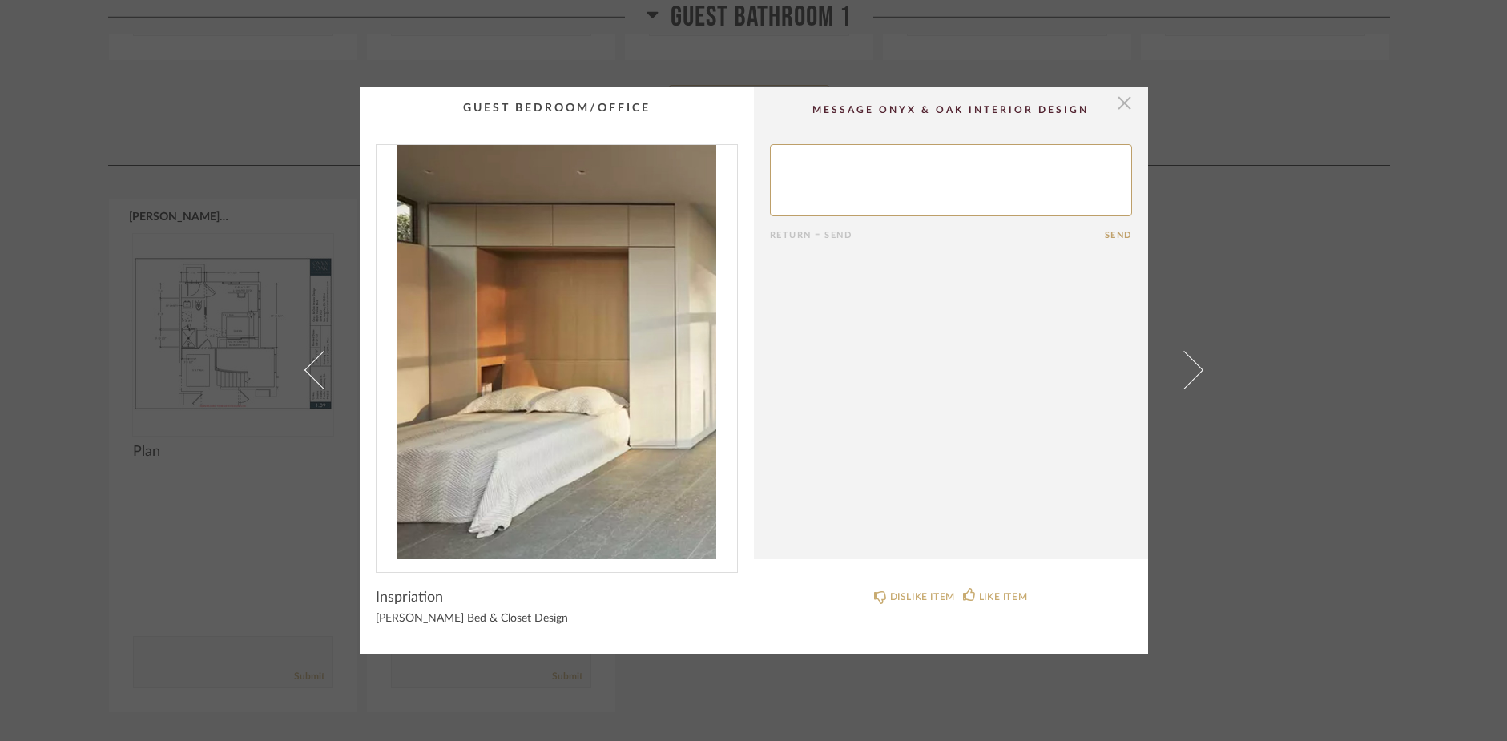
click at [1120, 101] on span "button" at bounding box center [1125, 103] width 32 height 32
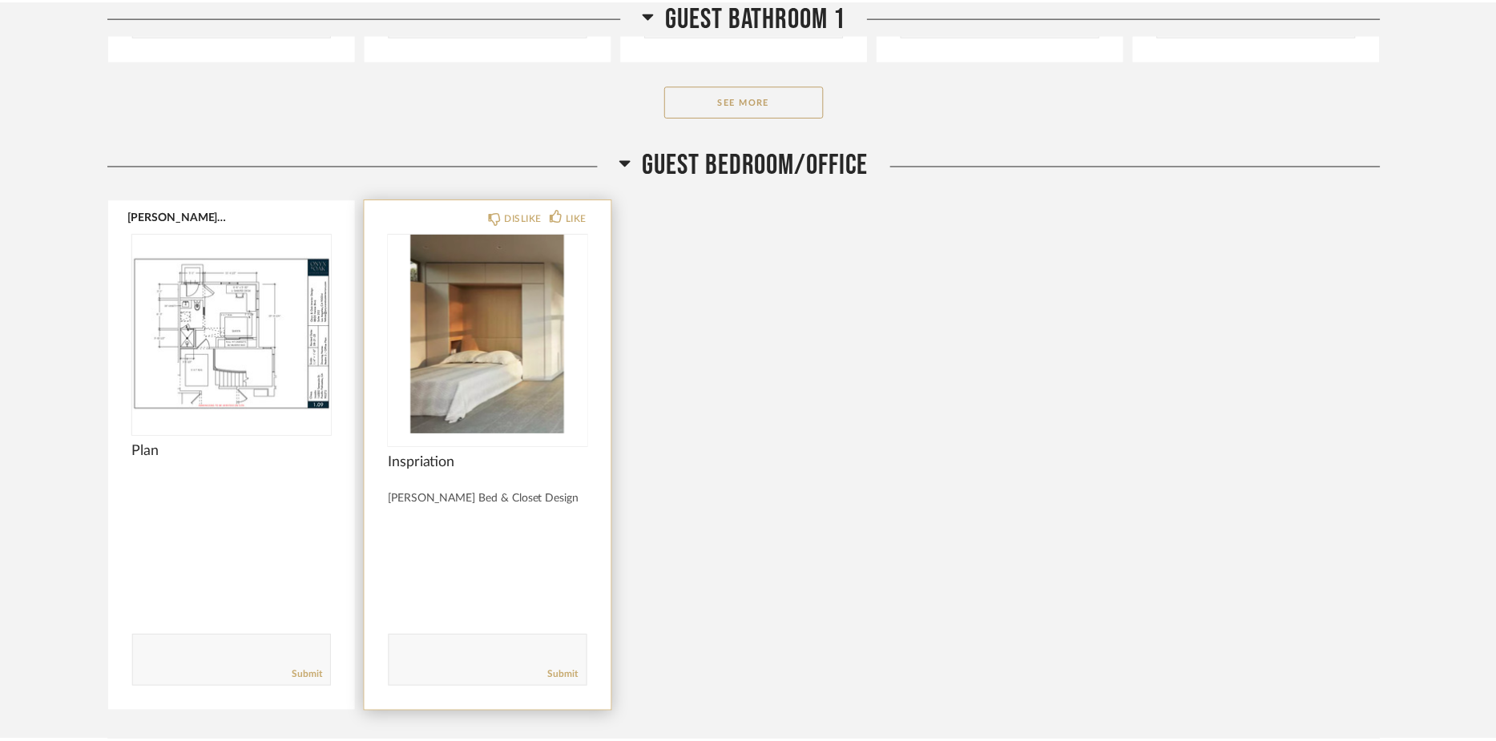
scroll to position [13339, 0]
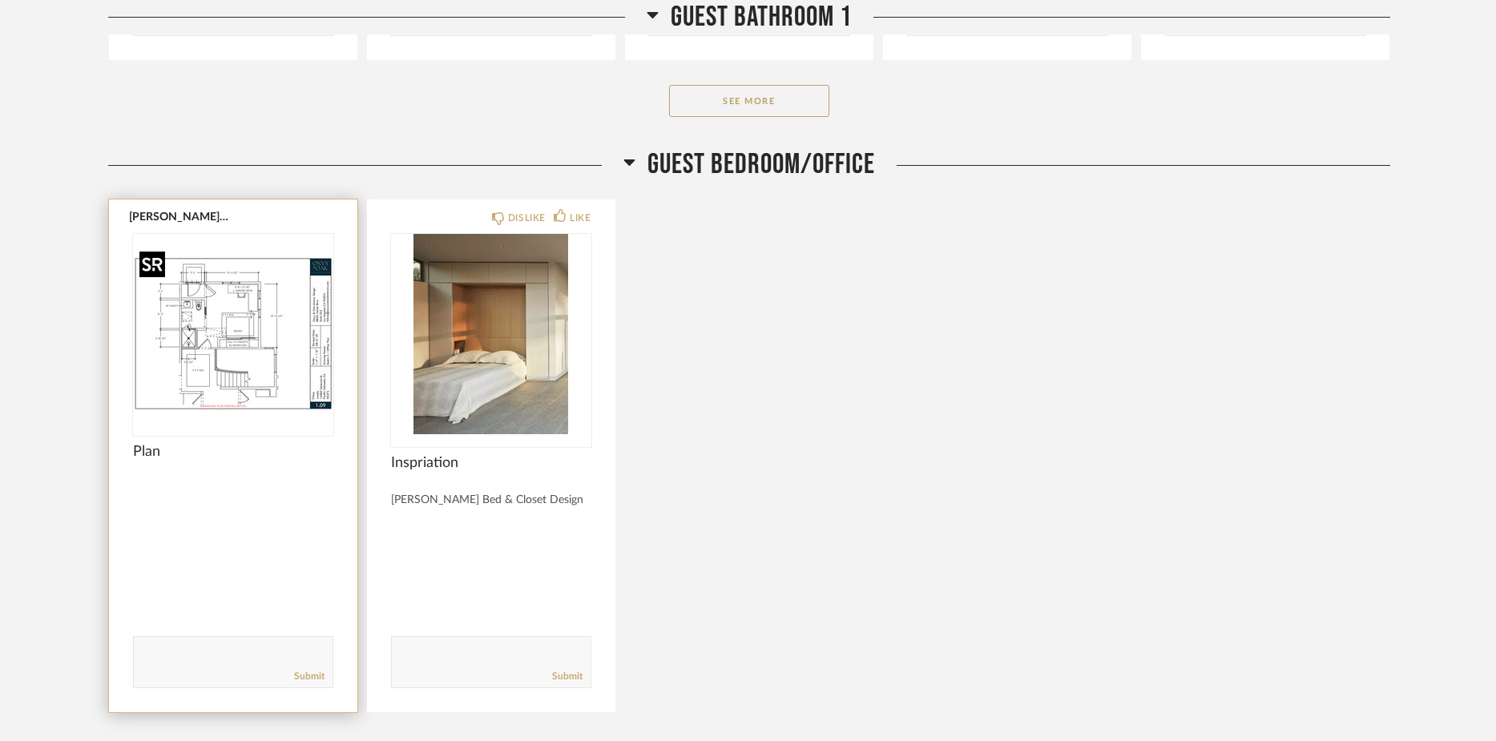
click at [193, 378] on img "0" at bounding box center [233, 334] width 200 height 200
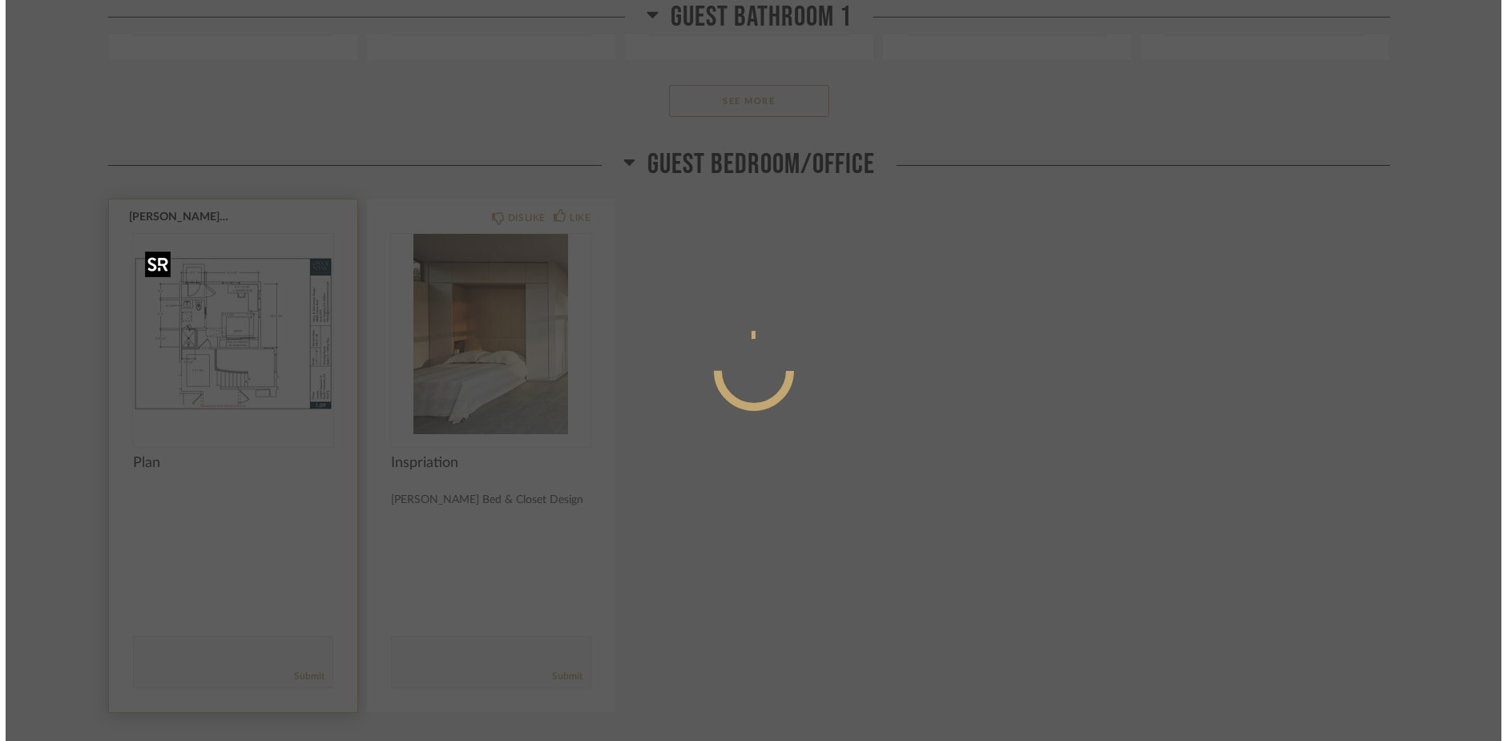
scroll to position [0, 0]
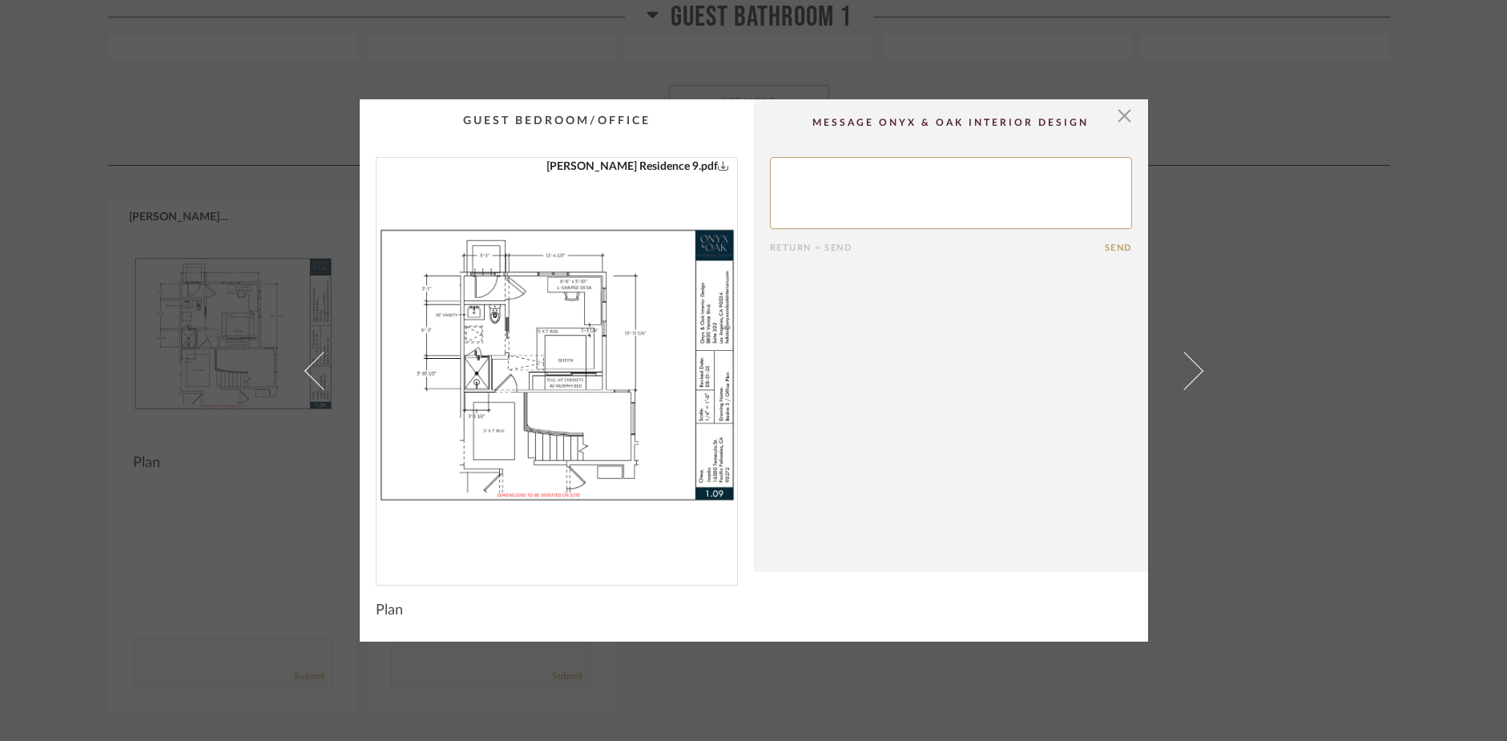
click at [492, 409] on img "0" at bounding box center [556, 365] width 360 height 414
click at [1116, 115] on span "button" at bounding box center [1125, 115] width 32 height 32
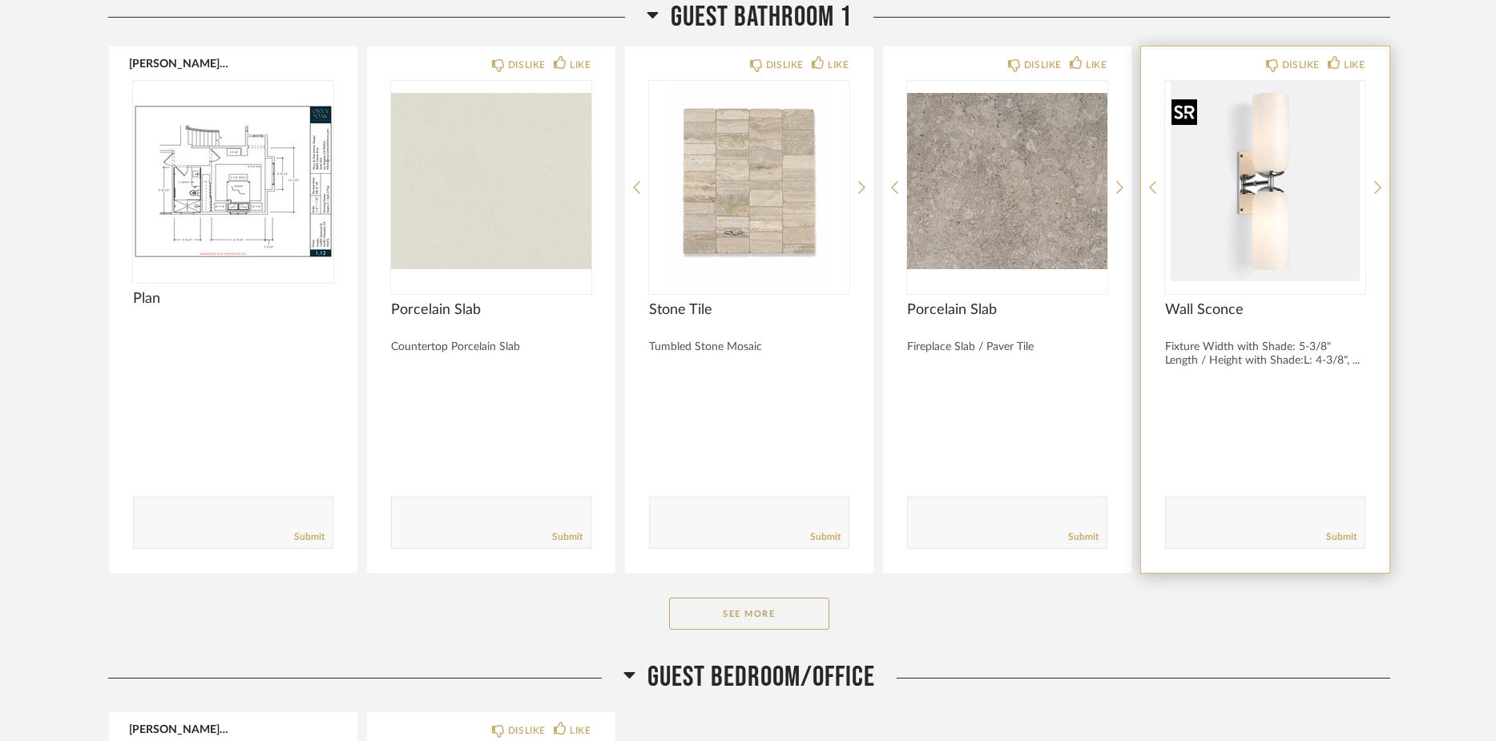
scroll to position [12867, 0]
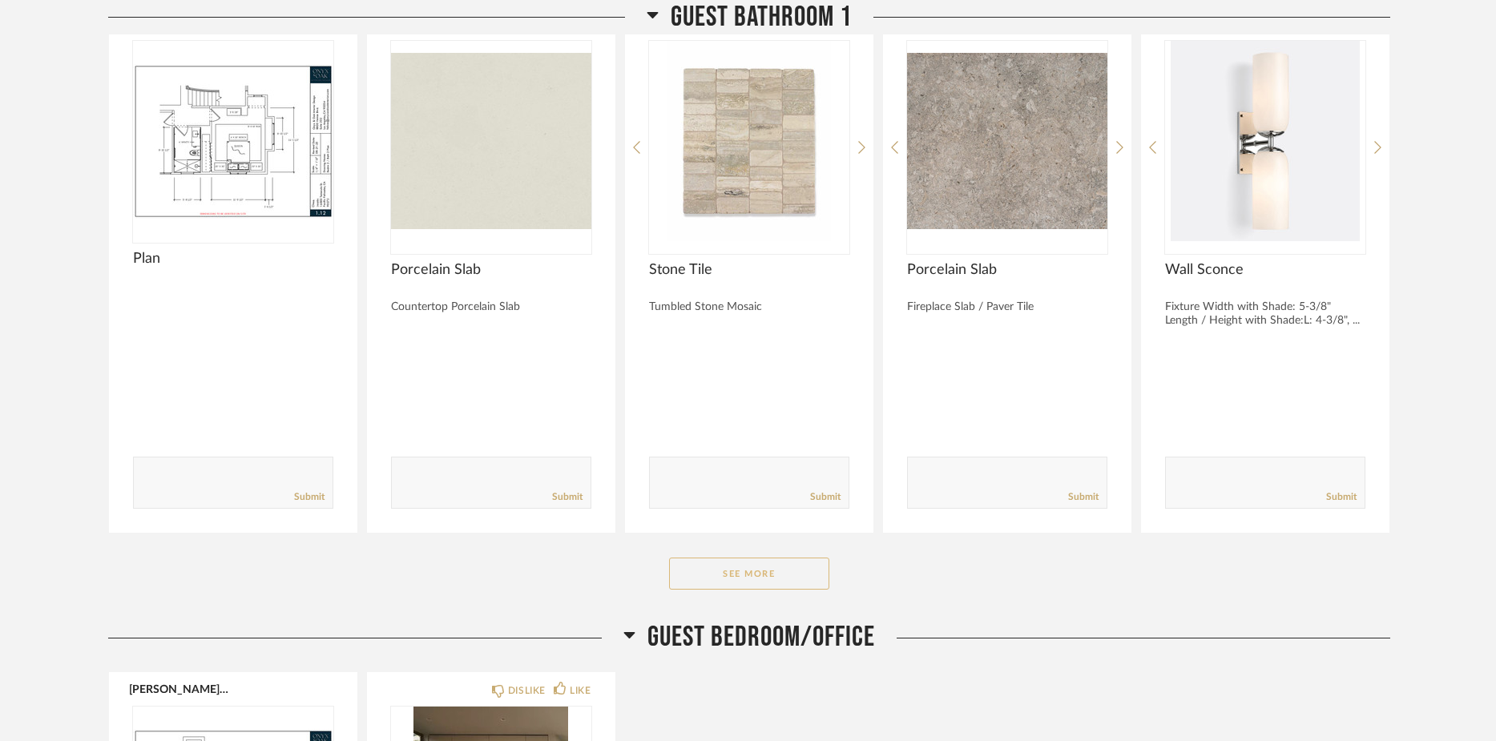
click at [789, 583] on button "See More" at bounding box center [749, 574] width 160 height 32
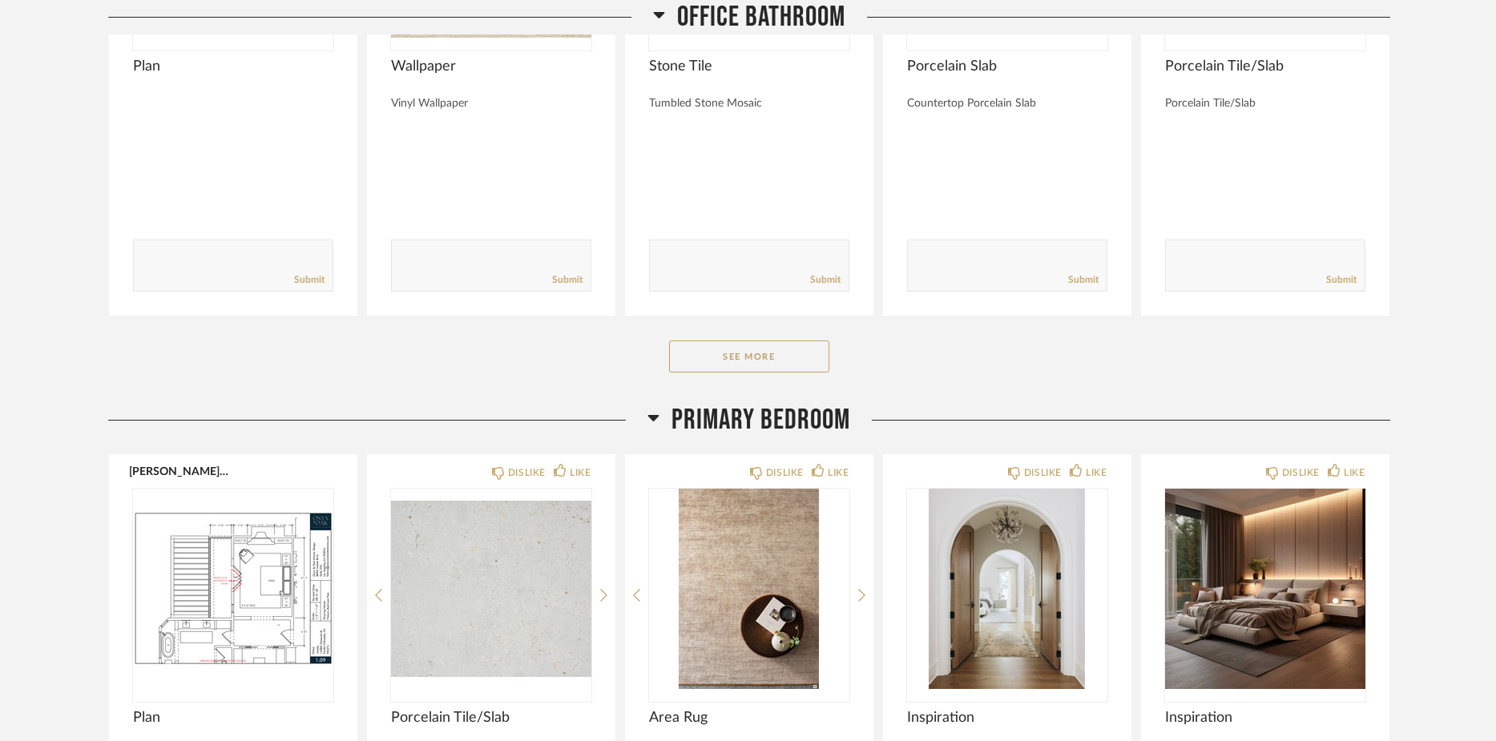
scroll to position [14860, 0]
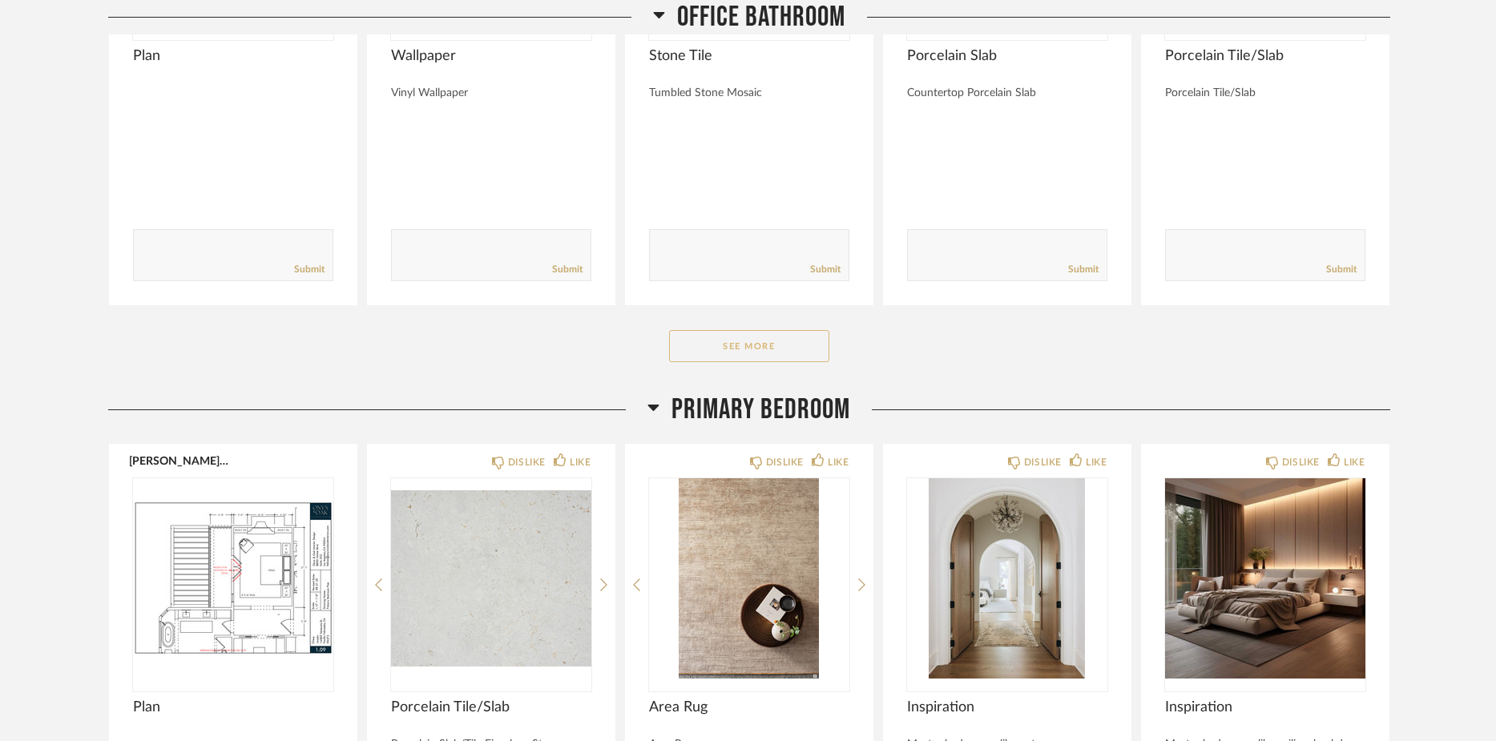
click at [745, 357] on button "See More" at bounding box center [749, 346] width 160 height 32
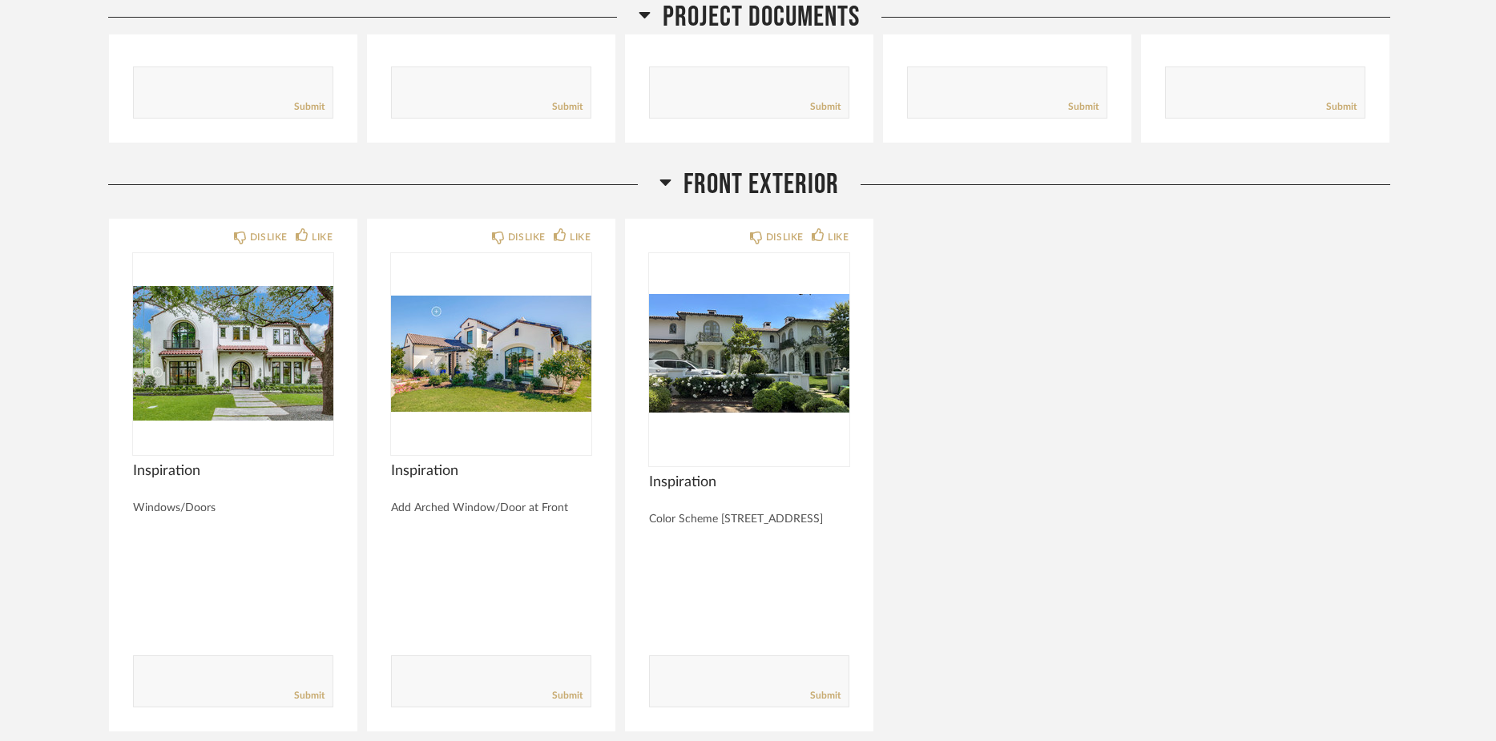
scroll to position [678, 0]
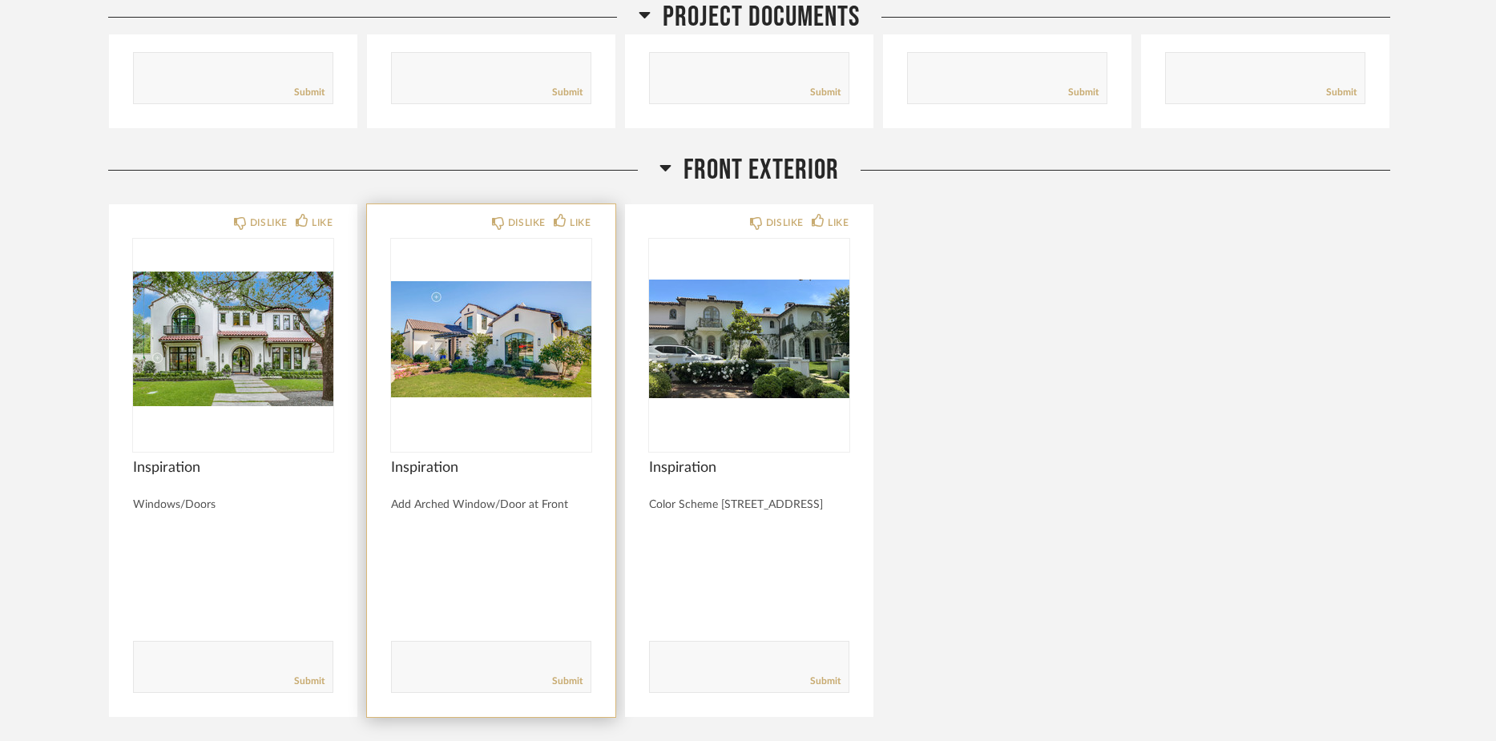
click at [480, 356] on img "0" at bounding box center [491, 339] width 200 height 200
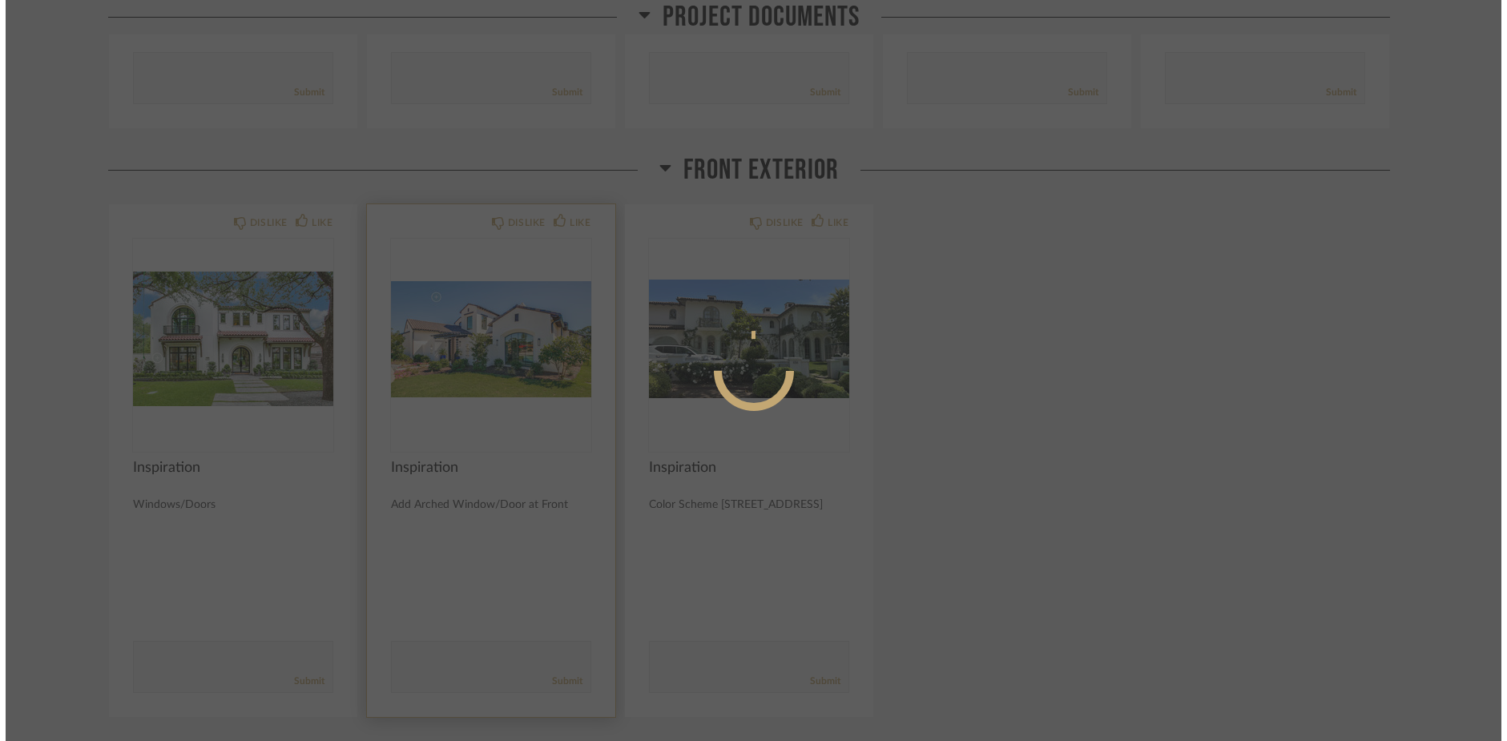
scroll to position [0, 0]
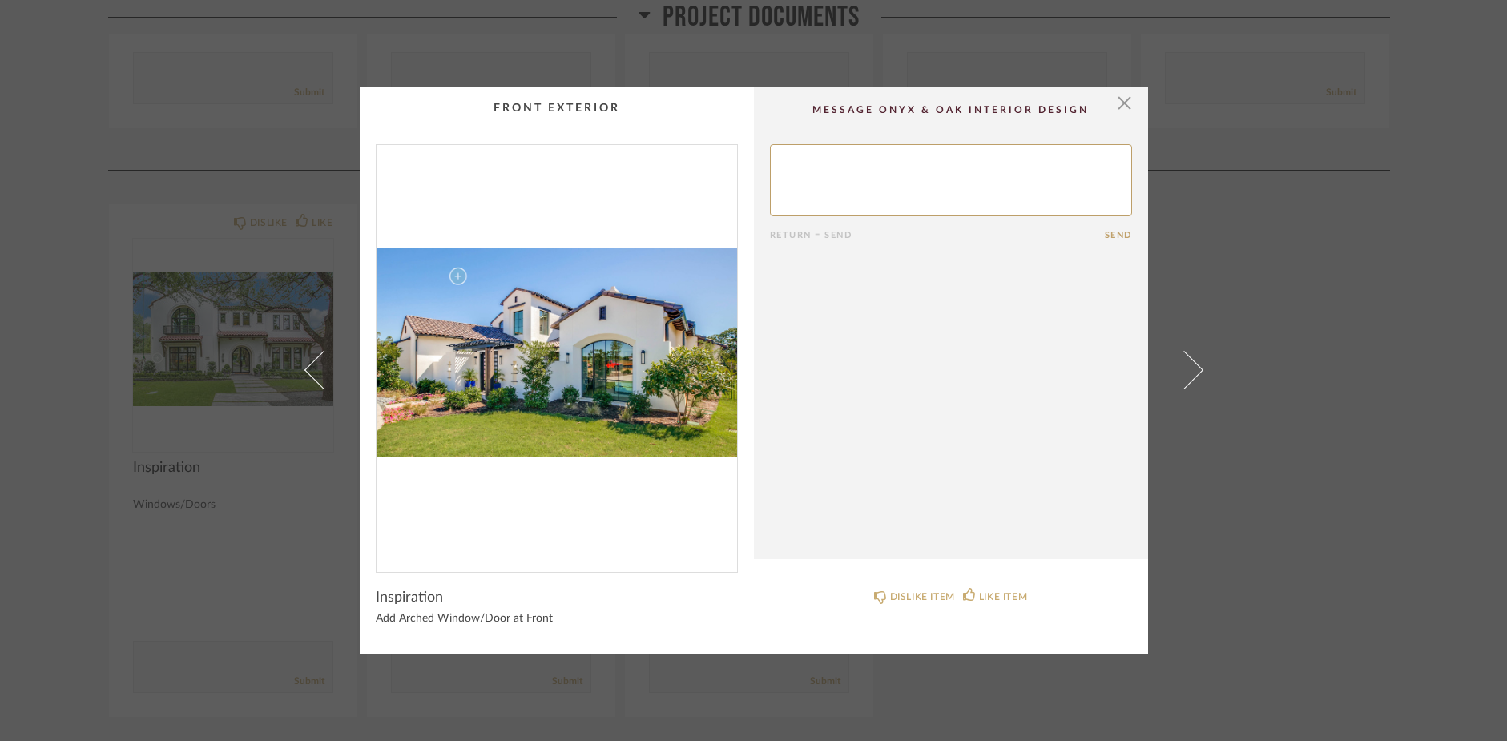
click at [666, 376] on img "0" at bounding box center [556, 352] width 360 height 414
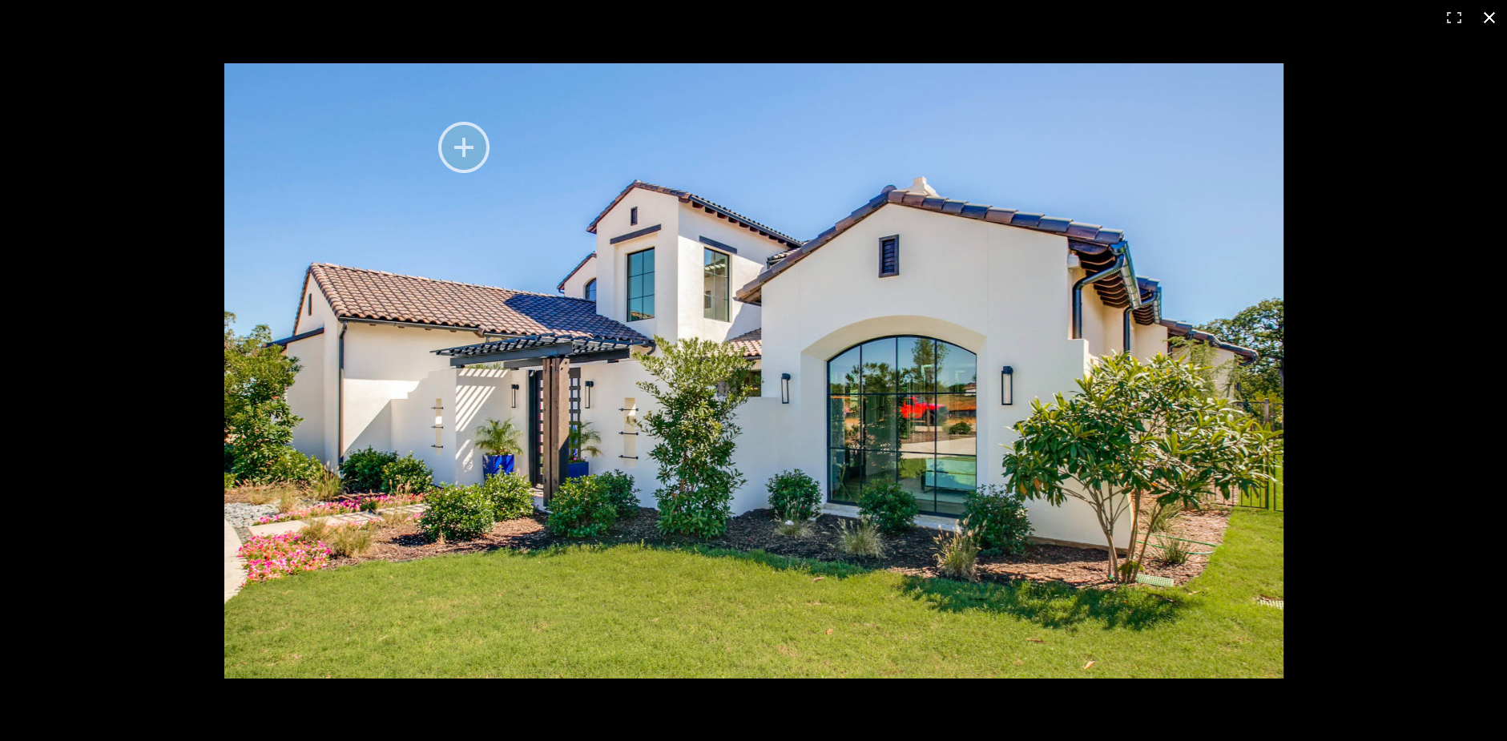
click at [1486, 14] on button at bounding box center [1489, 17] width 35 height 35
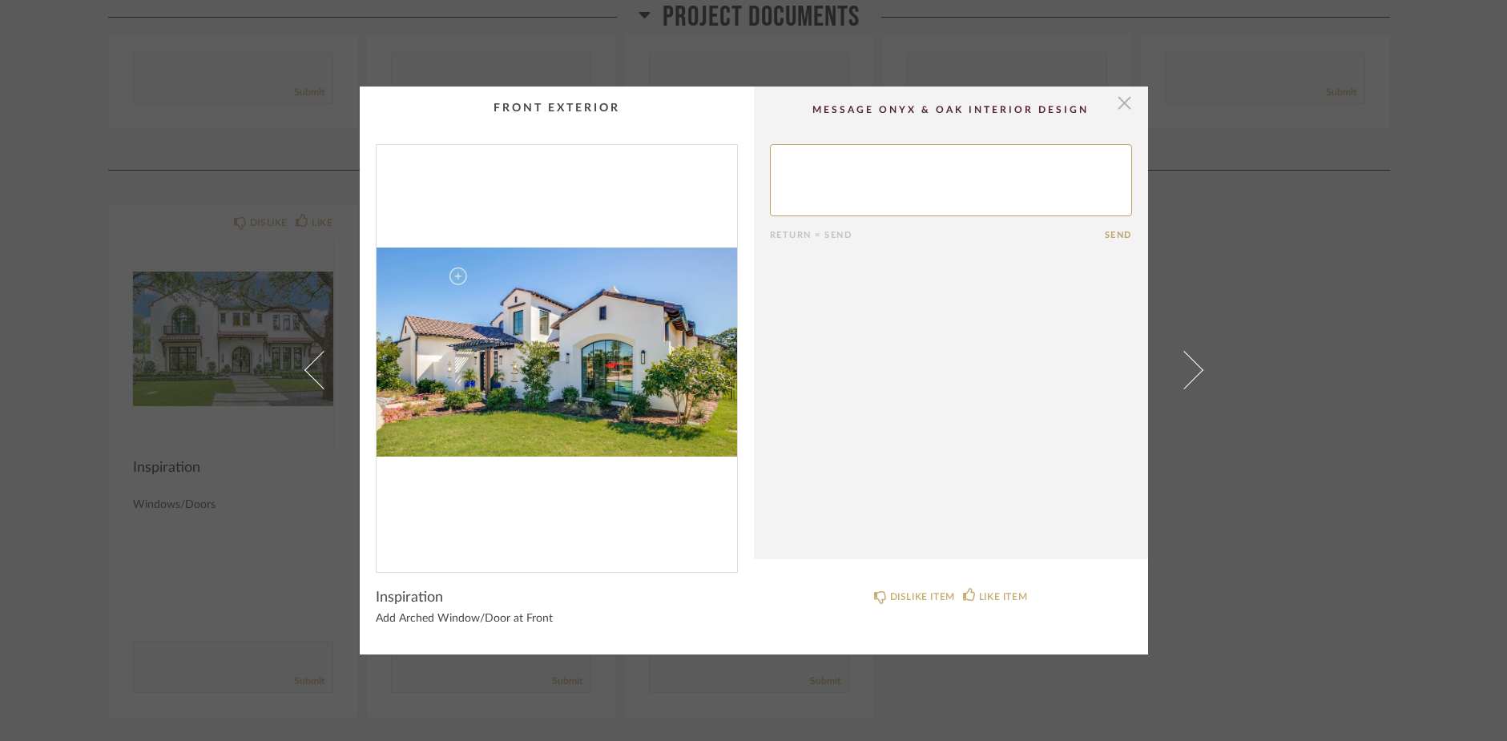
click at [1116, 108] on span "button" at bounding box center [1125, 103] width 32 height 32
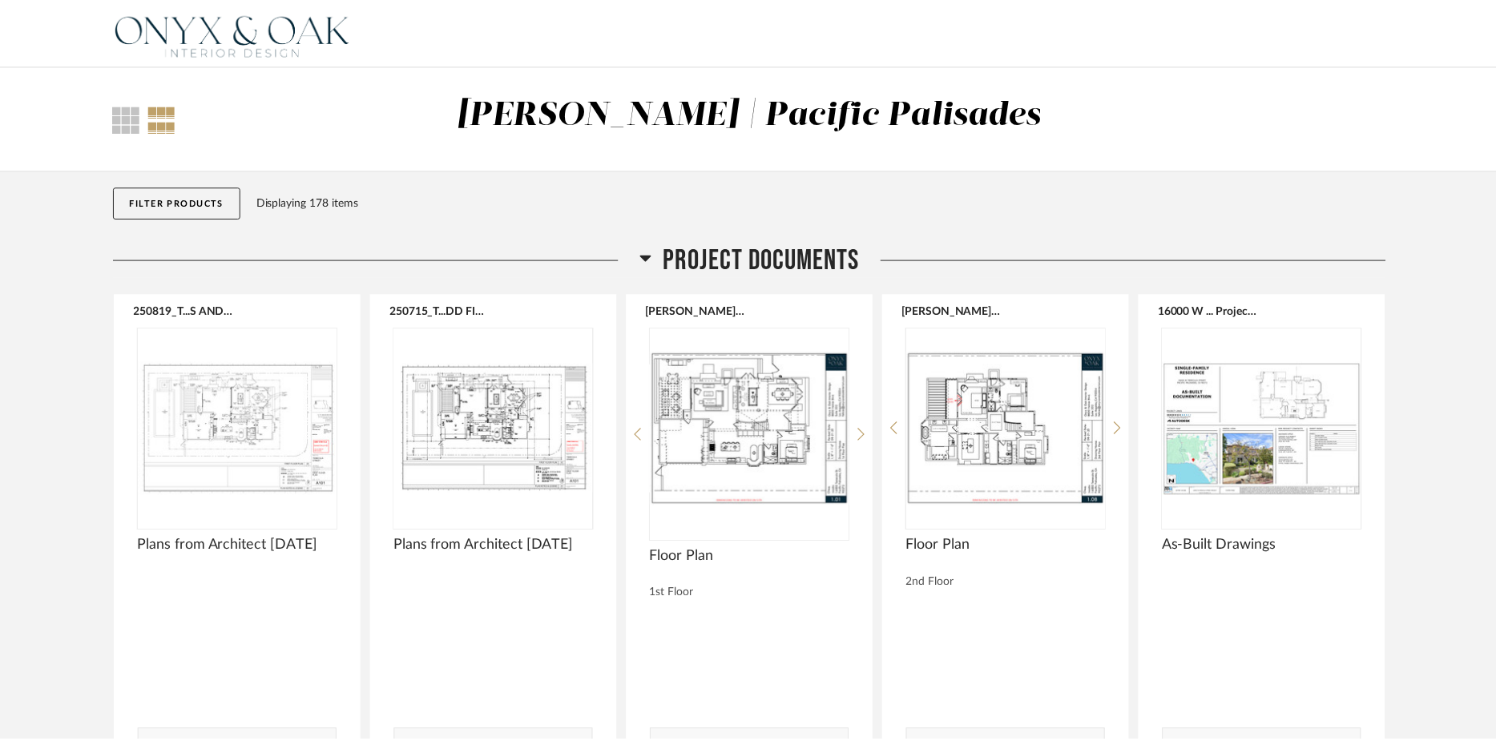
scroll to position [678, 0]
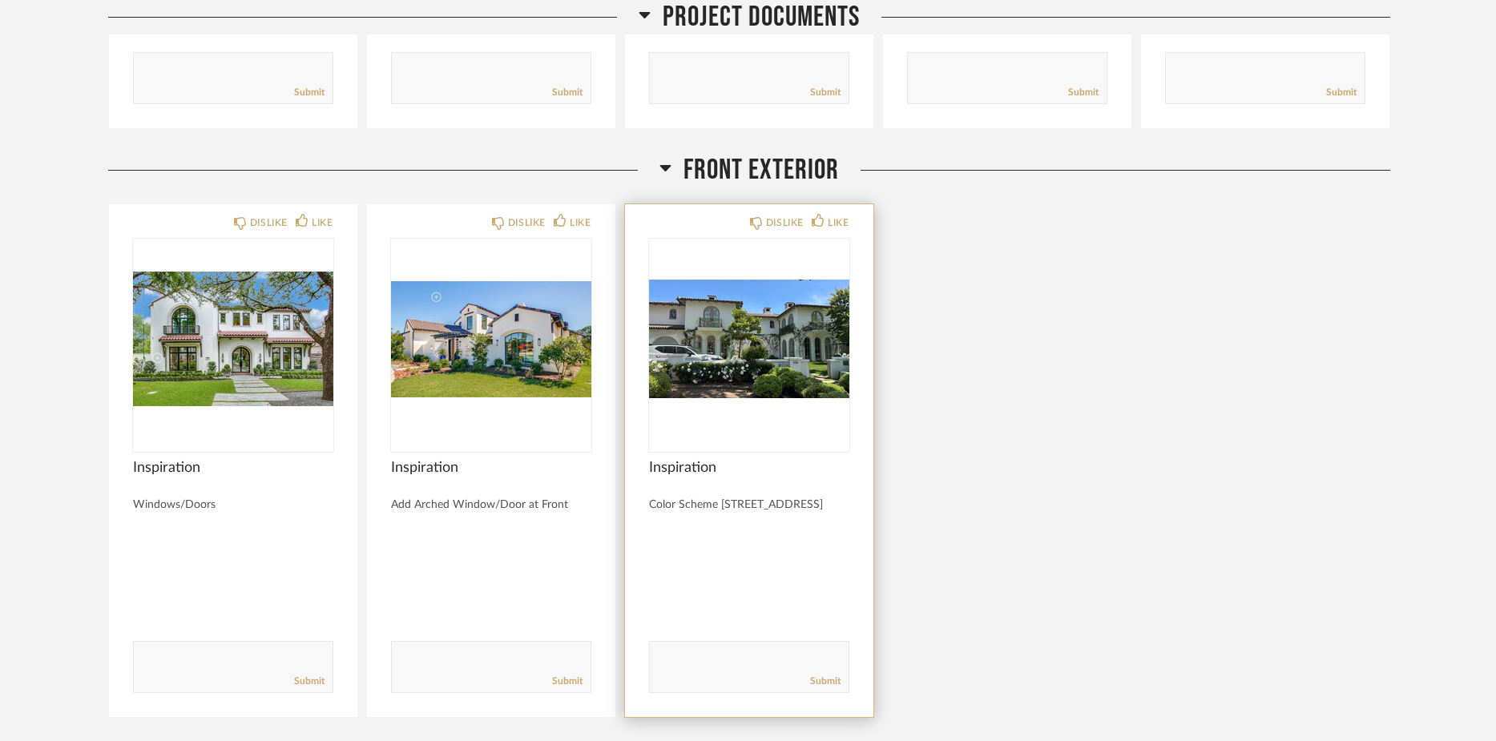
click at [794, 358] on img "0" at bounding box center [749, 339] width 200 height 200
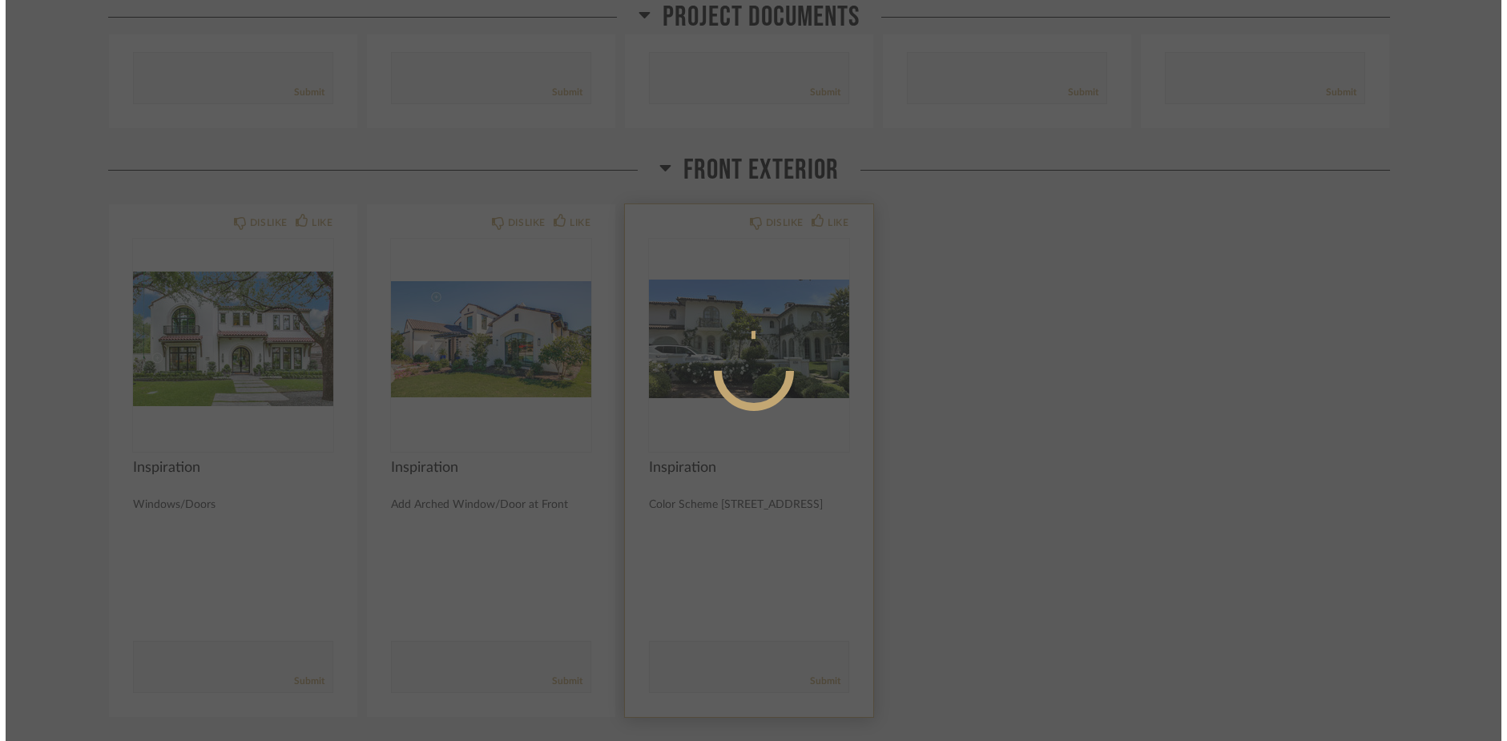
scroll to position [0, 0]
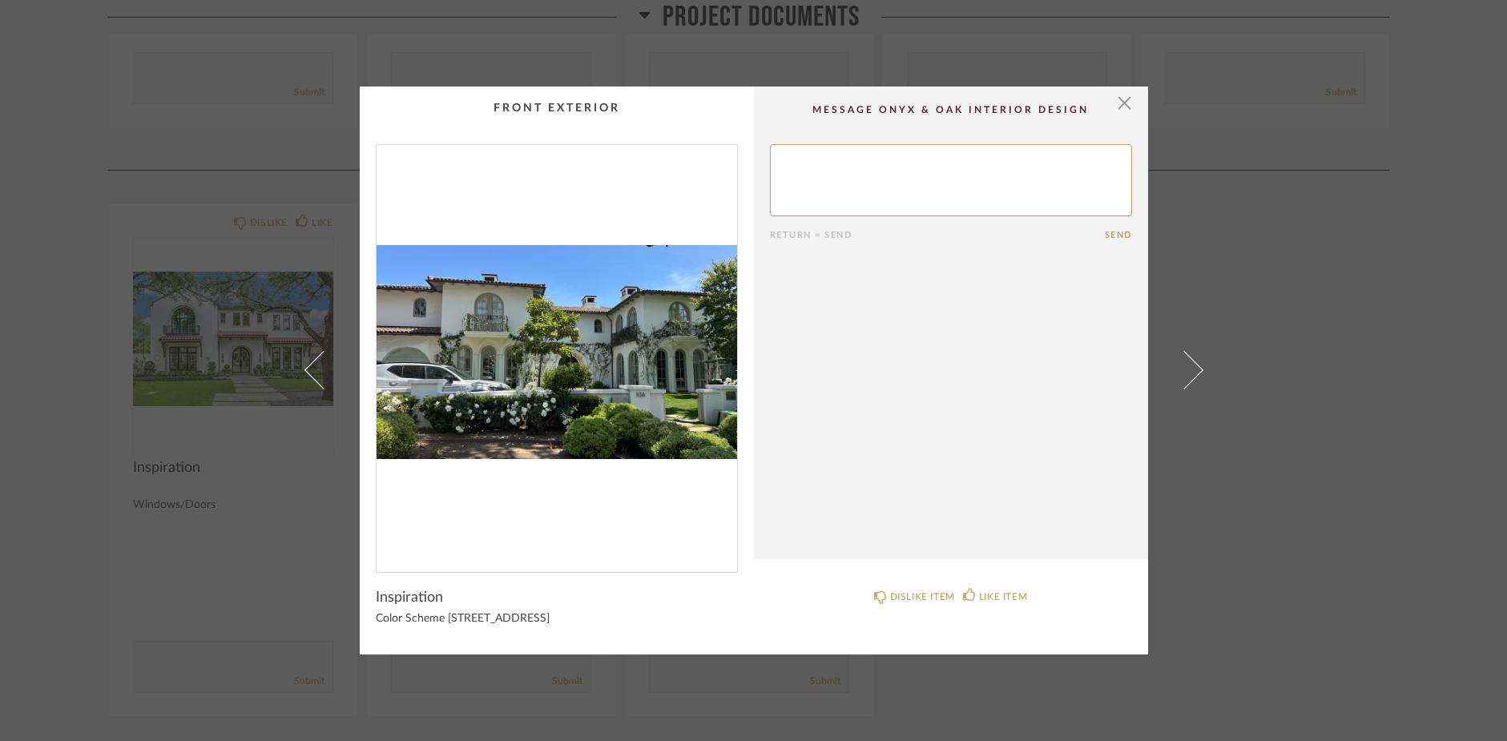
click at [542, 348] on img "0" at bounding box center [556, 352] width 360 height 414
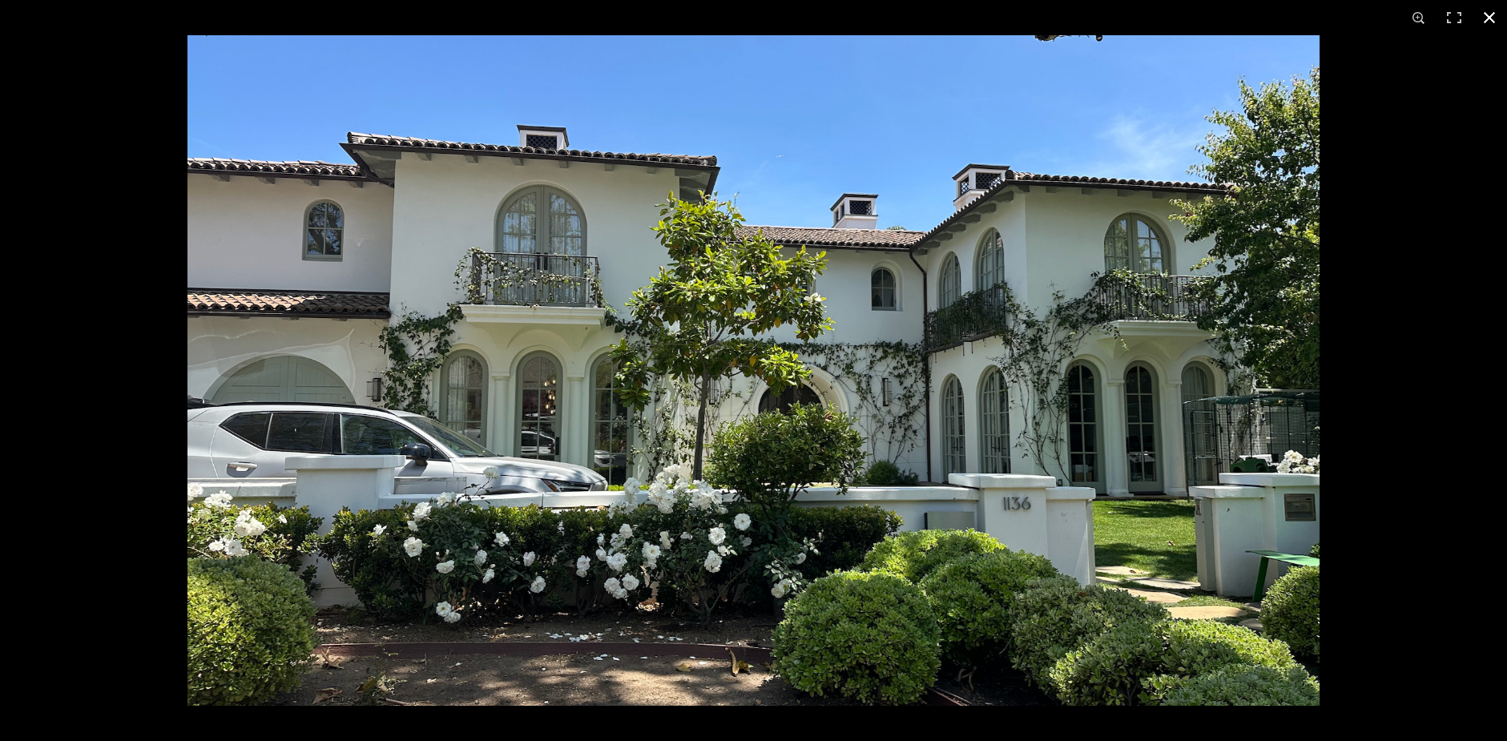
click at [1489, 18] on button at bounding box center [1489, 17] width 35 height 35
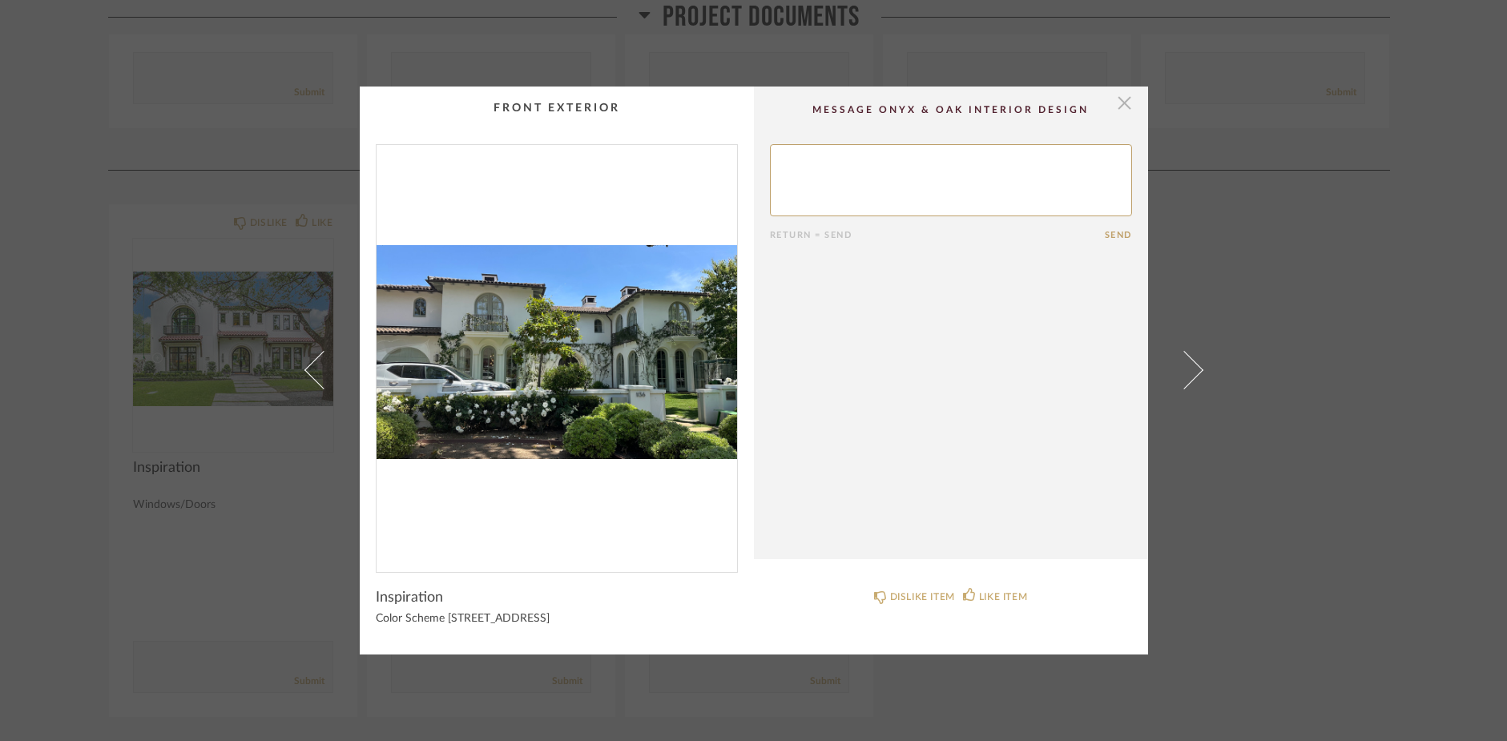
click at [1126, 100] on span "button" at bounding box center [1125, 103] width 32 height 32
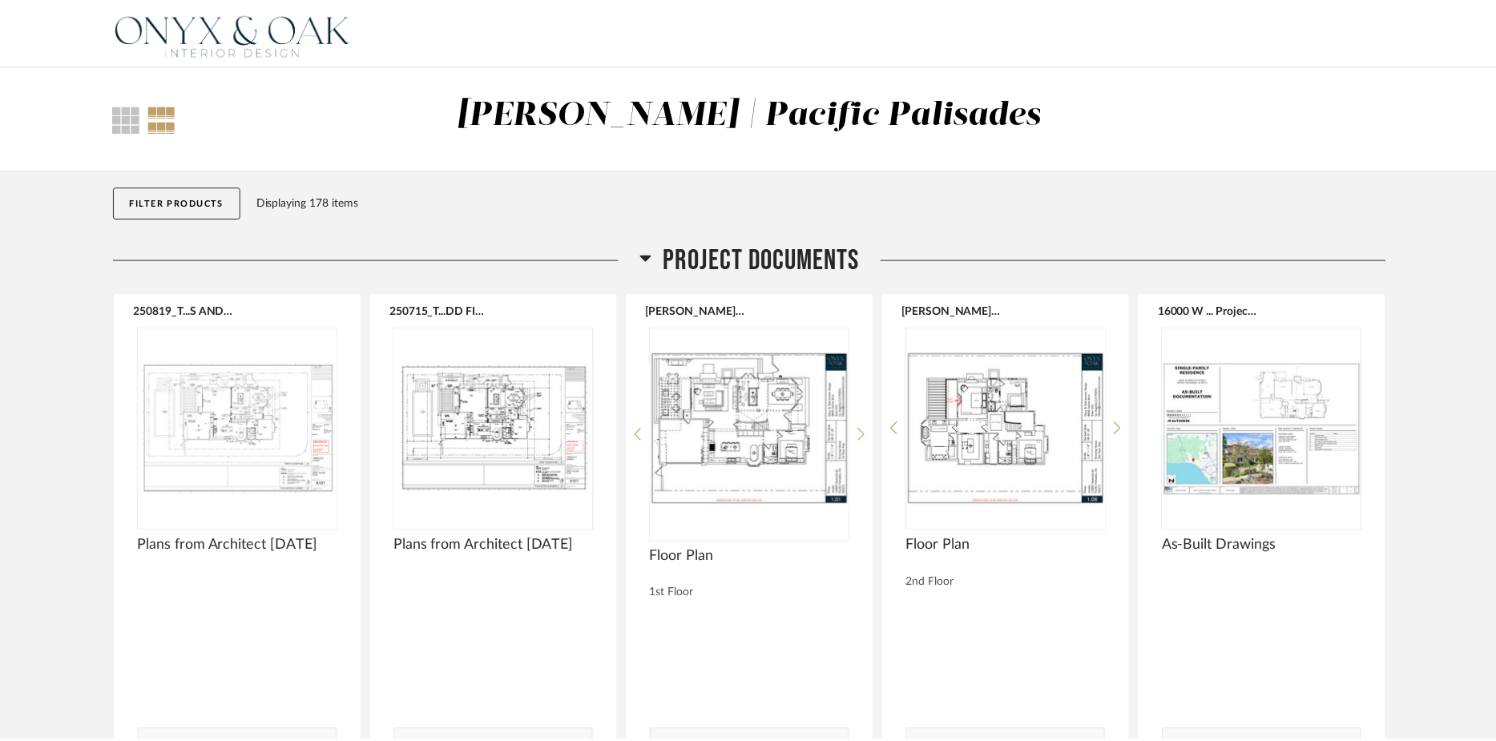
scroll to position [678, 0]
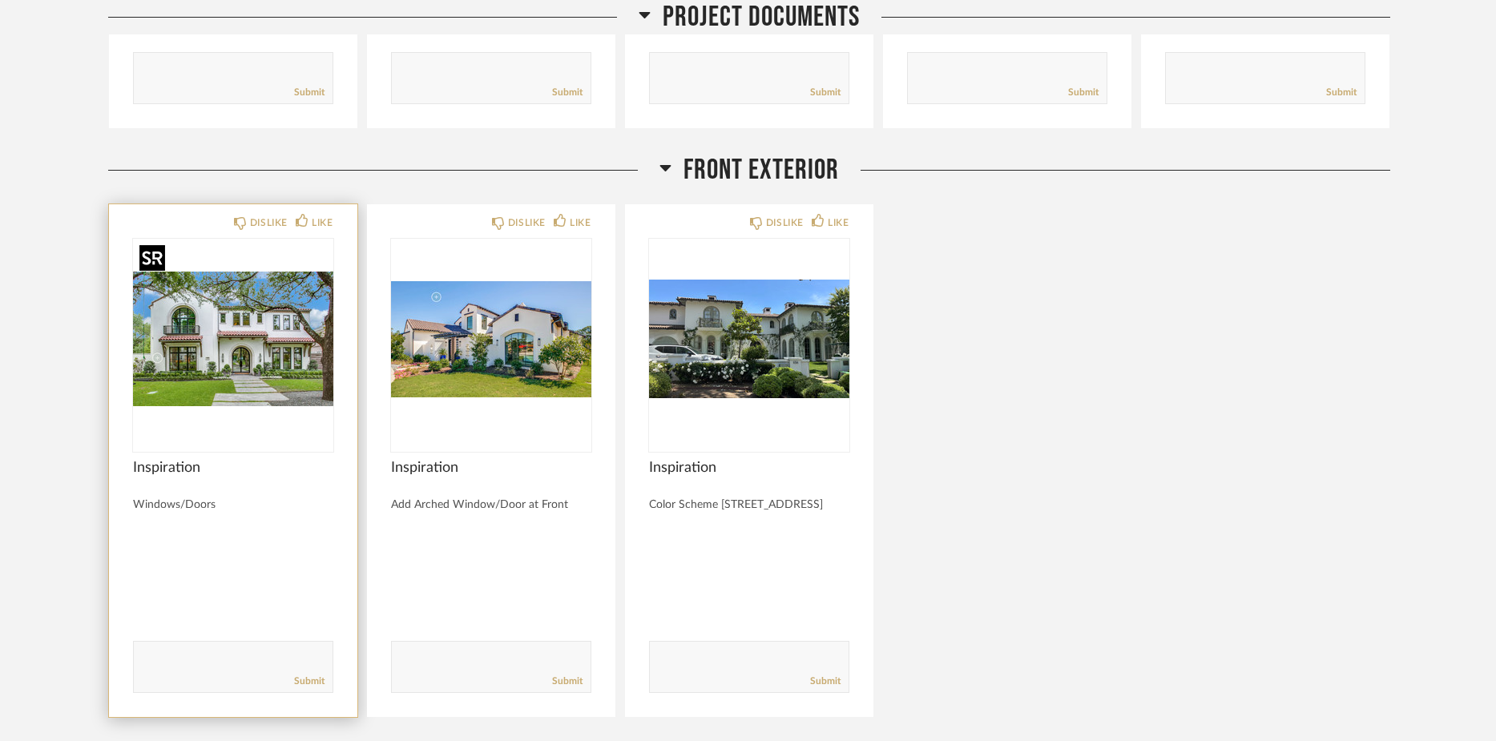
click at [207, 328] on img "0" at bounding box center [233, 339] width 200 height 200
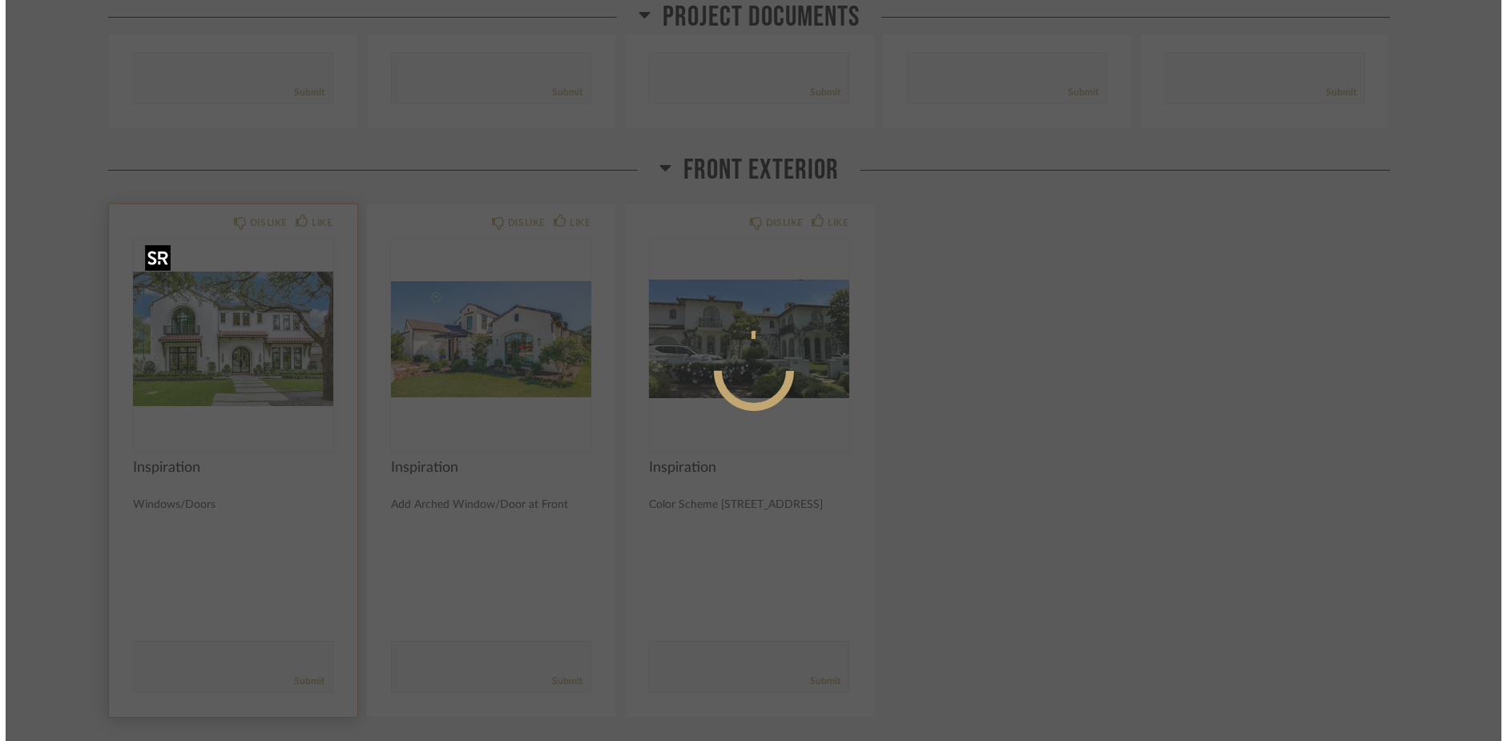
scroll to position [0, 0]
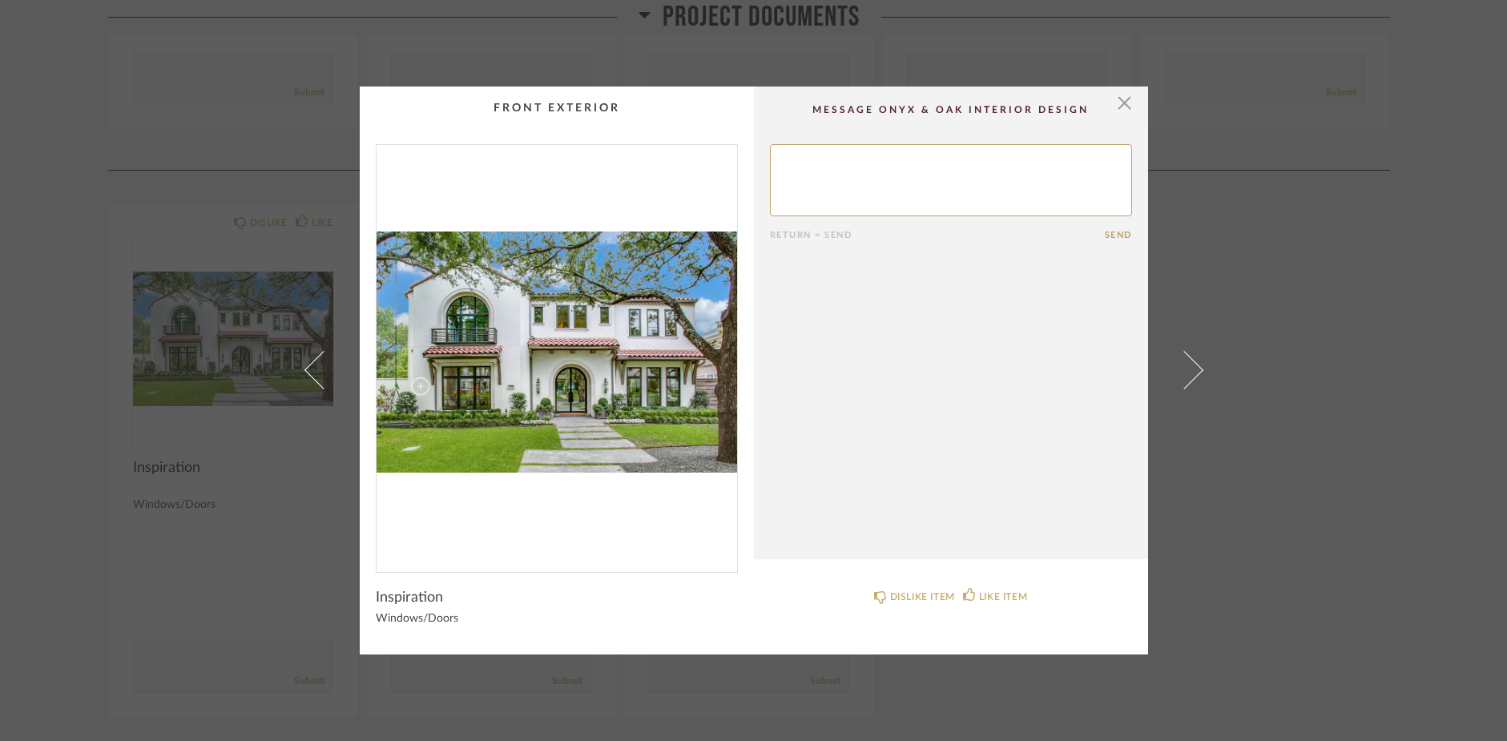
click at [539, 449] on img "0" at bounding box center [556, 352] width 360 height 414
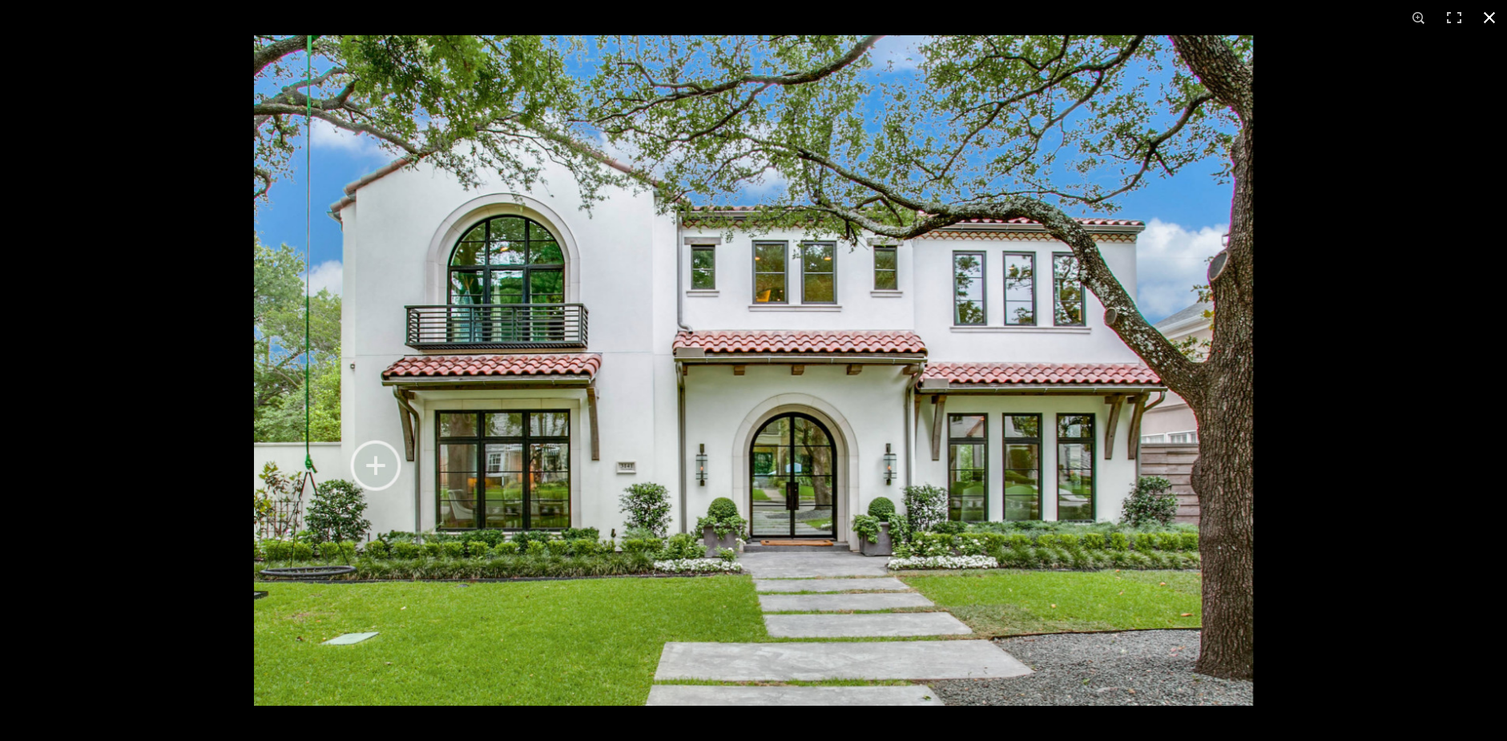
click at [1488, 18] on button at bounding box center [1489, 17] width 35 height 35
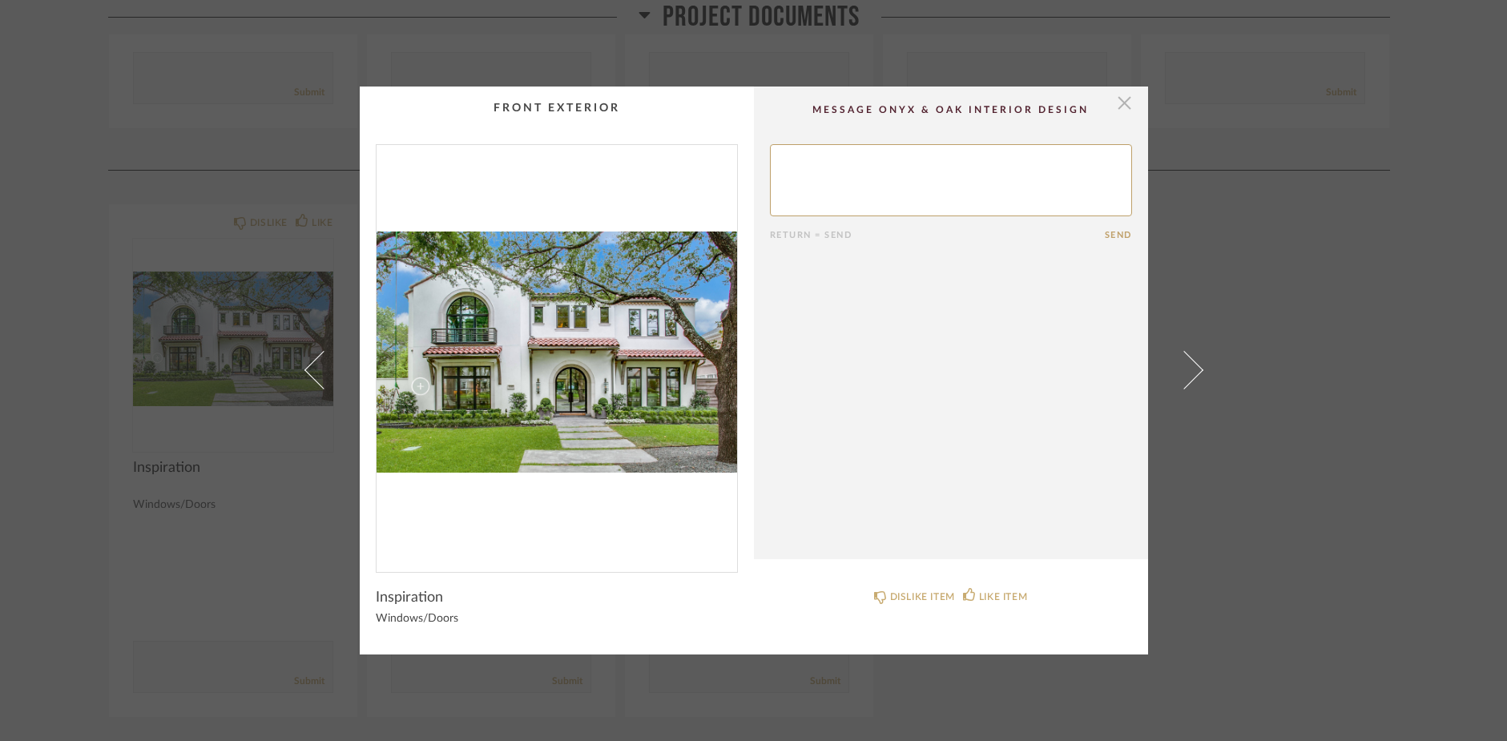
click at [1114, 108] on span "button" at bounding box center [1125, 103] width 32 height 32
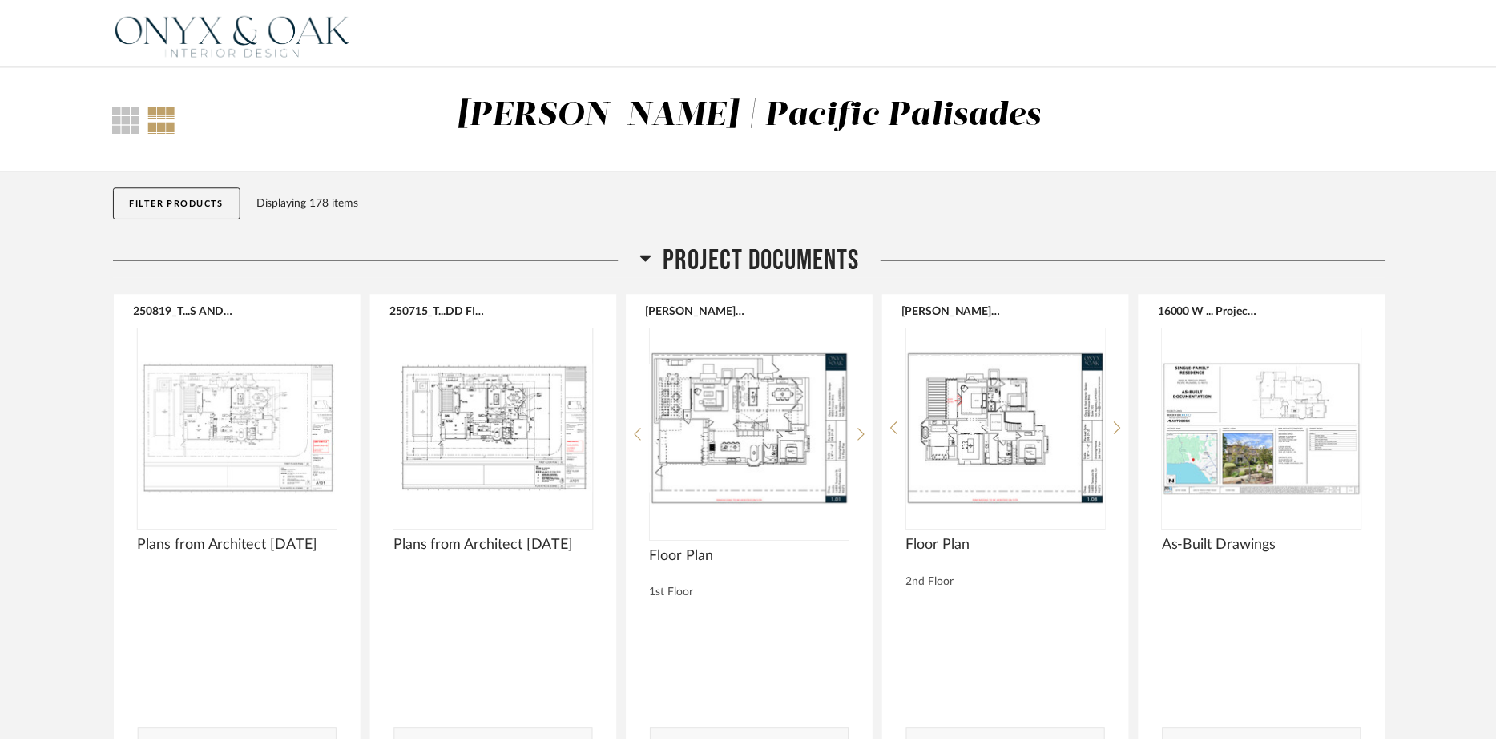
scroll to position [678, 0]
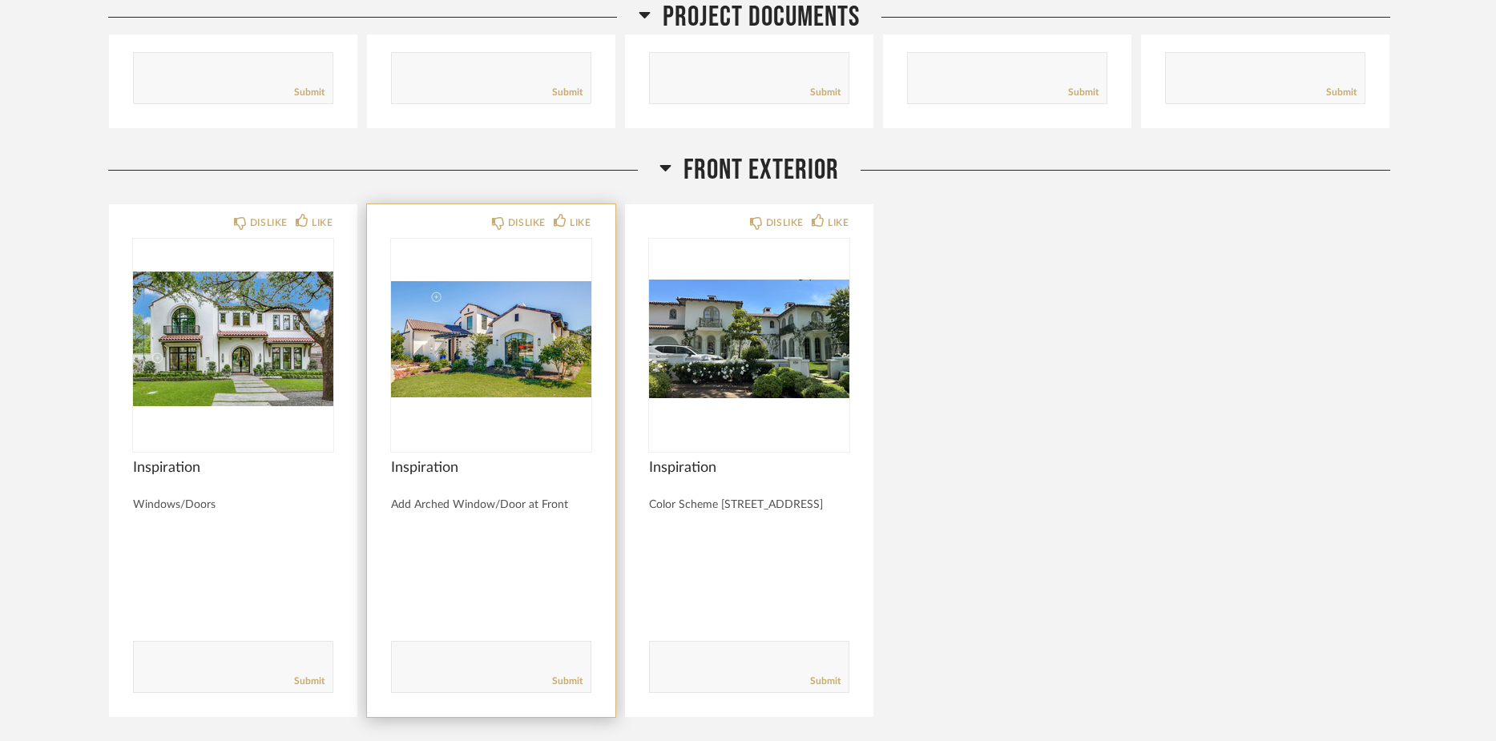
click at [500, 345] on img "0" at bounding box center [491, 339] width 200 height 200
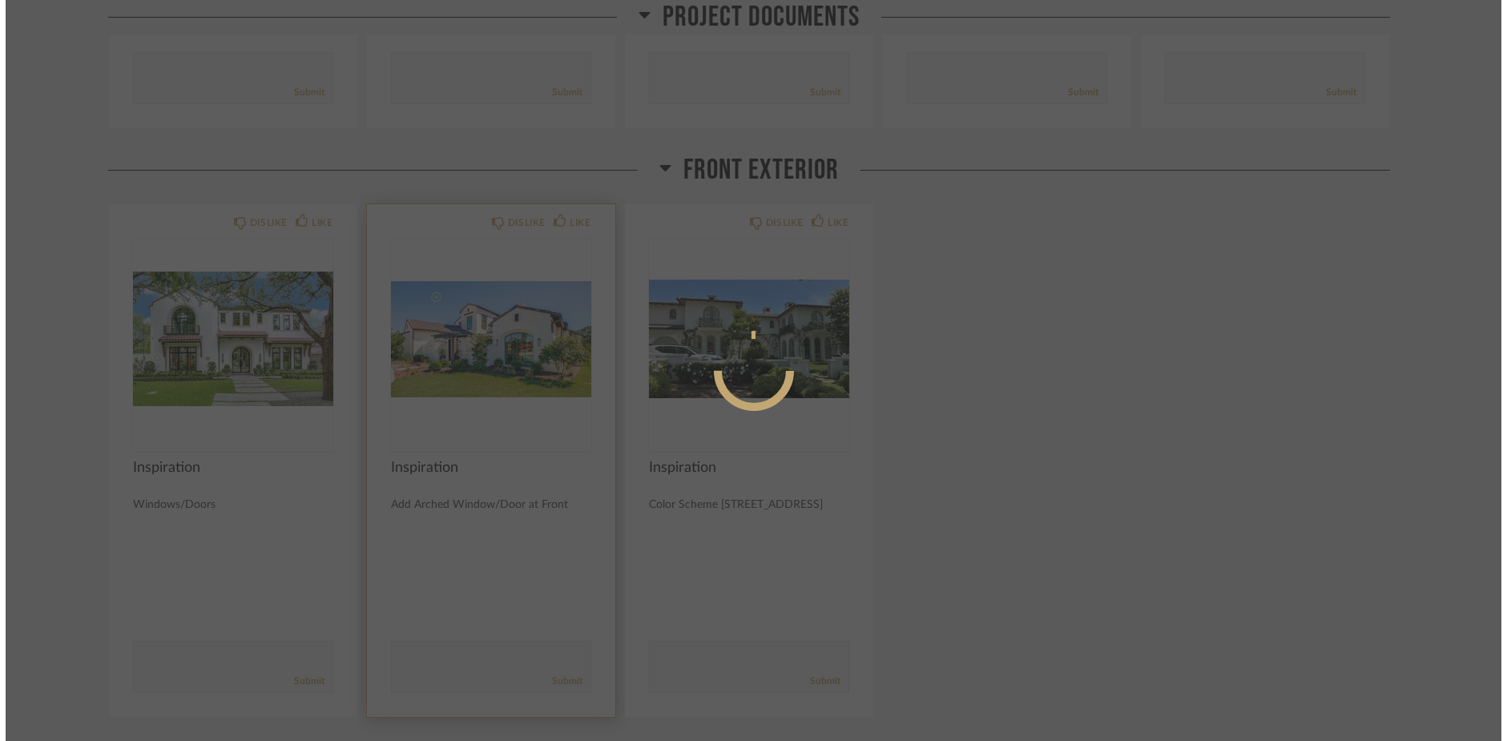
scroll to position [0, 0]
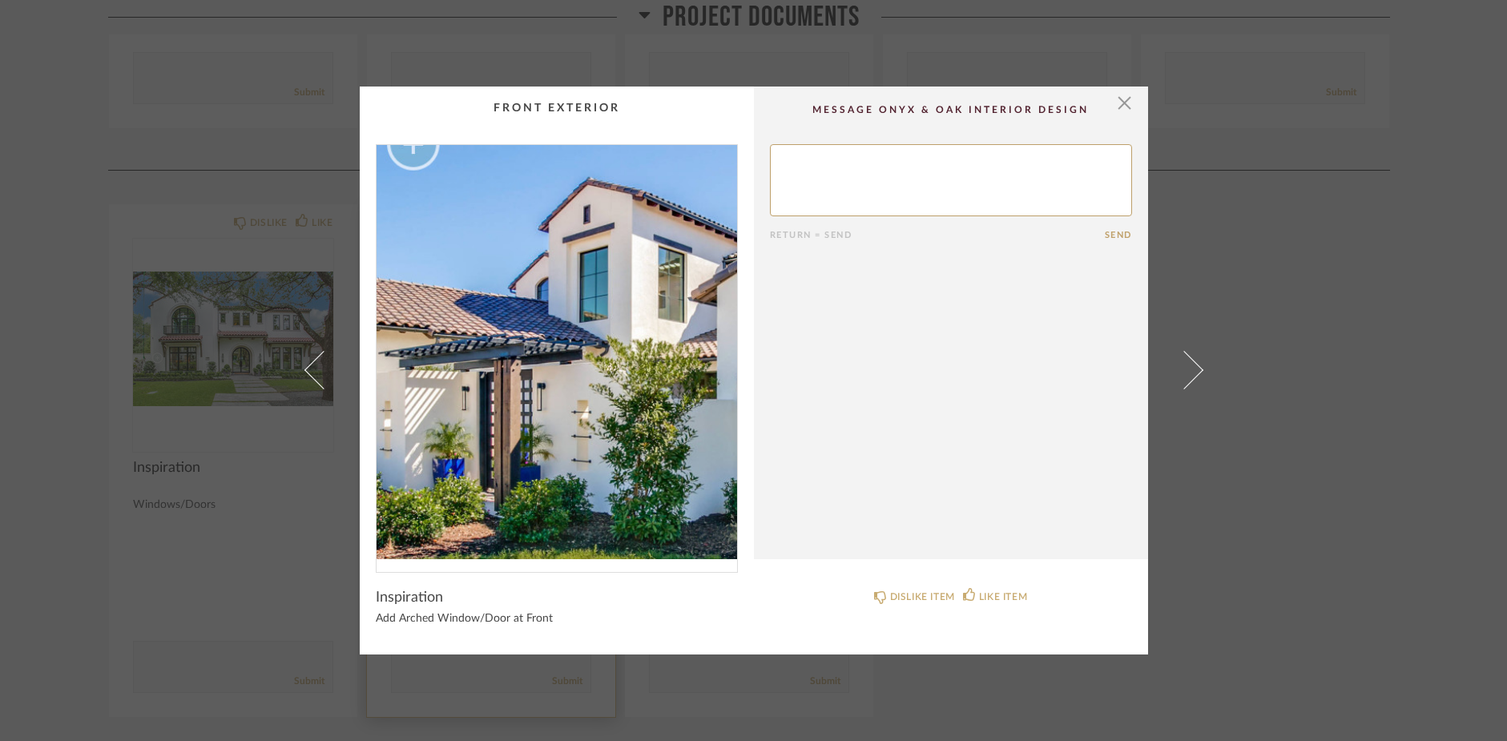
click at [500, 345] on img "0" at bounding box center [556, 352] width 360 height 414
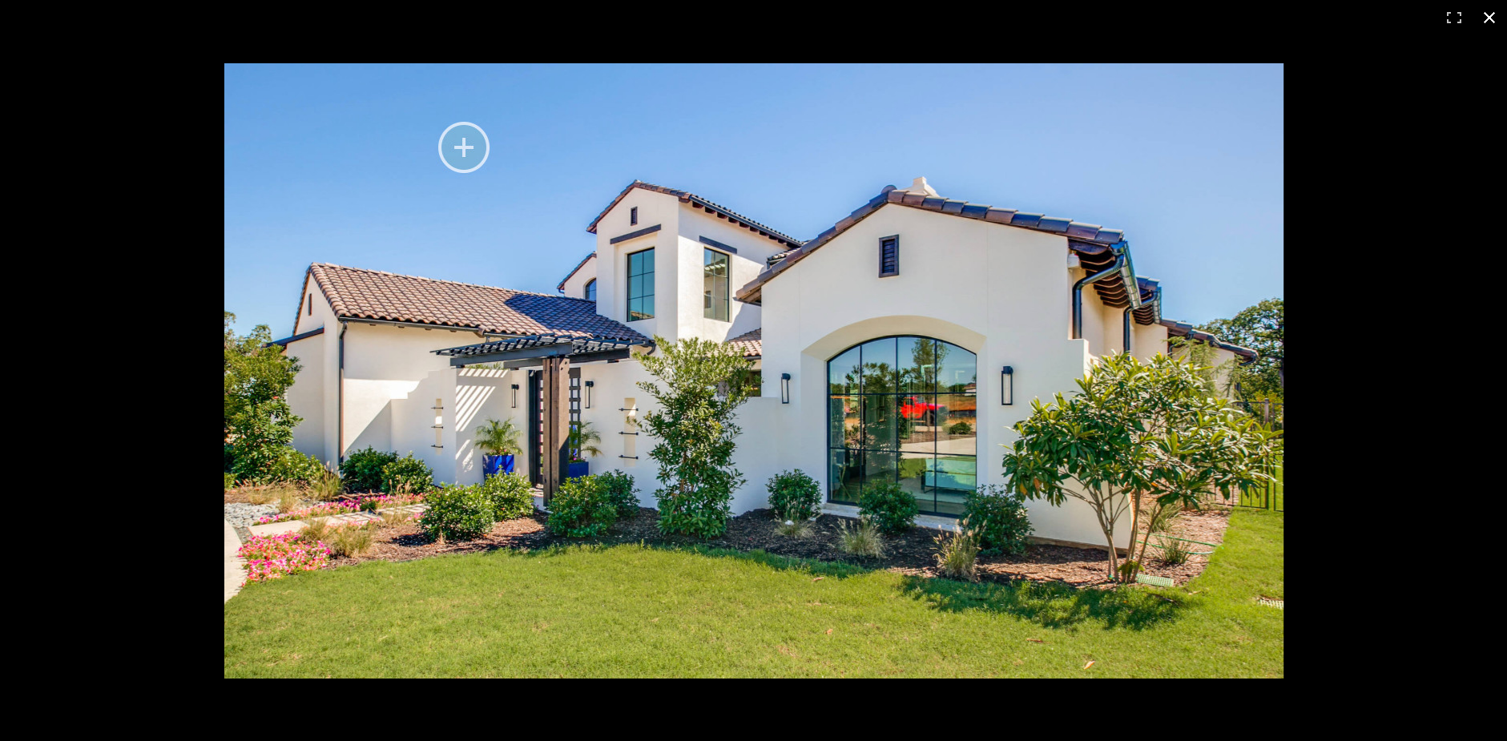
click at [1488, 11] on button at bounding box center [1489, 17] width 35 height 35
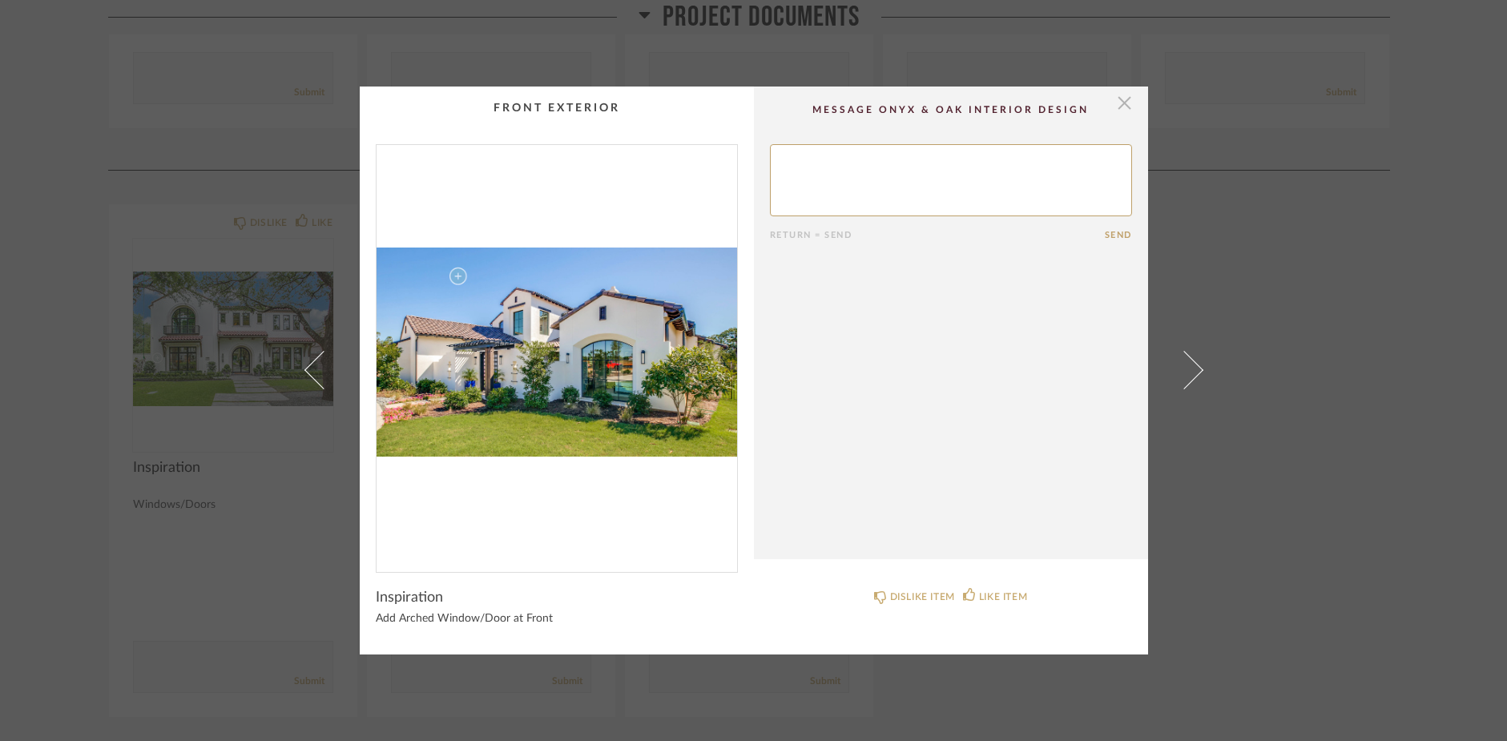
click at [1114, 99] on span "button" at bounding box center [1125, 103] width 32 height 32
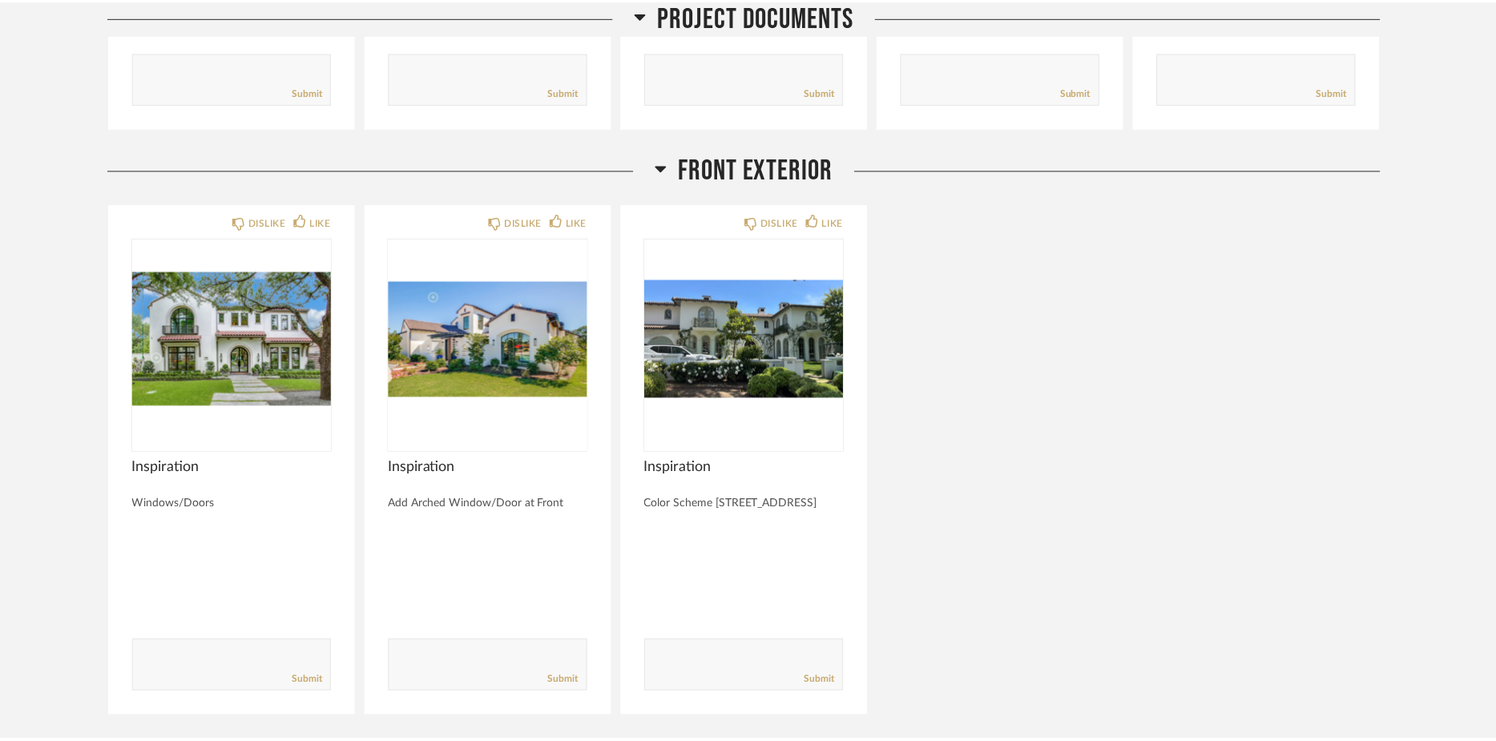
scroll to position [678, 0]
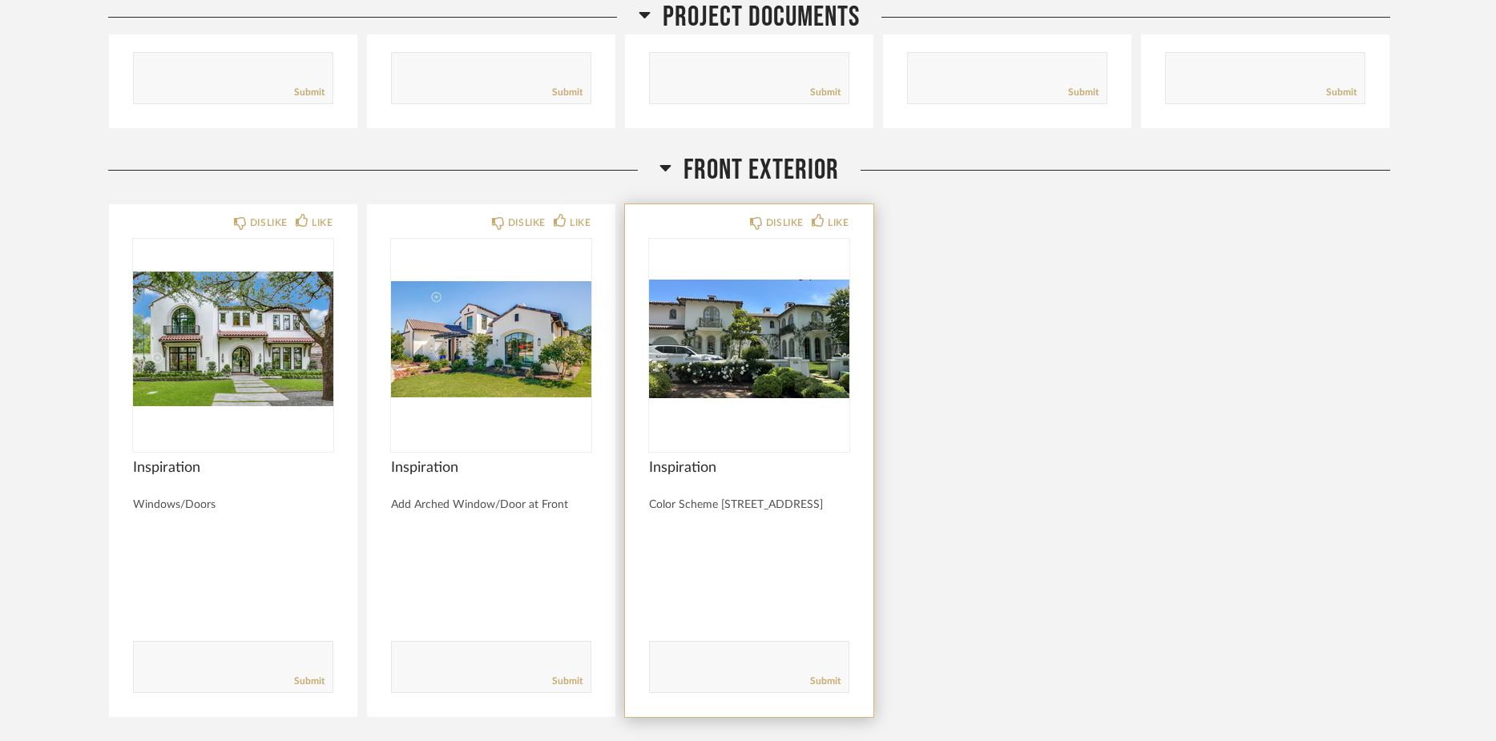
click at [768, 333] on img "0" at bounding box center [749, 339] width 200 height 200
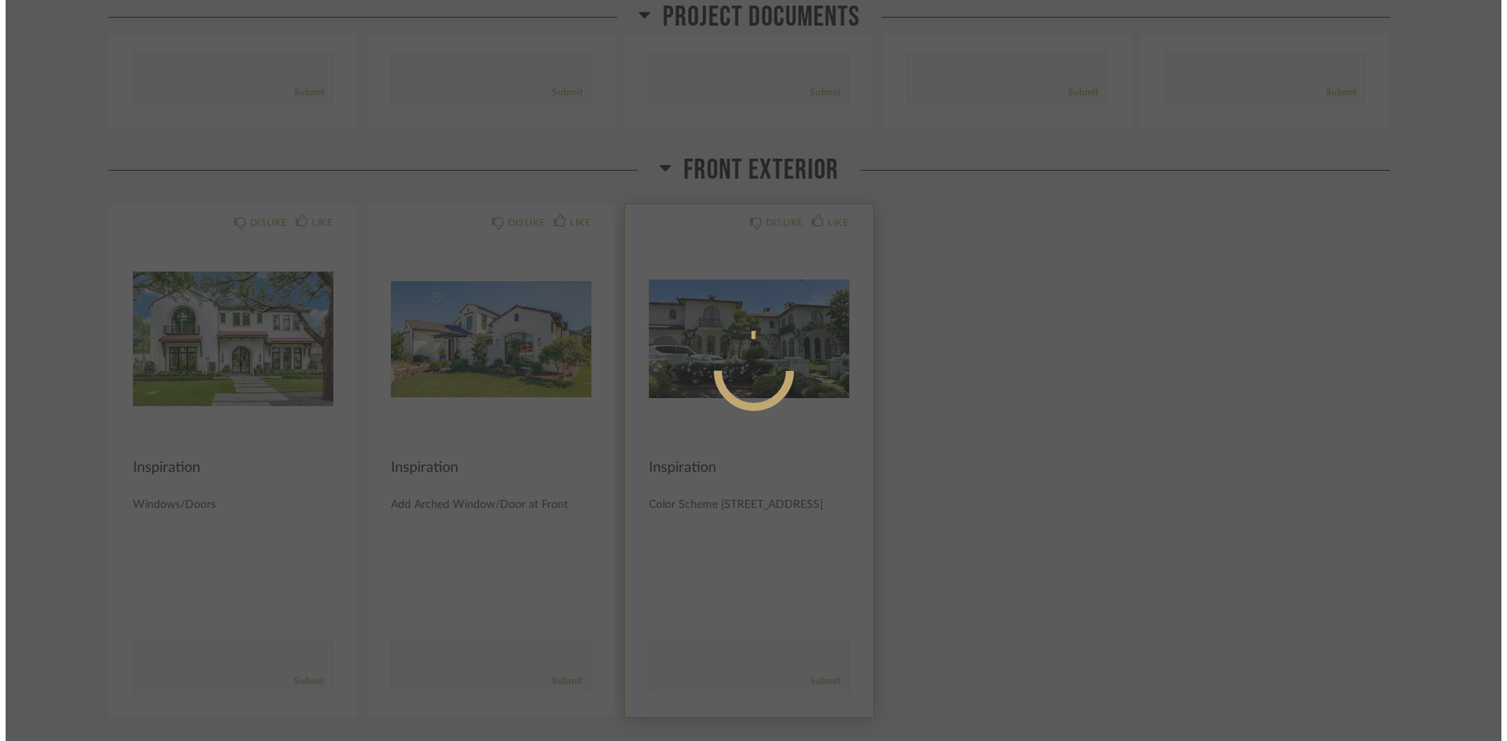
scroll to position [0, 0]
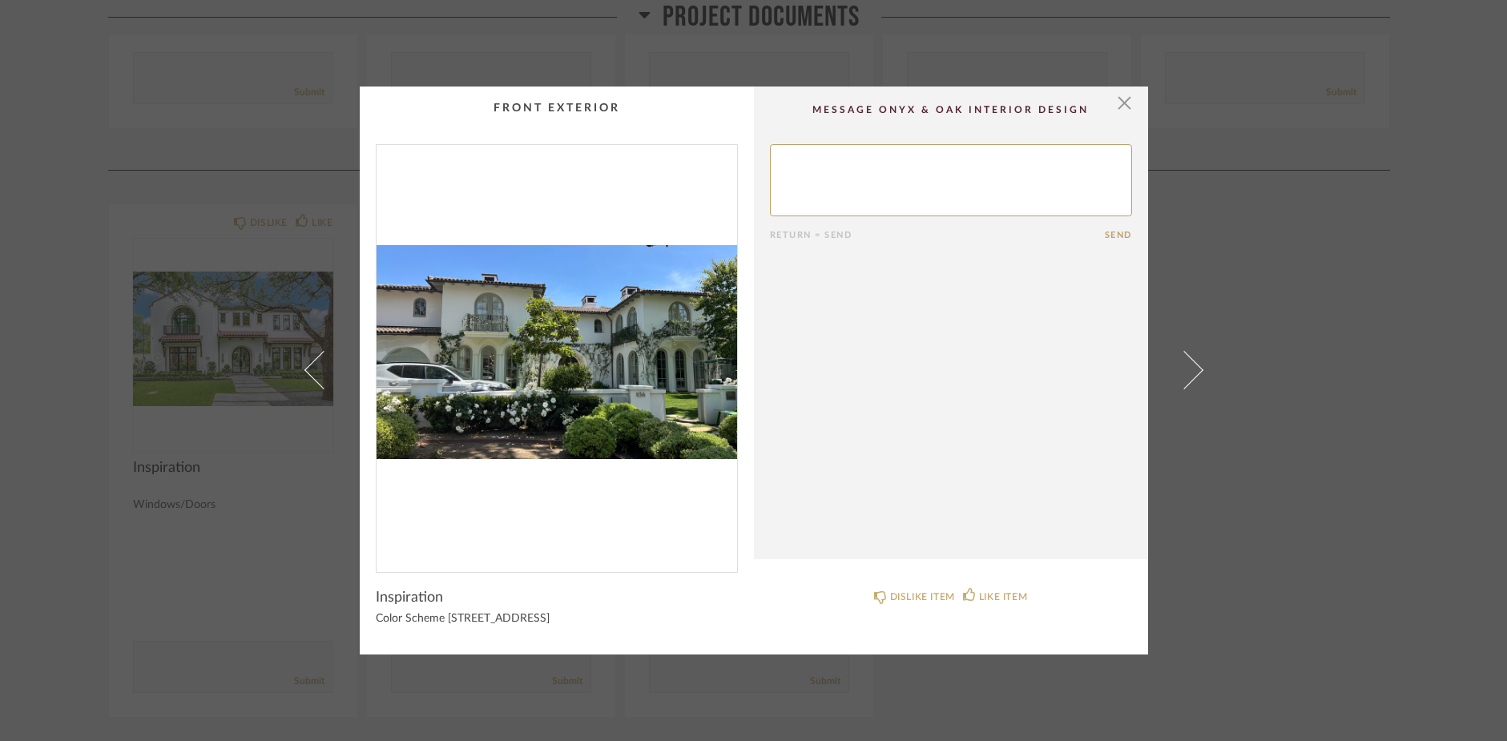
click at [562, 347] on img "0" at bounding box center [556, 352] width 360 height 414
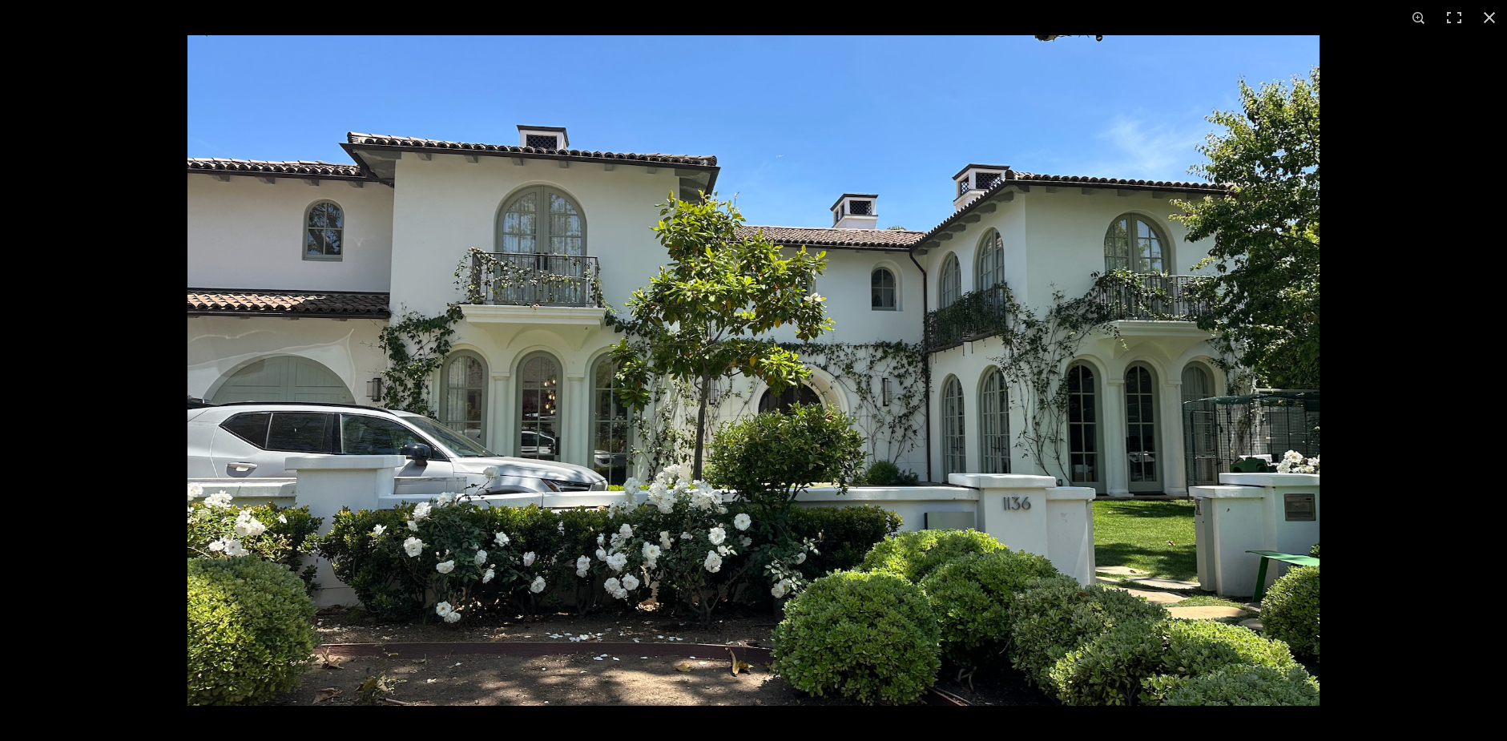
click at [876, 237] on img at bounding box center [753, 370] width 1132 height 670
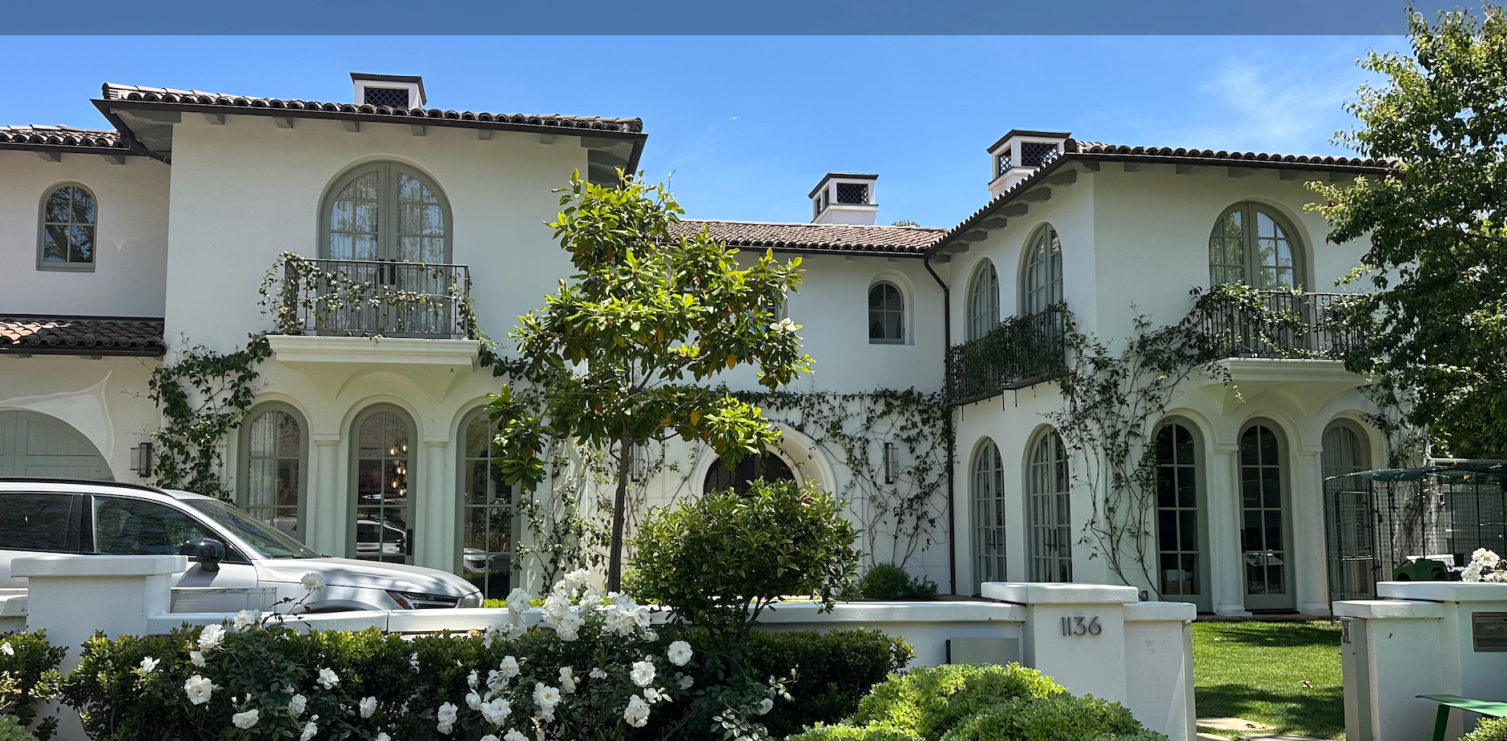
click at [869, 397] on img at bounding box center [696, 432] width 1655 height 980
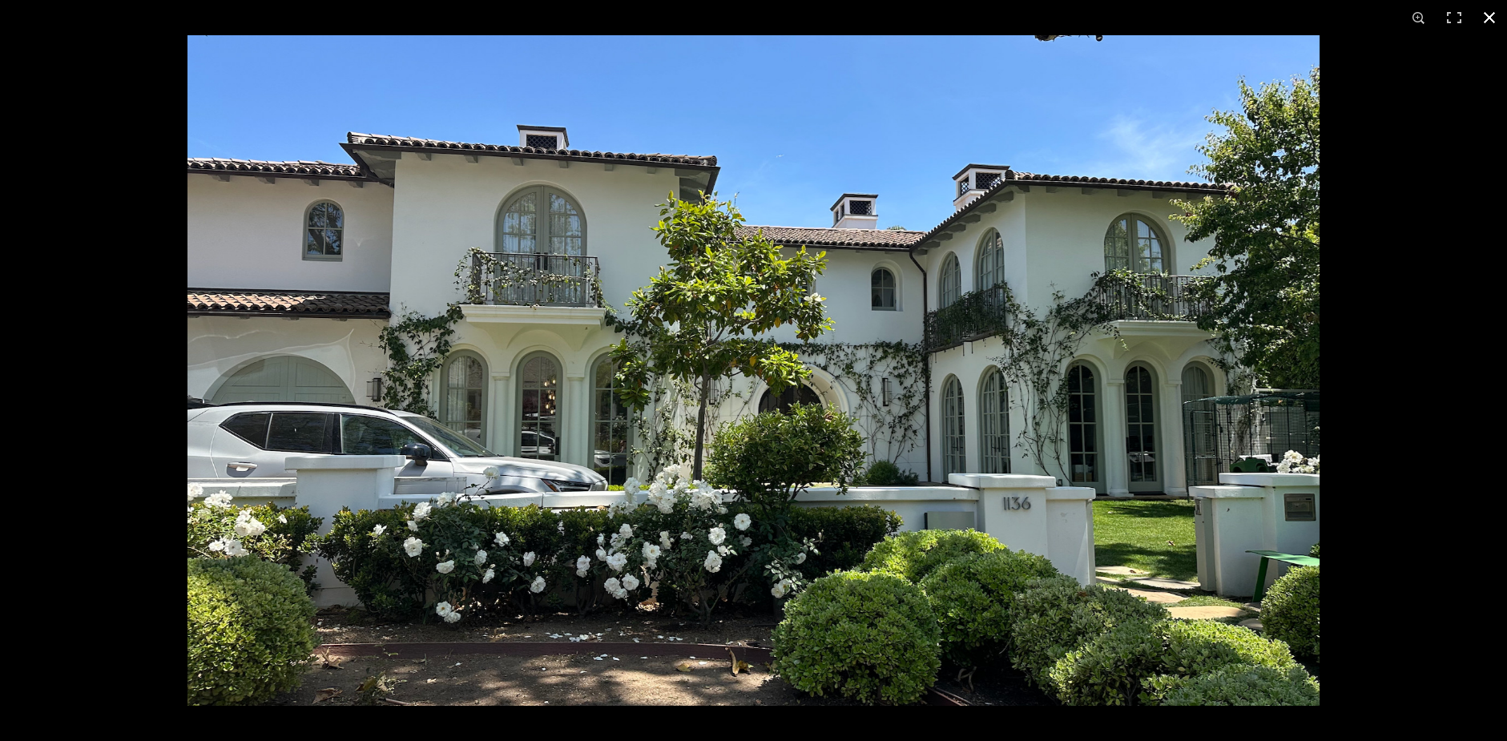
click at [1488, 13] on button at bounding box center [1489, 17] width 35 height 35
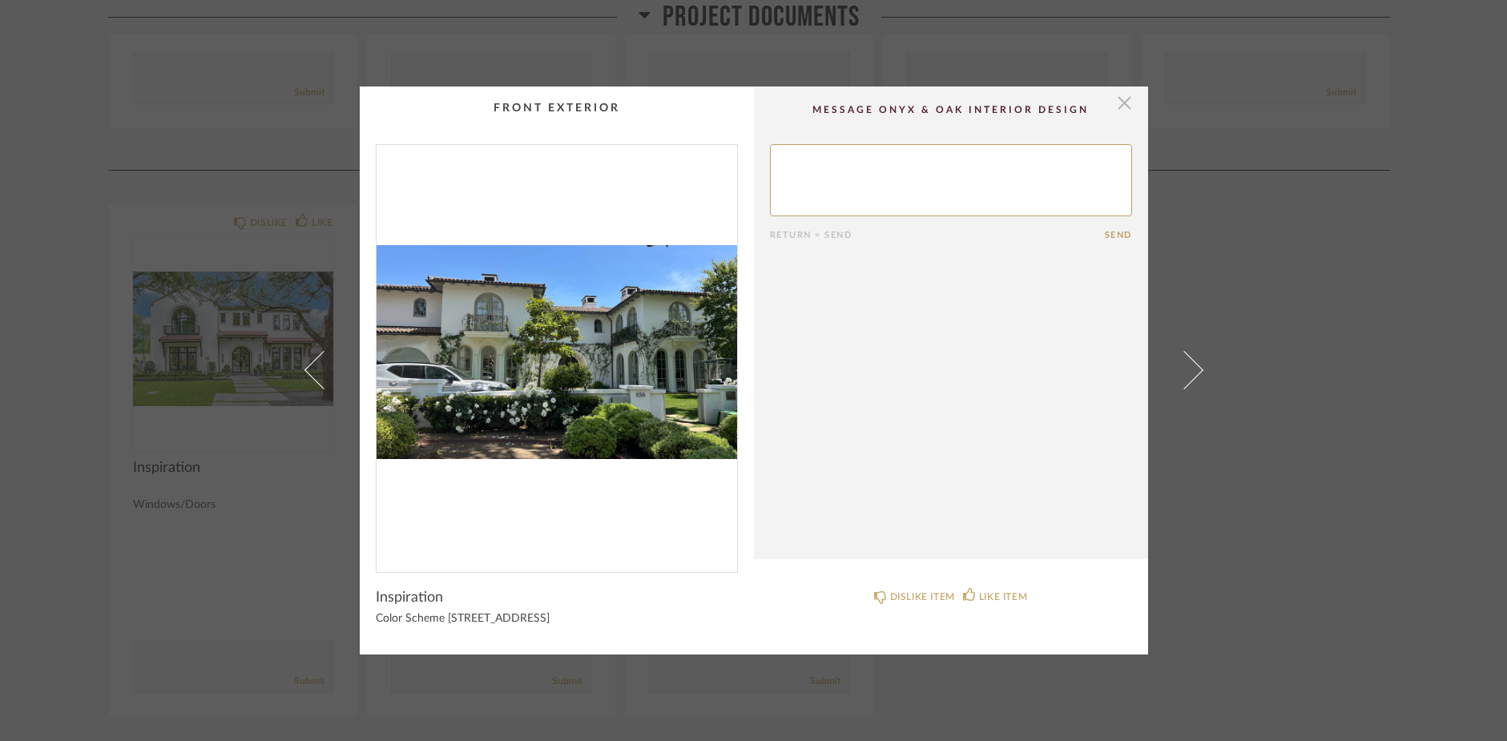
click at [1117, 104] on span "button" at bounding box center [1125, 103] width 32 height 32
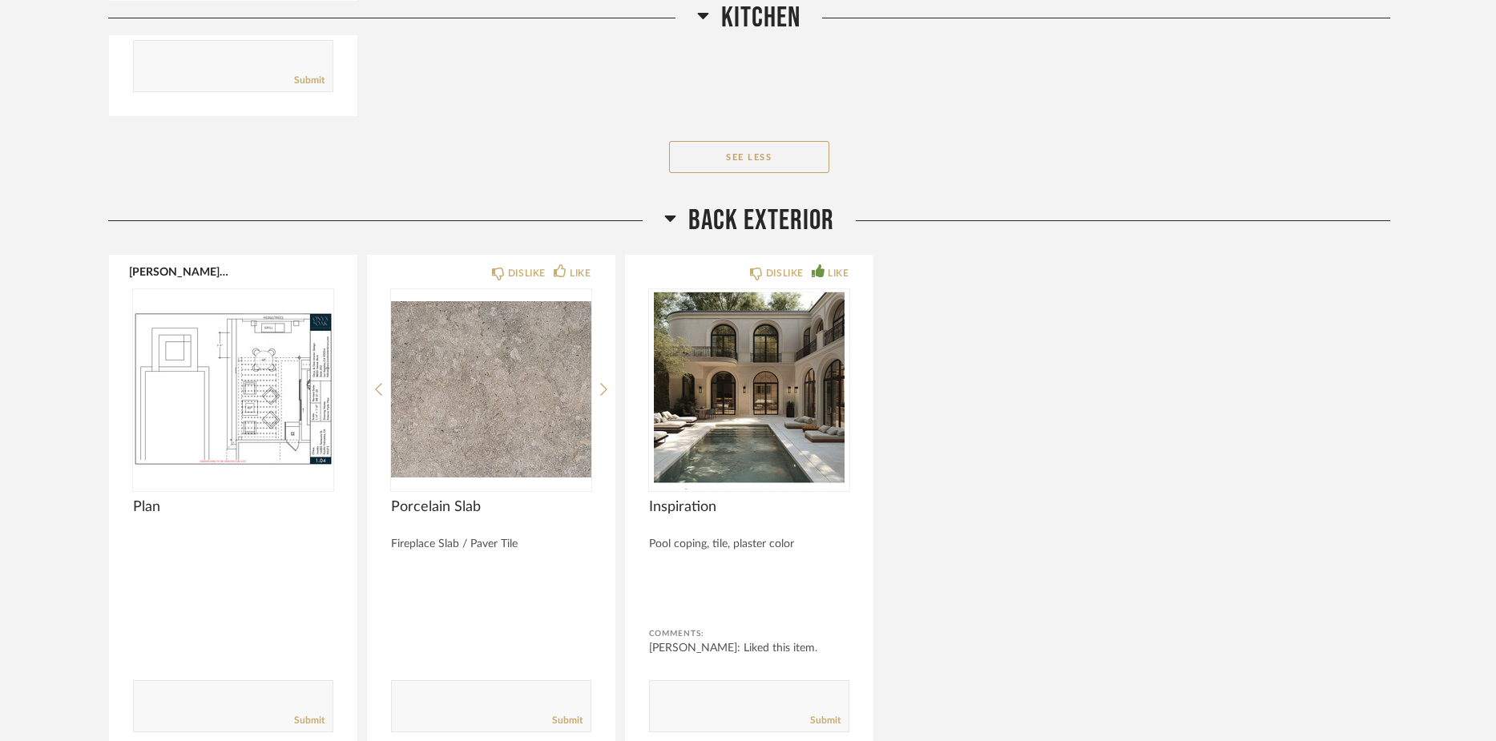
scroll to position [10914, 0]
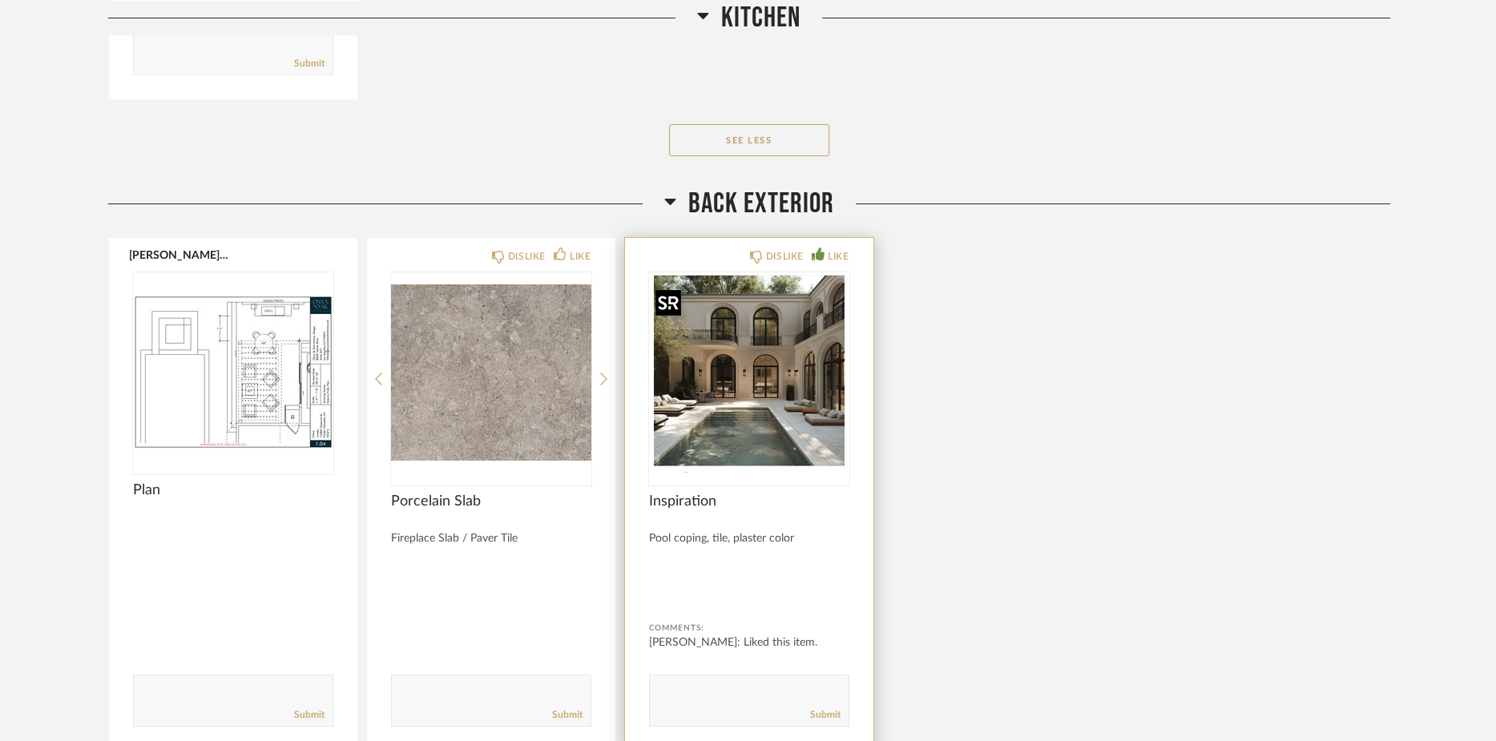
click at [743, 437] on img "0" at bounding box center [749, 372] width 200 height 200
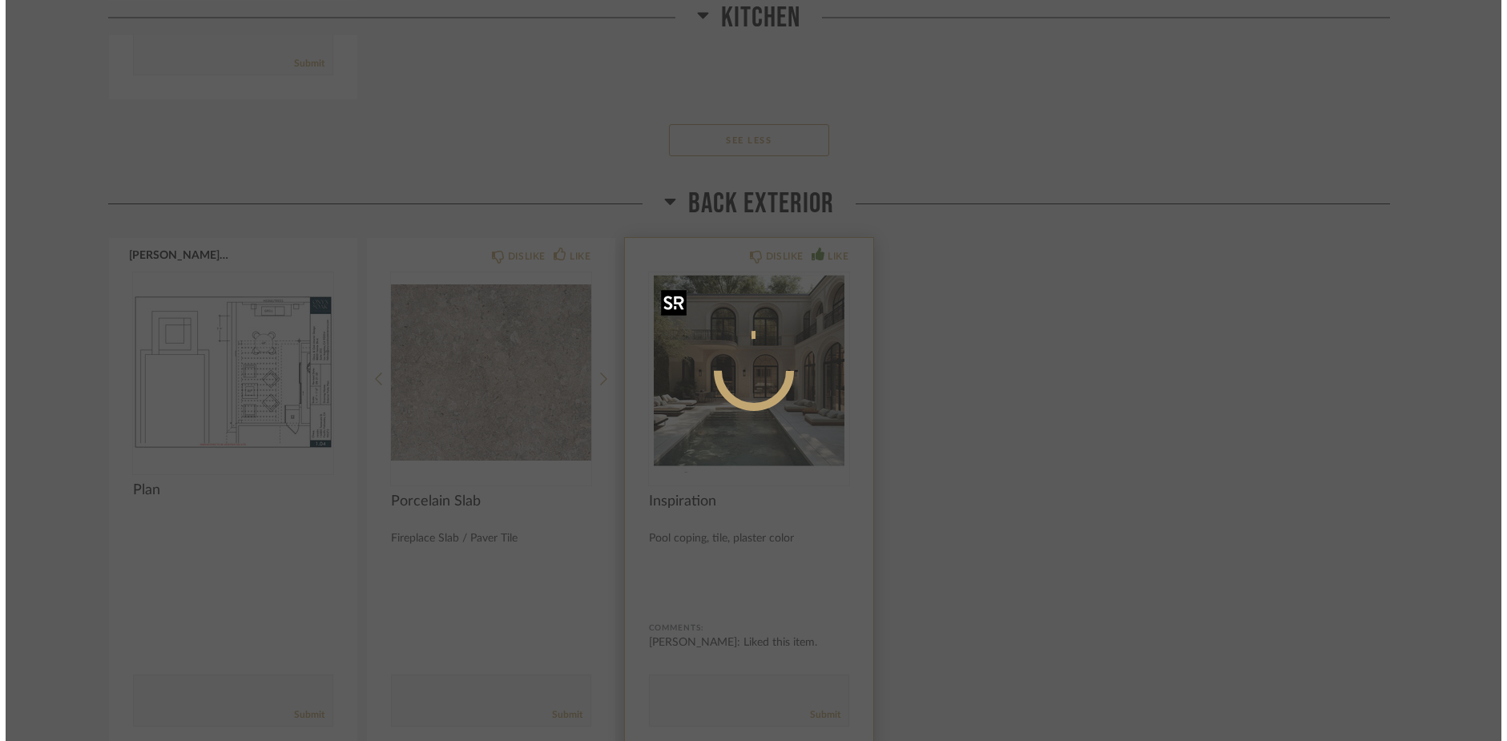
scroll to position [0, 0]
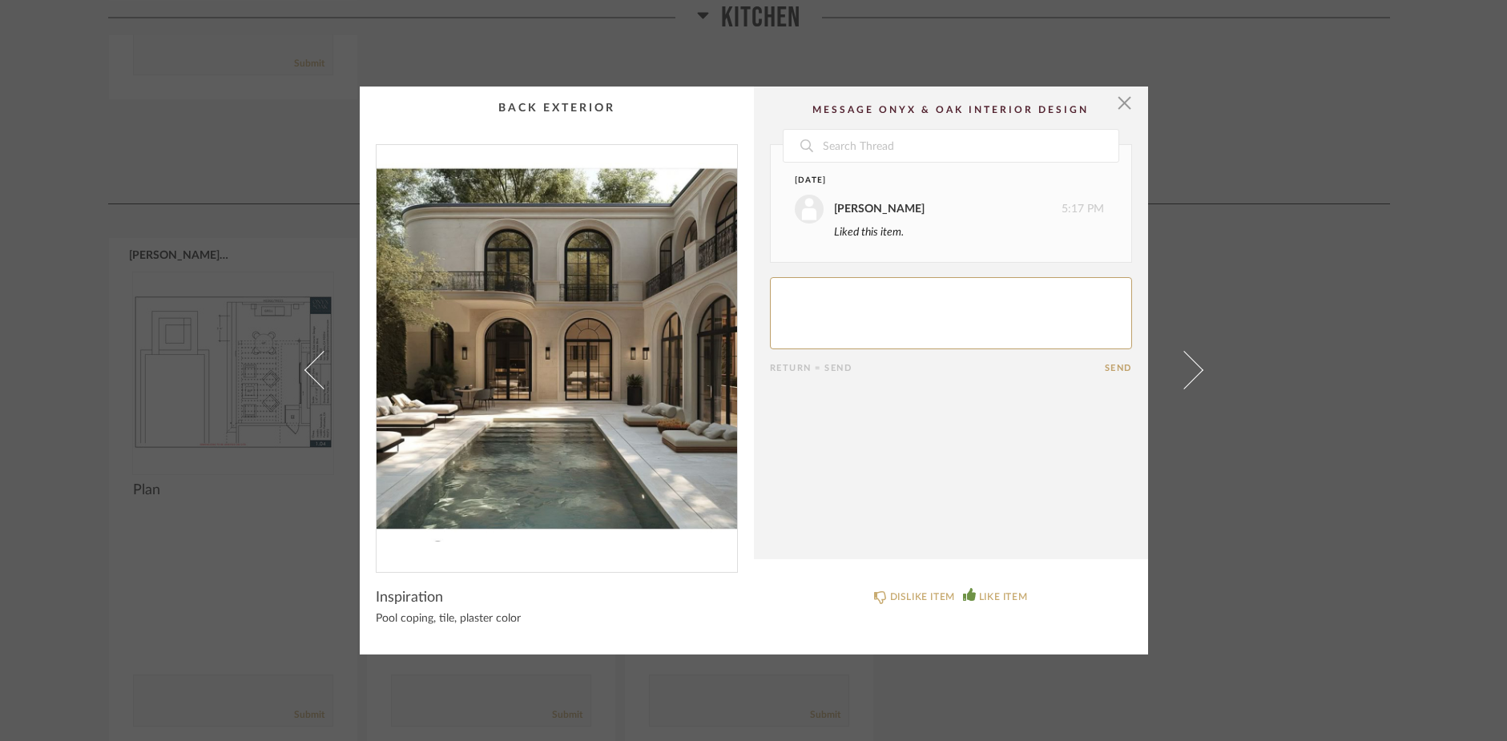
click at [667, 426] on img "0" at bounding box center [556, 352] width 360 height 414
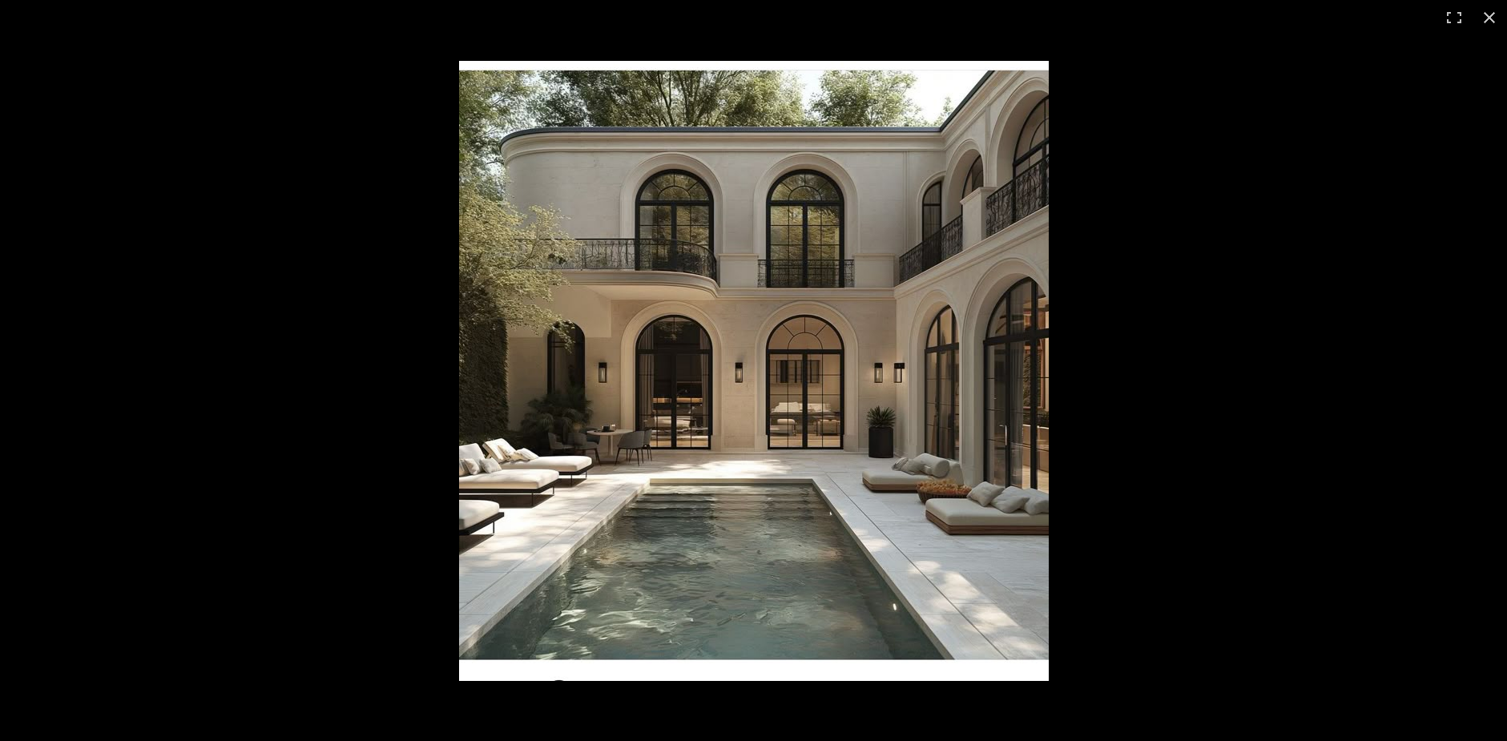
click at [546, 614] on img at bounding box center [754, 371] width 590 height 620
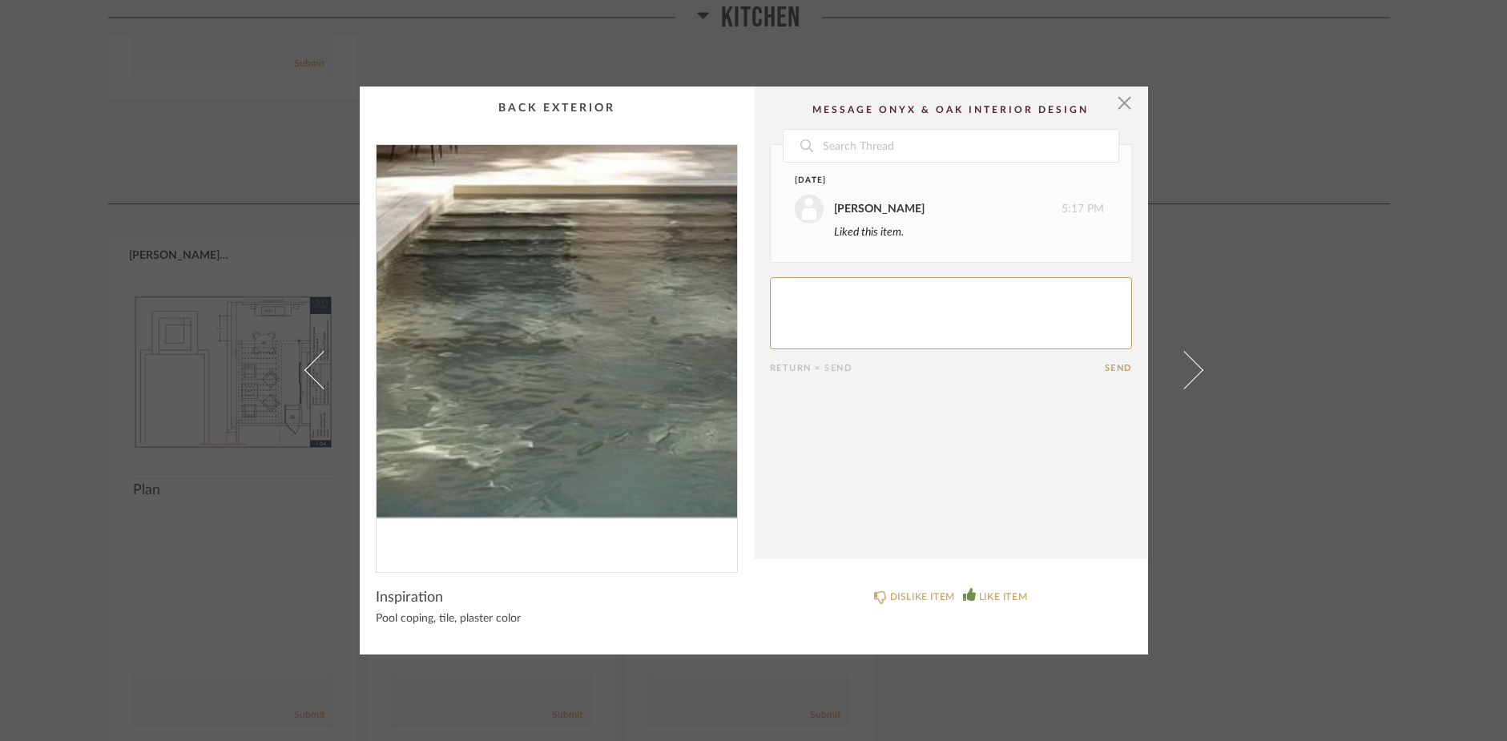
click at [521, 473] on img "0" at bounding box center [556, 352] width 360 height 414
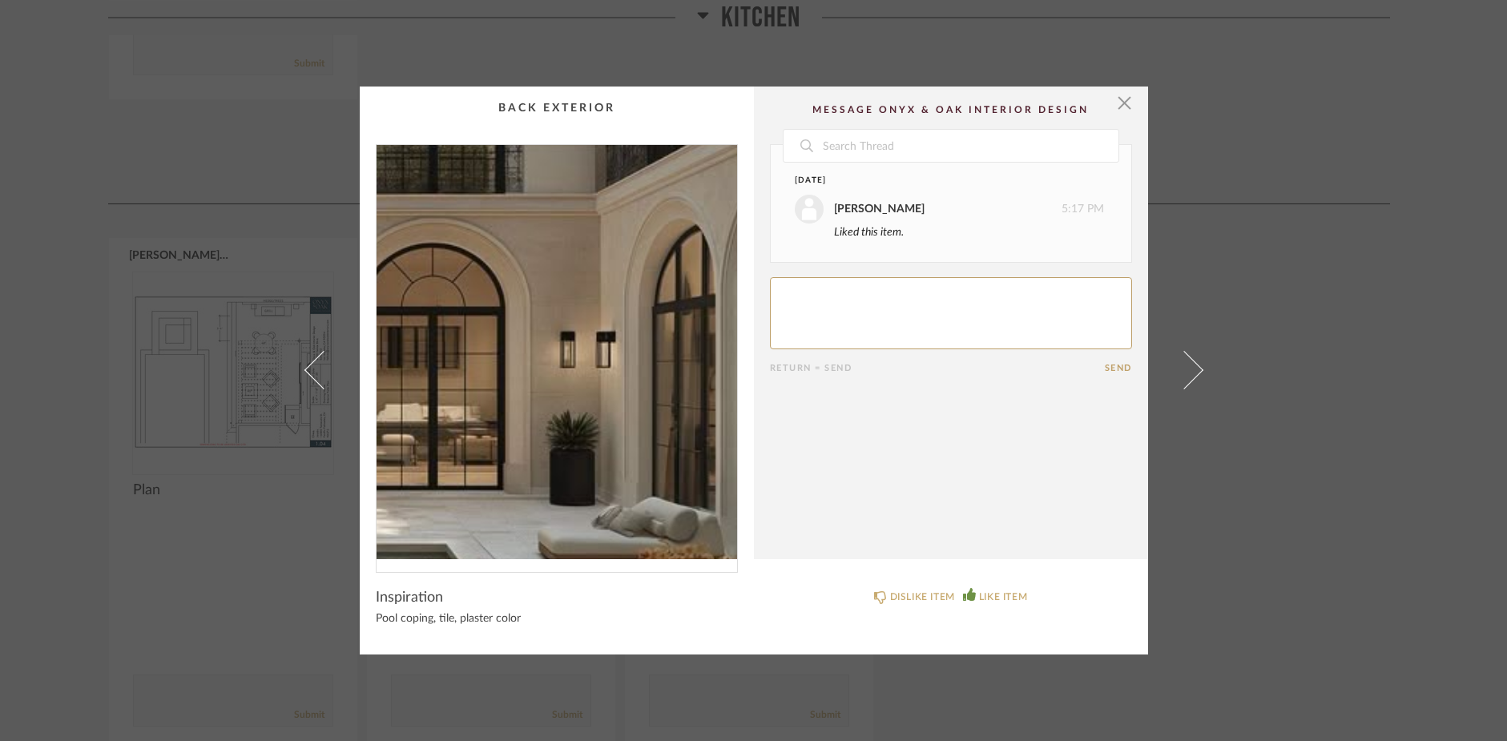
click at [623, 354] on img "0" at bounding box center [556, 352] width 360 height 414
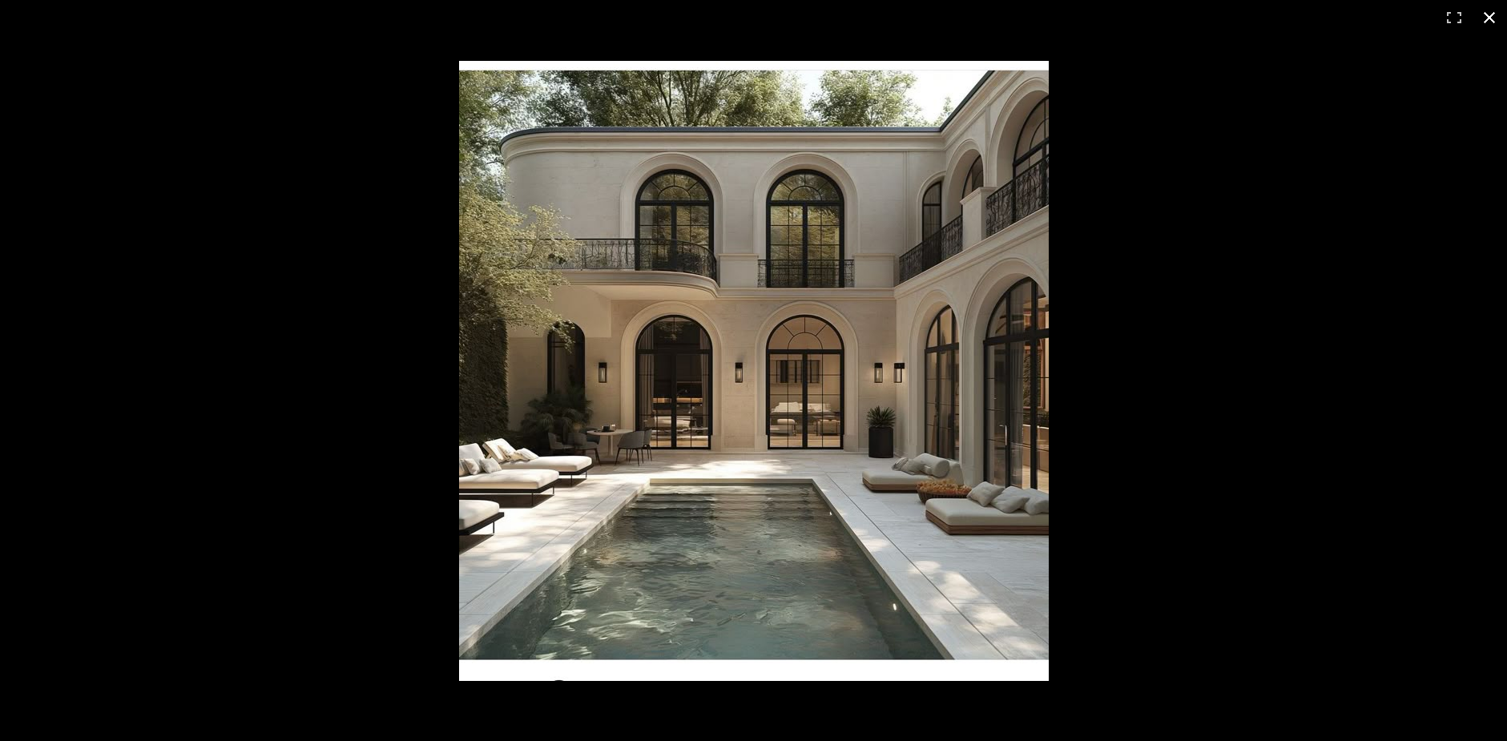
click at [1491, 18] on button at bounding box center [1489, 17] width 35 height 35
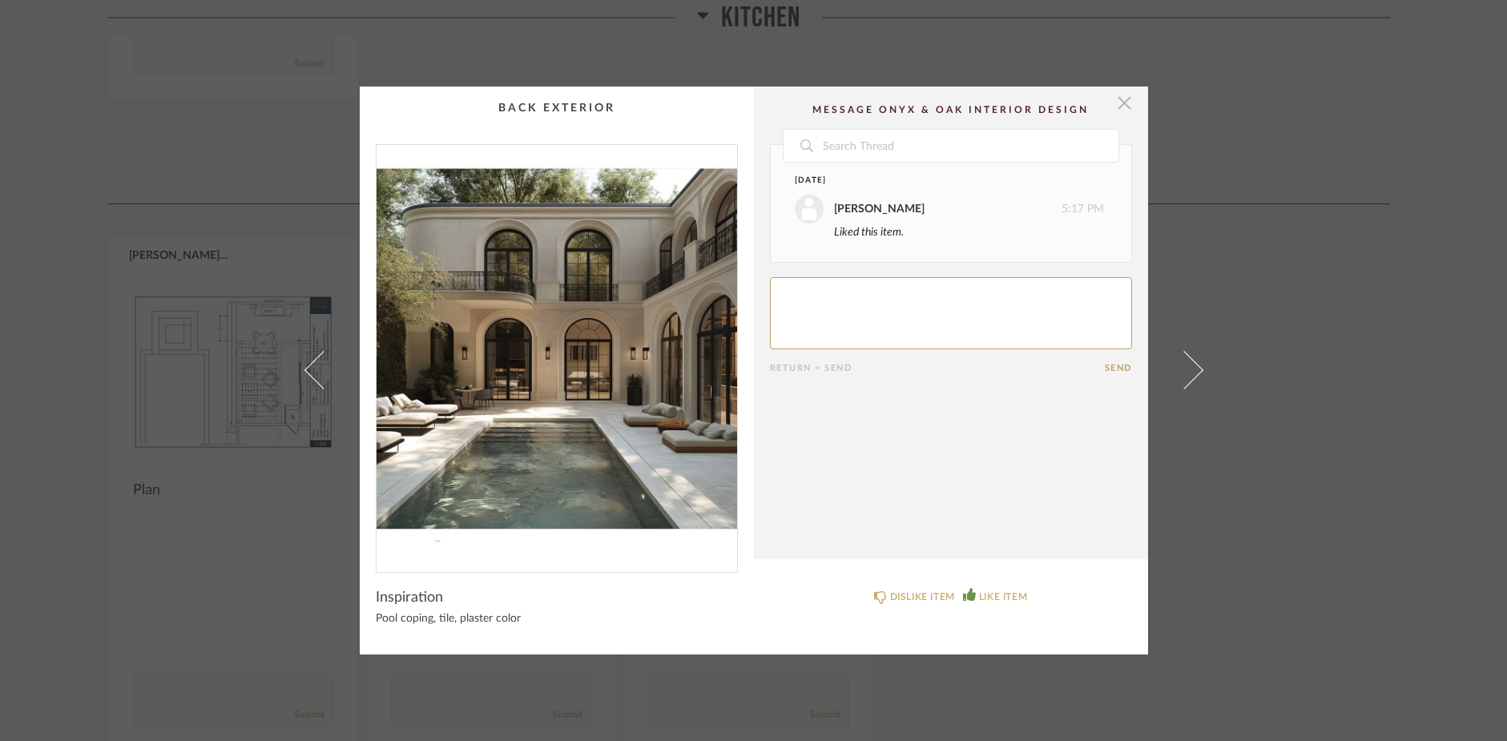
click at [1122, 107] on span "button" at bounding box center [1125, 103] width 32 height 32
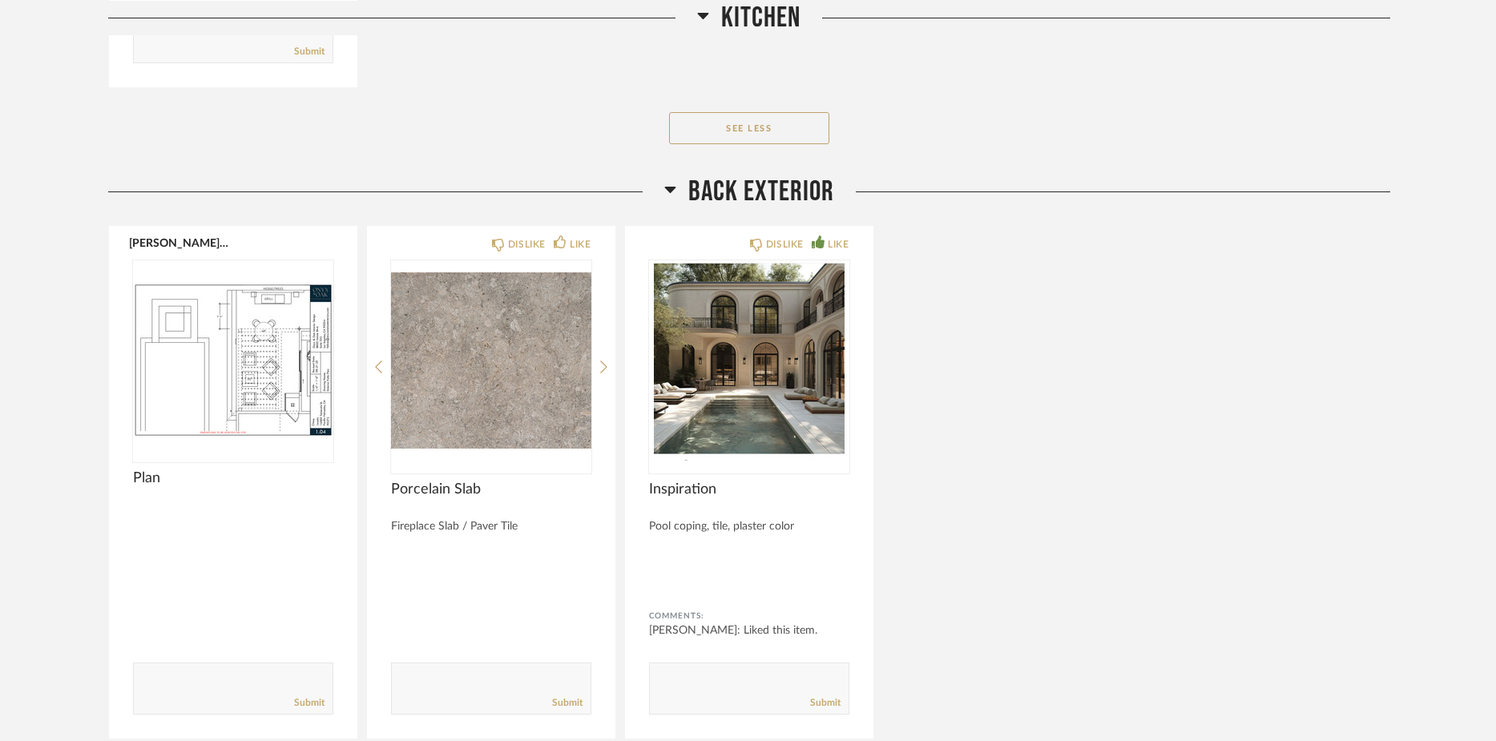
scroll to position [10933, 0]
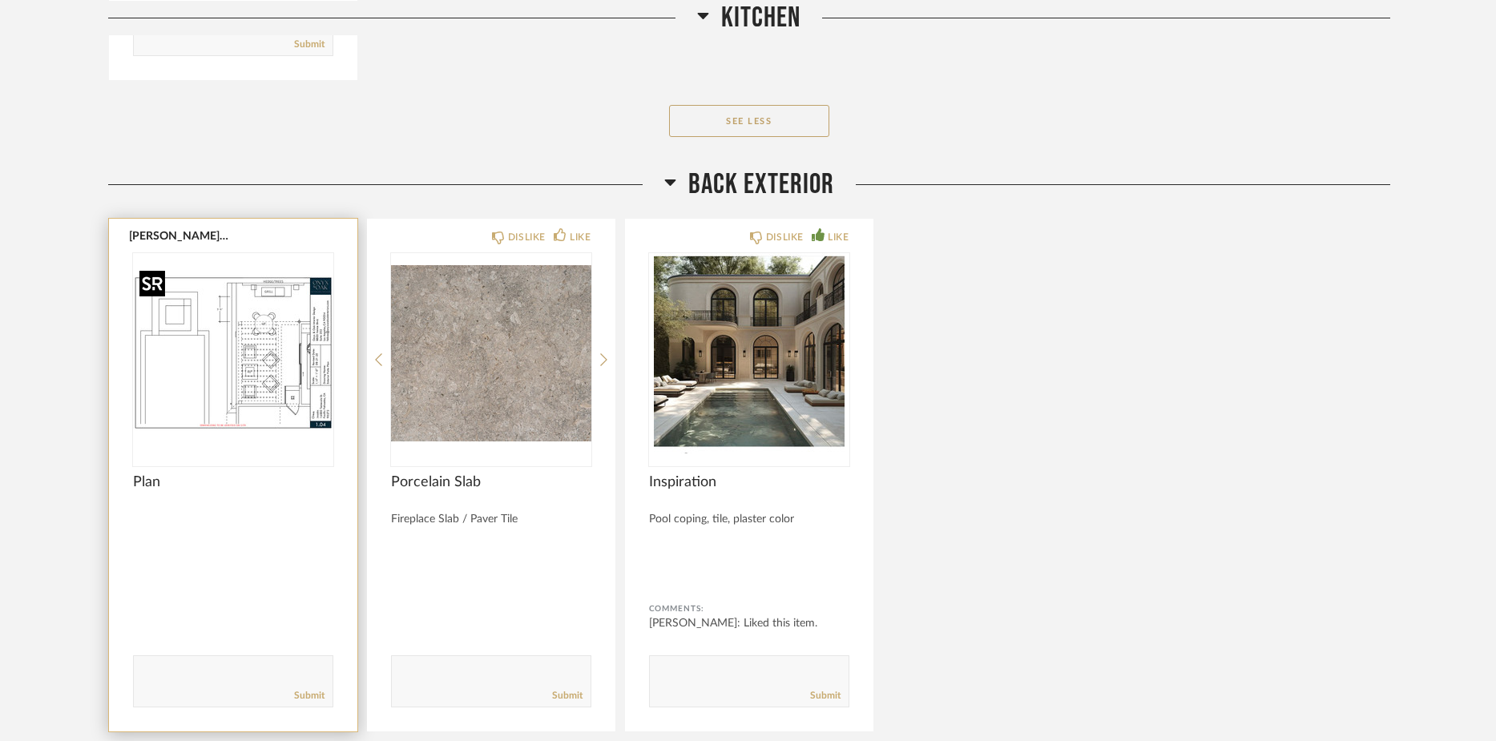
click at [0, 0] on img at bounding box center [0, 0] width 0 height 0
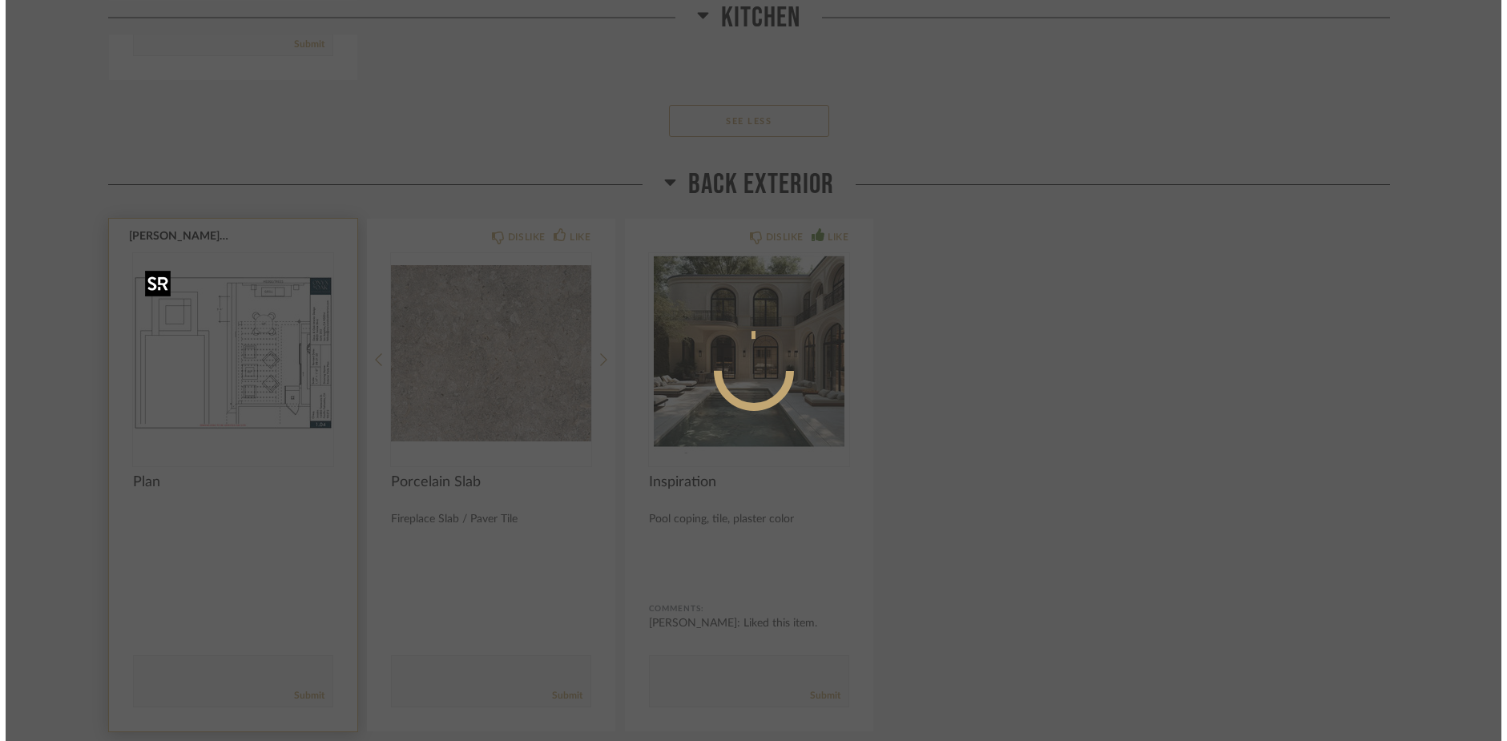
scroll to position [0, 0]
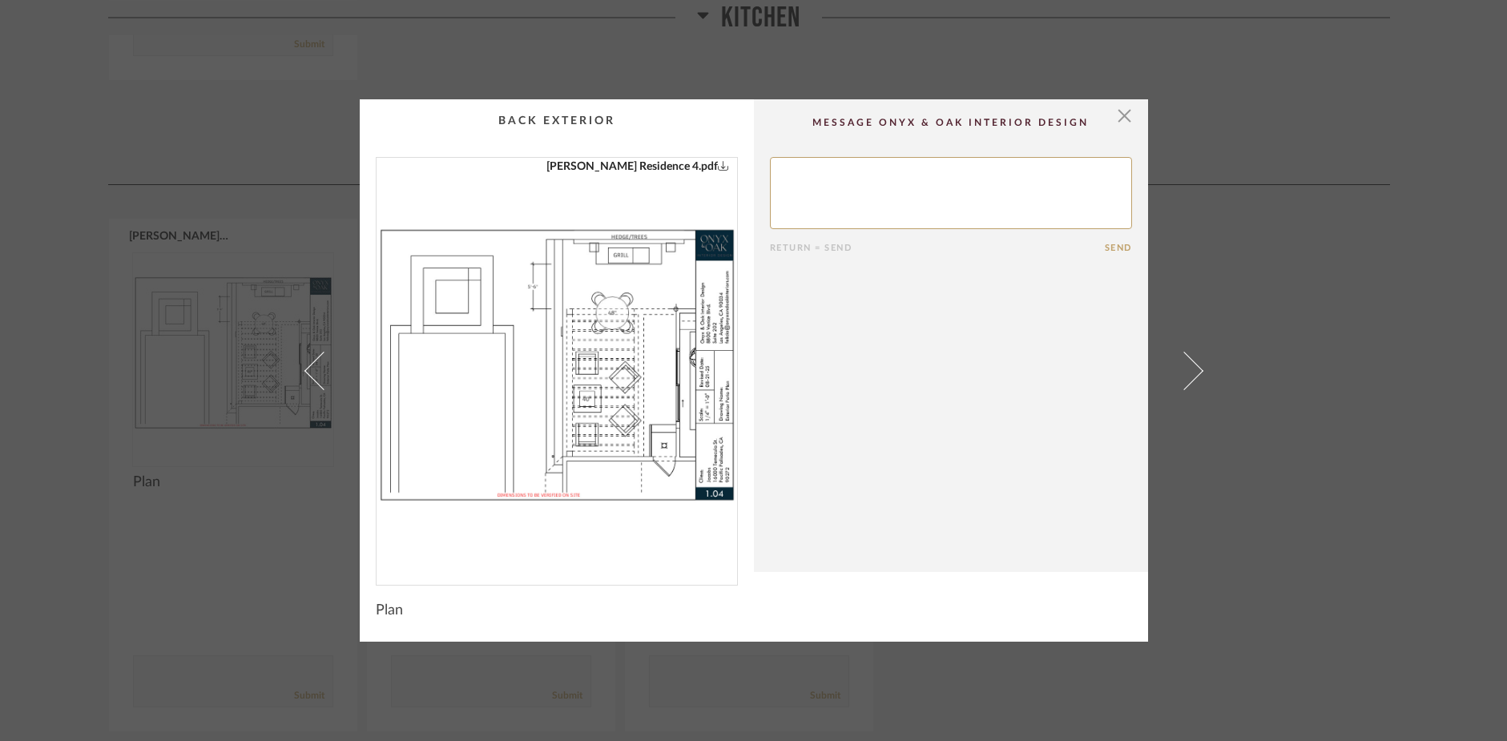
click at [579, 417] on img "0" at bounding box center [556, 365] width 360 height 414
click at [1117, 119] on span "button" at bounding box center [1125, 115] width 32 height 32
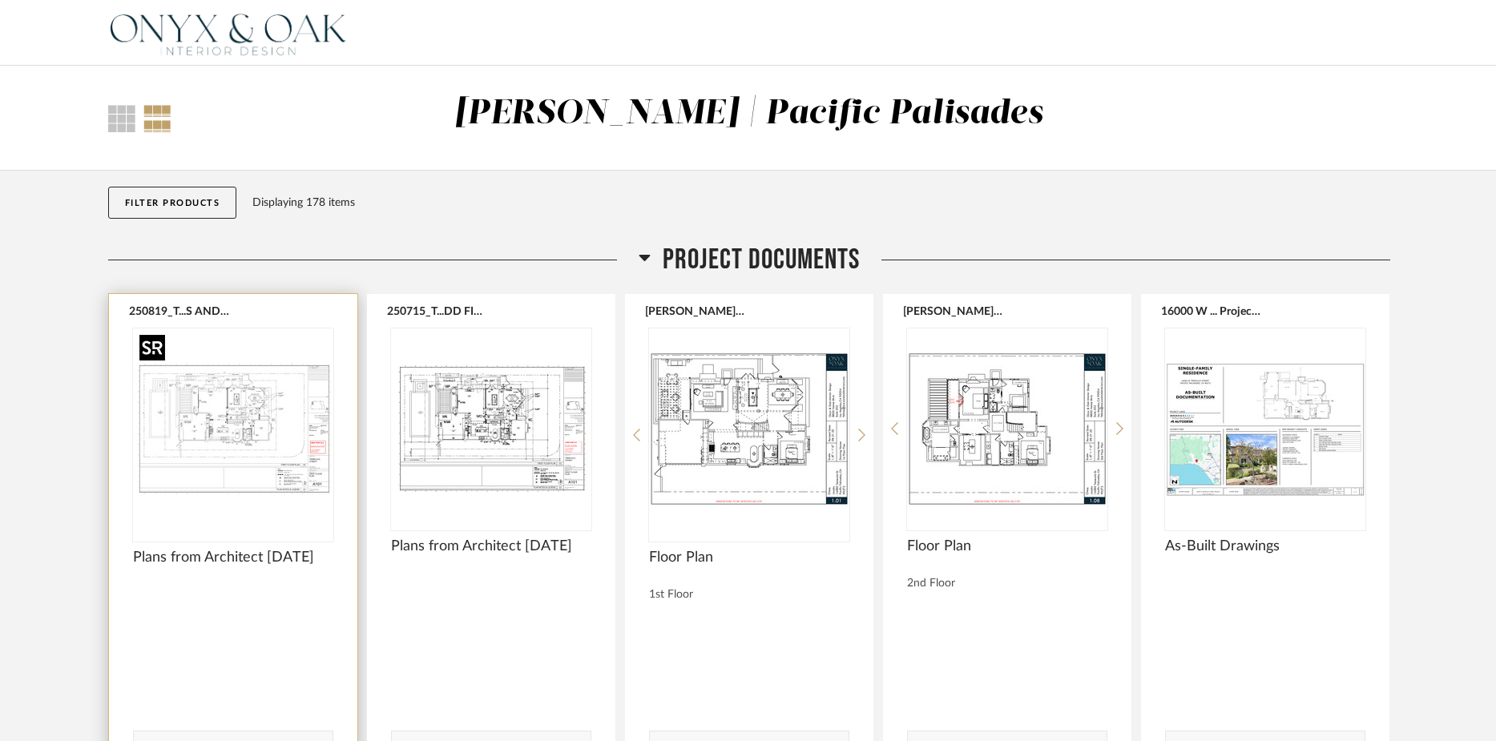
click at [0, 0] on img at bounding box center [0, 0] width 0 height 0
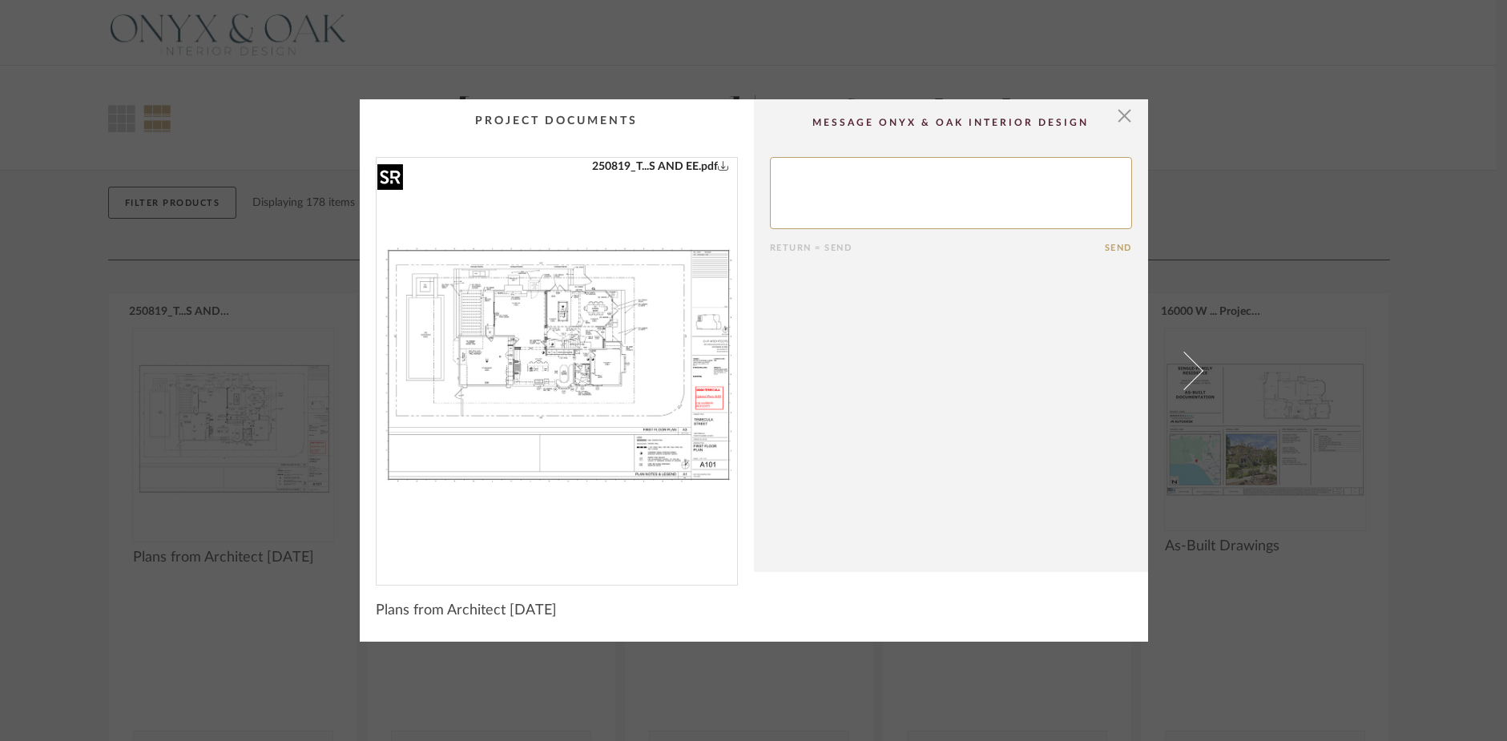
click at [528, 332] on img "0" at bounding box center [556, 365] width 360 height 414
click at [1118, 116] on span "button" at bounding box center [1125, 115] width 32 height 32
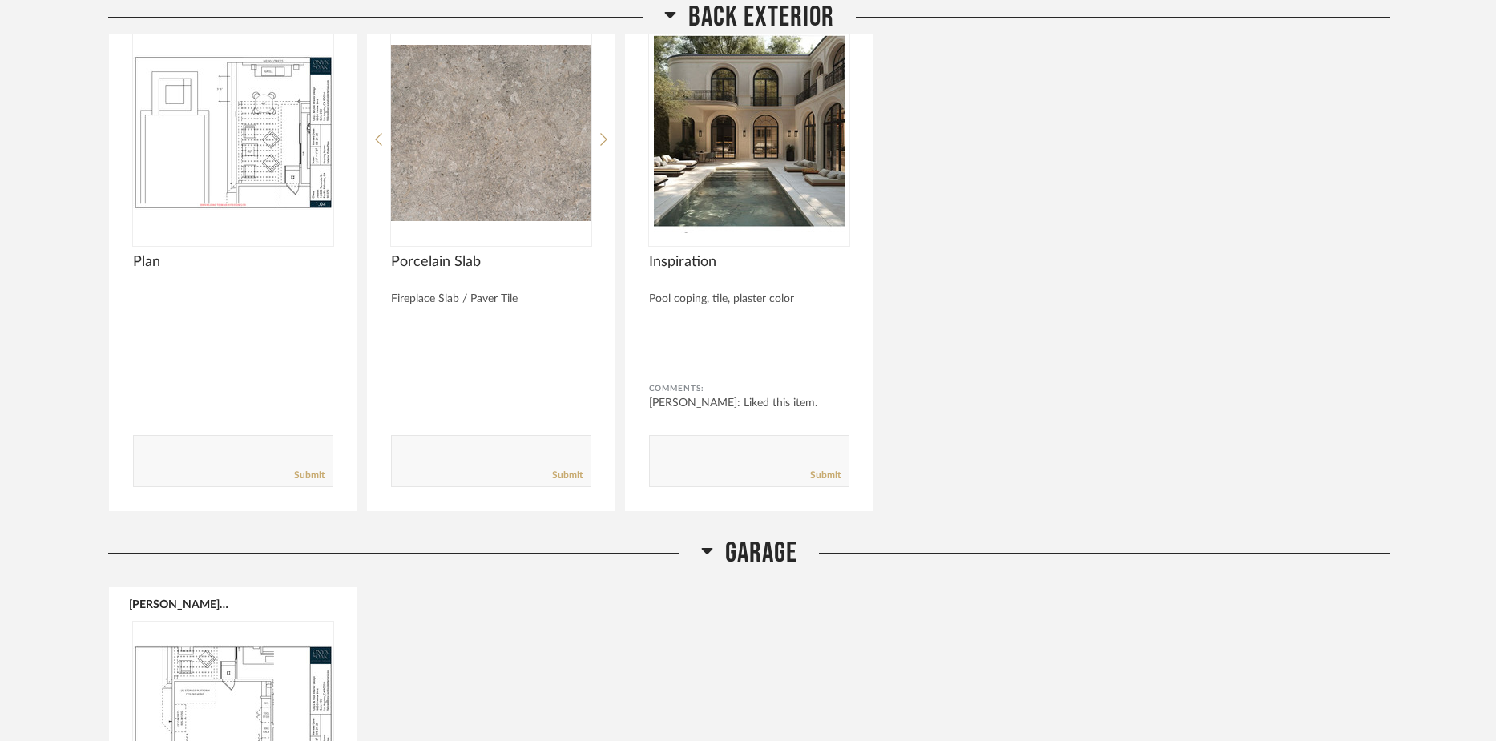
scroll to position [11156, 0]
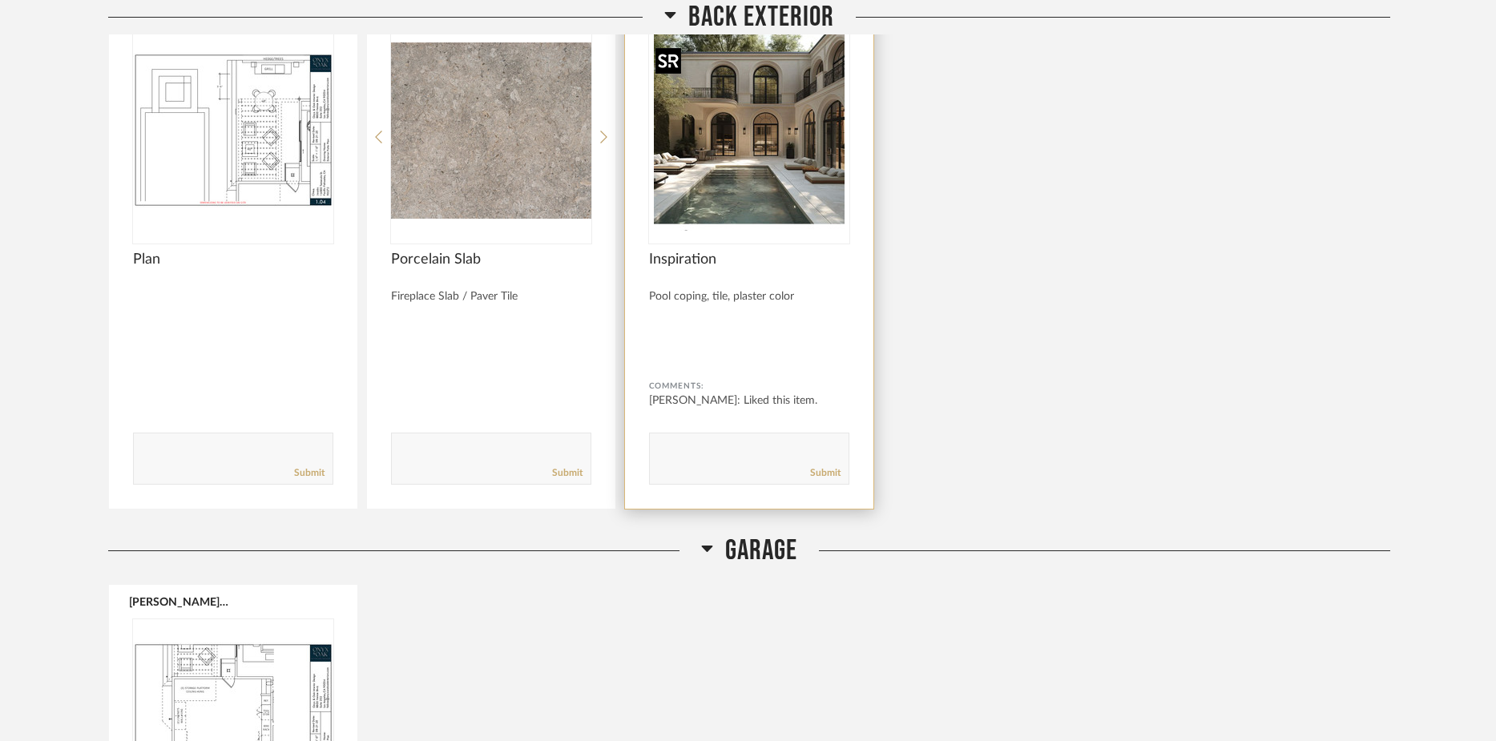
click at [767, 201] on img "0" at bounding box center [749, 130] width 200 height 200
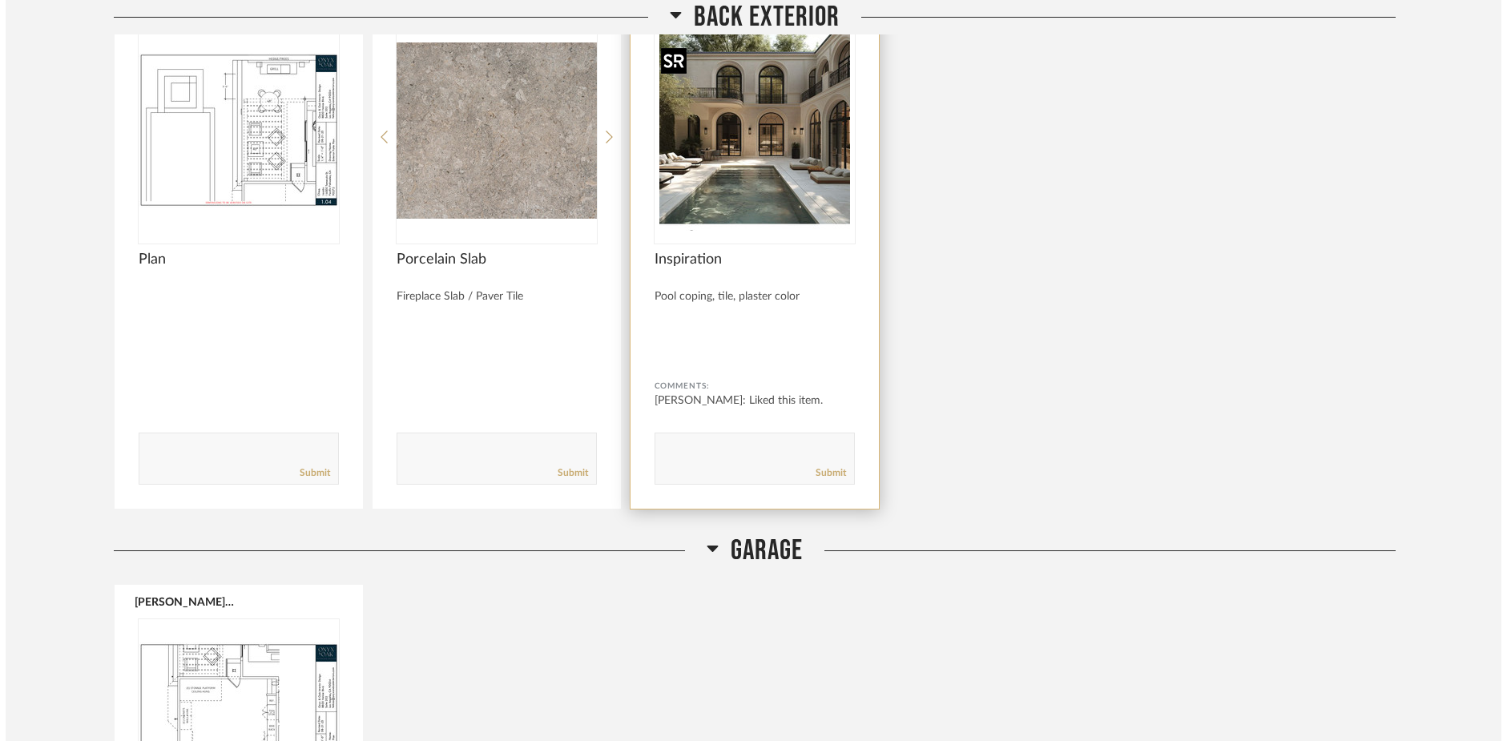
scroll to position [0, 0]
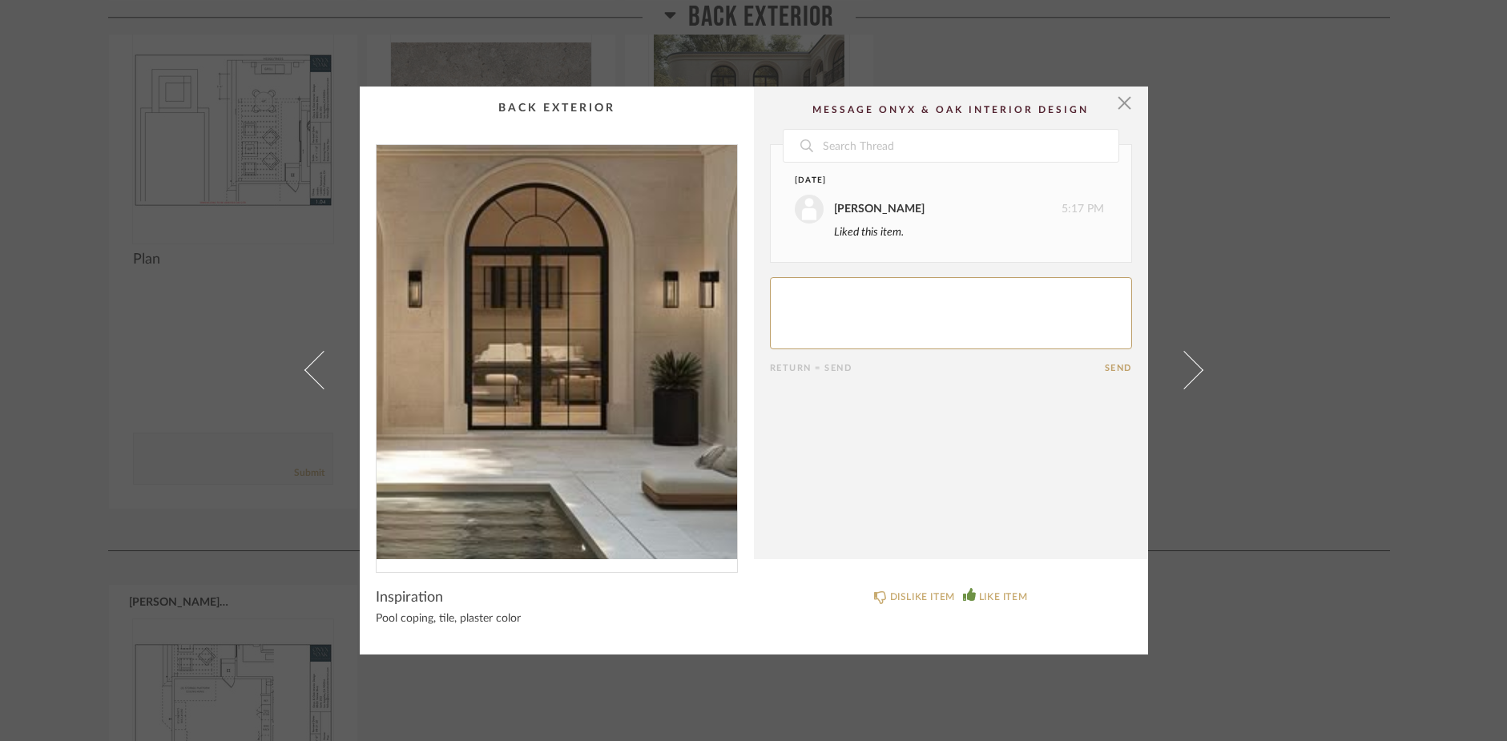
click at [589, 374] on img "0" at bounding box center [556, 352] width 360 height 414
